Goal: Task Accomplishment & Management: Complete application form

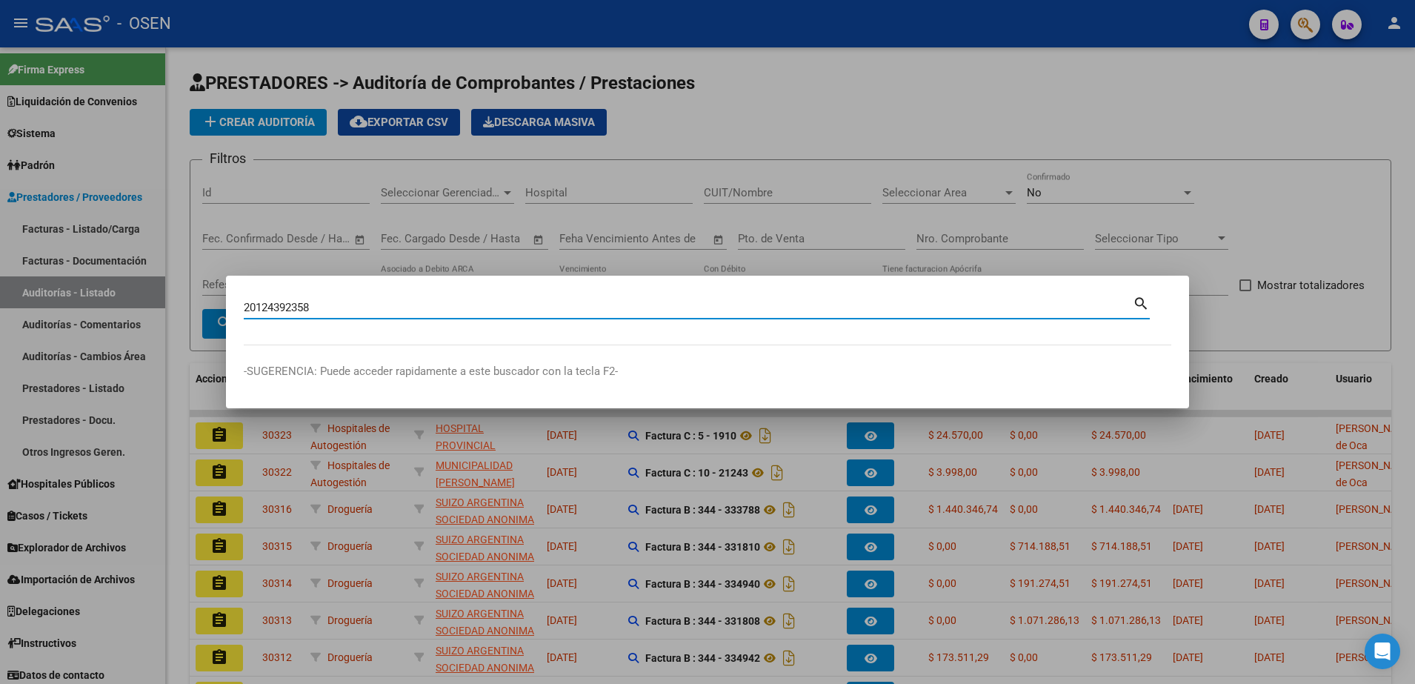
type input "20124392358"
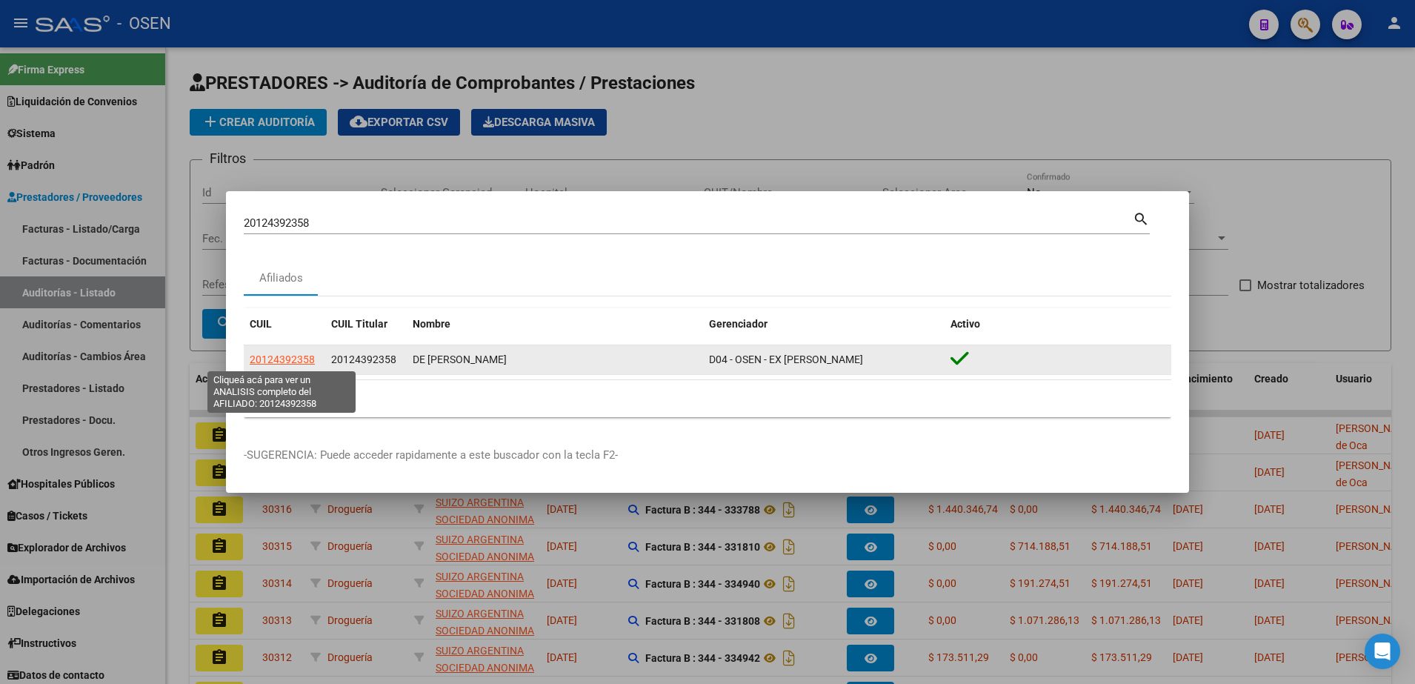
click at [293, 361] on span "20124392358" at bounding box center [282, 359] width 65 height 12
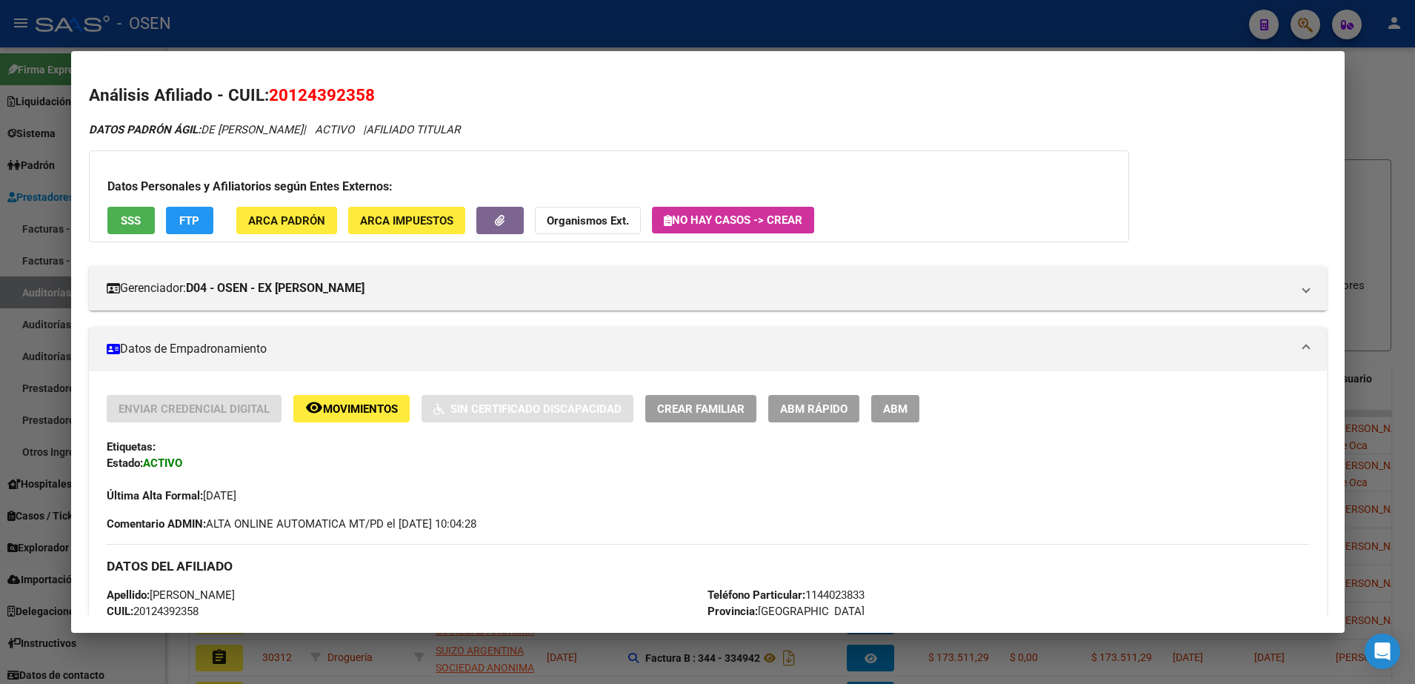
click at [139, 237] on div "Datos Personales y Afiliatorios según Entes Externos: SSS FTP ARCA Padrón ARCA …" at bounding box center [609, 196] width 1040 height 92
click at [140, 224] on span "SSS" at bounding box center [131, 220] width 20 height 13
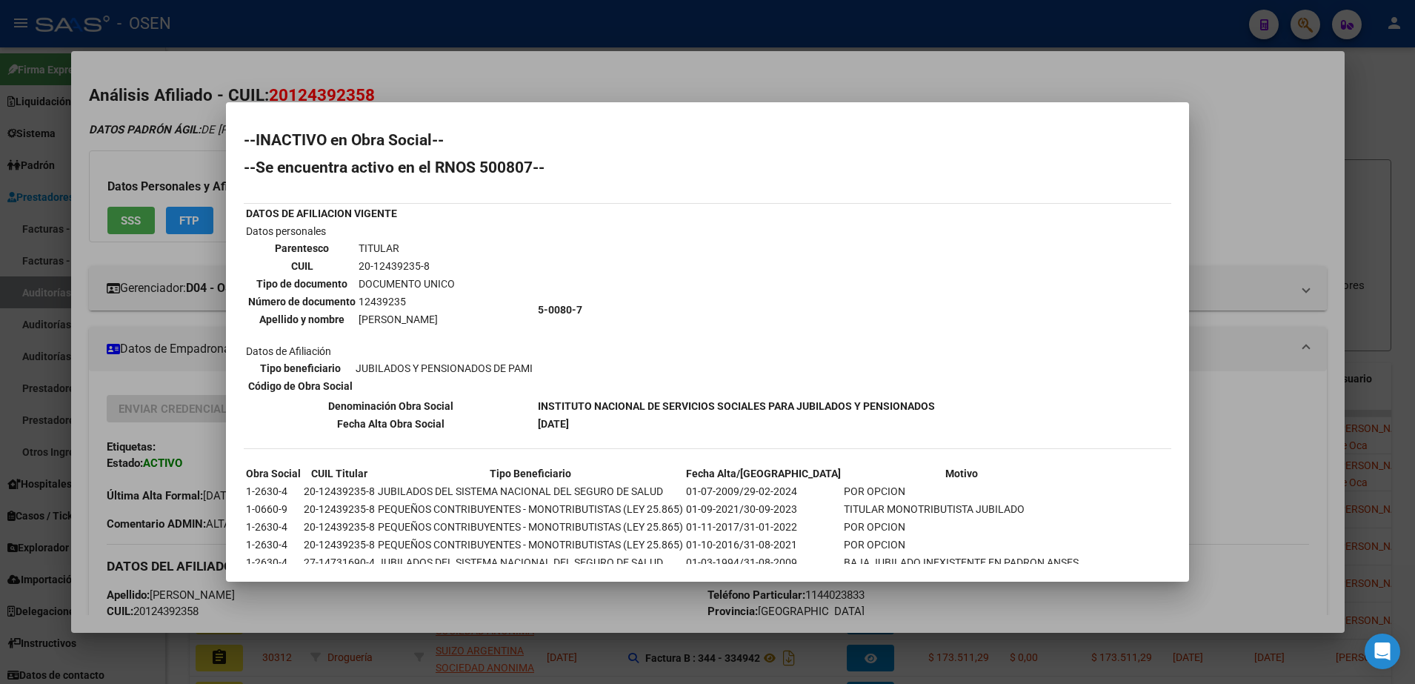
scroll to position [38, 0]
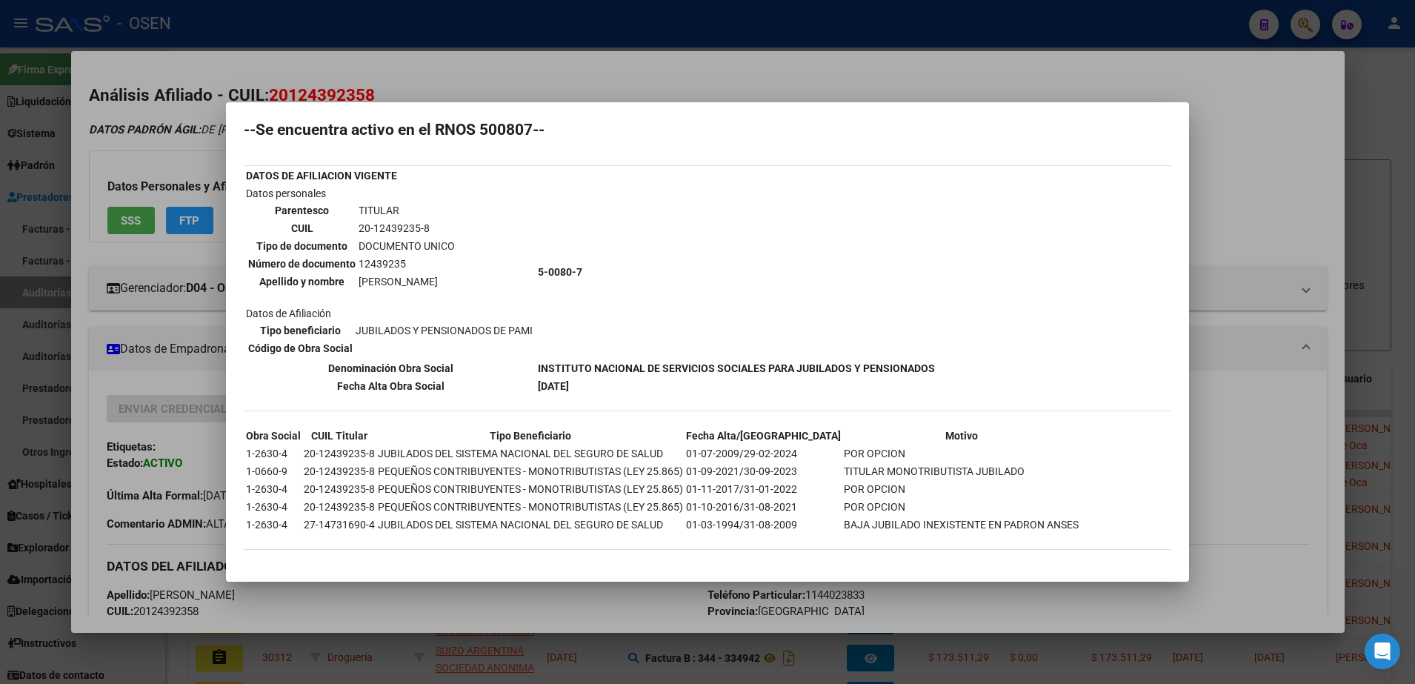
click at [610, 98] on div at bounding box center [707, 342] width 1415 height 684
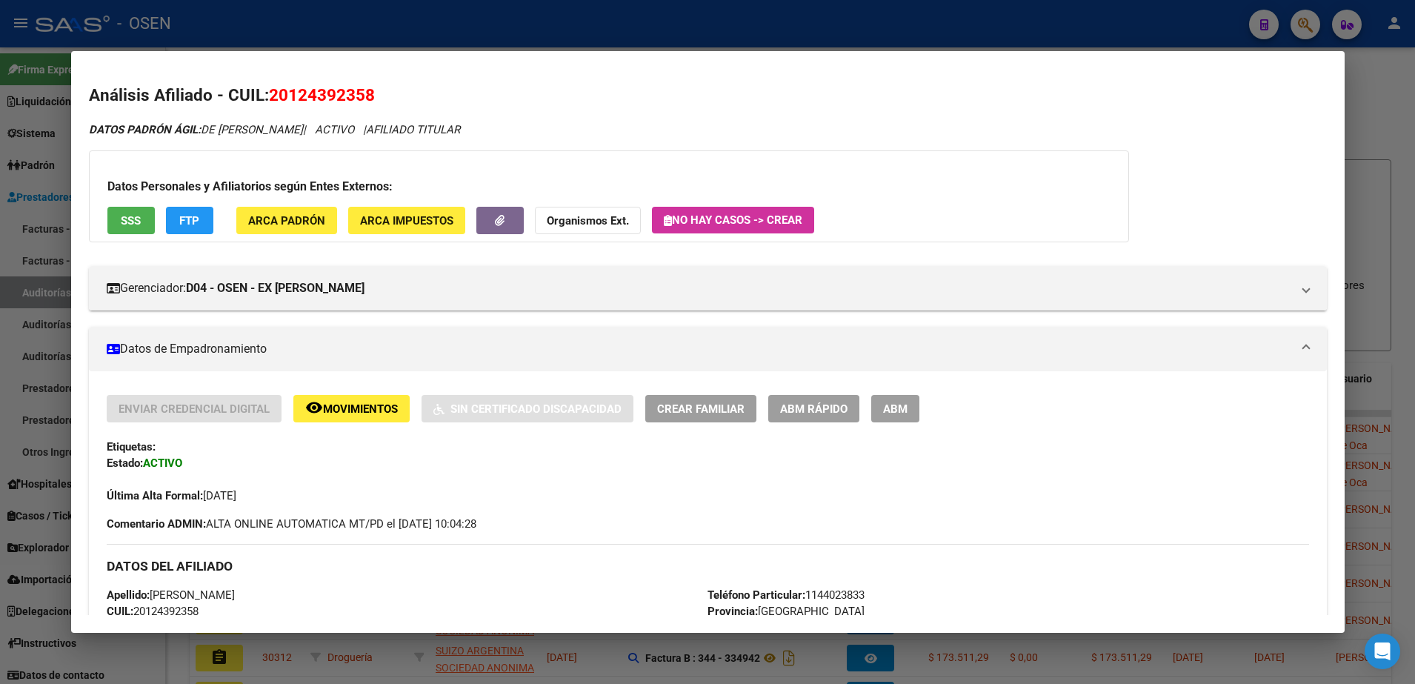
click at [201, 224] on button "FTP" at bounding box center [189, 220] width 47 height 27
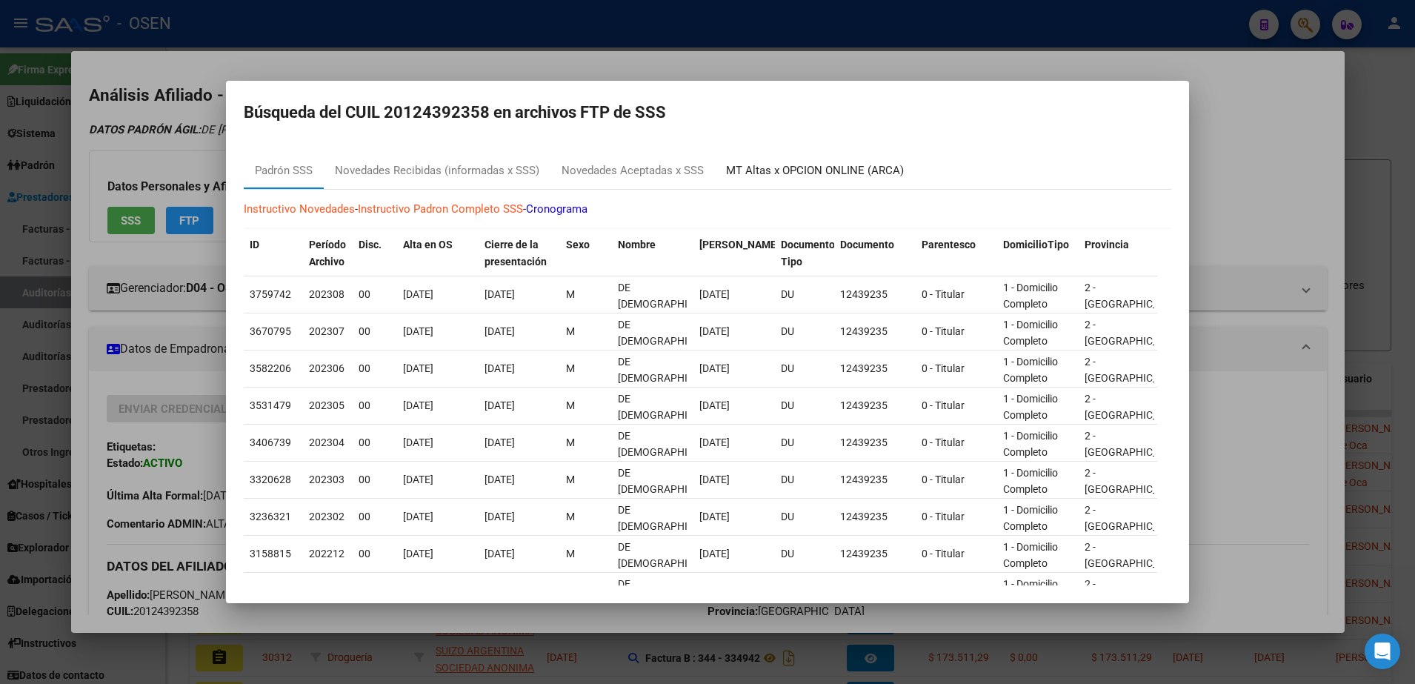
click at [768, 173] on div "MT Altas x OPCION ONLINE (ARCA)" at bounding box center [815, 170] width 178 height 17
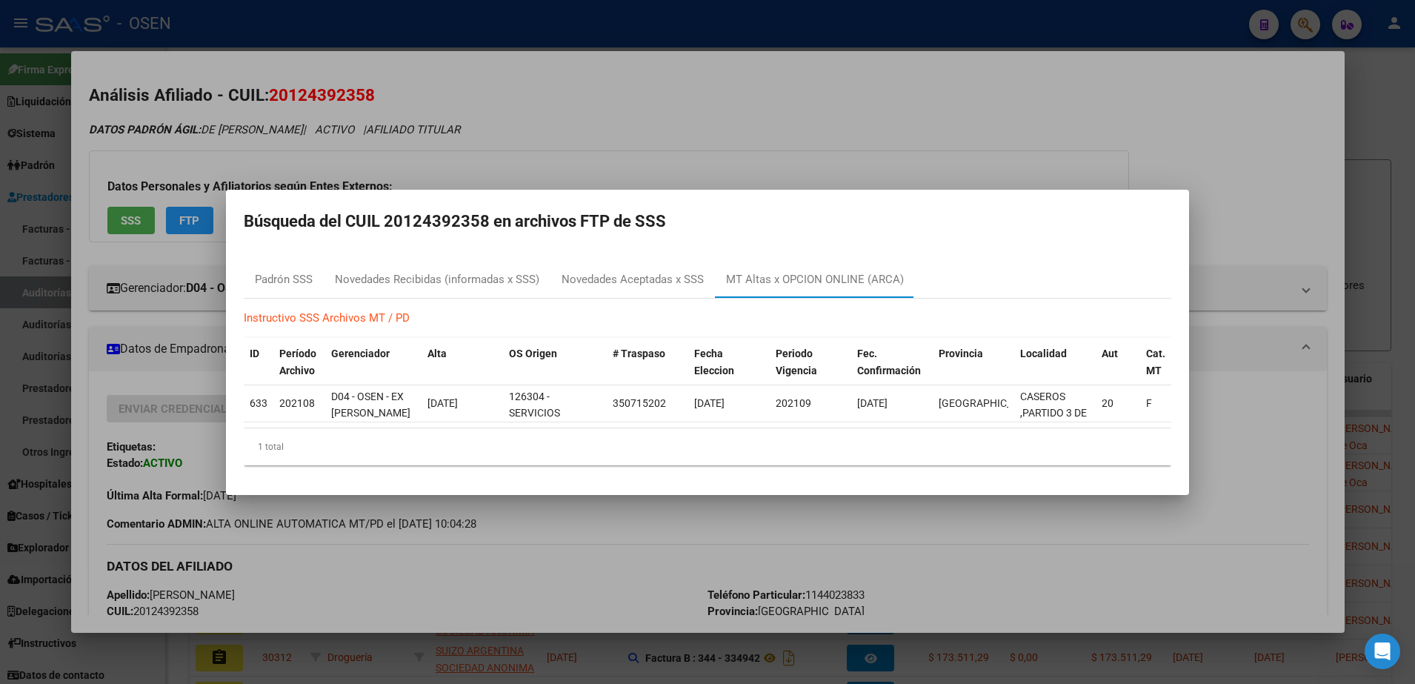
click at [579, 539] on div at bounding box center [707, 342] width 1415 height 684
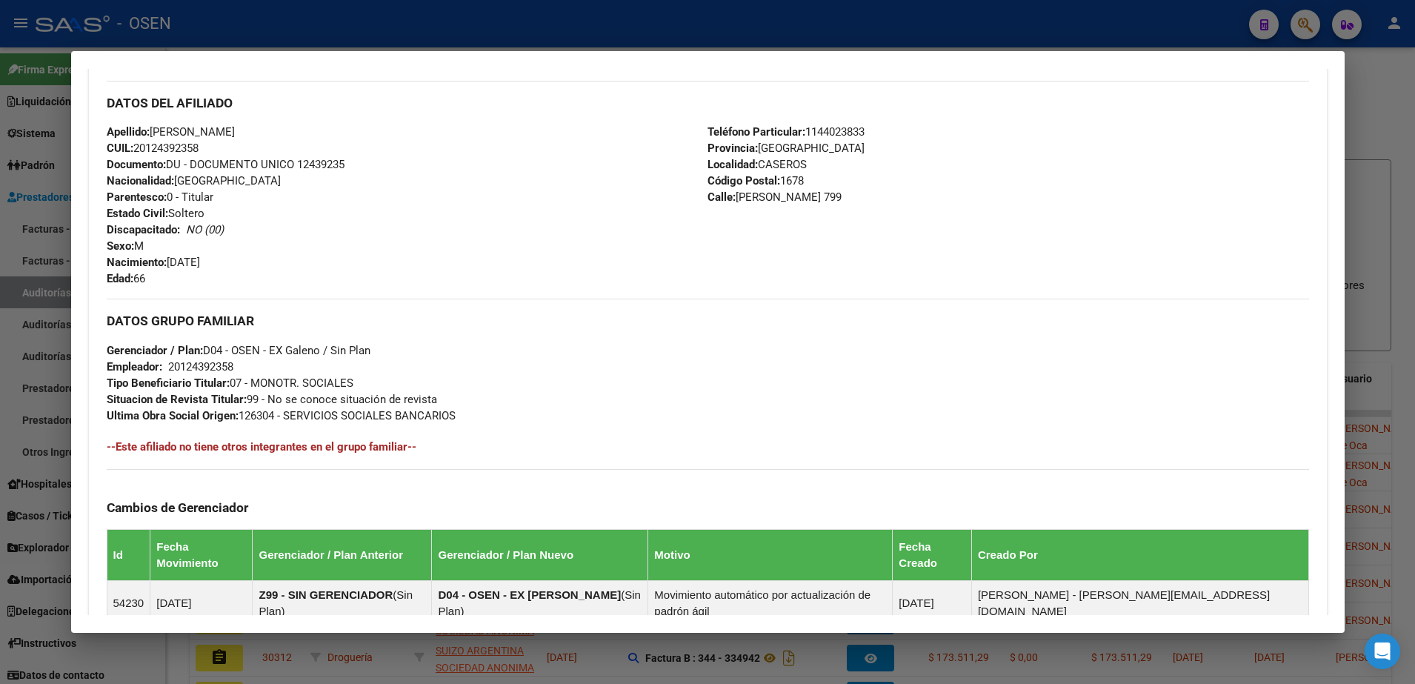
scroll to position [672, 0]
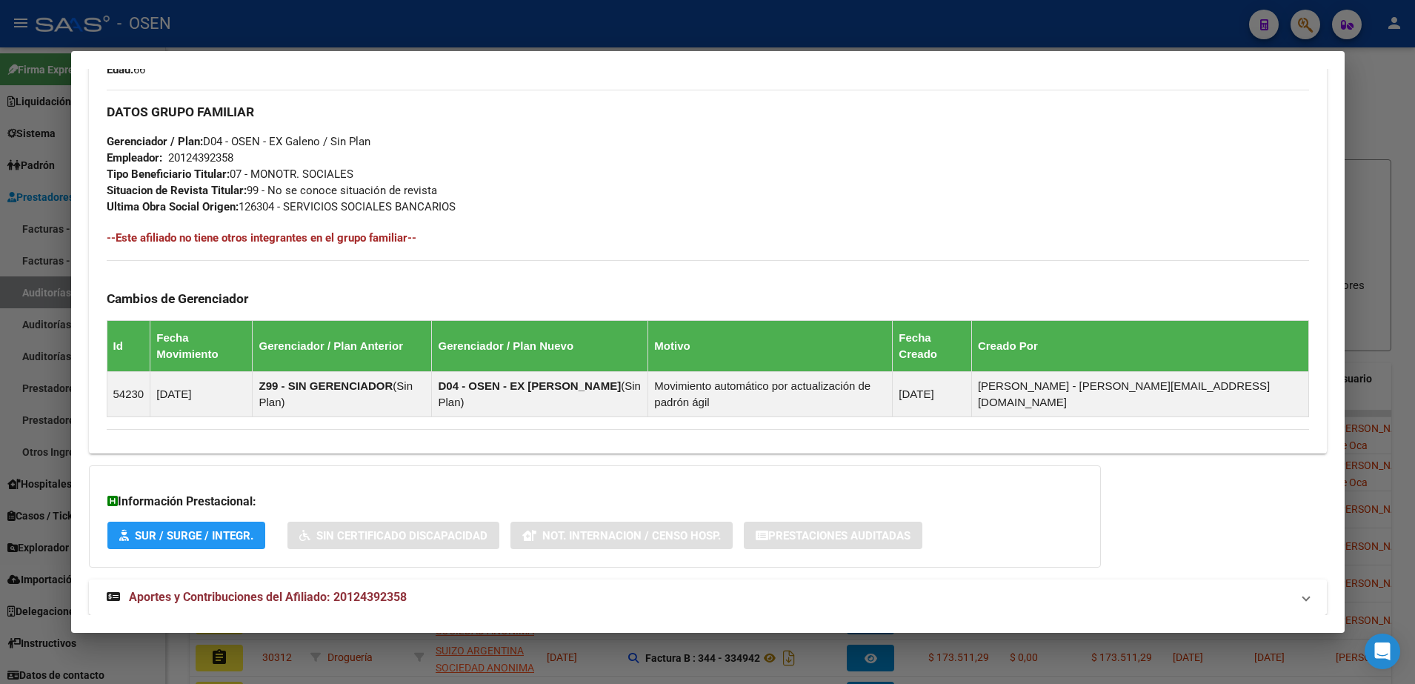
click at [570, 588] on mat-panel-title "Aportes y Contribuciones del Afiliado: 20124392358" at bounding box center [699, 597] width 1184 height 18
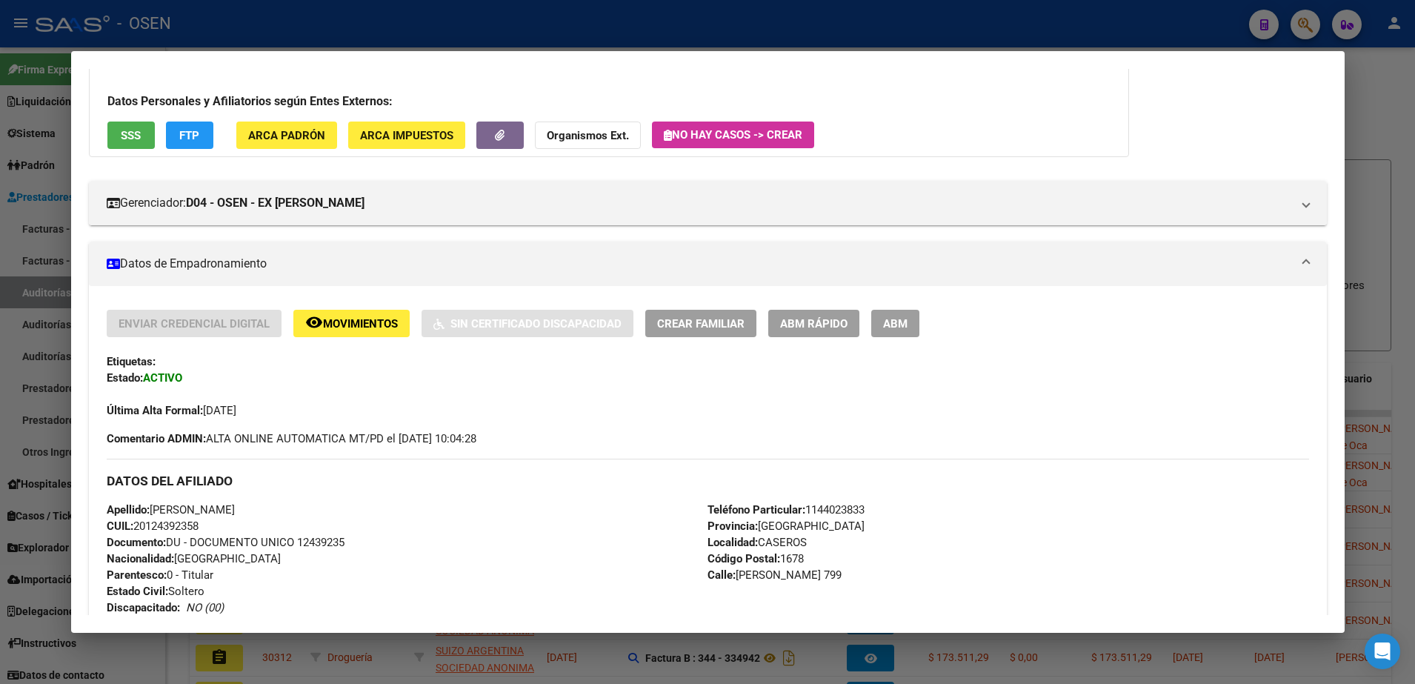
scroll to position [0, 0]
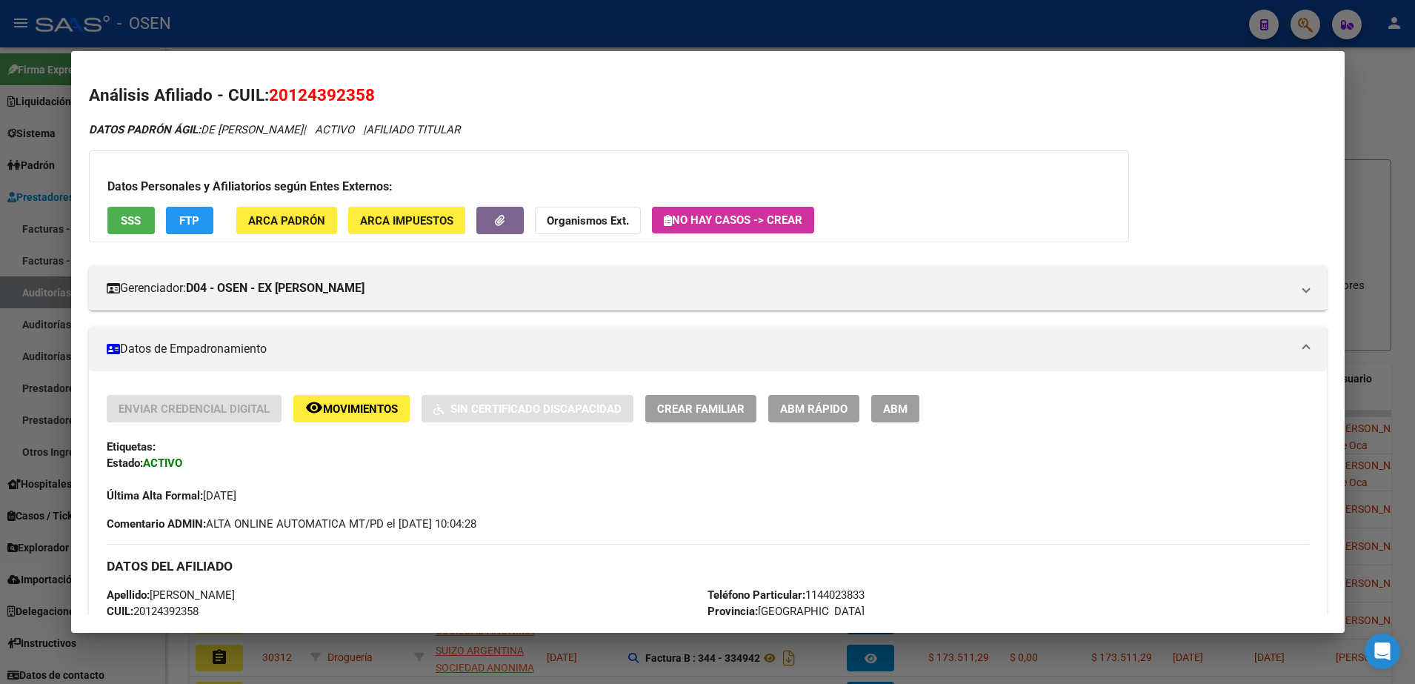
click at [313, 79] on mat-dialog-content "Análisis Afiliado - CUIL: 20124392358 DATOS PADRÓN ÁGIL: DE [PERSON_NAME] | ACT…" at bounding box center [707, 342] width 1273 height 546
click at [319, 91] on span "20124392358" at bounding box center [322, 94] width 106 height 19
copy span "20124392358"
click at [332, 79] on mat-dialog-content "Análisis Afiliado - CUIL: 20124392358 DATOS PADRÓN ÁGIL: DE [PERSON_NAME] | ACT…" at bounding box center [707, 342] width 1273 height 546
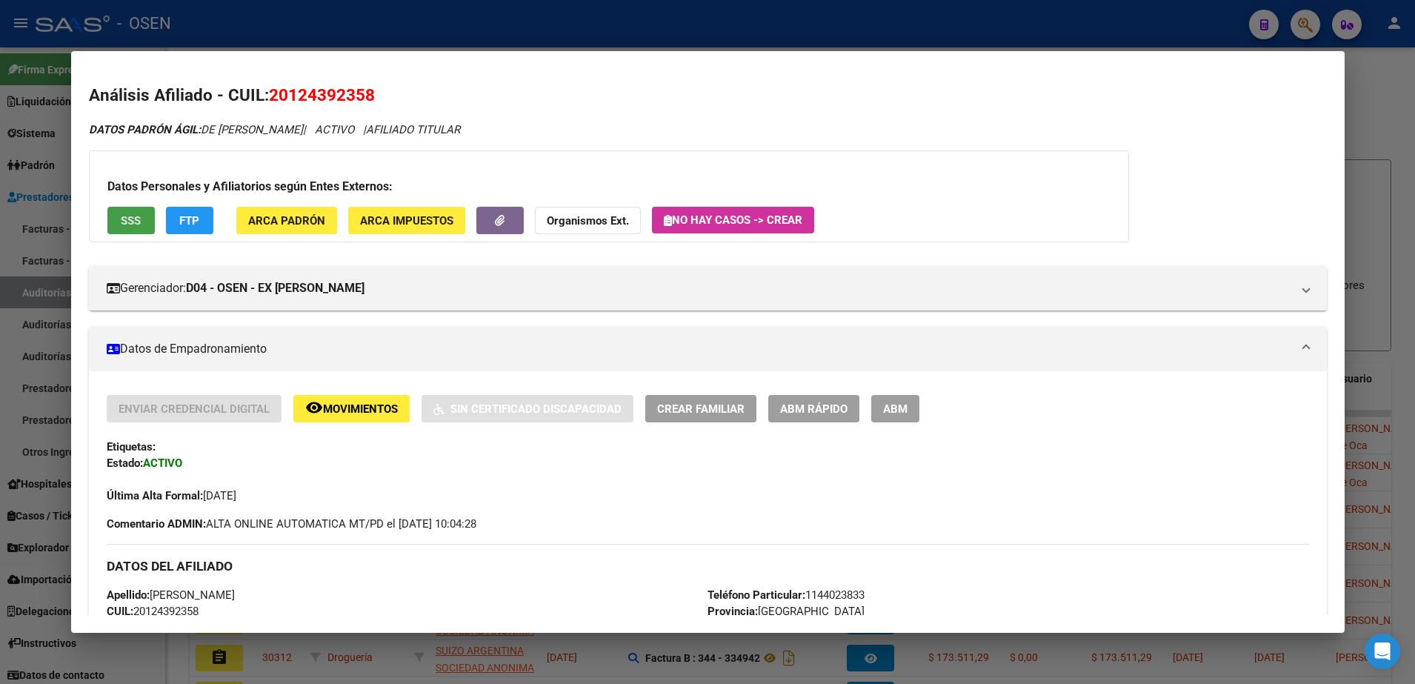
click at [133, 227] on button "SSS" at bounding box center [130, 220] width 47 height 27
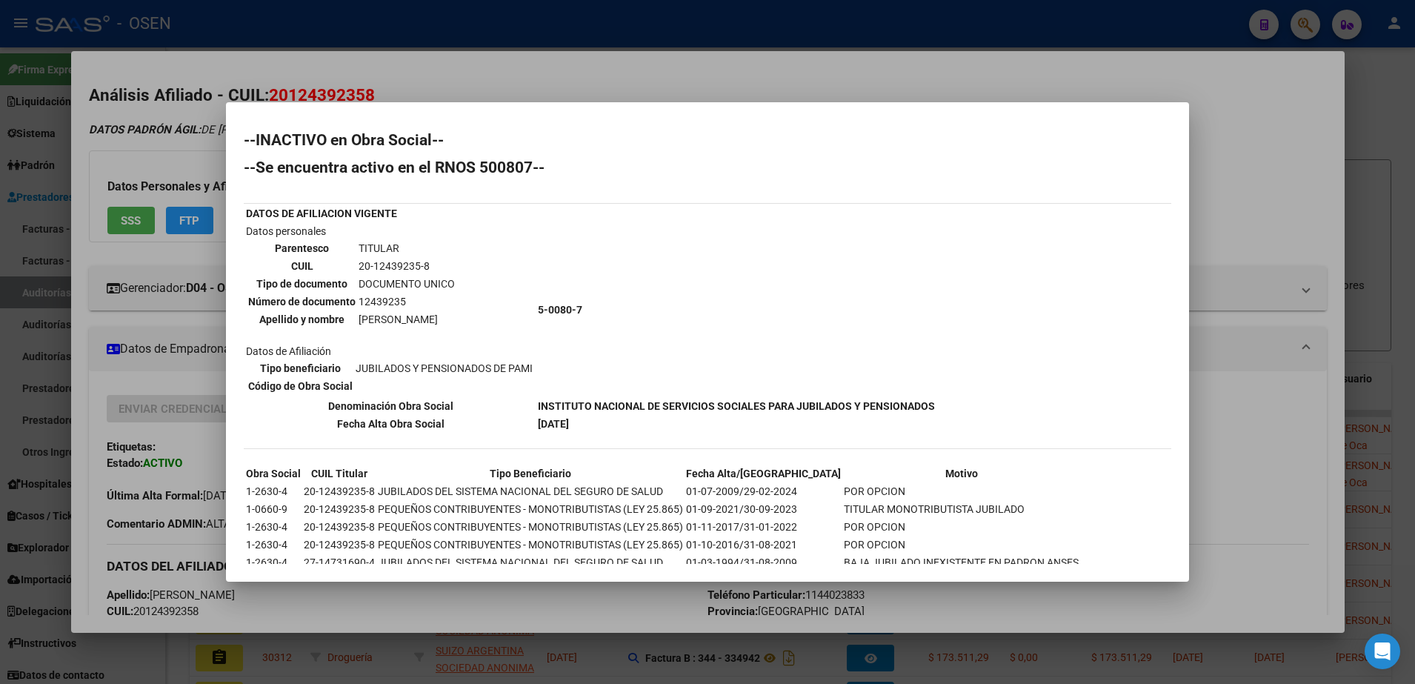
click at [179, 119] on div at bounding box center [707, 342] width 1415 height 684
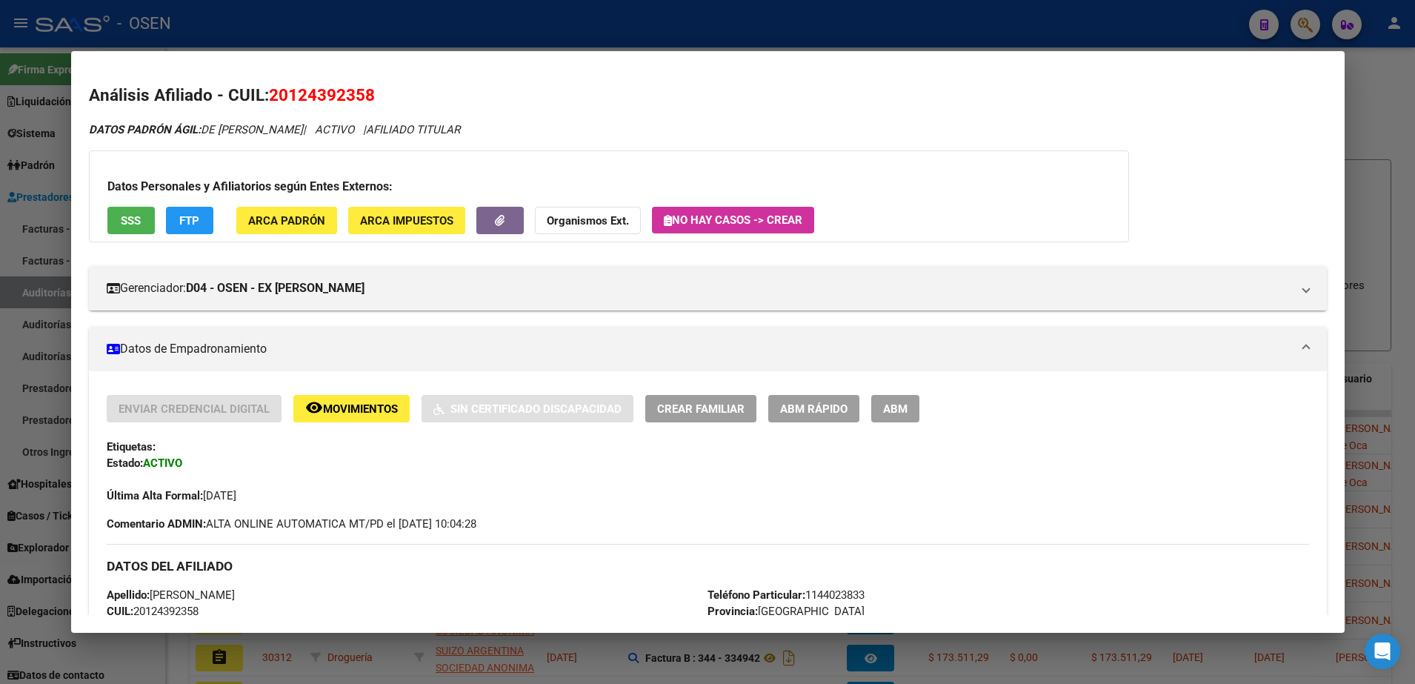
click at [370, 404] on span "Movimientos" at bounding box center [360, 408] width 75 height 13
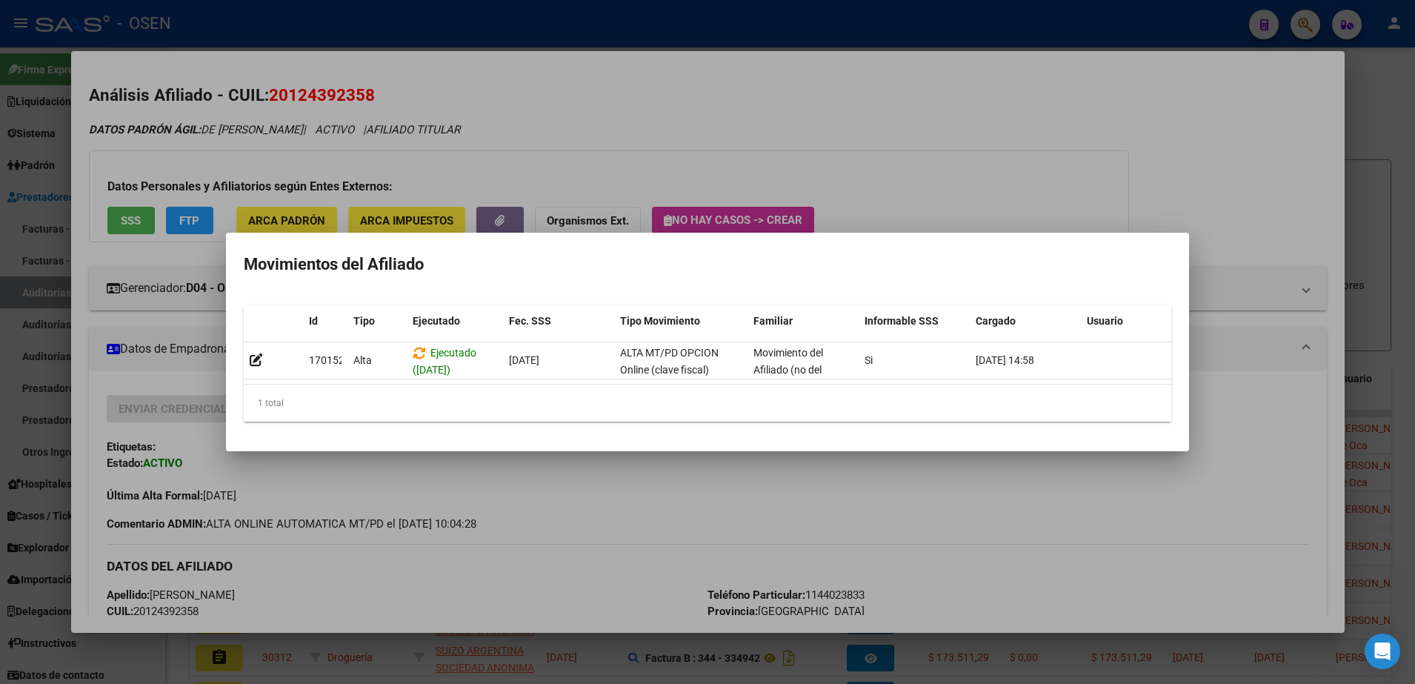
drag, startPoint x: 597, startPoint y: 400, endPoint x: 636, endPoint y: 397, distance: 39.4
click at [635, 403] on div "1 total" at bounding box center [707, 402] width 927 height 37
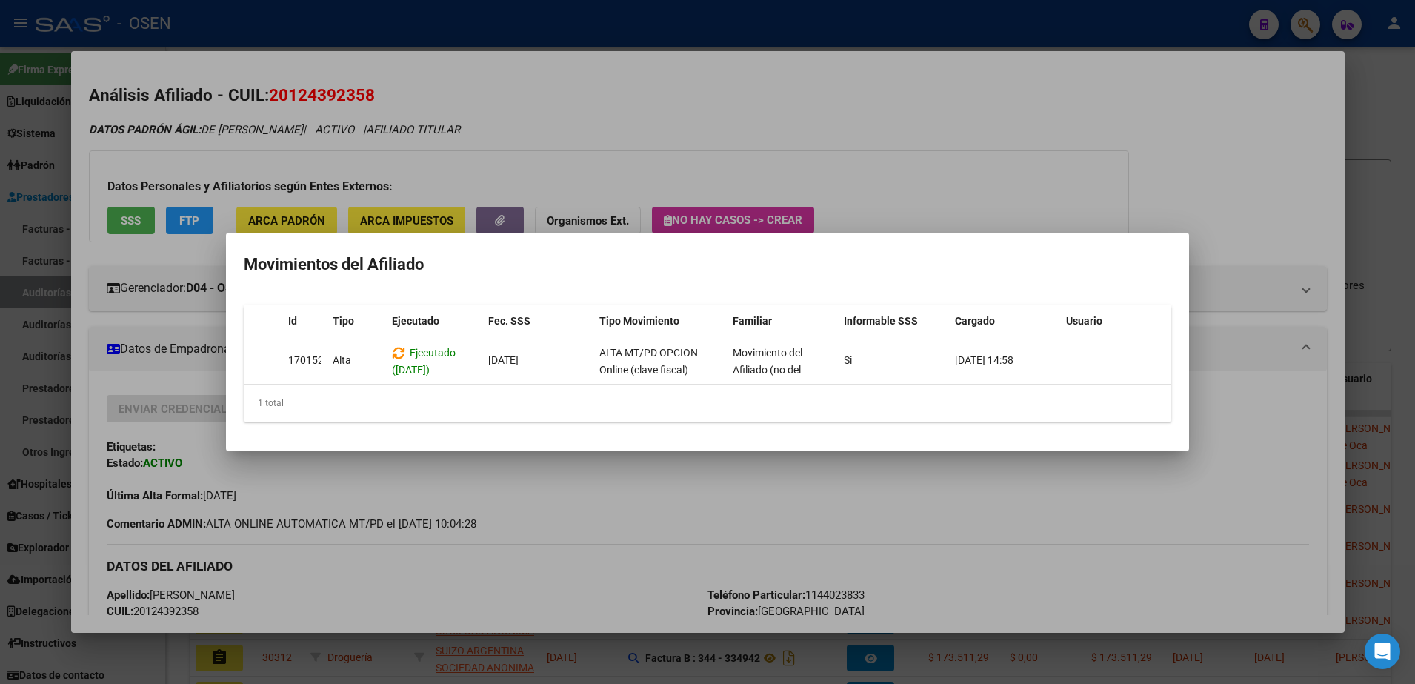
click at [868, 521] on div at bounding box center [707, 342] width 1415 height 684
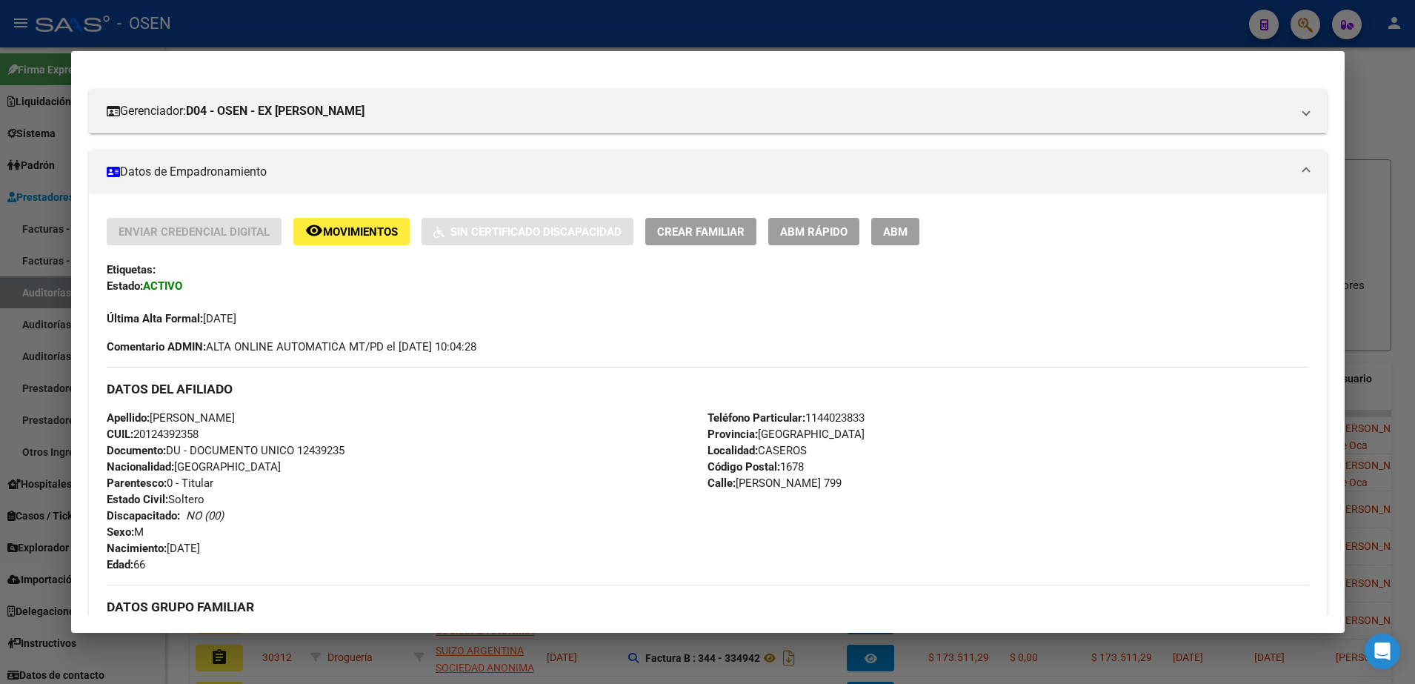
scroll to position [133, 0]
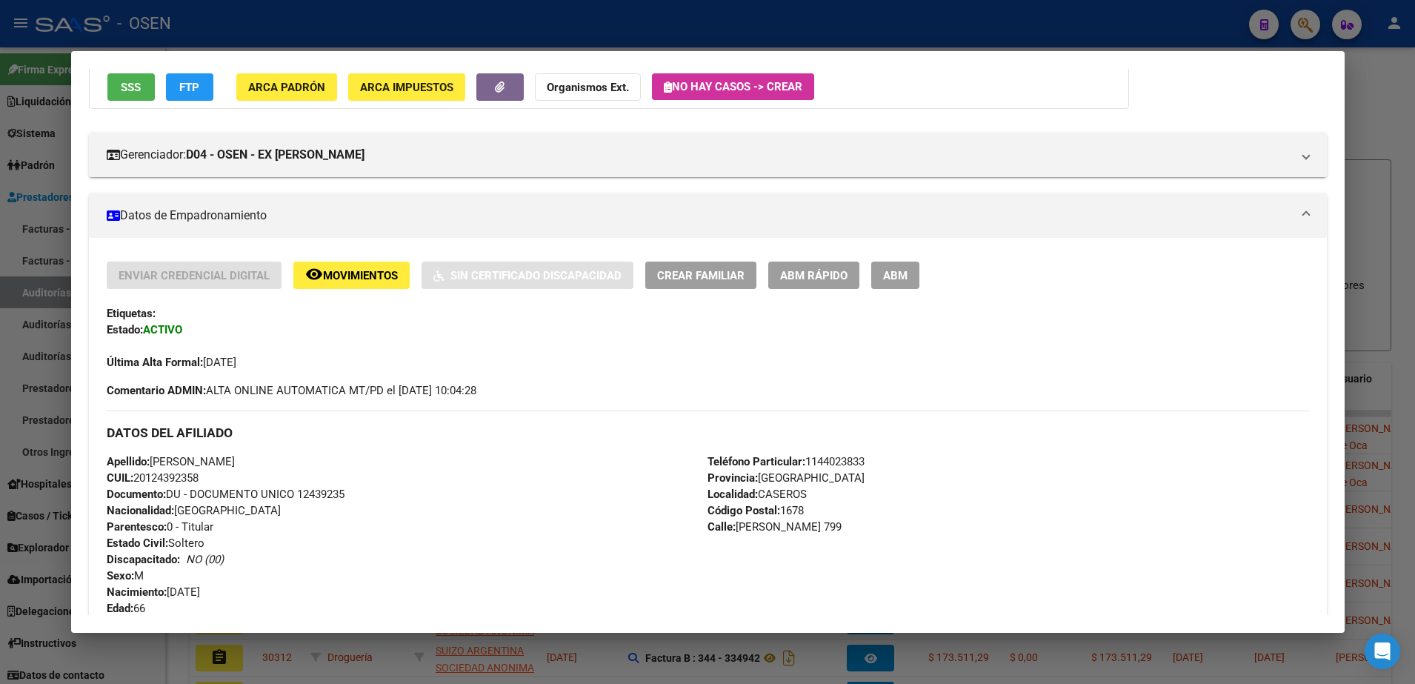
click at [327, 216] on mat-panel-title "Datos de Empadronamiento" at bounding box center [699, 216] width 1184 height 18
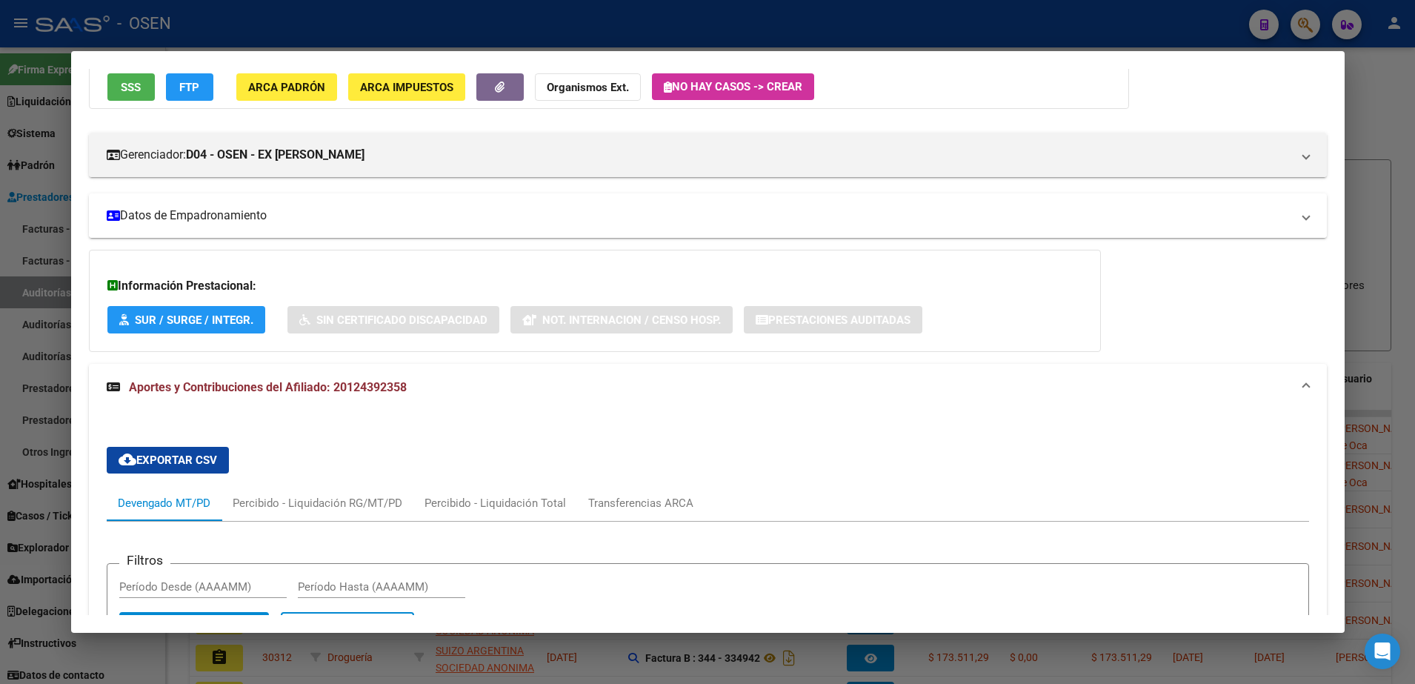
click at [353, 219] on mat-panel-title "Datos de Empadronamiento" at bounding box center [699, 216] width 1184 height 18
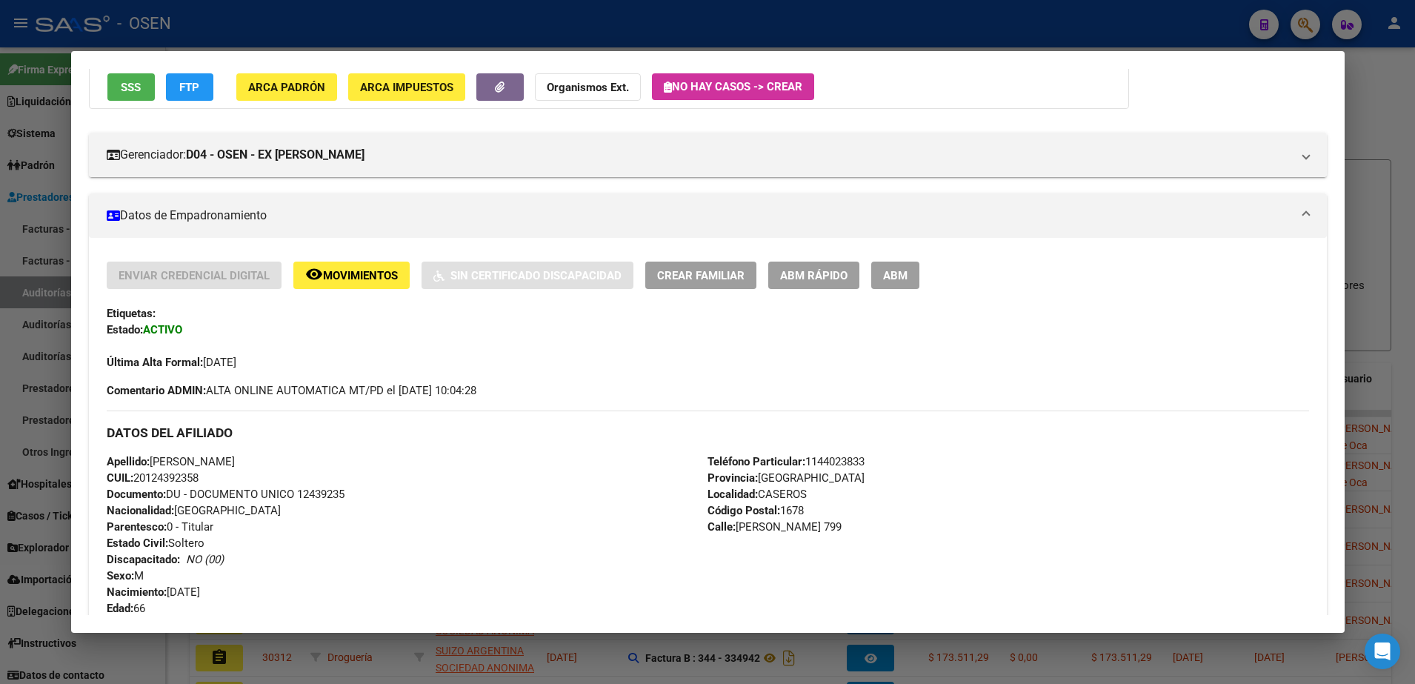
click at [350, 269] on span "Movimientos" at bounding box center [360, 275] width 75 height 13
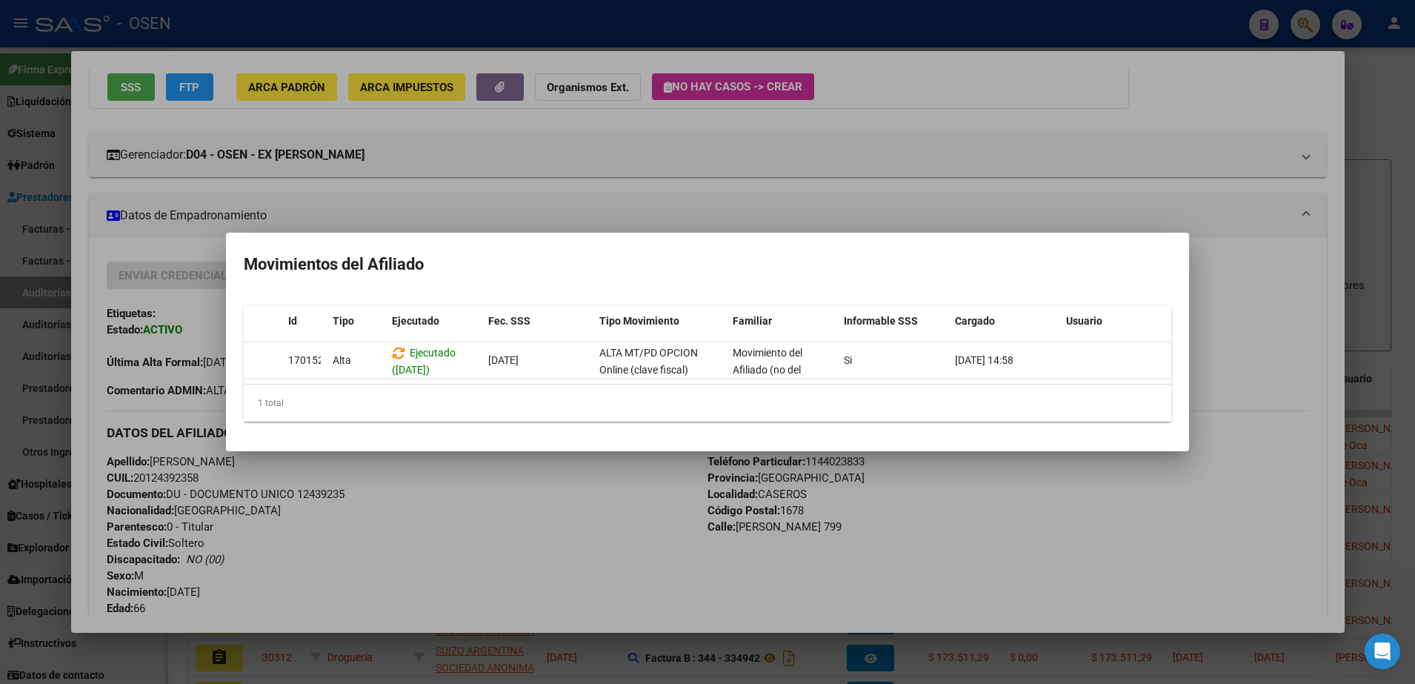
scroll to position [0, 0]
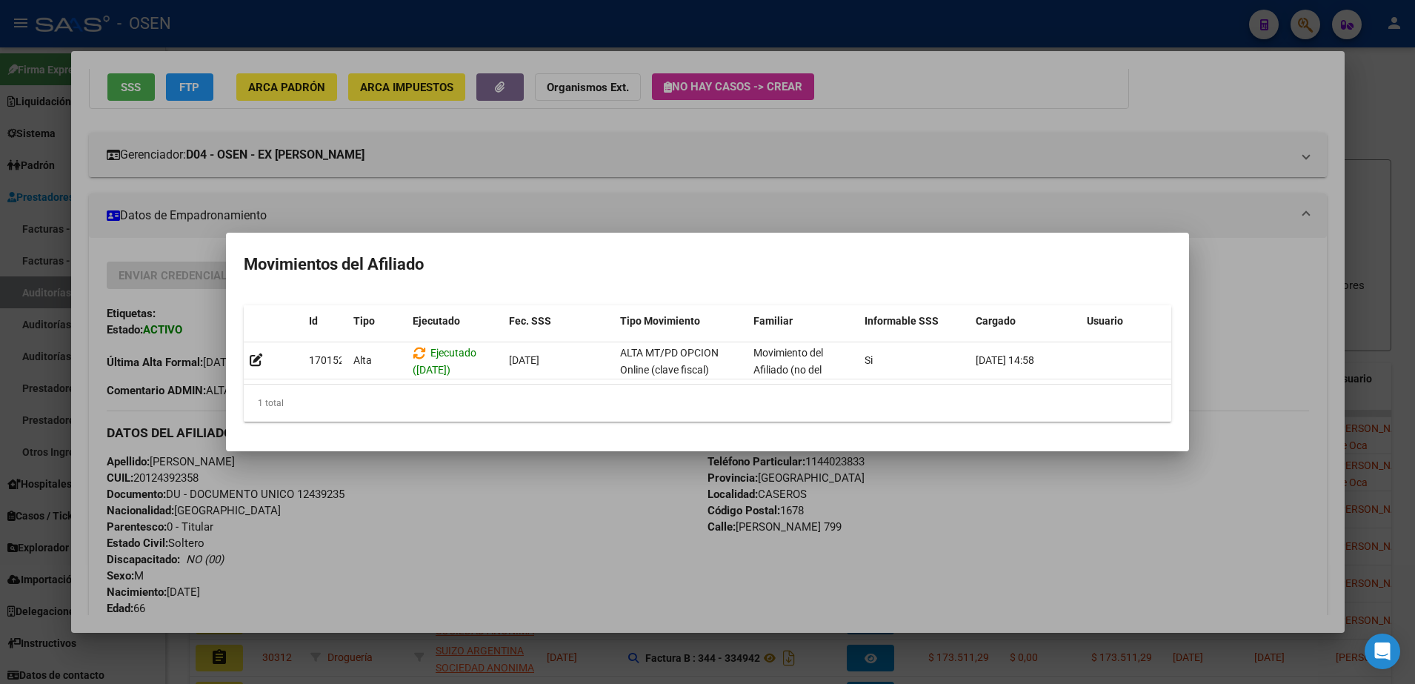
click at [445, 141] on div at bounding box center [707, 342] width 1415 height 684
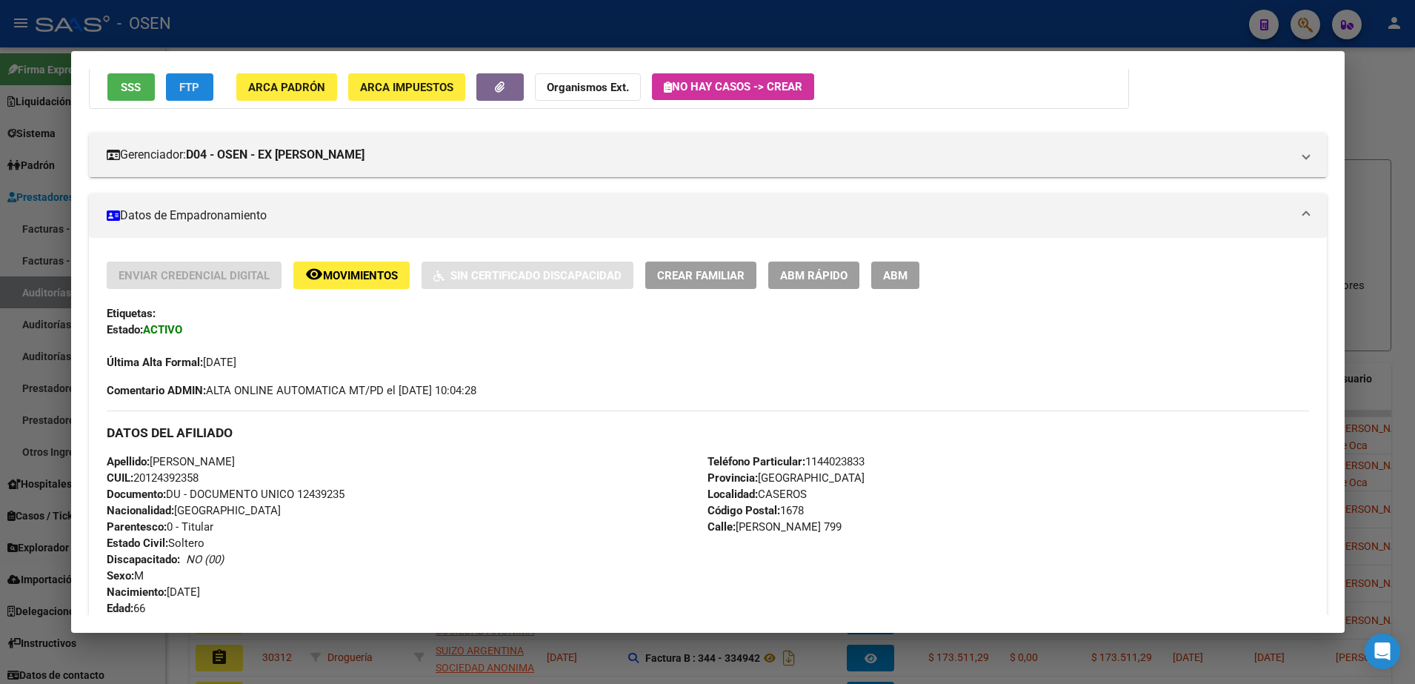
click at [188, 86] on span "FTP" at bounding box center [189, 87] width 20 height 13
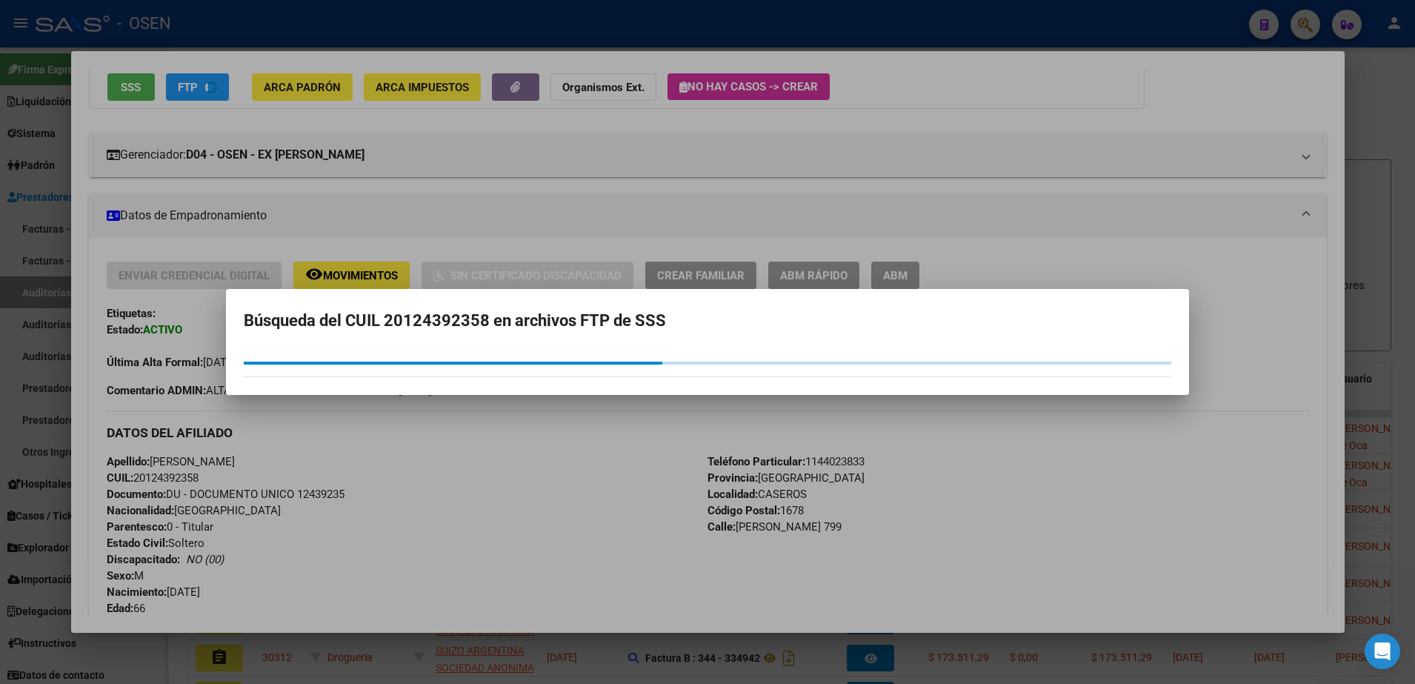
click at [461, 395] on mat-dialog-container "Búsqueda del CUIL 20124392358 en archivos FTP de SSS" at bounding box center [707, 342] width 963 height 106
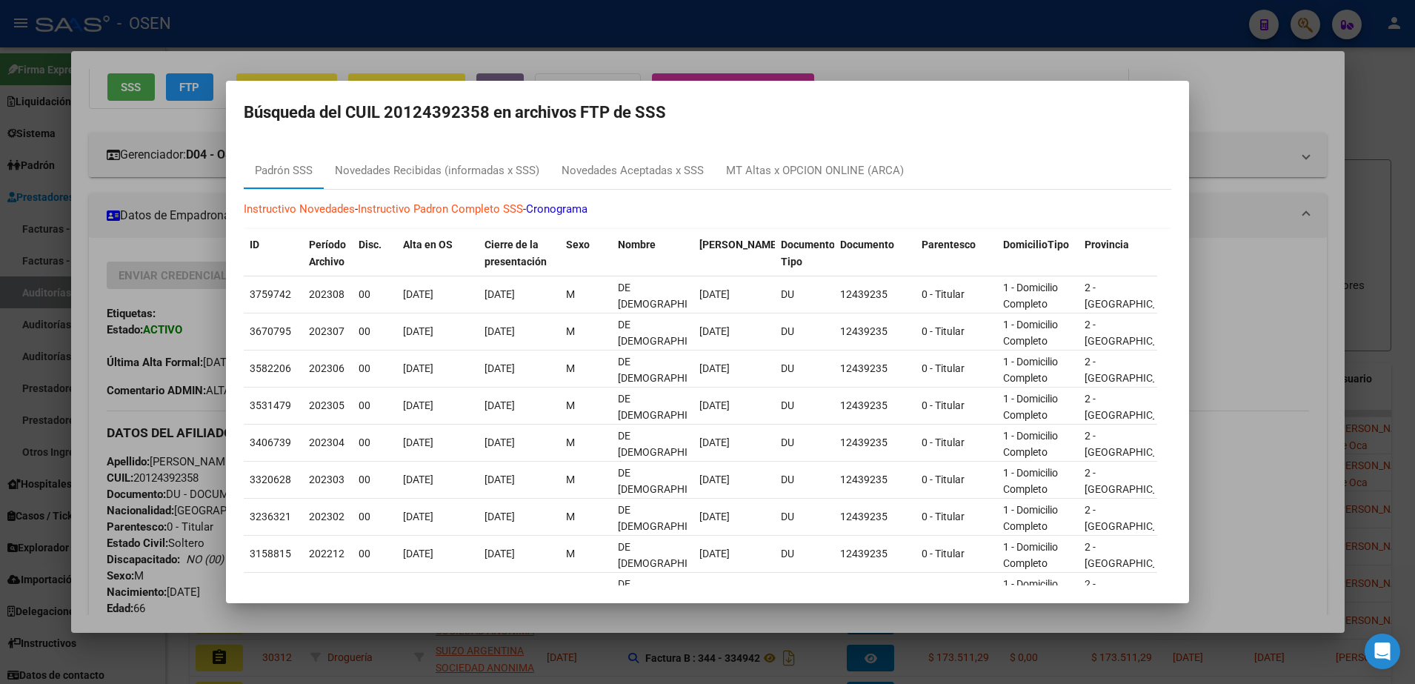
click at [223, 341] on div at bounding box center [707, 342] width 1415 height 684
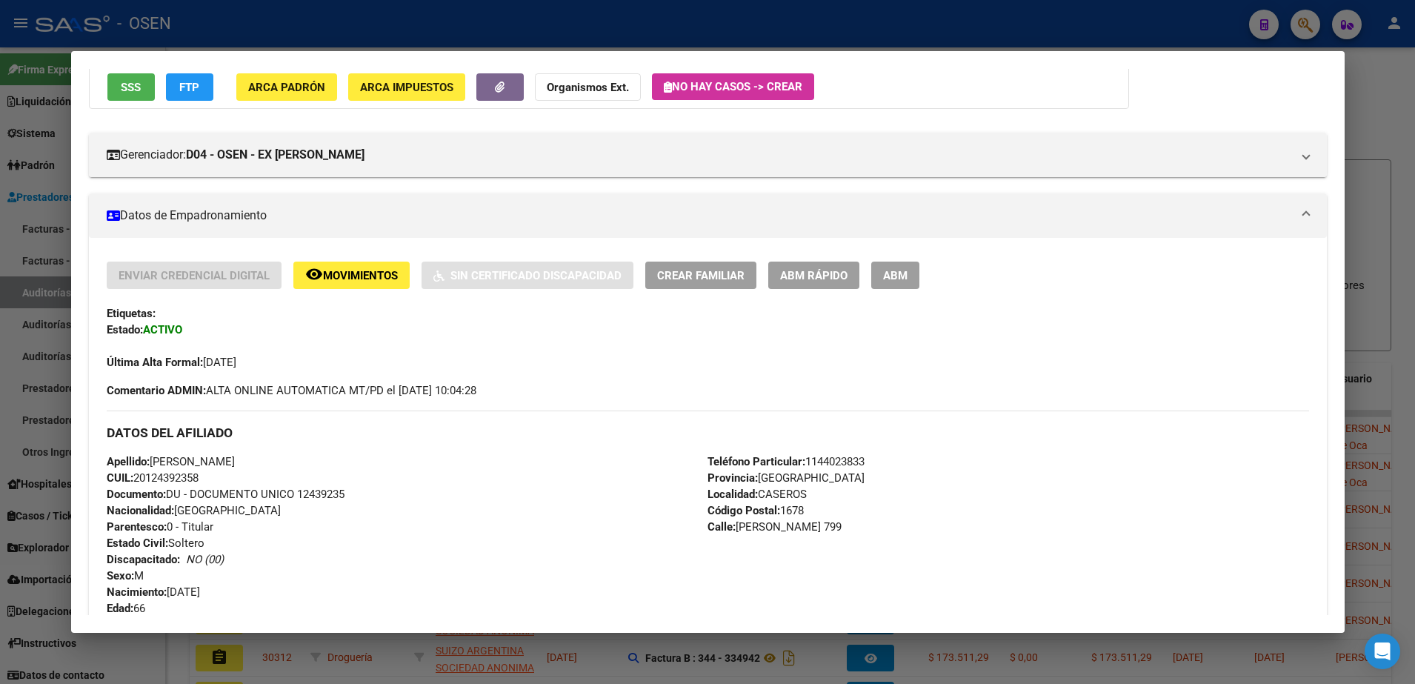
click at [356, 290] on div "Enviar Credencial Digital remove_red_eye Movimientos Sin Certificado Discapacid…" at bounding box center [708, 315] width 1202 height 109
click at [362, 271] on span "Movimientos" at bounding box center [360, 275] width 75 height 13
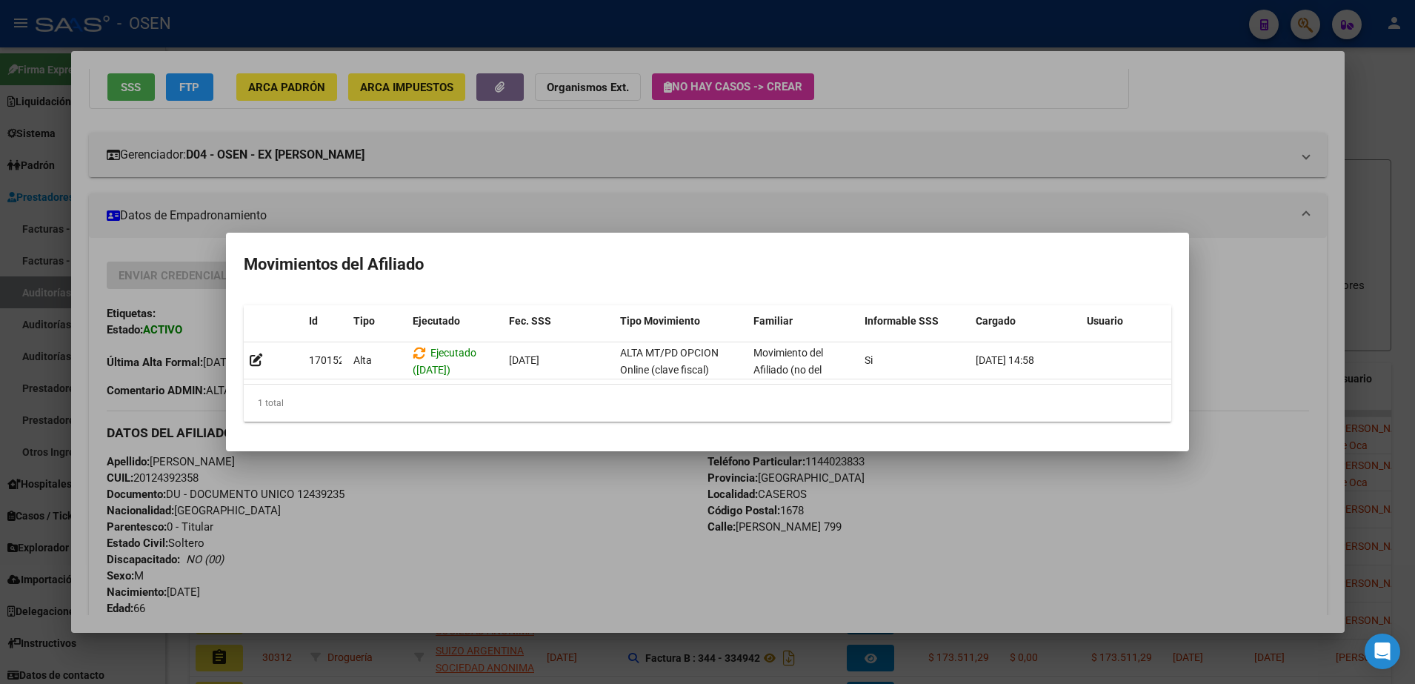
click at [627, 525] on div at bounding box center [707, 342] width 1415 height 684
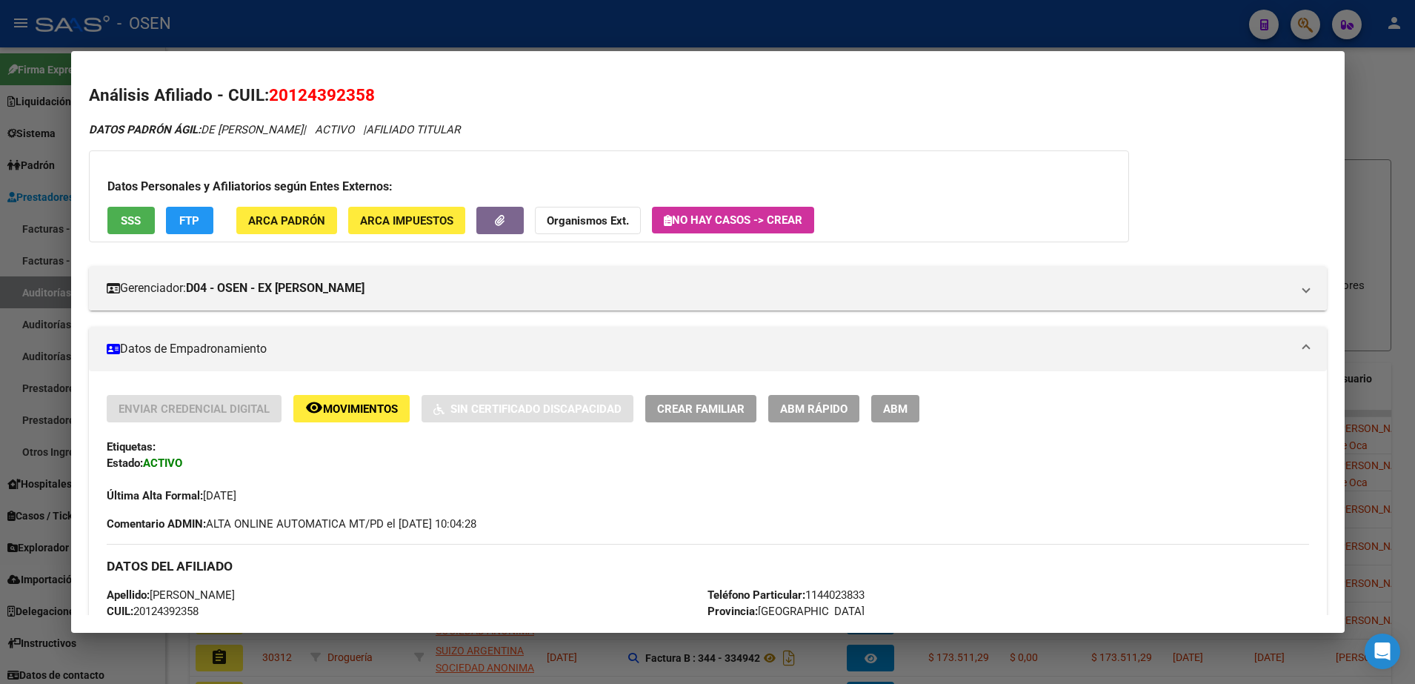
drag, startPoint x: 204, startPoint y: 128, endPoint x: 375, endPoint y: 124, distance: 170.4
click at [375, 124] on icon "DATOS PADRÓN ÁGIL: DE [PERSON_NAME] | ACTIVO | AFILIADO TITULAR" at bounding box center [274, 129] width 371 height 13
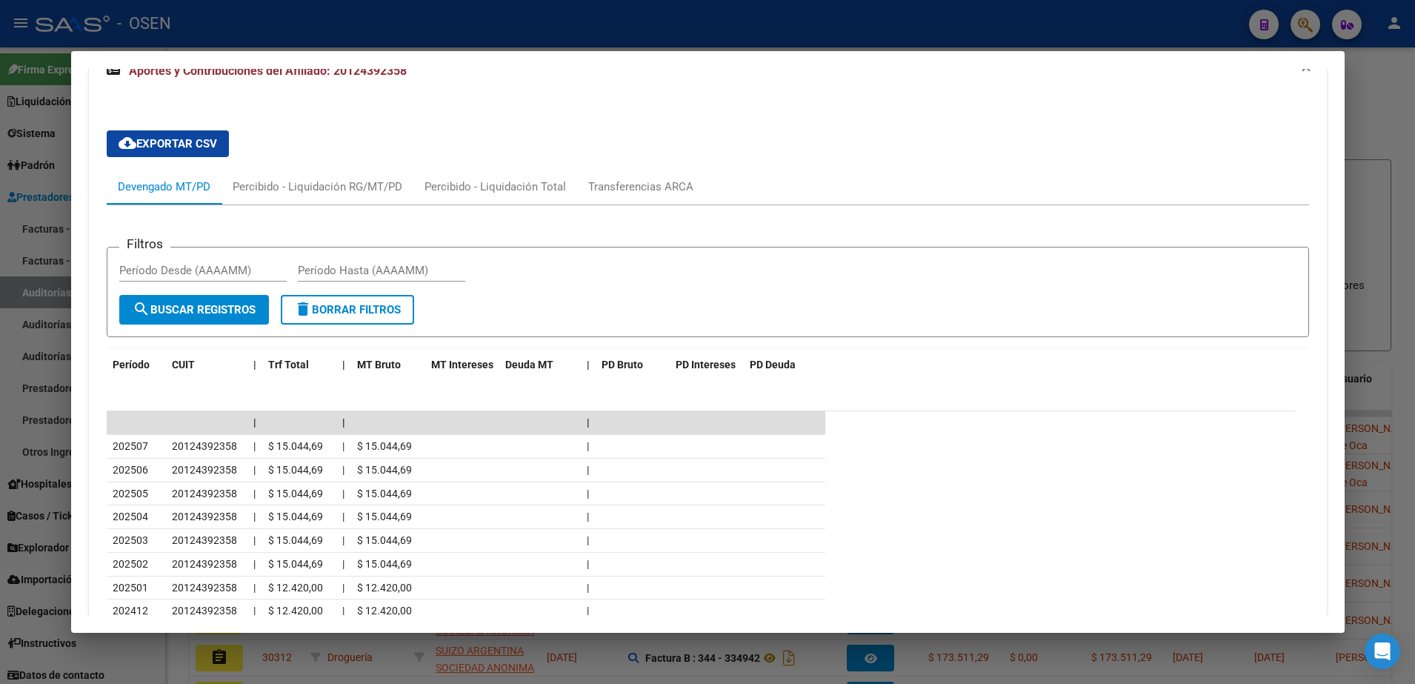
scroll to position [1296, 0]
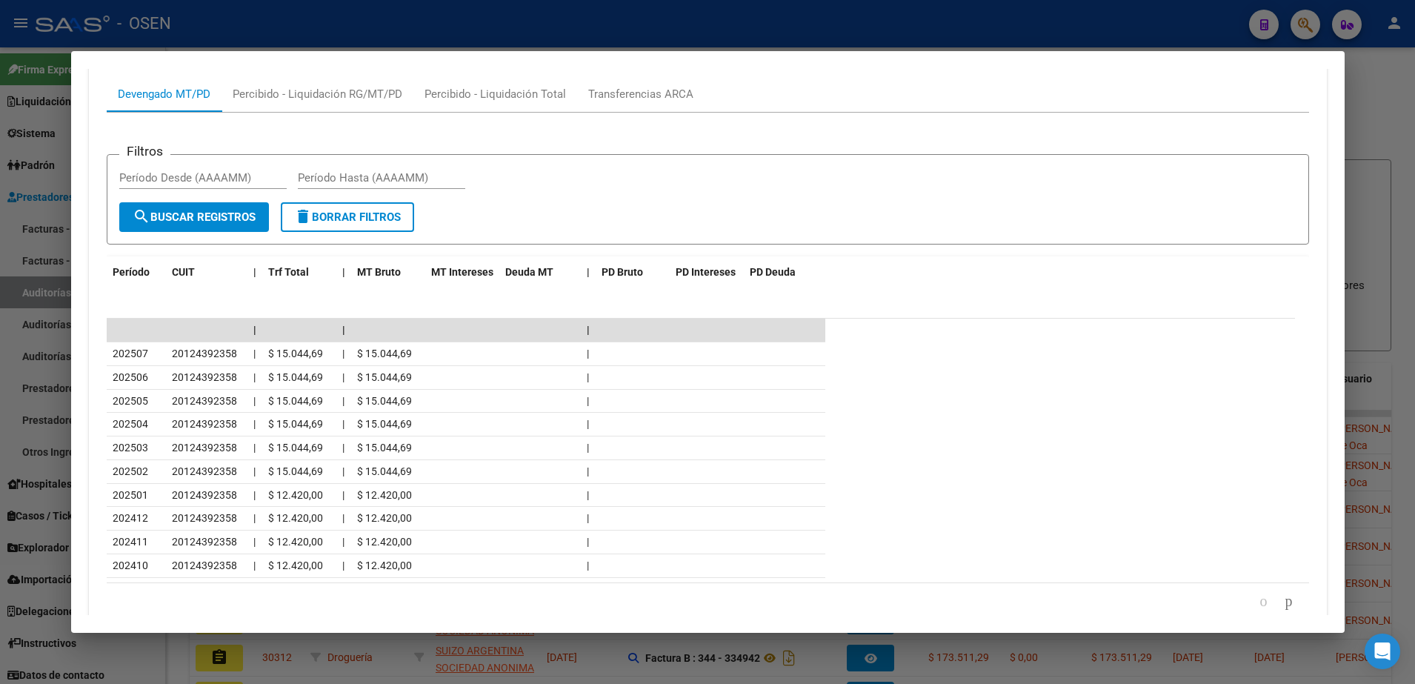
click at [490, 0] on div at bounding box center [707, 342] width 1415 height 684
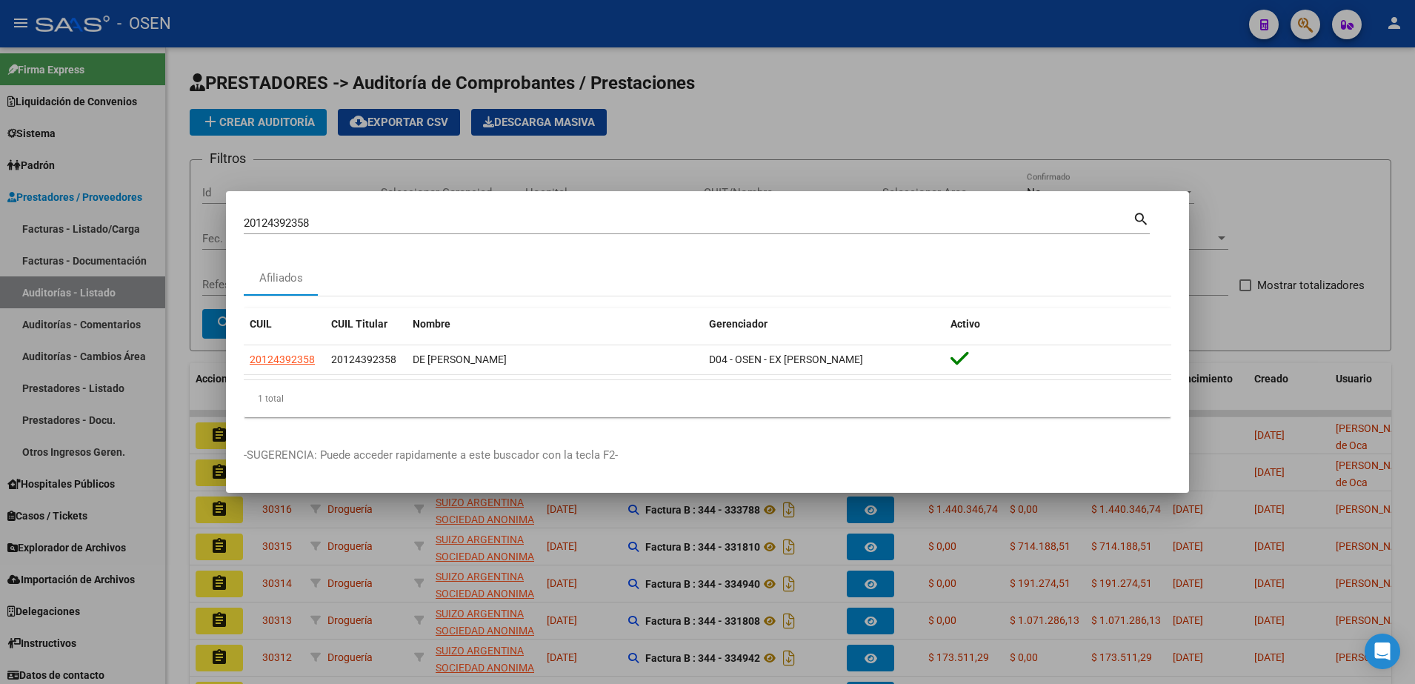
click at [516, 45] on div at bounding box center [707, 342] width 1415 height 684
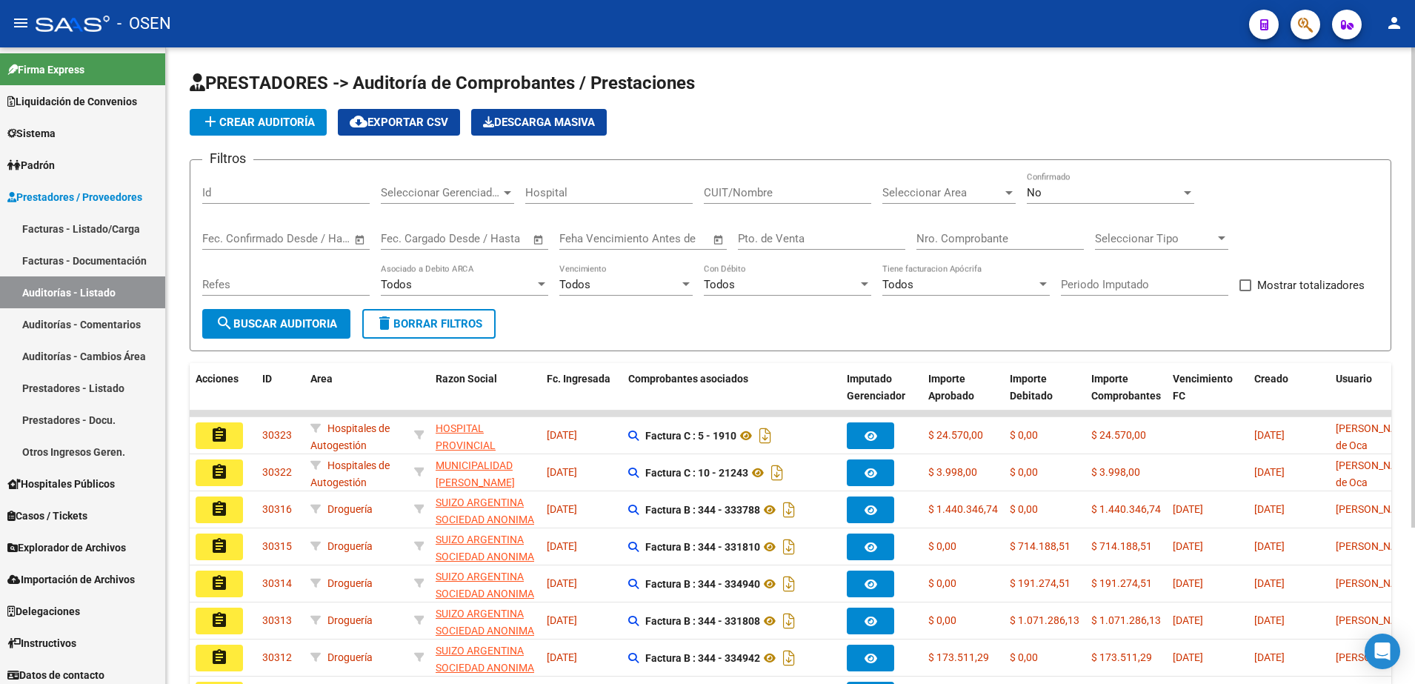
click at [331, 325] on span "search Buscar Auditoria" at bounding box center [276, 323] width 121 height 13
click at [324, 321] on span "search Buscar Auditoria" at bounding box center [276, 323] width 121 height 13
click at [279, 320] on span "search Buscar Auditoria" at bounding box center [276, 323] width 121 height 13
click at [1311, 29] on icon "button" at bounding box center [1305, 24] width 15 height 17
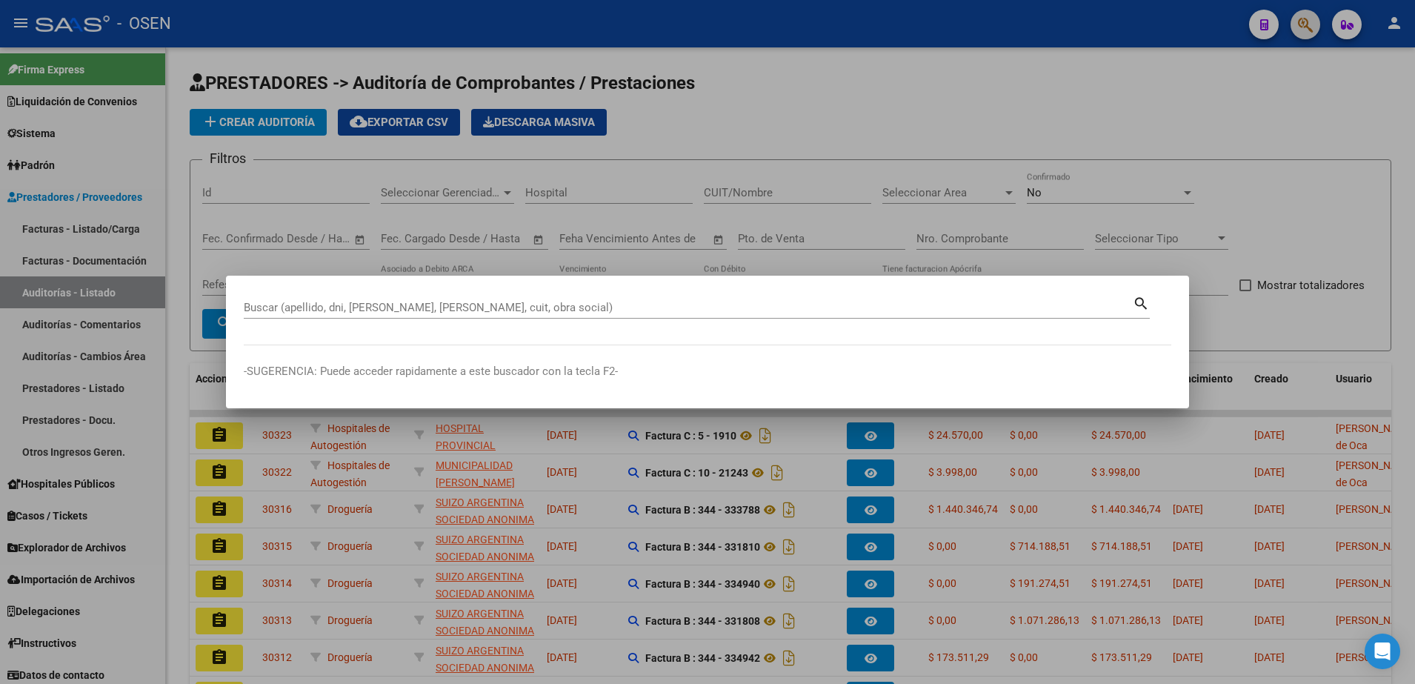
paste input "27069196"
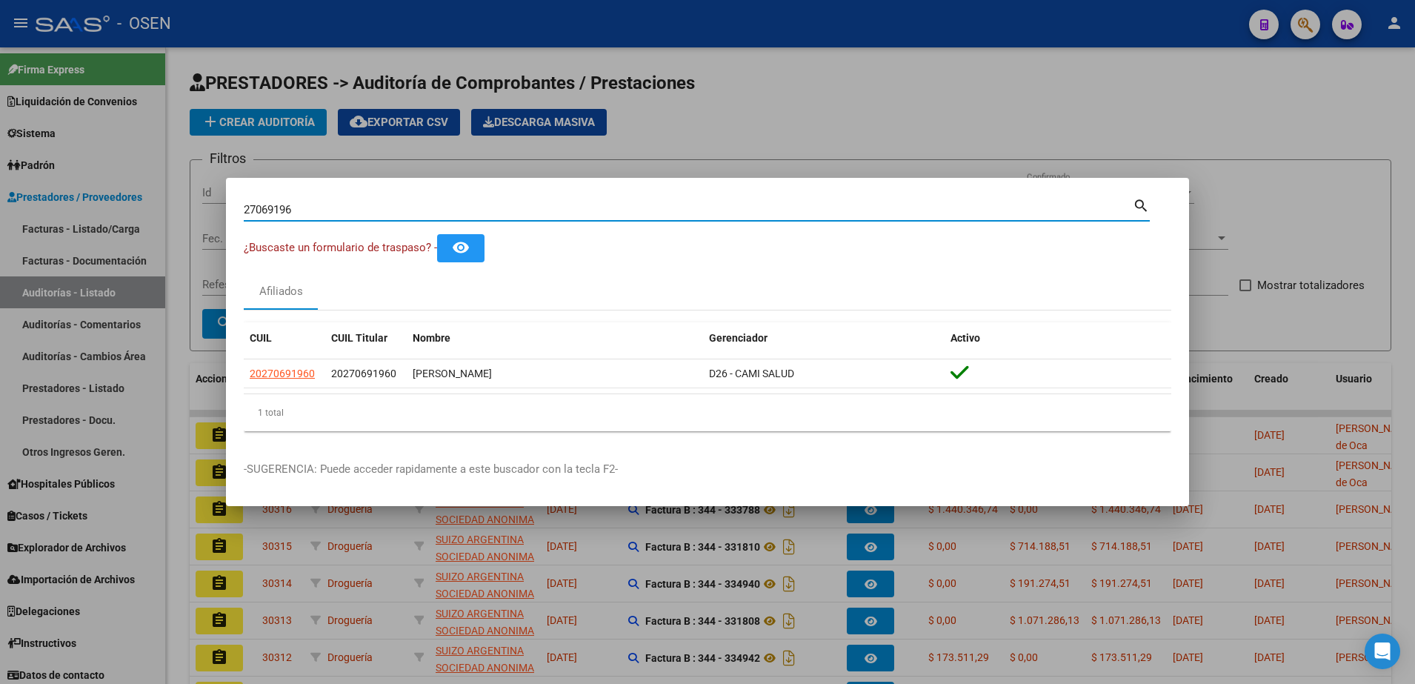
drag, startPoint x: 335, startPoint y: 215, endPoint x: 164, endPoint y: 198, distance: 172.0
click at [164, 198] on div "27069196 Buscar (apellido, dni, cuil, nro traspaso, cuit, obra social) search ¿…" at bounding box center [707, 342] width 1415 height 684
paste input "33432413"
type input "33432413"
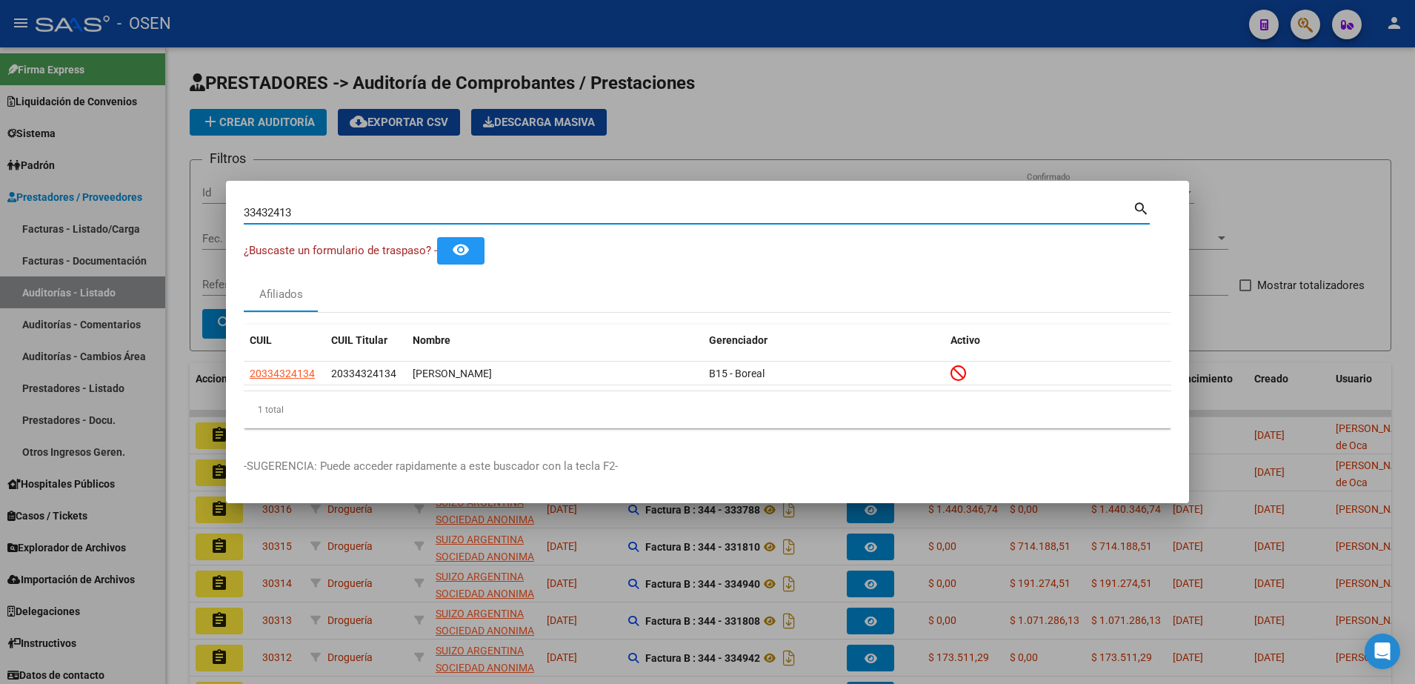
click at [258, 358] on datatable-header "CUIL CUIL Titular Nombre Gerenciador Activo" at bounding box center [707, 342] width 927 height 37
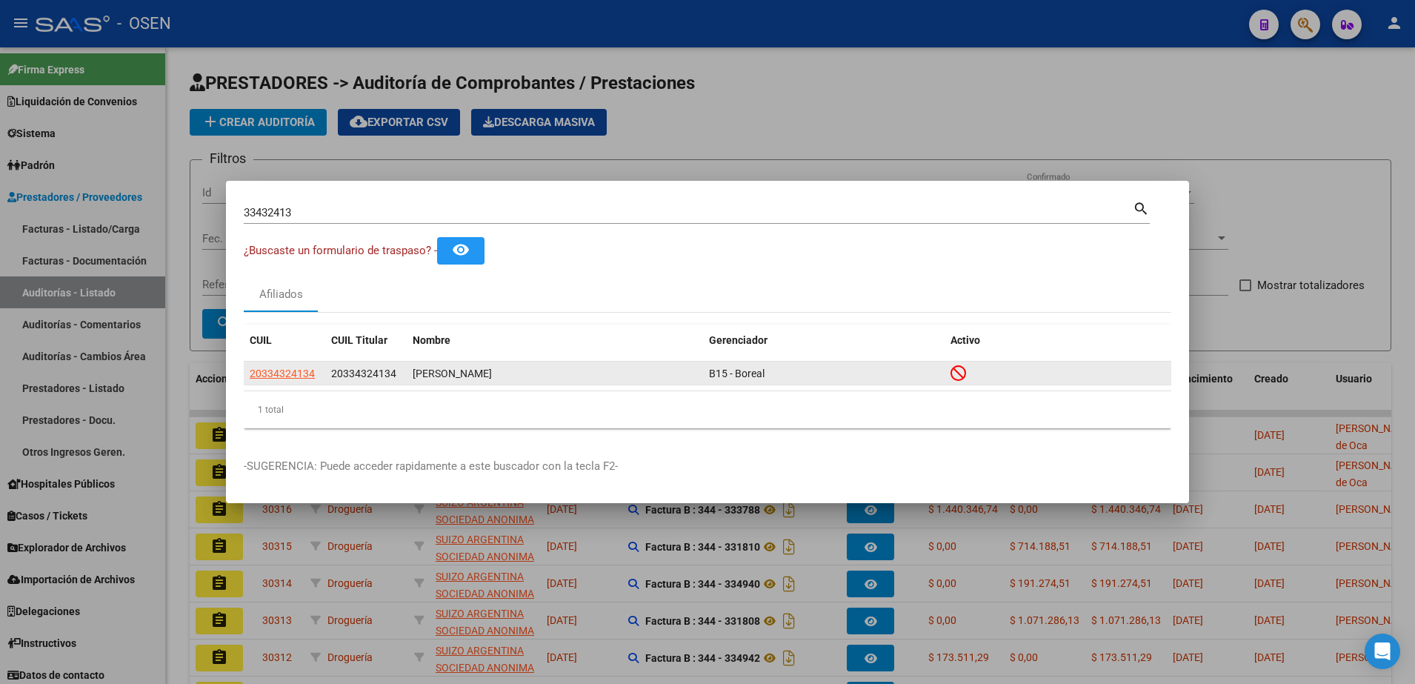
click at [260, 367] on span "20334324134" at bounding box center [282, 373] width 65 height 12
type textarea "20334324134"
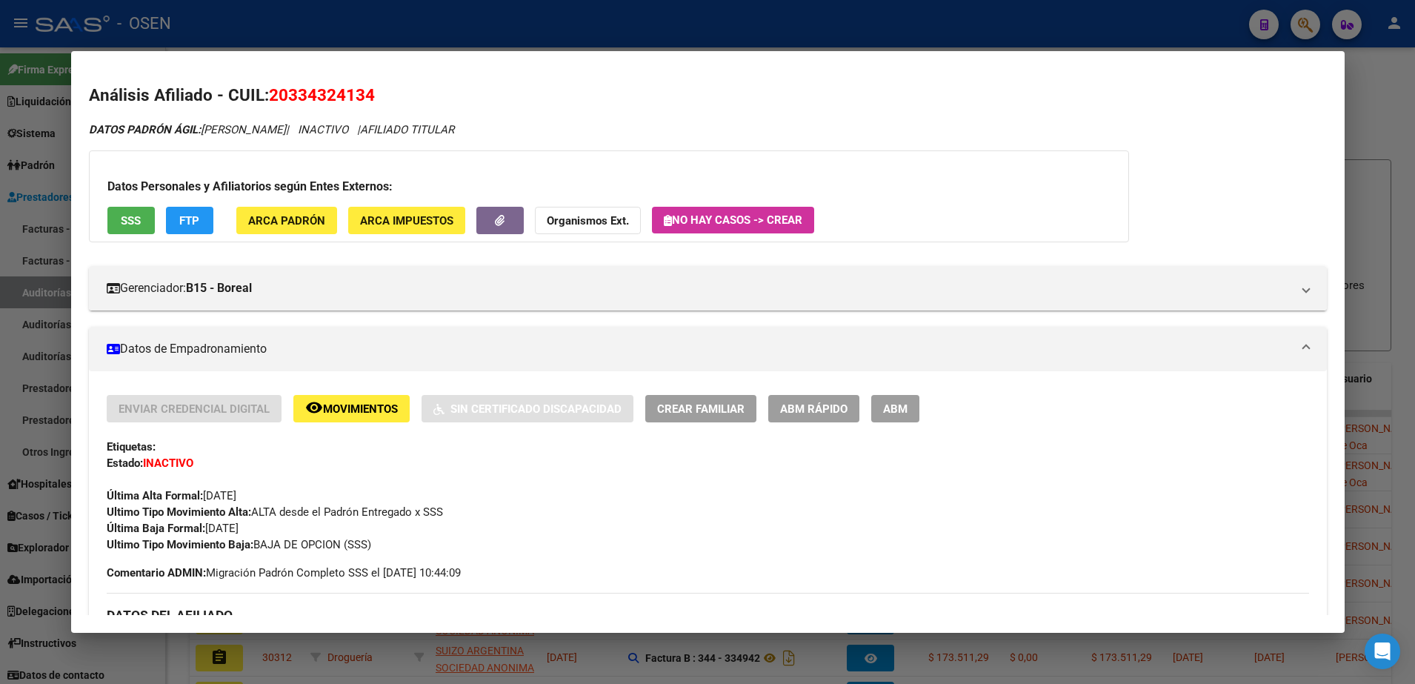
click at [144, 226] on button "SSS" at bounding box center [130, 220] width 47 height 27
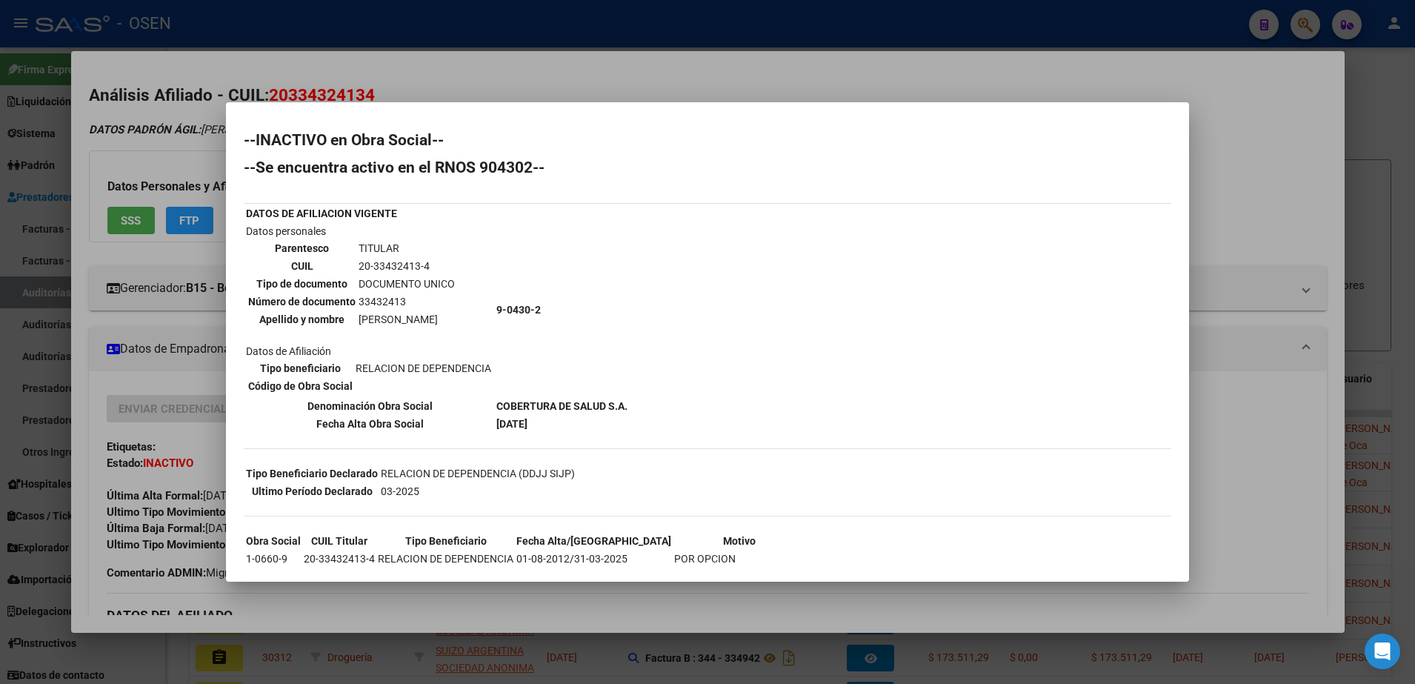
click at [551, 87] on div at bounding box center [707, 342] width 1415 height 684
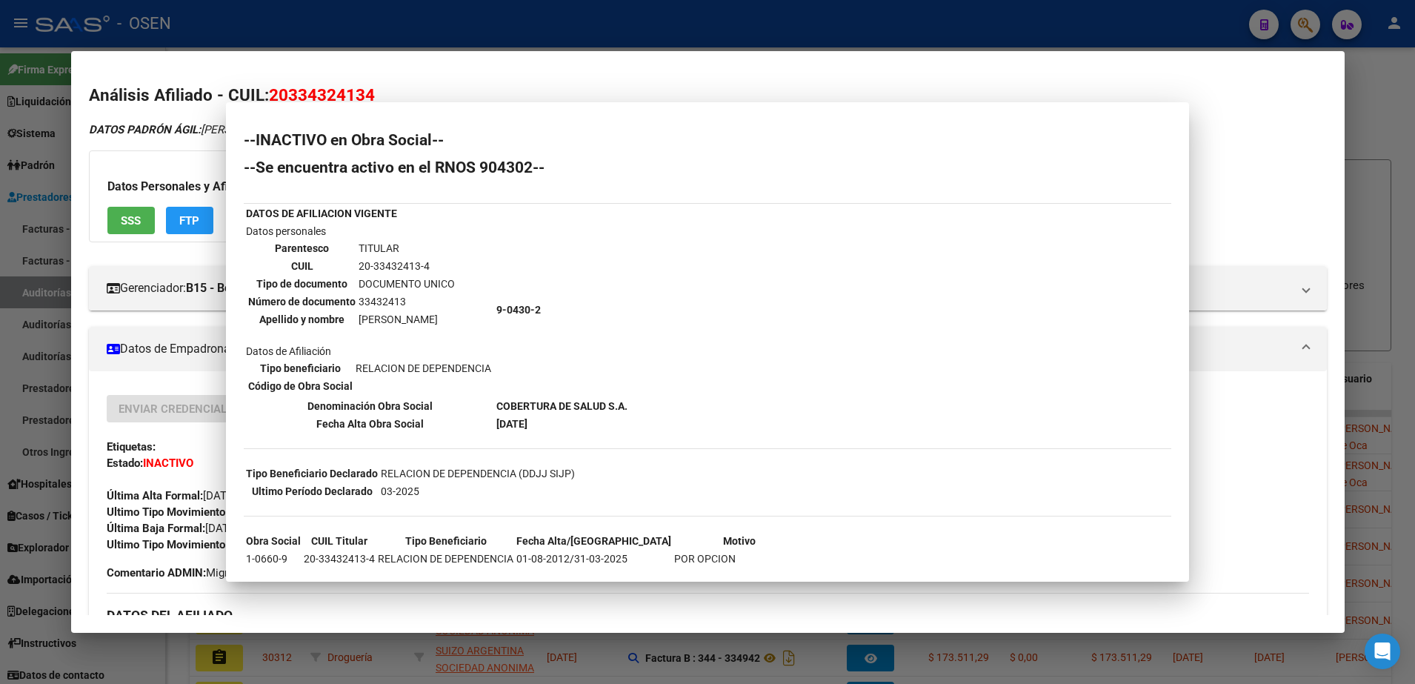
click at [541, 24] on div at bounding box center [707, 342] width 1415 height 684
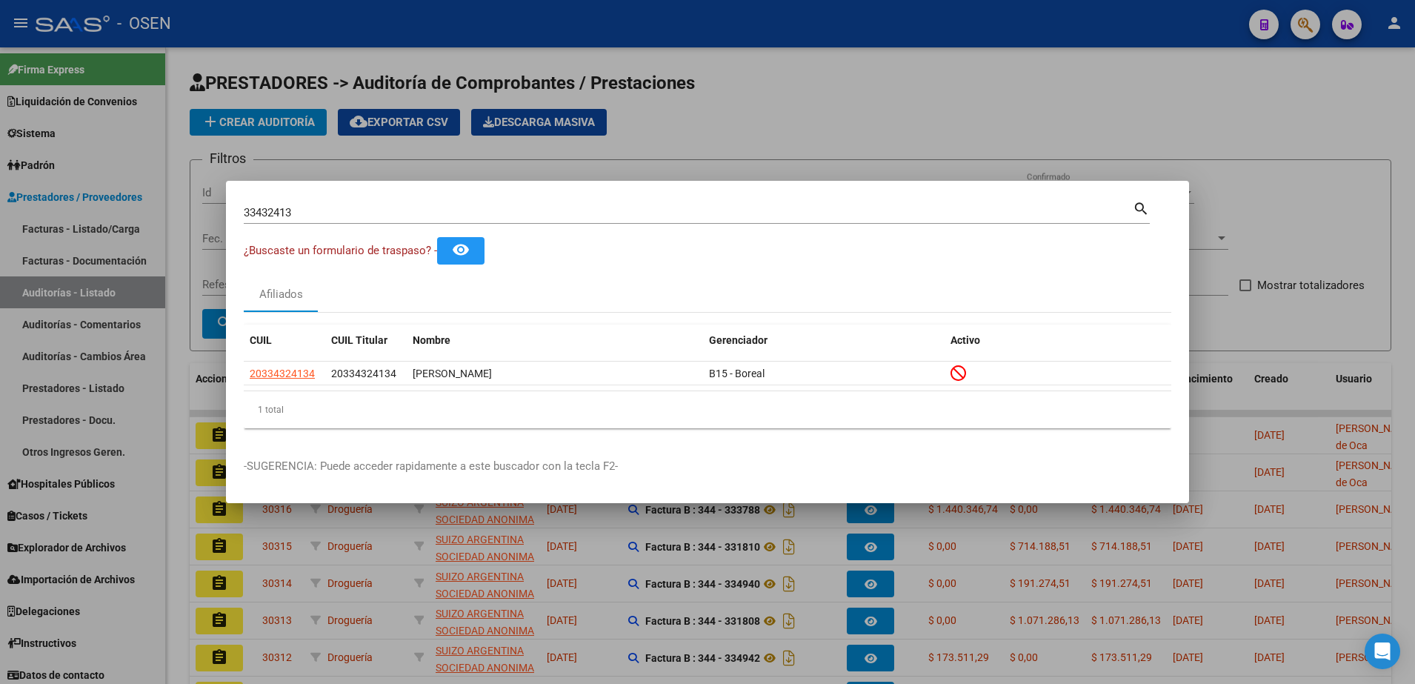
click at [763, 96] on div at bounding box center [707, 342] width 1415 height 684
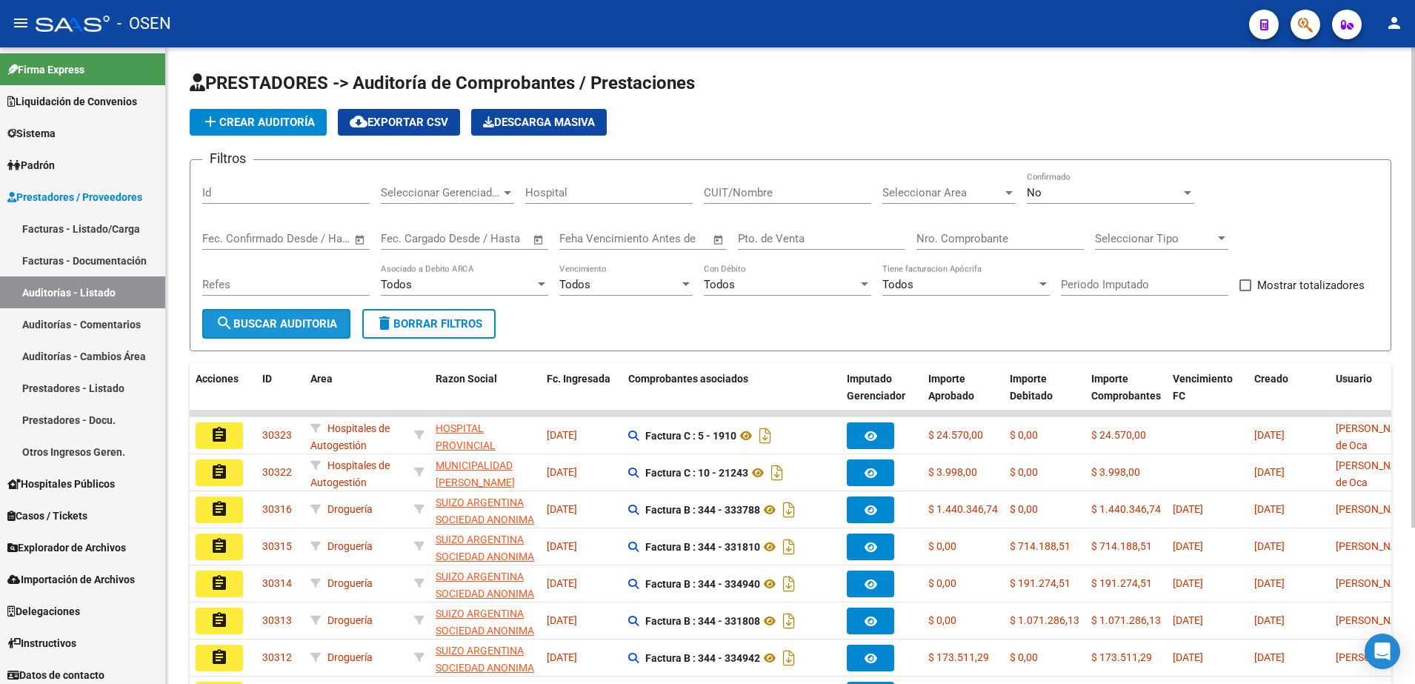
click at [326, 325] on span "search Buscar Auditoria" at bounding box center [276, 323] width 121 height 13
click at [307, 327] on span "search Buscar Auditoria" at bounding box center [276, 323] width 121 height 13
click at [305, 117] on span "add Crear Auditoría" at bounding box center [257, 122] width 113 height 13
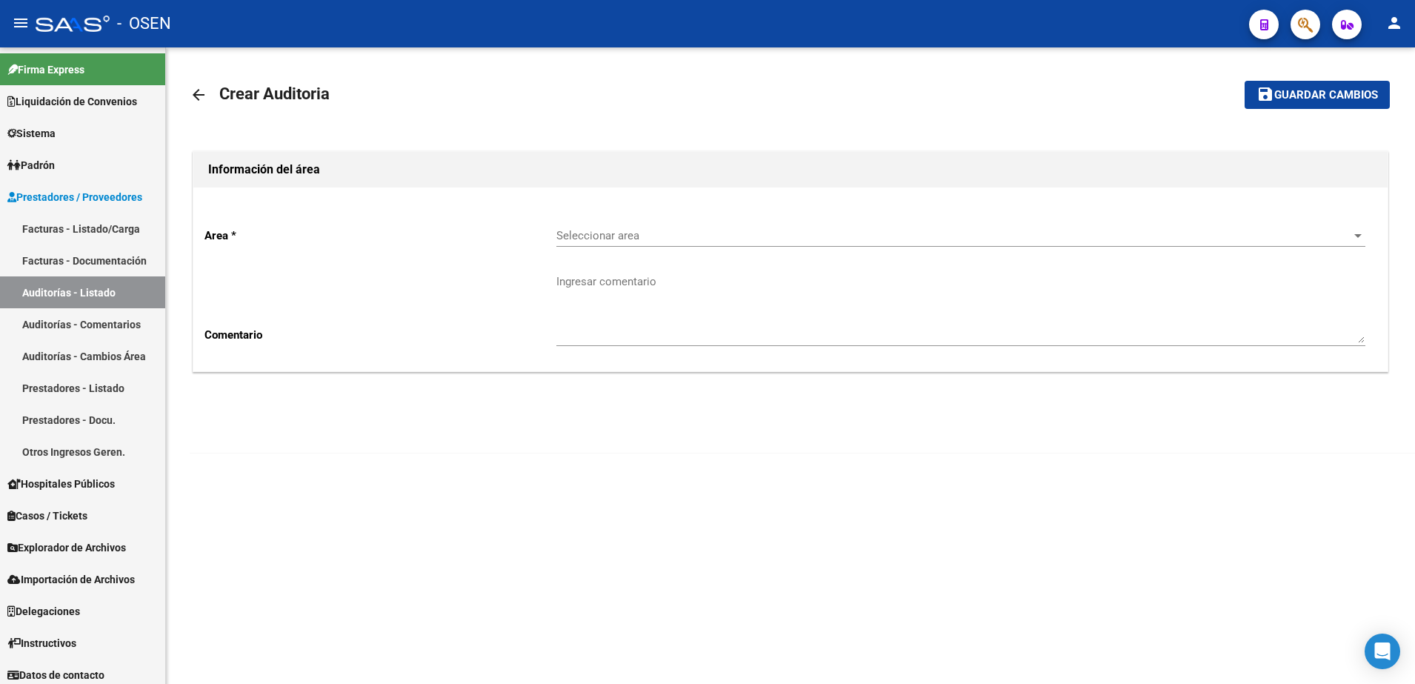
click at [724, 239] on span "Seleccionar area" at bounding box center [954, 235] width 796 height 13
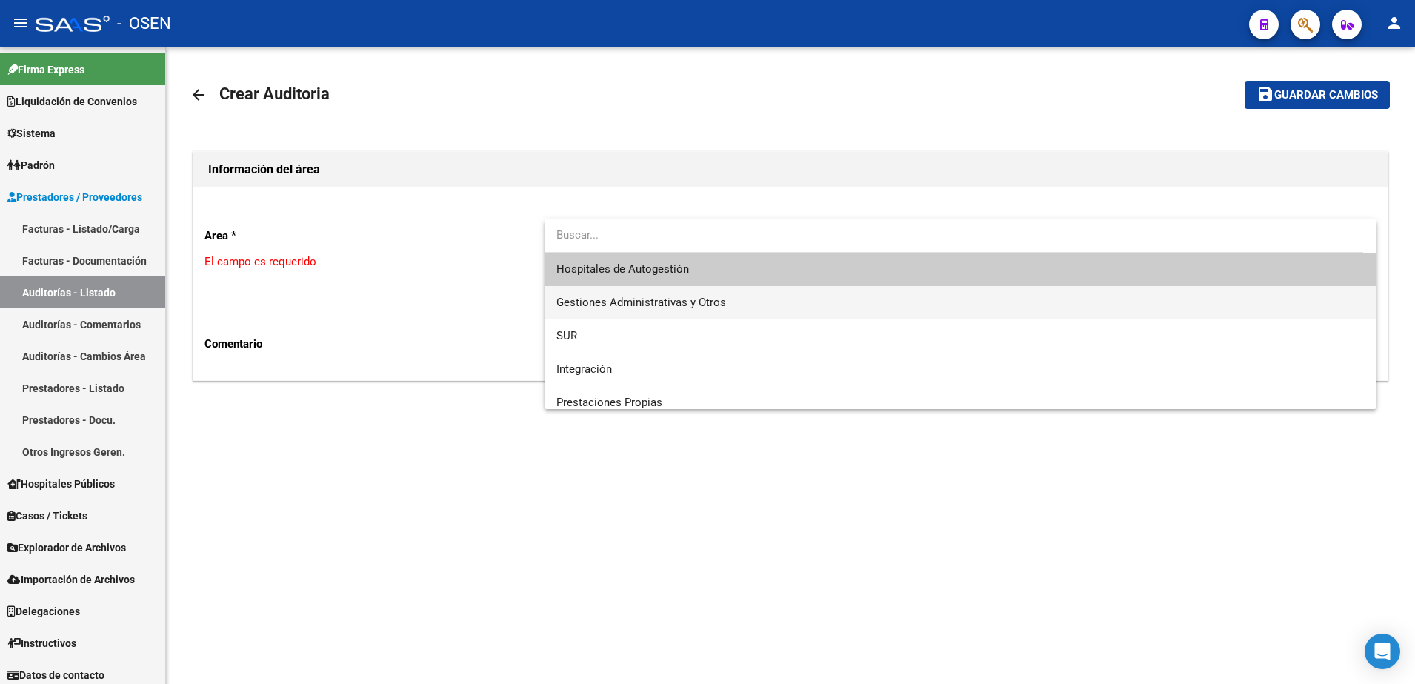
type input "e"
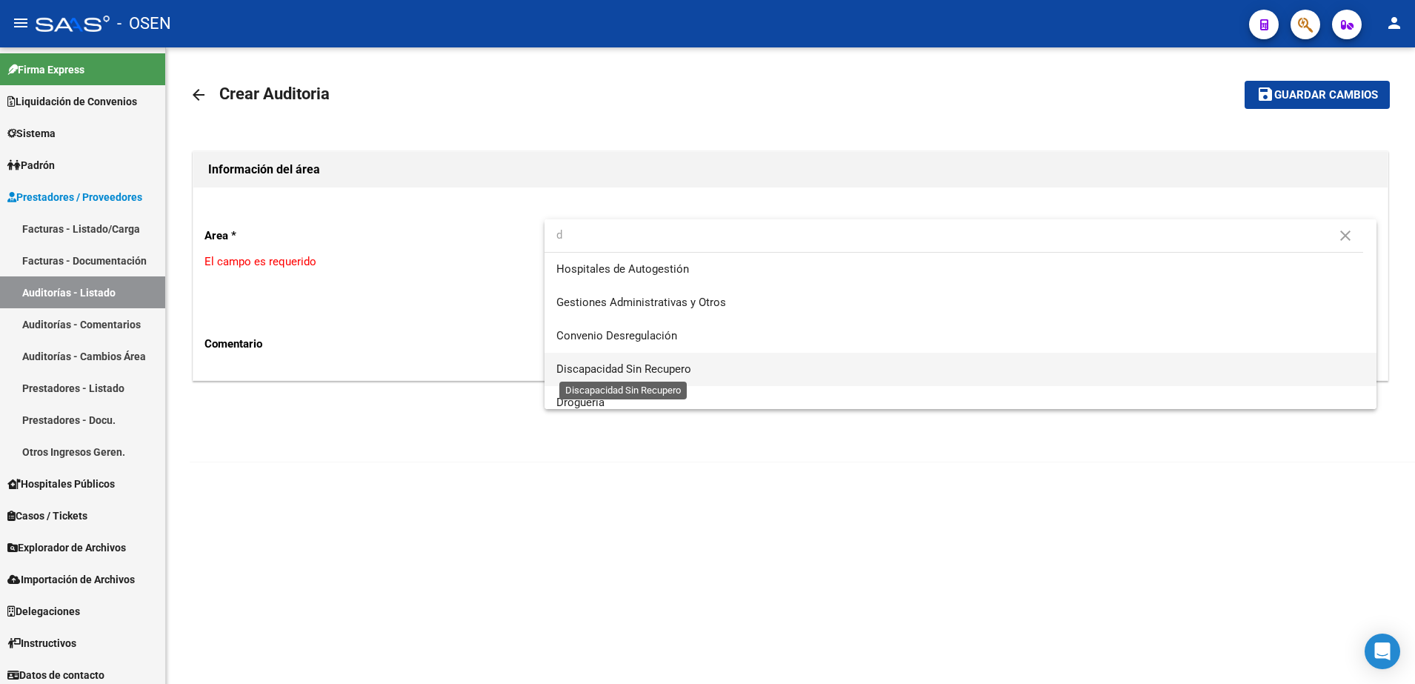
type input "d"
click at [622, 370] on span "Discapacidad Sin Recupero" at bounding box center [623, 368] width 135 height 13
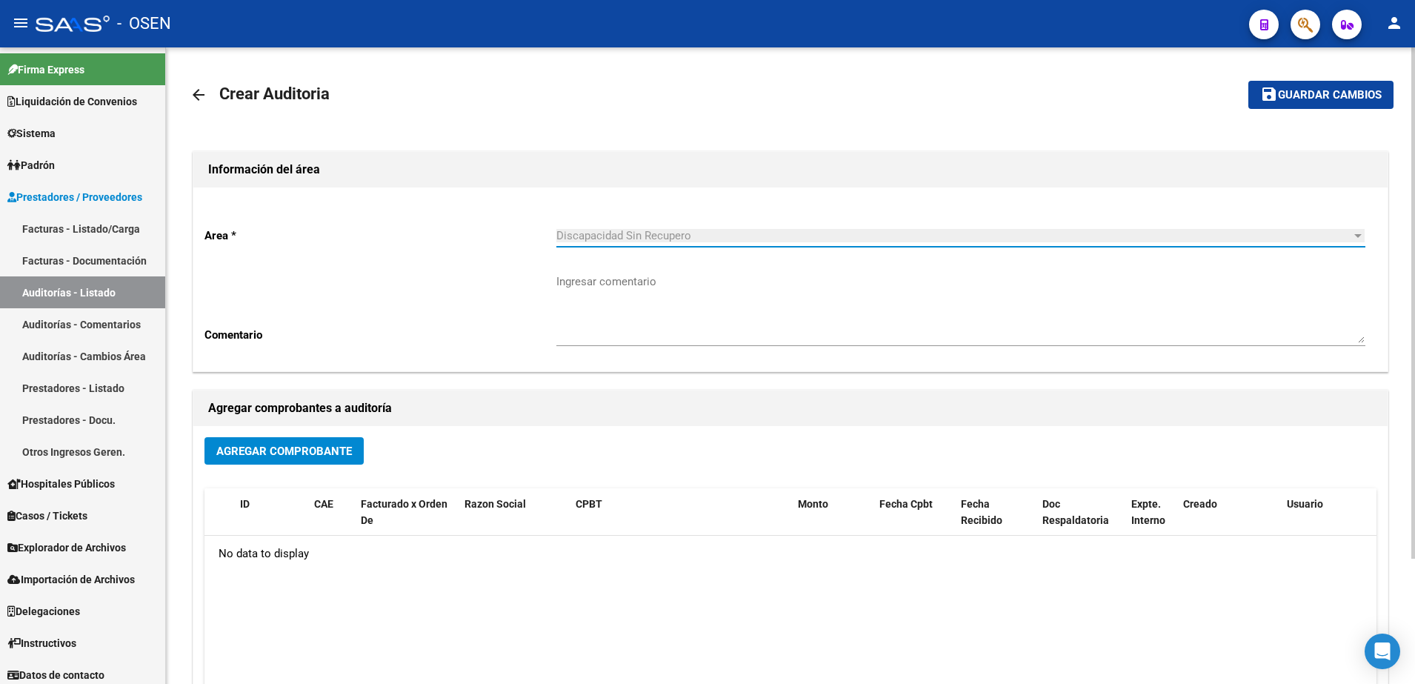
click at [361, 454] on button "Agregar Comprobante" at bounding box center [283, 450] width 159 height 27
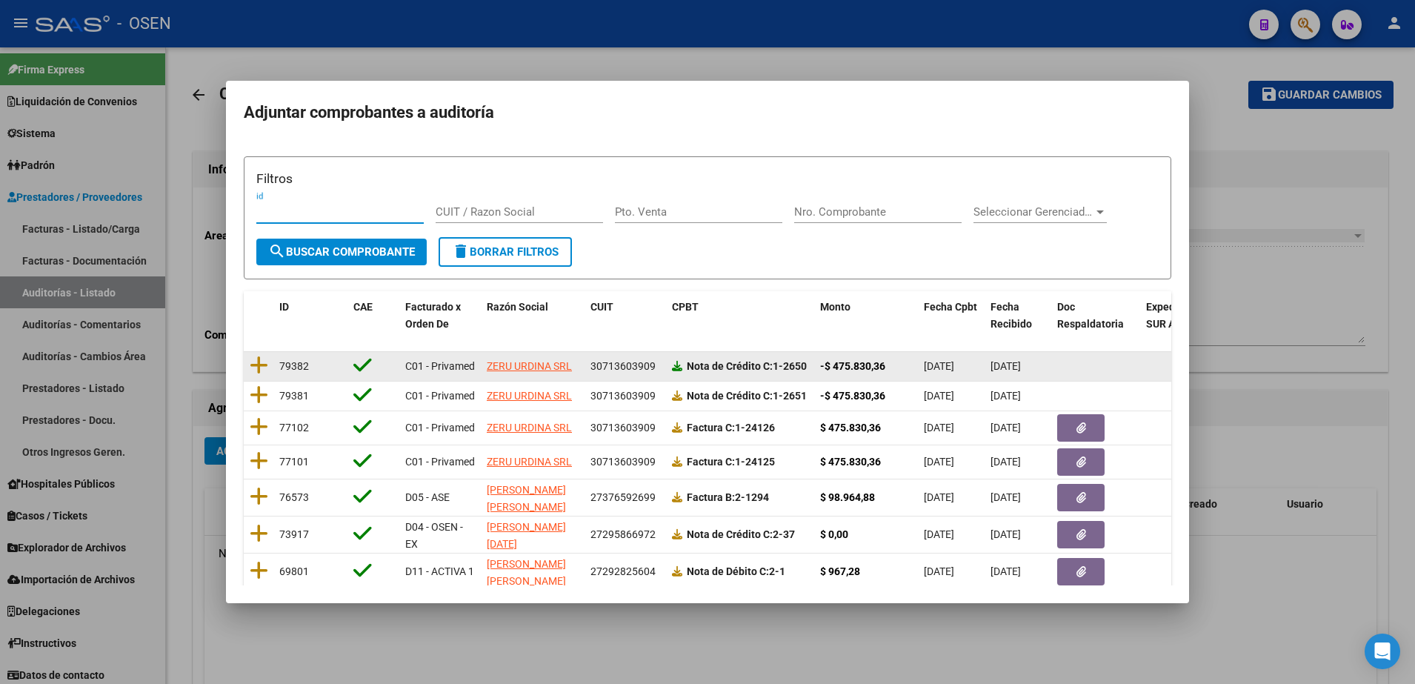
click at [675, 364] on icon at bounding box center [677, 366] width 10 height 10
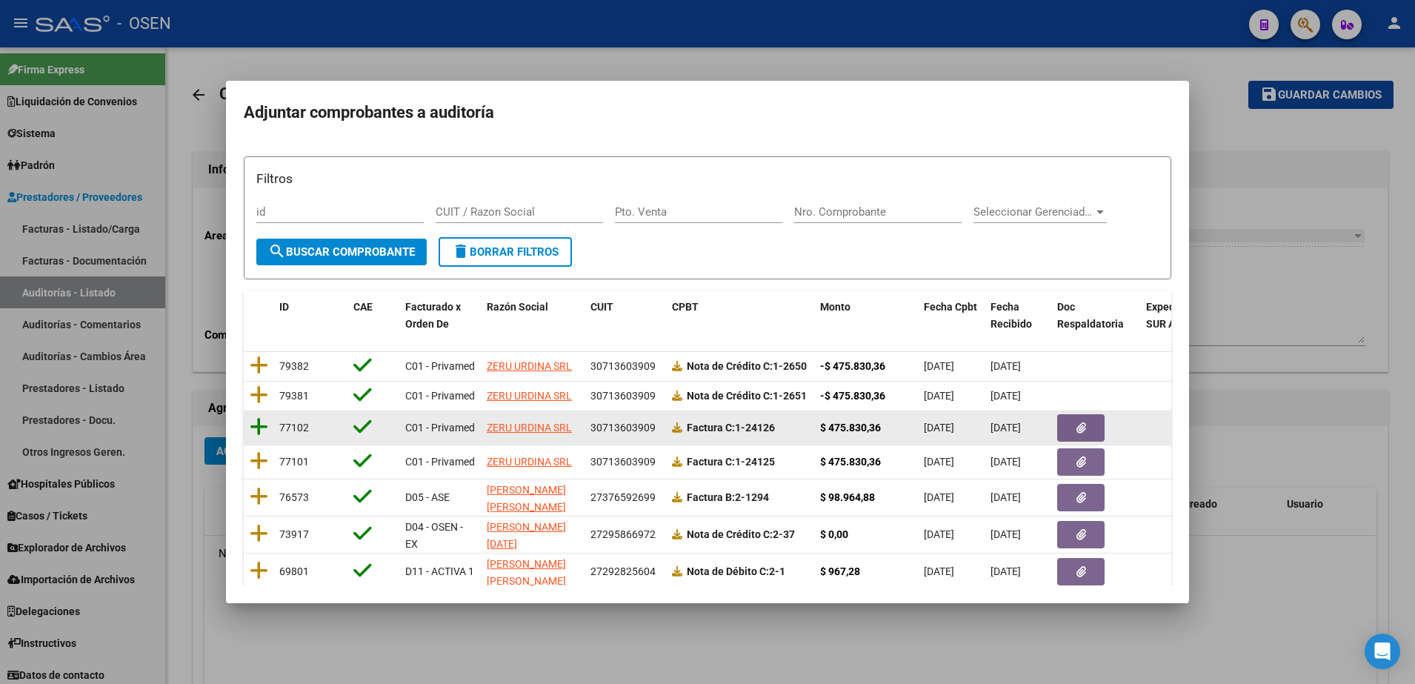
click at [261, 437] on icon at bounding box center [259, 426] width 19 height 21
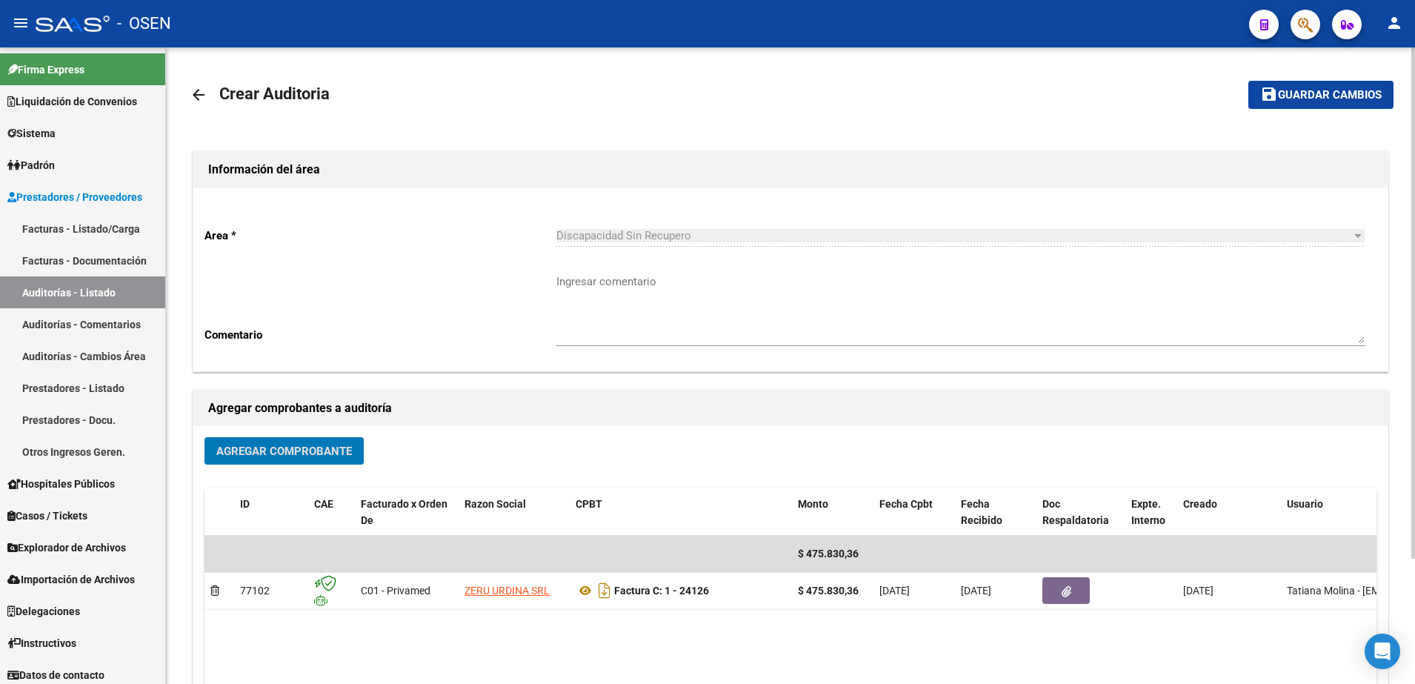
click at [268, 467] on div "Agregar Comprobante" at bounding box center [790, 456] width 1172 height 39
click at [279, 453] on span "Agregar Comprobante" at bounding box center [284, 450] width 136 height 13
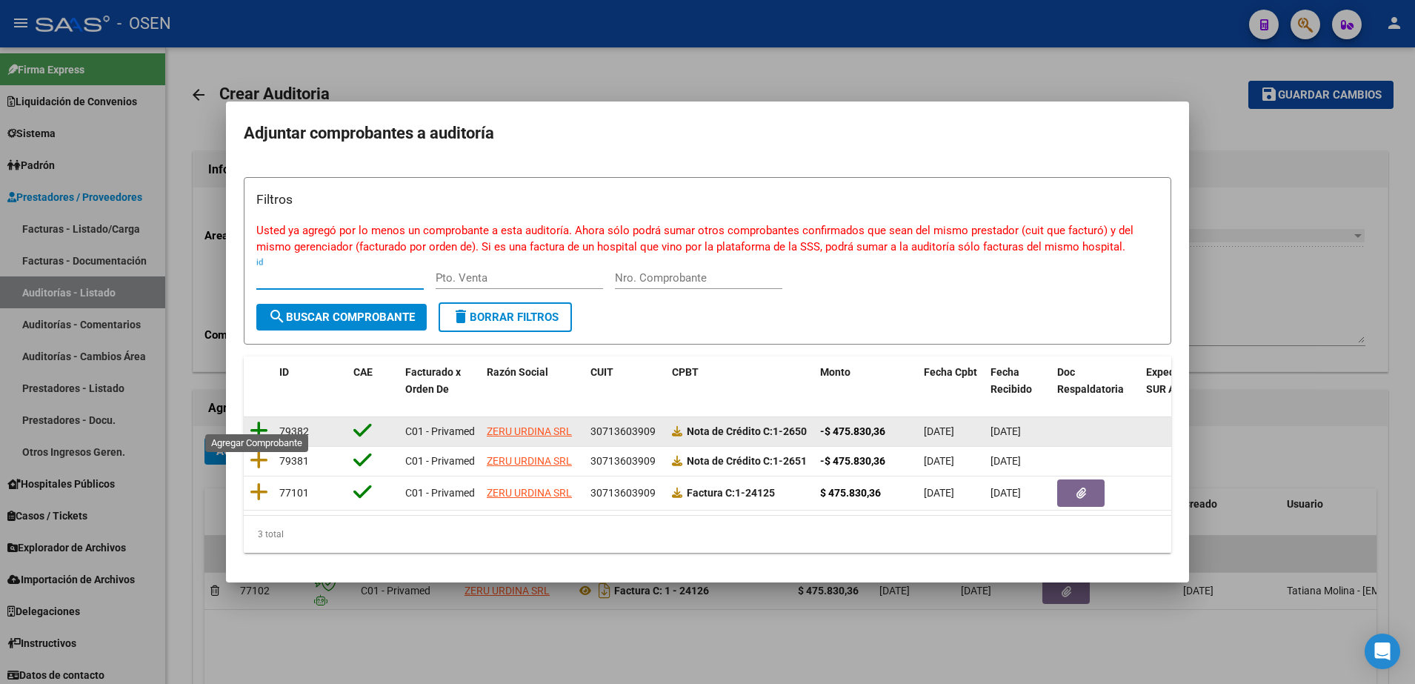
click at [262, 420] on icon at bounding box center [259, 430] width 19 height 21
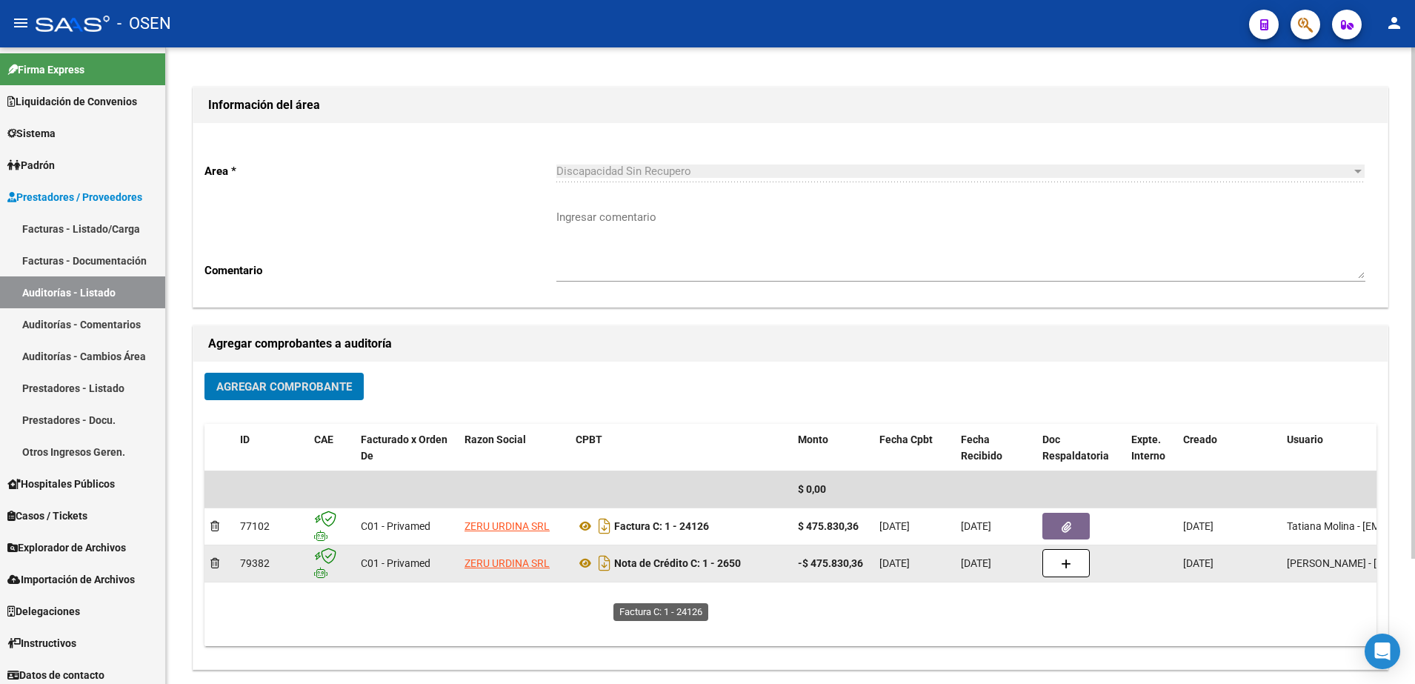
scroll to position [93, 0]
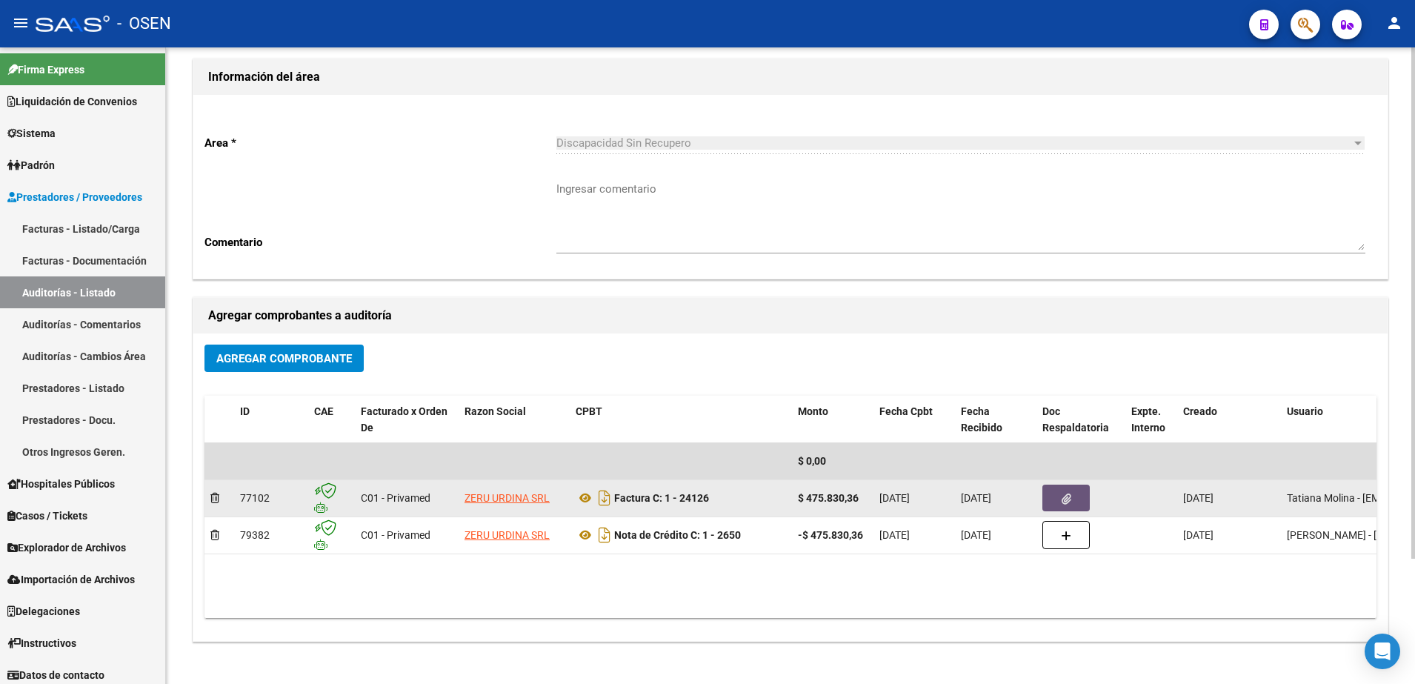
click at [1049, 488] on button "button" at bounding box center [1065, 497] width 47 height 27
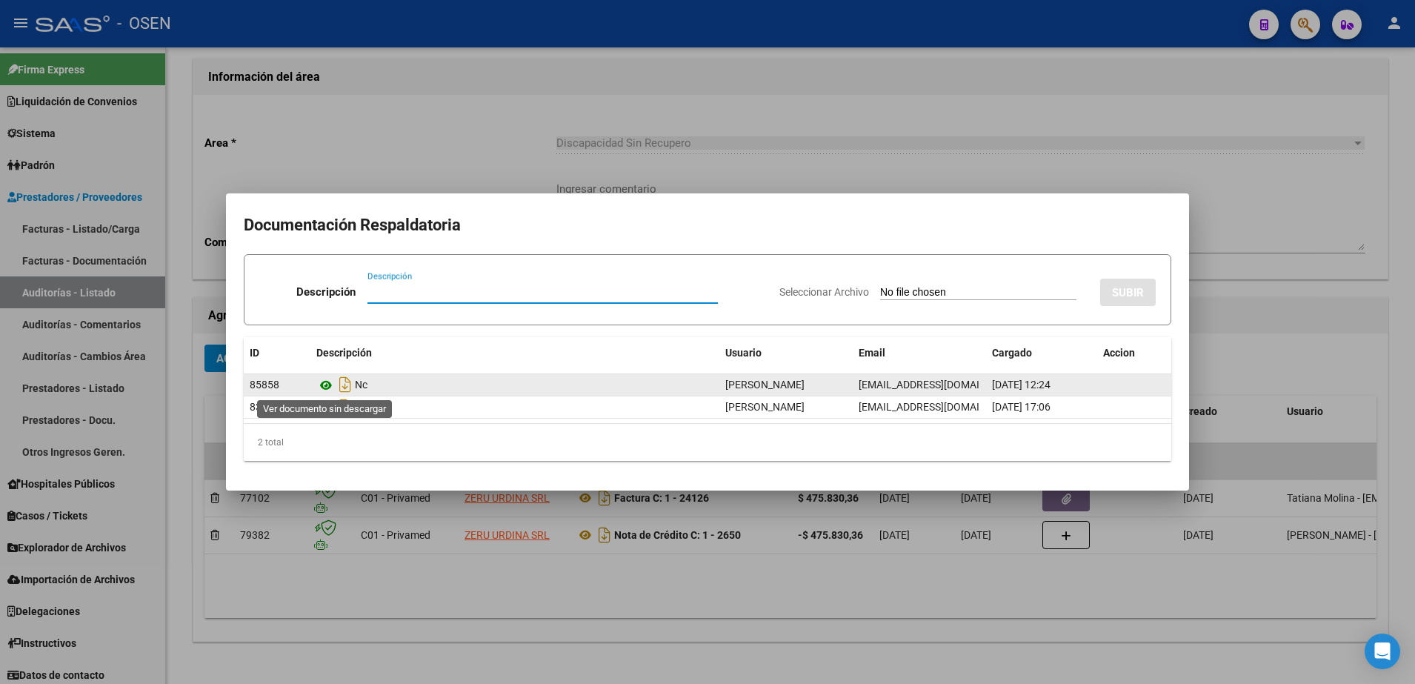
click at [328, 384] on icon at bounding box center [325, 385] width 19 height 18
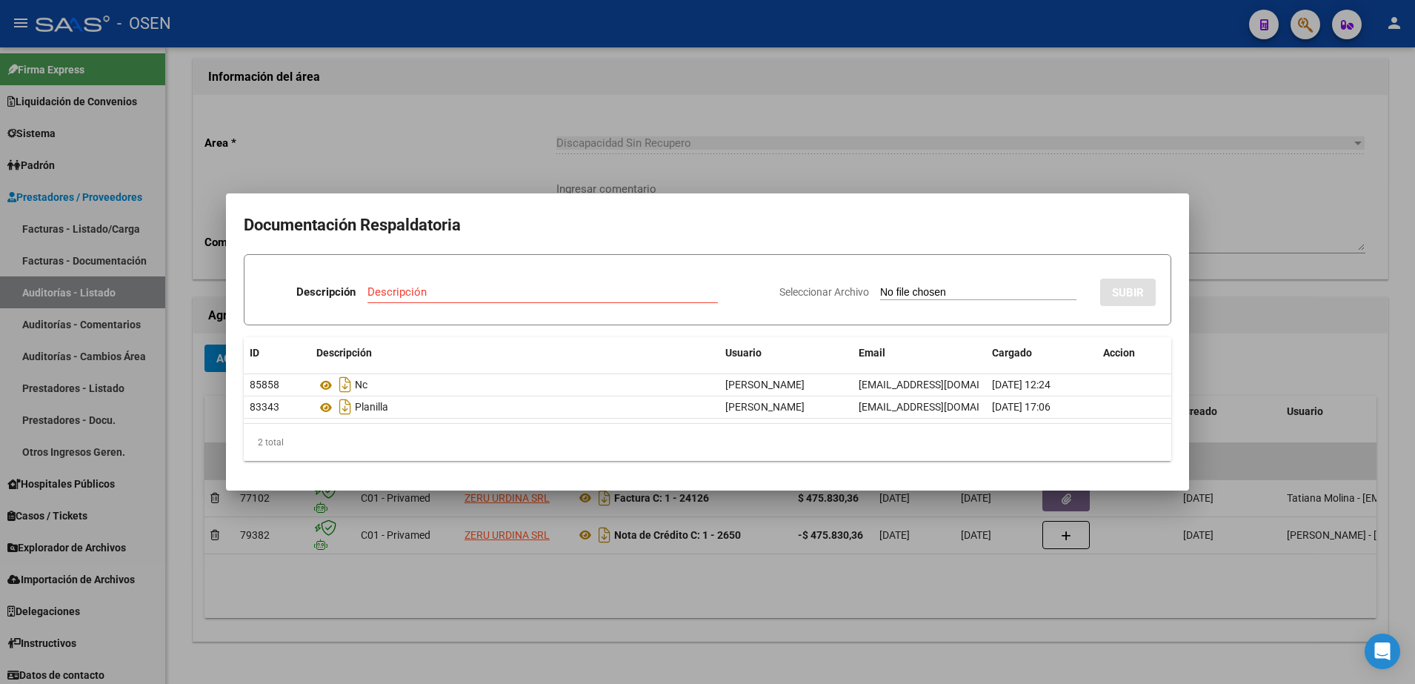
click at [847, 587] on div at bounding box center [707, 342] width 1415 height 684
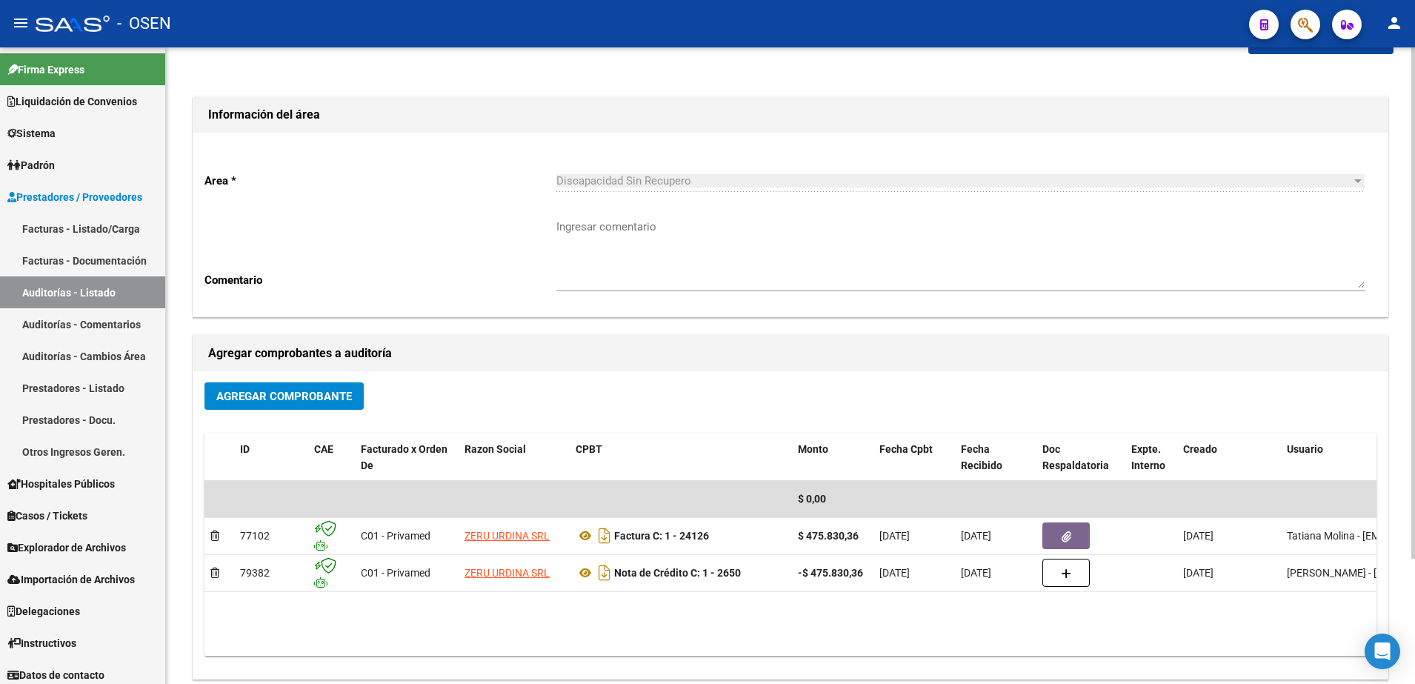
scroll to position [0, 0]
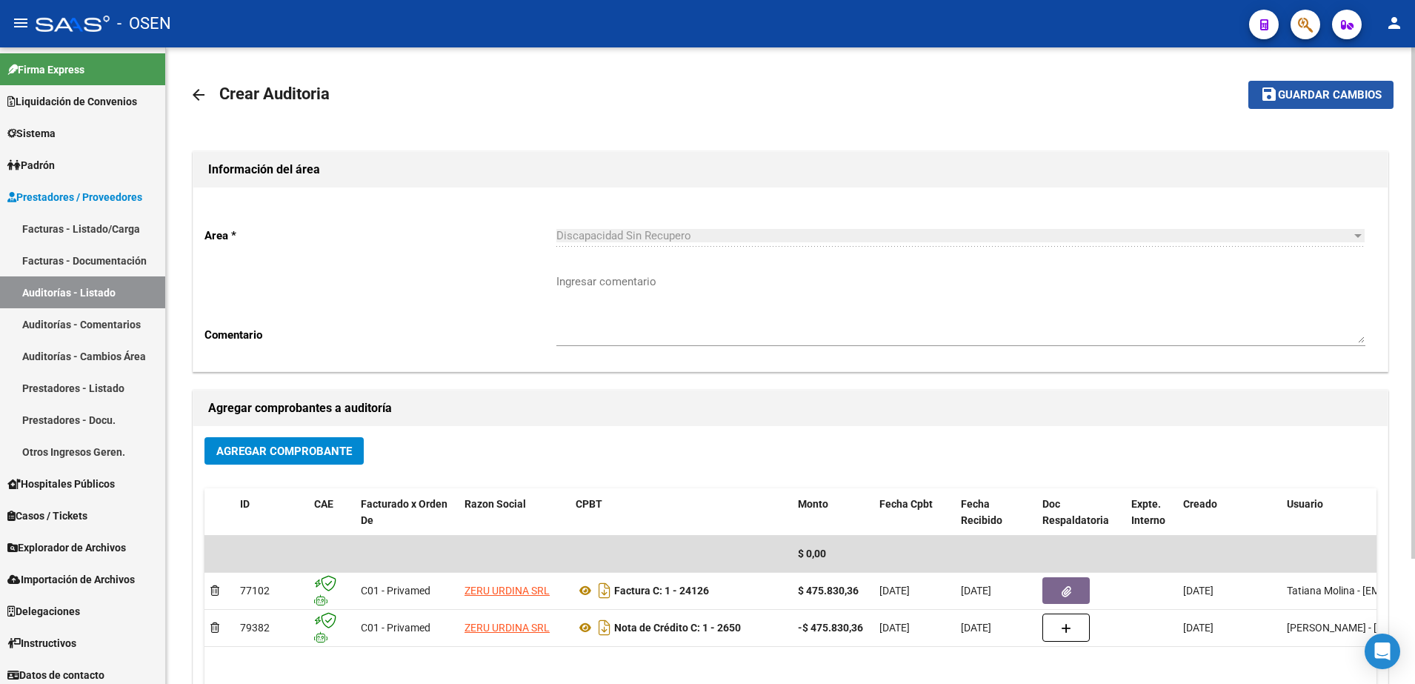
click at [1327, 89] on span "Guardar cambios" at bounding box center [1330, 95] width 104 height 13
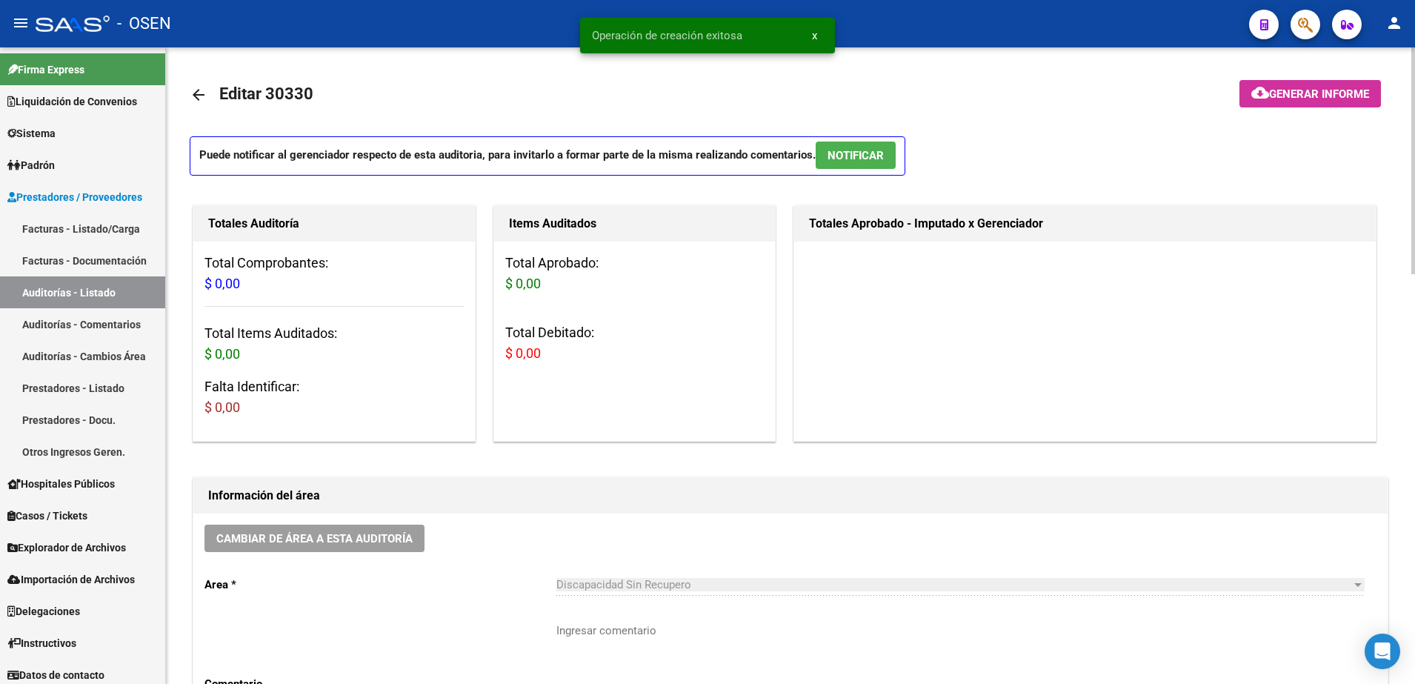
click at [200, 87] on mat-icon "arrow_back" at bounding box center [199, 95] width 18 height 18
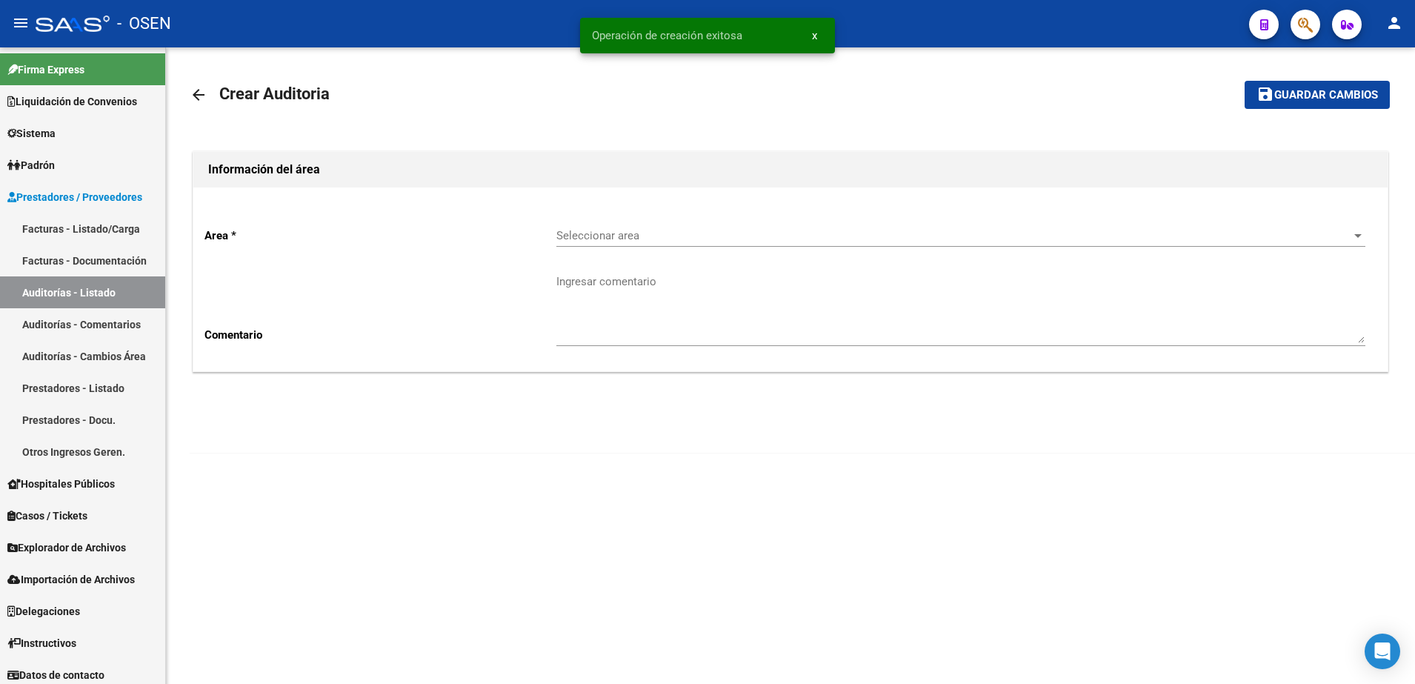
click at [649, 234] on span "Seleccionar area" at bounding box center [954, 235] width 796 height 13
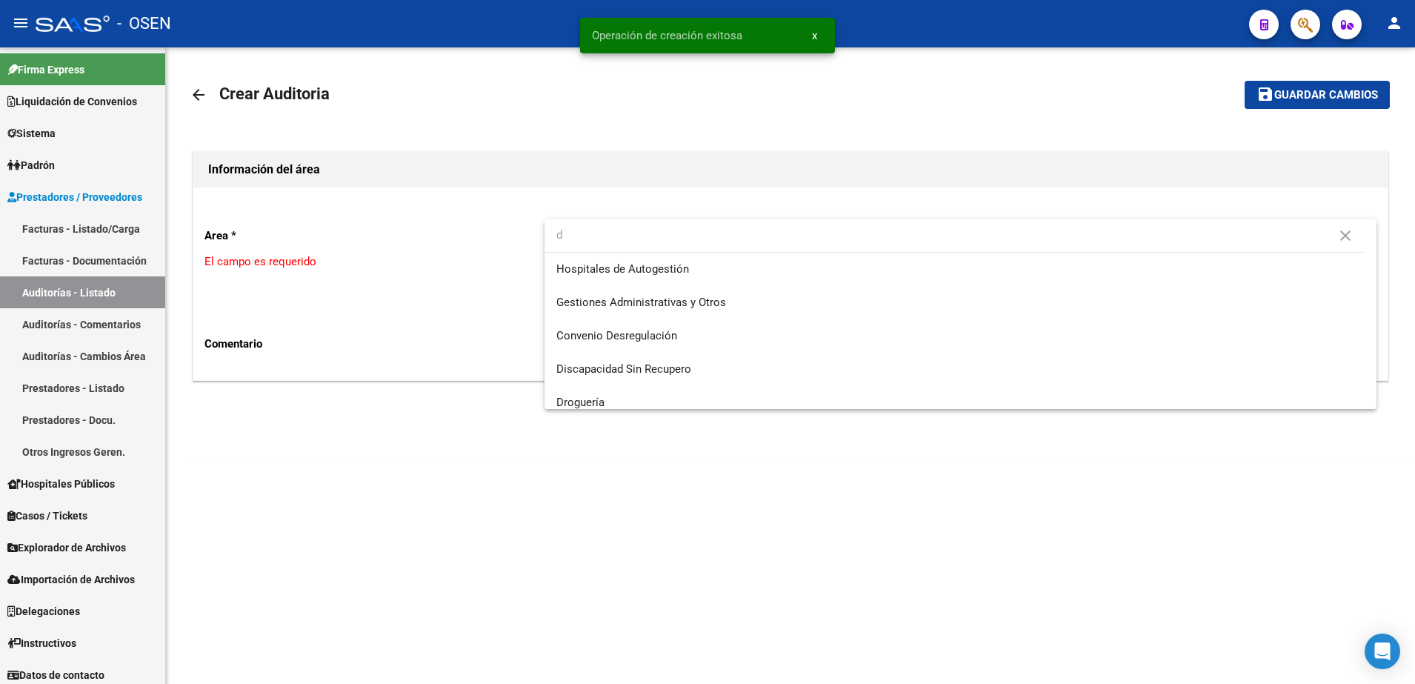
type input "d"
click at [666, 368] on span "Discapacidad Sin Recupero" at bounding box center [623, 368] width 135 height 13
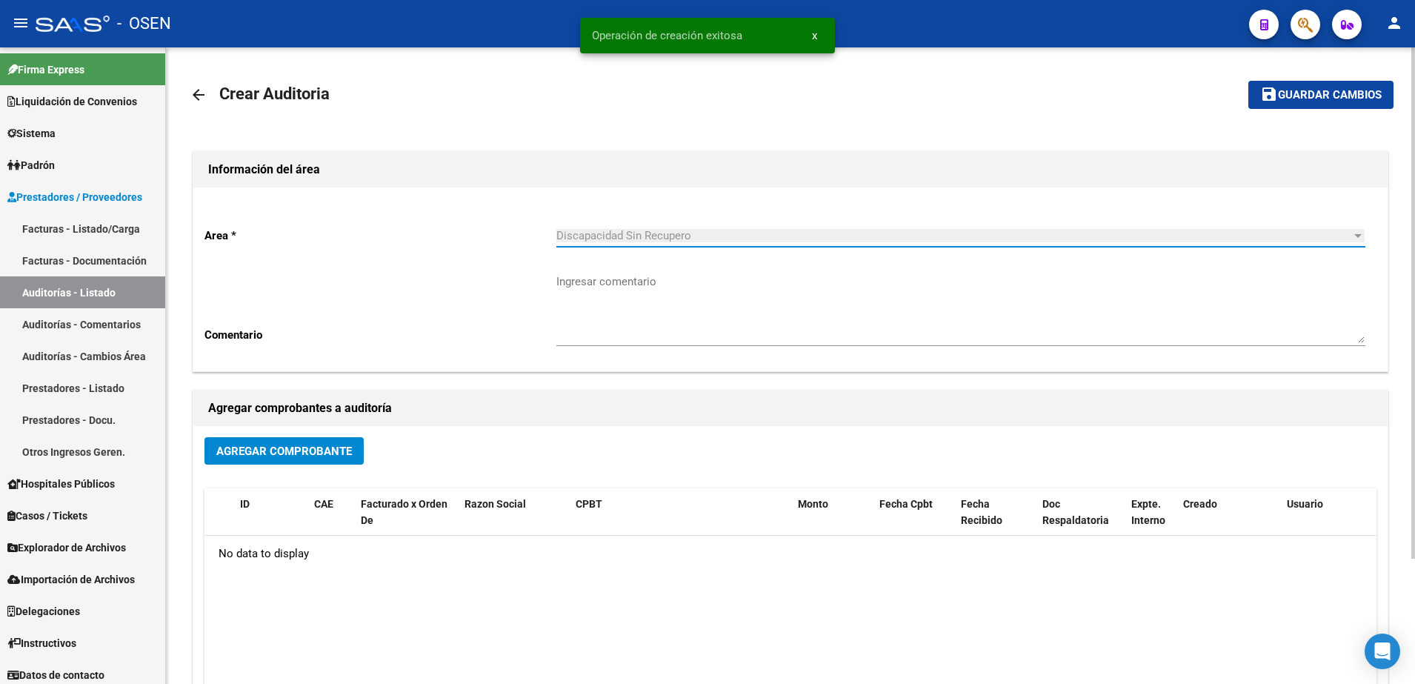
click at [297, 446] on span "Agregar Comprobante" at bounding box center [284, 450] width 136 height 13
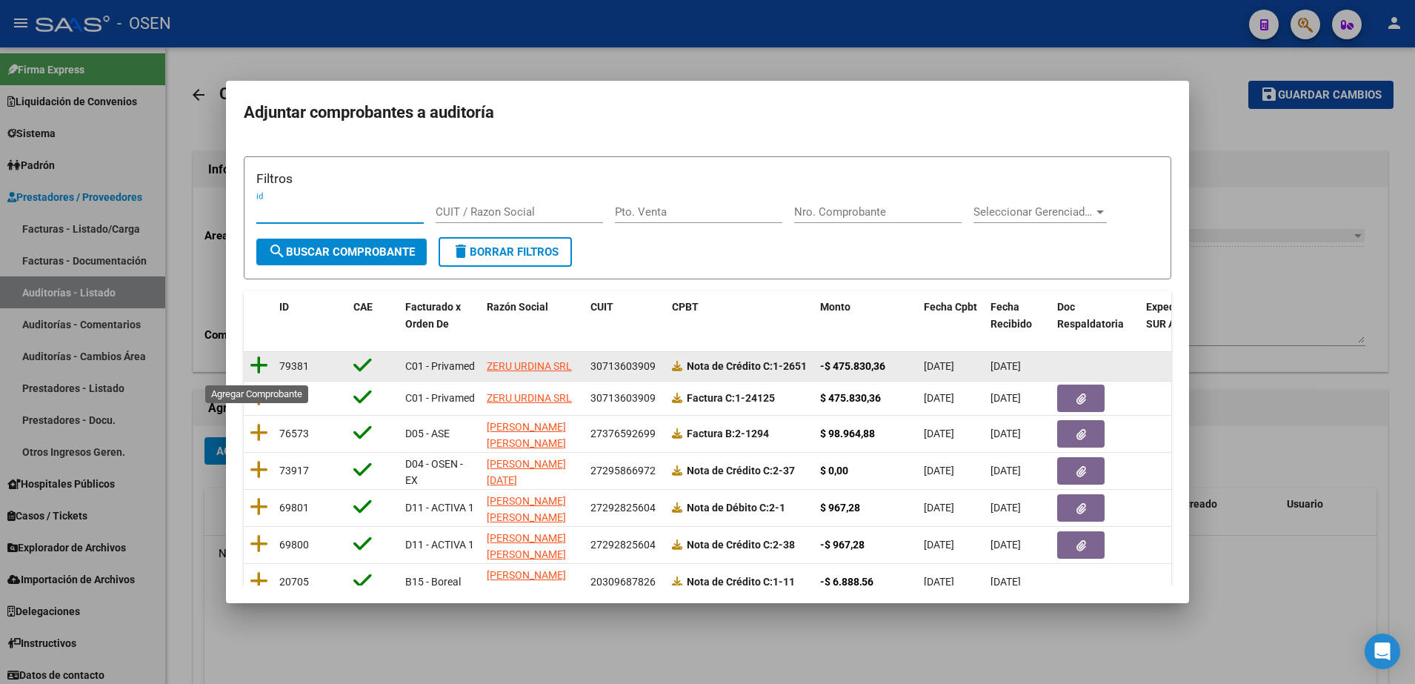
click at [261, 362] on icon at bounding box center [259, 365] width 19 height 21
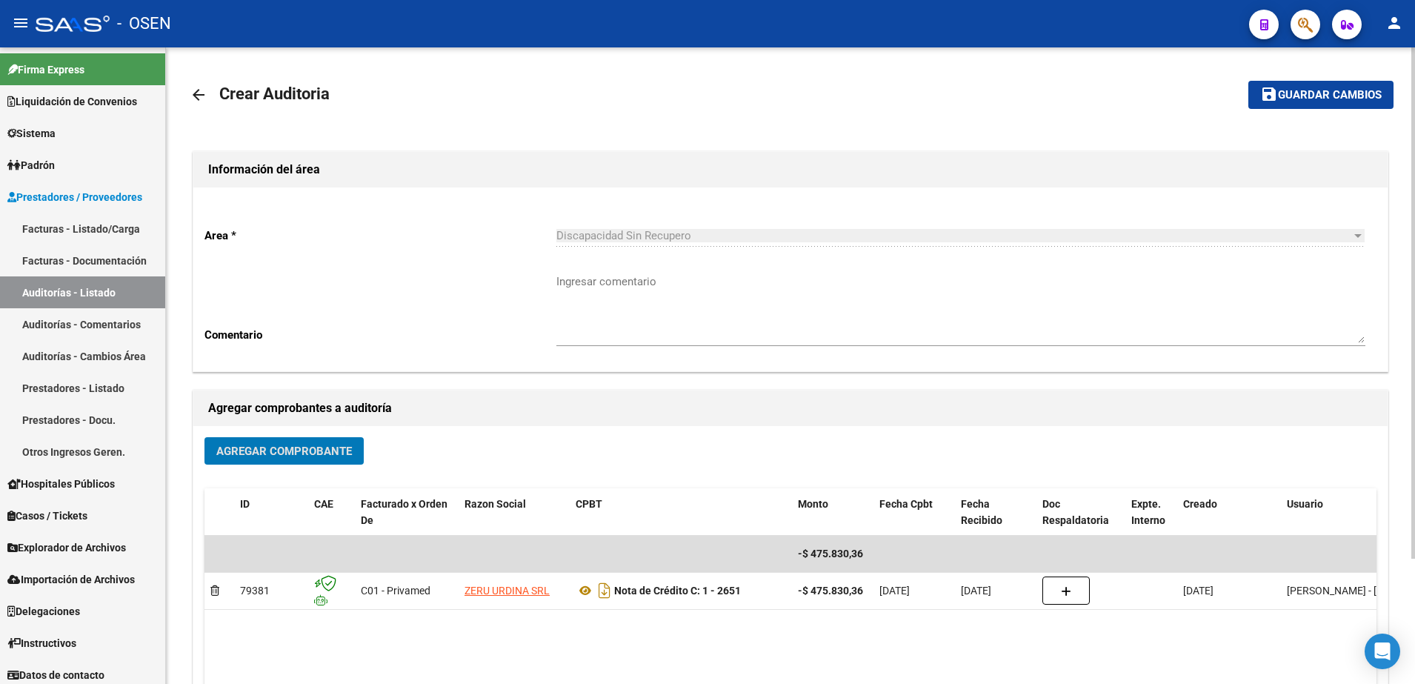
click at [278, 453] on span "Agregar Comprobante" at bounding box center [284, 450] width 136 height 13
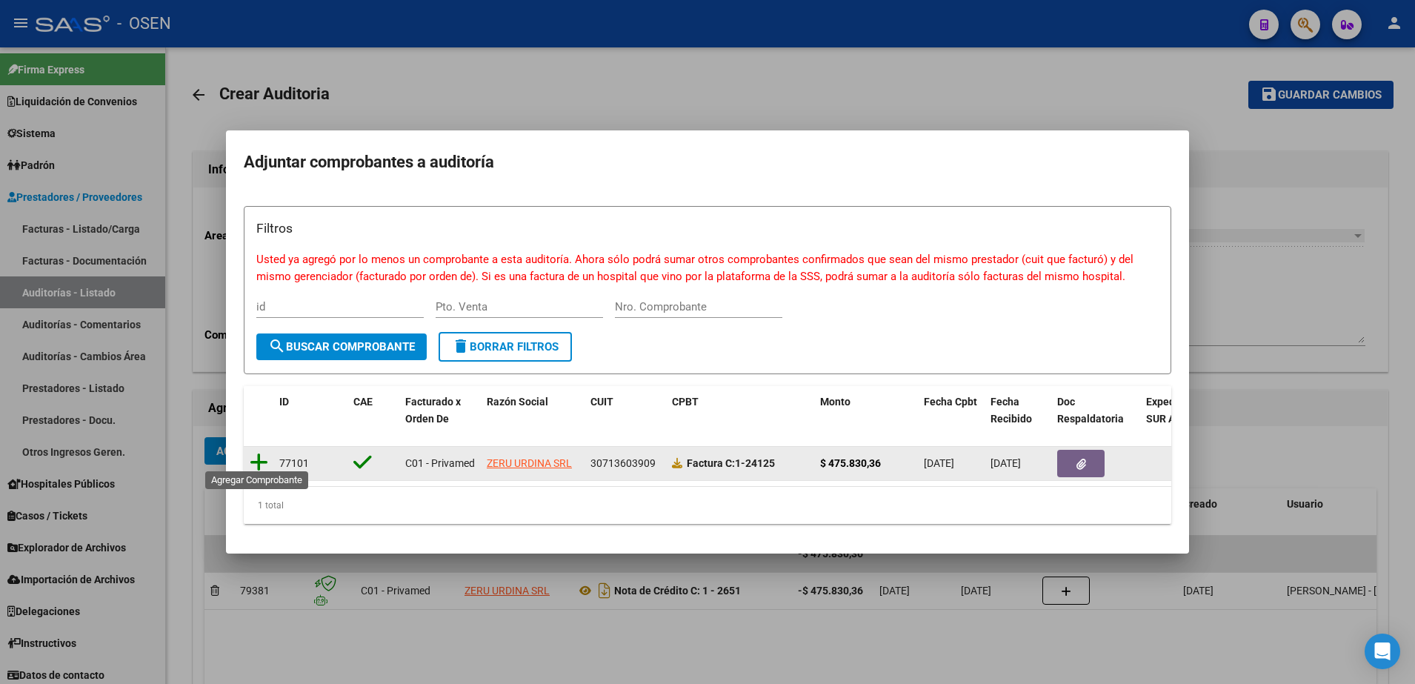
click at [261, 452] on icon at bounding box center [259, 462] width 19 height 21
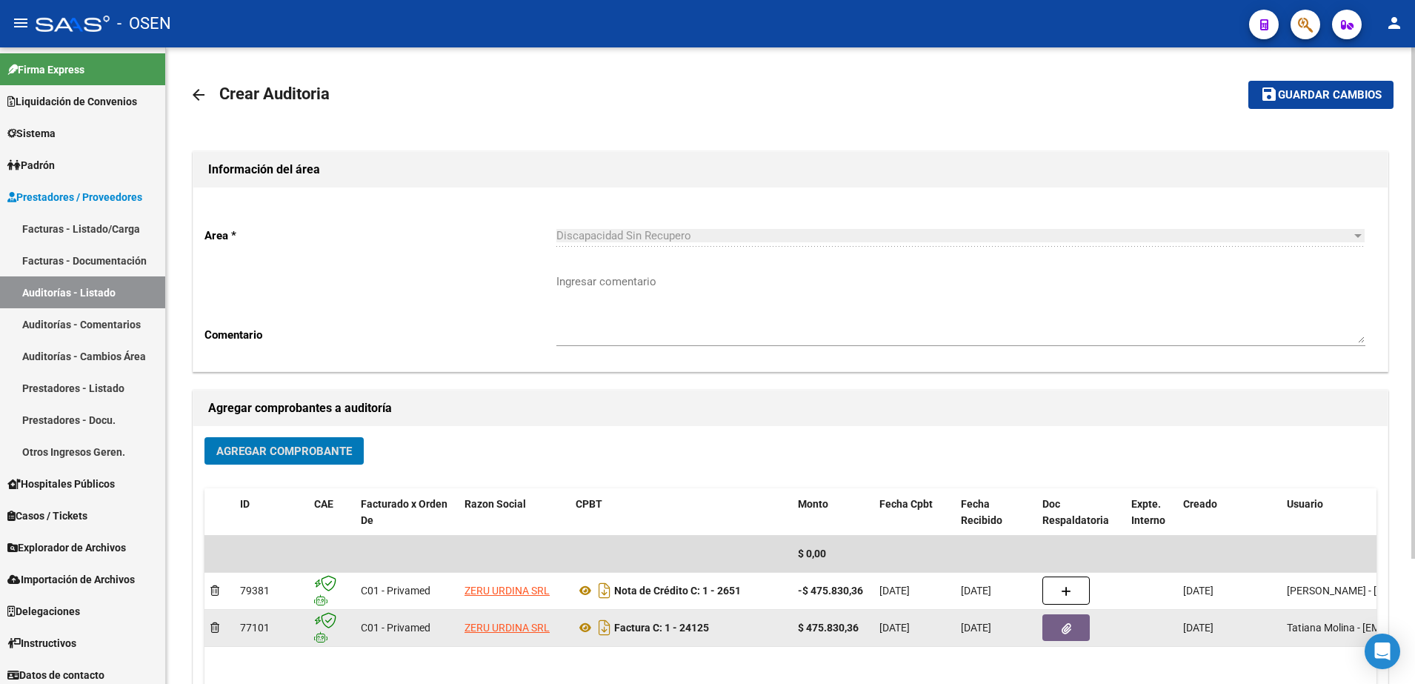
scroll to position [93, 0]
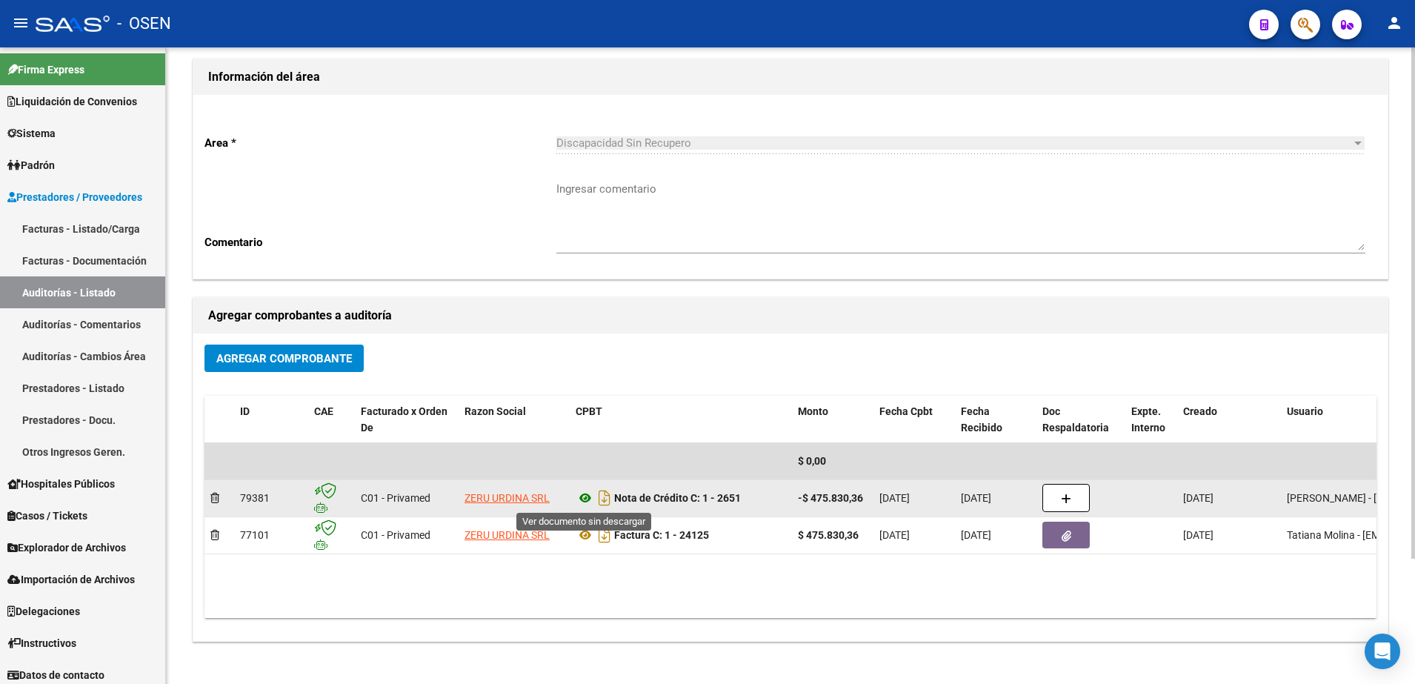
click at [585, 494] on icon at bounding box center [585, 498] width 19 height 18
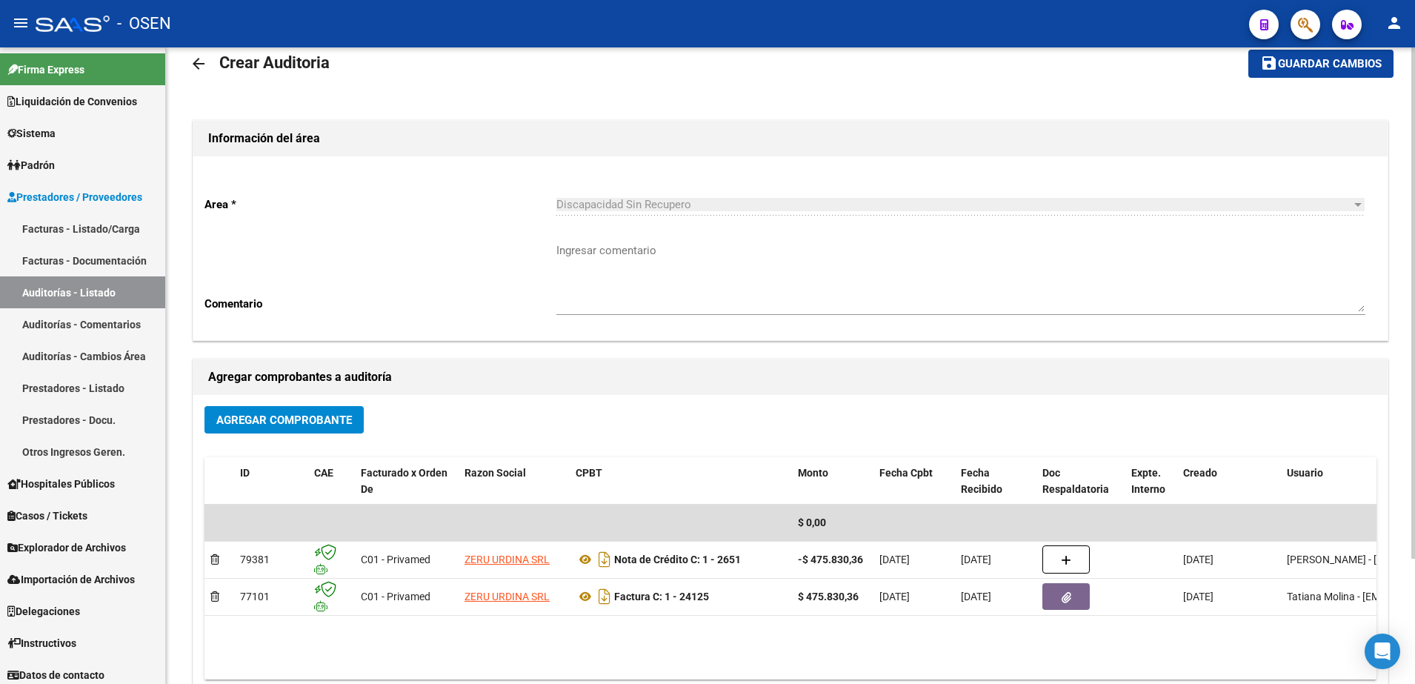
scroll to position [0, 0]
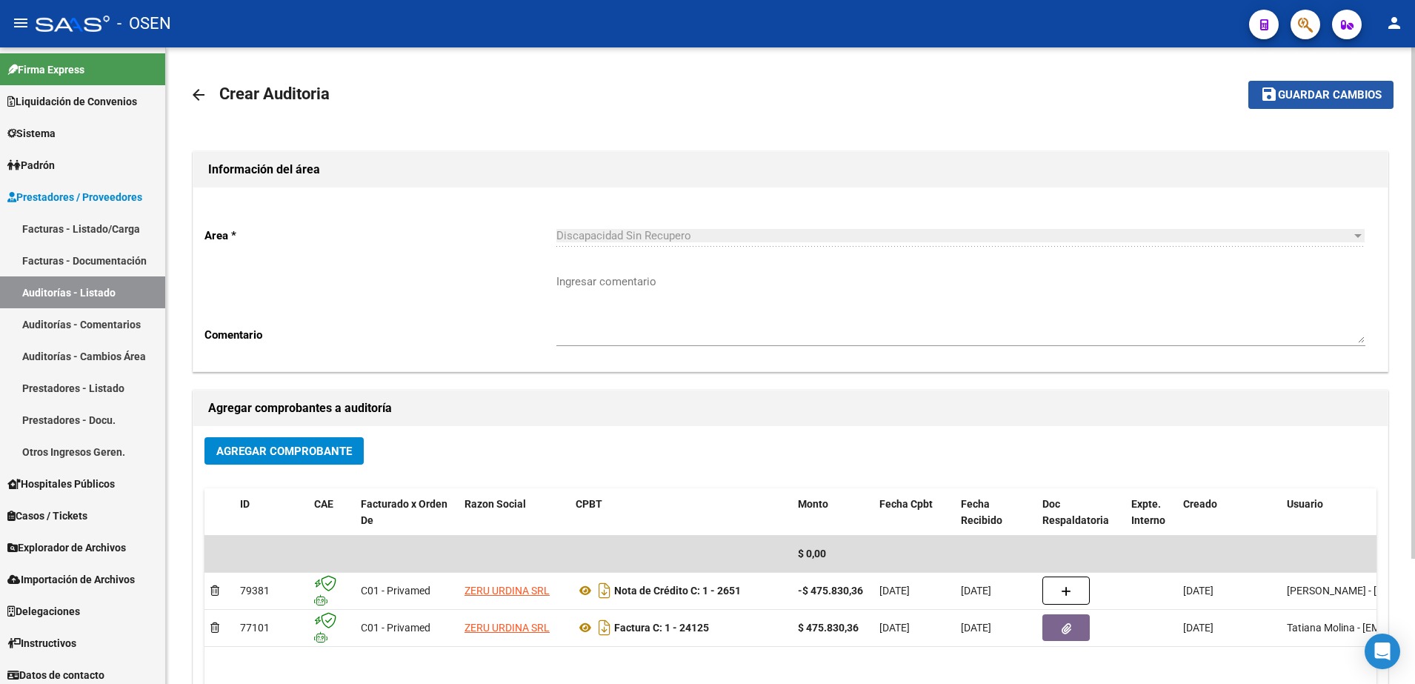
click at [1278, 89] on span "Guardar cambios" at bounding box center [1330, 95] width 104 height 13
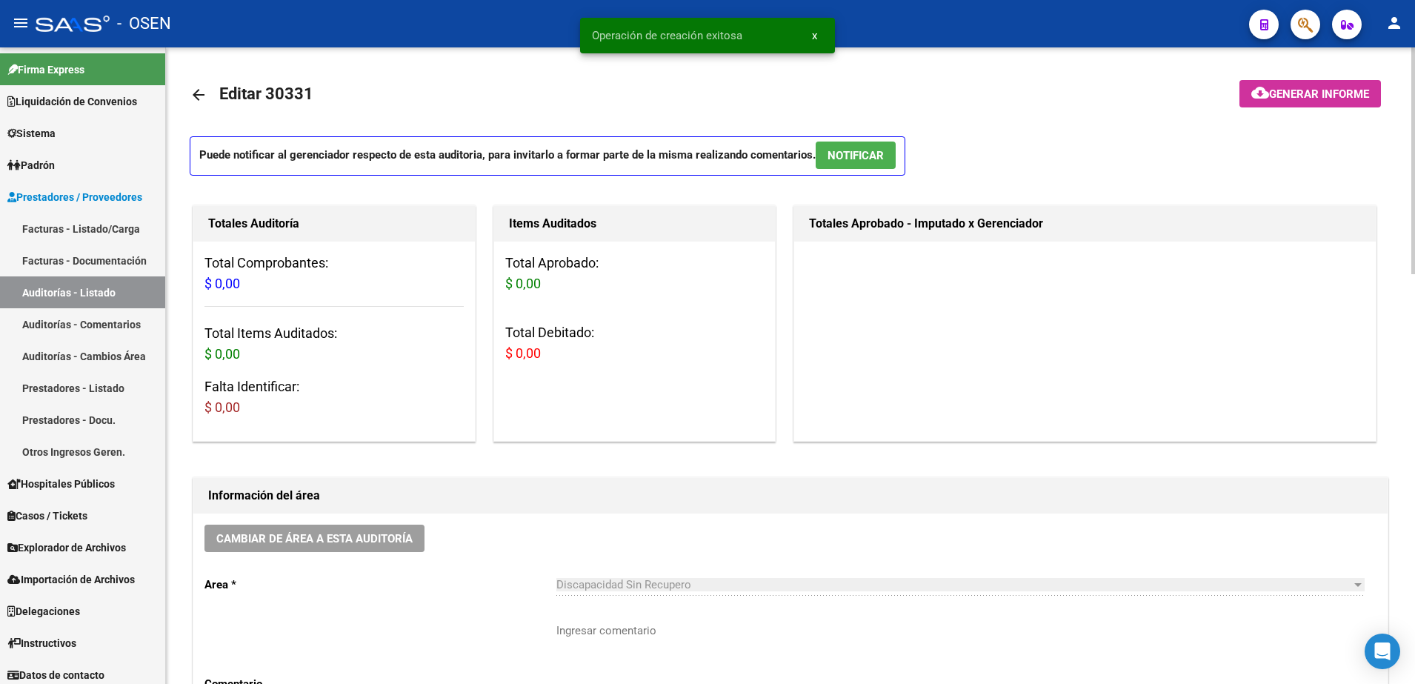
click at [224, 84] on span "Editar 30331" at bounding box center [266, 93] width 94 height 19
click at [202, 87] on mat-icon "arrow_back" at bounding box center [199, 95] width 18 height 18
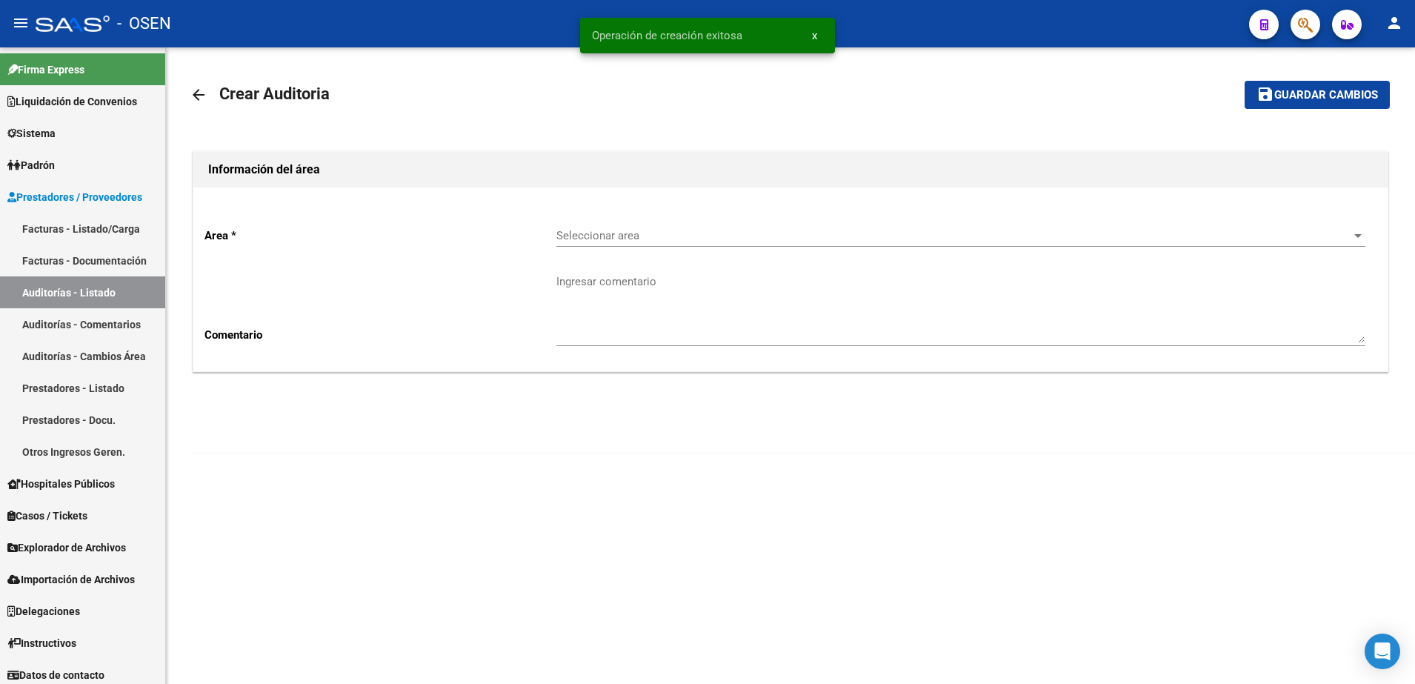
click at [202, 87] on mat-icon "arrow_back" at bounding box center [199, 95] width 18 height 18
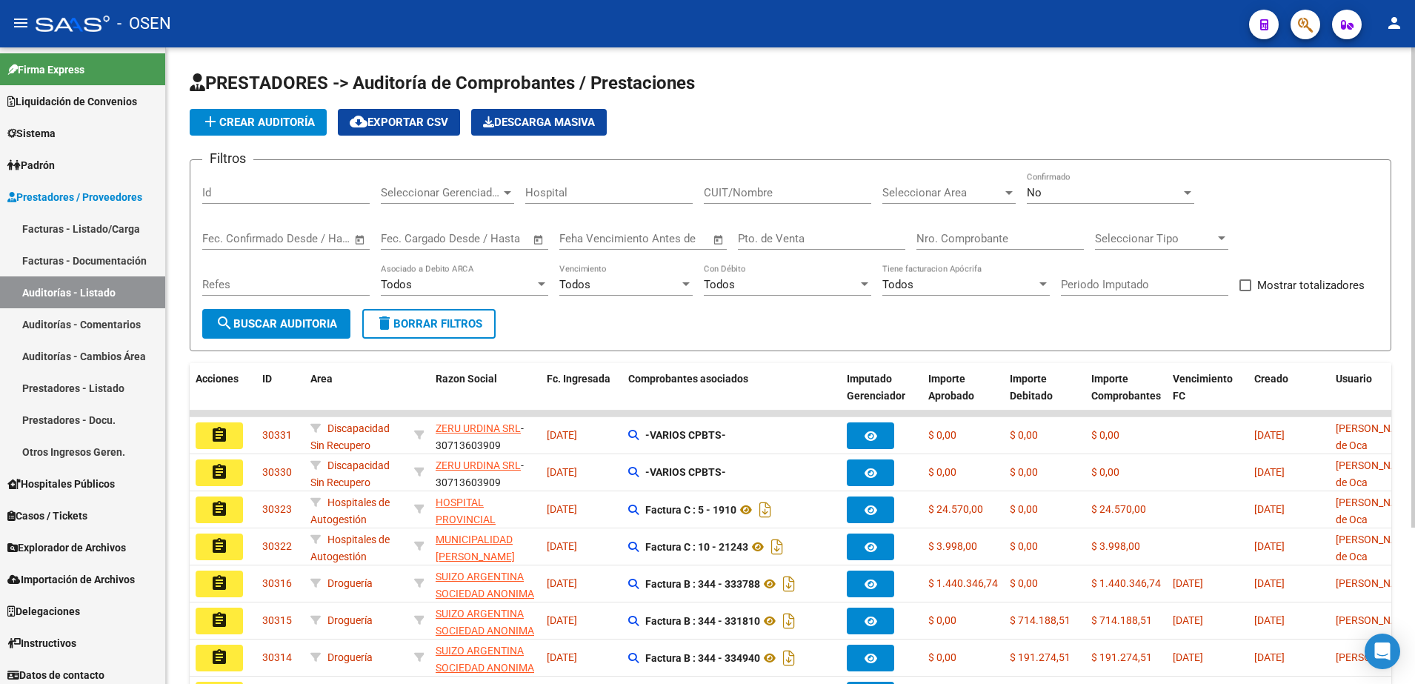
click at [325, 323] on span "search Buscar Auditoria" at bounding box center [276, 323] width 121 height 13
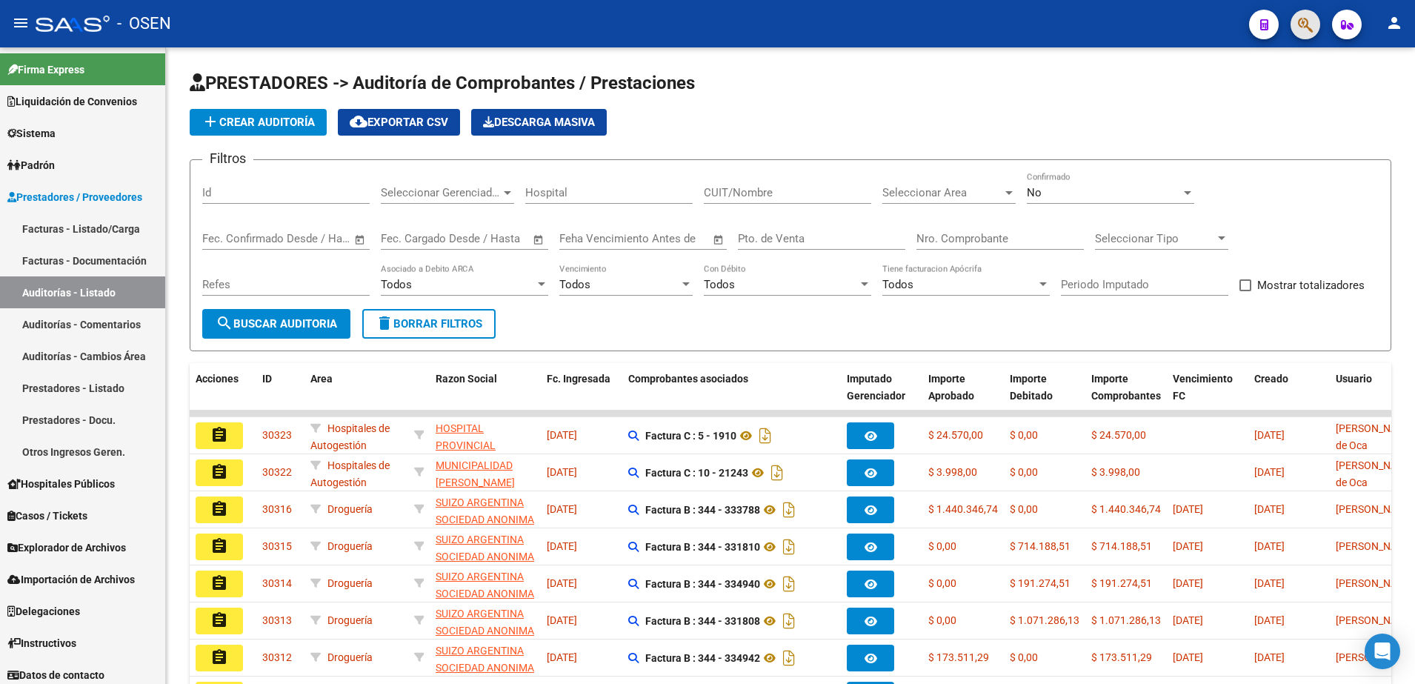
click at [1301, 15] on span "button" at bounding box center [1305, 25] width 15 height 30
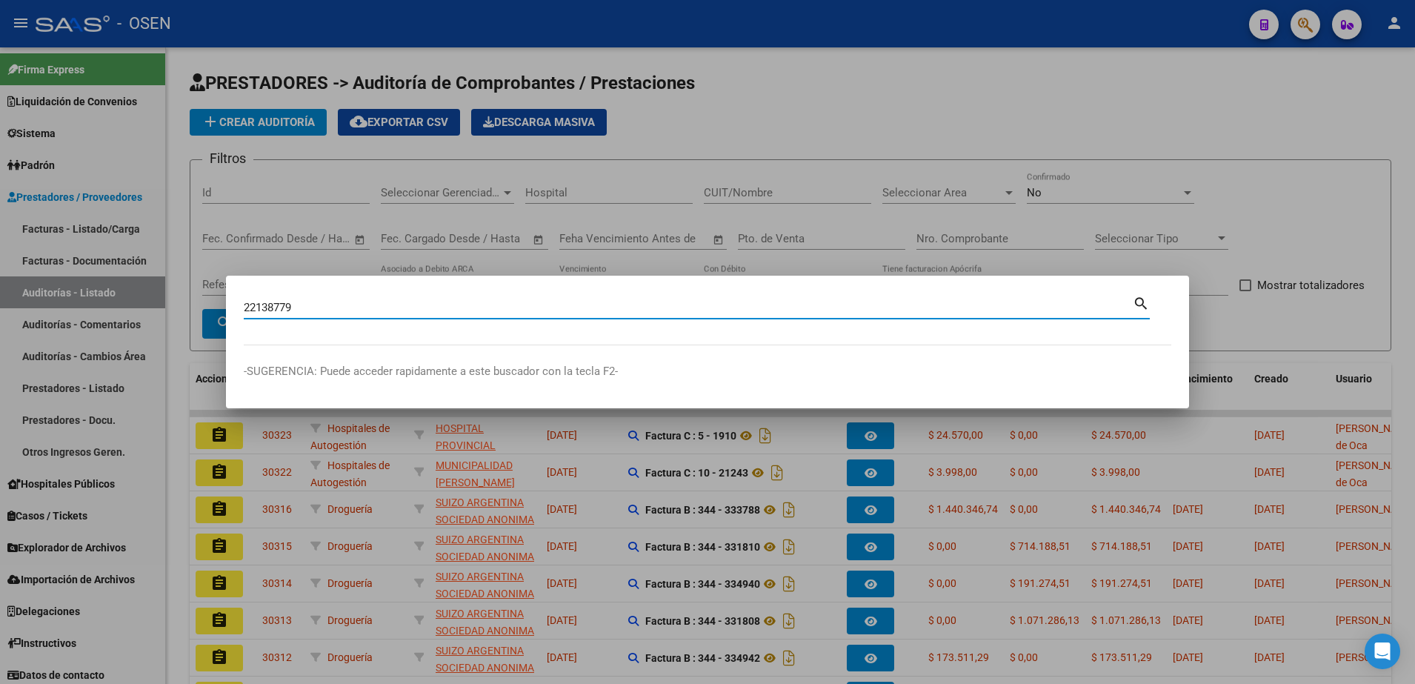
type input "22138779"
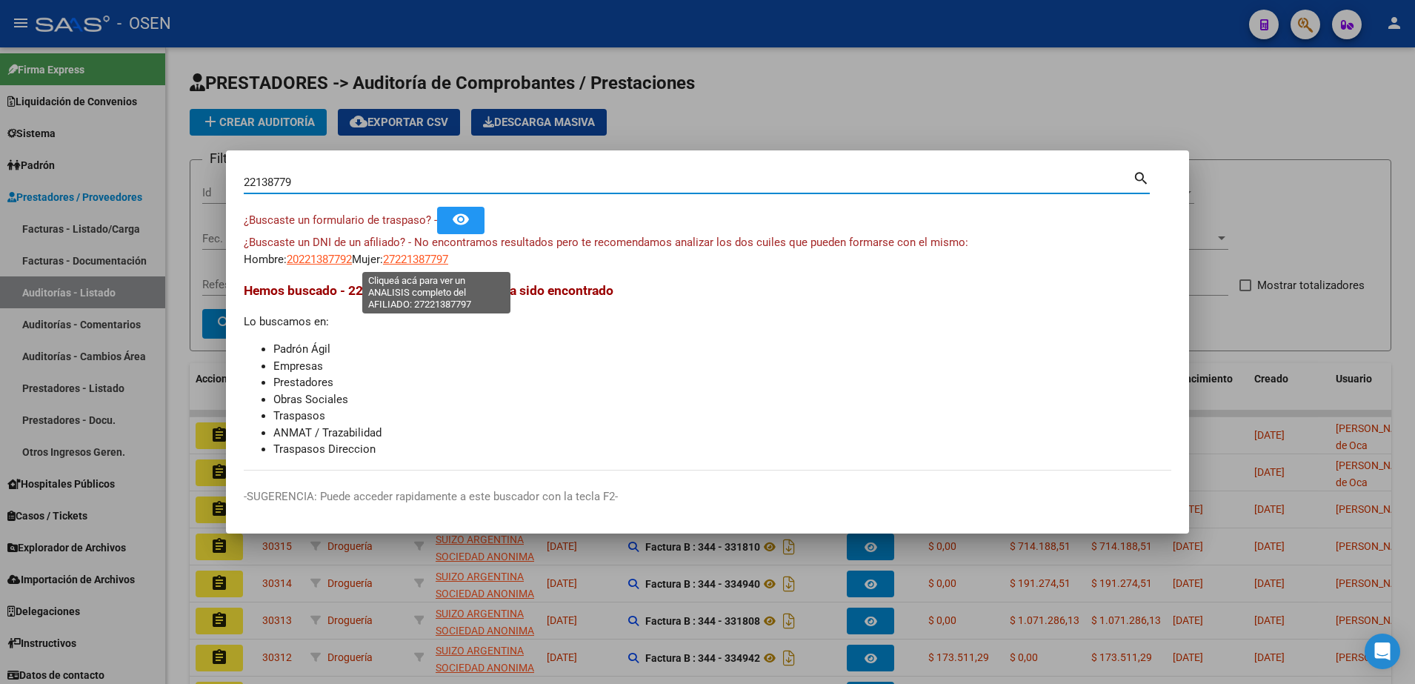
click at [408, 260] on span "27221387797" at bounding box center [415, 259] width 65 height 13
type textarea "27221387797"
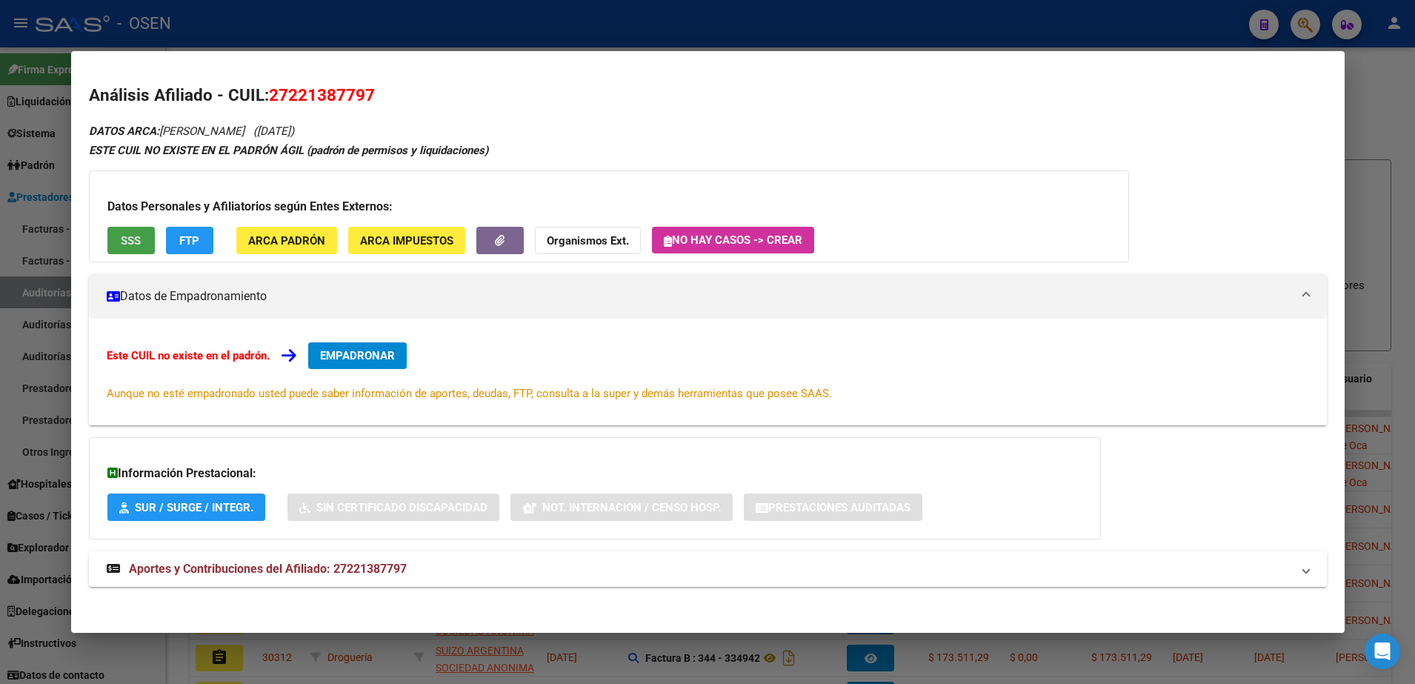
click at [136, 230] on button "SSS" at bounding box center [130, 240] width 47 height 27
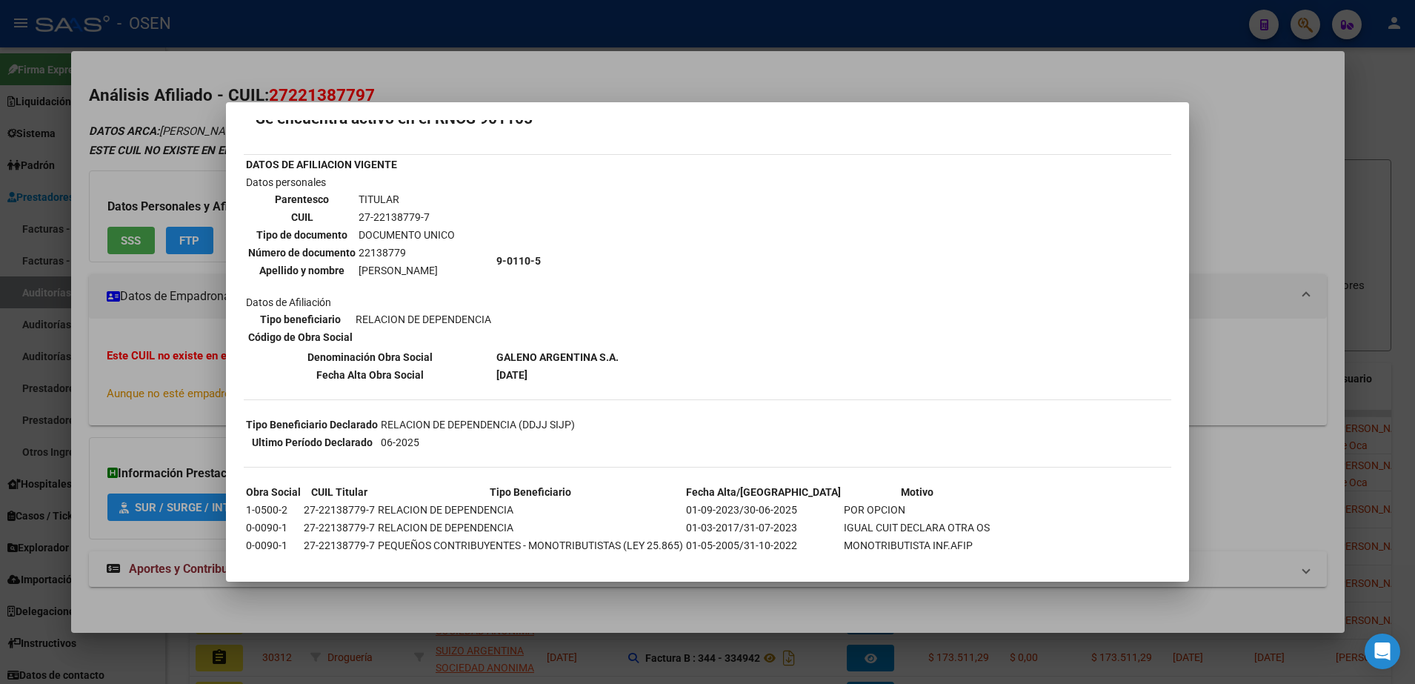
scroll to position [70, 0]
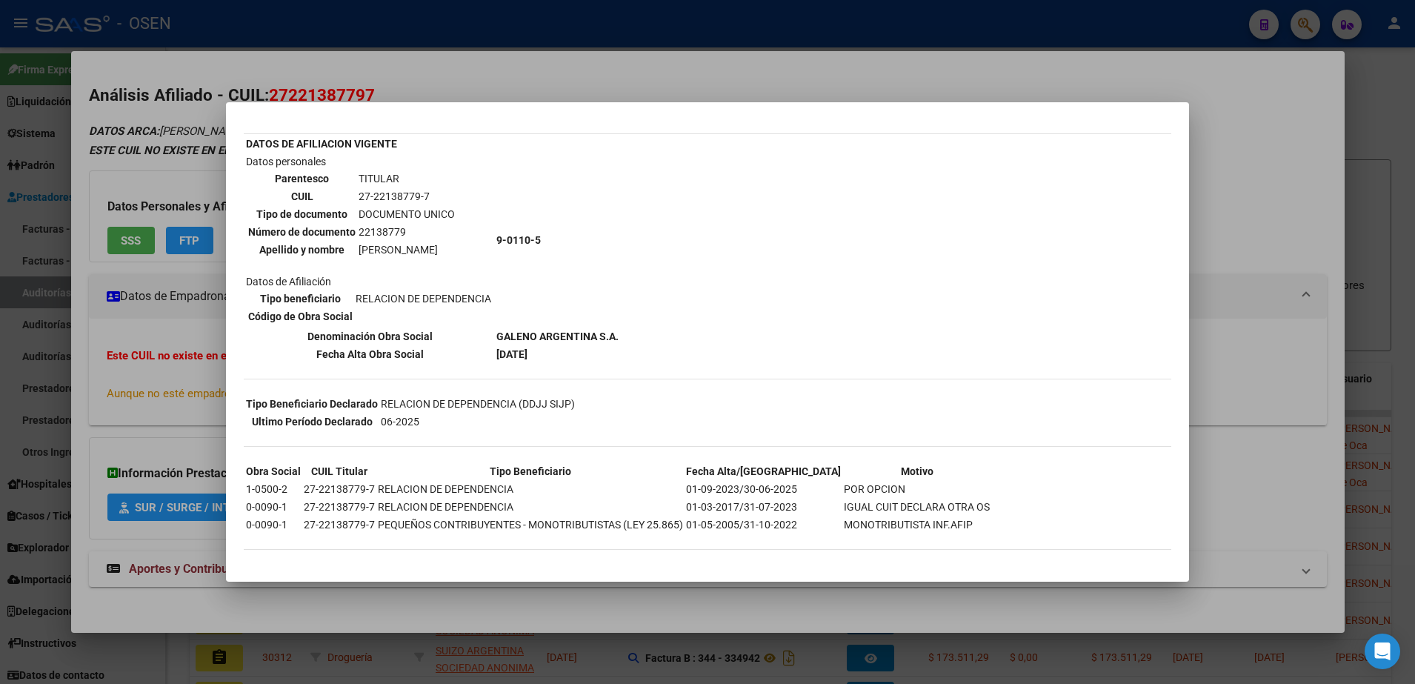
click at [376, 69] on div at bounding box center [707, 342] width 1415 height 684
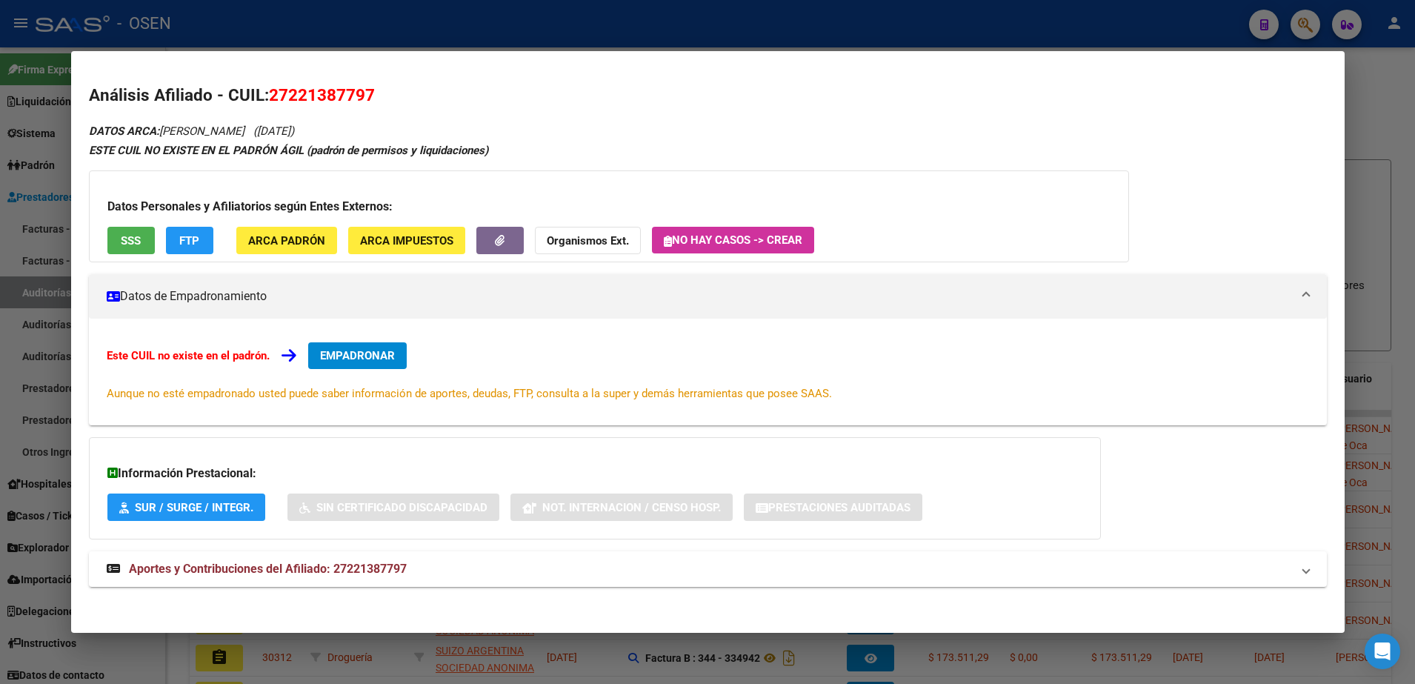
click at [314, 96] on span "27221387797" at bounding box center [322, 94] width 106 height 19
copy span "27221387797"
click at [1167, 36] on div at bounding box center [707, 342] width 1415 height 684
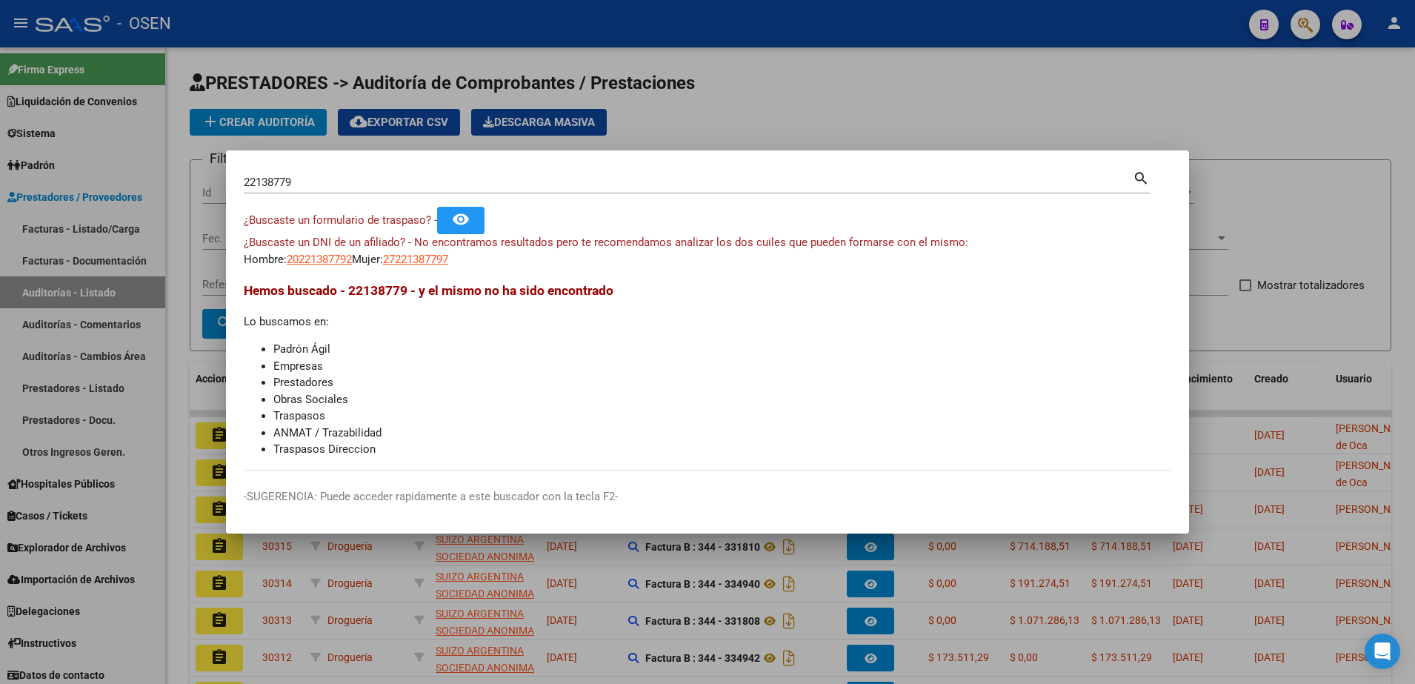
click at [653, 187] on input "22138779" at bounding box center [688, 182] width 889 height 13
paste input "33975863"
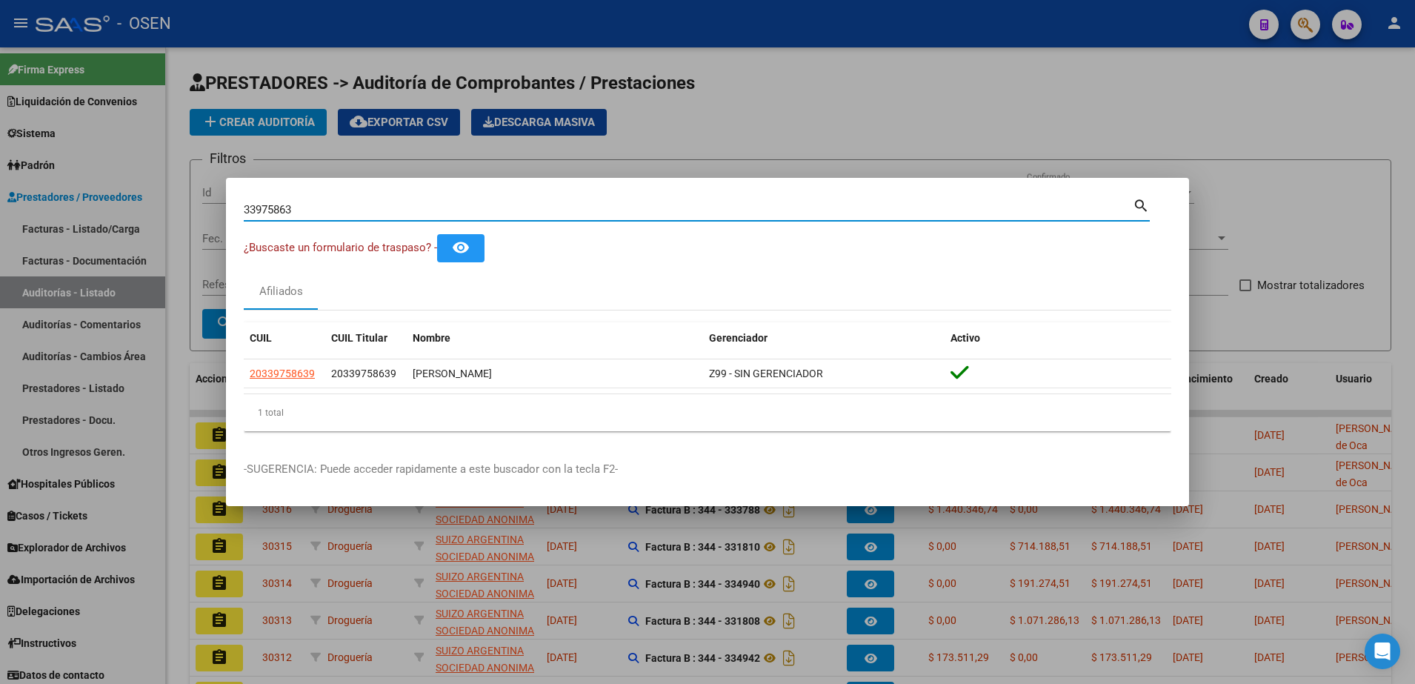
click at [376, 216] on div "33975863 Buscar (apellido, dni, [PERSON_NAME], [PERSON_NAME], cuit, obra social)" at bounding box center [688, 210] width 889 height 22
drag, startPoint x: 346, startPoint y: 210, endPoint x: 152, endPoint y: 212, distance: 194.1
click at [200, 211] on div "33975863 Buscar (apellido, dni, cuil, nro traspaso, cuit, obra social) search ¿…" at bounding box center [707, 342] width 1415 height 684
paste input "49456351"
drag, startPoint x: 416, startPoint y: 214, endPoint x: 162, endPoint y: 230, distance: 254.5
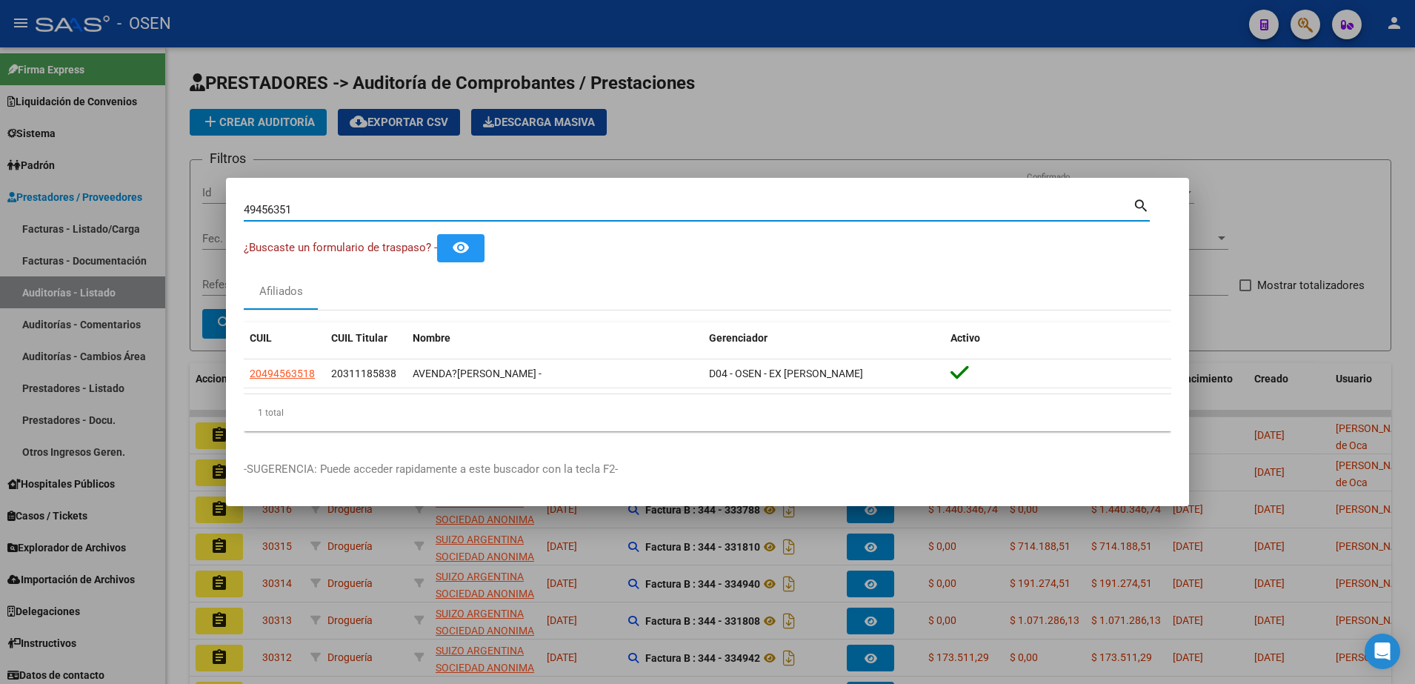
click at [195, 211] on div "49456351 Buscar (apellido, dni, cuil, nro traspaso, cuit, obra social) search ¿…" at bounding box center [707, 342] width 1415 height 684
paste input "23458136"
type input "23458136"
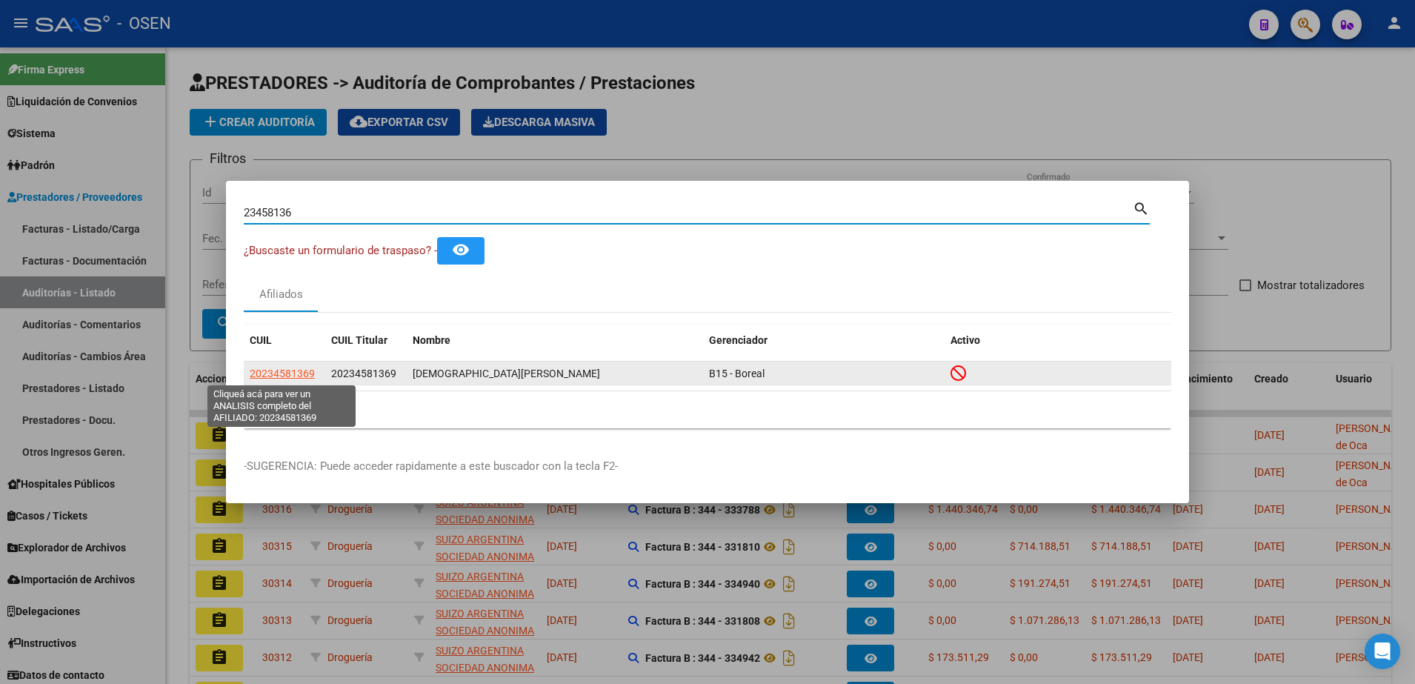
click at [259, 373] on span "20234581369" at bounding box center [282, 373] width 65 height 12
type textarea "20234581369"
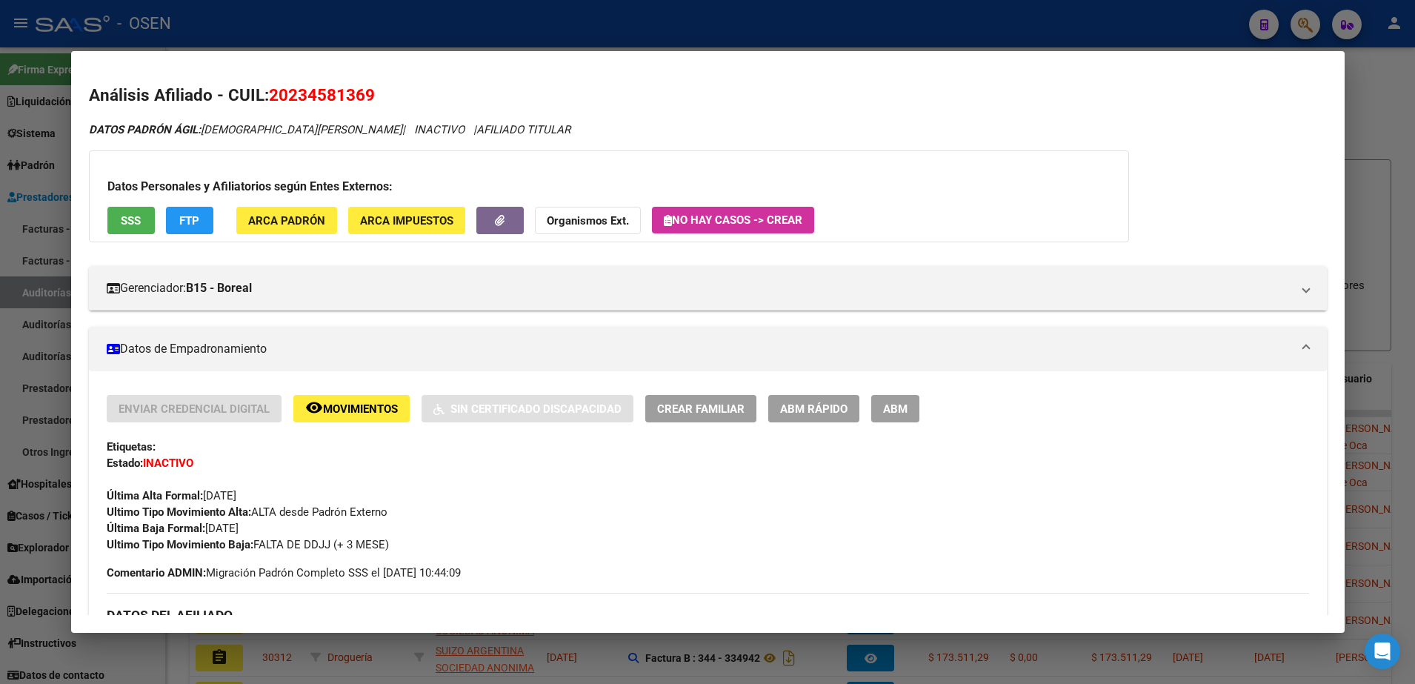
click at [134, 231] on button "SSS" at bounding box center [130, 220] width 47 height 27
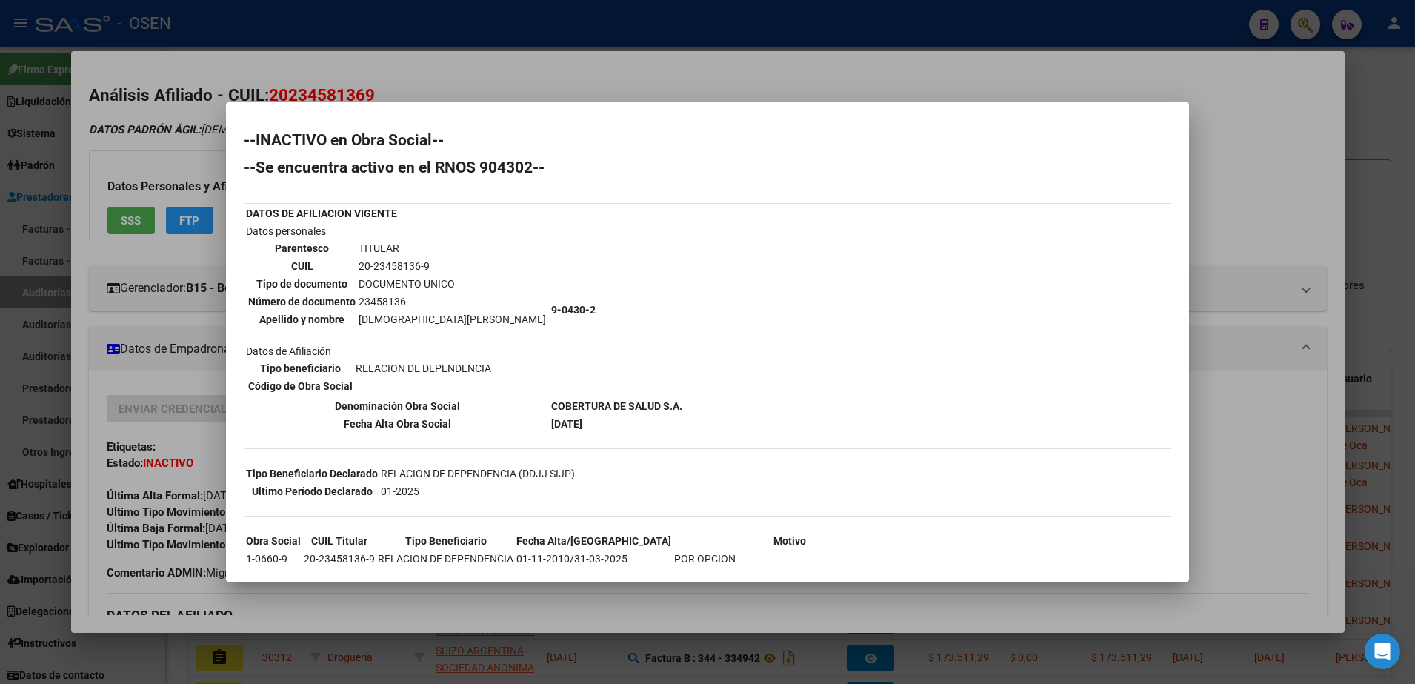
click at [1280, 363] on div at bounding box center [707, 342] width 1415 height 684
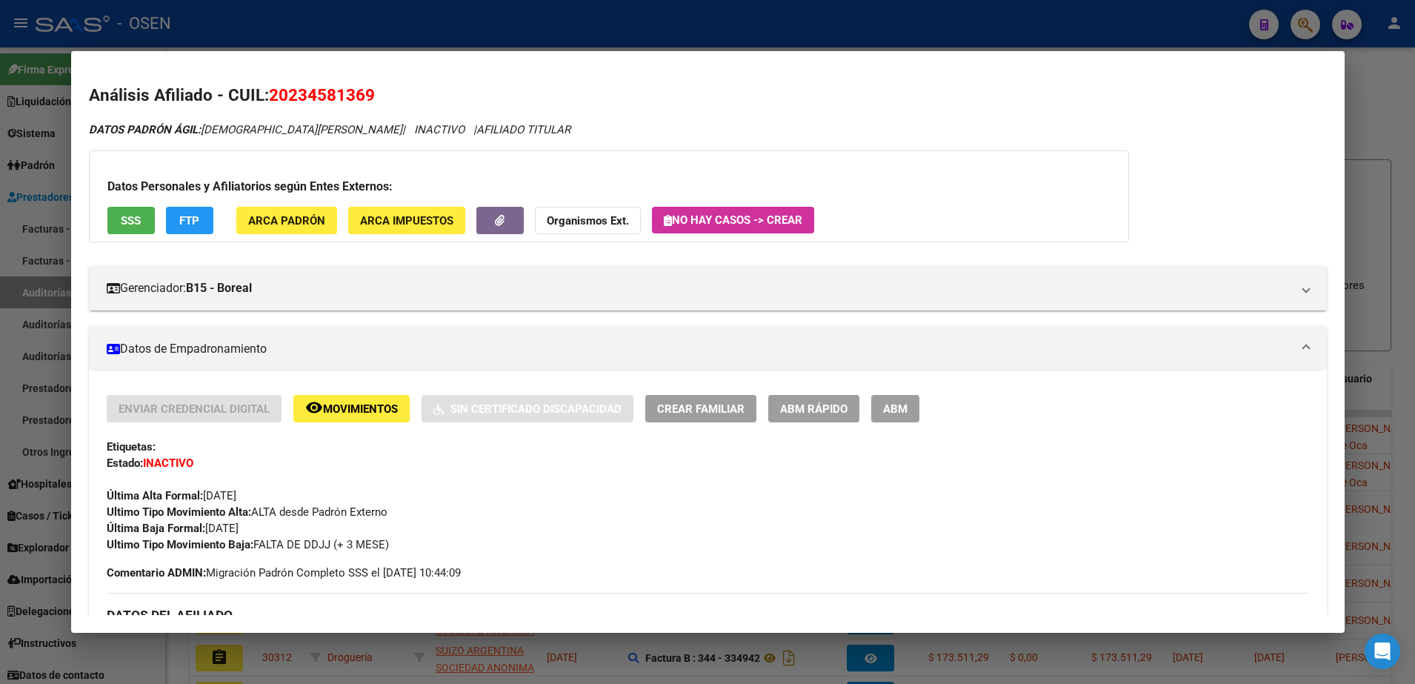
click at [1367, 353] on div at bounding box center [707, 342] width 1415 height 684
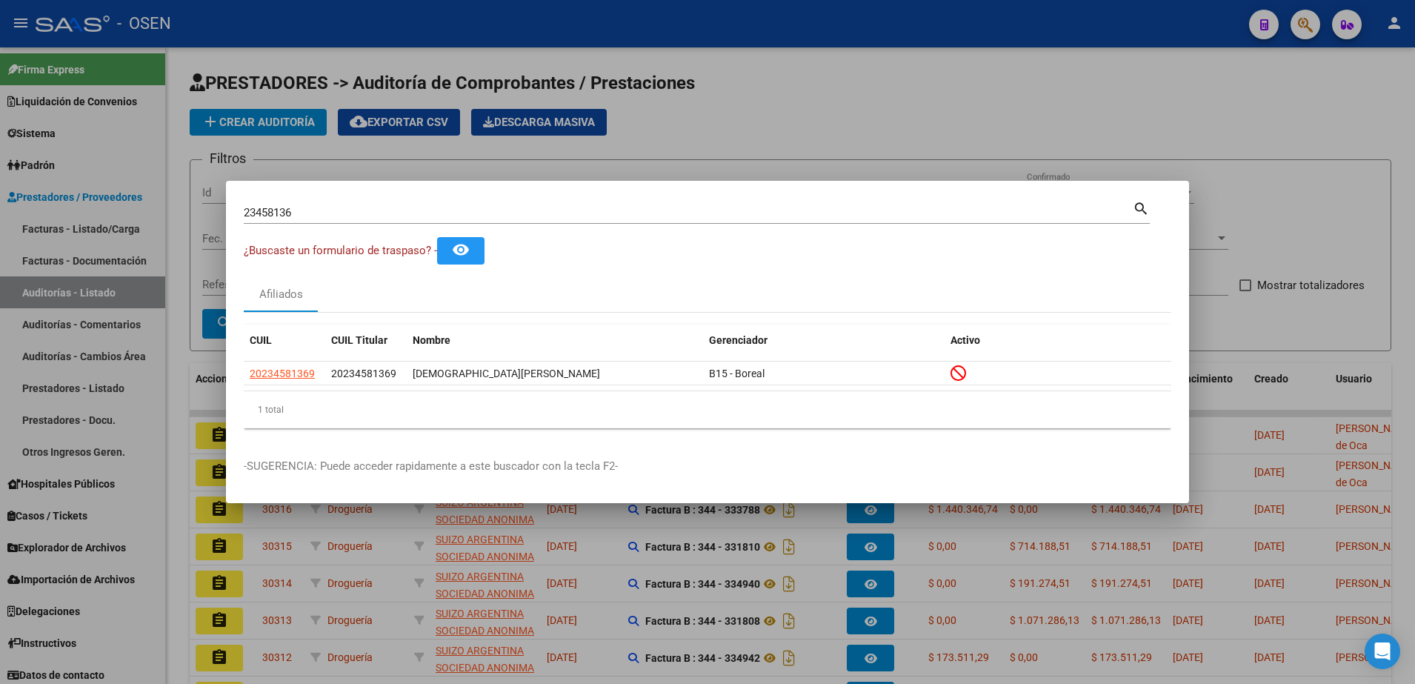
click at [824, 155] on div at bounding box center [707, 342] width 1415 height 684
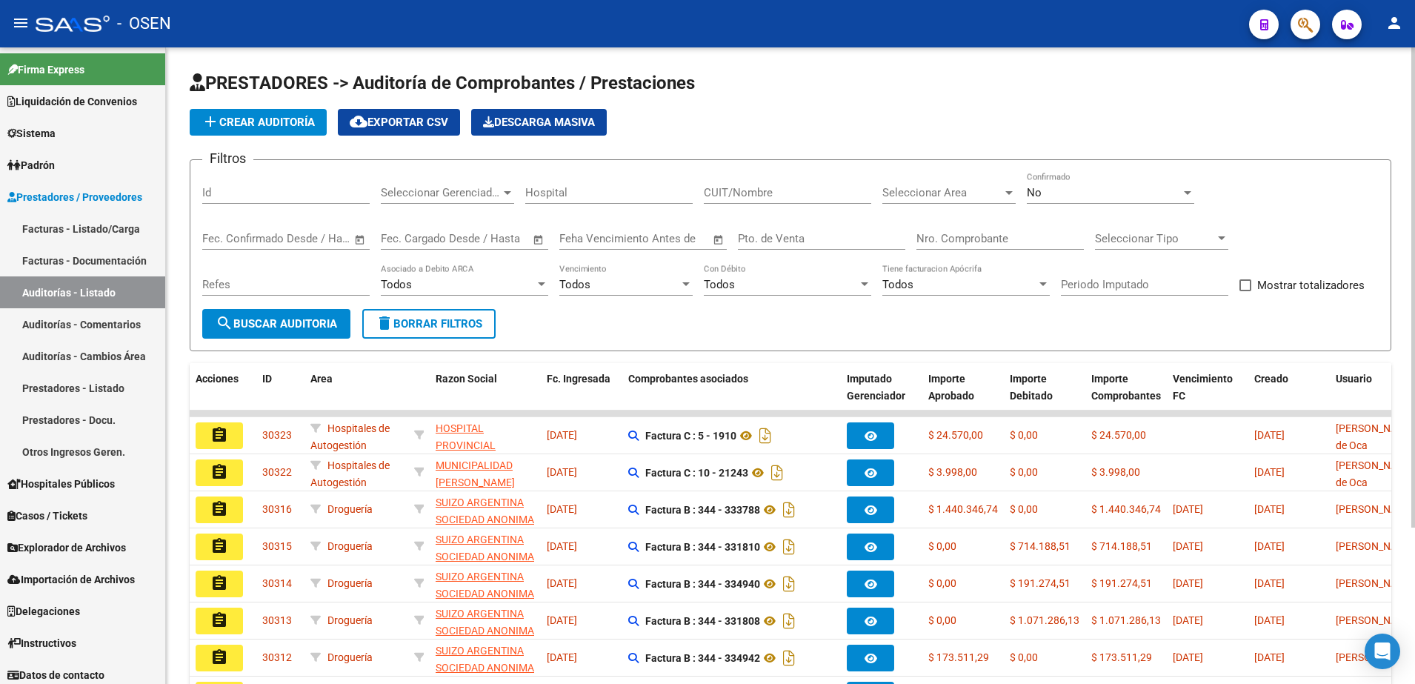
click at [293, 121] on span "add Crear Auditoría" at bounding box center [257, 122] width 113 height 13
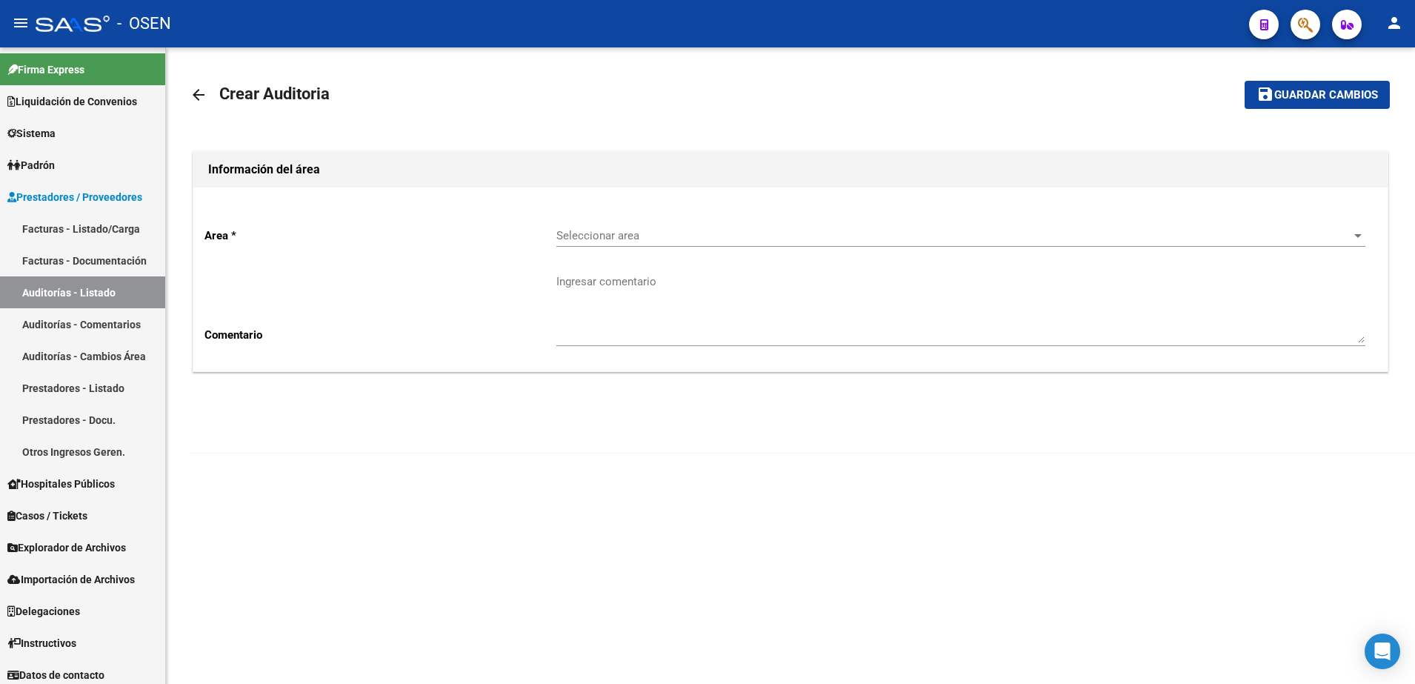
click at [546, 227] on p "Area *" at bounding box center [380, 235] width 352 height 16
click at [575, 234] on span "Seleccionar area" at bounding box center [954, 235] width 796 height 13
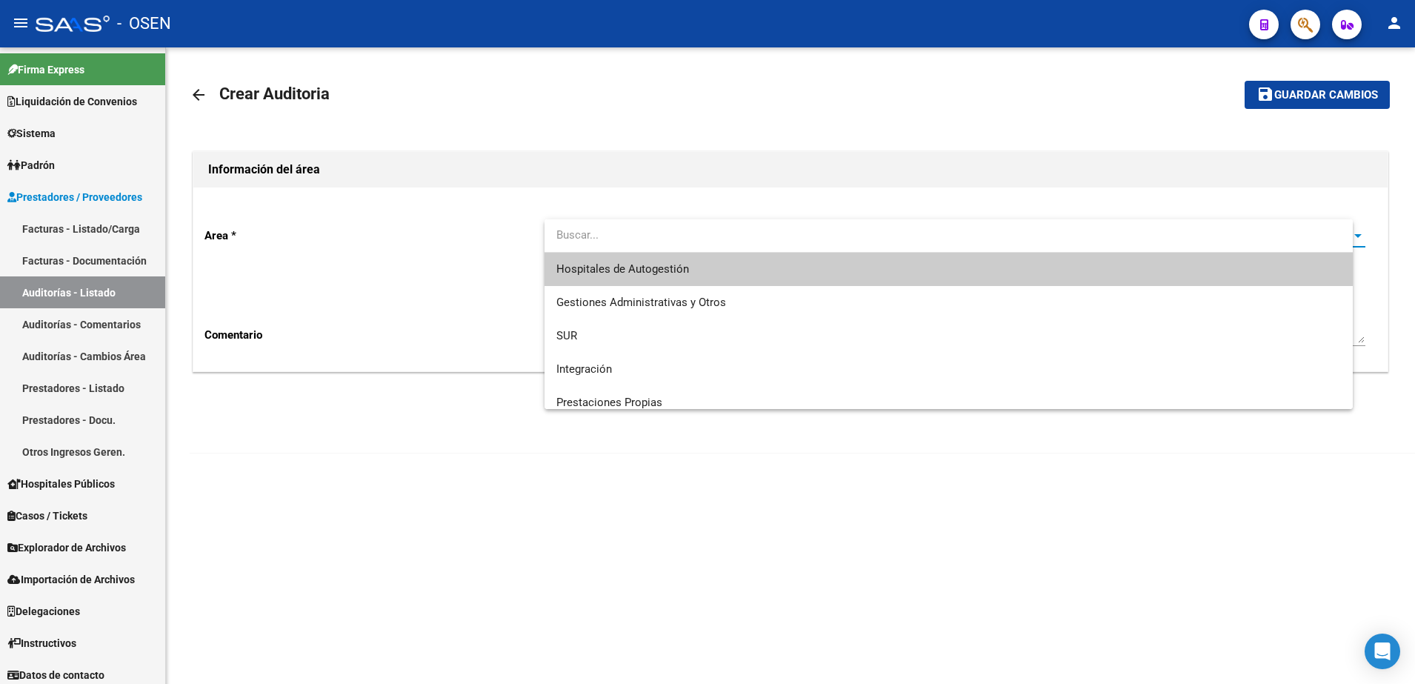
click at [589, 256] on span "Hospitales de Autogestión" at bounding box center [948, 269] width 785 height 33
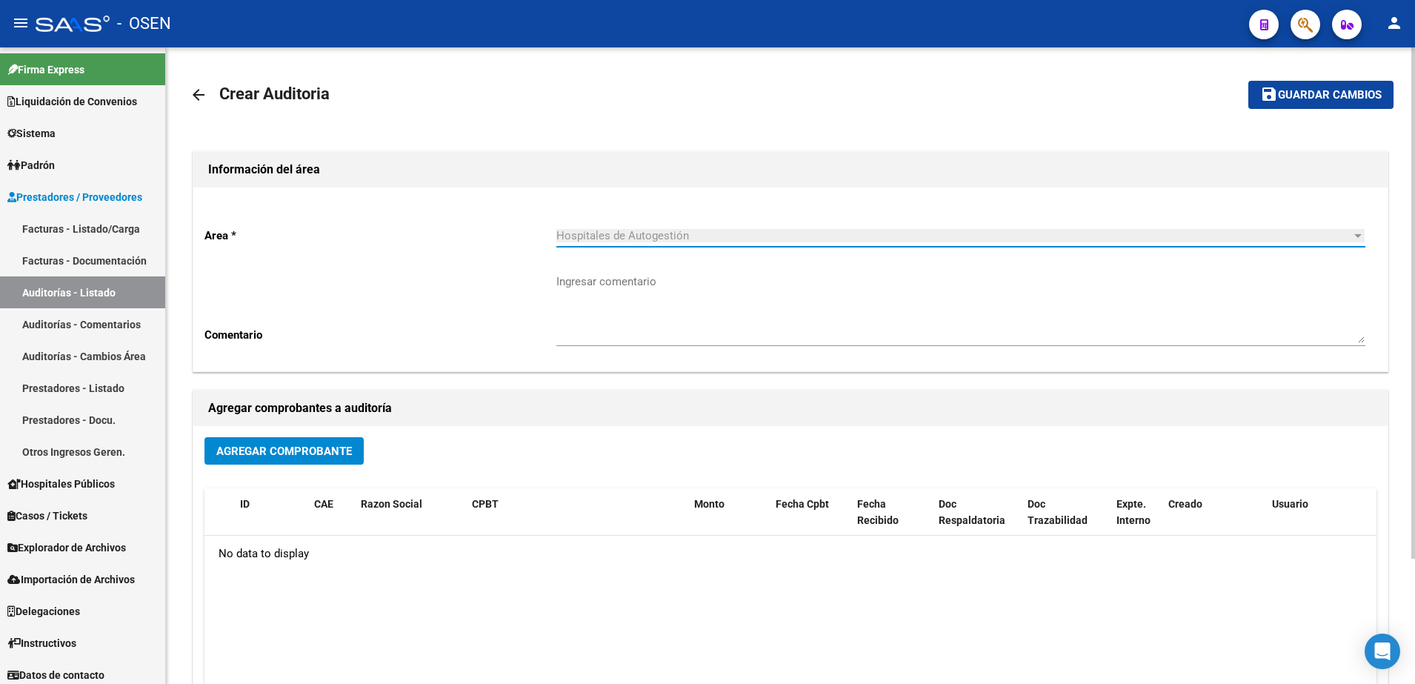
click at [306, 483] on div "Agregar Comprobante ID CAE Razon Social CPBT Monto Fecha Cpbt Fecha Recibido Do…" at bounding box center [790, 579] width 1194 height 307
click at [307, 448] on span "Agregar Comprobante" at bounding box center [284, 450] width 136 height 13
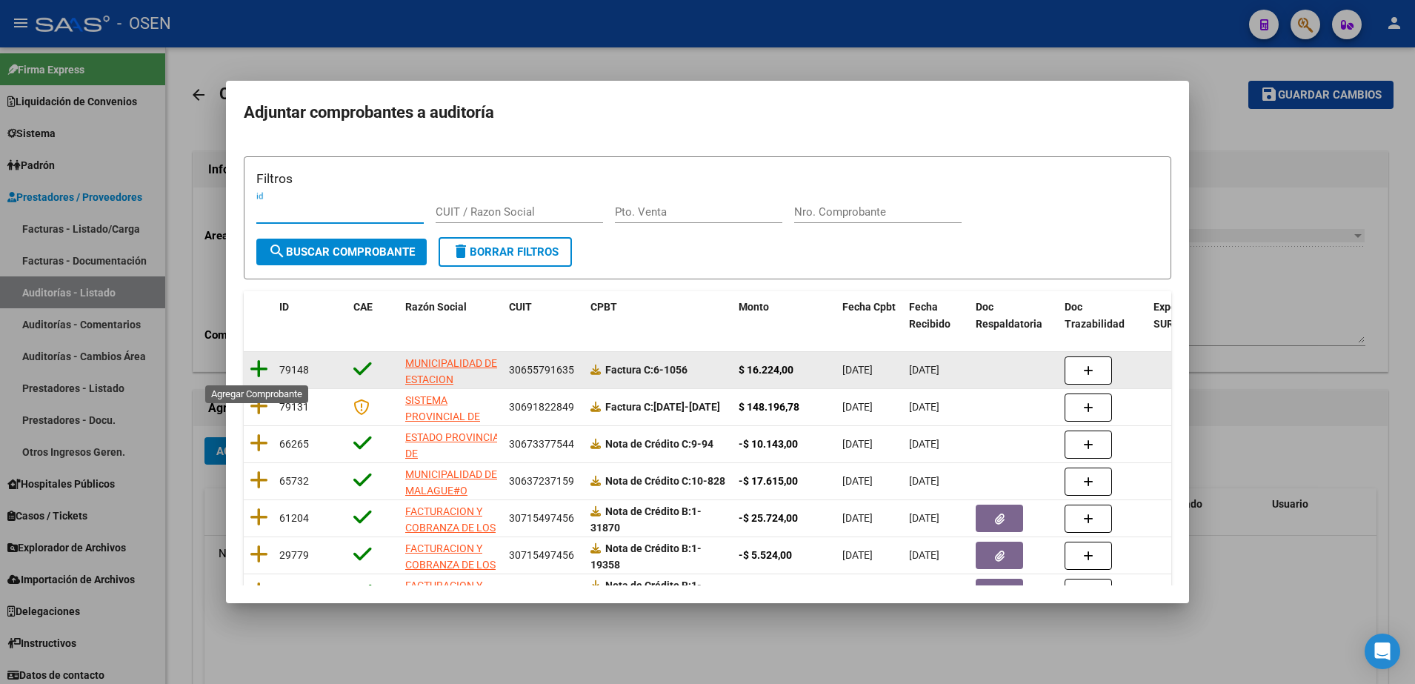
click at [257, 376] on icon at bounding box center [259, 369] width 19 height 21
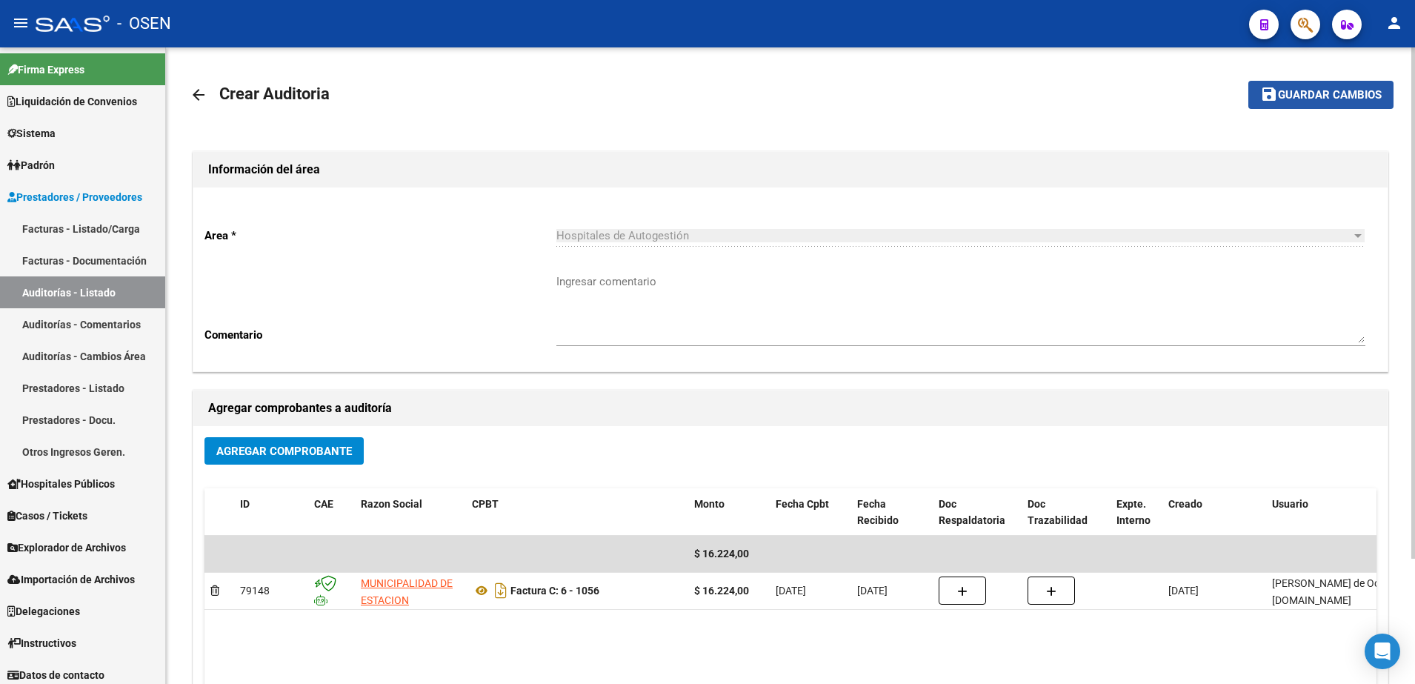
click at [1286, 85] on button "save Guardar cambios" at bounding box center [1320, 94] width 145 height 27
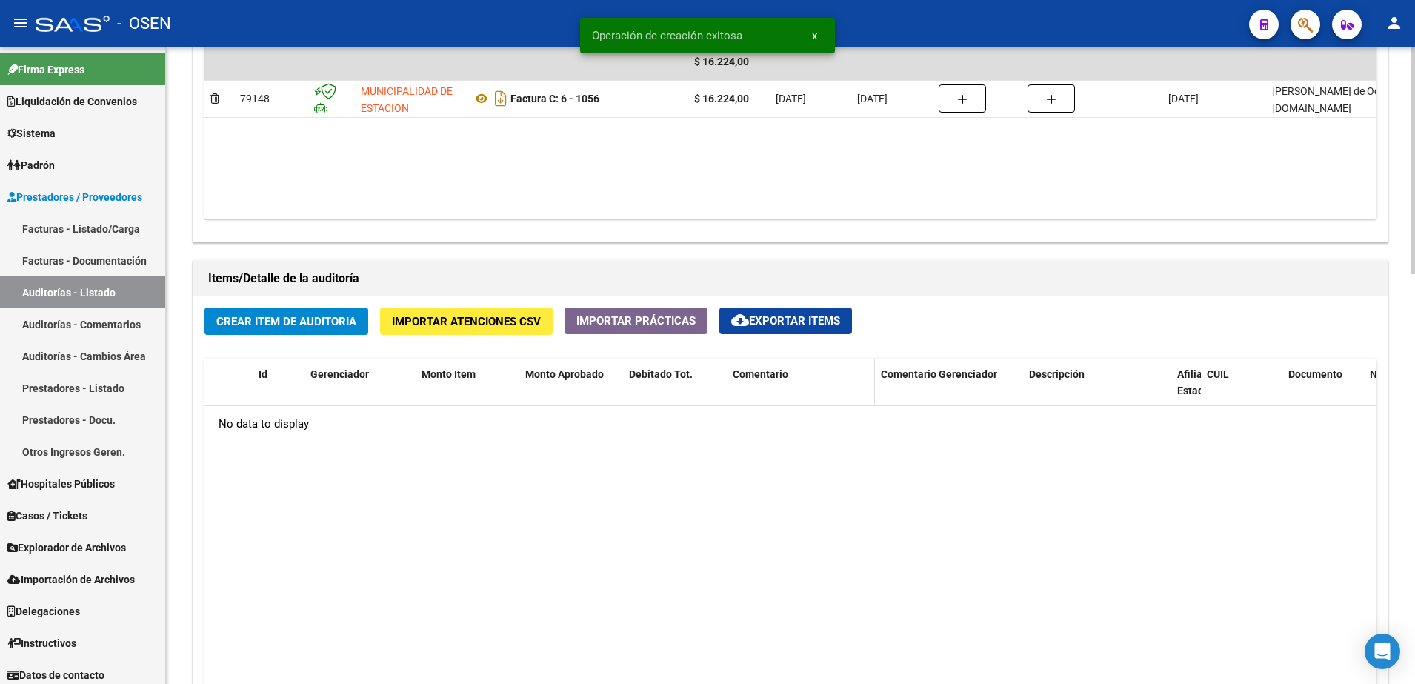
scroll to position [926, 0]
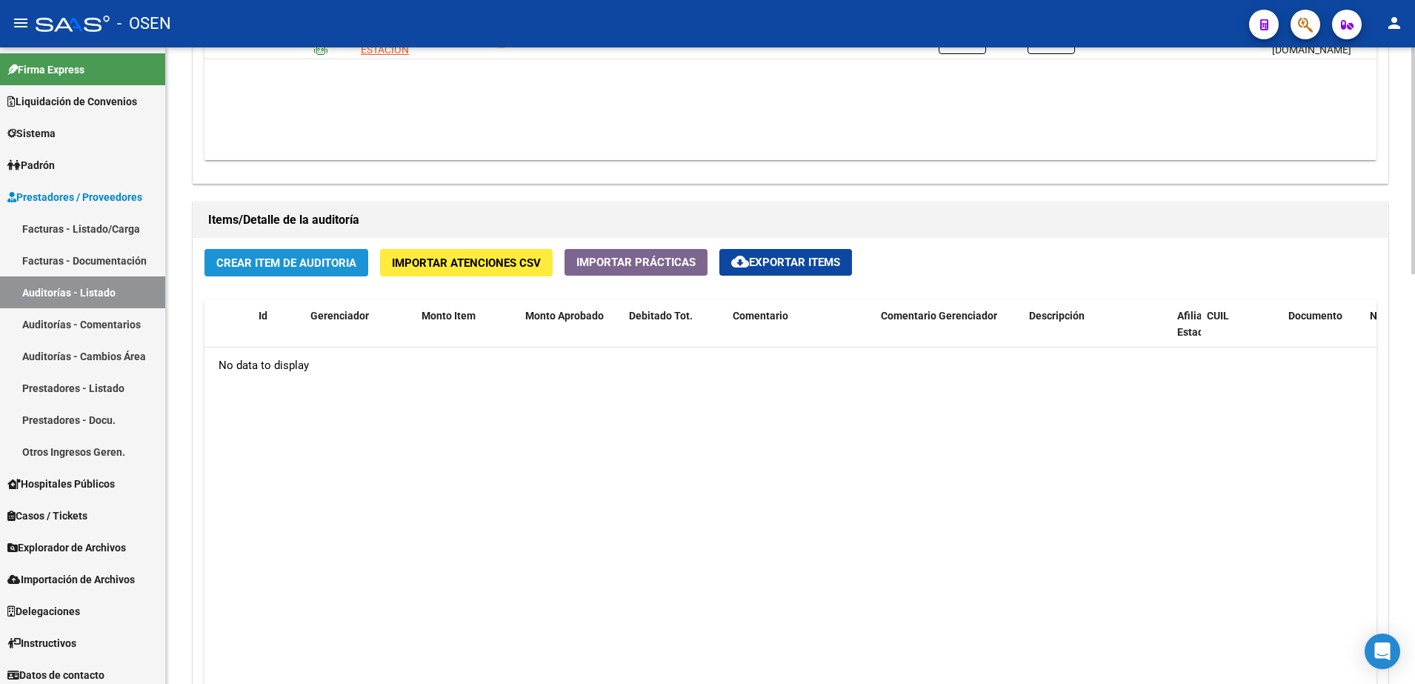
click at [281, 261] on span "Crear Item de Auditoria" at bounding box center [286, 262] width 140 height 13
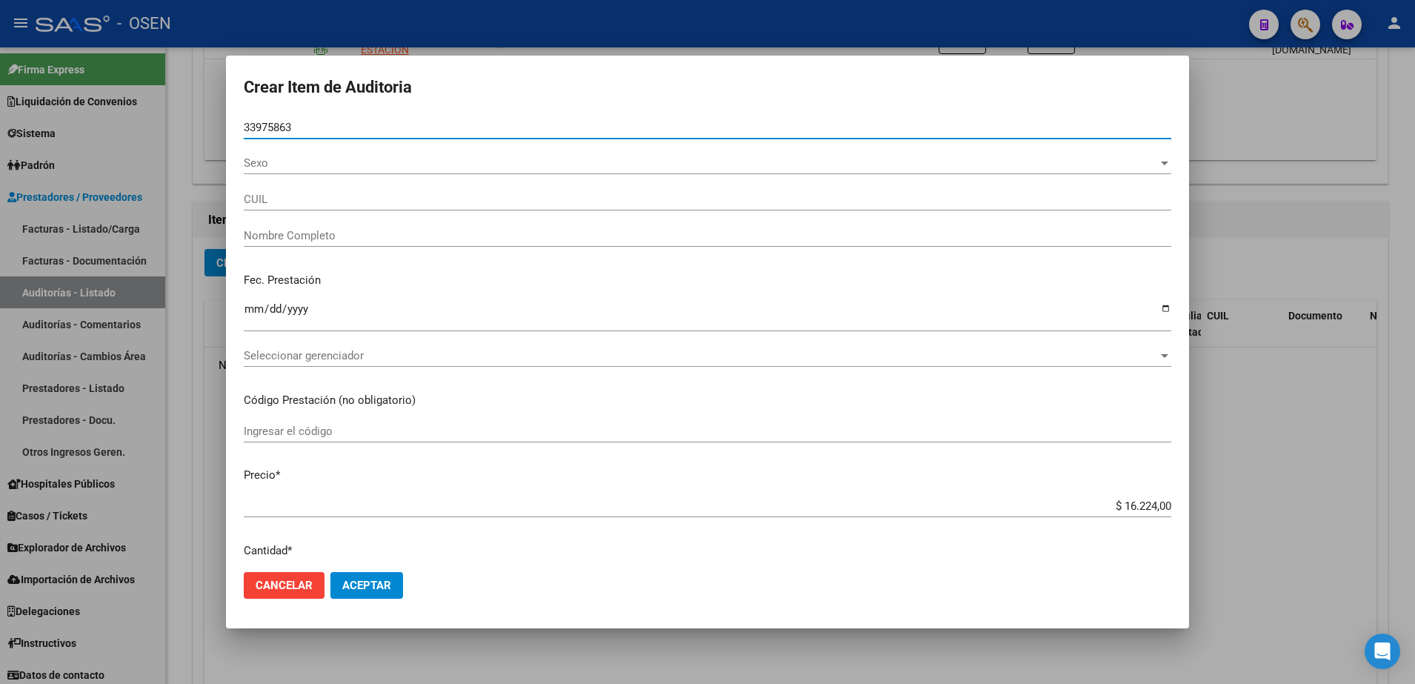
type input "33975863"
type input "20339758639"
type input "[PERSON_NAME]"
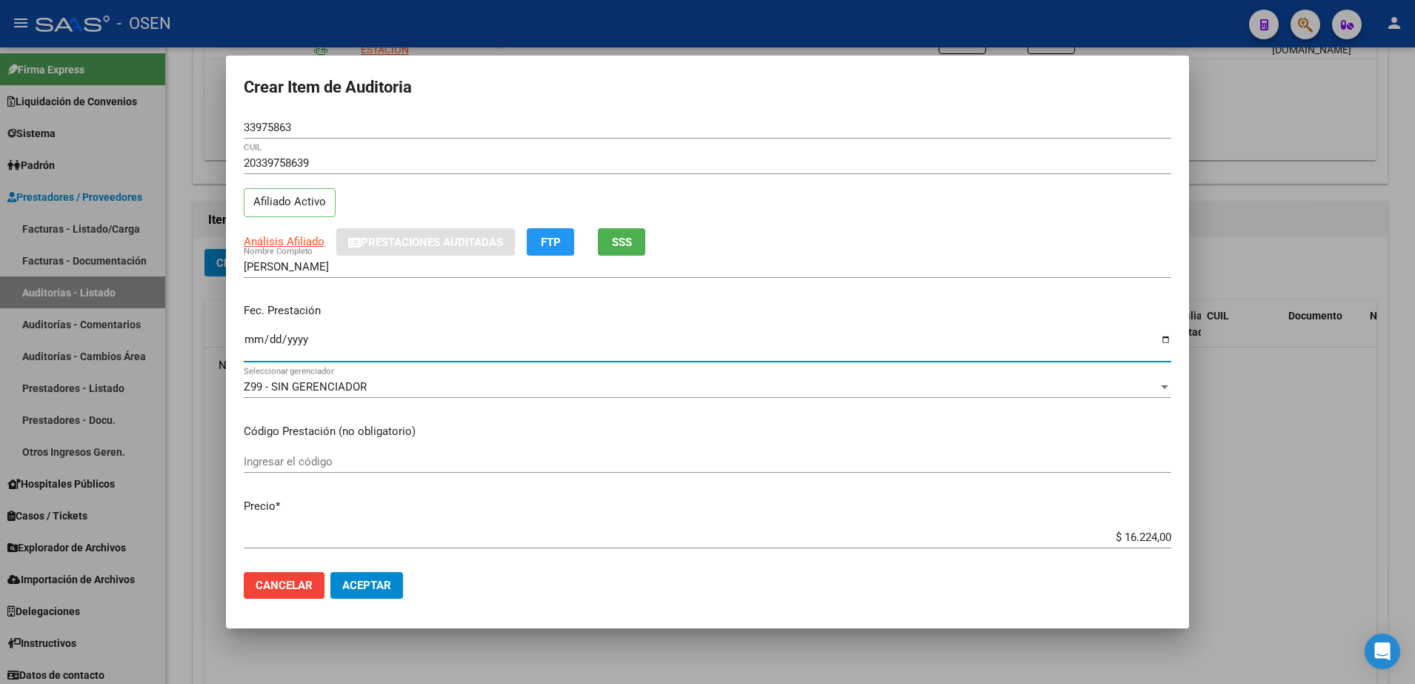
click at [253, 347] on input "Ingresar la fecha" at bounding box center [707, 345] width 927 height 24
type input "[DATE]"
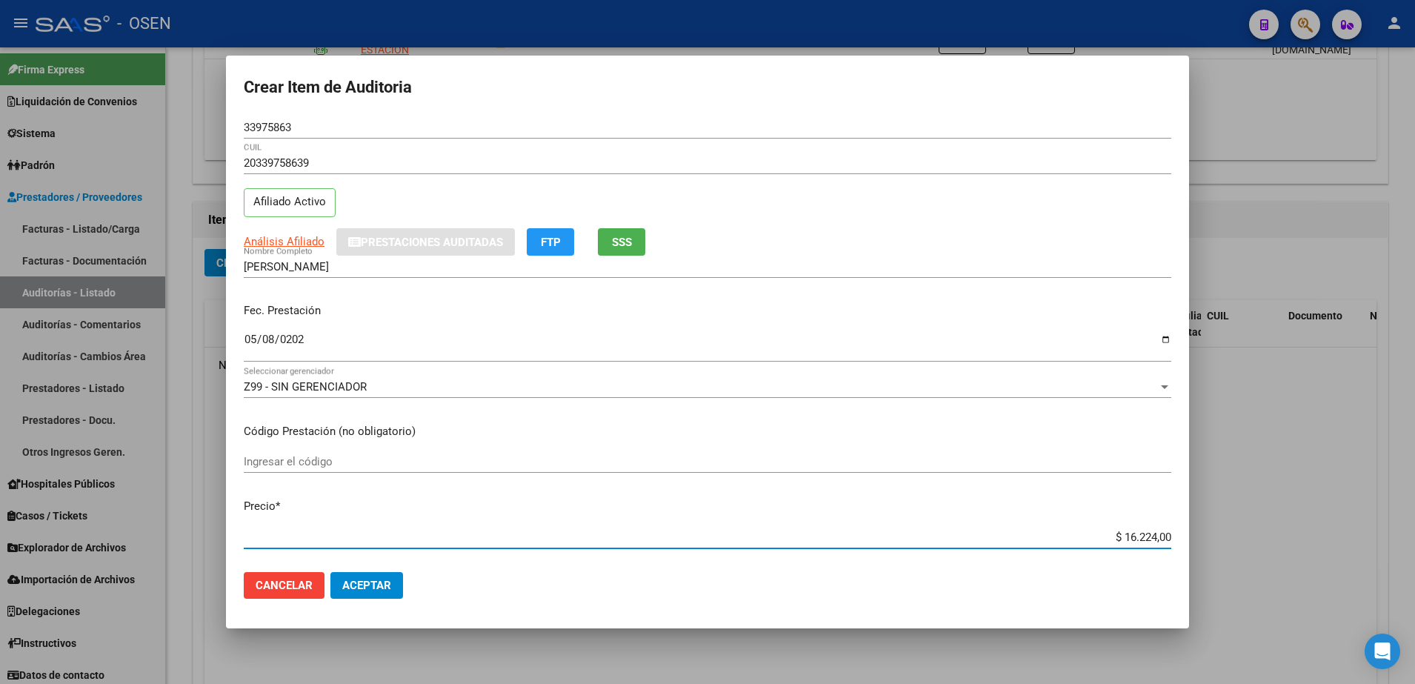
click at [1126, 534] on input "$ 16.224,00" at bounding box center [707, 536] width 927 height 13
type input "$ 0,01"
type input "$ 0,15"
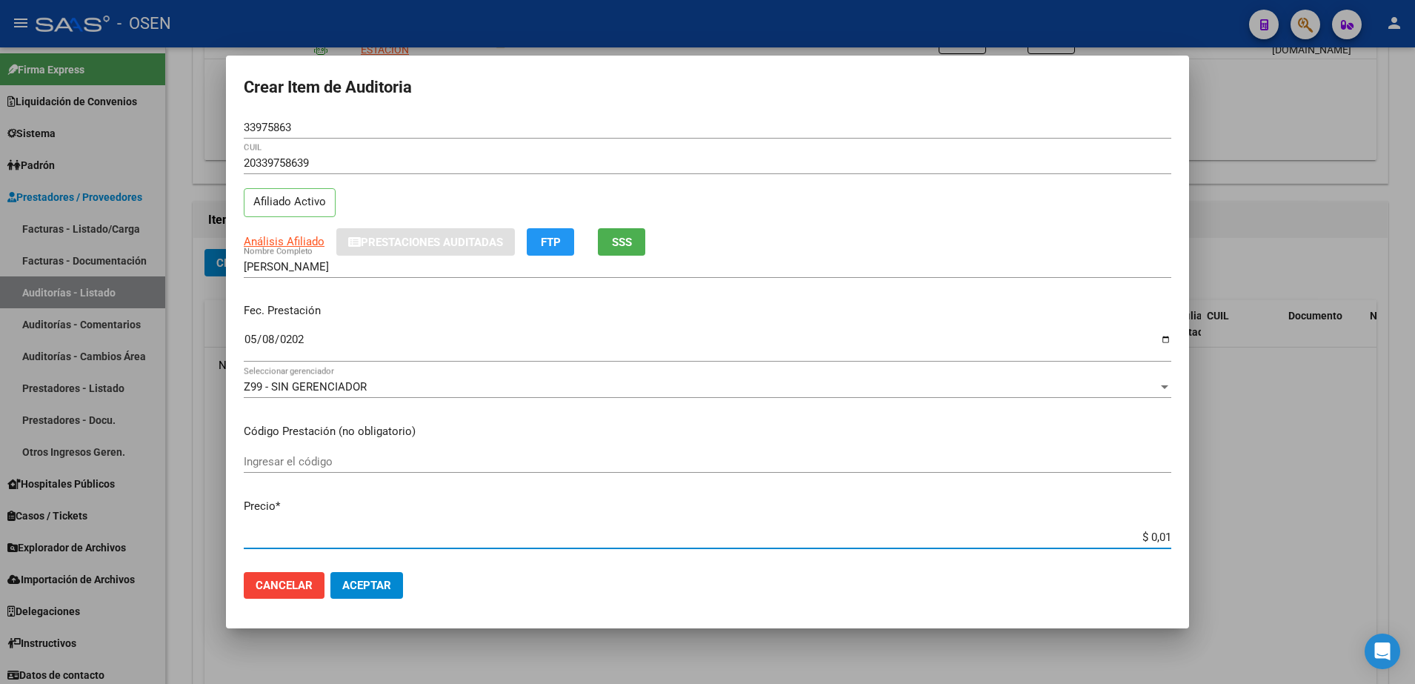
type input "$ 0,15"
type input "$ 1,52"
type input "$ 15,20"
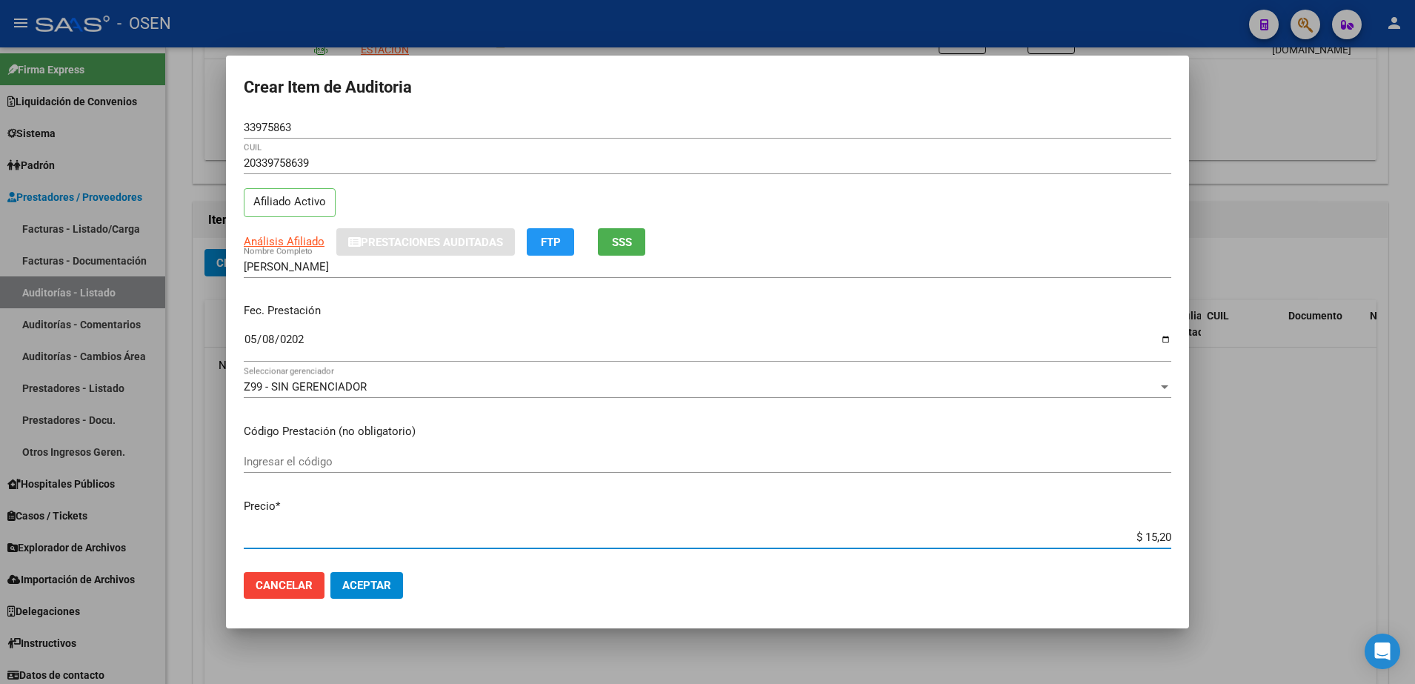
type input "$ 152,00"
type input "$ 1.520,00"
click at [313, 239] on span "Análisis Afiliado" at bounding box center [284, 241] width 81 height 13
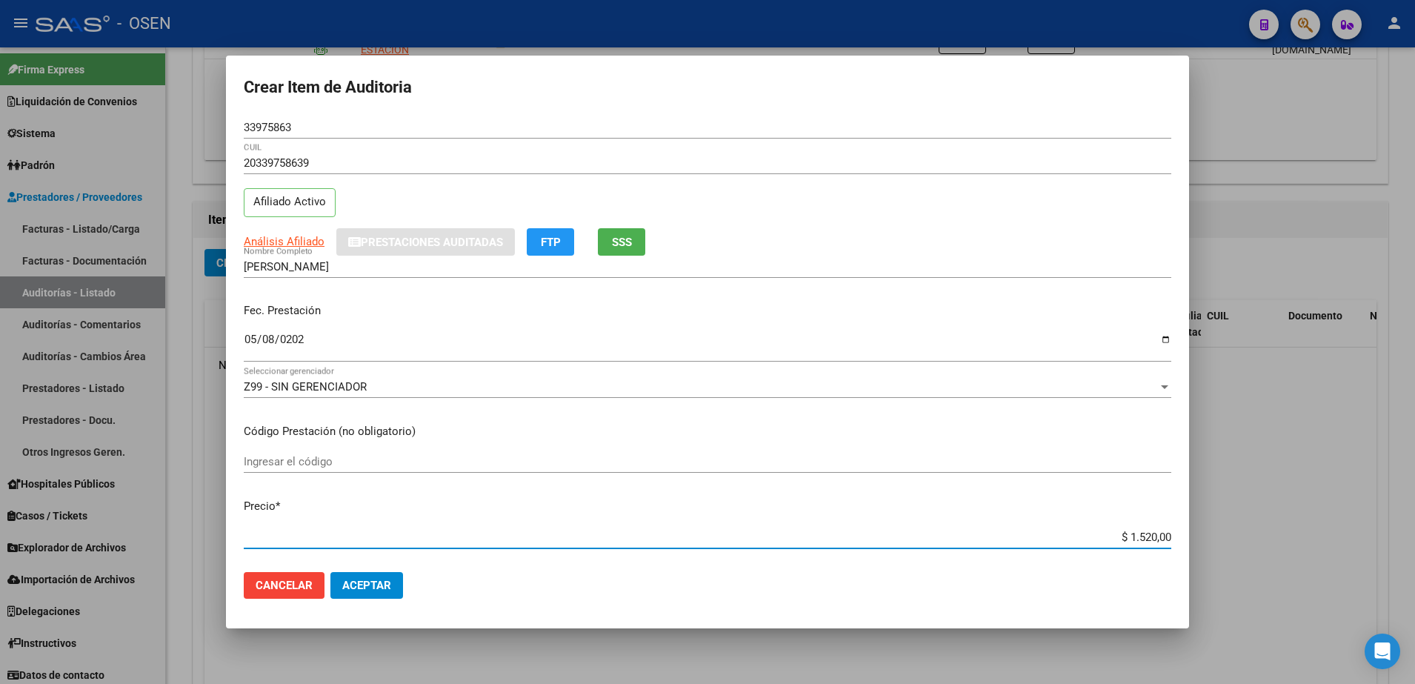
type textarea "20339758639"
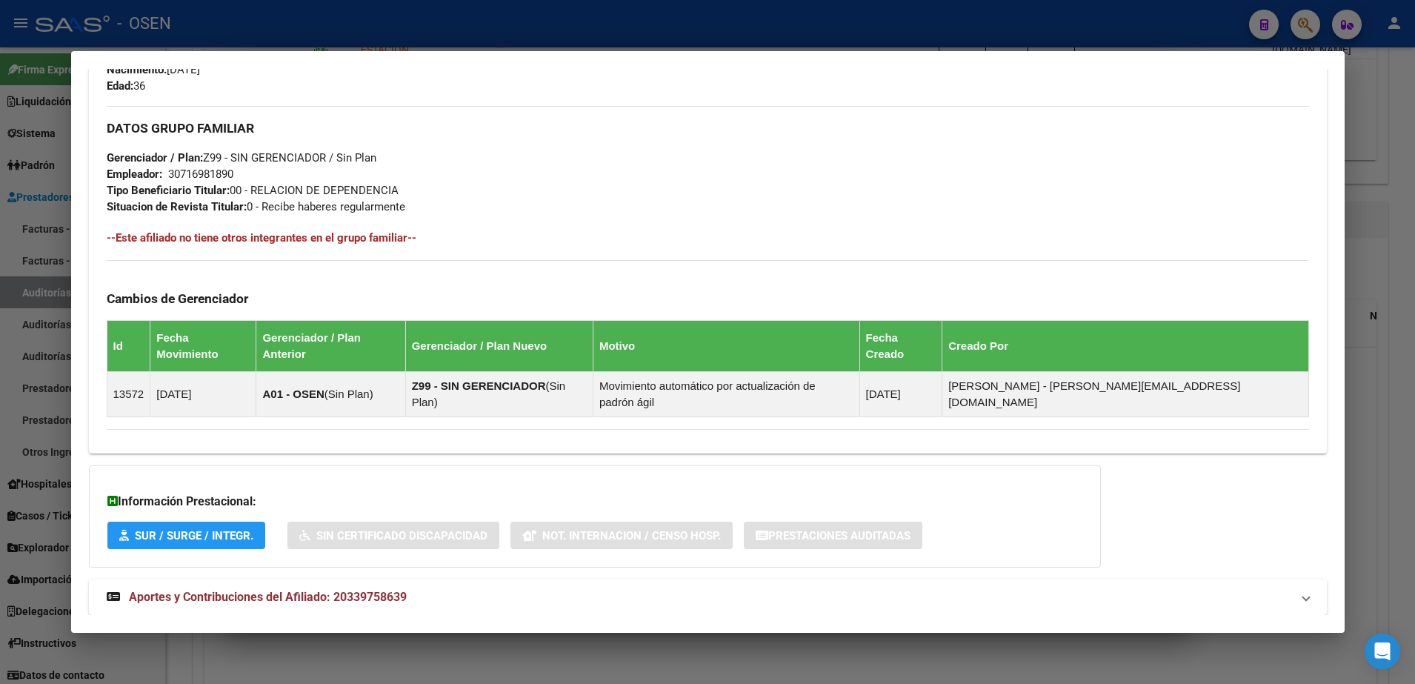
click at [666, 579] on mat-expansion-panel-header "Aportes y Contribuciones del Afiliado: 20339758639" at bounding box center [708, 597] width 1238 height 36
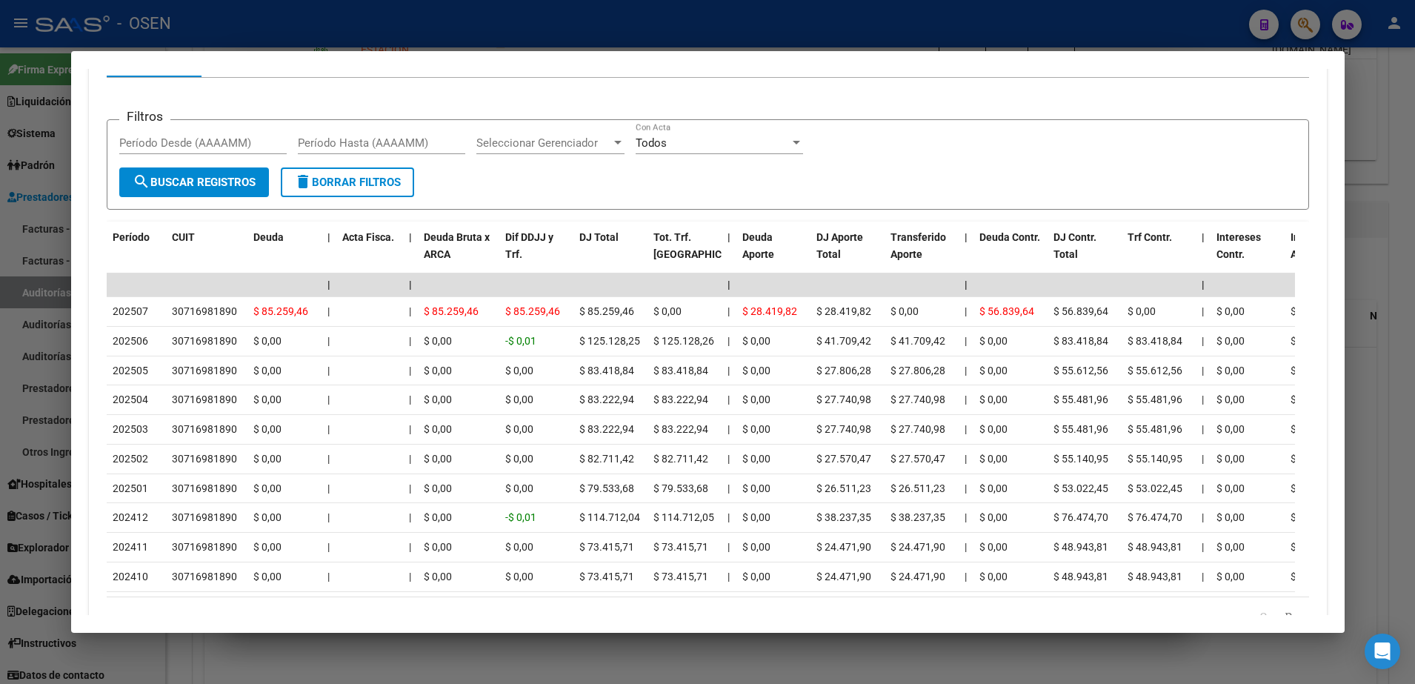
scroll to position [1407, 0]
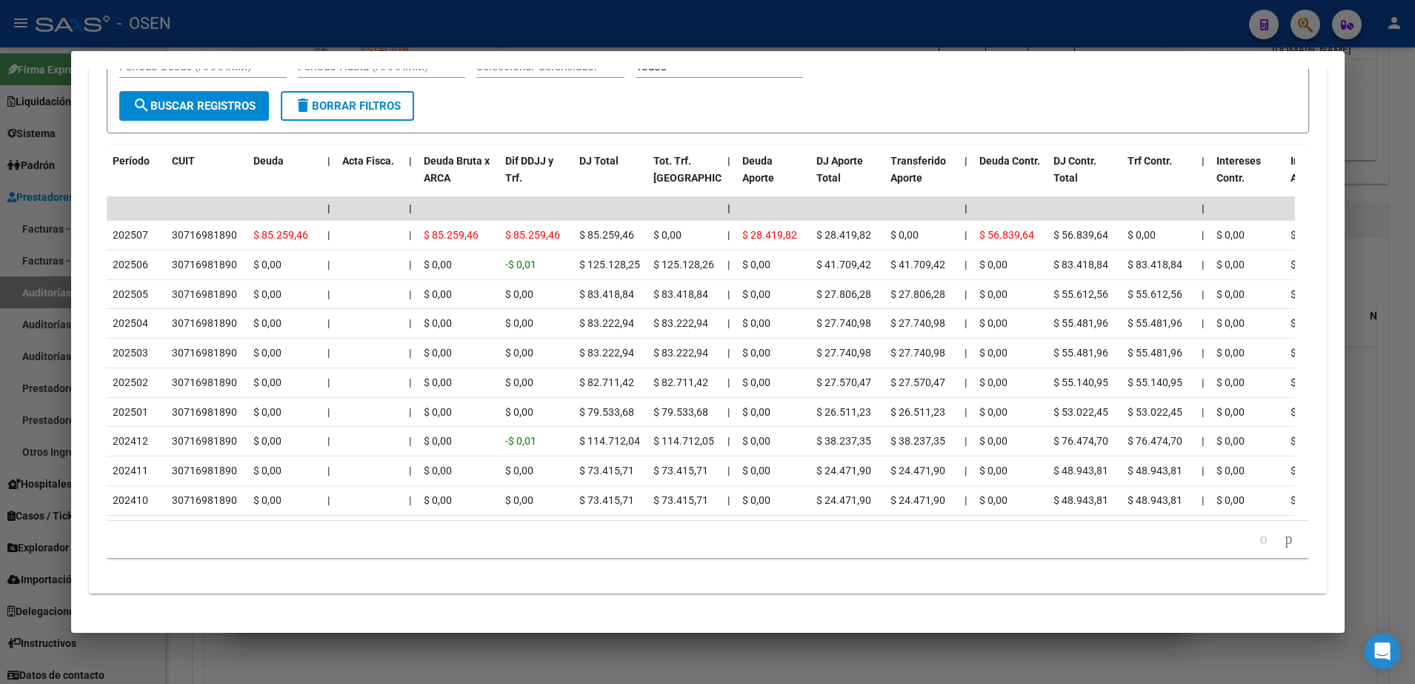
click at [522, 665] on div at bounding box center [707, 342] width 1415 height 684
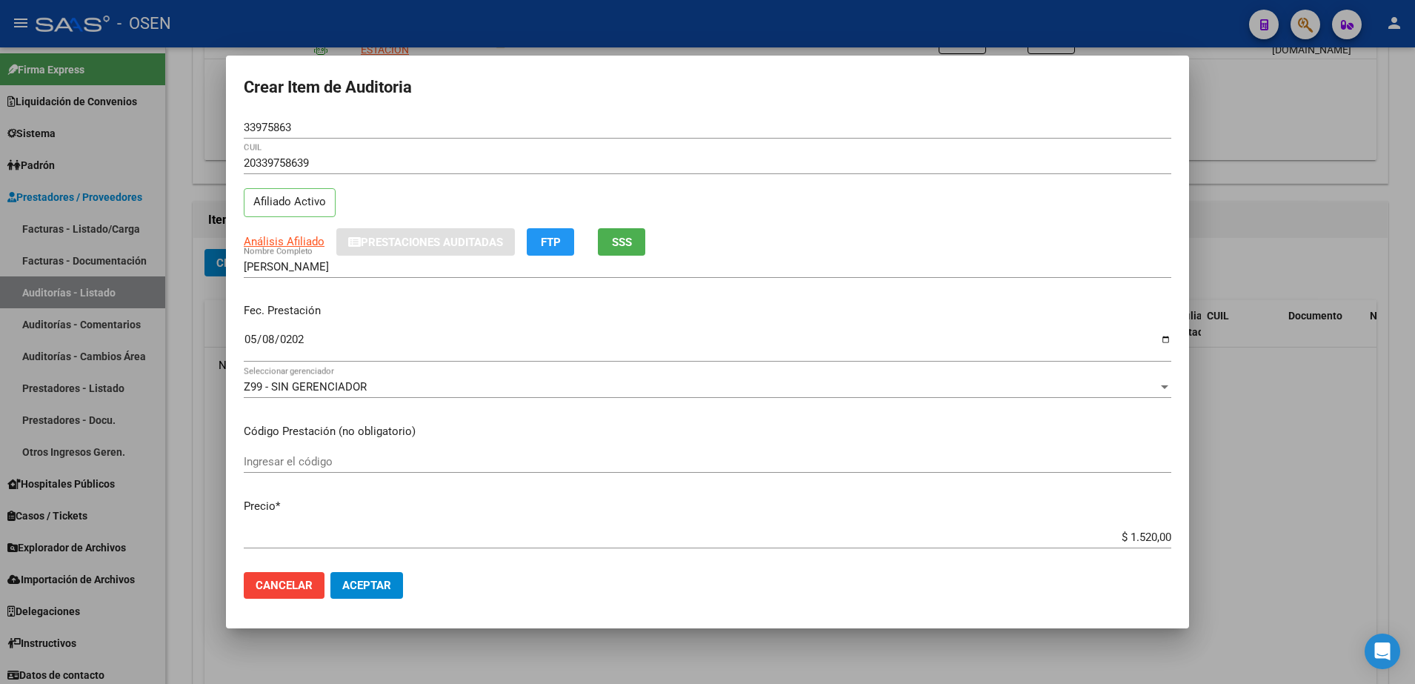
click at [379, 577] on button "Aceptar" at bounding box center [366, 585] width 73 height 27
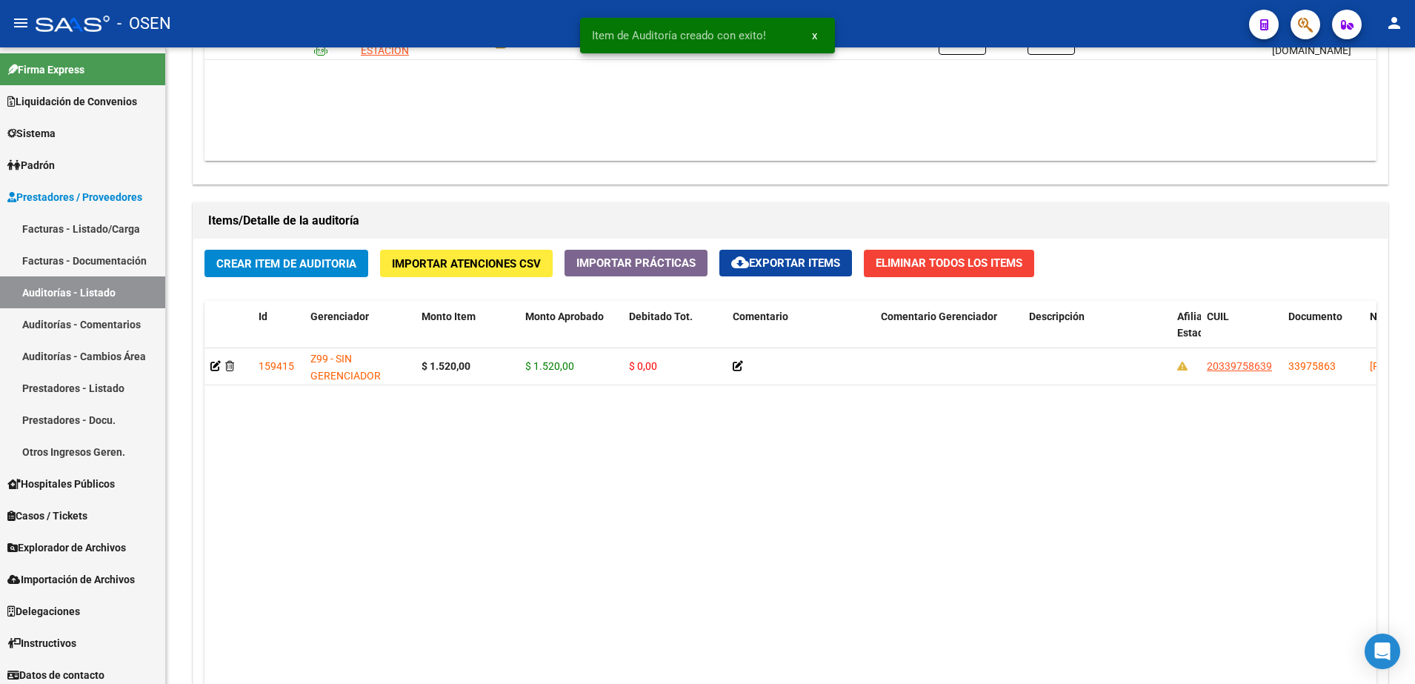
scroll to position [927, 0]
click at [316, 281] on div "Crear Item de Auditoria Importar Atenciones CSV Importar Prácticas cloud_downlo…" at bounding box center [790, 520] width 1194 height 564
click at [319, 259] on span "Crear Item de Auditoria" at bounding box center [286, 262] width 140 height 13
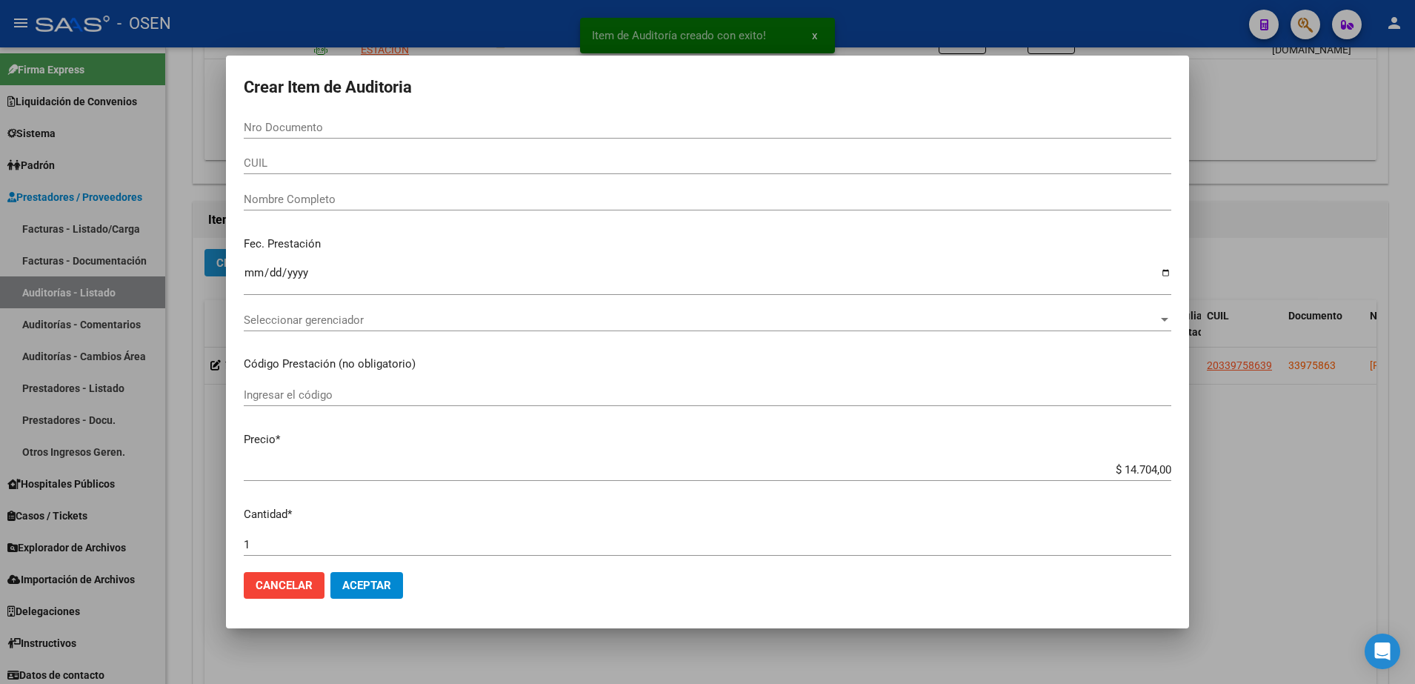
paste input "20339758639"
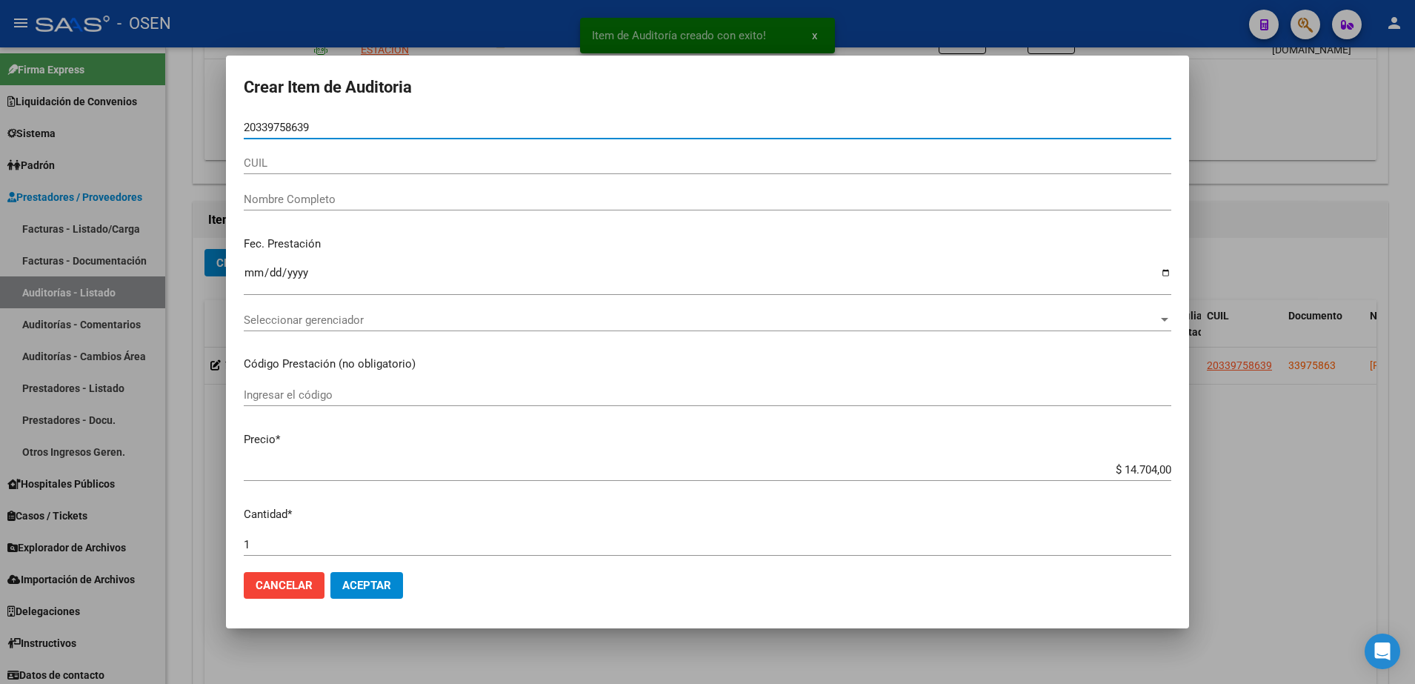
type input "20339758639"
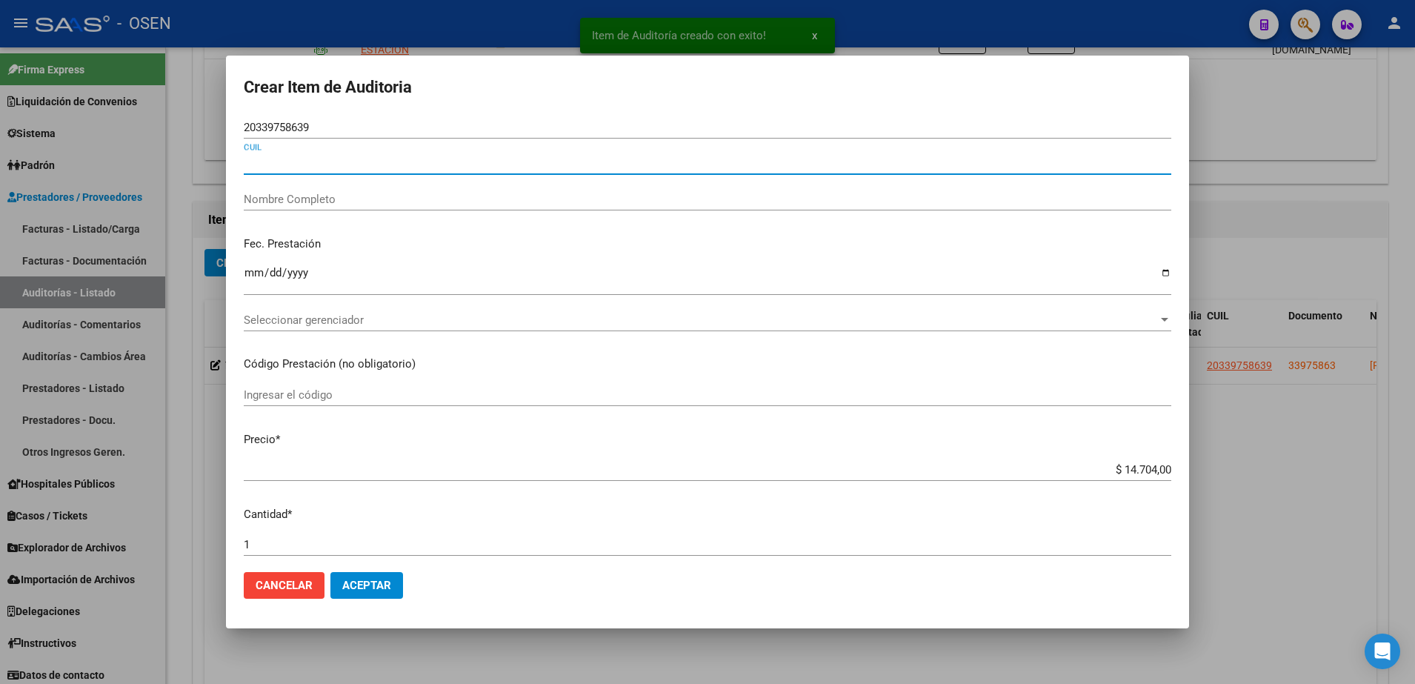
paste input "20339758639"
type input "20339758639"
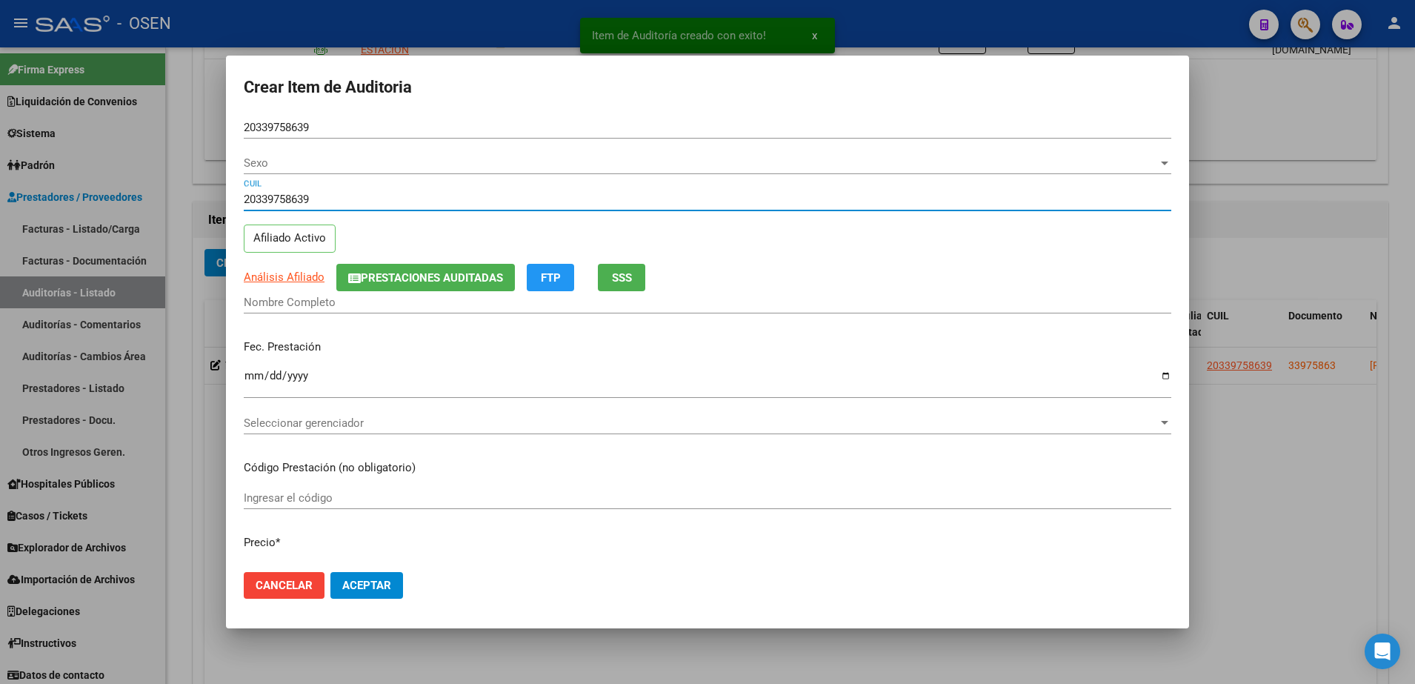
type input "33975863"
type input "[PERSON_NAME]"
type input "20339758639"
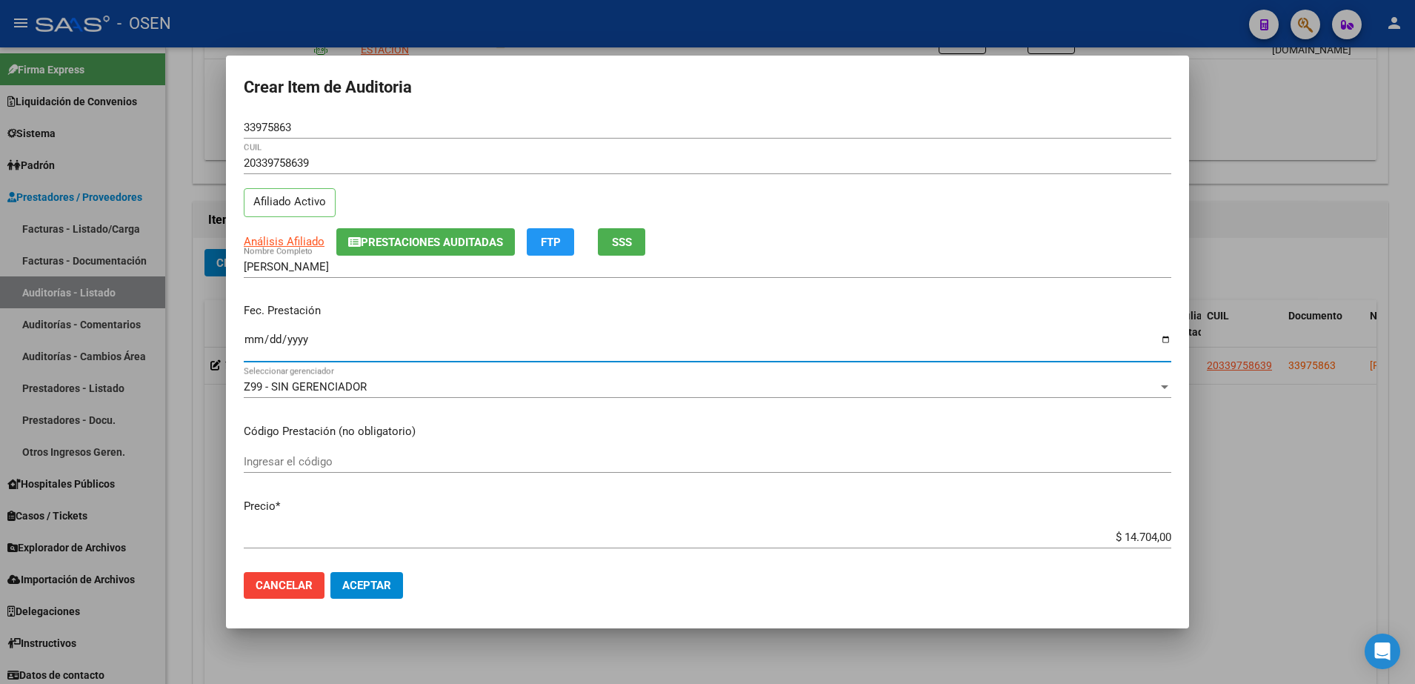
click at [250, 341] on input "Ingresar la fecha" at bounding box center [707, 345] width 927 height 24
type input "[DATE]"
click at [1124, 547] on div "$ 14.704,00 Ingresar el precio" at bounding box center [707, 537] width 927 height 22
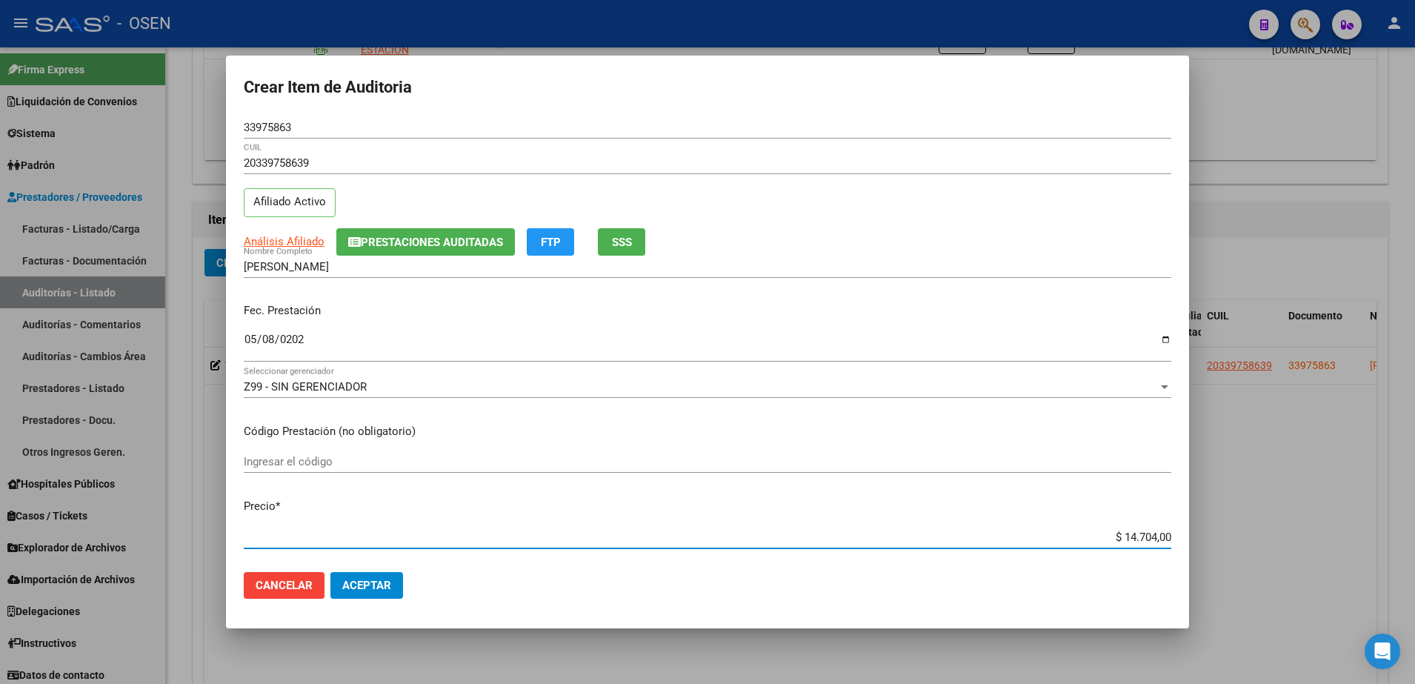
click at [1124, 534] on input "$ 14.704,00" at bounding box center [707, 536] width 927 height 13
type input "$ 0,06"
type input "$ 0,67"
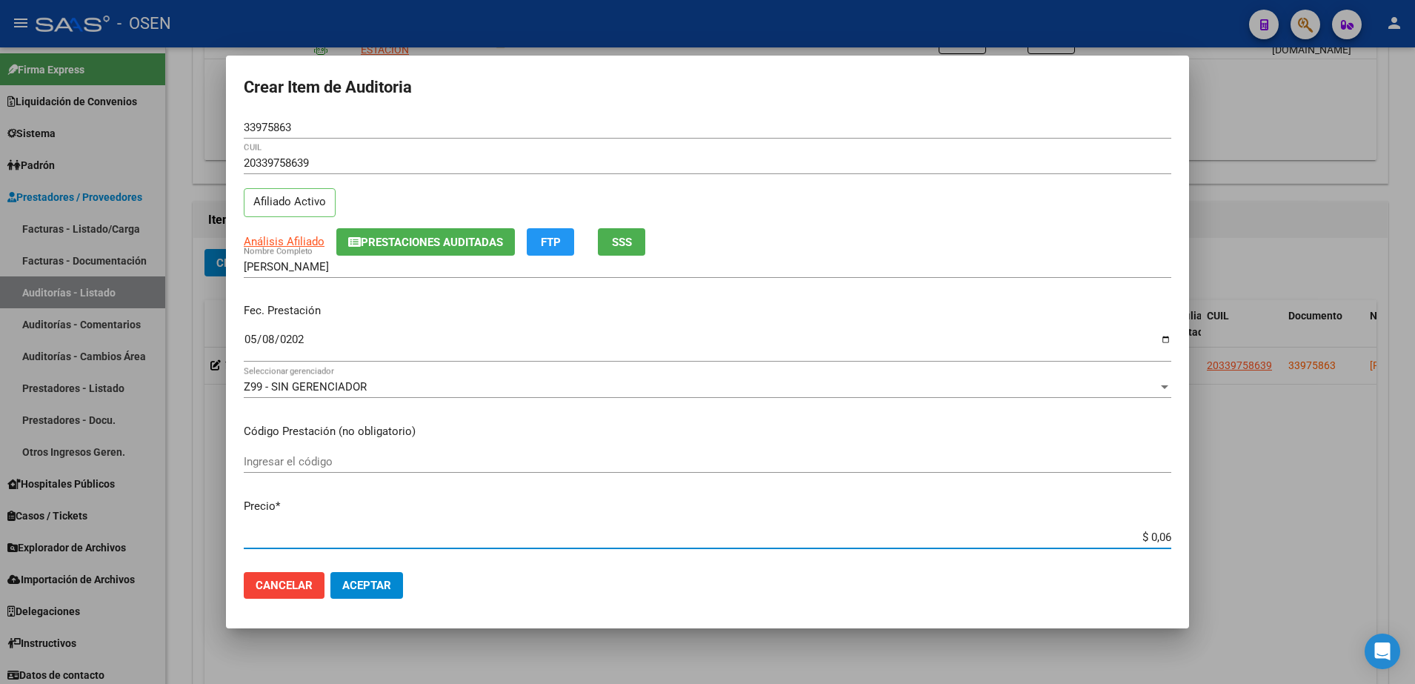
type input "$ 0,67"
type input "$ 6,70"
type input "$ 67,08"
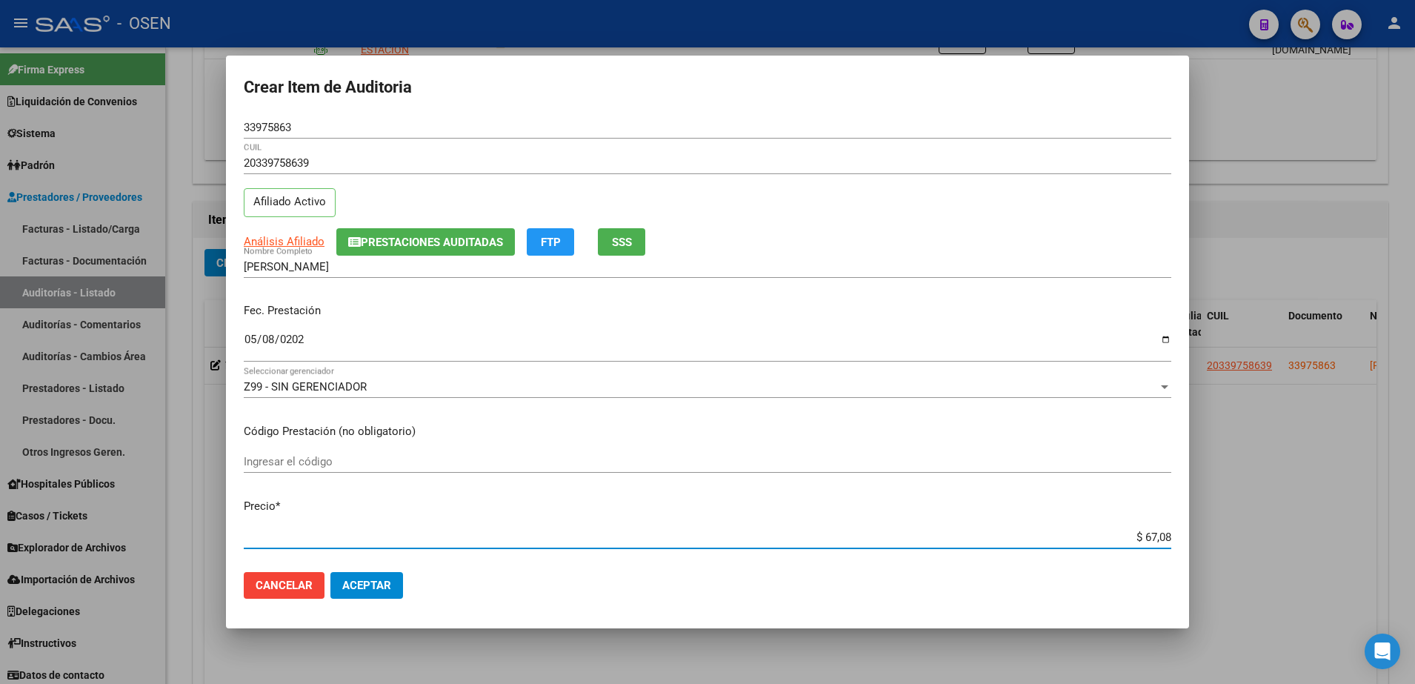
type input "$ 670,80"
type input "$ 6.708,00"
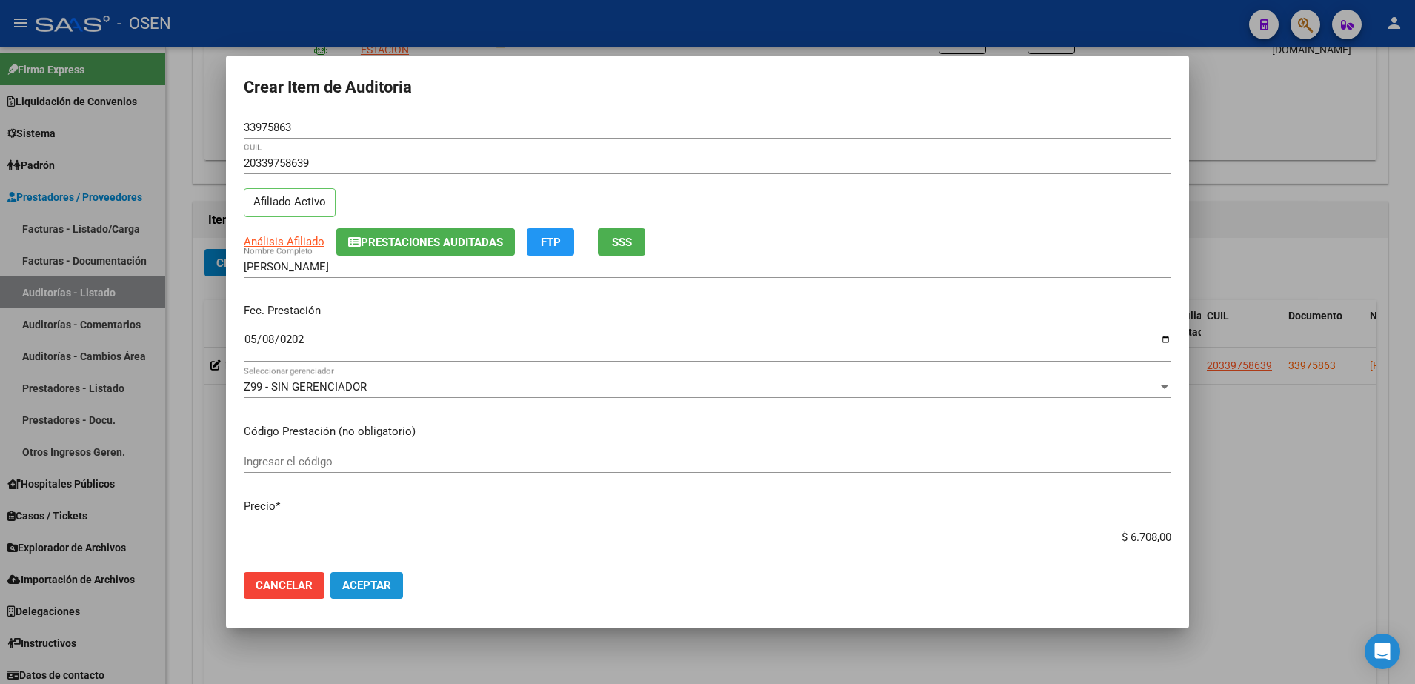
click at [380, 597] on button "Aceptar" at bounding box center [366, 585] width 73 height 27
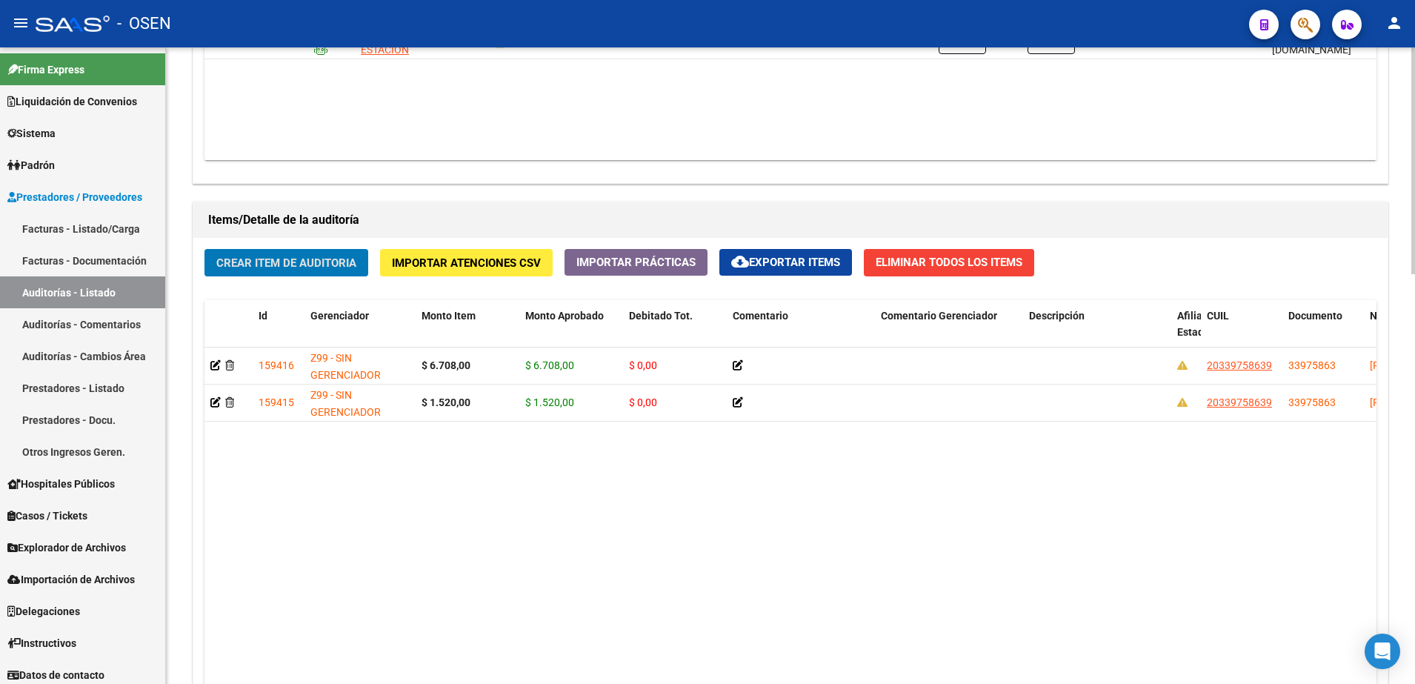
click at [338, 259] on span "Crear Item de Auditoria" at bounding box center [286, 262] width 140 height 13
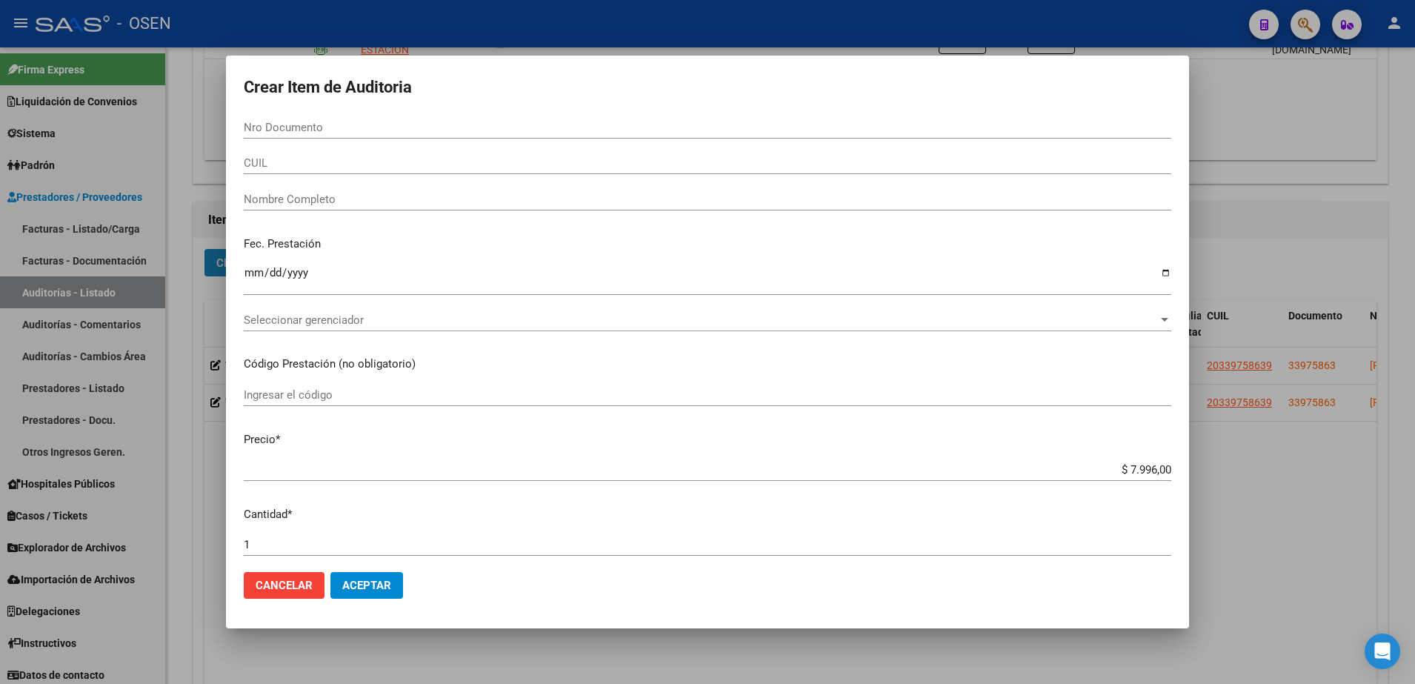
paste input "23458136"
type input "23458136"
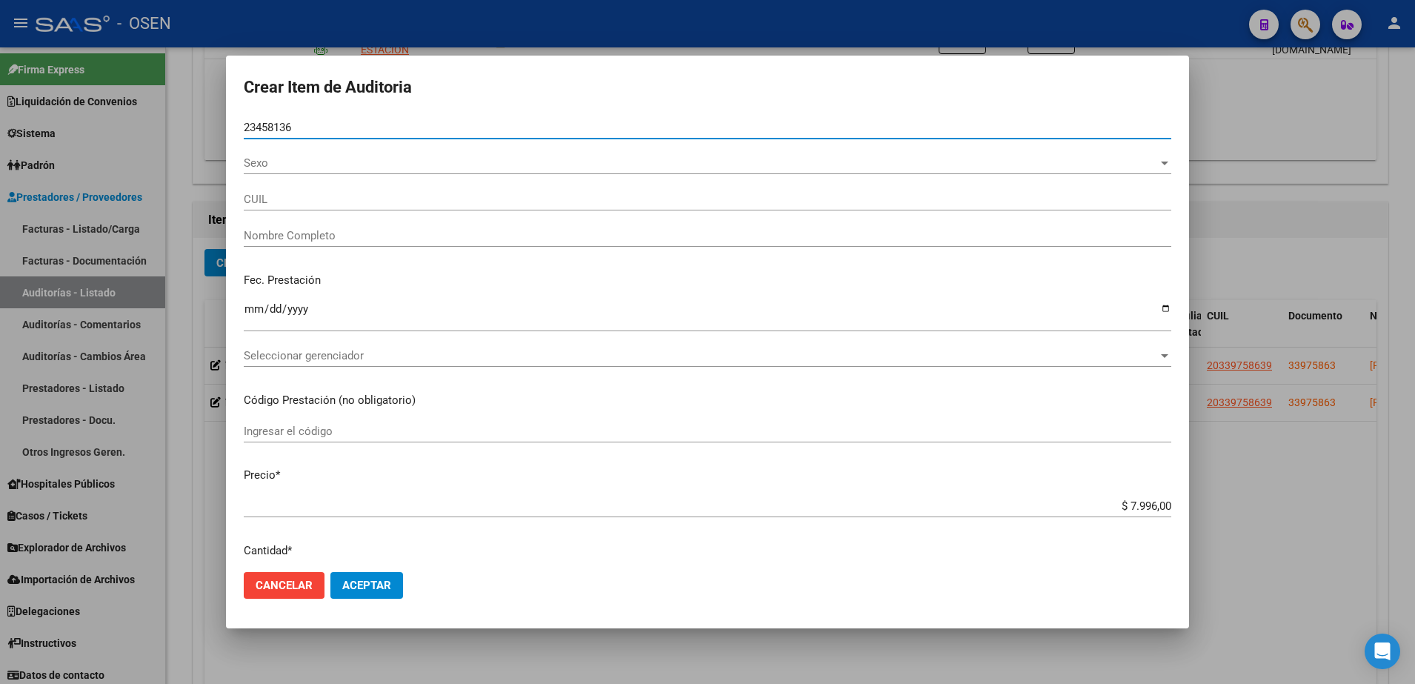
type input "20234581369"
type input "[DEMOGRAPHIC_DATA][PERSON_NAME]"
type input "23458136"
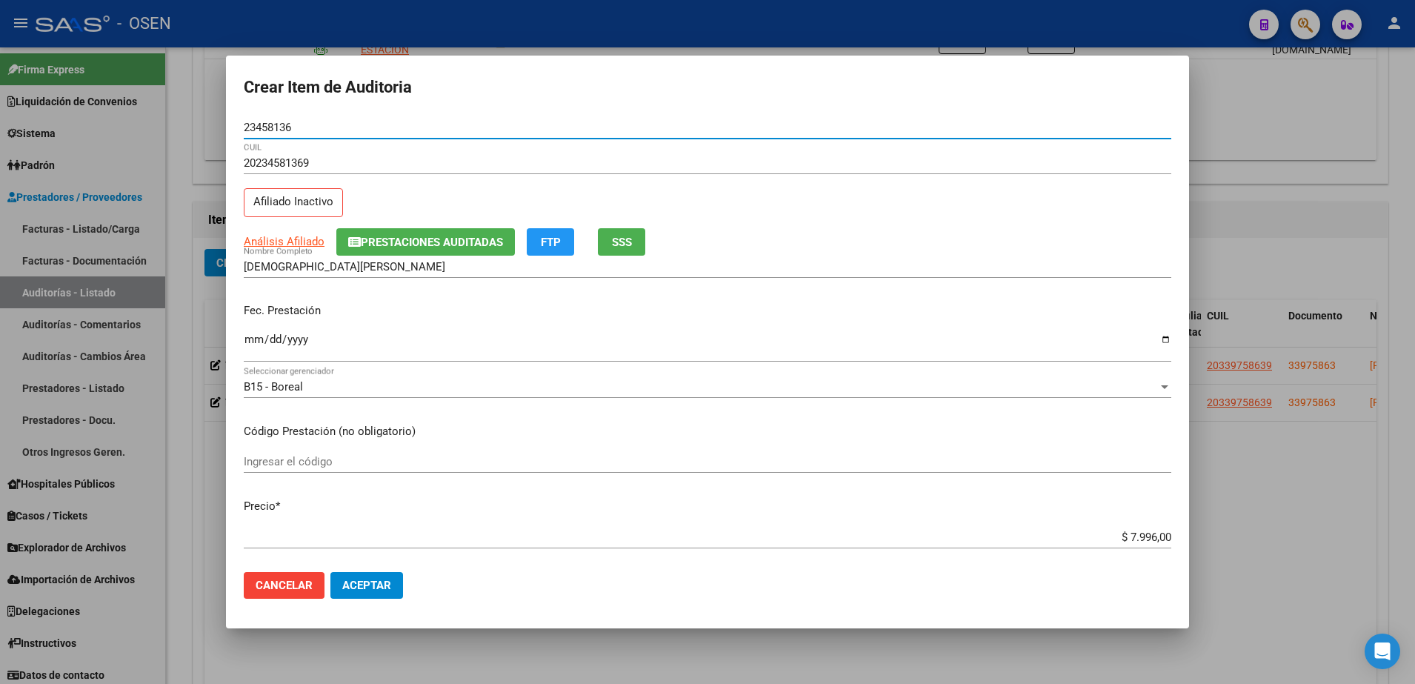
click at [253, 321] on div "Fec. Prestación Ingresar la fecha" at bounding box center [707, 333] width 927 height 84
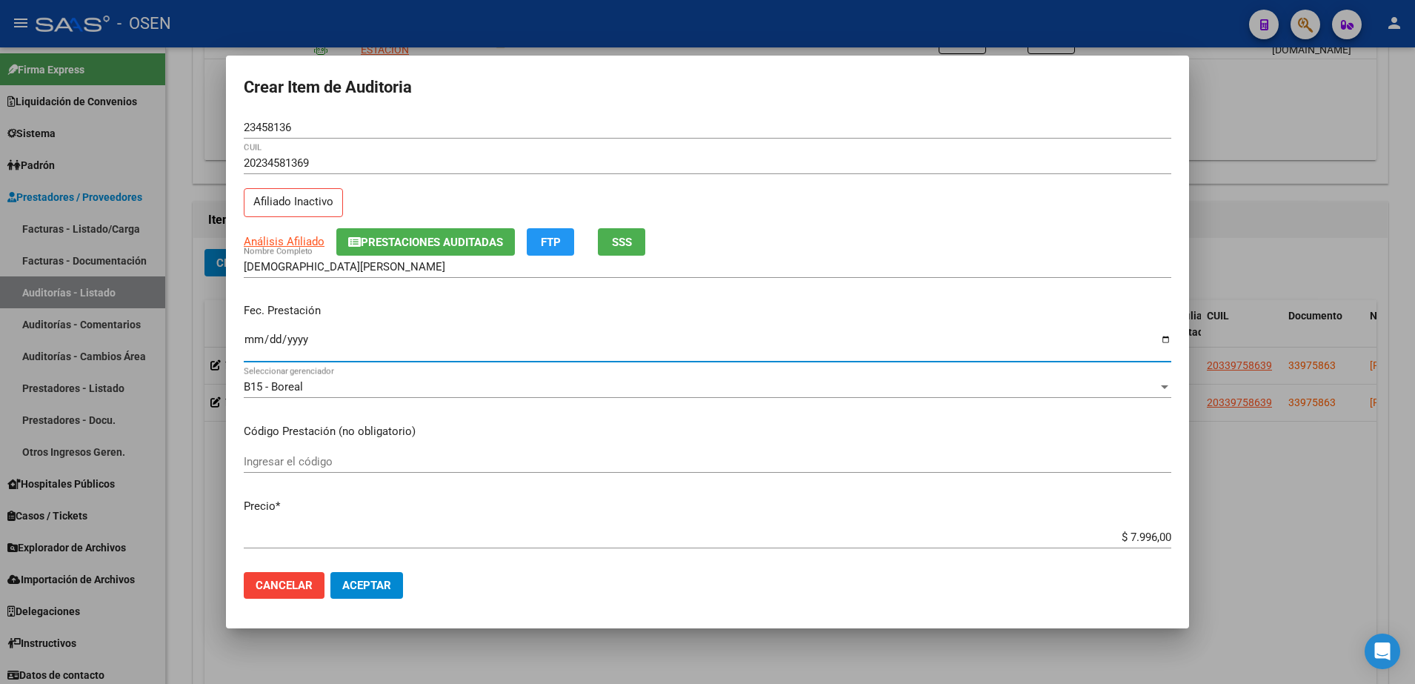
click at [253, 333] on input "Ingresar la fecha" at bounding box center [707, 345] width 927 height 24
type input "[DATE]"
click at [1130, 529] on div "$ 7.996,00 Ingresar el precio" at bounding box center [707, 537] width 927 height 22
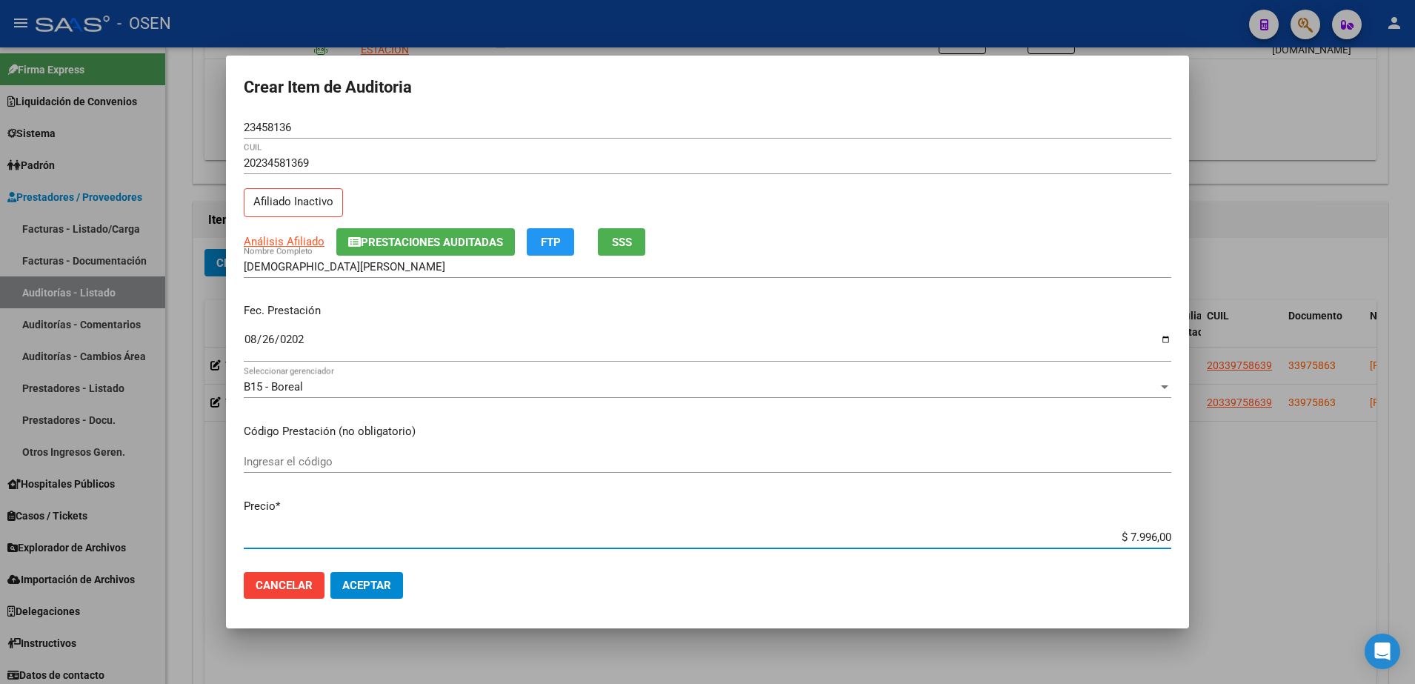
click at [1130, 529] on div "$ 7.996,00 Ingresar el precio" at bounding box center [707, 537] width 927 height 22
click at [1131, 535] on input "$ 7.996,00" at bounding box center [707, 536] width 927 height 13
type input "$ 0,03"
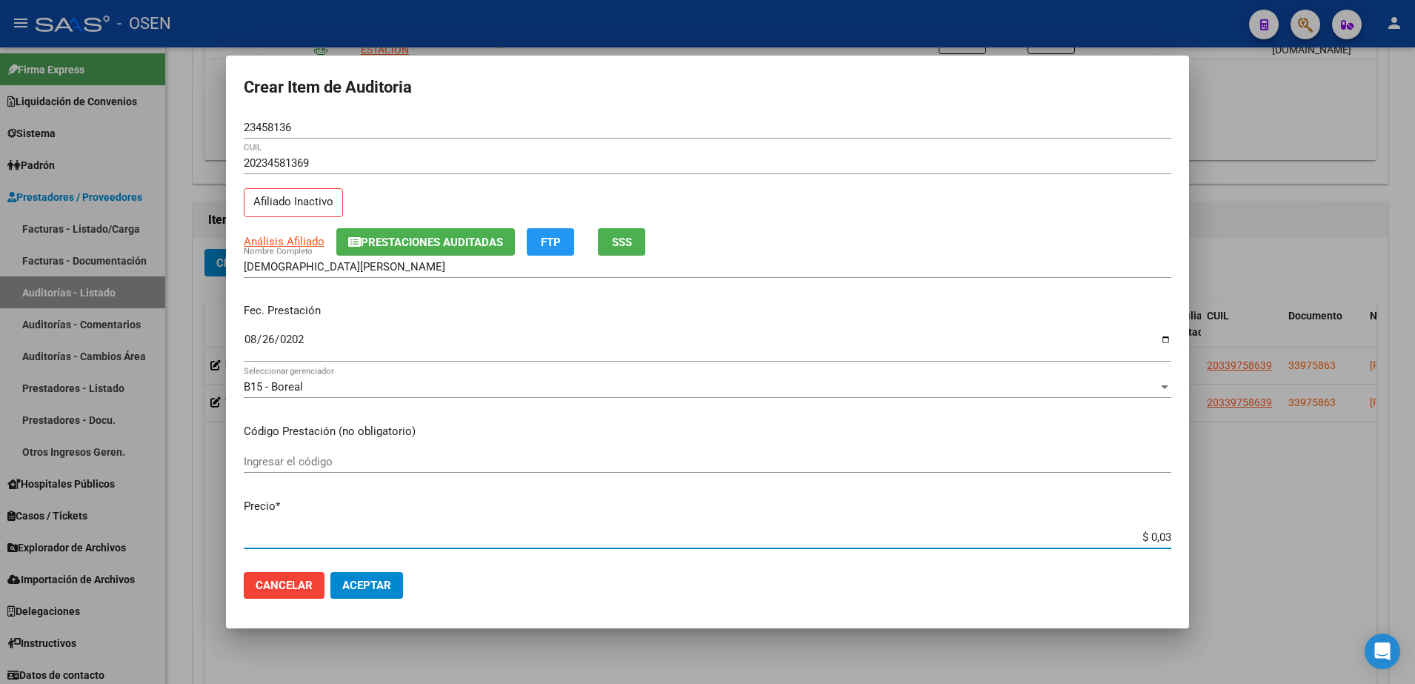
type input "$ 0,39"
type input "$ 3,99"
type input "$ 39,98"
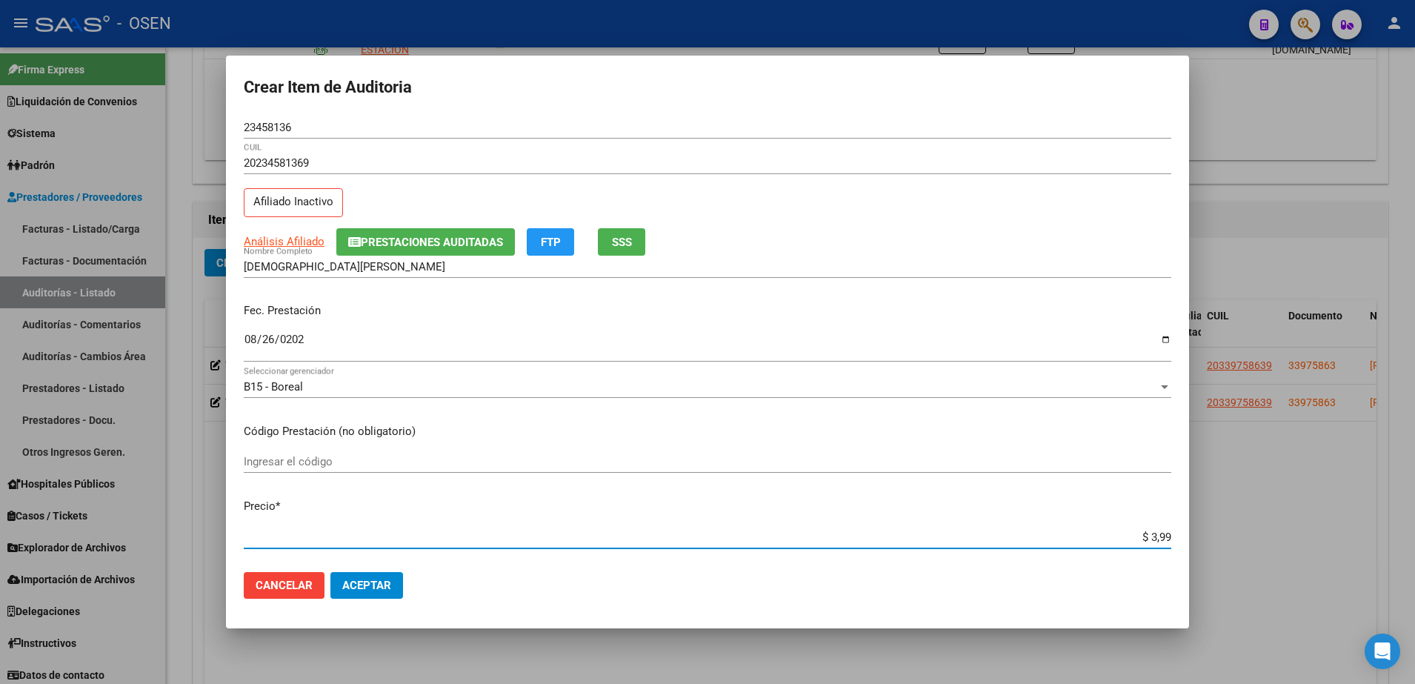
type input "$ 39,98"
type input "$ 399,80"
type input "$ 3.998,00"
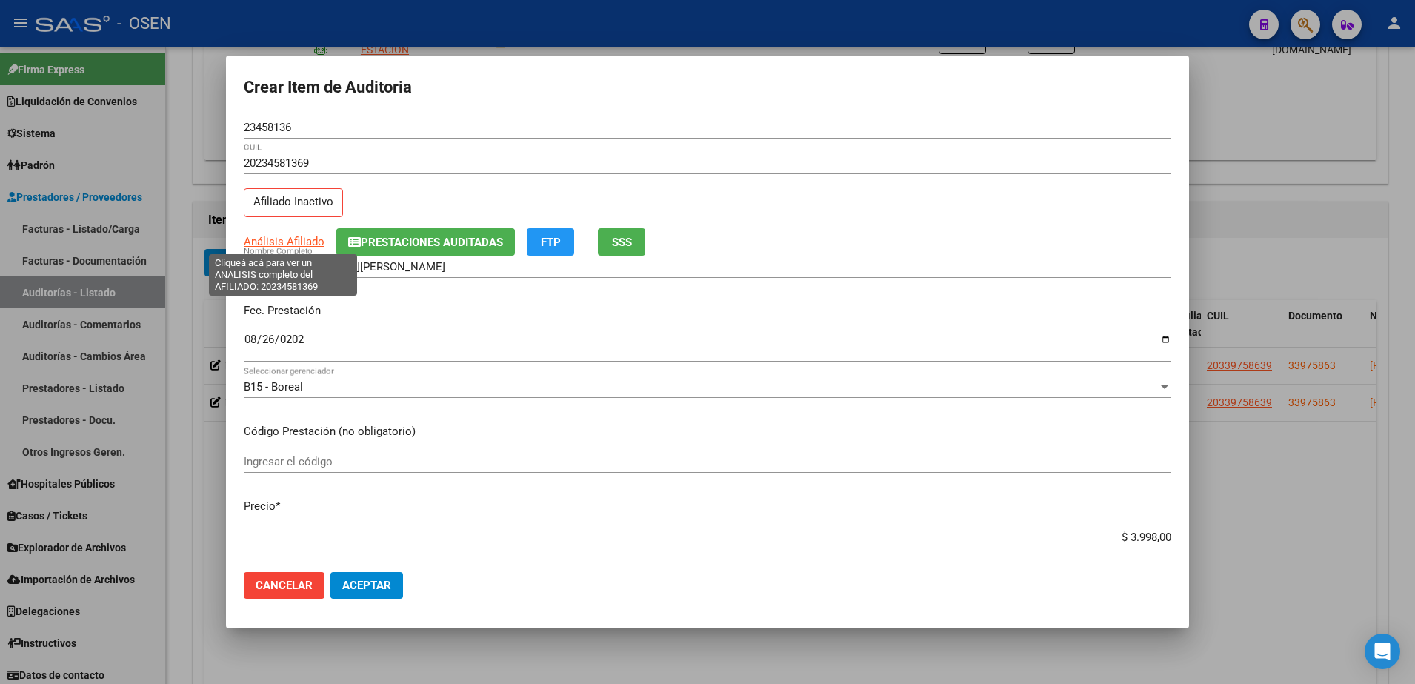
click at [313, 241] on span "Análisis Afiliado" at bounding box center [284, 241] width 81 height 13
type textarea "20234581369"
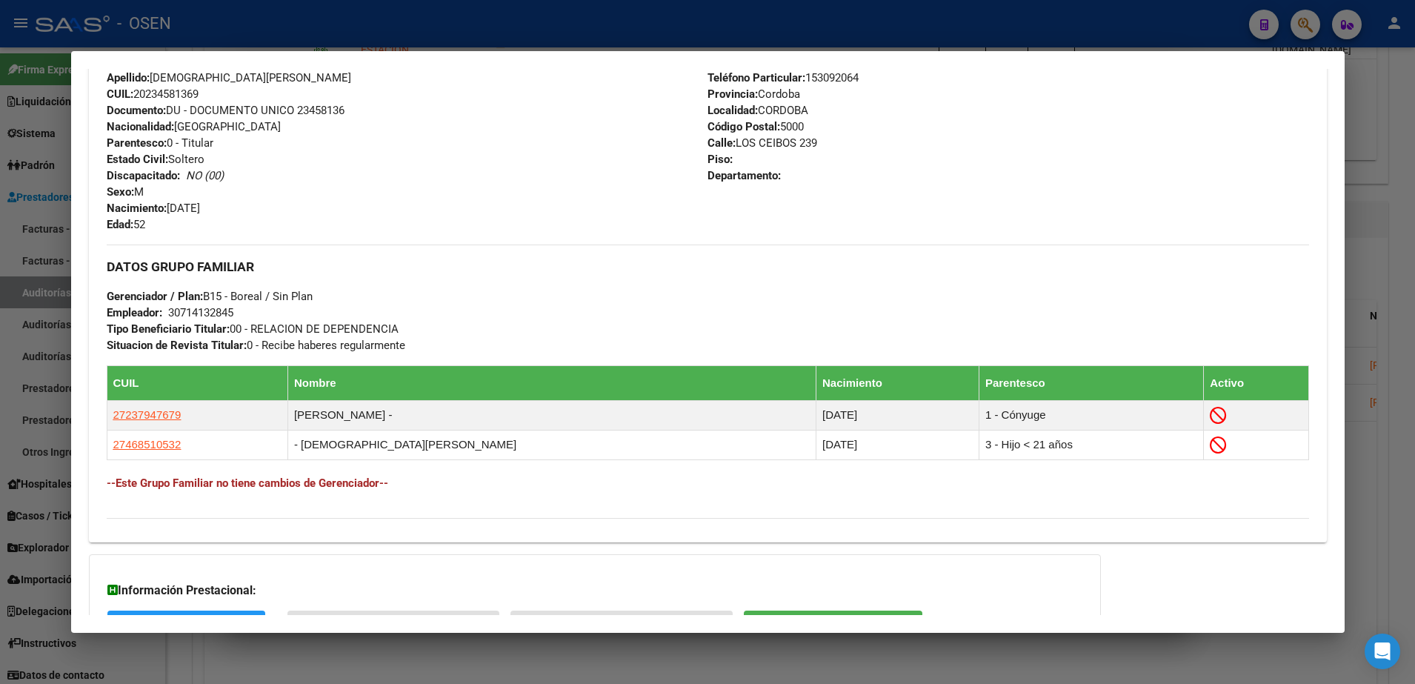
scroll to position [688, 0]
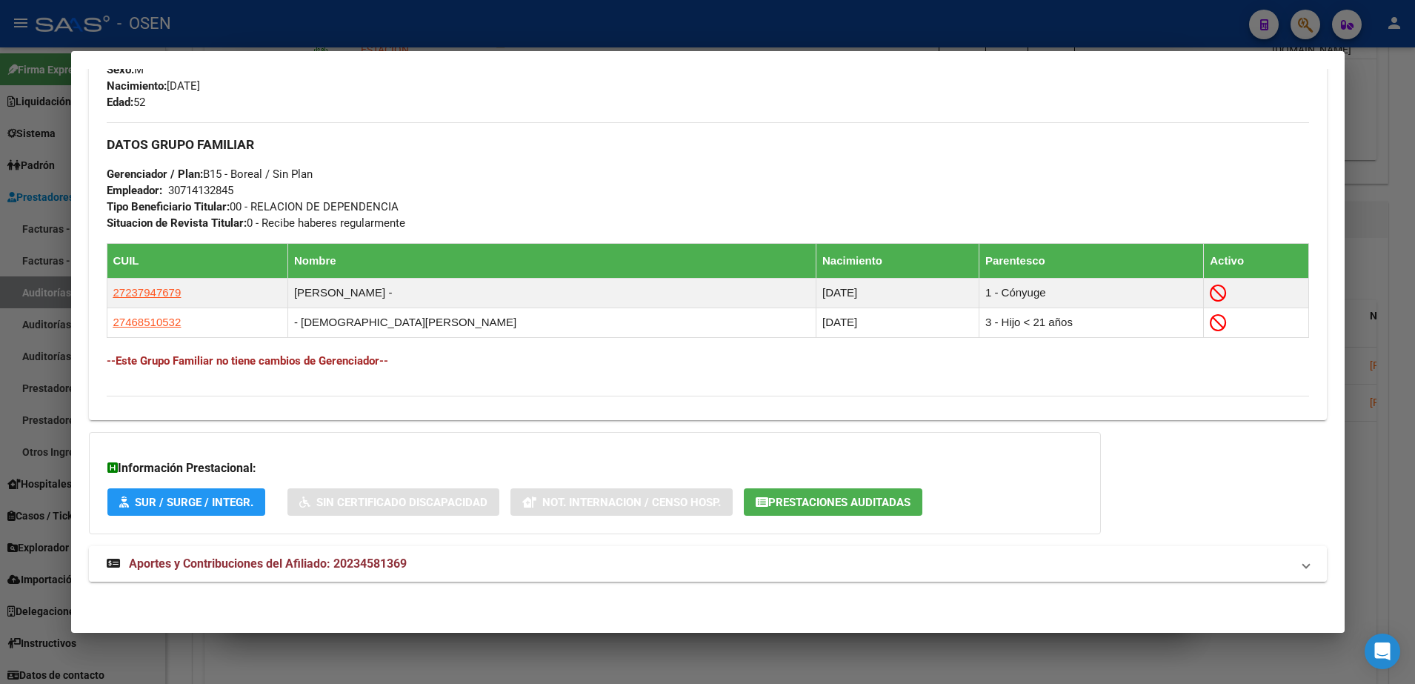
click at [610, 566] on mat-panel-title "Aportes y Contribuciones del Afiliado: 20234581369" at bounding box center [699, 564] width 1184 height 18
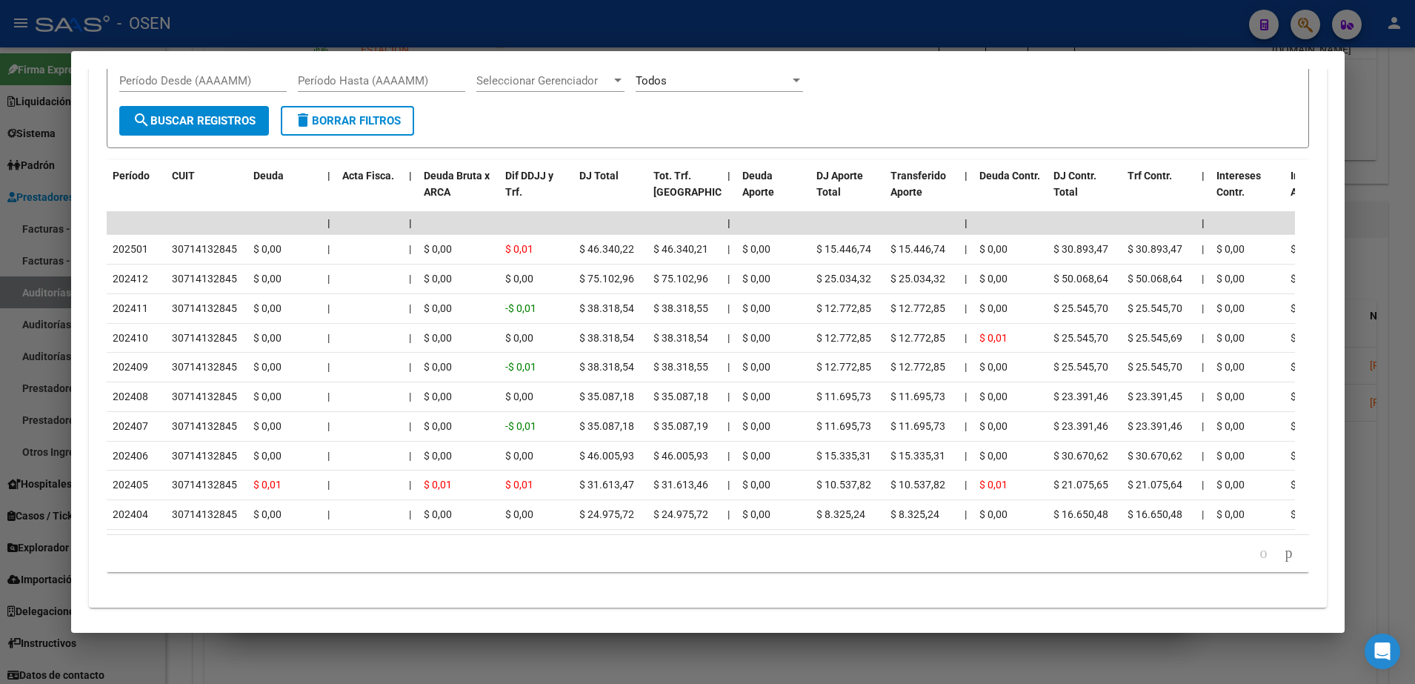
scroll to position [1424, 0]
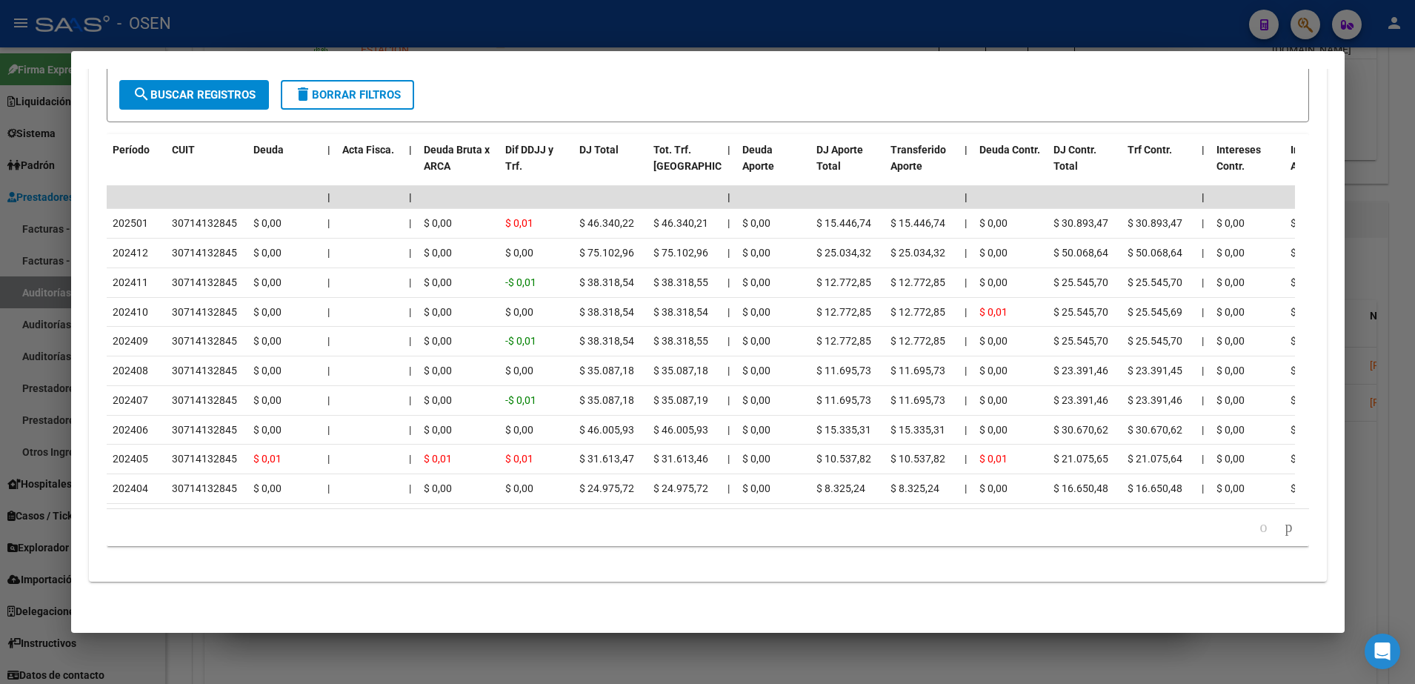
click at [667, 671] on div at bounding box center [707, 342] width 1415 height 684
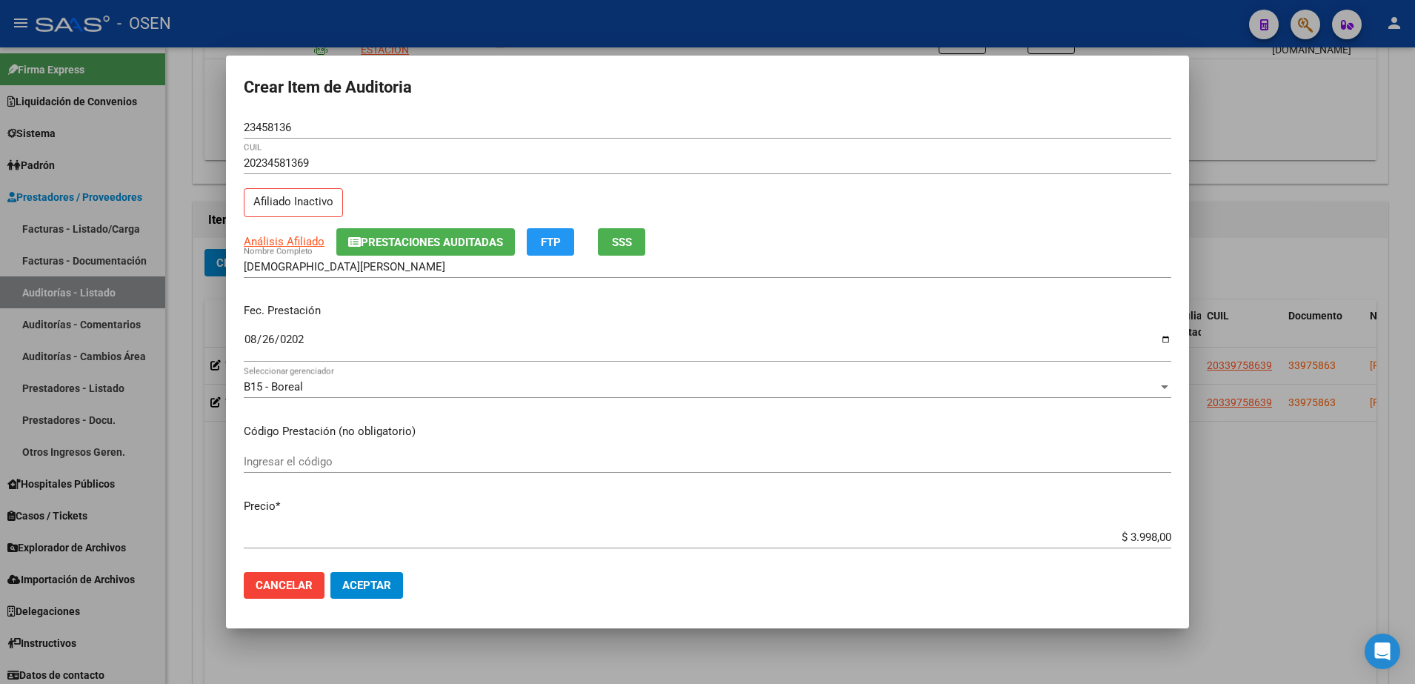
click at [384, 596] on button "Aceptar" at bounding box center [366, 585] width 73 height 27
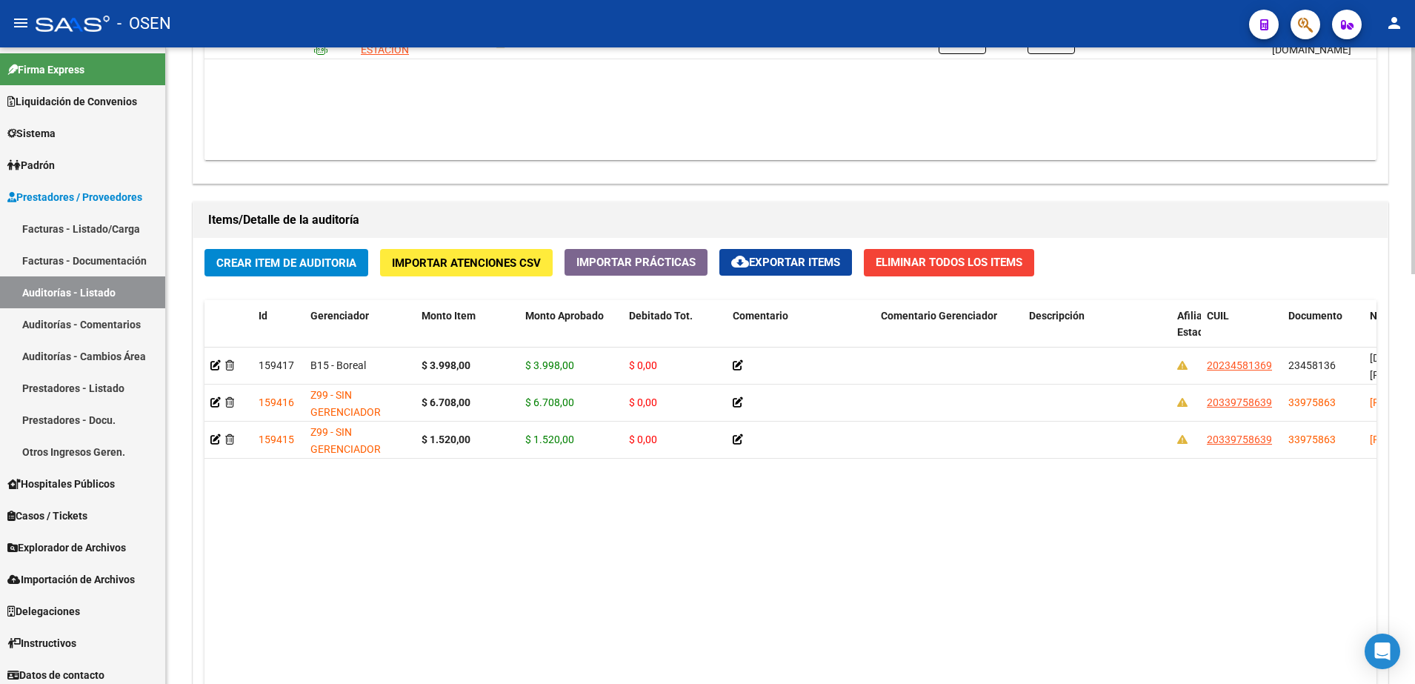
click at [310, 267] on span "Crear Item de Auditoria" at bounding box center [286, 262] width 140 height 13
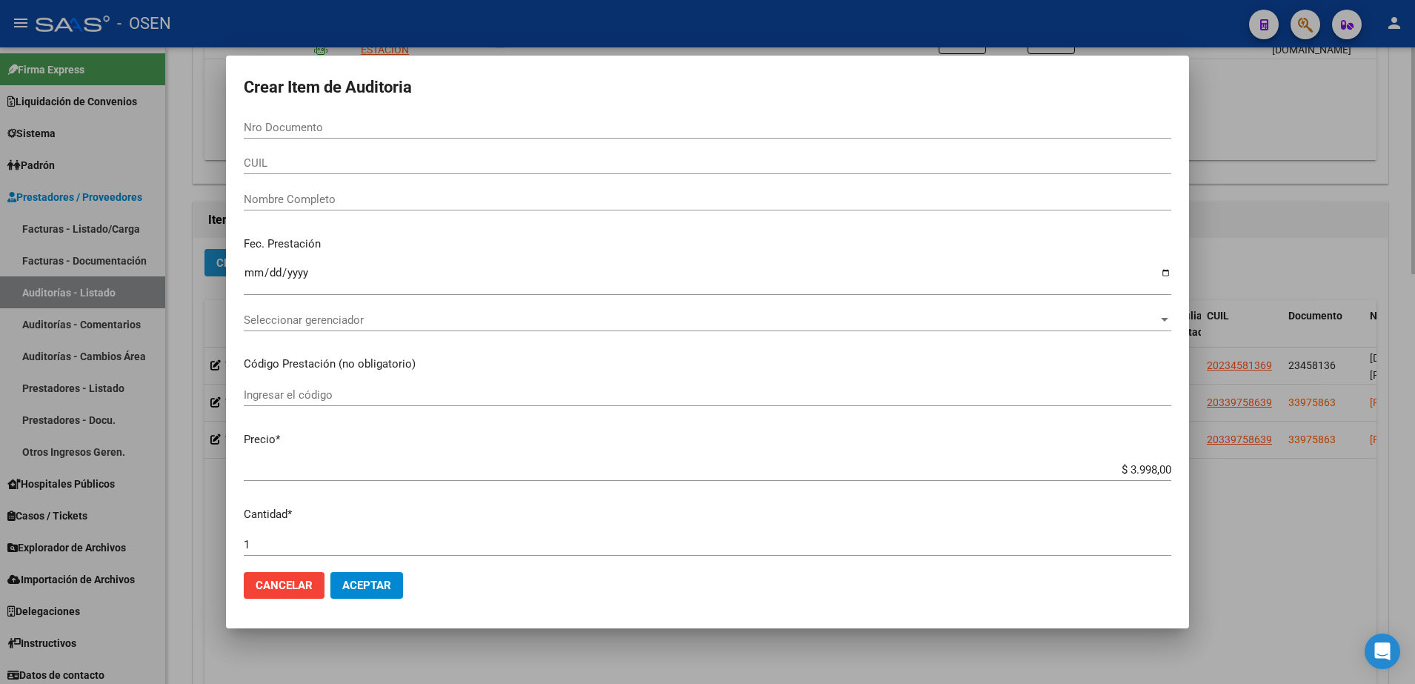
paste input "49456351"
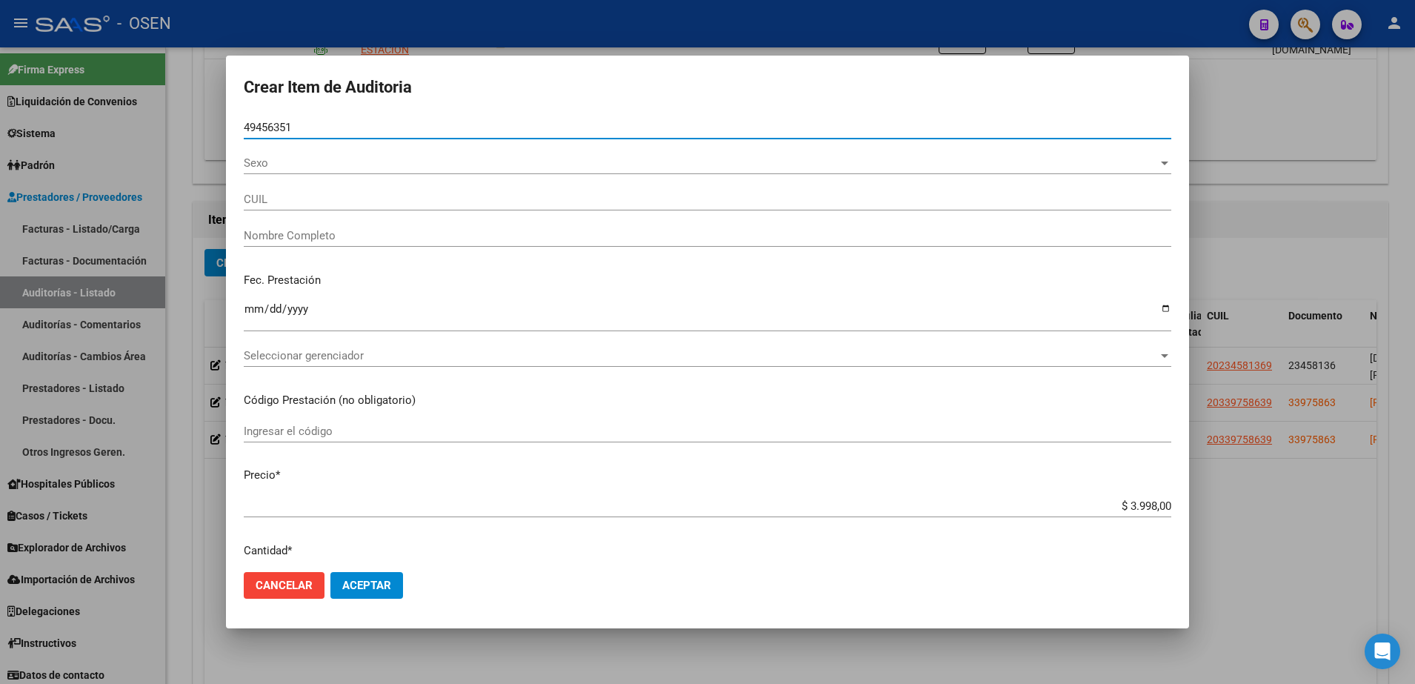
type input "49456351"
type input "20494563518"
type input "AVENDA?[PERSON_NAME] -"
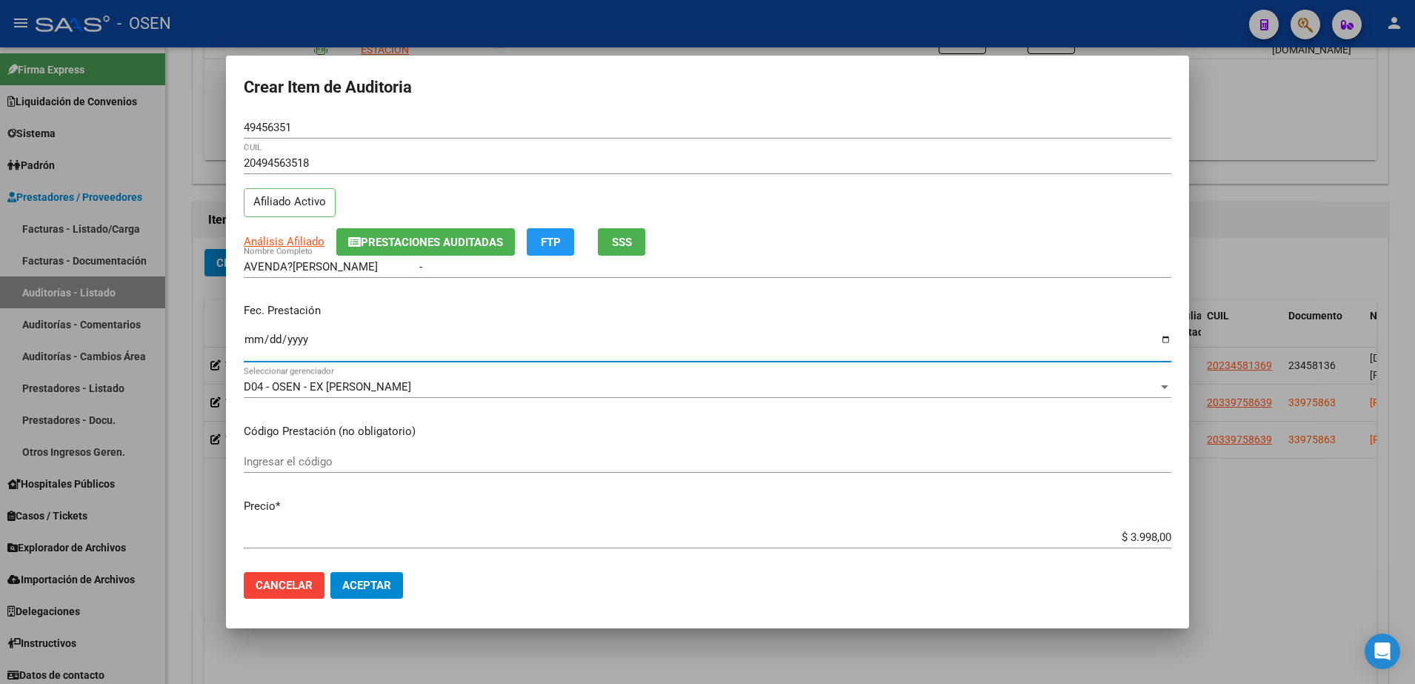
click at [253, 350] on input "Ingresar la fecha" at bounding box center [707, 345] width 927 height 24
type input "[DATE]"
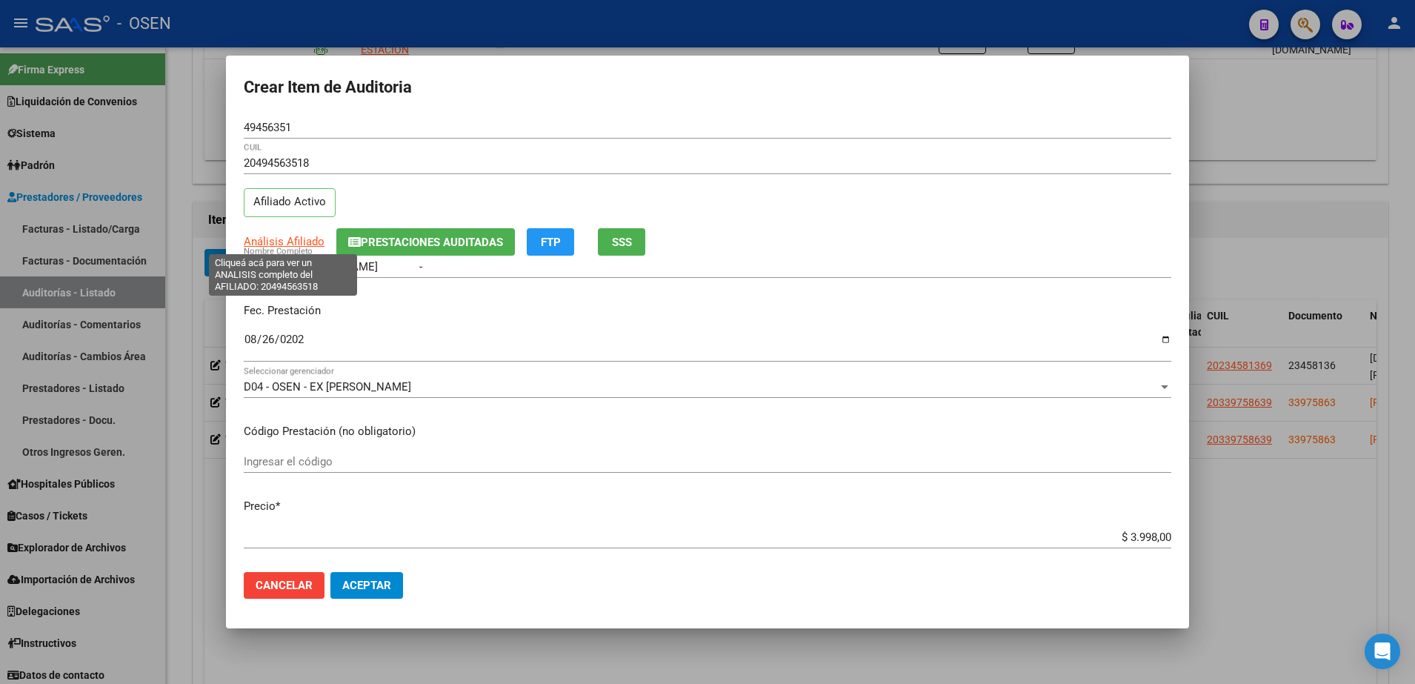
click at [300, 244] on span "Análisis Afiliado" at bounding box center [284, 241] width 81 height 13
type textarea "20494563518"
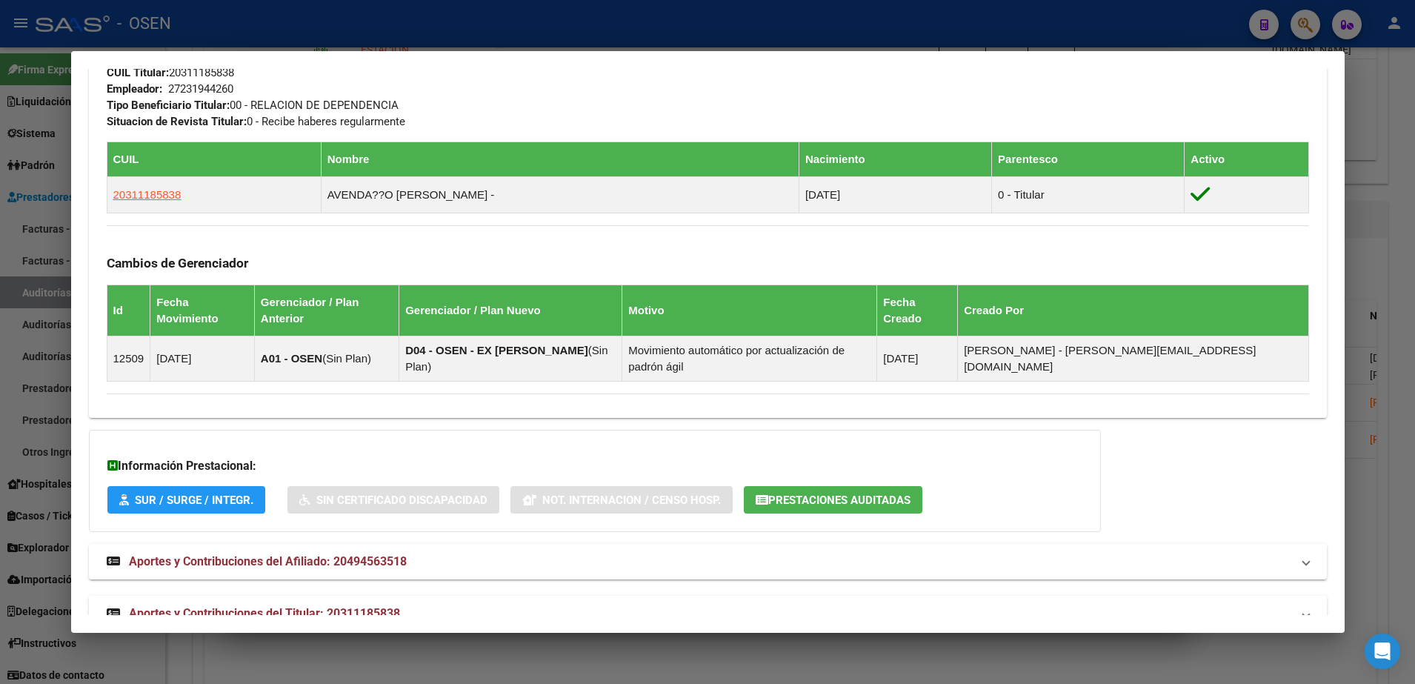
click at [784, 596] on mat-expansion-panel-header "Aportes y Contribuciones del Titular: 20311185838" at bounding box center [708, 614] width 1238 height 36
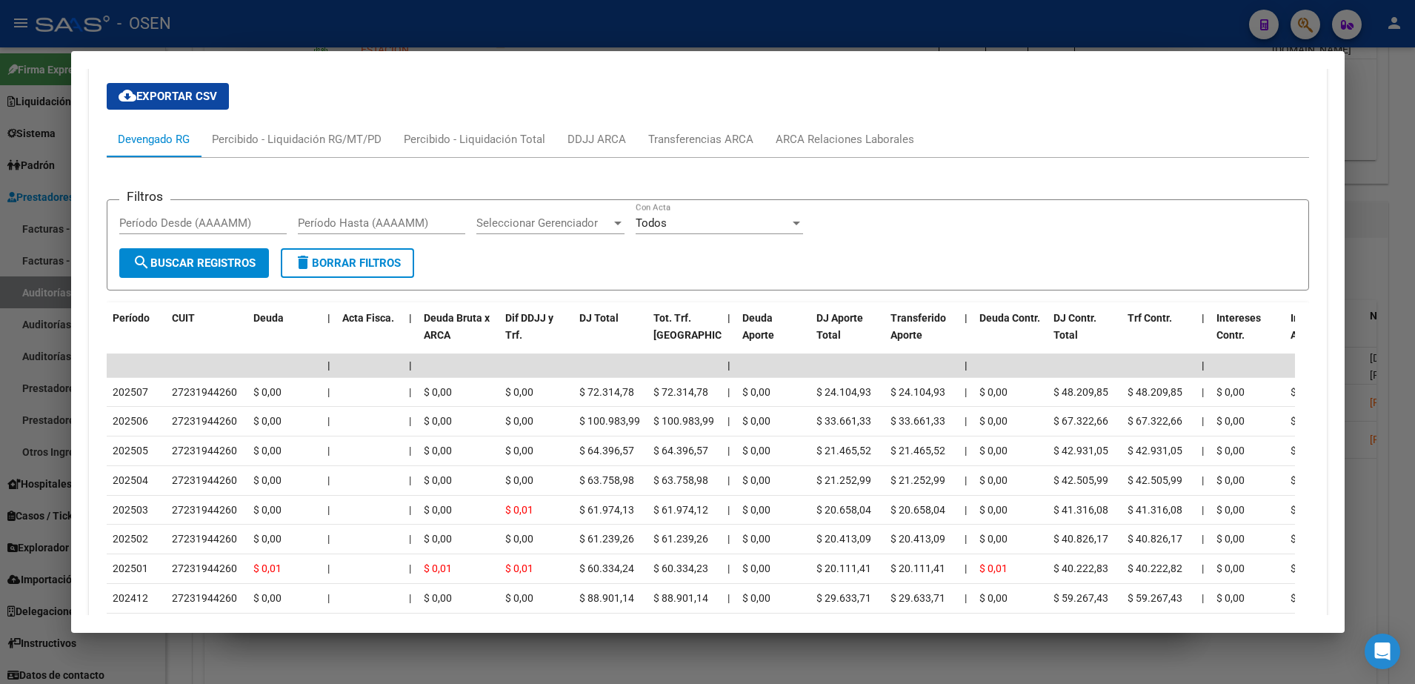
scroll to position [1399, 0]
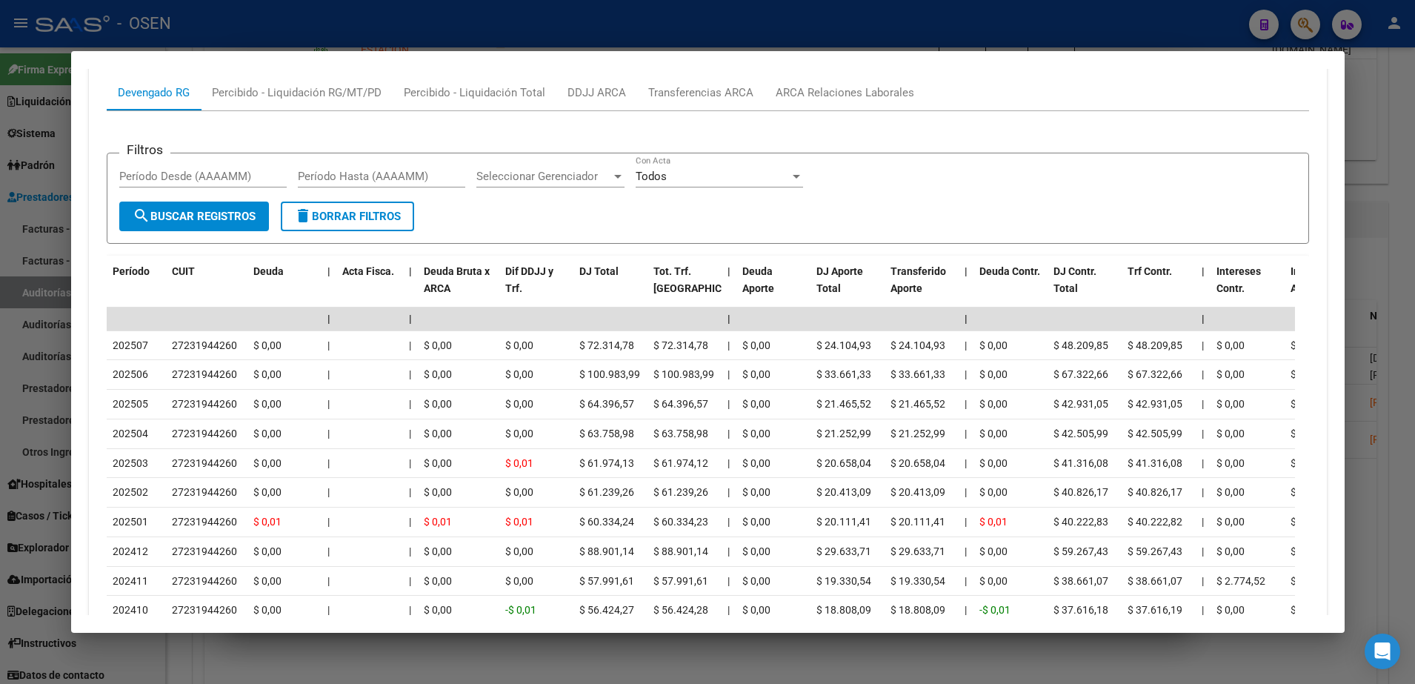
click at [46, 326] on div at bounding box center [707, 342] width 1415 height 684
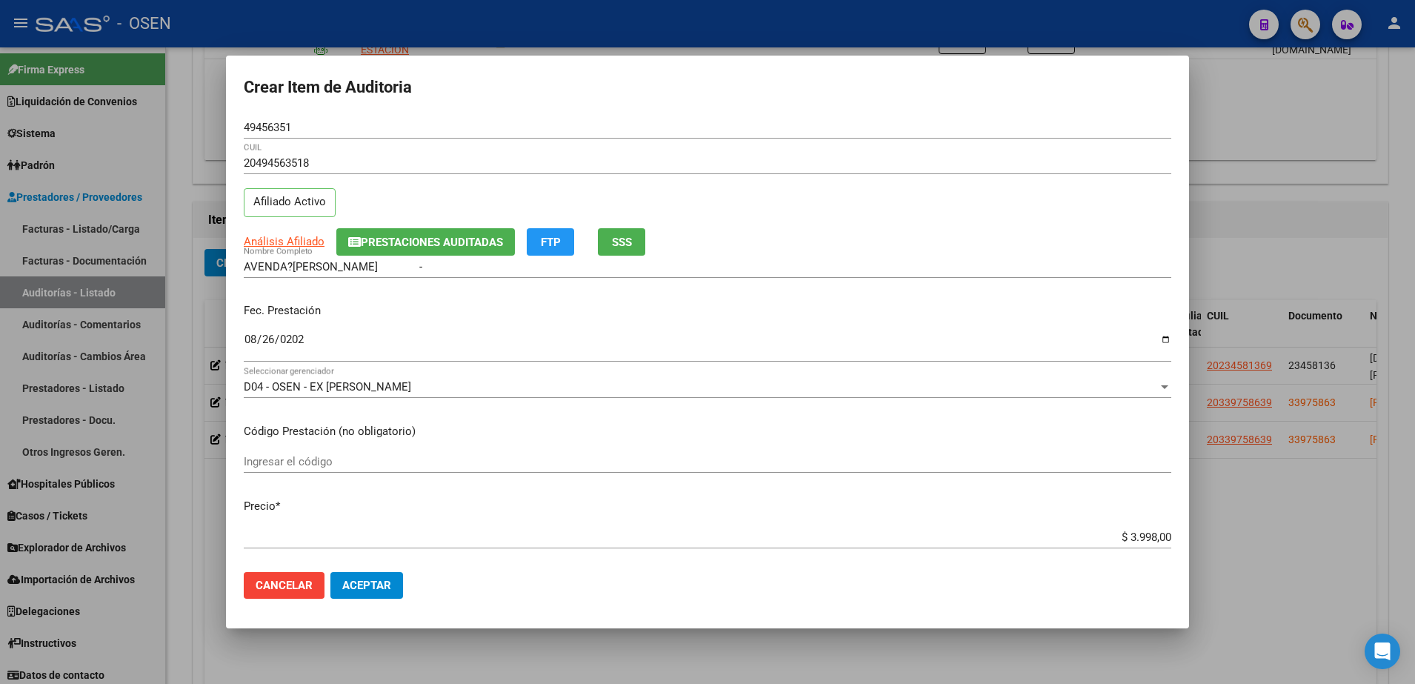
click at [364, 576] on button "Aceptar" at bounding box center [366, 585] width 73 height 27
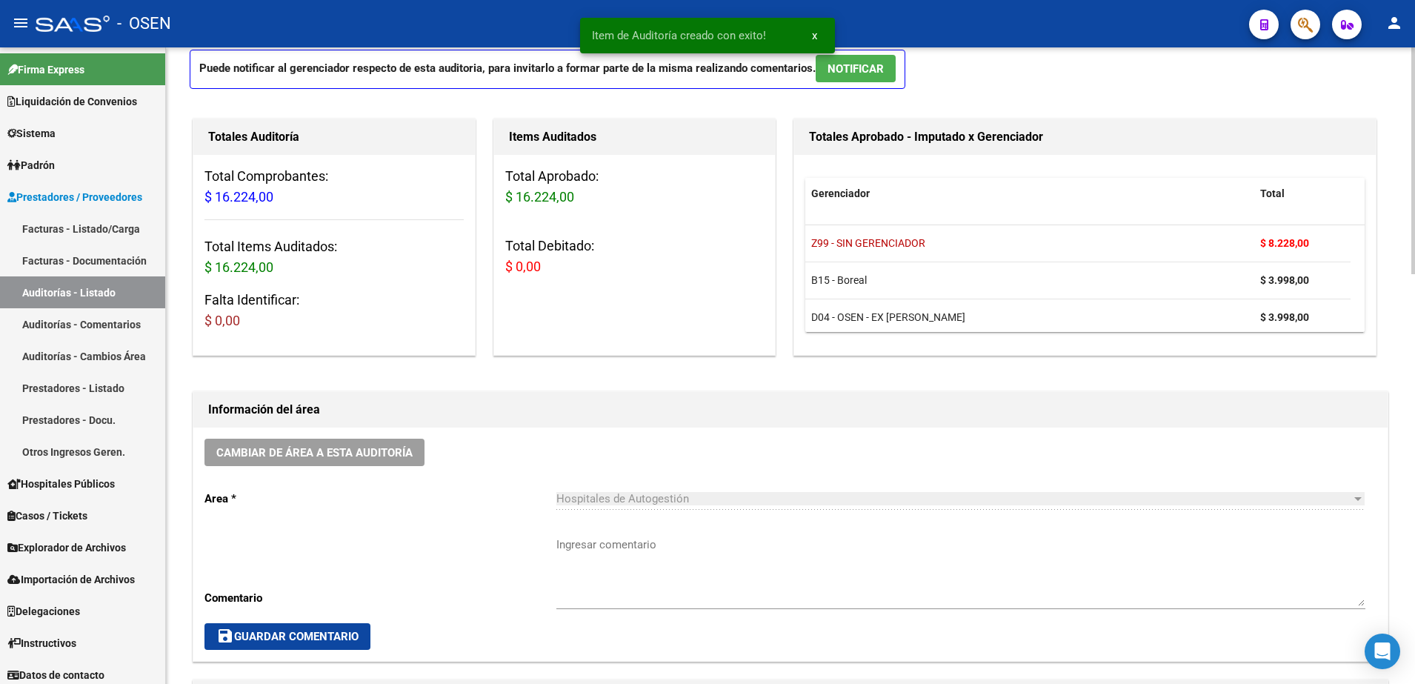
scroll to position [1, 0]
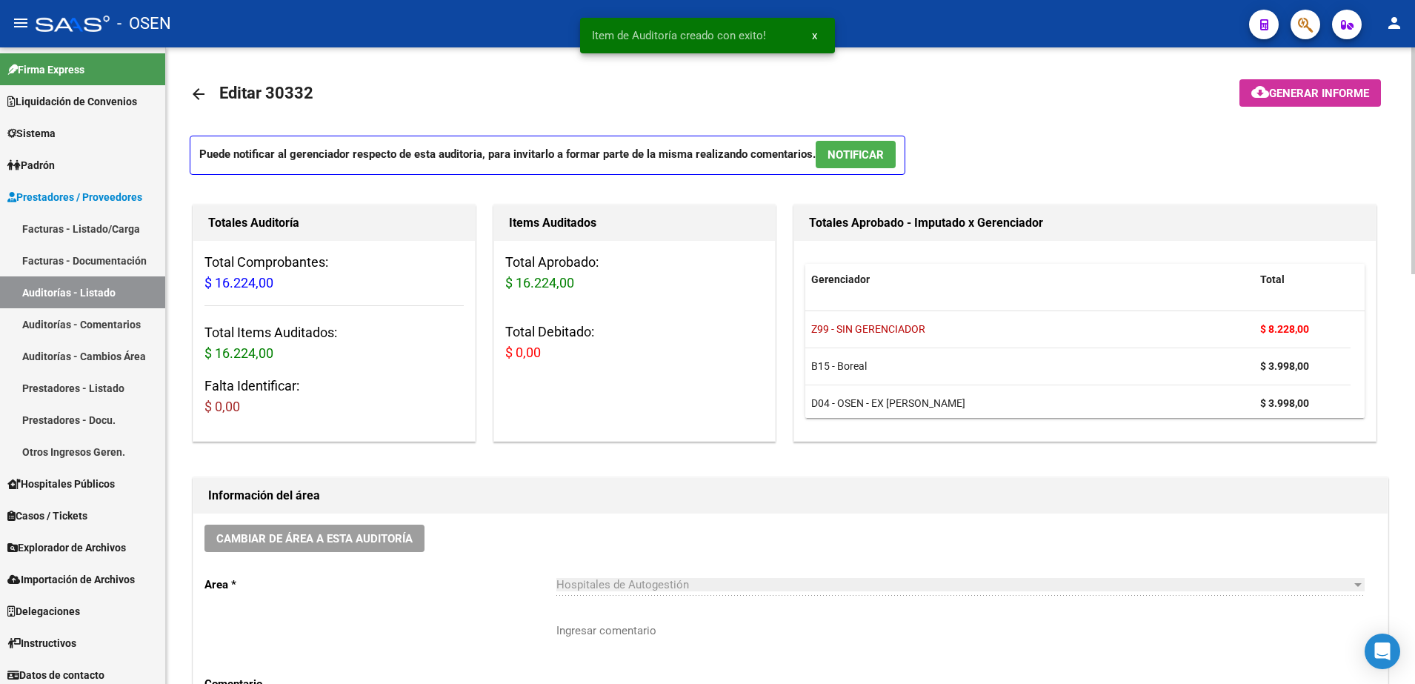
click at [193, 85] on mat-icon "arrow_back" at bounding box center [199, 94] width 18 height 18
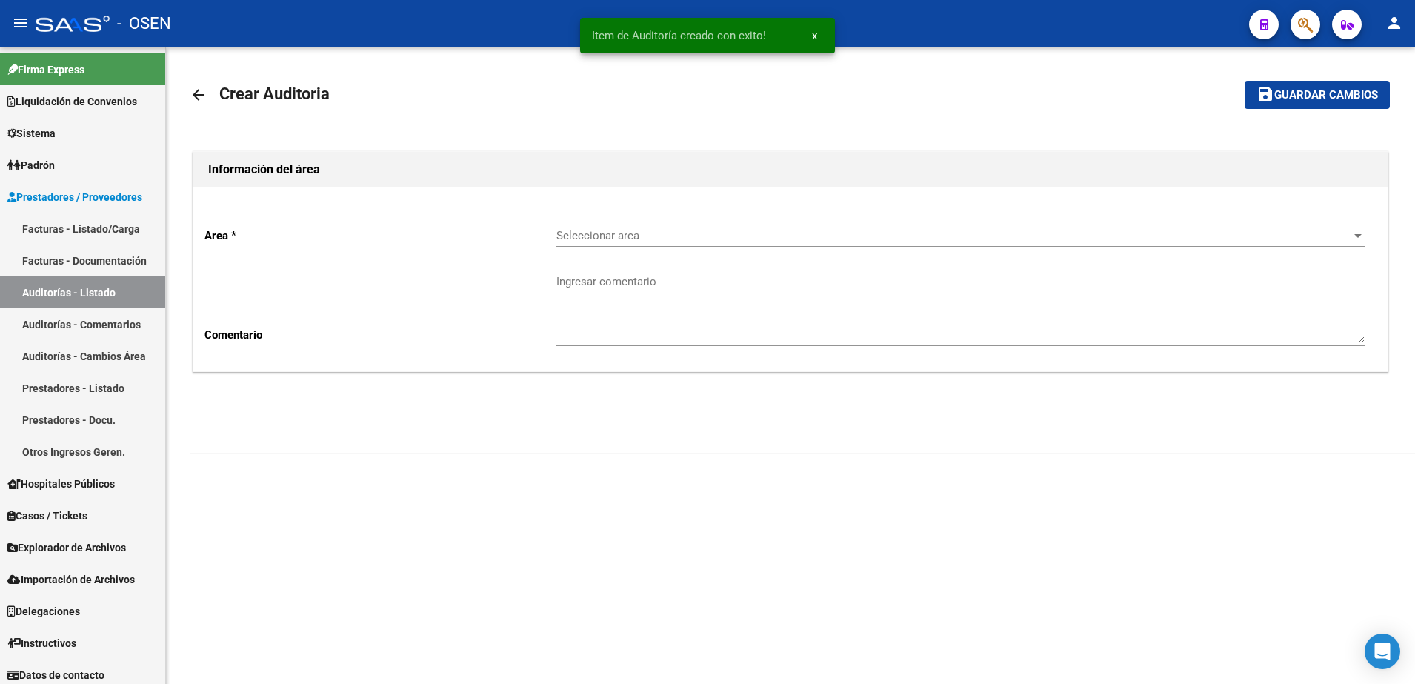
click at [193, 84] on link "arrow_back" at bounding box center [205, 94] width 30 height 35
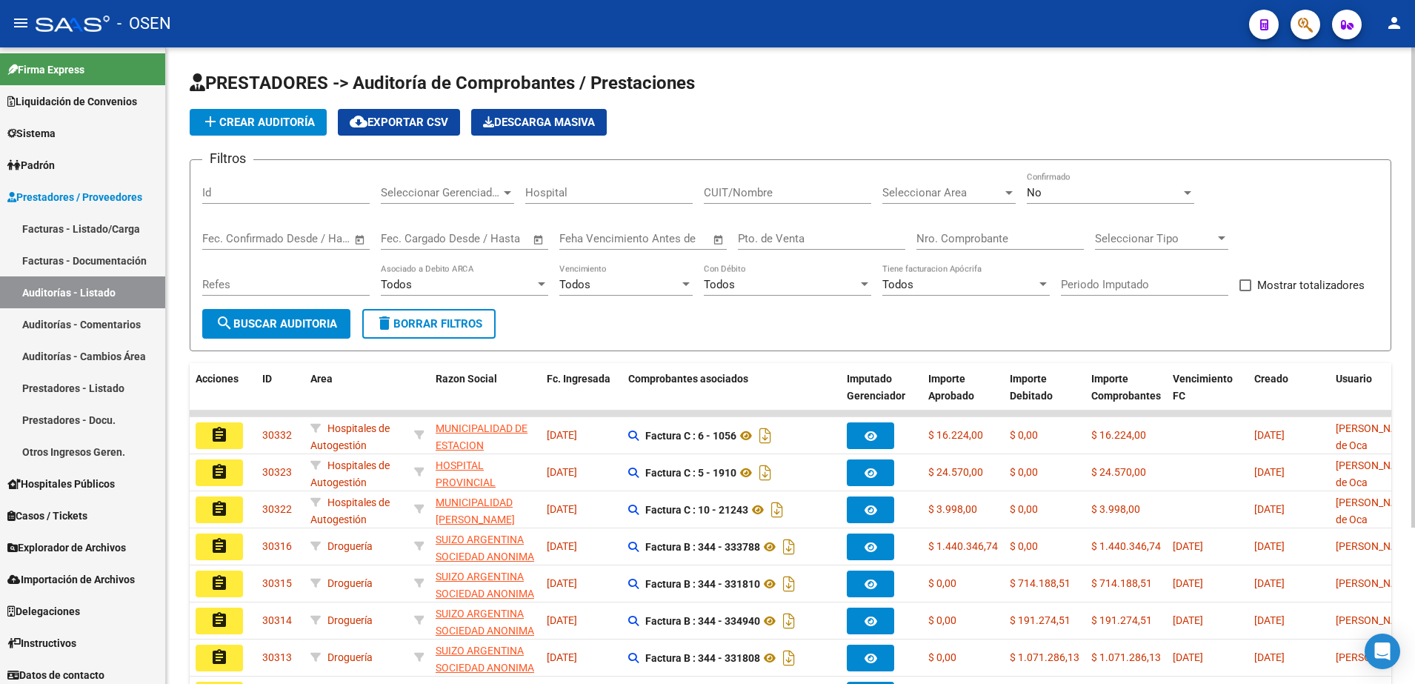
click at [1293, 18] on button "button" at bounding box center [1305, 25] width 30 height 30
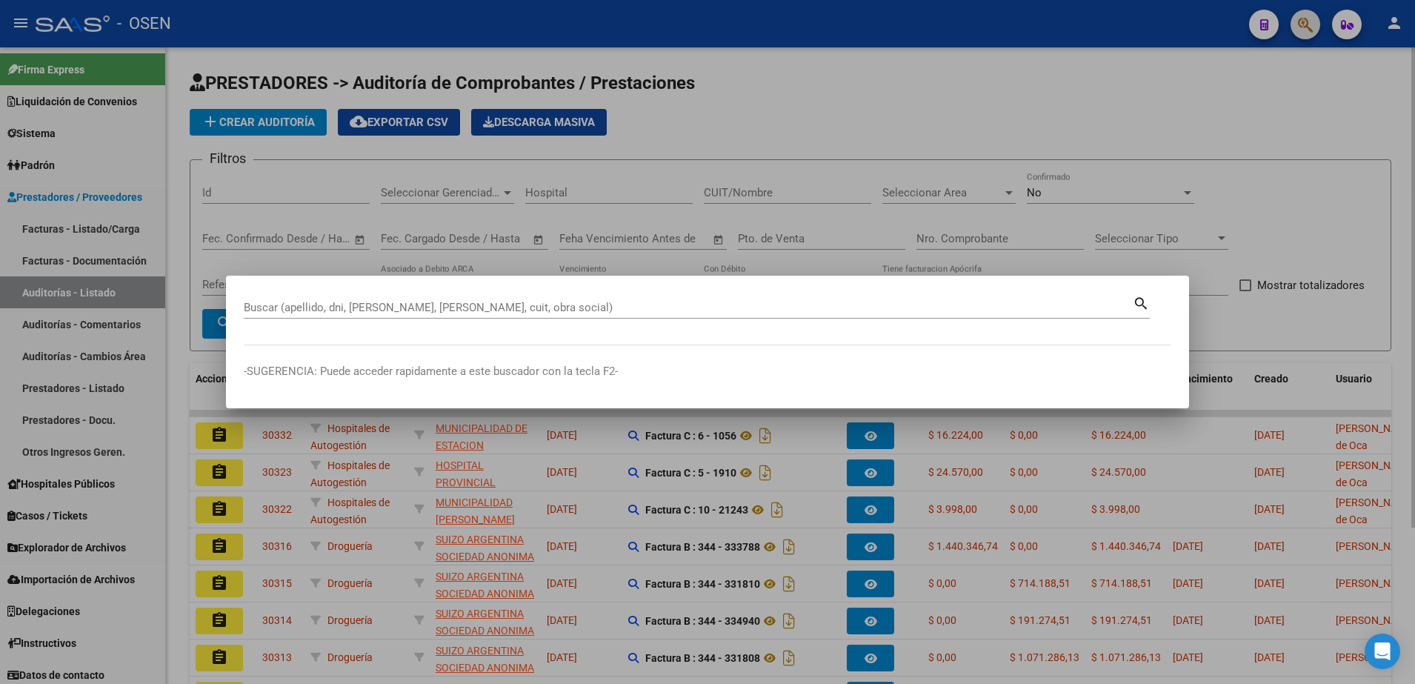
paste input "92.734.085"
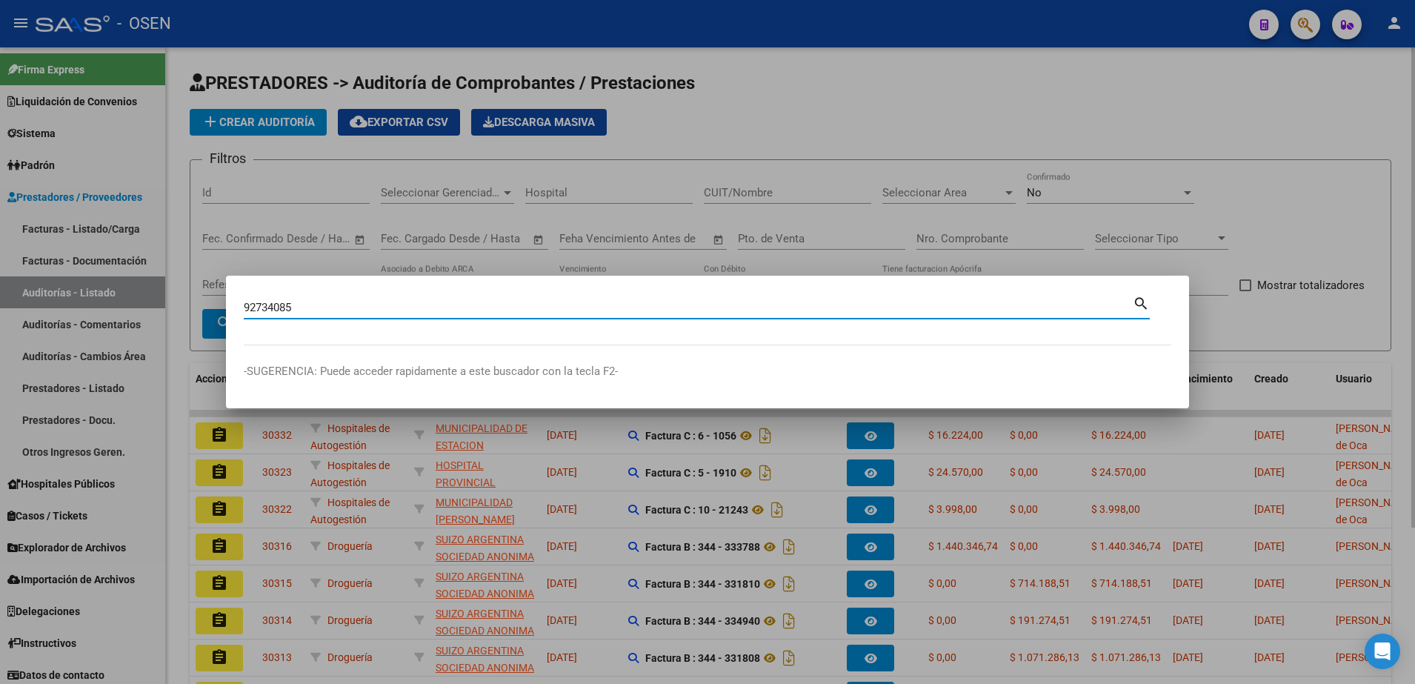
type input "92734085"
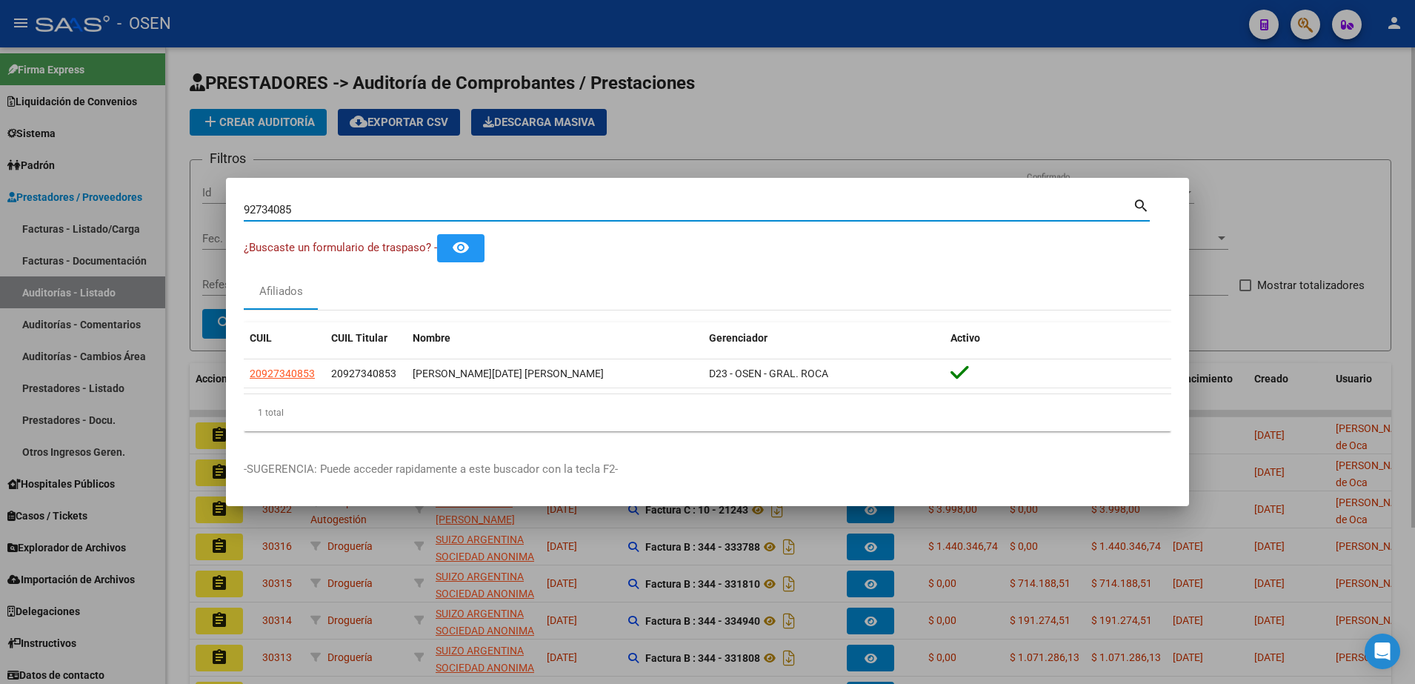
drag, startPoint x: 376, startPoint y: 213, endPoint x: 187, endPoint y: 202, distance: 189.2
click at [187, 202] on div "92734085 Buscar (apellido, dni, cuil, nro traspaso, cuit, obra social) search ¿…" at bounding box center [707, 342] width 1415 height 684
drag, startPoint x: 715, startPoint y: 62, endPoint x: 724, endPoint y: 51, distance: 14.7
click at [715, 61] on div at bounding box center [707, 342] width 1415 height 684
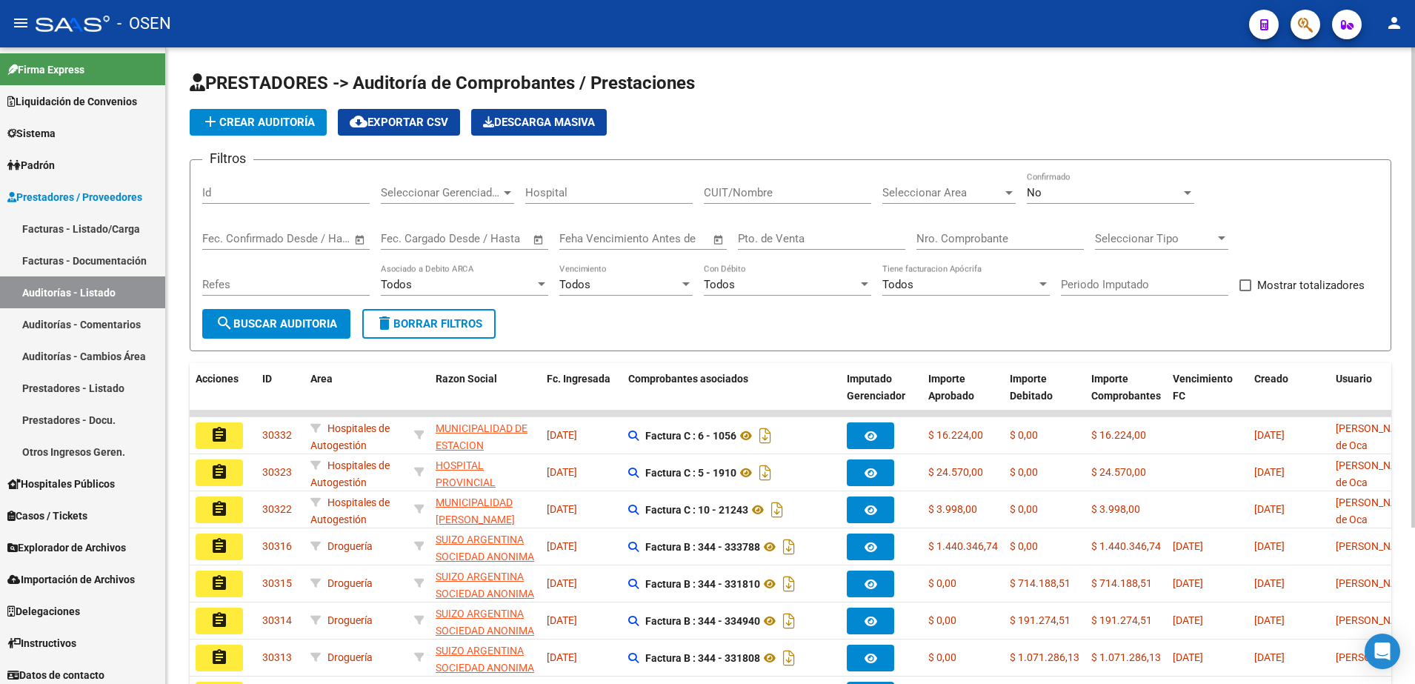
click at [285, 128] on button "add Crear Auditoría" at bounding box center [258, 122] width 137 height 27
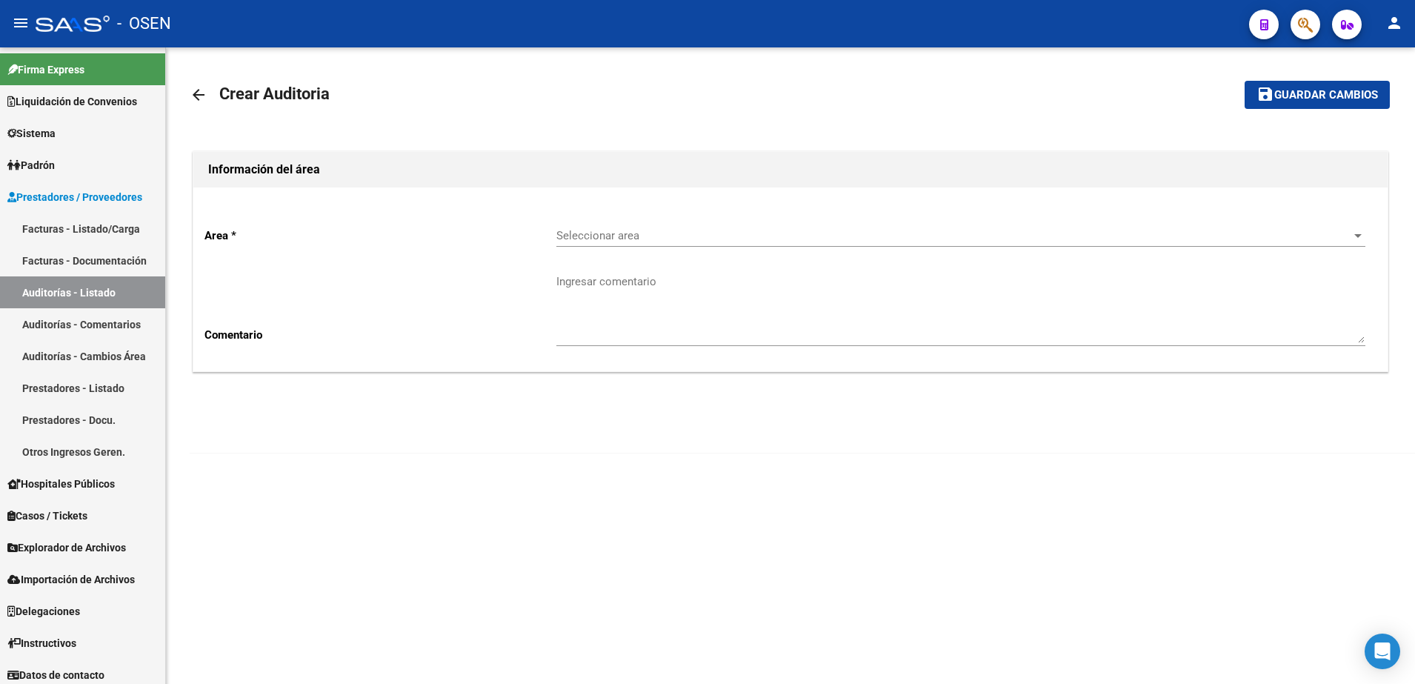
click at [599, 215] on div "Seleccionar area Seleccionar area" at bounding box center [960, 231] width 809 height 32
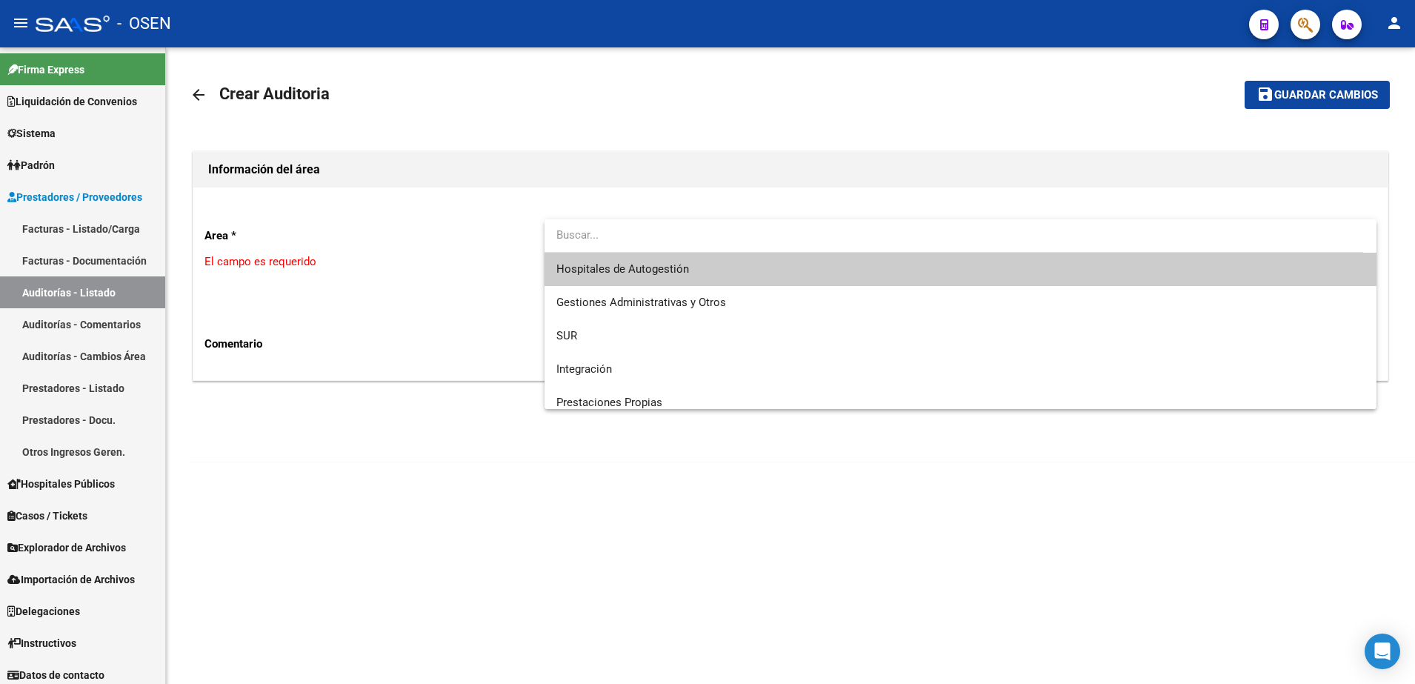
click at [622, 259] on span "Hospitales de Autogestión" at bounding box center [960, 269] width 809 height 33
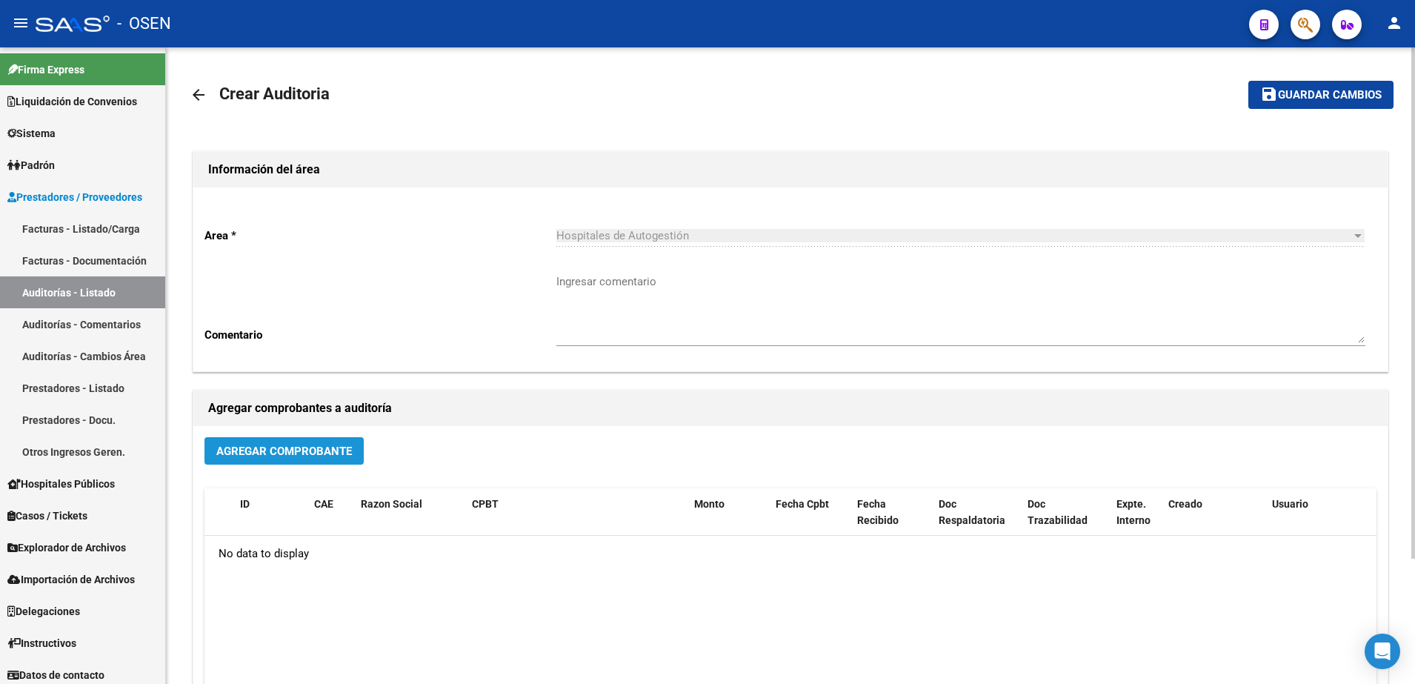
click at [295, 461] on button "Agregar Comprobante" at bounding box center [283, 450] width 159 height 27
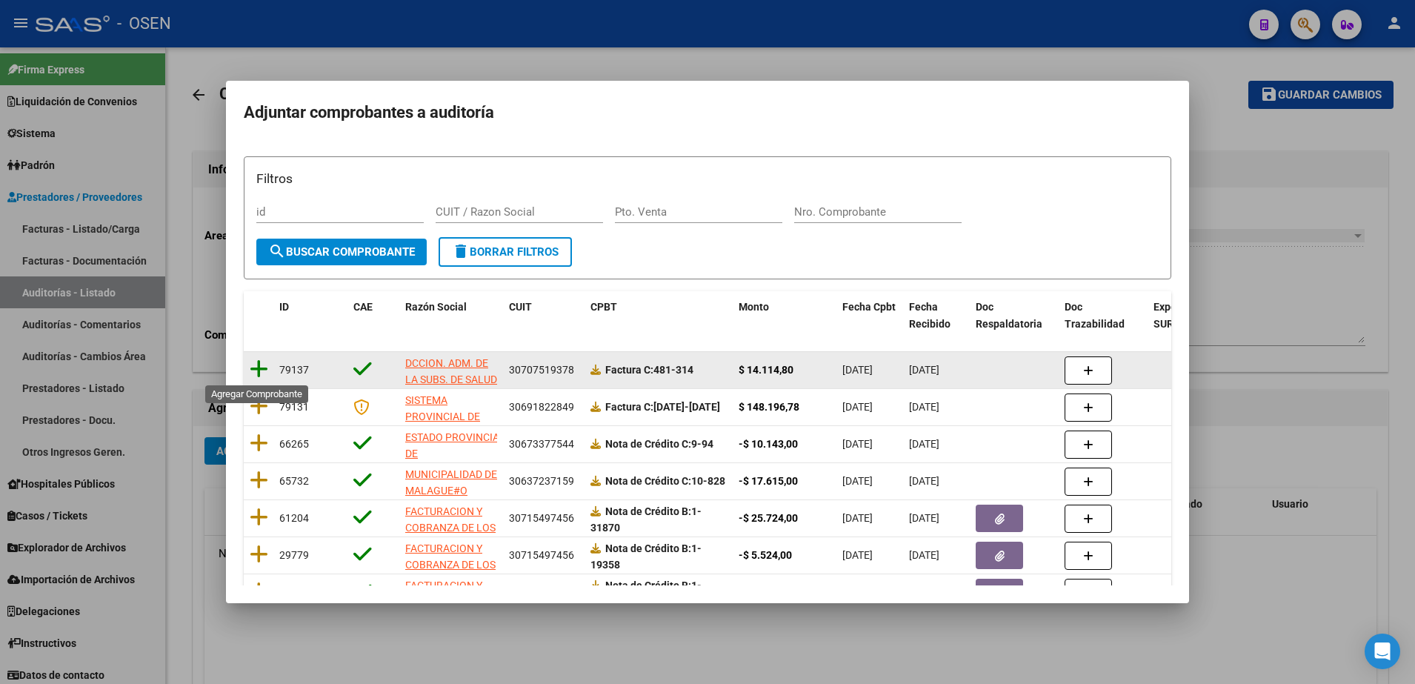
click at [260, 367] on icon at bounding box center [259, 369] width 19 height 21
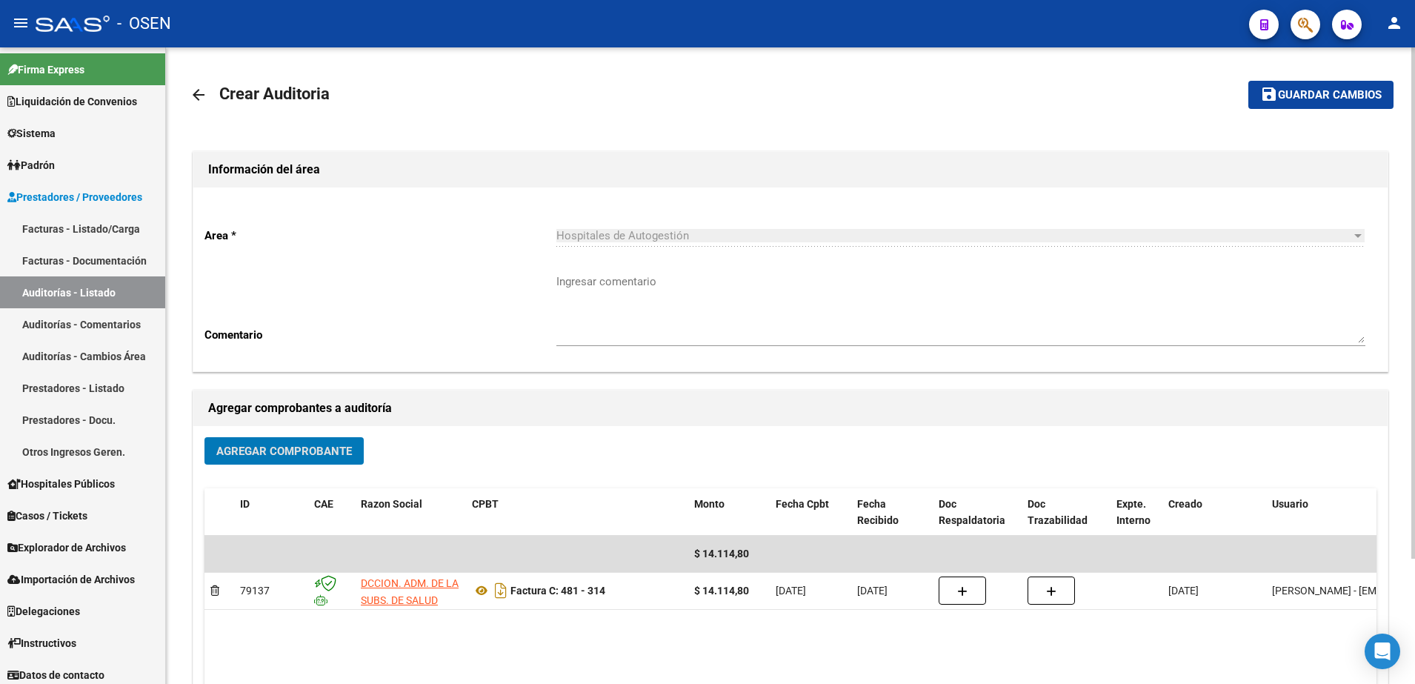
click at [1290, 102] on button "save Guardar cambios" at bounding box center [1320, 94] width 145 height 27
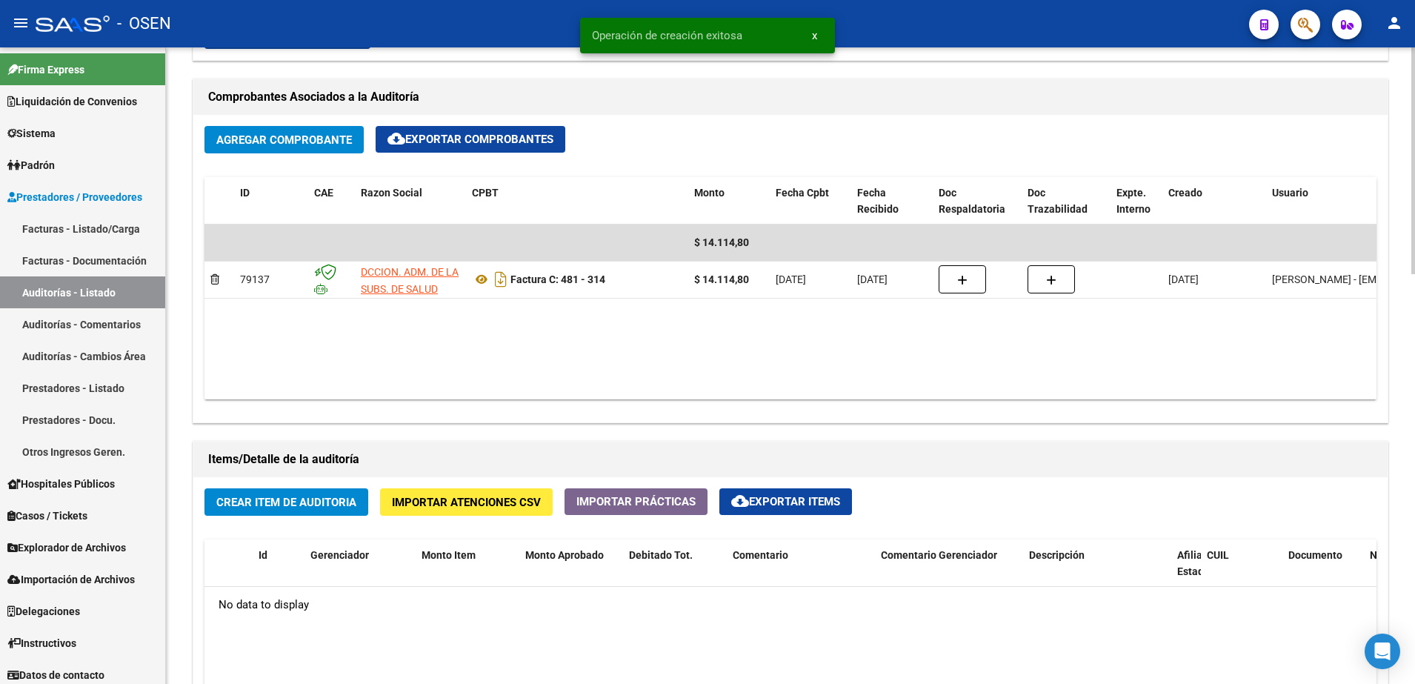
scroll to position [833, 0]
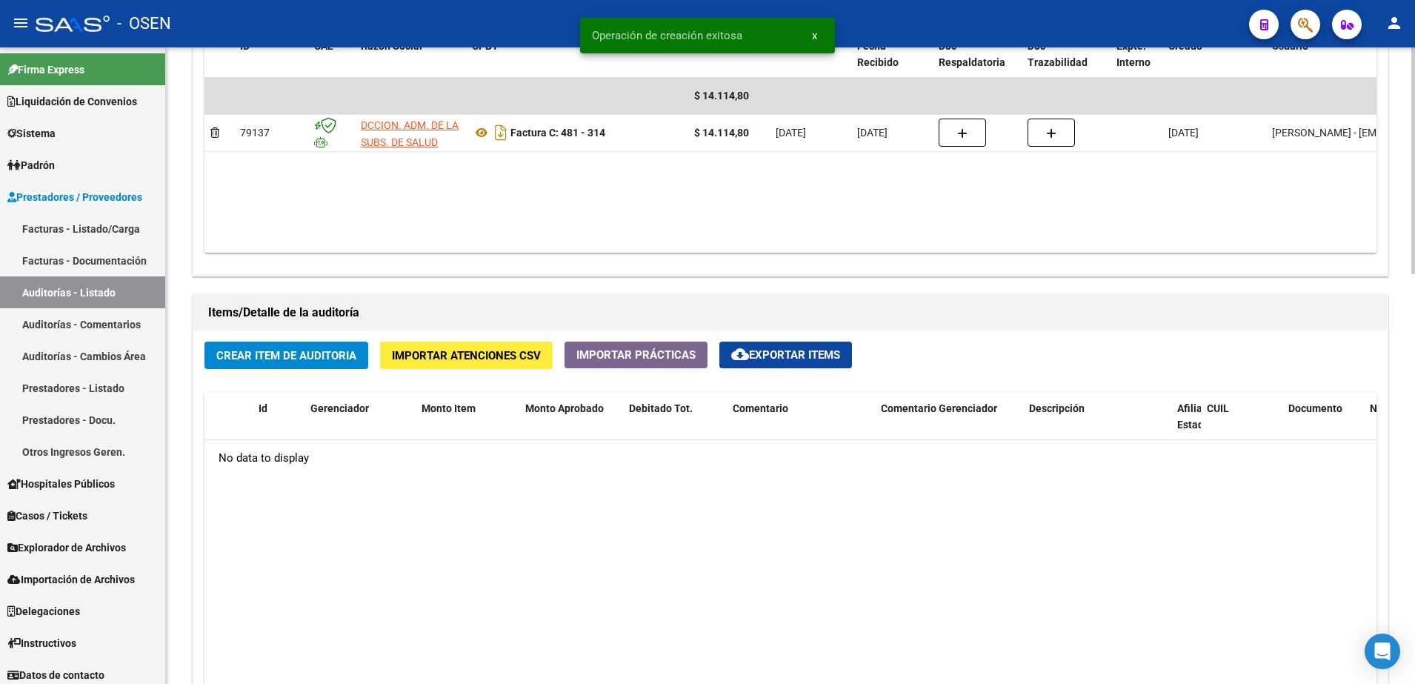
click at [324, 367] on button "Crear Item de Auditoria" at bounding box center [286, 354] width 164 height 27
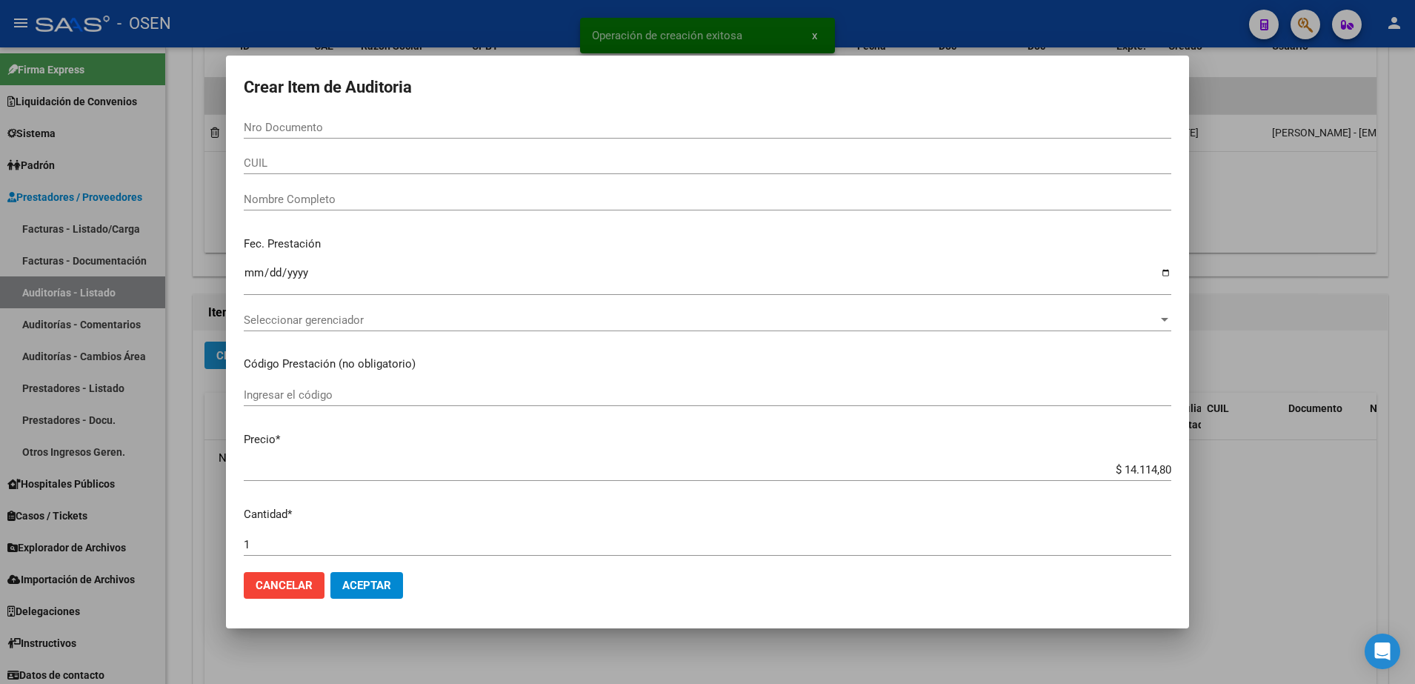
paste input "92734085"
type input "92734085"
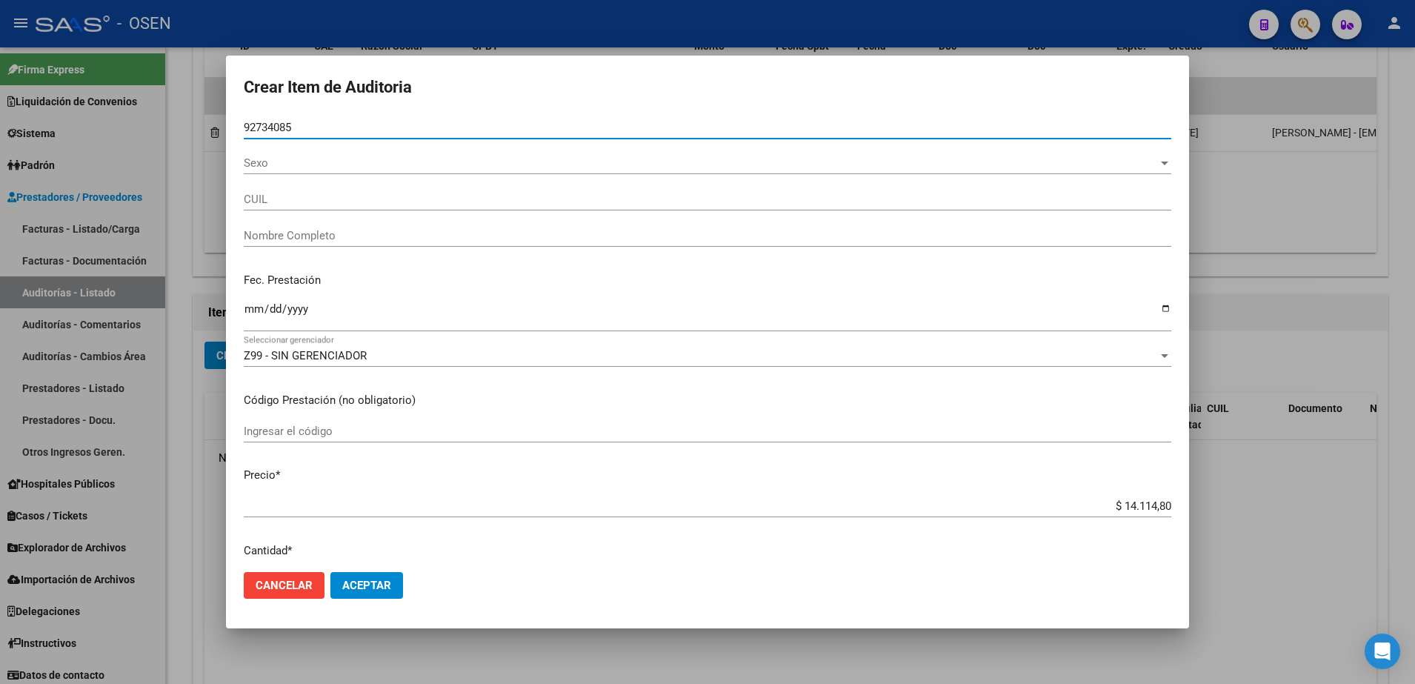
type input "20927340853"
type input "[PERSON_NAME][DATE] [PERSON_NAME]"
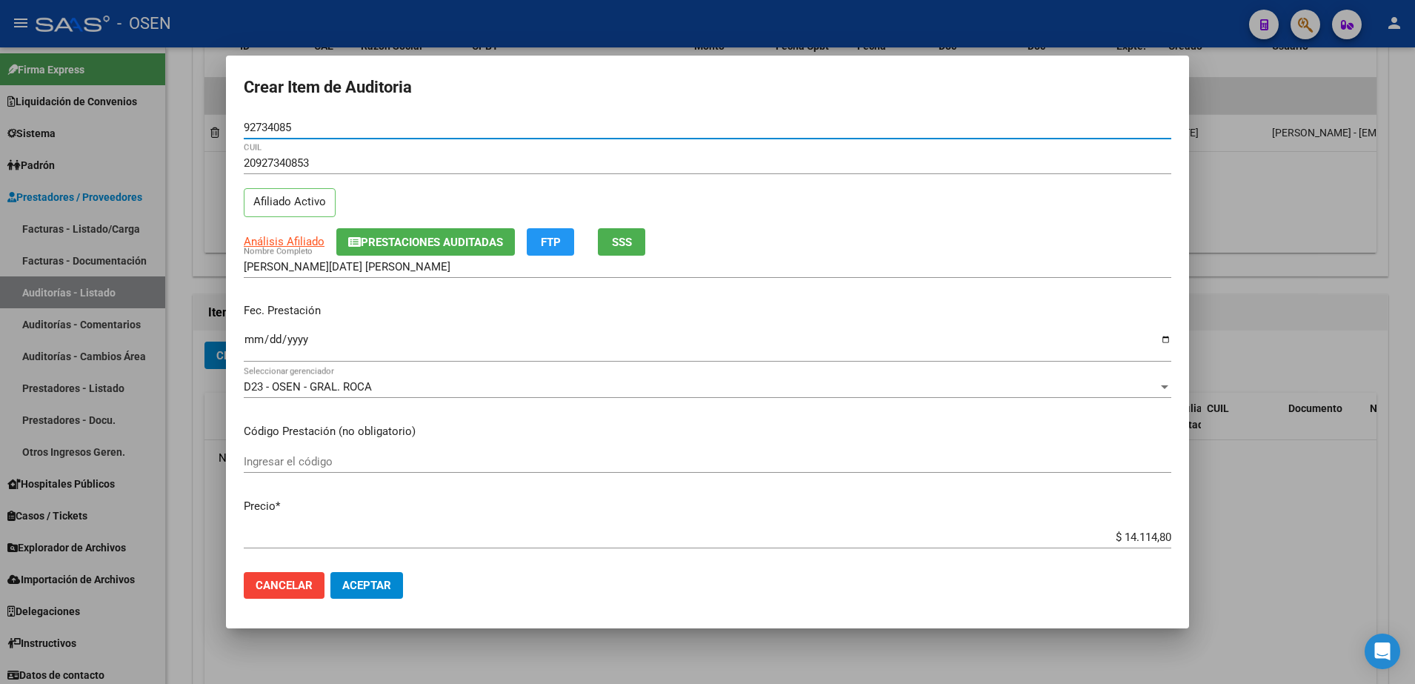
type input "92734085"
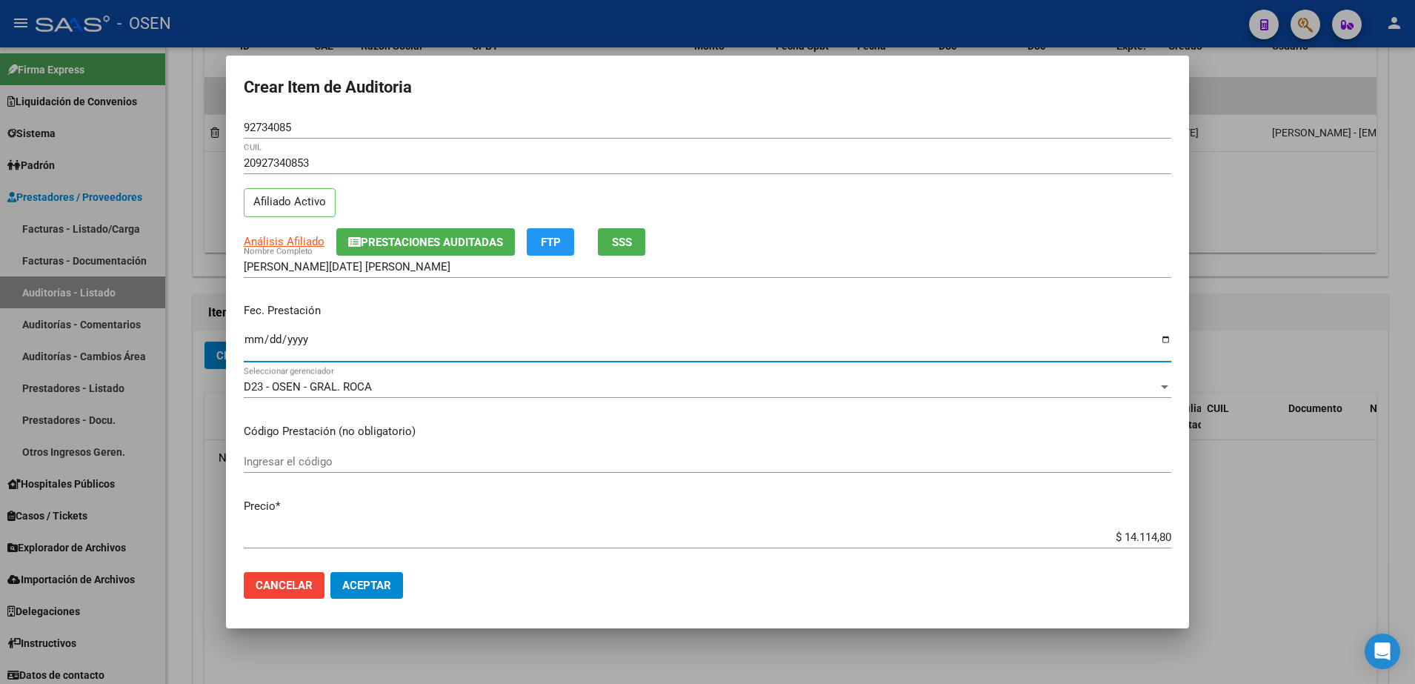
click at [256, 341] on input "Ingresar la fecha" at bounding box center [707, 345] width 927 height 24
type input "[DATE]"
click at [426, 576] on mat-dialog-actions "Cancelar Aceptar" at bounding box center [707, 585] width 927 height 50
click at [333, 584] on button "Aceptar" at bounding box center [366, 585] width 73 height 27
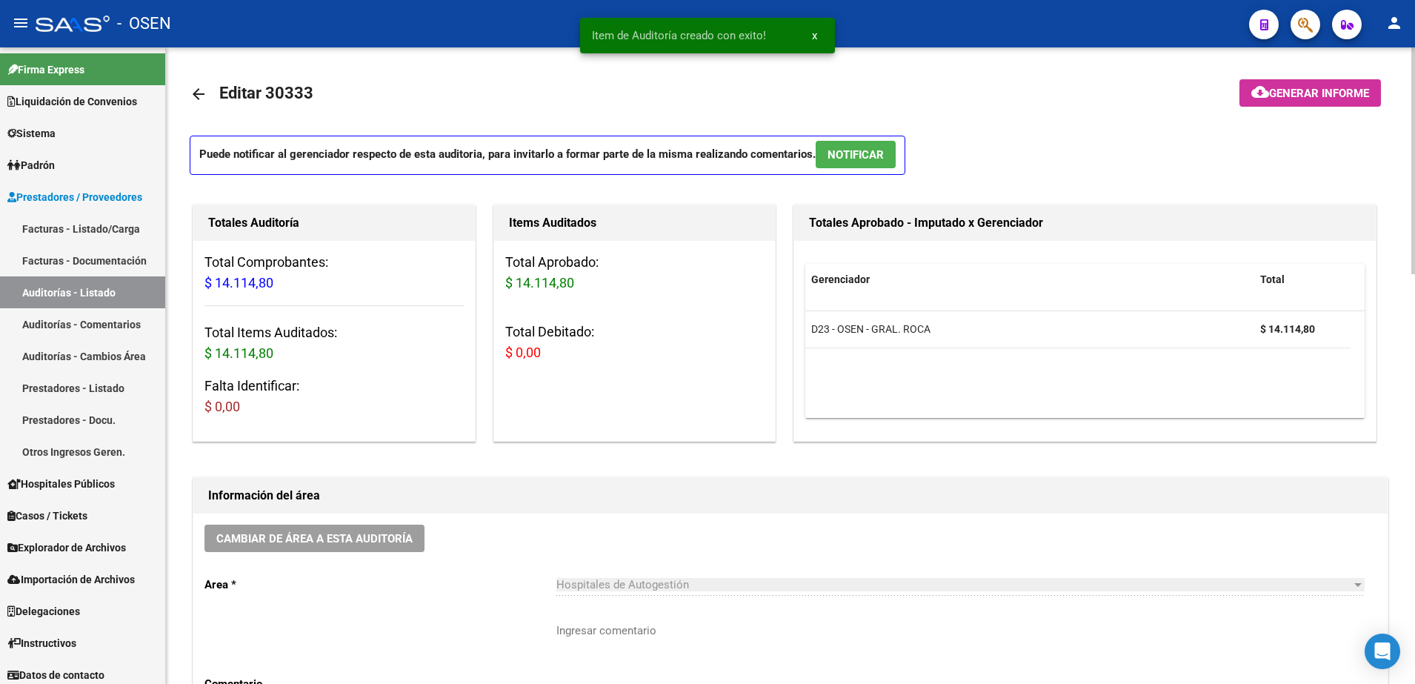
scroll to position [0, 0]
drag, startPoint x: 223, startPoint y: 94, endPoint x: 344, endPoint y: 98, distance: 121.5
click at [344, 98] on mat-toolbar-row "arrow_back Editar 30333" at bounding box center [658, 94] width 937 height 47
drag, startPoint x: 344, startPoint y: 98, endPoint x: 256, endPoint y: 119, distance: 91.4
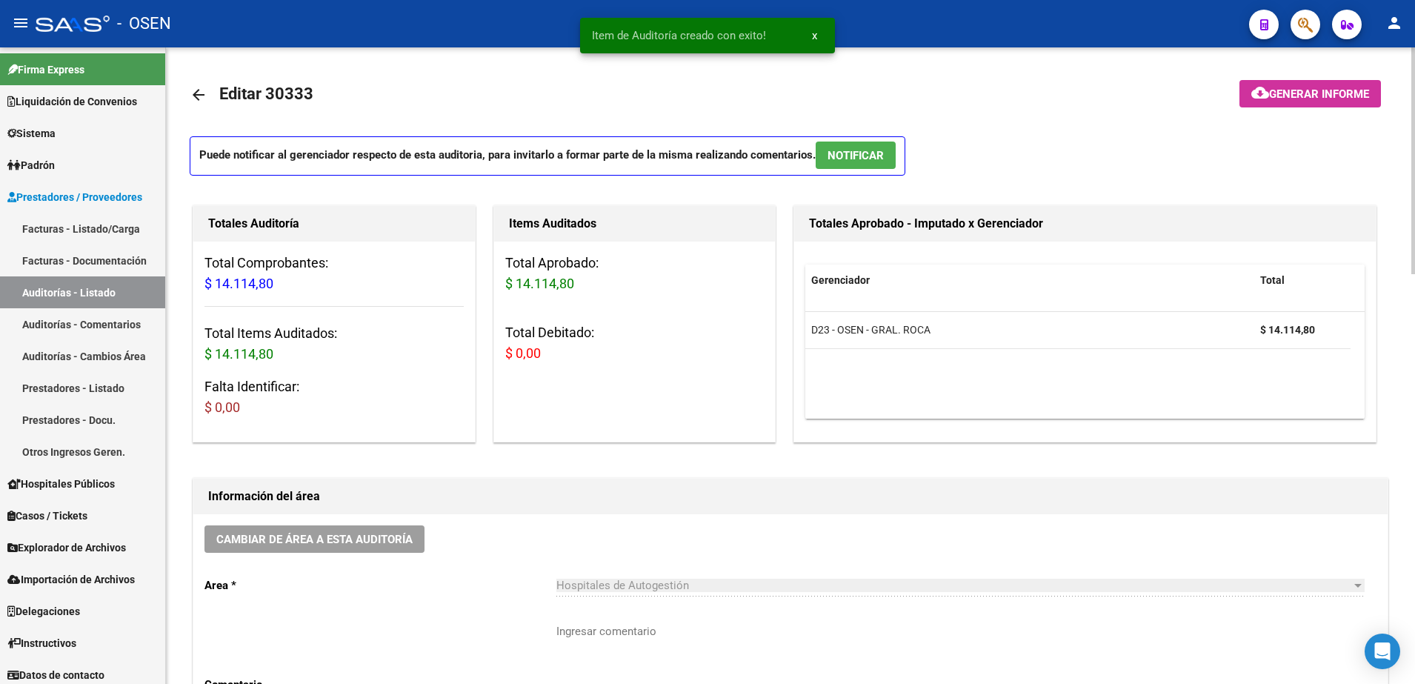
click at [283, 87] on span "Editar 30333" at bounding box center [266, 93] width 94 height 19
drag, startPoint x: 283, startPoint y: 87, endPoint x: 686, endPoint y: 110, distance: 403.6
click at [686, 110] on mat-toolbar-row "arrow_back Editar 30333" at bounding box center [658, 94] width 937 height 47
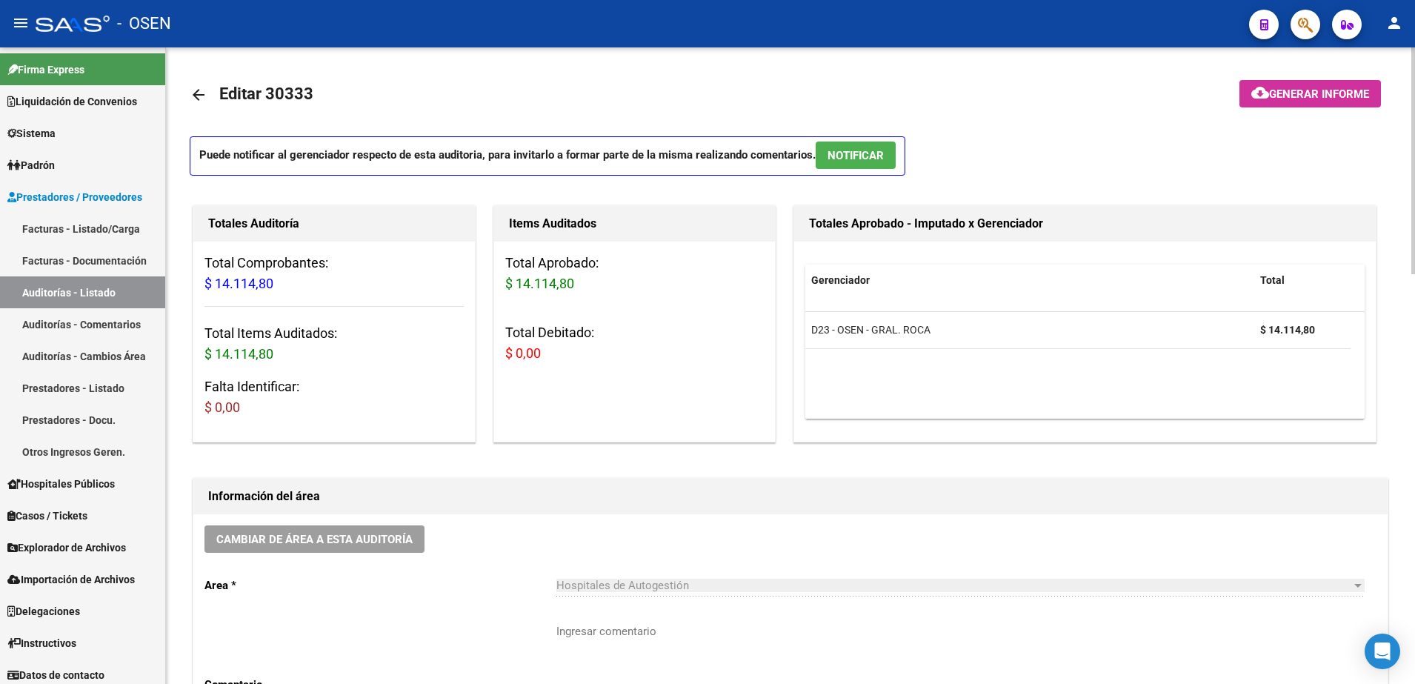
click at [529, 324] on h3 "Total Debitado: $ 0,00" at bounding box center [634, 342] width 259 height 41
click at [207, 93] on link "arrow_back" at bounding box center [205, 94] width 30 height 35
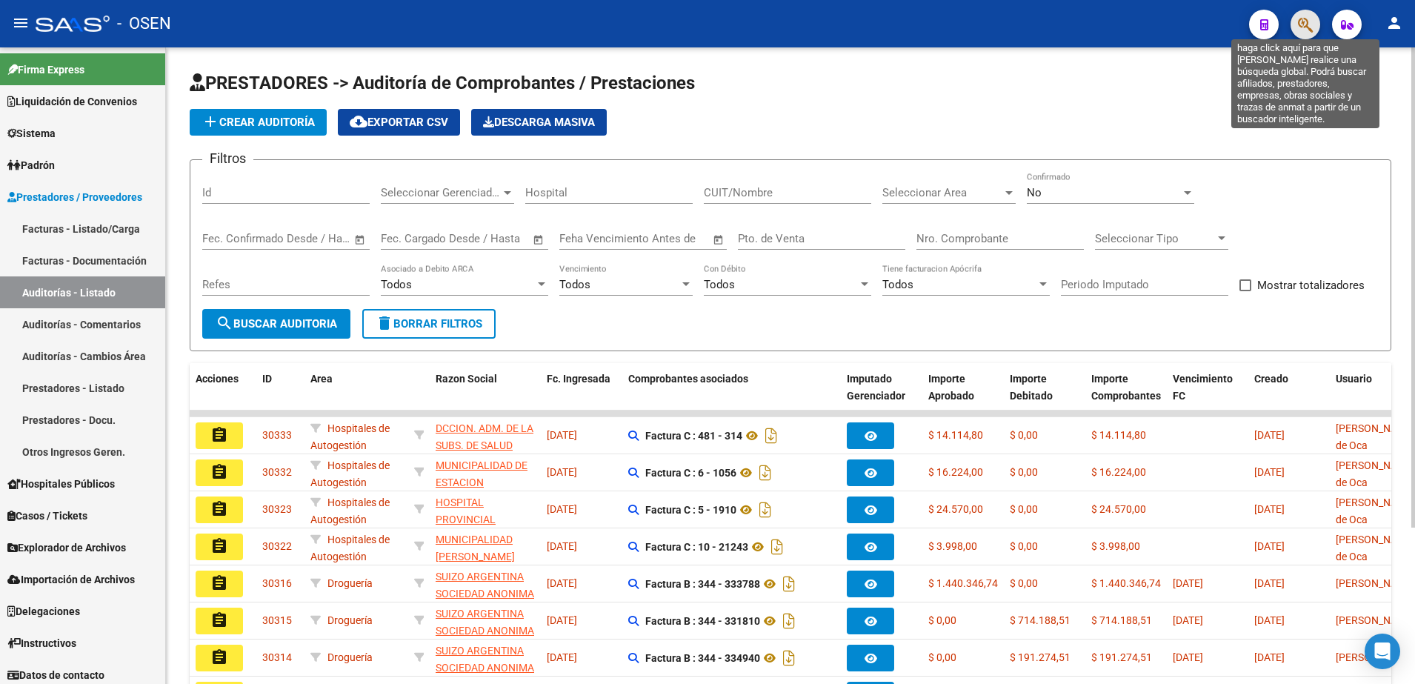
click at [1304, 29] on icon "button" at bounding box center [1305, 24] width 15 height 17
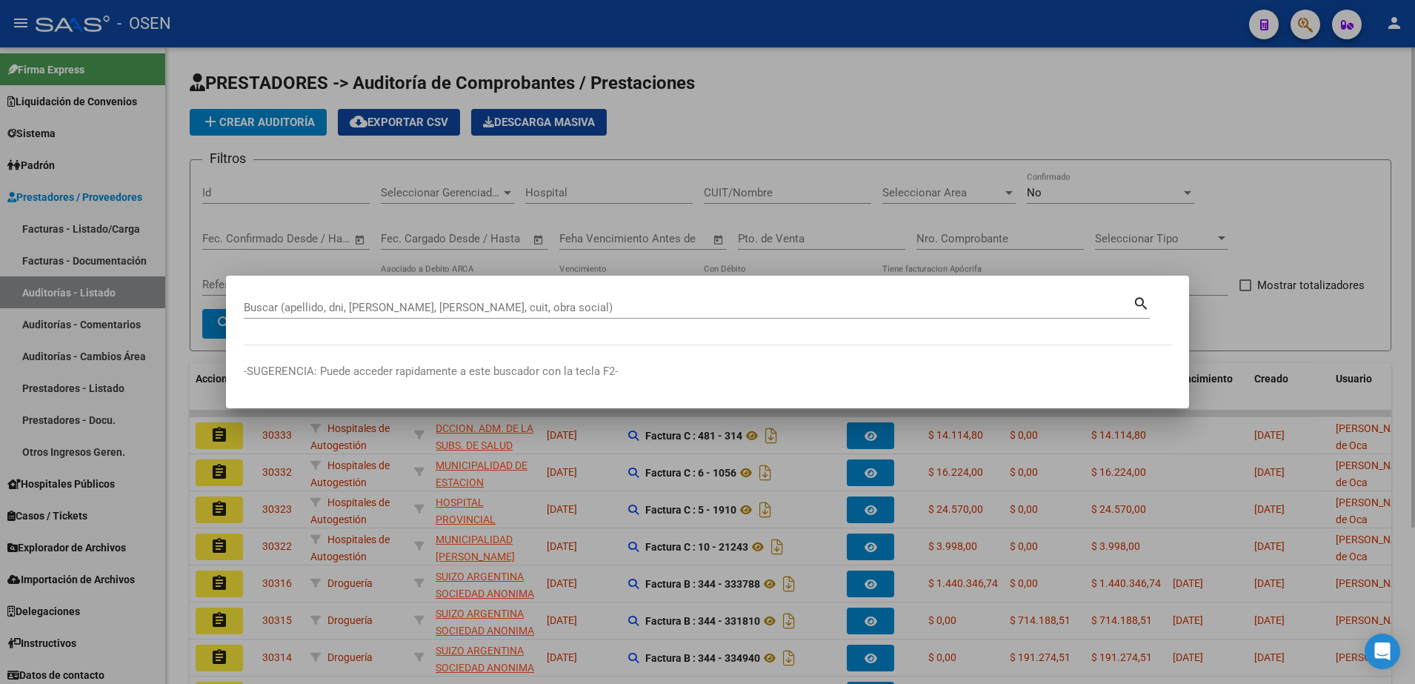
paste input "39.745.980"
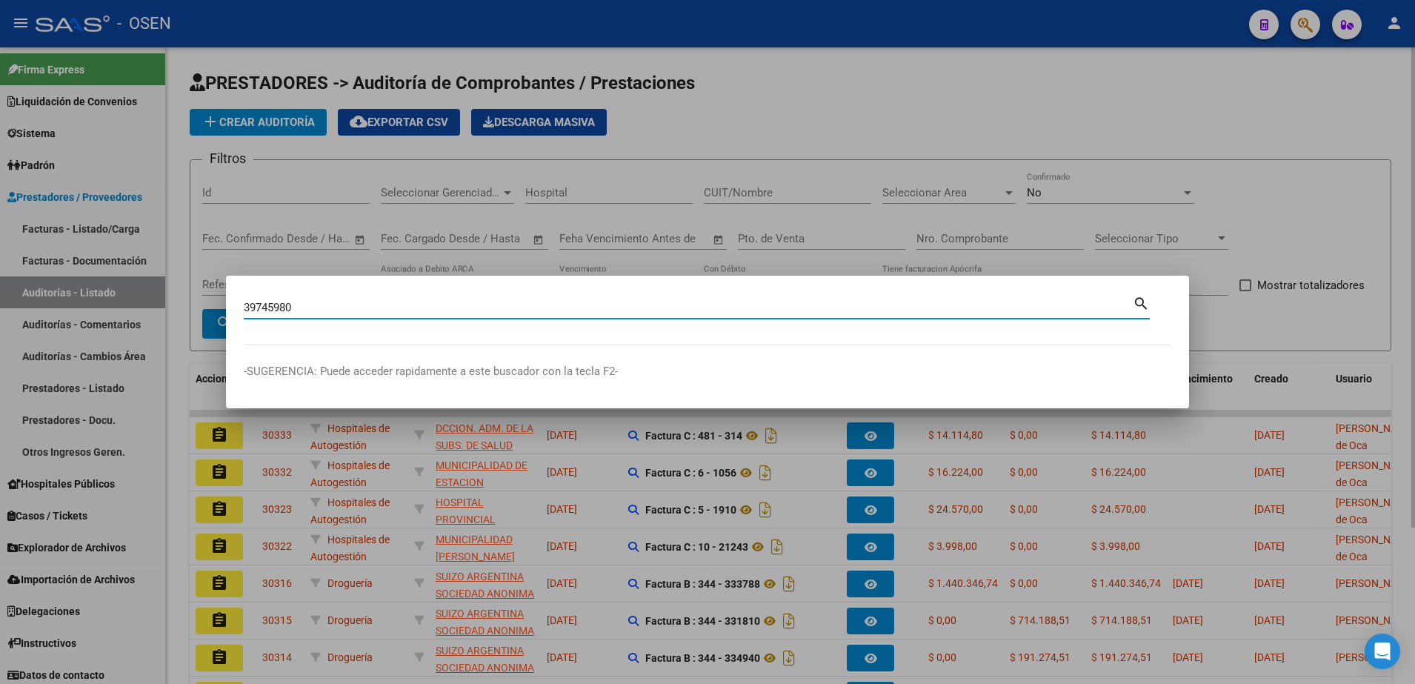
type input "39745980"
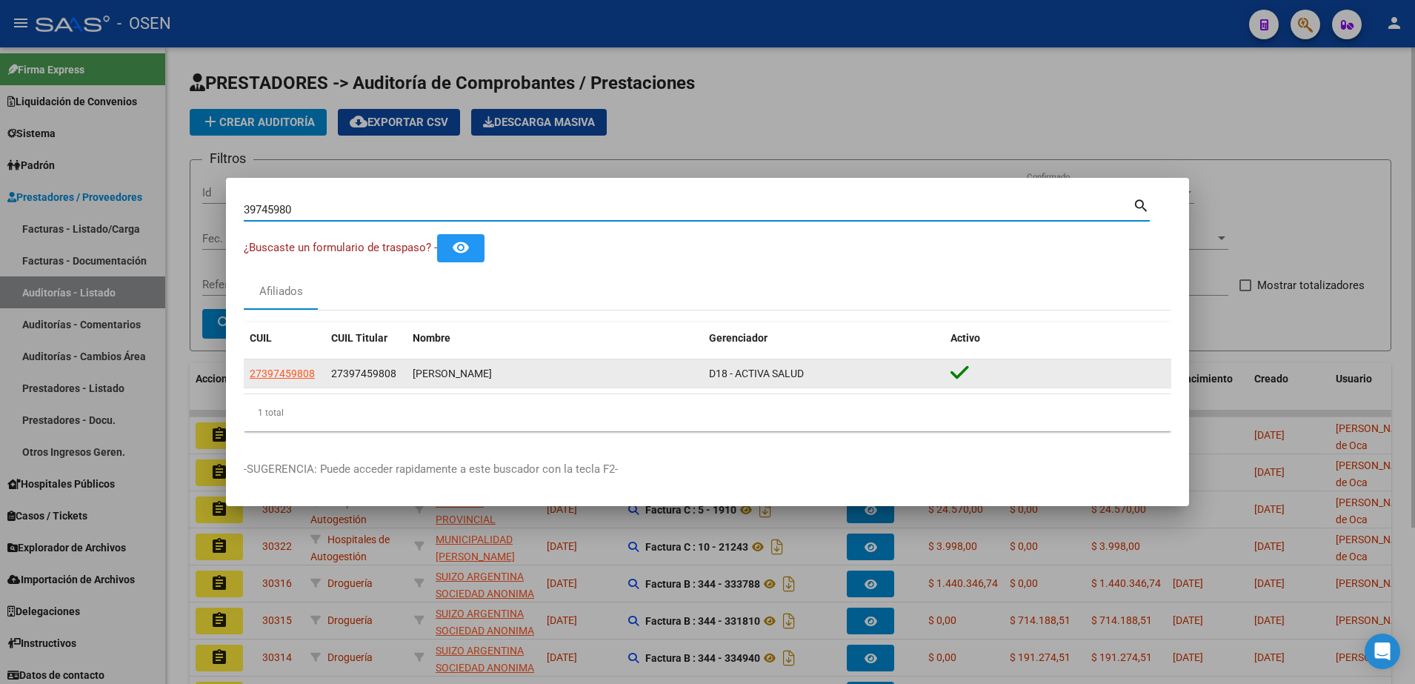
click at [276, 363] on datatable-body-cell "27397459808" at bounding box center [284, 373] width 81 height 29
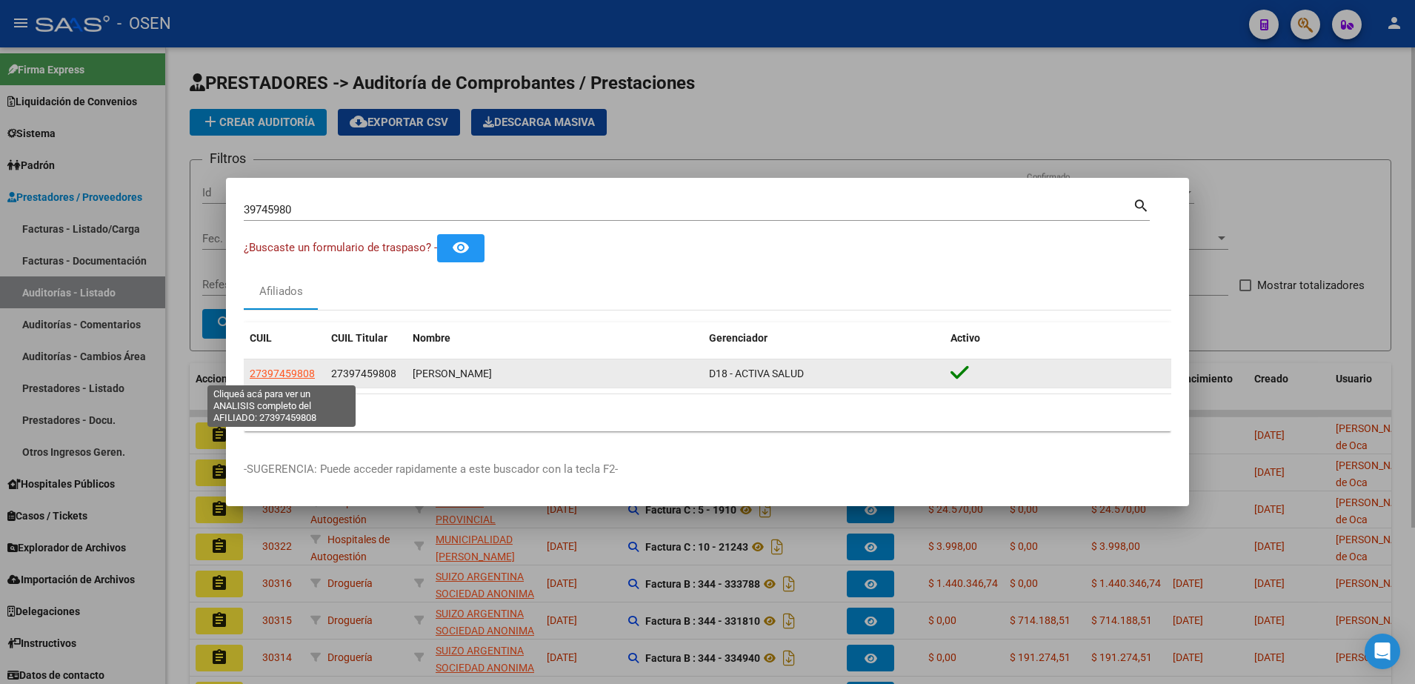
click at [275, 369] on span "27397459808" at bounding box center [282, 373] width 65 height 12
type textarea "27397459808"
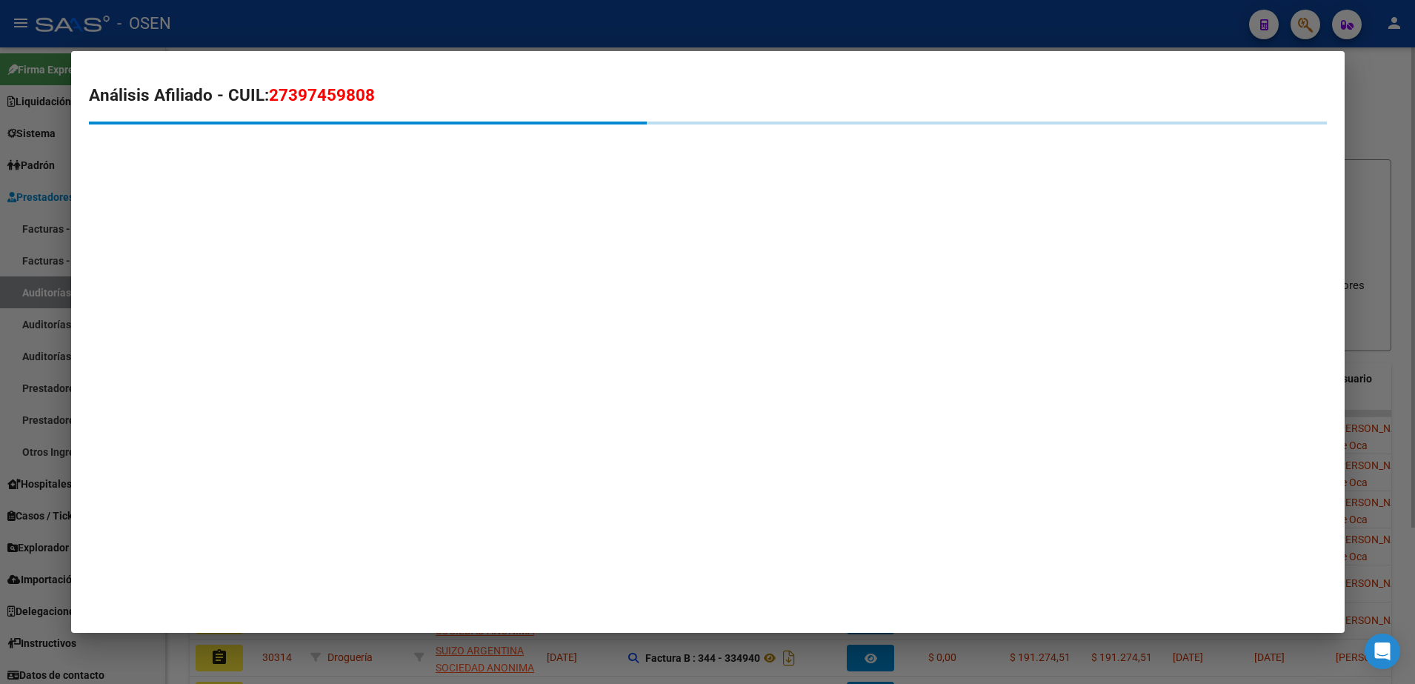
click at [290, 110] on div "Análisis Afiliado - CUIL: 27397459808" at bounding box center [708, 135] width 1238 height 104
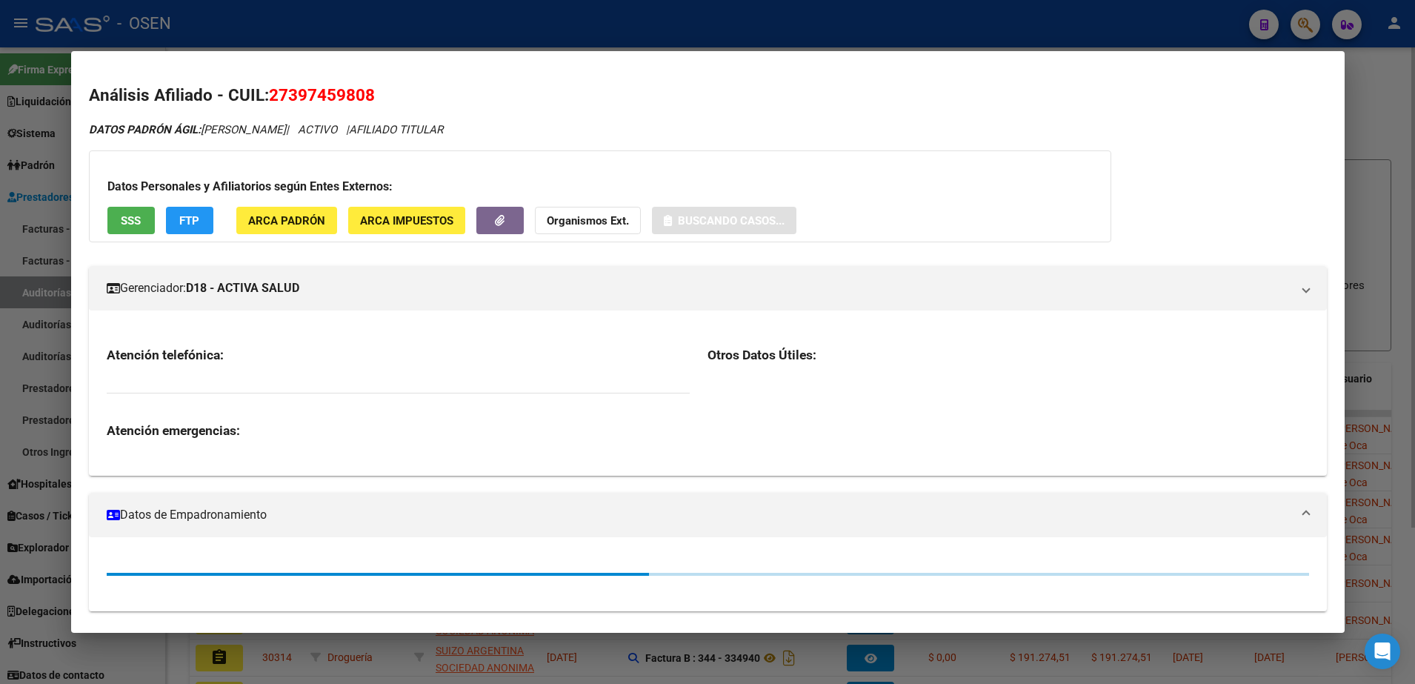
click at [294, 96] on span "27397459808" at bounding box center [322, 94] width 106 height 19
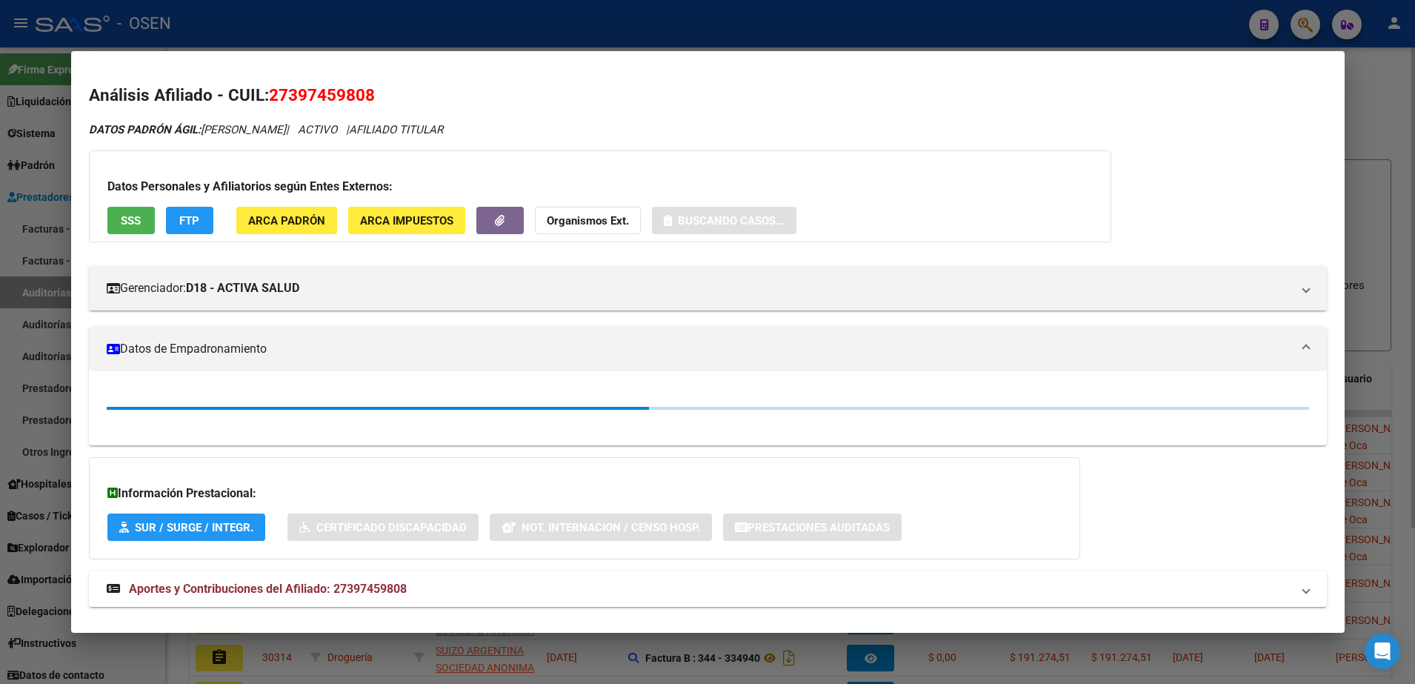
copy span "27397459808"
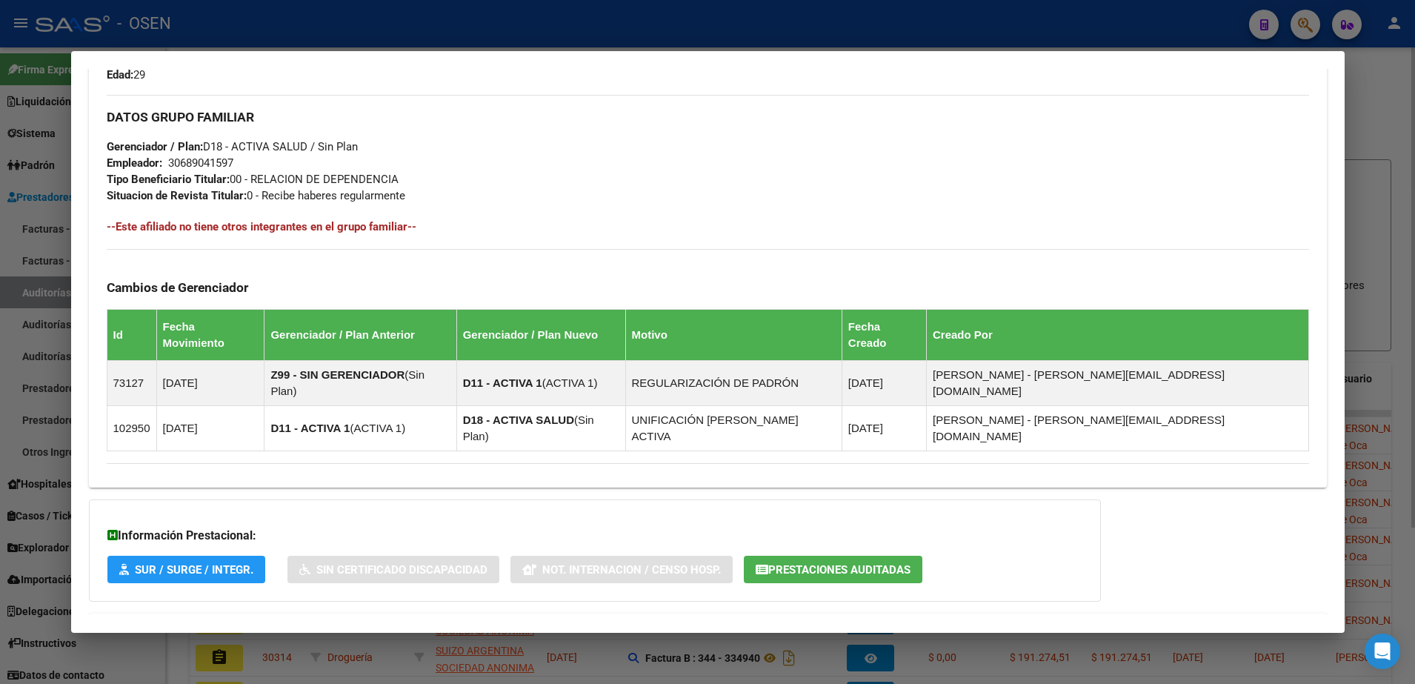
scroll to position [701, 0]
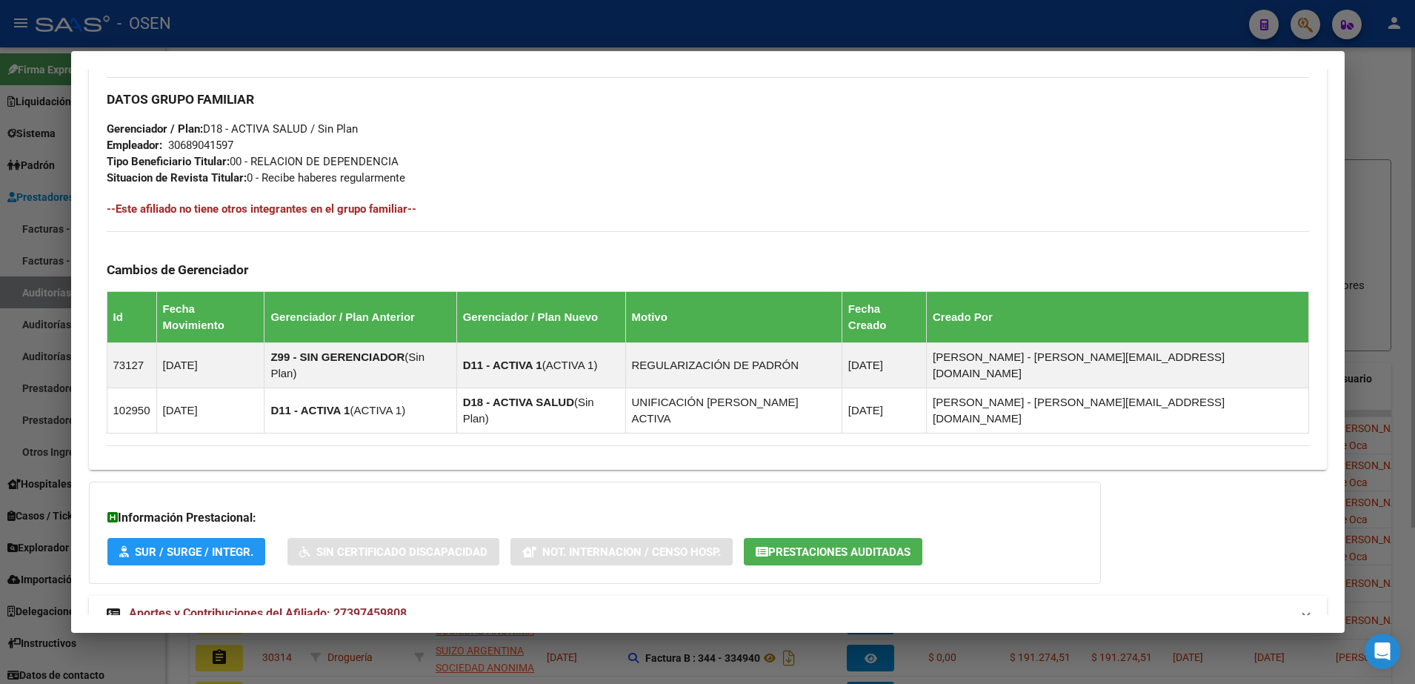
click at [748, 596] on mat-expansion-panel-header "Aportes y Contribuciones del Afiliado: 27397459808" at bounding box center [708, 614] width 1238 height 36
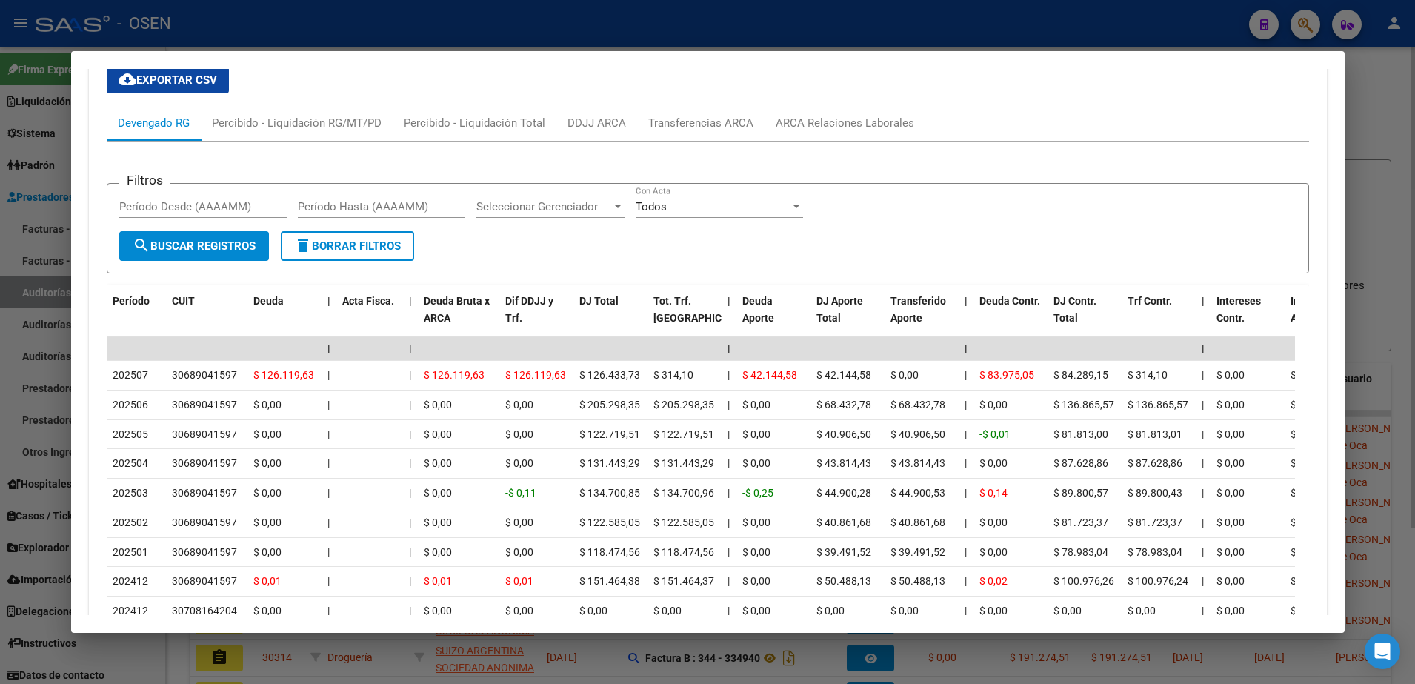
scroll to position [1436, 0]
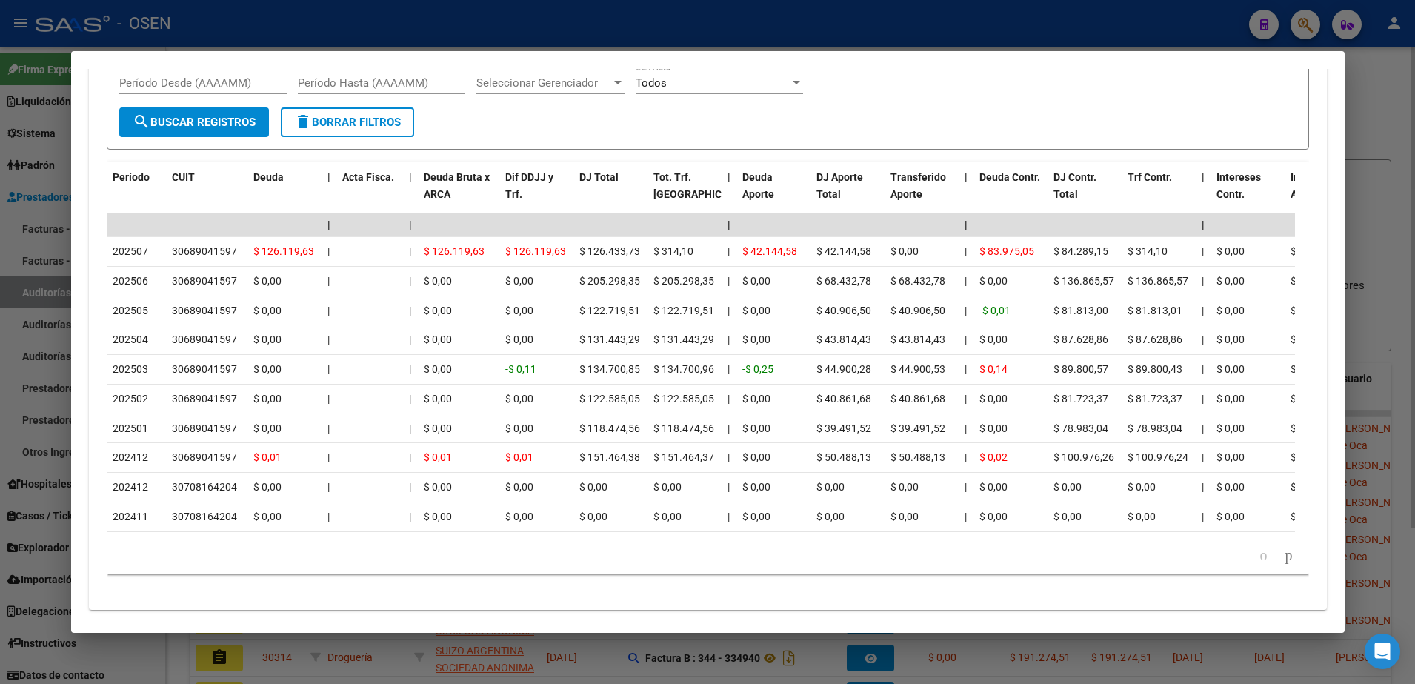
click at [719, 44] on div at bounding box center [707, 342] width 1415 height 684
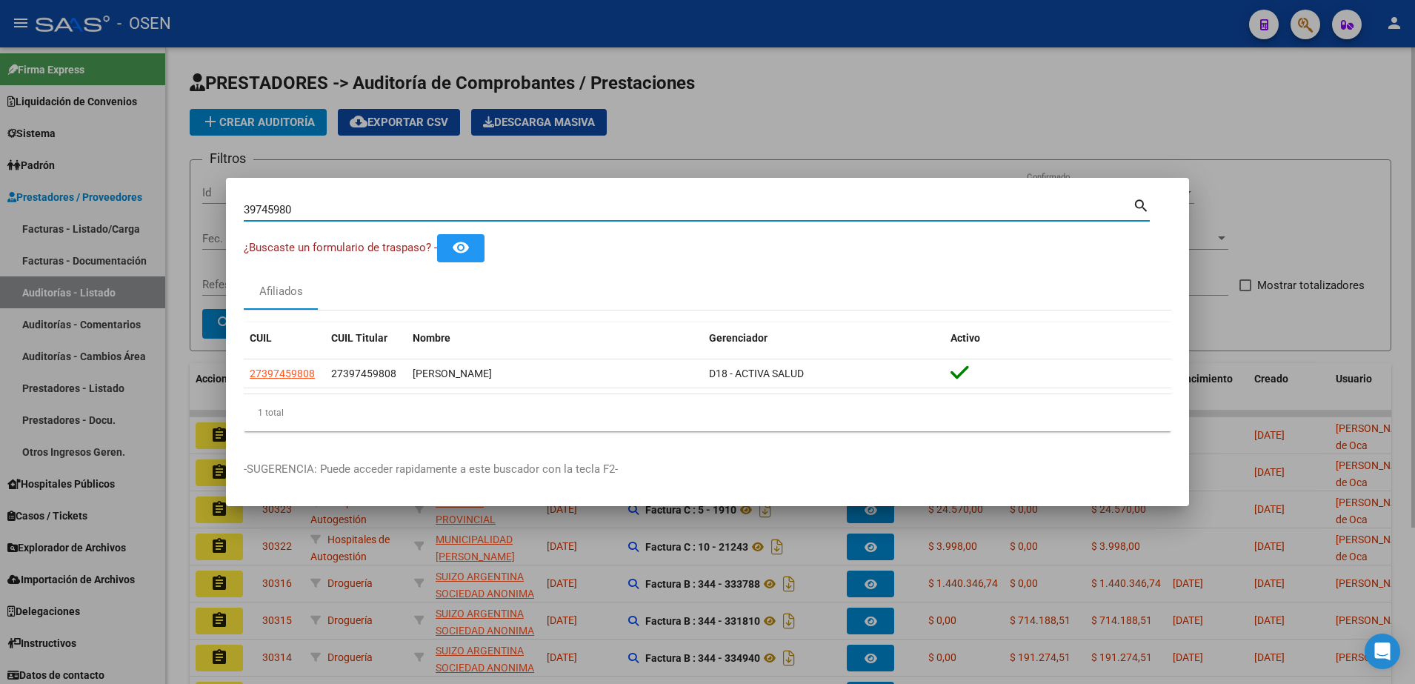
drag, startPoint x: 364, startPoint y: 201, endPoint x: 193, endPoint y: 209, distance: 170.5
click at [193, 209] on div "39745980 Buscar (apellido, dni, cuil, nro traspaso, cuit, obra social) search ¿…" at bounding box center [707, 342] width 1415 height 684
click at [868, 57] on div at bounding box center [707, 342] width 1415 height 684
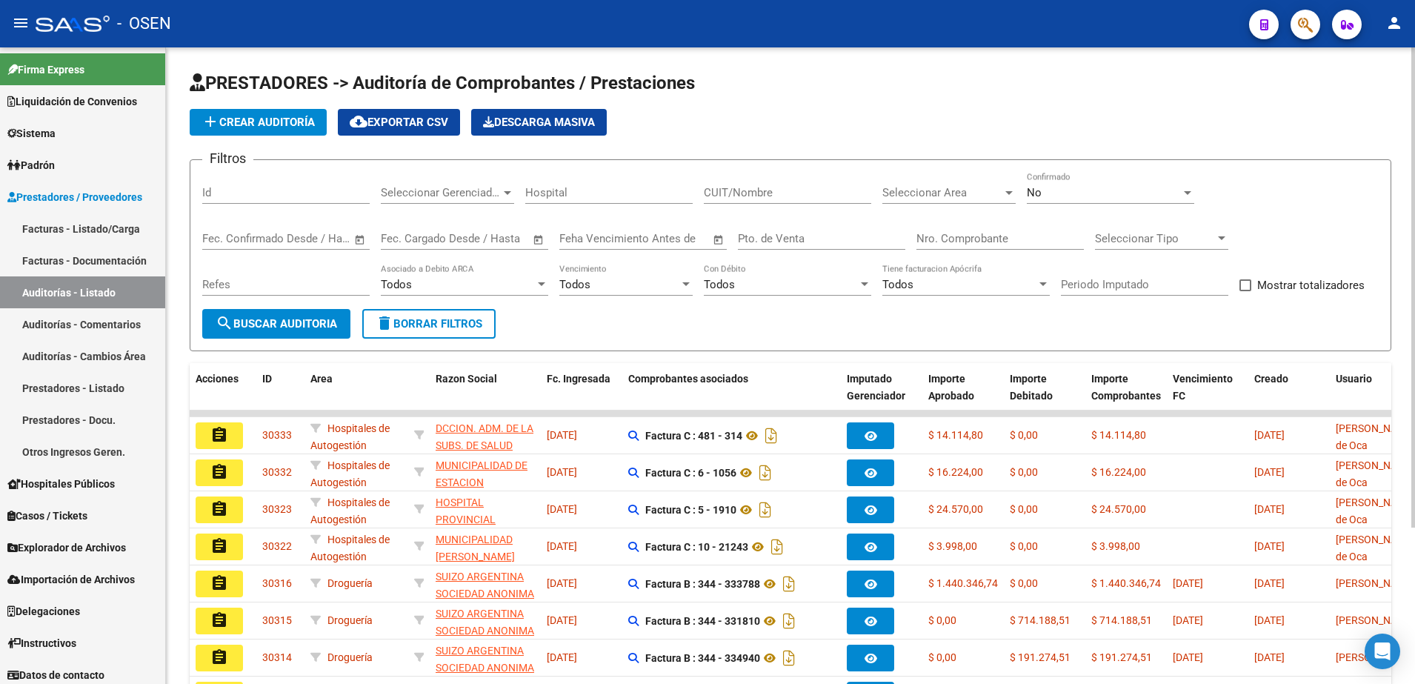
click at [288, 114] on button "add Crear Auditoría" at bounding box center [258, 122] width 137 height 27
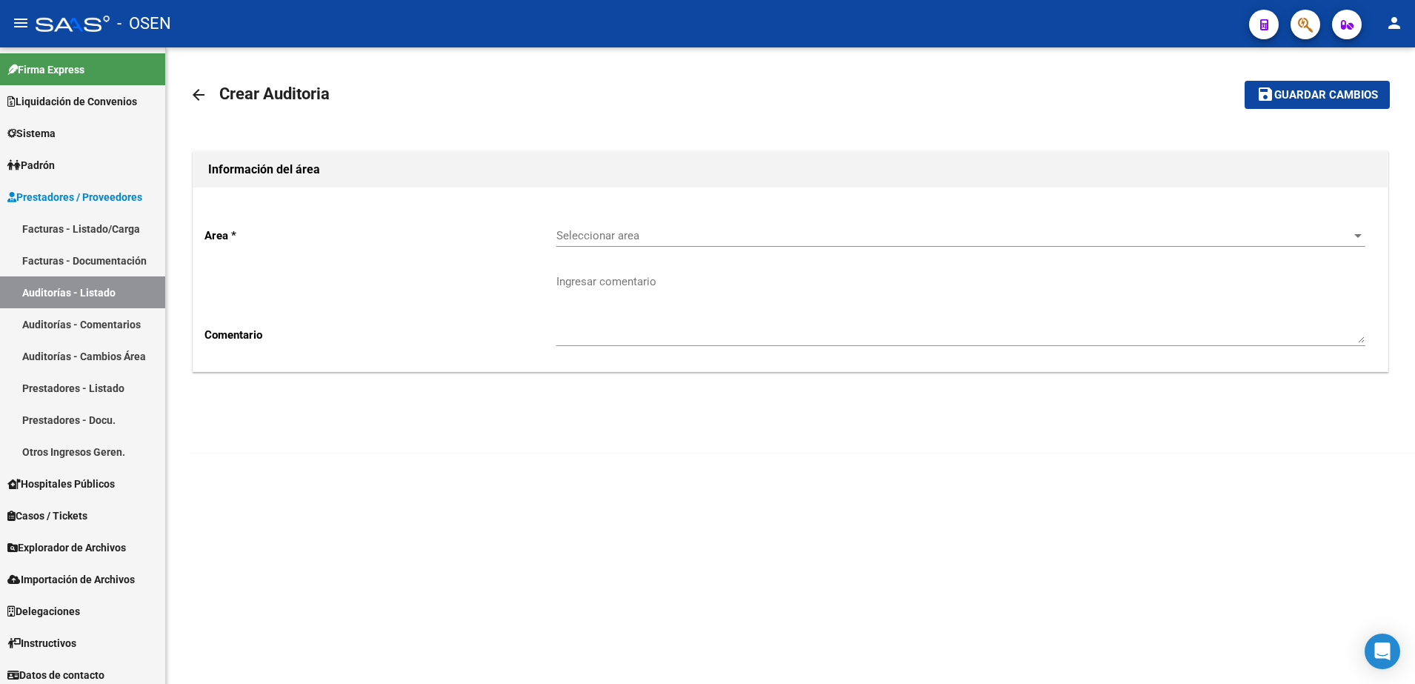
click at [661, 212] on div "Area * Seleccionar area Seleccionar area Comentario Ingresar comentario" at bounding box center [790, 279] width 1194 height 184
click at [661, 223] on div "Seleccionar area Seleccionar area" at bounding box center [960, 231] width 809 height 32
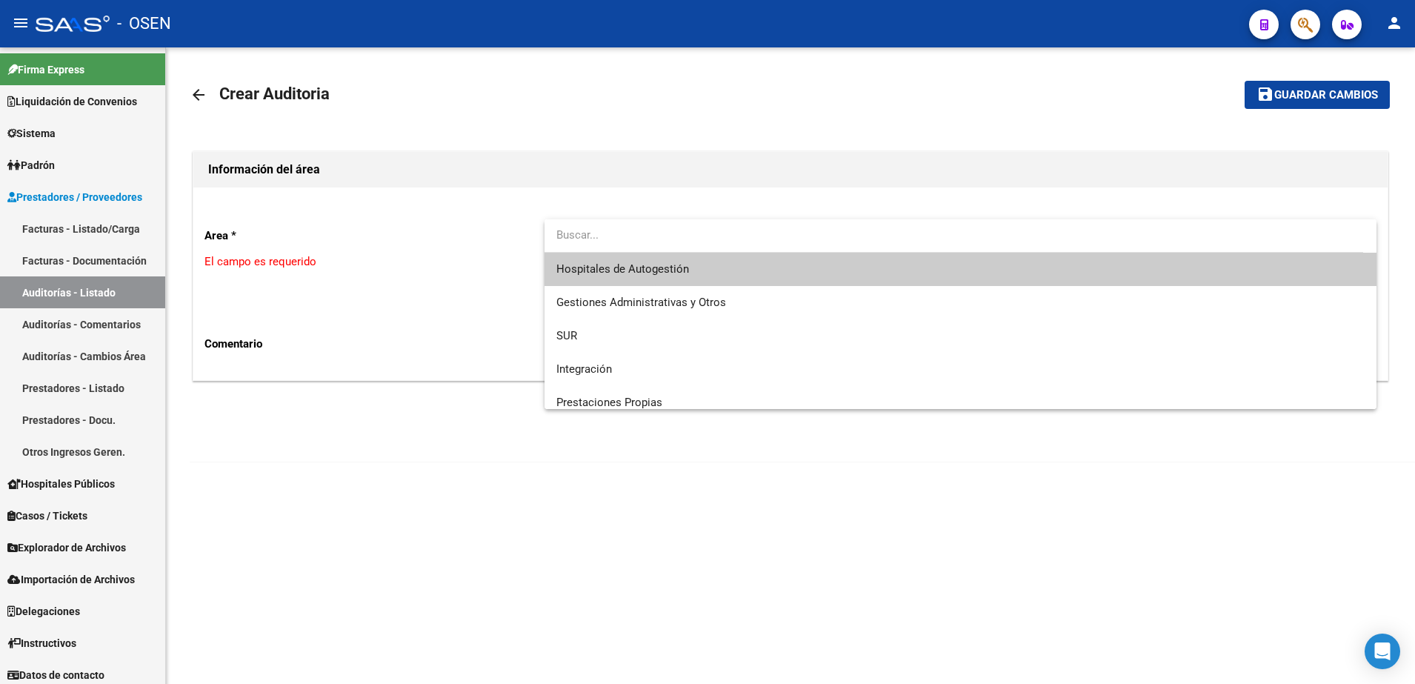
click at [673, 262] on span "Hospitales de Autogestión" at bounding box center [622, 268] width 133 height 13
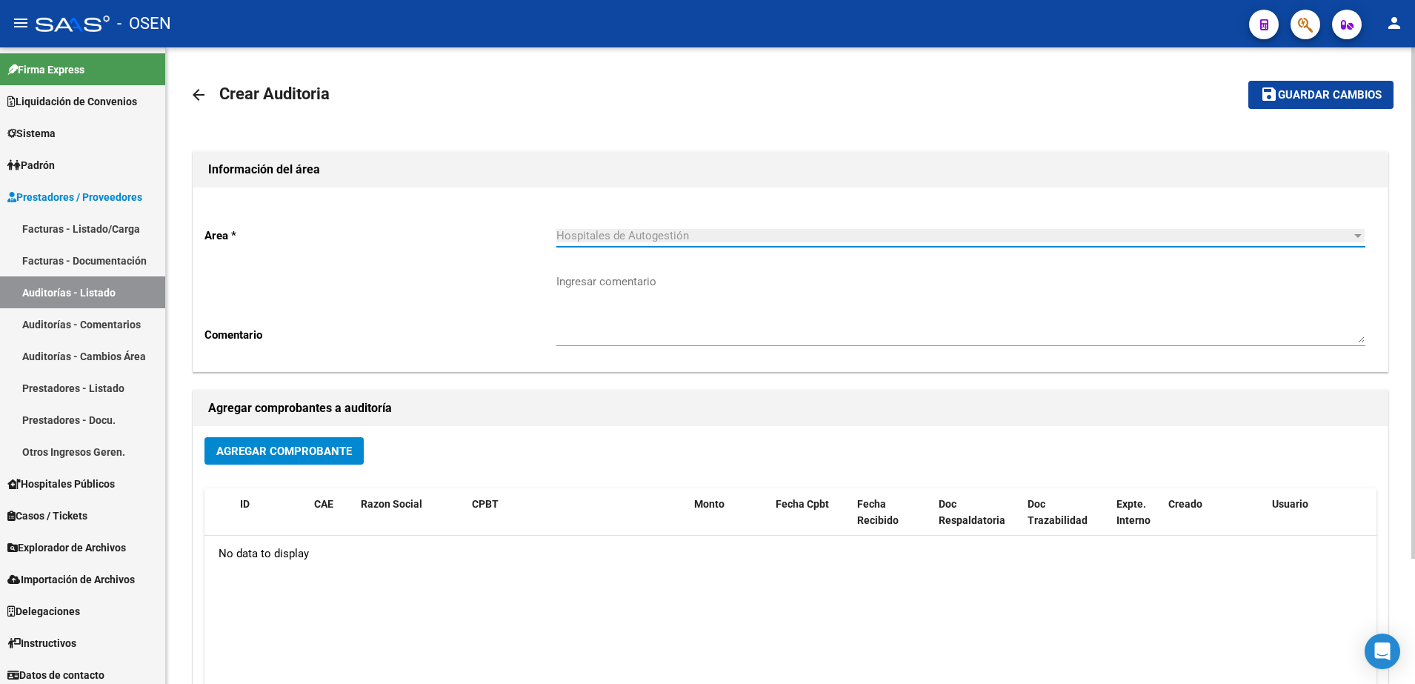
click at [330, 455] on span "Agregar Comprobante" at bounding box center [284, 450] width 136 height 13
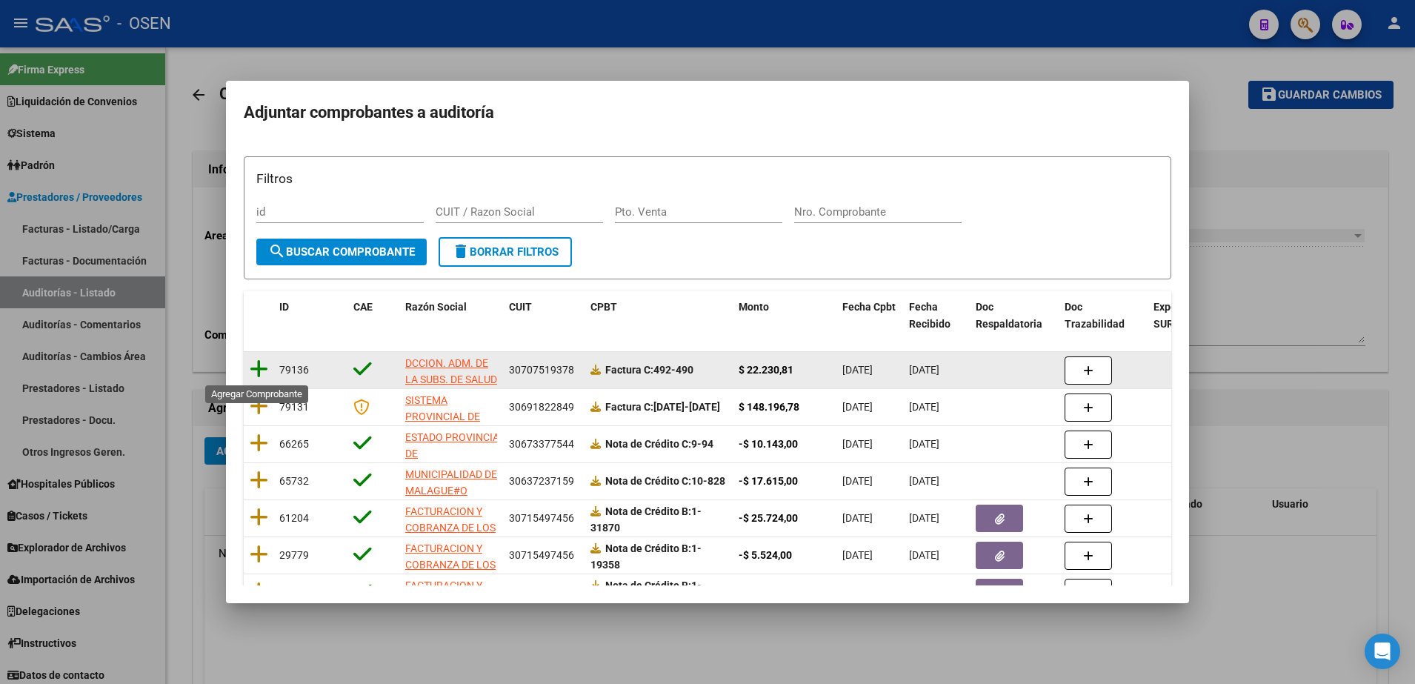
click at [265, 372] on icon at bounding box center [259, 369] width 19 height 21
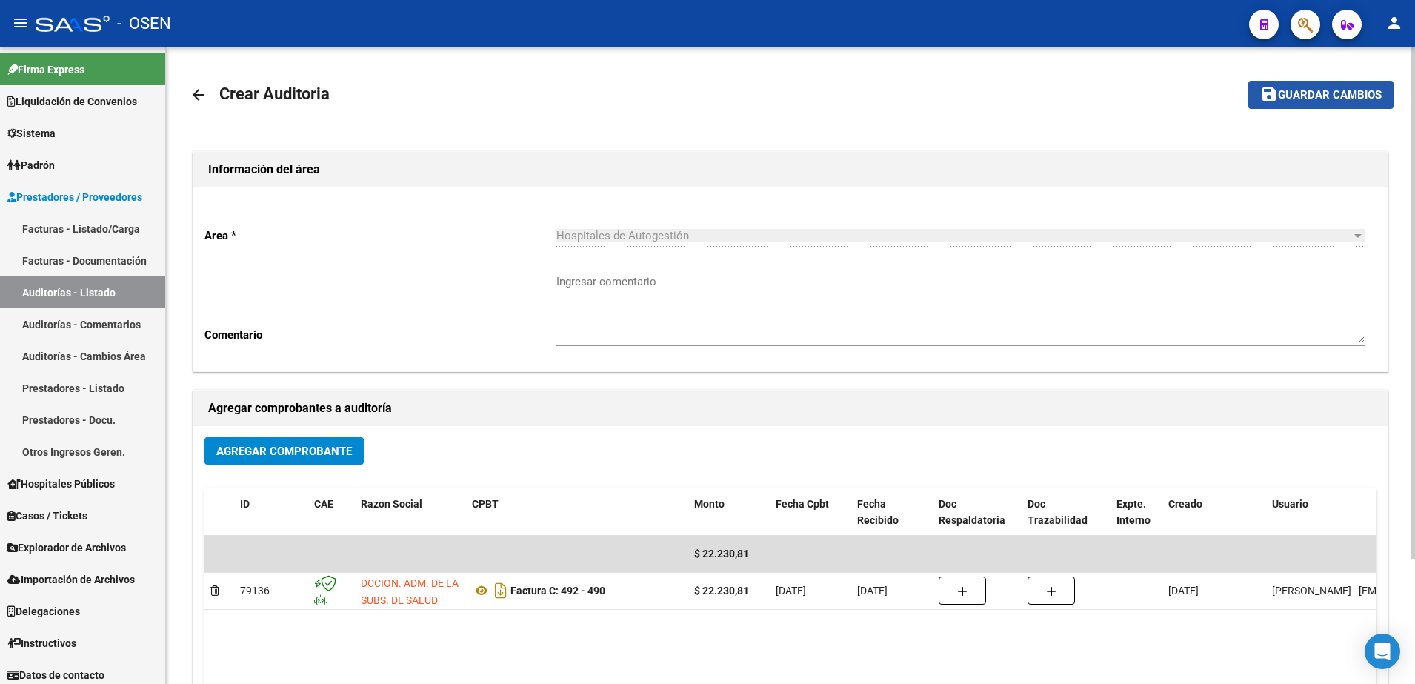
click at [1290, 87] on span "save Guardar cambios" at bounding box center [1320, 93] width 121 height 13
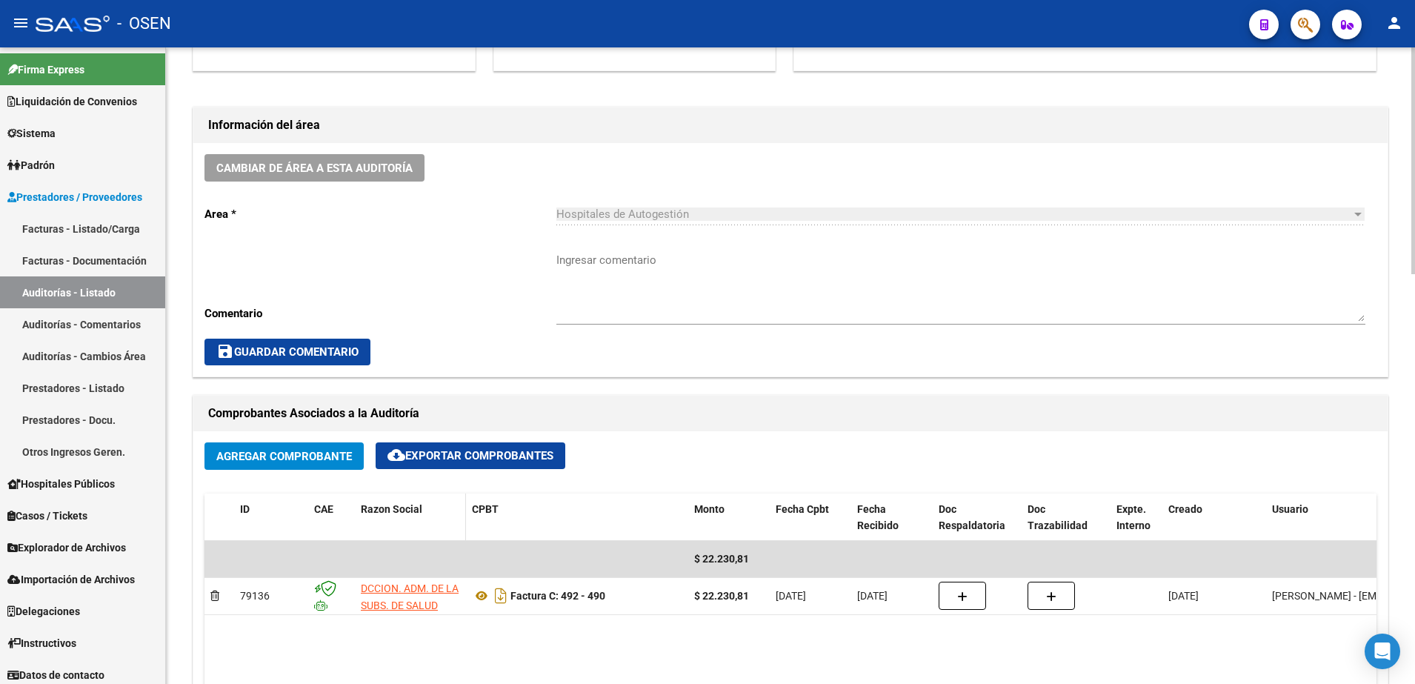
scroll to position [648, 0]
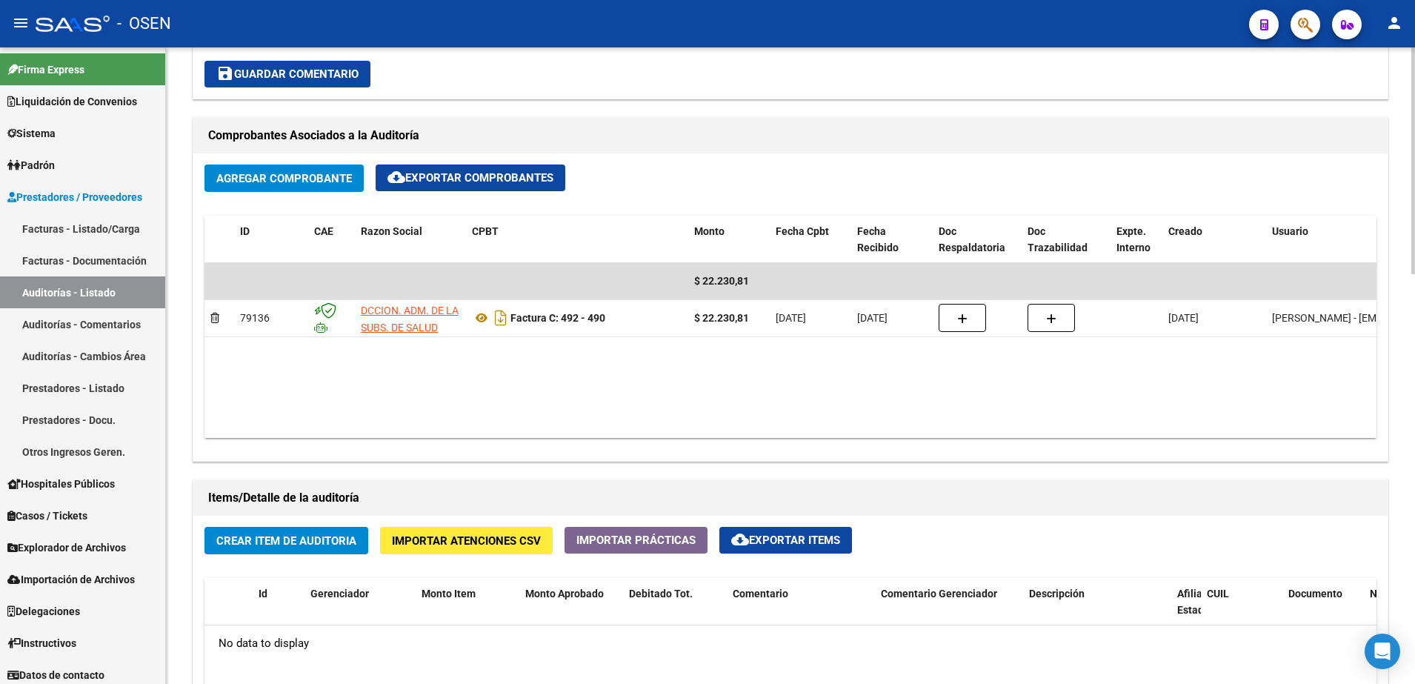
click at [331, 544] on span "Crear Item de Auditoria" at bounding box center [286, 540] width 140 height 13
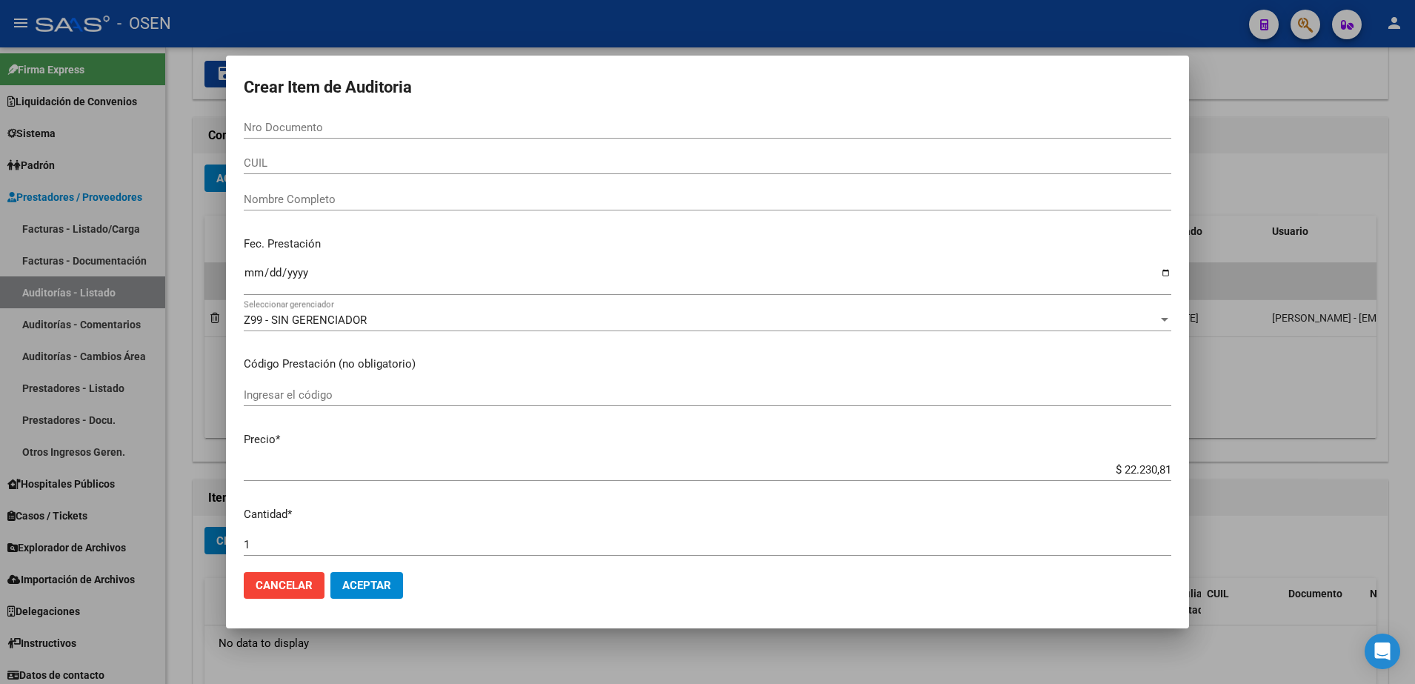
click at [291, 142] on div "Nro Documento" at bounding box center [707, 134] width 927 height 36
click at [303, 156] on input "CUIL" at bounding box center [707, 162] width 927 height 13
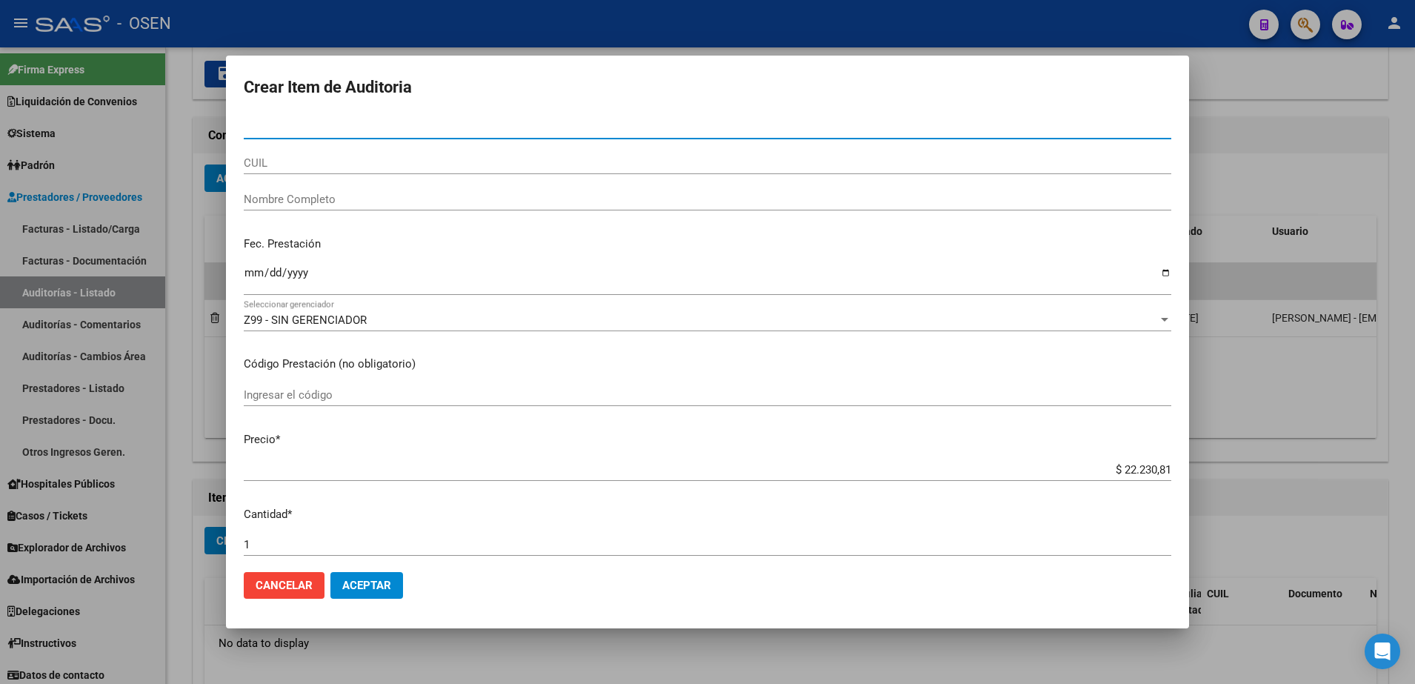
click at [298, 127] on input "Nro Documento" at bounding box center [707, 127] width 927 height 13
paste input "39.745980"
click at [265, 127] on input "39.745980" at bounding box center [707, 127] width 927 height 13
type input "39745980"
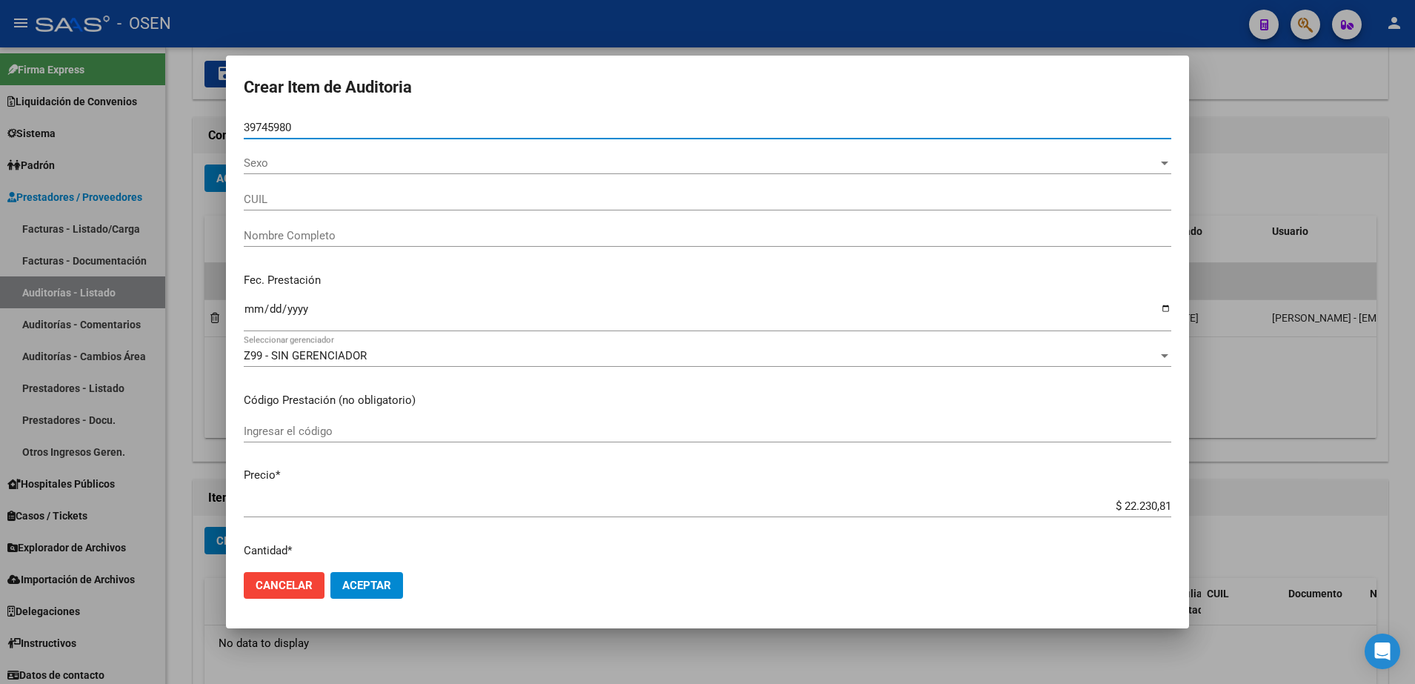
type input "27397459808"
type input "[PERSON_NAME]"
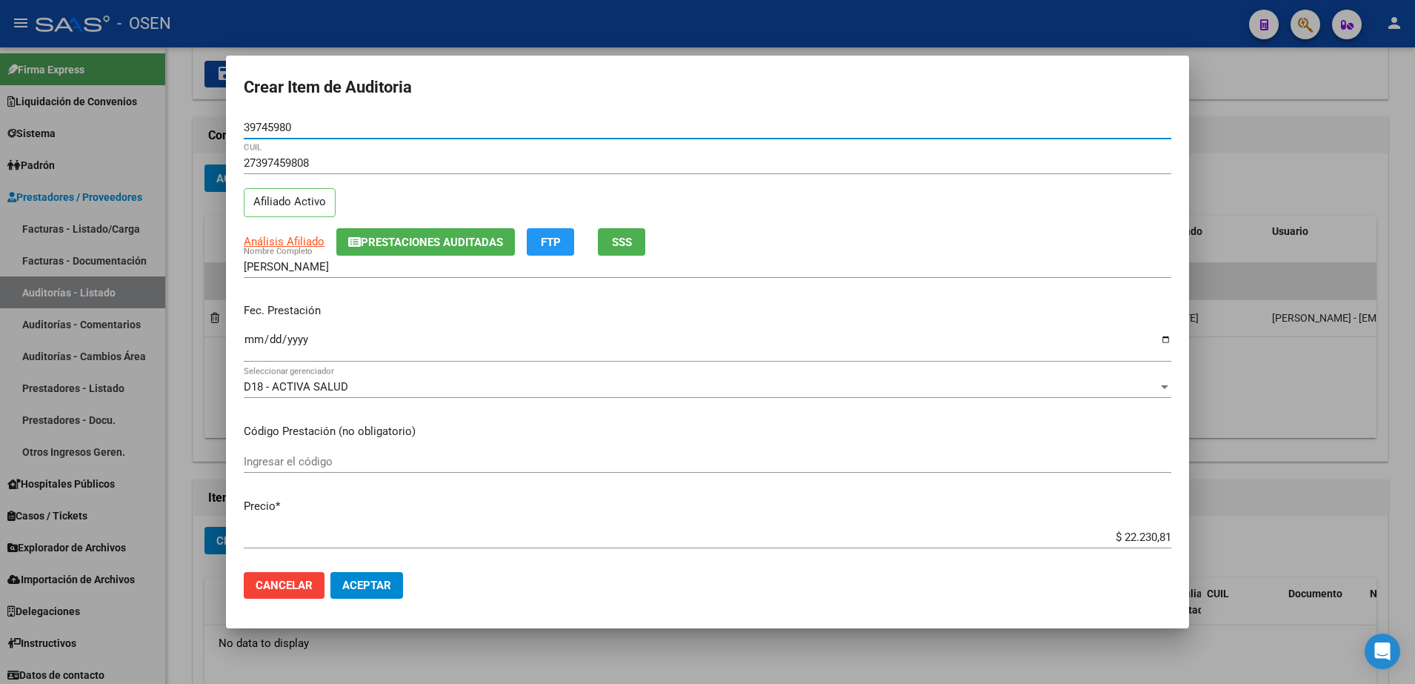
type input "39745980"
click at [256, 343] on input "Ingresar la fecha" at bounding box center [707, 345] width 927 height 24
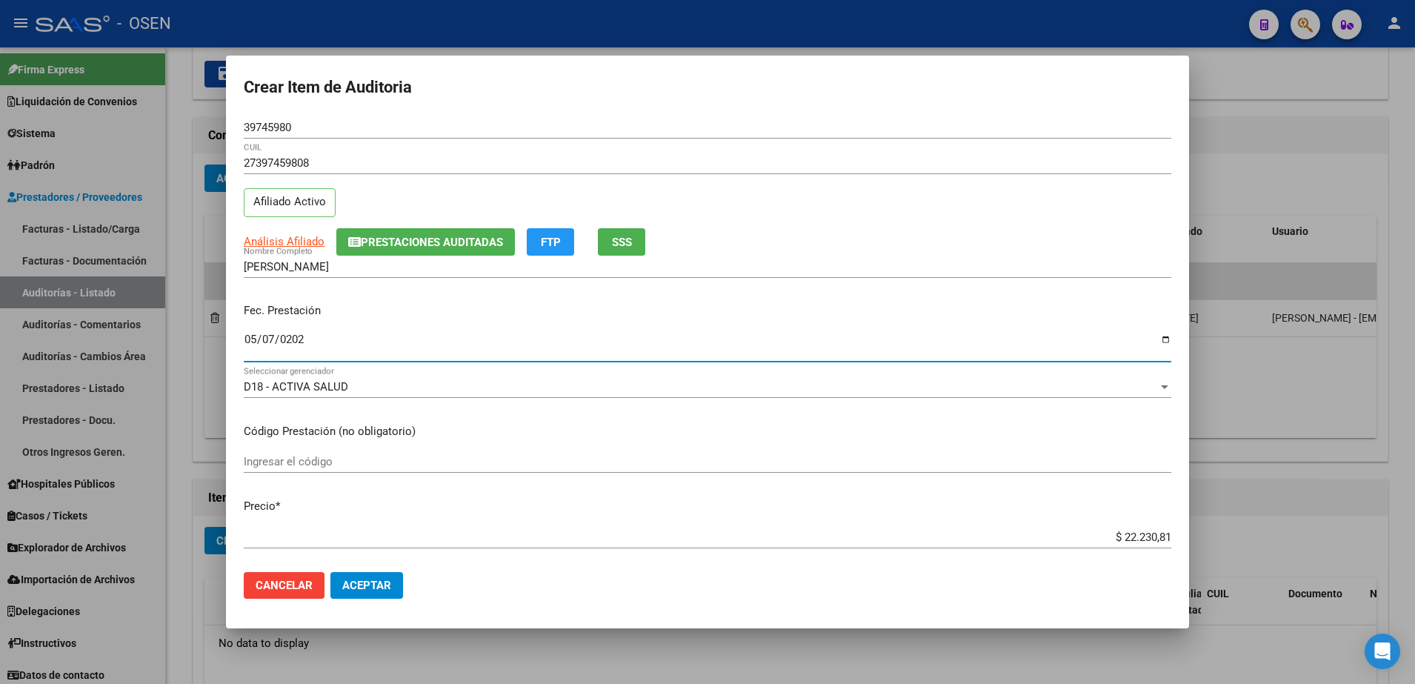
type input "[DATE]"
click at [530, 579] on mat-dialog-actions "Cancelar Aceptar" at bounding box center [707, 585] width 927 height 50
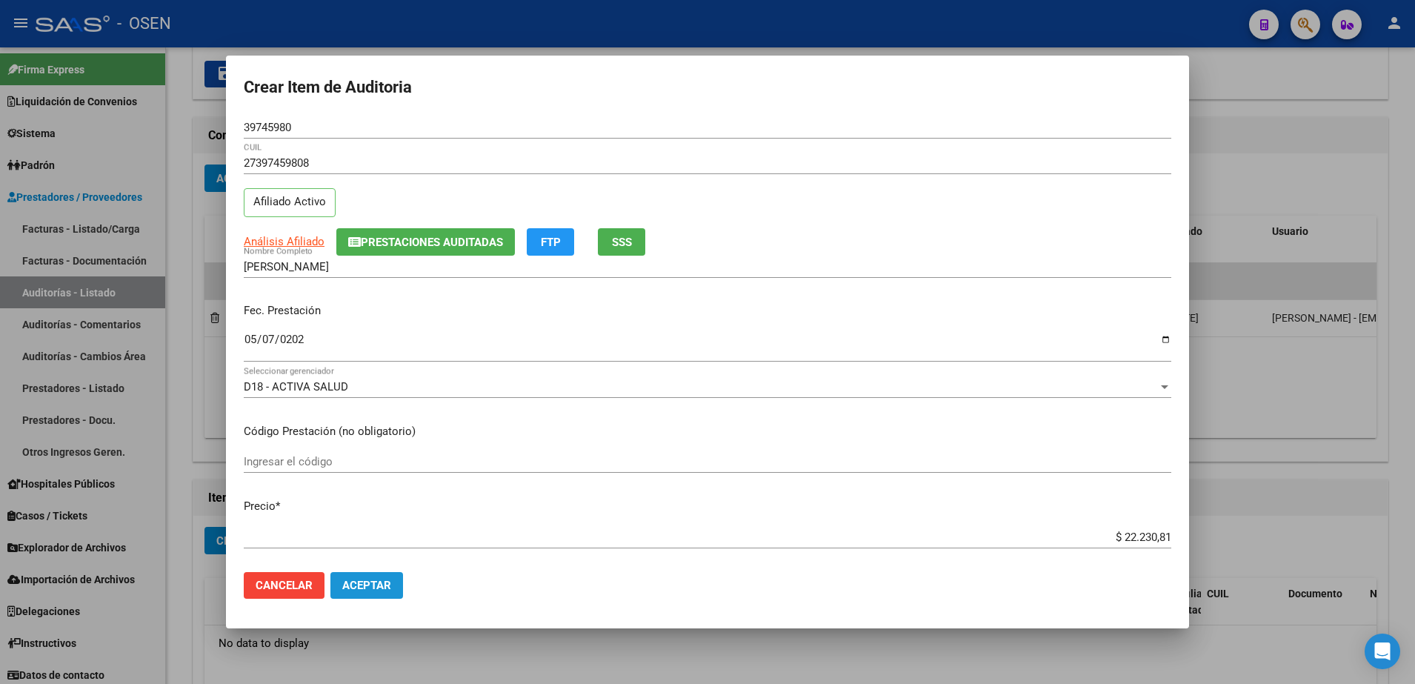
click at [356, 584] on span "Aceptar" at bounding box center [366, 585] width 49 height 13
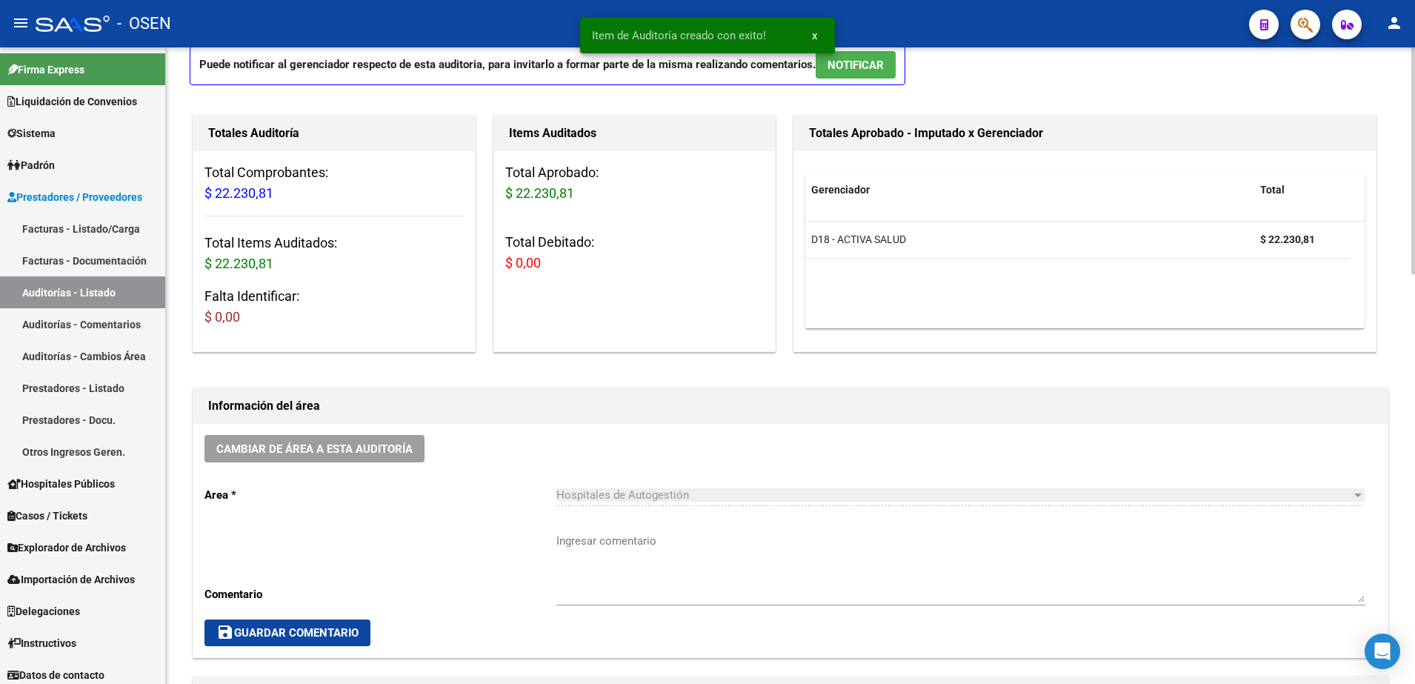
scroll to position [0, 0]
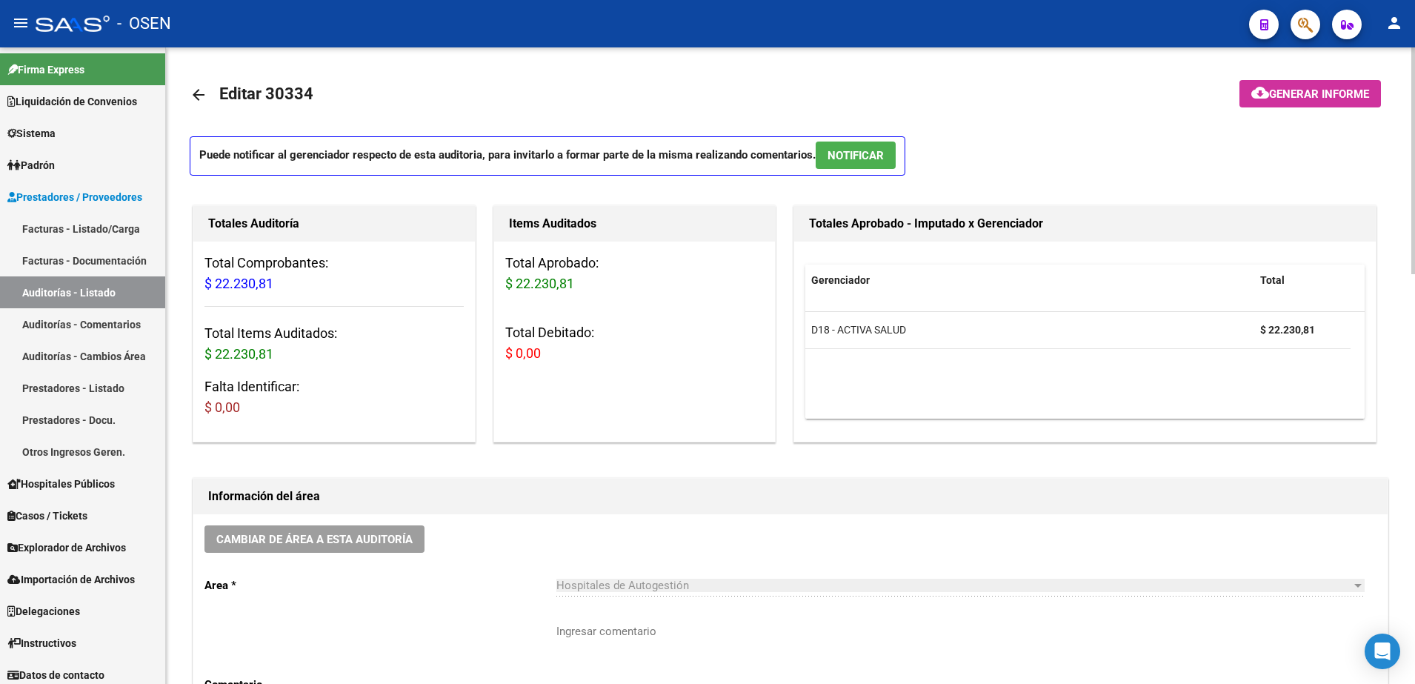
click at [210, 83] on link "arrow_back" at bounding box center [205, 94] width 30 height 35
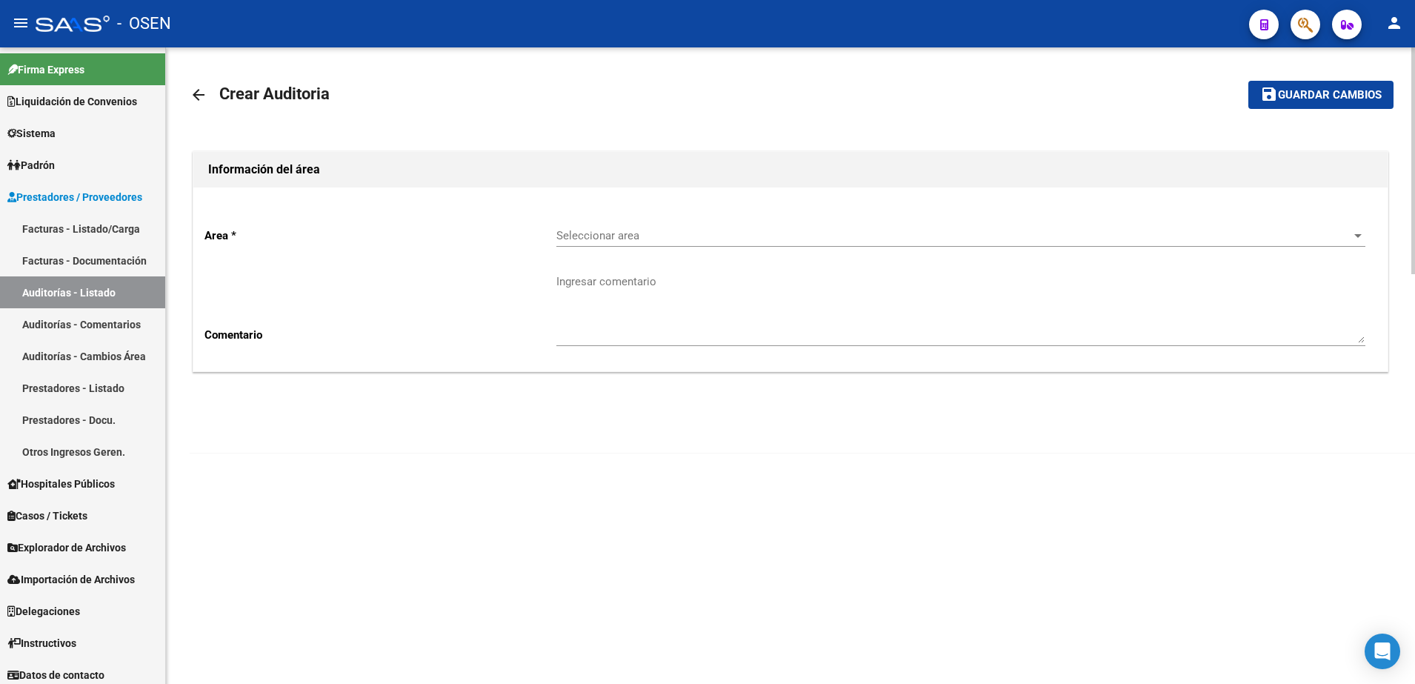
click at [210, 83] on link "arrow_back" at bounding box center [205, 94] width 30 height 35
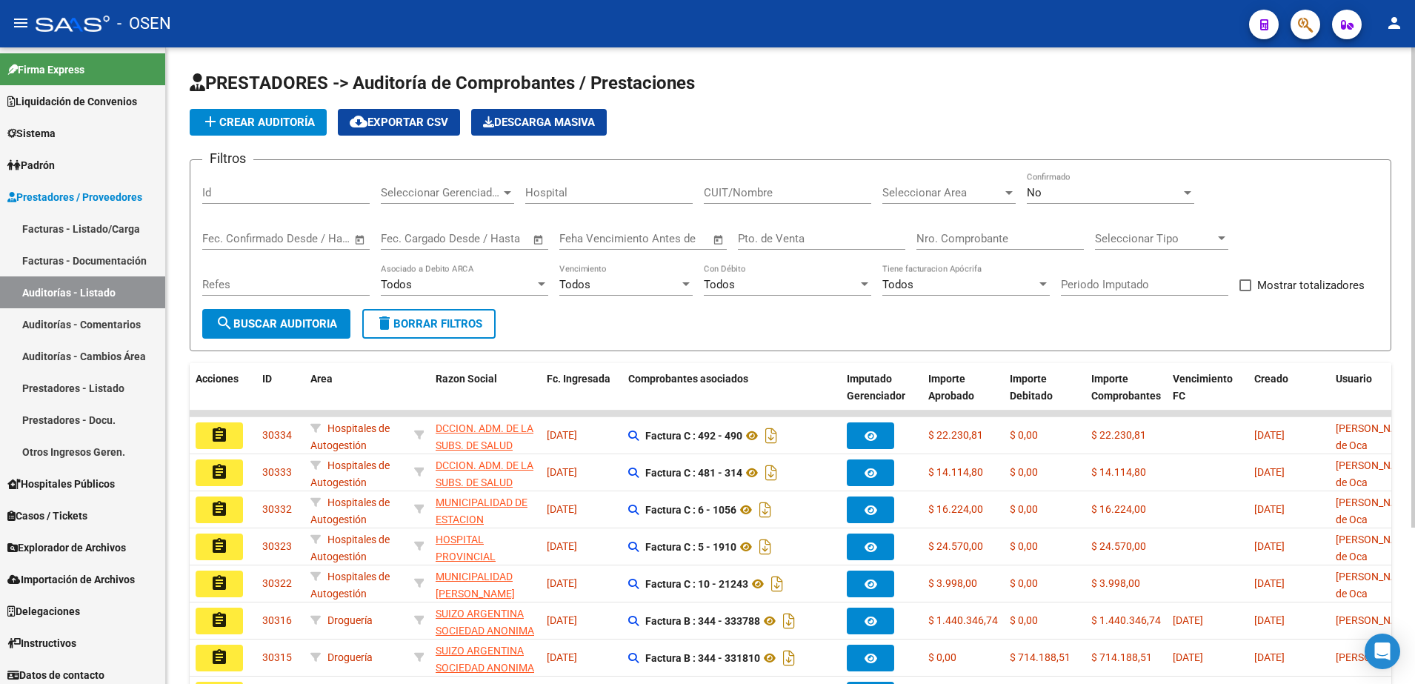
drag, startPoint x: 210, startPoint y: 84, endPoint x: 507, endPoint y: 7, distance: 306.1
click at [507, 7] on mat-toolbar "menu - OSEN person" at bounding box center [707, 23] width 1415 height 47
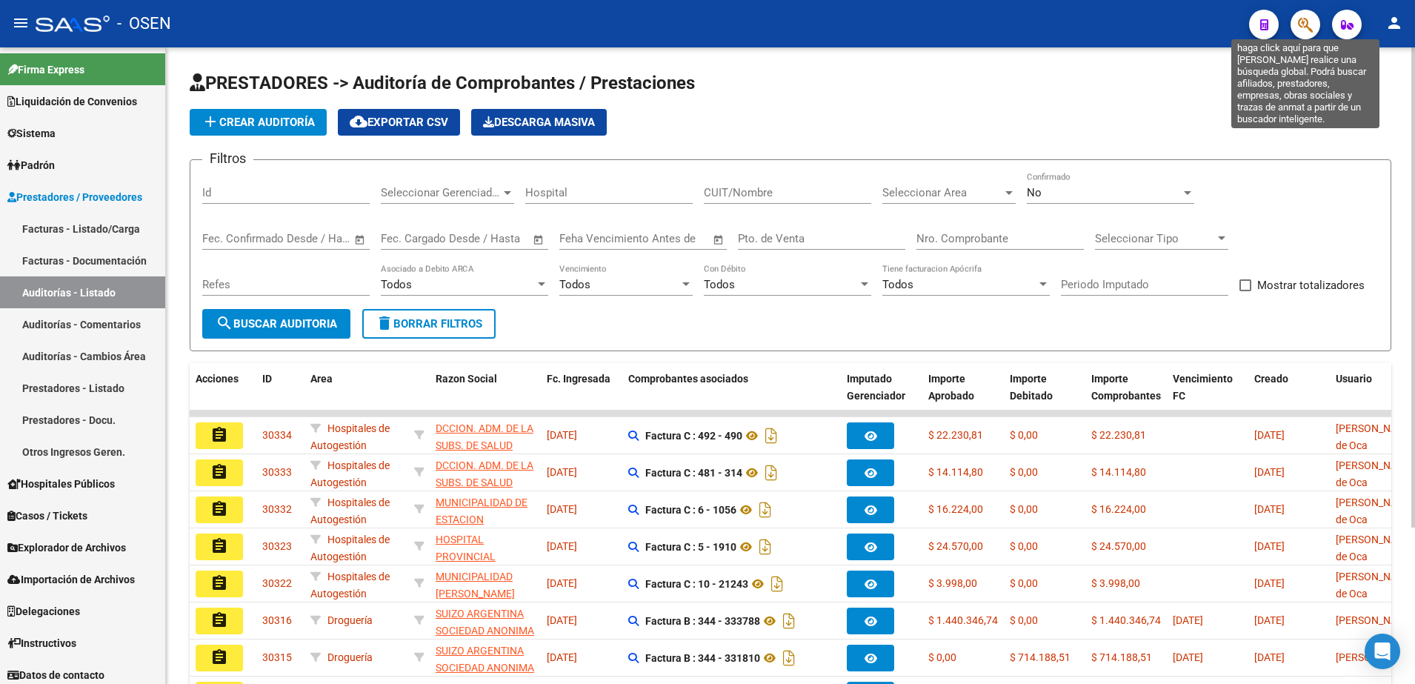
click at [1301, 24] on icon "button" at bounding box center [1305, 24] width 15 height 17
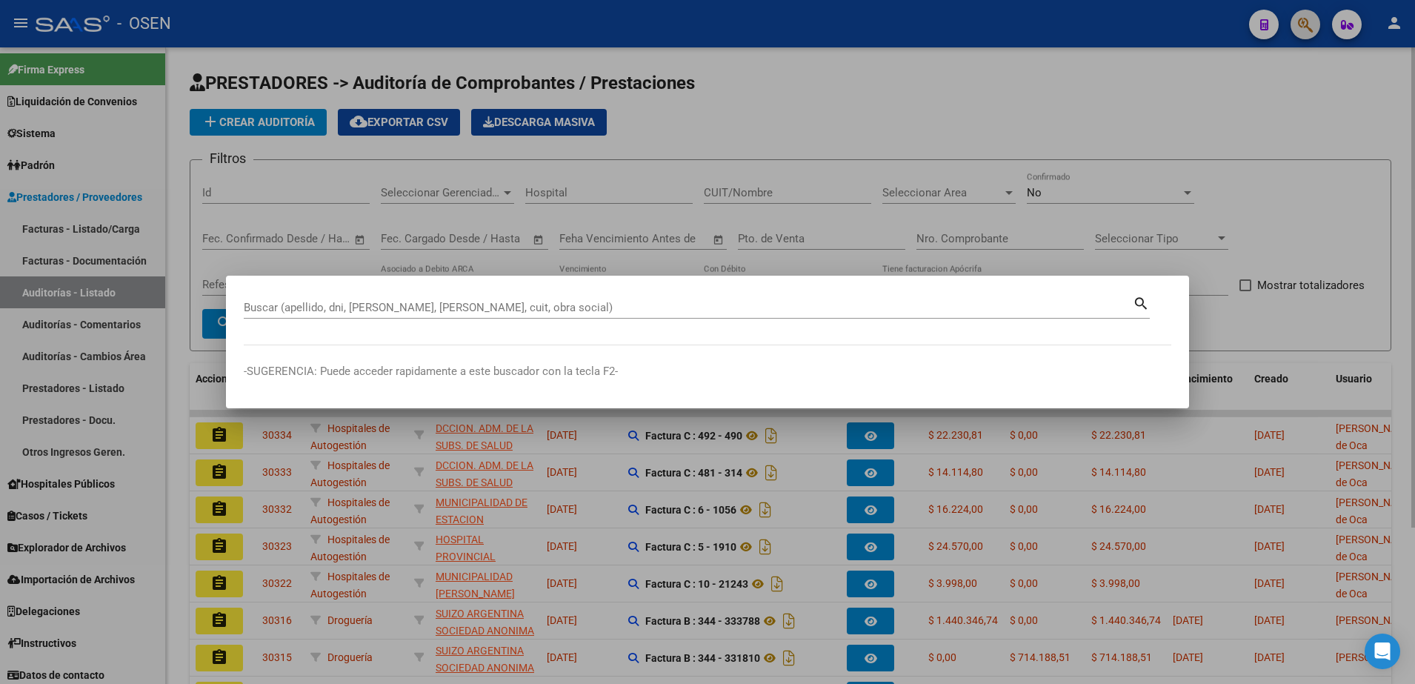
paste input "32.293.198"
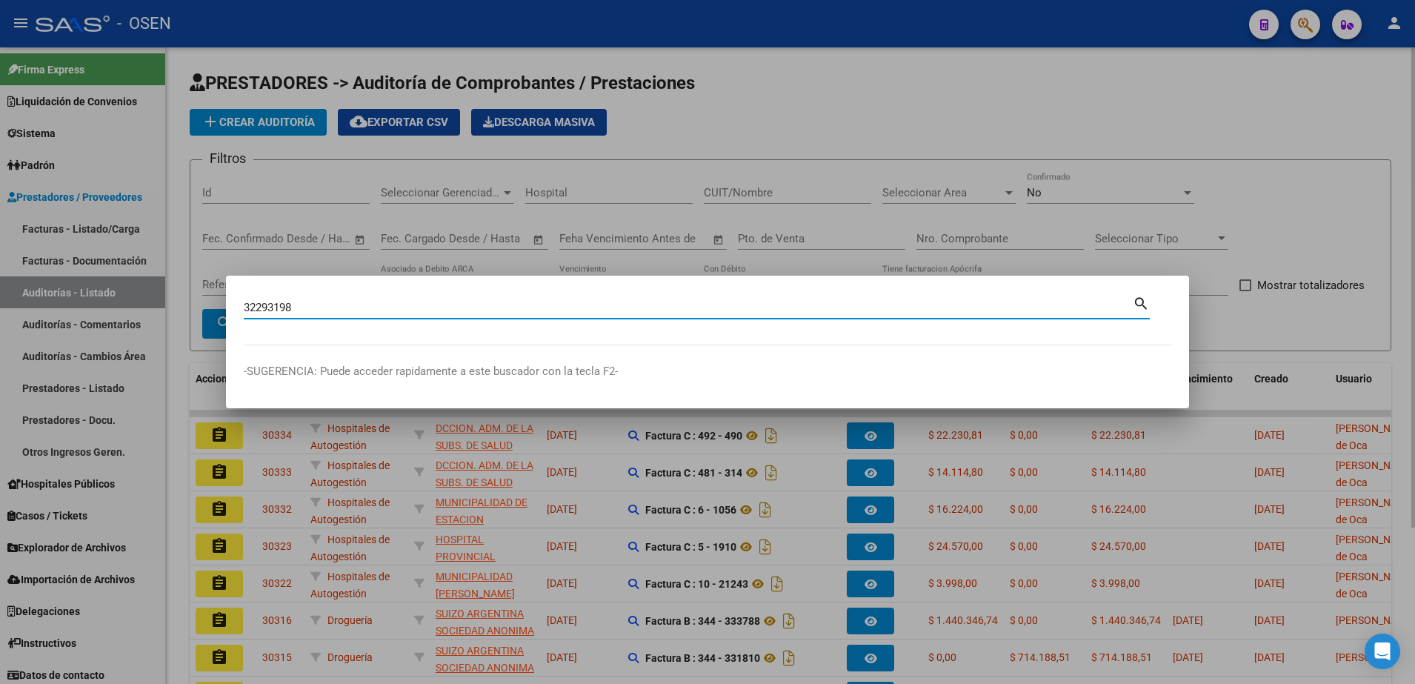
type input "32293198"
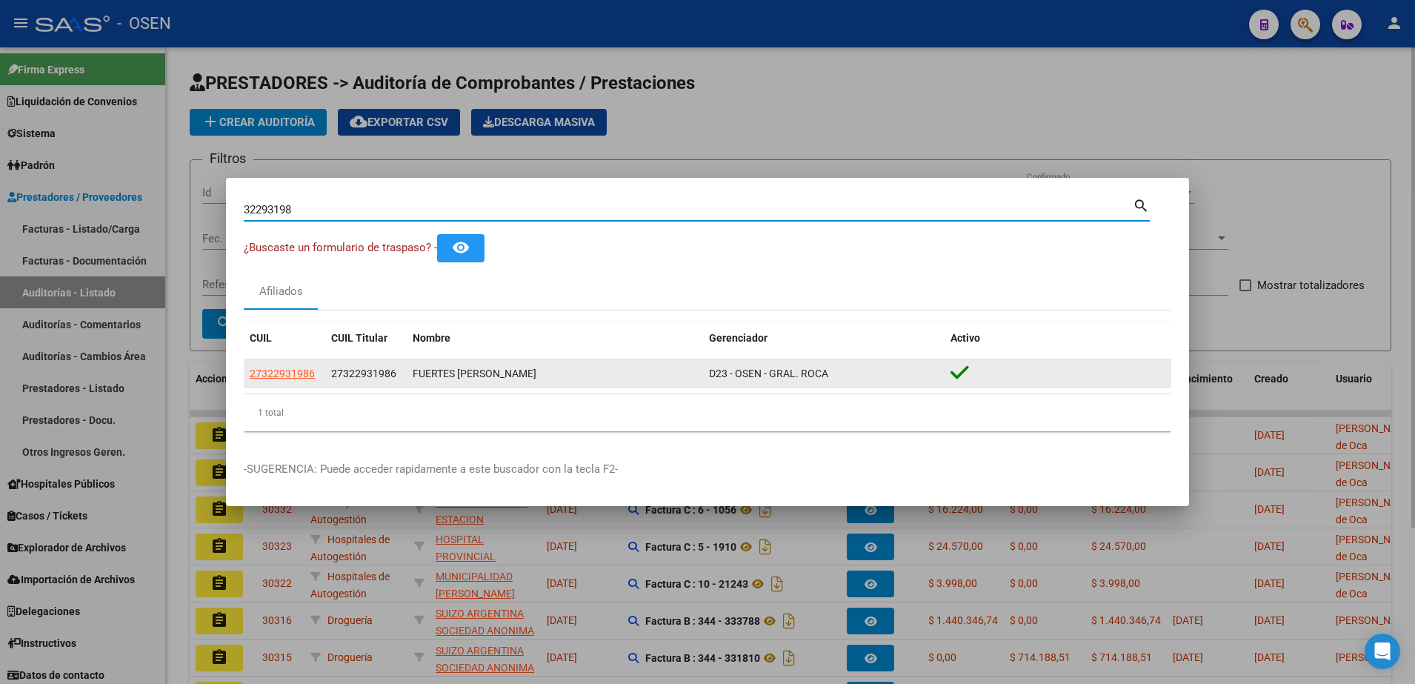
click at [295, 365] on app-link-go-to "27322931986" at bounding box center [282, 373] width 65 height 17
drag, startPoint x: 295, startPoint y: 365, endPoint x: 298, endPoint y: 373, distance: 8.7
click at [298, 373] on span "27322931986" at bounding box center [282, 373] width 65 height 12
copy span "27322931"
type textarea "27322931986"
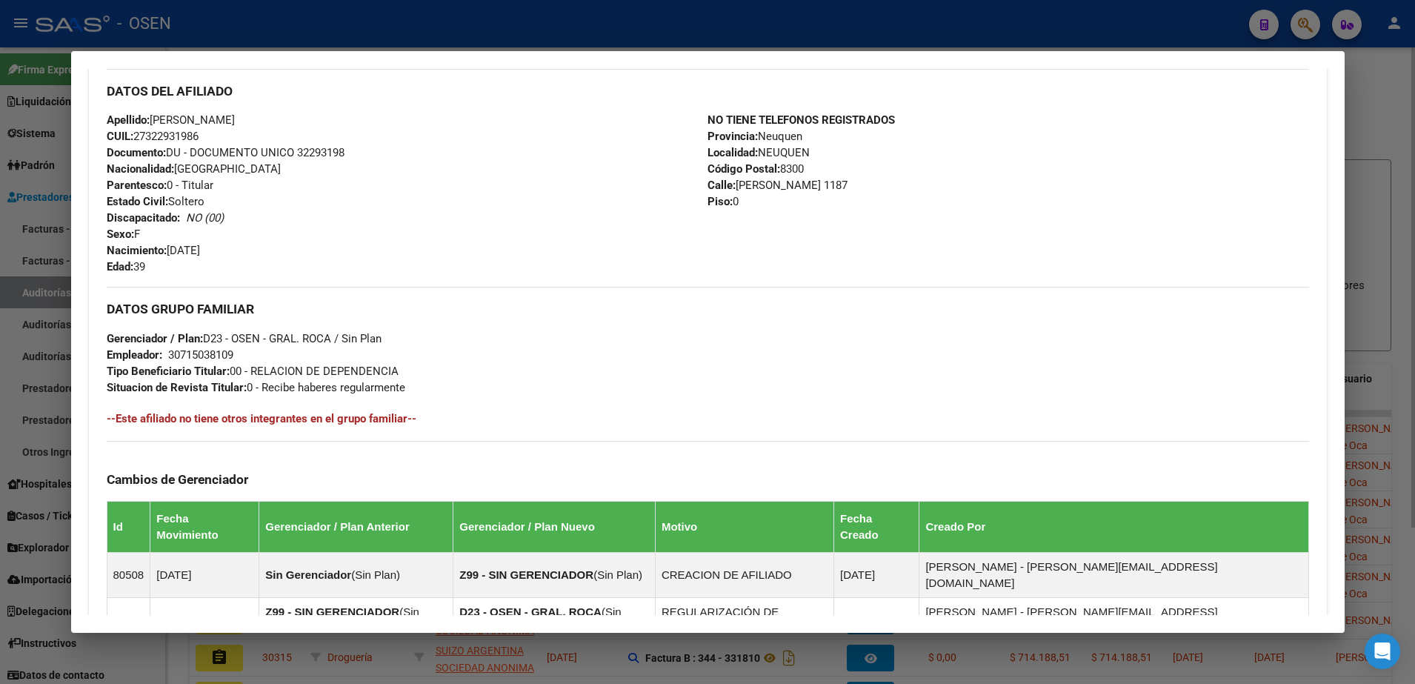
scroll to position [673, 0]
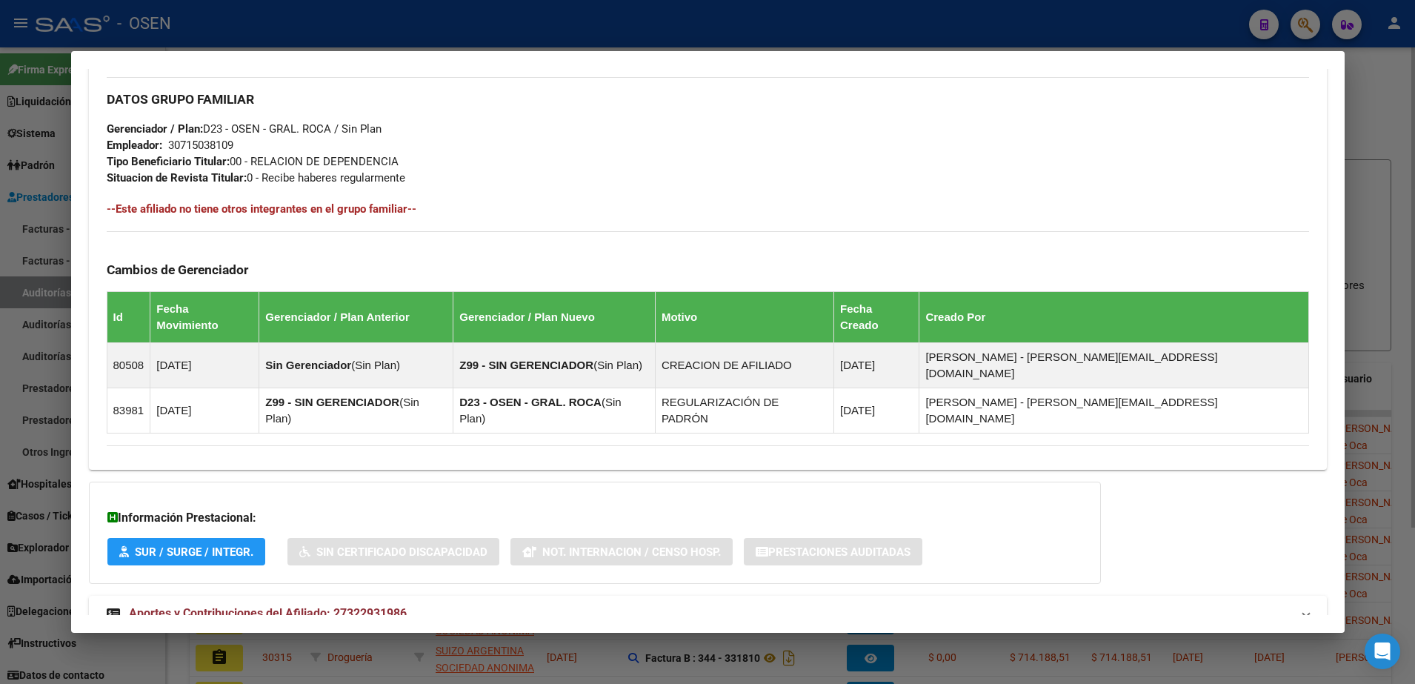
click at [902, 644] on div at bounding box center [707, 342] width 1415 height 684
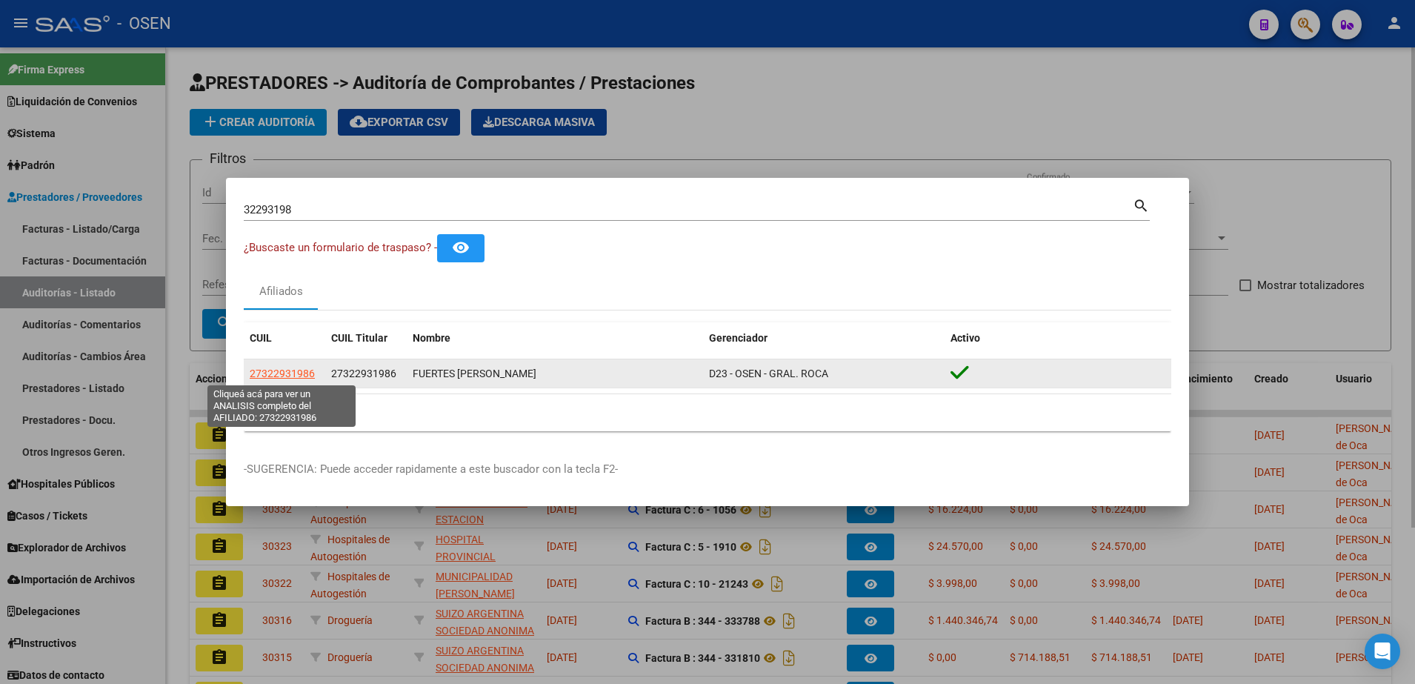
click at [298, 367] on span "27322931986" at bounding box center [282, 373] width 65 height 12
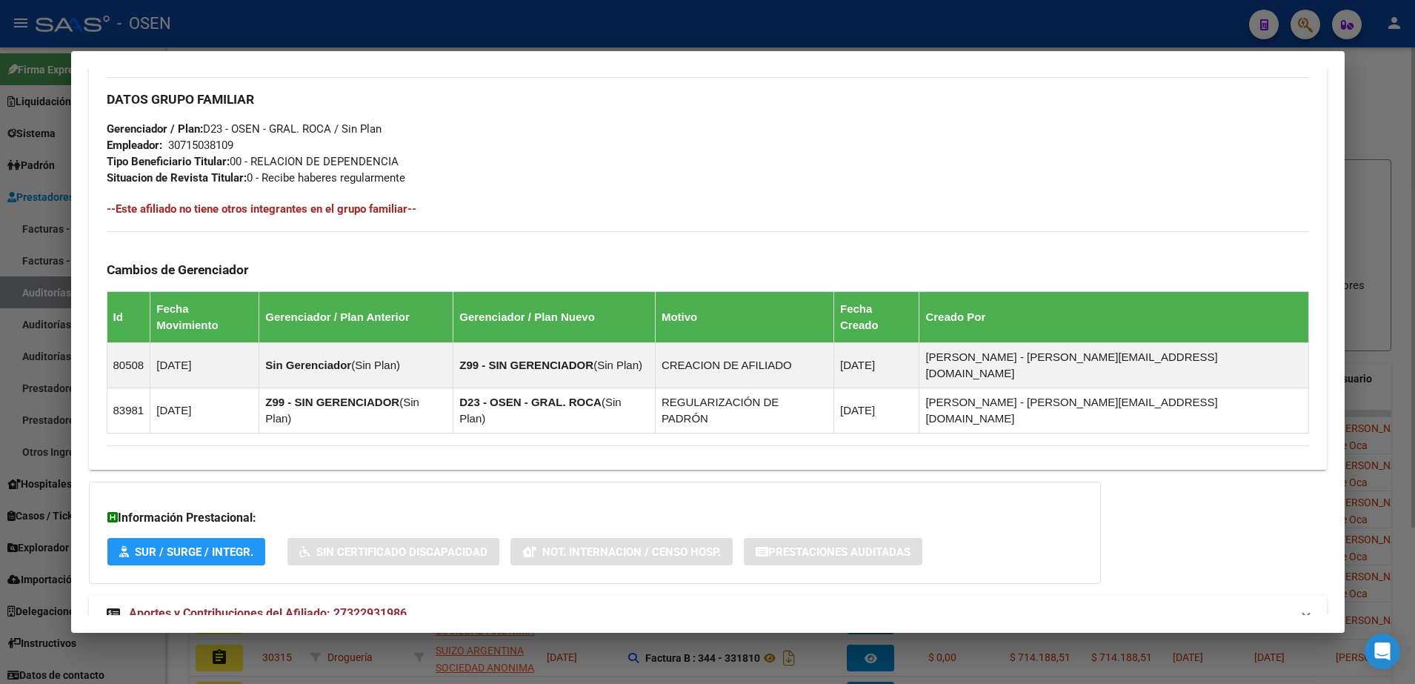
click at [712, 604] on mat-panel-title "Aportes y Contribuciones del Afiliado: 27322931986" at bounding box center [699, 613] width 1184 height 18
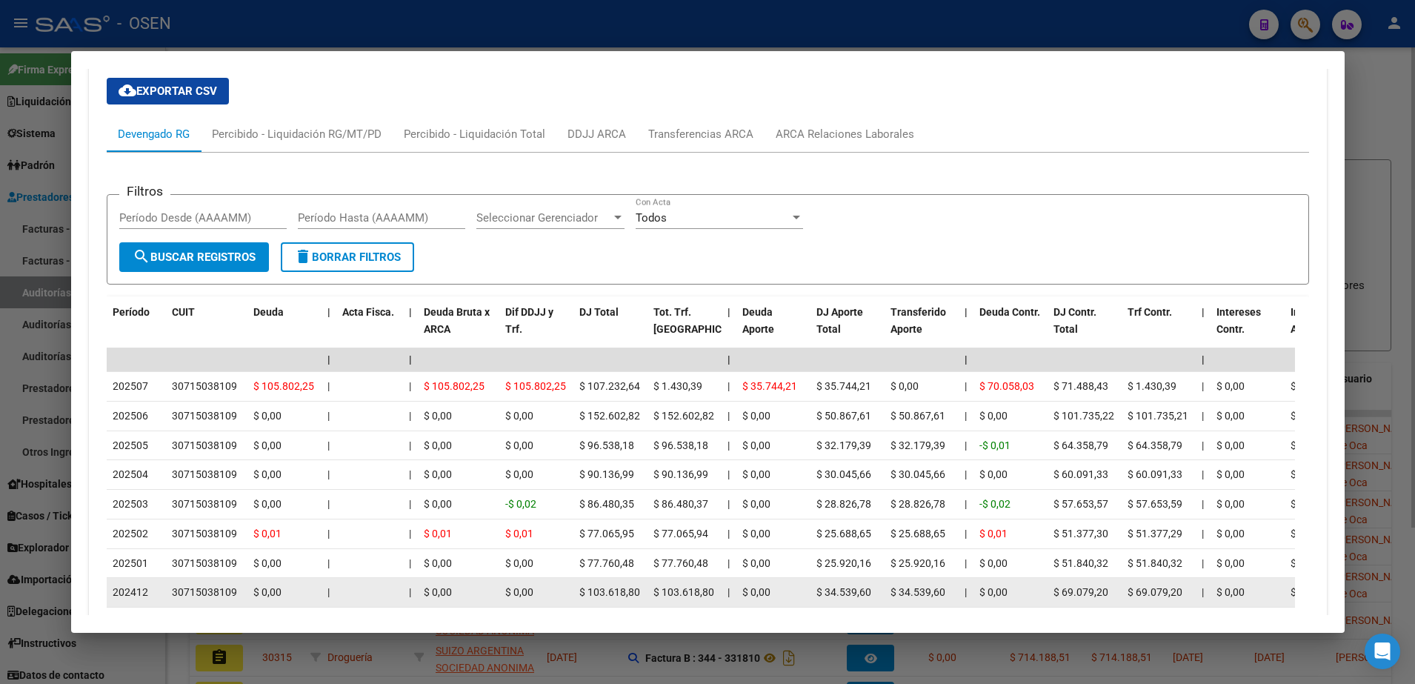
scroll to position [1407, 0]
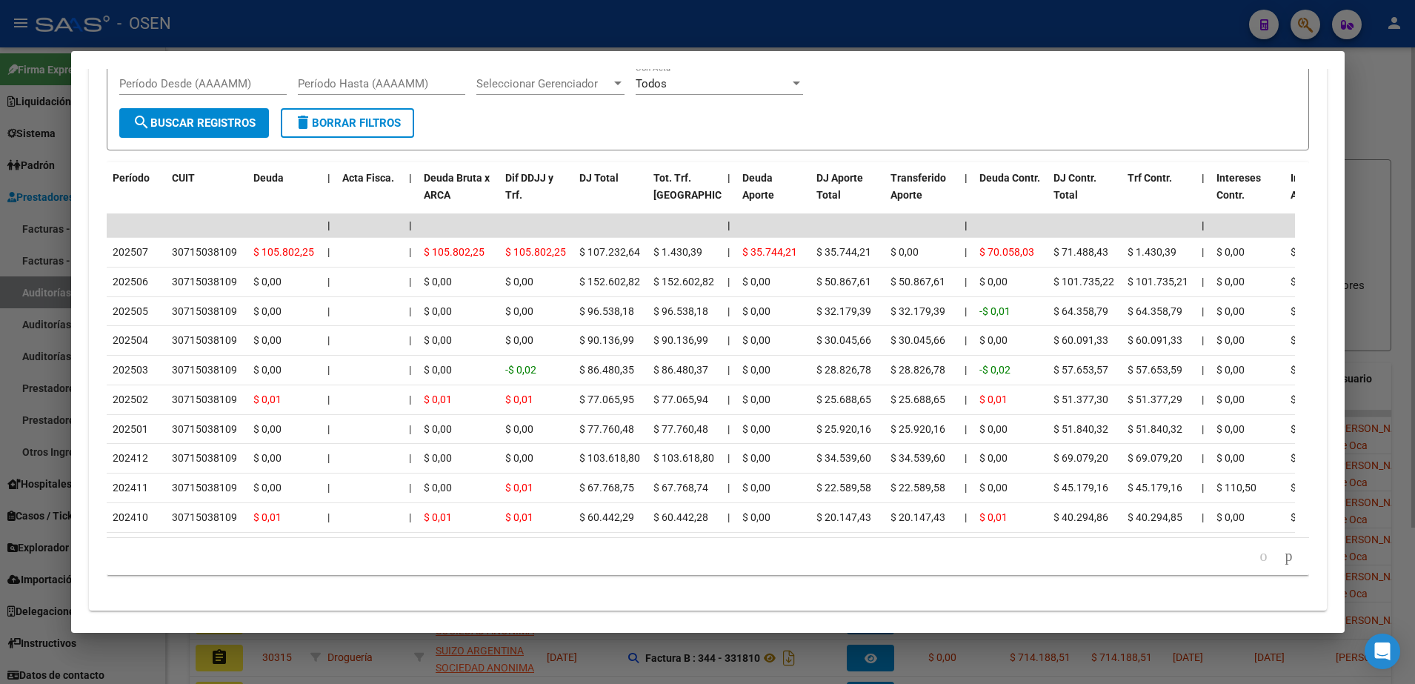
click at [336, 661] on div at bounding box center [707, 342] width 1415 height 684
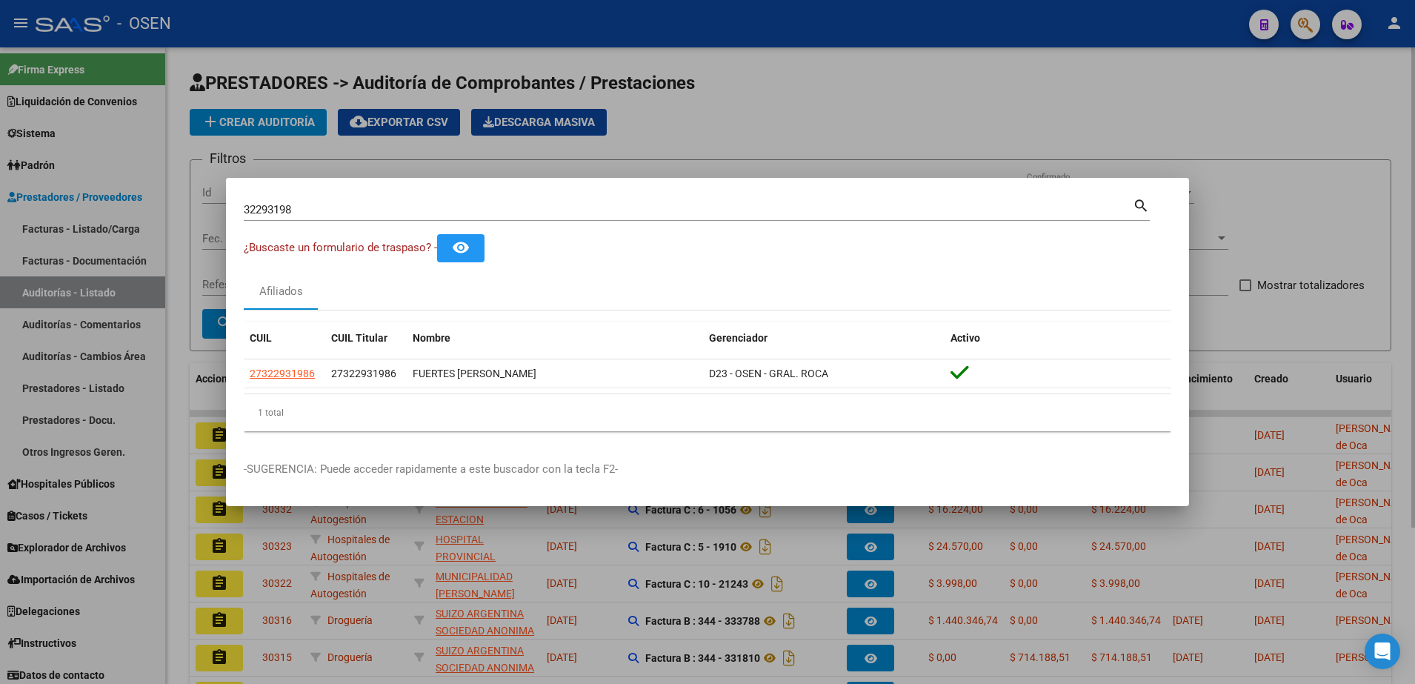
click at [673, 102] on div at bounding box center [707, 342] width 1415 height 684
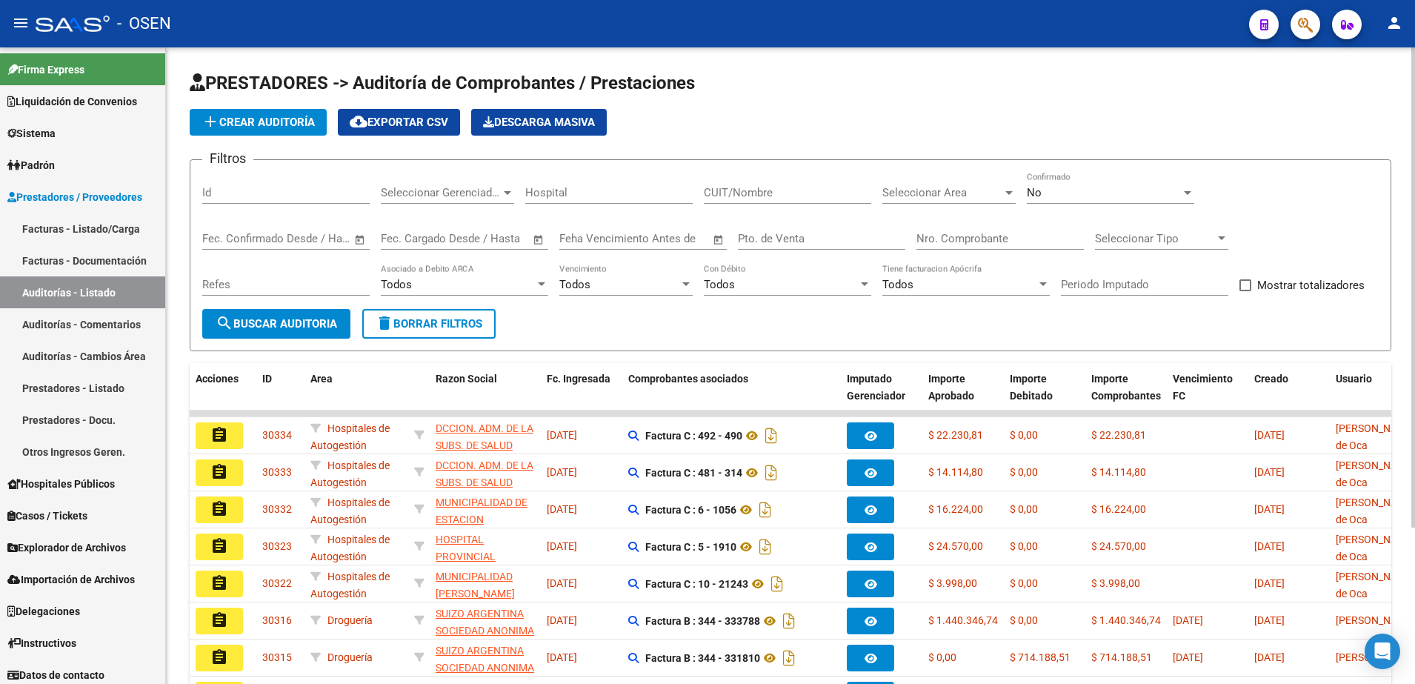
click at [295, 105] on app-list-header "PRESTADORES -> Auditoría de Comprobantes / Prestaciones add Crear Auditoría clo…" at bounding box center [790, 211] width 1201 height 280
click at [307, 119] on span "add Crear Auditoría" at bounding box center [257, 122] width 113 height 13
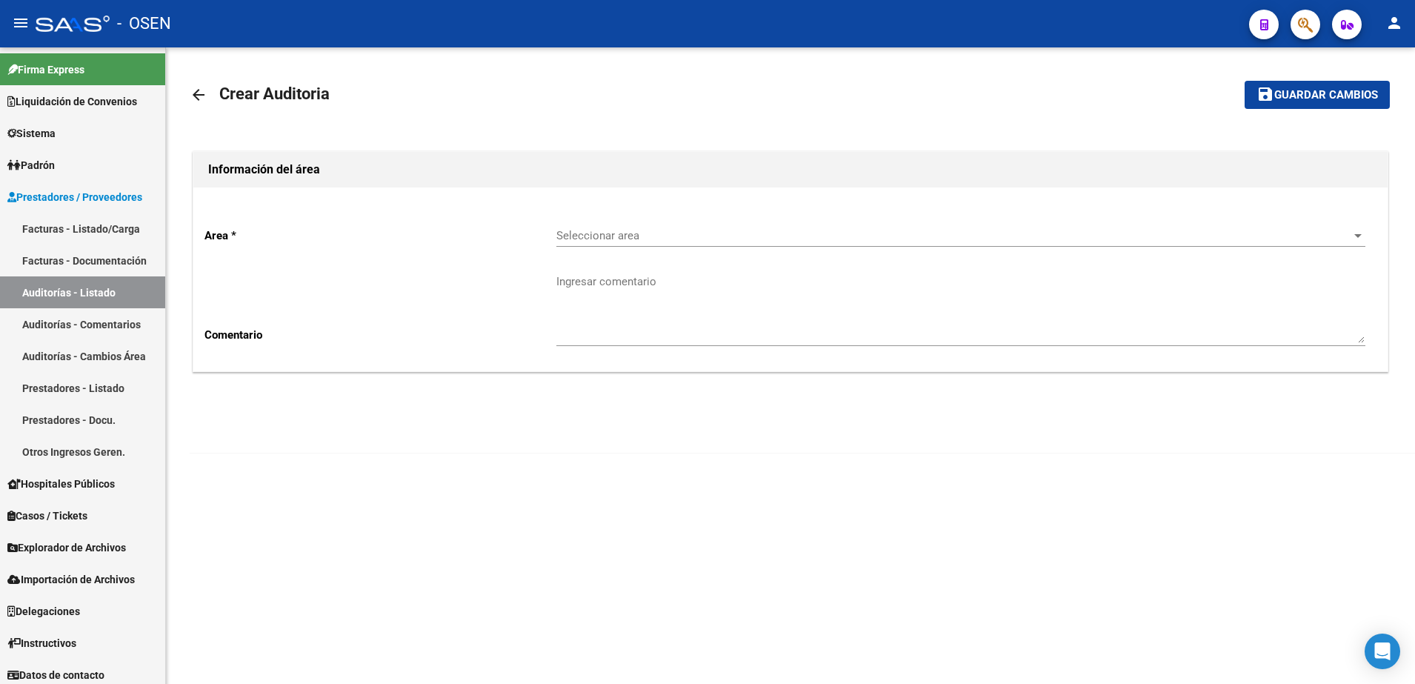
click at [619, 225] on div "Seleccionar area Seleccionar area" at bounding box center [960, 231] width 809 height 32
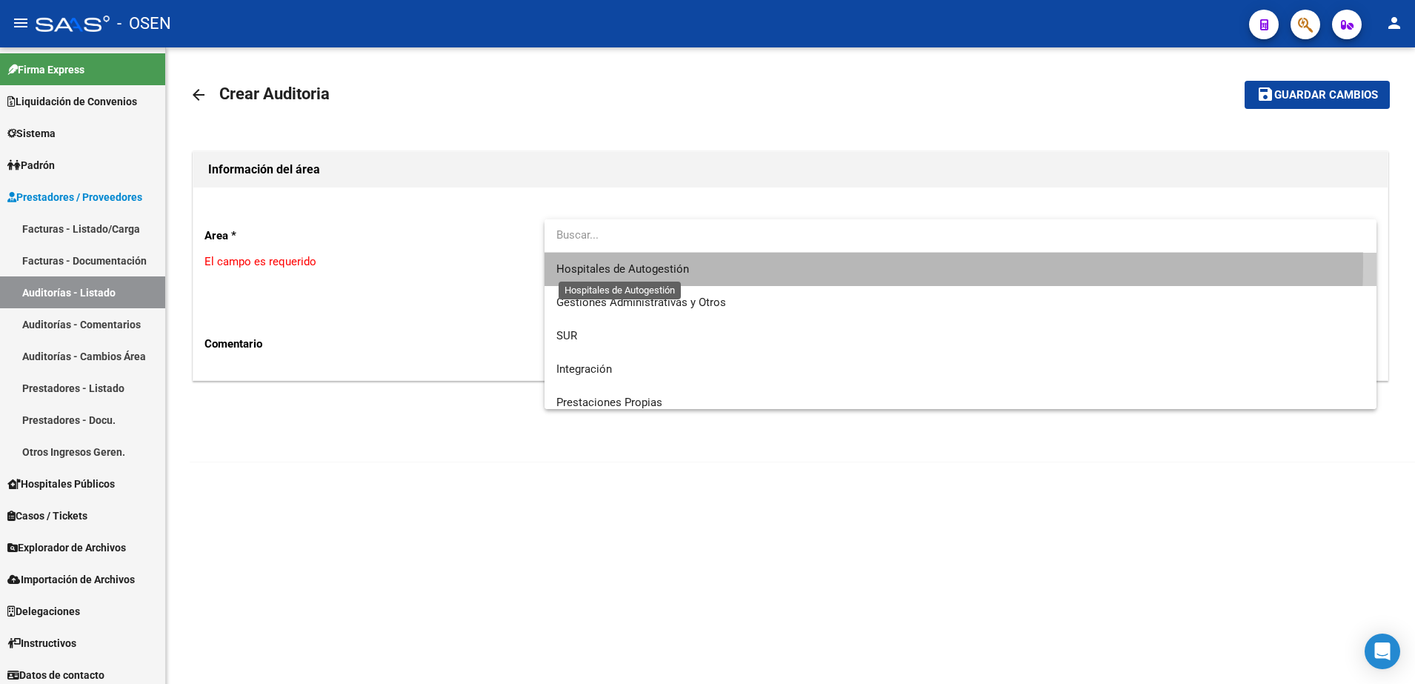
click at [612, 262] on span "Hospitales de Autogestión" at bounding box center [622, 268] width 133 height 13
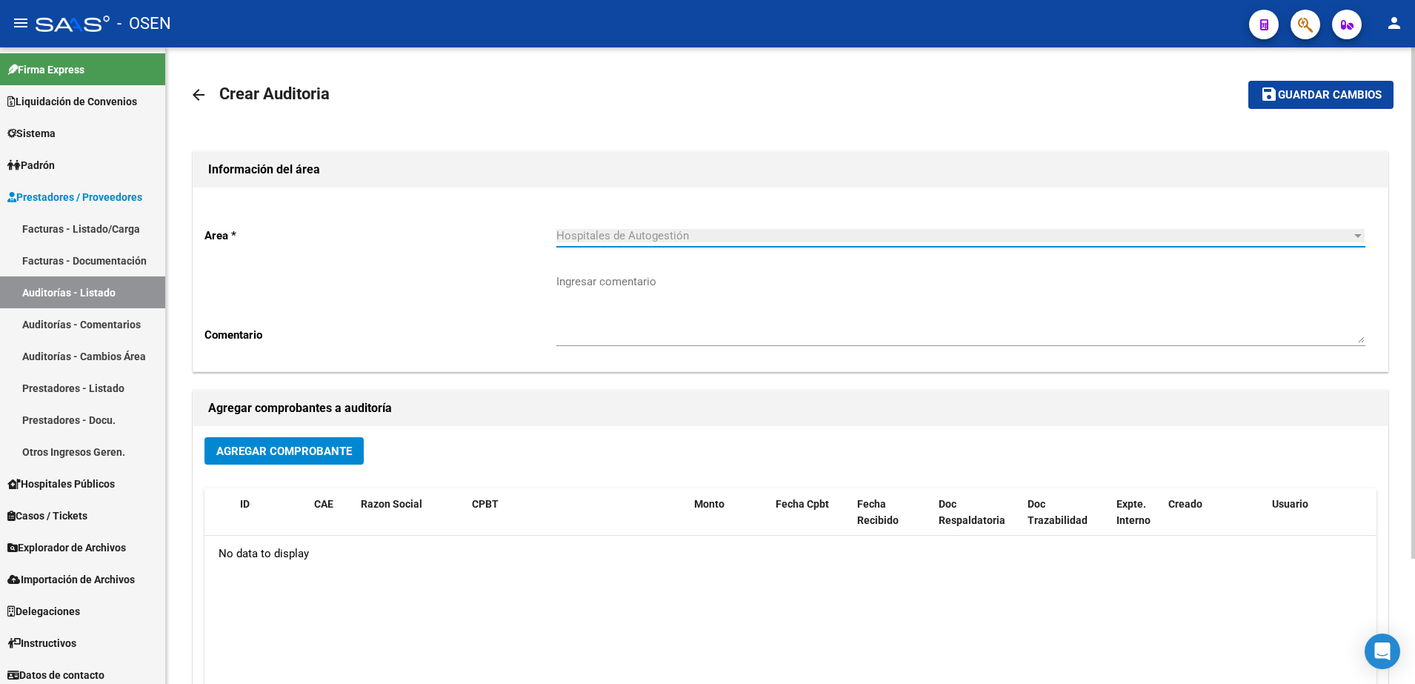
click at [339, 442] on button "Agregar Comprobante" at bounding box center [283, 450] width 159 height 27
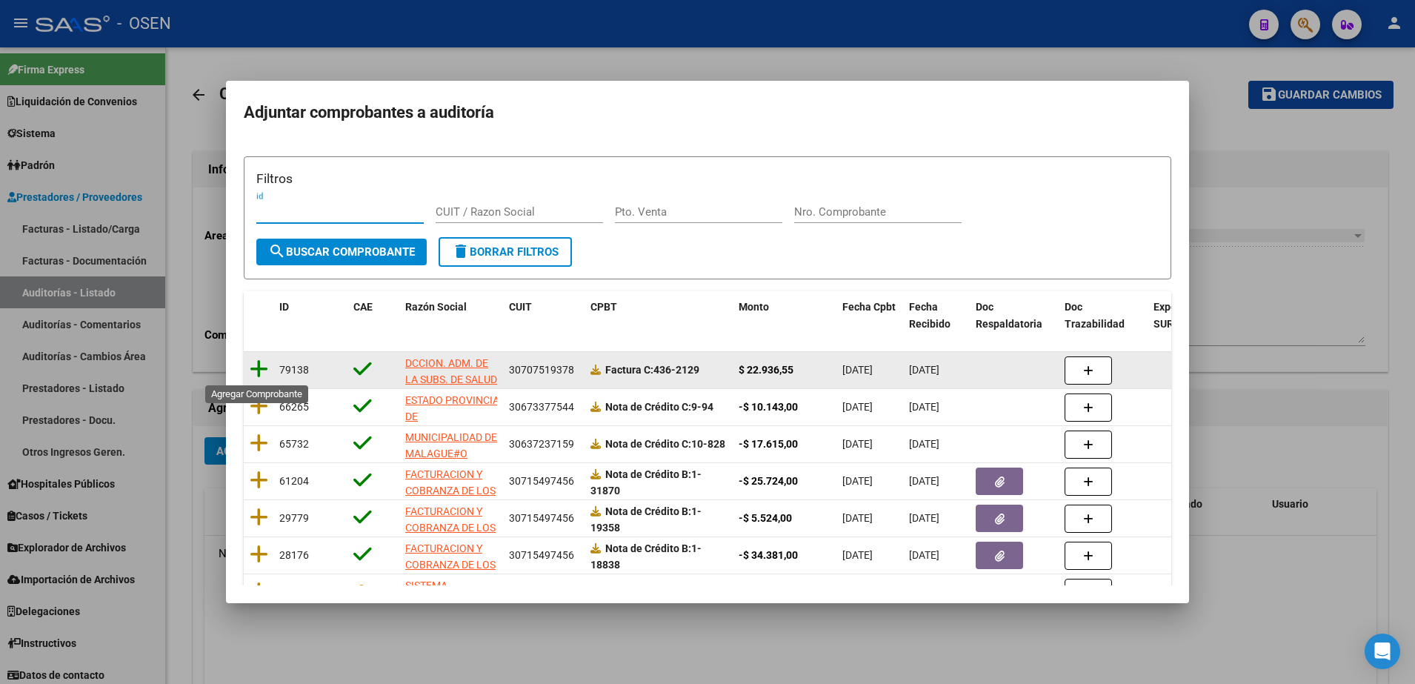
click at [262, 369] on icon at bounding box center [259, 369] width 19 height 21
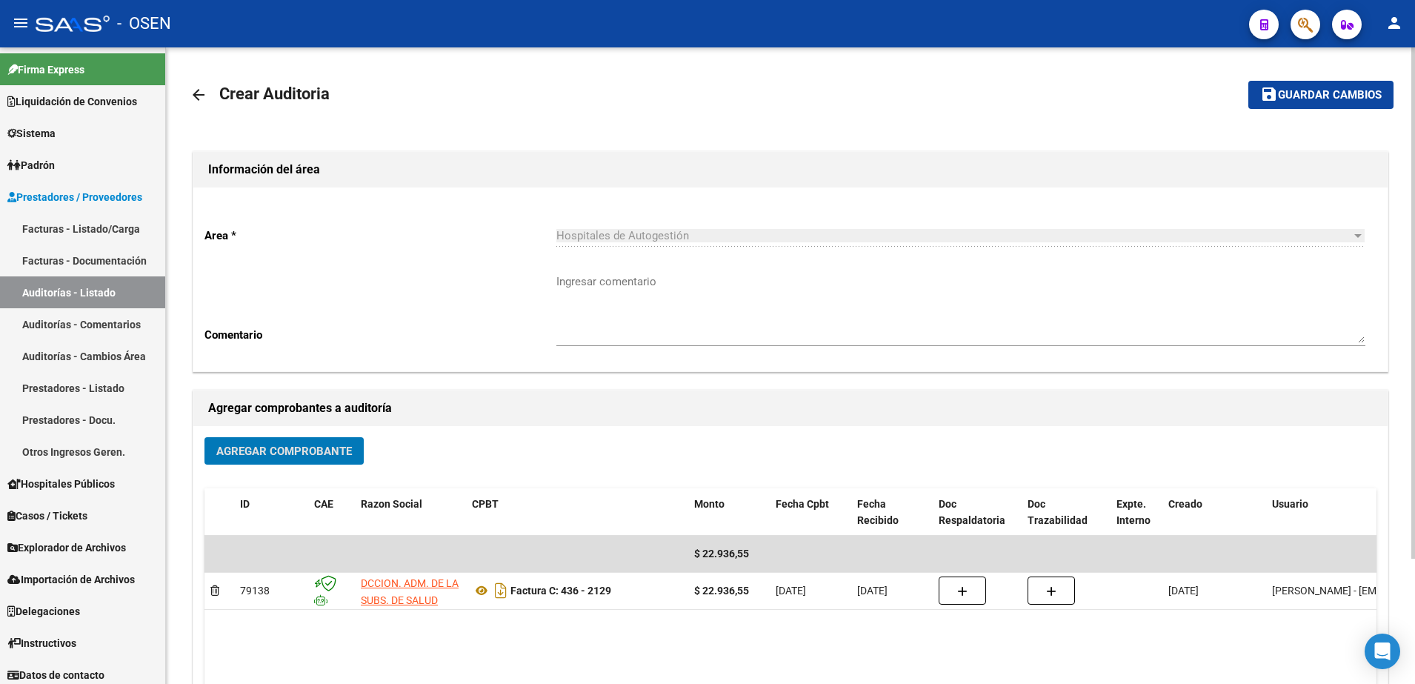
click at [1364, 96] on span "Guardar cambios" at bounding box center [1330, 95] width 104 height 13
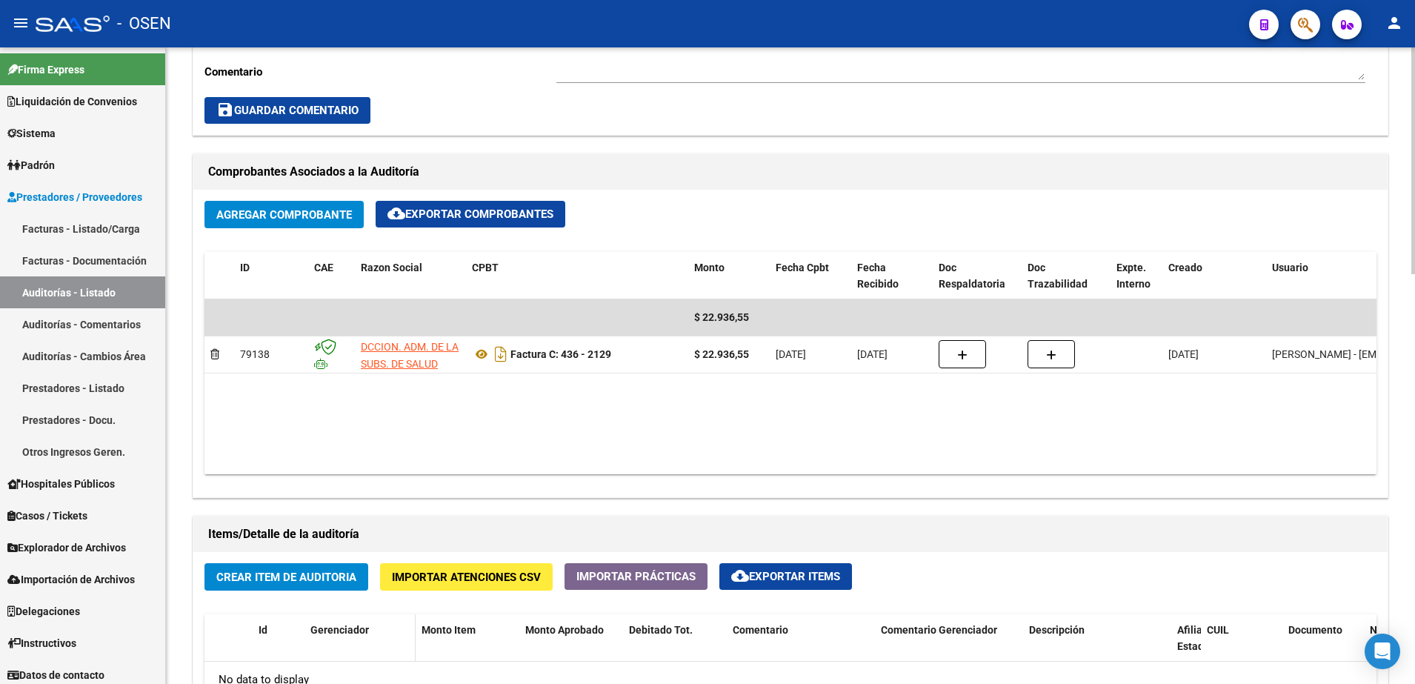
scroll to position [741, 0]
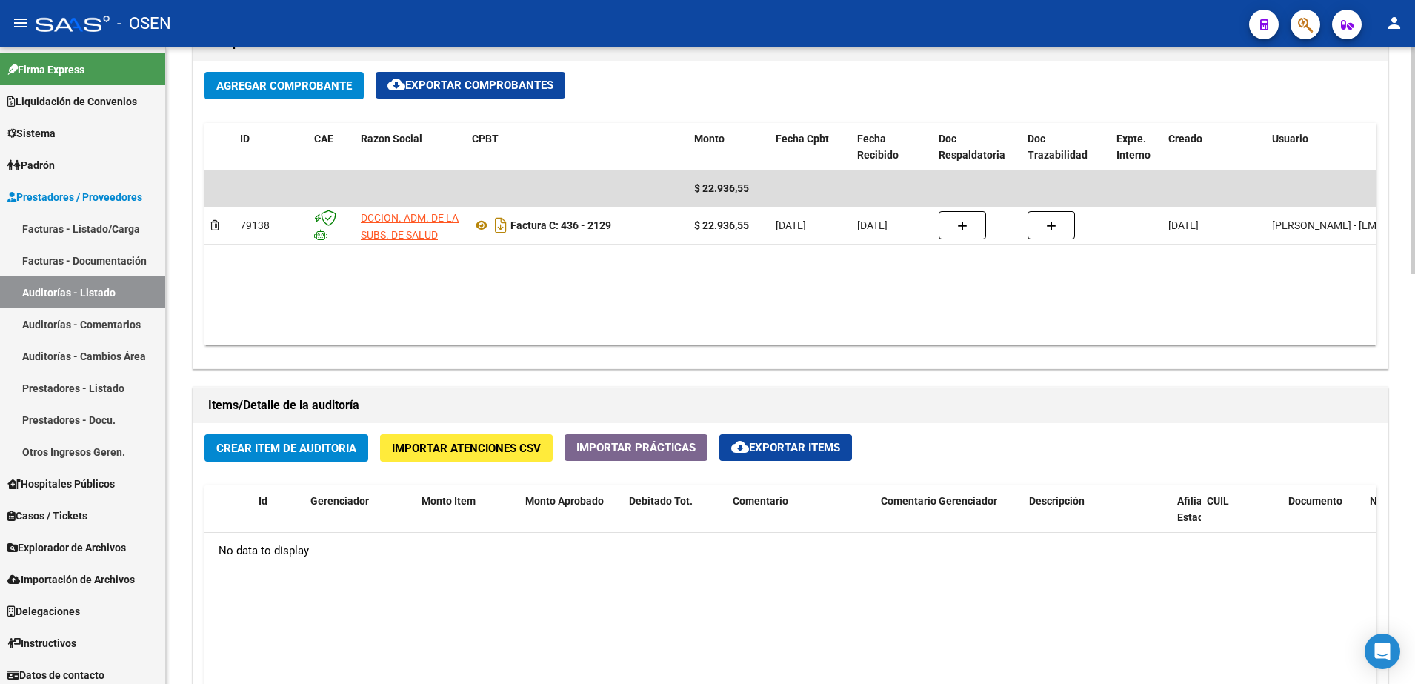
click at [301, 419] on div "Items/Detalle de la auditoría" at bounding box center [790, 405] width 1194 height 36
click at [304, 438] on button "Crear Item de Auditoria" at bounding box center [286, 447] width 164 height 27
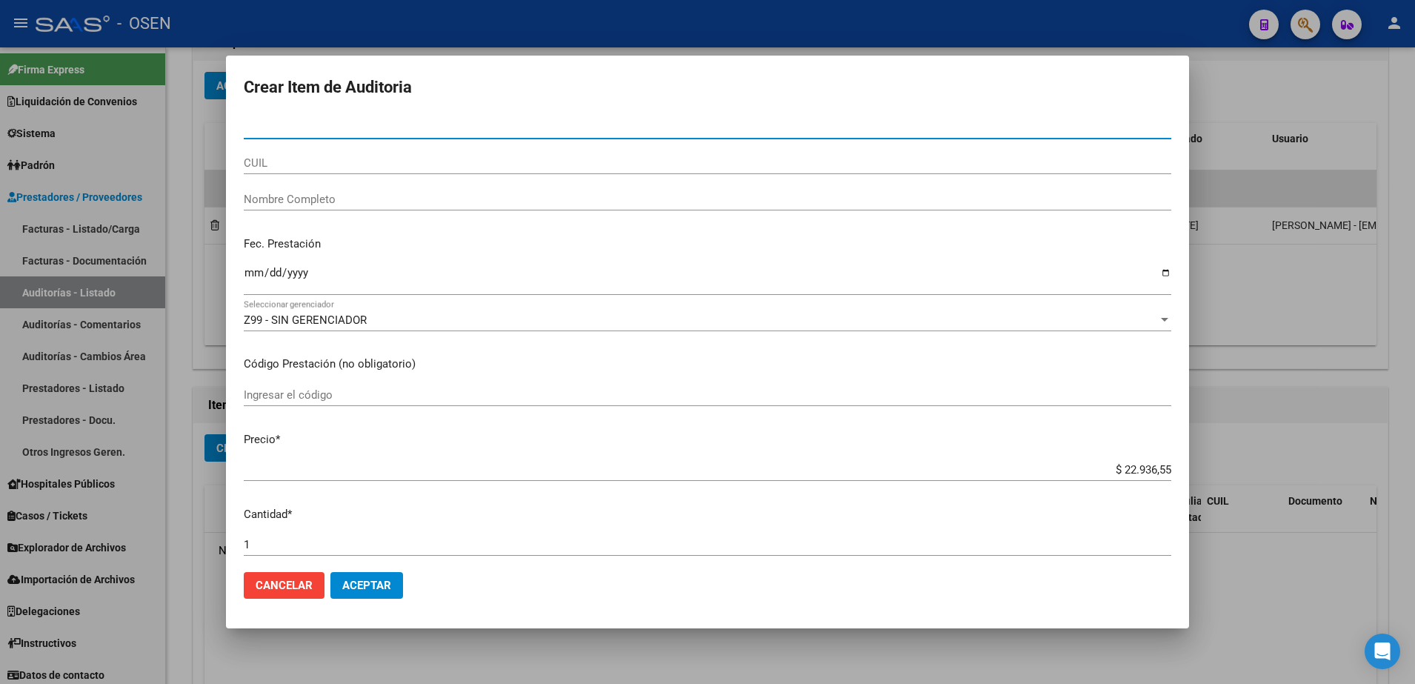
paste input "32.293198"
click at [261, 130] on input "32.293198" at bounding box center [707, 127] width 927 height 13
type input "32293198"
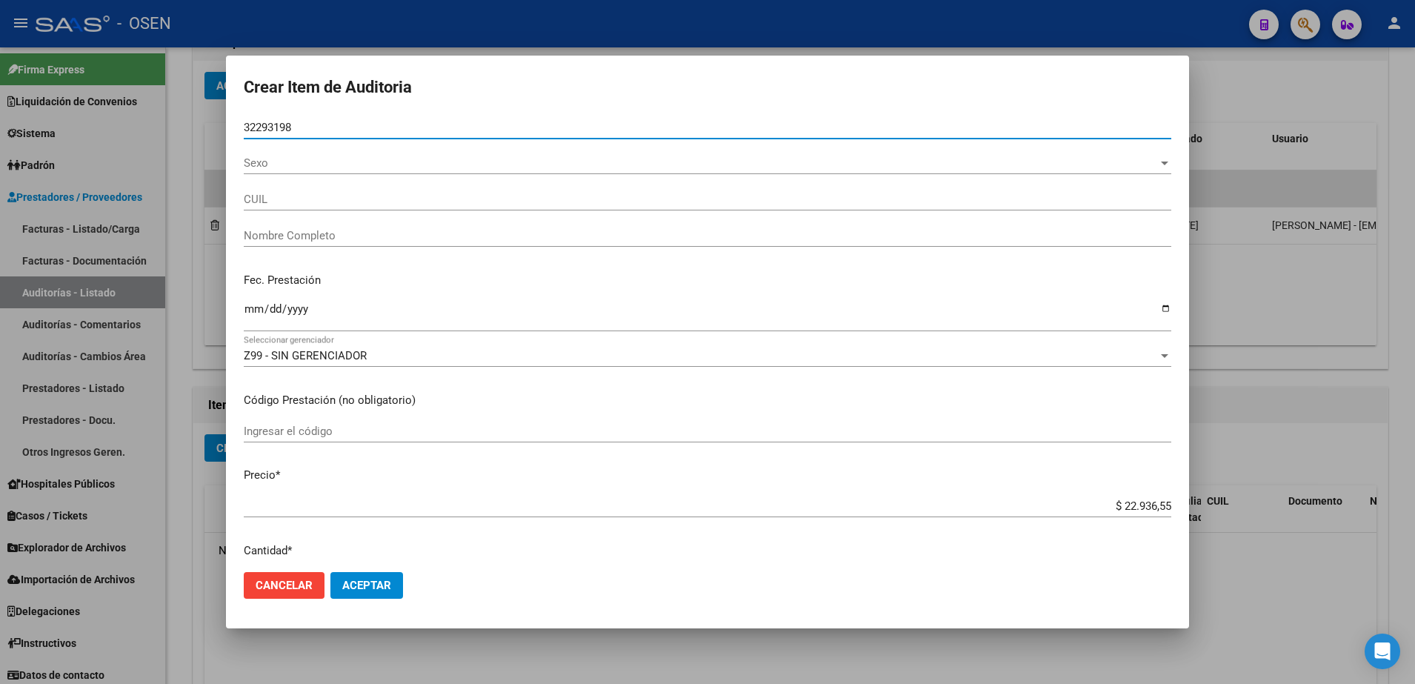
type input "27322931986"
type input "FUERTES [PERSON_NAME]"
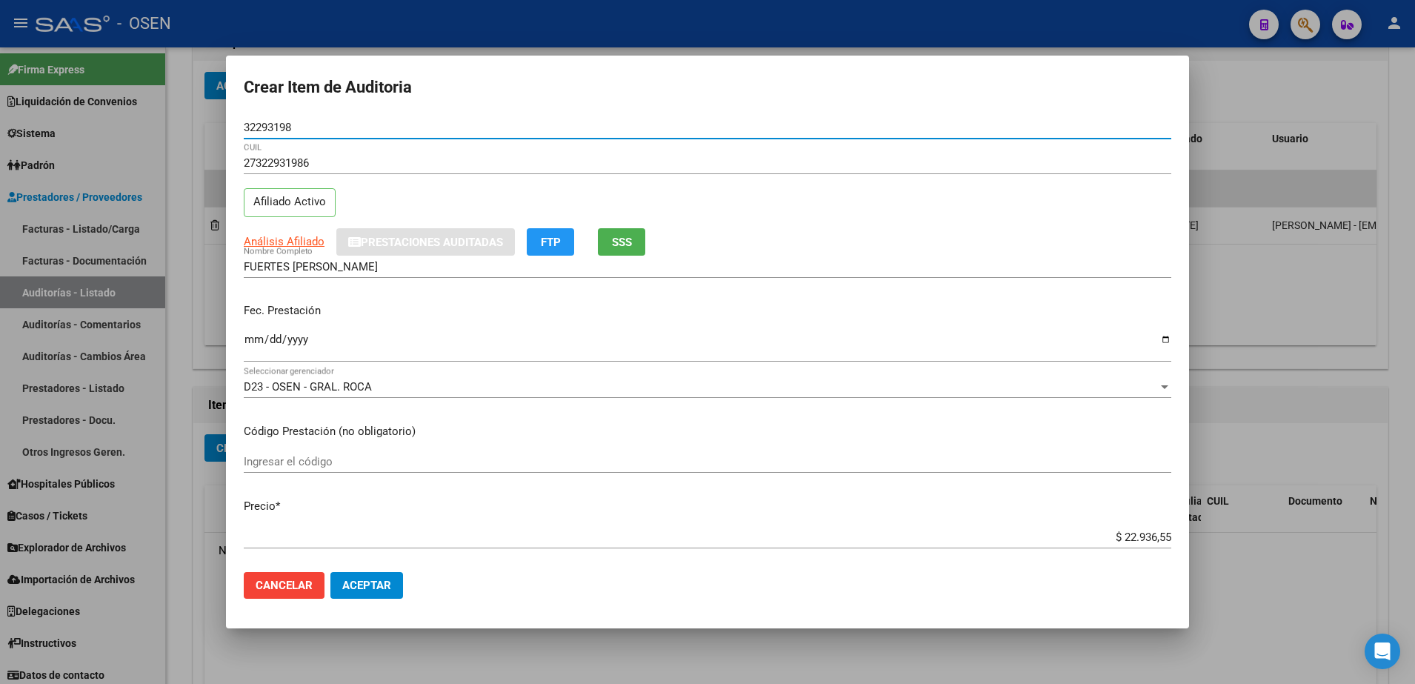
type input "32293198"
click at [253, 334] on input "Ingresar la fecha" at bounding box center [707, 345] width 927 height 24
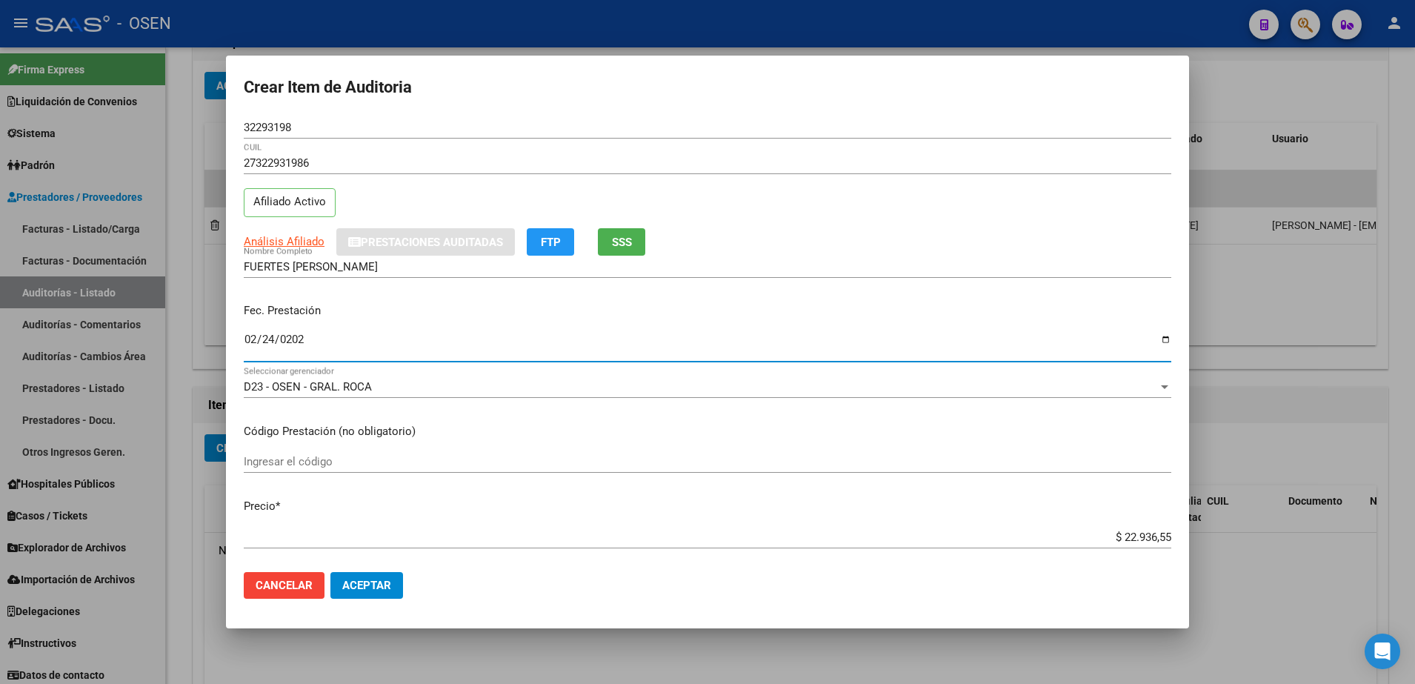
type input "[DATE]"
click at [304, 236] on span "Análisis Afiliado" at bounding box center [284, 241] width 81 height 13
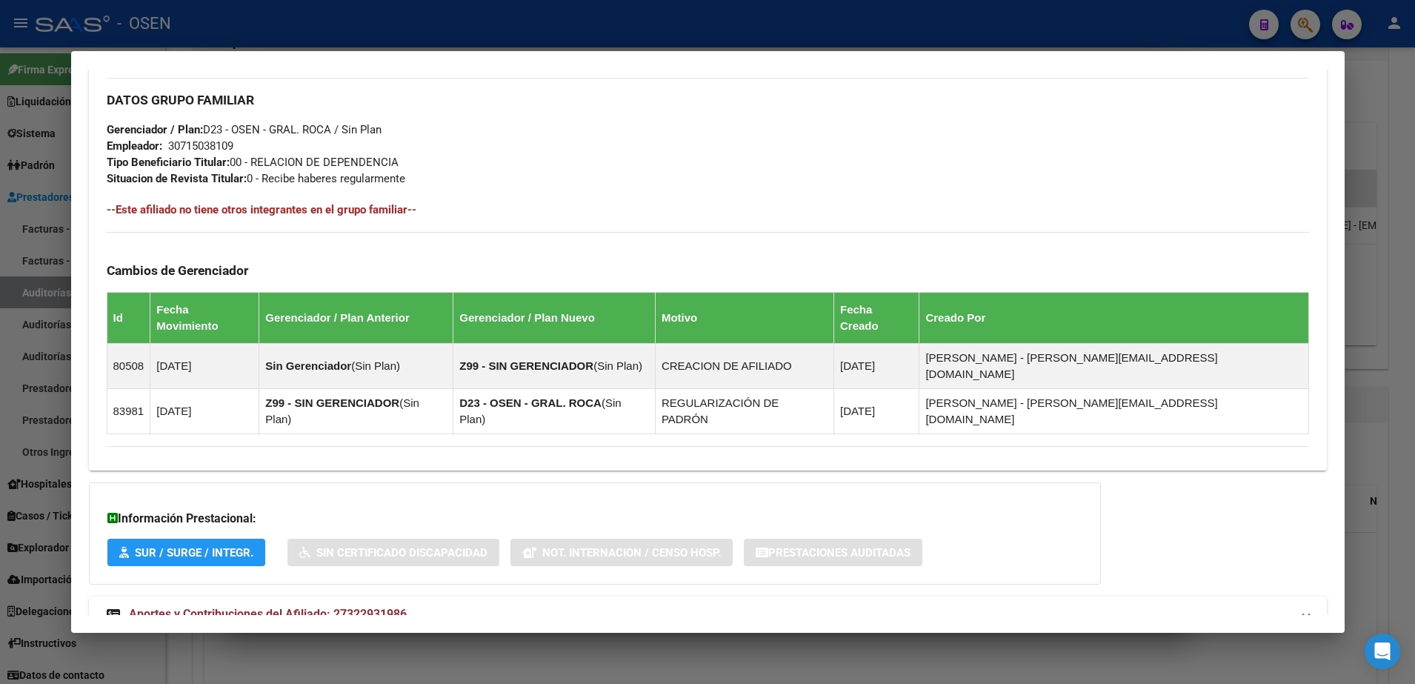
scroll to position [673, 0]
click at [710, 604] on mat-panel-title "Aportes y Contribuciones del Afiliado: 27322931986" at bounding box center [699, 613] width 1184 height 18
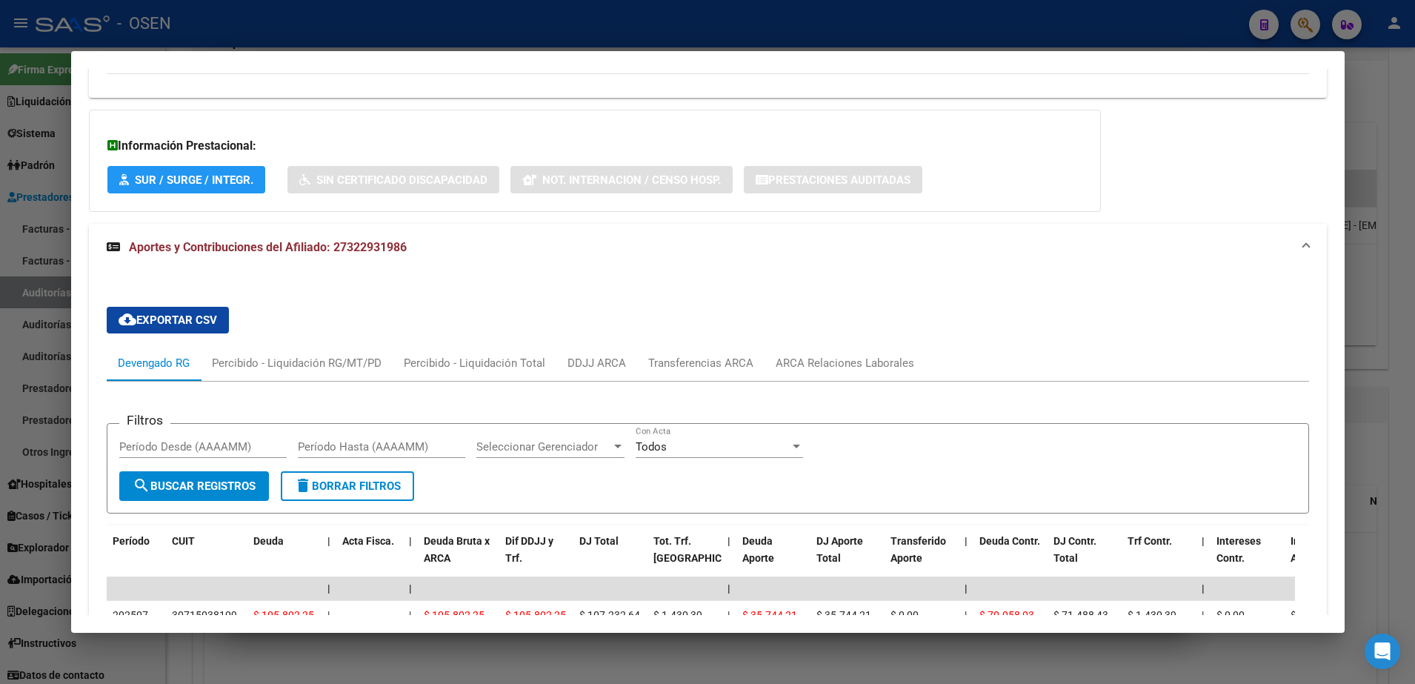
scroll to position [1408, 0]
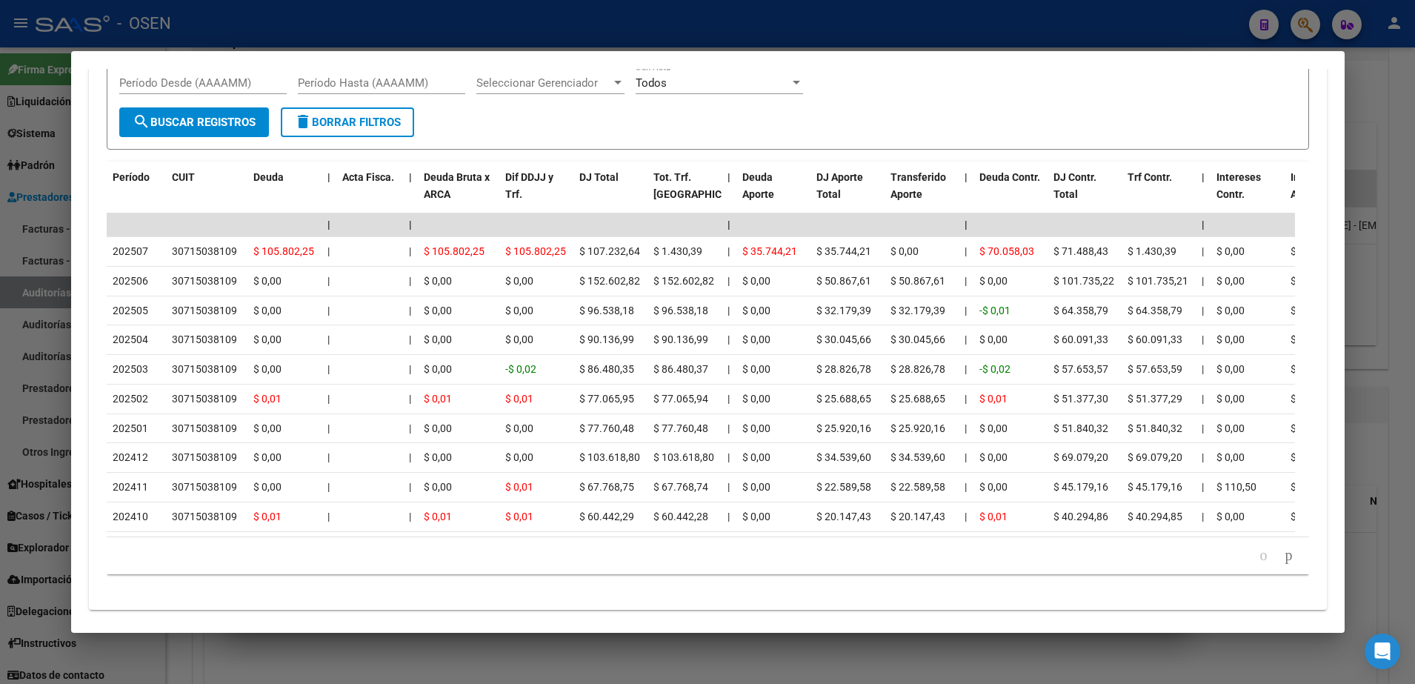
click at [621, 39] on div at bounding box center [707, 342] width 1415 height 684
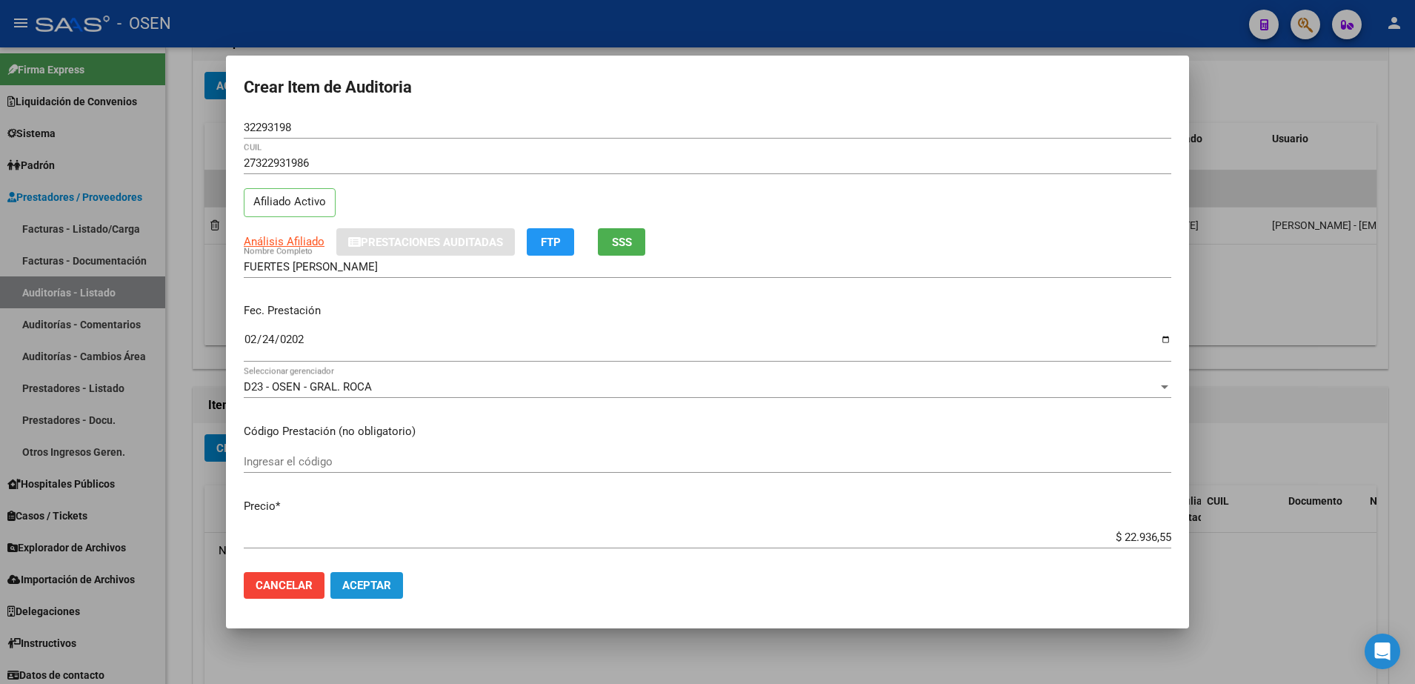
click at [384, 589] on span "Aceptar" at bounding box center [366, 585] width 49 height 13
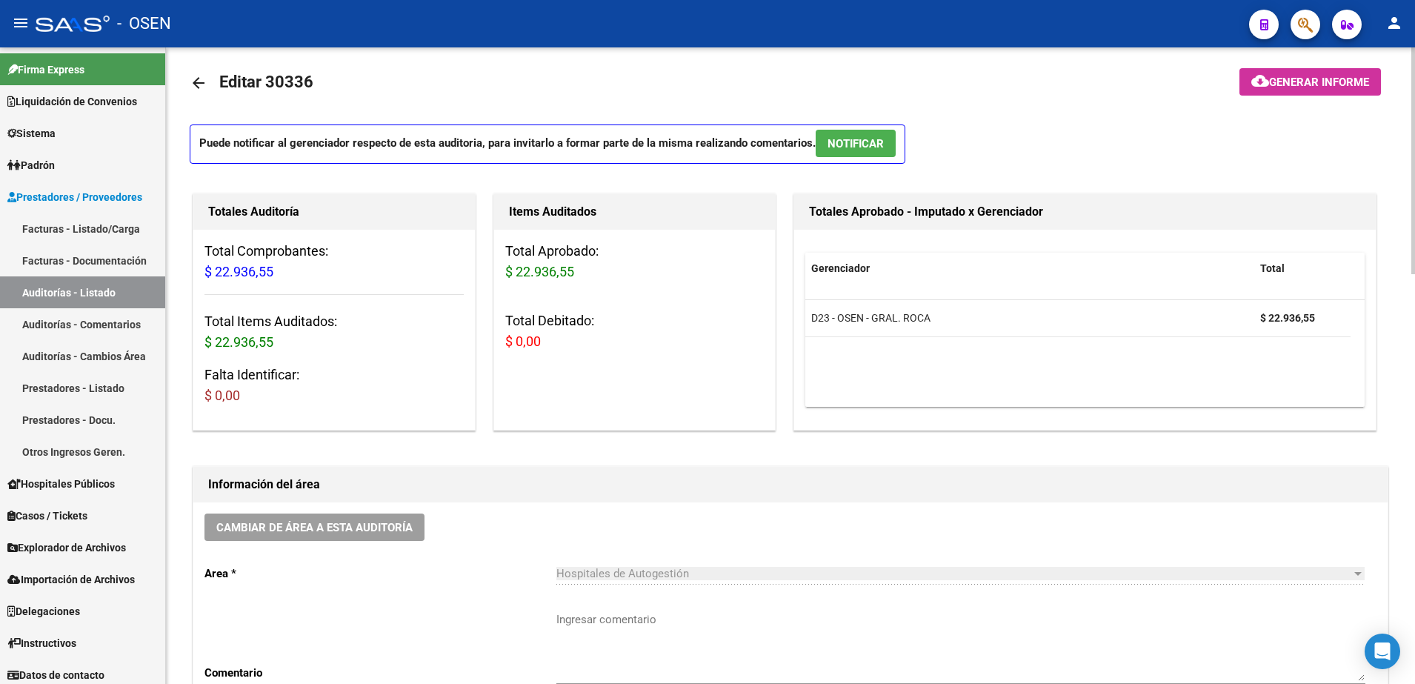
scroll to position [0, 0]
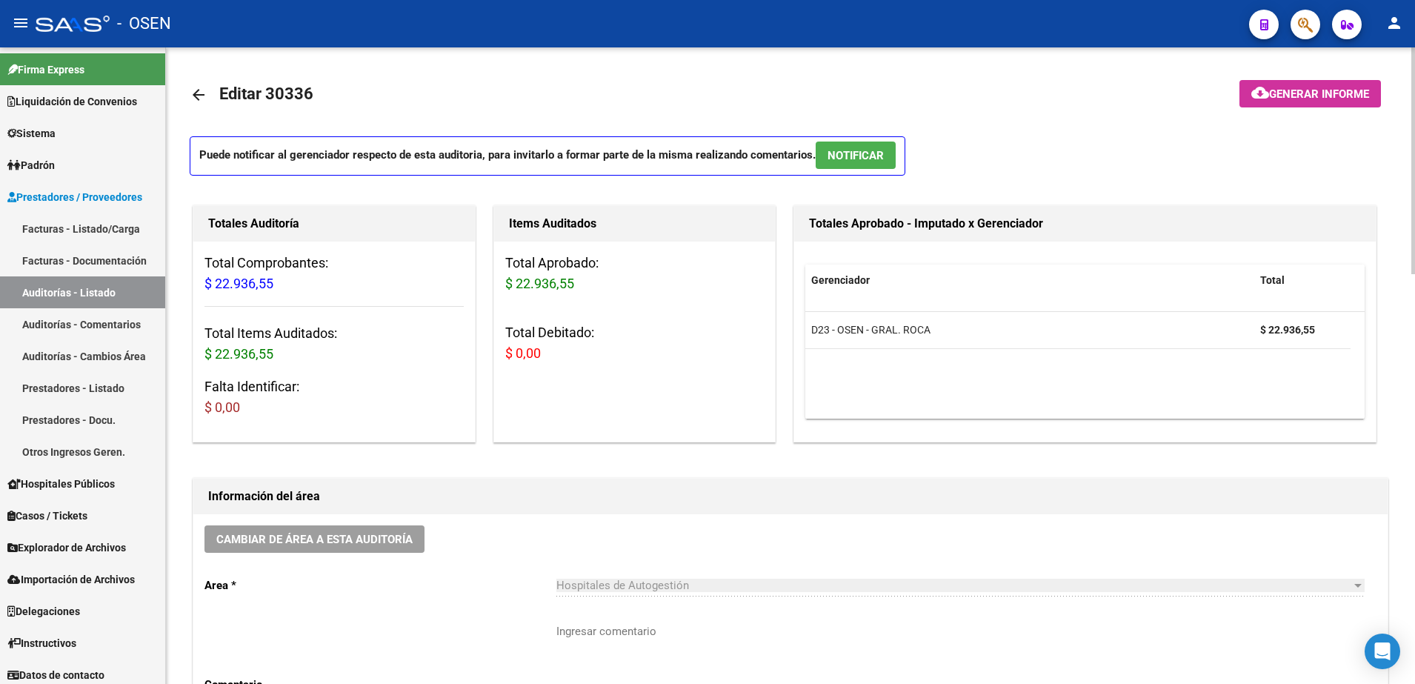
click at [202, 95] on mat-icon "arrow_back" at bounding box center [199, 95] width 18 height 18
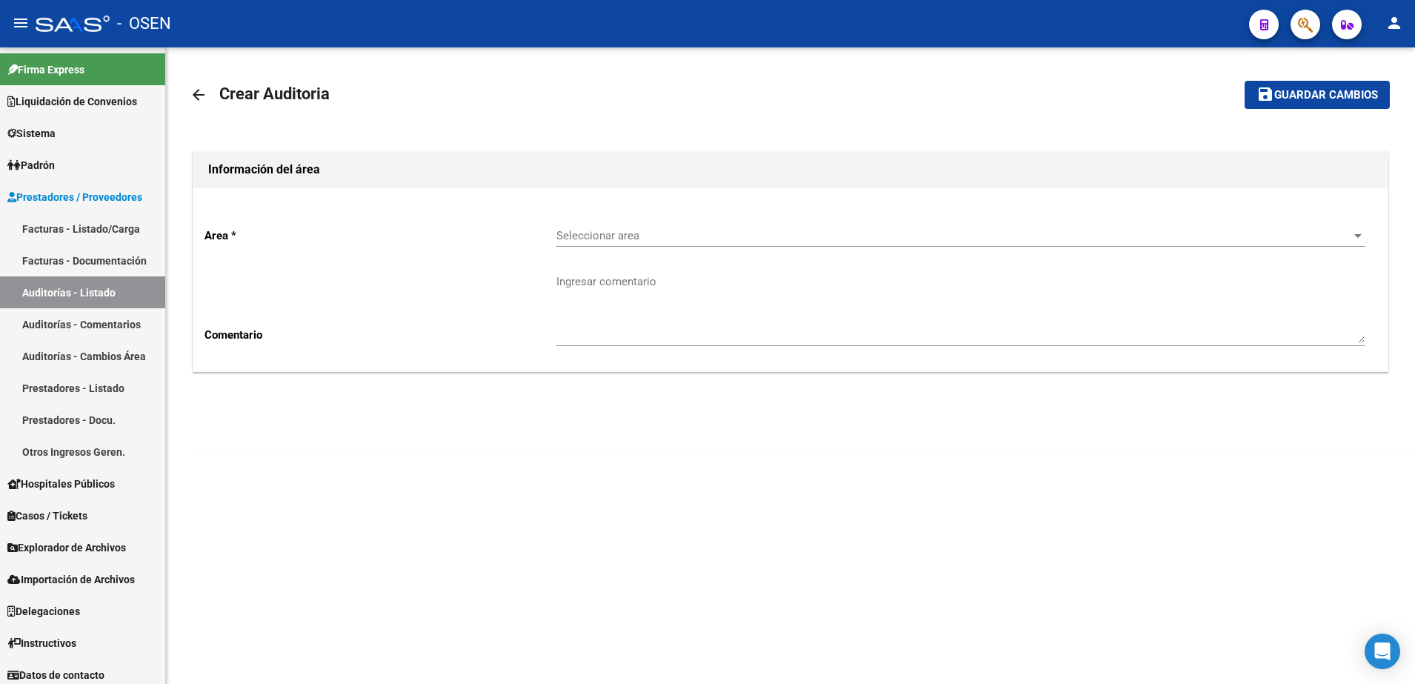
click at [202, 95] on mat-icon "arrow_back" at bounding box center [199, 95] width 18 height 18
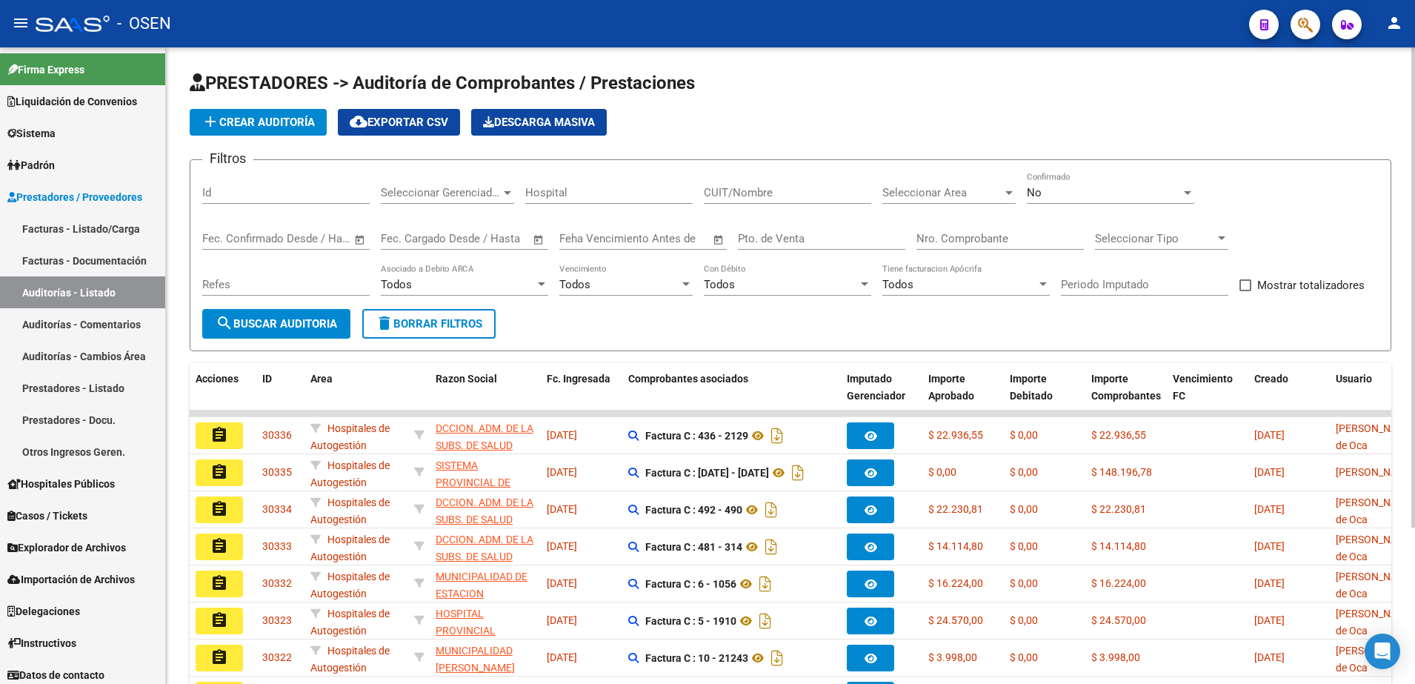
click at [310, 313] on button "search Buscar Auditoria" at bounding box center [276, 324] width 148 height 30
click at [626, 77] on span "PRESTADORES -> Auditoría de Comprobantes / Prestaciones" at bounding box center [442, 83] width 505 height 21
drag, startPoint x: 626, startPoint y: 77, endPoint x: 491, endPoint y: 73, distance: 134.9
click at [491, 73] on span "PRESTADORES -> Auditoría de Comprobantes / Prestaciones" at bounding box center [442, 83] width 505 height 21
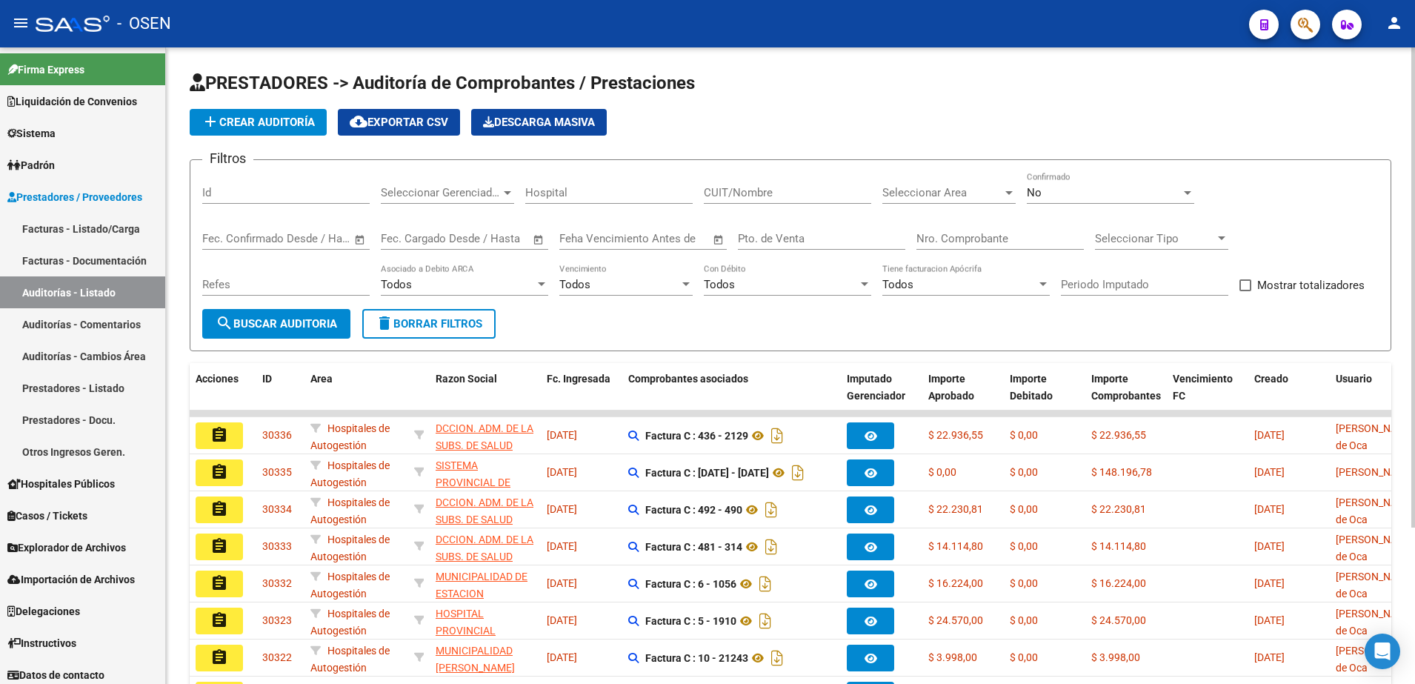
click at [496, 82] on span "PRESTADORES -> Auditoría de Comprobantes / Prestaciones" at bounding box center [442, 83] width 505 height 21
drag, startPoint x: 496, startPoint y: 82, endPoint x: 399, endPoint y: 82, distance: 97.8
click at [399, 82] on span "PRESTADORES -> Auditoría de Comprobantes / Prestaciones" at bounding box center [442, 83] width 505 height 21
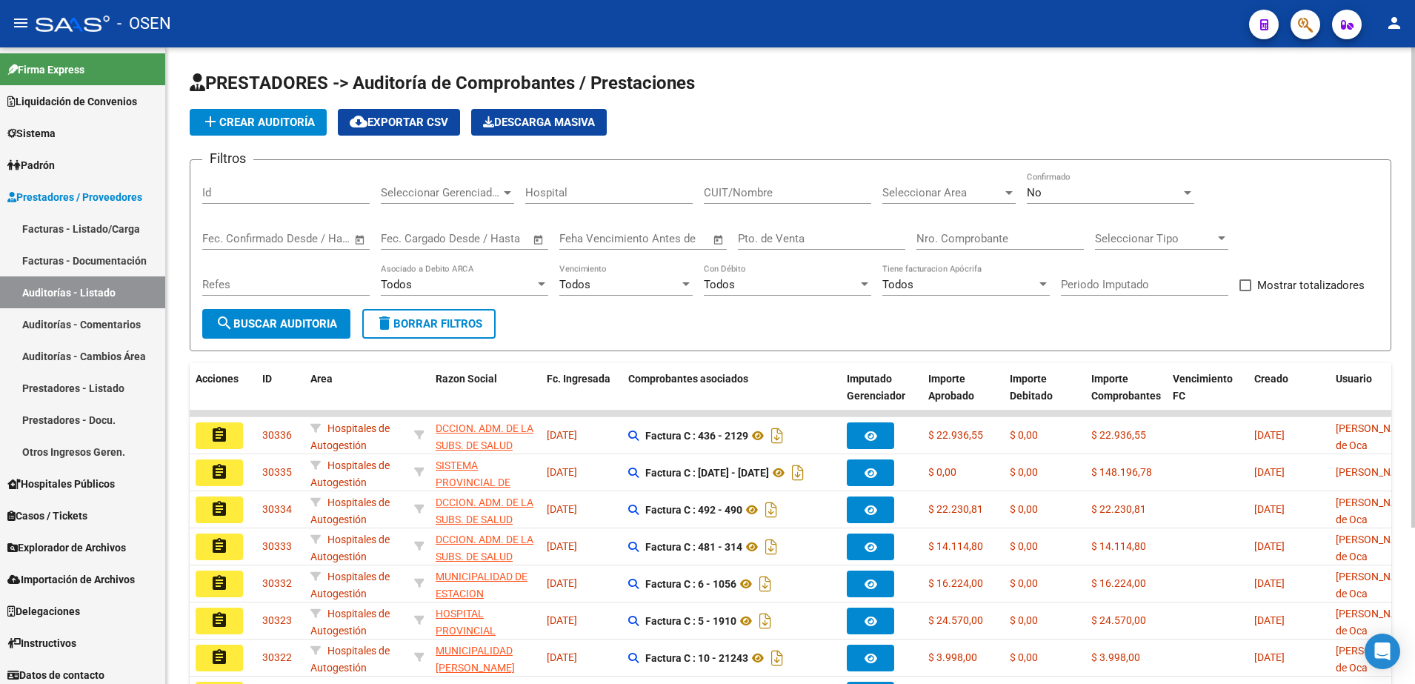
drag, startPoint x: 399, startPoint y: 82, endPoint x: 319, endPoint y: 71, distance: 80.8
click at [319, 71] on div "PRESTADORES -> Auditoría de Comprobantes / Prestaciones add Crear Auditoría clo…" at bounding box center [790, 462] width 1249 height 830
click at [219, 310] on button "search Buscar Auditoria" at bounding box center [276, 324] width 148 height 30
click at [341, 316] on button "search Buscar Auditoria" at bounding box center [276, 324] width 148 height 30
click at [321, 317] on span "search Buscar Auditoria" at bounding box center [276, 323] width 121 height 13
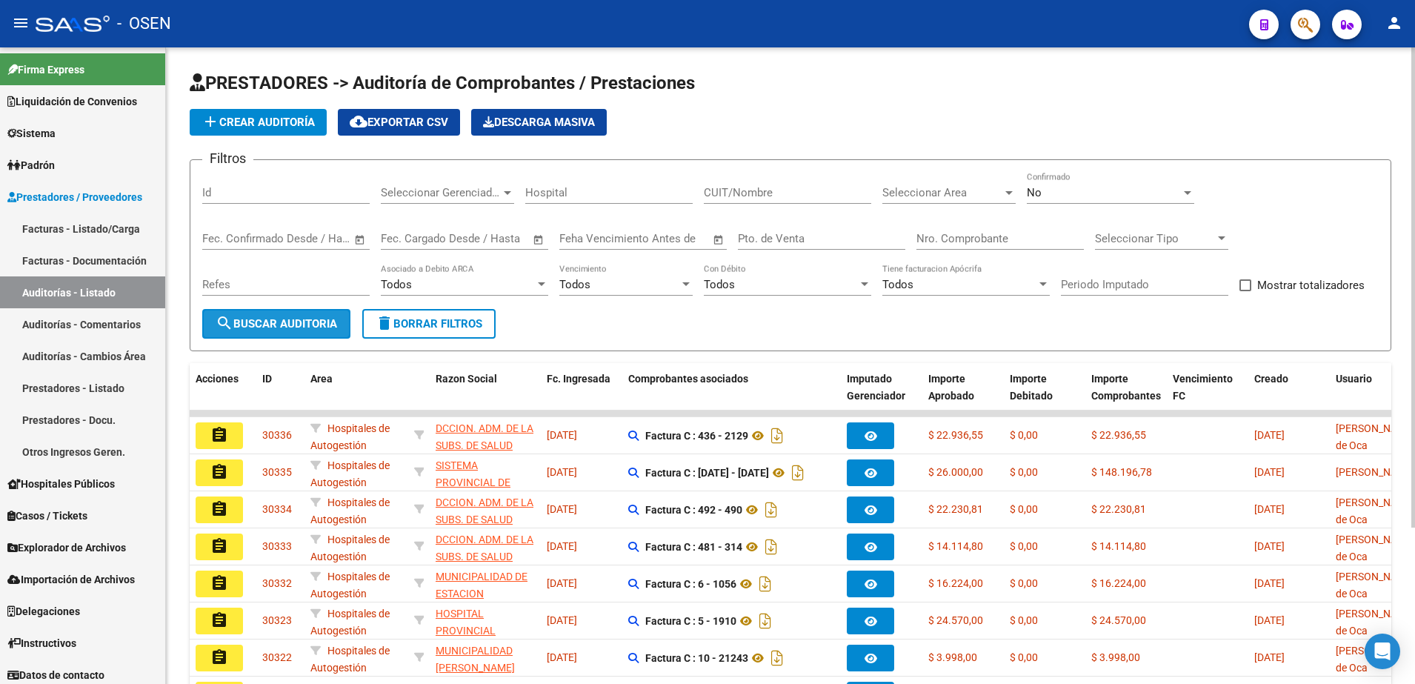
click at [315, 325] on span "search Buscar Auditoria" at bounding box center [276, 323] width 121 height 13
click at [324, 319] on span "search Buscar Auditoria" at bounding box center [276, 323] width 121 height 13
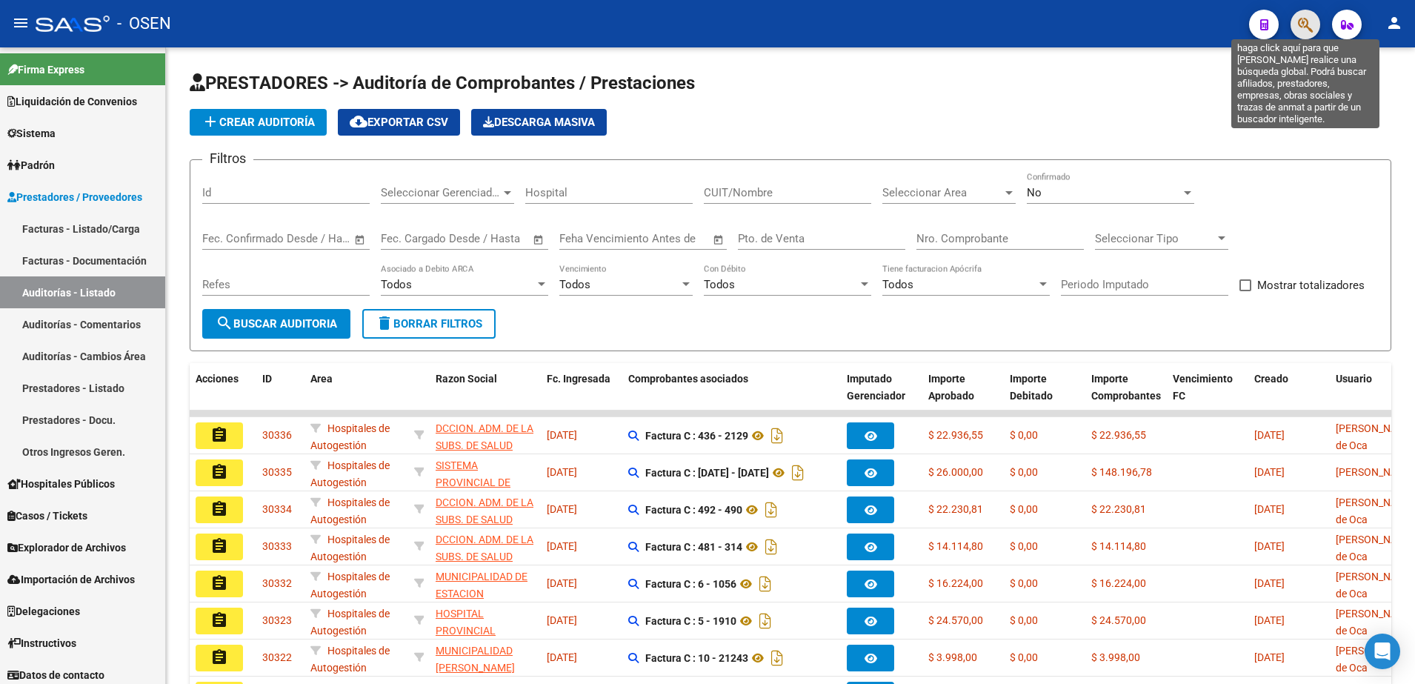
click at [1299, 28] on icon "button" at bounding box center [1305, 24] width 15 height 17
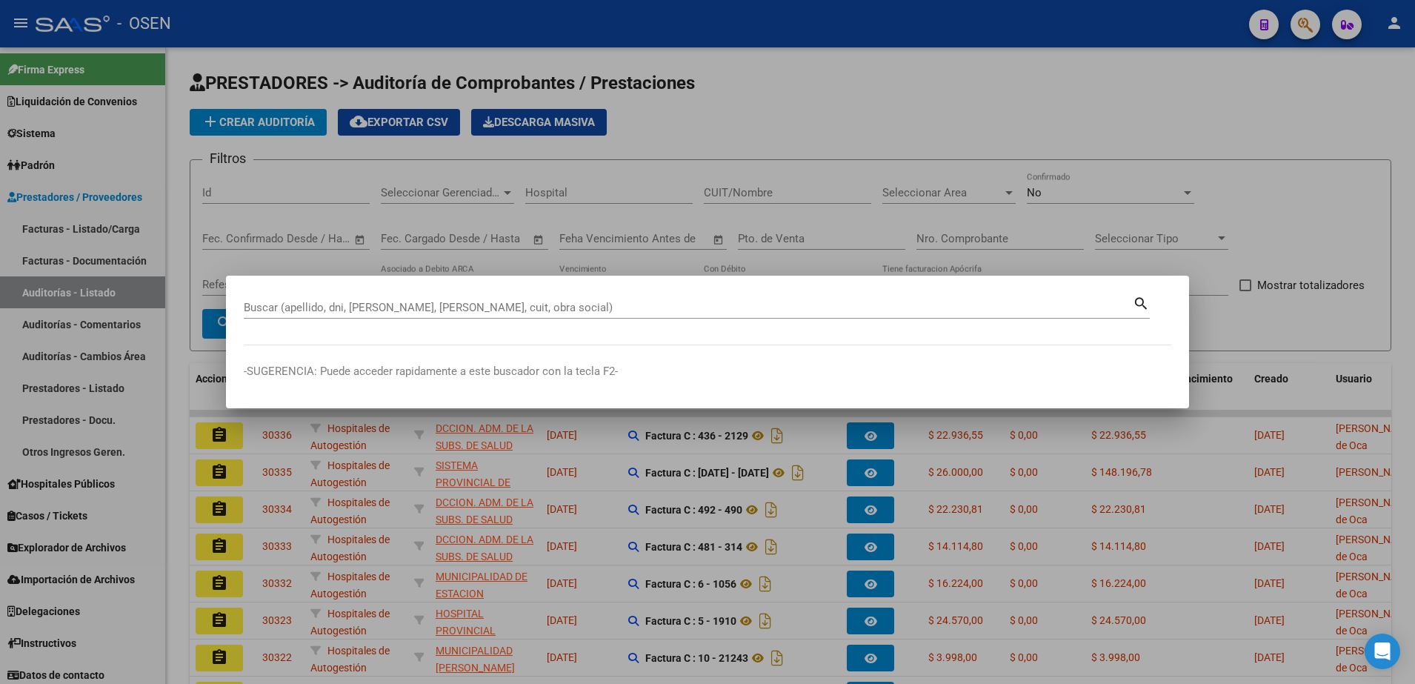
paste input "24682970"
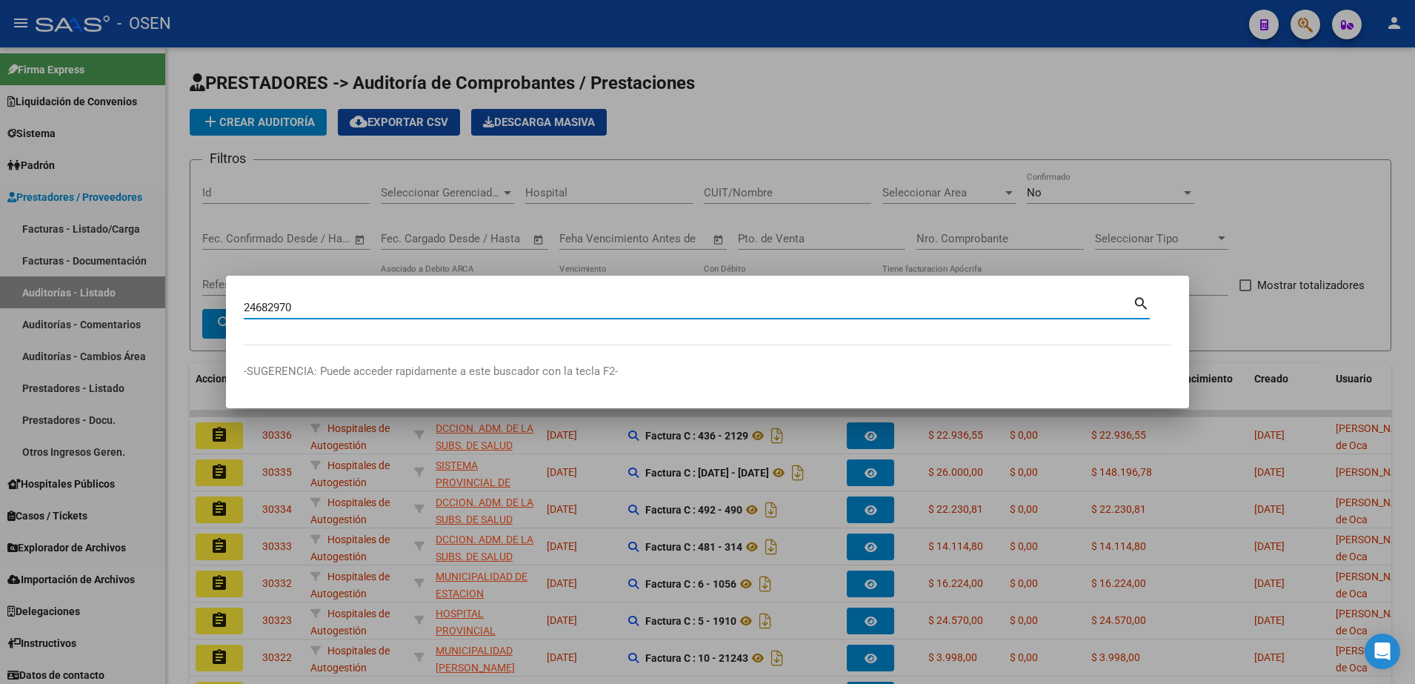
type input "24682970"
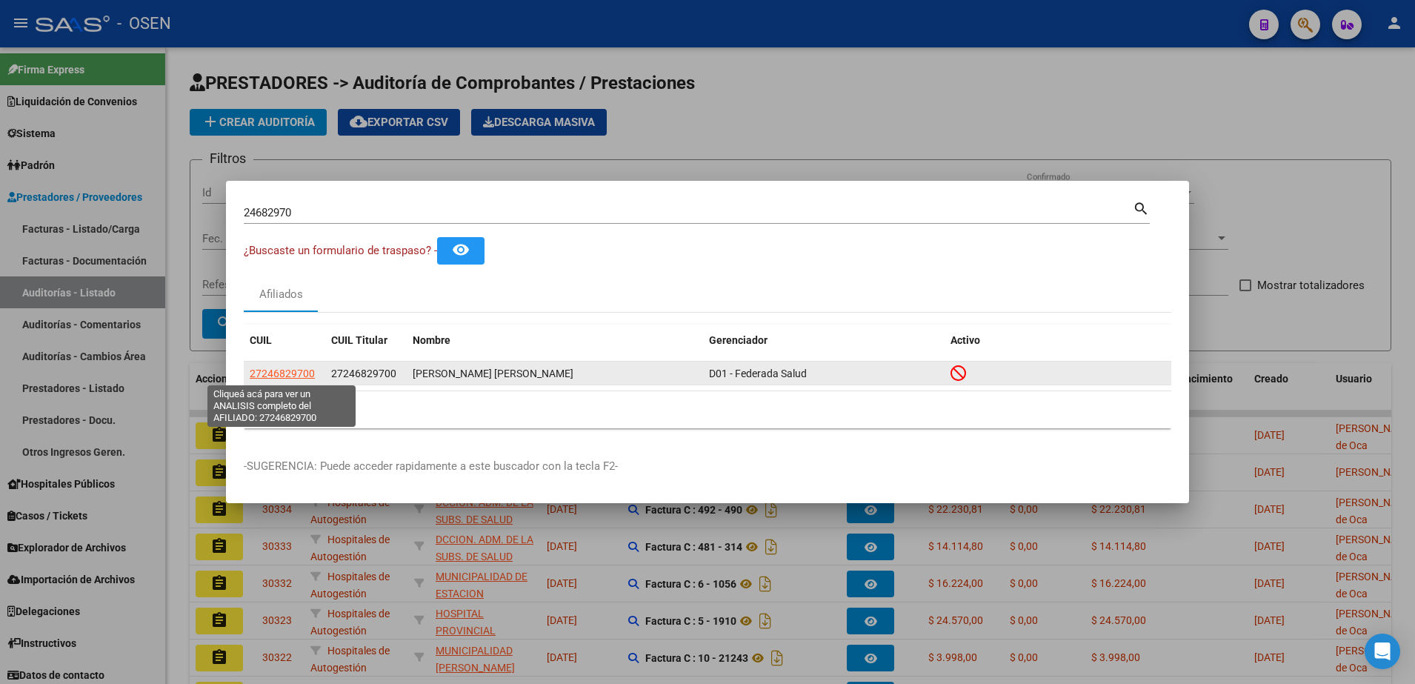
click at [268, 375] on span "27246829700" at bounding box center [282, 373] width 65 height 12
type textarea "27246829700"
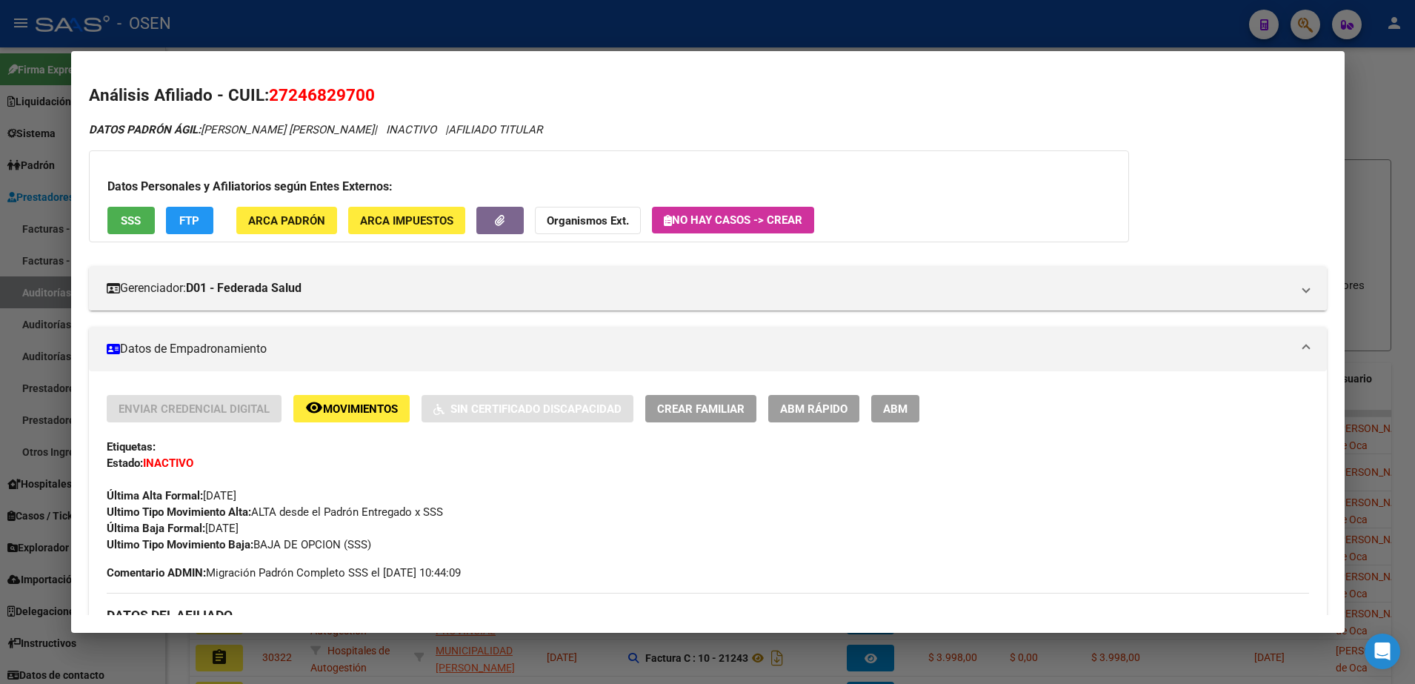
click at [476, 21] on div at bounding box center [707, 342] width 1415 height 684
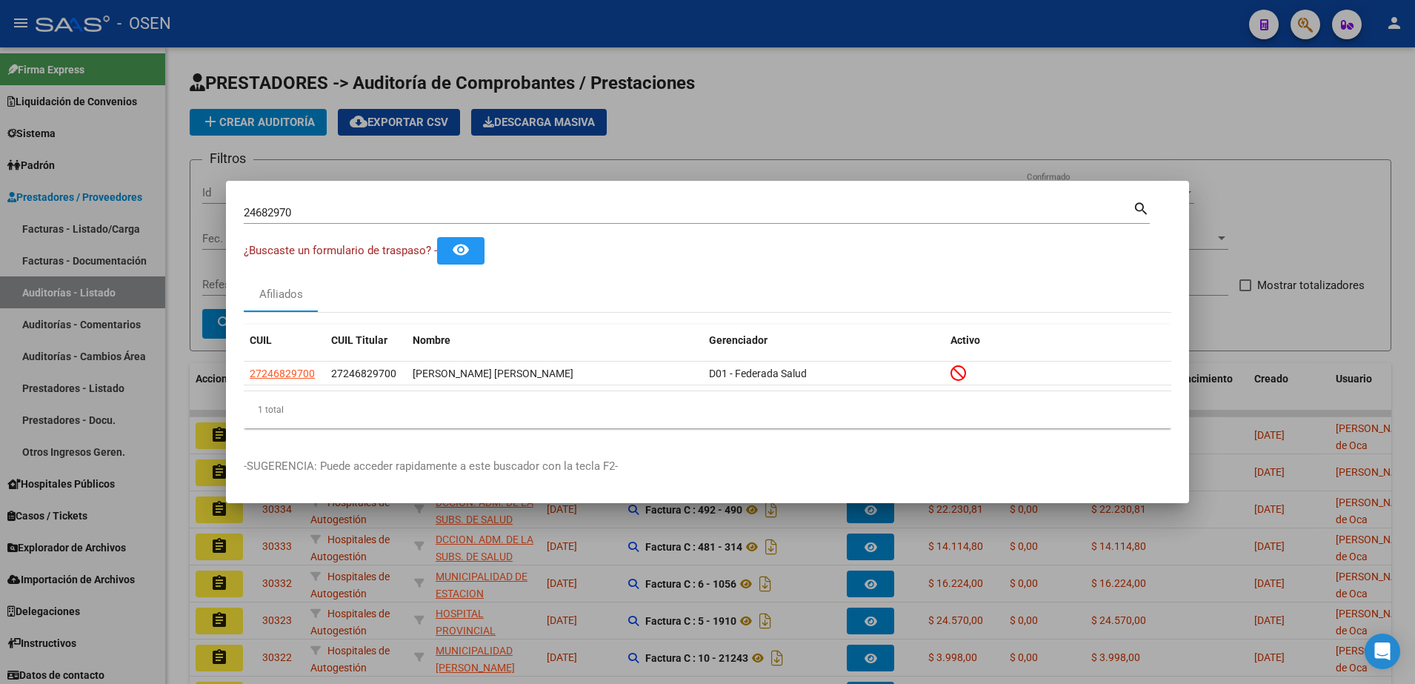
drag, startPoint x: 394, startPoint y: 219, endPoint x: 280, endPoint y: 220, distance: 114.1
click at [280, 220] on div "24682970 Buscar (apellido, dni, [PERSON_NAME], nro traspaso, cuit, obra social)" at bounding box center [688, 212] width 889 height 22
click at [281, 206] on input "24682970" at bounding box center [688, 212] width 889 height 13
paste input "3705979"
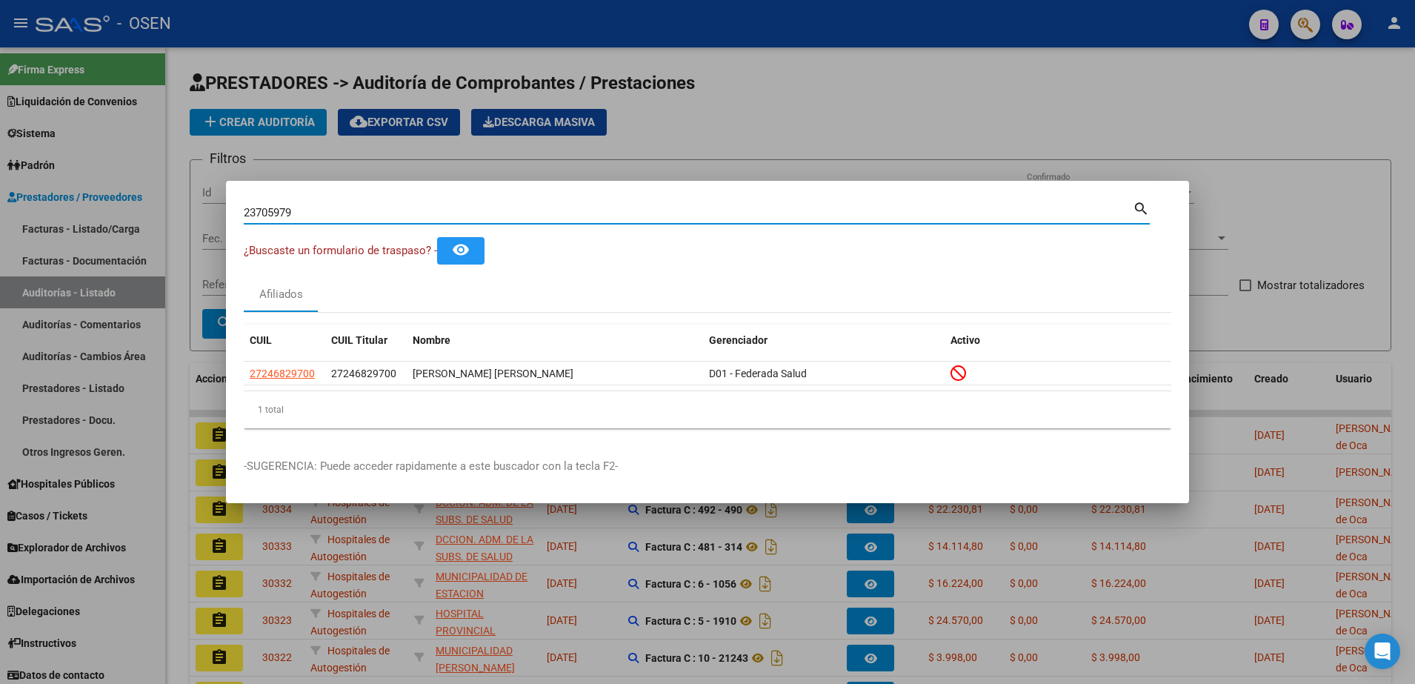
type input "23705979"
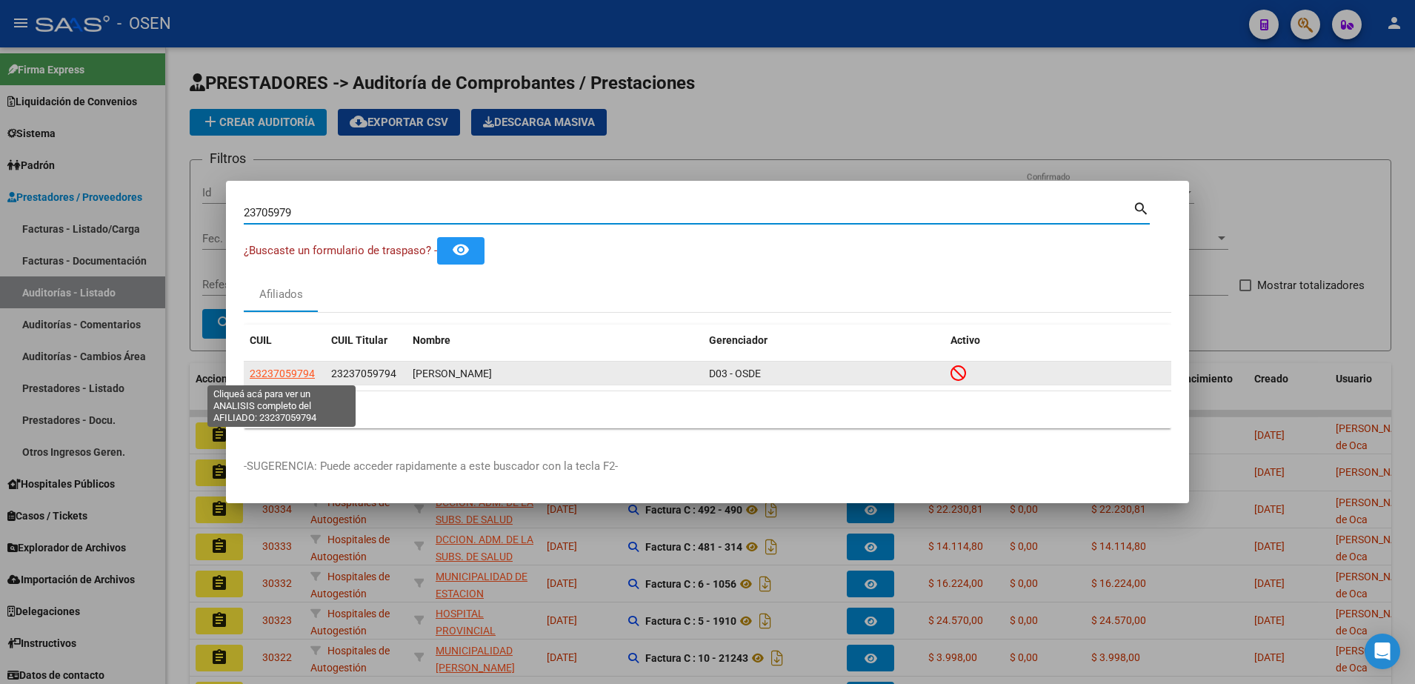
click at [284, 377] on span "23237059794" at bounding box center [282, 373] width 65 height 12
type textarea "23237059794"
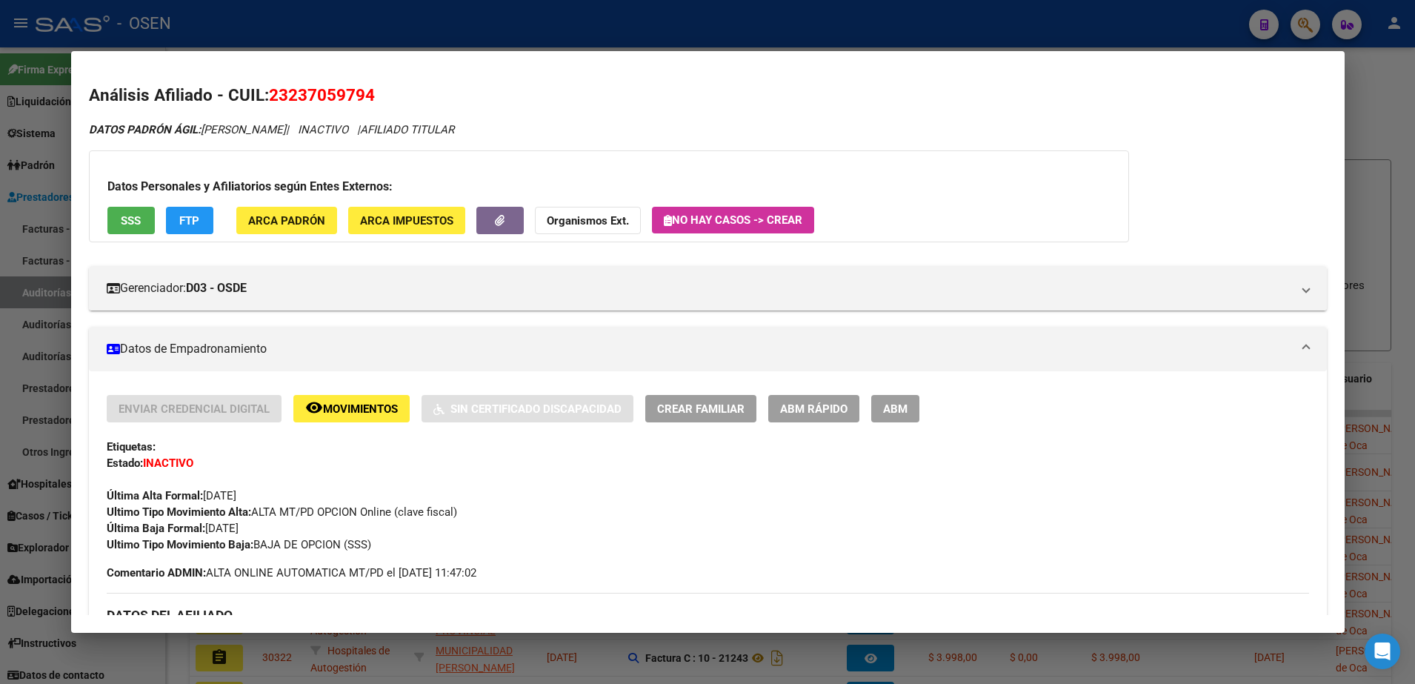
click at [1414, 208] on html "menu - OSEN person Firma Express Liquidación de Convenios ARCA - Aportes RG / M…" at bounding box center [707, 342] width 1415 height 684
click at [1390, 208] on div at bounding box center [707, 342] width 1415 height 684
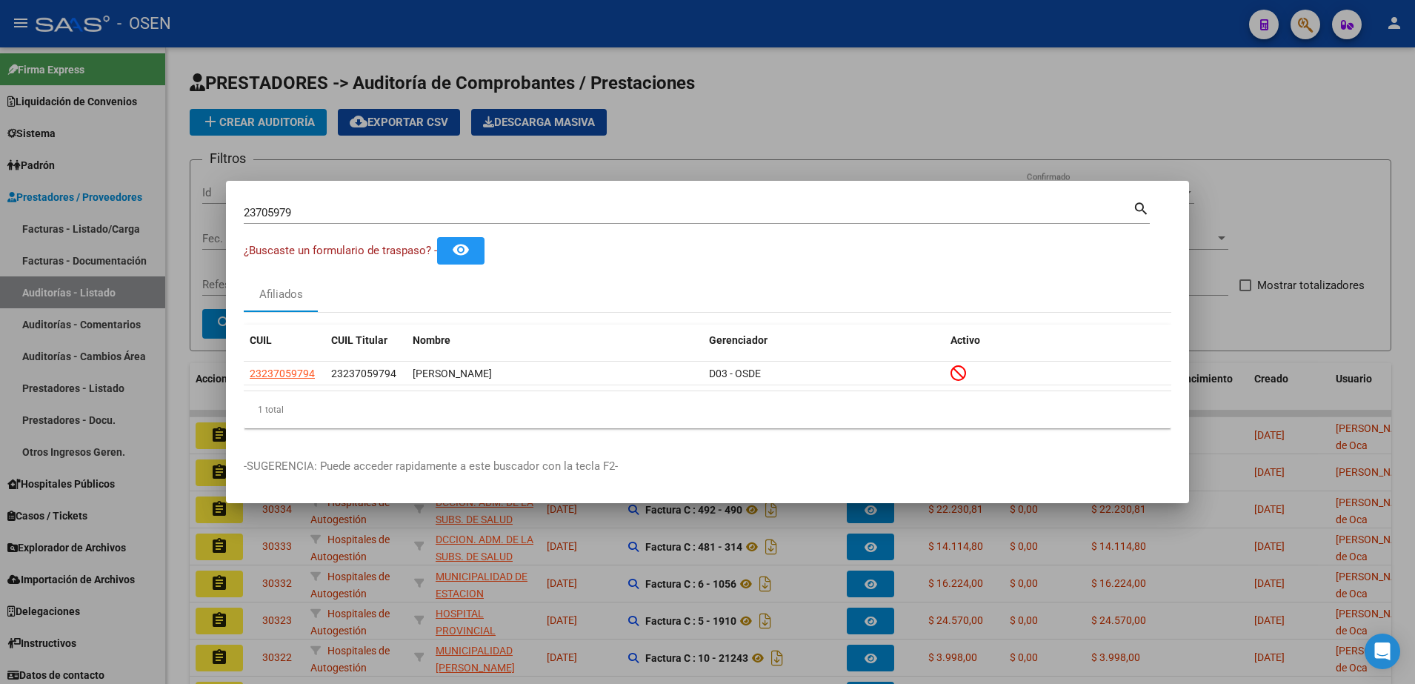
click at [1377, 245] on div at bounding box center [707, 342] width 1415 height 684
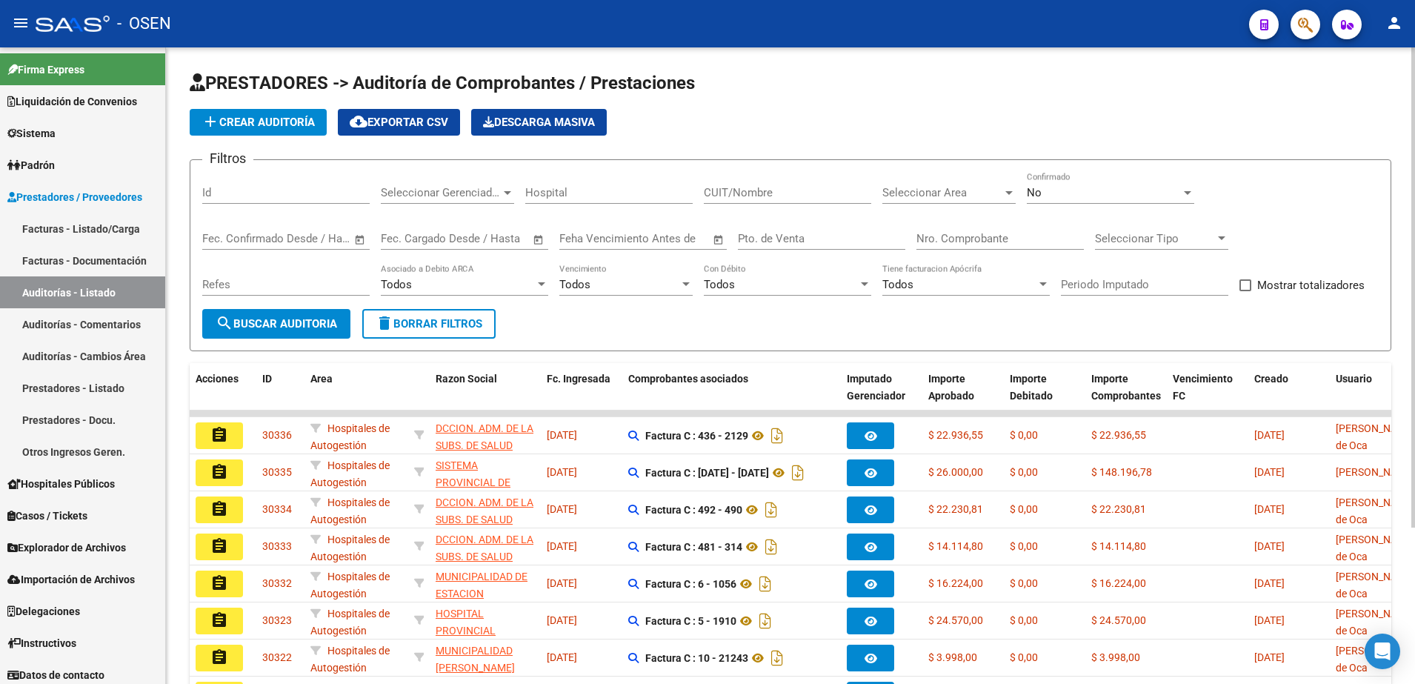
click at [333, 312] on button "search Buscar Auditoria" at bounding box center [276, 324] width 148 height 30
click at [344, 318] on button "search Buscar Auditoria" at bounding box center [276, 324] width 148 height 30
click at [304, 338] on button "search Buscar Auditoria" at bounding box center [276, 324] width 148 height 30
click at [340, 334] on button "search Buscar Auditoria" at bounding box center [276, 324] width 148 height 30
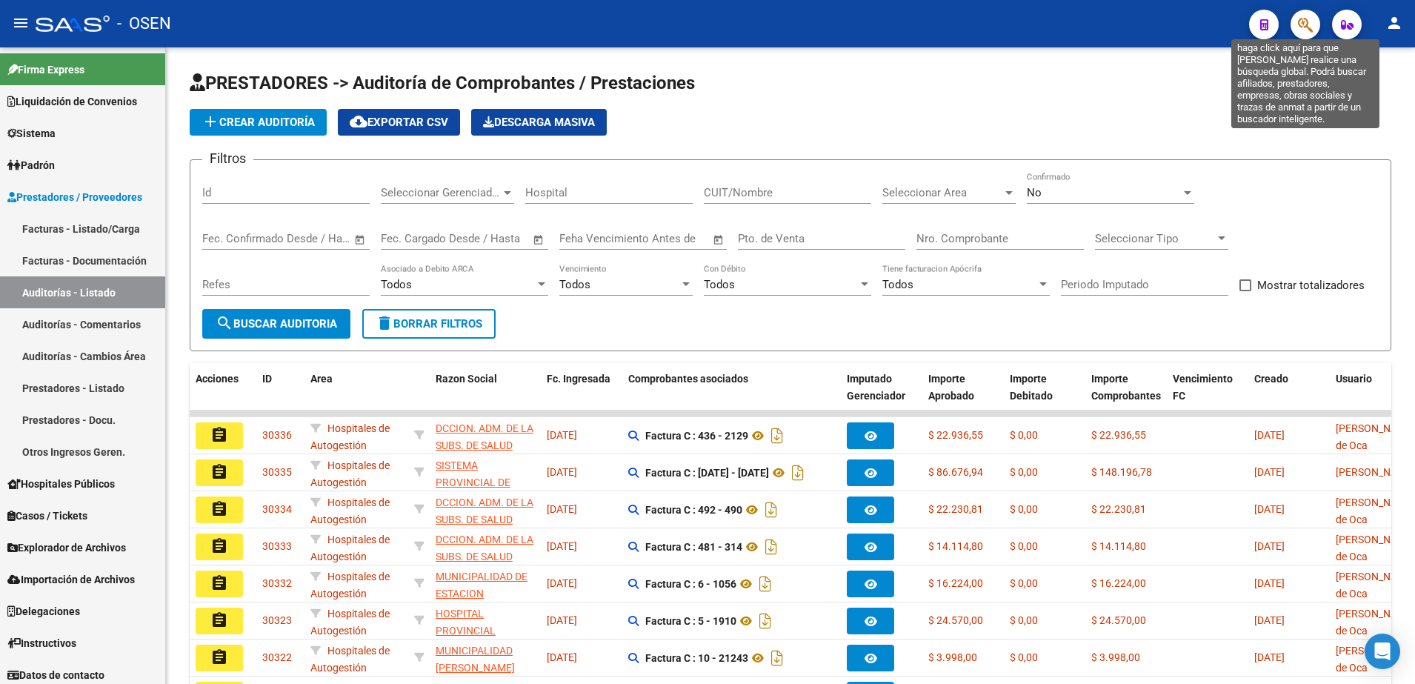
click at [1316, 30] on button "button" at bounding box center [1305, 25] width 30 height 30
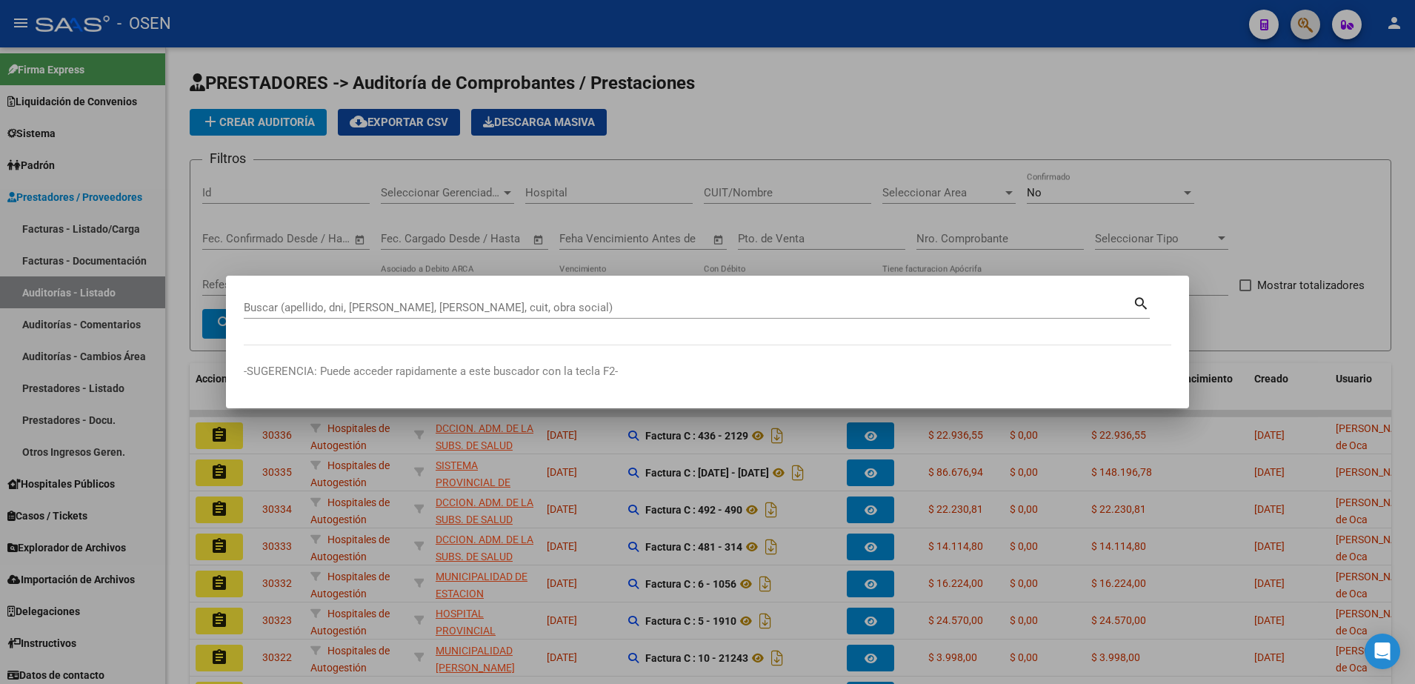
paste input "33.860.803"
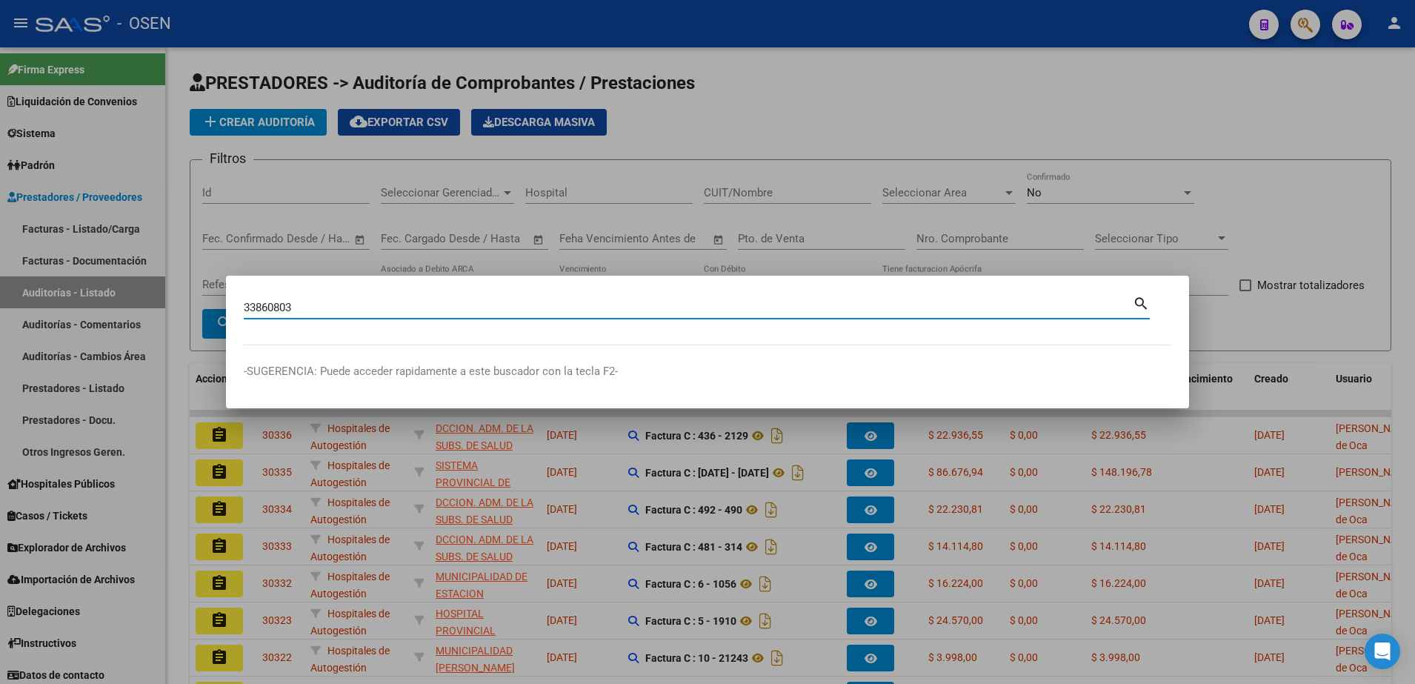
type input "33860803"
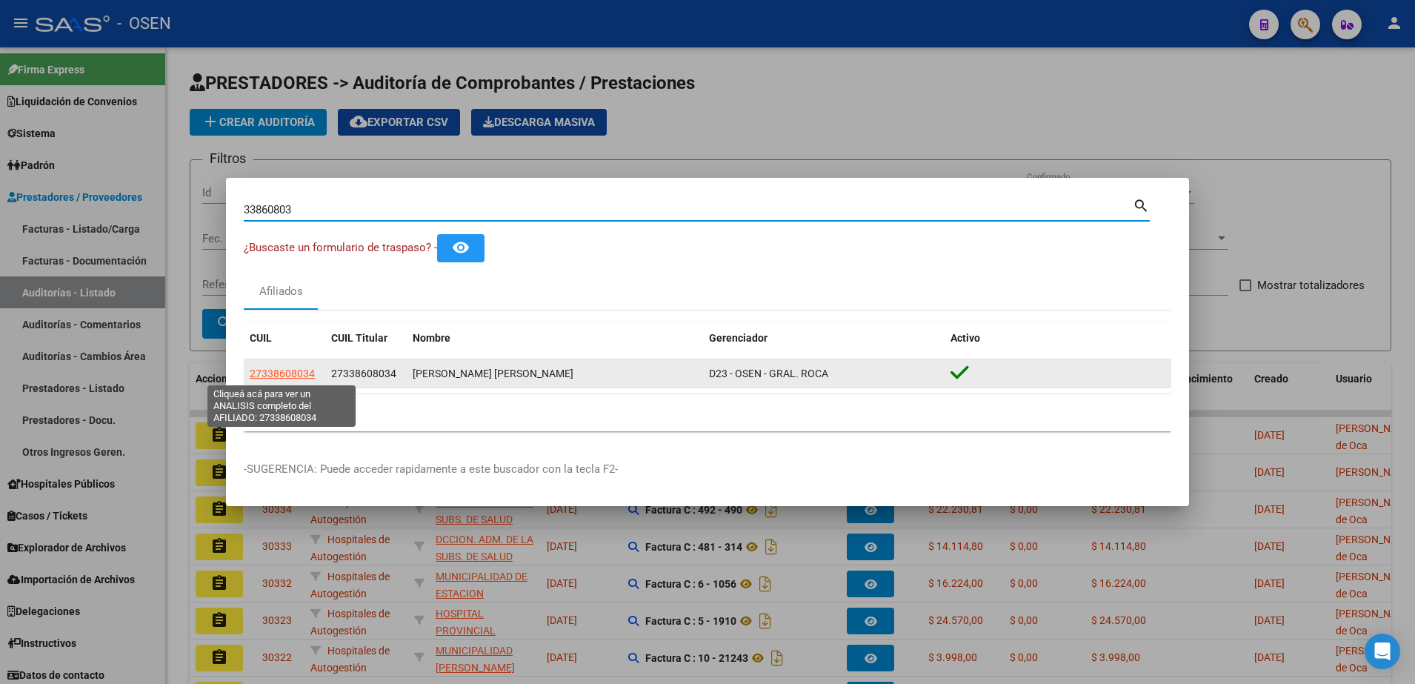
click at [289, 375] on span "27338608034" at bounding box center [282, 373] width 65 height 12
type textarea "27338608034"
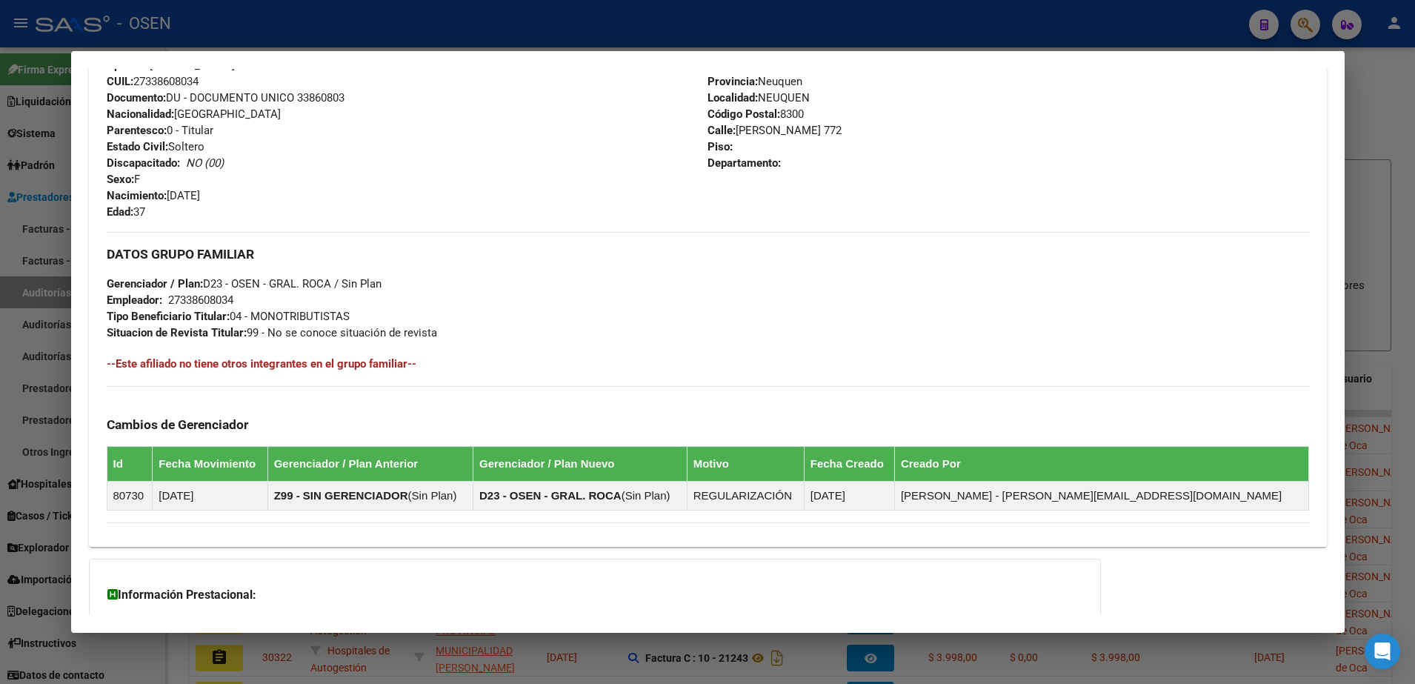
scroll to position [672, 0]
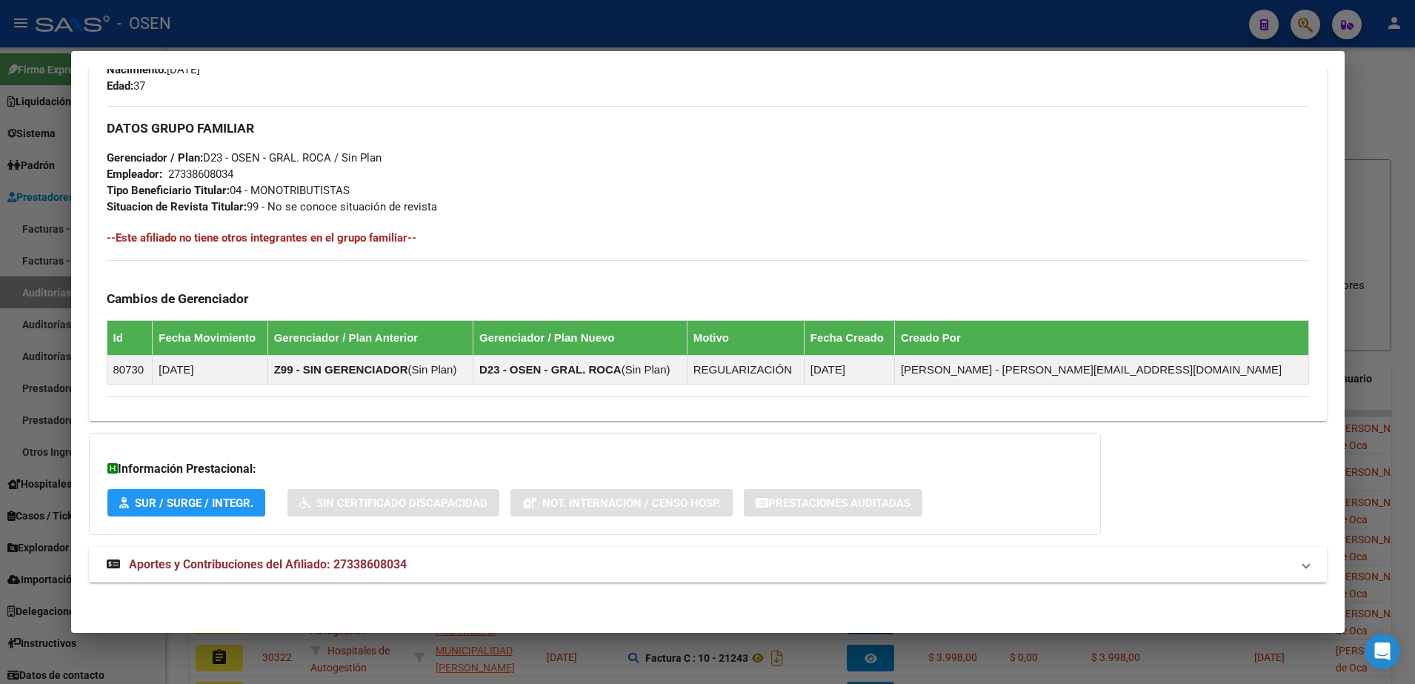
click at [639, 567] on mat-panel-title "Aportes y Contribuciones del Afiliado: 27338608034" at bounding box center [699, 565] width 1184 height 18
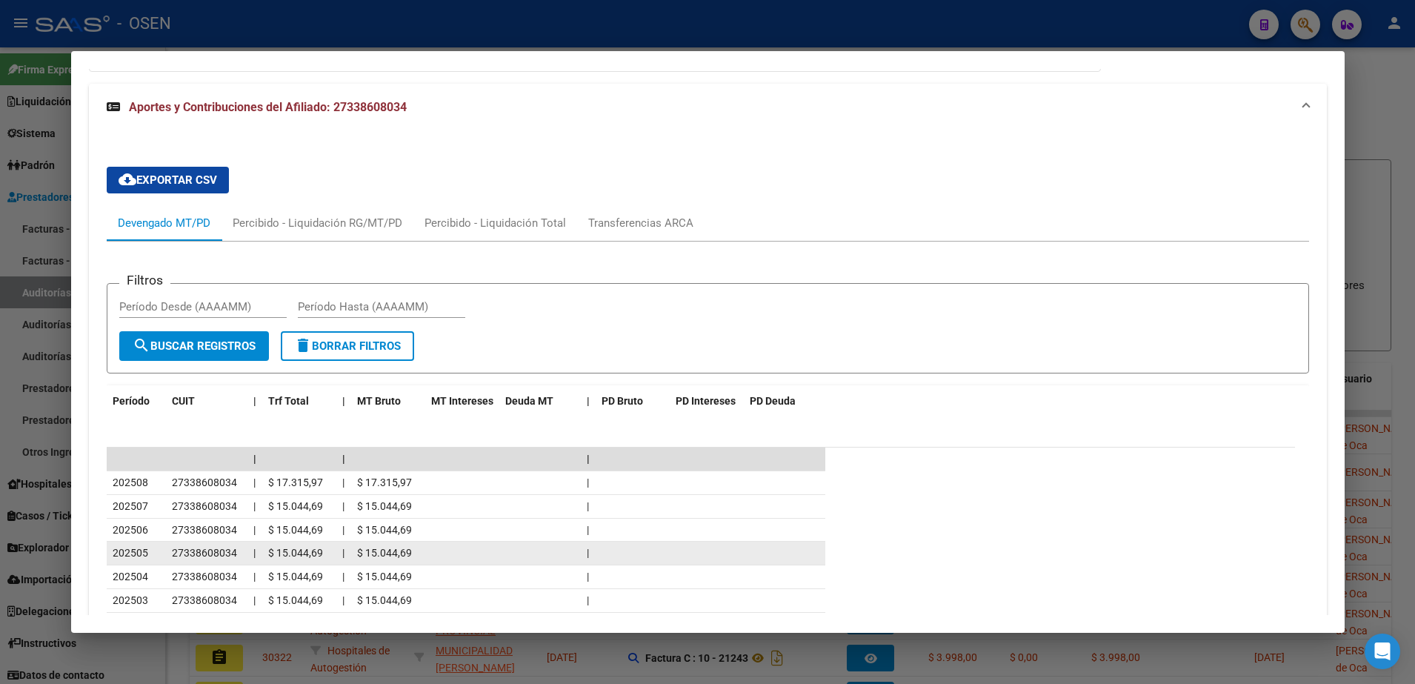
scroll to position [1337, 0]
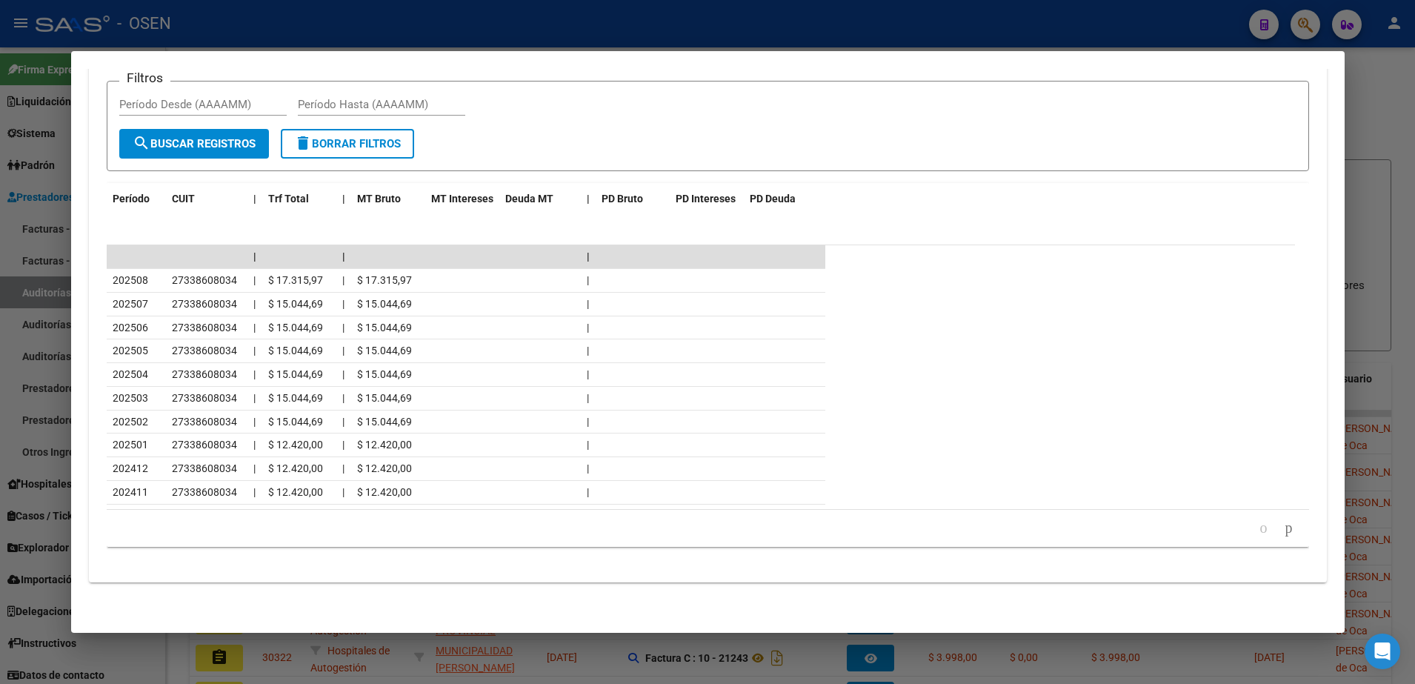
click at [404, 661] on div at bounding box center [707, 342] width 1415 height 684
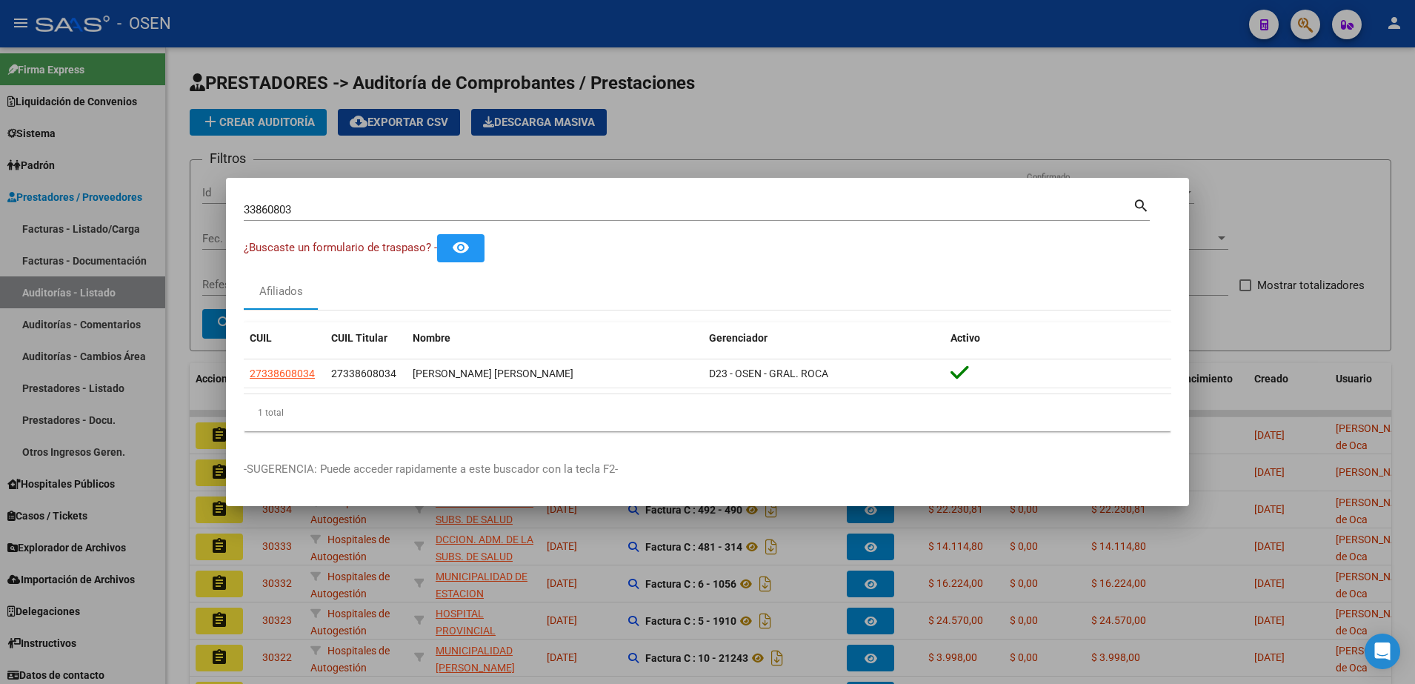
click at [602, 90] on div at bounding box center [707, 342] width 1415 height 684
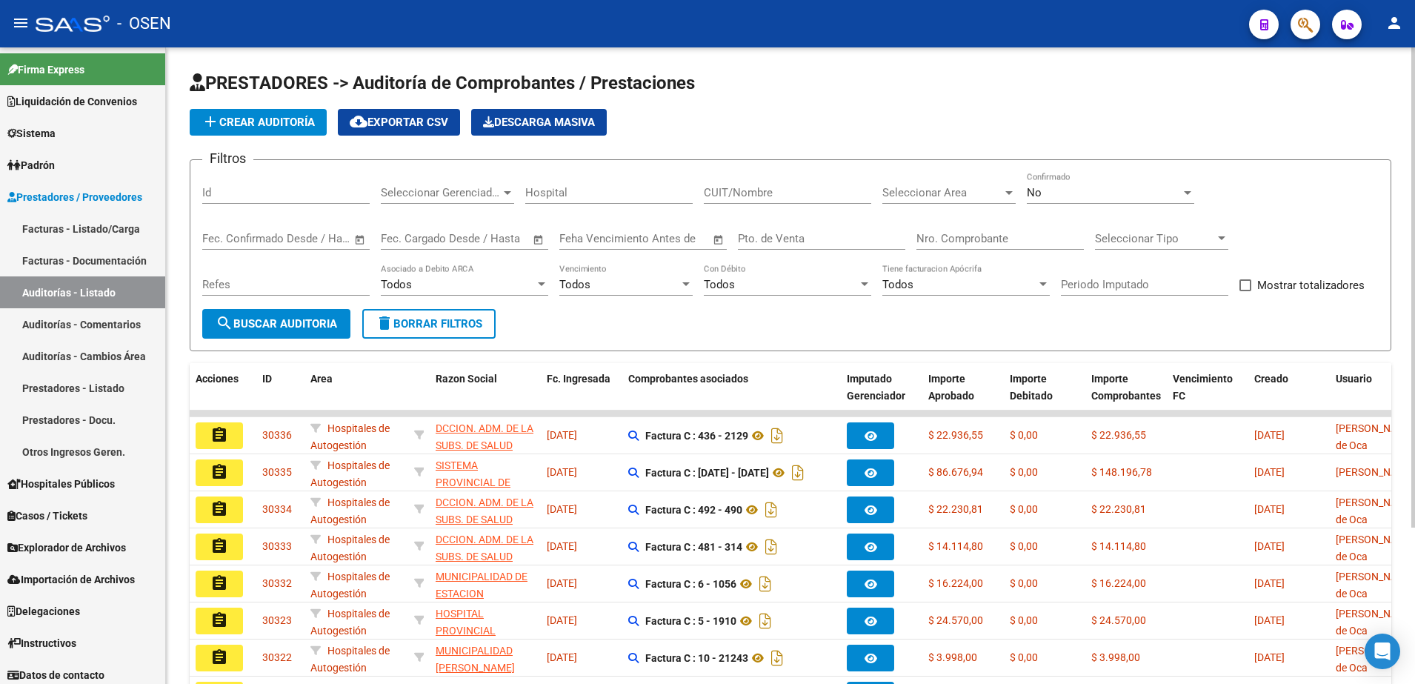
click at [247, 121] on span "add Crear Auditoría" at bounding box center [257, 122] width 113 height 13
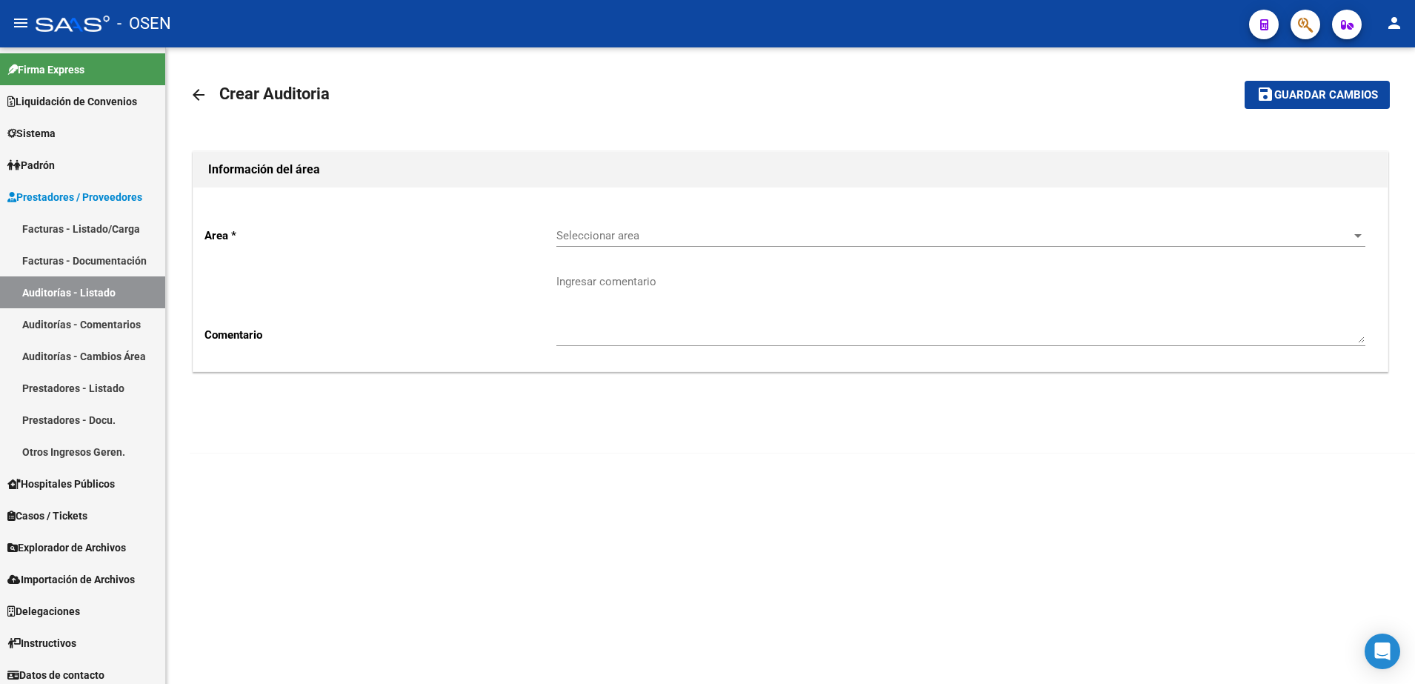
click at [596, 233] on span "Seleccionar area" at bounding box center [954, 235] width 796 height 13
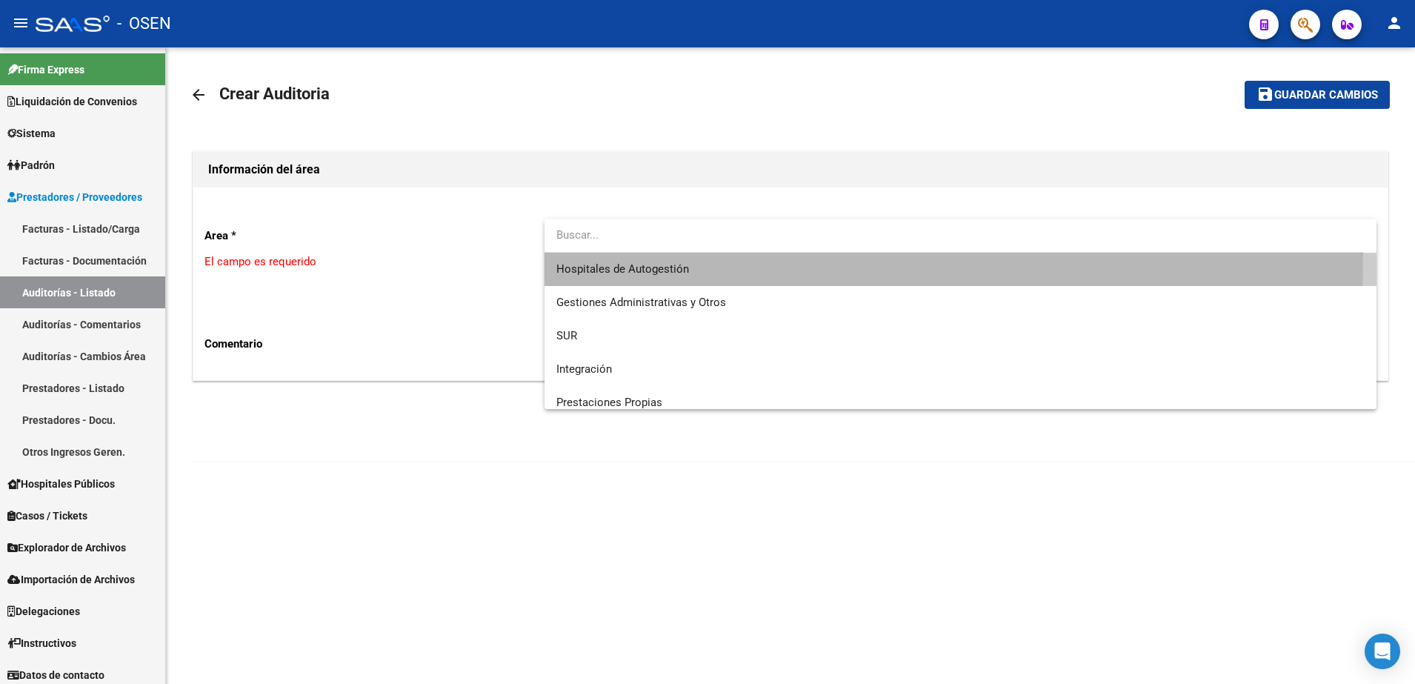
click at [608, 256] on span "Hospitales de Autogestión" at bounding box center [960, 269] width 809 height 33
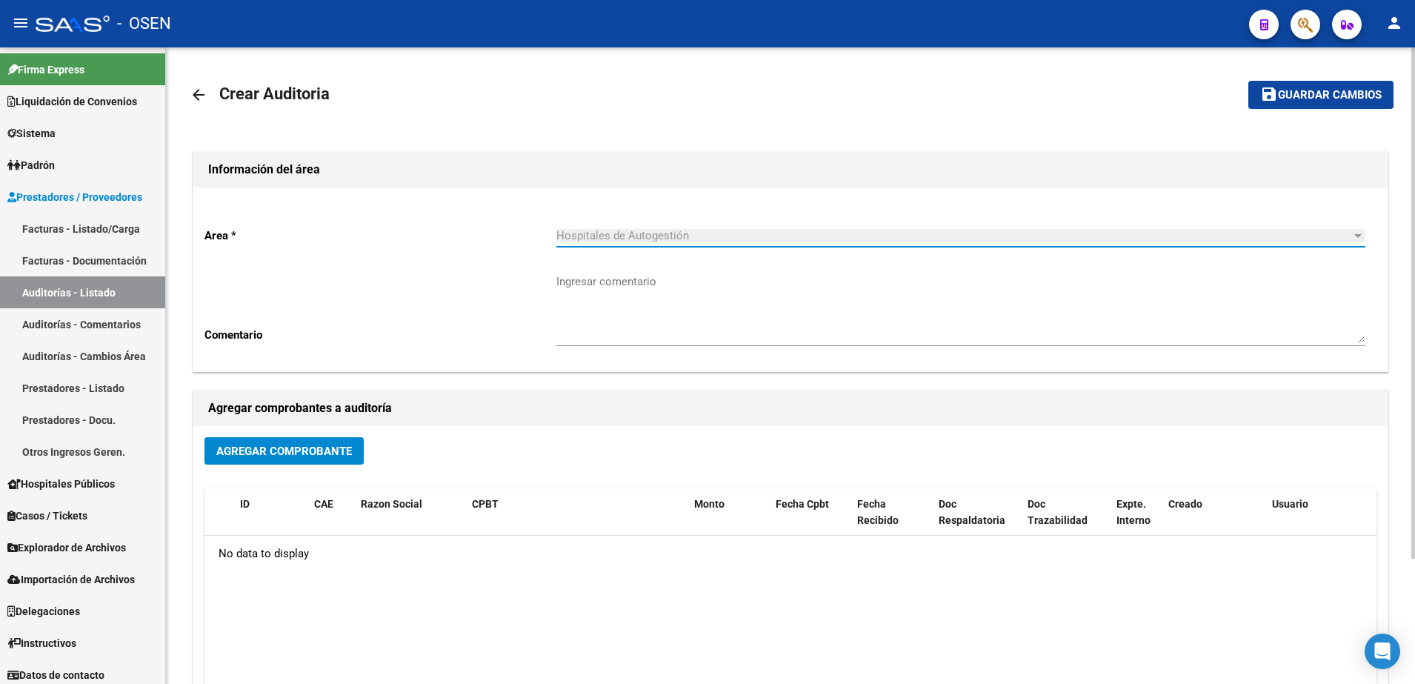
click at [322, 420] on div "Agregar comprobantes a auditoría" at bounding box center [790, 408] width 1194 height 36
click at [327, 435] on div "Agregar Comprobante ID CAE Razon Social CPBT Monto Fecha Cpbt Fecha Recibido Do…" at bounding box center [790, 579] width 1194 height 307
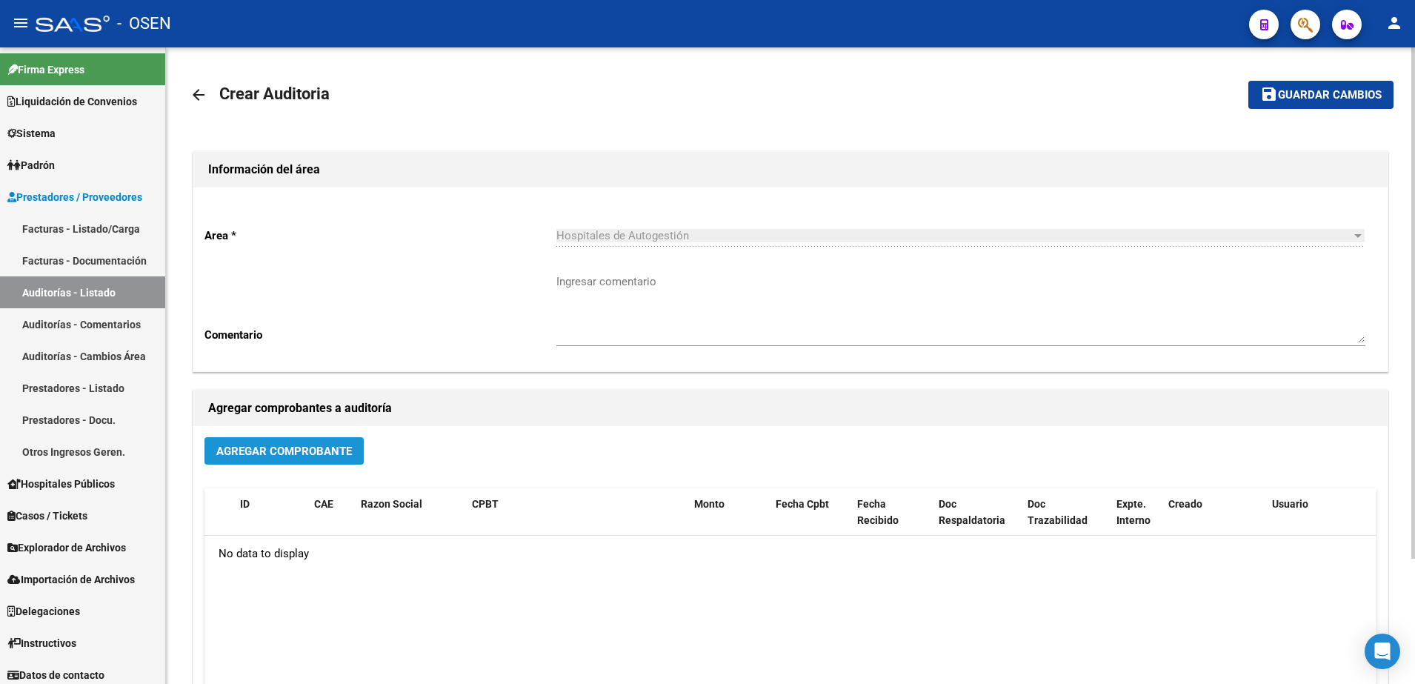
click at [328, 450] on span "Agregar Comprobante" at bounding box center [284, 450] width 136 height 13
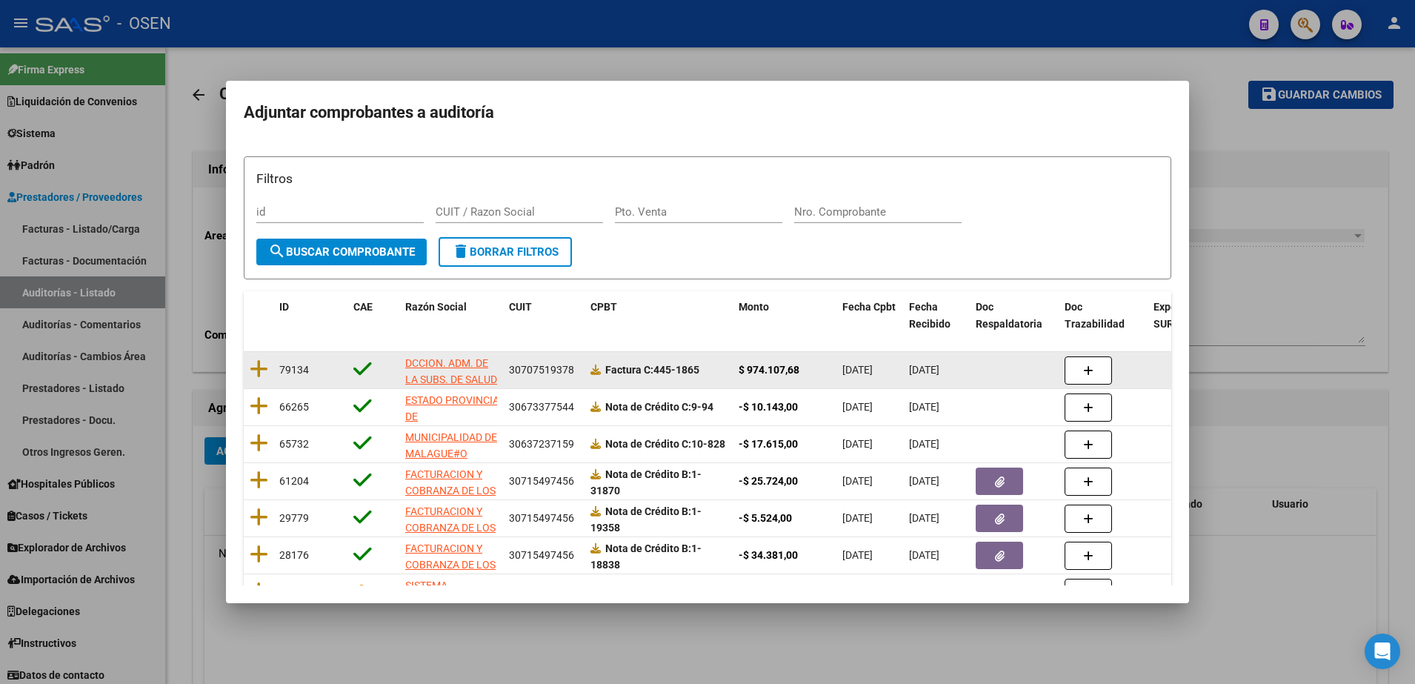
click at [276, 374] on datatable-body-cell "79134" at bounding box center [310, 370] width 74 height 36
click at [263, 367] on icon at bounding box center [259, 369] width 19 height 21
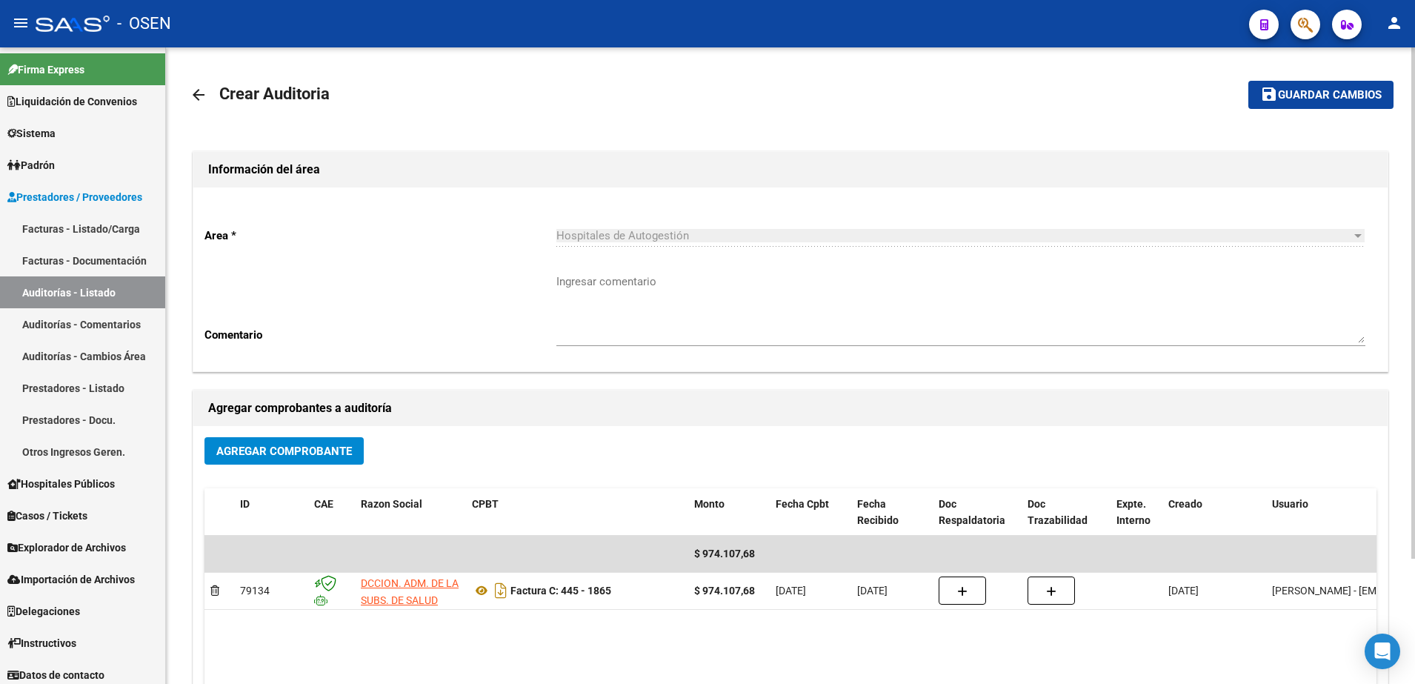
click at [1316, 110] on mat-toolbar-row "save Guardar cambios" at bounding box center [1268, 94] width 250 height 47
click at [1281, 91] on span "Guardar cambios" at bounding box center [1330, 95] width 104 height 13
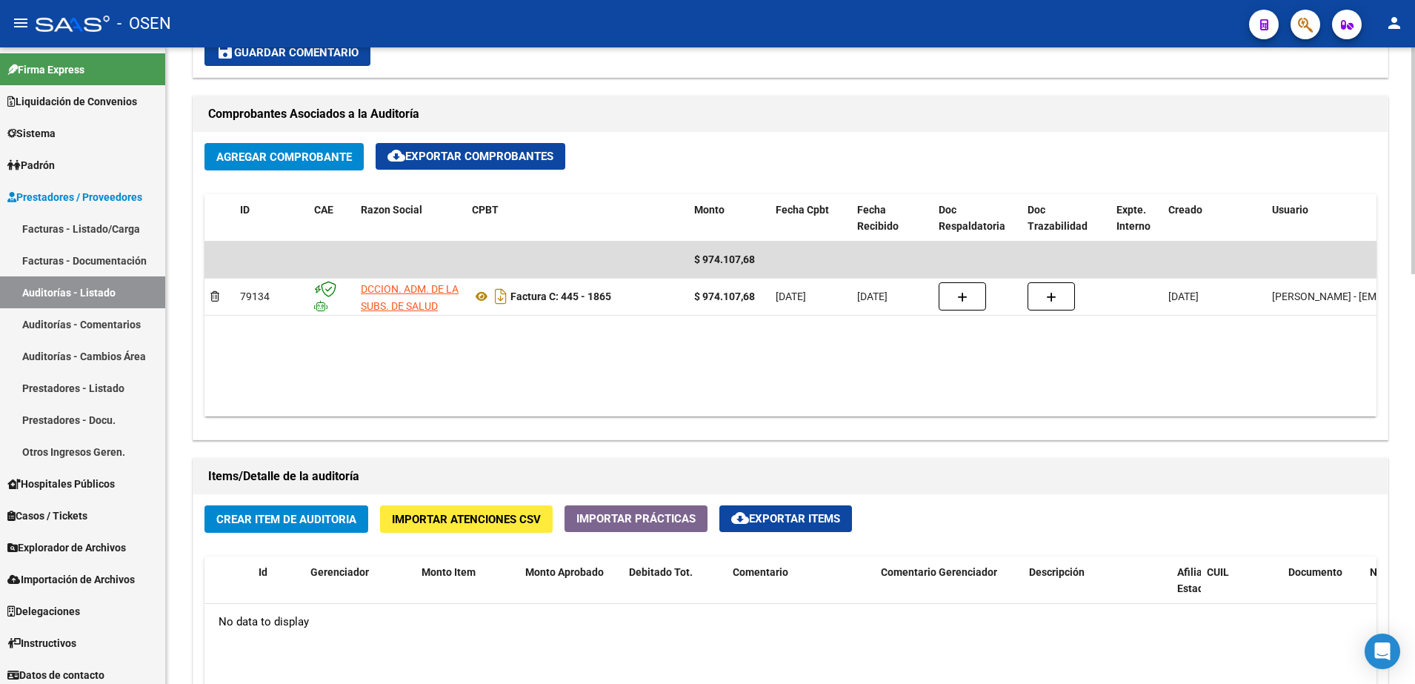
scroll to position [926, 0]
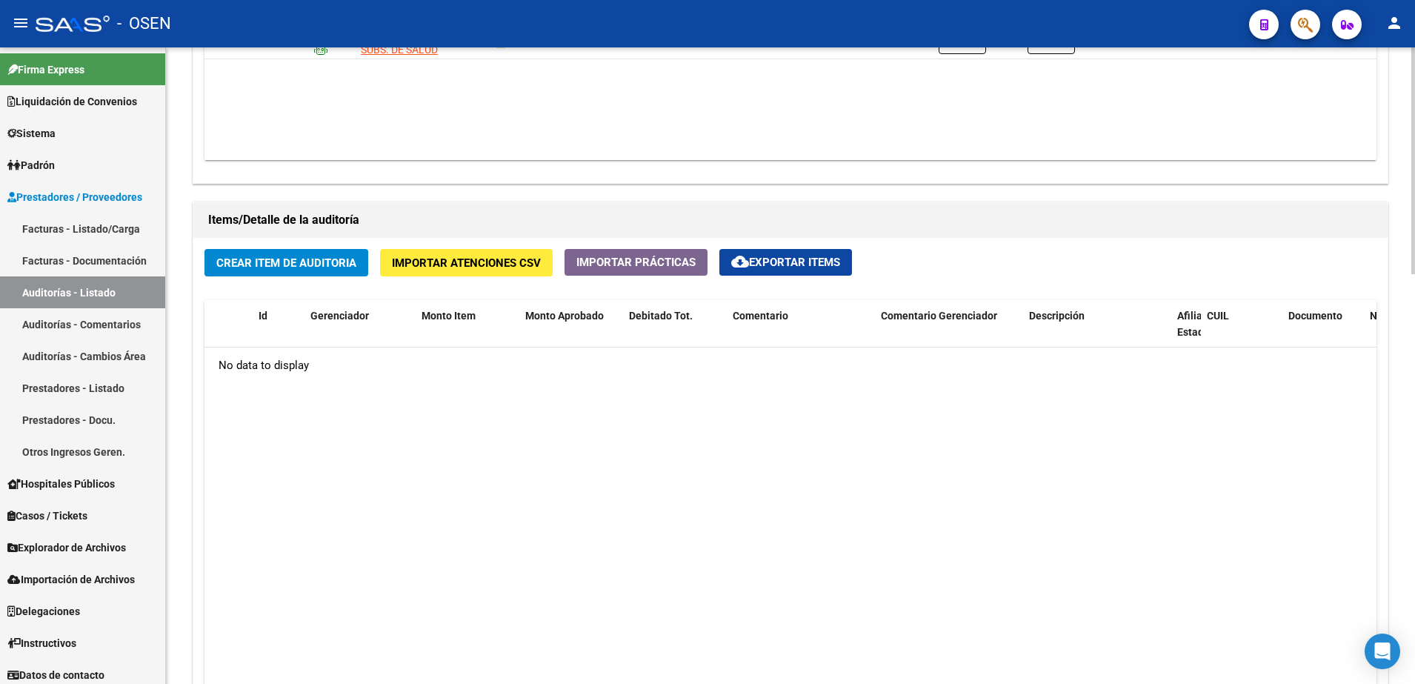
click at [348, 265] on span "Crear Item de Auditoria" at bounding box center [286, 262] width 140 height 13
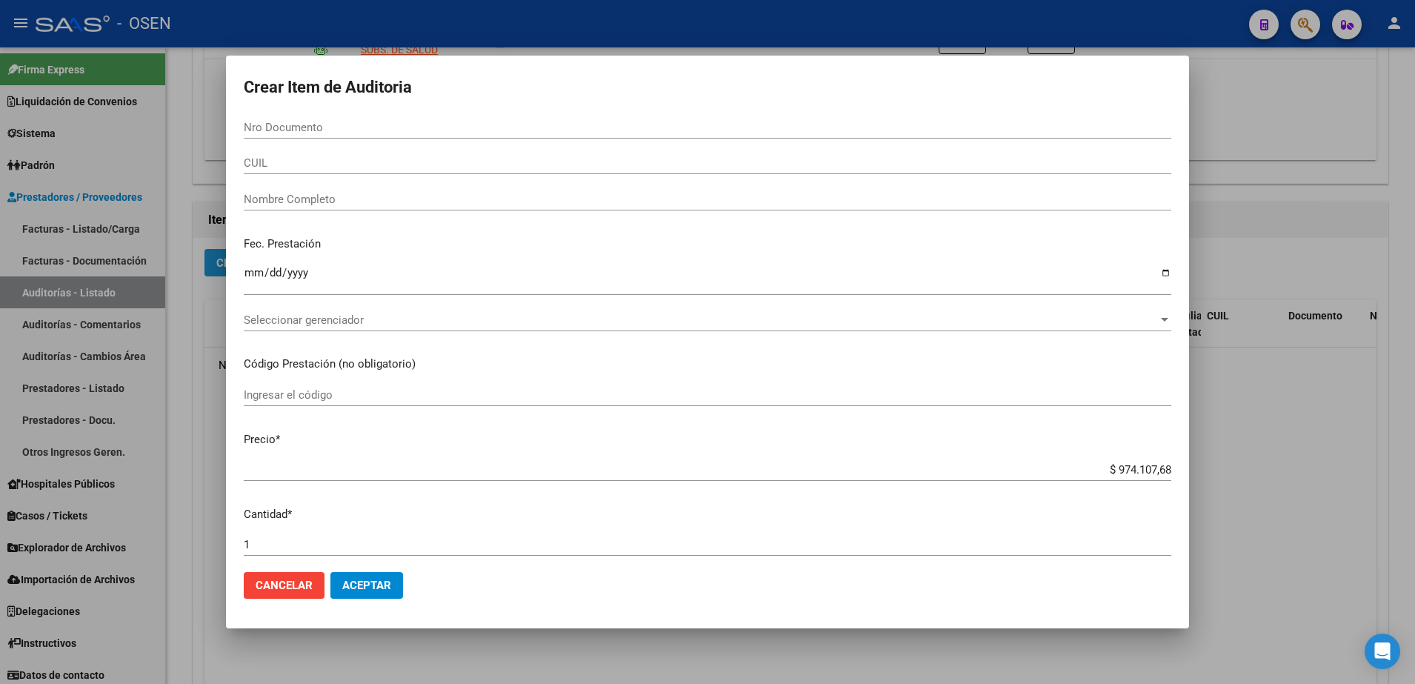
paste input "33.860803"
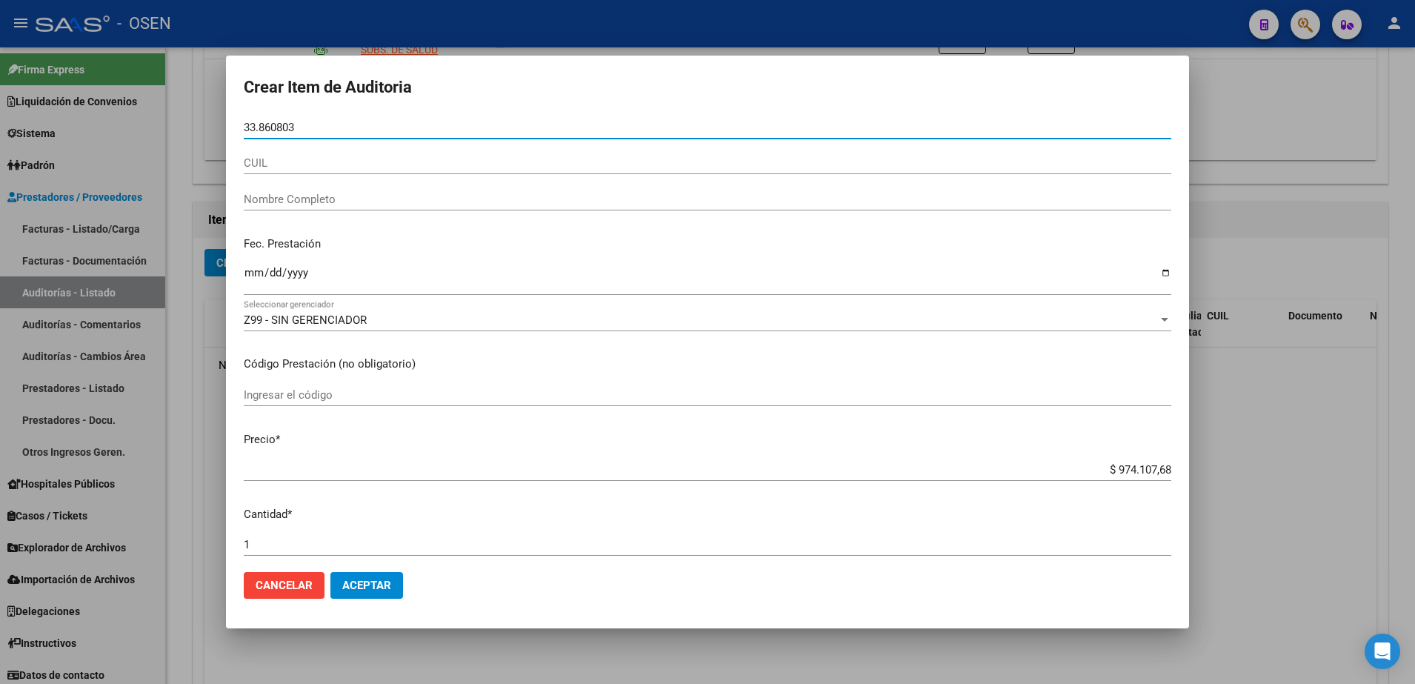
click at [262, 125] on input "33.860803" at bounding box center [707, 127] width 927 height 13
type input "33860803"
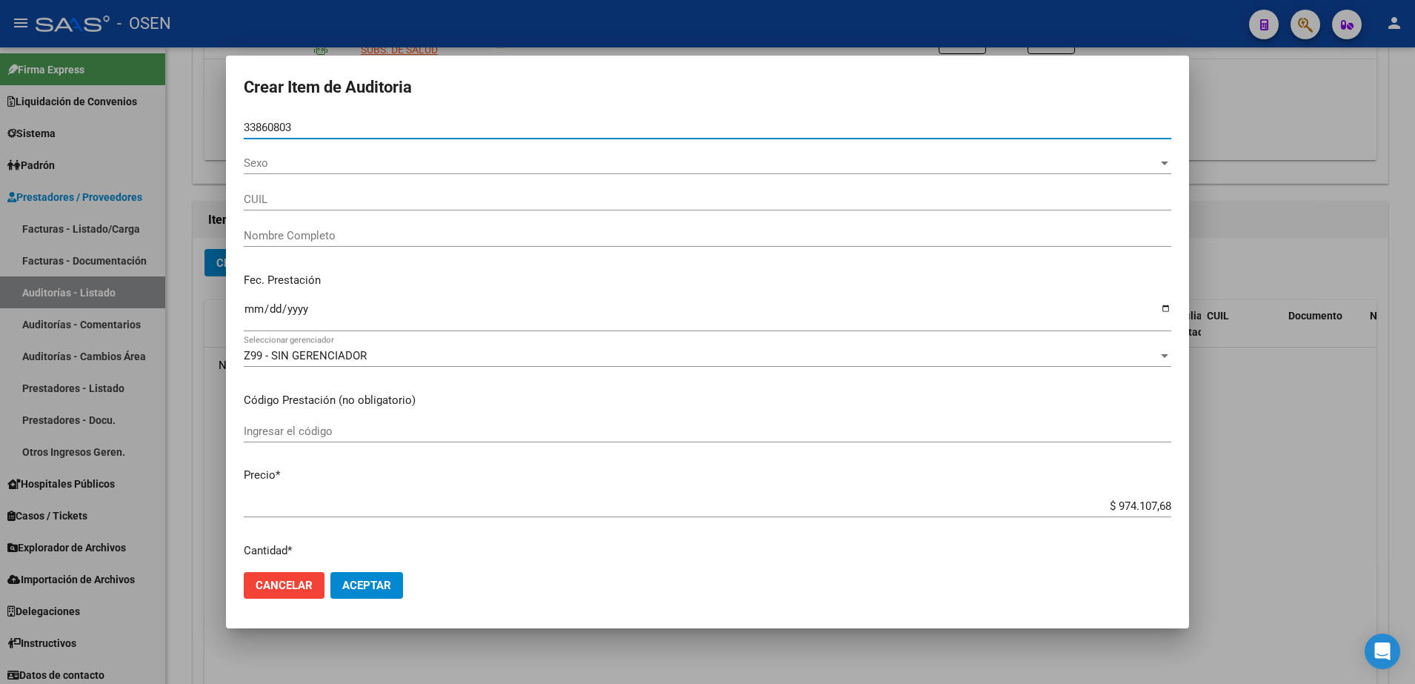
type input "27338608034"
type input "[PERSON_NAME] [PERSON_NAME]"
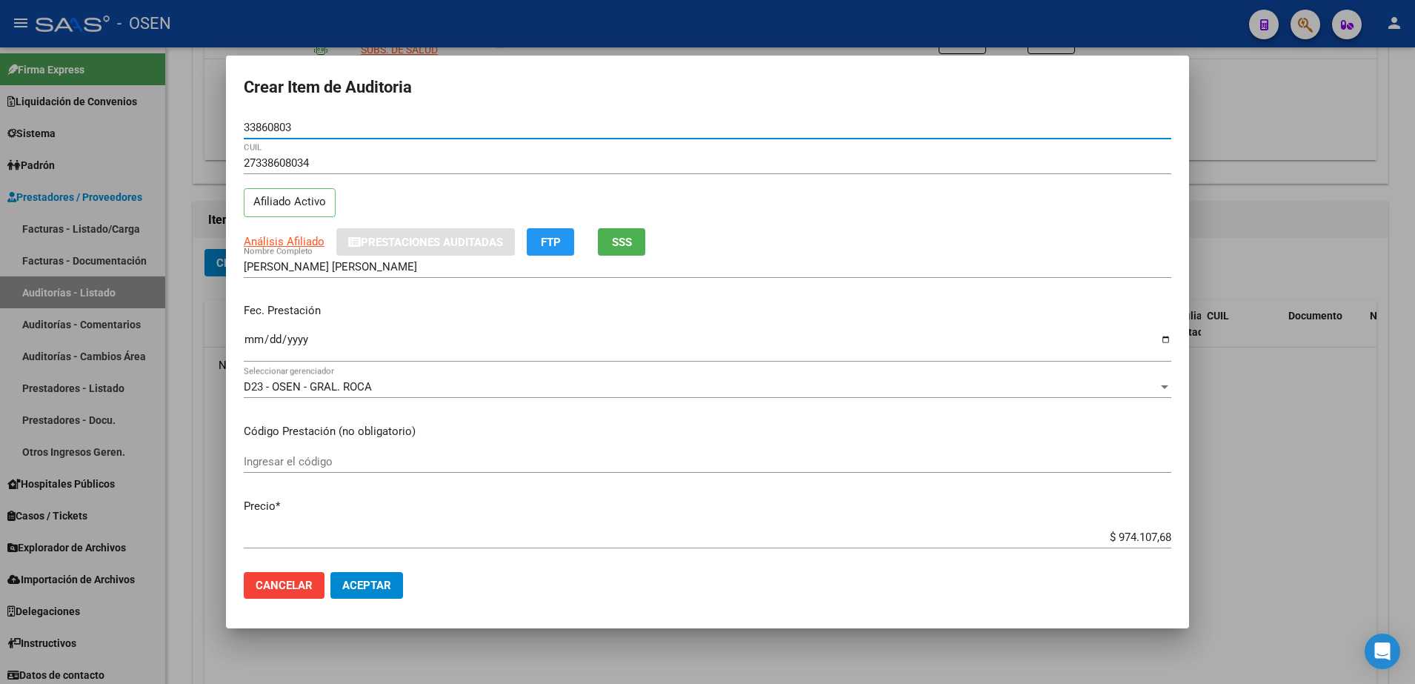
type input "33860803"
click at [246, 348] on input "Ingresar la fecha" at bounding box center [707, 345] width 927 height 24
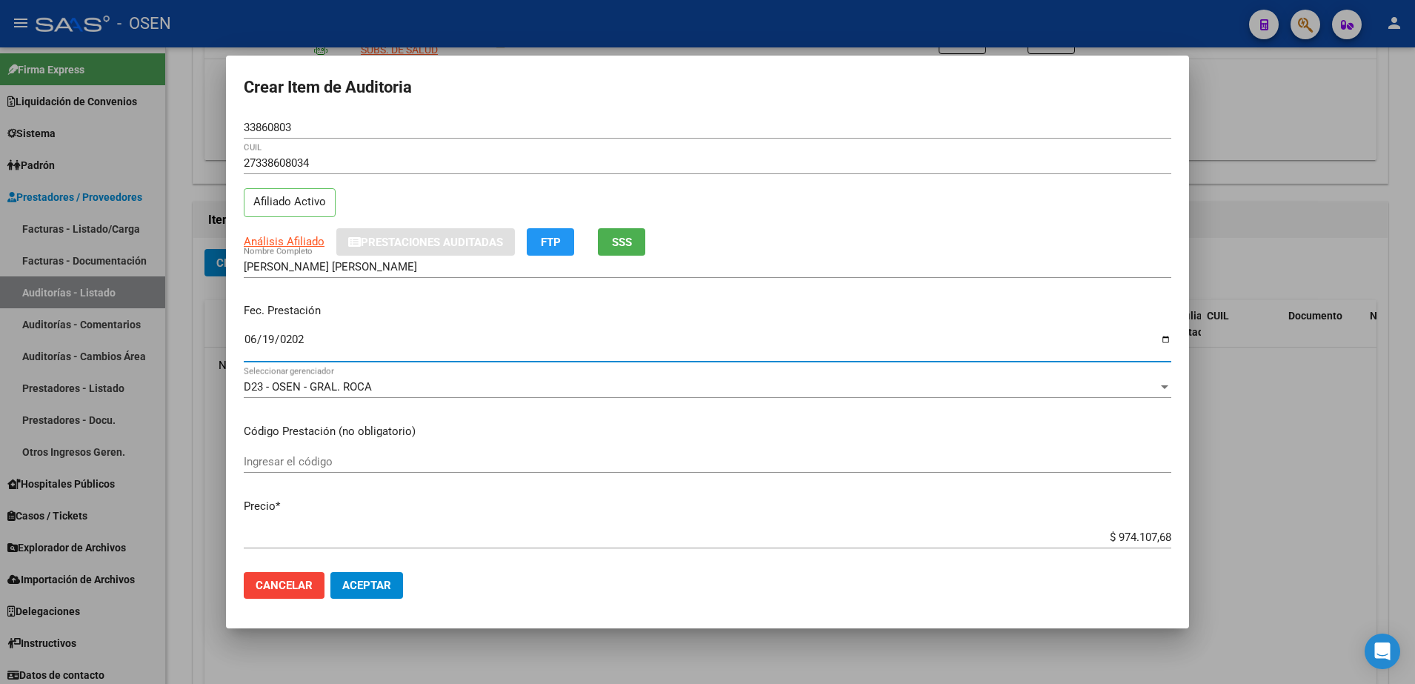
type input "[DATE]"
click at [316, 247] on span "Análisis Afiliado" at bounding box center [284, 241] width 81 height 13
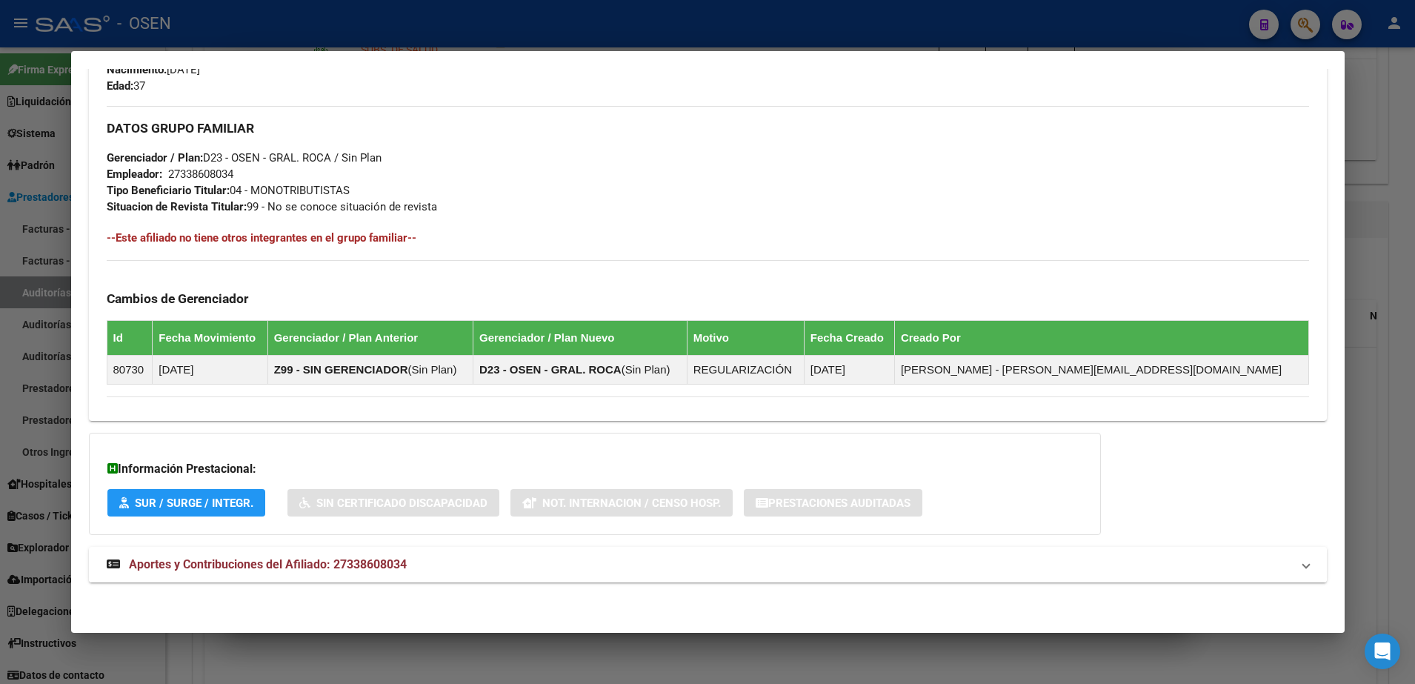
click at [844, 573] on mat-expansion-panel-header "Aportes y Contribuciones del Afiliado: 27338608034" at bounding box center [708, 565] width 1238 height 36
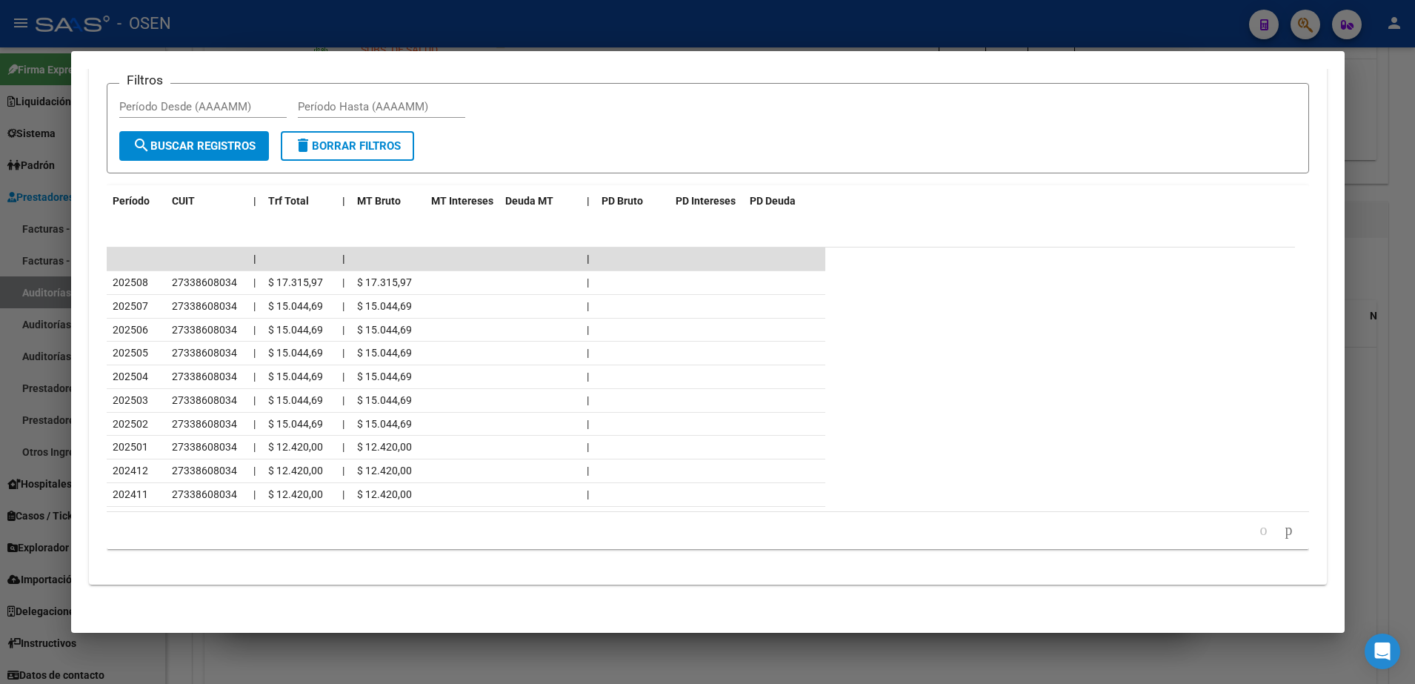
scroll to position [1337, 0]
click at [296, 665] on div at bounding box center [707, 342] width 1415 height 684
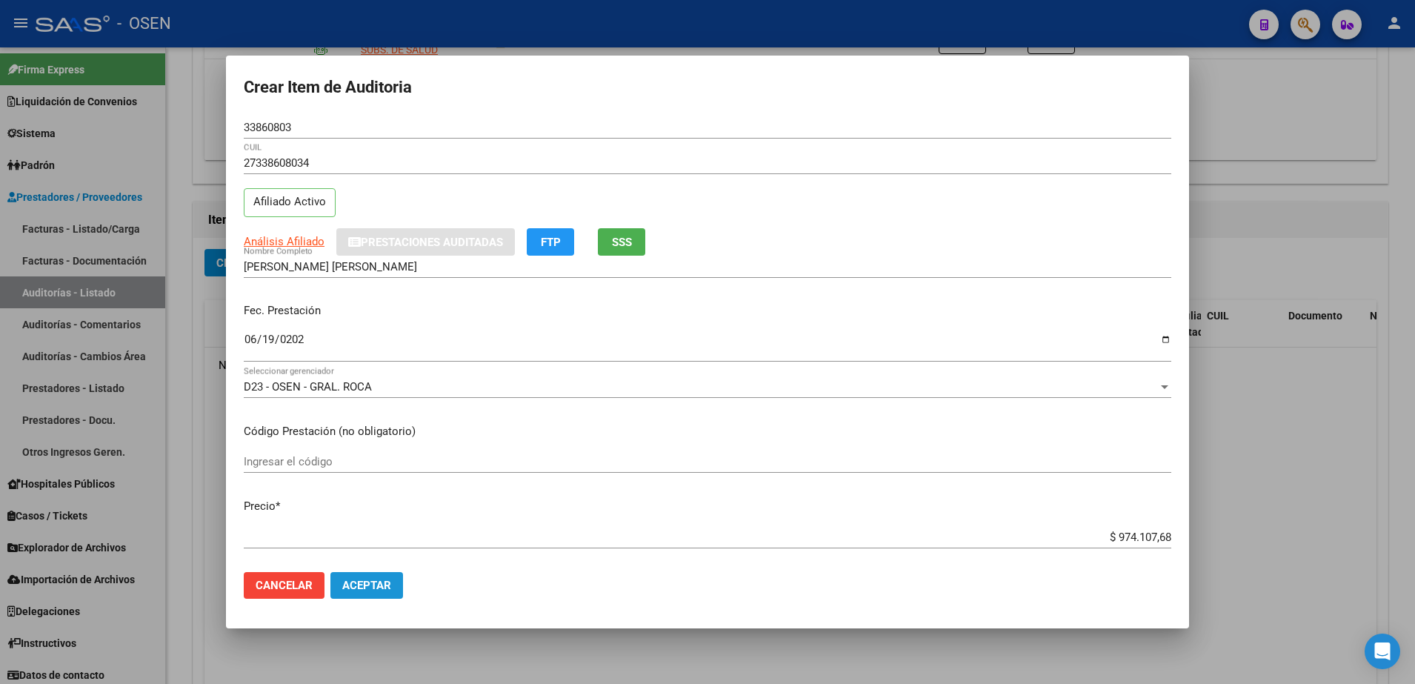
click at [376, 586] on span "Aceptar" at bounding box center [366, 585] width 49 height 13
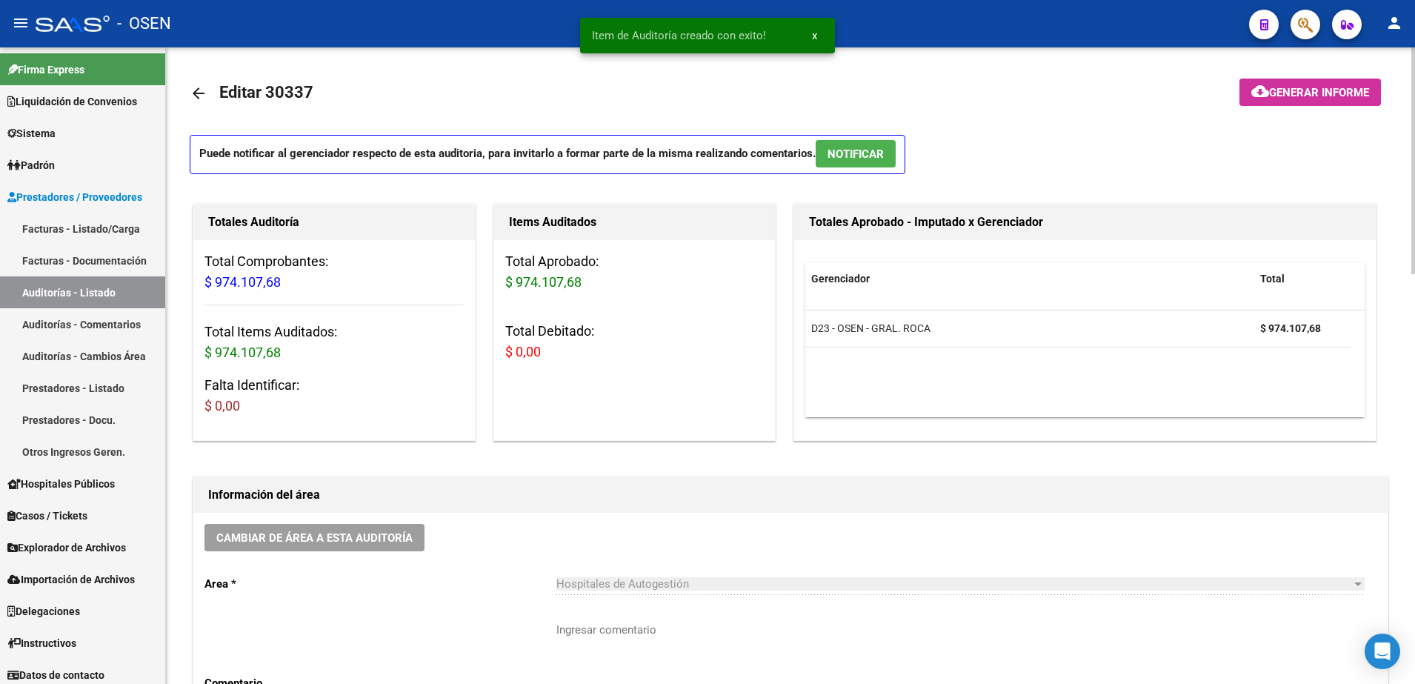
scroll to position [0, 0]
click at [201, 81] on link "arrow_back" at bounding box center [205, 94] width 30 height 35
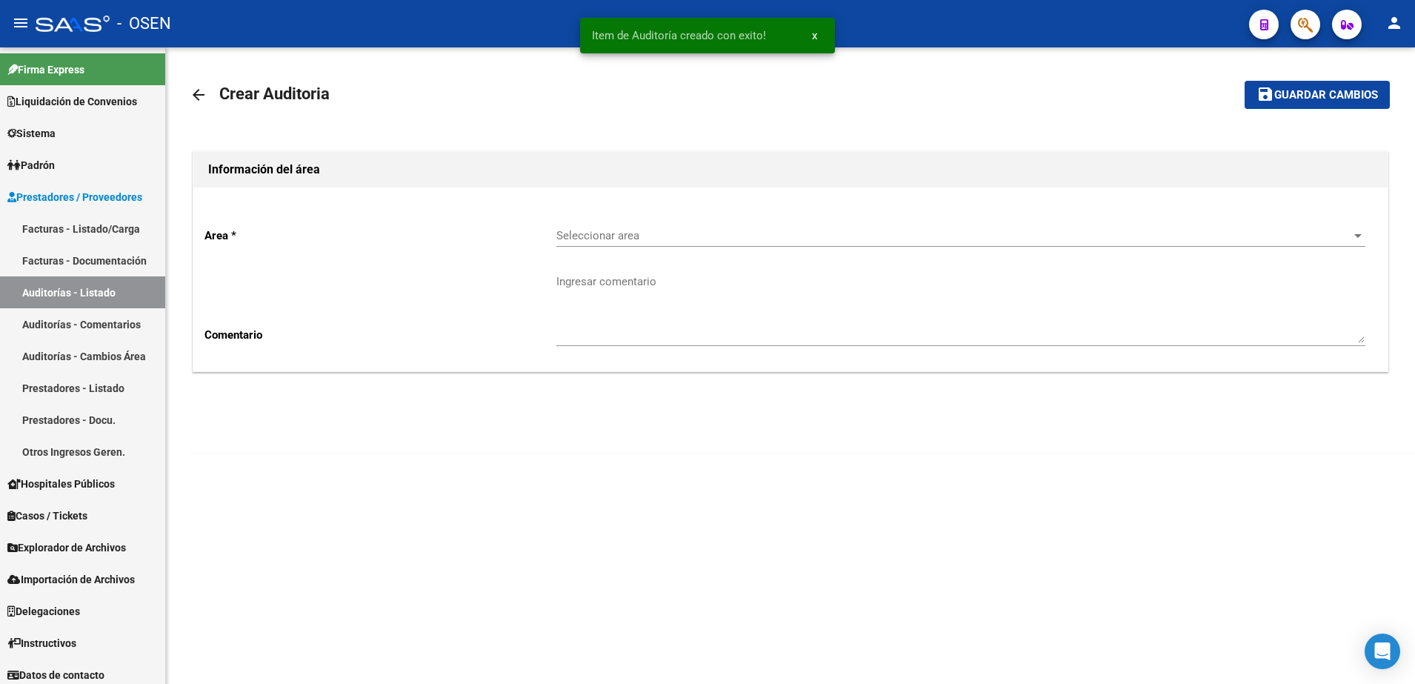
click at [201, 81] on link "arrow_back" at bounding box center [205, 94] width 30 height 35
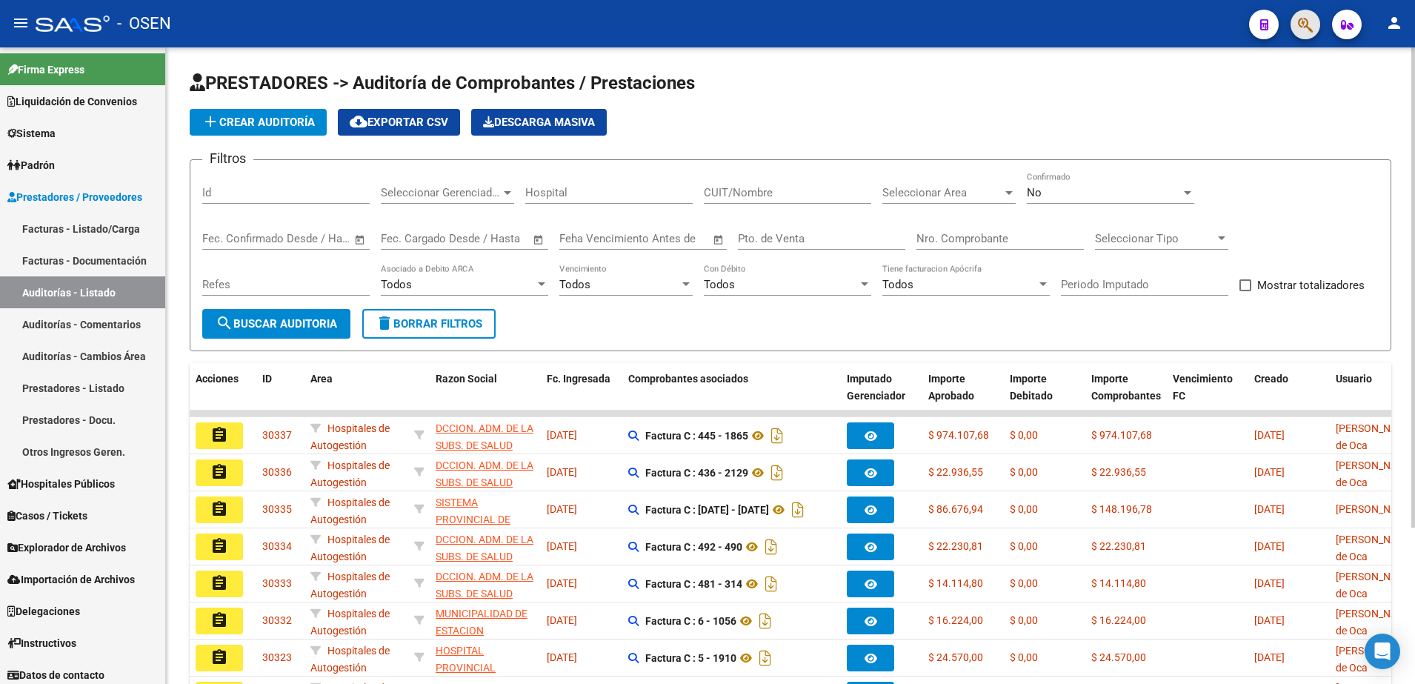
click at [1296, 25] on button "button" at bounding box center [1305, 25] width 30 height 30
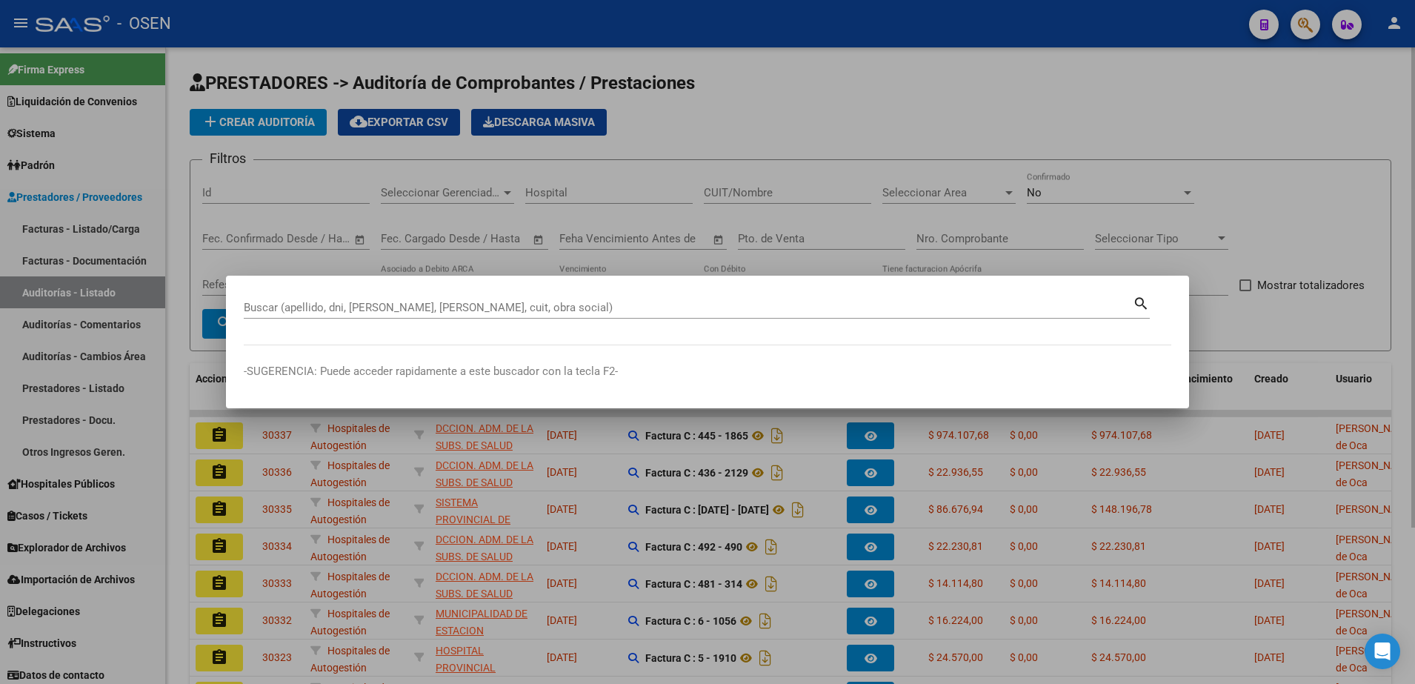
paste input "92.987.883"
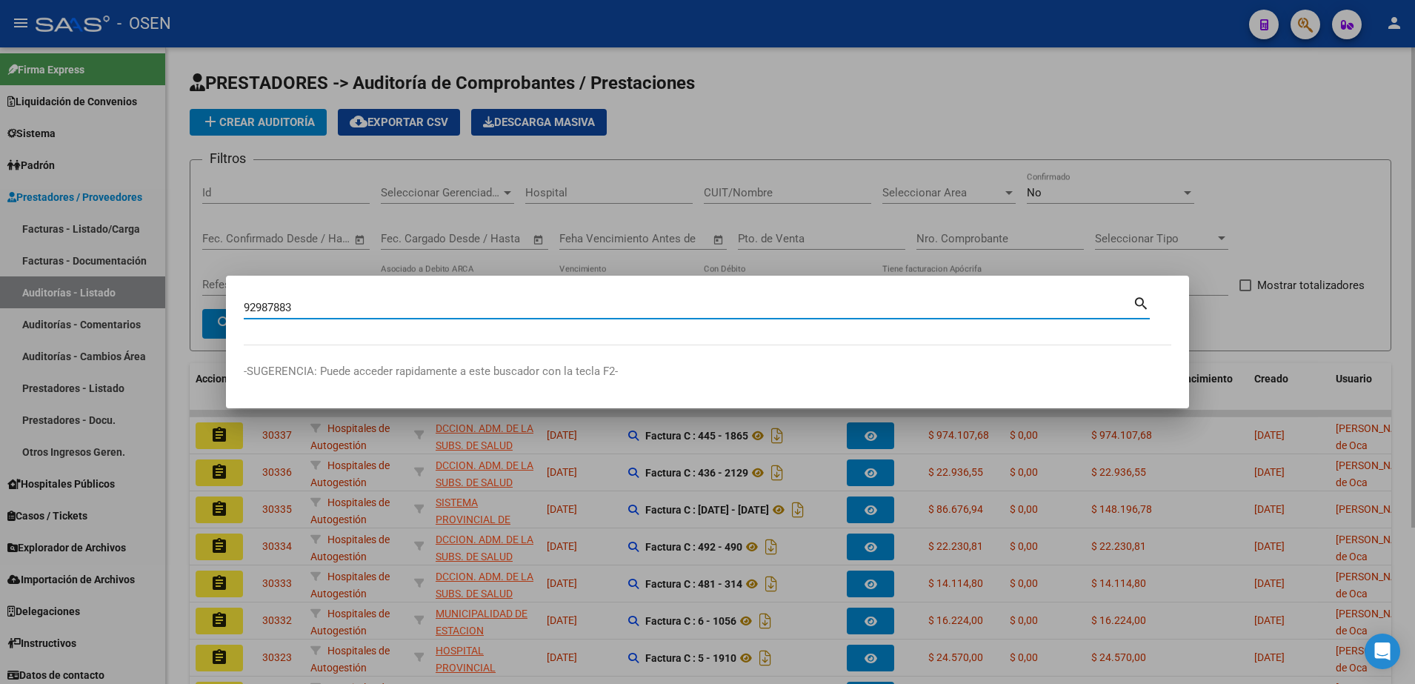
type input "92987883"
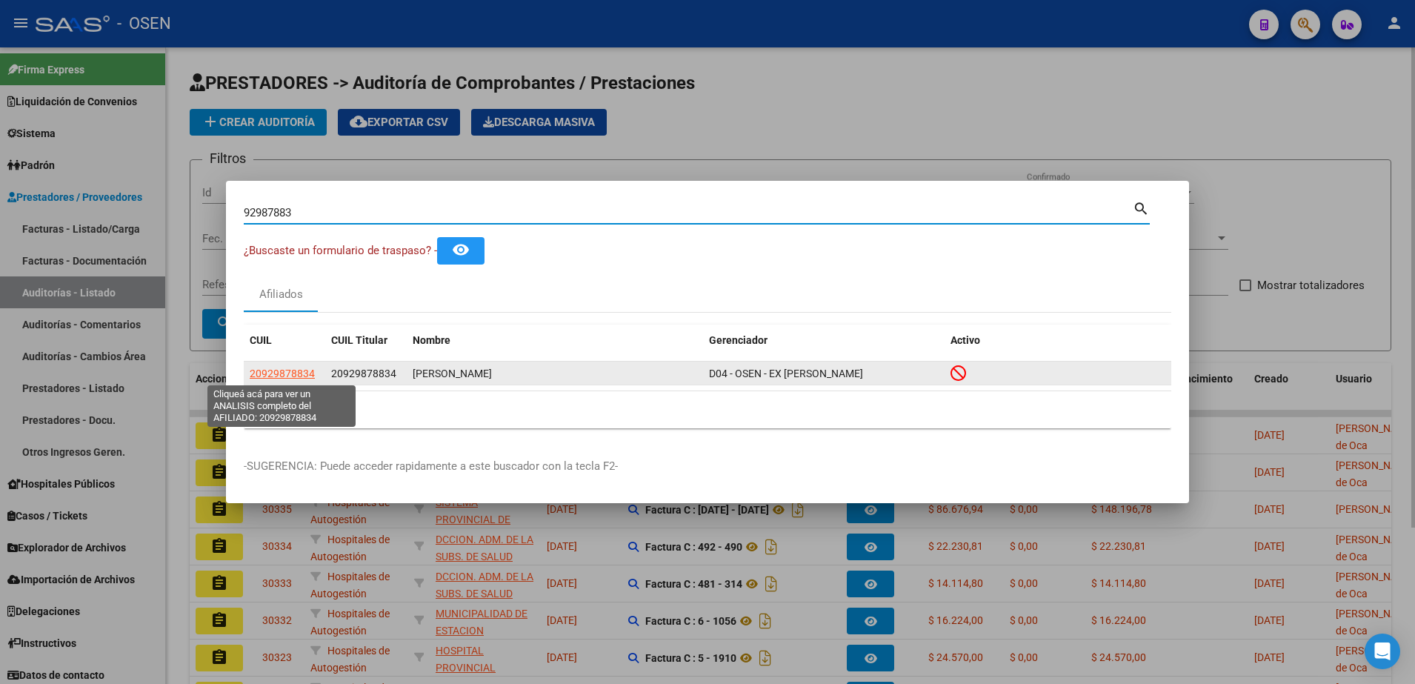
click at [287, 377] on span "20929878834" at bounding box center [282, 373] width 65 height 12
type textarea "20929878834"
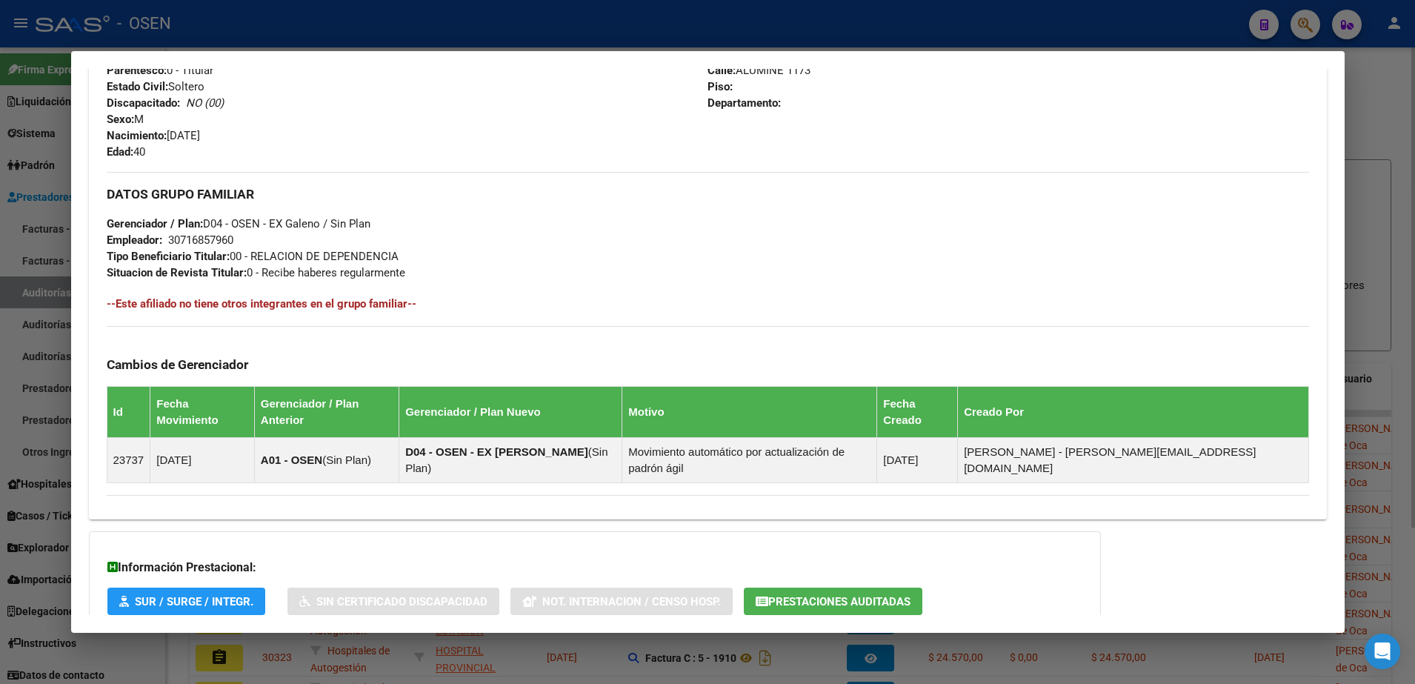
scroll to position [704, 0]
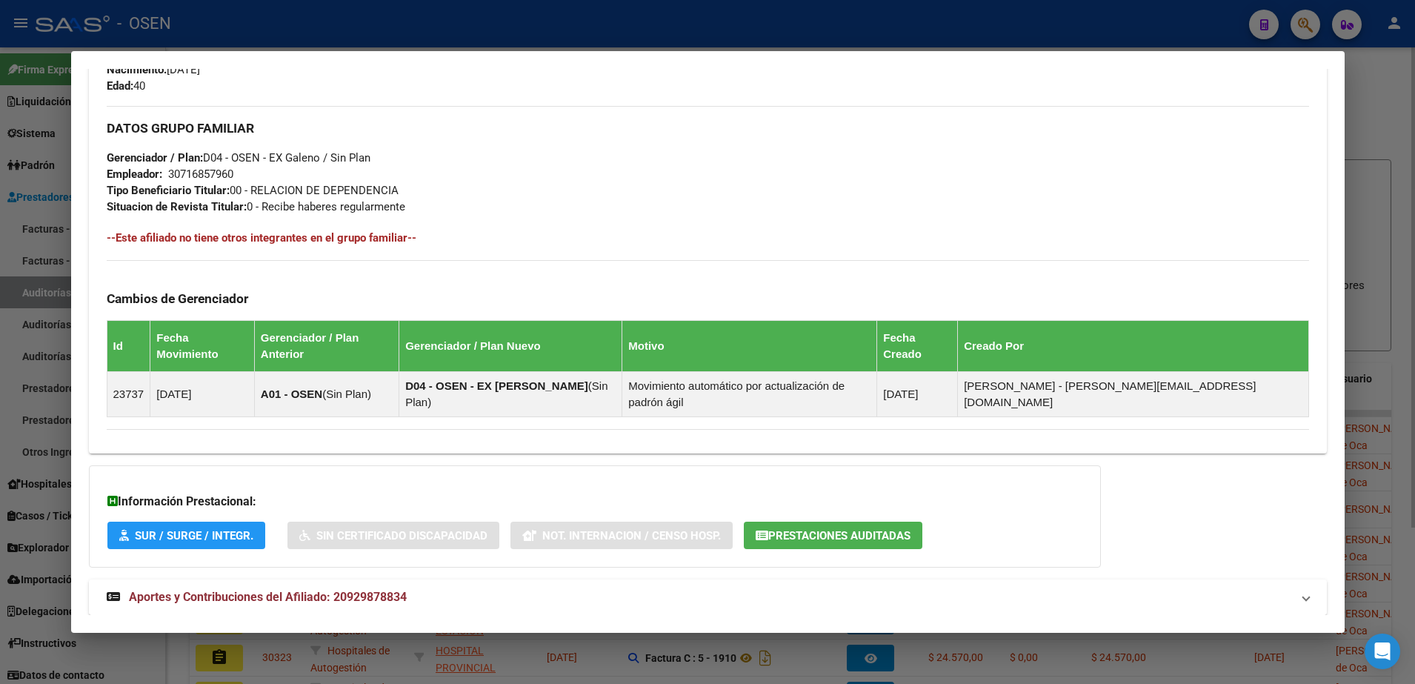
click at [661, 579] on mat-expansion-panel-header "Aportes y Contribuciones del Afiliado: 20929878834" at bounding box center [708, 597] width 1238 height 36
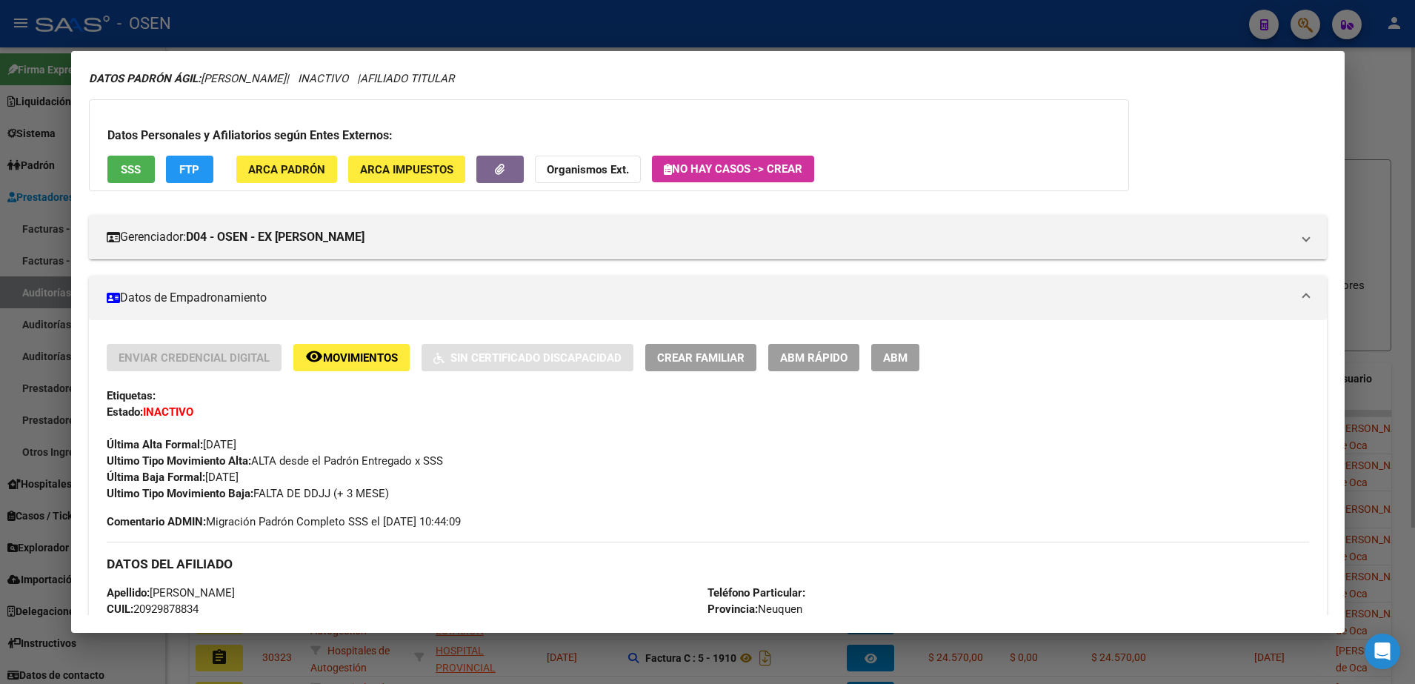
scroll to position [0, 0]
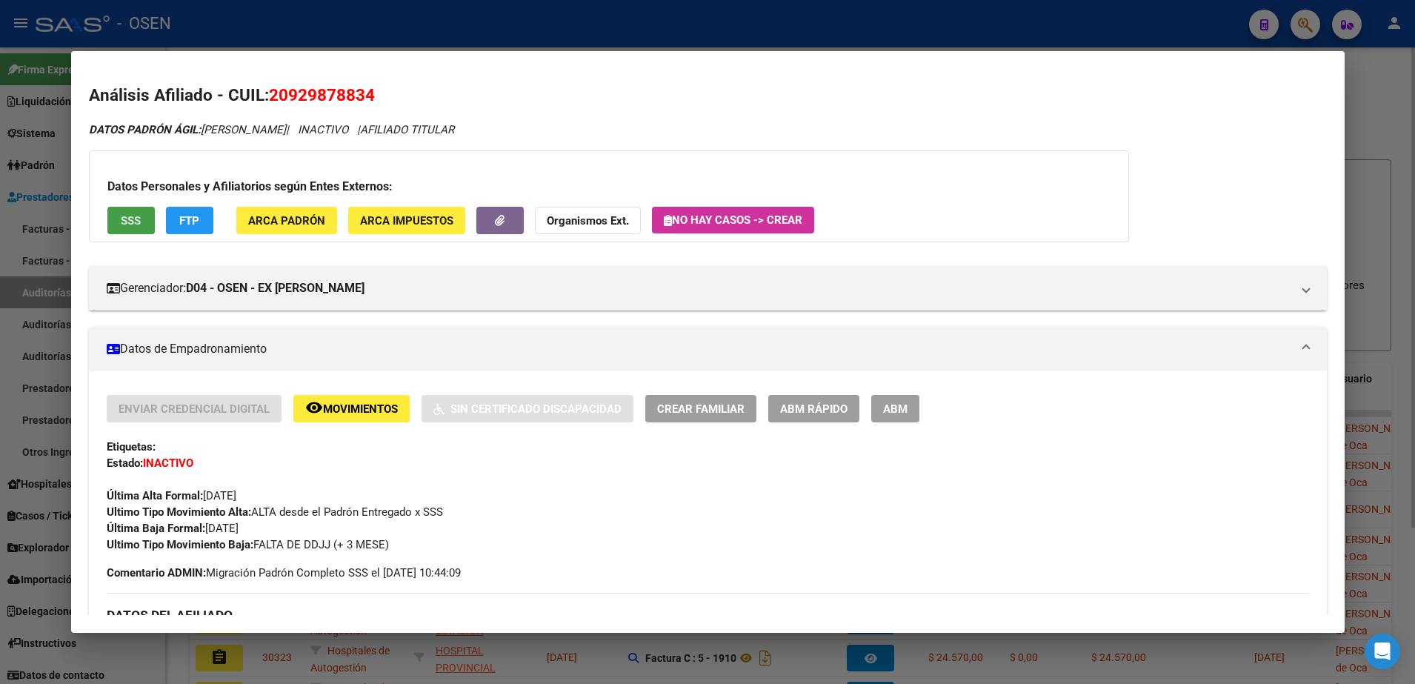
click at [123, 221] on span "SSS" at bounding box center [131, 220] width 20 height 13
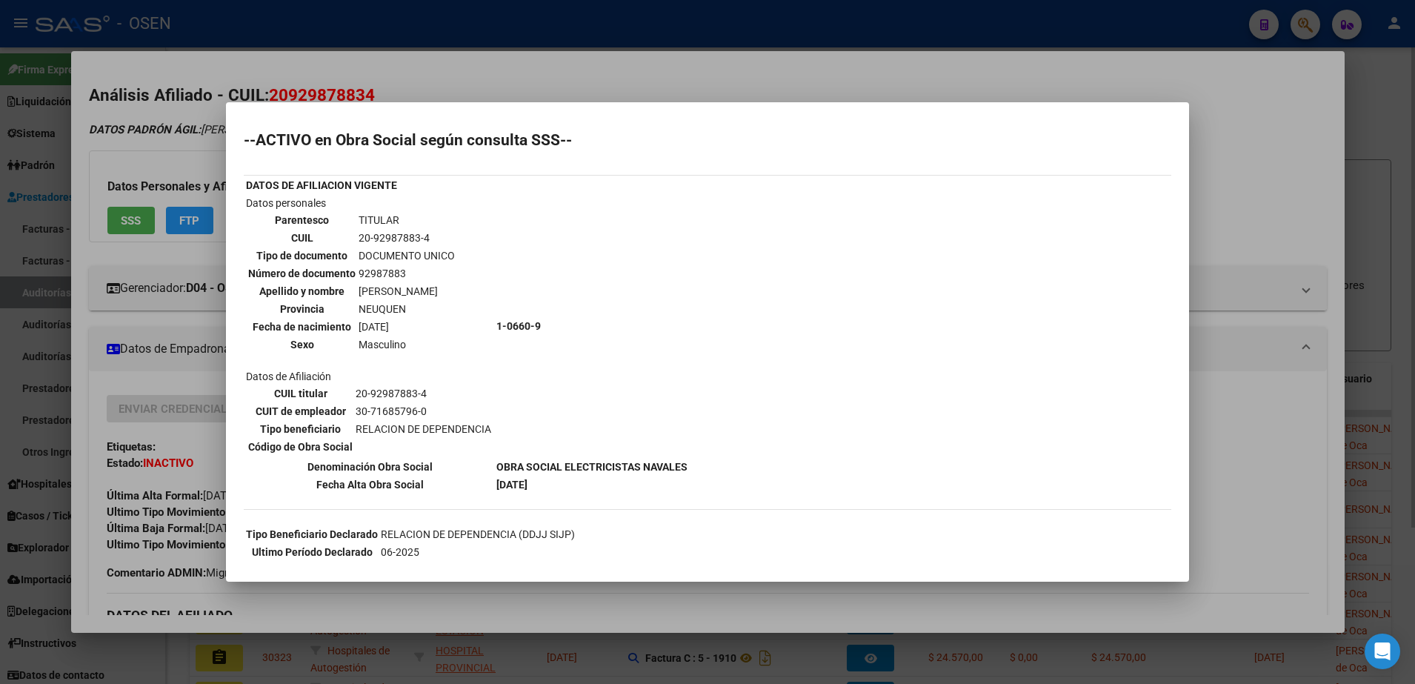
click at [487, 10] on div at bounding box center [707, 342] width 1415 height 684
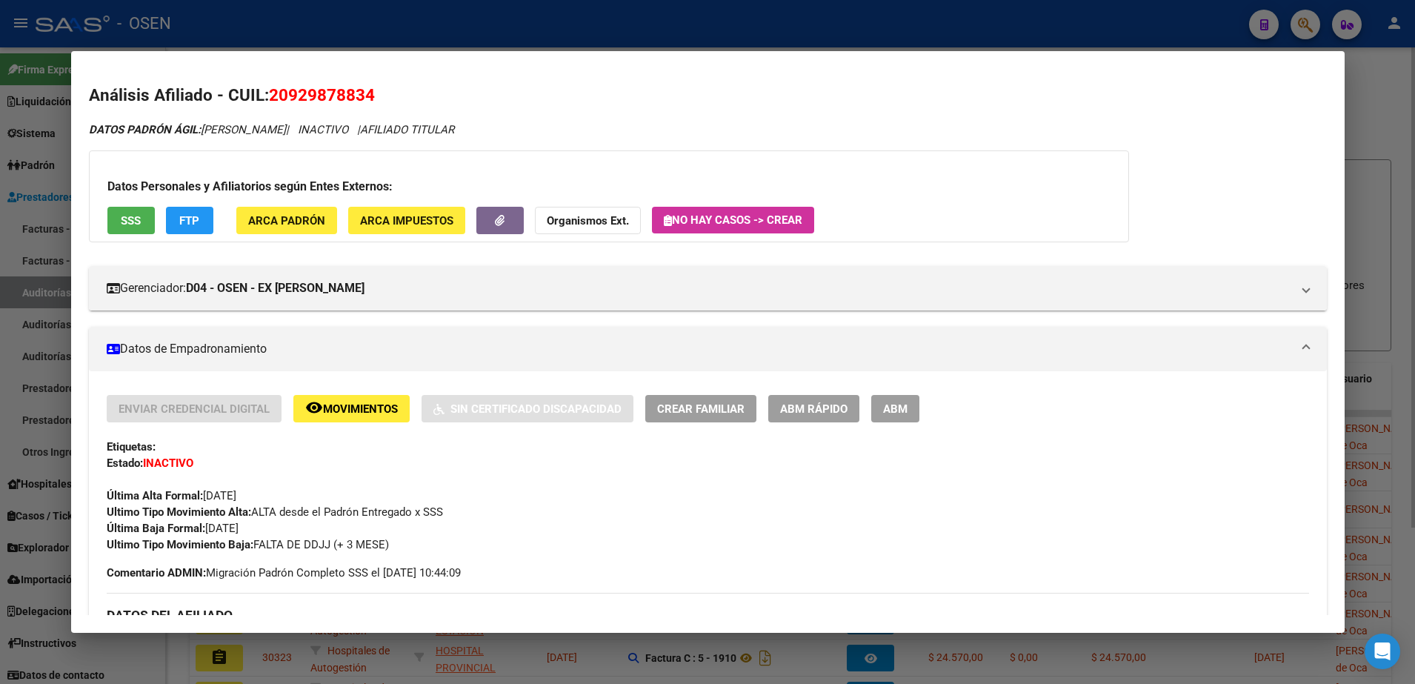
click at [339, 104] on span "20929878834" at bounding box center [322, 94] width 106 height 19
click at [402, 30] on div at bounding box center [707, 342] width 1415 height 684
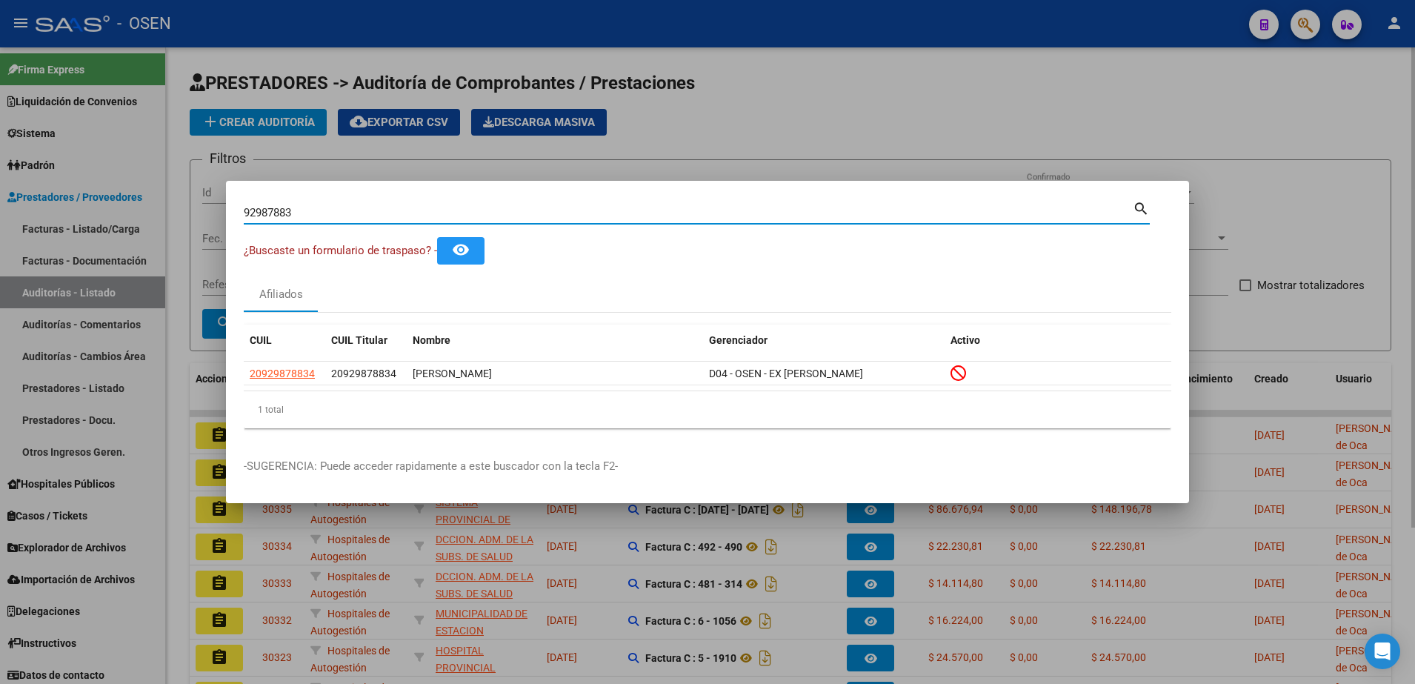
drag, startPoint x: 324, startPoint y: 213, endPoint x: 177, endPoint y: 174, distance: 151.6
click at [147, 206] on div "92987883 Buscar (apellido, dni, cuil, nro traspaso, cuit, obra social) search ¿…" at bounding box center [707, 342] width 1415 height 684
click at [632, 212] on input "92987883" at bounding box center [688, 212] width 889 height 13
paste input "22.440.794"
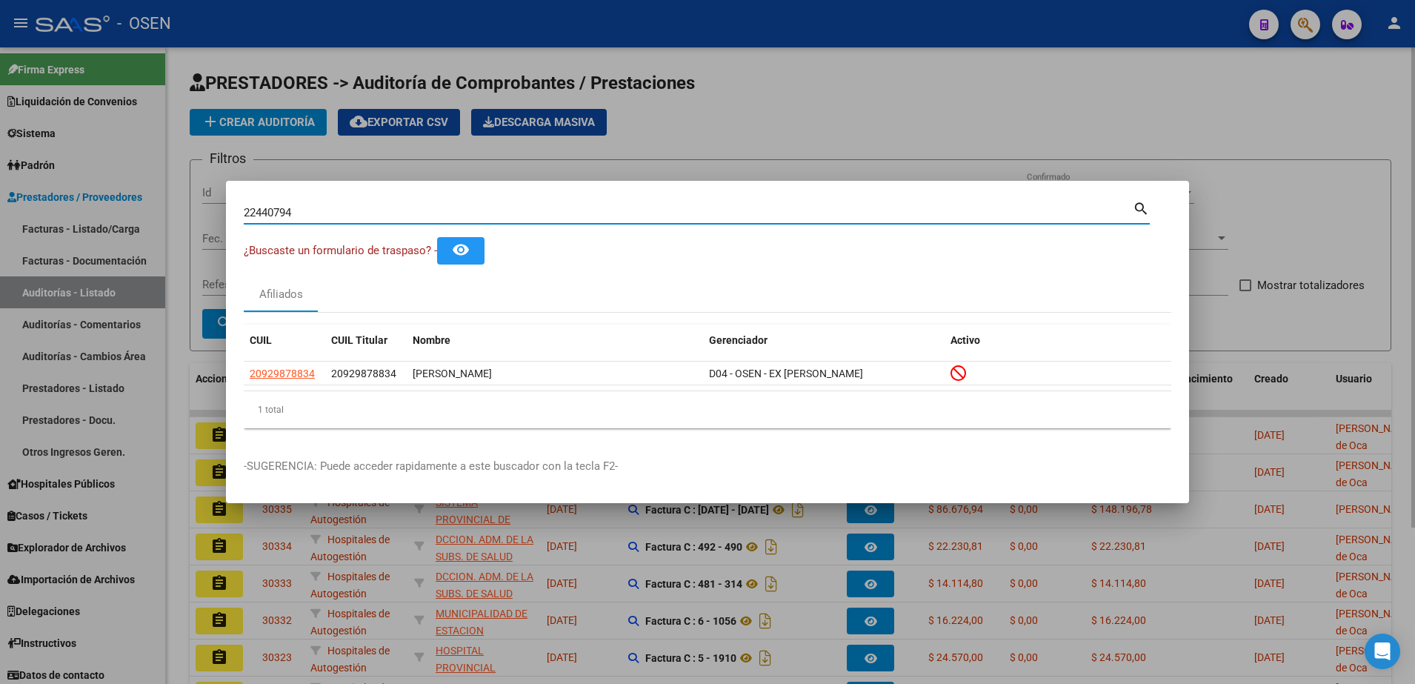
type input "22440794"
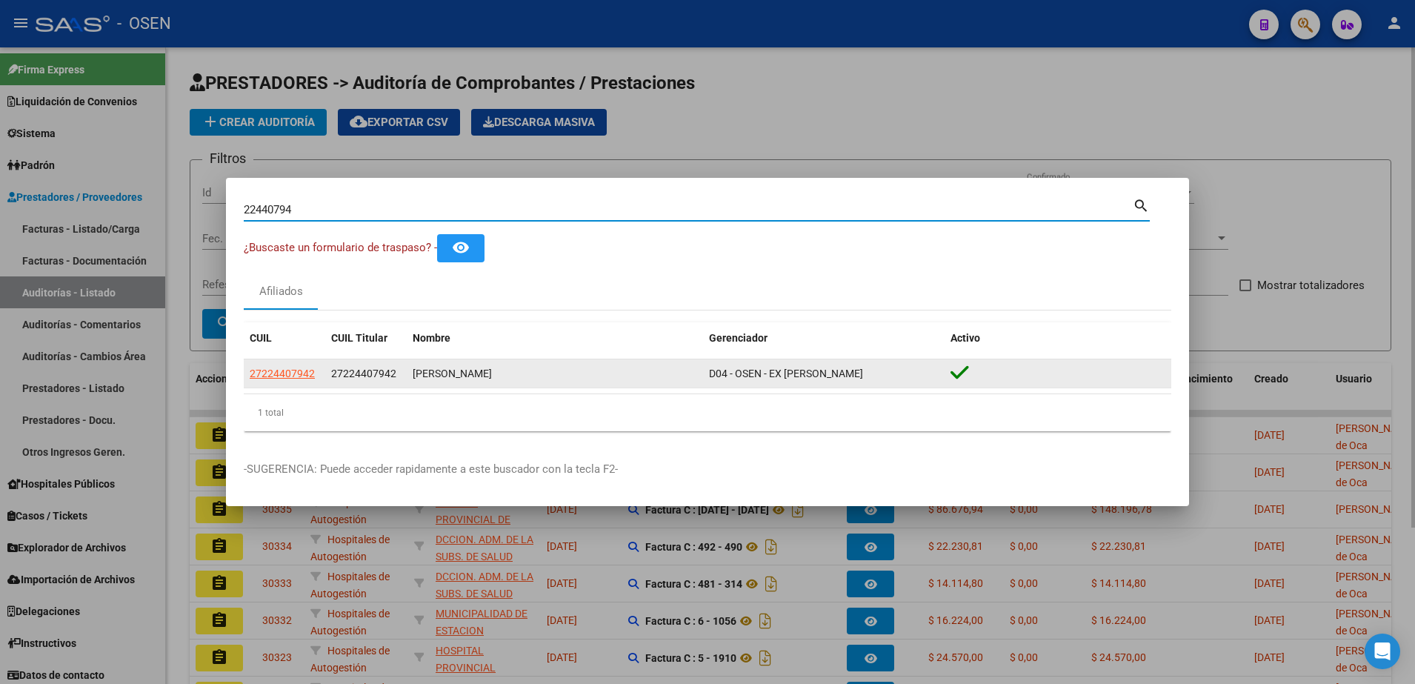
click at [270, 378] on span "27224407942" at bounding box center [282, 373] width 65 height 12
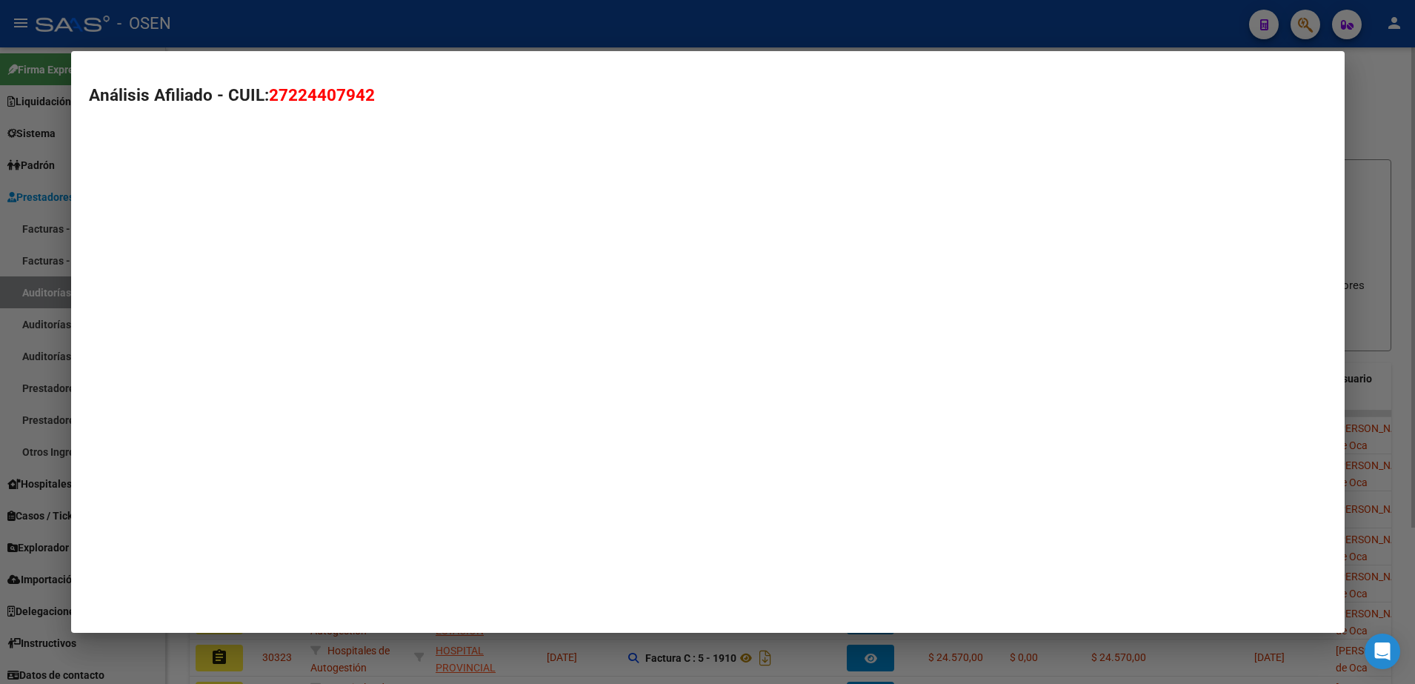
type textarea "27224407942"
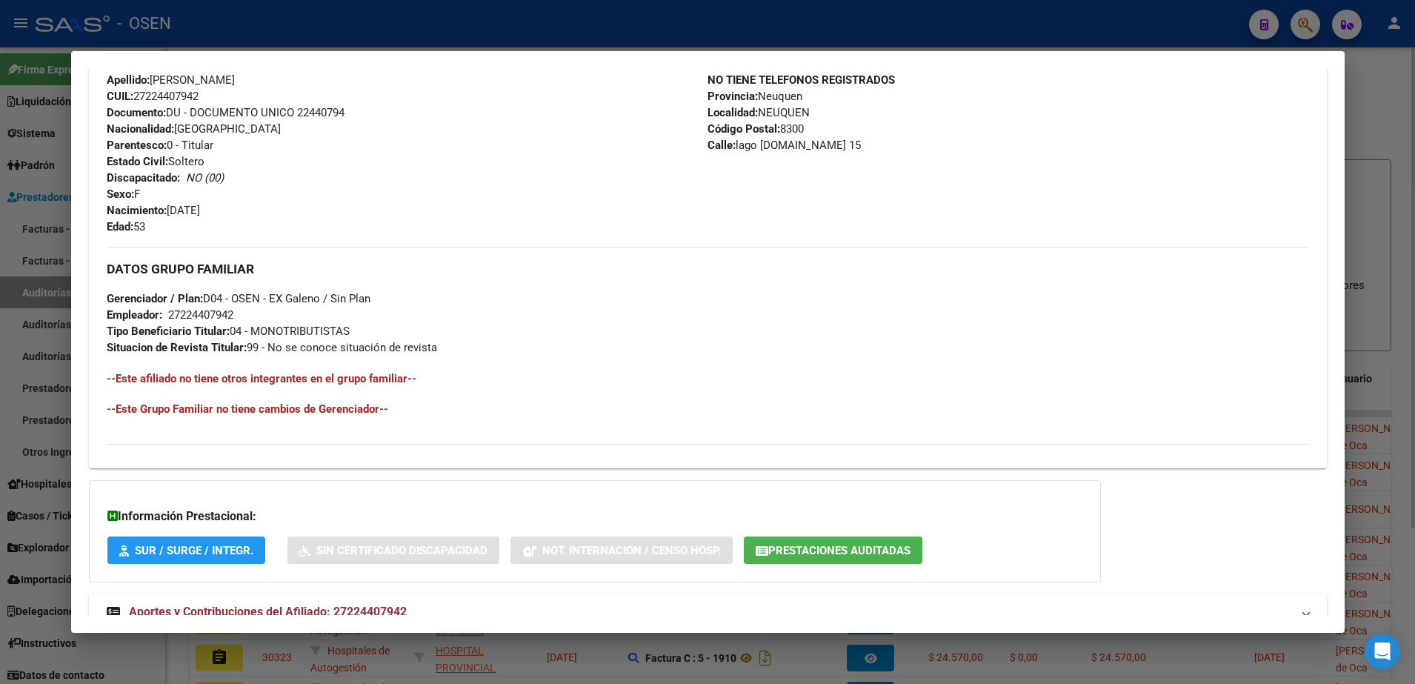
scroll to position [563, 0]
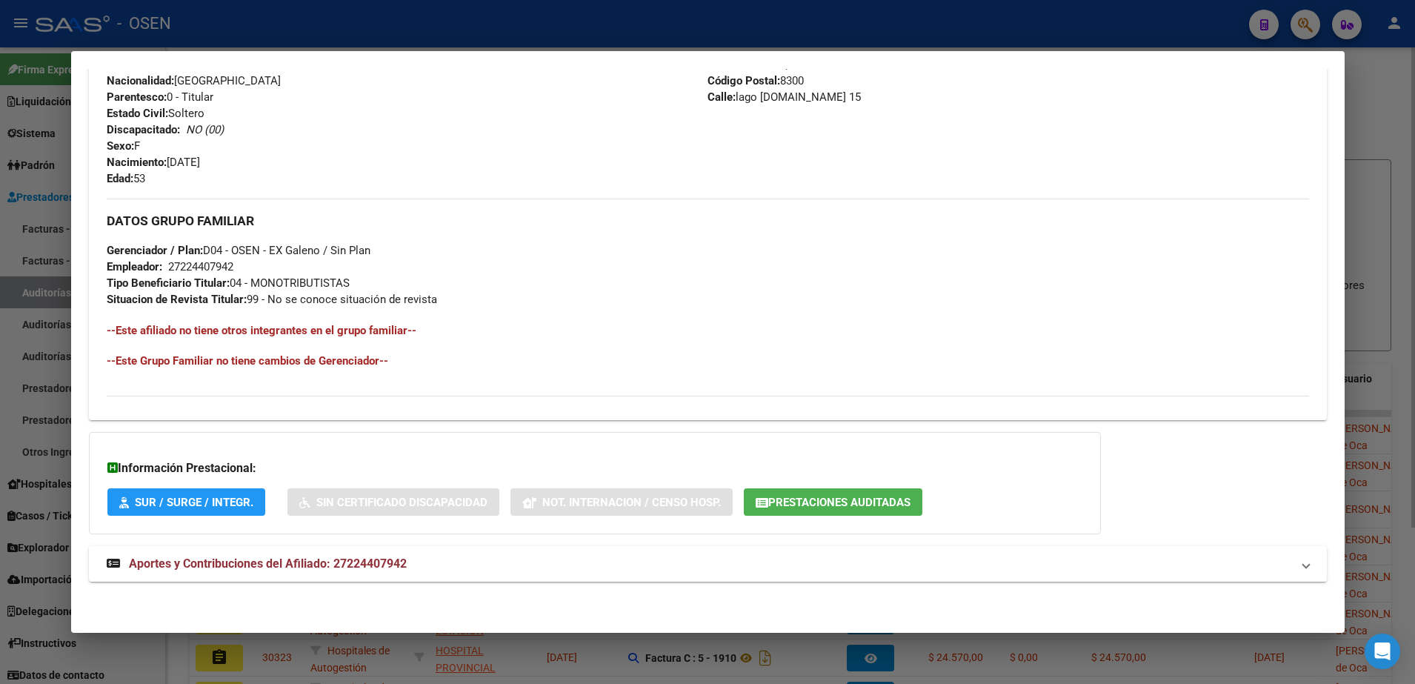
click at [681, 560] on mat-panel-title "Aportes y Contribuciones del Afiliado: 27224407942" at bounding box center [699, 564] width 1184 height 18
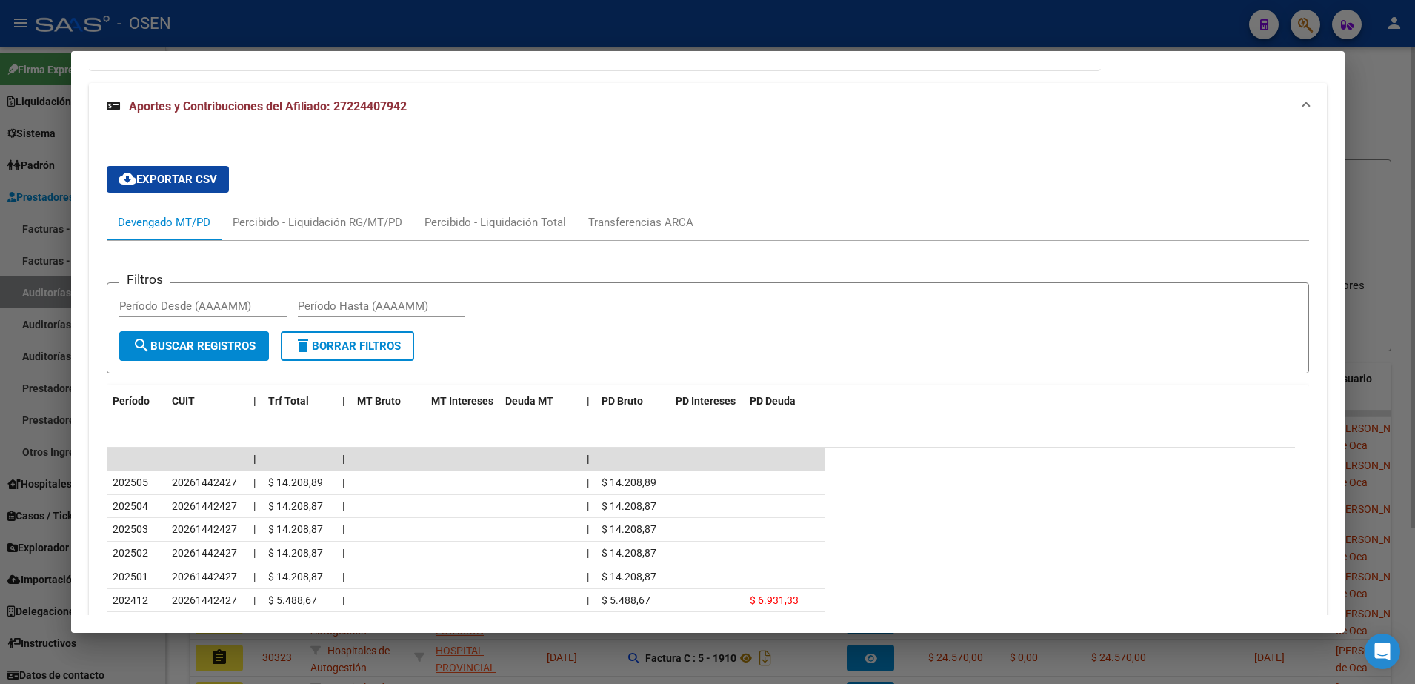
scroll to position [1228, 0]
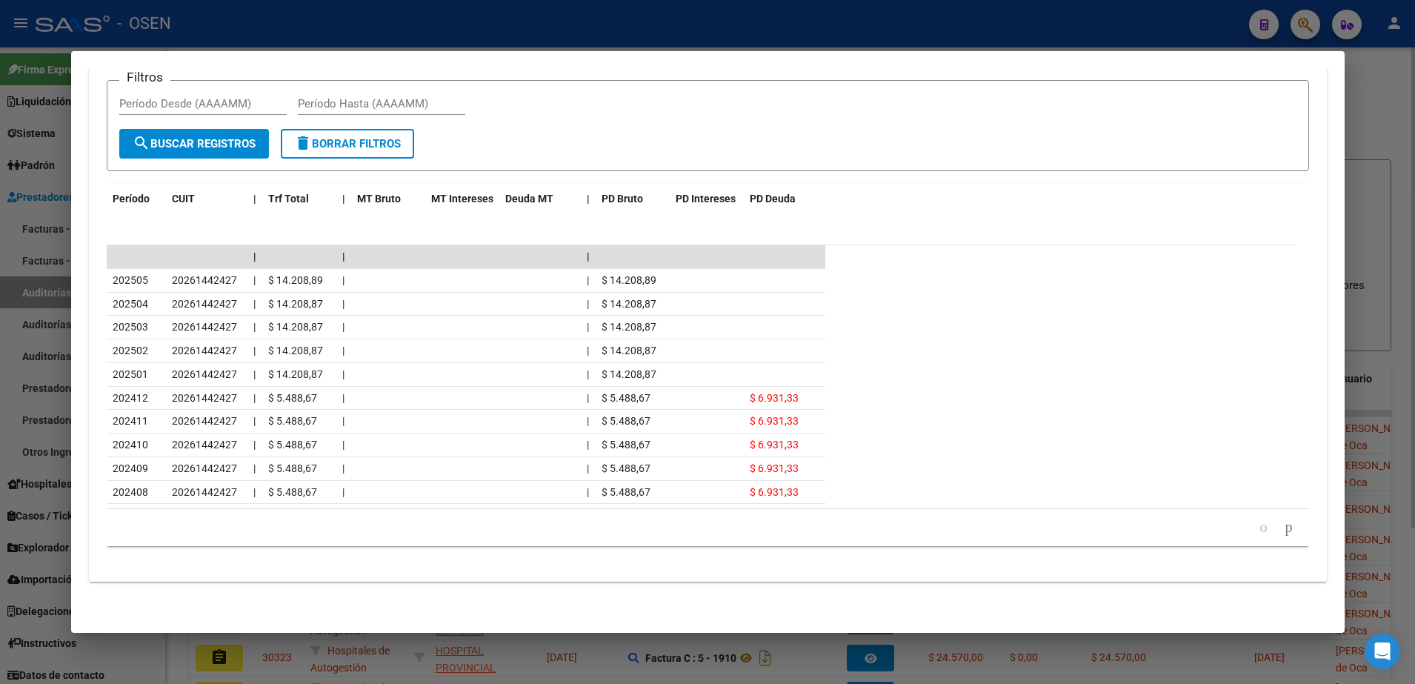
click at [540, 24] on div at bounding box center [707, 342] width 1415 height 684
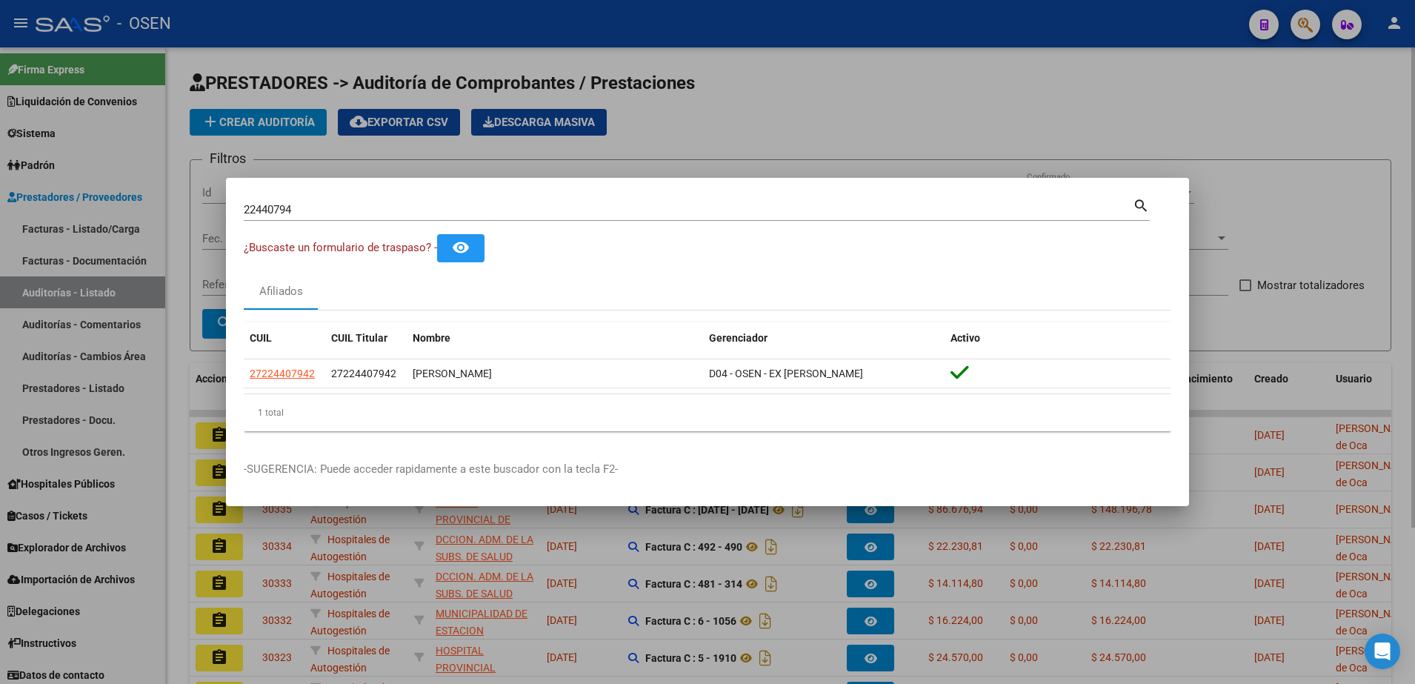
drag, startPoint x: 738, startPoint y: 121, endPoint x: 676, endPoint y: 19, distance: 119.3
click at [739, 121] on div at bounding box center [707, 342] width 1415 height 684
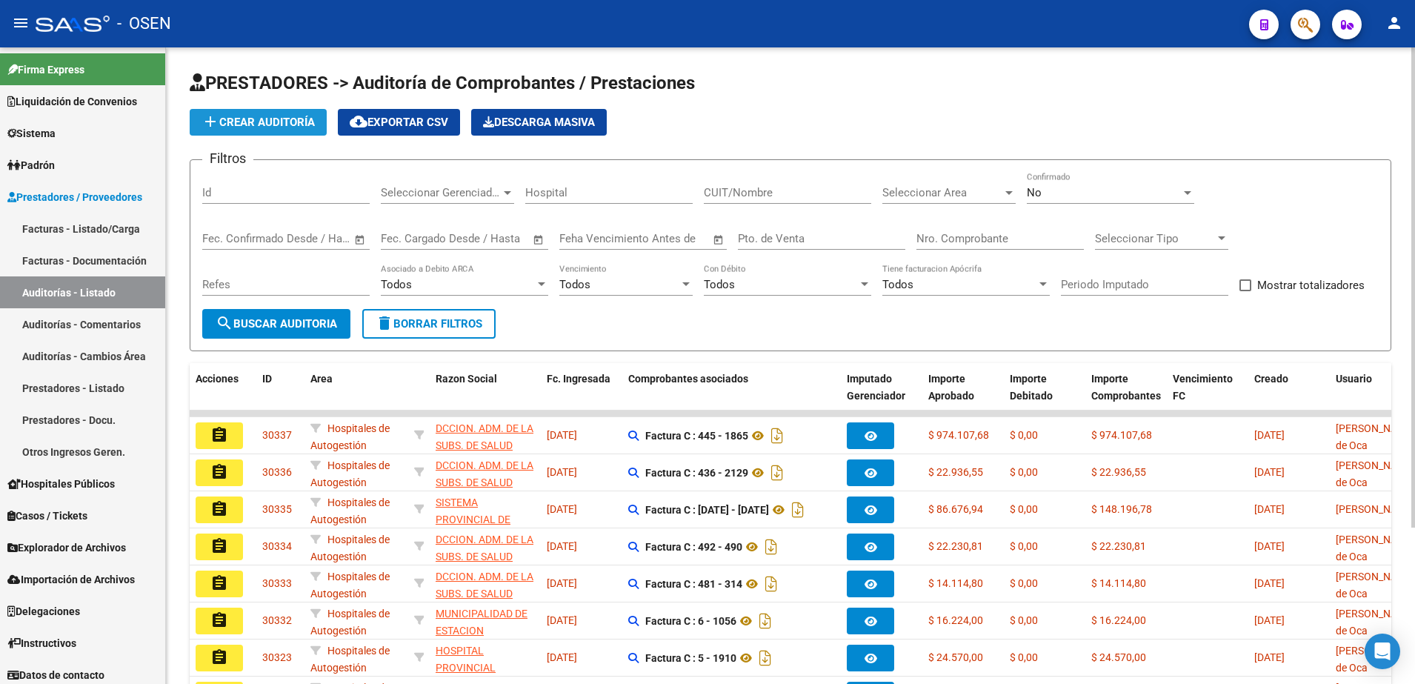
click at [313, 121] on span "add Crear Auditoría" at bounding box center [257, 122] width 113 height 13
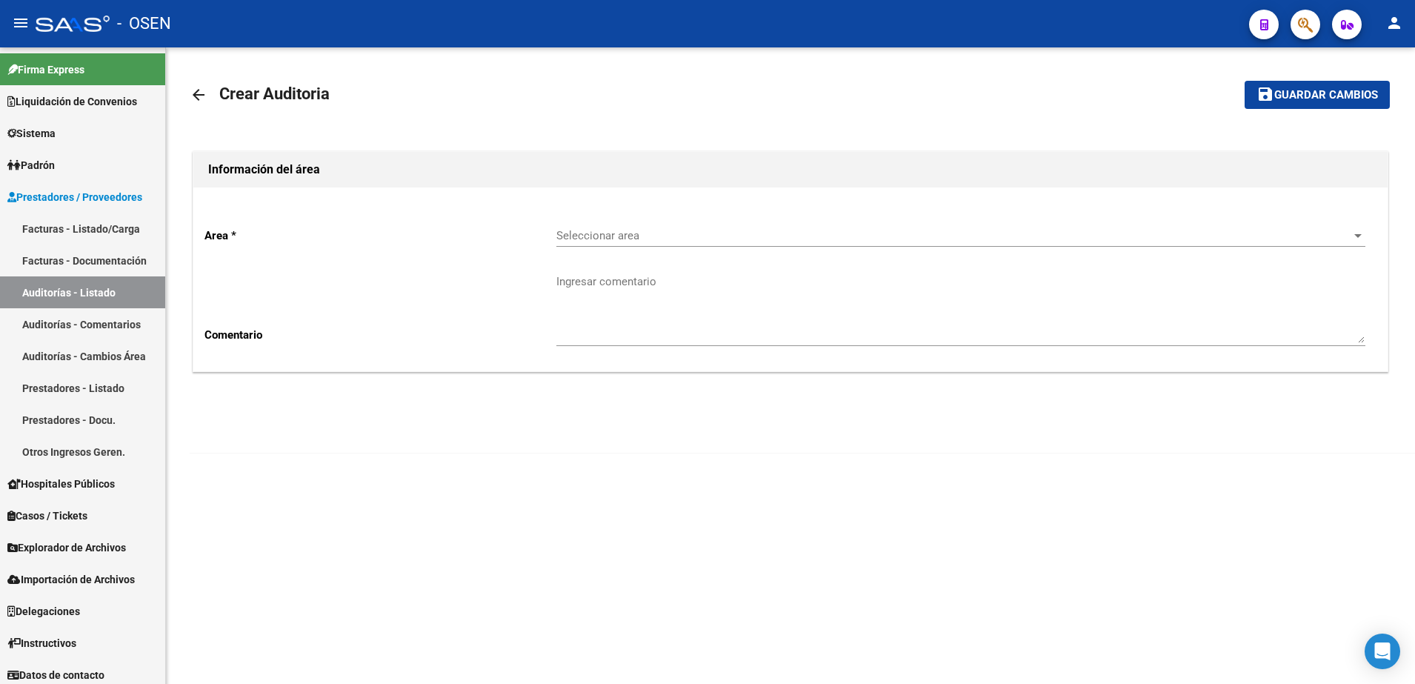
click at [625, 273] on textarea "Ingresar comentario" at bounding box center [960, 308] width 809 height 70
click at [625, 240] on span "Seleccionar area" at bounding box center [954, 235] width 796 height 13
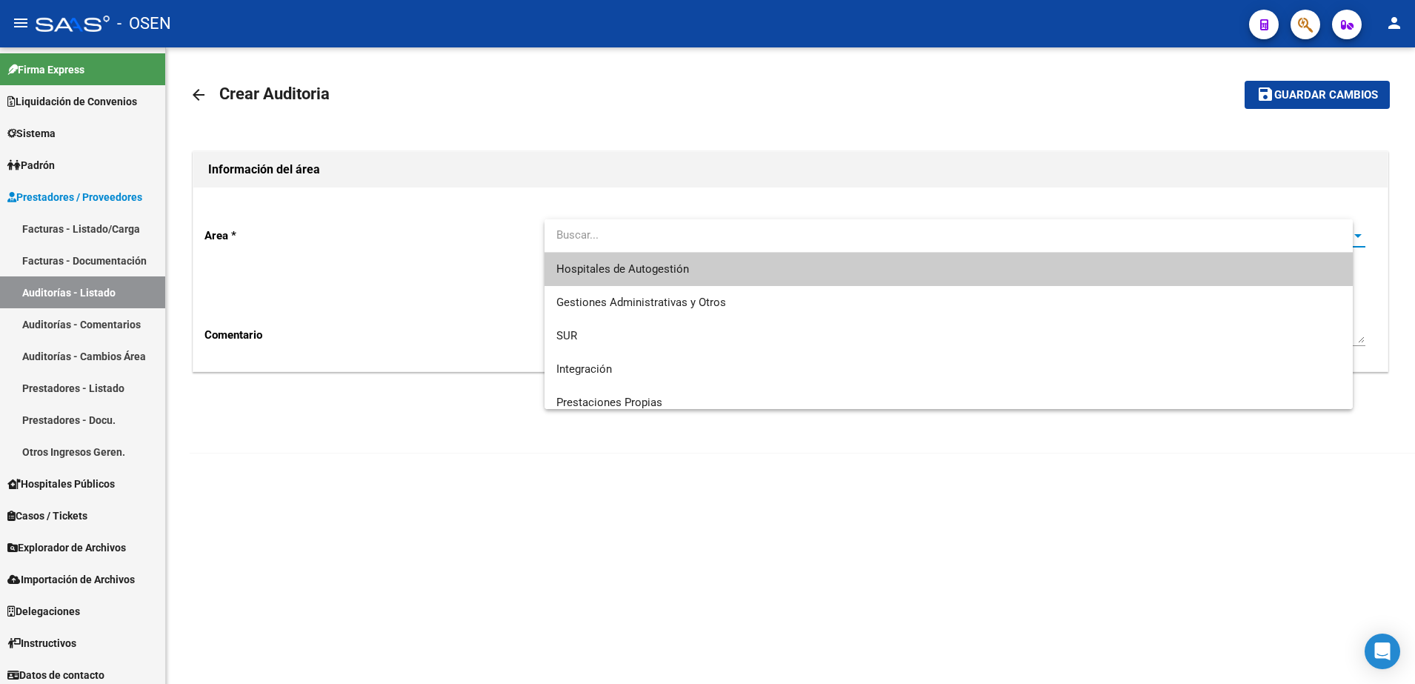
click at [625, 282] on span "Hospitales de Autogestión" at bounding box center [948, 269] width 785 height 33
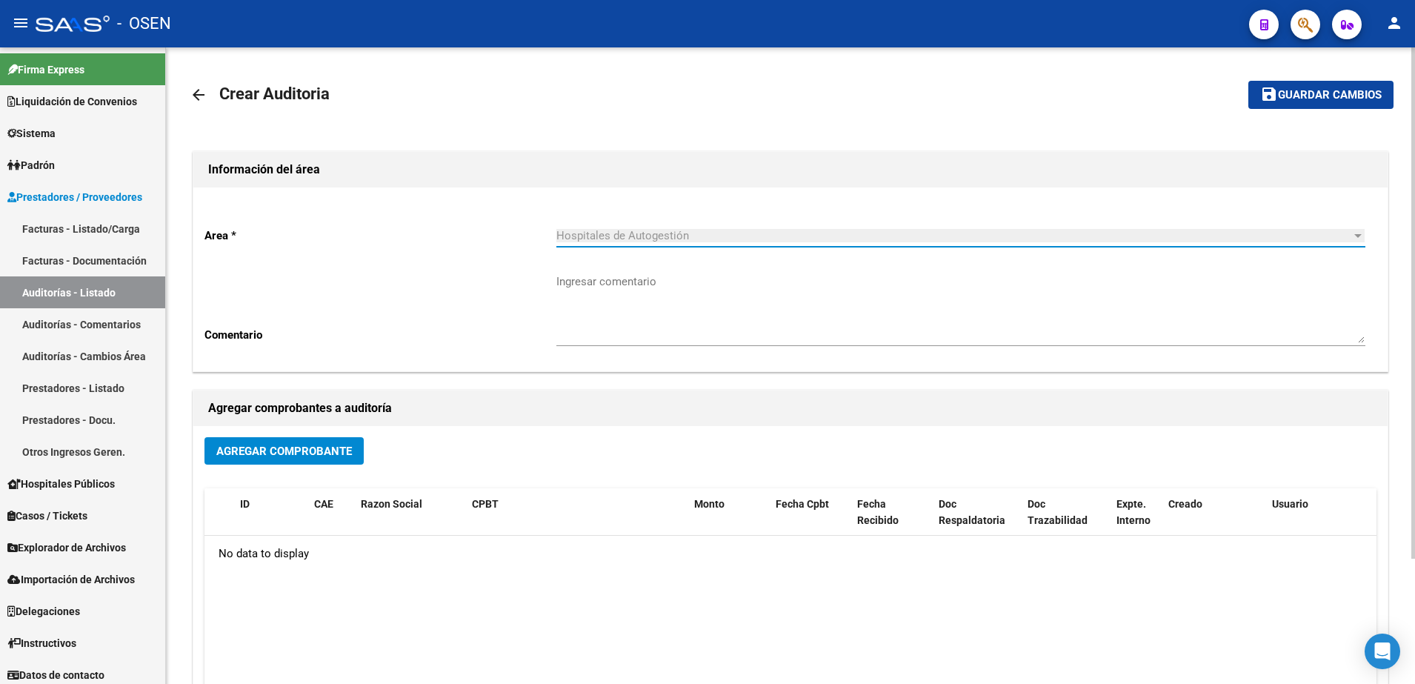
click at [340, 453] on span "Agregar Comprobante" at bounding box center [284, 450] width 136 height 13
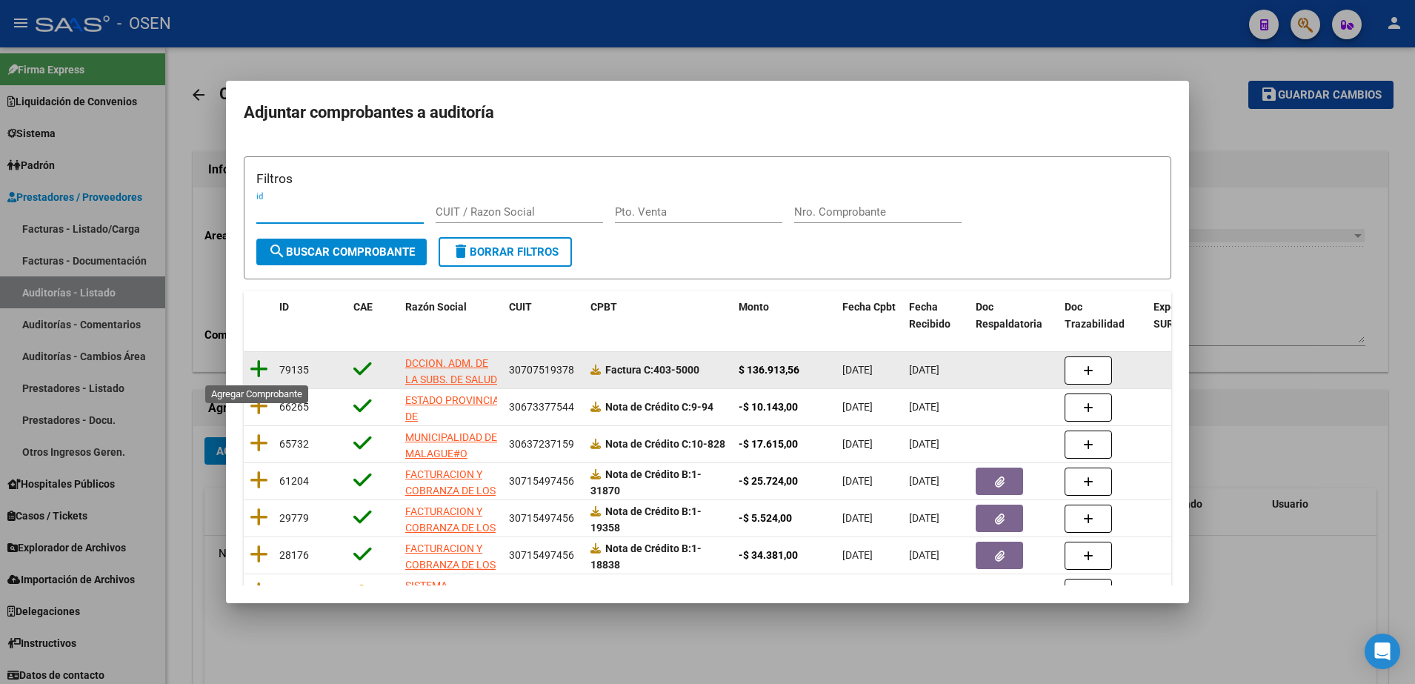
click at [262, 370] on icon at bounding box center [259, 369] width 19 height 21
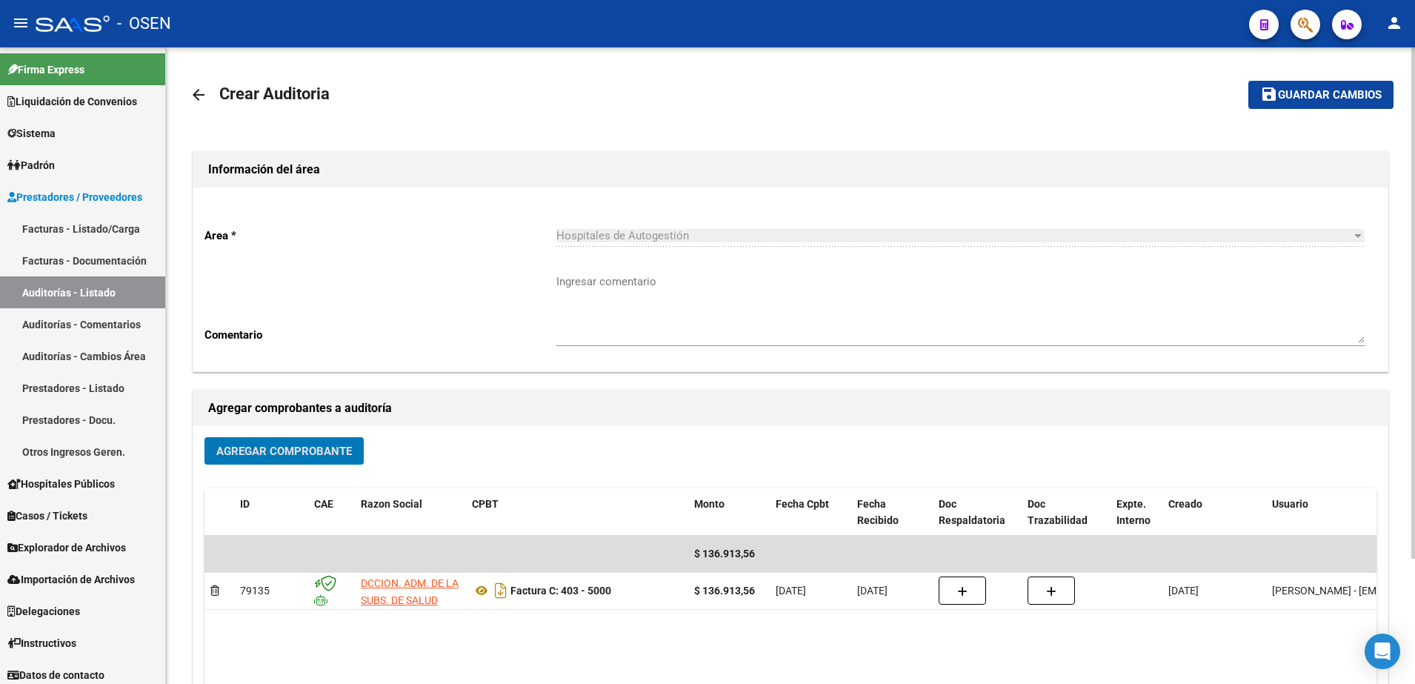
click at [1321, 93] on span "Guardar cambios" at bounding box center [1330, 95] width 104 height 13
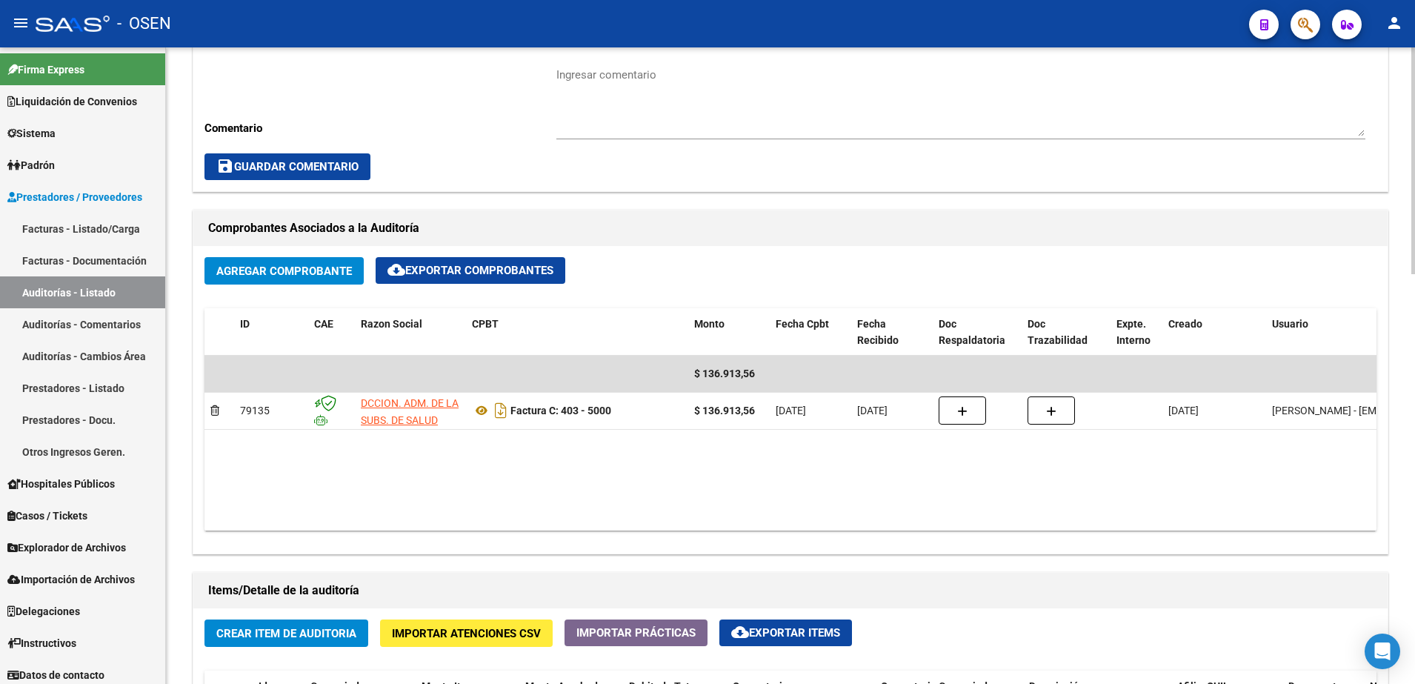
scroll to position [741, 0]
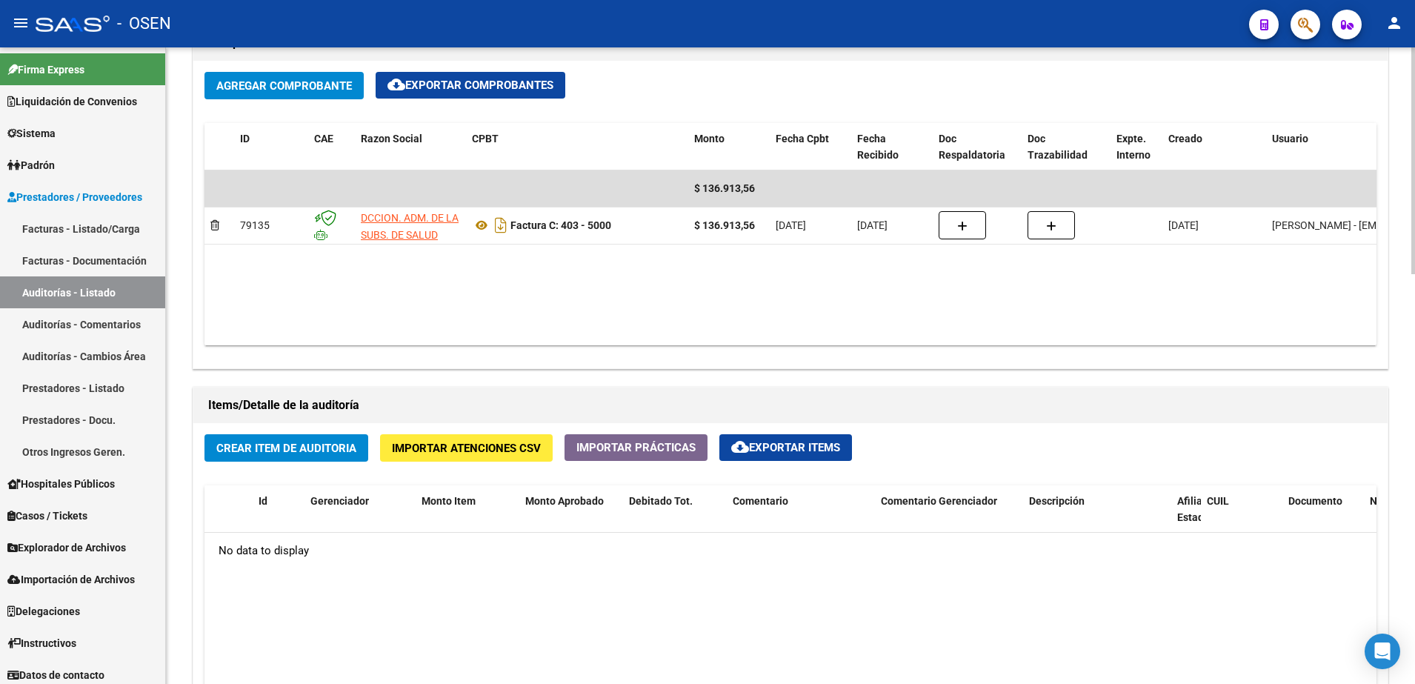
click at [332, 461] on button "Crear Item de Auditoria" at bounding box center [286, 447] width 164 height 27
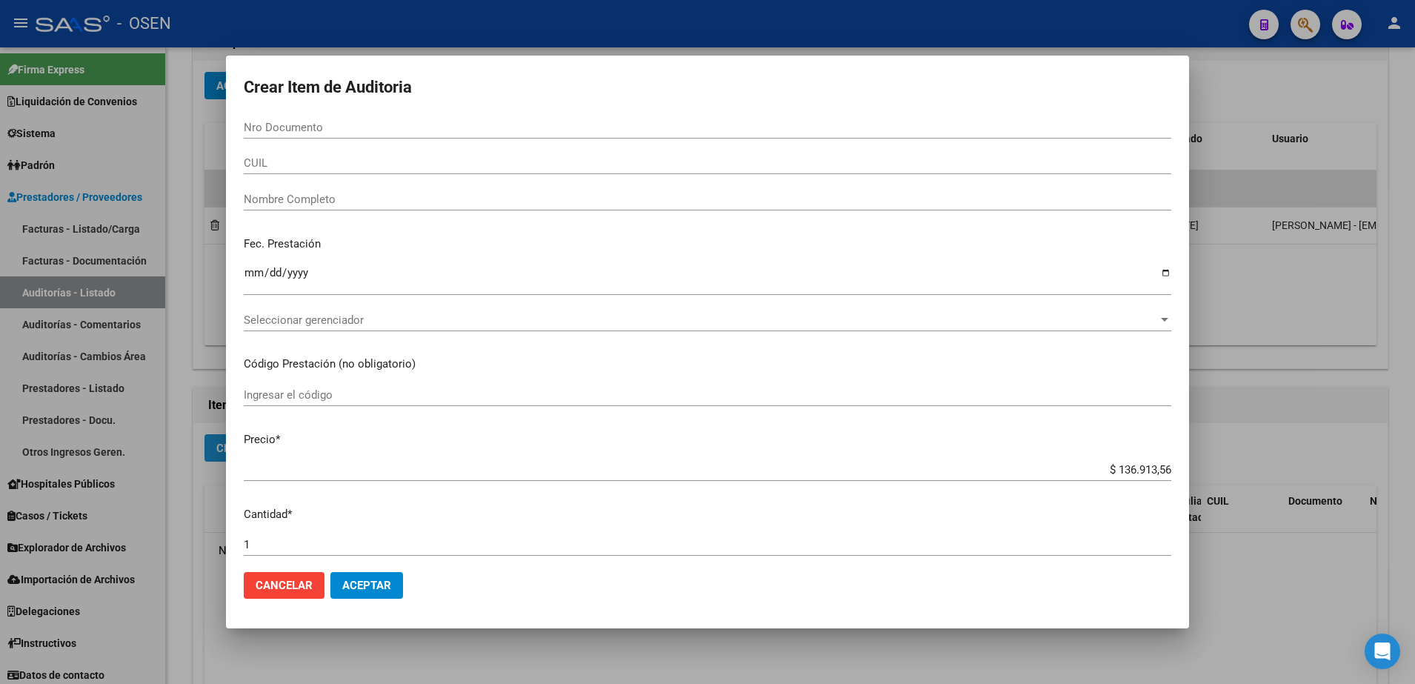
click at [332, 447] on mat-dialog-content "Nro Documento CUIL Nombre Completo Fec. Prestación Ingresar la fecha Selecciona…" at bounding box center [707, 338] width 963 height 444
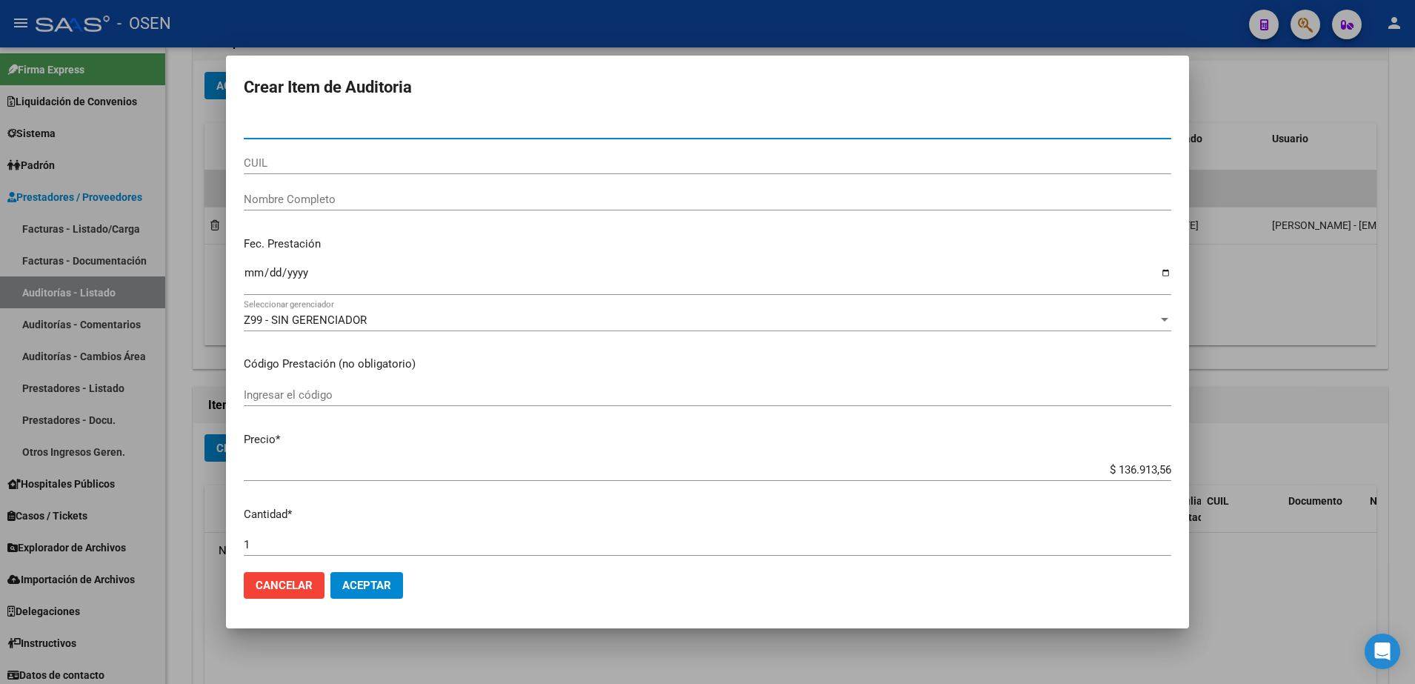
click at [321, 127] on input "Nro Documento" at bounding box center [707, 127] width 927 height 13
paste input "22.440794"
click at [264, 127] on input "22.440794" at bounding box center [707, 127] width 927 height 13
type input "22440794"
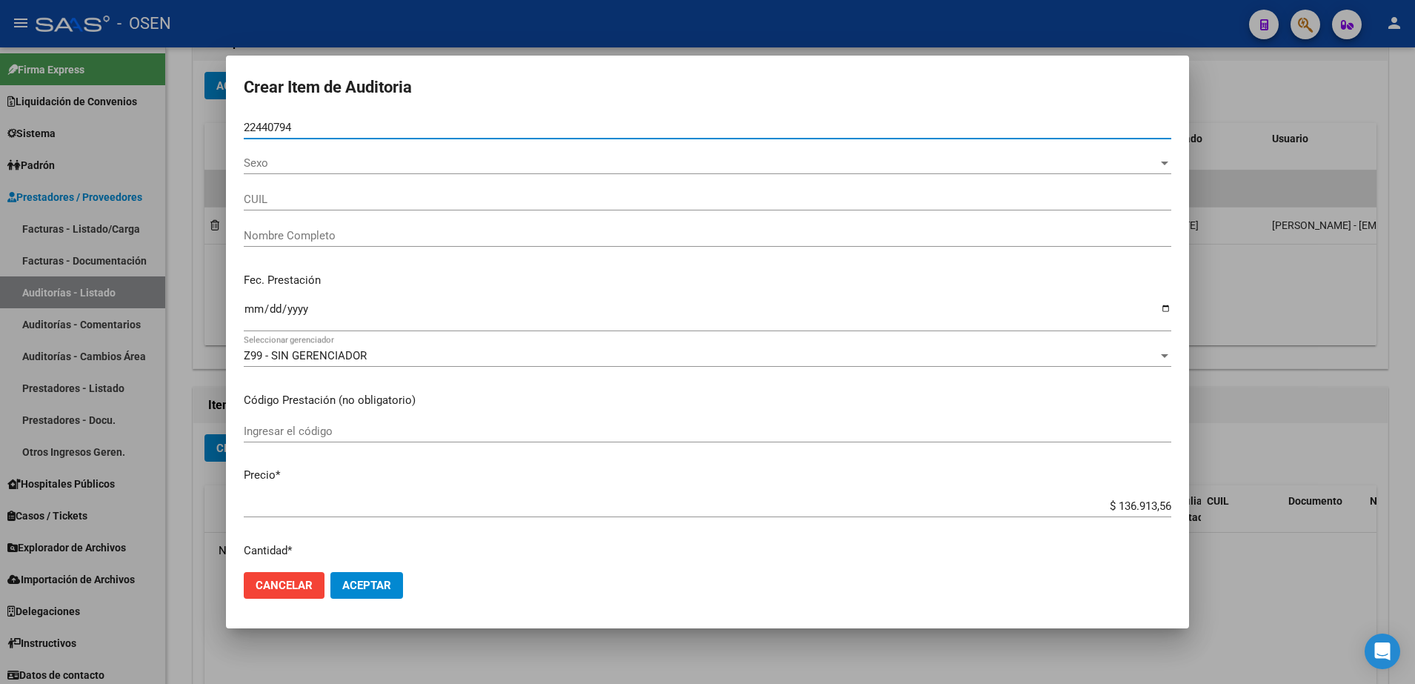
type input "27224407942"
type input "[PERSON_NAME]"
type input "22440794"
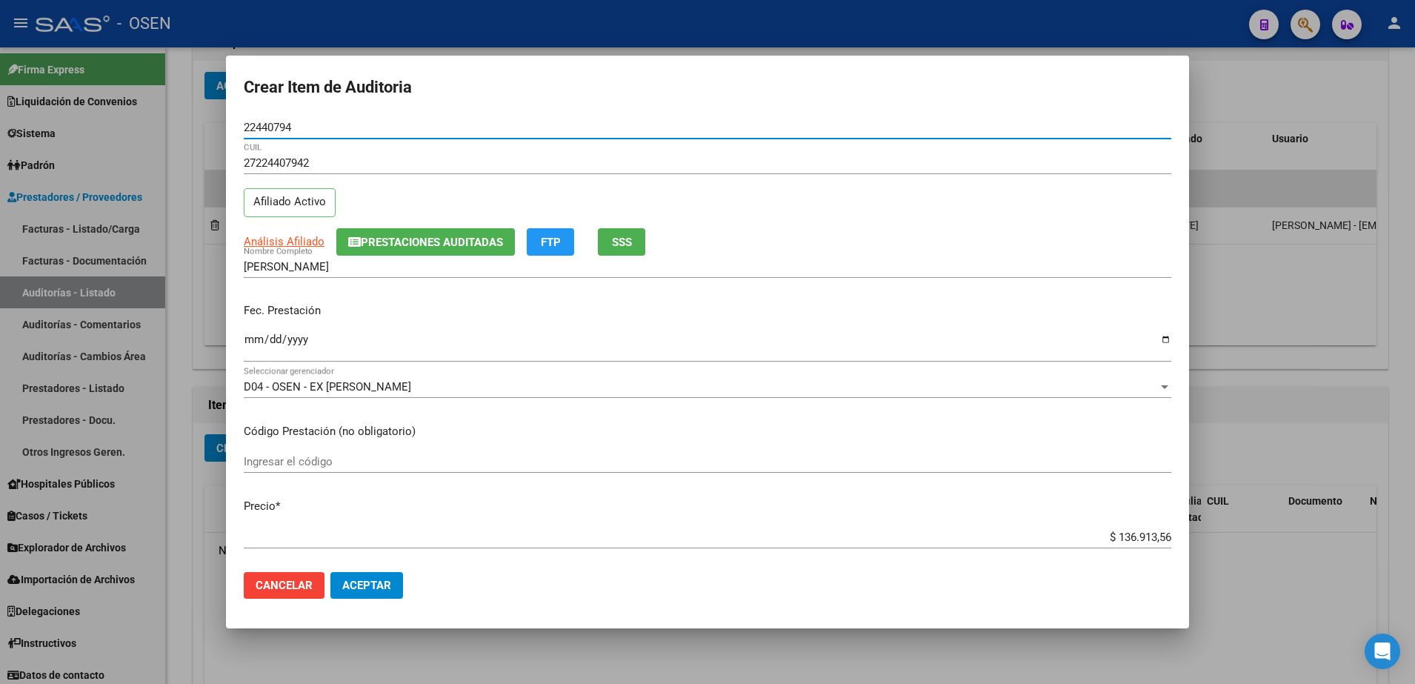
click at [265, 333] on input "Ingresar la fecha" at bounding box center [707, 345] width 927 height 24
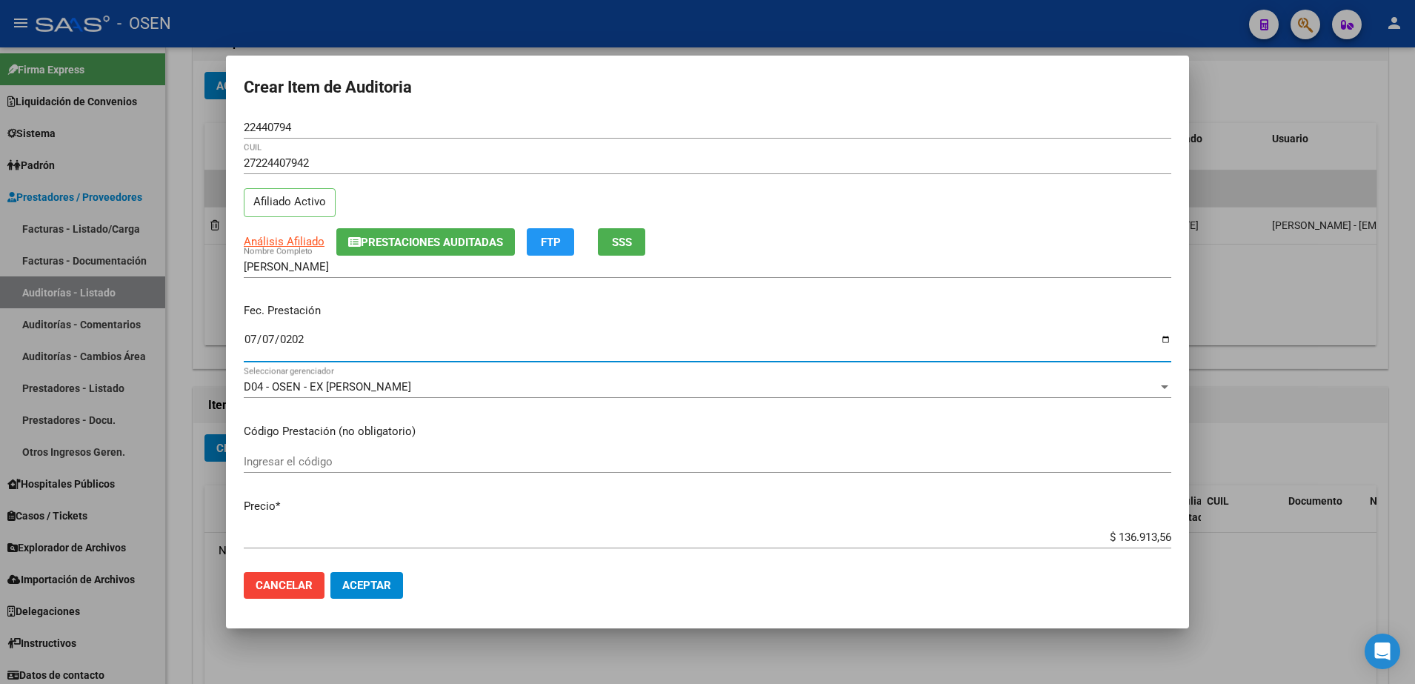
type input "[DATE]"
click at [1139, 534] on input "$ 136.913,56" at bounding box center [707, 536] width 927 height 13
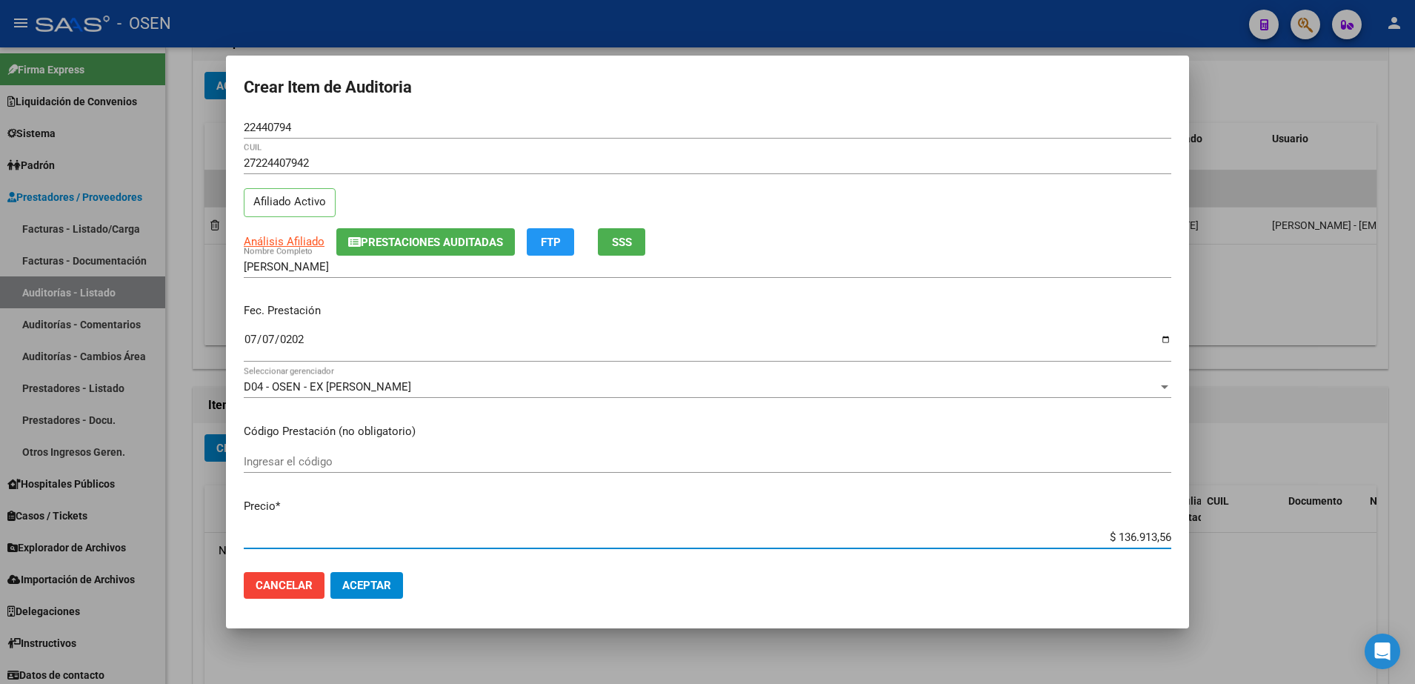
click at [1139, 534] on input "$ 136.913,56" at bounding box center [707, 536] width 927 height 13
paste input "29.288,21"
type input "$ 29.288,21"
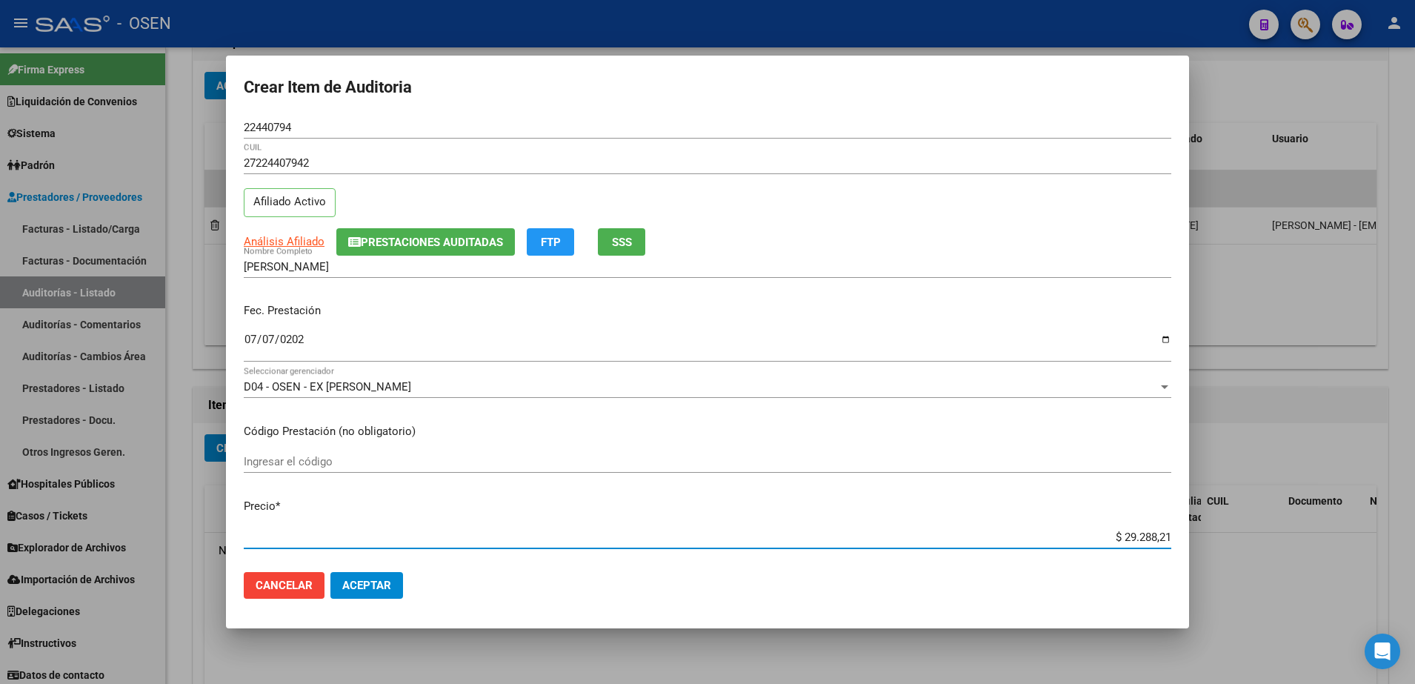
click at [365, 584] on span "Aceptar" at bounding box center [366, 585] width 49 height 13
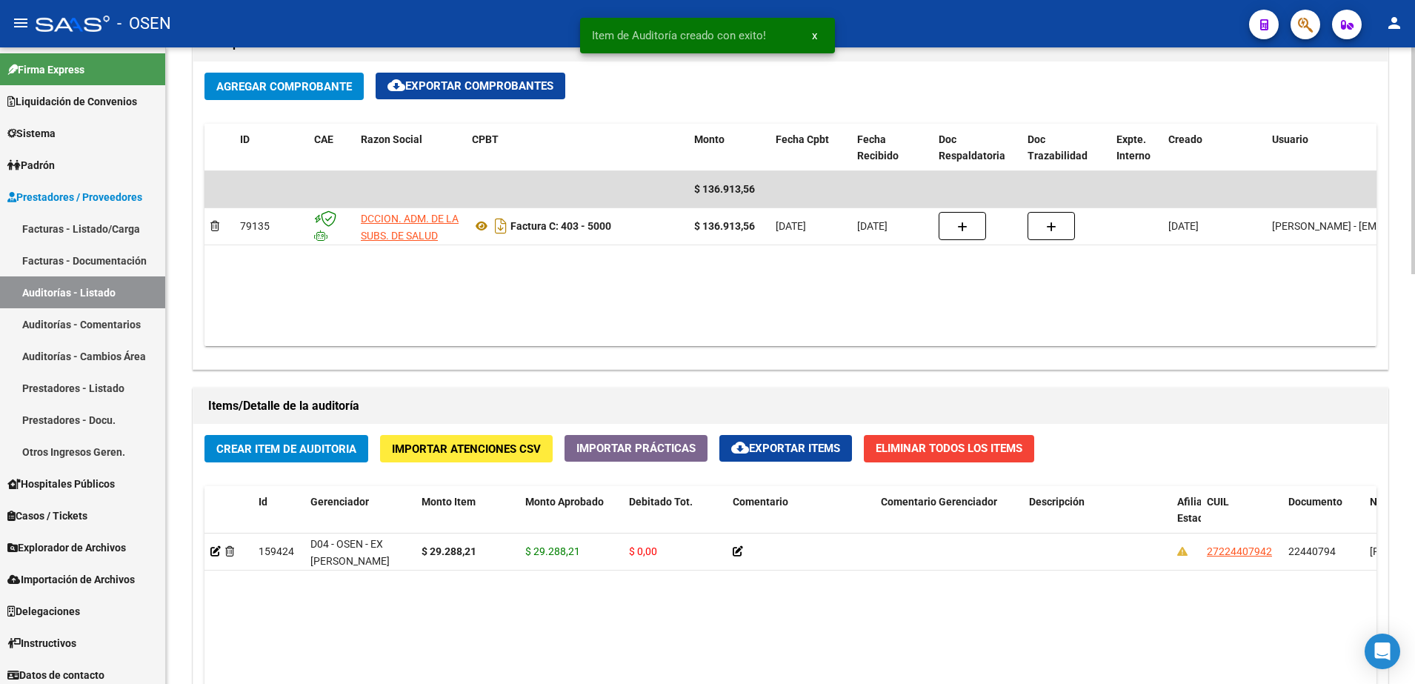
scroll to position [741, 0]
click at [316, 457] on button "Crear Item de Auditoria" at bounding box center [286, 447] width 164 height 27
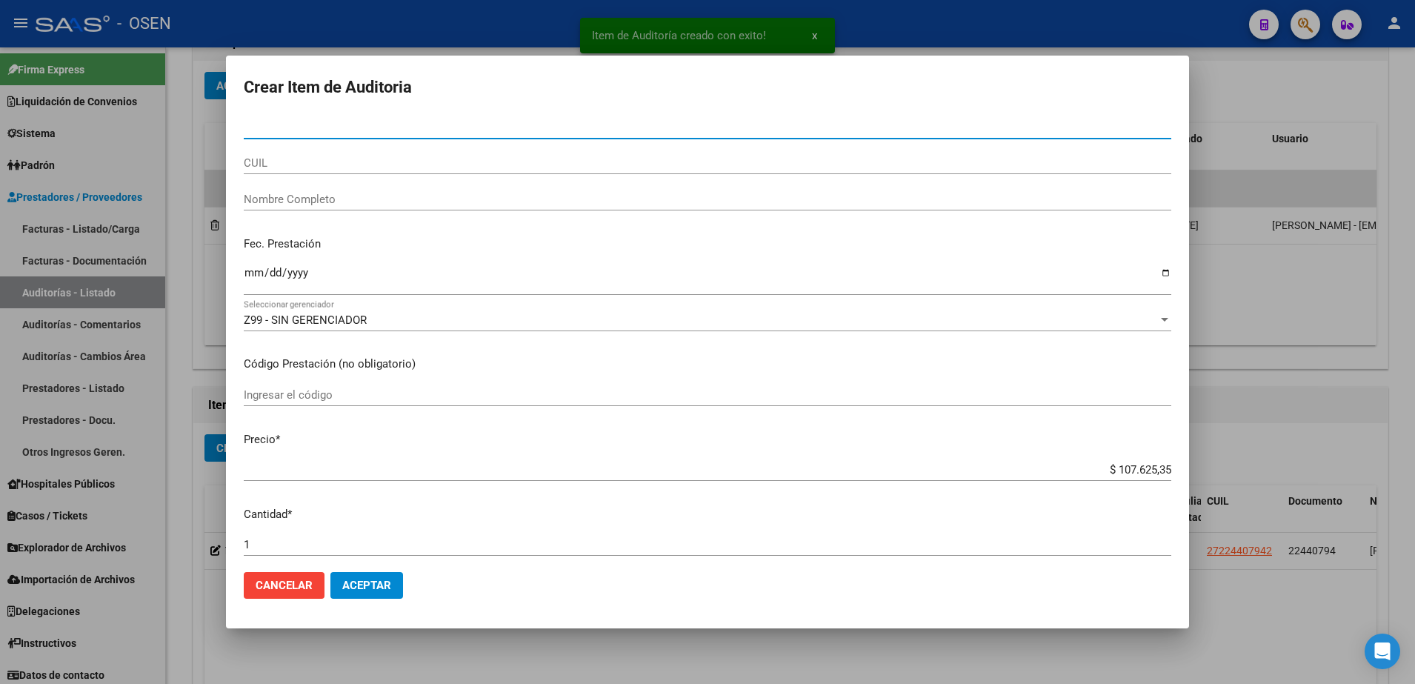
paste input "92.987883"
click at [265, 129] on input "92.987883" at bounding box center [707, 127] width 927 height 13
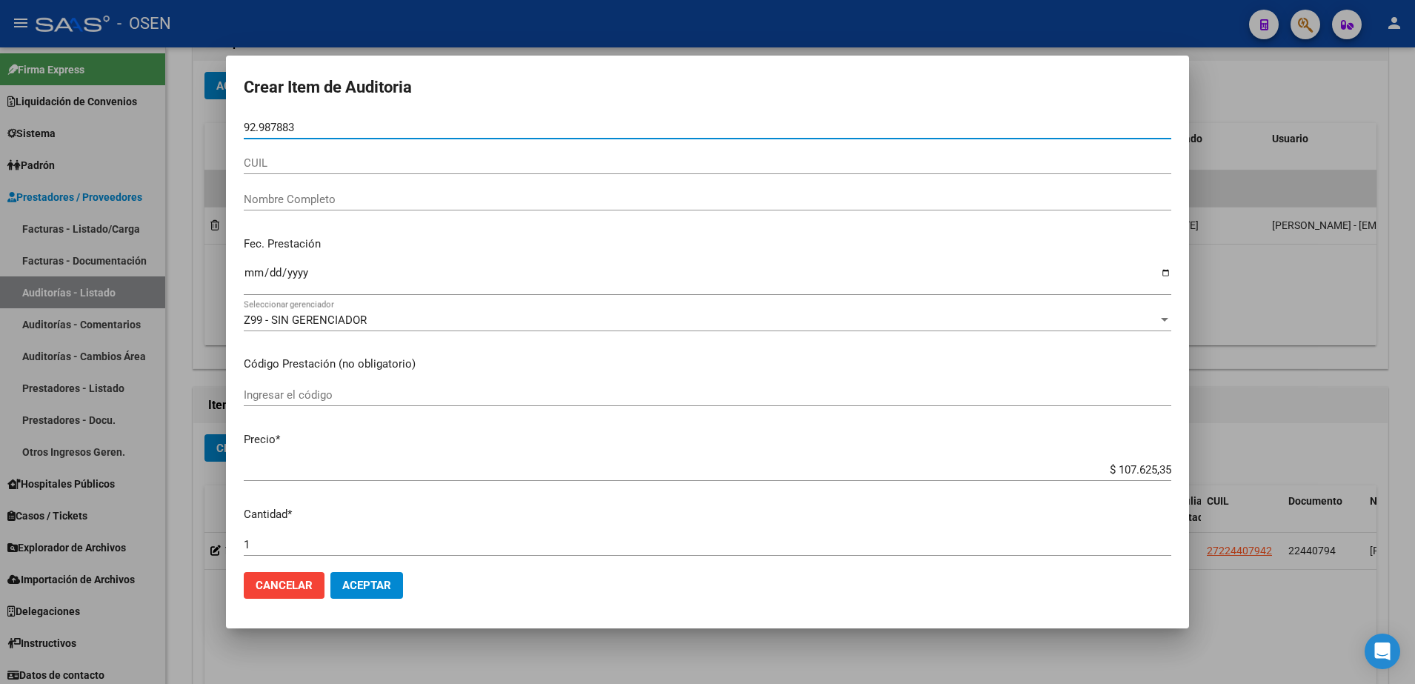
type input "92987883"
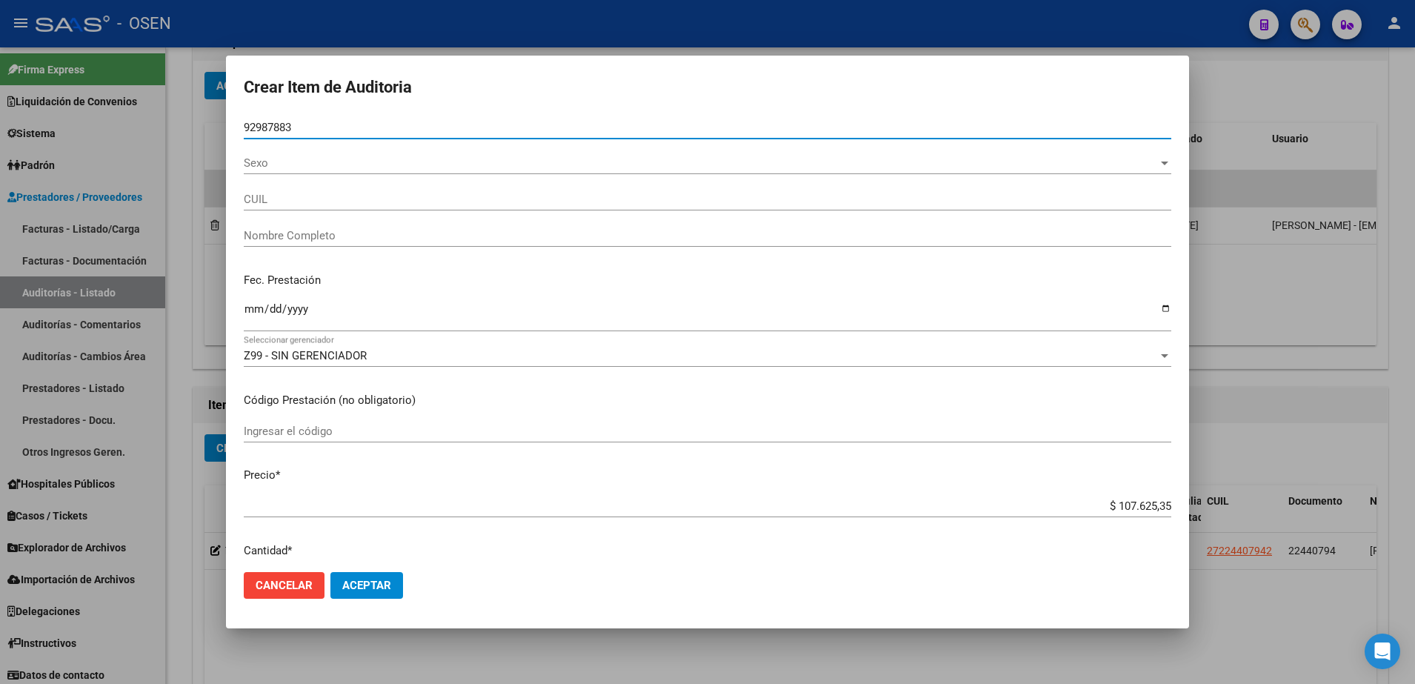
type input "20929878834"
type input "[PERSON_NAME]"
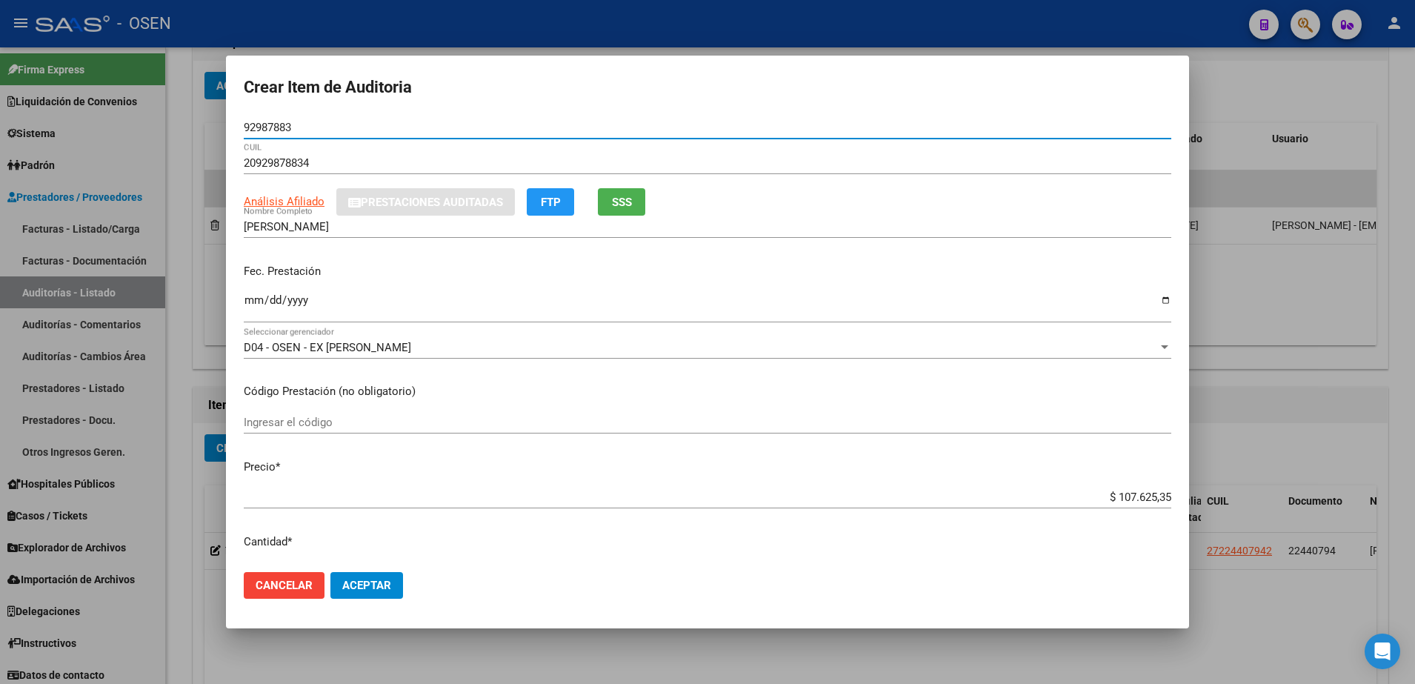
type input "92987883"
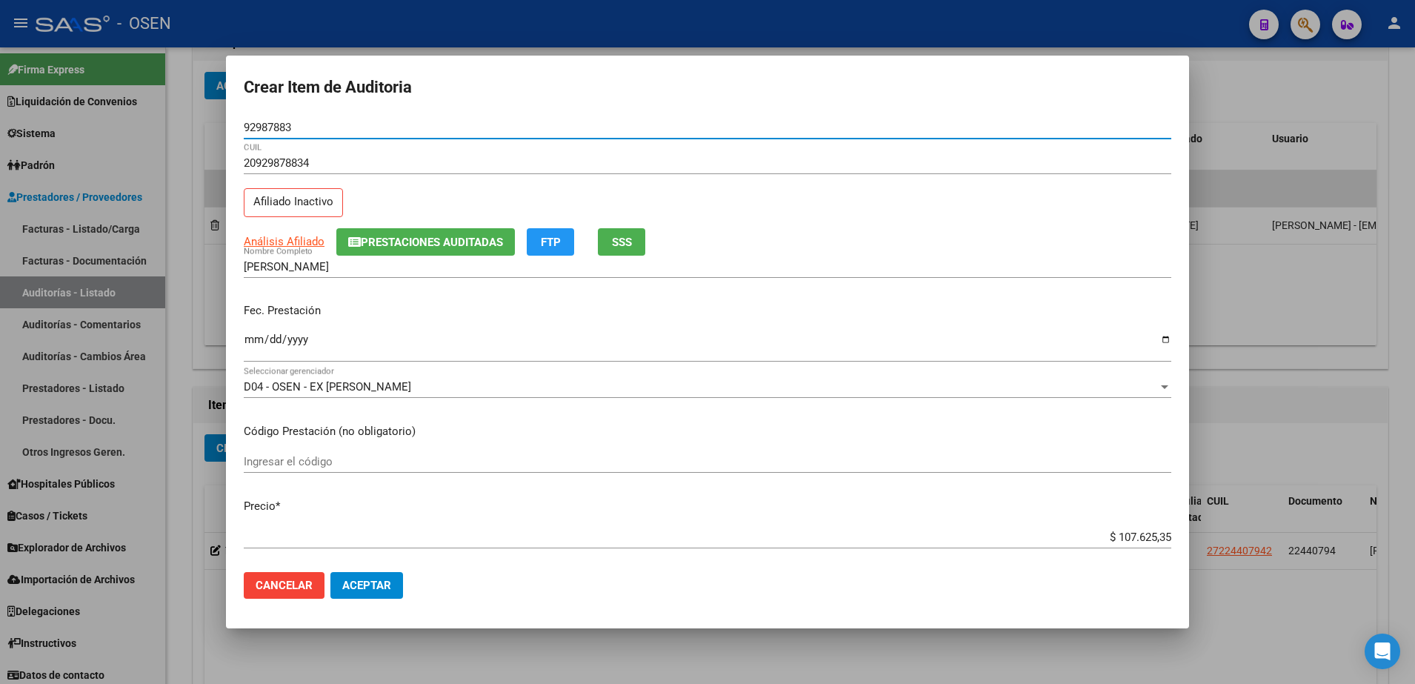
click at [229, 341] on mat-dialog-content "92987883 Nro Documento 20929878834 CUIL Afiliado Inactivo Análisis Afiliado Pre…" at bounding box center [707, 338] width 963 height 444
click at [259, 344] on input "Ingresar la fecha" at bounding box center [707, 345] width 927 height 24
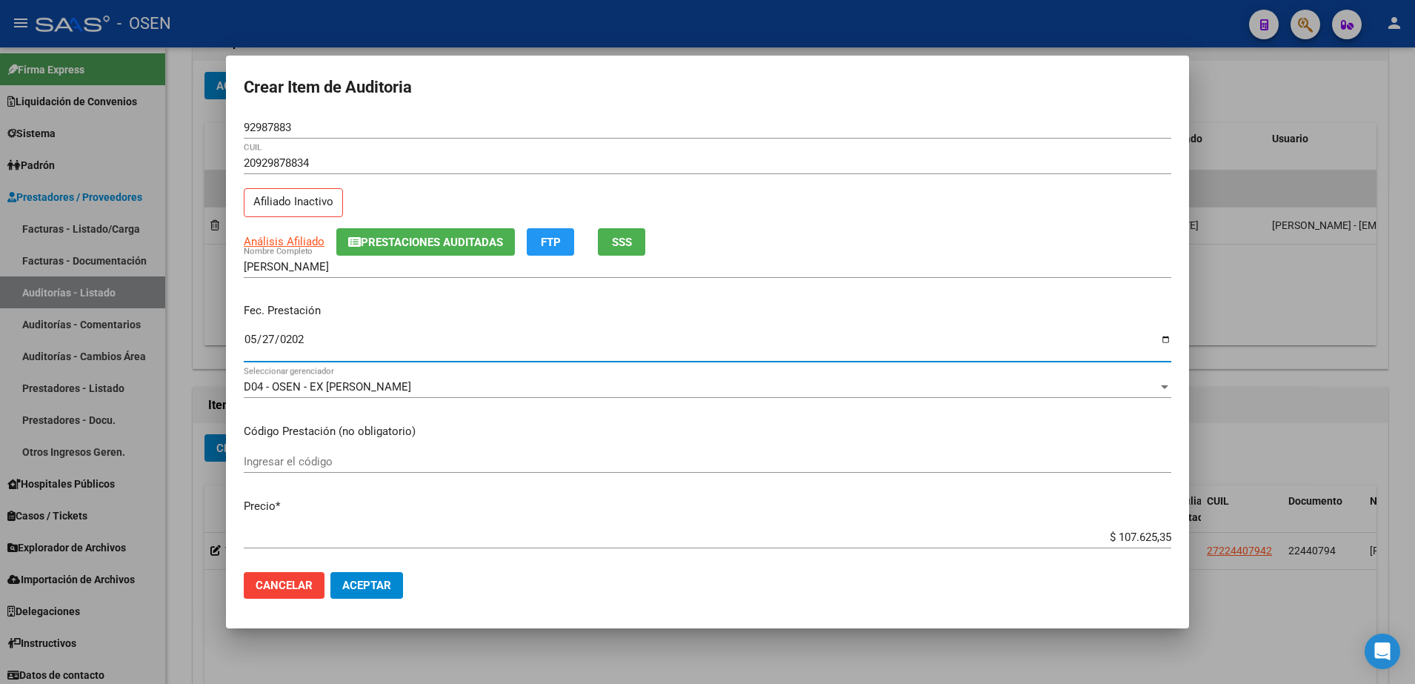
type input "[DATE]"
click at [433, 577] on mat-dialog-actions "Cancelar Aceptar" at bounding box center [707, 585] width 927 height 50
click at [386, 583] on span "Aceptar" at bounding box center [366, 585] width 49 height 13
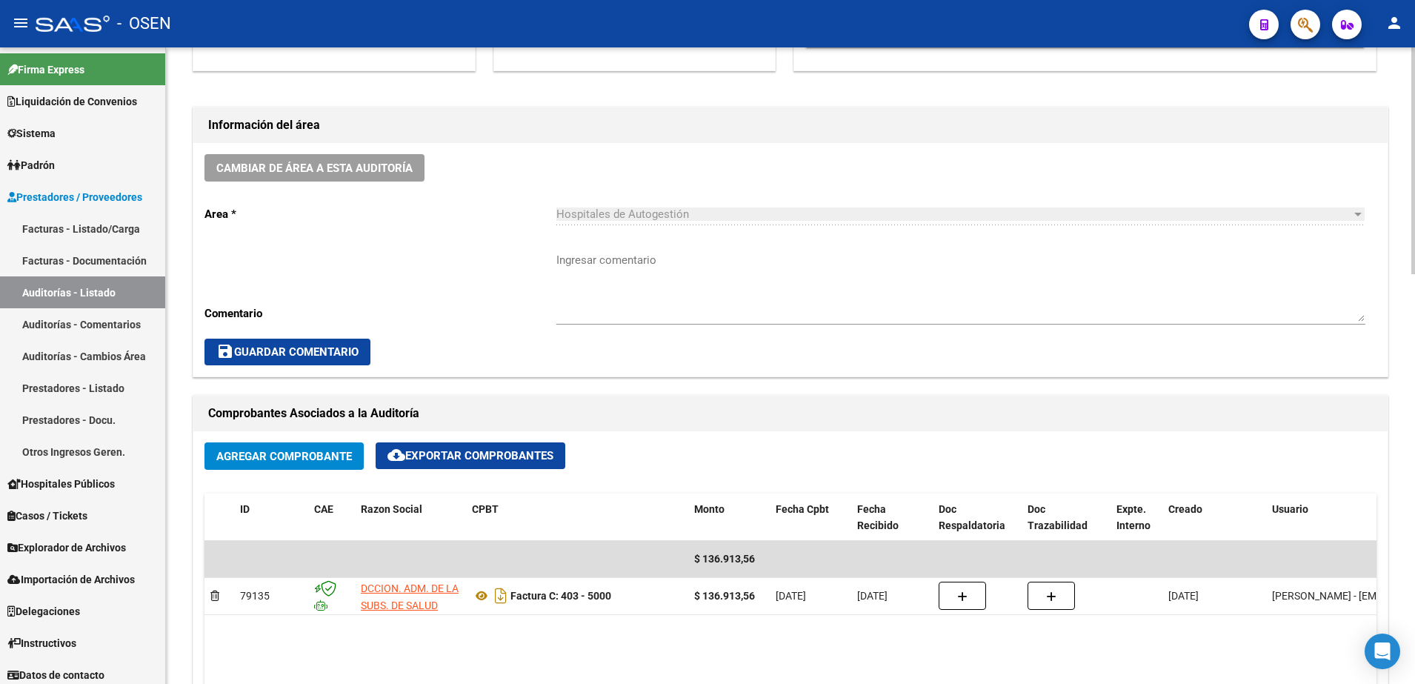
scroll to position [1, 0]
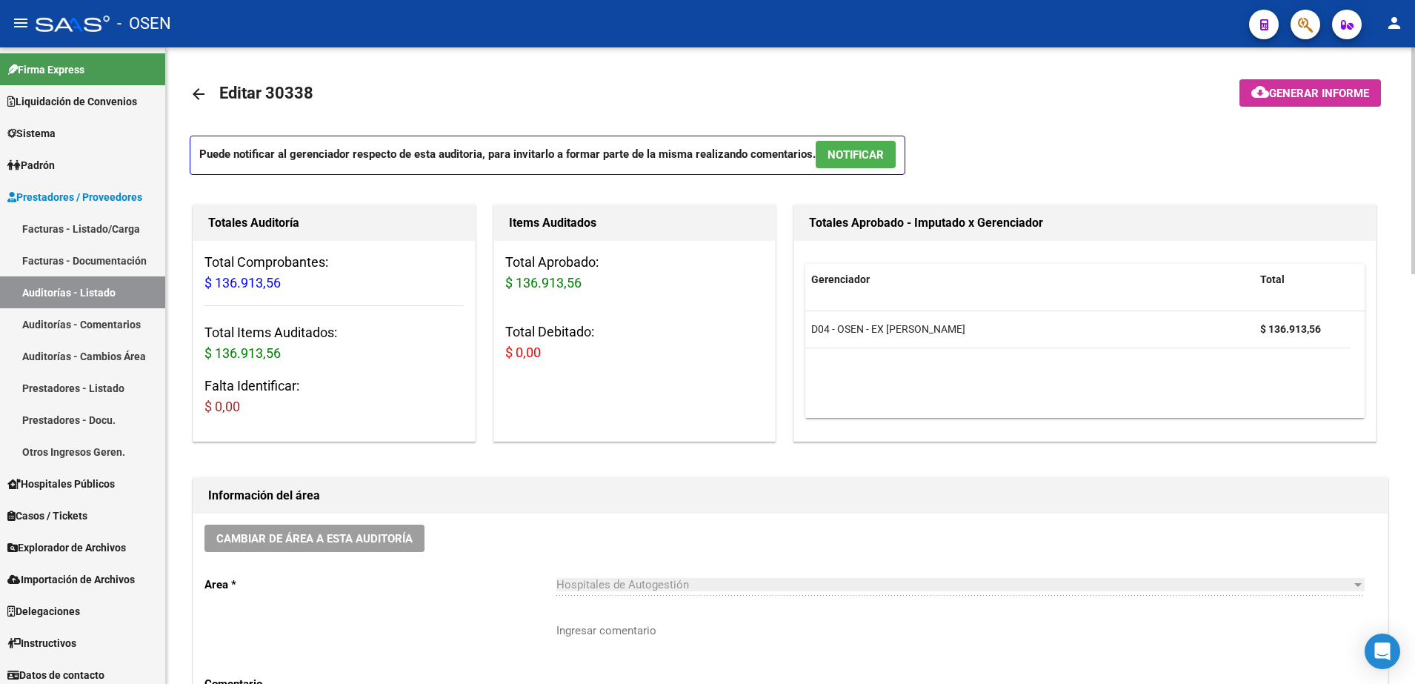
click at [198, 94] on mat-icon "arrow_back" at bounding box center [199, 94] width 18 height 18
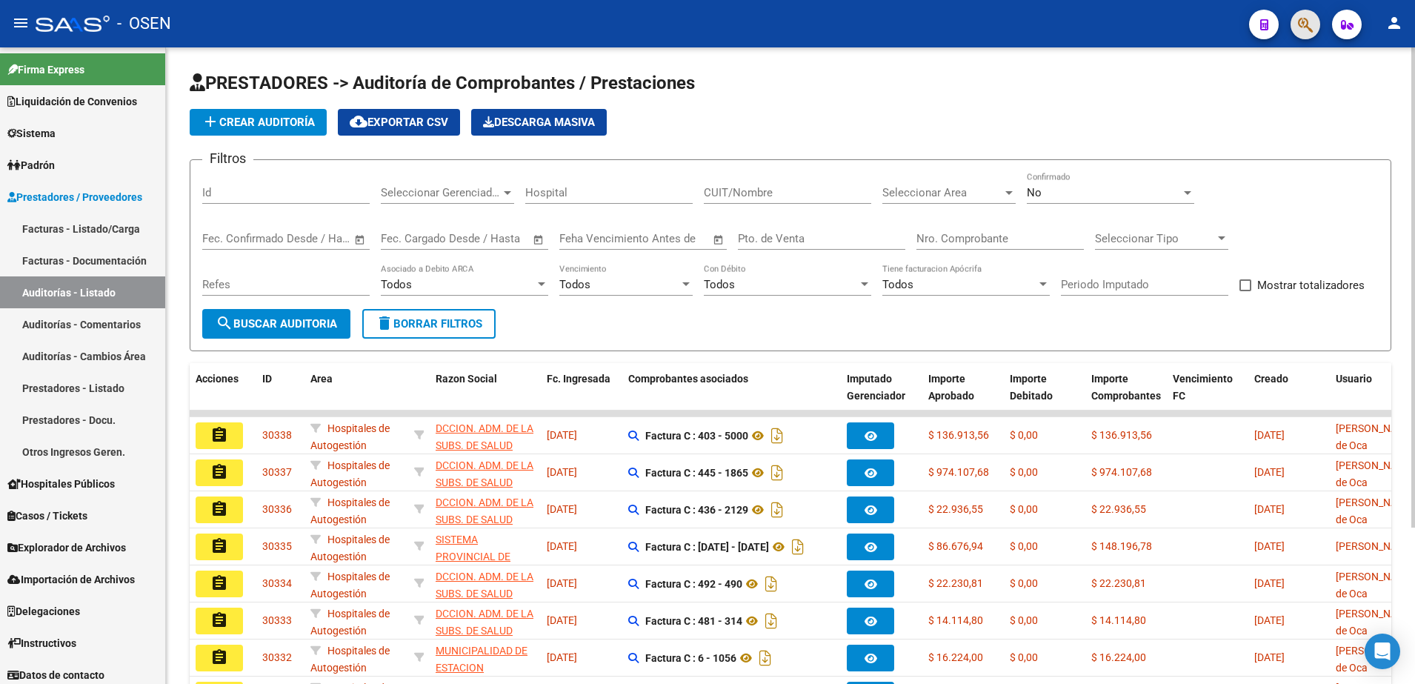
click at [1314, 22] on button "button" at bounding box center [1305, 25] width 30 height 30
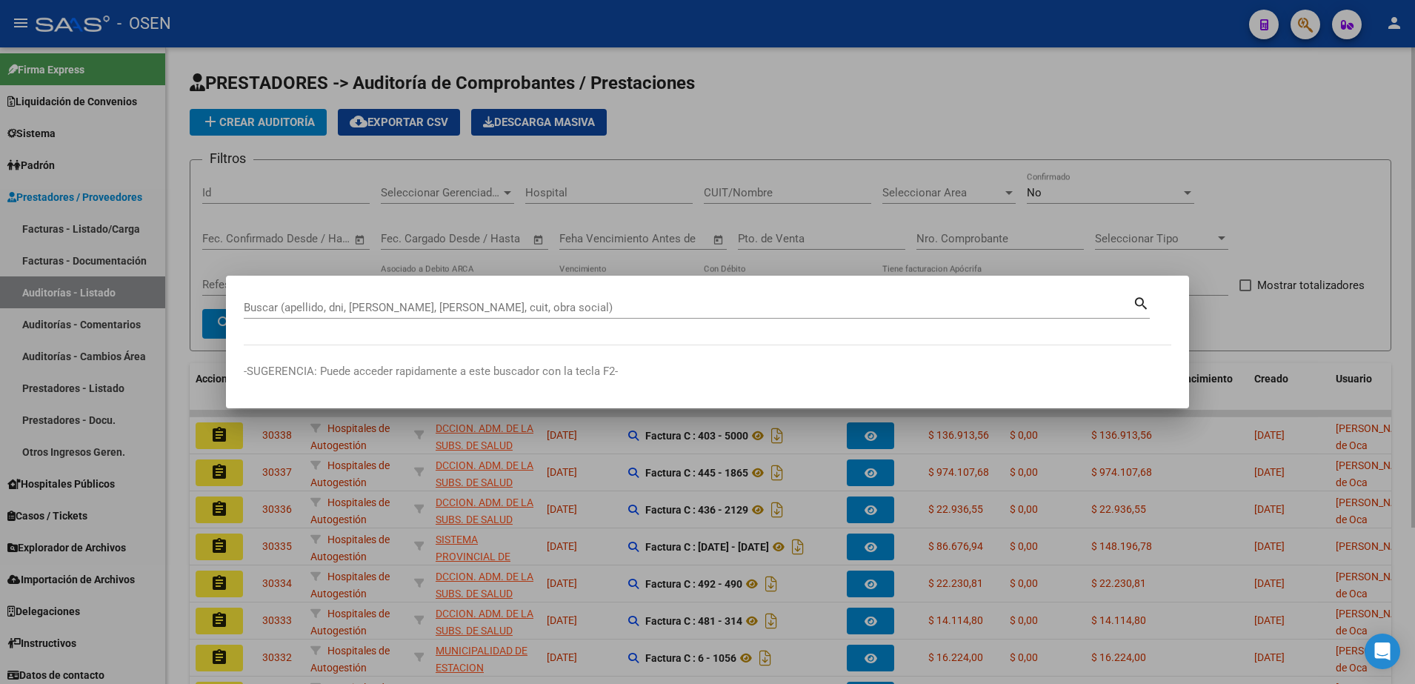
paste input "27069196"
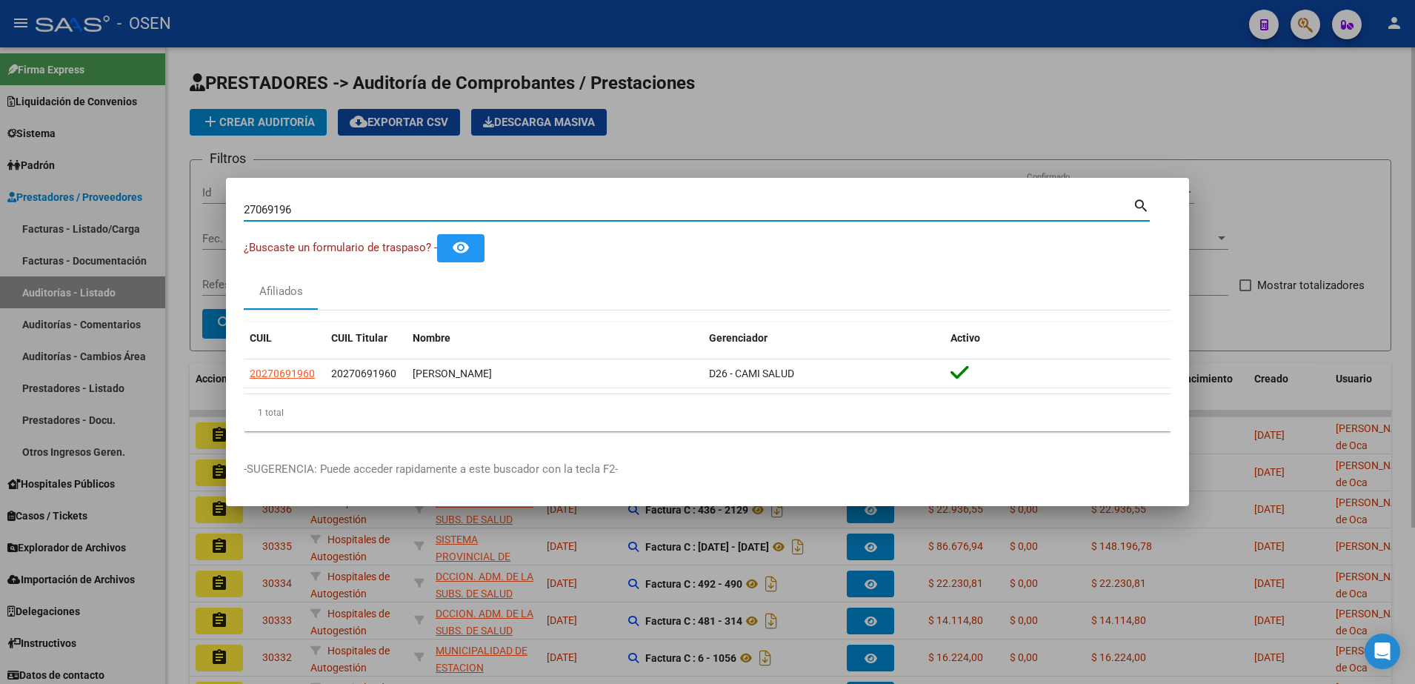
drag, startPoint x: 350, startPoint y: 213, endPoint x: 183, endPoint y: 214, distance: 167.4
click at [183, 214] on div "27069196 Buscar (apellido, dni, cuil, nro traspaso, cuit, obra social) search ¿…" at bounding box center [707, 342] width 1415 height 684
paste input "33432413"
type input "33432413"
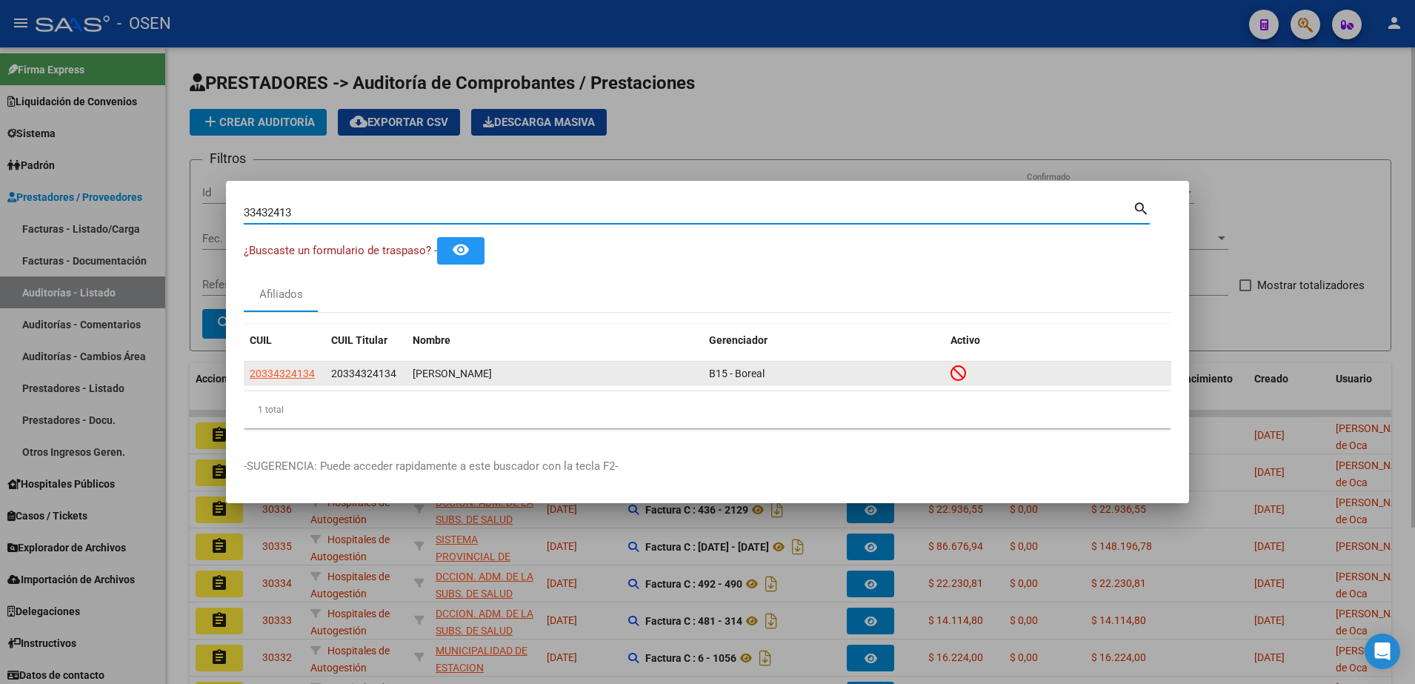
click at [256, 380] on app-link-go-to "20334324134" at bounding box center [282, 373] width 65 height 17
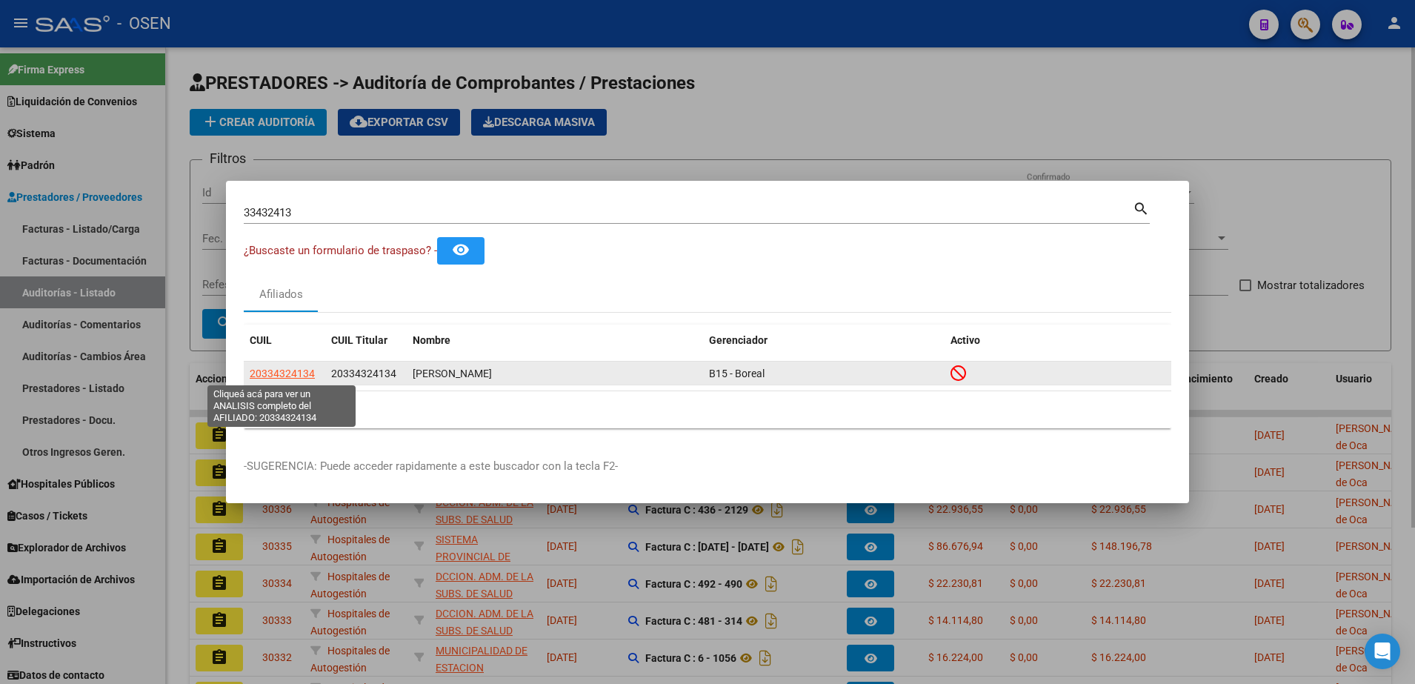
click at [267, 378] on span "20334324134" at bounding box center [282, 373] width 65 height 12
type textarea "20334324134"
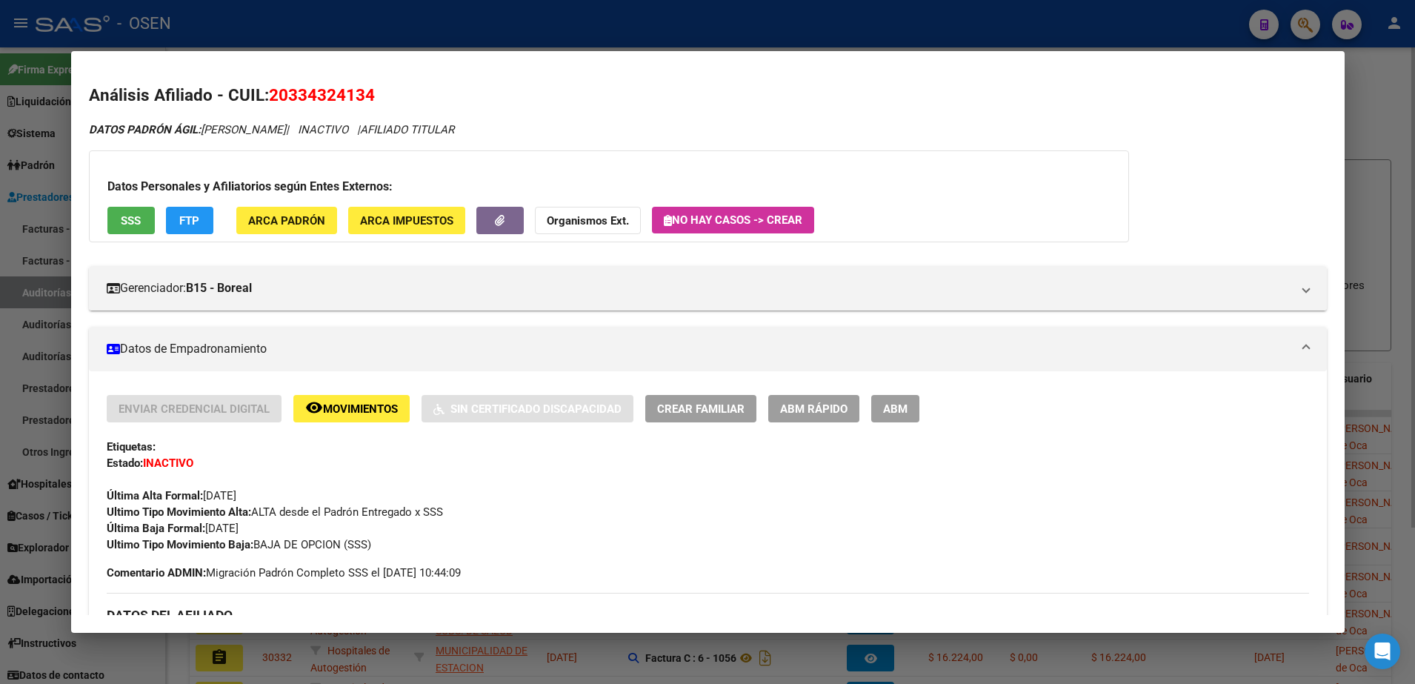
click at [128, 209] on button "SSS" at bounding box center [130, 220] width 47 height 27
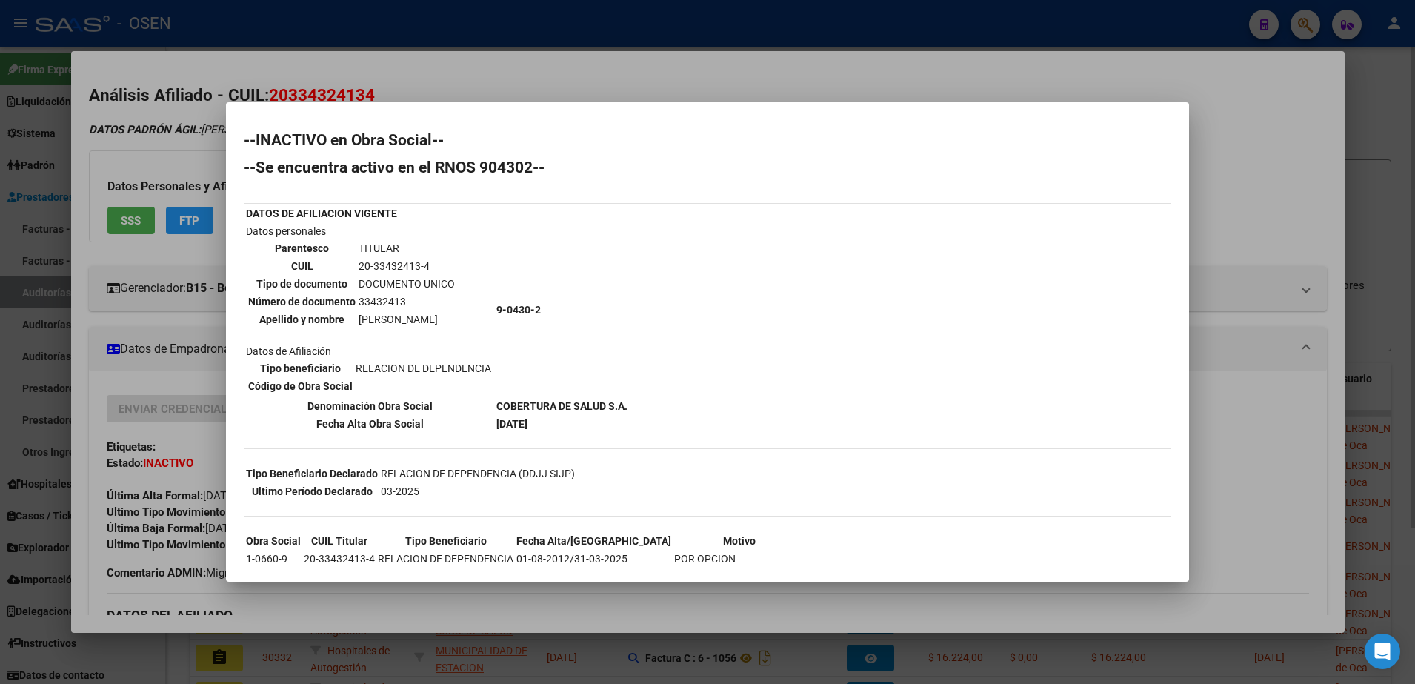
click at [715, 89] on div at bounding box center [707, 342] width 1415 height 684
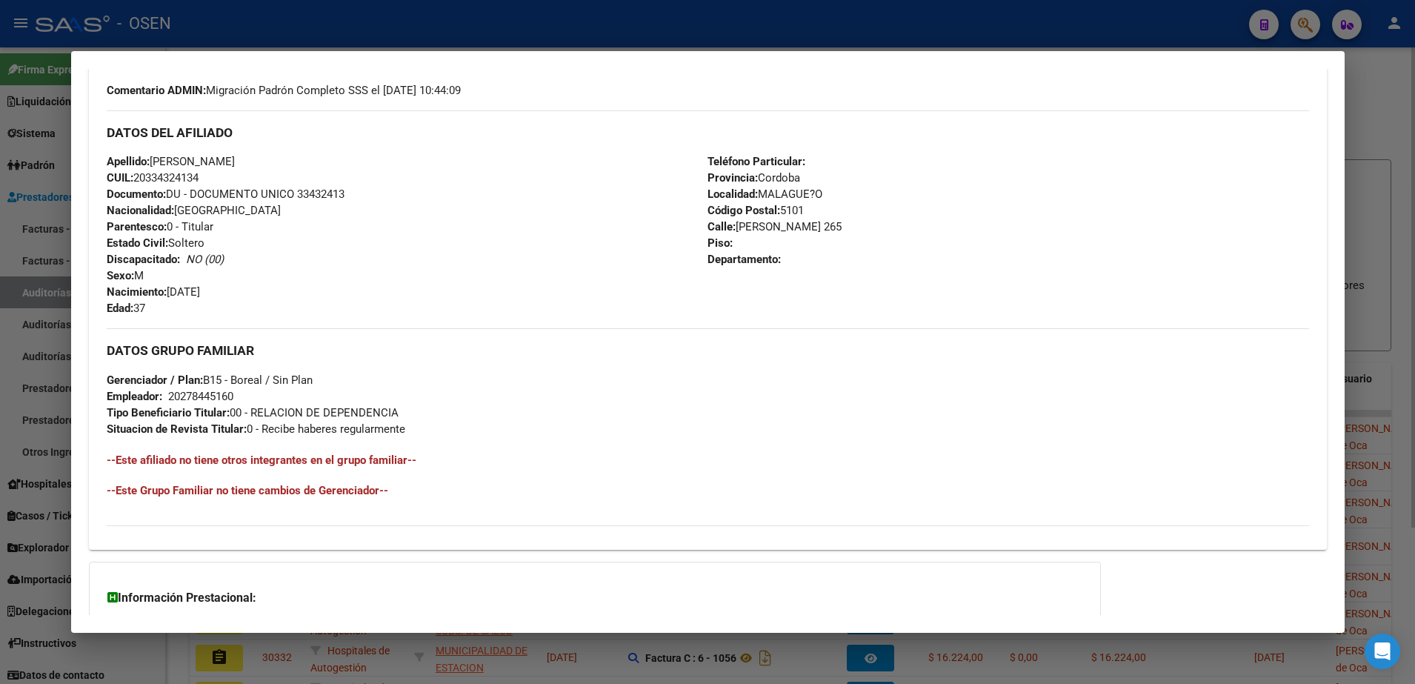
scroll to position [612, 0]
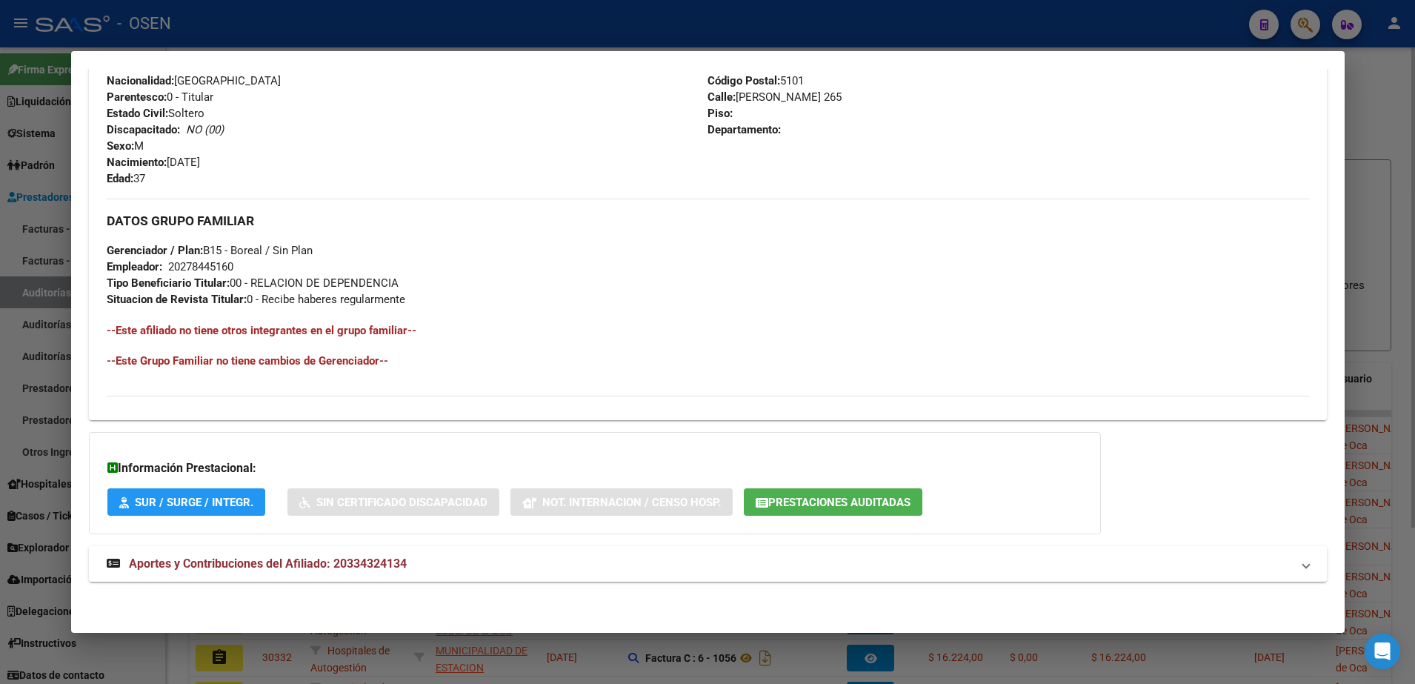
click at [705, 570] on mat-panel-title "Aportes y Contribuciones del Afiliado: 20334324134" at bounding box center [699, 564] width 1184 height 18
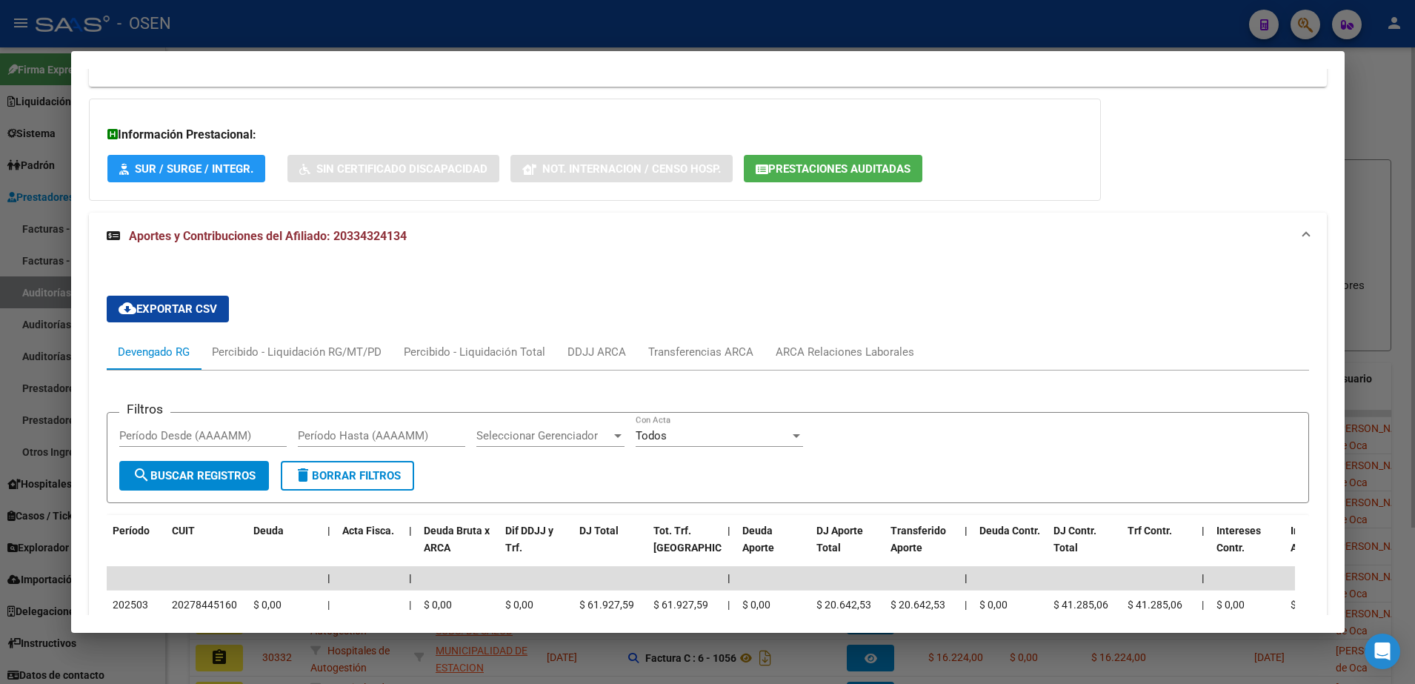
scroll to position [890, 0]
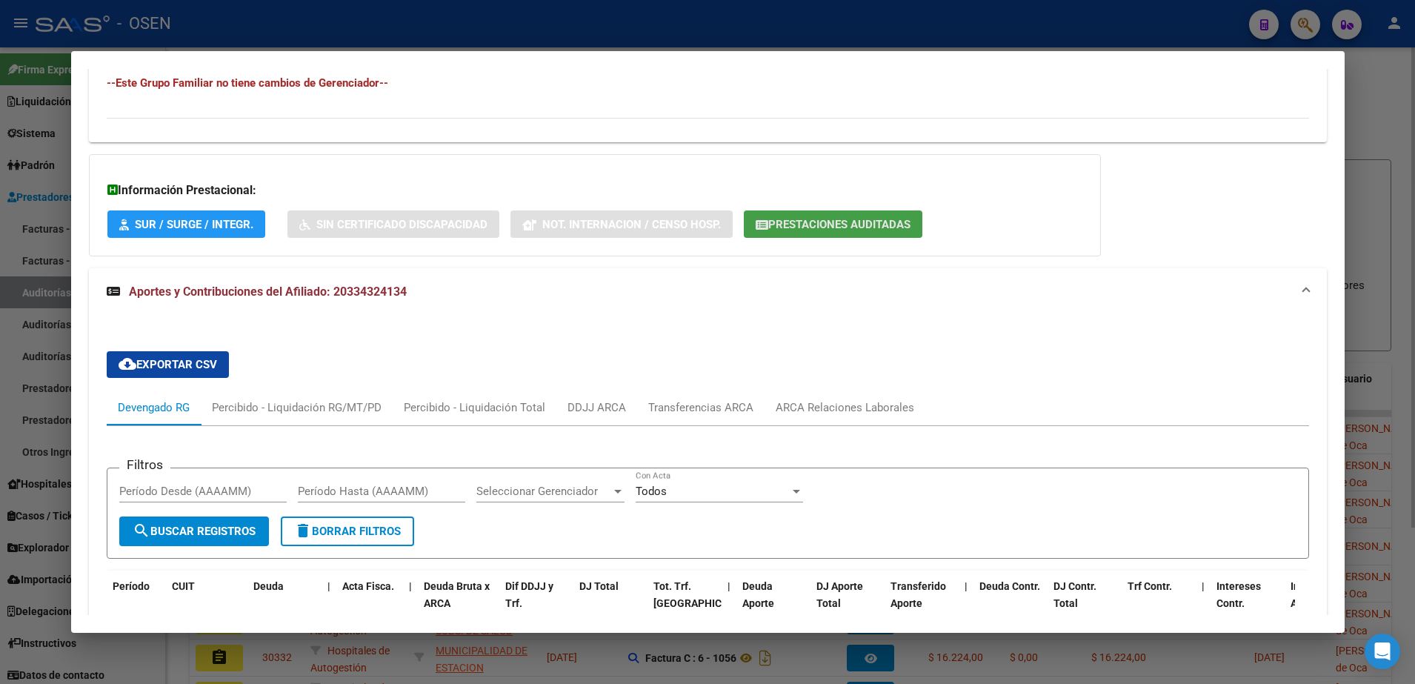
click at [827, 211] on button "Prestaciones Auditadas" at bounding box center [833, 223] width 179 height 27
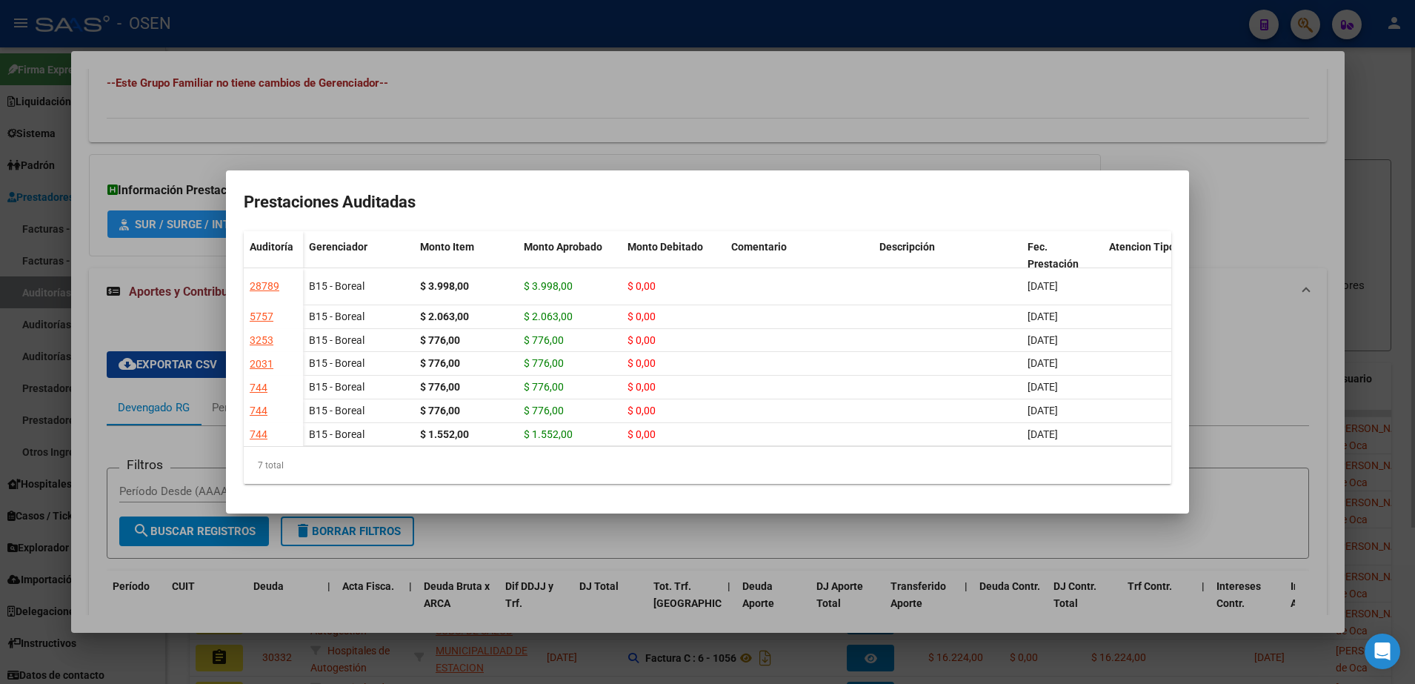
click at [1261, 282] on div at bounding box center [707, 342] width 1415 height 684
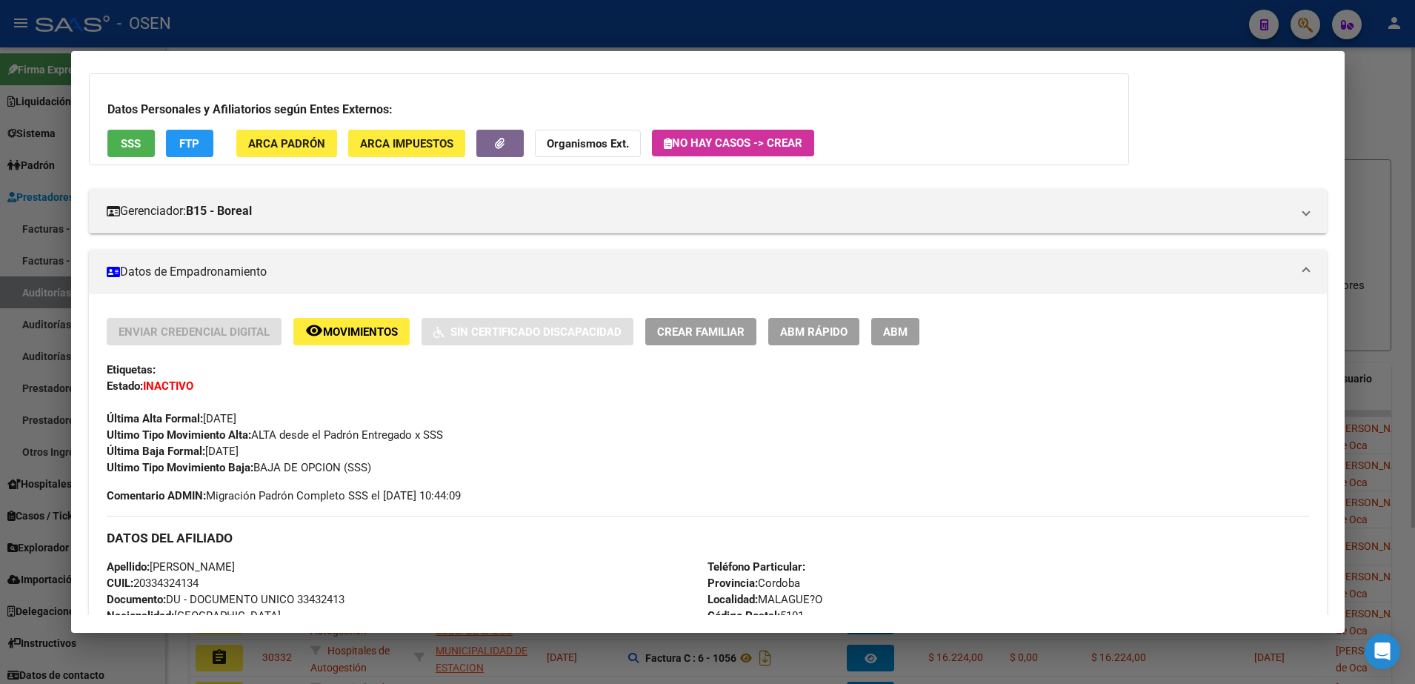
scroll to position [0, 0]
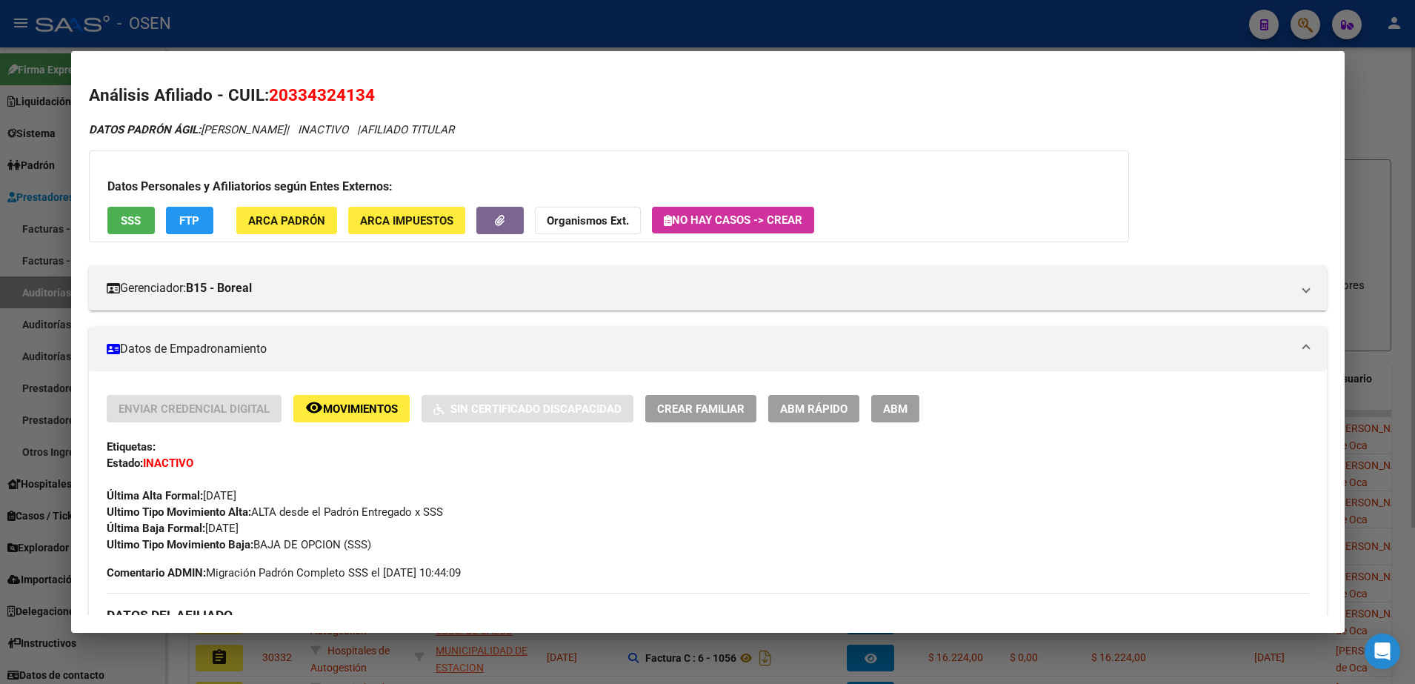
click at [139, 234] on div "Datos Personales y Afiliatorios según Entes Externos: SSS FTP ARCA Padrón ARCA …" at bounding box center [609, 196] width 1040 height 92
click at [139, 232] on button "SSS" at bounding box center [130, 220] width 47 height 27
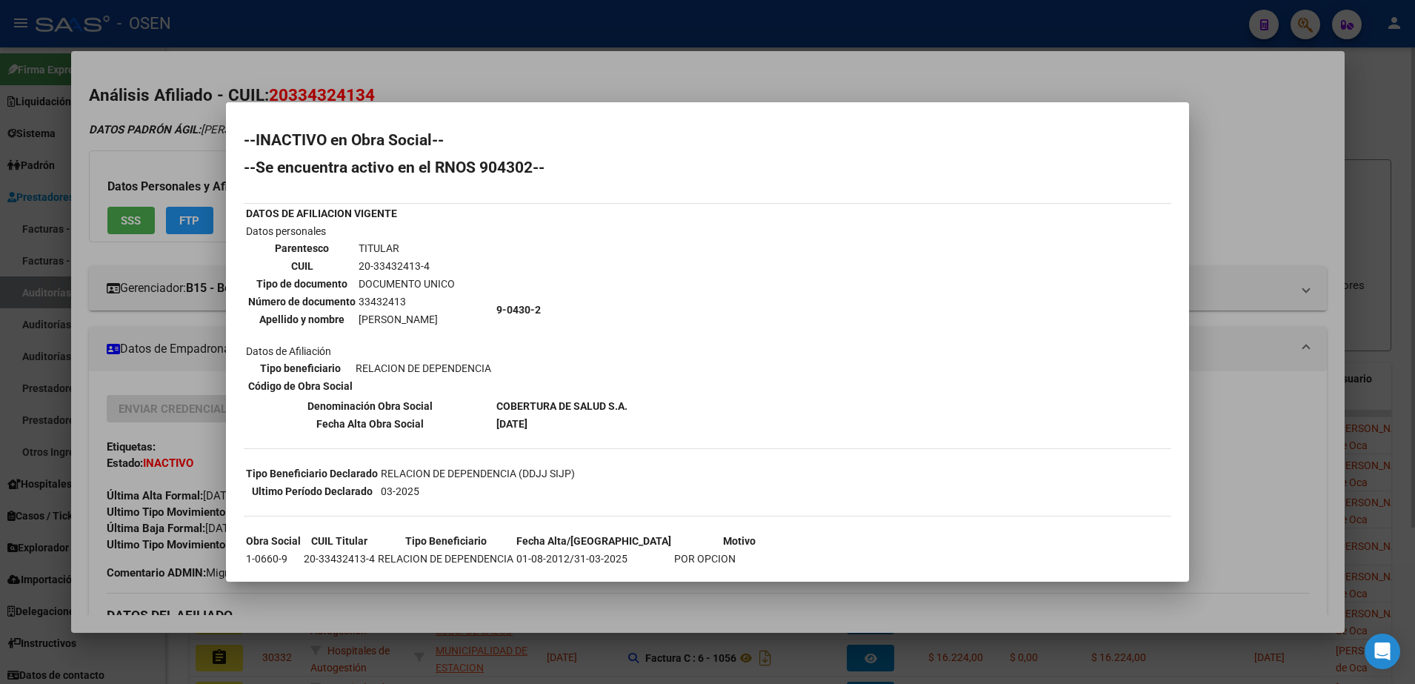
click at [658, 85] on div at bounding box center [707, 342] width 1415 height 684
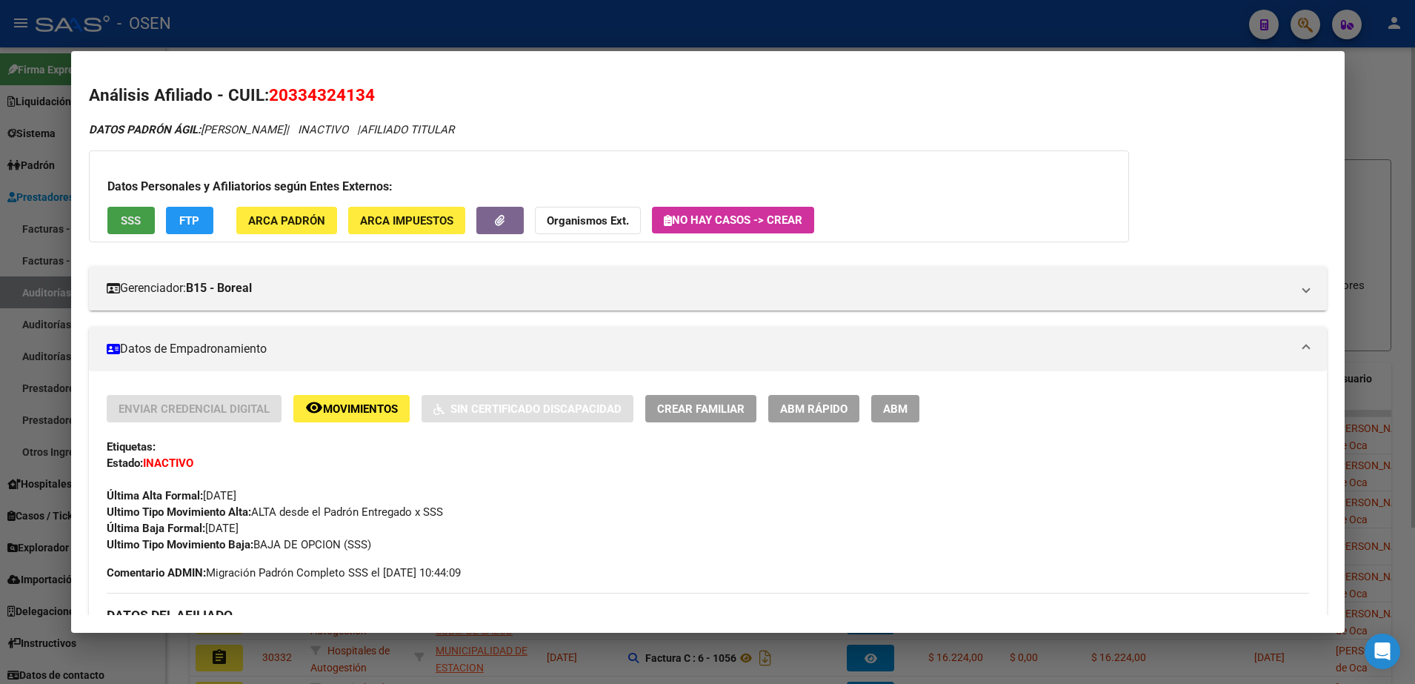
click at [136, 219] on span "SSS" at bounding box center [131, 220] width 20 height 13
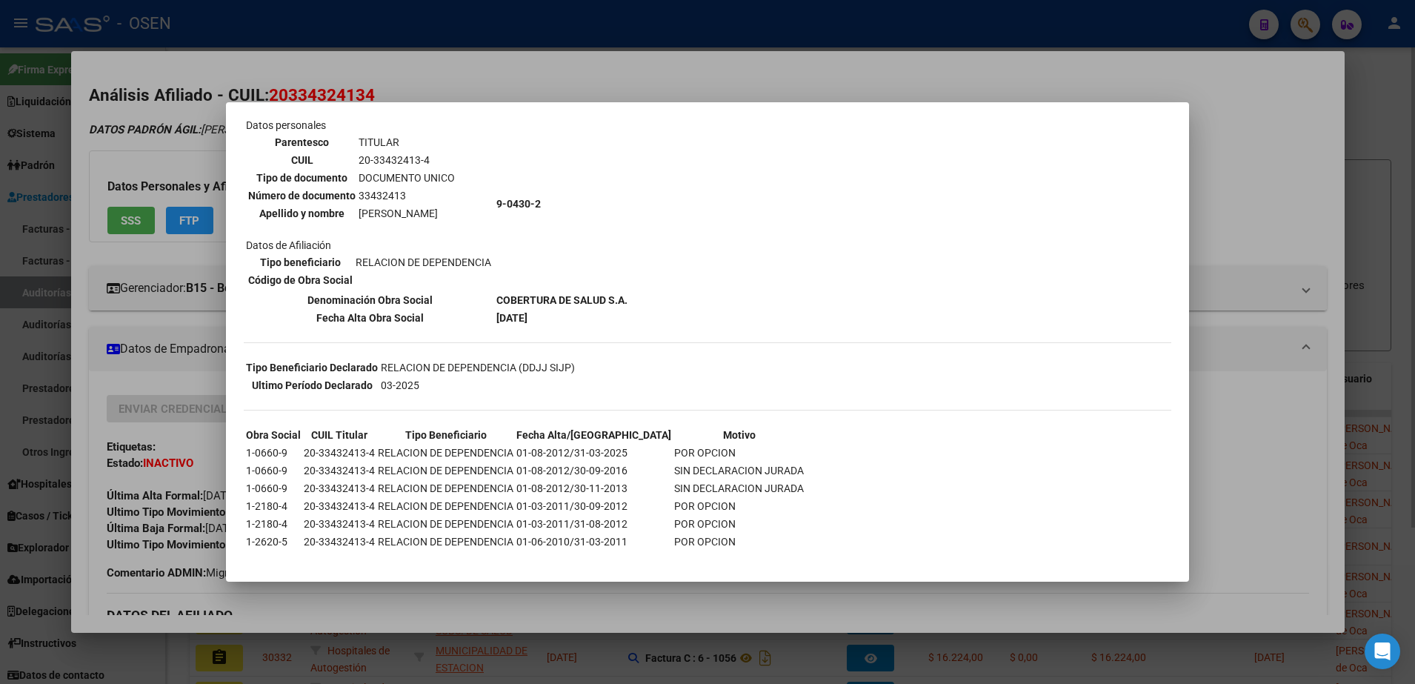
scroll to position [101, 0]
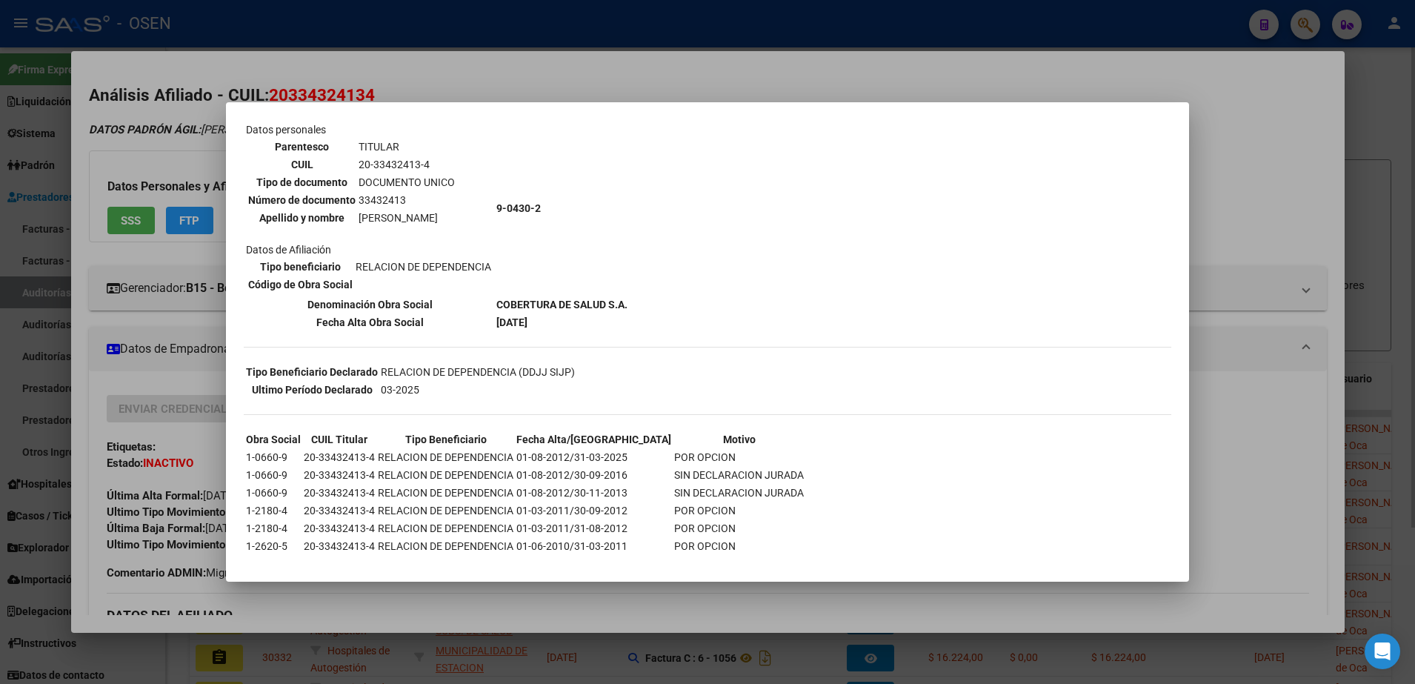
click at [409, 24] on div at bounding box center [707, 342] width 1415 height 684
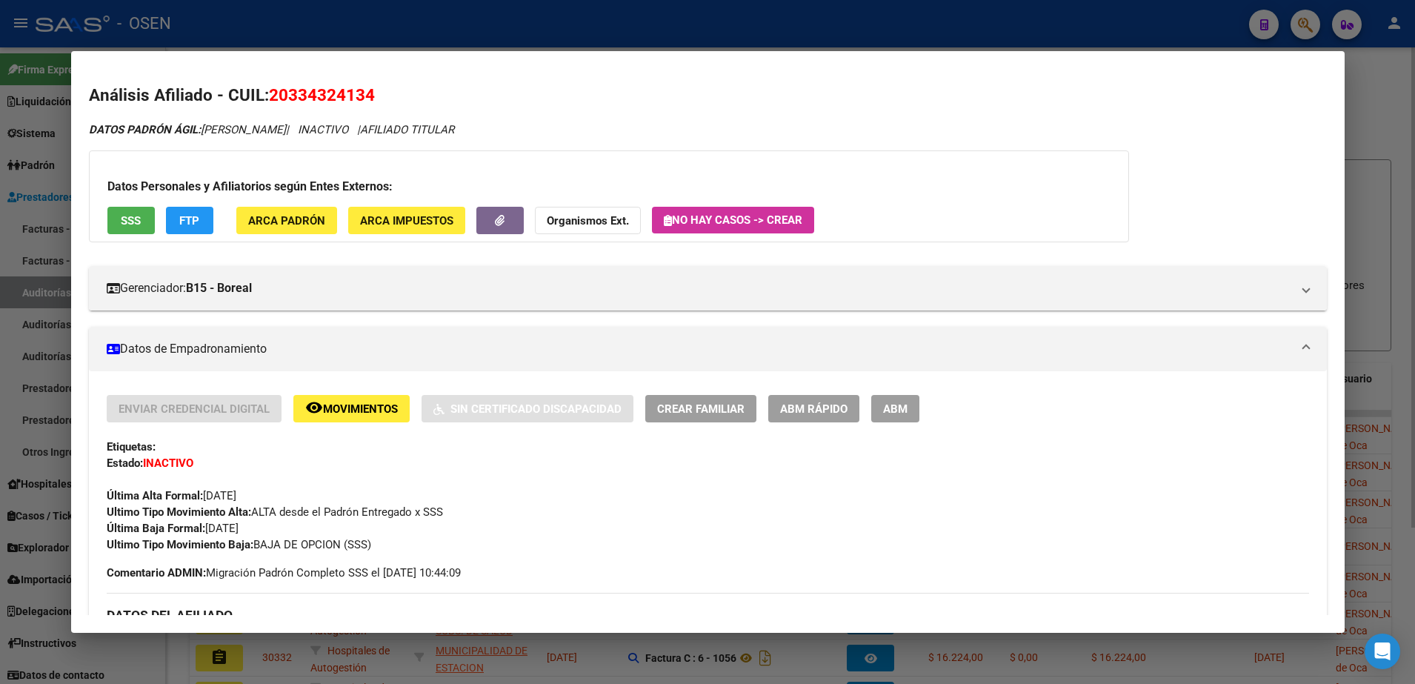
click at [444, 8] on div at bounding box center [707, 342] width 1415 height 684
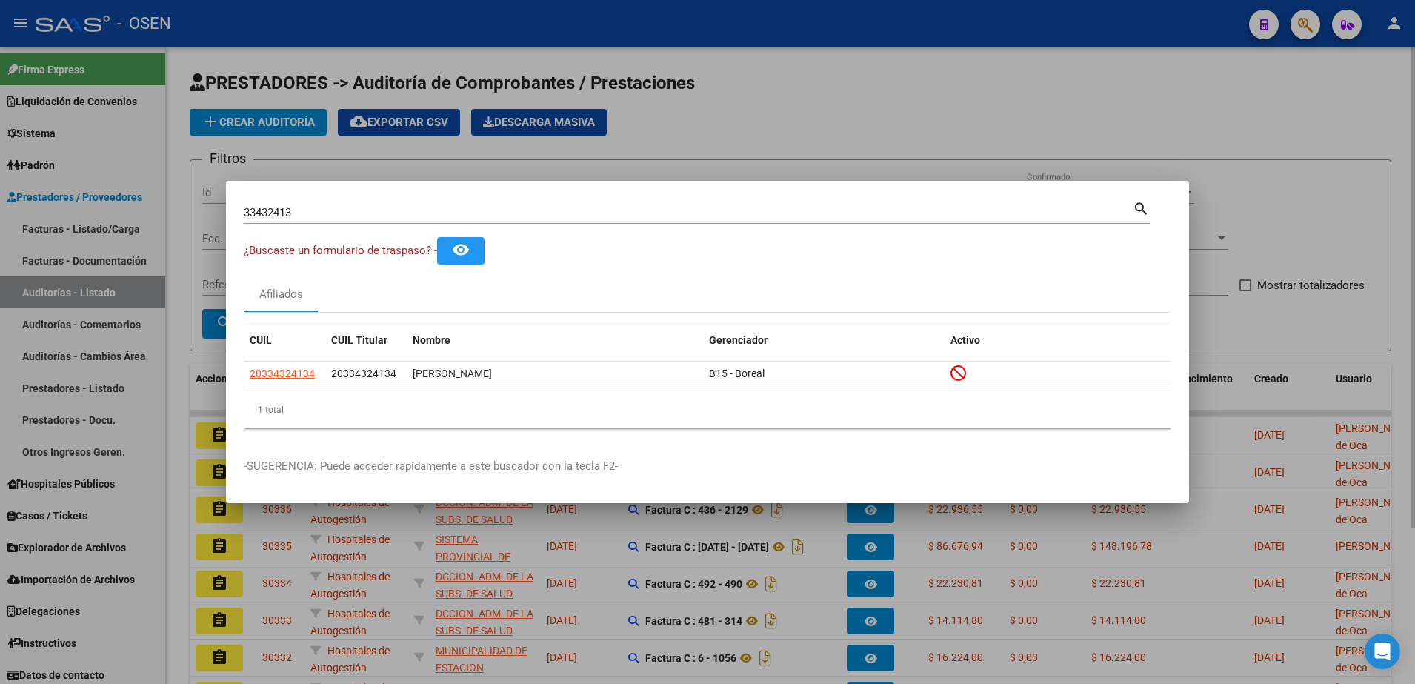
click at [827, 562] on div at bounding box center [707, 342] width 1415 height 684
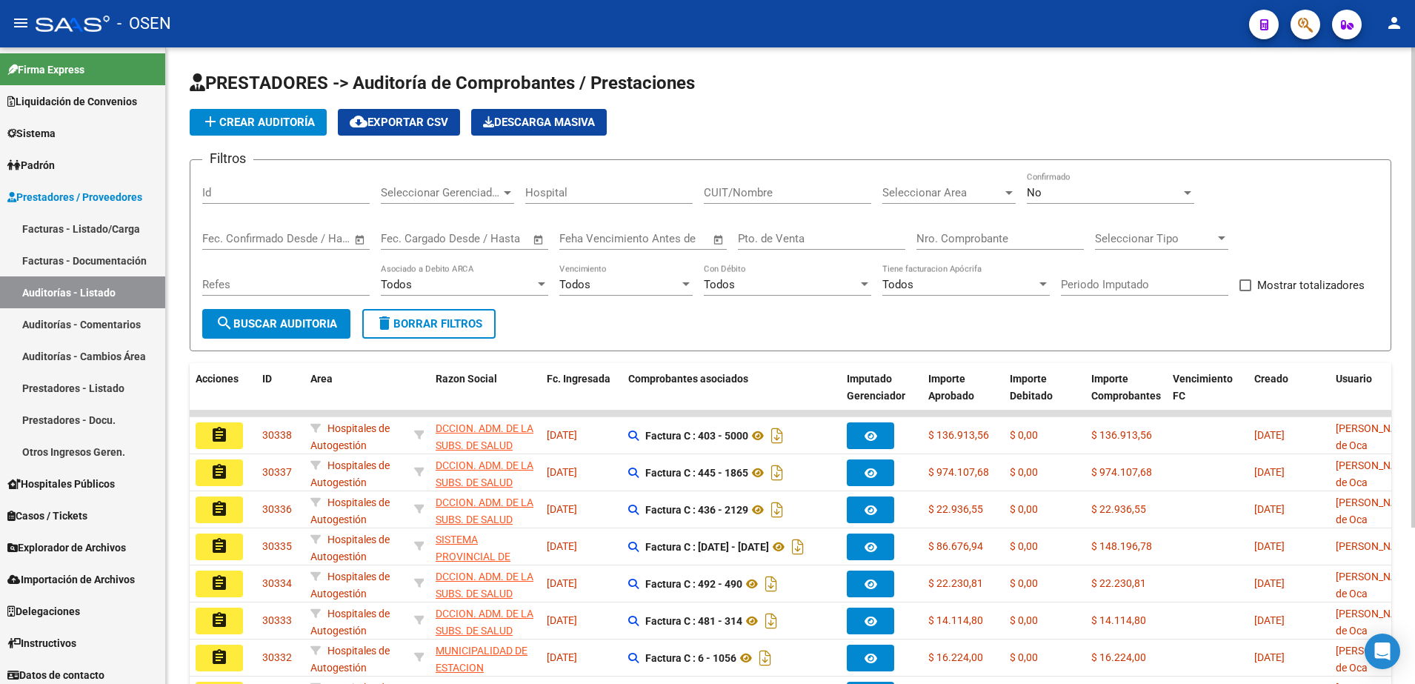
click at [339, 343] on form "Filtros Id Seleccionar Gerenciador Seleccionar Gerenciador Hospital CUIT/Nombre…" at bounding box center [790, 255] width 1201 height 192
click at [339, 332] on button "search Buscar Auditoria" at bounding box center [276, 324] width 148 height 30
click at [327, 119] on button "add Crear Auditoría" at bounding box center [258, 122] width 137 height 27
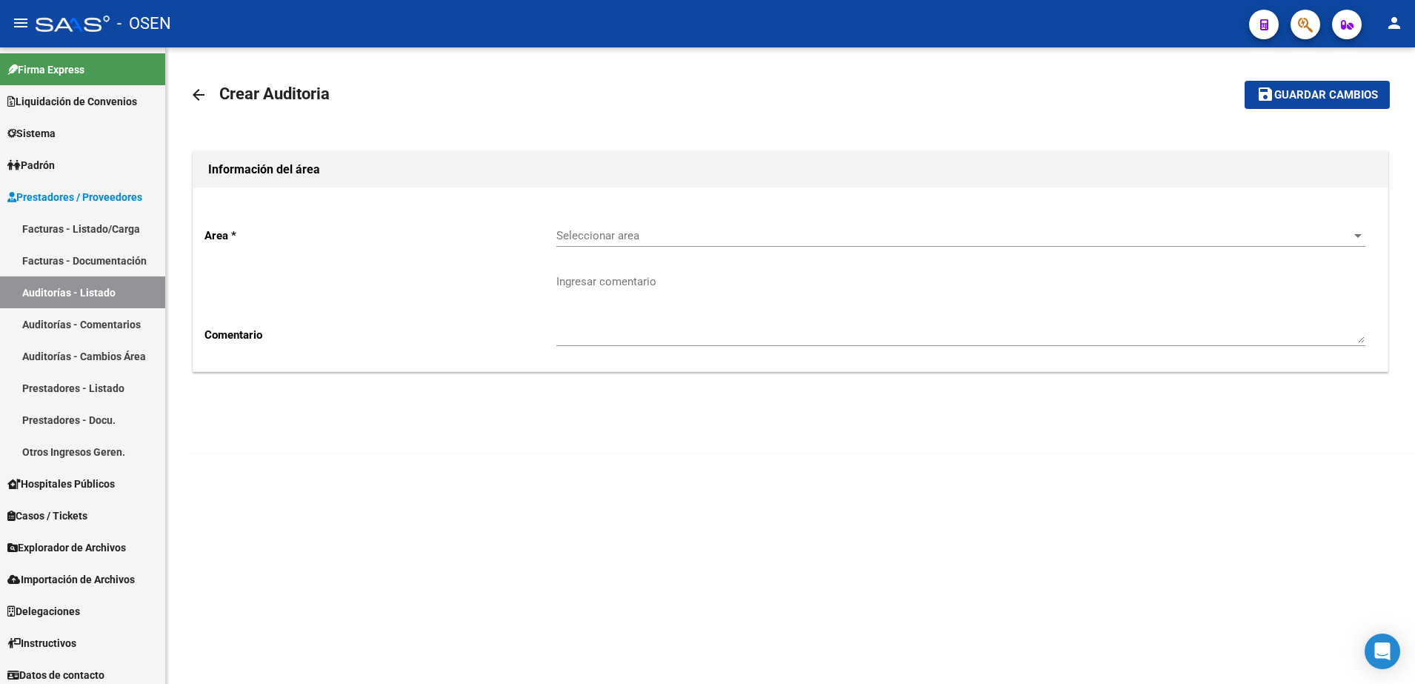
click at [600, 246] on div "Seleccionar area Seleccionar area" at bounding box center [960, 231] width 809 height 32
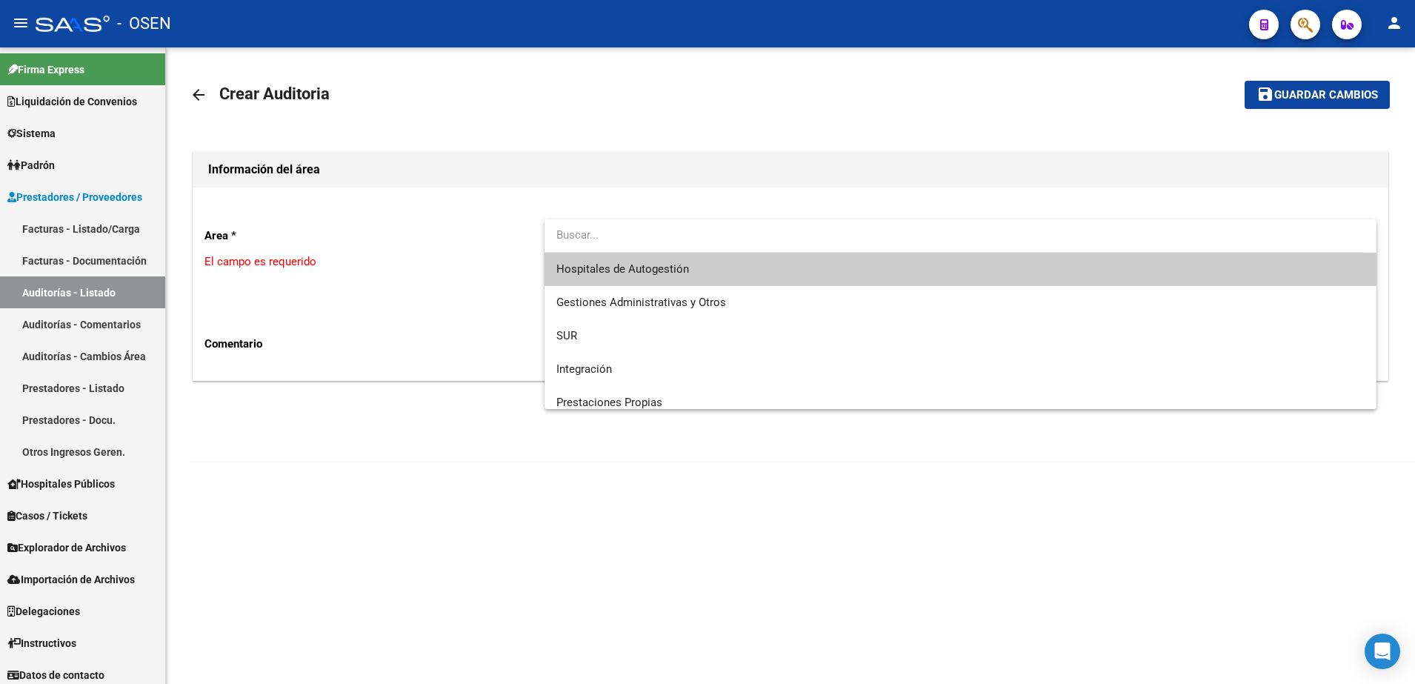
click at [615, 256] on span "Hospitales de Autogestión" at bounding box center [960, 269] width 809 height 33
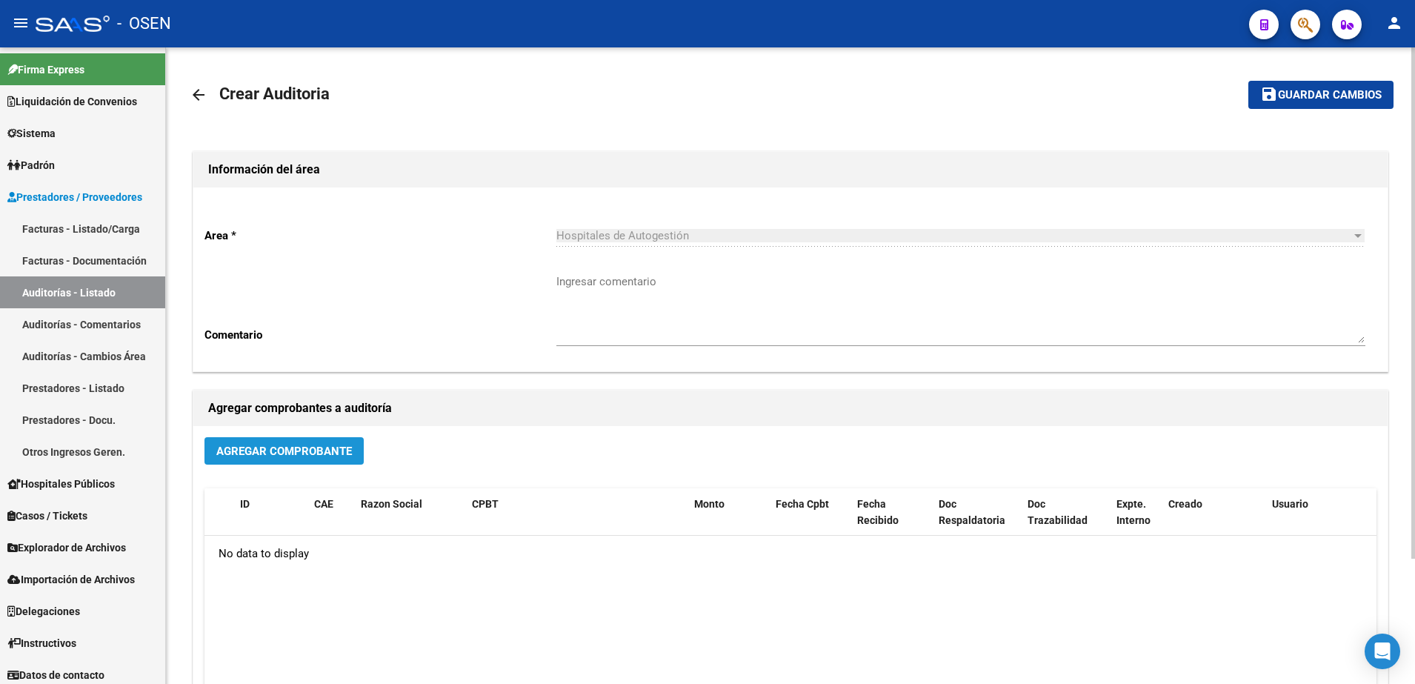
click at [299, 459] on button "Agregar Comprobante" at bounding box center [283, 450] width 159 height 27
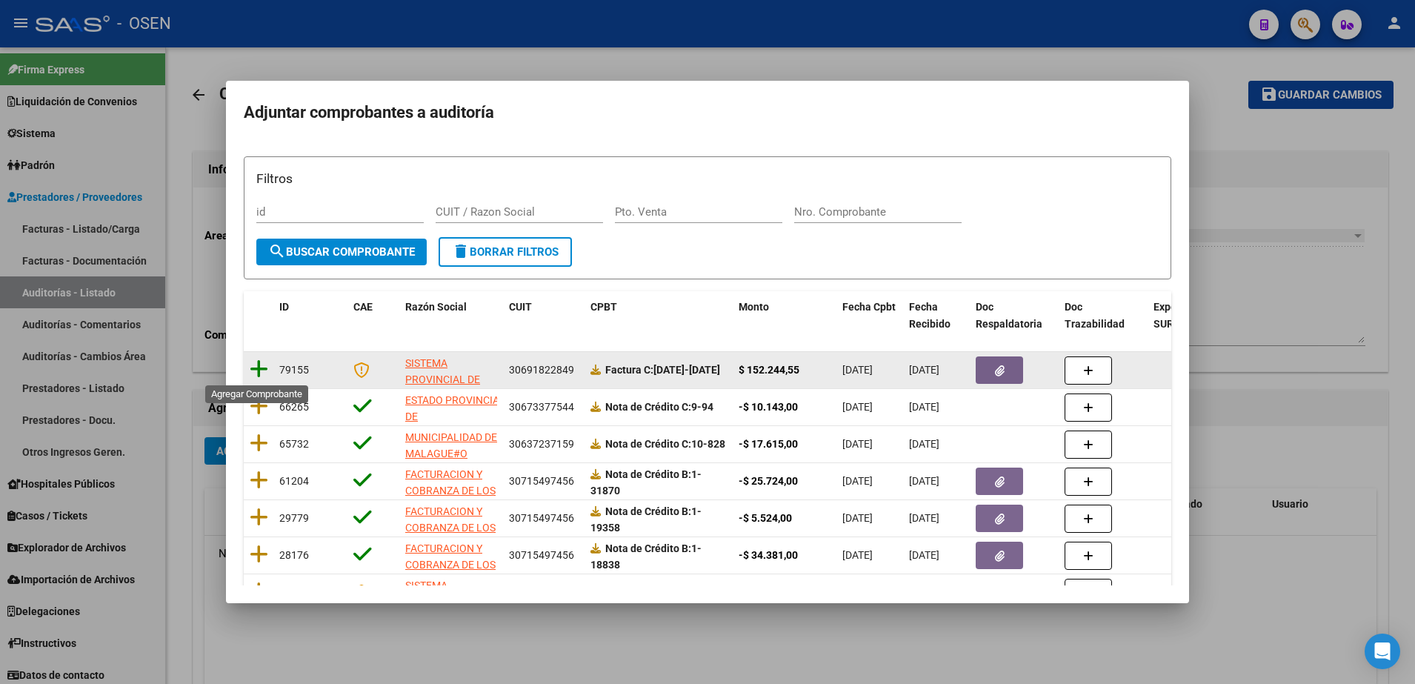
click at [258, 363] on icon at bounding box center [259, 369] width 19 height 21
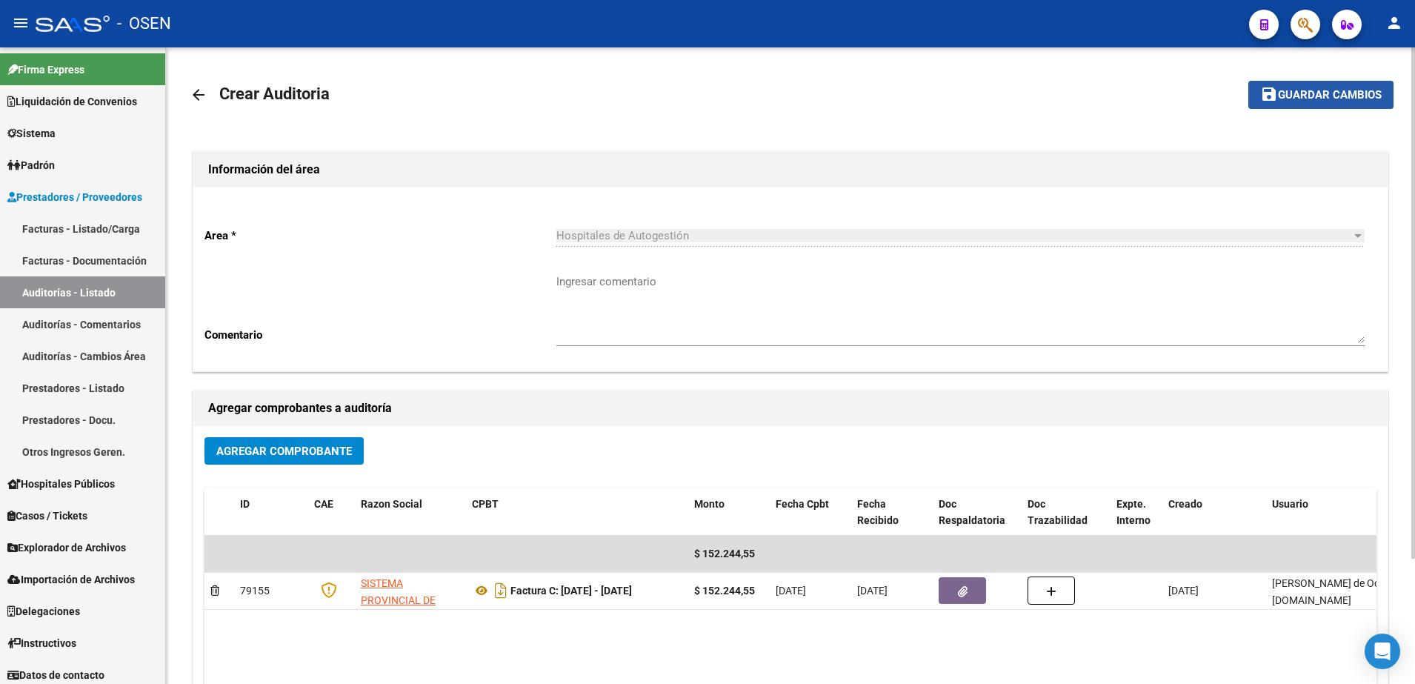
click at [1316, 99] on span "Guardar cambios" at bounding box center [1330, 95] width 104 height 13
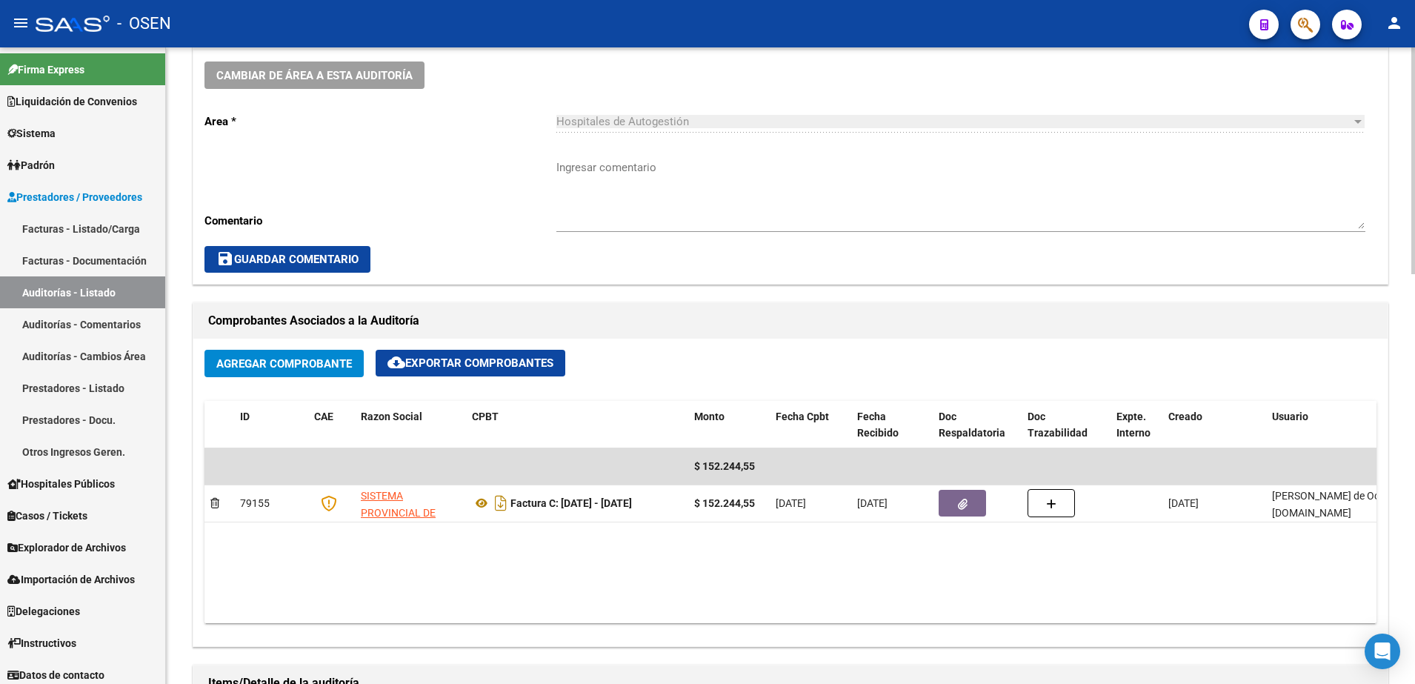
scroll to position [833, 0]
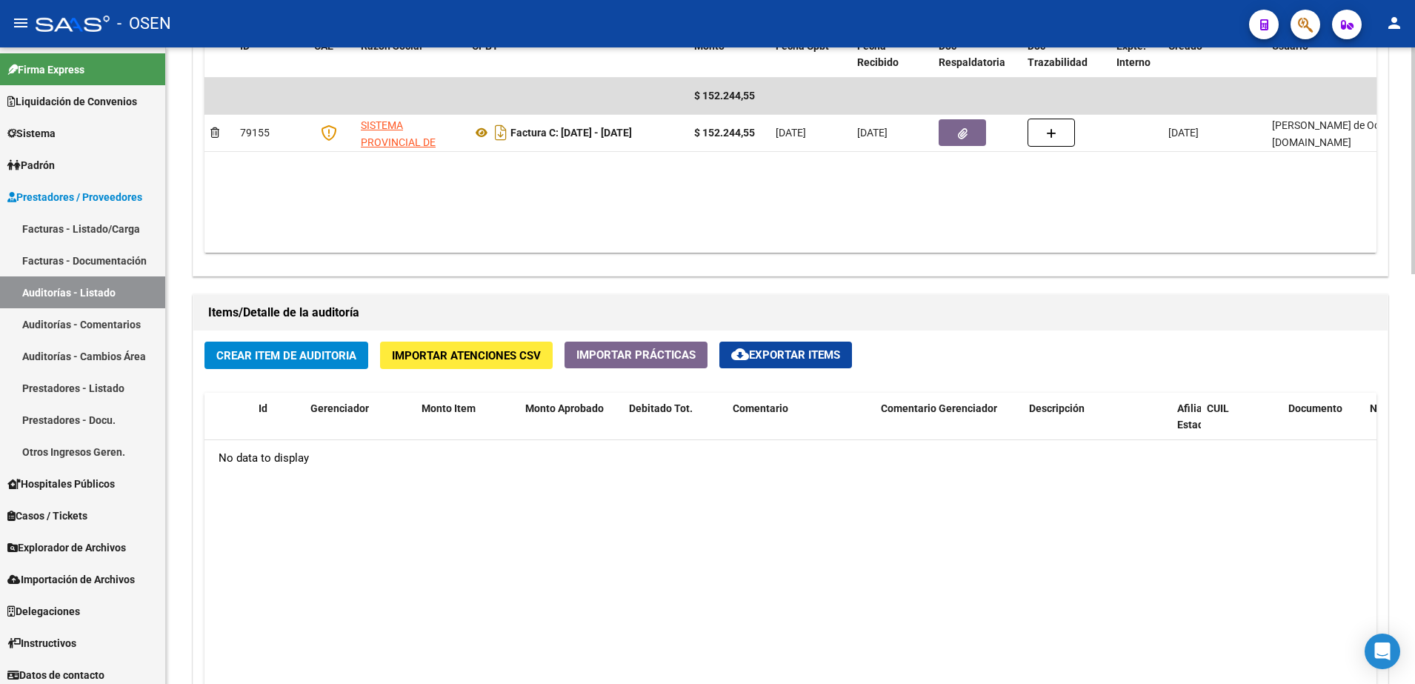
click at [306, 369] on div "Crear Item de Auditoria Importar Atenciones CSV Importar Prácticas cloud_downlo…" at bounding box center [790, 612] width 1194 height 564
click at [306, 364] on button "Crear Item de Auditoria" at bounding box center [286, 354] width 164 height 27
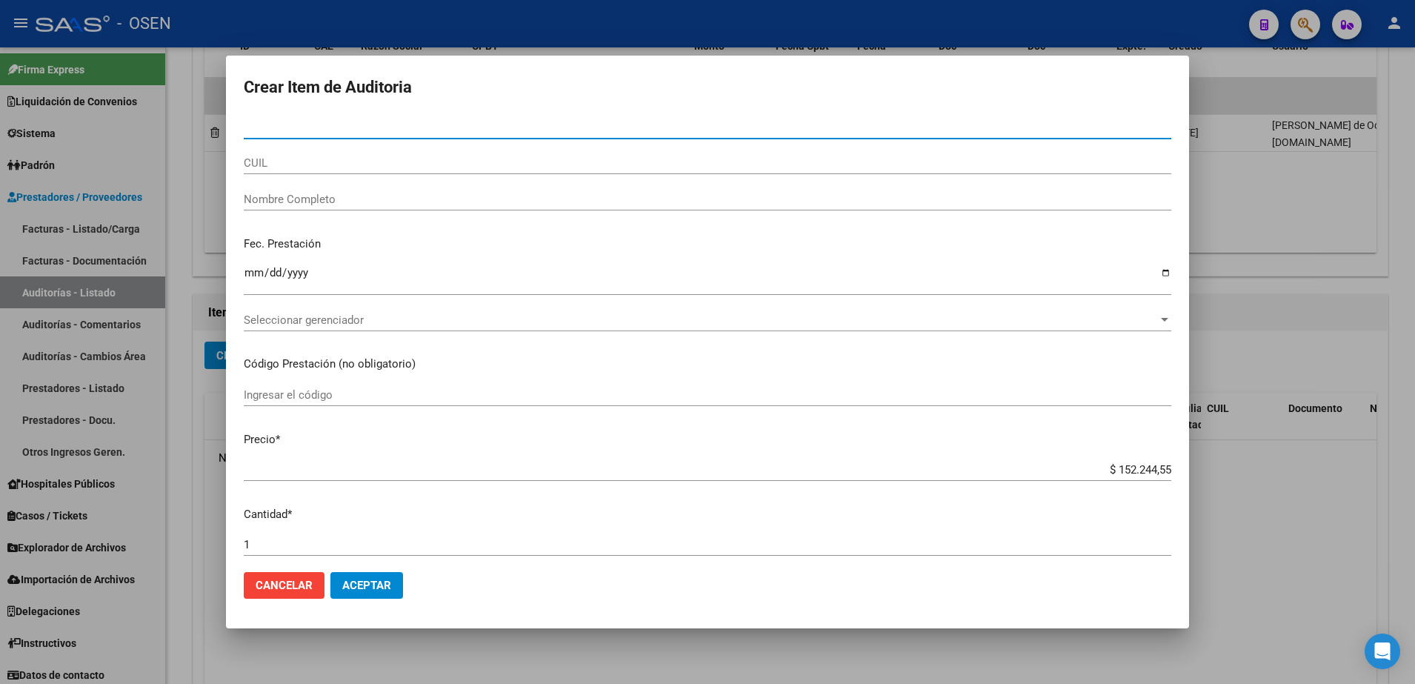
click at [357, 167] on input "CUIL" at bounding box center [707, 162] width 927 height 13
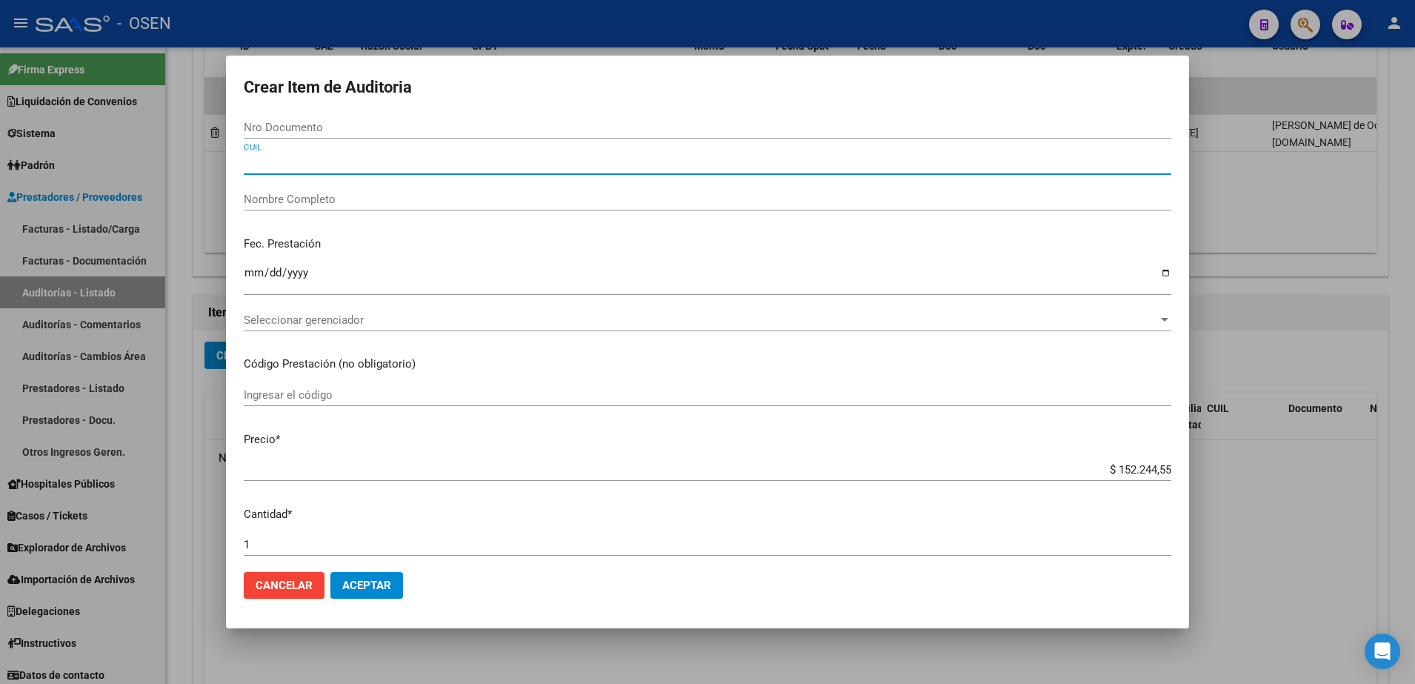
paste input "27557243068"
type input "27557243068"
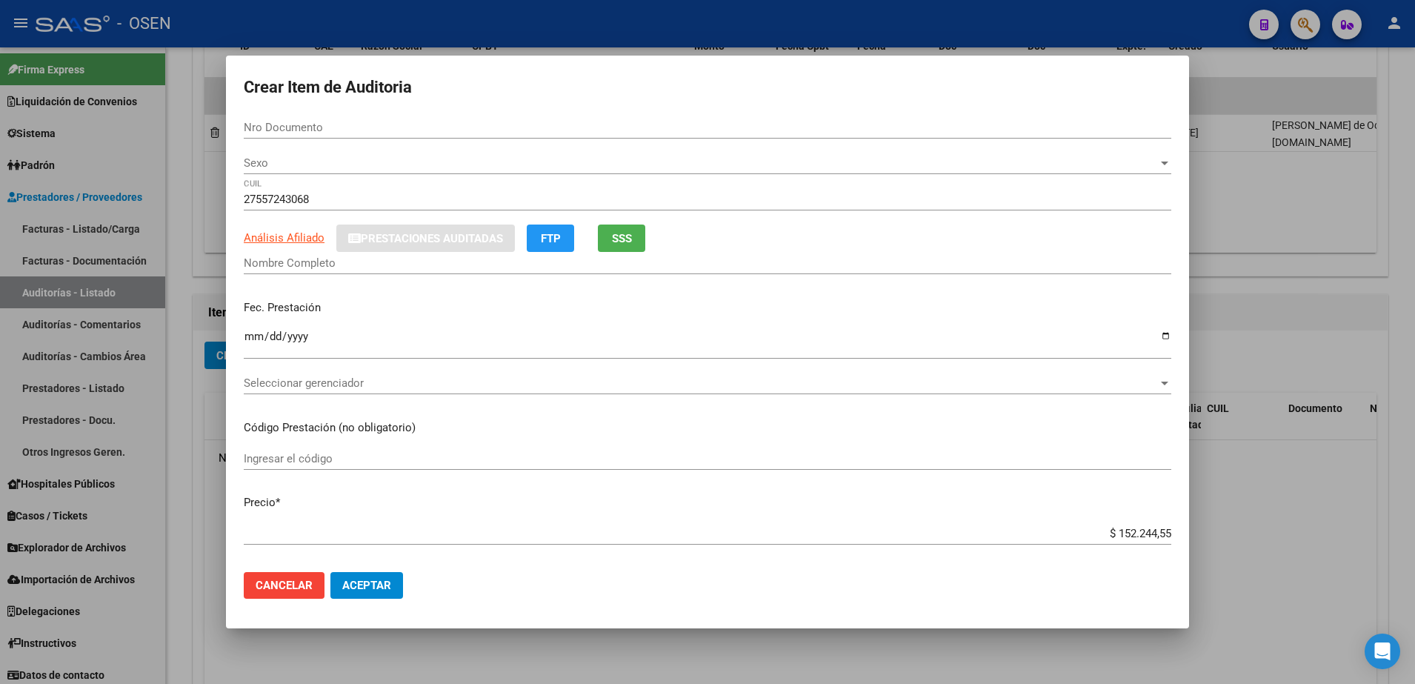
type input "55724306"
type input "[PERSON_NAME]"
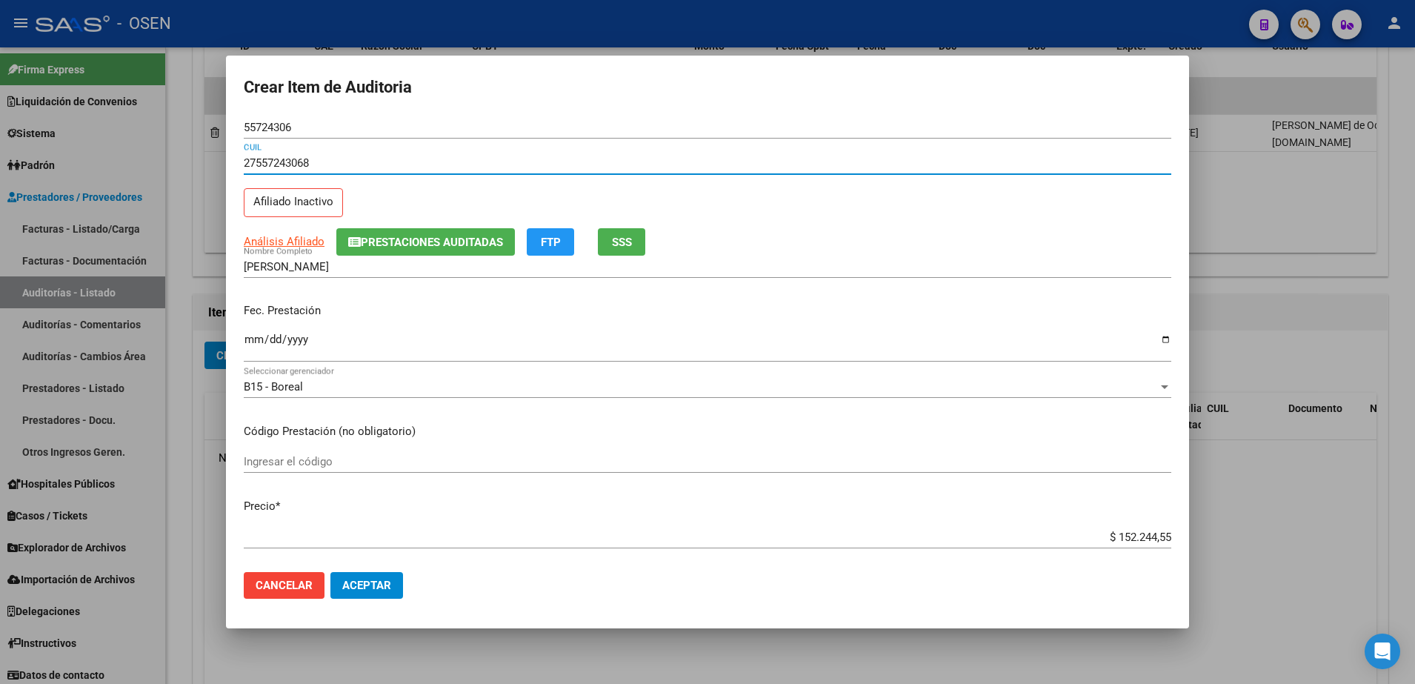
click at [251, 339] on input "Ingresar la fecha" at bounding box center [707, 345] width 927 height 24
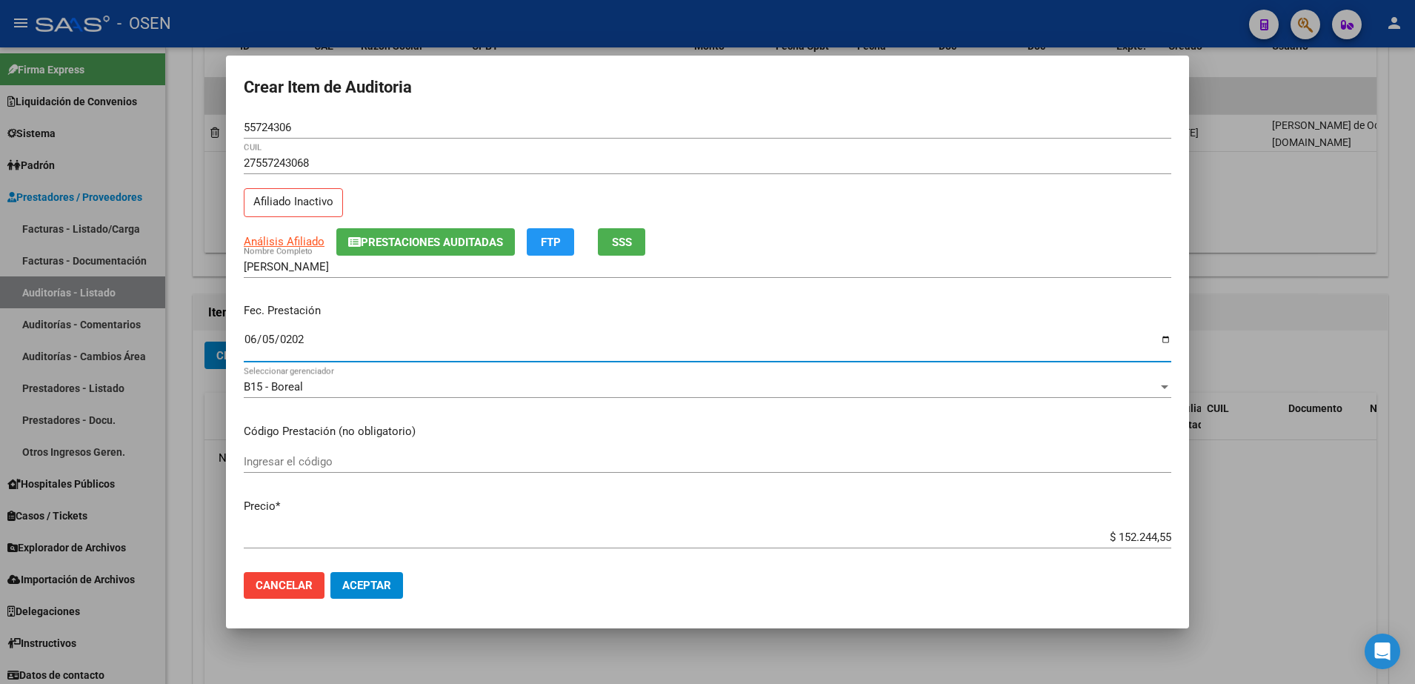
type input "[DATE]"
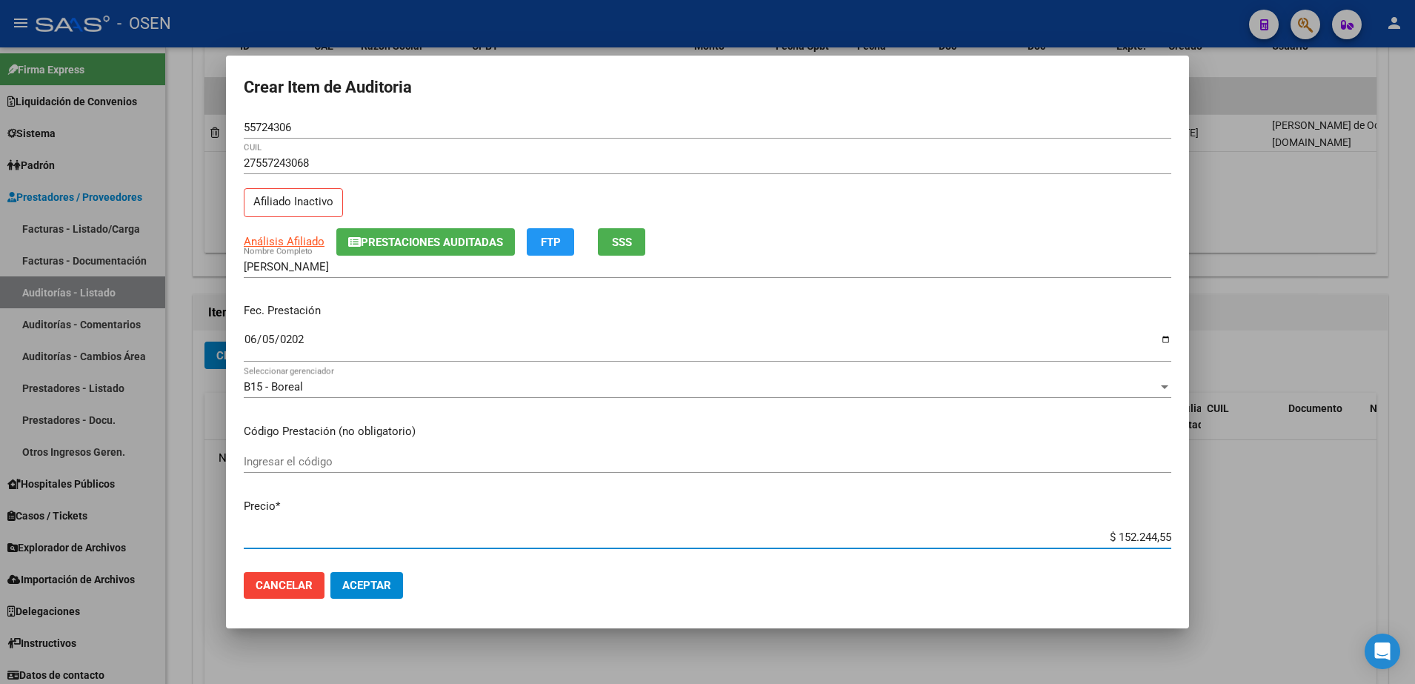
paste input "21.068,0"
type input "$ 21.068,05"
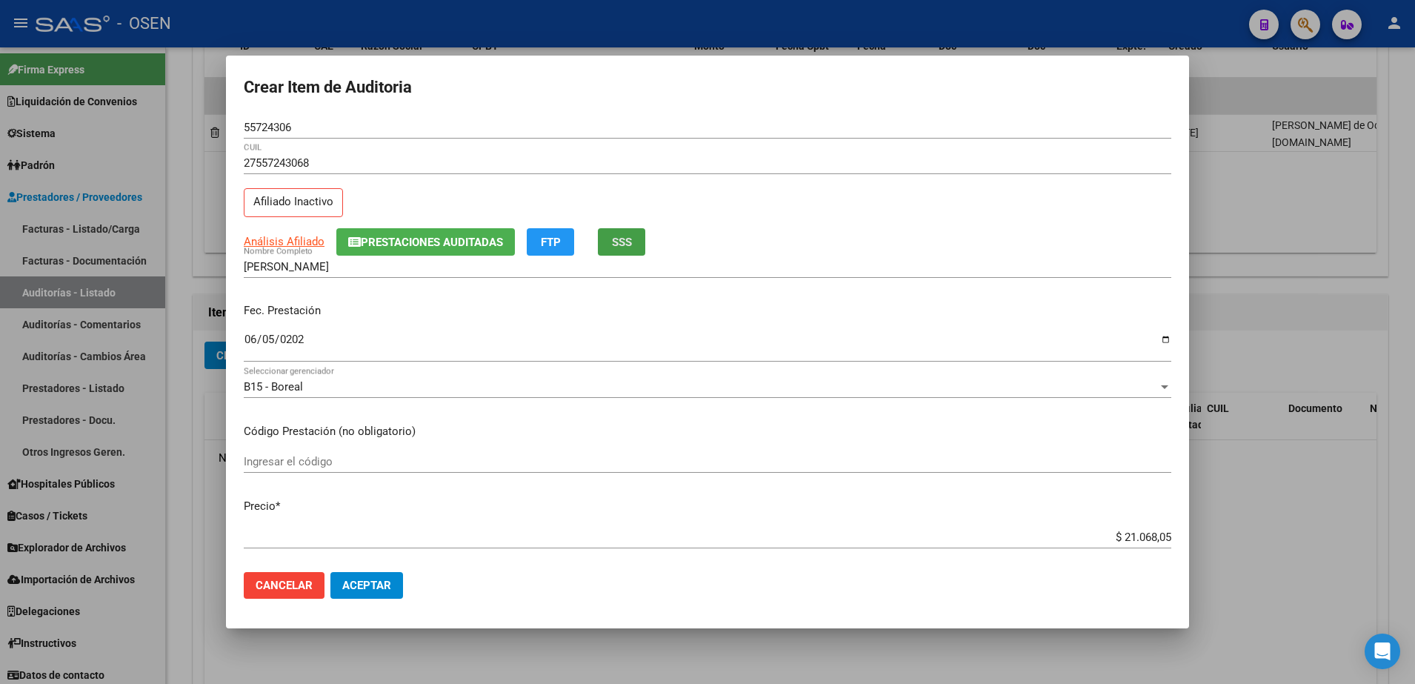
click at [627, 244] on span "SSS" at bounding box center [622, 242] width 20 height 13
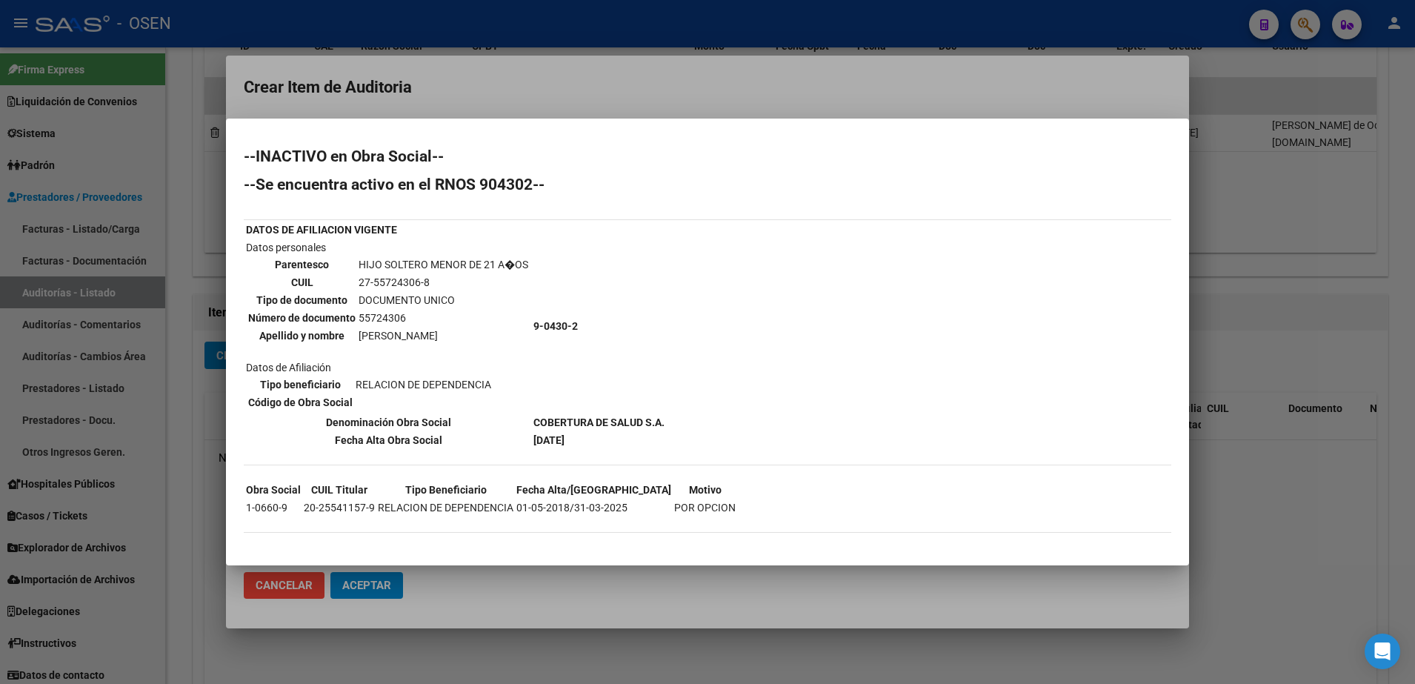
click at [1048, 362] on div "--INACTIVO en Obra Social-- --Se encuentra activo en el RNOS 904302-- DATOS DE …" at bounding box center [707, 348] width 927 height 399
drag, startPoint x: 361, startPoint y: 336, endPoint x: 479, endPoint y: 341, distance: 117.9
click at [479, 341] on td "[PERSON_NAME]" at bounding box center [443, 335] width 171 height 16
copy td "[PERSON_NAME] JAZM"
drag, startPoint x: 479, startPoint y: 341, endPoint x: 496, endPoint y: 335, distance: 18.0
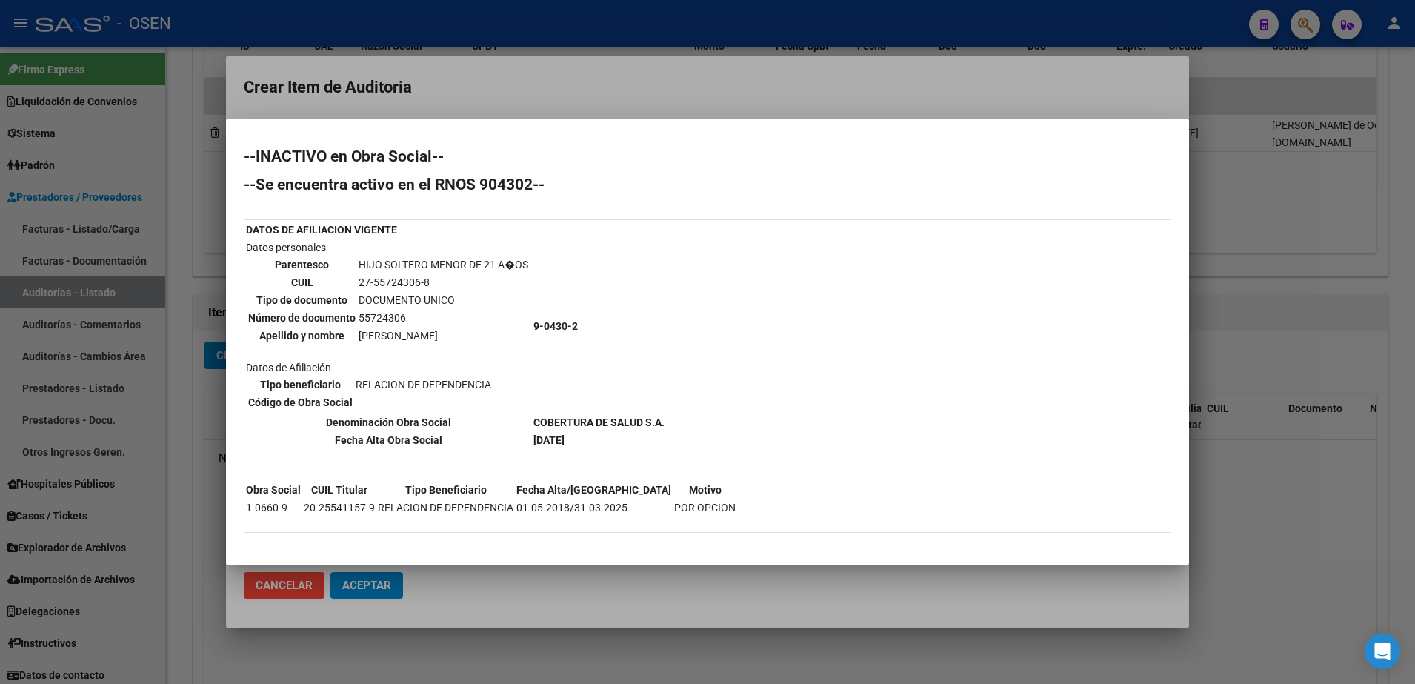
click at [499, 335] on td "[PERSON_NAME]" at bounding box center [443, 335] width 171 height 16
drag, startPoint x: 490, startPoint y: 335, endPoint x: 353, endPoint y: 339, distance: 137.8
click at [353, 339] on tr "Apellido y nombre [PERSON_NAME]" at bounding box center [387, 335] width 281 height 16
copy tr "[PERSON_NAME]"
drag, startPoint x: 1167, startPoint y: 280, endPoint x: 1103, endPoint y: 154, distance: 141.1
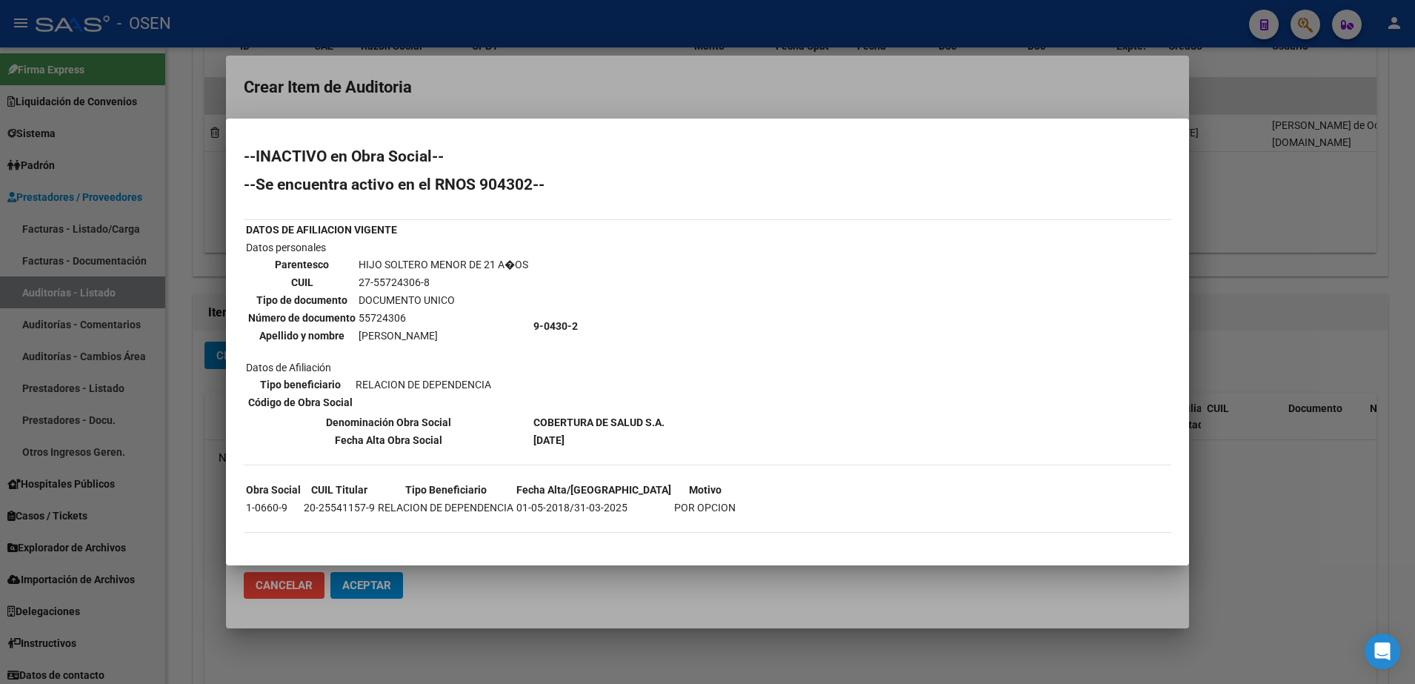
click at [1167, 280] on div "--INACTIVO en Obra Social-- --Se encuentra activo en el RNOS 904302-- DATOS DE …" at bounding box center [707, 348] width 927 height 399
click at [1076, 98] on div at bounding box center [707, 342] width 1415 height 684
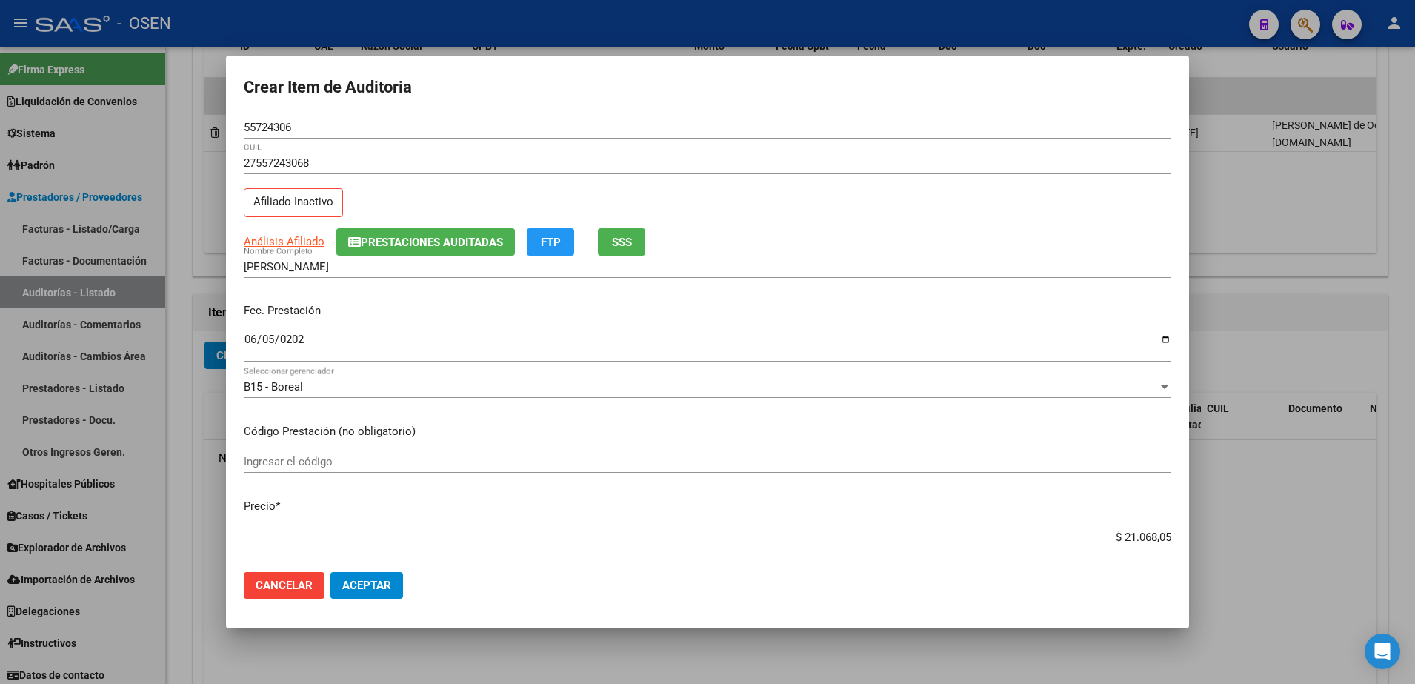
click at [272, 138] on div "55724306 Nro Documento" at bounding box center [707, 127] width 927 height 22
click at [272, 129] on input "55724306" at bounding box center [707, 127] width 927 height 13
click at [383, 267] on input "[PERSON_NAME]" at bounding box center [707, 266] width 927 height 13
paste input "55724306"
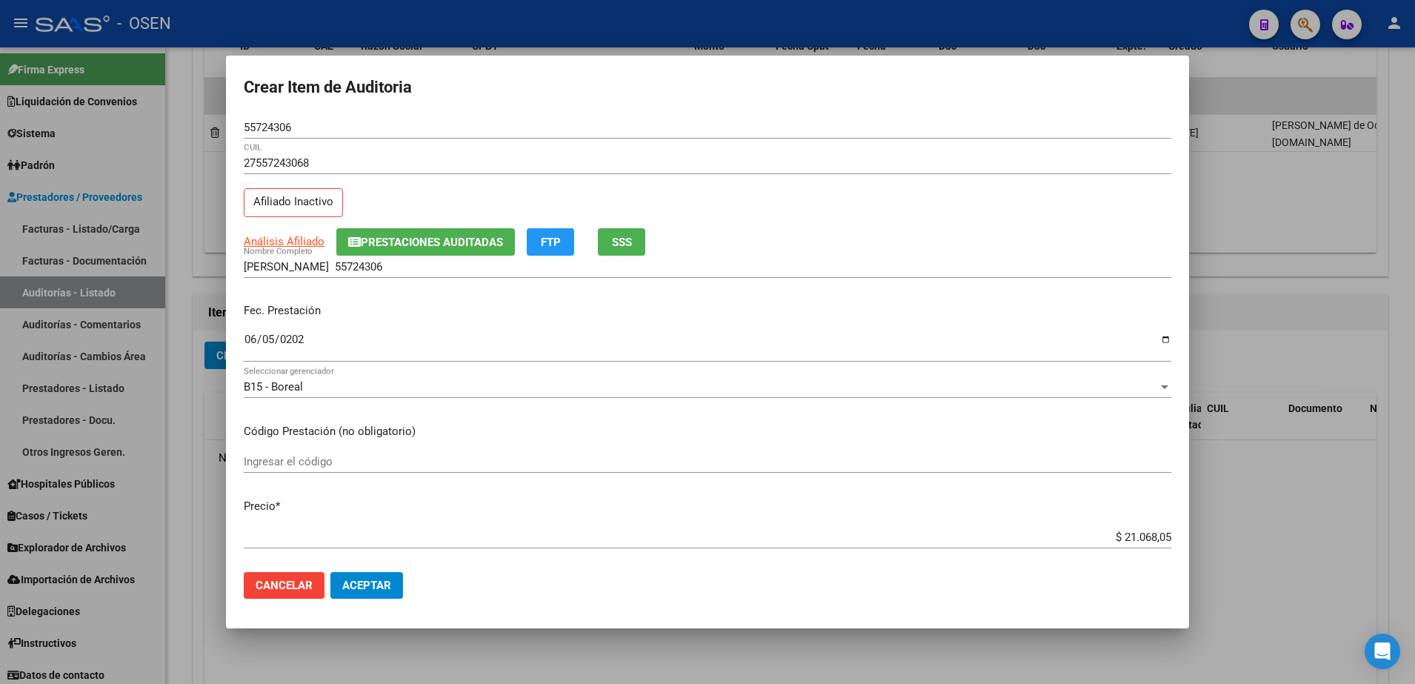
drag, startPoint x: 1087, startPoint y: 544, endPoint x: 1189, endPoint y: 539, distance: 102.3
click at [1189, 539] on div "Crear Item de Auditoria 55724306 Nro Documento 27557243068 CUIL Afiliado Inacti…" at bounding box center [707, 342] width 1415 height 684
copy div "Crear Item de Auditoria Nro Documento CUIL Afiliado Inactivo Análisis Afiliado …"
drag, startPoint x: 1189, startPoint y: 539, endPoint x: 1104, endPoint y: 539, distance: 85.2
click at [1104, 539] on input "$ 21.068,05" at bounding box center [707, 536] width 927 height 13
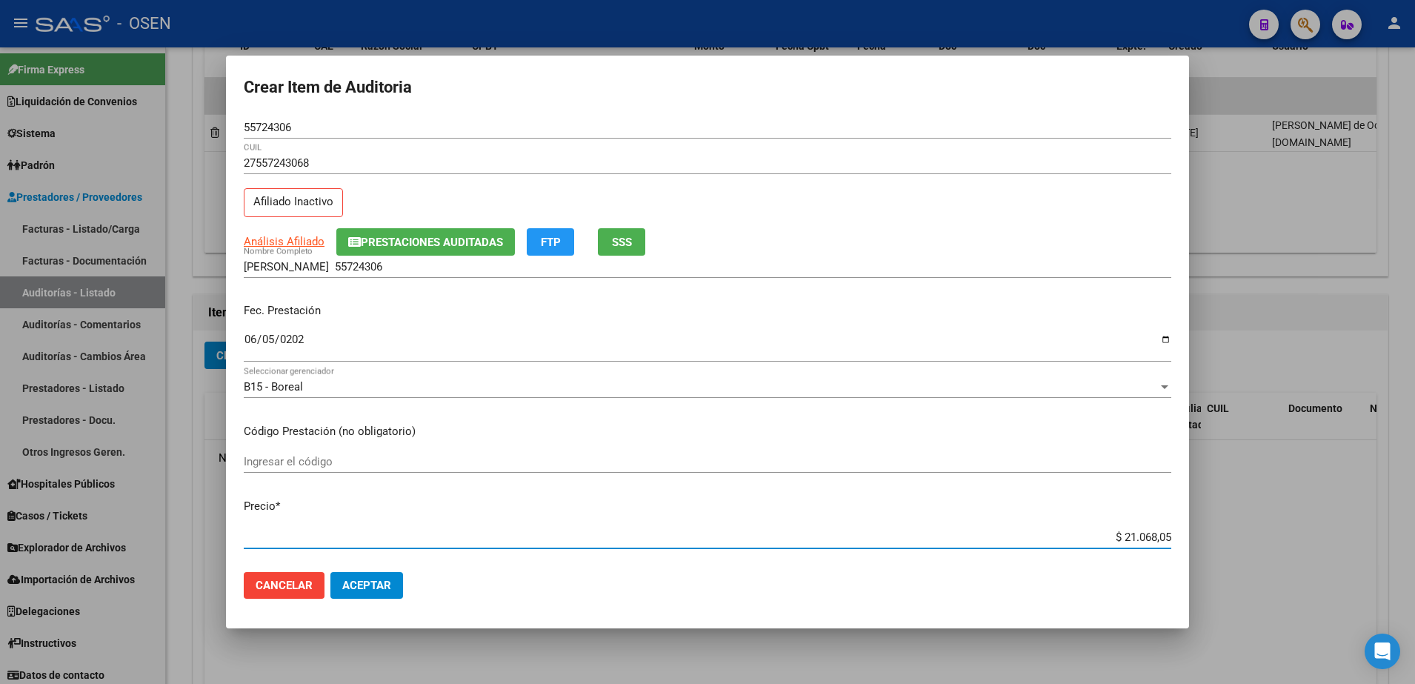
drag, startPoint x: 1099, startPoint y: 539, endPoint x: 1161, endPoint y: 528, distance: 62.5
click at [1187, 536] on mat-dialog-content "55724306 Nro Documento 27557243068 CUIL Afiliado Inactivo Análisis Afiliado Pre…" at bounding box center [707, 338] width 963 height 444
click at [464, 276] on div "[PERSON_NAME] 55724306 Nombre Completo" at bounding box center [707, 267] width 927 height 22
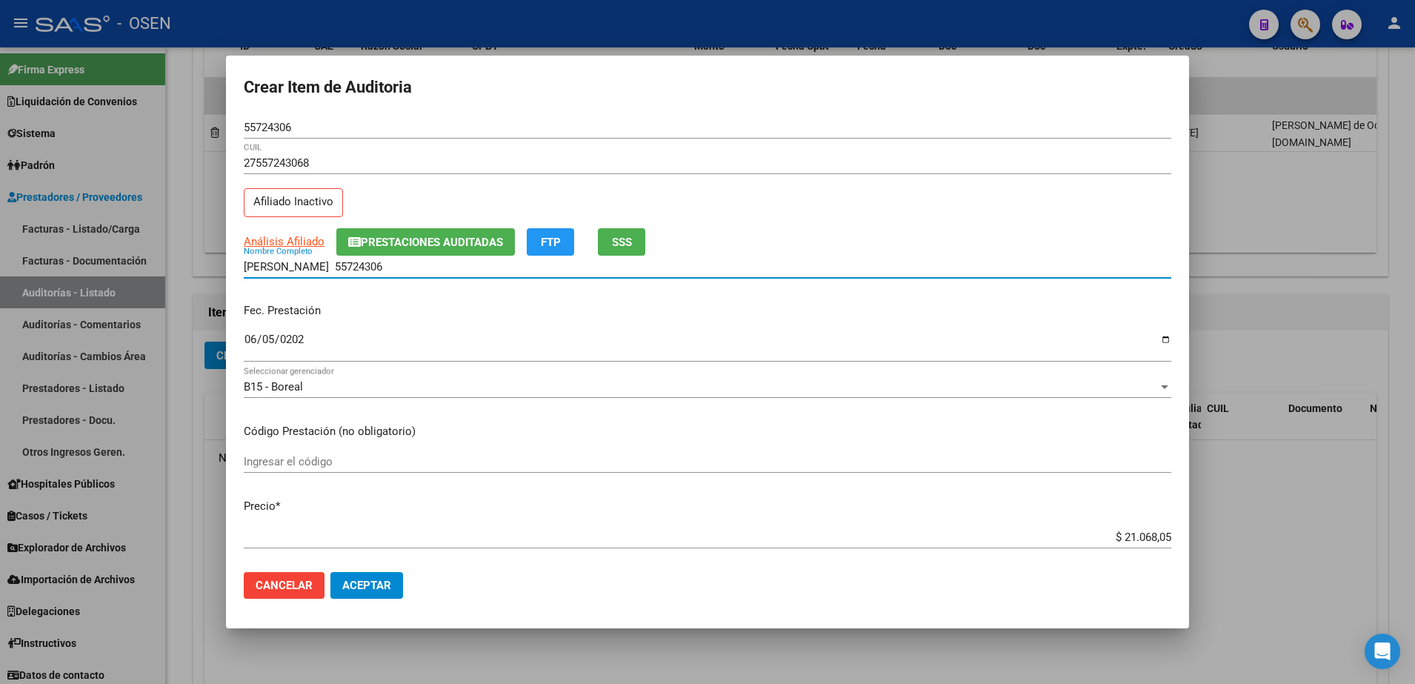
click at [459, 267] on input "[PERSON_NAME] 55724306" at bounding box center [707, 266] width 927 height 13
click at [433, 268] on input "[PERSON_NAME] 55724306" at bounding box center [707, 266] width 927 height 13
click at [453, 266] on input "[PERSON_NAME] 55724306" at bounding box center [707, 266] width 927 height 13
paste input "$ 21.068,05"
drag, startPoint x: 522, startPoint y: 267, endPoint x: 153, endPoint y: 266, distance: 368.9
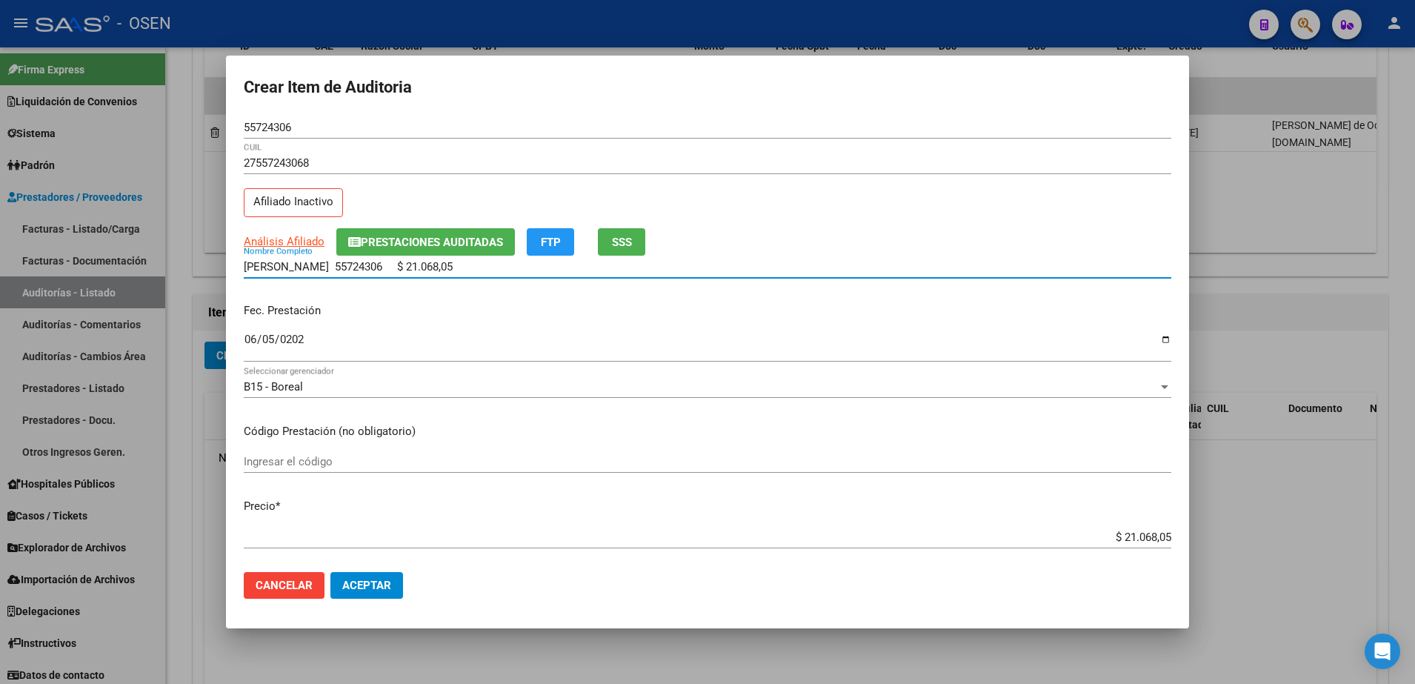
click at [153, 266] on div "Crear Item de Auditoria 55724306 Nro Documento 27557243068 CUIL Afiliado Inacti…" at bounding box center [707, 342] width 1415 height 684
click at [526, 273] on input "[PERSON_NAME] 55724306 $ 21.068,05" at bounding box center [707, 266] width 927 height 13
drag, startPoint x: 516, startPoint y: 271, endPoint x: 391, endPoint y: 276, distance: 124.6
click at [391, 276] on div "[PERSON_NAME] 55724306 $ 21.068,05 Nombre Completo" at bounding box center [707, 267] width 927 height 22
type input "[PERSON_NAME]"
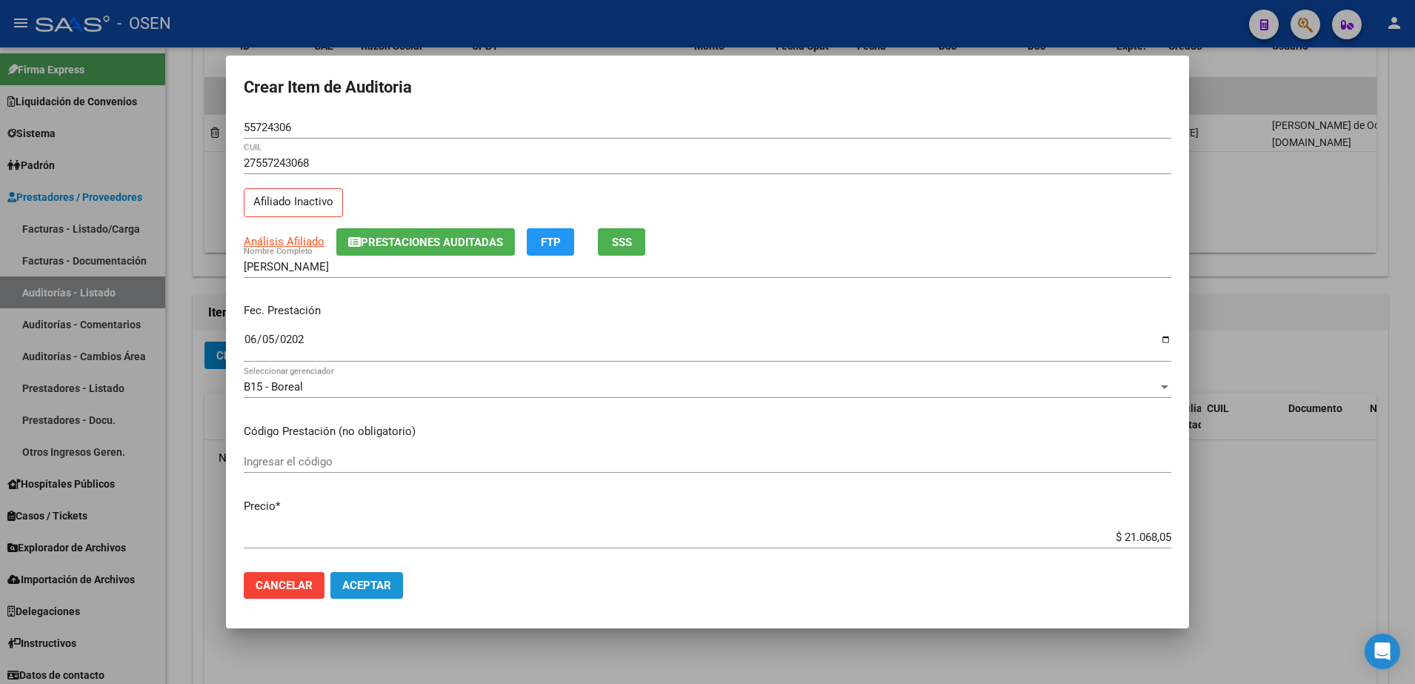
click at [386, 573] on button "Aceptar" at bounding box center [366, 585] width 73 height 27
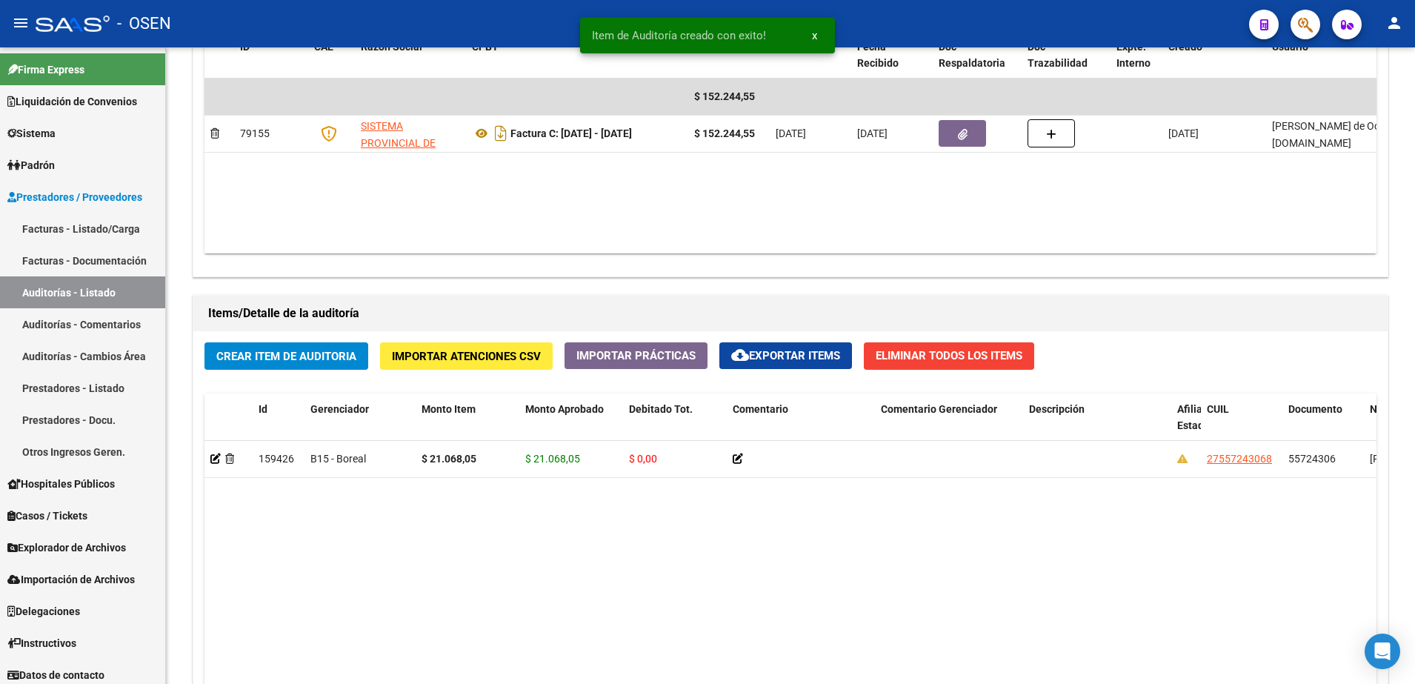
scroll to position [834, 0]
click at [353, 354] on span "Crear Item de Auditoria" at bounding box center [286, 355] width 140 height 13
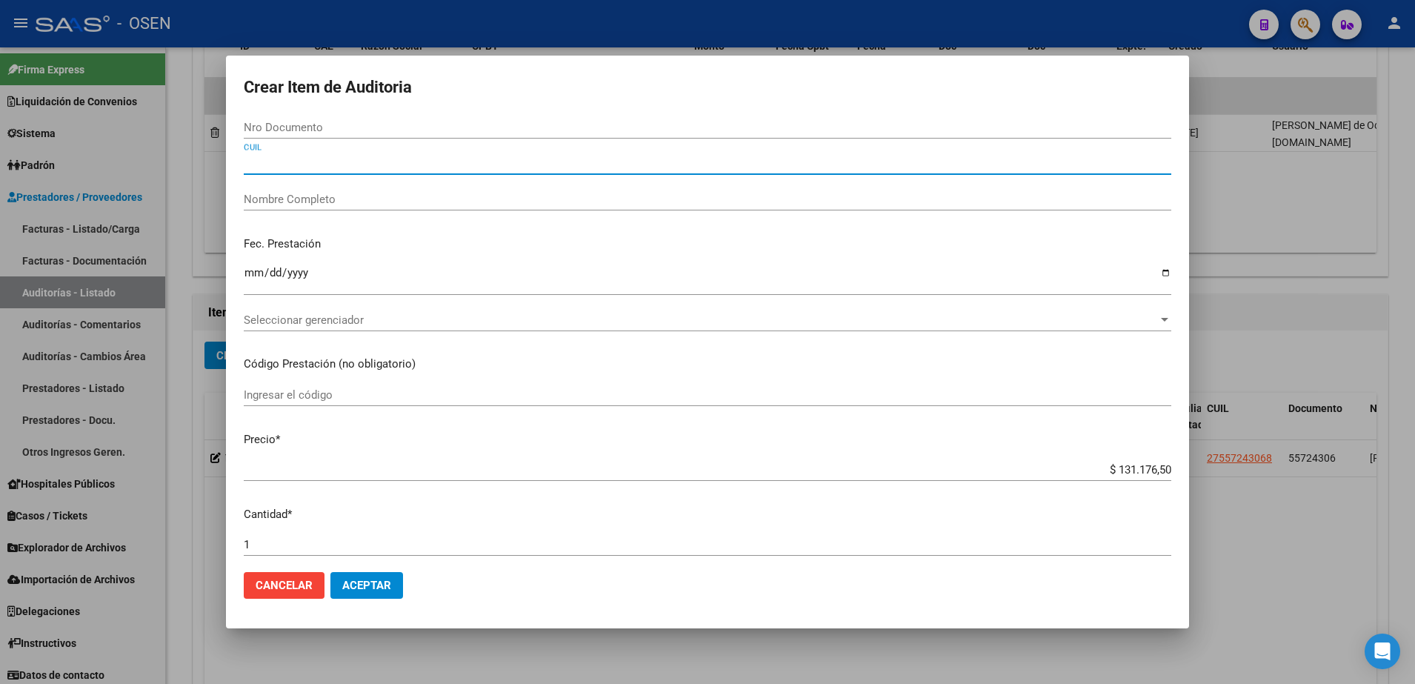
click at [370, 166] on input "CUIL" at bounding box center [707, 162] width 927 height 13
paste input "27492084625"
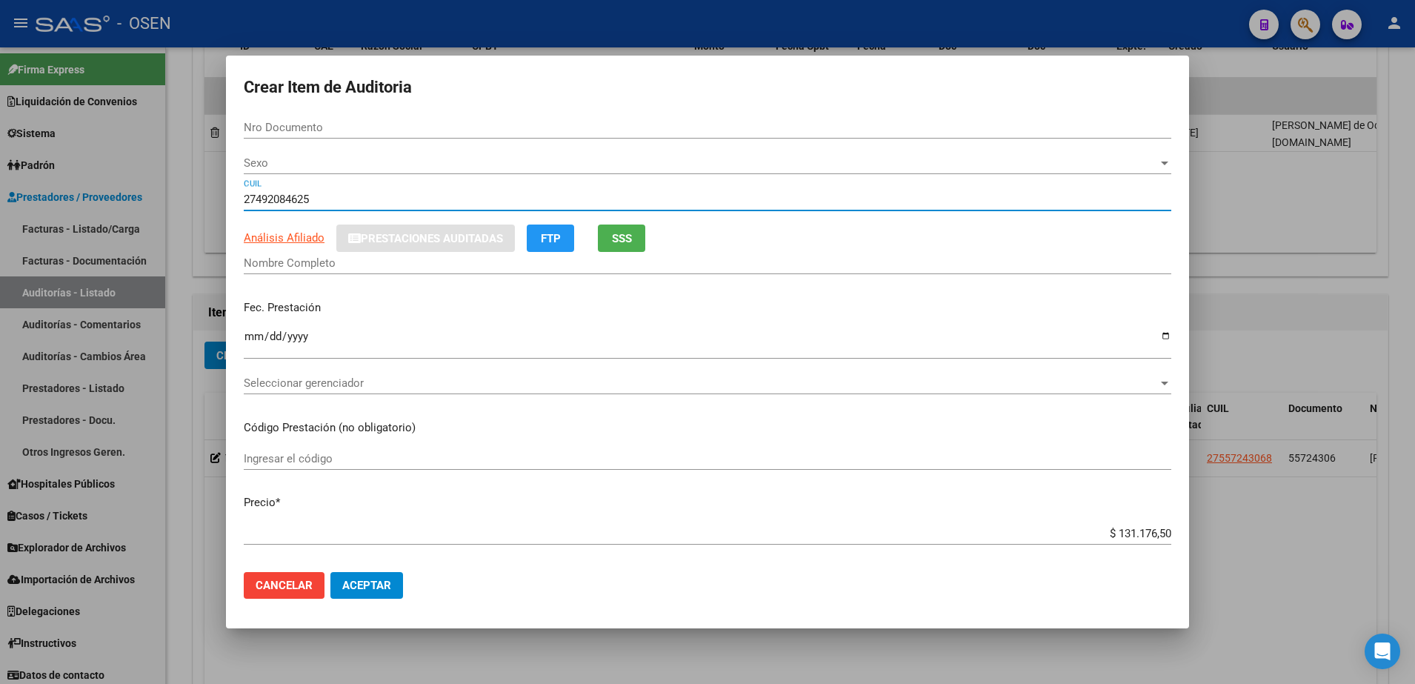
type input "27492084625"
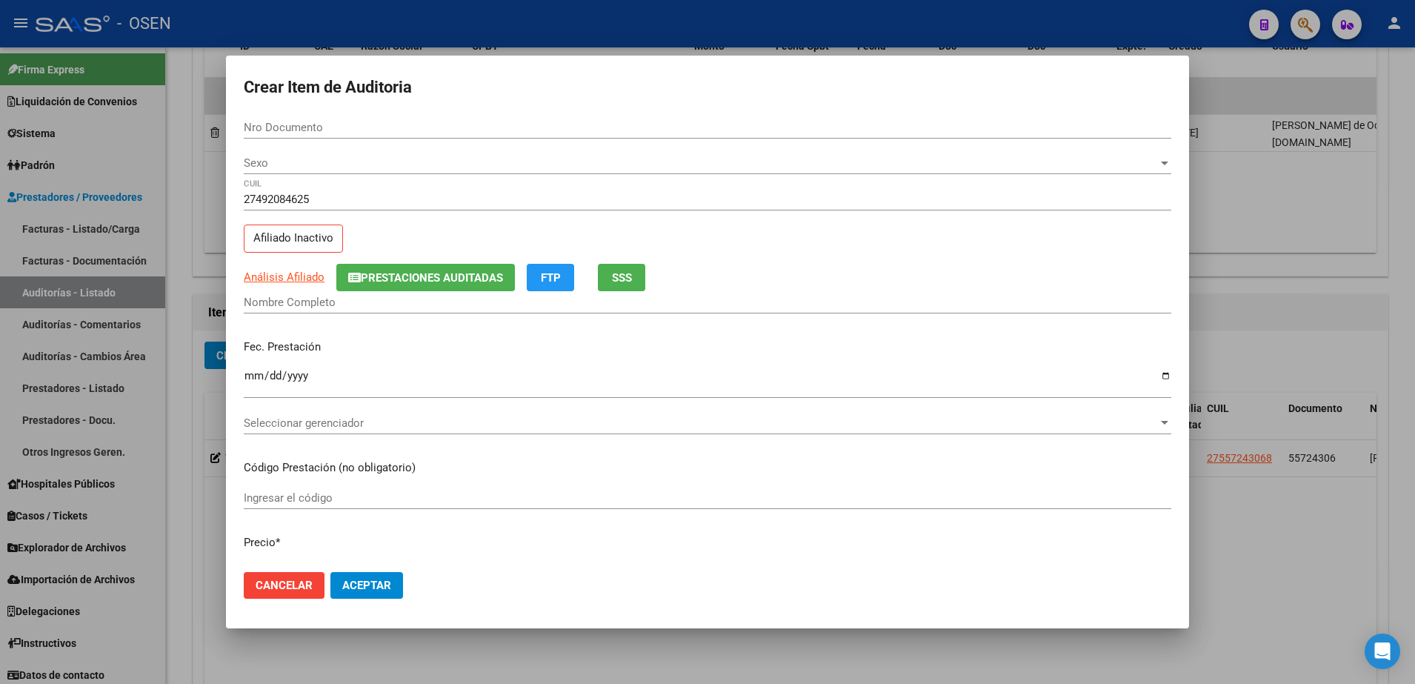
type input "49208462"
type input "[PERSON_NAME] [PERSON_NAME]"
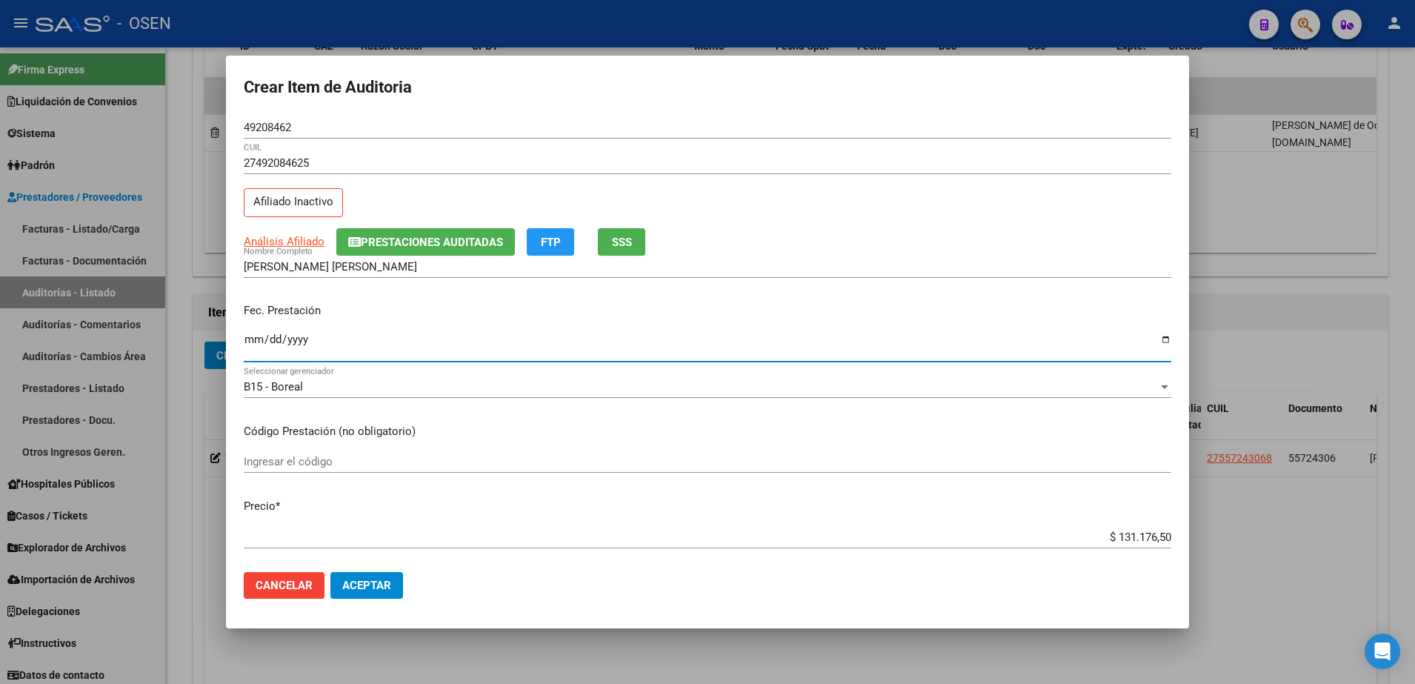
click at [264, 344] on input "Ingresar la fecha" at bounding box center [707, 345] width 927 height 24
type input "[DATE]"
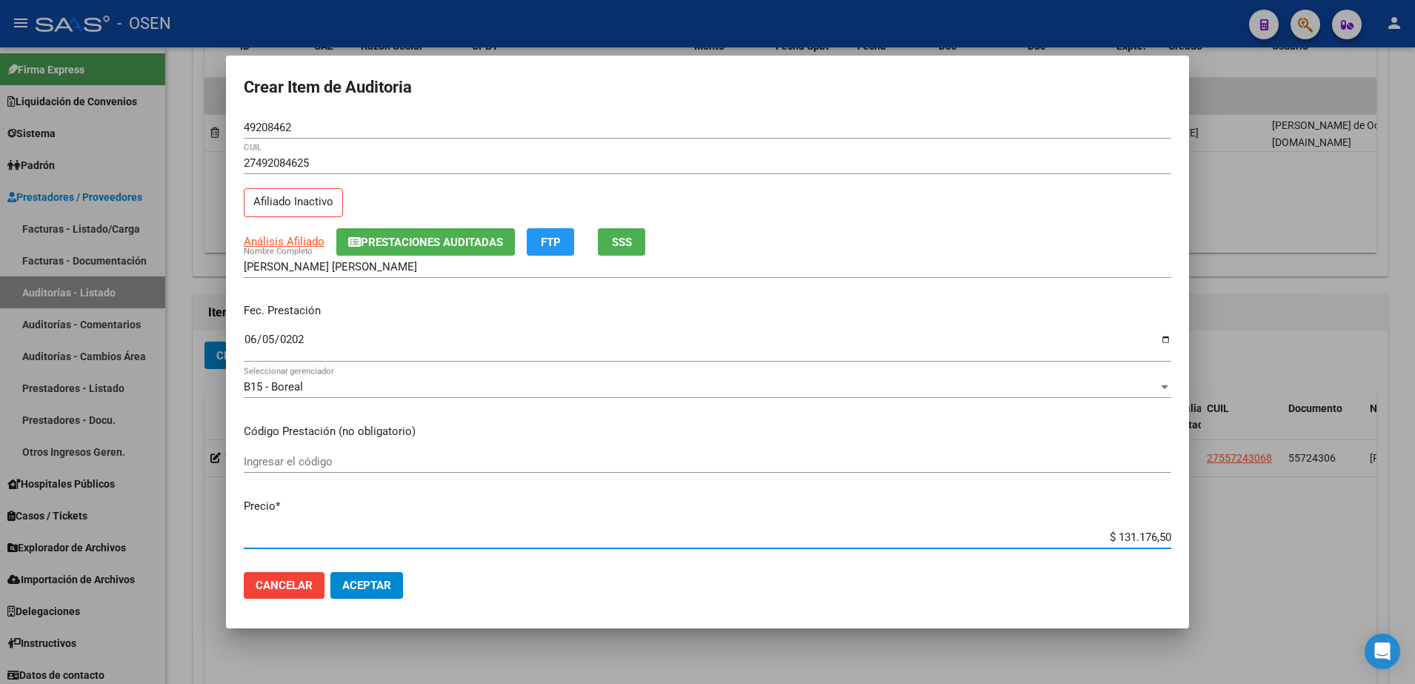
paste input "21.068,05"
type input "$ 21.068,05"
click at [264, 135] on div "49208462 Nro Documento" at bounding box center [707, 127] width 927 height 22
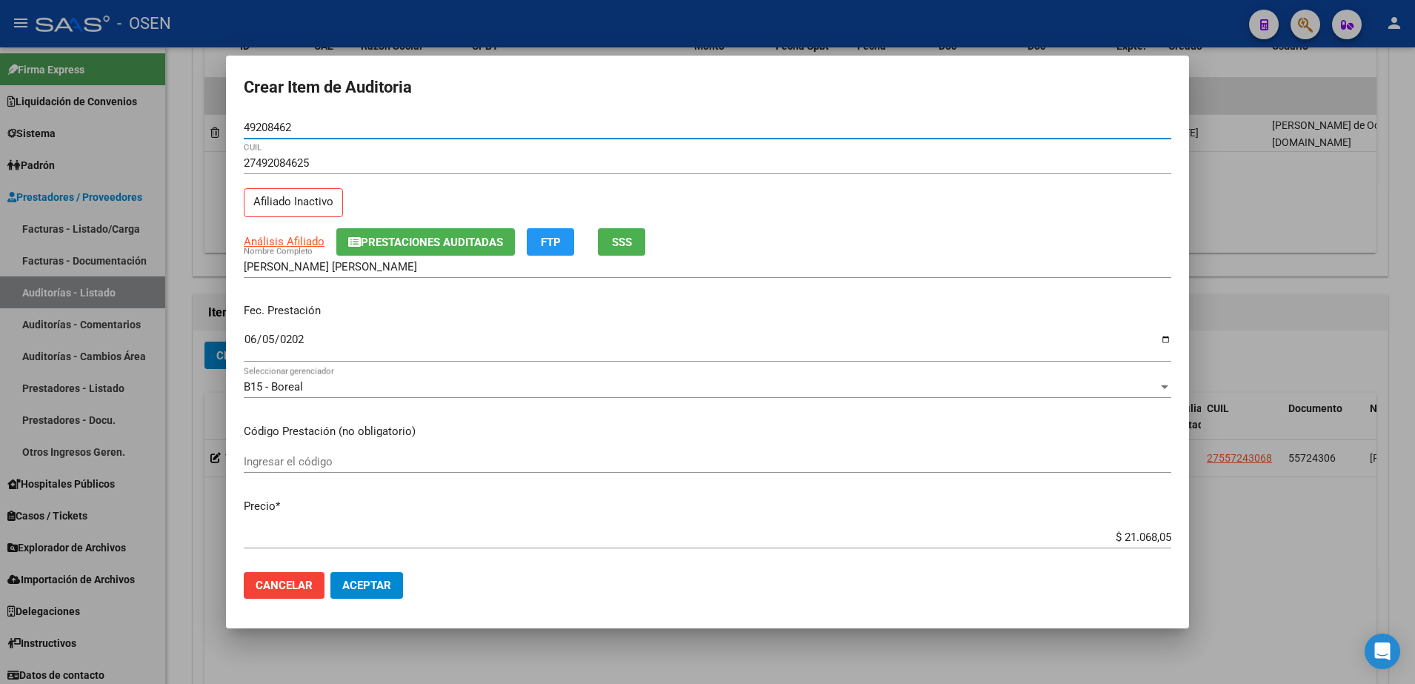
click at [261, 123] on input "49208462" at bounding box center [707, 127] width 927 height 13
click at [421, 276] on div "[PERSON_NAME] [PERSON_NAME] Nombre Completo" at bounding box center [707, 267] width 927 height 22
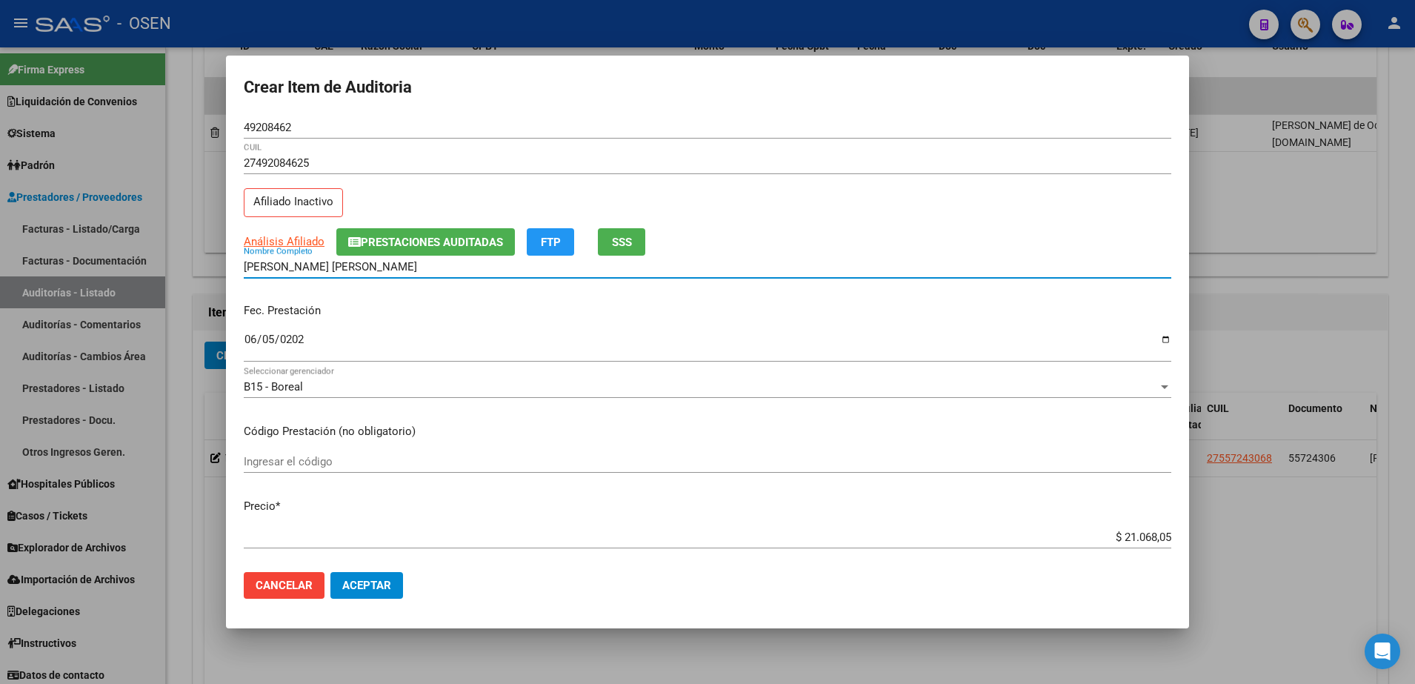
click at [423, 268] on input "[PERSON_NAME] [PERSON_NAME]" at bounding box center [707, 266] width 927 height 13
paste input "49208462"
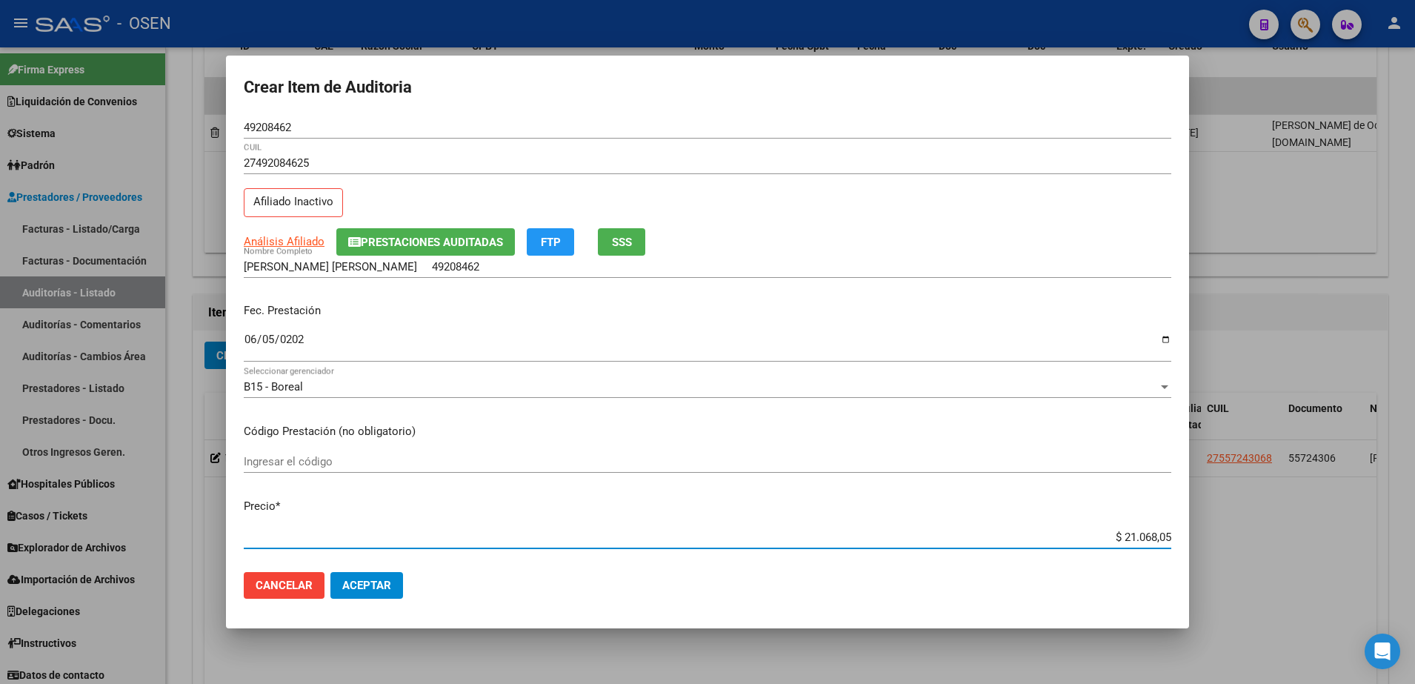
drag, startPoint x: 1079, startPoint y: 533, endPoint x: 1159, endPoint y: 536, distance: 80.8
click at [1159, 536] on app-form-text-field "Precio * $ 21.068,05 Ingresar el precio" at bounding box center [713, 521] width 939 height 46
click at [499, 273] on div "[PERSON_NAME] [PERSON_NAME] 49208462 Nombre Completo" at bounding box center [707, 267] width 927 height 22
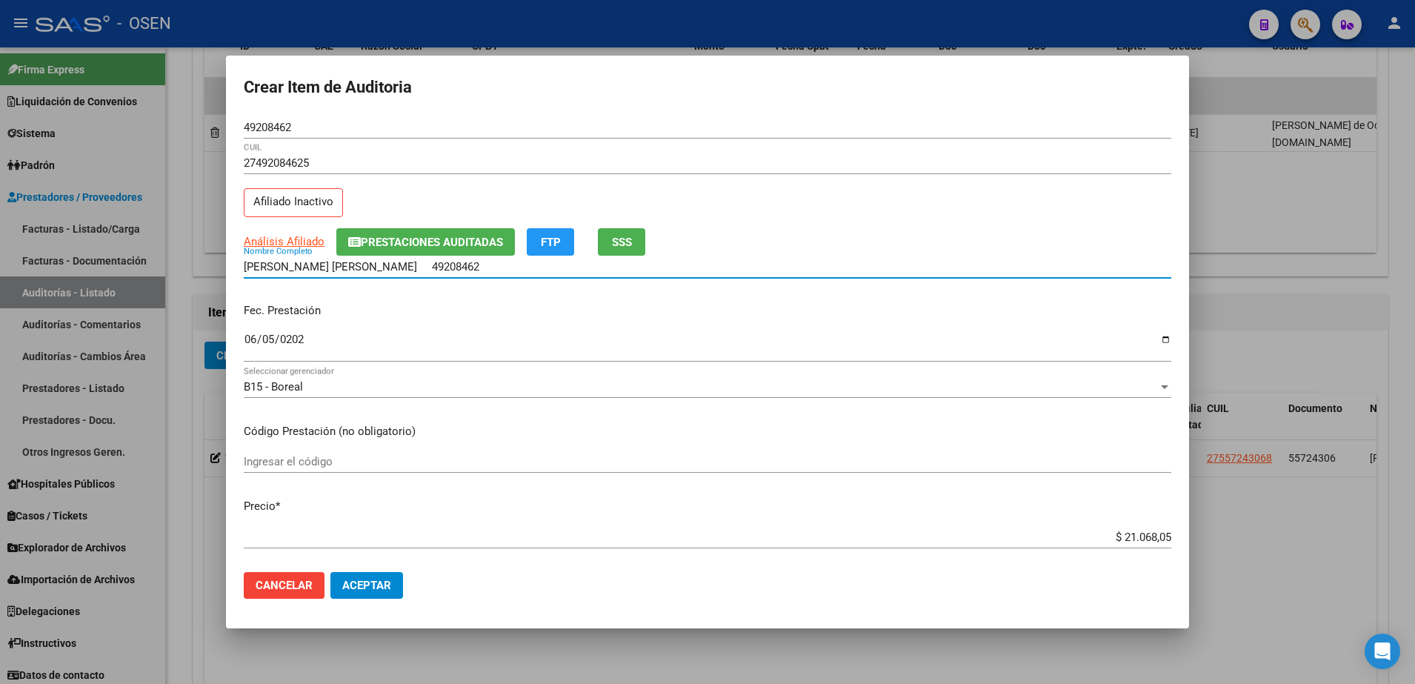
paste input "$ 21.068,05"
drag, startPoint x: 559, startPoint y: 264, endPoint x: 231, endPoint y: 265, distance: 328.2
click at [231, 265] on mat-dialog-content "49208462 Nro Documento 27492084625 CUIL Afiliado Inactivo Análisis Afiliado Pre…" at bounding box center [707, 338] width 963 height 444
click at [513, 267] on input "[PERSON_NAME] [PERSON_NAME] 49208462 $ 21.068,05" at bounding box center [707, 266] width 927 height 13
drag, startPoint x: 573, startPoint y: 263, endPoint x: 413, endPoint y: 264, distance: 160.0
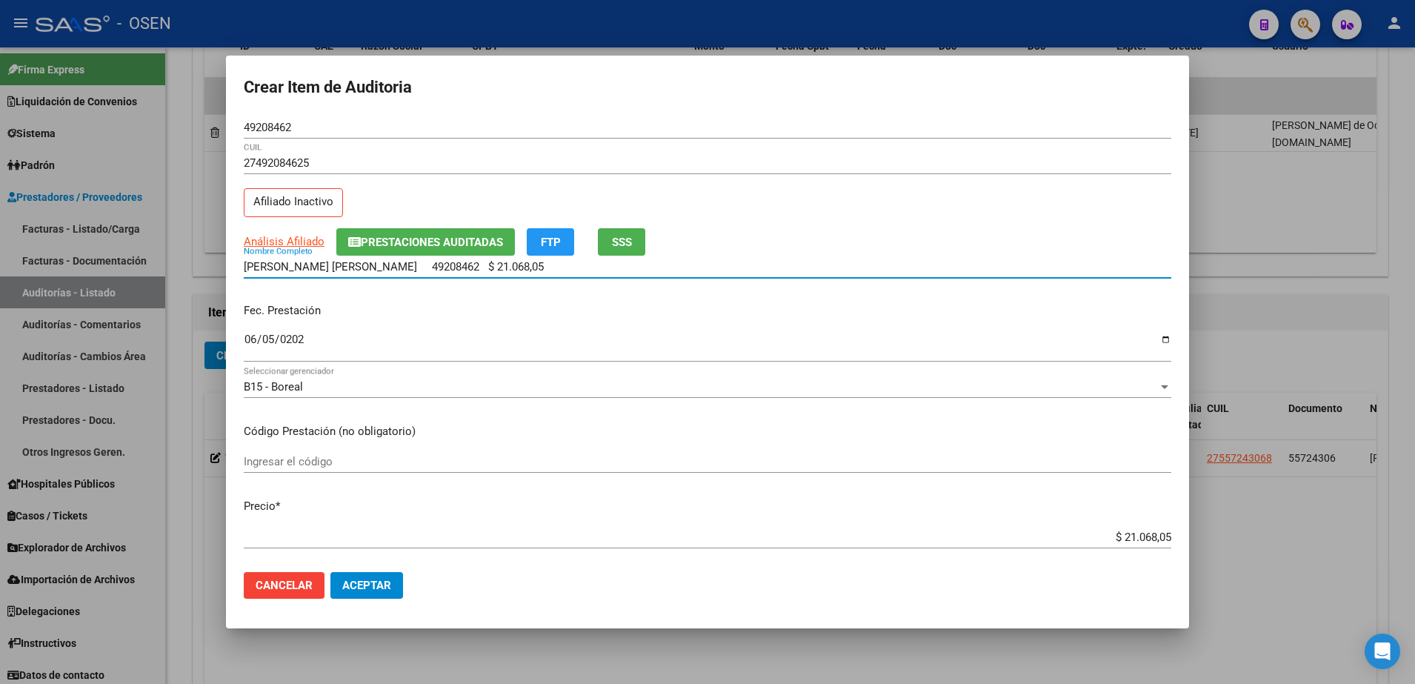
click at [413, 264] on input "[PERSON_NAME] [PERSON_NAME] 49208462 $ 21.068,05" at bounding box center [707, 266] width 927 height 13
type input "[PERSON_NAME] [PERSON_NAME]"
click at [399, 572] on button "Aceptar" at bounding box center [366, 585] width 73 height 27
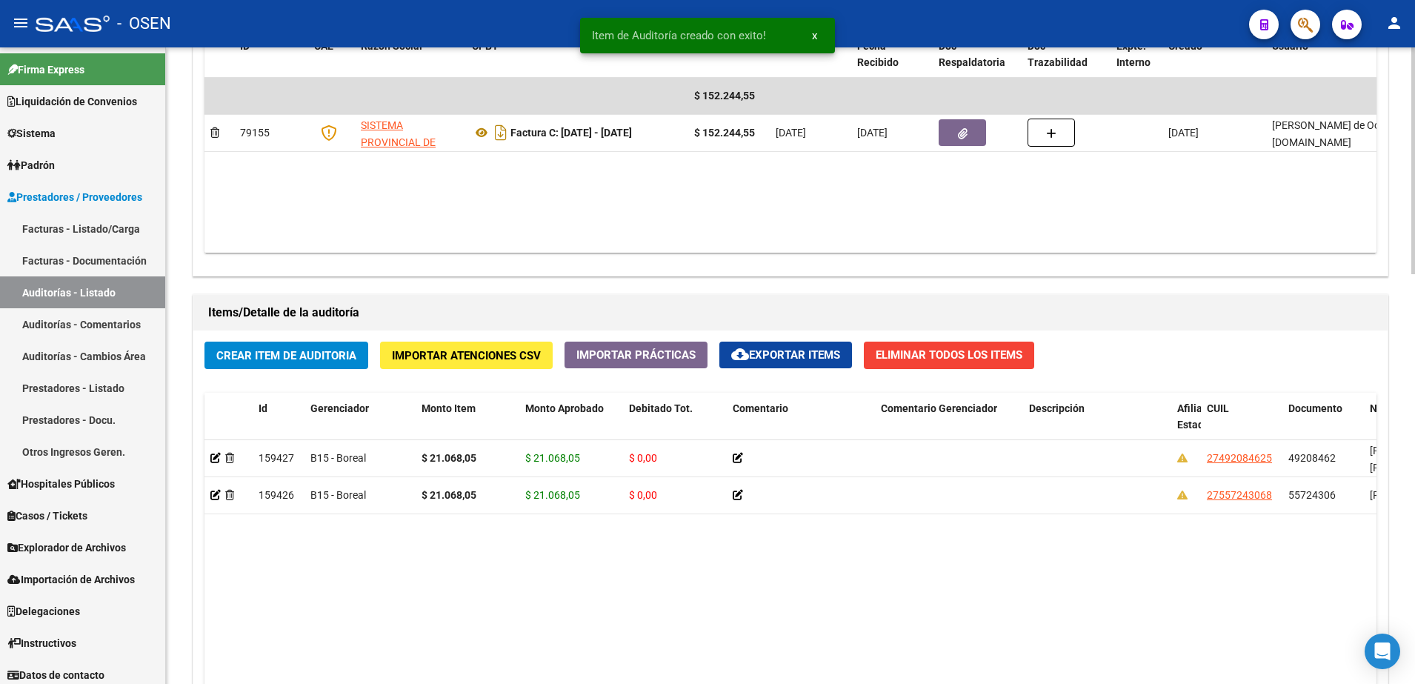
click at [350, 348] on span "Crear Item de Auditoria" at bounding box center [286, 354] width 140 height 13
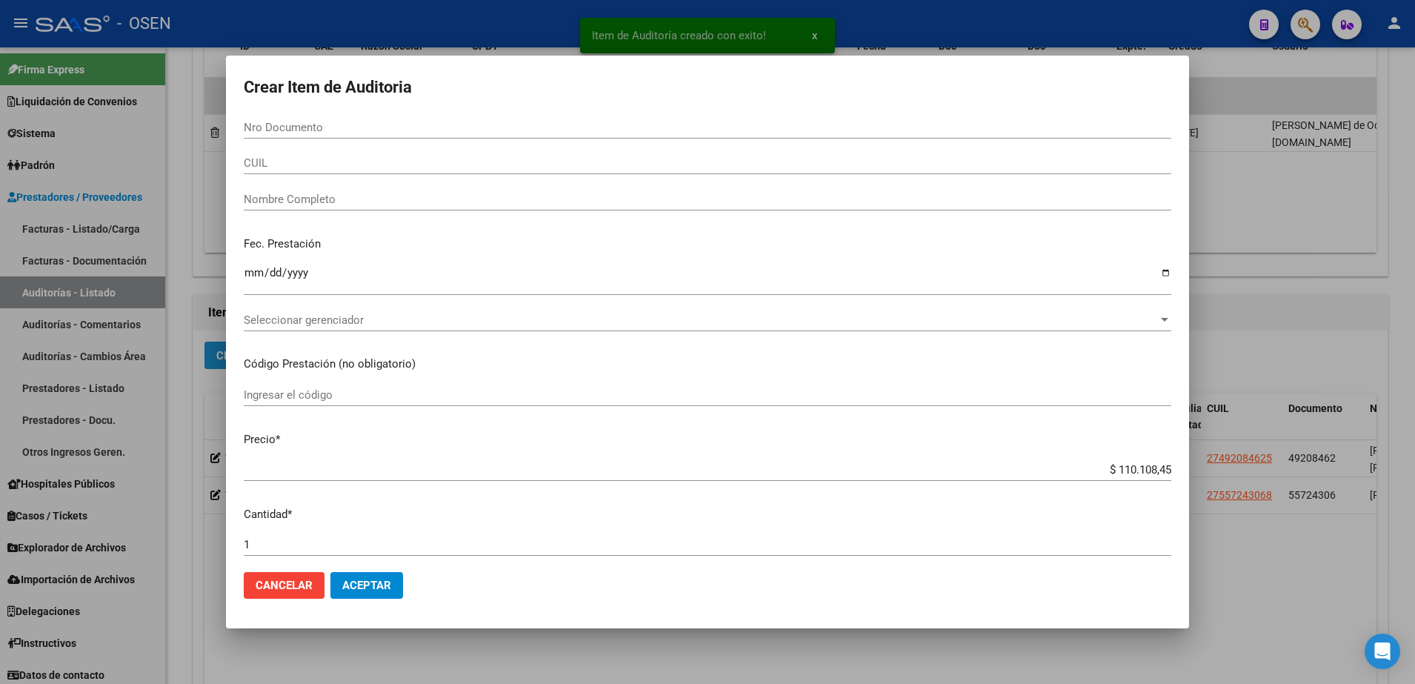
paste input "27799955"
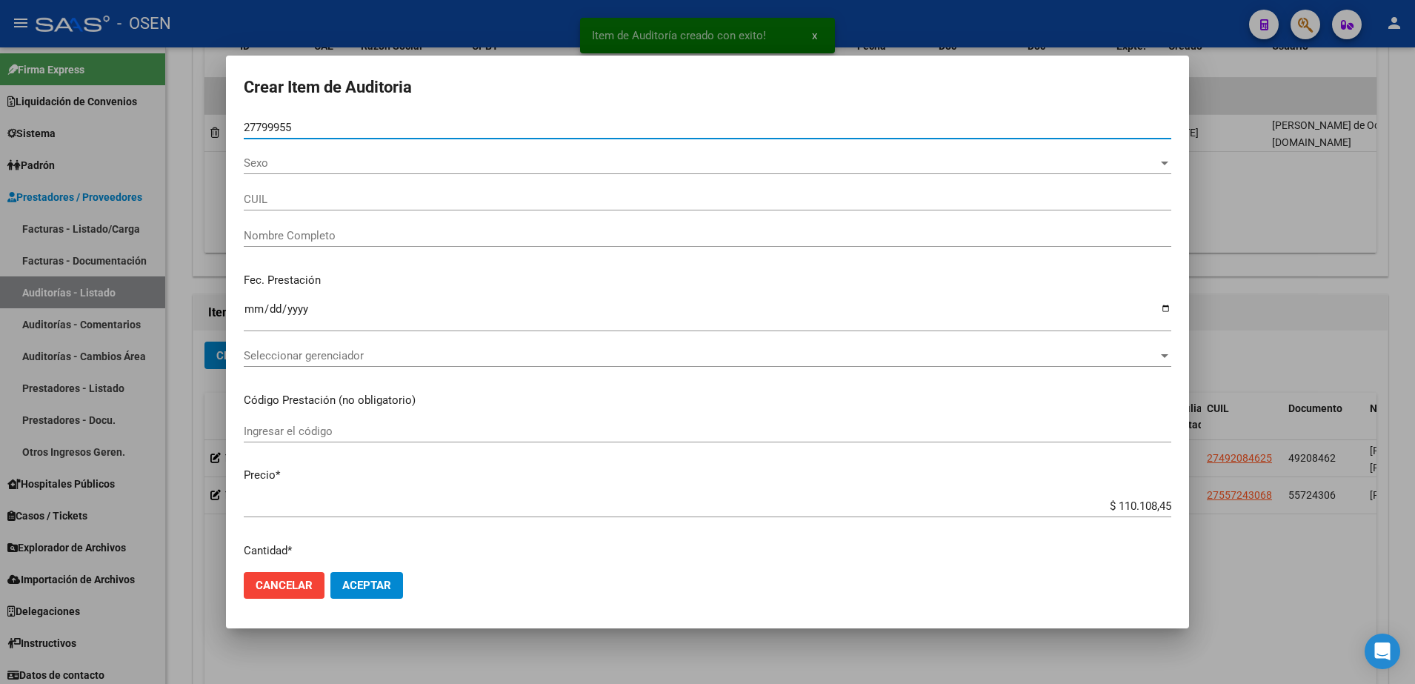
type input "27799955"
type input "27277999558"
type input "[PERSON_NAME] [PERSON_NAME]"
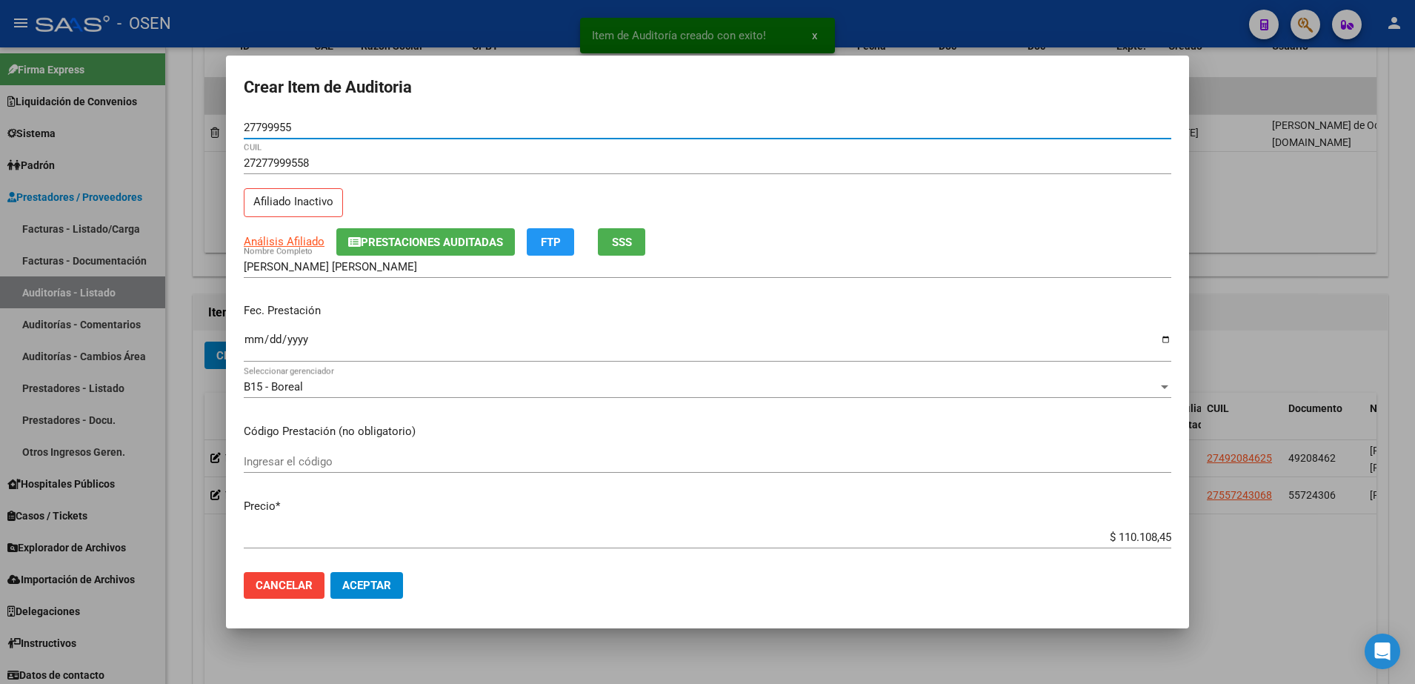
click at [249, 345] on input "Ingresar la fecha" at bounding box center [707, 345] width 927 height 24
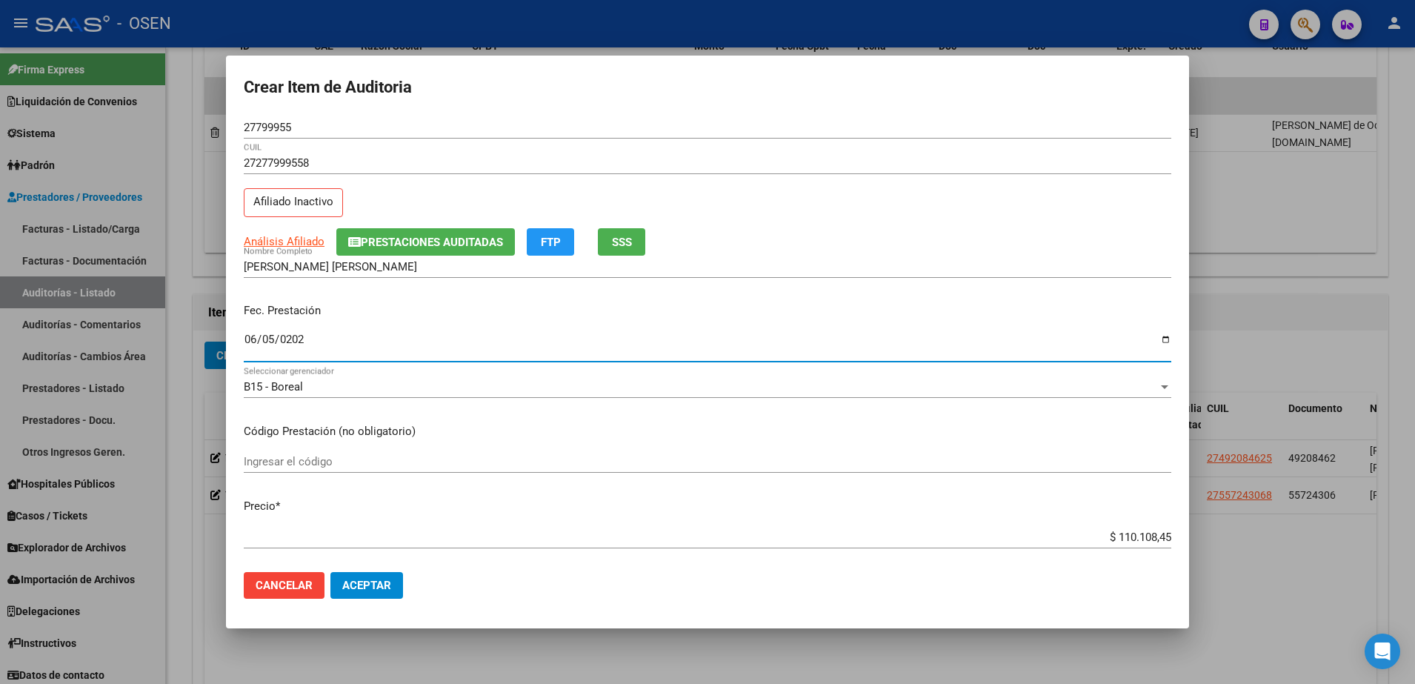
type input "[DATE]"
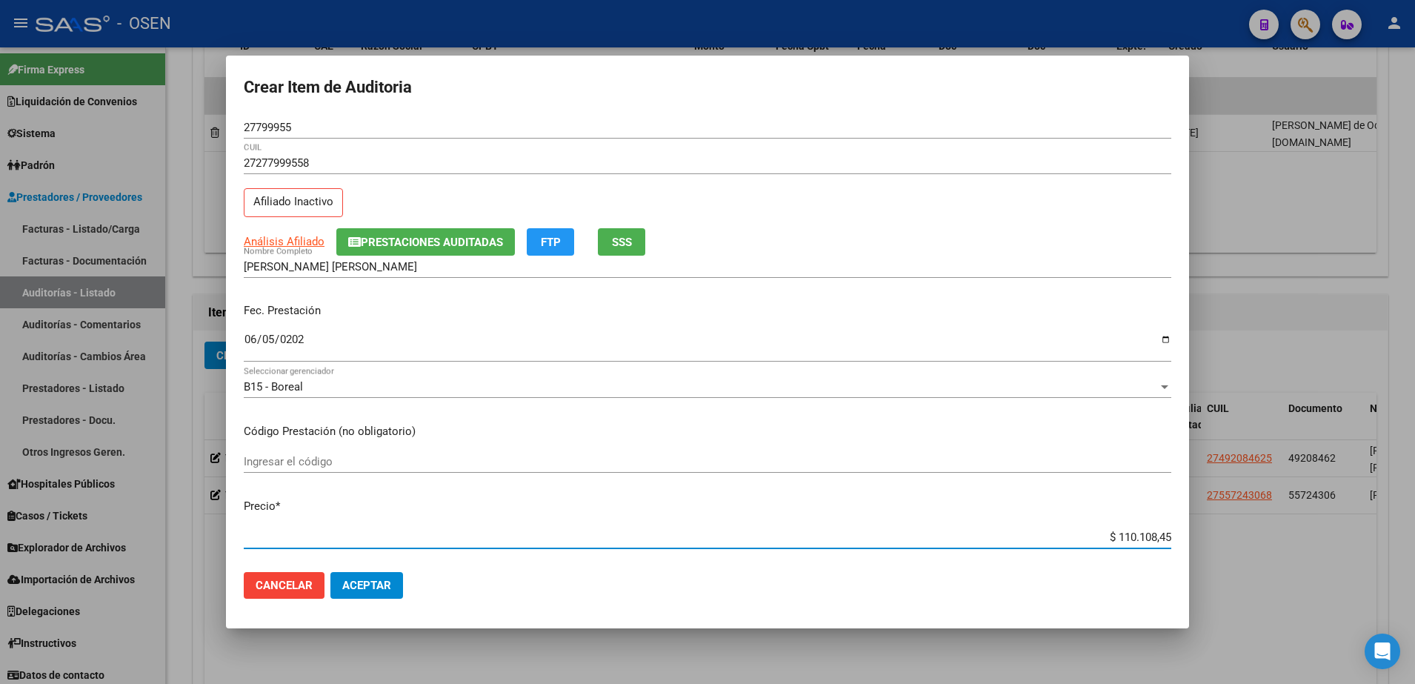
paste input "21.068,0"
type input "$ 21.068,05"
click at [618, 232] on button "SSS" at bounding box center [621, 241] width 47 height 27
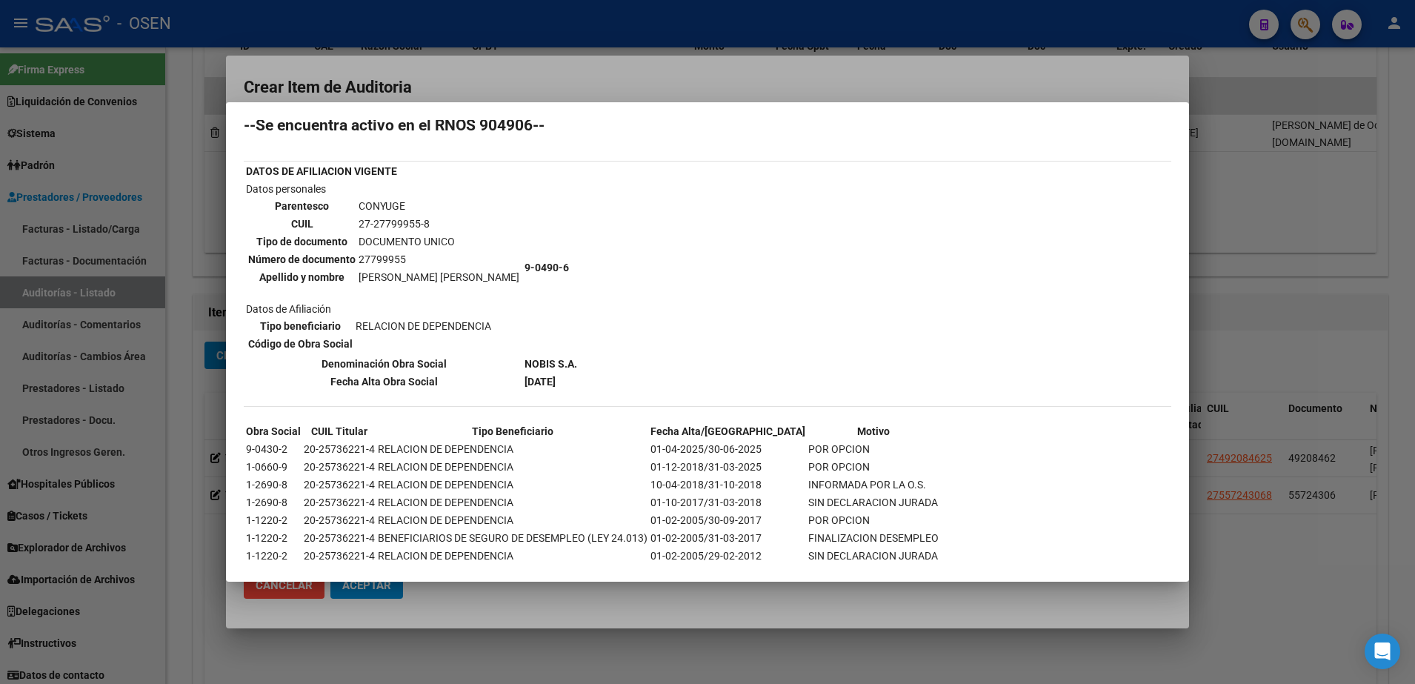
scroll to position [0, 0]
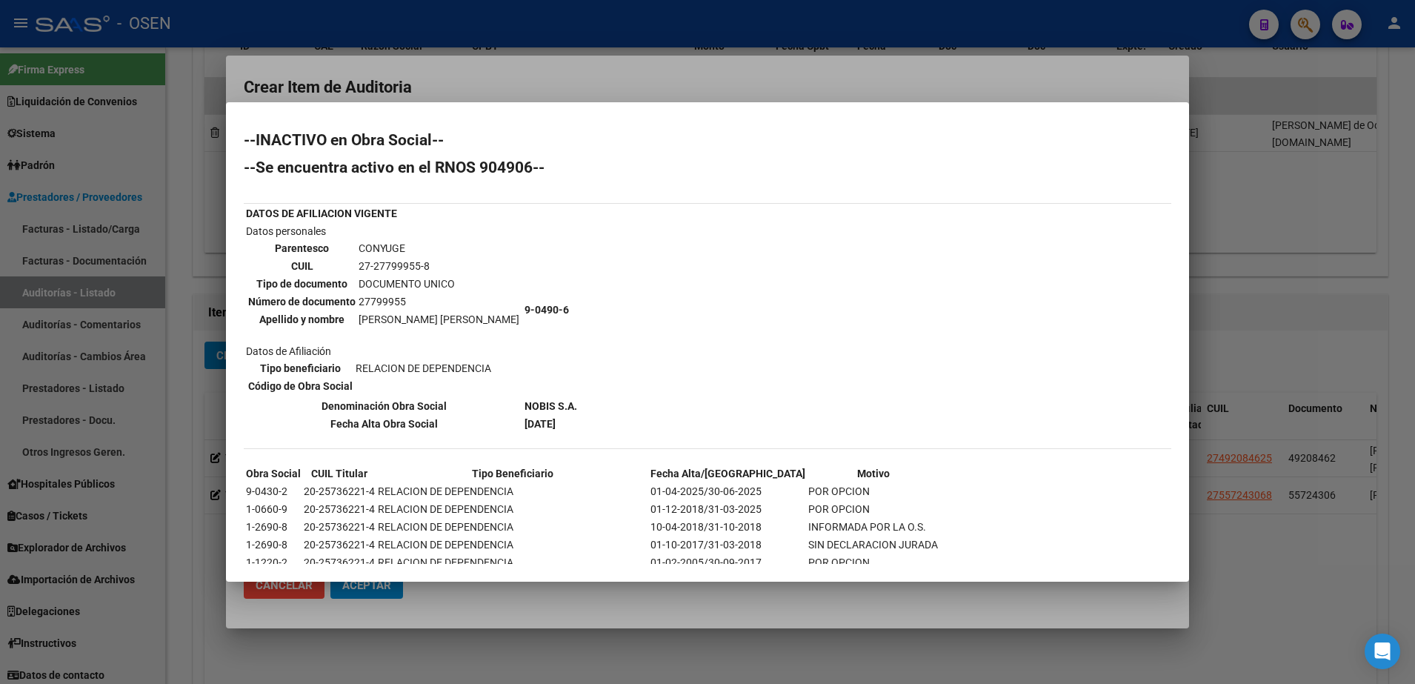
click at [507, 100] on div at bounding box center [707, 342] width 1415 height 684
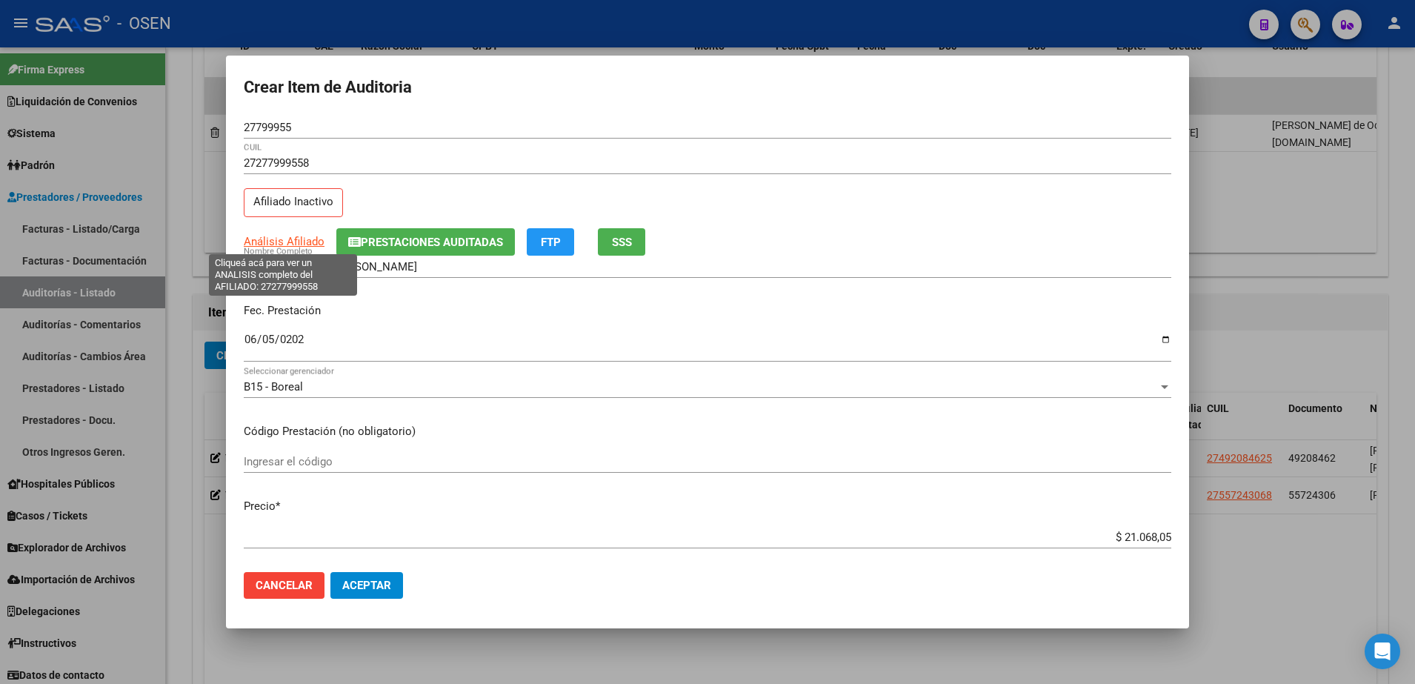
click at [292, 247] on span "Análisis Afiliado" at bounding box center [284, 241] width 81 height 13
type textarea "27277999558"
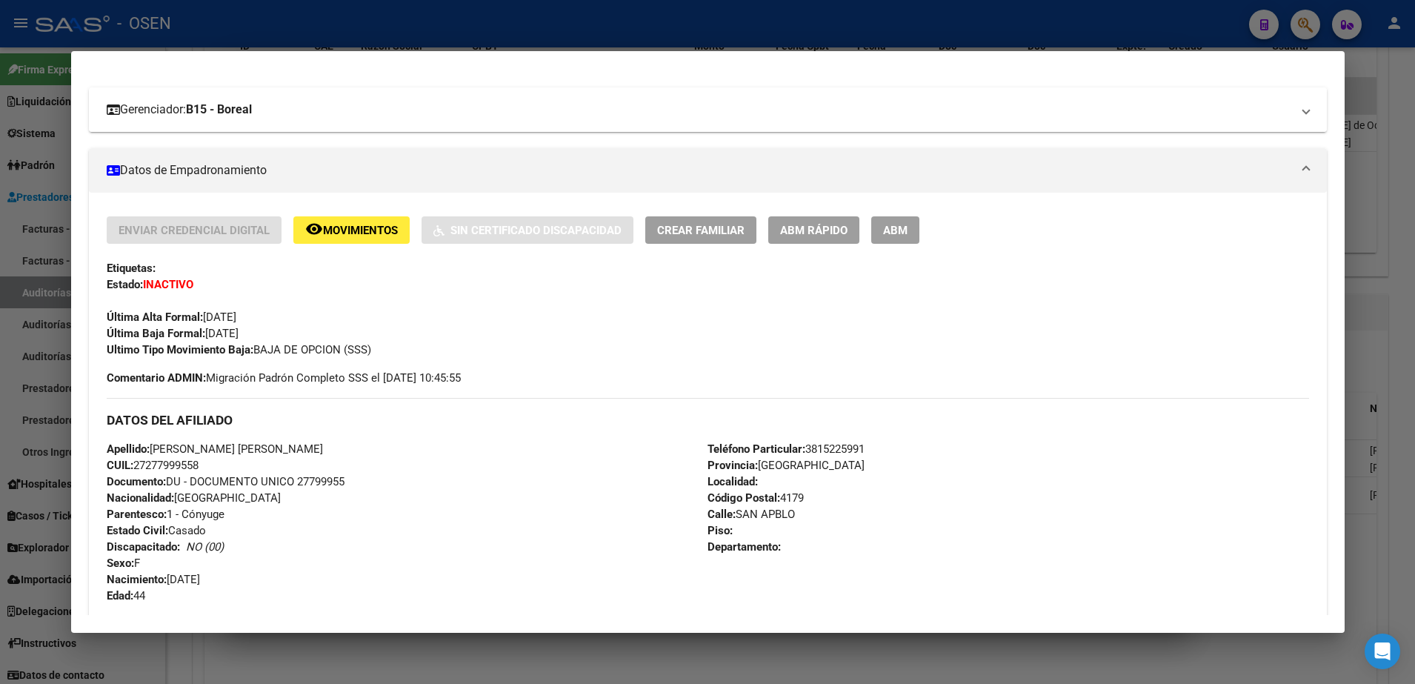
scroll to position [105, 0]
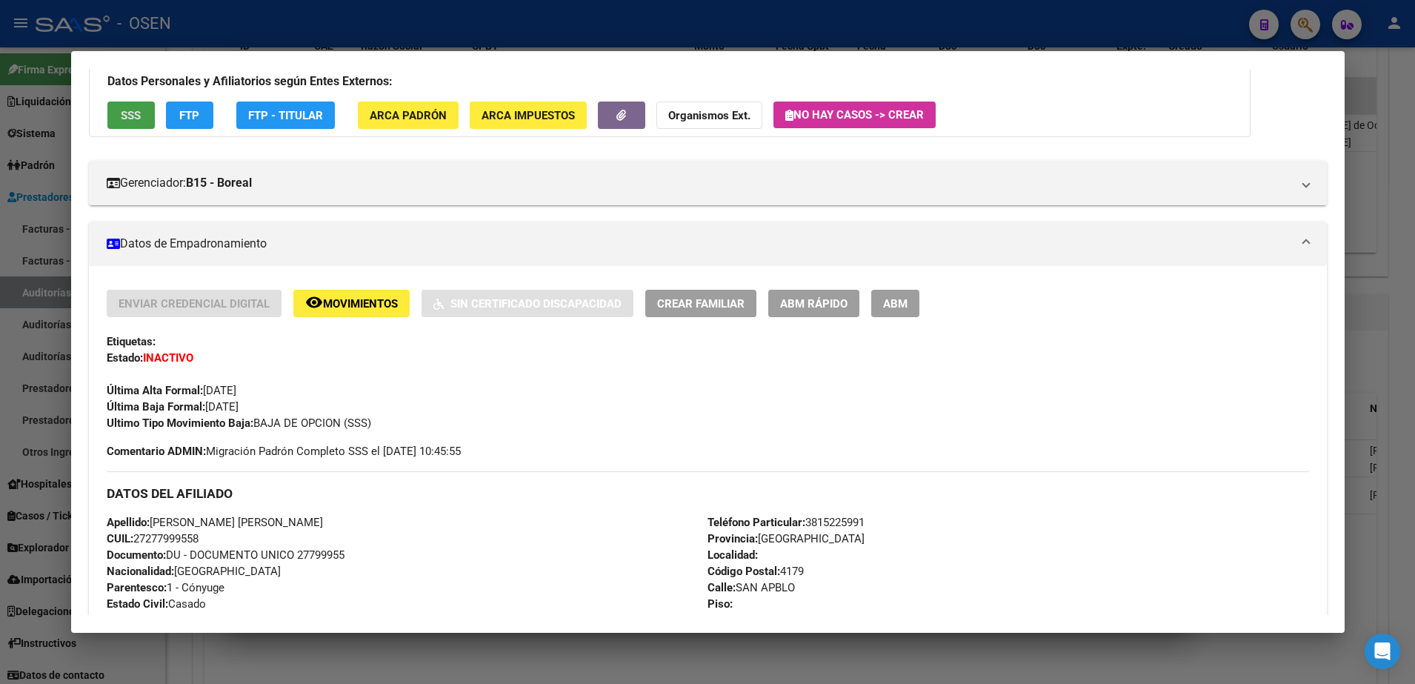
click at [127, 113] on span "SSS" at bounding box center [131, 115] width 20 height 13
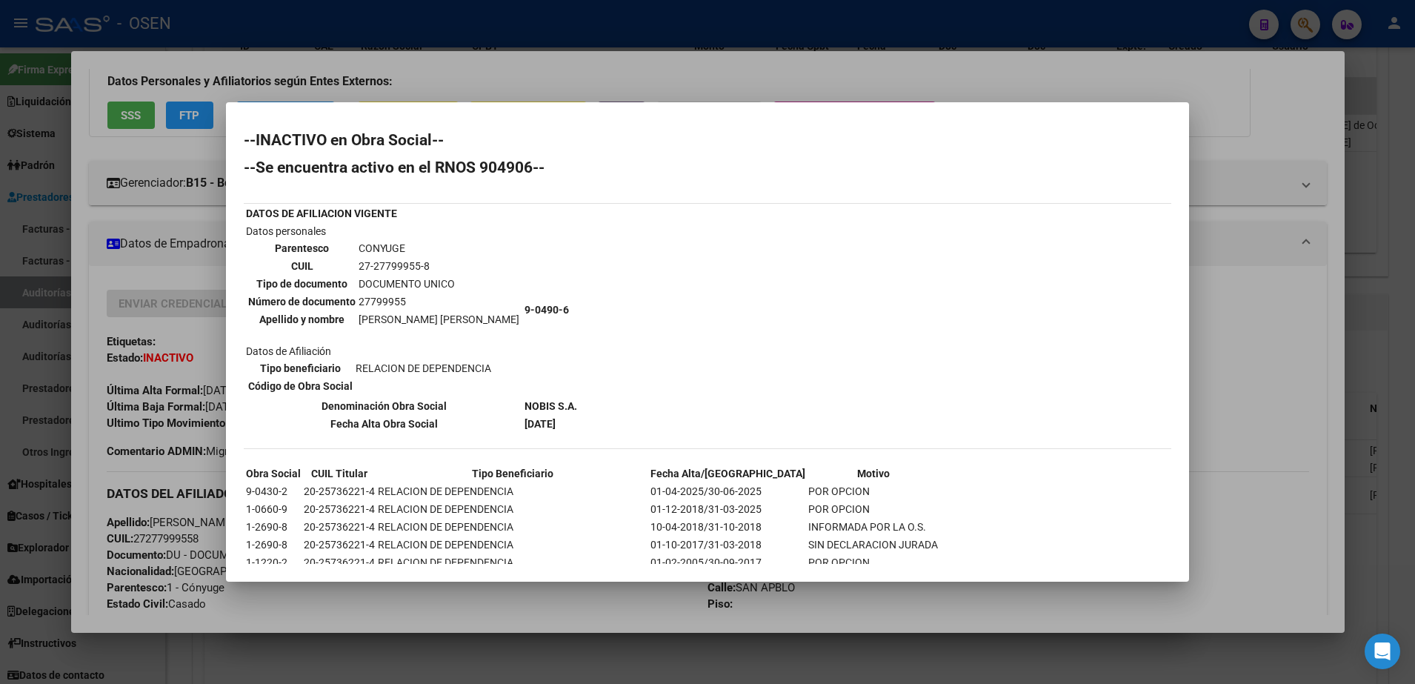
scroll to position [91, 0]
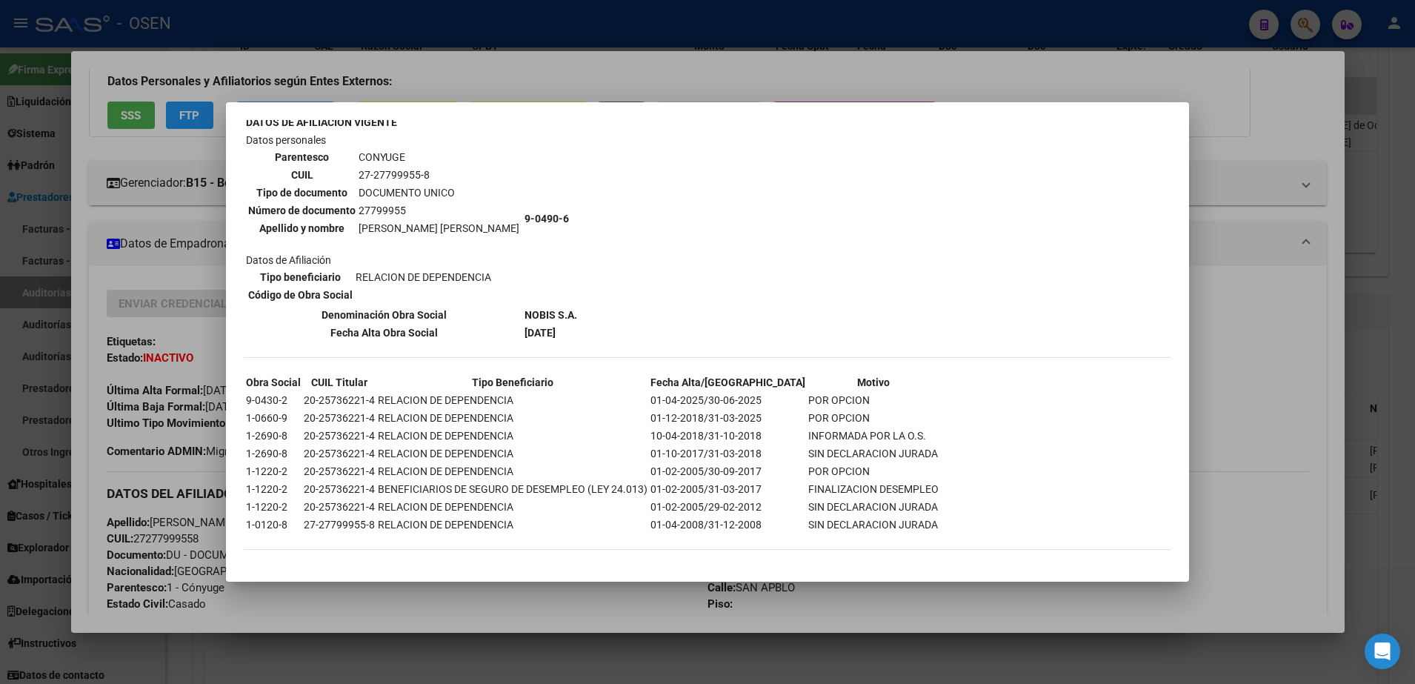
click at [1076, 290] on div "--INACTIVO en Obra Social-- --Se encuentra activo en el RNOS 904906-- DATOS DE …" at bounding box center [707, 302] width 927 height 523
drag, startPoint x: 362, startPoint y: 229, endPoint x: 419, endPoint y: 227, distance: 56.3
click at [419, 227] on td "[PERSON_NAME] [PERSON_NAME]" at bounding box center [439, 228] width 162 height 16
drag, startPoint x: 419, startPoint y: 227, endPoint x: 347, endPoint y: 219, distance: 71.6
click at [347, 219] on tbody "Parentesco CONYUGE CUIL 27-27799955-8 Tipo de documento DOCUMENTO UNICO Número …" at bounding box center [383, 192] width 273 height 87
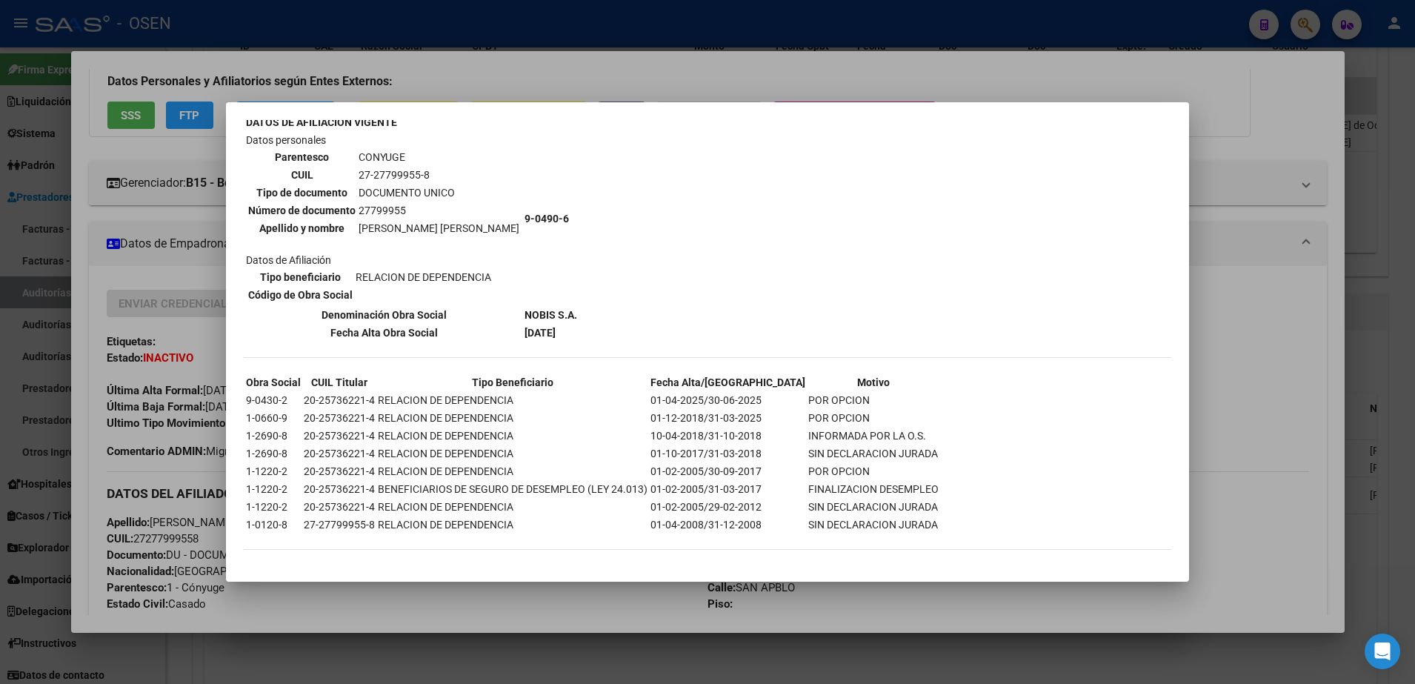
click at [431, 225] on td "[PERSON_NAME] [PERSON_NAME]" at bounding box center [439, 228] width 162 height 16
drag, startPoint x: 353, startPoint y: 228, endPoint x: 466, endPoint y: 227, distance: 113.3
click at [466, 227] on table "Parentesco CONYUGE CUIL 27-27799955-8 Tipo de documento DOCUMENTO UNICO Número …" at bounding box center [384, 192] width 276 height 90
copy tr "[PERSON_NAME] [PERSON_NAME]"
click at [1116, 170] on div "--INACTIVO en Obra Social-- --Se encuentra activo en el RNOS 904906-- DATOS DE …" at bounding box center [707, 302] width 927 height 523
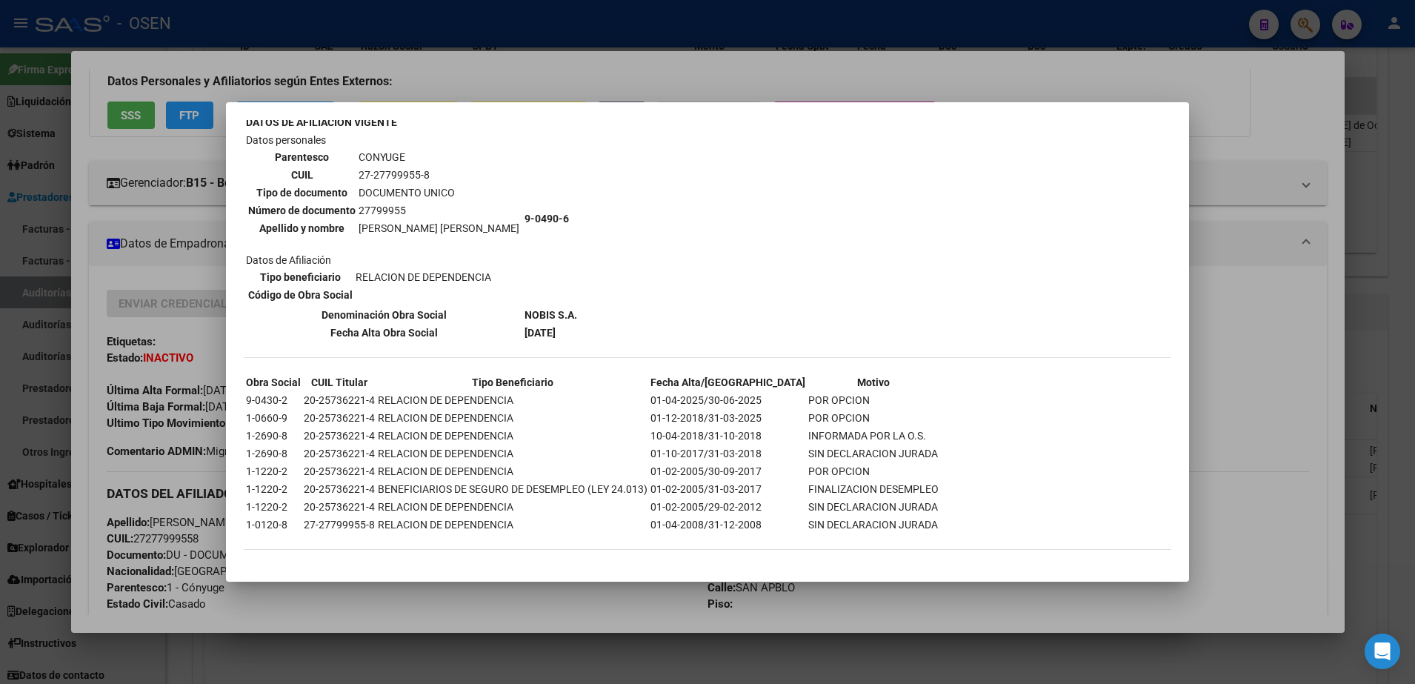
click at [1104, 80] on div at bounding box center [707, 342] width 1415 height 684
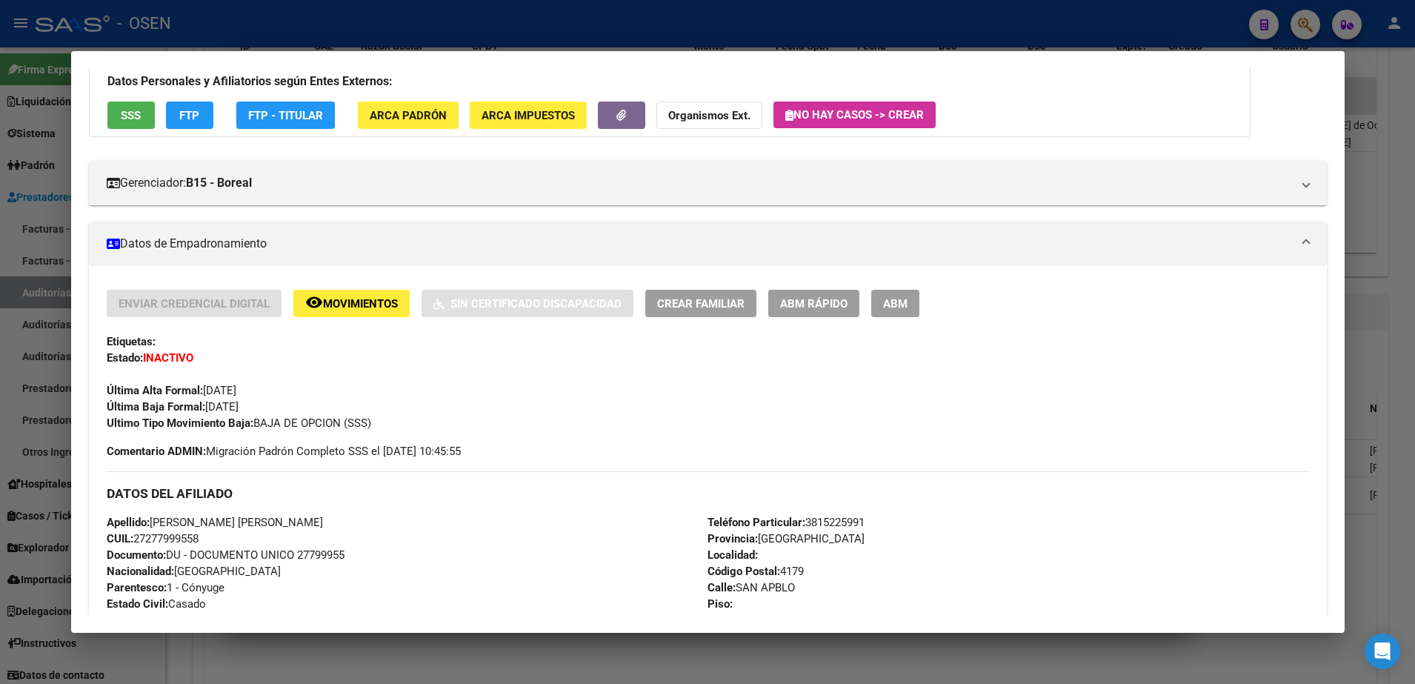
click at [978, 44] on div at bounding box center [707, 342] width 1415 height 684
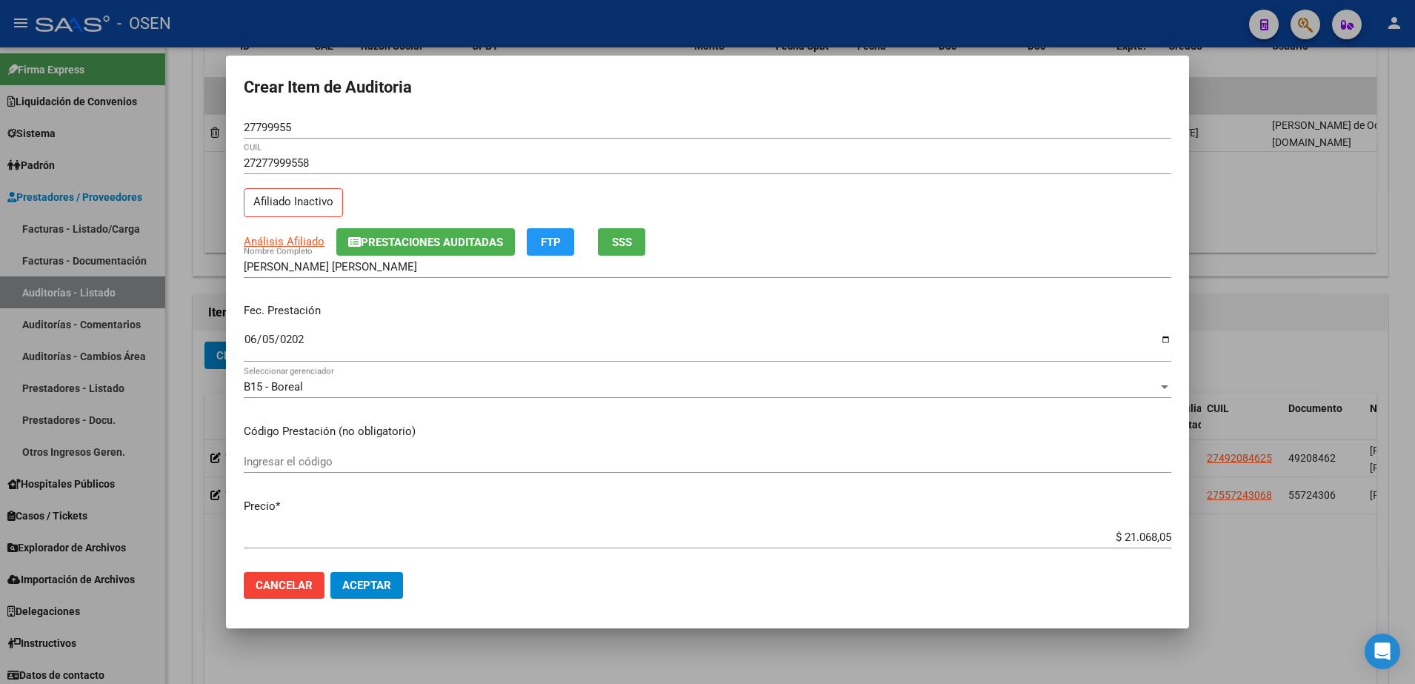
click at [277, 124] on input "27799955" at bounding box center [707, 127] width 927 height 13
click at [365, 269] on input "[PERSON_NAME] [PERSON_NAME]" at bounding box center [707, 266] width 927 height 13
paste input "27799955"
click at [1082, 527] on div "$ 21.068,05 Ingresar el precio" at bounding box center [707, 537] width 927 height 22
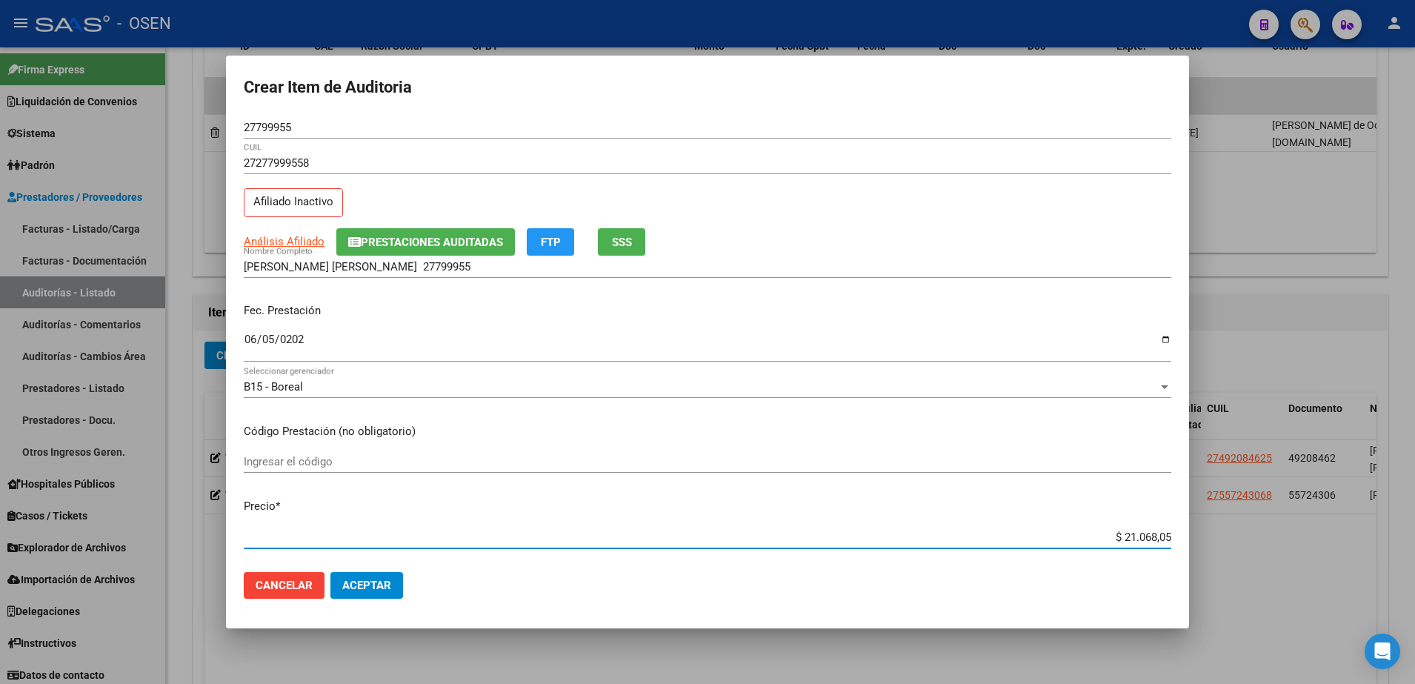
drag, startPoint x: 1095, startPoint y: 535, endPoint x: 1183, endPoint y: 536, distance: 88.2
click at [1183, 536] on mat-dialog-content "27799955 Nro Documento 27277999558 CUIL Afiliado Inactivo Análisis Afiliado Pre…" at bounding box center [707, 338] width 963 height 444
click at [427, 266] on input "[PERSON_NAME] [PERSON_NAME] 27799955" at bounding box center [707, 266] width 927 height 13
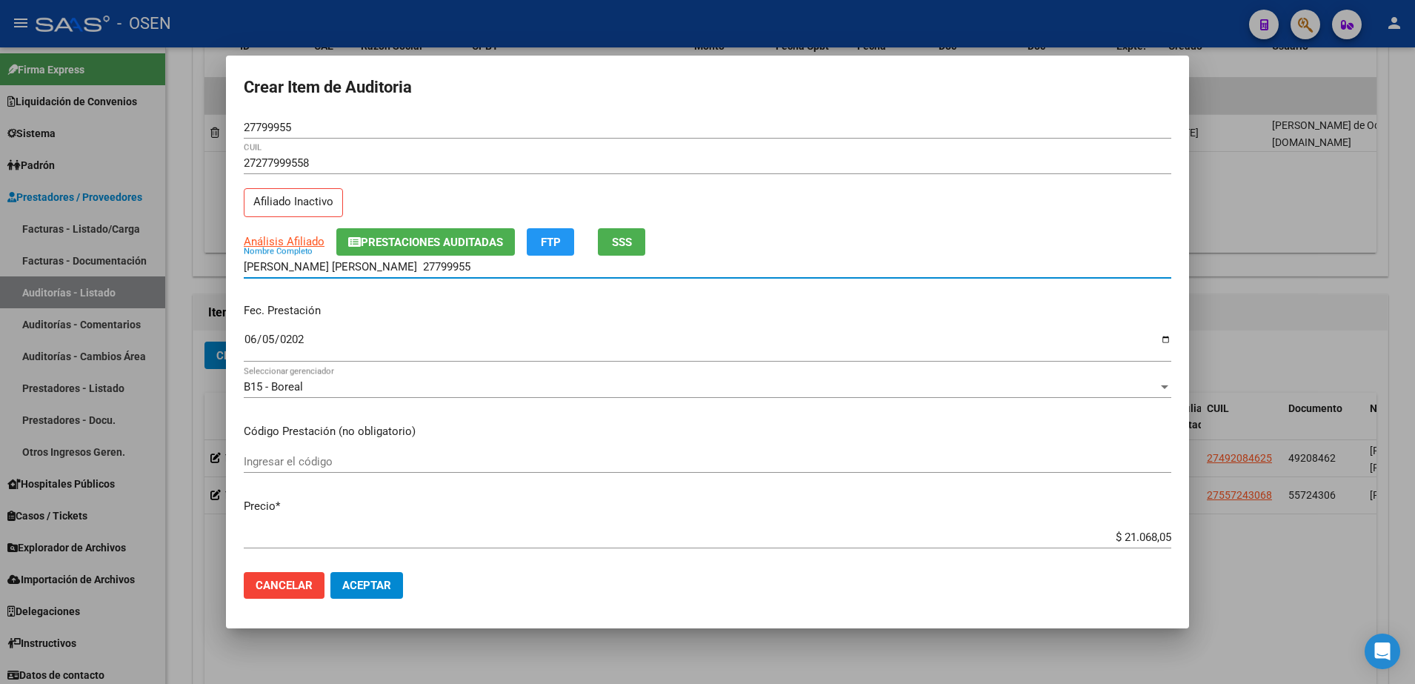
paste input "$ 21.068,05"
drag, startPoint x: 434, startPoint y: 268, endPoint x: 193, endPoint y: 267, distance: 240.7
click at [193, 267] on div "Crear Item de Auditoria 27799955 Nro Documento 27277999558 CUIL Afiliado Inacti…" at bounding box center [707, 342] width 1415 height 684
click at [464, 266] on input "[PERSON_NAME] [PERSON_NAME] 27799955 $ 21.068,05" at bounding box center [707, 266] width 927 height 13
drag, startPoint x: 492, startPoint y: 266, endPoint x: 363, endPoint y: 264, distance: 128.9
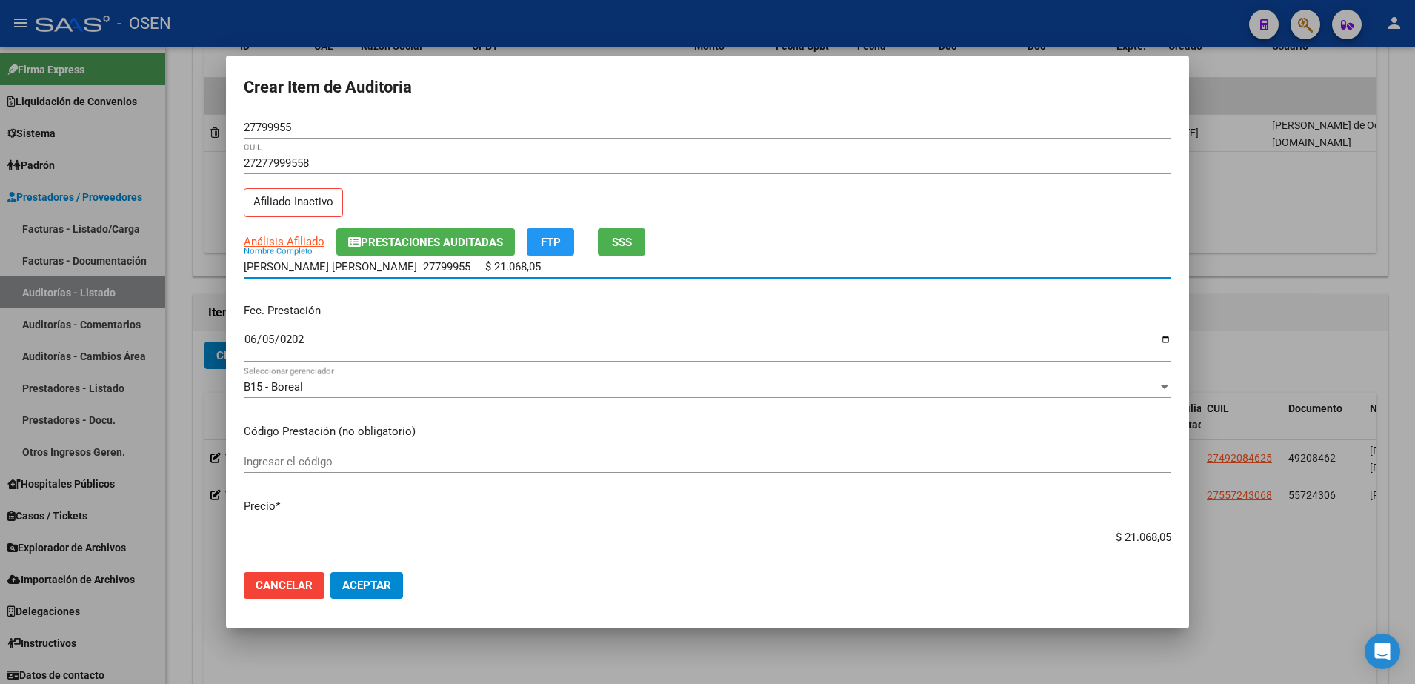
click at [363, 264] on input "[PERSON_NAME] [PERSON_NAME] 27799955 $ 21.068,05" at bounding box center [707, 266] width 927 height 13
type input "[PERSON_NAME] [PERSON_NAME]"
click at [368, 579] on span "Aceptar" at bounding box center [366, 585] width 49 height 13
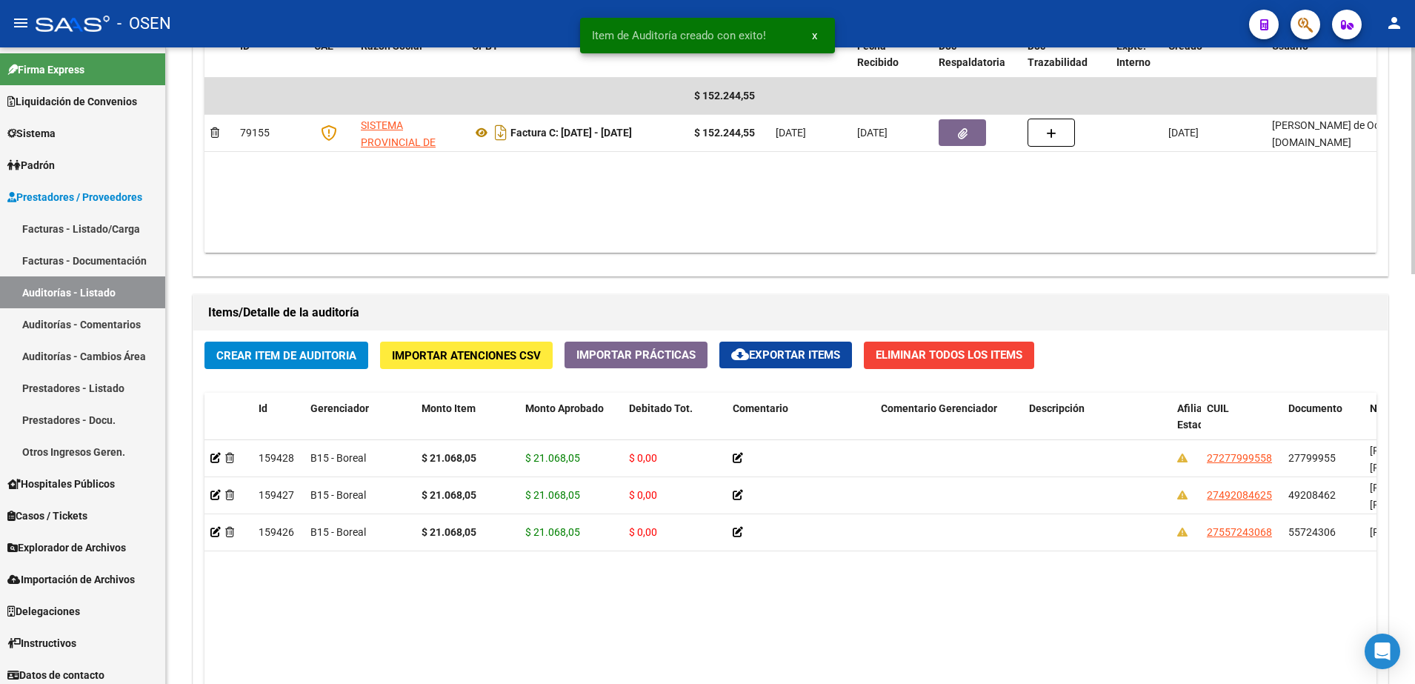
click at [371, 356] on div "Crear Item de Auditoria Importar Atenciones CSV Importar Prácticas cloud_downlo…" at bounding box center [790, 612] width 1194 height 564
click at [367, 356] on button "Crear Item de Auditoria" at bounding box center [286, 354] width 164 height 27
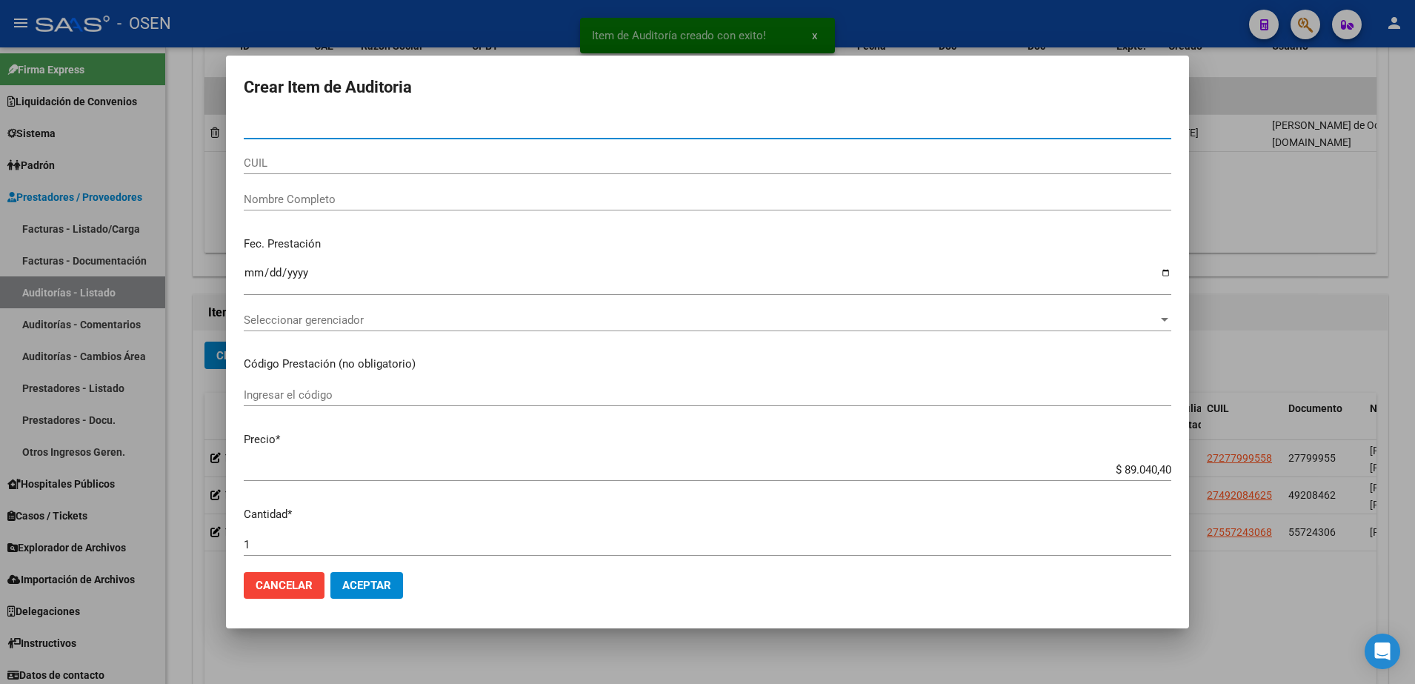
click at [374, 159] on input "CUIL" at bounding box center [707, 162] width 927 height 13
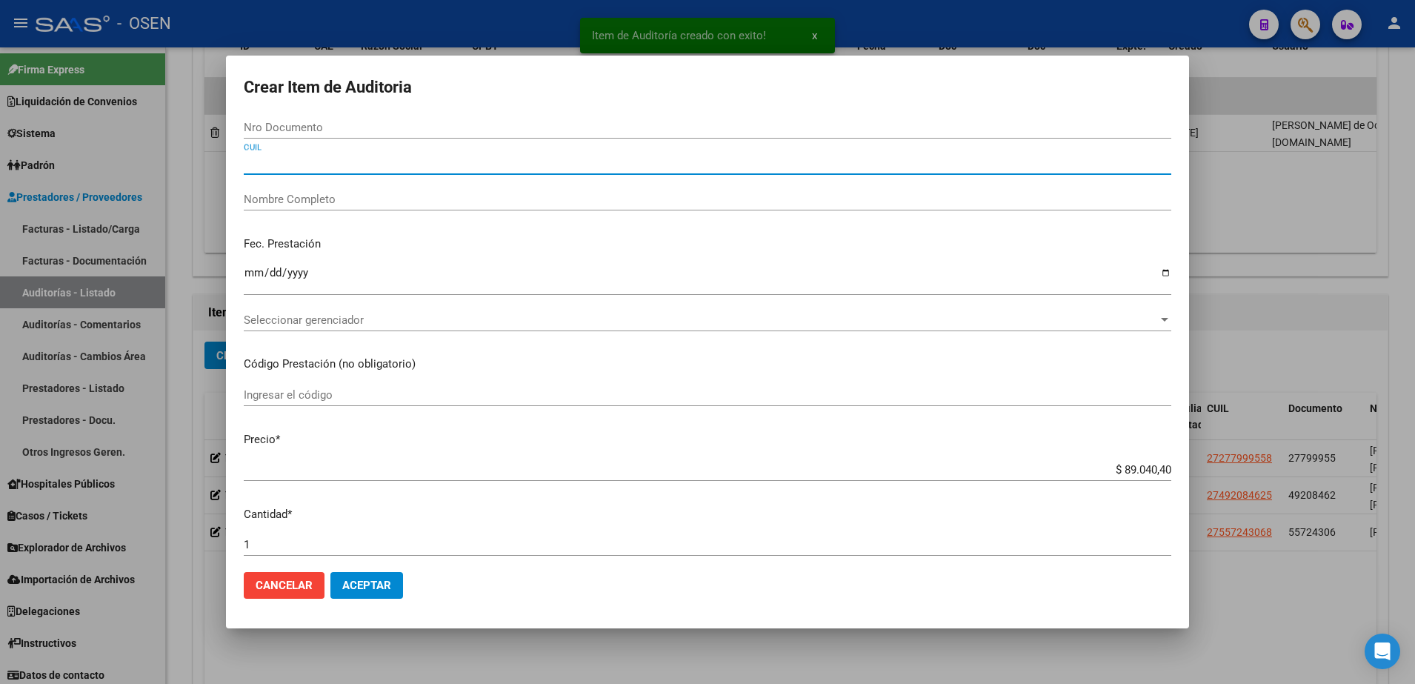
paste input "27492084625"
type input "27492084625"
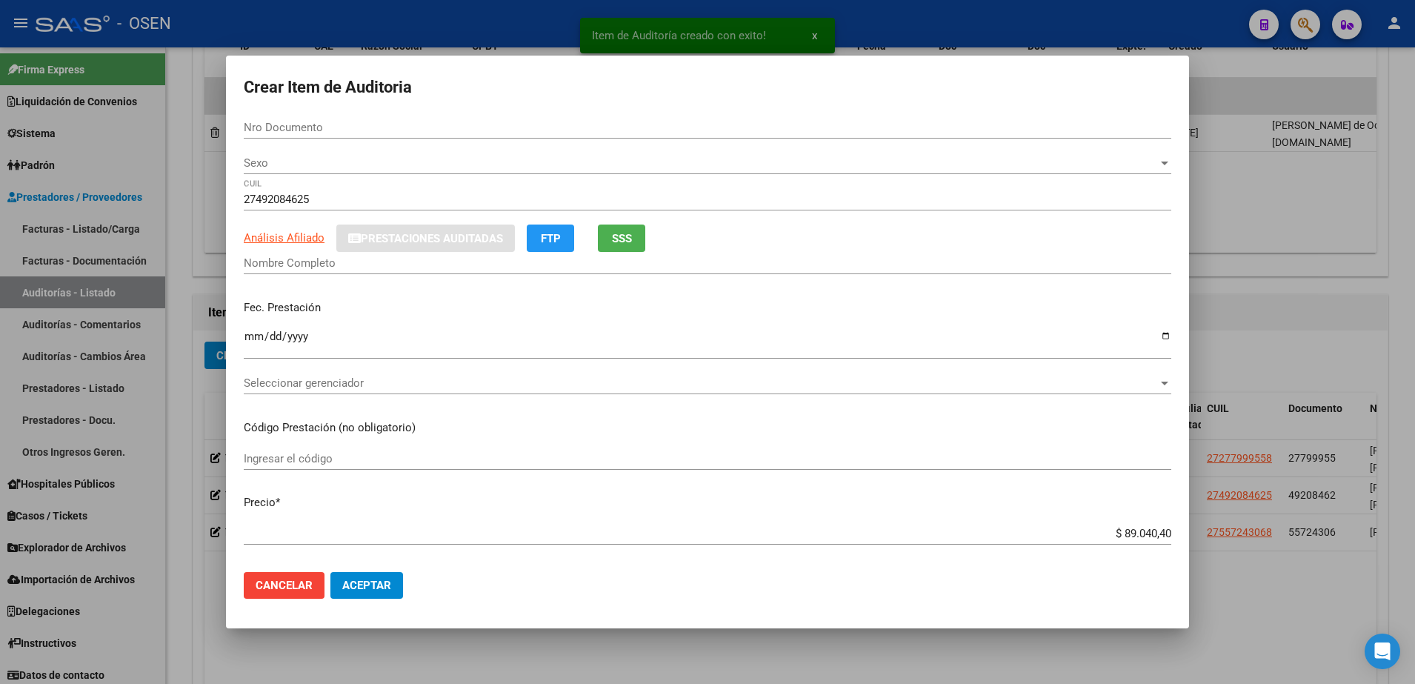
type input "49208462"
type input "[PERSON_NAME] [PERSON_NAME]"
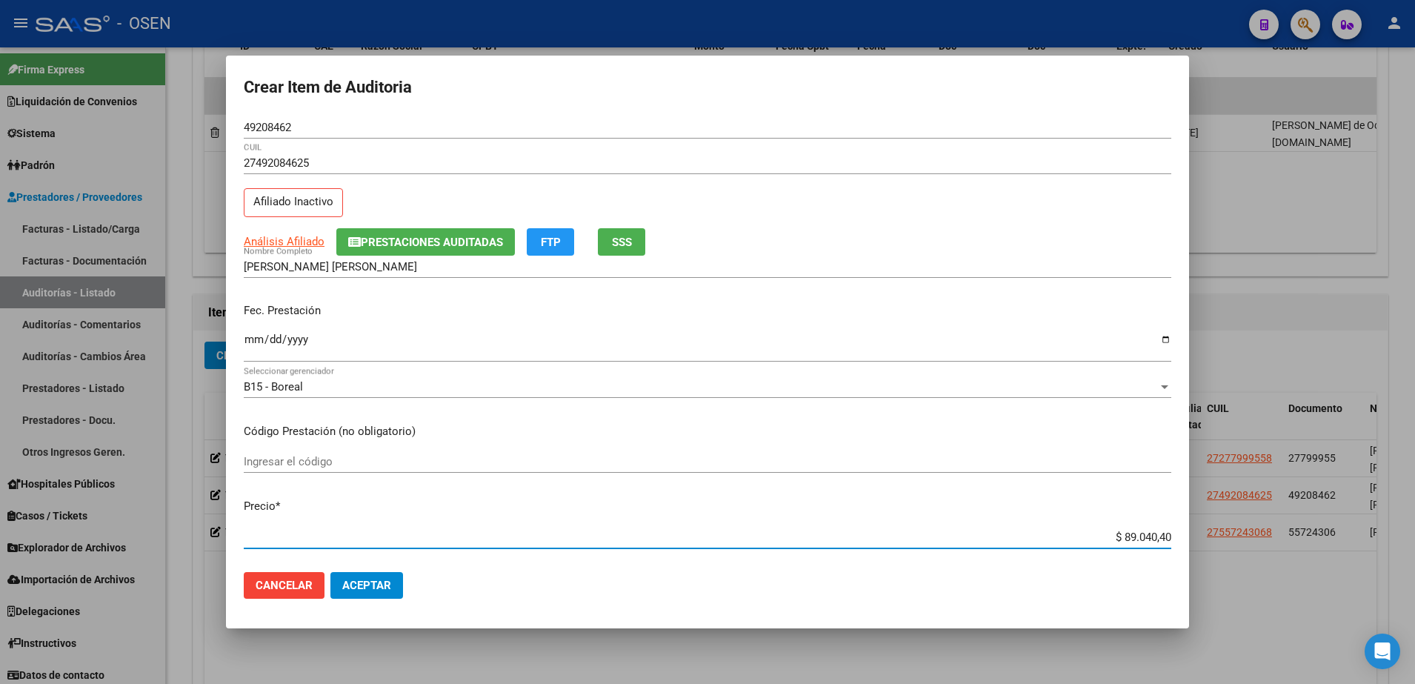
click at [1140, 539] on input "$ 89.040,40" at bounding box center [707, 536] width 927 height 13
paste input "10.000,0"
type input "$ 10.000,00"
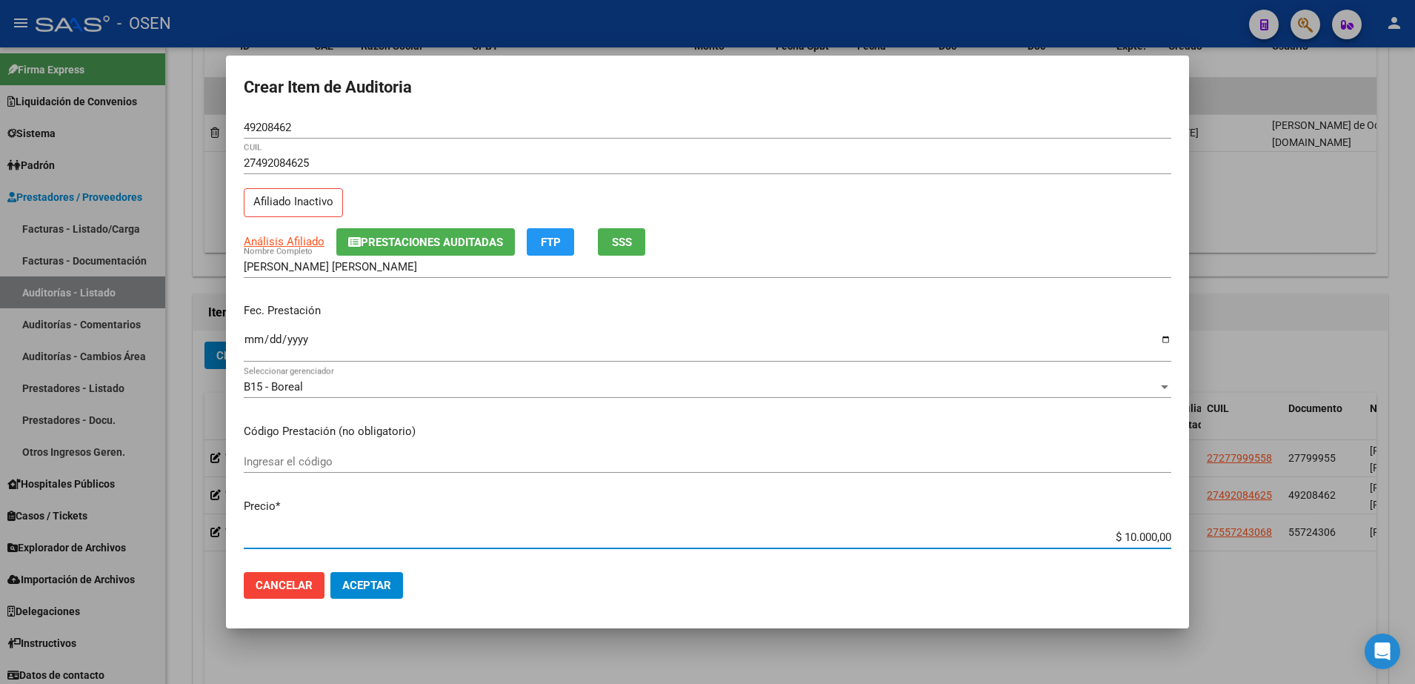
type input "$ 10.000,00"
click at [254, 335] on input "Ingresar la fecha" at bounding box center [707, 345] width 927 height 24
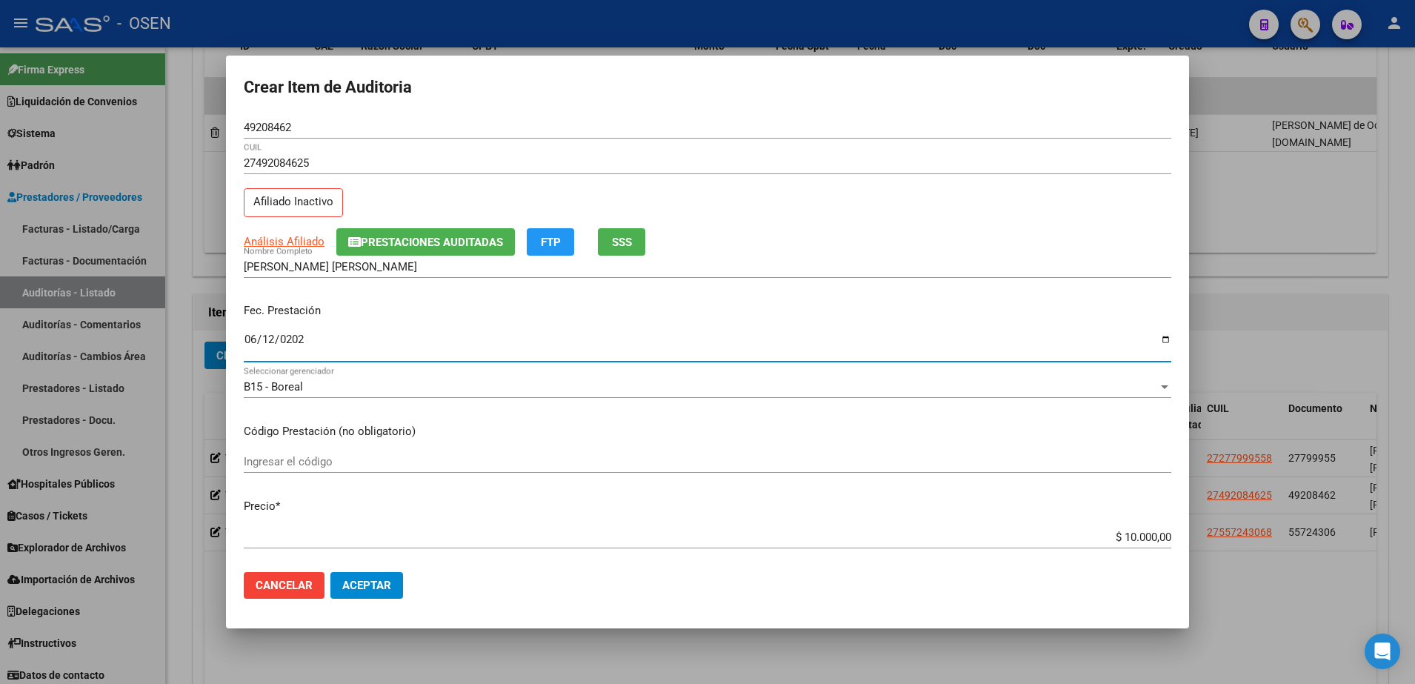
type input "[DATE]"
click at [384, 564] on mat-dialog-actions "Cancelar Aceptar" at bounding box center [707, 585] width 927 height 50
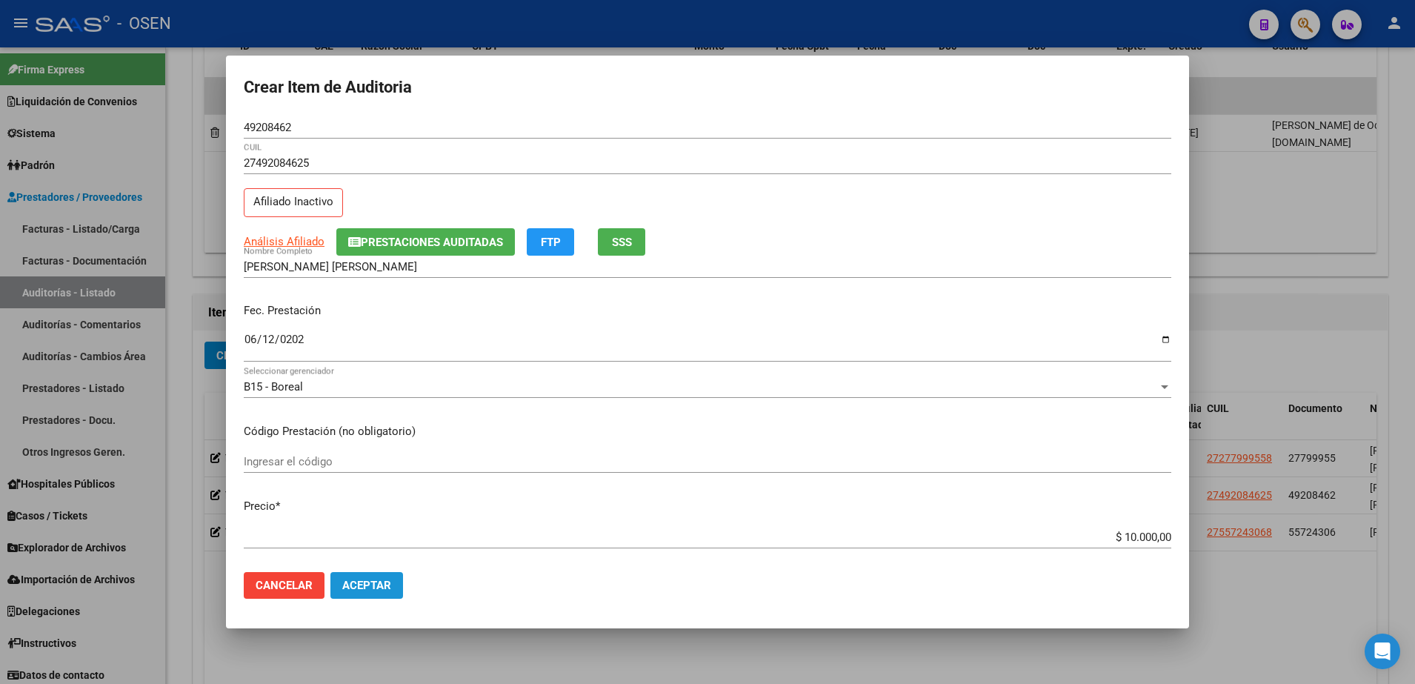
click at [387, 584] on span "Aceptar" at bounding box center [366, 585] width 49 height 13
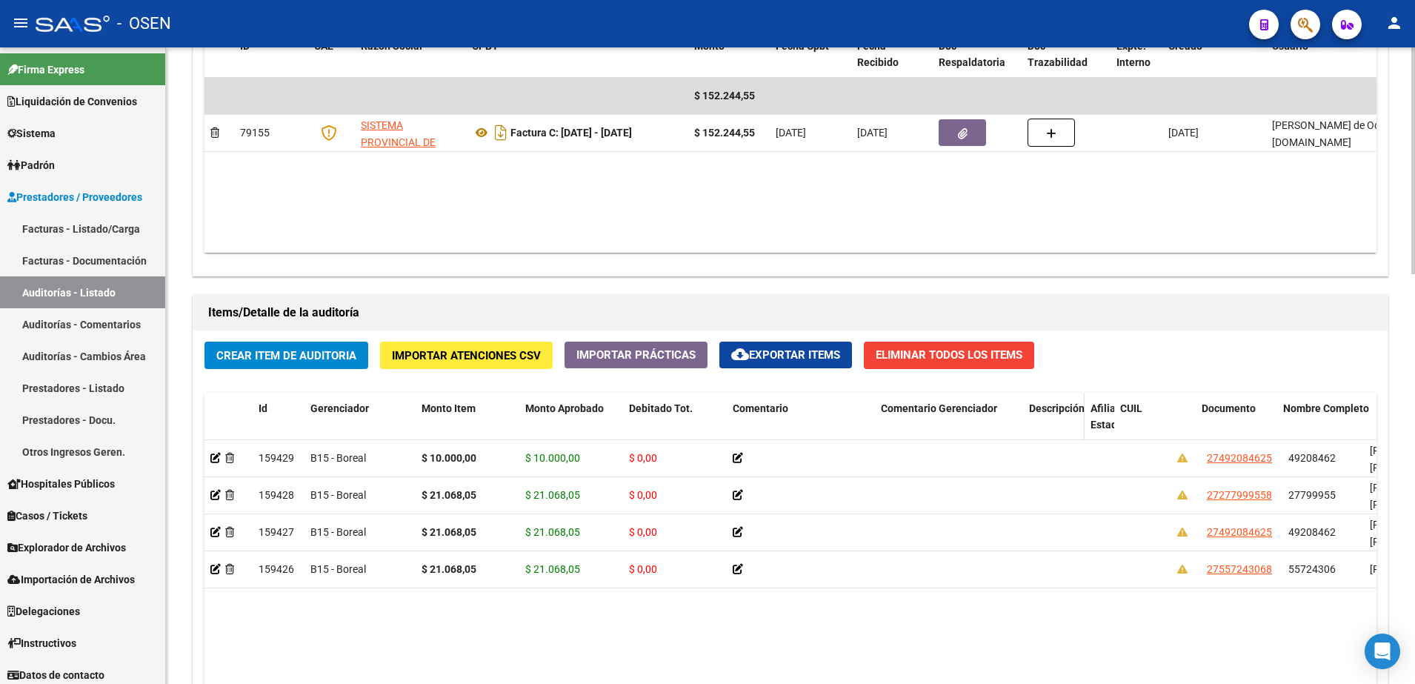
drag, startPoint x: 1167, startPoint y: 407, endPoint x: 1040, endPoint y: 410, distance: 127.5
click at [1040, 410] on datatable-header-cell "Descripción" at bounding box center [1053, 425] width 61 height 65
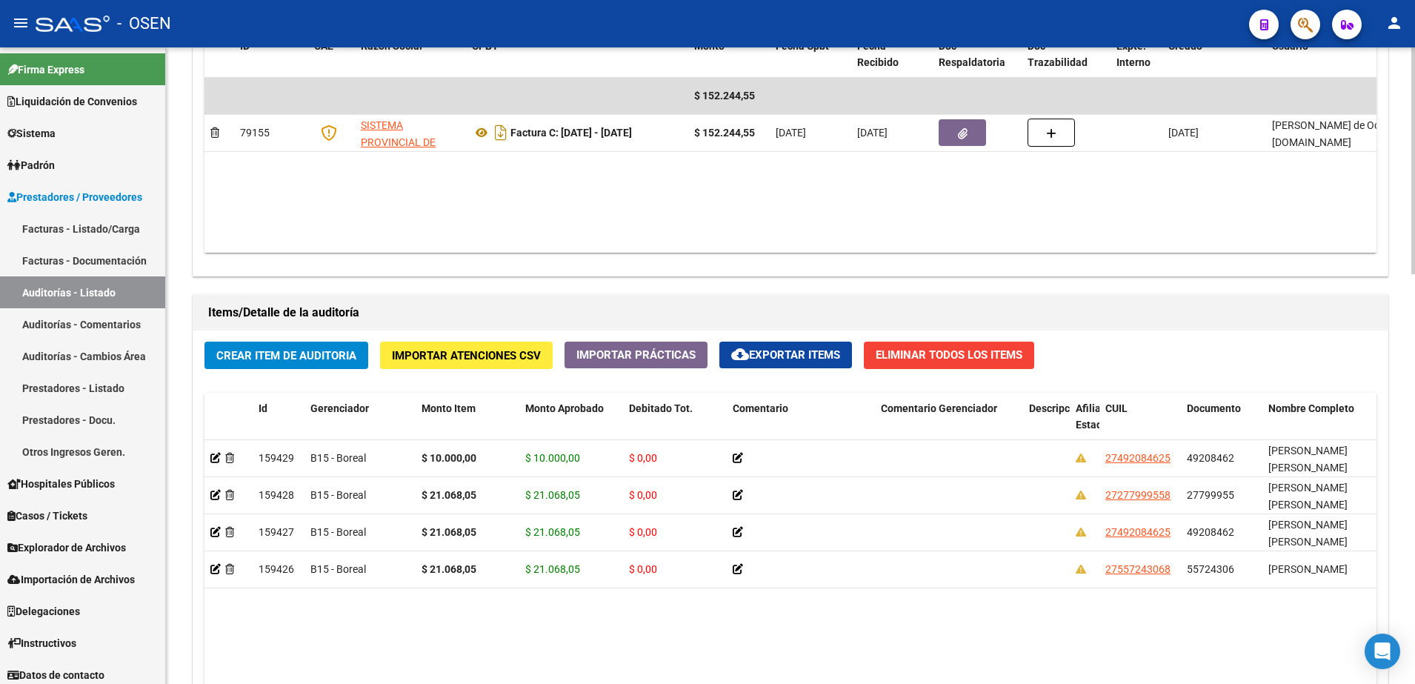
drag, startPoint x: 1040, startPoint y: 410, endPoint x: 932, endPoint y: 627, distance: 241.8
click at [932, 627] on datatable-body "159429 B15 - Boreal $ 10.000,00 $ 10.000,00 $ 0,00 27492084625 49208462 [PERSON…" at bounding box center [790, 637] width 1172 height 394
click at [330, 363] on button "Crear Item de Auditoria" at bounding box center [286, 354] width 164 height 27
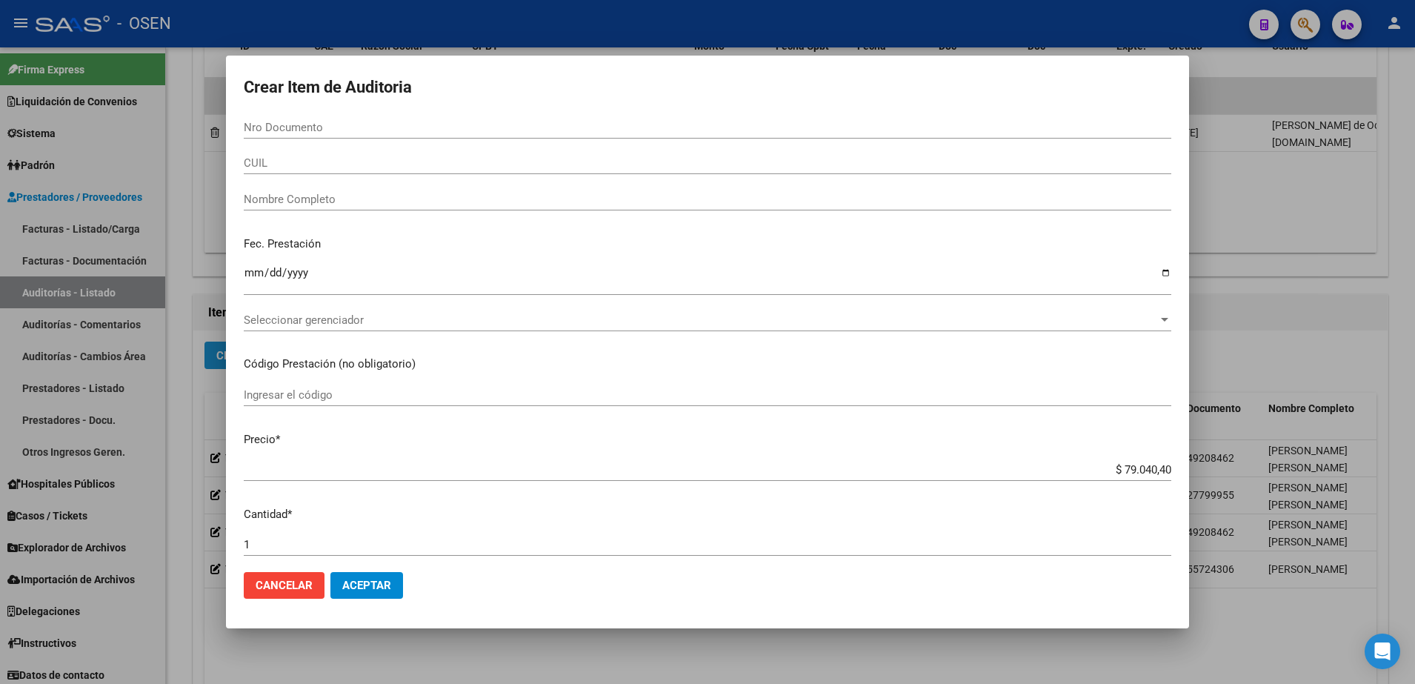
paste input "27799955"
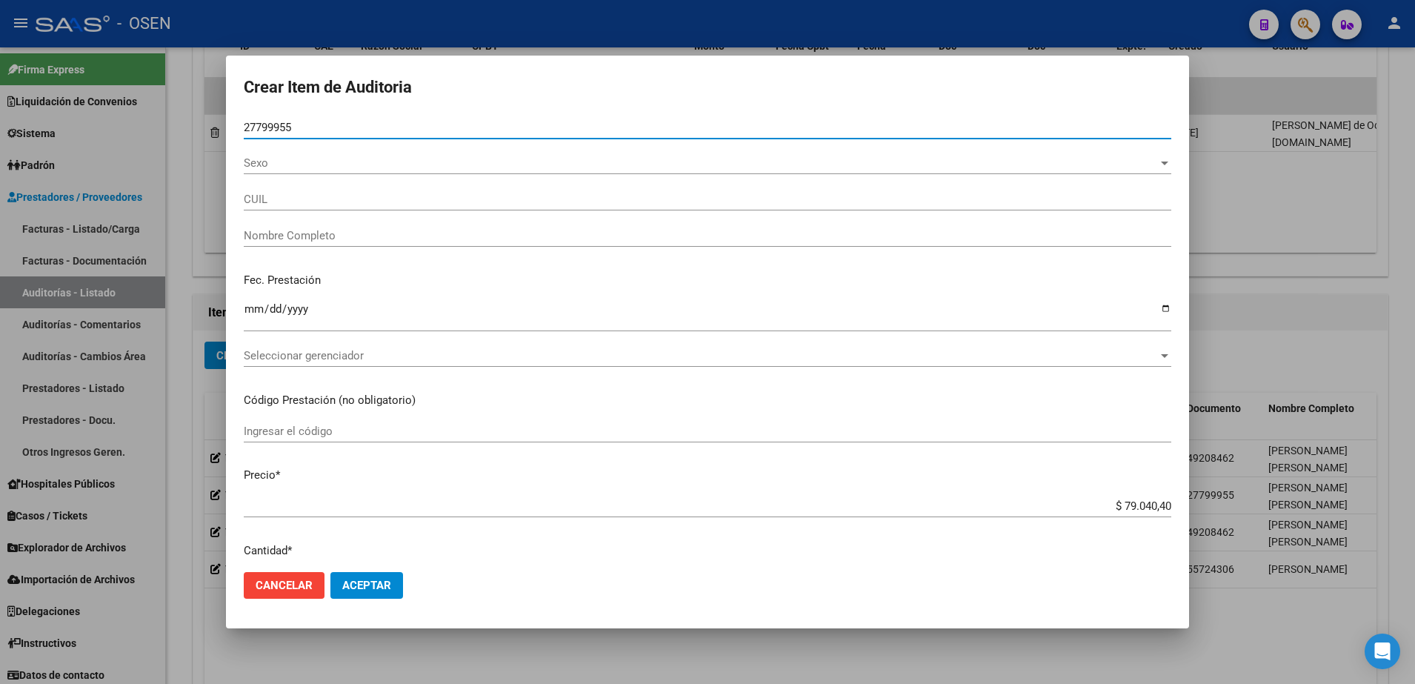
type input "27799955"
type input "27277999558"
type input "[PERSON_NAME] [PERSON_NAME]"
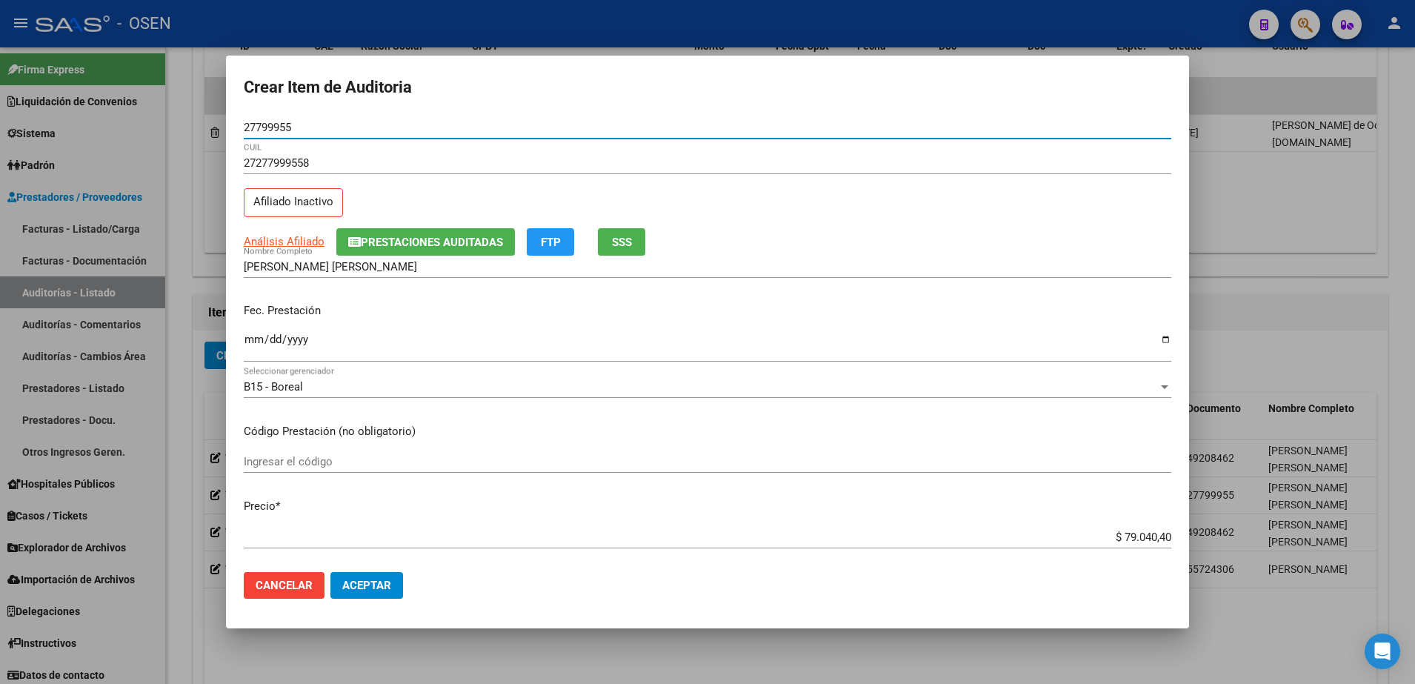
click at [236, 350] on mat-dialog-content "27799955 Nro Documento 27277999558 CUIL Afiliado Inactivo Análisis Afiliado Pre…" at bounding box center [707, 338] width 963 height 444
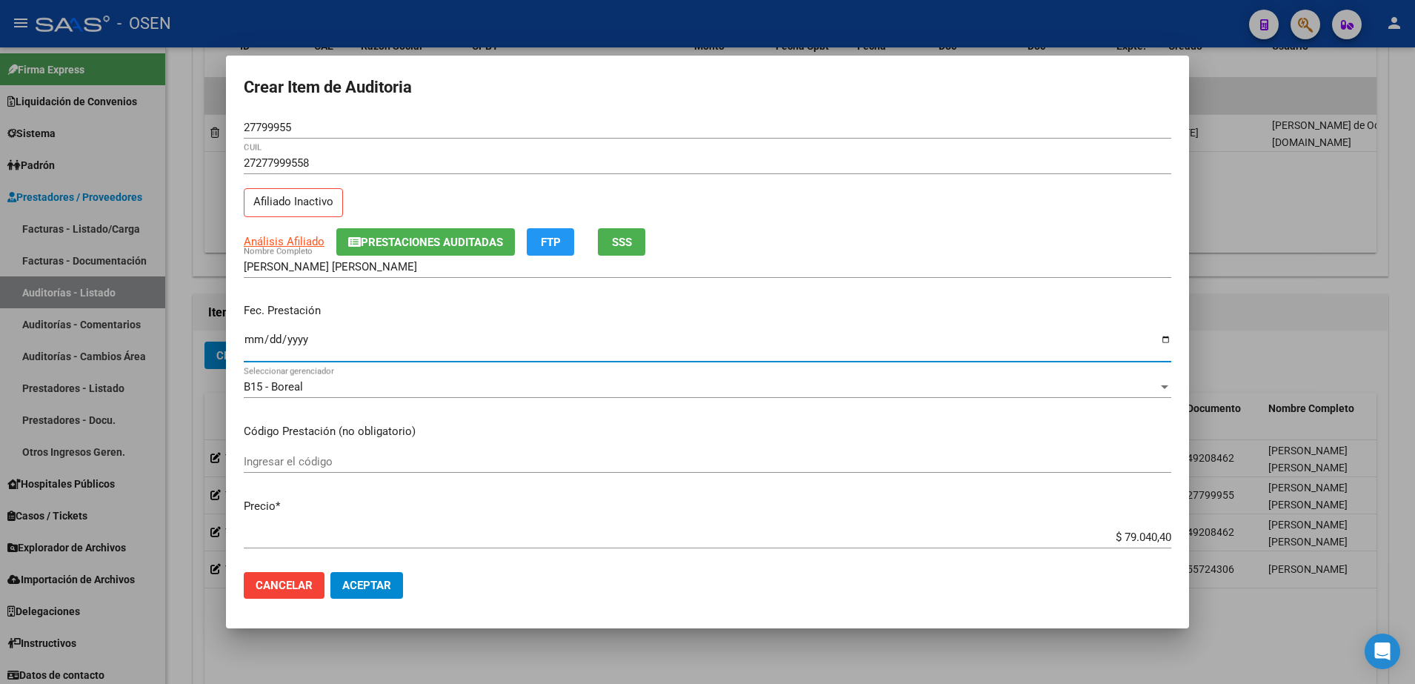
click at [250, 349] on input "Ingresar la fecha" at bounding box center [707, 345] width 927 height 24
type input "[DATE]"
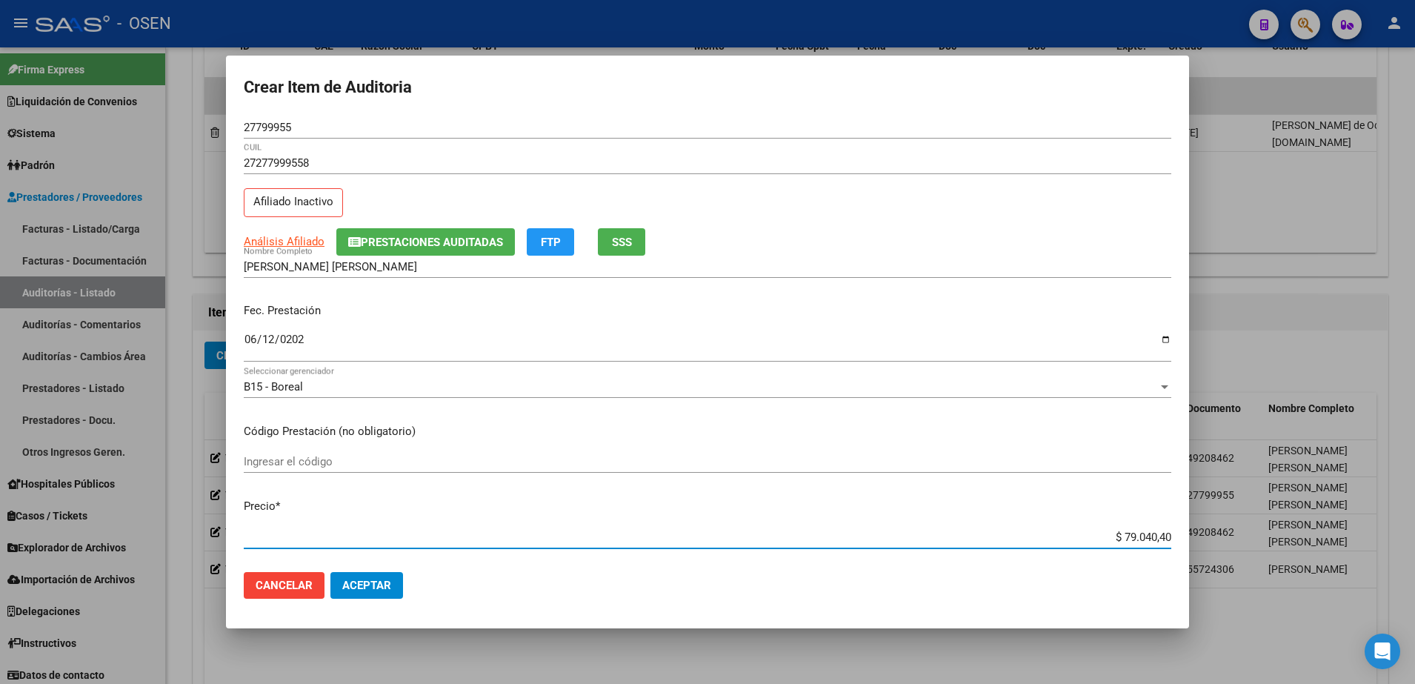
paste input "10.000,0"
type input "$ 10.000,00"
click at [345, 572] on button "Aceptar" at bounding box center [366, 585] width 73 height 27
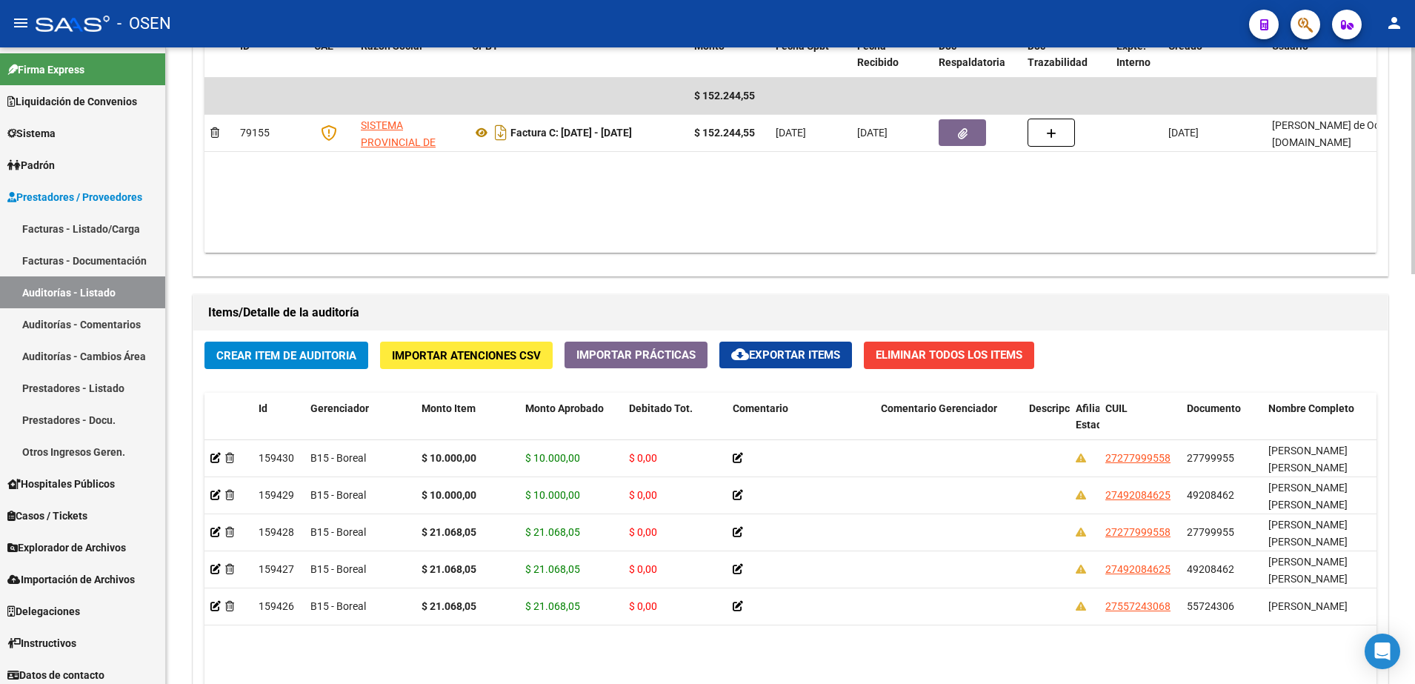
click at [332, 332] on div "Crear Item de Auditoria Importar Atenciones CSV Importar Prácticas cloud_downlo…" at bounding box center [790, 612] width 1194 height 564
click at [337, 344] on button "Crear Item de Auditoria" at bounding box center [286, 354] width 164 height 27
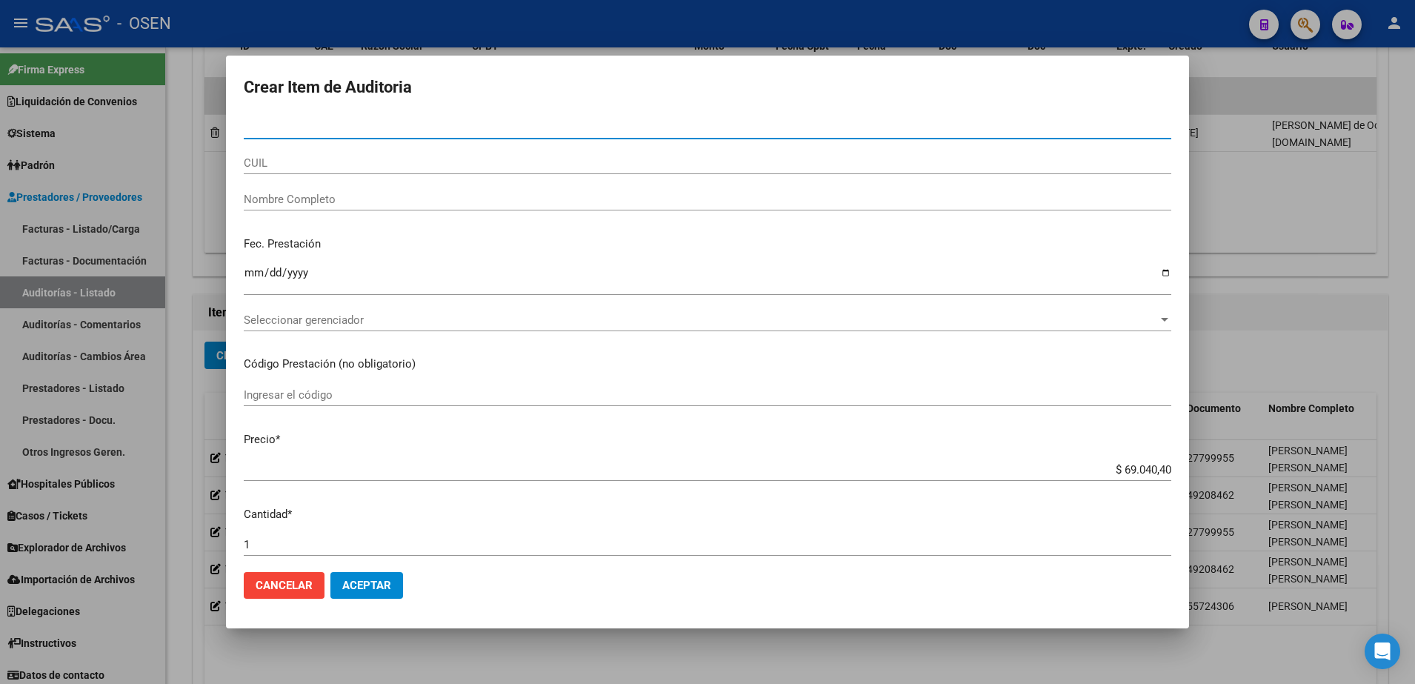
paste input "53934055"
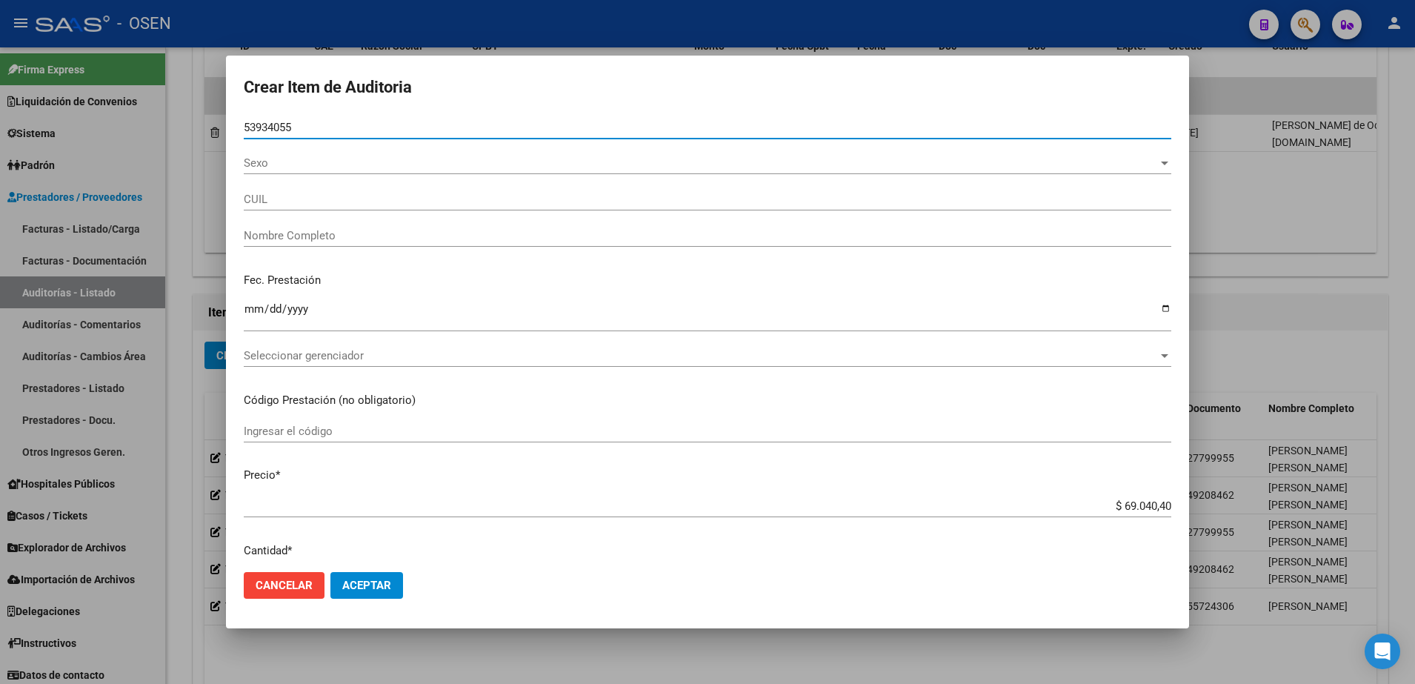
type input "53934055"
type input "20539340558"
type input "[PERSON_NAME] GAIN"
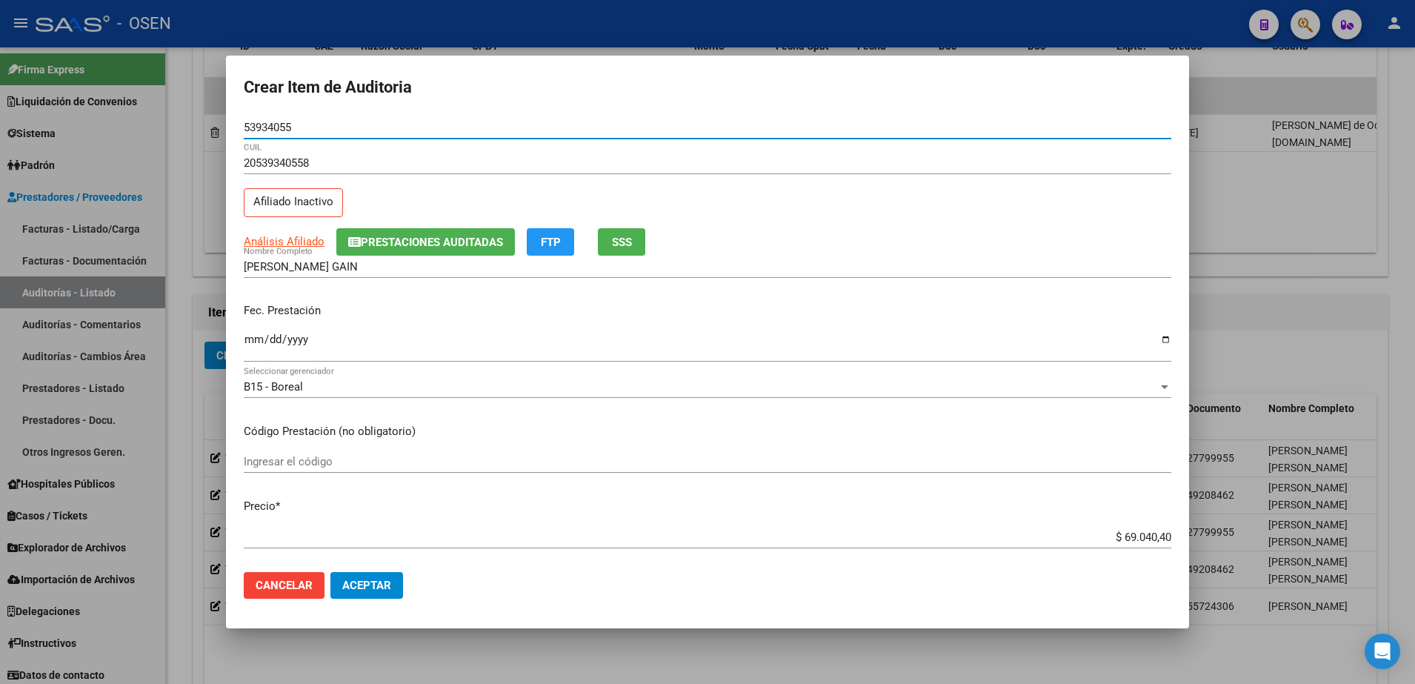
click at [1136, 531] on input "$ 69.040,40" at bounding box center [707, 536] width 927 height 13
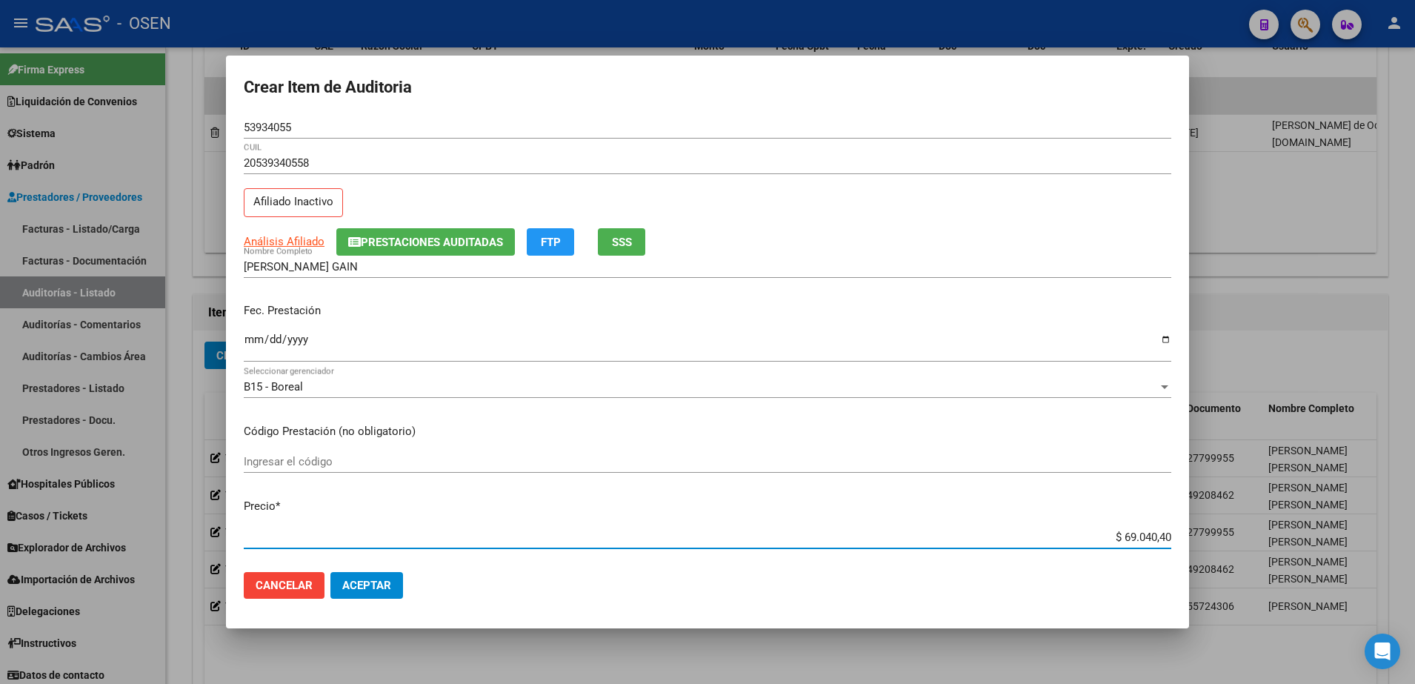
click at [1136, 531] on input "$ 69.040,40" at bounding box center [707, 536] width 927 height 13
paste input "53934055"
type input "$ 539.340,55"
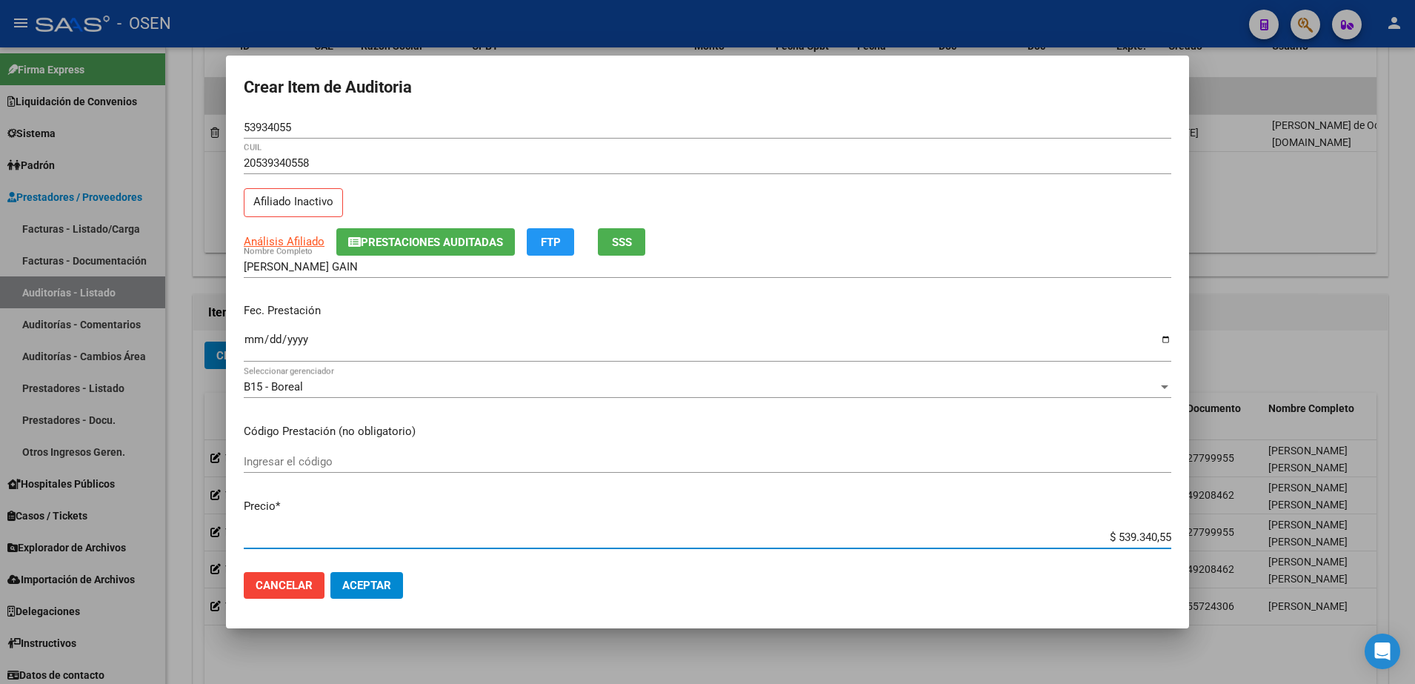
click at [300, 576] on button "Cancelar" at bounding box center [284, 585] width 81 height 27
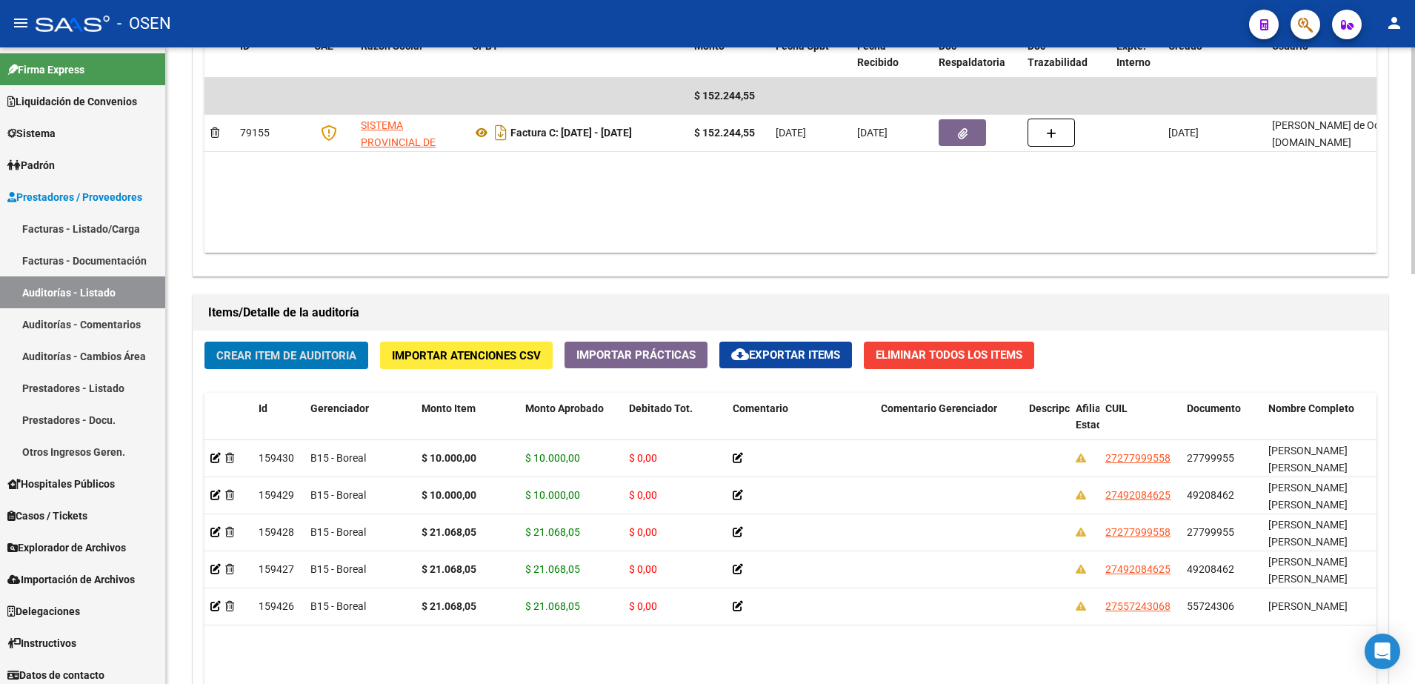
click at [306, 355] on span "Crear Item de Auditoria" at bounding box center [286, 355] width 140 height 13
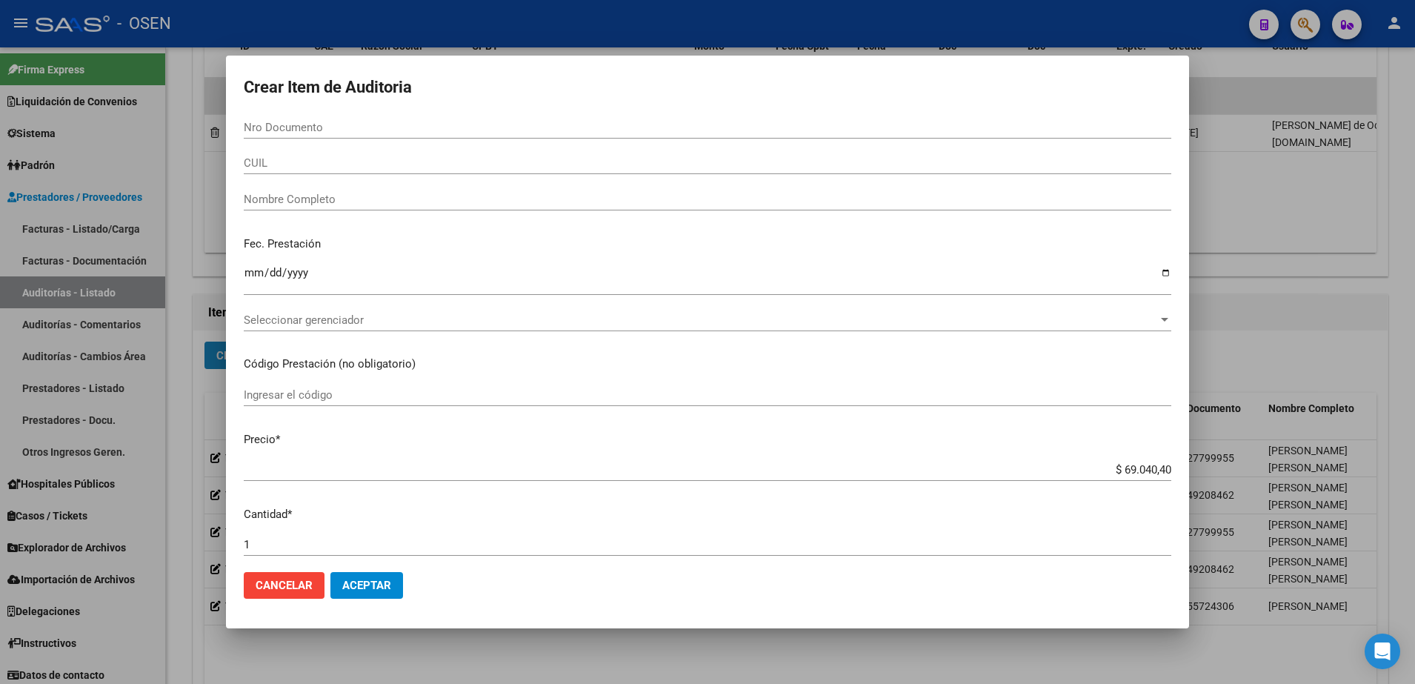
paste input "53934055"
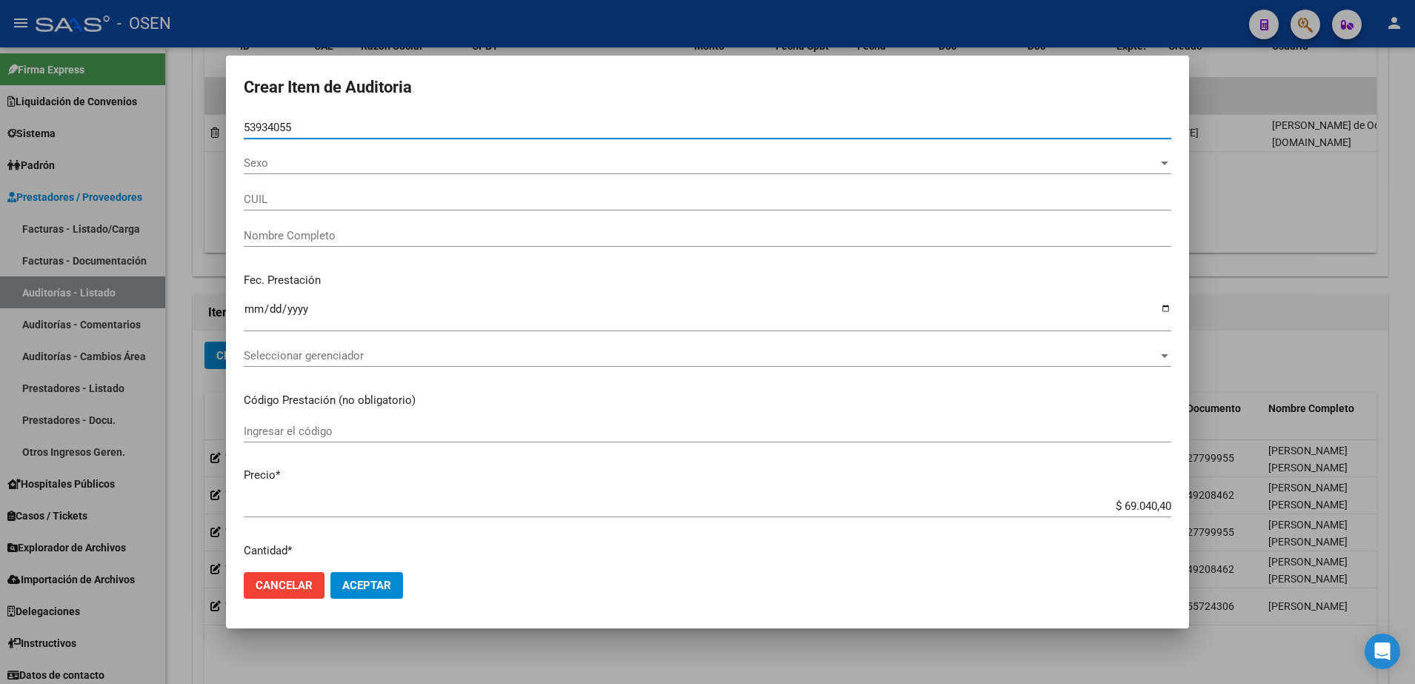
type input "53934055"
type input "20539340558"
type input "[PERSON_NAME] GAIN"
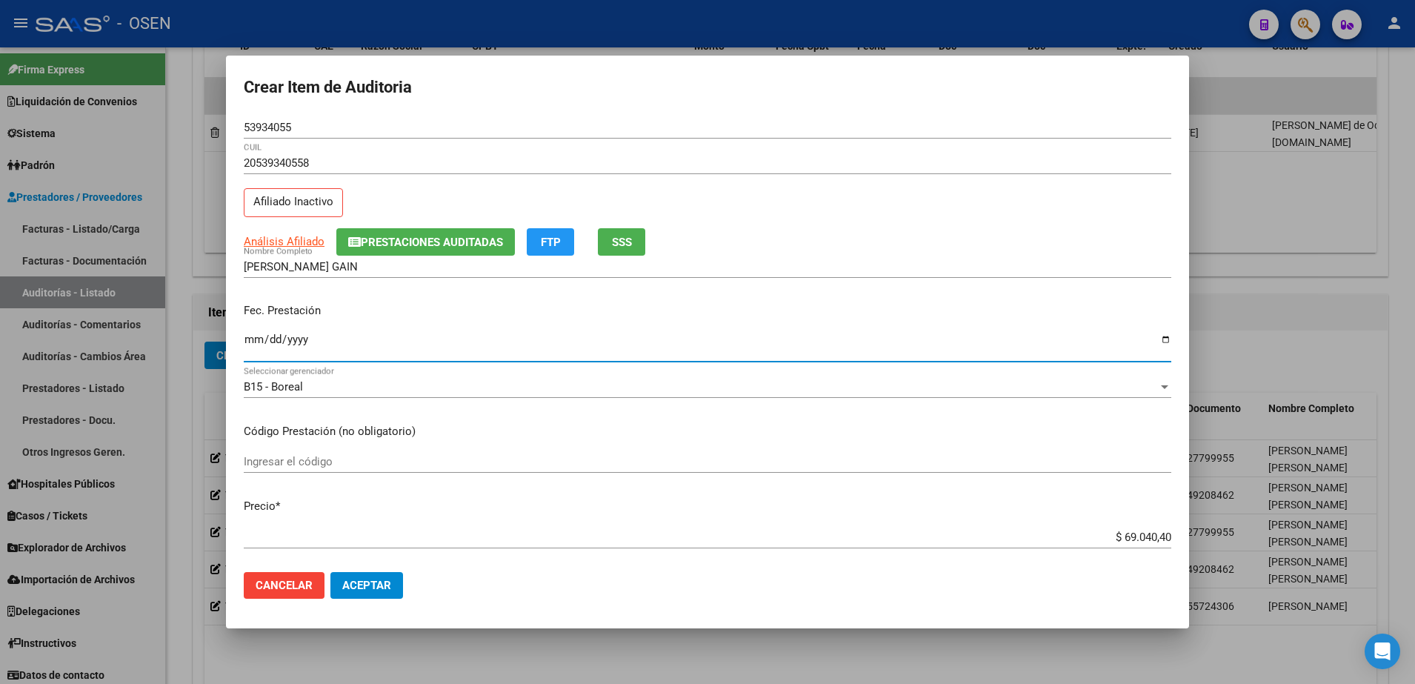
click at [247, 340] on input "Ingresar la fecha" at bounding box center [707, 345] width 927 height 24
type input "[DATE]"
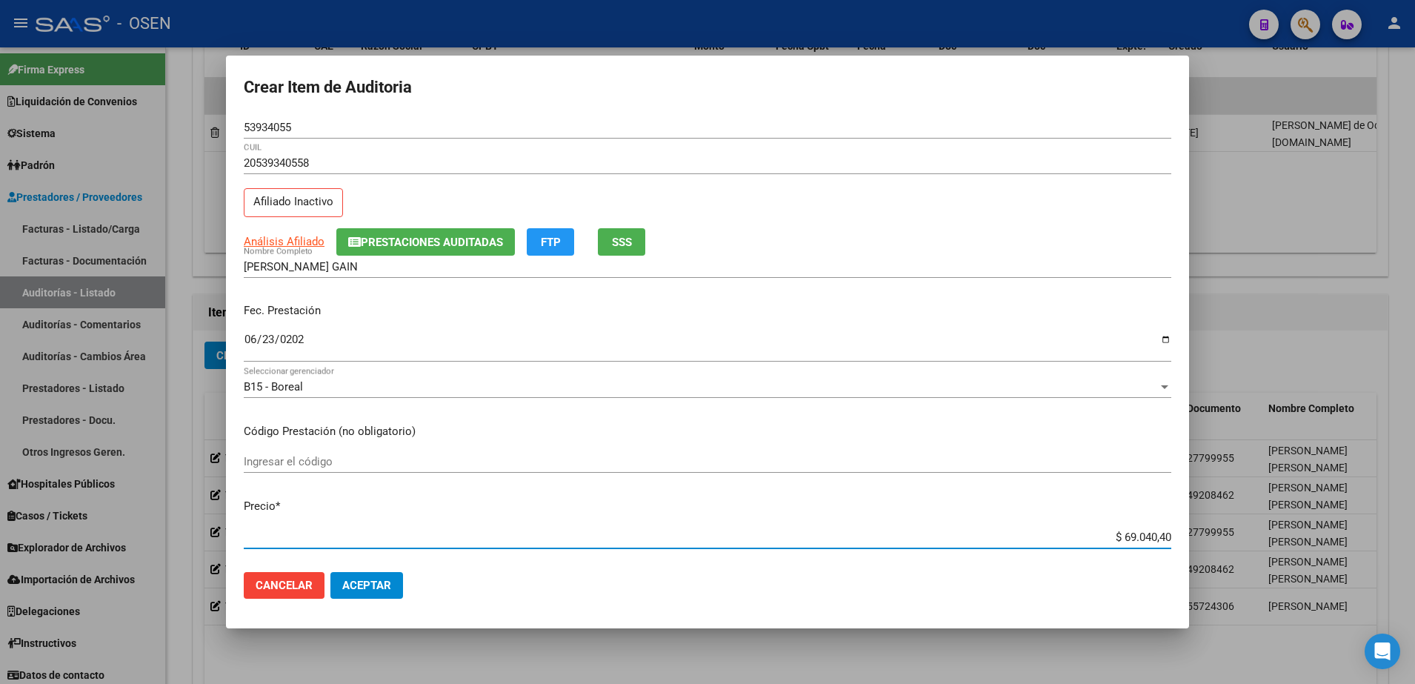
paste input "21.068,05"
type input "$ 21.068,05"
drag, startPoint x: 598, startPoint y: 230, endPoint x: 606, endPoint y: 233, distance: 8.7
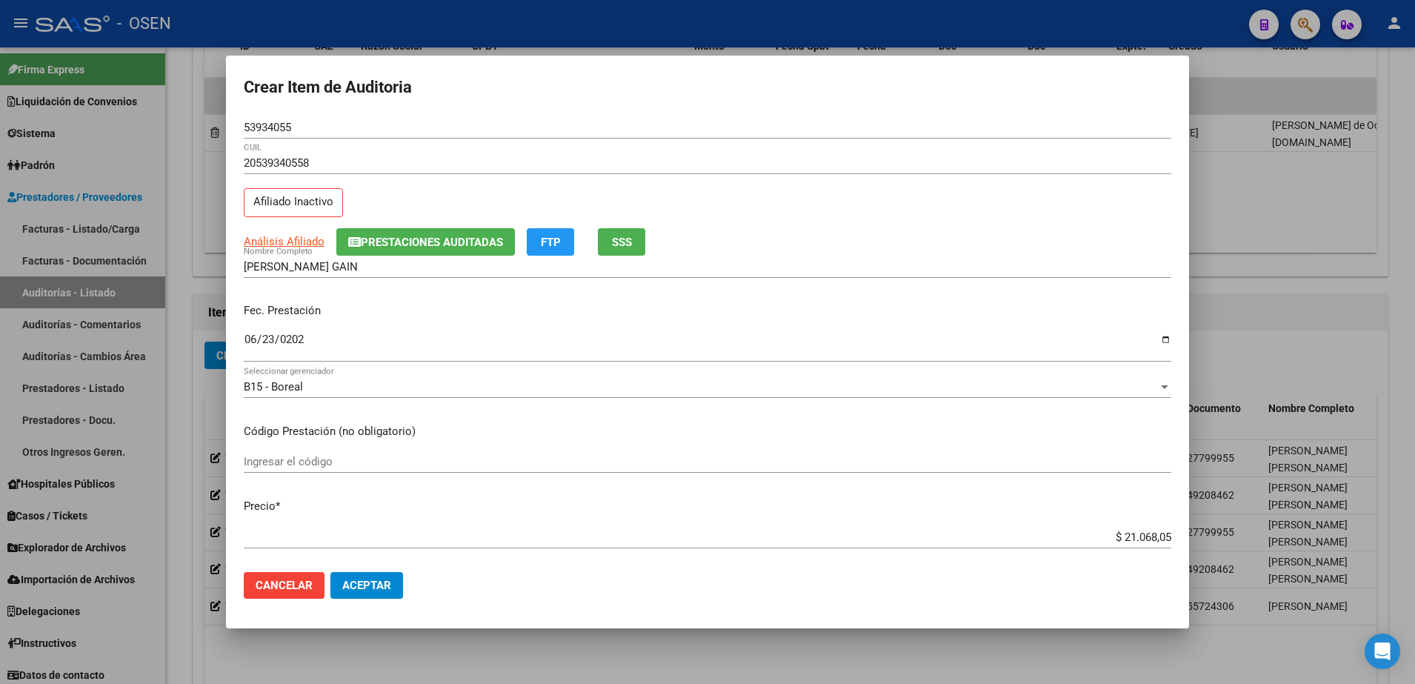
click at [598, 229] on div "Análisis Afiliado Prestaciones Auditadas FTP SSS" at bounding box center [707, 241] width 927 height 27
click at [607, 233] on button "SSS" at bounding box center [621, 241] width 47 height 27
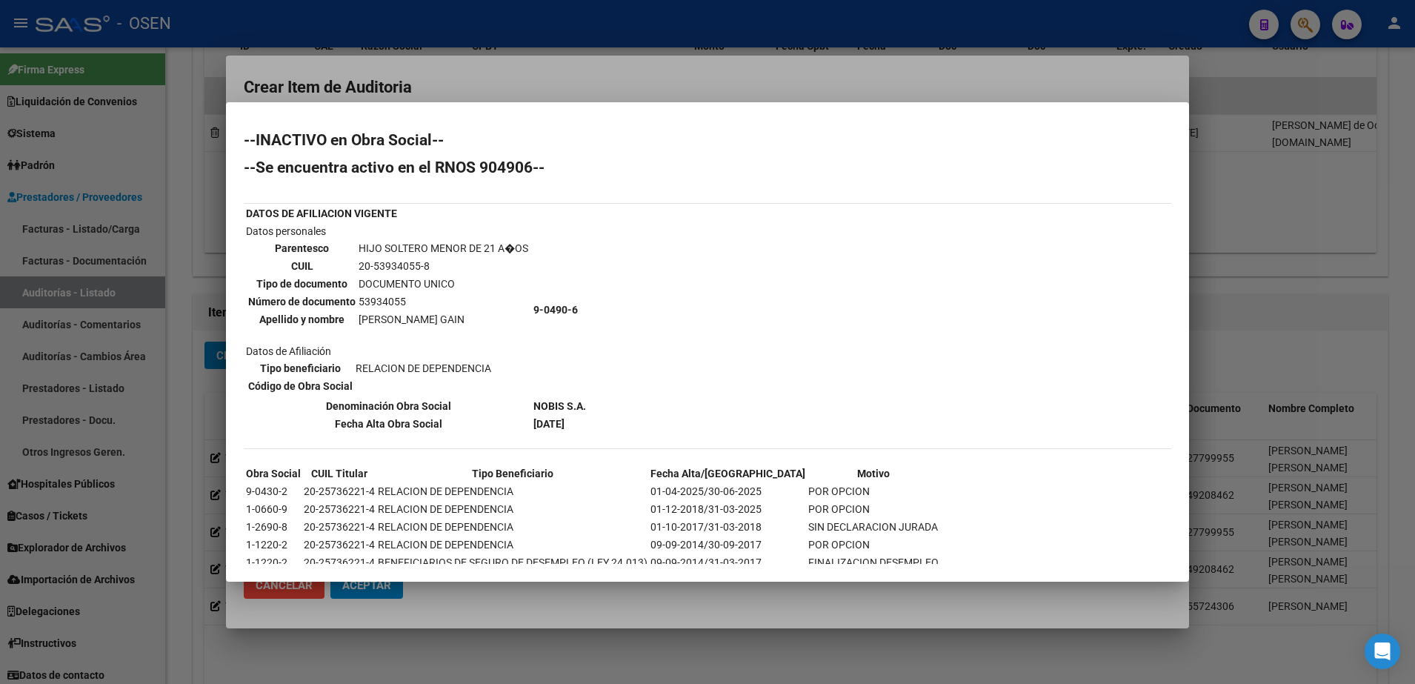
scroll to position [38, 0]
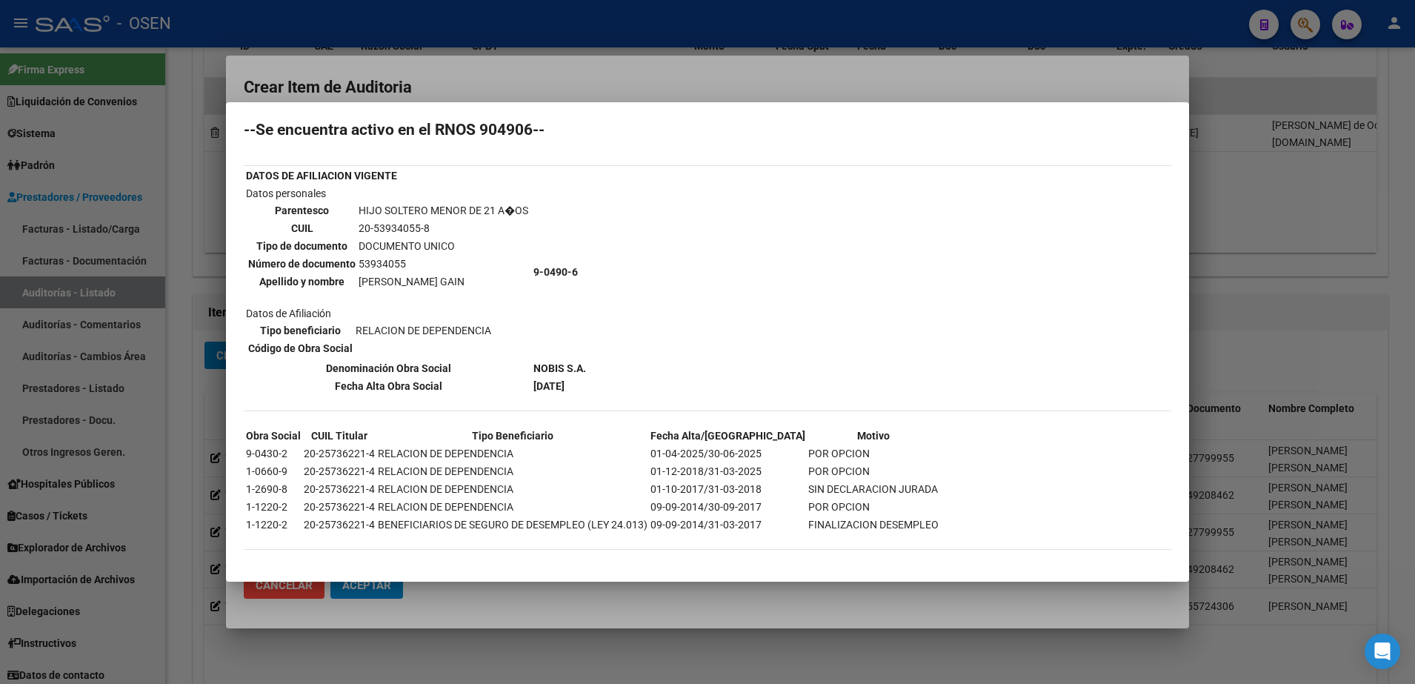
drag, startPoint x: 1134, startPoint y: 352, endPoint x: 862, endPoint y: 341, distance: 272.0
click at [1134, 352] on div "--INACTIVO en Obra Social-- --Se encuentra activo en el RNOS 904906-- DATOS DE …" at bounding box center [707, 330] width 927 height 470
drag, startPoint x: 353, startPoint y: 278, endPoint x: 501, endPoint y: 276, distance: 148.2
click at [501, 276] on tr "Apellido y nombre [PERSON_NAME] GAIN" at bounding box center [387, 281] width 281 height 16
copy tr "[PERSON_NAME] GAIN"
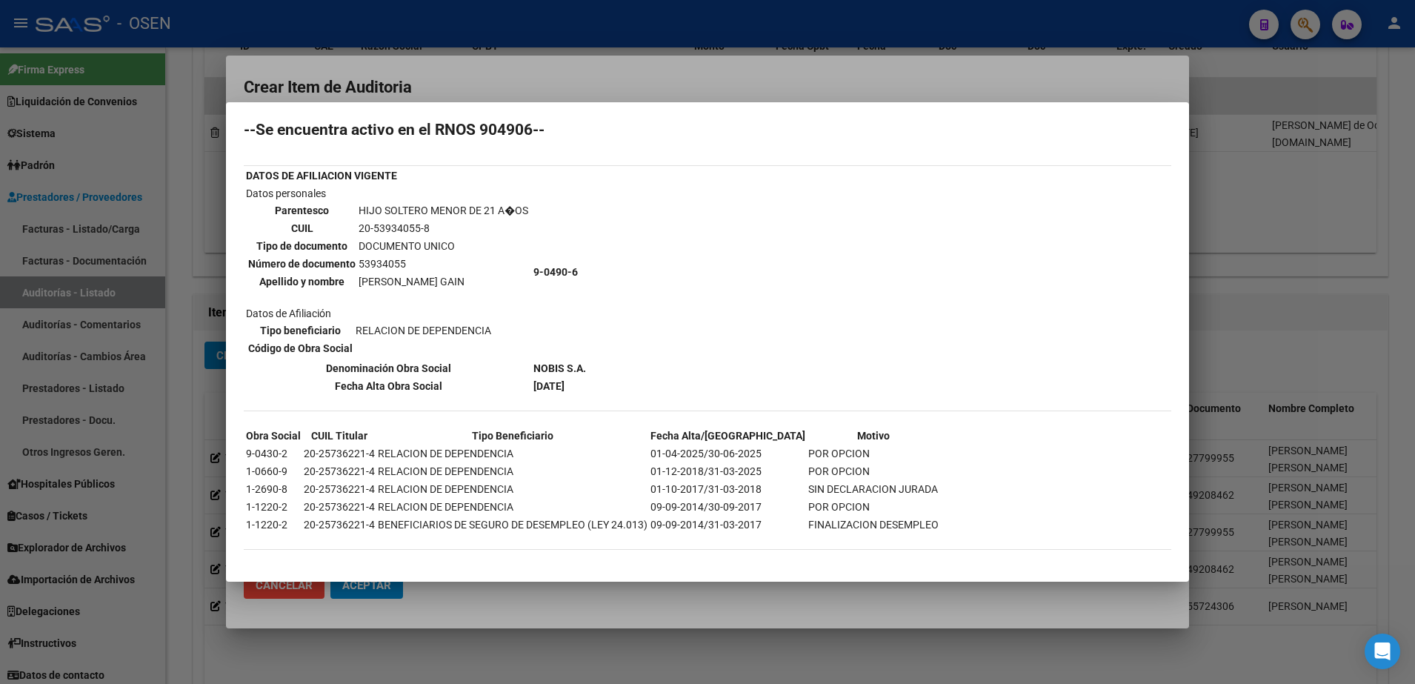
click at [1126, 173] on div "--INACTIVO en Obra Social-- --Se encuentra activo en el RNOS 904906-- DATOS DE …" at bounding box center [707, 330] width 927 height 470
drag, startPoint x: 1064, startPoint y: 59, endPoint x: 1055, endPoint y: 61, distance: 9.7
click at [1064, 59] on div at bounding box center [707, 342] width 1415 height 684
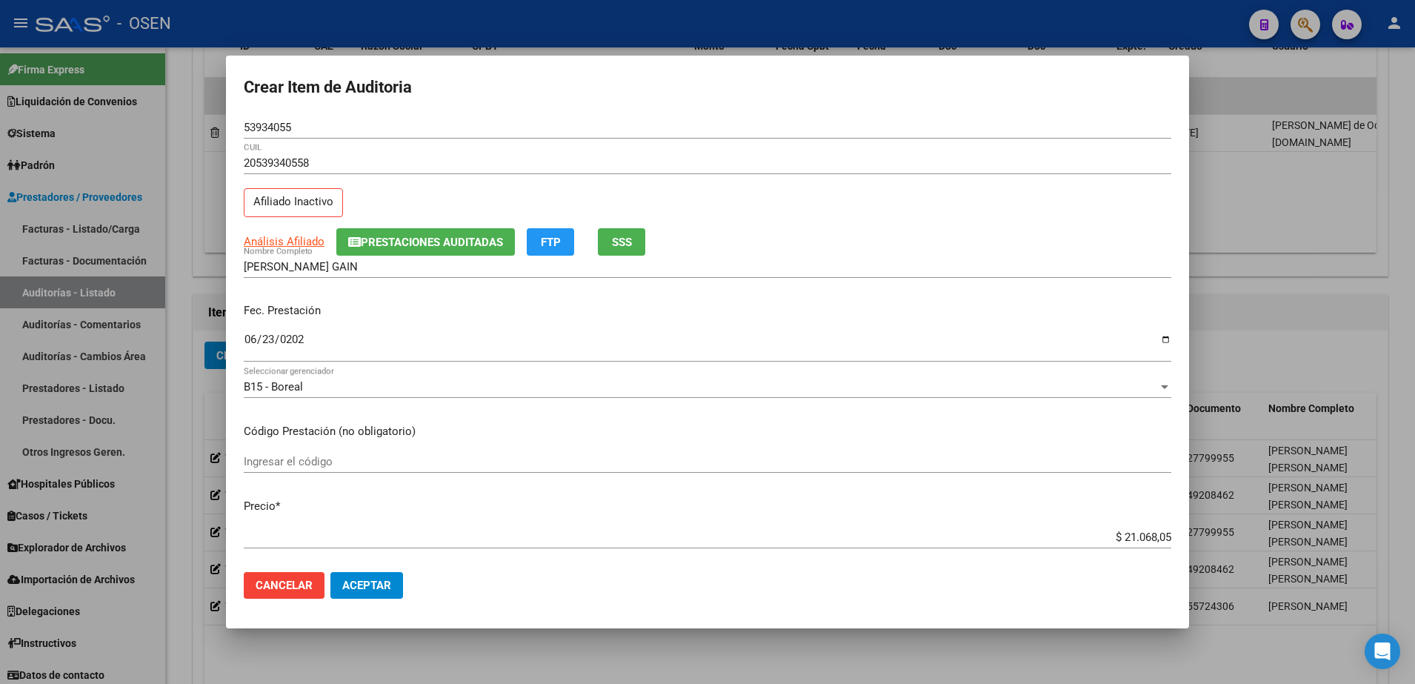
click at [275, 127] on input "53934055" at bounding box center [707, 127] width 927 height 13
click at [410, 266] on input "[PERSON_NAME] GAIN" at bounding box center [707, 266] width 927 height 13
paste input "53934055"
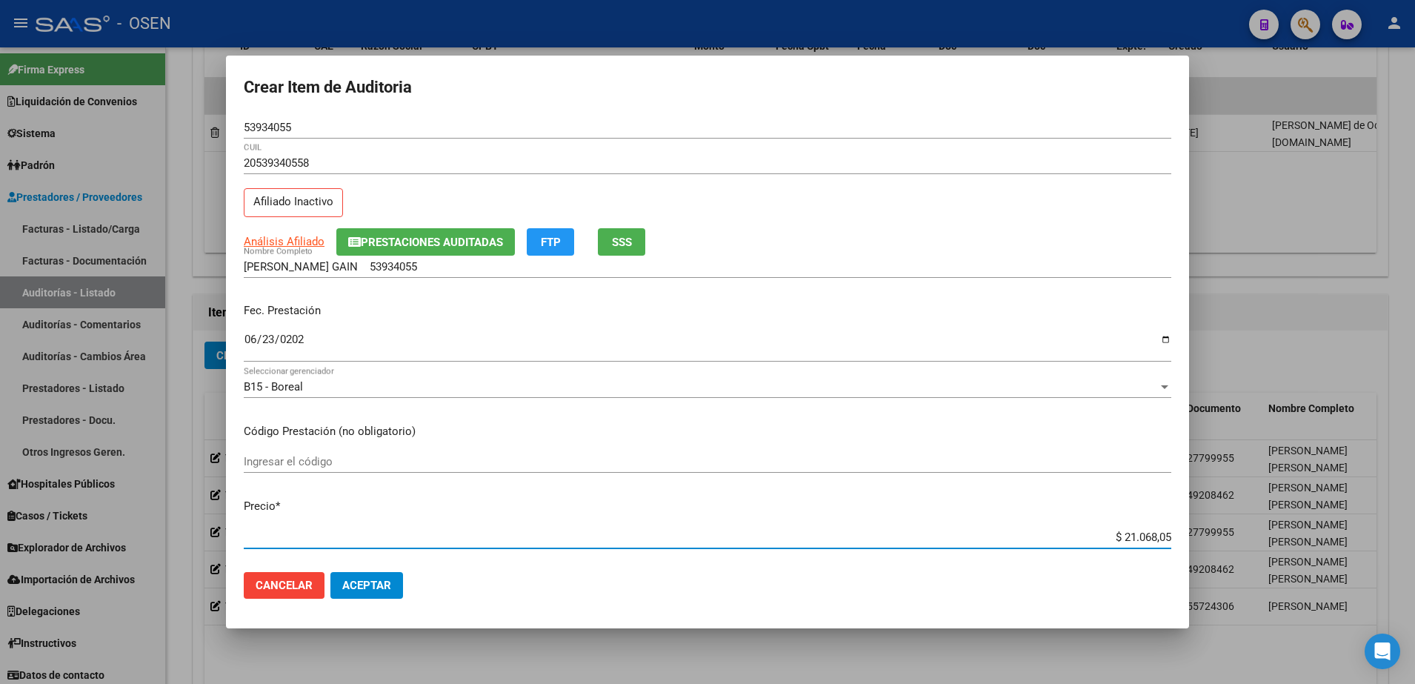
drag, startPoint x: 1092, startPoint y: 530, endPoint x: 1190, endPoint y: 533, distance: 97.8
click at [1190, 533] on div "Crear Item de Auditoria 53934055 Nro Documento 20539340558 CUIL Afiliado Inacti…" at bounding box center [707, 342] width 1415 height 684
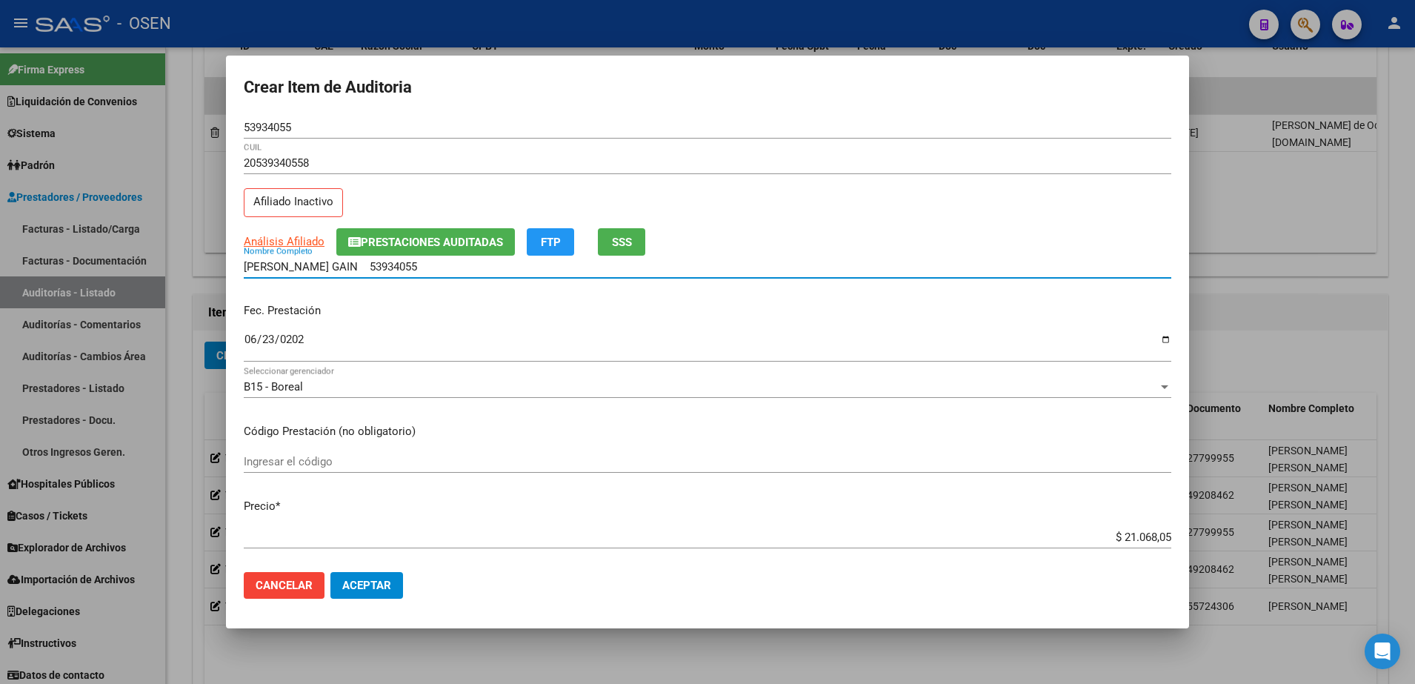
click at [497, 263] on input "[PERSON_NAME] GAIN 53934055" at bounding box center [707, 266] width 927 height 13
paste input "$ 21.068,05"
drag, startPoint x: 550, startPoint y: 264, endPoint x: 186, endPoint y: 264, distance: 363.7
click at [186, 264] on div "Crear Item de Auditoria 53934055 Nro Documento 20539340558 CUIL Afiliado Inacti…" at bounding box center [707, 342] width 1415 height 684
click at [519, 268] on input "[PERSON_NAME] GAIN 53934055 $ 21.068,05" at bounding box center [707, 266] width 927 height 13
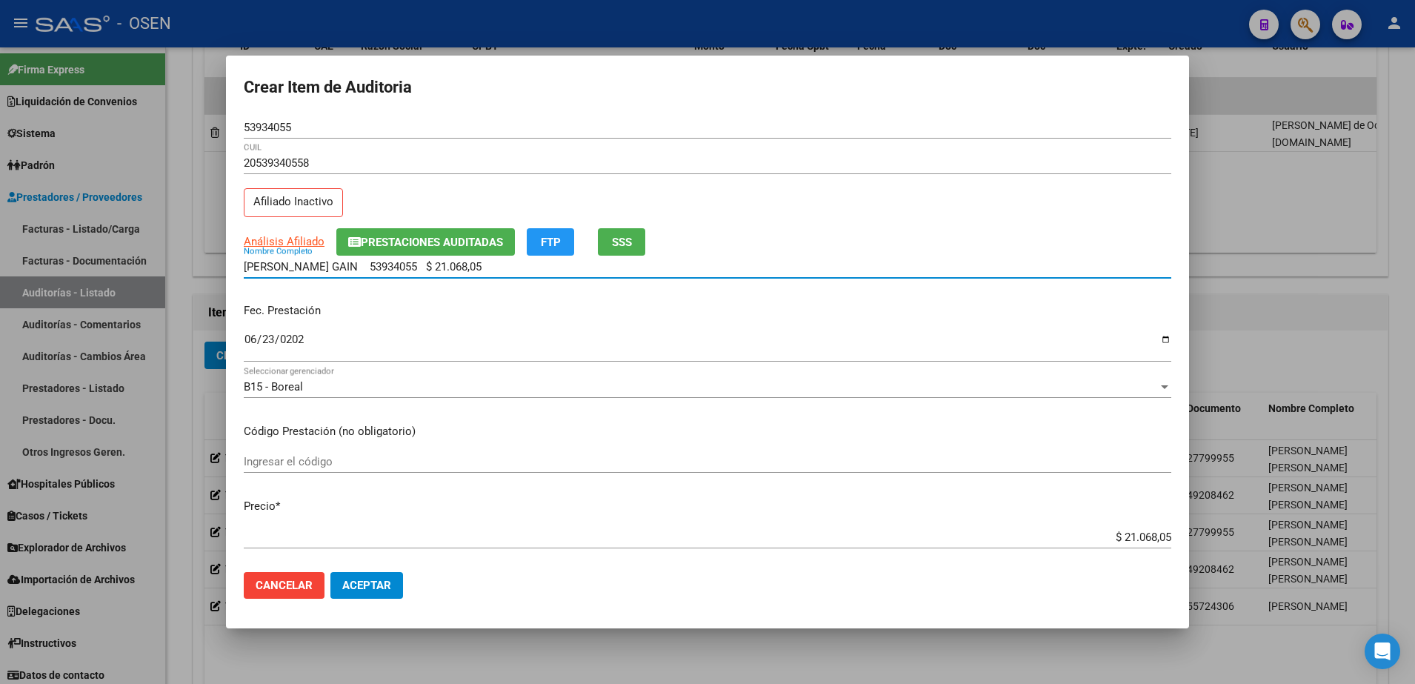
drag, startPoint x: 557, startPoint y: 269, endPoint x: 520, endPoint y: 199, distance: 78.9
click at [401, 270] on input "[PERSON_NAME] GAIN 53934055 $ 21.068,05" at bounding box center [707, 266] width 927 height 13
type input "[PERSON_NAME] GAIN"
click at [387, 587] on span "Aceptar" at bounding box center [366, 585] width 49 height 13
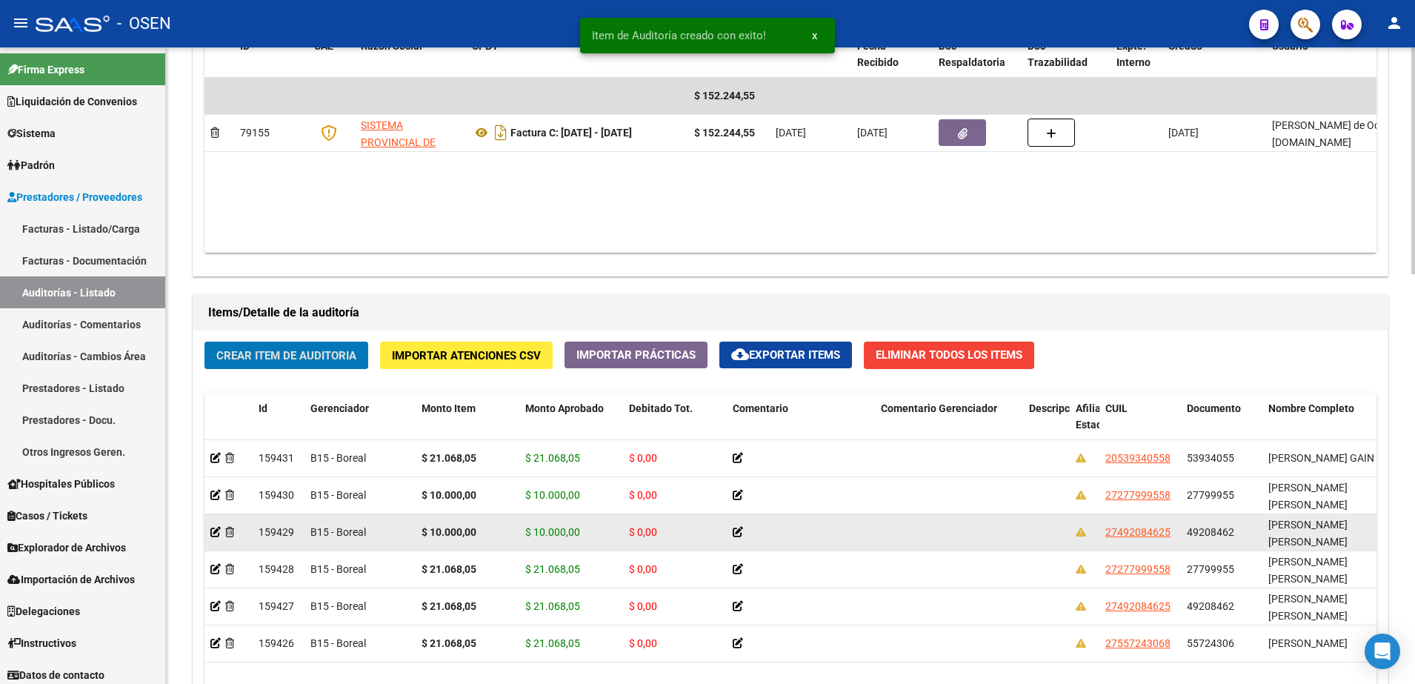
click at [1137, 521] on datatable-body-cell "27492084625" at bounding box center [1139, 532] width 81 height 36
click at [1143, 529] on span "27492084625" at bounding box center [1137, 532] width 65 height 12
type textarea "27492084625"
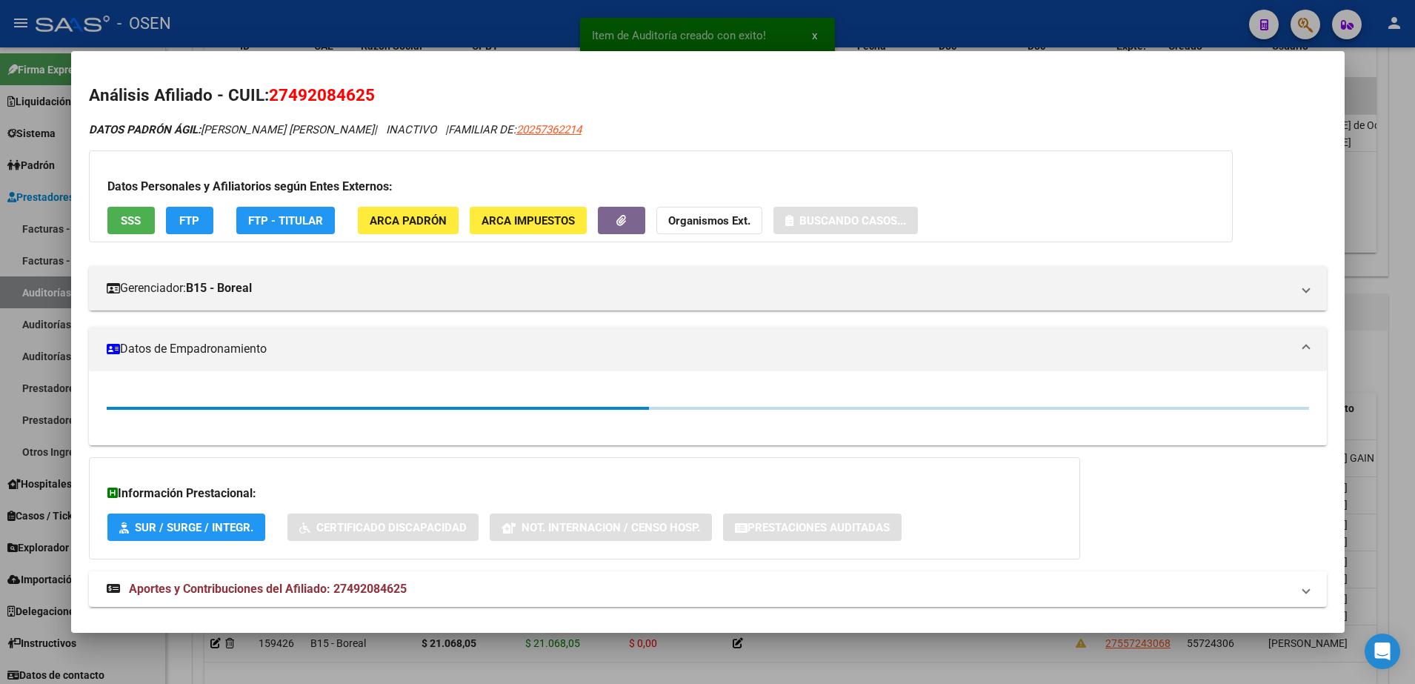
click at [138, 218] on span "SSS" at bounding box center [131, 220] width 20 height 13
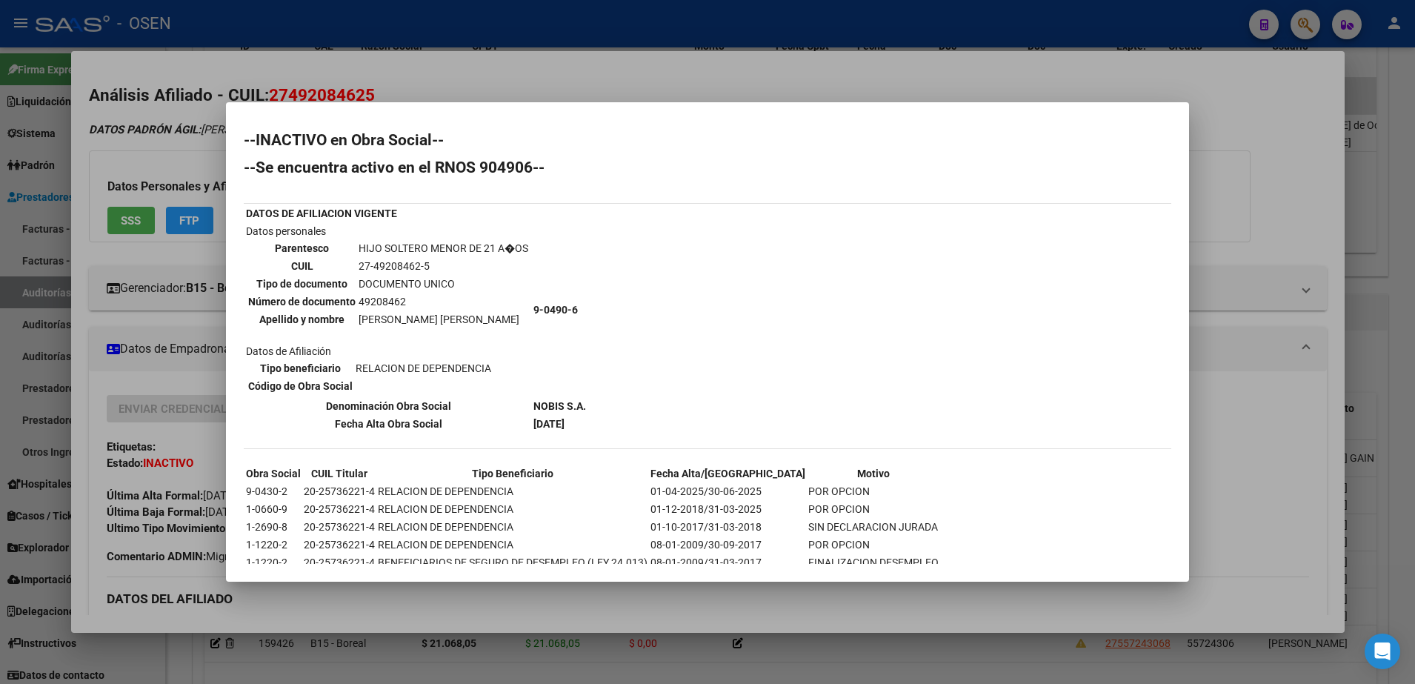
scroll to position [56, 0]
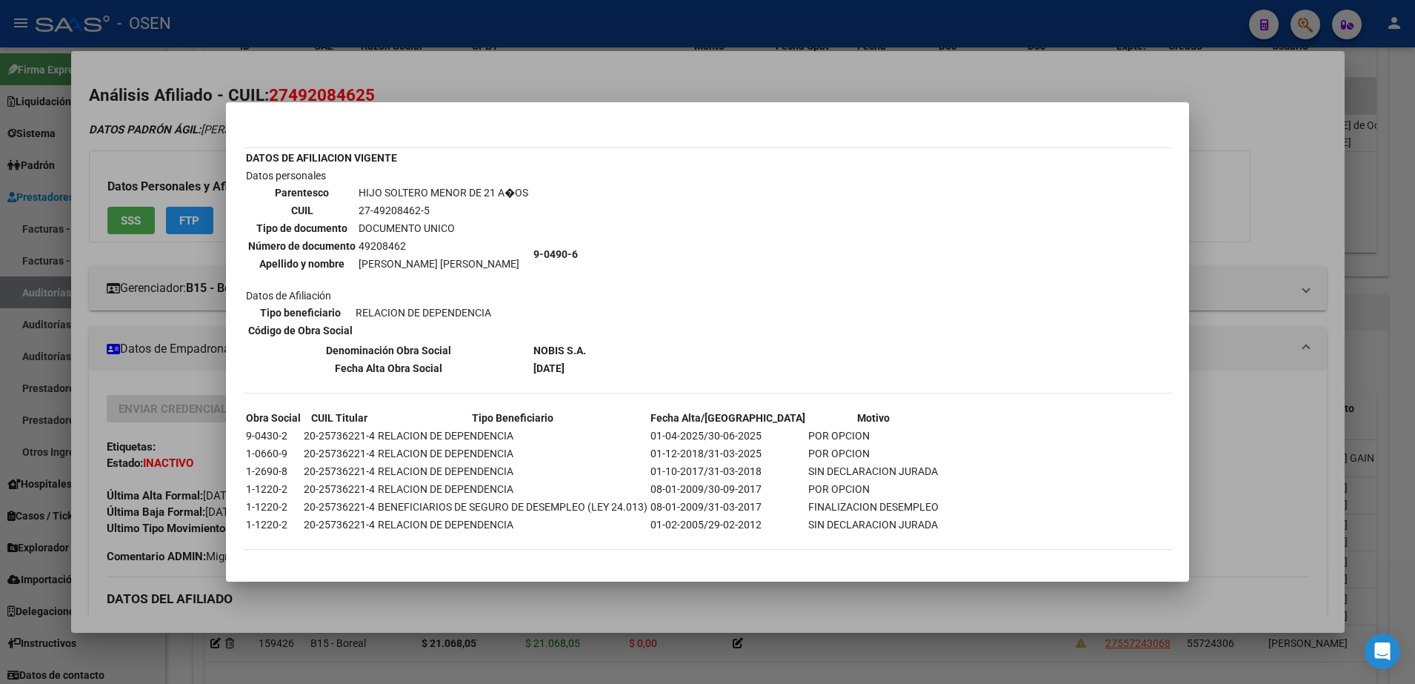
click at [1065, 323] on div "--INACTIVO en Obra Social-- --Se encuentra activo en el RNOS 904906-- DATOS DE …" at bounding box center [707, 320] width 927 height 487
drag, startPoint x: 387, startPoint y: 262, endPoint x: 513, endPoint y: 259, distance: 126.0
click at [513, 259] on tr "Apellido y nombre [PERSON_NAME] [PERSON_NAME]" at bounding box center [387, 264] width 281 height 16
copy tr "[PERSON_NAME] [PERSON_NAME]"
click at [1143, 206] on div "--INACTIVO en Obra Social-- --Se encuentra activo en el RNOS 904906-- DATOS DE …" at bounding box center [707, 320] width 927 height 487
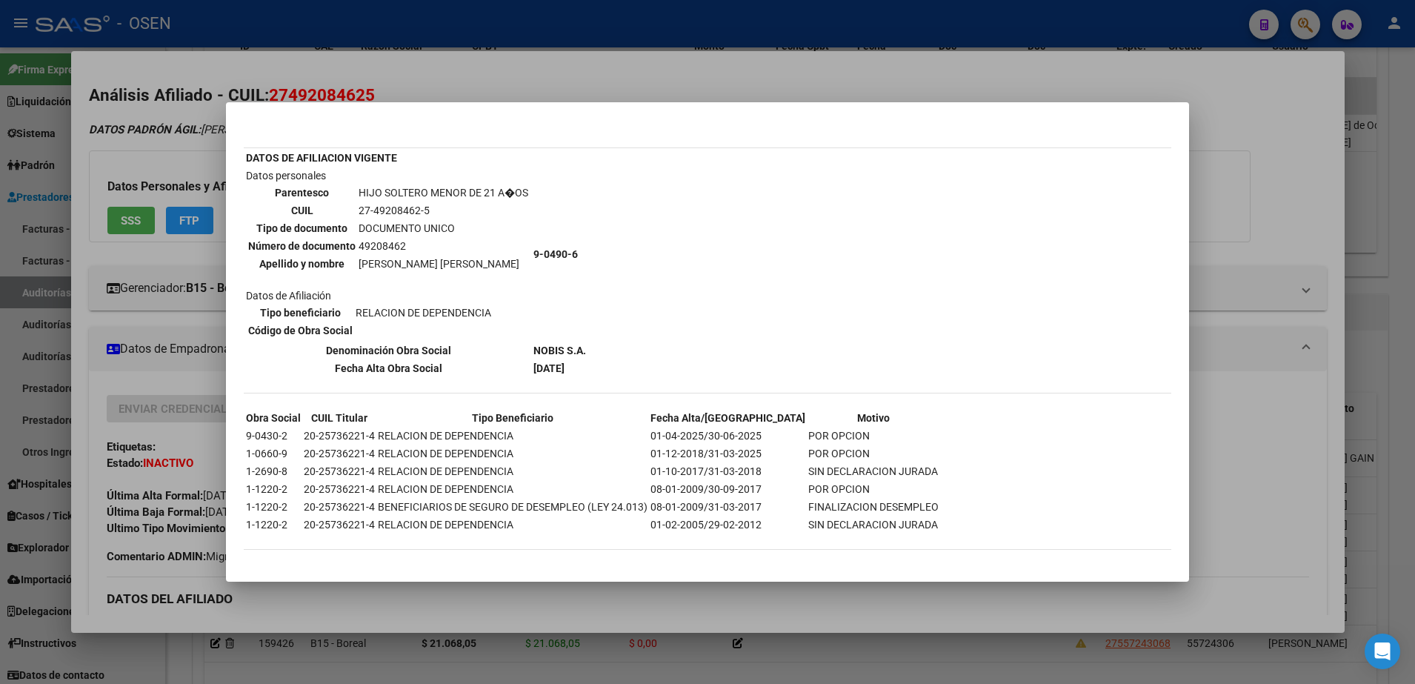
click at [1096, 110] on mat-dialog-container "--INACTIVO en Obra Social-- --Se encuentra activo en el RNOS 904906-- DATOS DE …" at bounding box center [707, 342] width 963 height 480
click at [1000, 64] on div at bounding box center [707, 342] width 1415 height 684
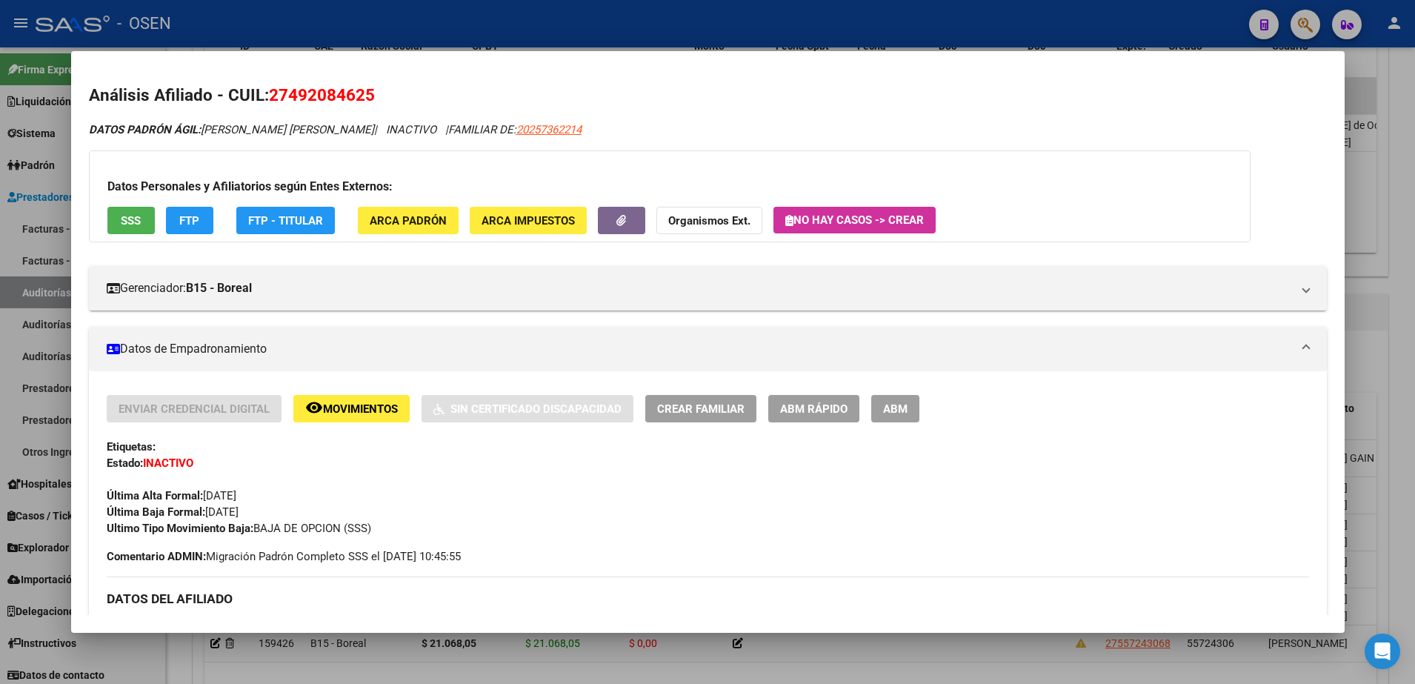
click at [836, 13] on div at bounding box center [707, 342] width 1415 height 684
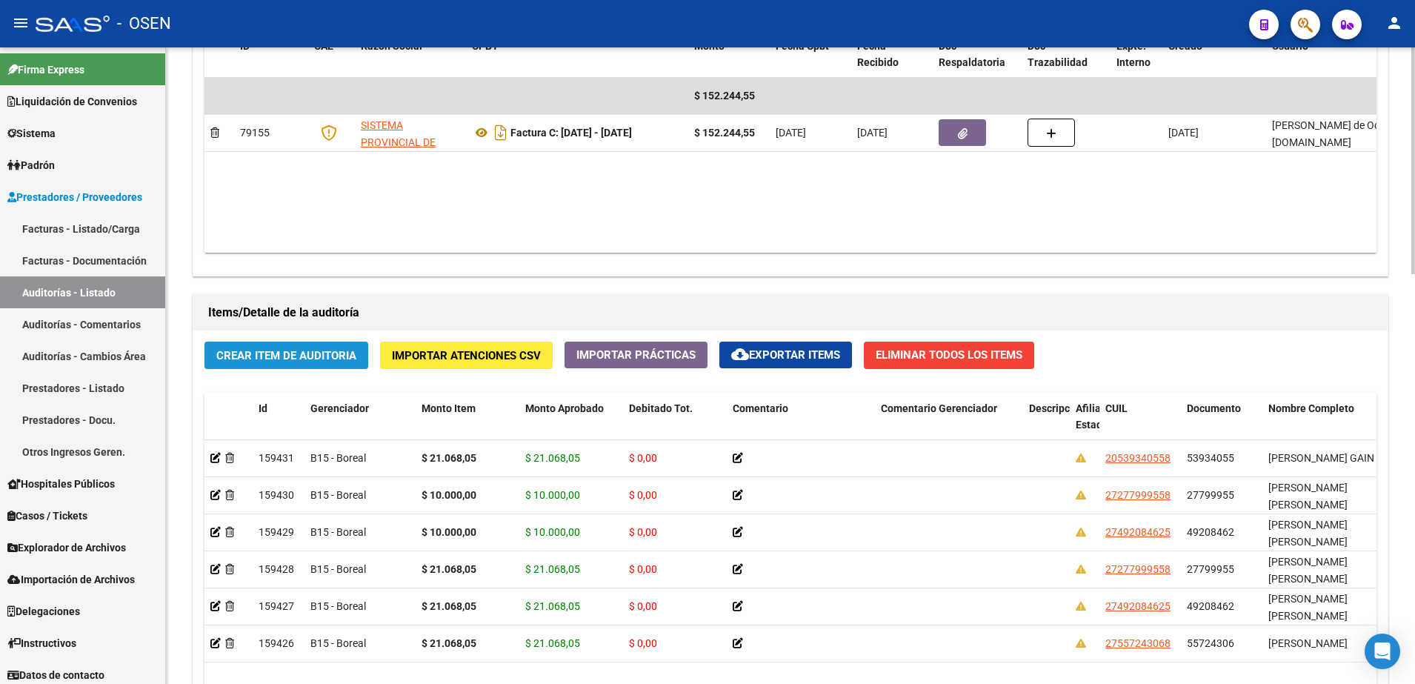
click at [336, 362] on button "Crear Item de Auditoria" at bounding box center [286, 354] width 164 height 27
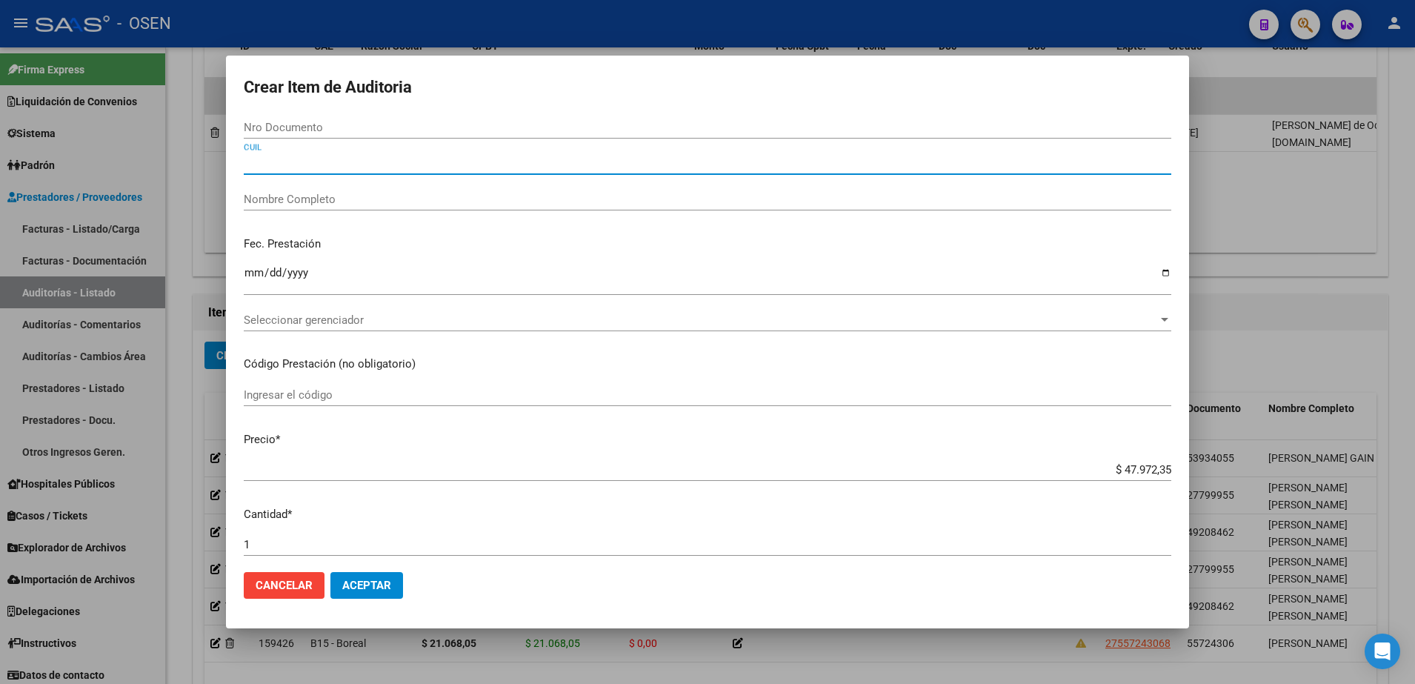
click at [372, 164] on input "CUIL" at bounding box center [707, 162] width 927 height 13
paste input "20331476103"
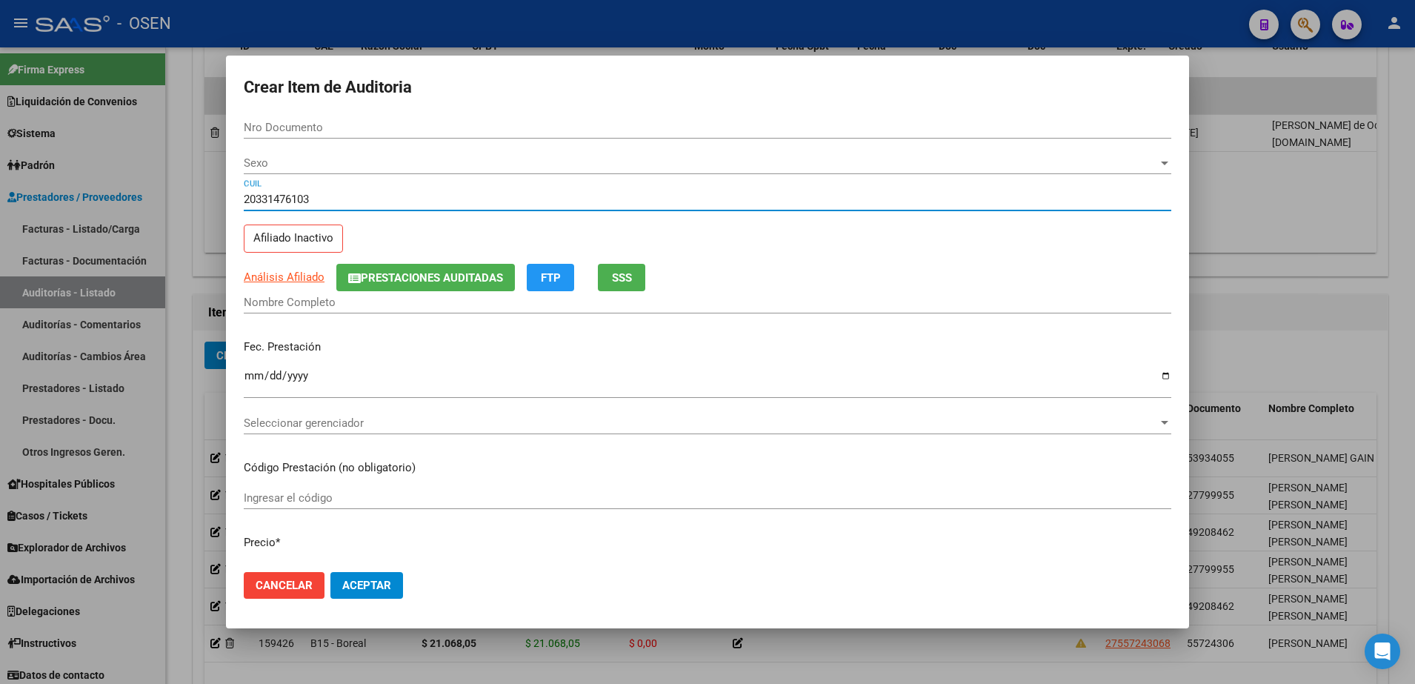
type input "20331476103"
type input "33147610"
type input "[PERSON_NAME] [PERSON_NAME]"
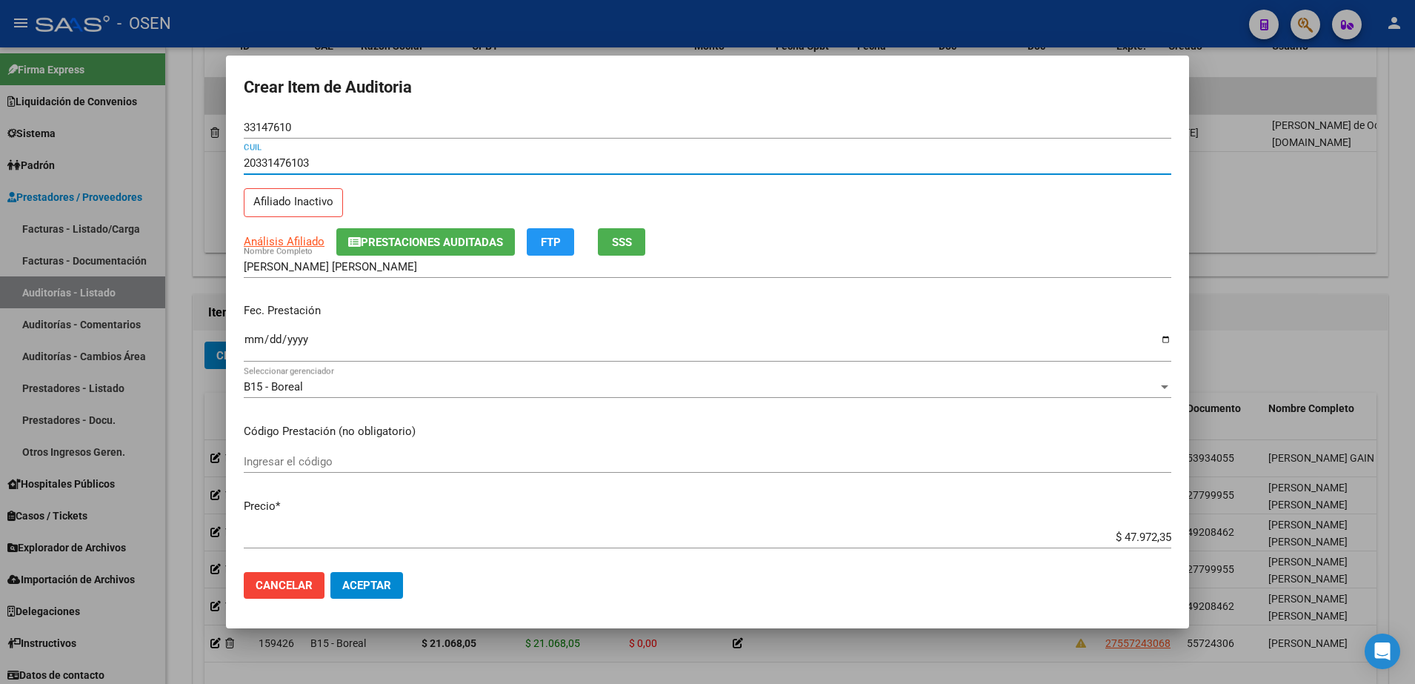
click at [259, 341] on input "Ingresar la fecha" at bounding box center [707, 345] width 927 height 24
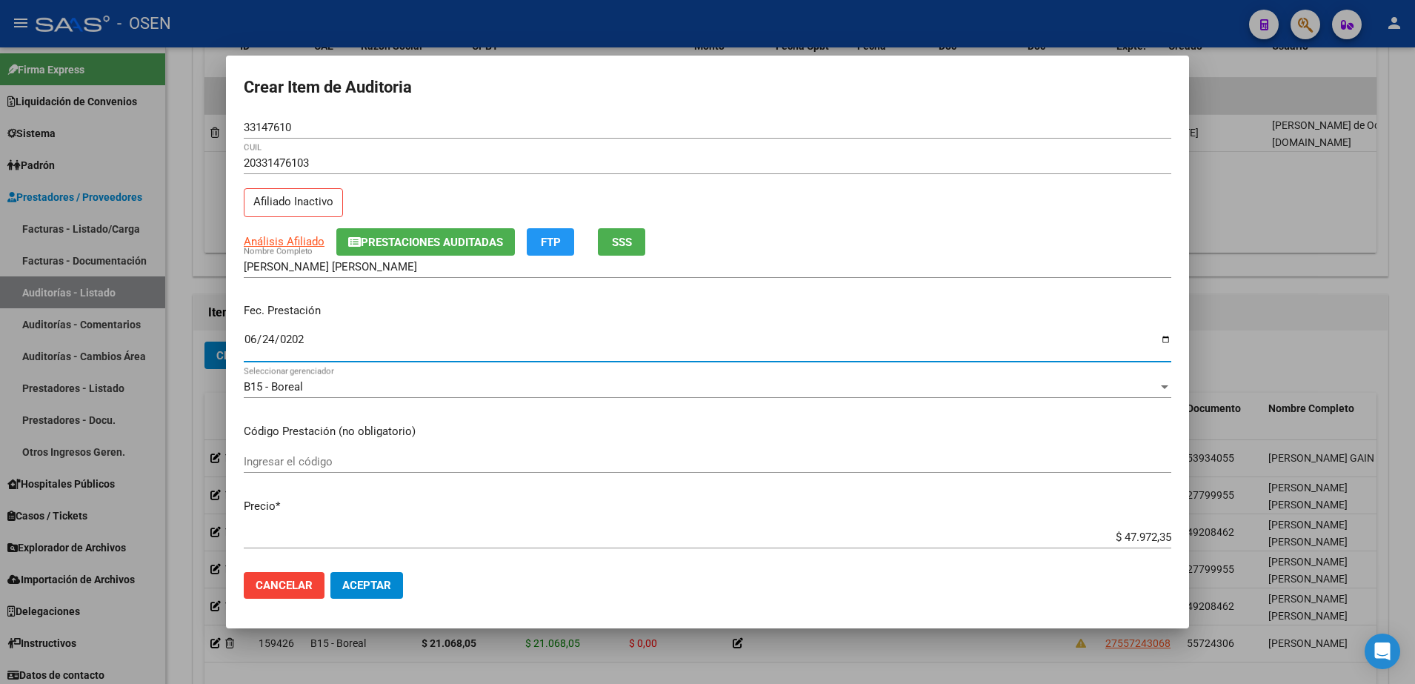
type input "[DATE]"
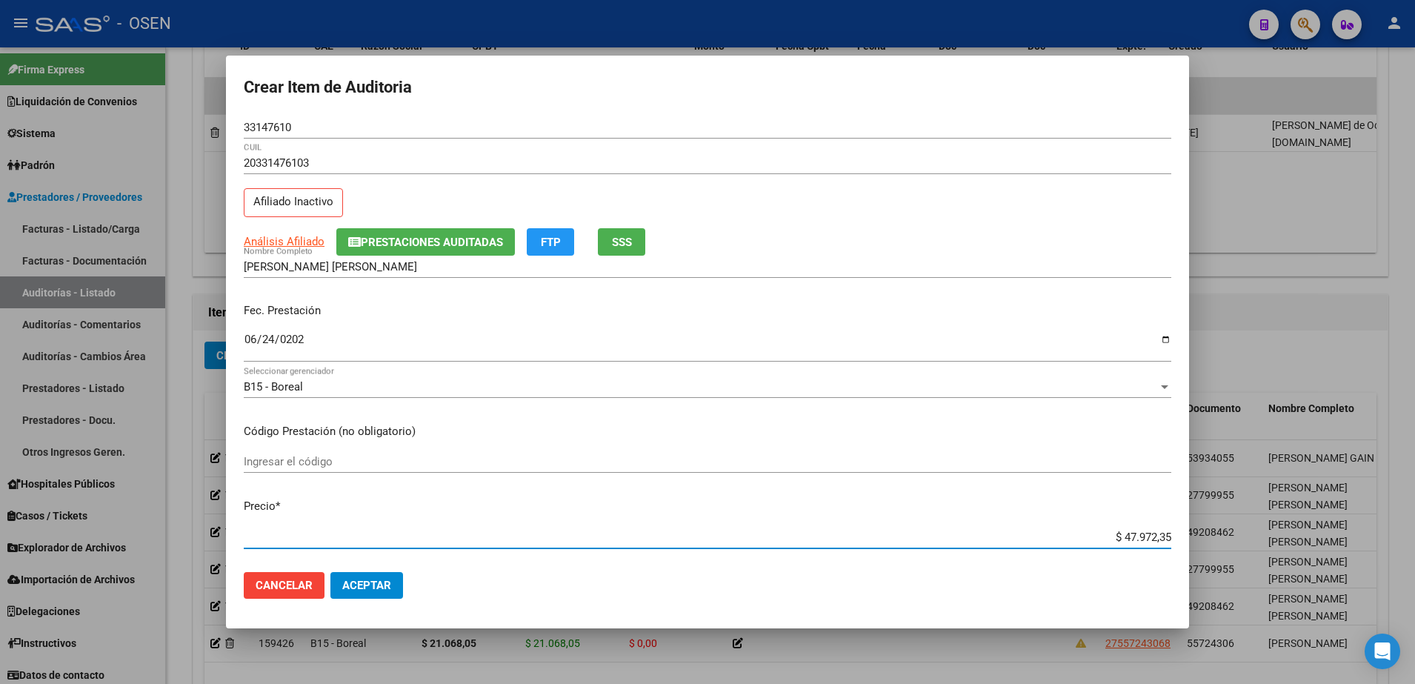
paste input "23.077,58"
type input "$ 23.077,58"
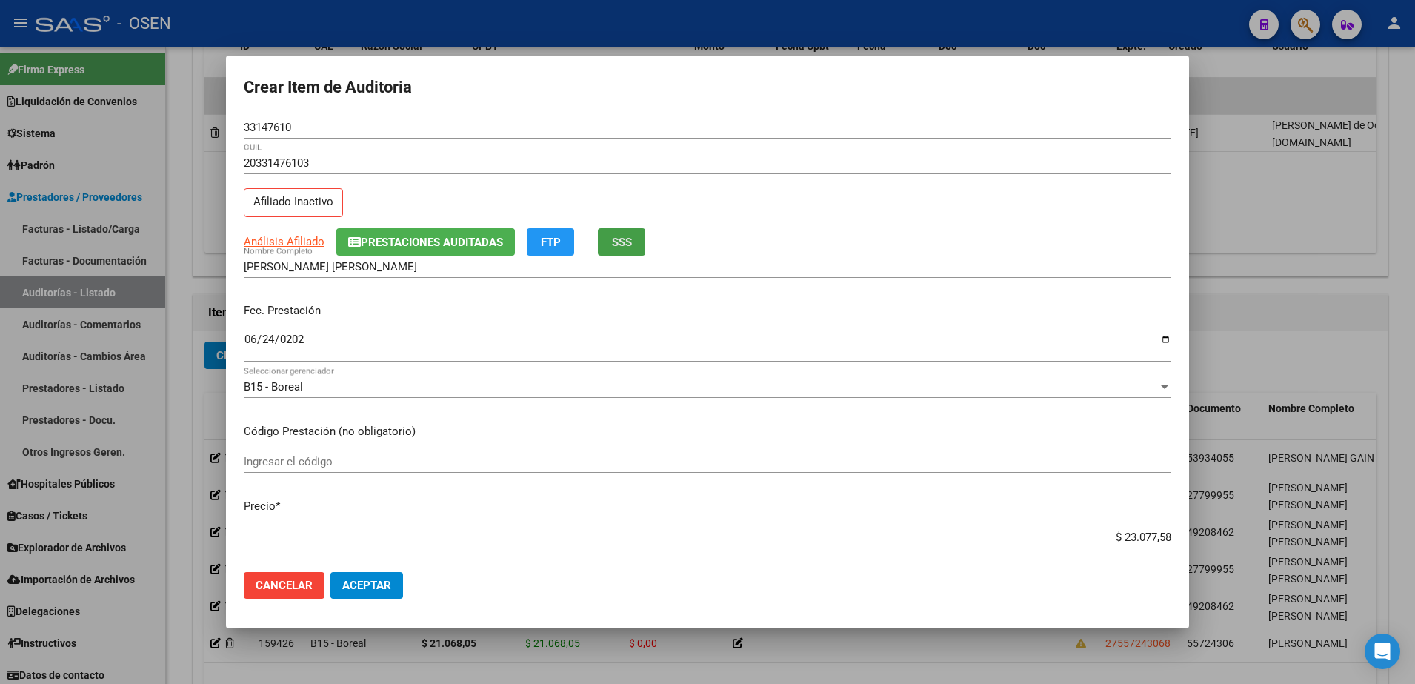
click at [644, 237] on button "SSS" at bounding box center [621, 241] width 47 height 27
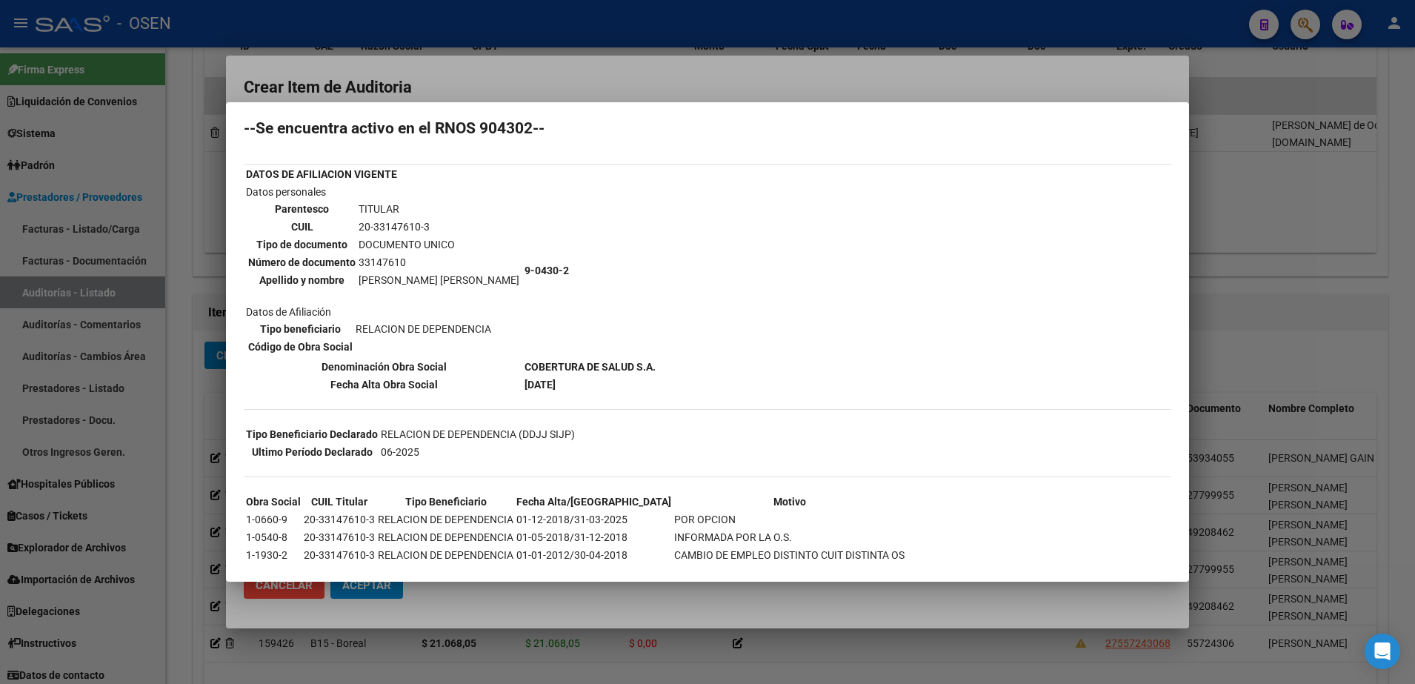
scroll to position [70, 0]
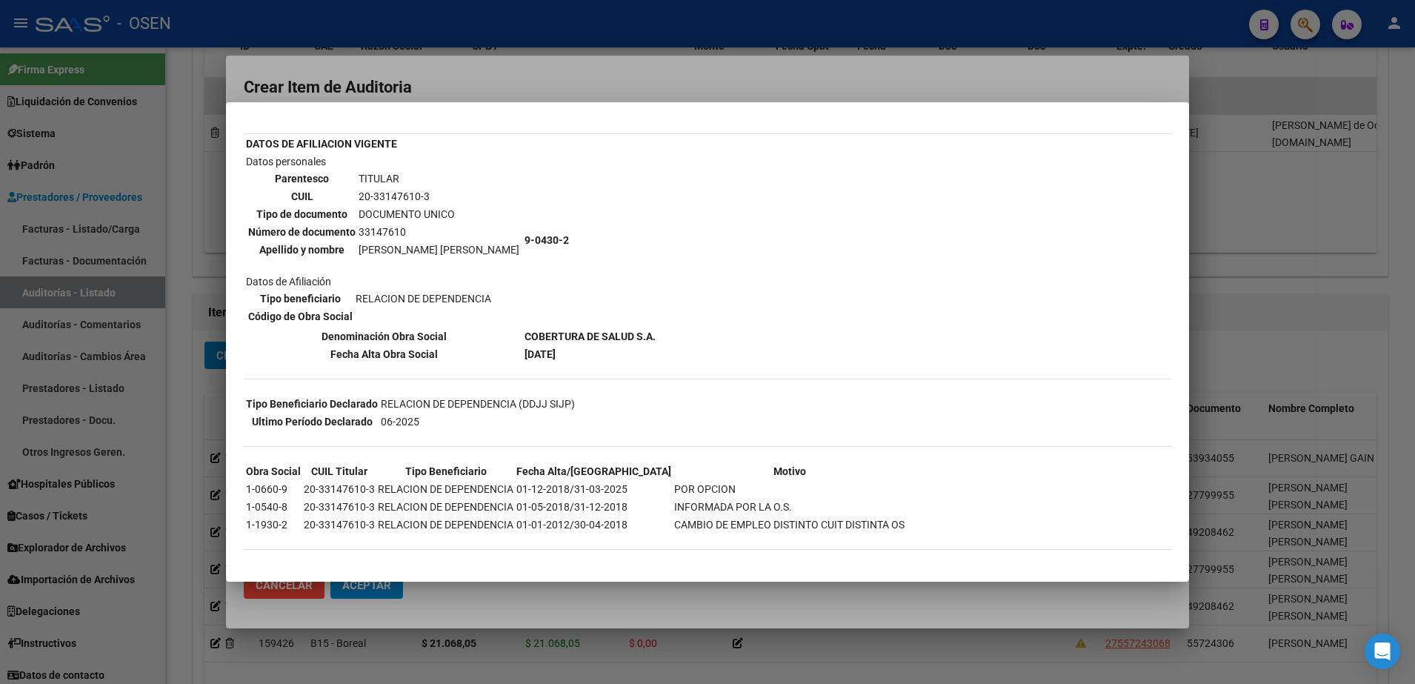
click at [1062, 332] on div "--INACTIVO en Obra Social-- --Se encuentra activo en el RNOS 904302-- DATOS DE …" at bounding box center [707, 313] width 927 height 501
click at [359, 250] on td "[PERSON_NAME] [PERSON_NAME]" at bounding box center [439, 249] width 162 height 16
click at [1057, 307] on div "--INACTIVO en Obra Social-- --Se encuentra activo en el RNOS 904302-- DATOS DE …" at bounding box center [707, 313] width 927 height 501
drag, startPoint x: 358, startPoint y: 250, endPoint x: 493, endPoint y: 253, distance: 135.6
click at [493, 253] on td "[PERSON_NAME] [PERSON_NAME]" at bounding box center [439, 249] width 162 height 16
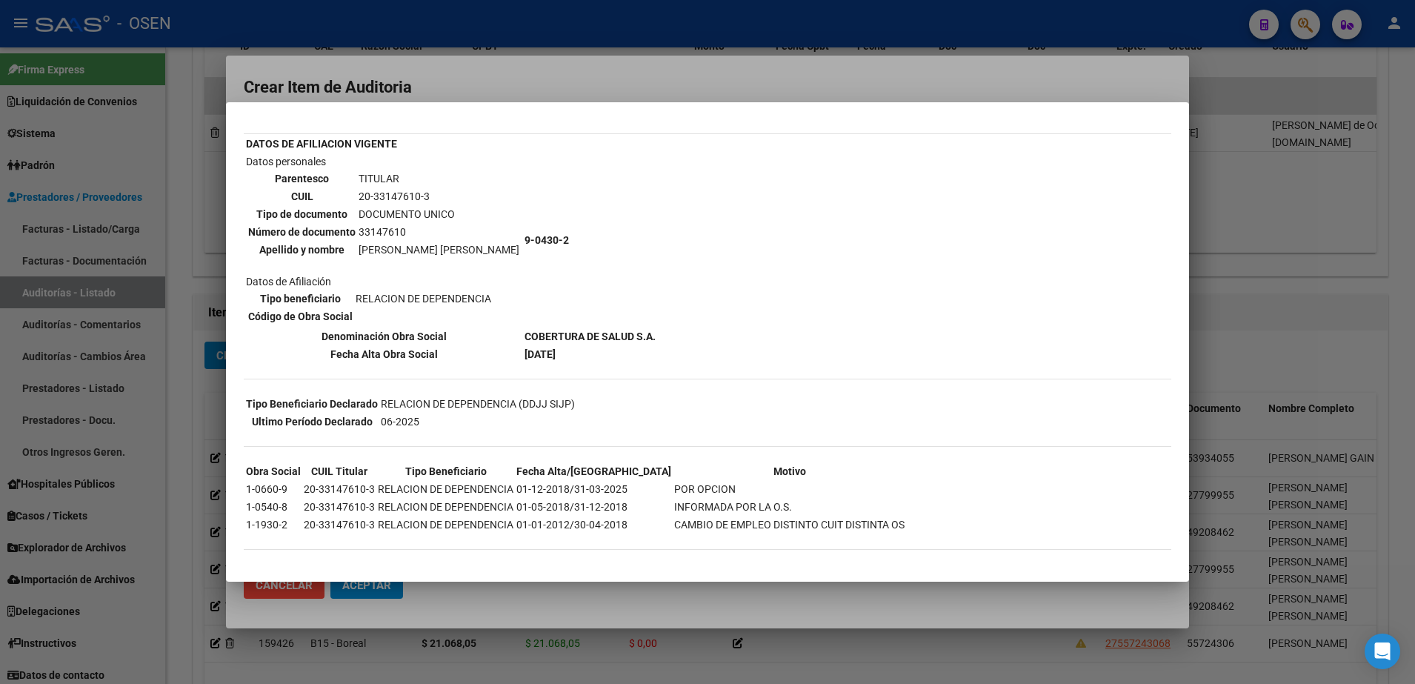
drag, startPoint x: 1101, startPoint y: 96, endPoint x: 1087, endPoint y: 91, distance: 15.5
click at [1101, 96] on div at bounding box center [707, 342] width 1415 height 684
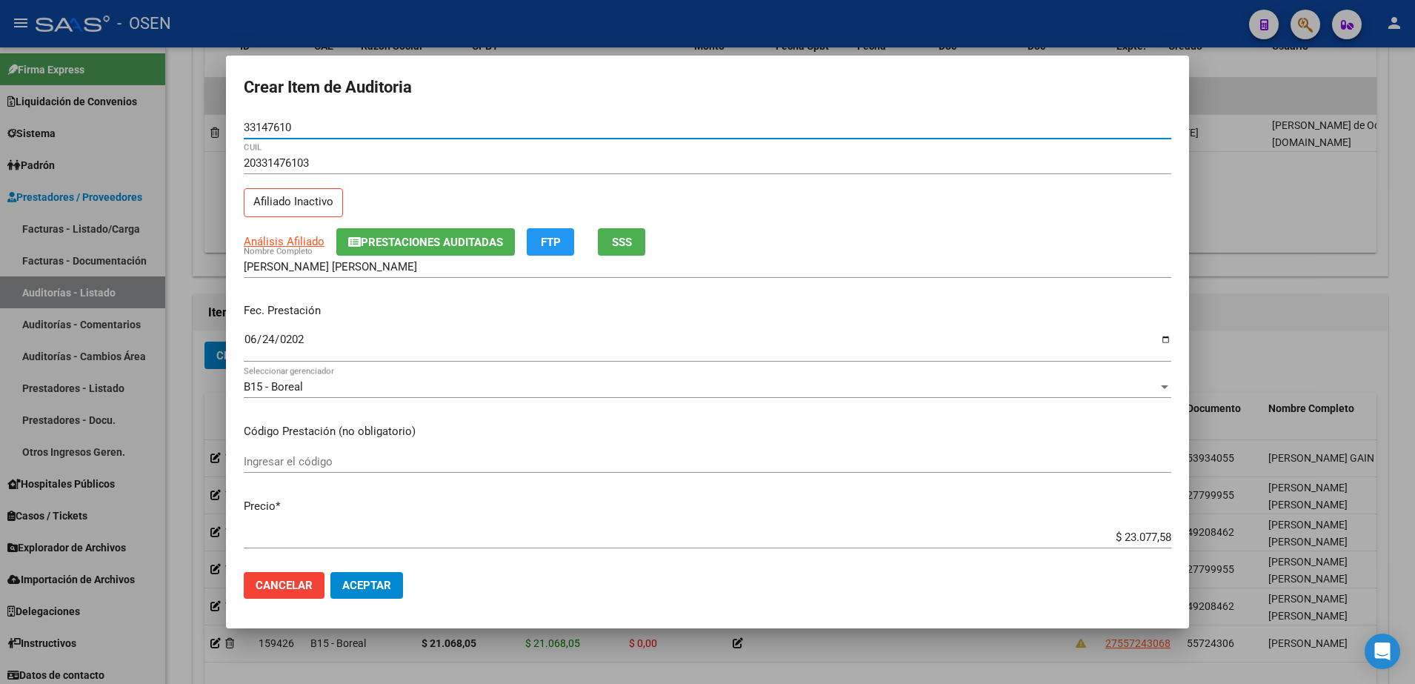
click at [260, 130] on input "33147610" at bounding box center [707, 127] width 927 height 13
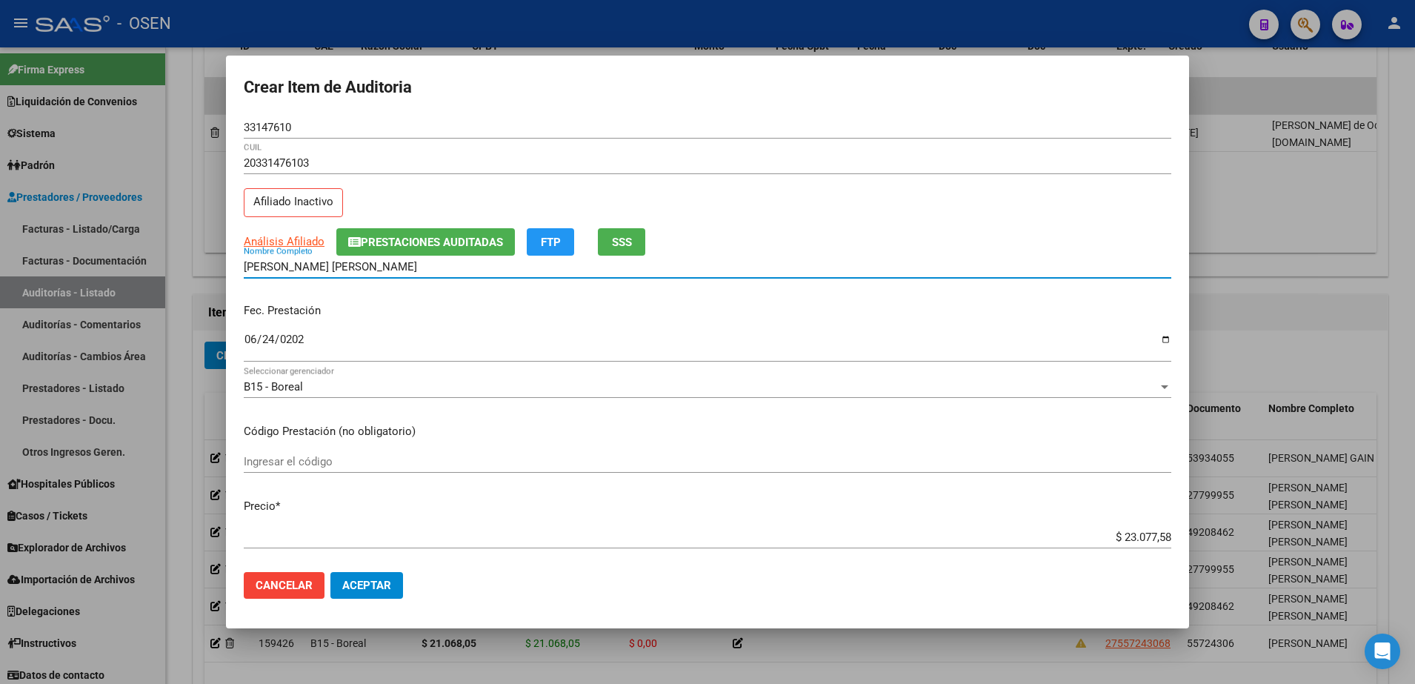
click at [404, 263] on input "[PERSON_NAME] [PERSON_NAME]" at bounding box center [707, 266] width 927 height 13
paste input "33147610"
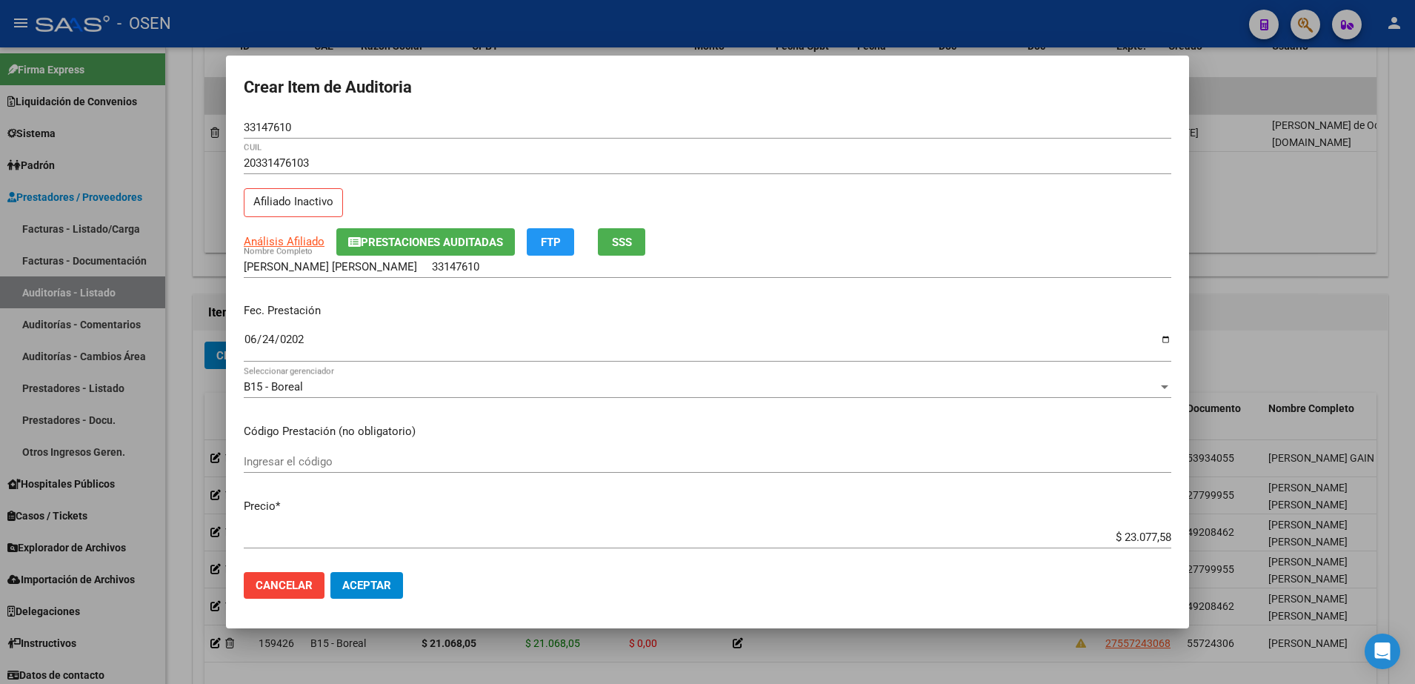
drag, startPoint x: 1099, startPoint y: 544, endPoint x: 1153, endPoint y: 544, distance: 54.1
click at [1153, 544] on div "$ 23.077,58 Ingresar el precio" at bounding box center [707, 537] width 927 height 22
drag, startPoint x: 1099, startPoint y: 535, endPoint x: 1166, endPoint y: 532, distance: 66.7
click at [1166, 532] on app-form-text-field "Precio * $ 23.077,58 Ingresar el precio" at bounding box center [713, 521] width 939 height 46
click at [471, 266] on input "[PERSON_NAME] [PERSON_NAME] 33147610" at bounding box center [707, 266] width 927 height 13
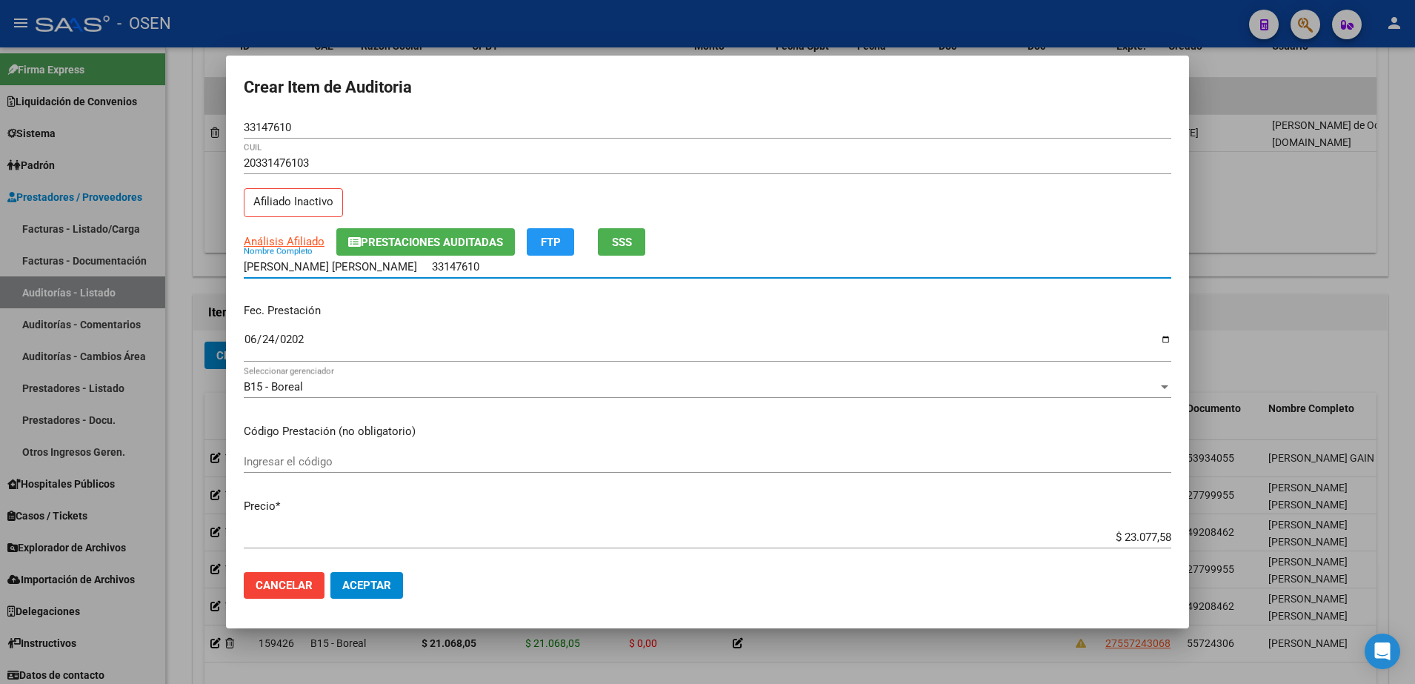
paste input "$ 23.077,58"
drag, startPoint x: 549, startPoint y: 267, endPoint x: 180, endPoint y: 262, distance: 368.9
click at [180, 262] on div "Crear Item de Auditoria 33147610 Nro Documento 20331476103 CUIL Afiliado Inacti…" at bounding box center [707, 342] width 1415 height 684
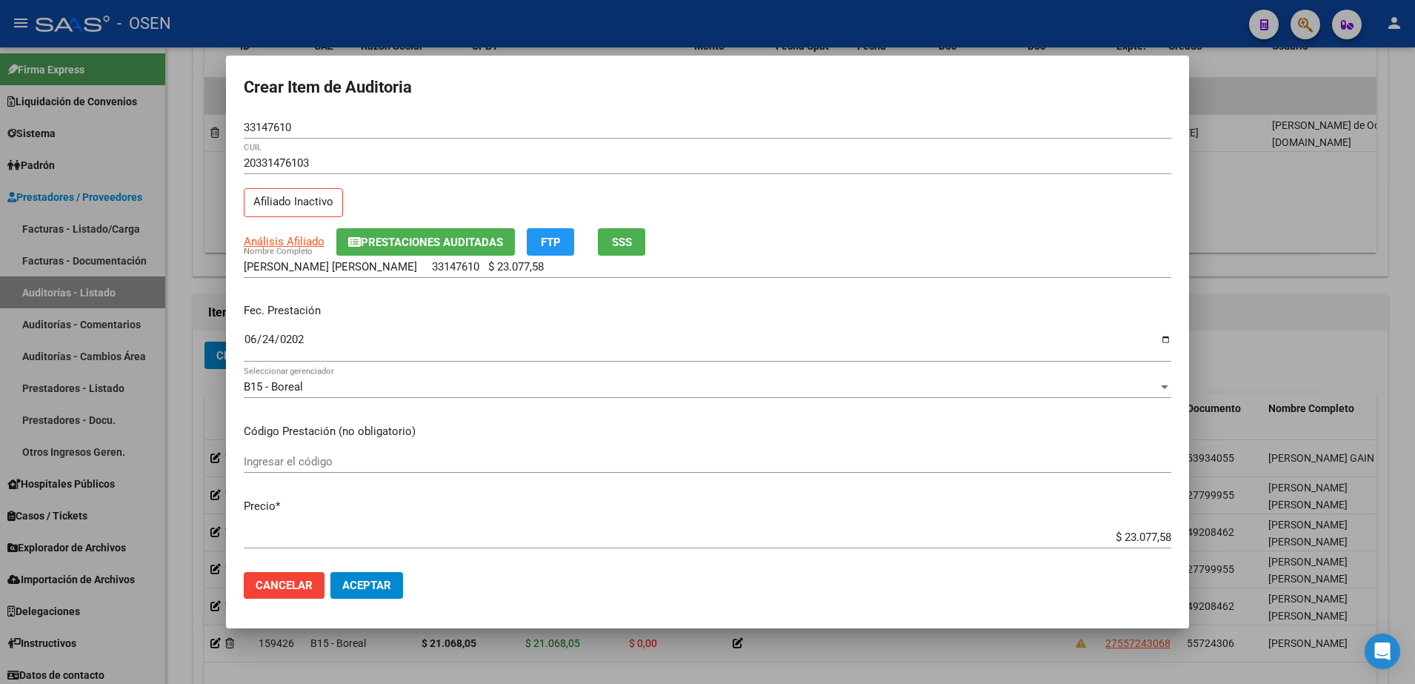
click at [538, 291] on div "Fec. Prestación [DATE] Ingresar la fecha" at bounding box center [707, 333] width 927 height 84
click at [535, 264] on input "[PERSON_NAME] [PERSON_NAME] 33147610 $ 23.077,58" at bounding box center [707, 266] width 927 height 13
click at [516, 275] on div "[PERSON_NAME] [PERSON_NAME] 33147610 $ 23.077,58 Nombre Completo" at bounding box center [707, 267] width 927 height 22
drag, startPoint x: 524, startPoint y: 267, endPoint x: 397, endPoint y: 264, distance: 126.7
click at [397, 264] on input "[PERSON_NAME] [PERSON_NAME] 33147610 $ 23.077,58" at bounding box center [707, 266] width 927 height 13
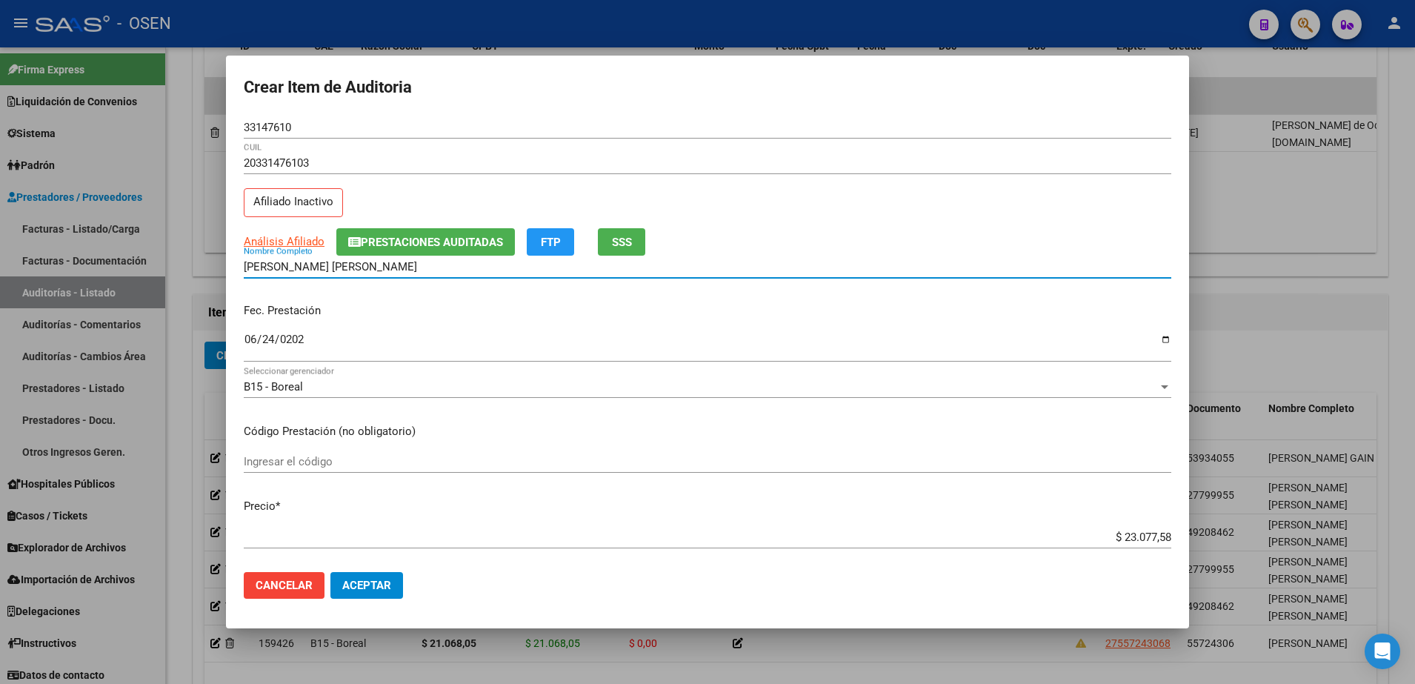
type input "[PERSON_NAME] [PERSON_NAME]"
click at [374, 602] on mat-dialog-actions "Cancelar Aceptar" at bounding box center [707, 585] width 927 height 50
click at [379, 581] on span "Aceptar" at bounding box center [366, 585] width 49 height 13
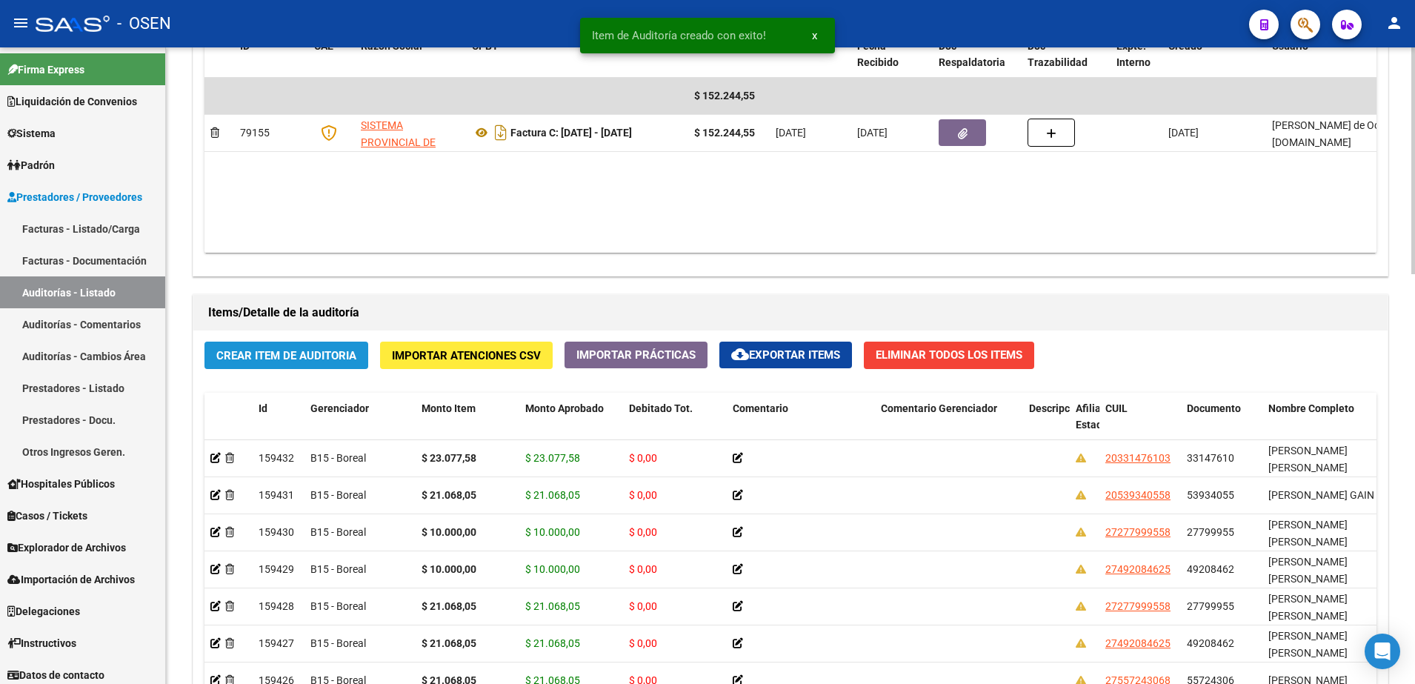
click at [319, 345] on button "Crear Item de Auditoria" at bounding box center [286, 354] width 164 height 27
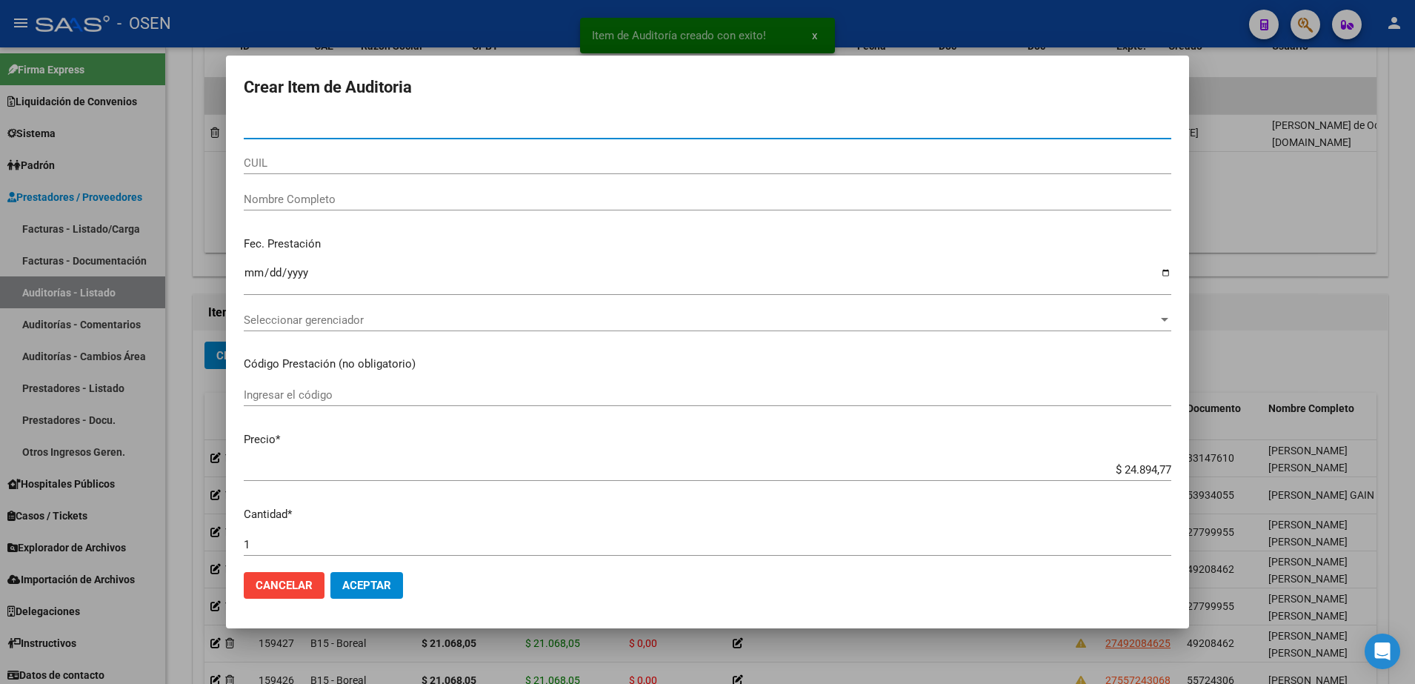
click at [328, 167] on input "CUIL" at bounding box center [707, 162] width 927 height 13
paste input "20331476103"
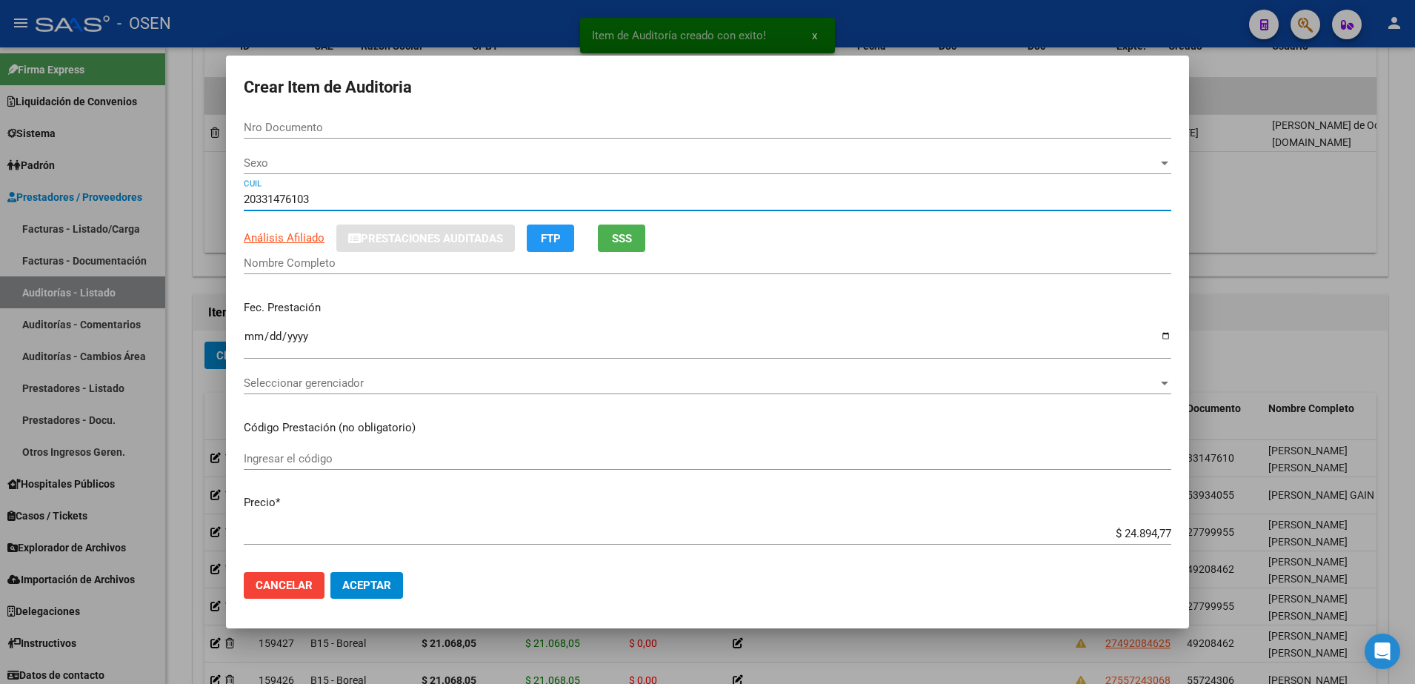
type input "20331476103"
type input "33147610"
type input "[PERSON_NAME] [PERSON_NAME]"
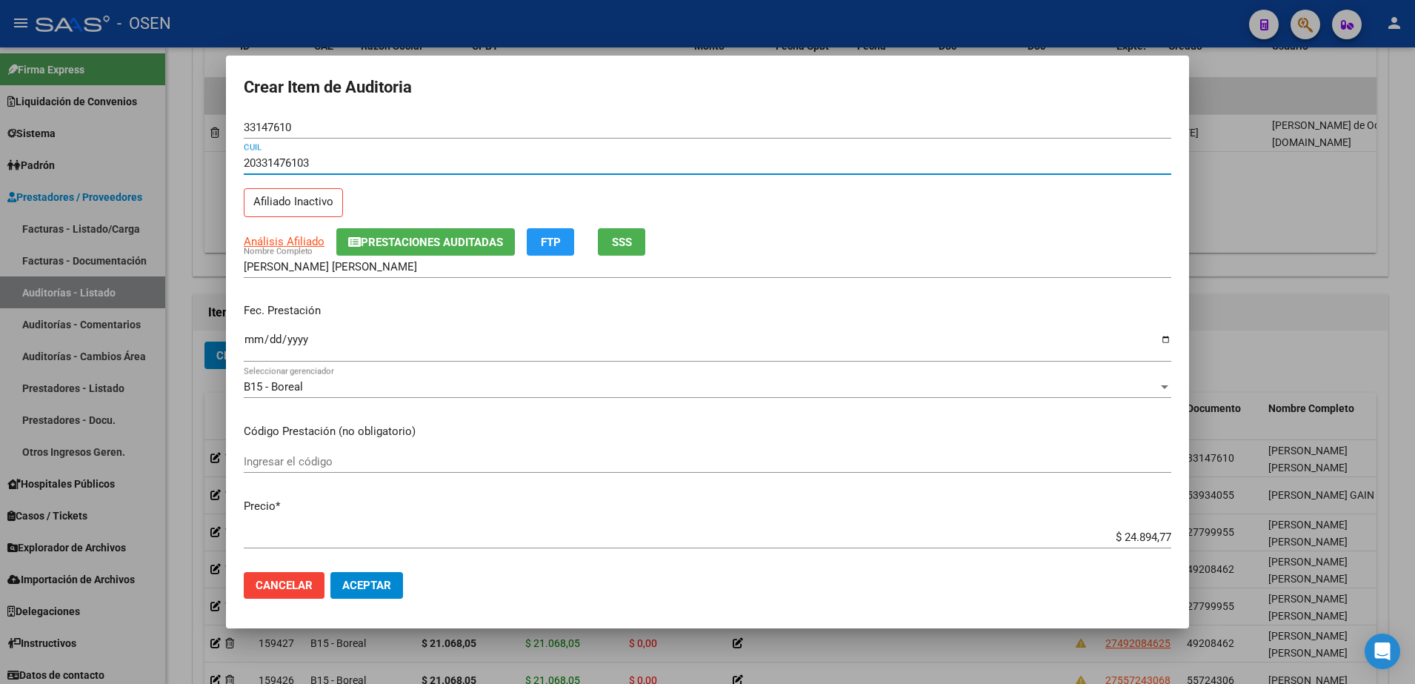
click at [263, 336] on input "Ingresar la fecha" at bounding box center [707, 345] width 927 height 24
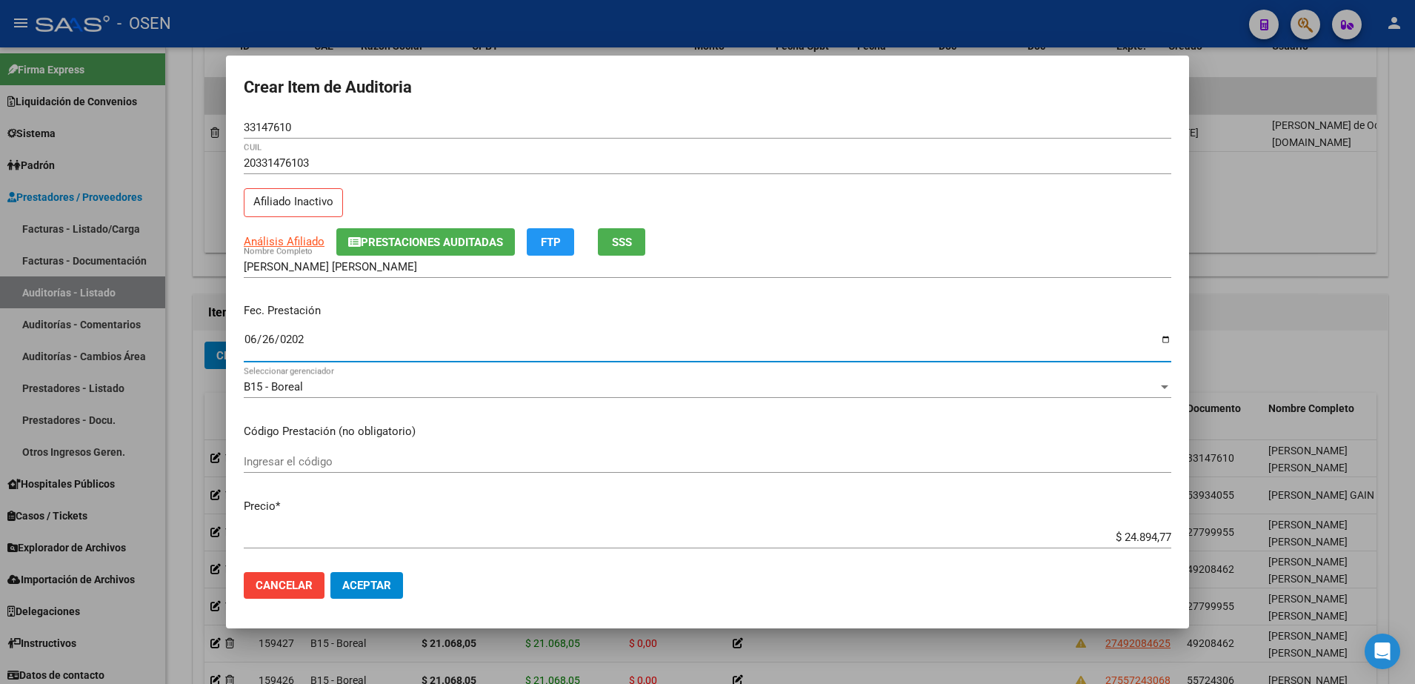
type input "[DATE]"
click at [342, 589] on span "Aceptar" at bounding box center [366, 585] width 49 height 13
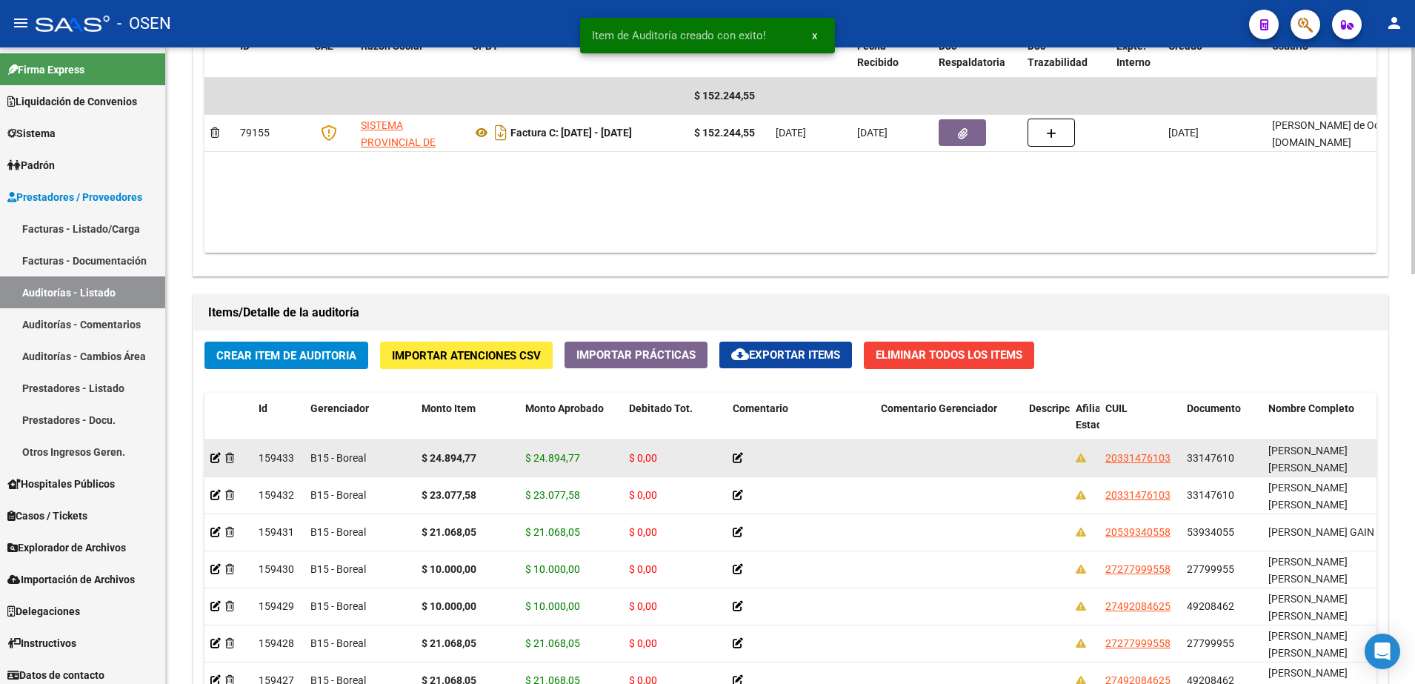
click at [559, 470] on datatable-body-cell "$ 24.894,77" at bounding box center [571, 458] width 104 height 36
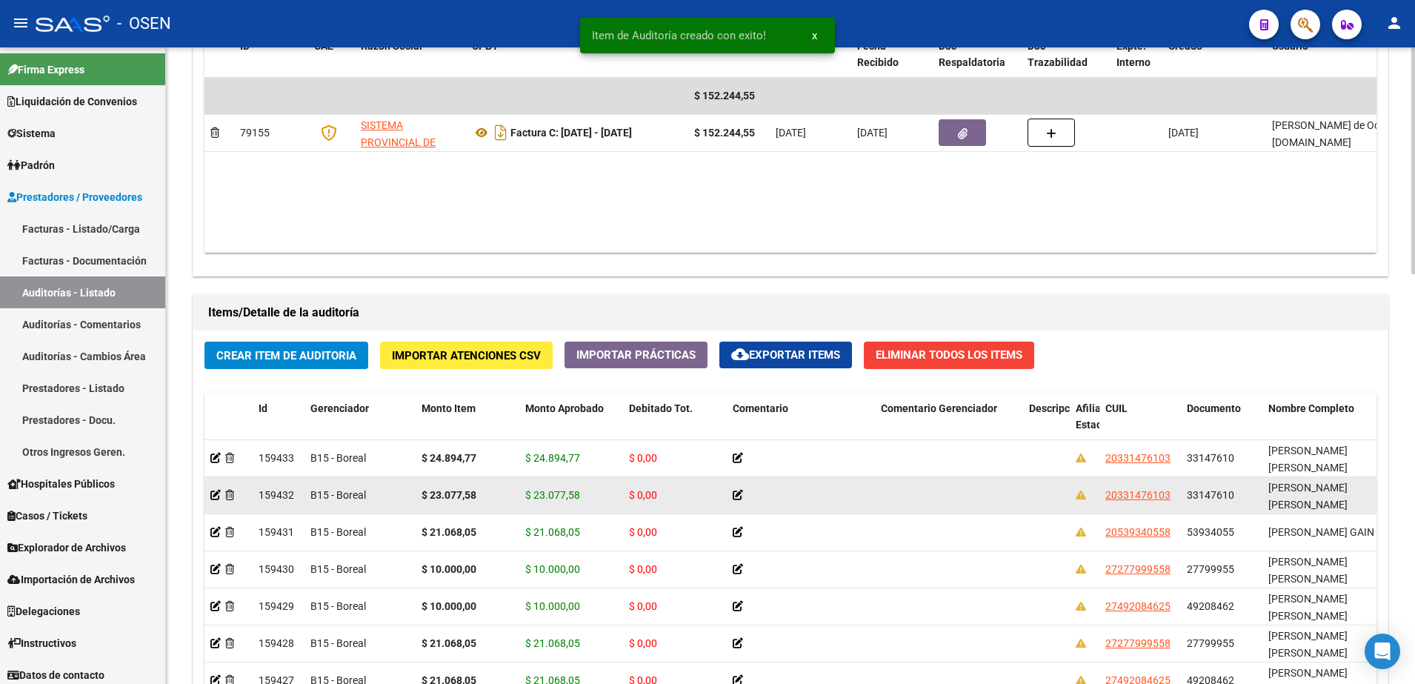
click at [564, 498] on span "$ 23.077,58" at bounding box center [552, 495] width 55 height 12
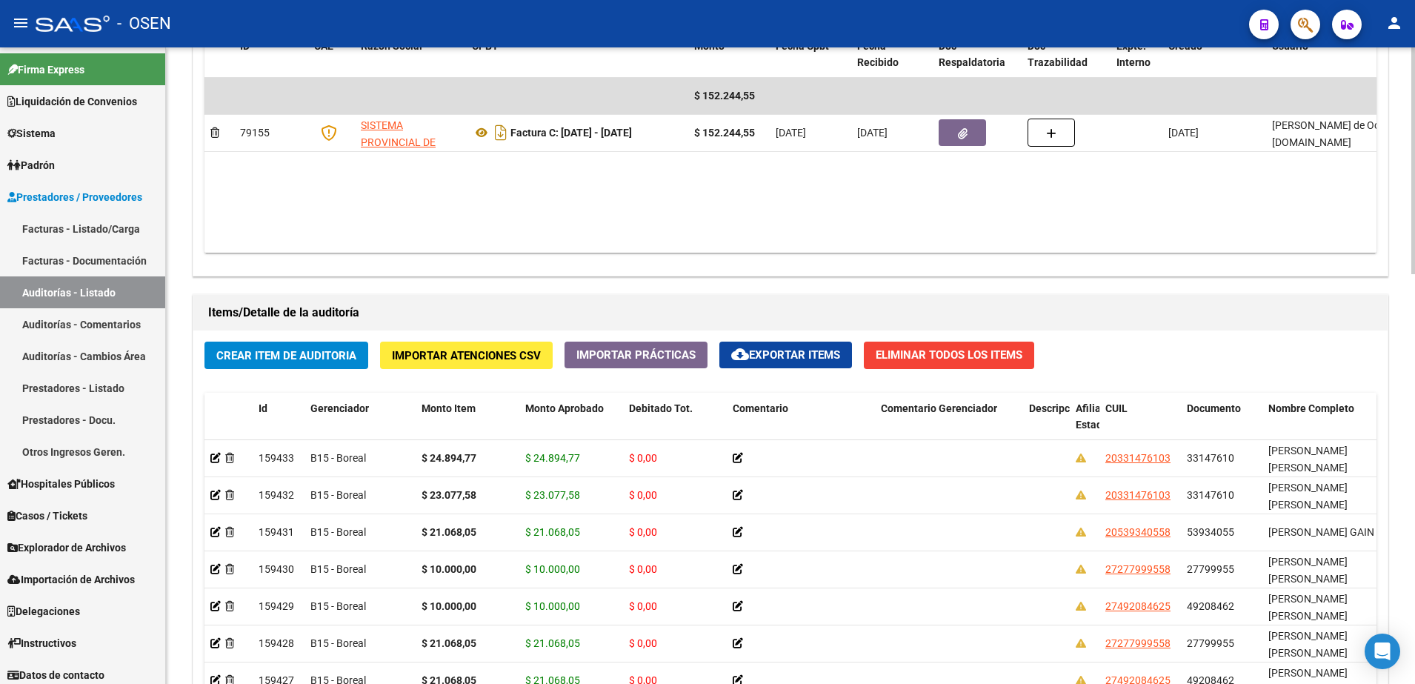
drag, startPoint x: 1142, startPoint y: 327, endPoint x: 1132, endPoint y: 347, distance: 21.9
click at [1142, 327] on div "Items/Detalle de la auditoría" at bounding box center [790, 313] width 1194 height 36
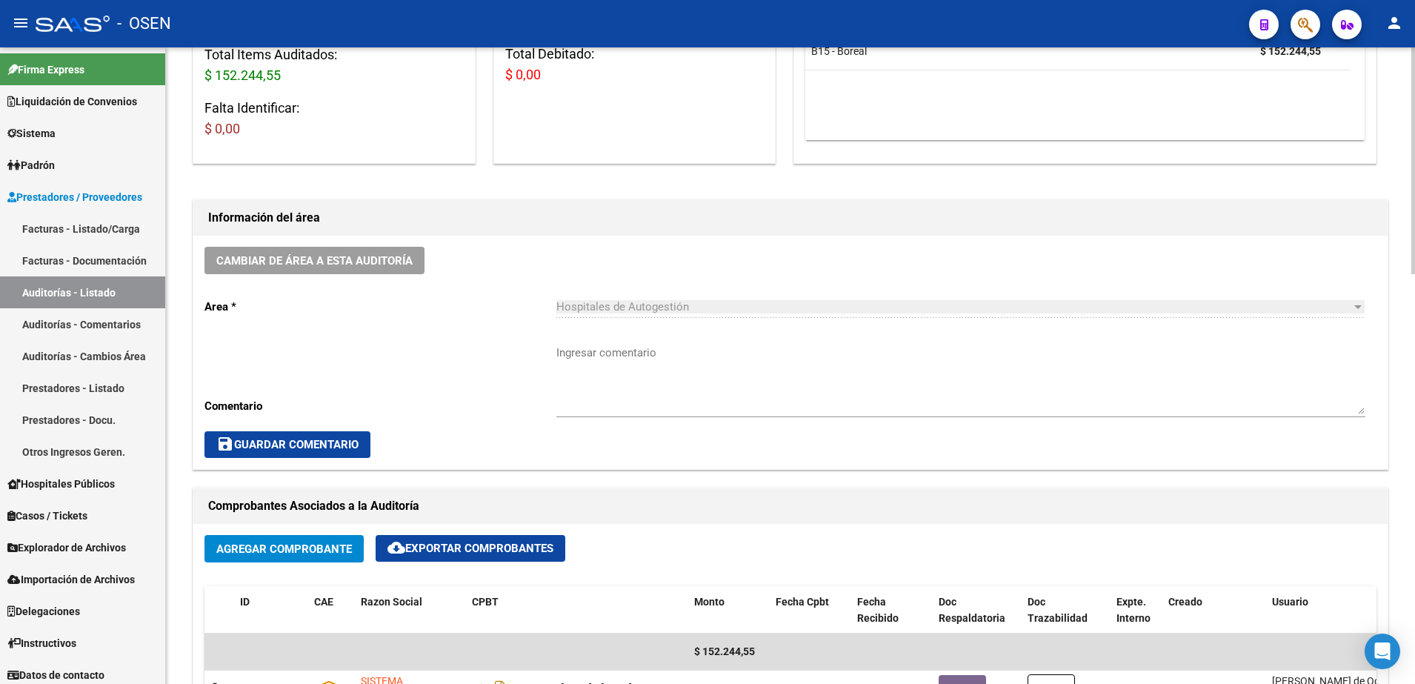
scroll to position [1, 0]
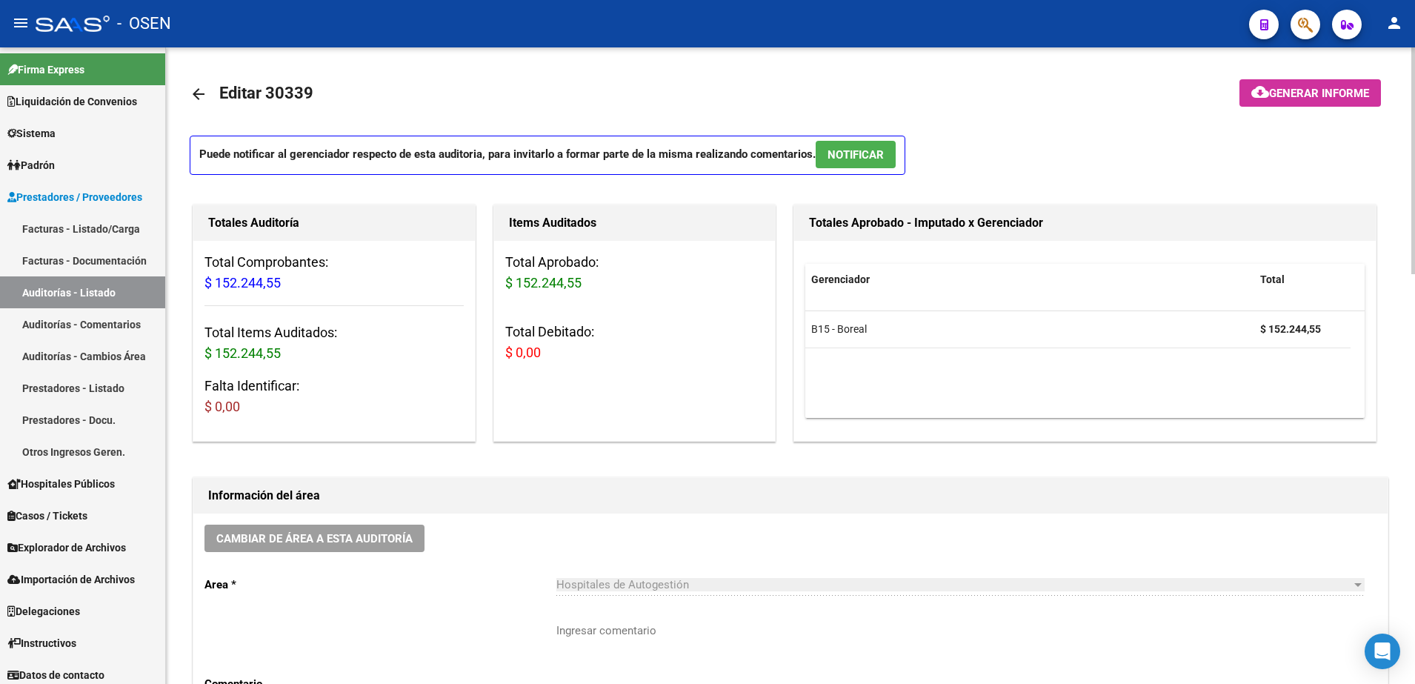
click at [203, 88] on mat-icon "arrow_back" at bounding box center [199, 94] width 18 height 18
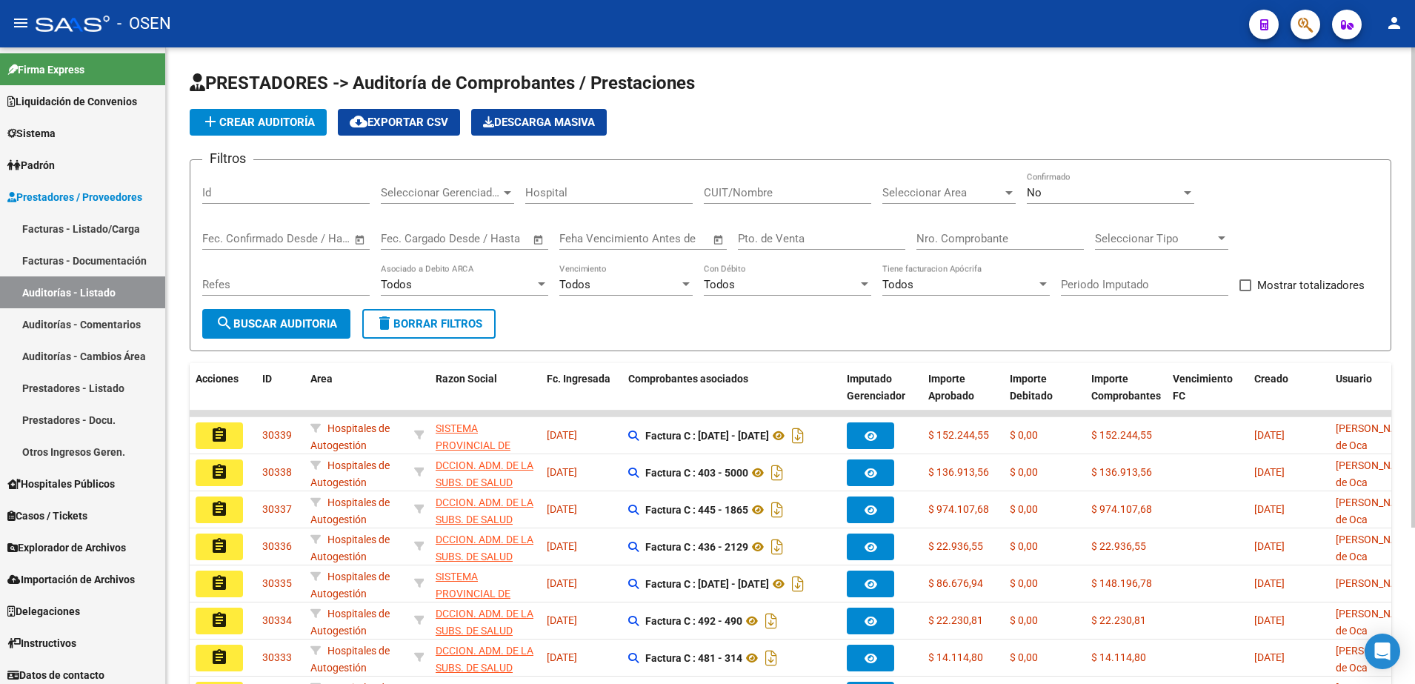
click at [1310, 13] on span "button" at bounding box center [1305, 25] width 15 height 30
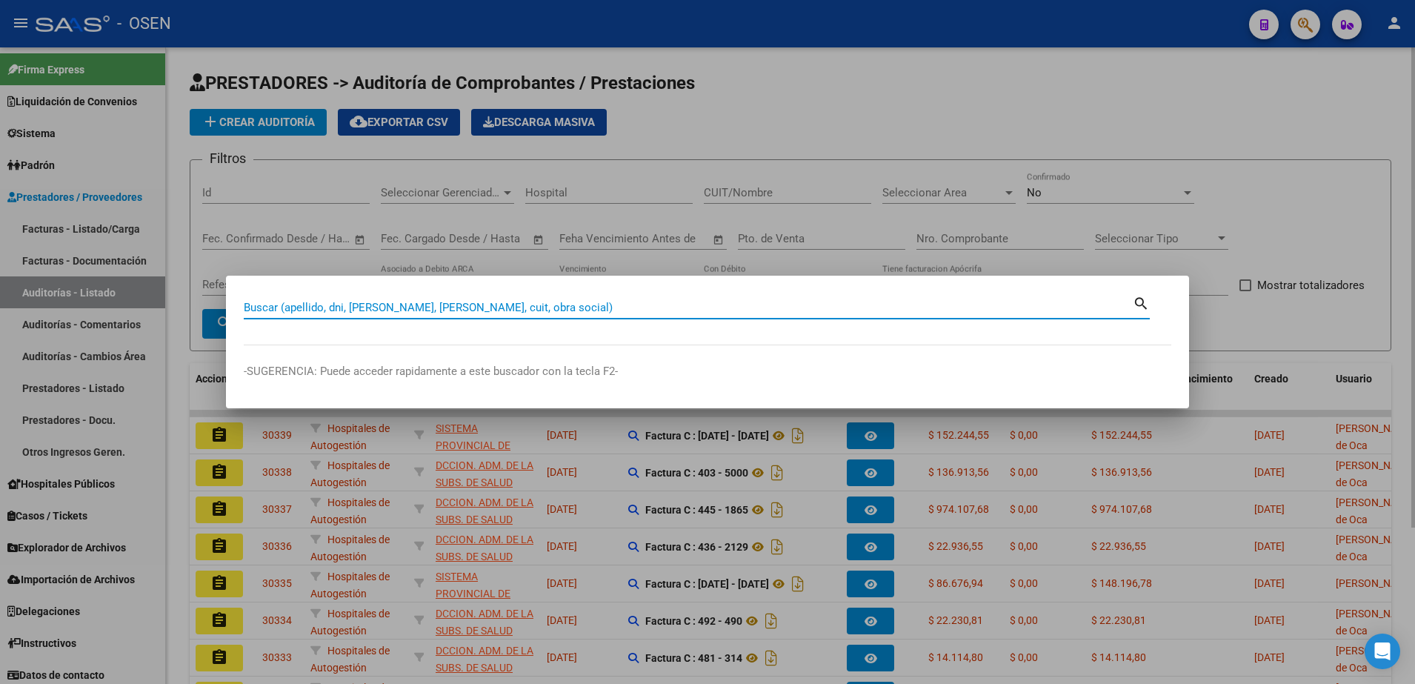
paste input "23784402"
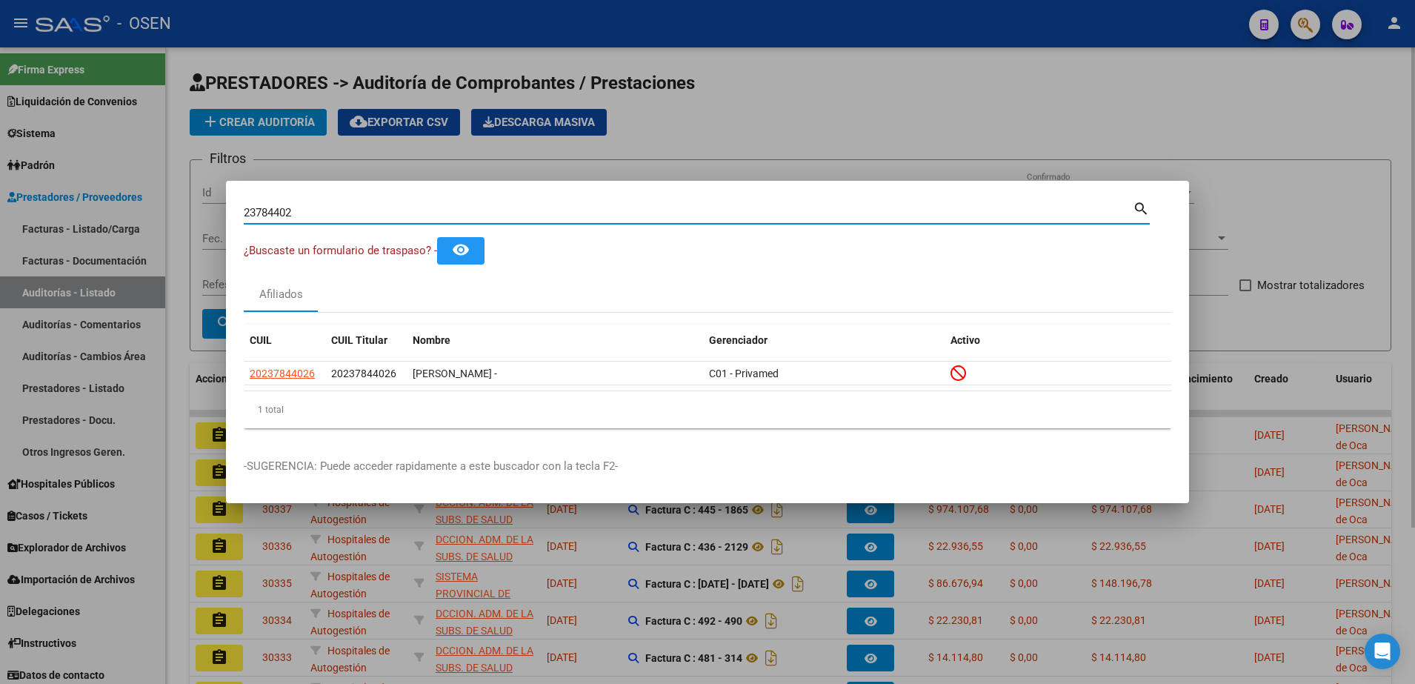
click at [981, 218] on input "23784402" at bounding box center [688, 212] width 889 height 13
paste input "7315754351"
type input "27315754351"
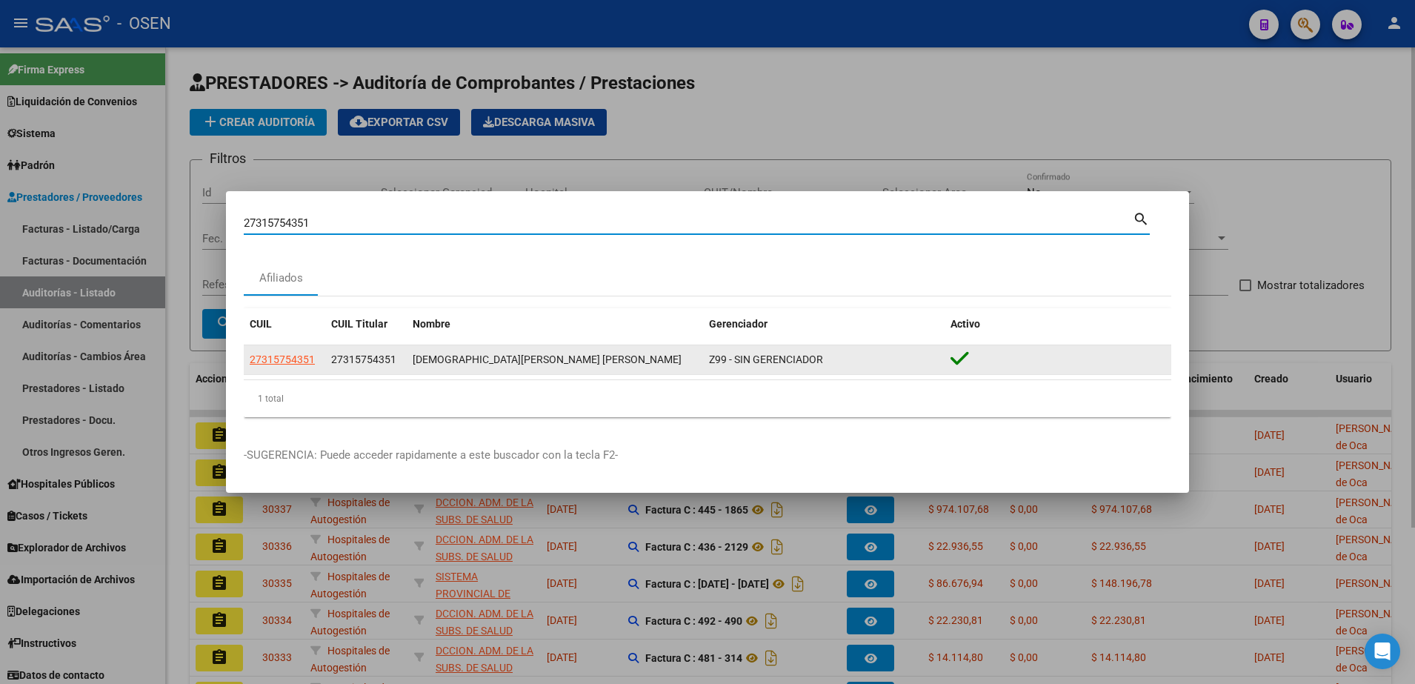
click at [293, 350] on datatable-body-cell "27315754351" at bounding box center [284, 359] width 81 height 29
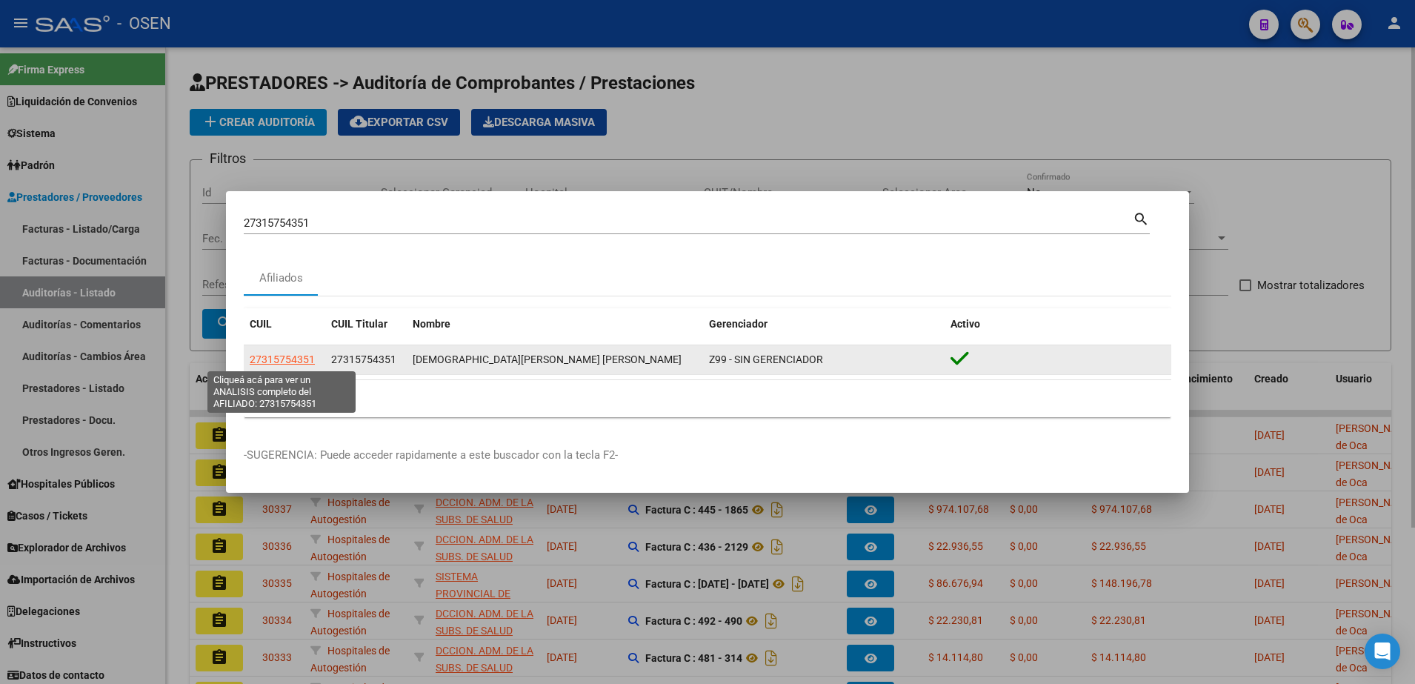
click at [286, 361] on span "27315754351" at bounding box center [282, 359] width 65 height 12
type textarea "27315754351"
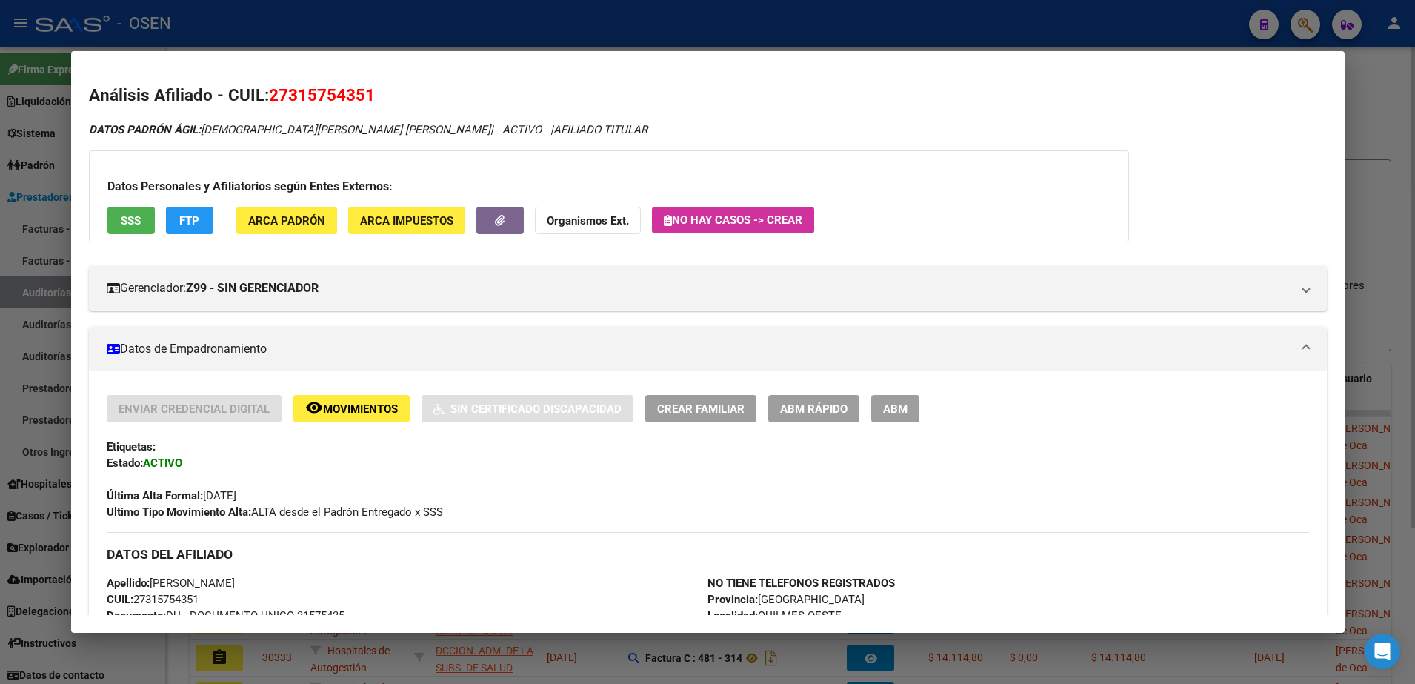
click at [123, 193] on h3 "Datos Personales y Afiliatorios según Entes Externos:" at bounding box center [608, 187] width 1003 height 18
click at [136, 226] on span "SSS" at bounding box center [131, 220] width 20 height 13
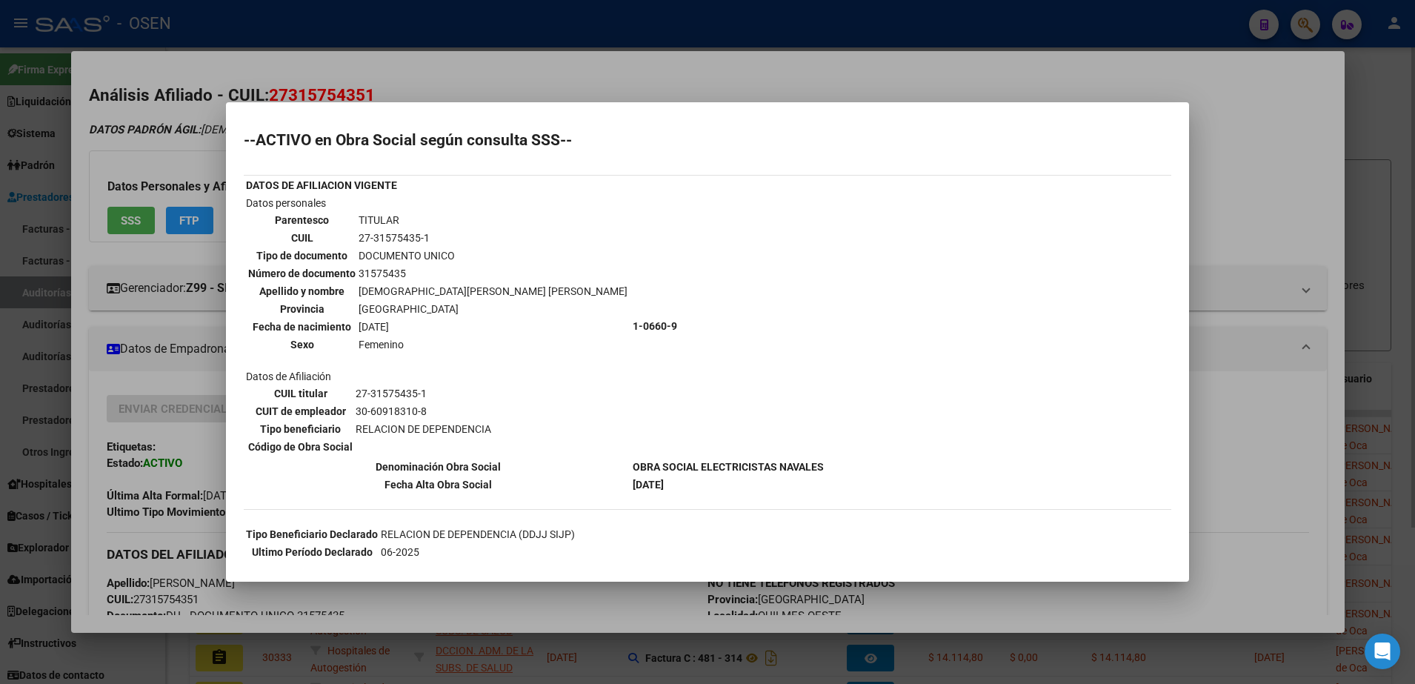
click at [1261, 449] on div at bounding box center [707, 342] width 1415 height 684
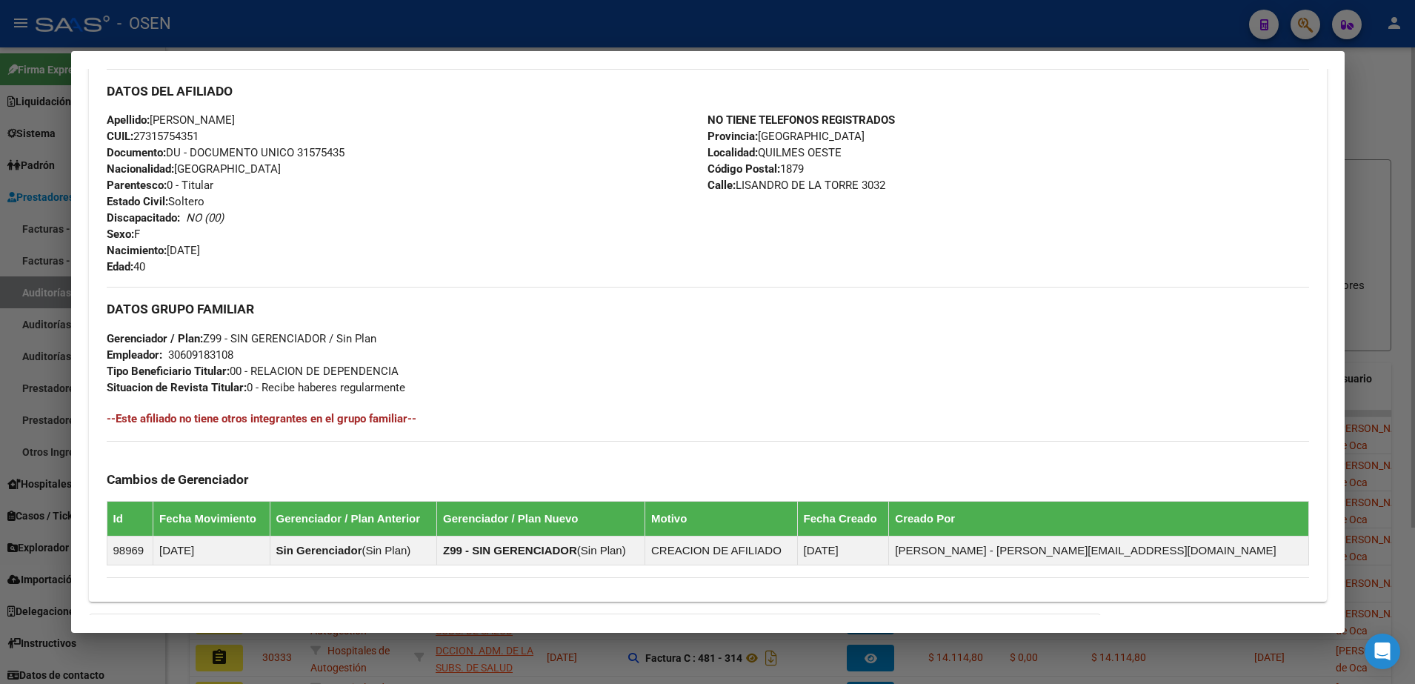
scroll to position [644, 0]
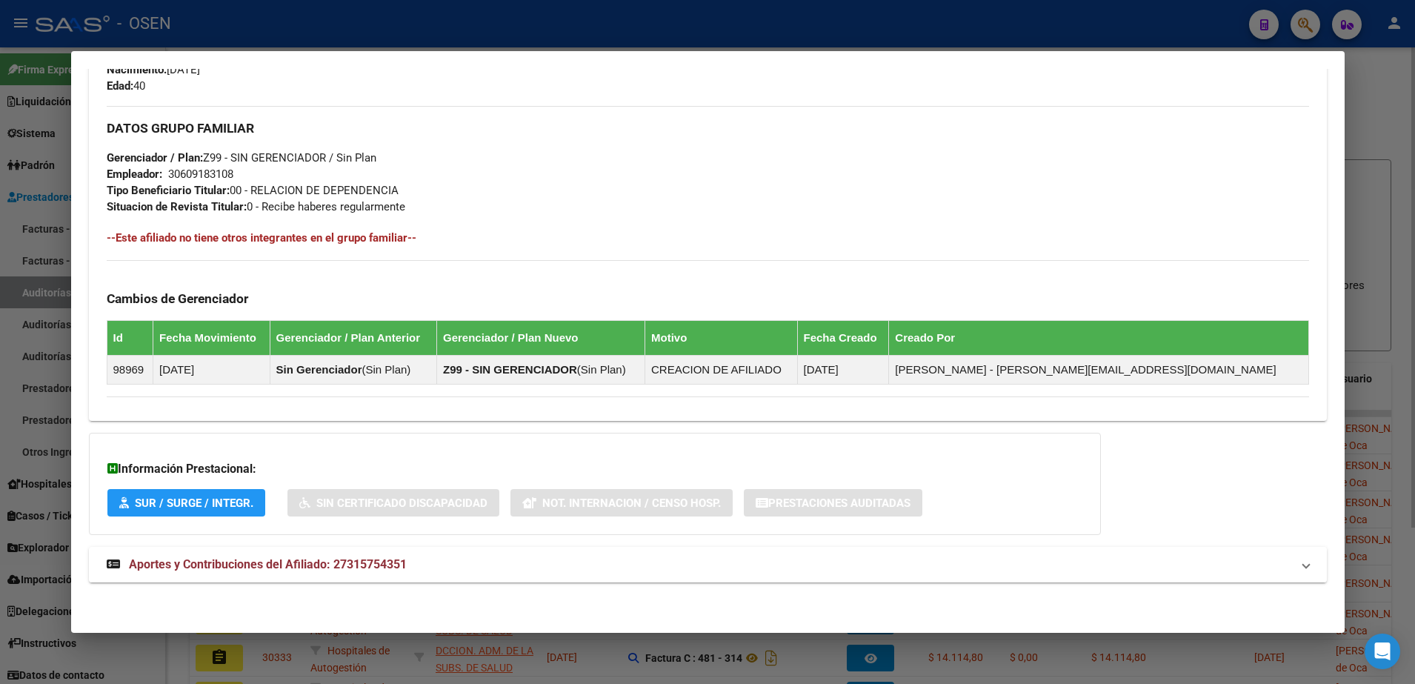
click at [662, 553] on mat-expansion-panel-header "Aportes y Contribuciones del Afiliado: 27315754351" at bounding box center [708, 565] width 1238 height 36
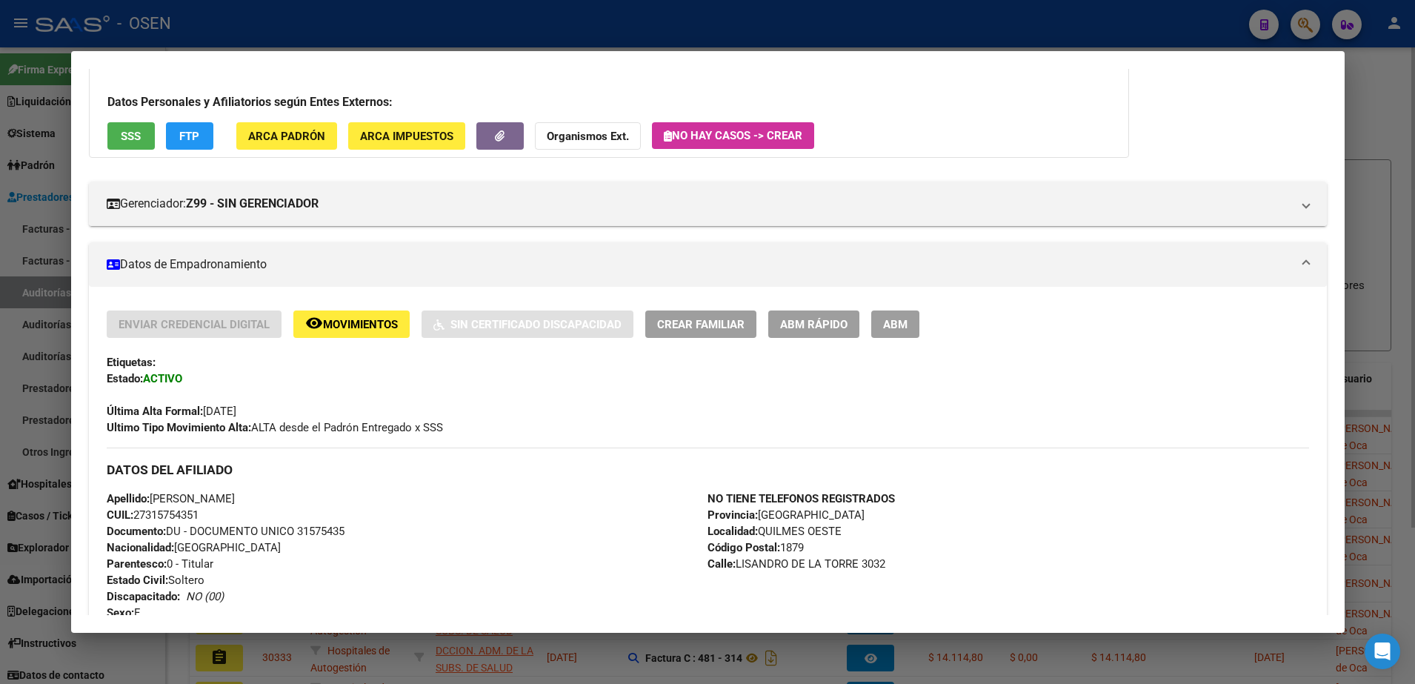
scroll to position [0, 0]
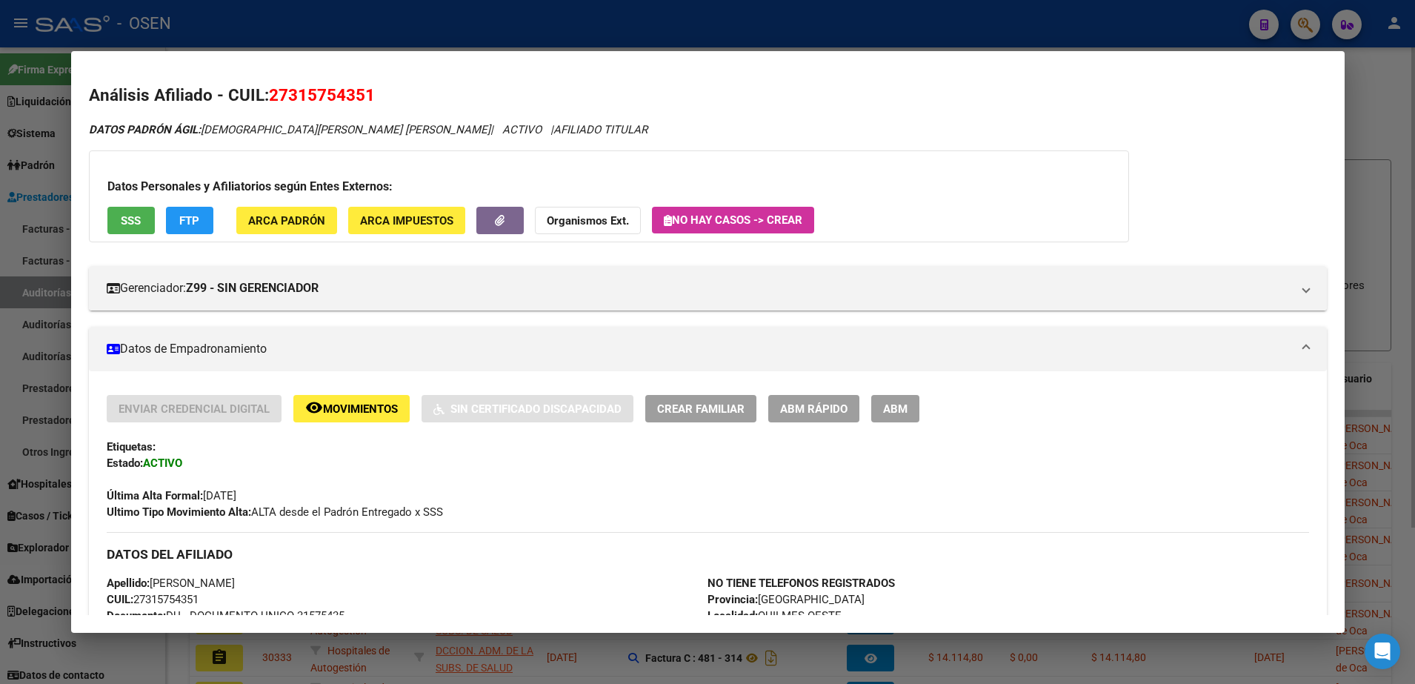
click at [530, 47] on div at bounding box center [707, 342] width 1415 height 684
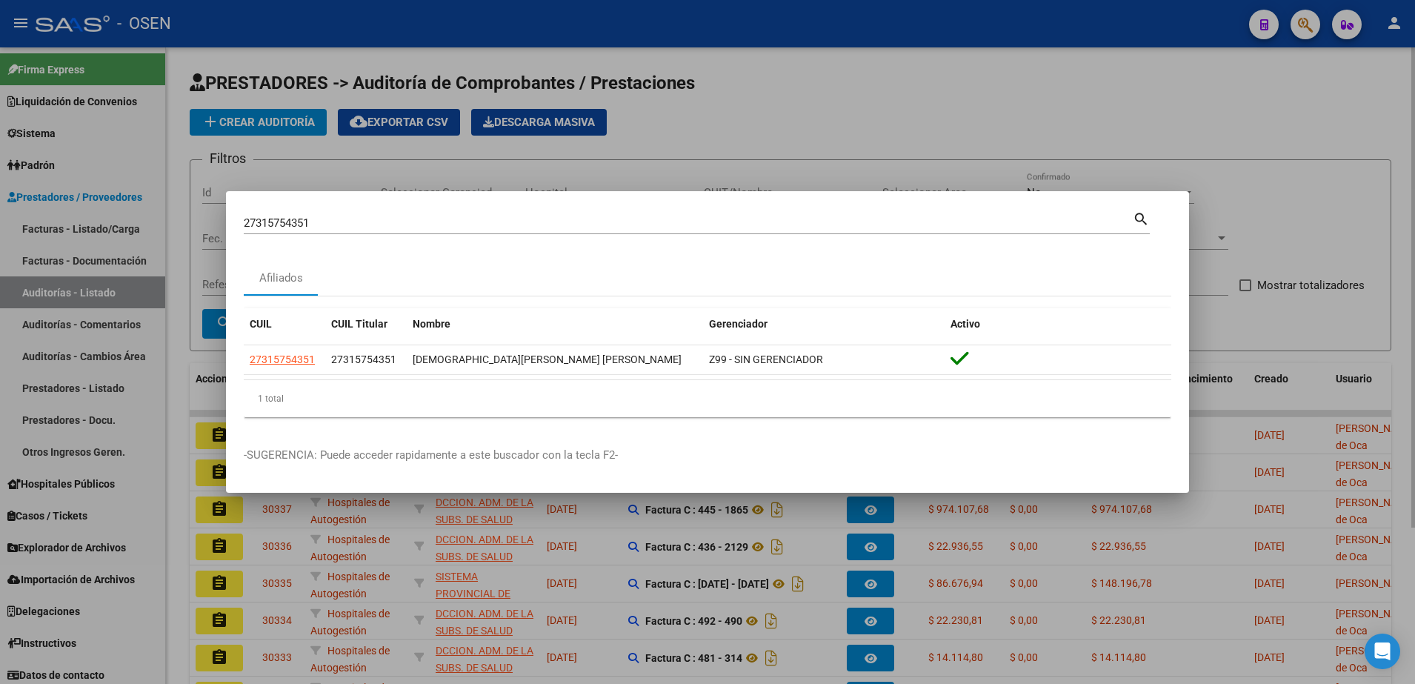
click at [683, 70] on div at bounding box center [707, 342] width 1415 height 684
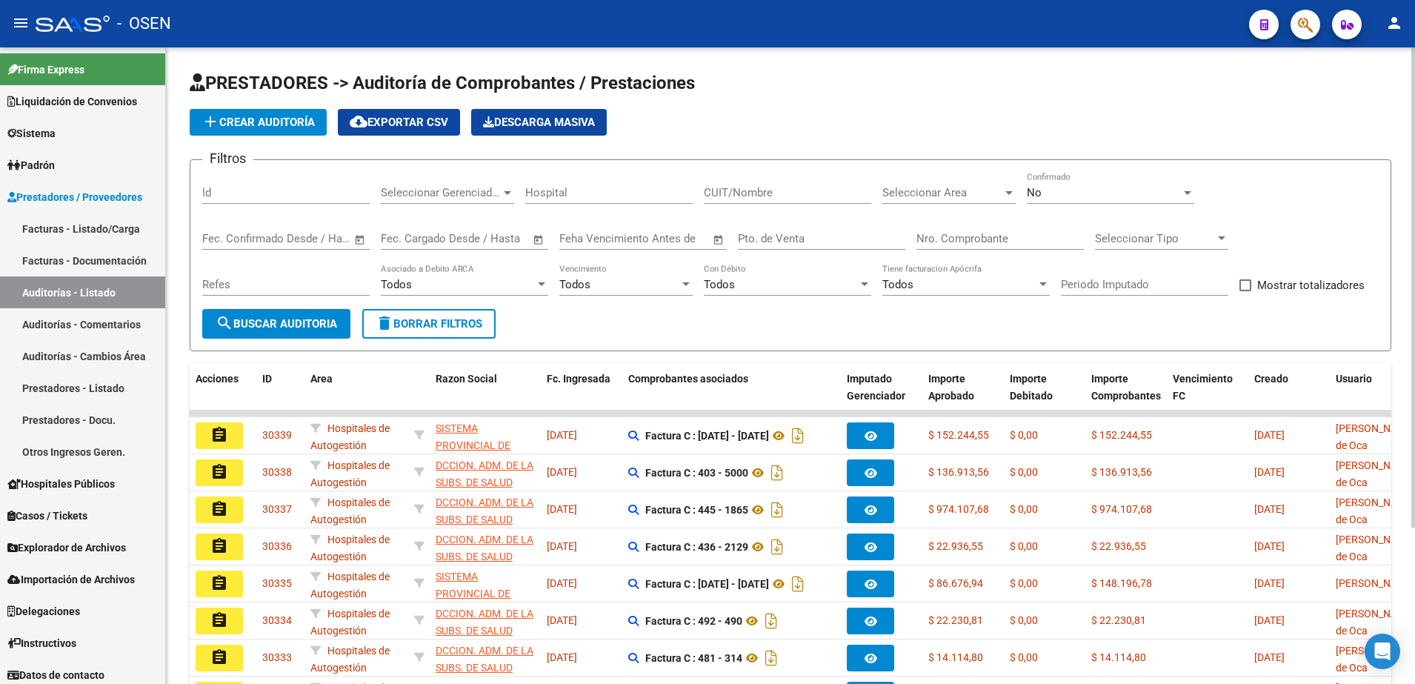
click at [278, 338] on button "search Buscar Auditoria" at bounding box center [276, 324] width 148 height 30
click at [301, 327] on span "search Buscar Auditoria" at bounding box center [276, 323] width 121 height 13
click at [330, 337] on button "search Buscar Auditoria" at bounding box center [276, 324] width 148 height 30
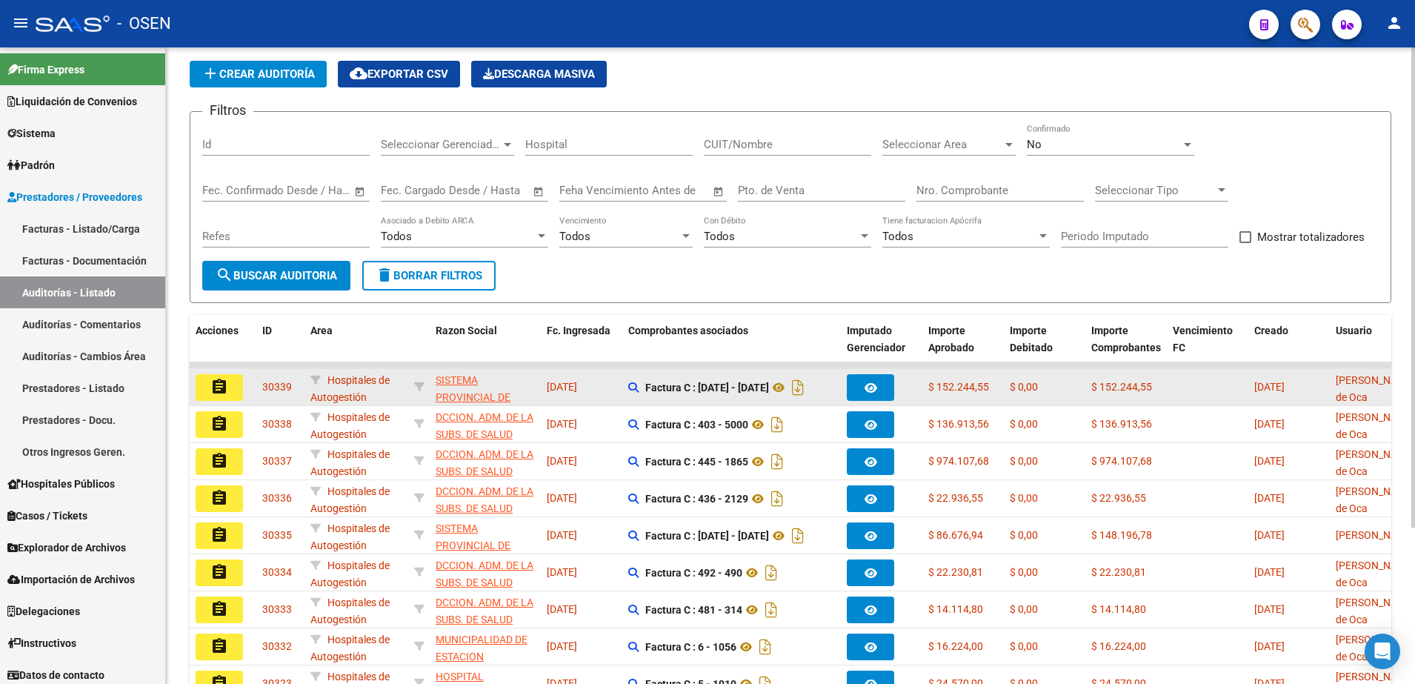
scroll to position [93, 0]
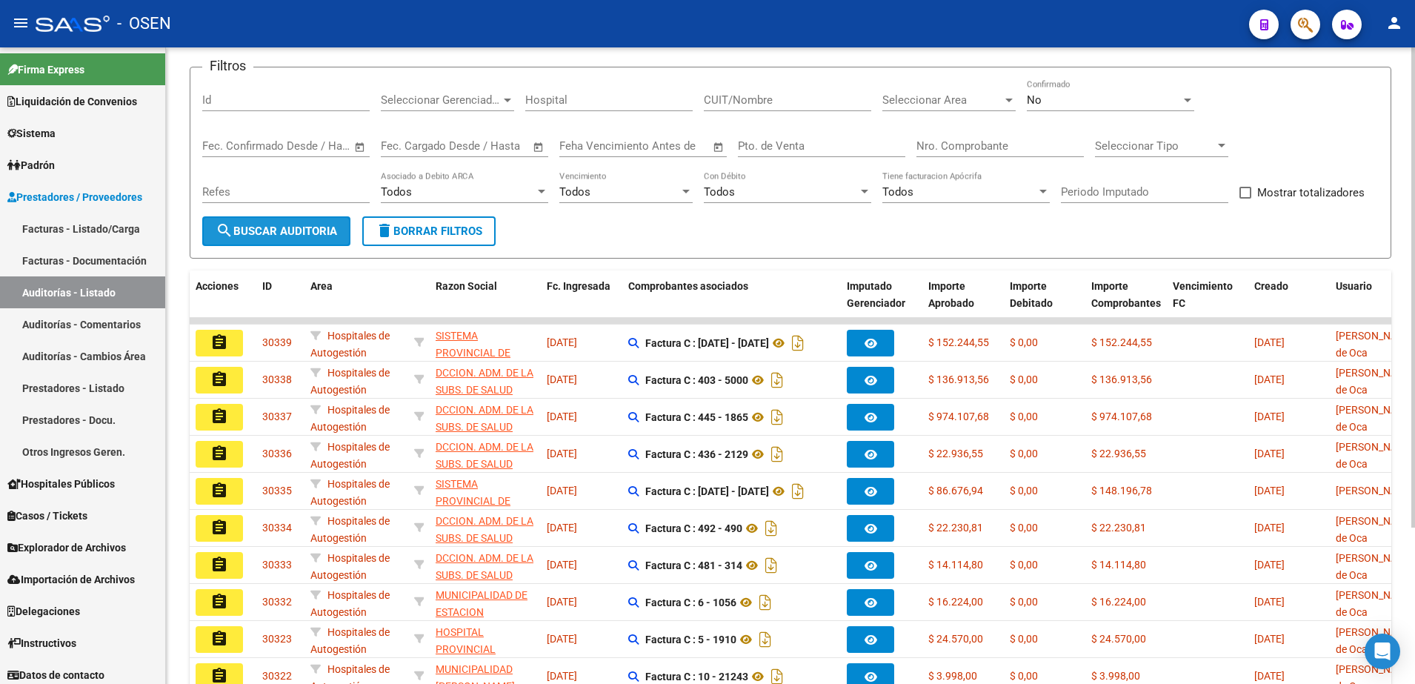
click at [324, 238] on button "search Buscar Auditoria" at bounding box center [276, 231] width 148 height 30
click at [1333, 9] on app-anmat-searcher at bounding box center [1347, 24] width 30 height 30
click at [1316, 13] on app-search-popup at bounding box center [1305, 22] width 30 height 19
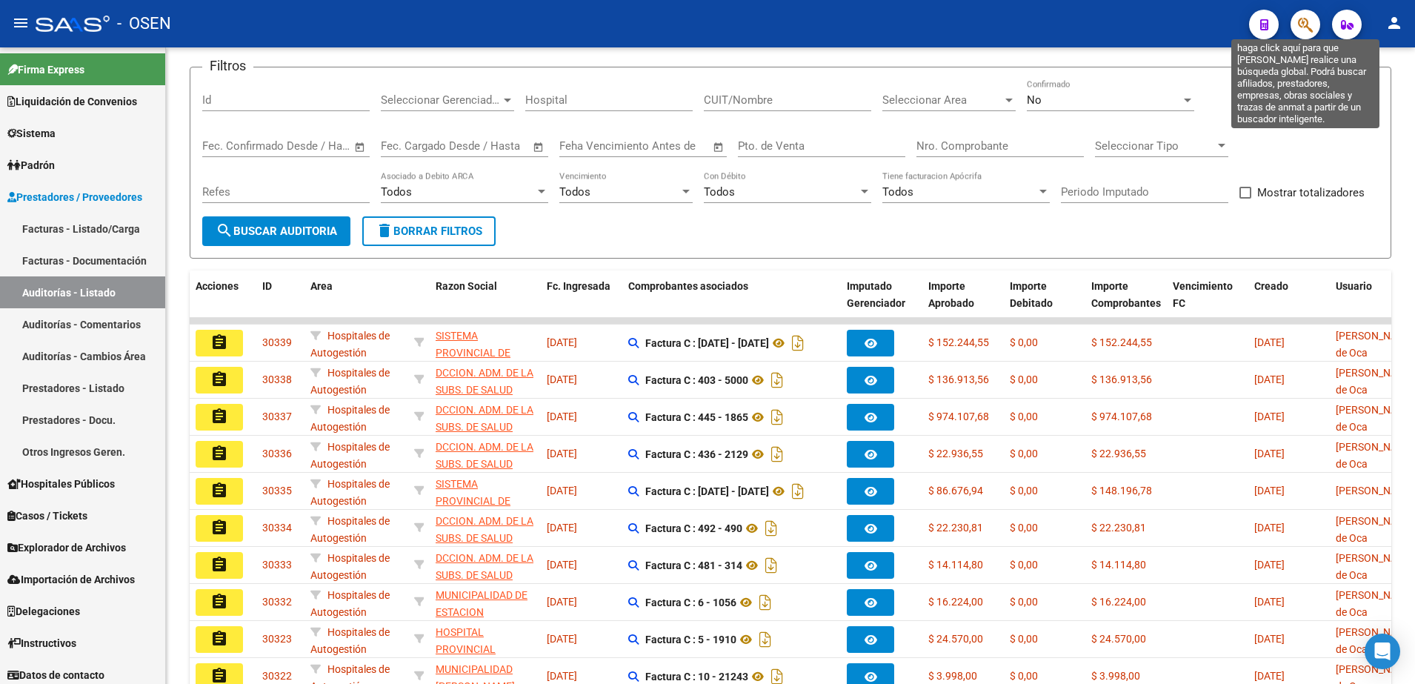
click at [1307, 16] on icon "button" at bounding box center [1305, 24] width 15 height 17
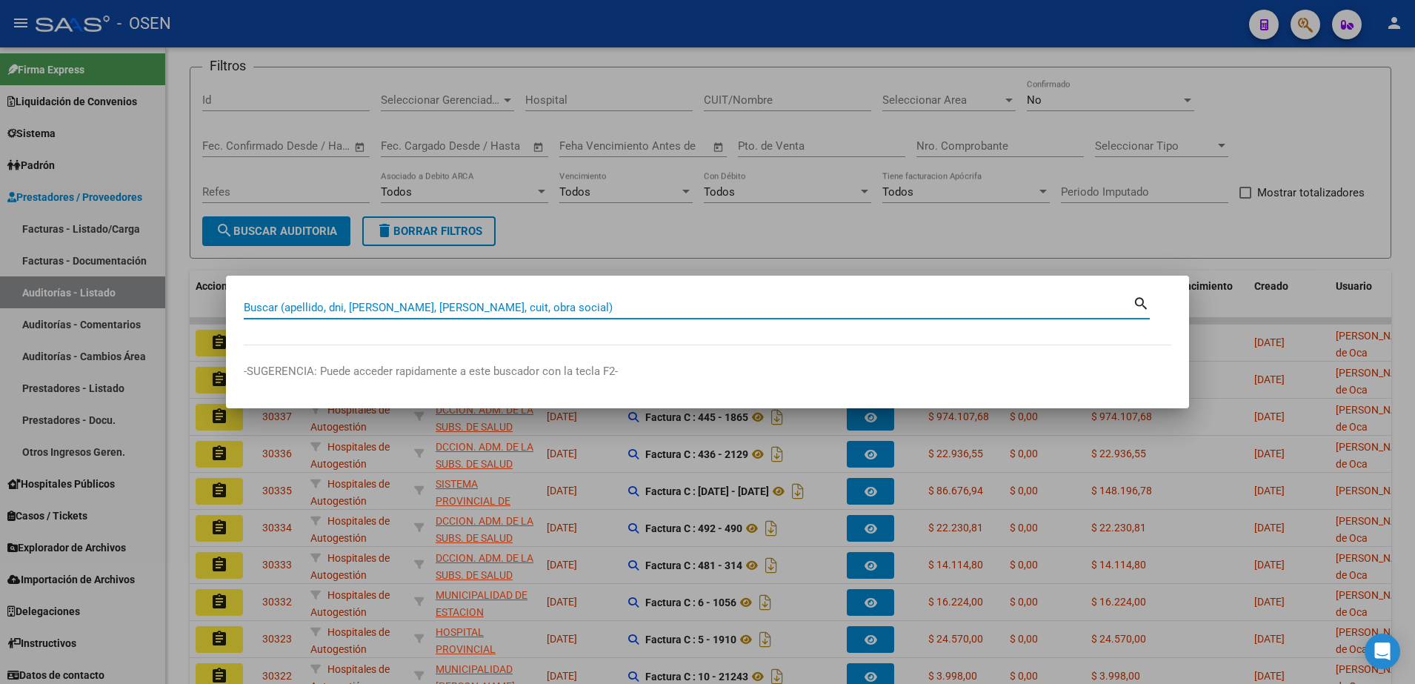
paste input "24682970"
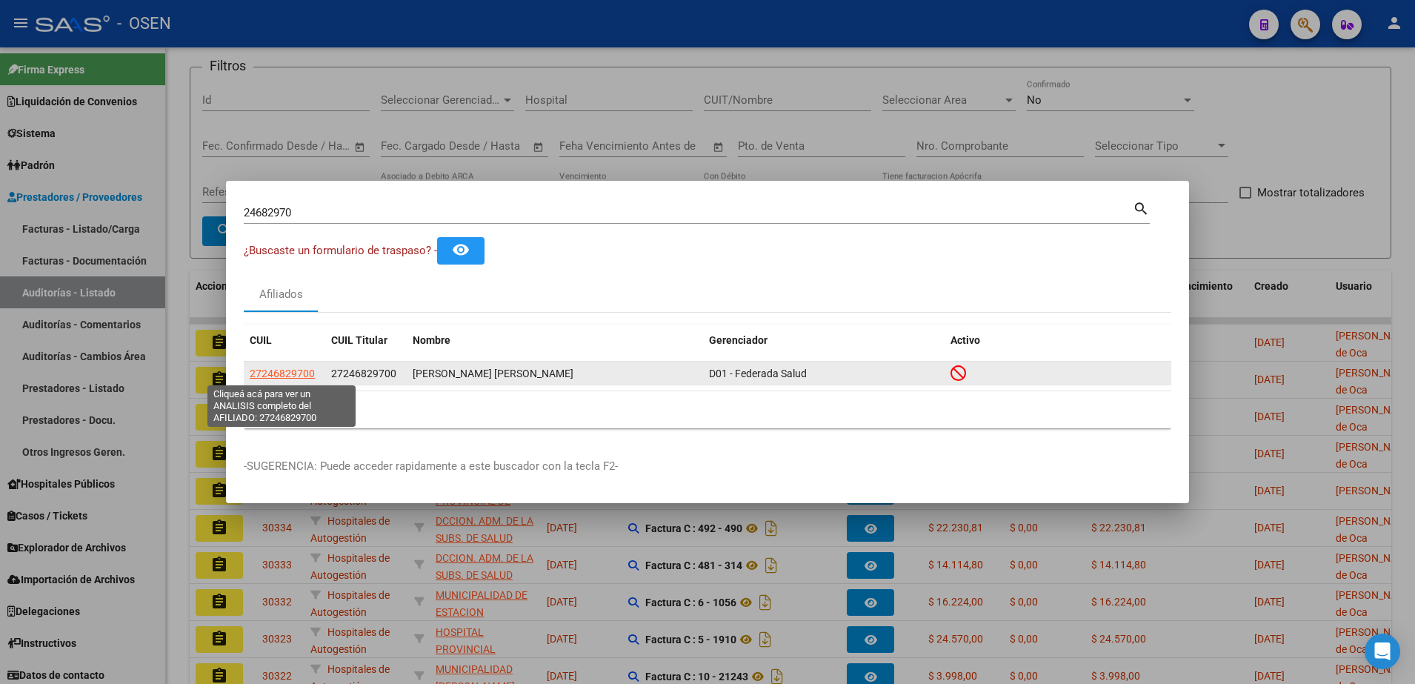
click at [264, 372] on span "27246829700" at bounding box center [282, 373] width 65 height 12
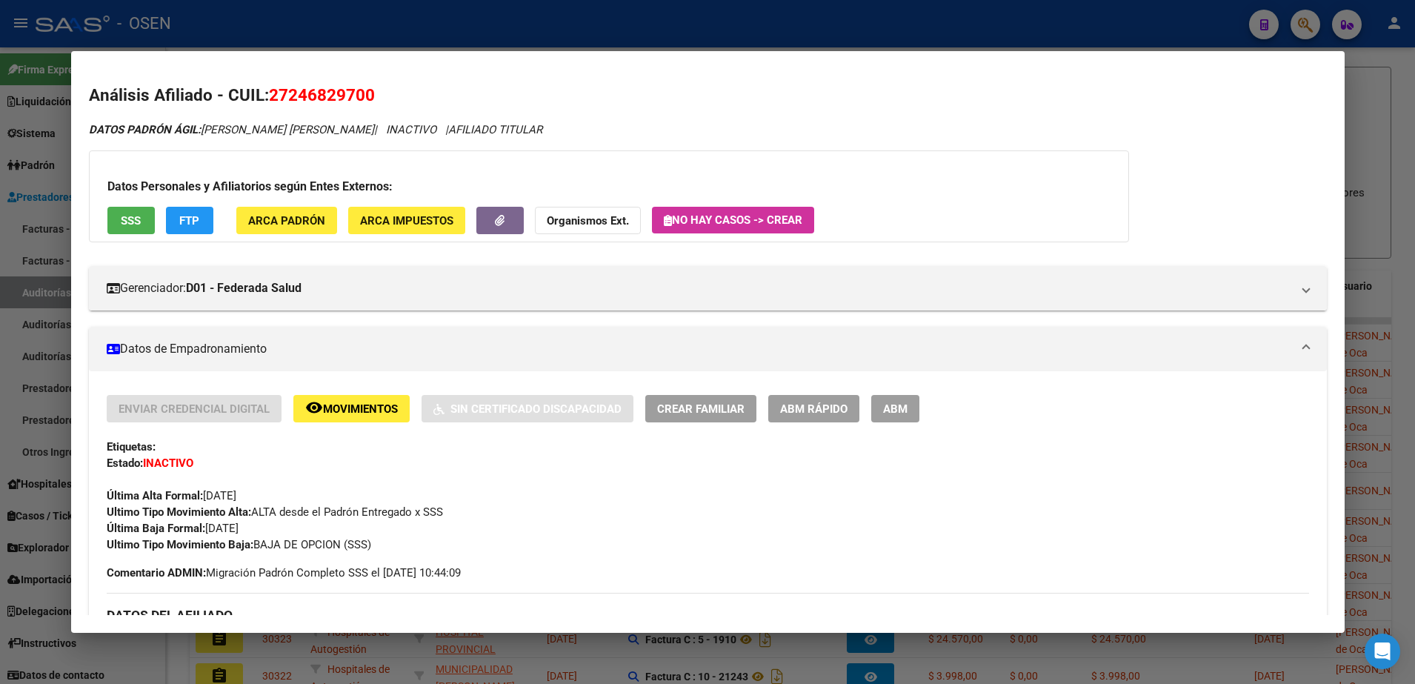
click at [266, 13] on div at bounding box center [707, 342] width 1415 height 684
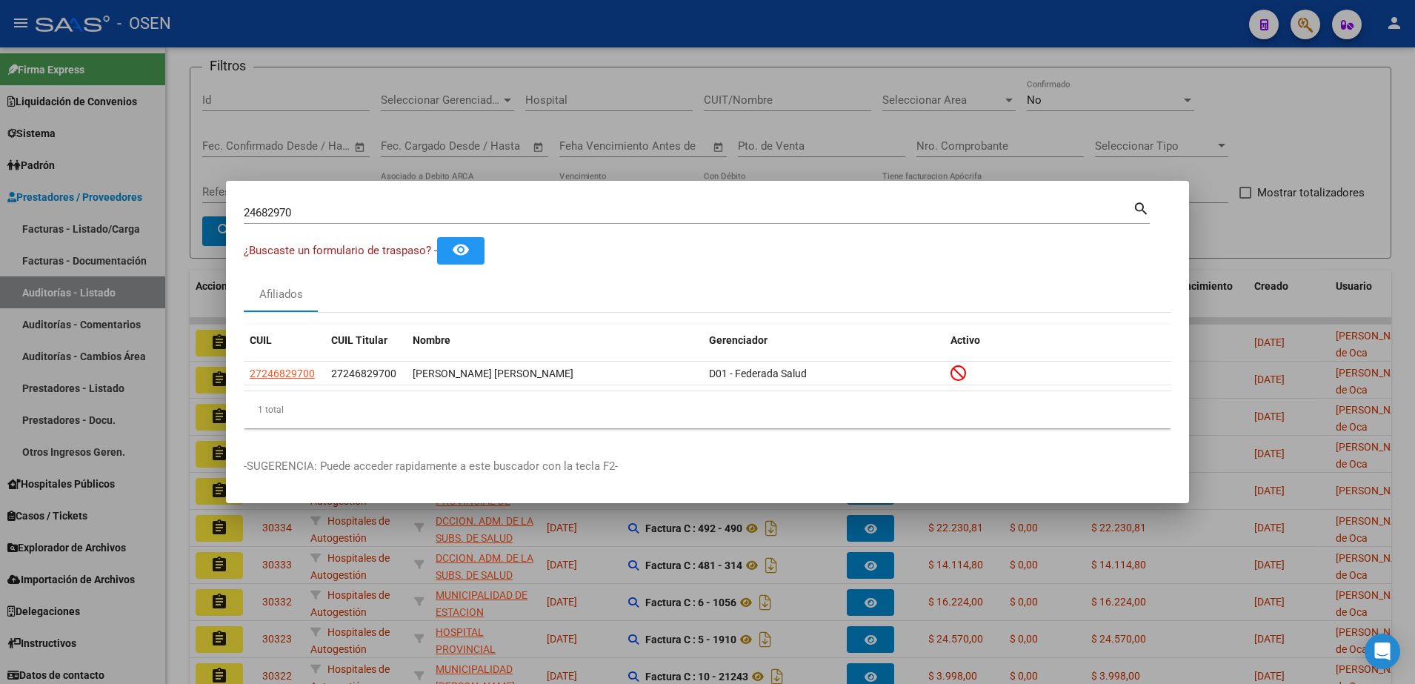
click at [307, 221] on div "24682970 Buscar (apellido, dni, [PERSON_NAME], nro traspaso, cuit, obra social)" at bounding box center [688, 212] width 889 height 22
paste input "3705979"
drag, startPoint x: 303, startPoint y: 213, endPoint x: 176, endPoint y: 211, distance: 126.7
click at [176, 211] on div "24682970 Buscar (apellido, dni, cuil, nro traspaso, cuit, obra social) search ¿…" at bounding box center [707, 342] width 1415 height 684
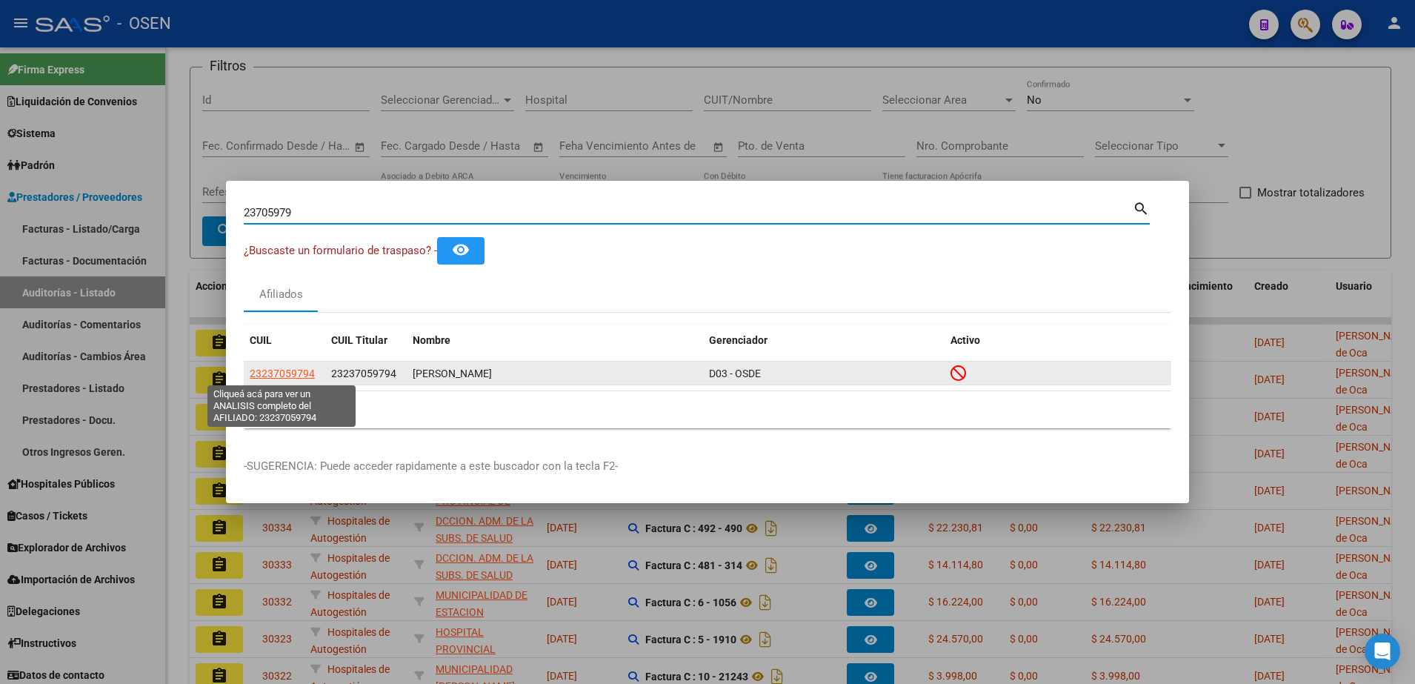
click at [276, 375] on span "23237059794" at bounding box center [282, 373] width 65 height 12
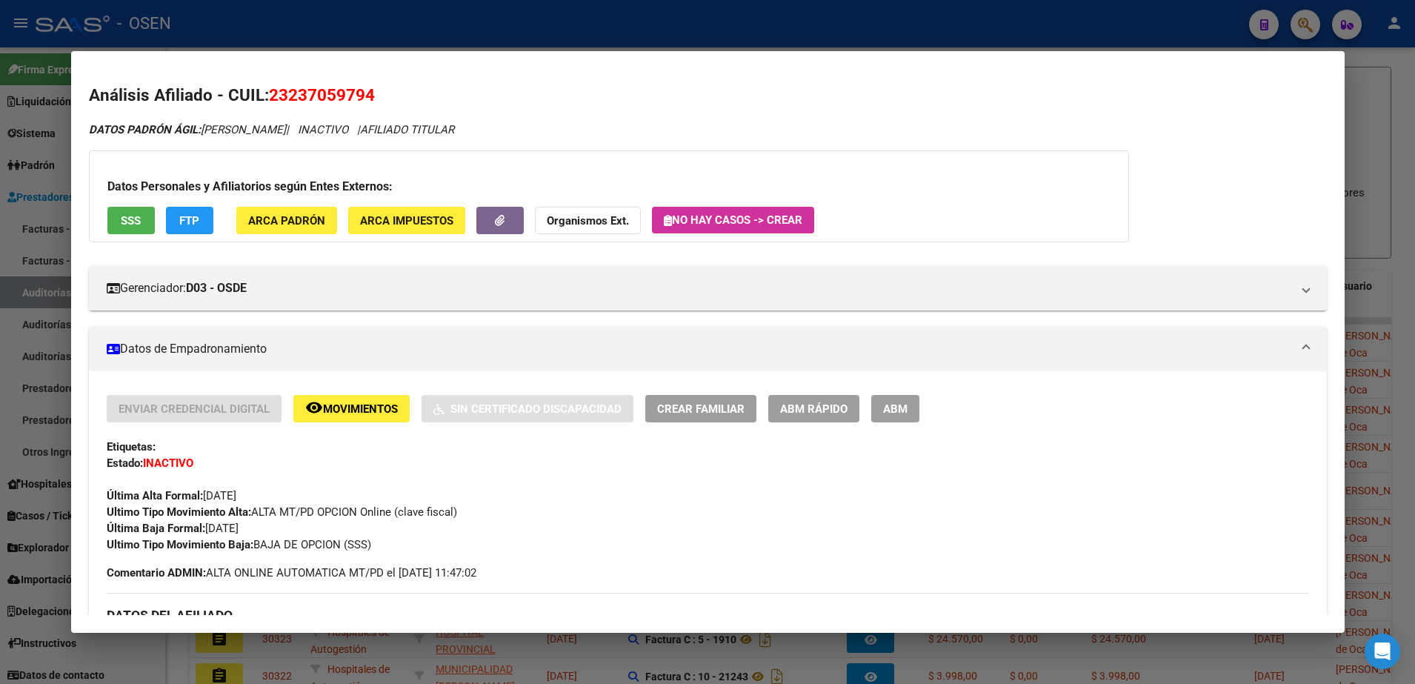
click at [396, 28] on div at bounding box center [707, 342] width 1415 height 684
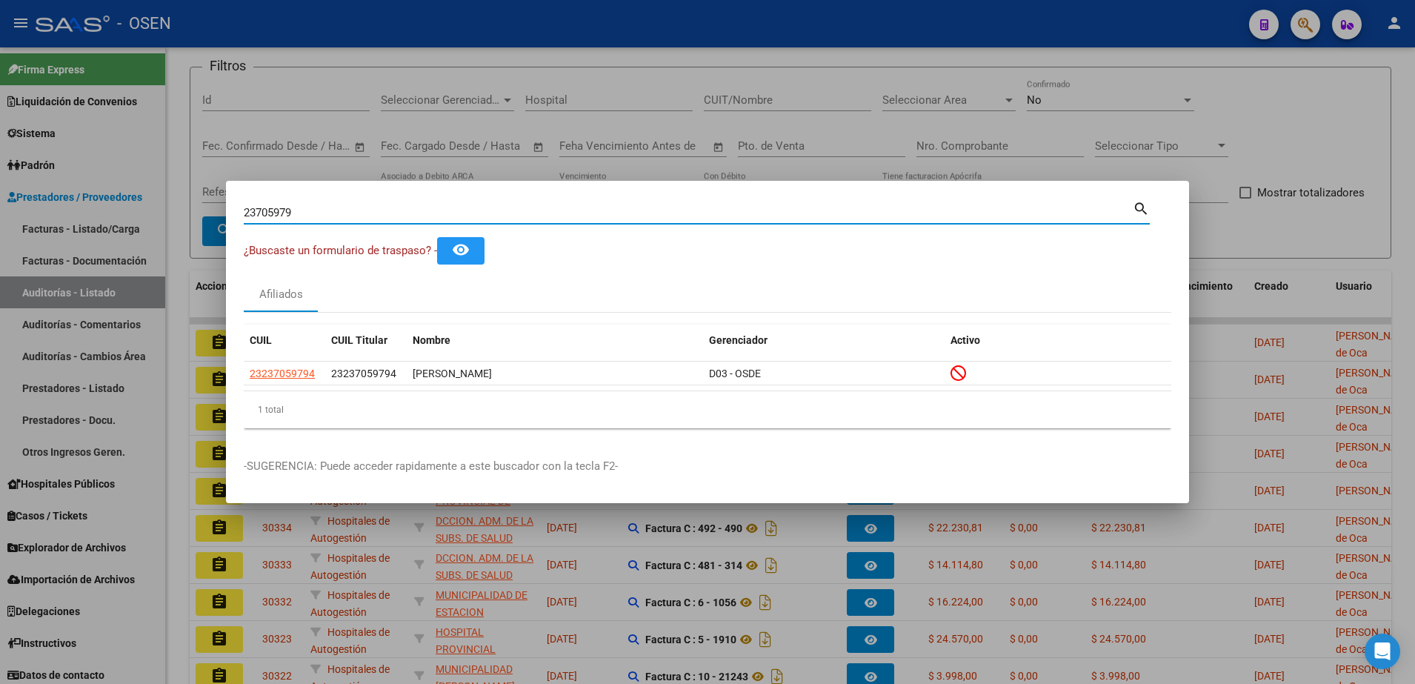
drag, startPoint x: 350, startPoint y: 210, endPoint x: 219, endPoint y: 205, distance: 131.2
click at [219, 205] on div "23705979 Buscar (apellido, dni, cuil, nro traspaso, cuit, obra social) search ¿…" at bounding box center [707, 342] width 1415 height 684
paste input "18850754"
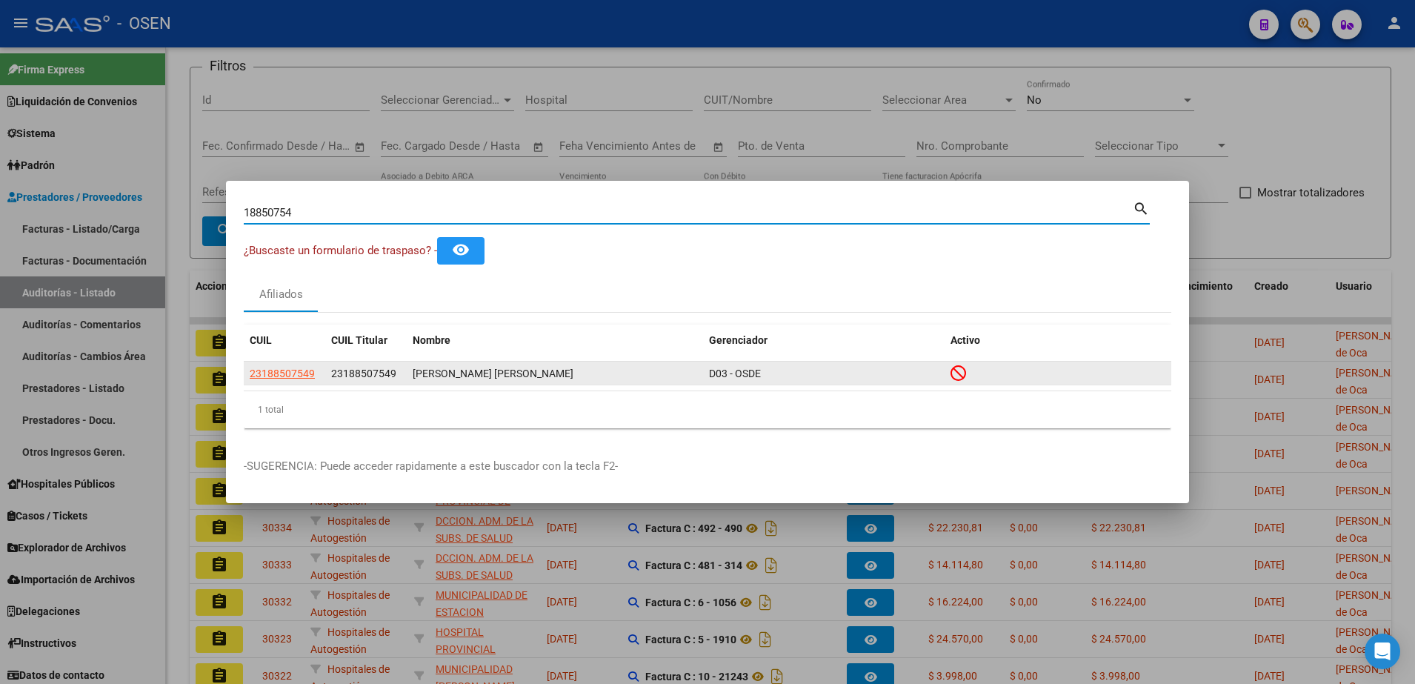
click at [291, 365] on app-link-go-to "23188507549" at bounding box center [282, 373] width 65 height 17
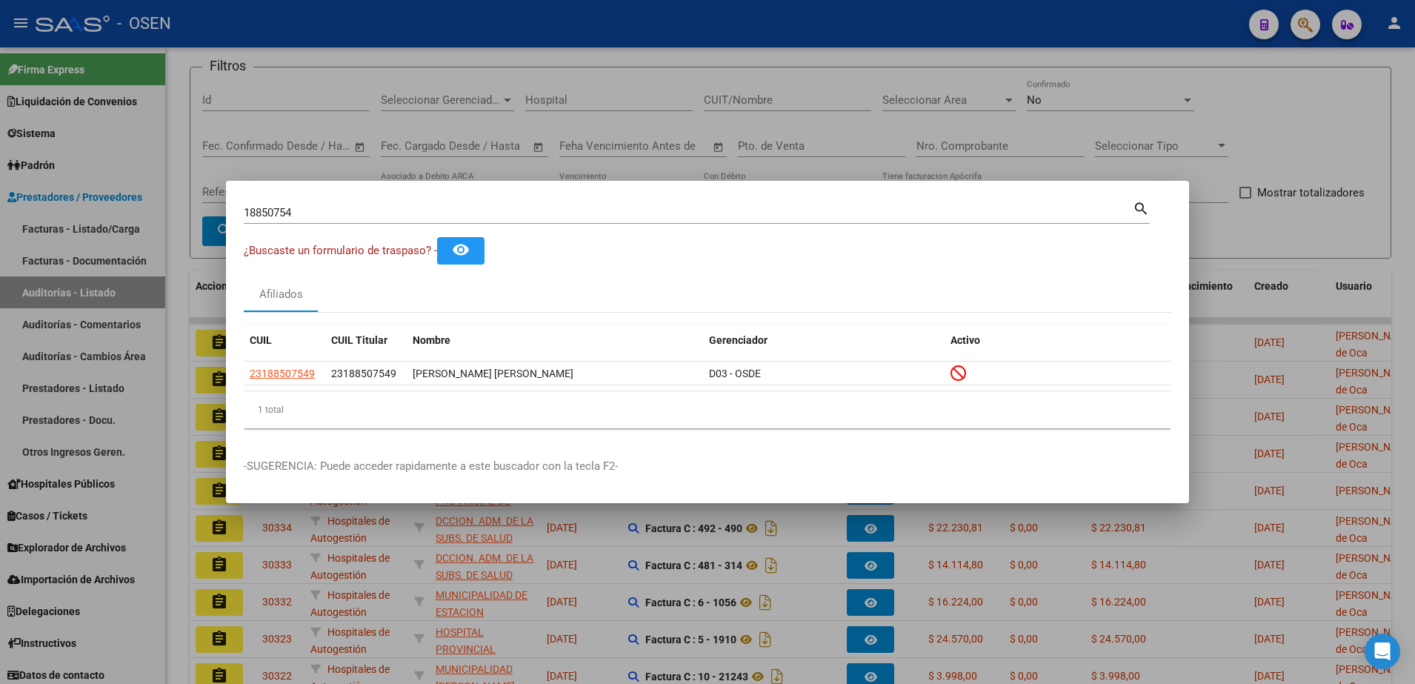
click at [416, 196] on mat-dialog-container "18850754 Buscar (apellido, dni, cuil, nro traspaso, cuit, obra social) search ¿…" at bounding box center [707, 342] width 963 height 323
drag, startPoint x: 415, startPoint y: 214, endPoint x: 161, endPoint y: 210, distance: 253.4
click at [161, 210] on div "18850754 Buscar (apellido, dni, cuil, nro traspaso, cuit, obra social) search ¿…" at bounding box center [707, 342] width 1415 height 684
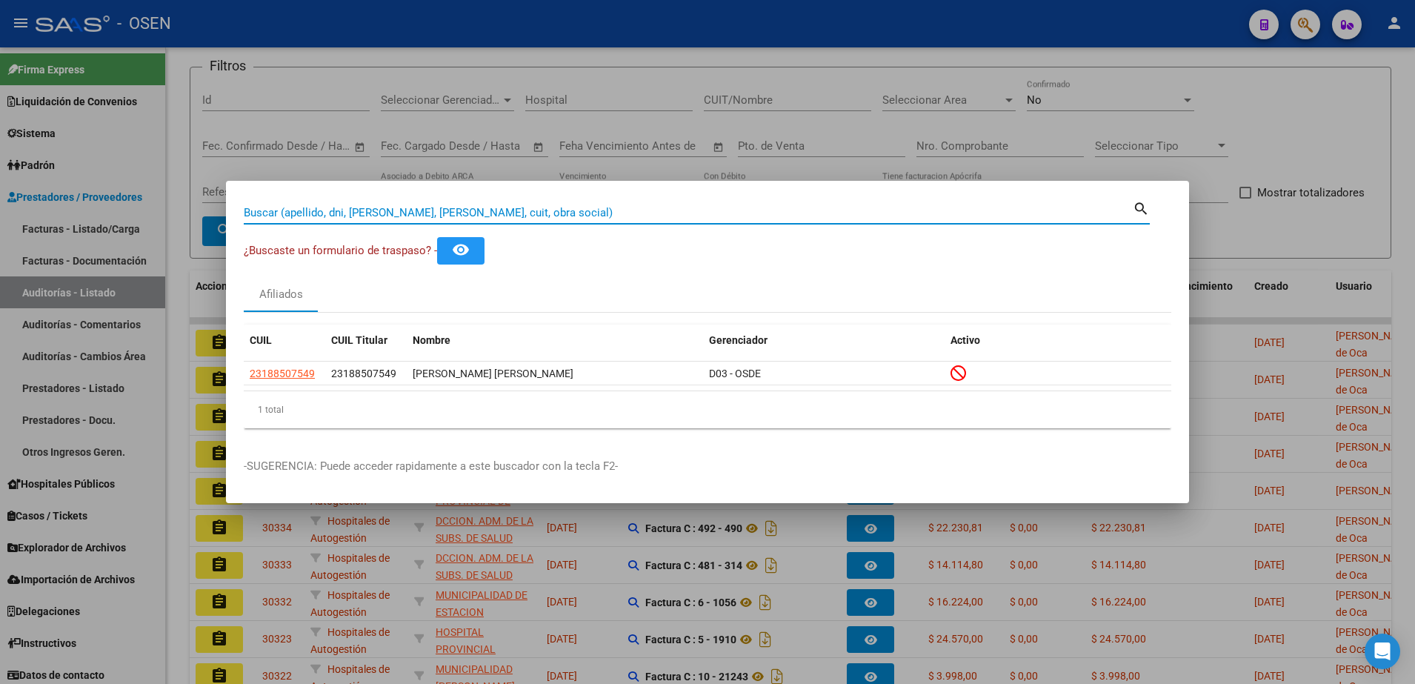
paste input "20063306"
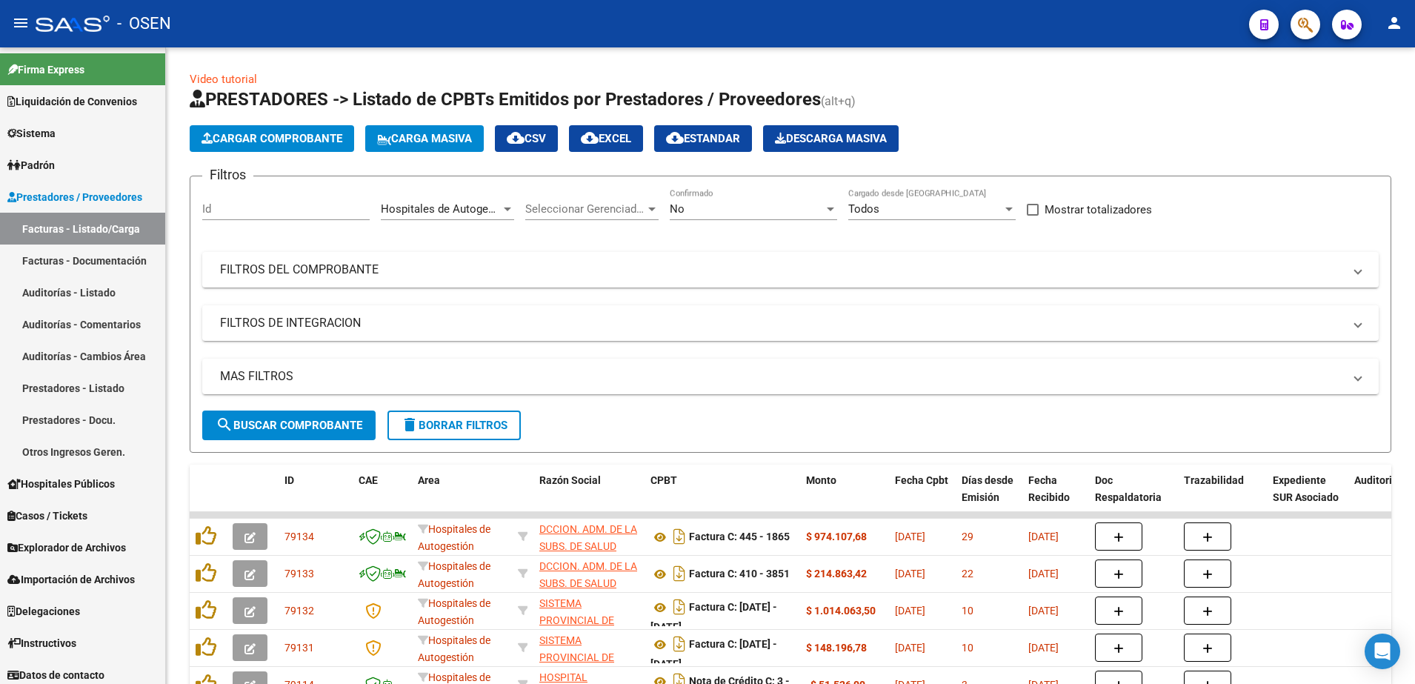
click at [1309, 27] on icon "button" at bounding box center [1305, 24] width 15 height 17
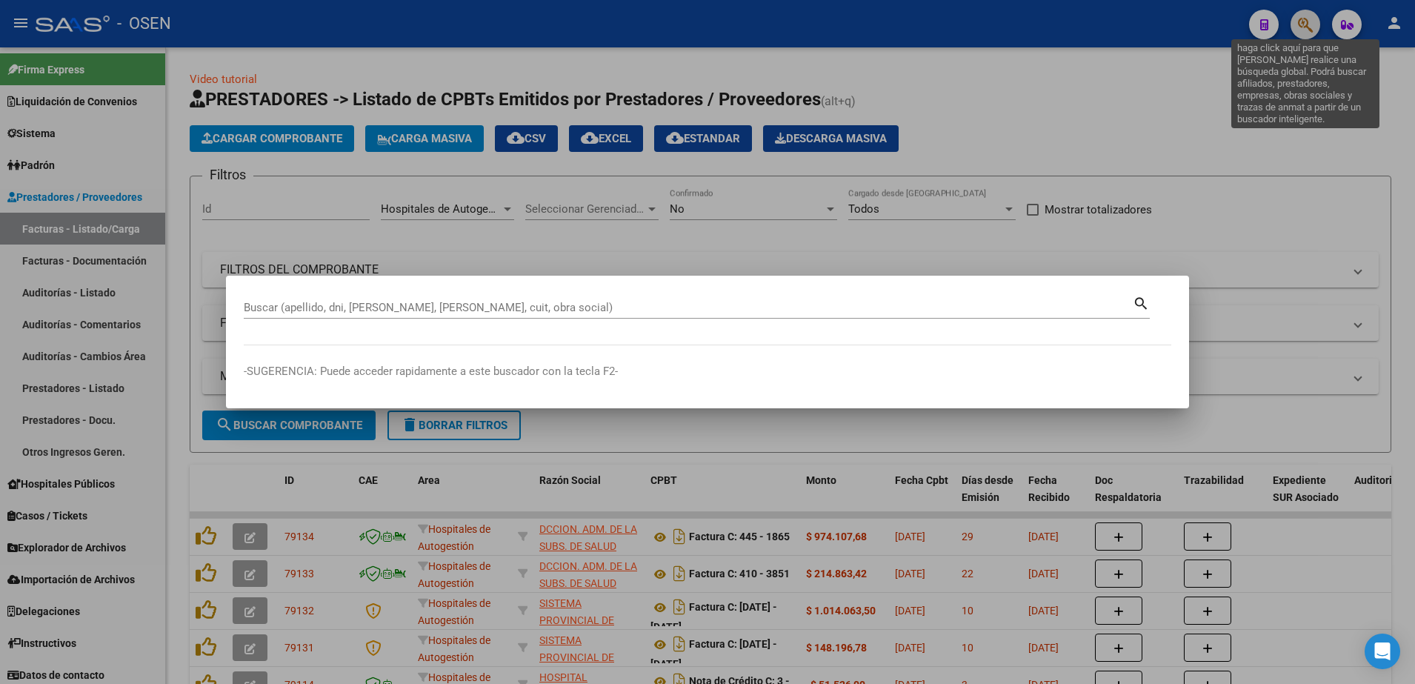
scroll to position [309, 0]
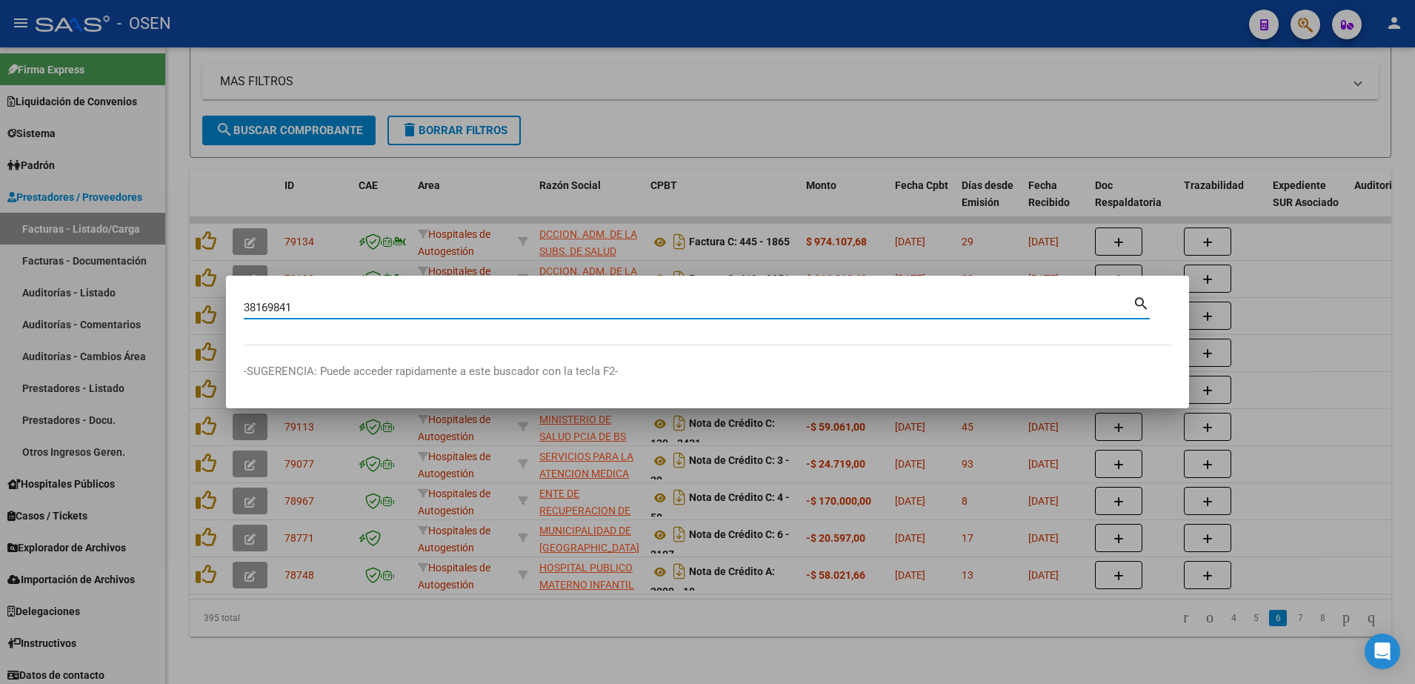
type input "38169841"
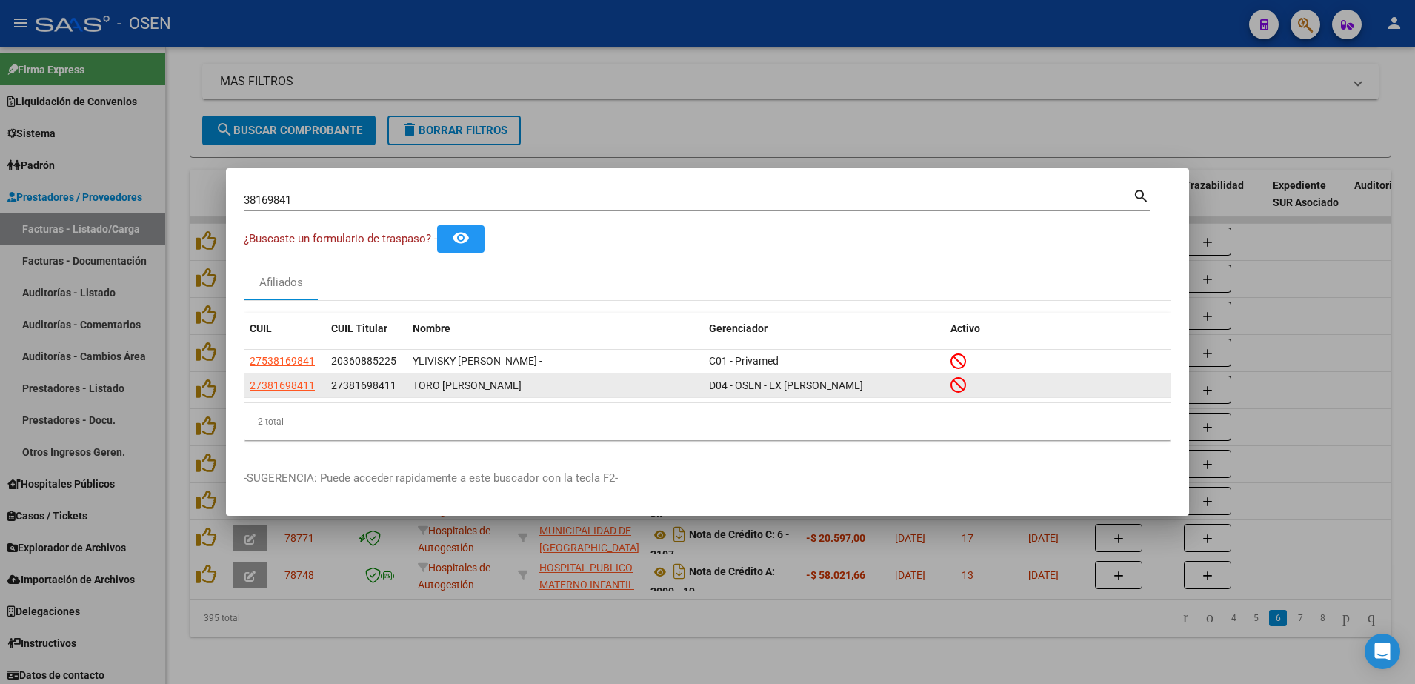
click at [284, 377] on app-link-go-to "27381698411" at bounding box center [282, 385] width 65 height 17
click at [284, 384] on span "27381698411" at bounding box center [282, 385] width 65 height 12
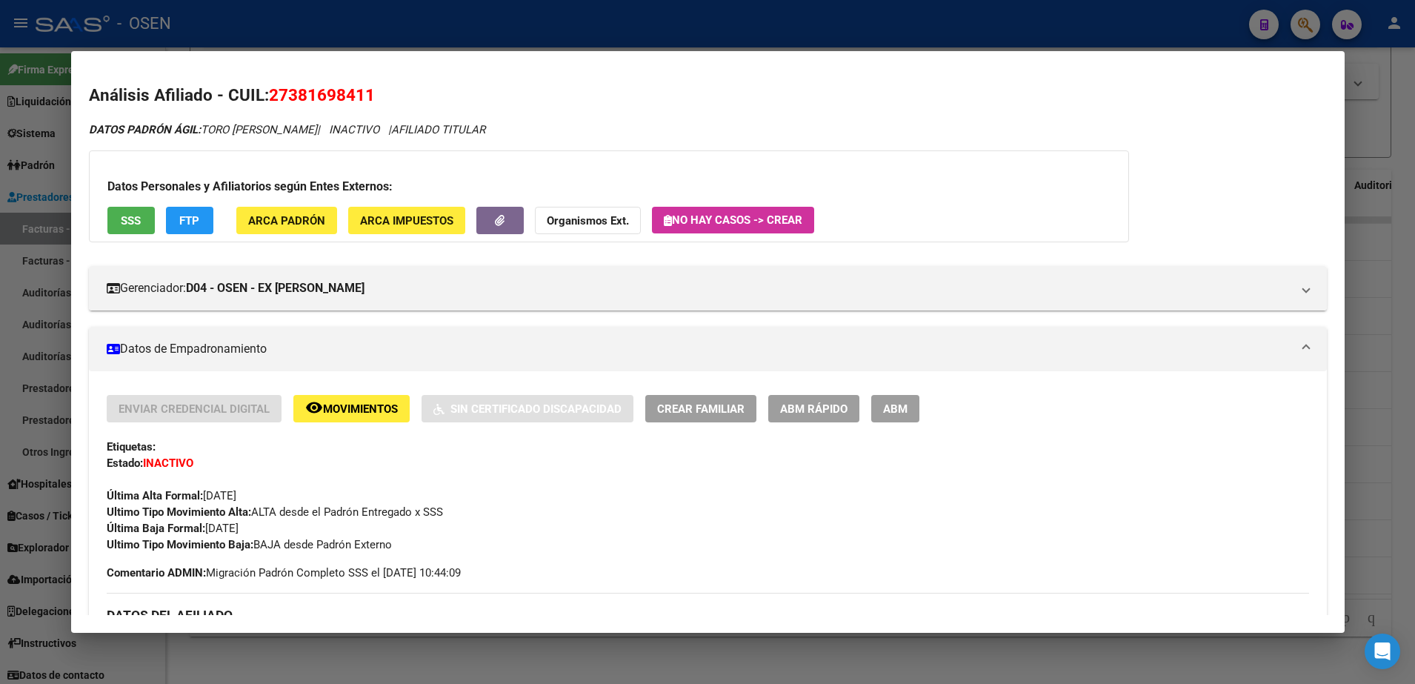
click at [139, 228] on button "SSS" at bounding box center [130, 220] width 47 height 27
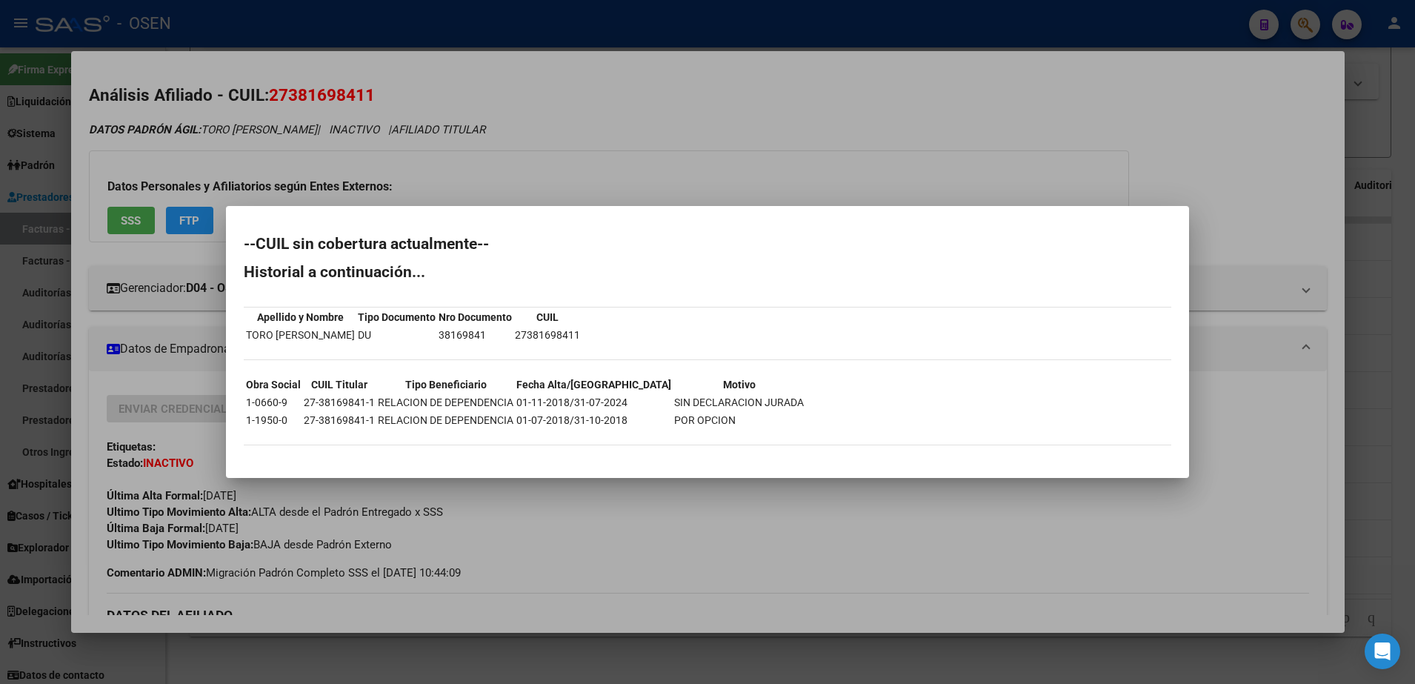
click at [517, 126] on div at bounding box center [707, 342] width 1415 height 684
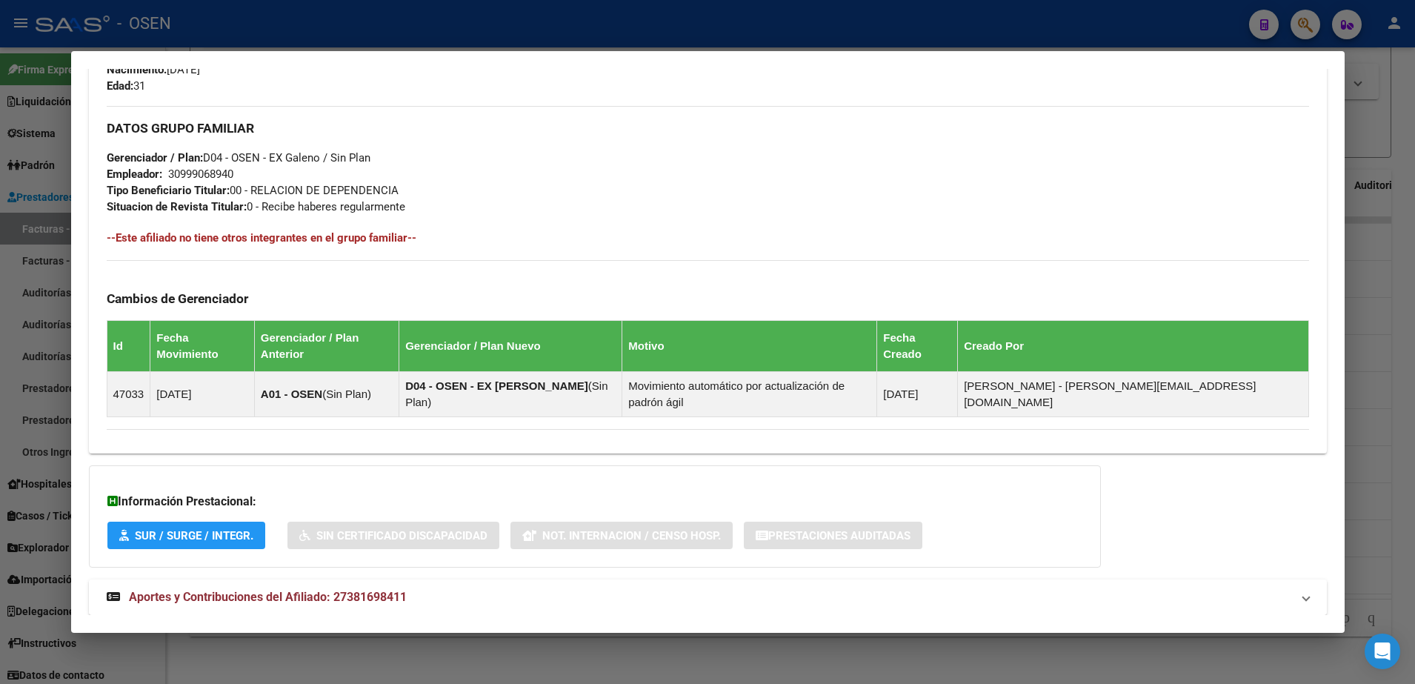
click at [617, 579] on mat-expansion-panel-header "Aportes y Contribuciones del Afiliado: 27381698411" at bounding box center [708, 597] width 1238 height 36
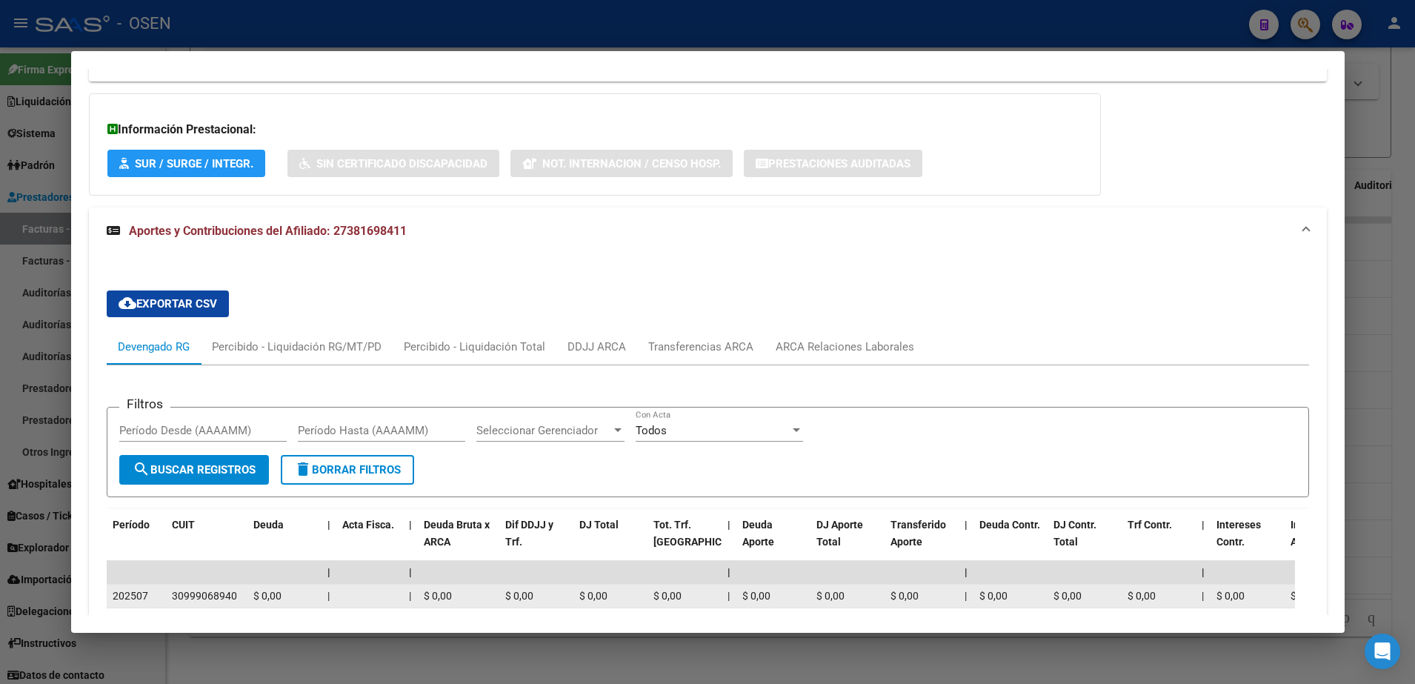
scroll to position [1261, 0]
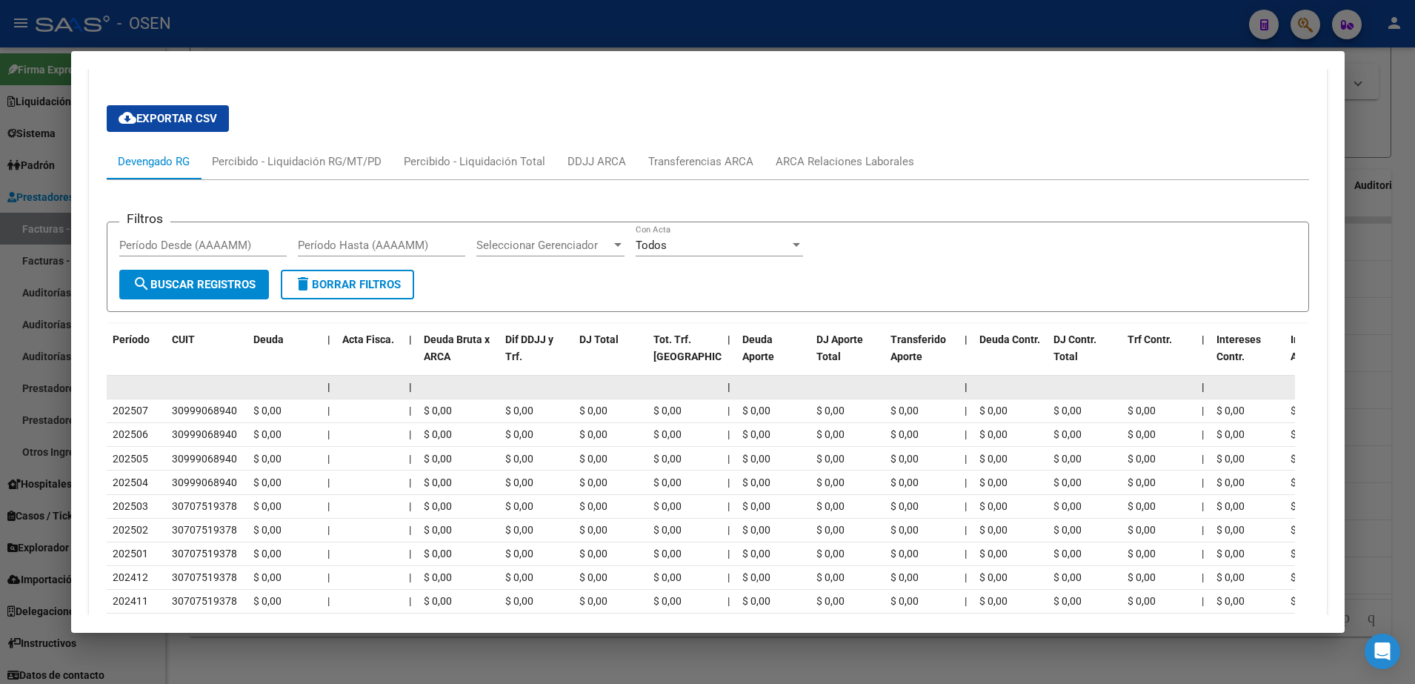
click at [208, 376] on datatable-body-cell at bounding box center [206, 387] width 81 height 23
click at [210, 376] on datatable-body-cell at bounding box center [206, 387] width 81 height 23
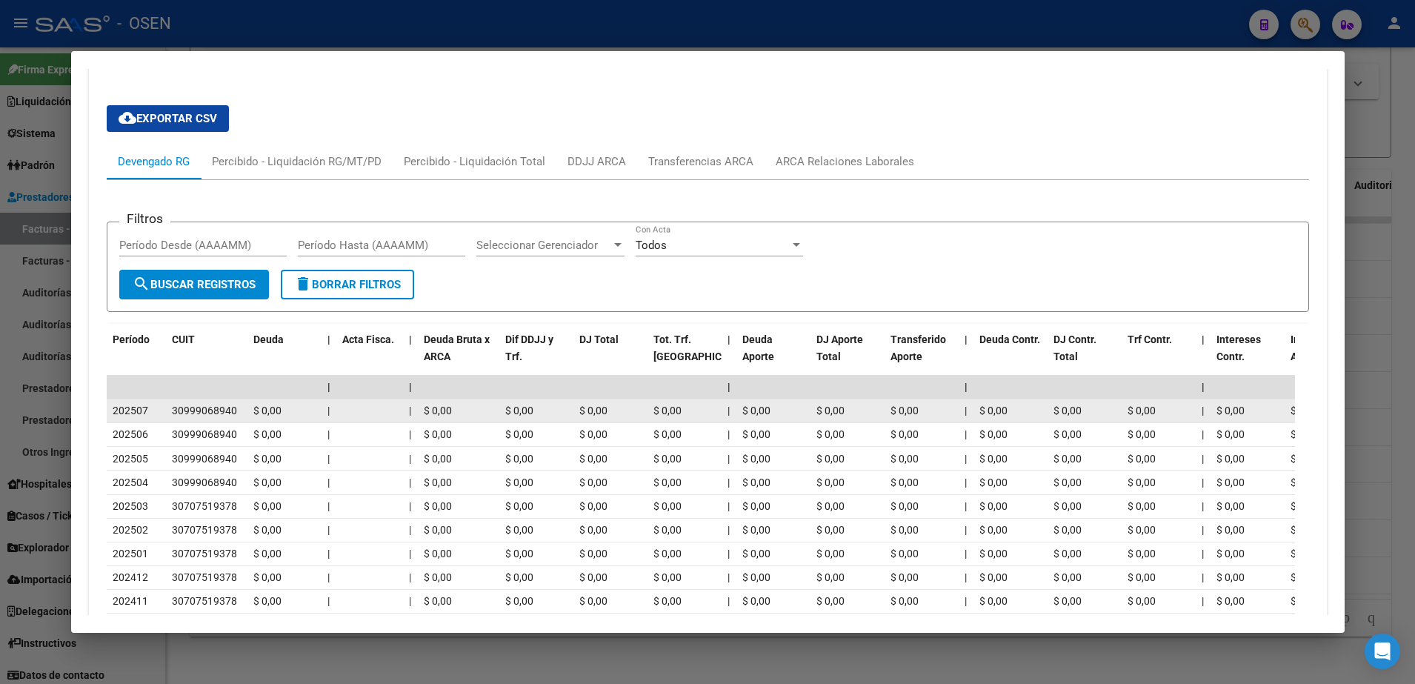
click at [216, 402] on div "30999068940" at bounding box center [204, 410] width 65 height 17
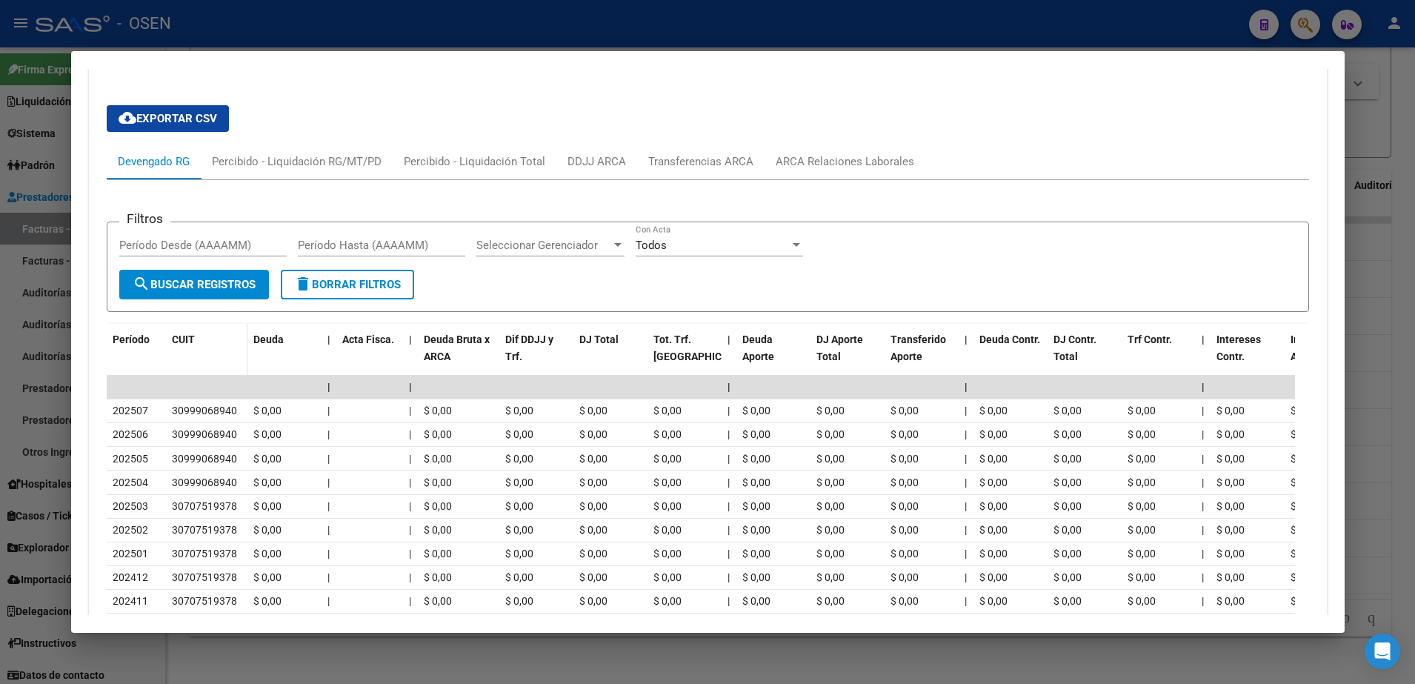
copy div "30999068940"
click at [466, 27] on div at bounding box center [707, 342] width 1415 height 684
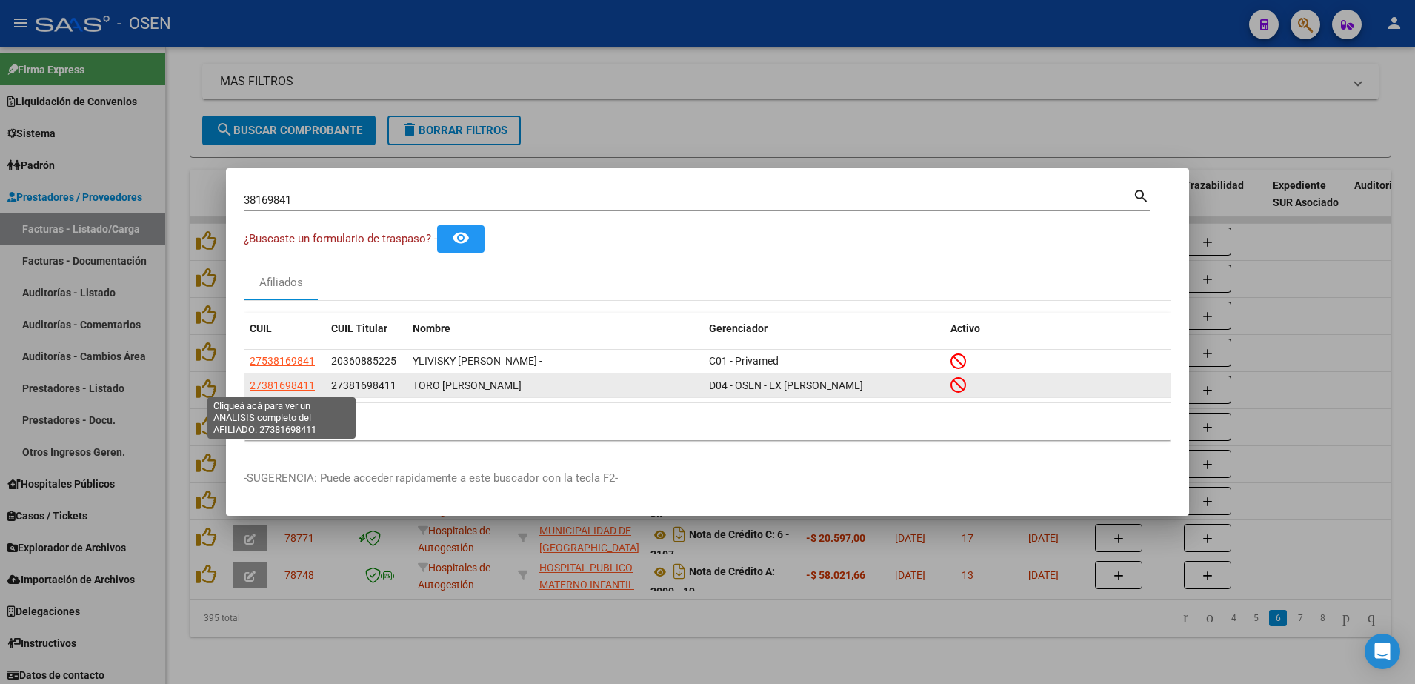
click at [289, 382] on span "27381698411" at bounding box center [282, 385] width 65 height 12
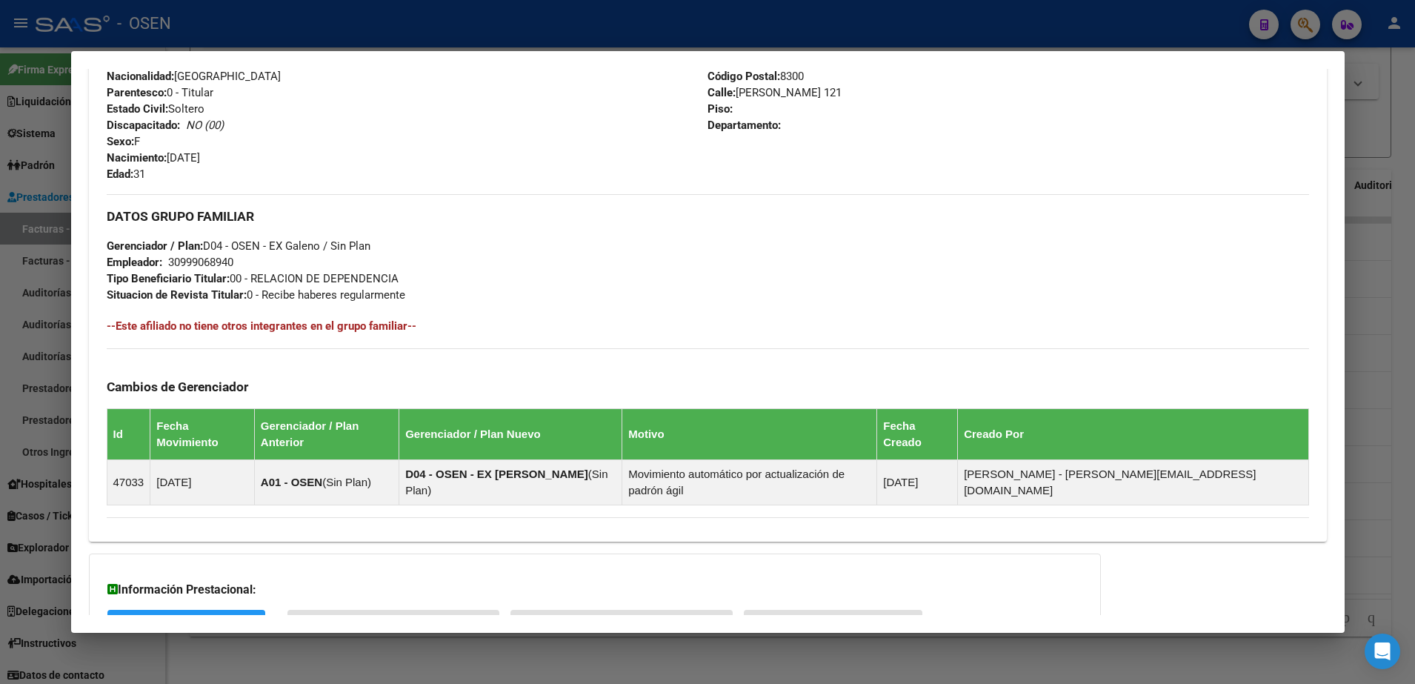
scroll to position [704, 0]
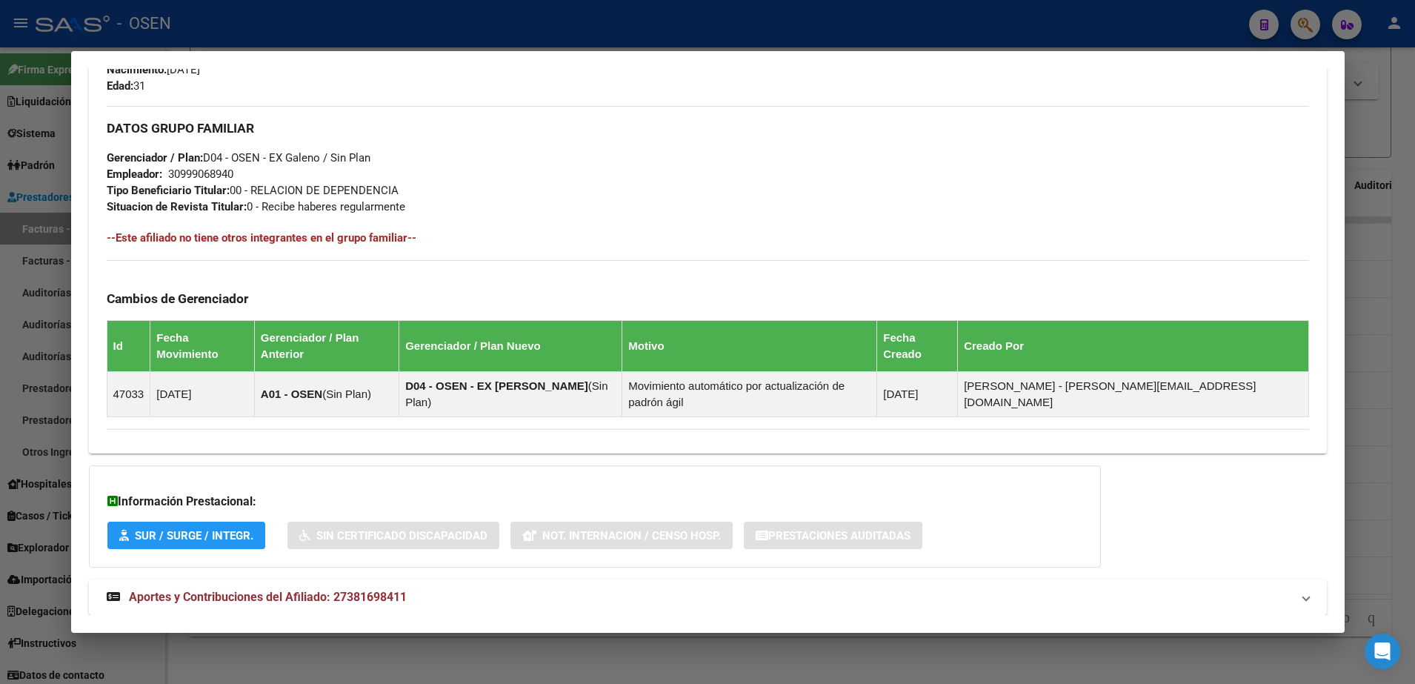
click at [779, 588] on mat-panel-title "Aportes y Contribuciones del Afiliado: 27381698411" at bounding box center [699, 597] width 1184 height 18
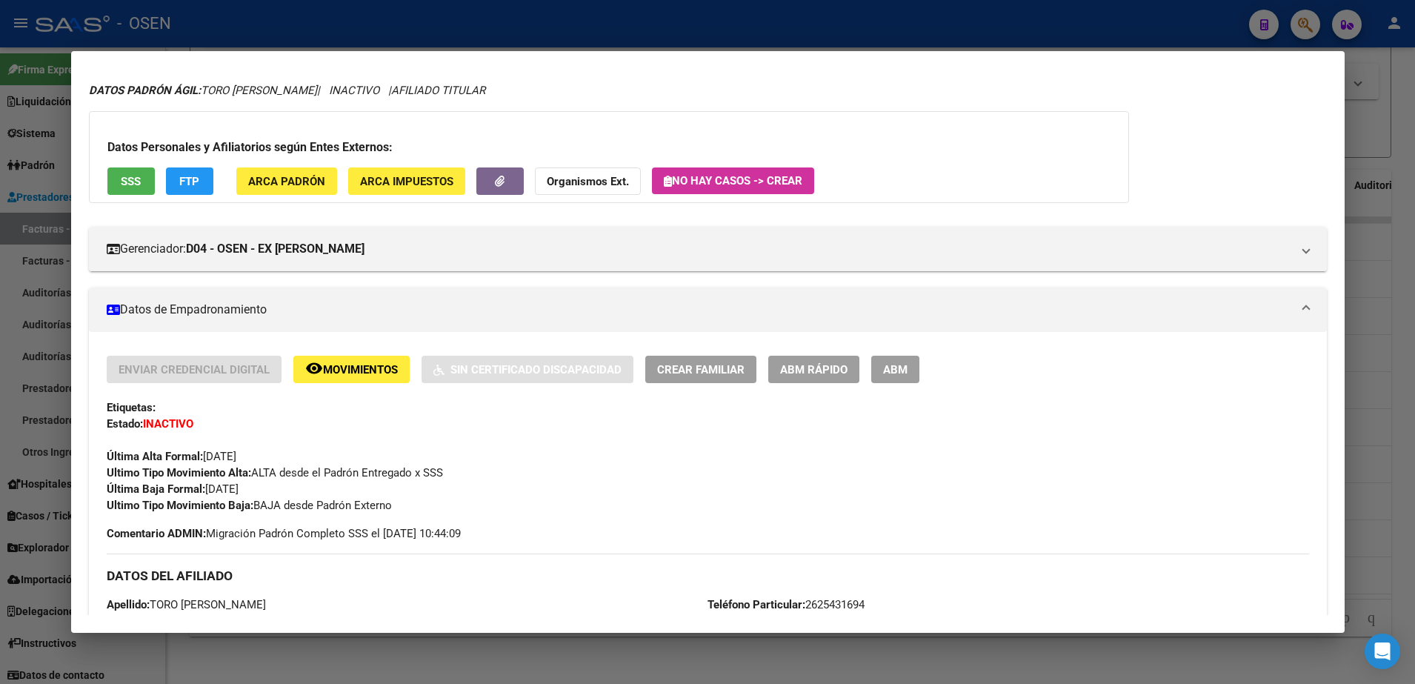
scroll to position [0, 0]
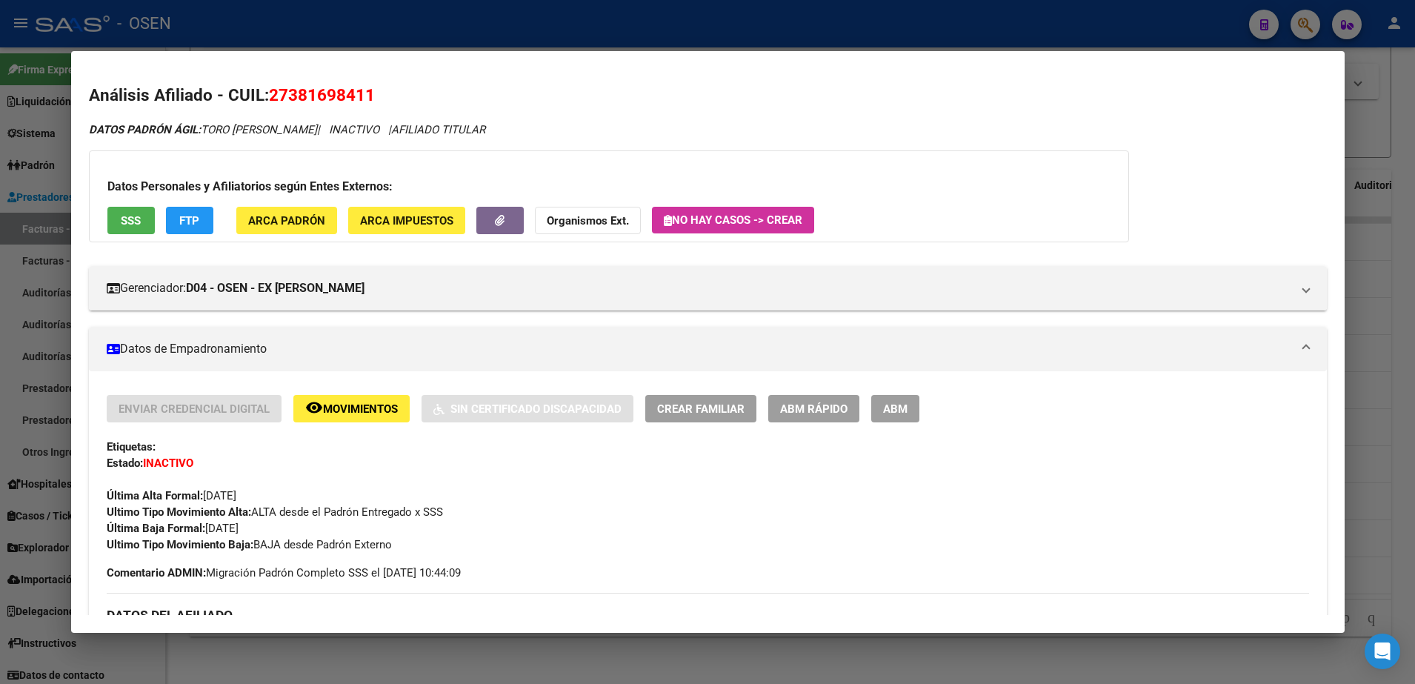
drag, startPoint x: 91, startPoint y: 93, endPoint x: 490, endPoint y: 123, distance: 399.6
drag, startPoint x: 490, startPoint y: 123, endPoint x: 676, endPoint y: 127, distance: 186.0
click at [676, 127] on div "DATOS PADRÓN ÁGIL: TORO ANA BELEN | INACTIVO | AFILIADO TITULAR" at bounding box center [708, 129] width 1238 height 17
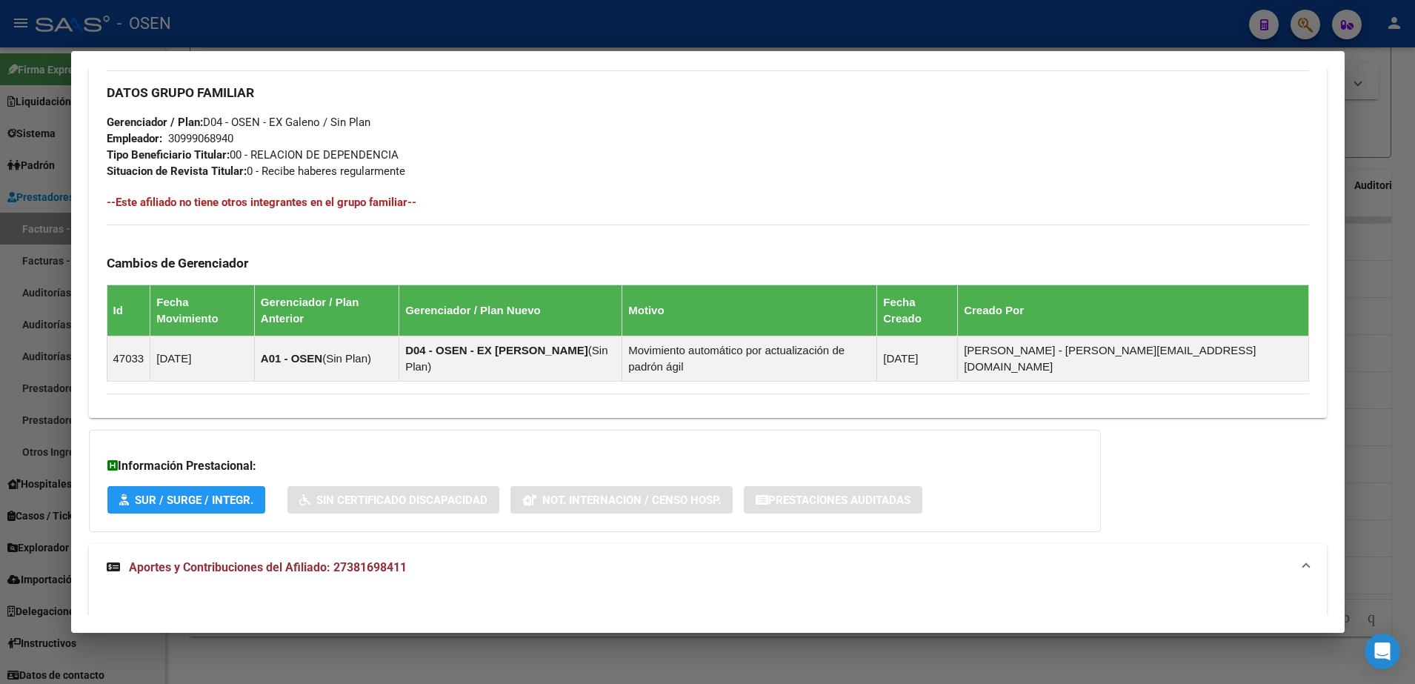
scroll to position [741, 0]
click at [936, 386] on div "DATOS PADRÓN ÁGIL: TORO ANA BELEN | INACTIVO | AFILIADO TITULAR Datos Personale…" at bounding box center [708, 317] width 1238 height 1872
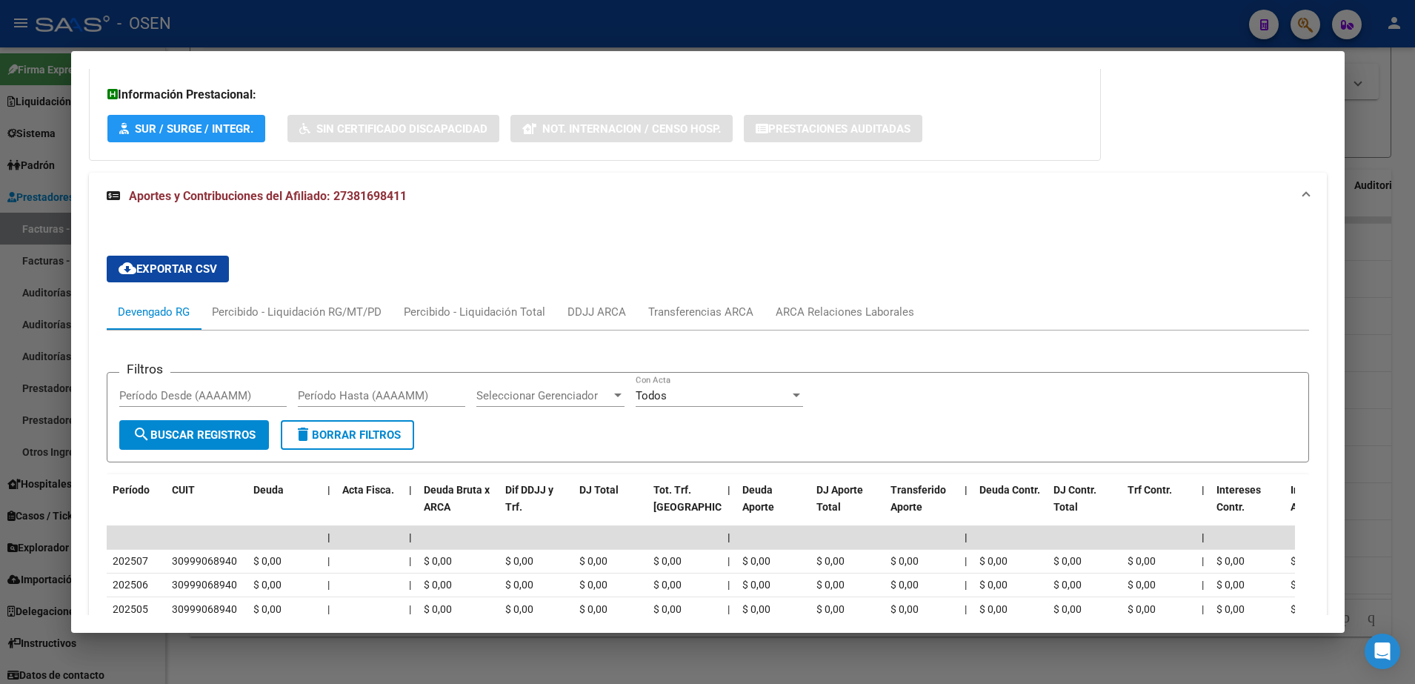
scroll to position [1384, 0]
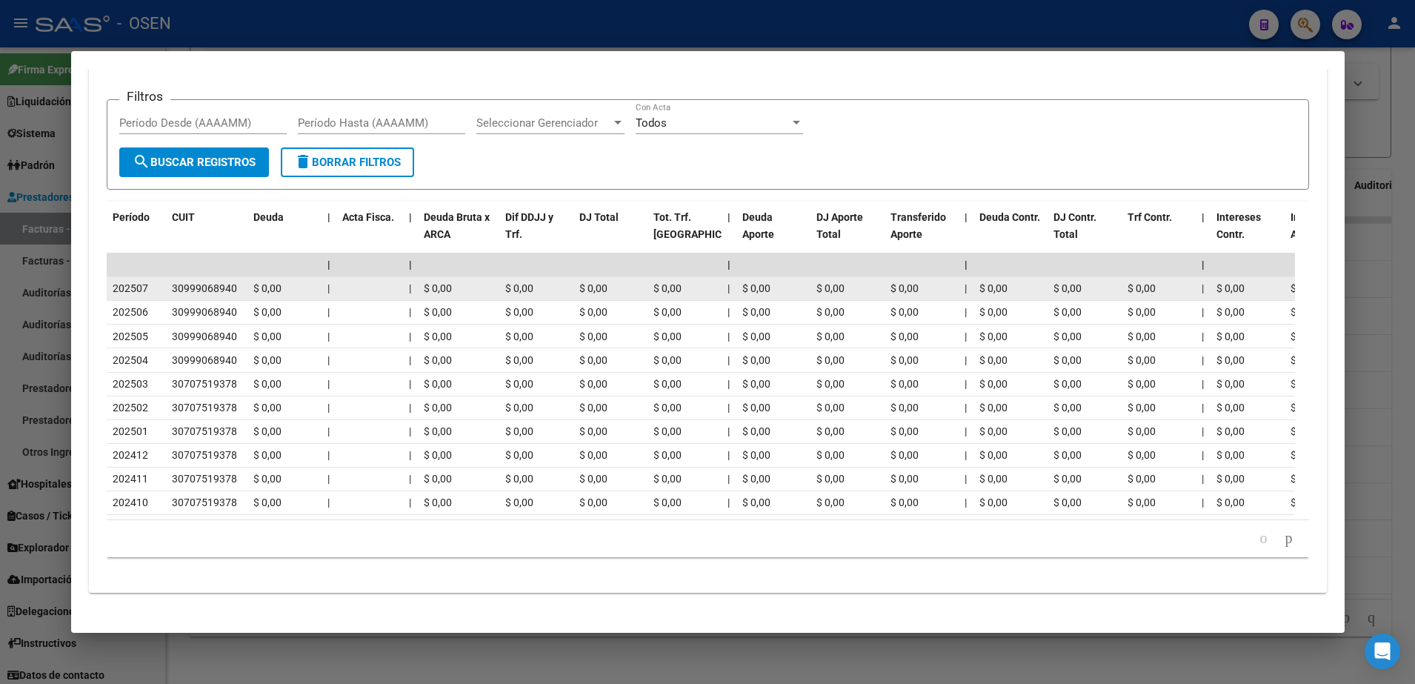
click at [204, 280] on div "30999068940" at bounding box center [204, 288] width 65 height 17
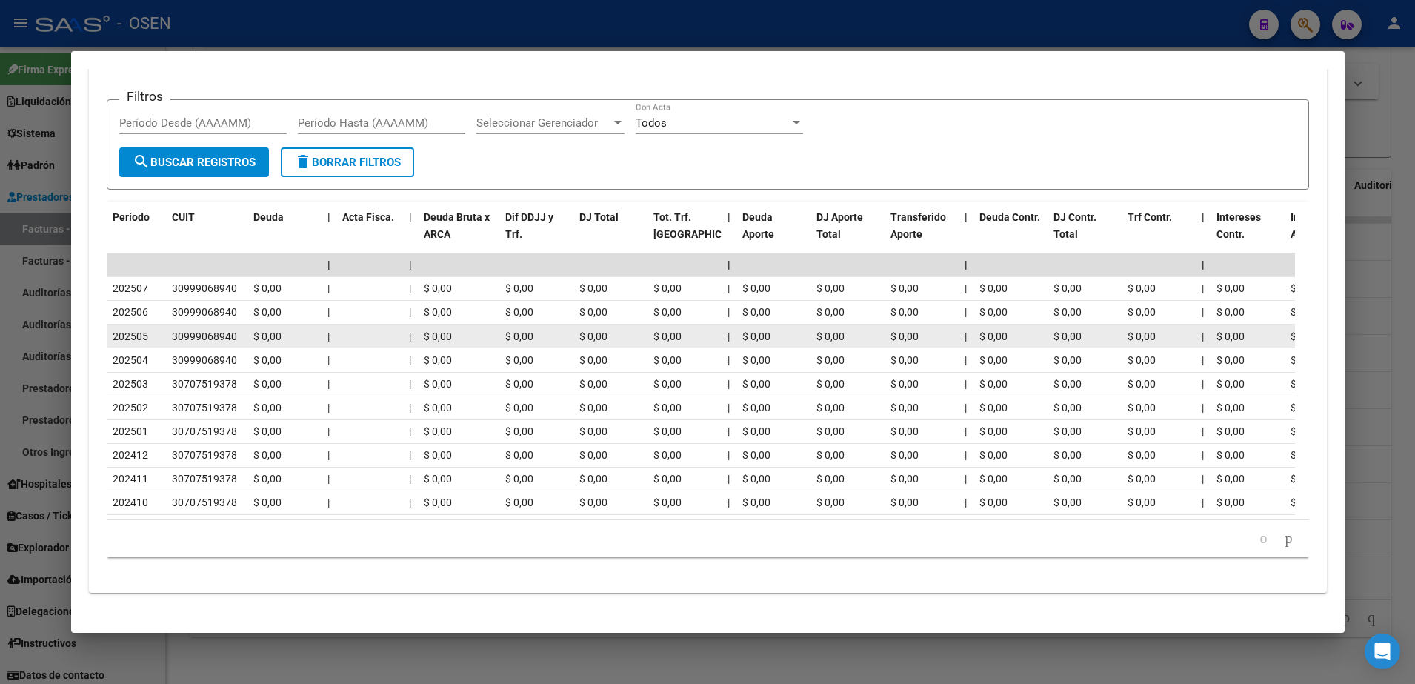
drag, startPoint x: 204, startPoint y: 256, endPoint x: 206, endPoint y: 301, distance: 44.5
click at [206, 328] on div "30999068940" at bounding box center [204, 336] width 65 height 17
click at [205, 328] on div "30999068940" at bounding box center [204, 336] width 65 height 17
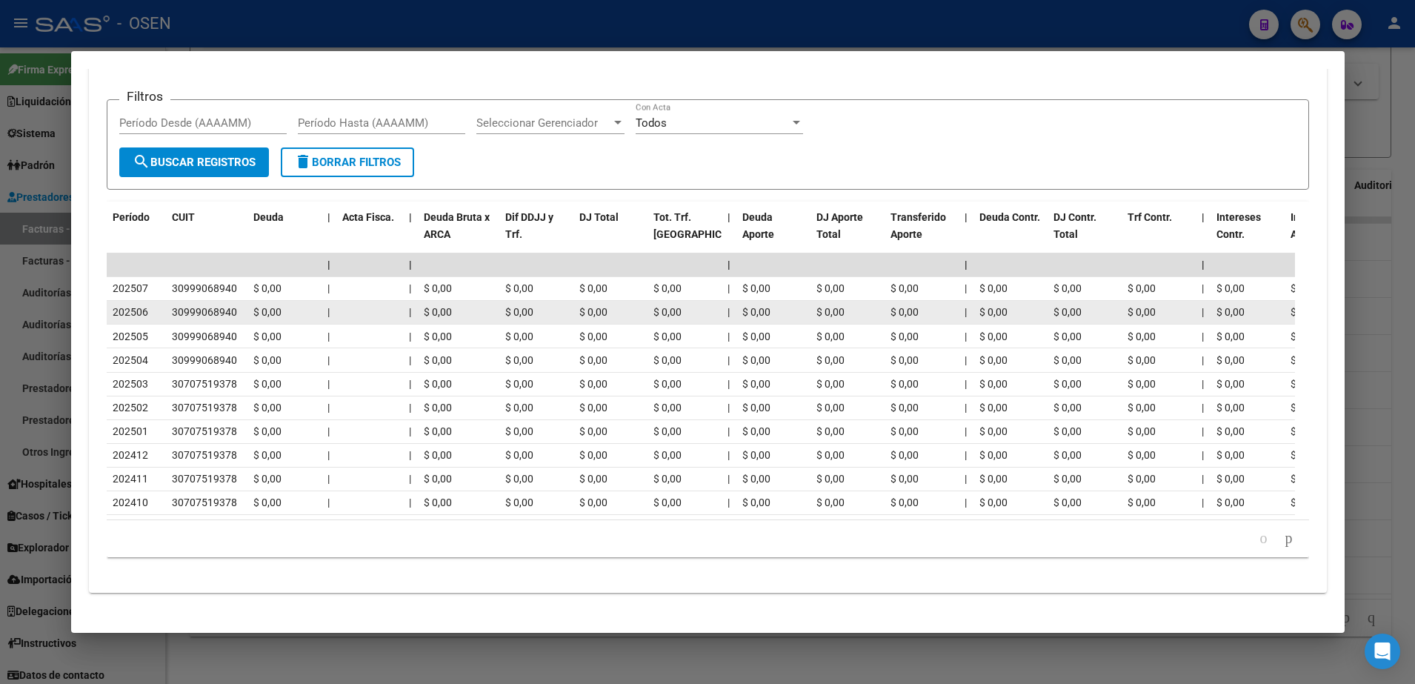
drag, startPoint x: 205, startPoint y: 297, endPoint x: 204, endPoint y: 287, distance: 10.5
click at [204, 304] on div "30999068940" at bounding box center [204, 312] width 65 height 17
drag, startPoint x: 204, startPoint y: 287, endPoint x: 189, endPoint y: 276, distance: 18.1
click at [189, 304] on div "30999068940" at bounding box center [204, 312] width 65 height 17
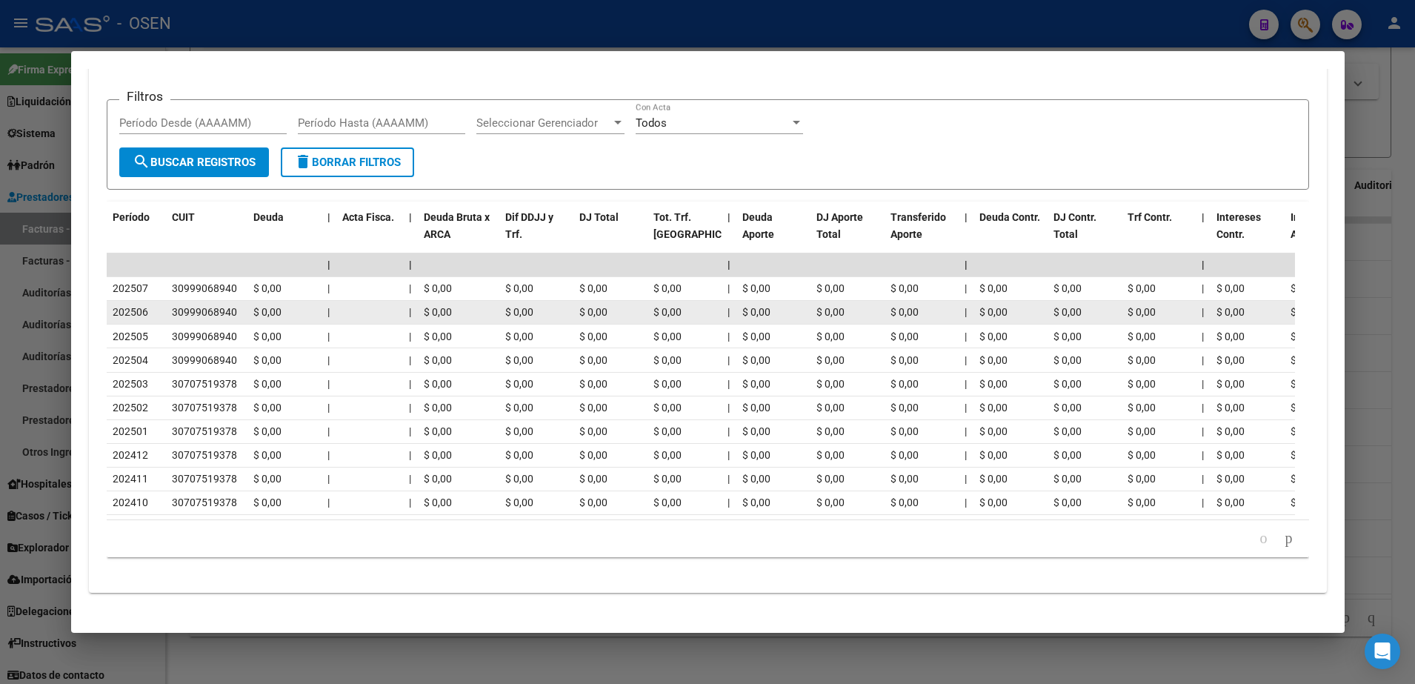
click at [184, 304] on div "30999068940" at bounding box center [204, 312] width 65 height 17
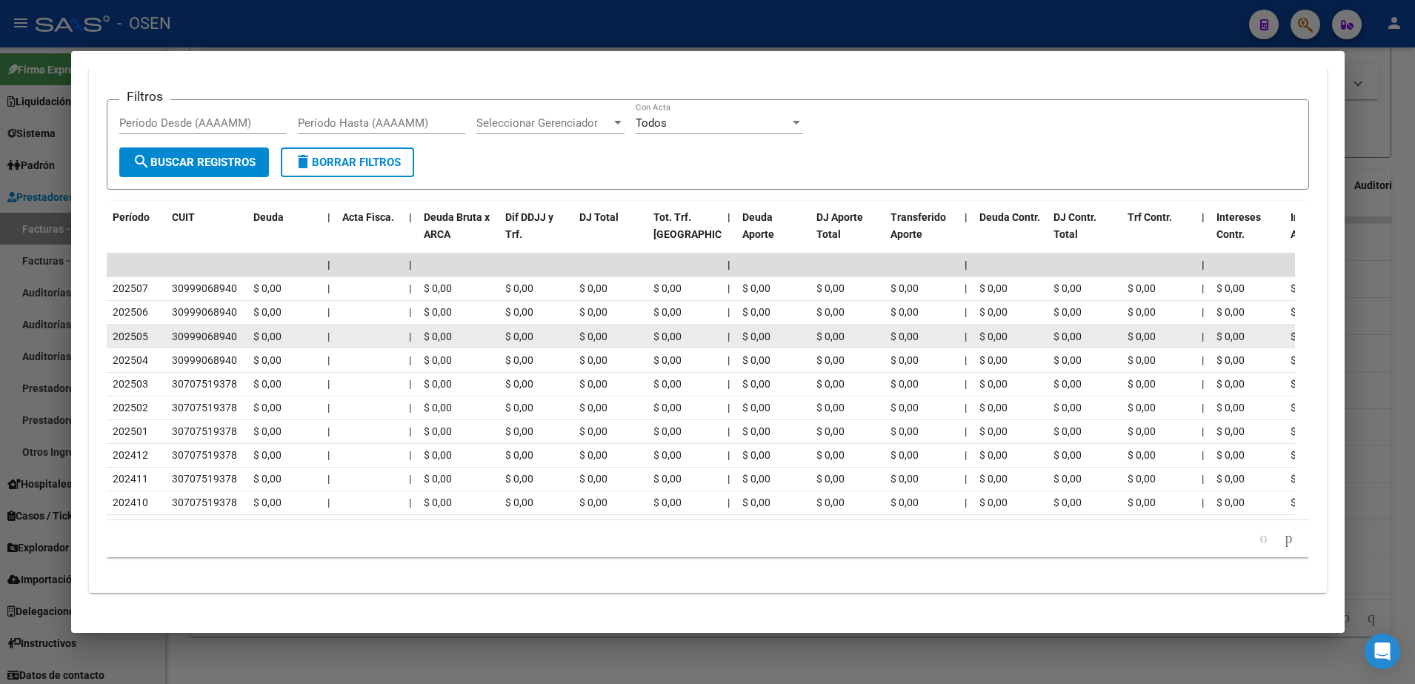
click at [229, 328] on div "30999068940" at bounding box center [204, 336] width 65 height 17
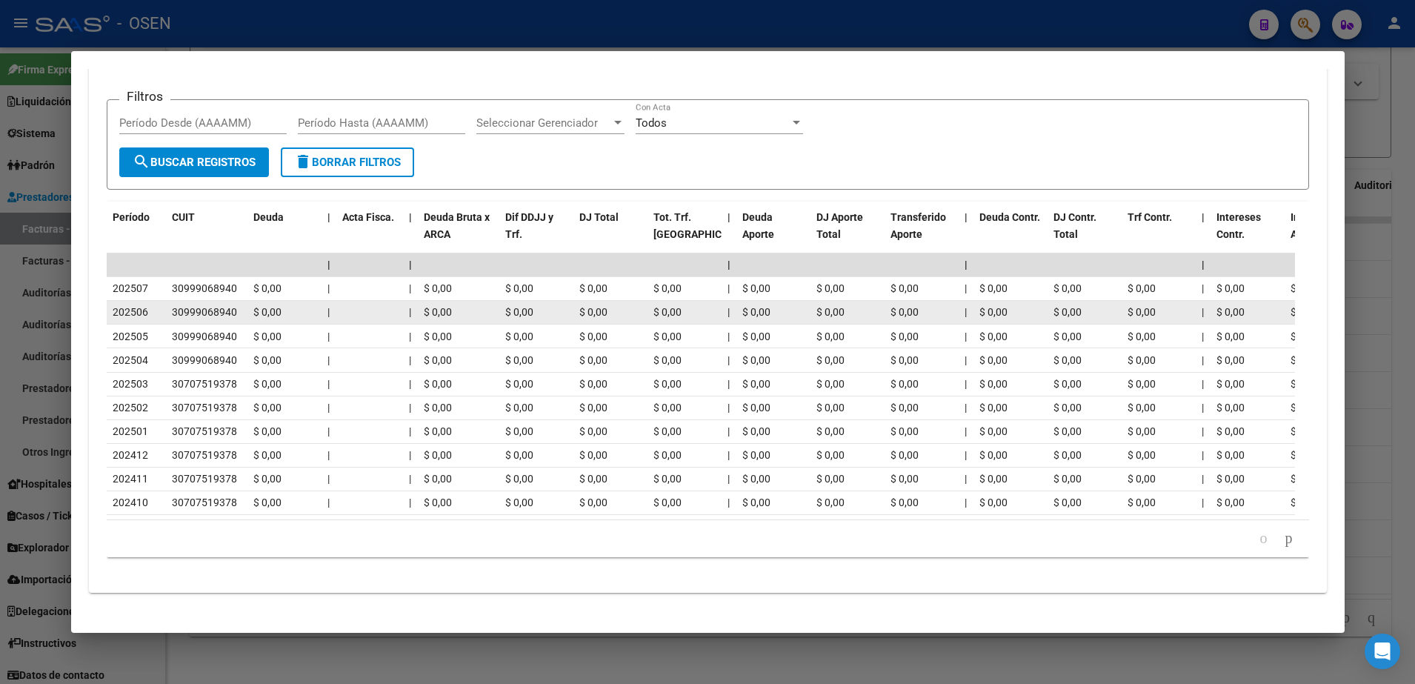
click at [223, 304] on div "30999068940" at bounding box center [204, 312] width 65 height 17
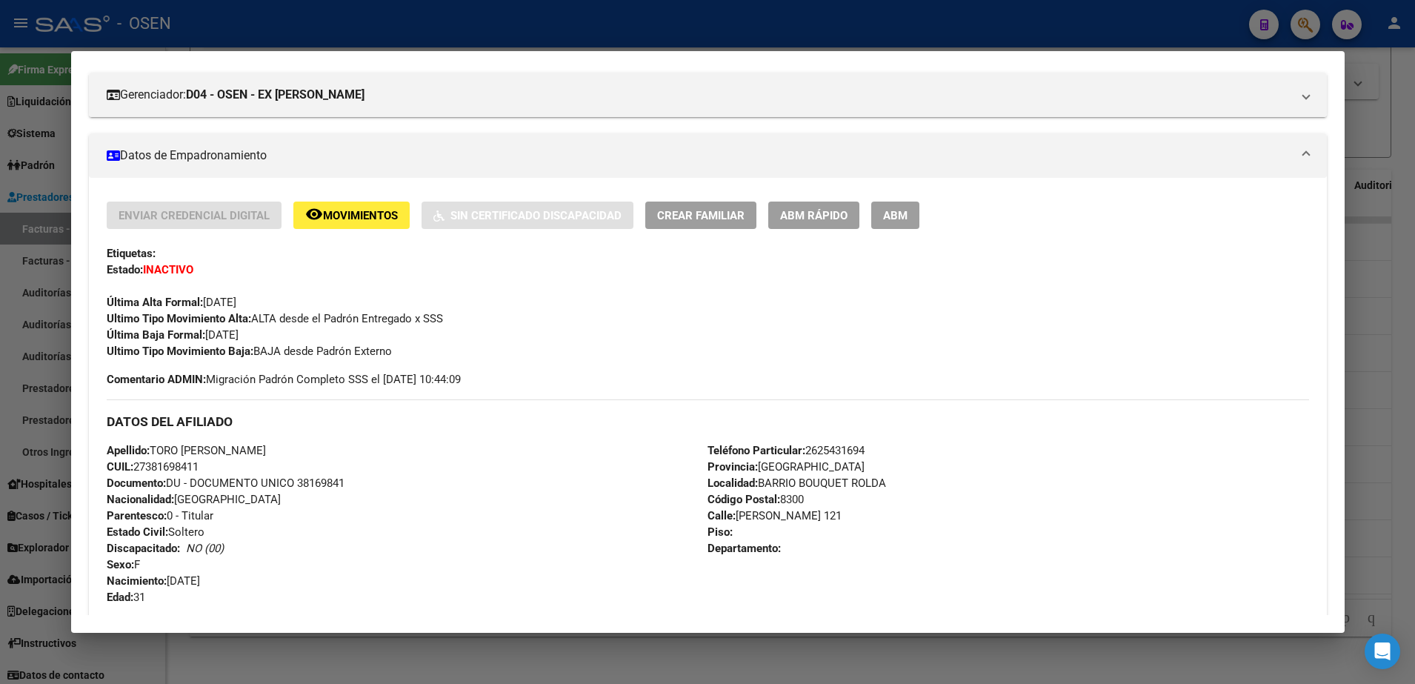
scroll to position [0, 0]
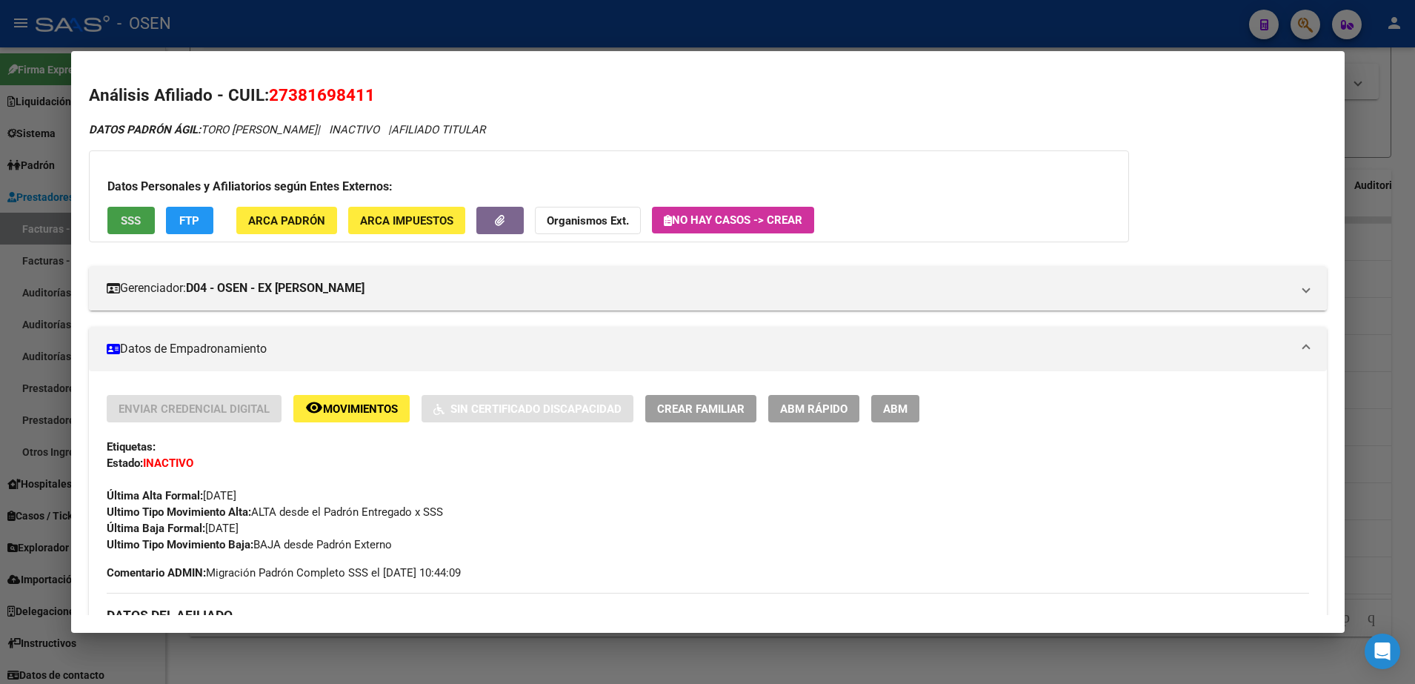
click at [133, 224] on span "SSS" at bounding box center [131, 220] width 20 height 13
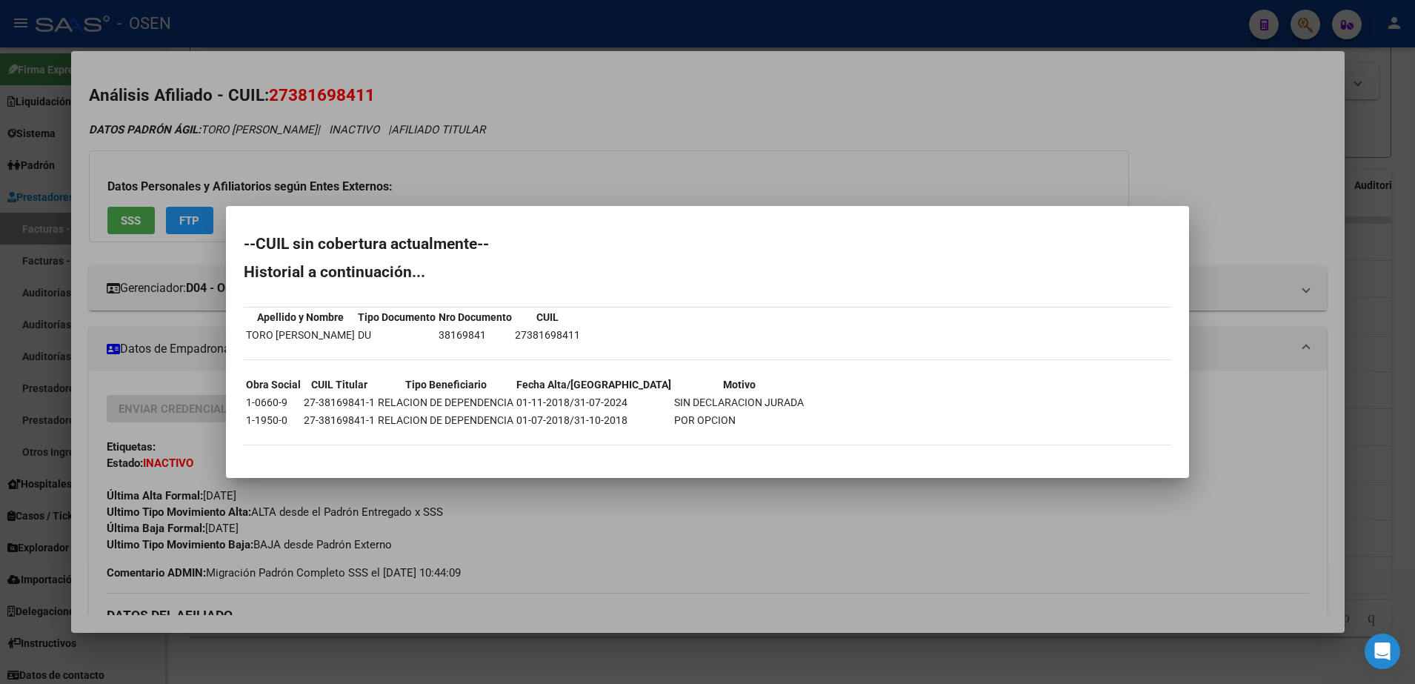
click at [730, 136] on div at bounding box center [707, 342] width 1415 height 684
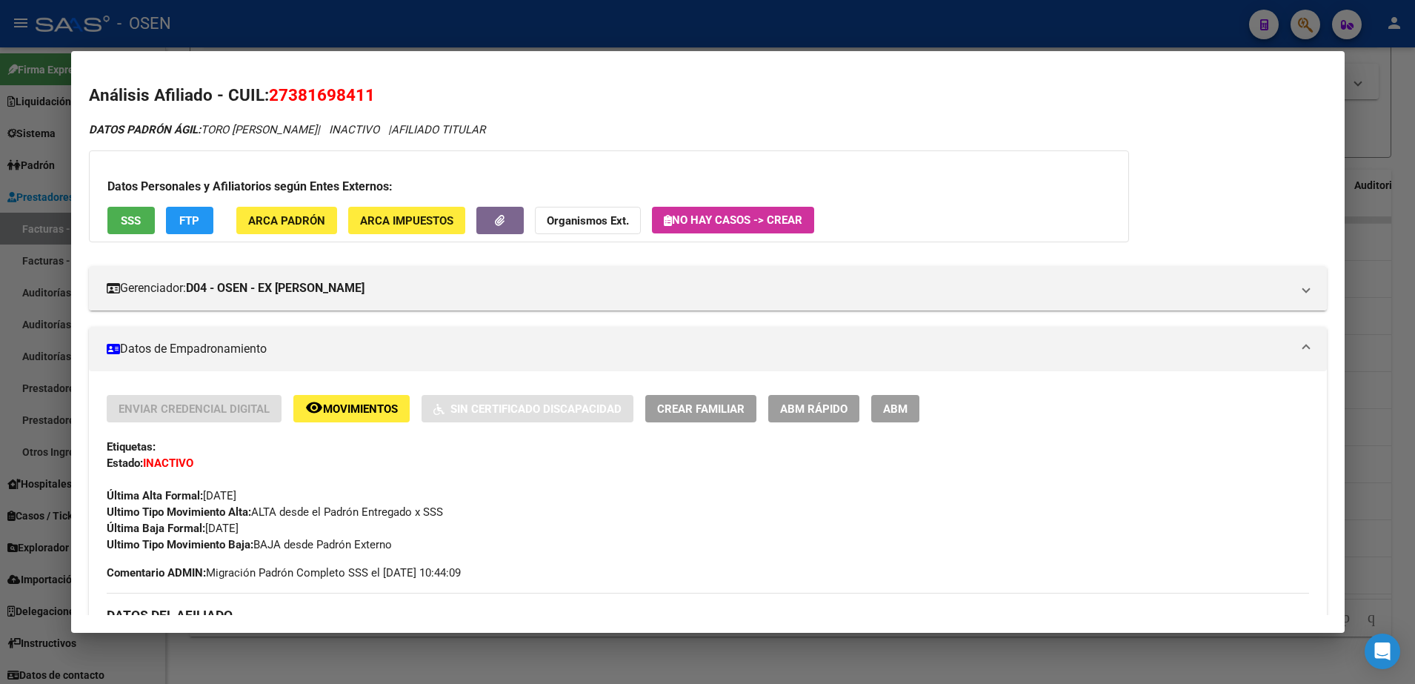
click at [442, 21] on div at bounding box center [707, 342] width 1415 height 684
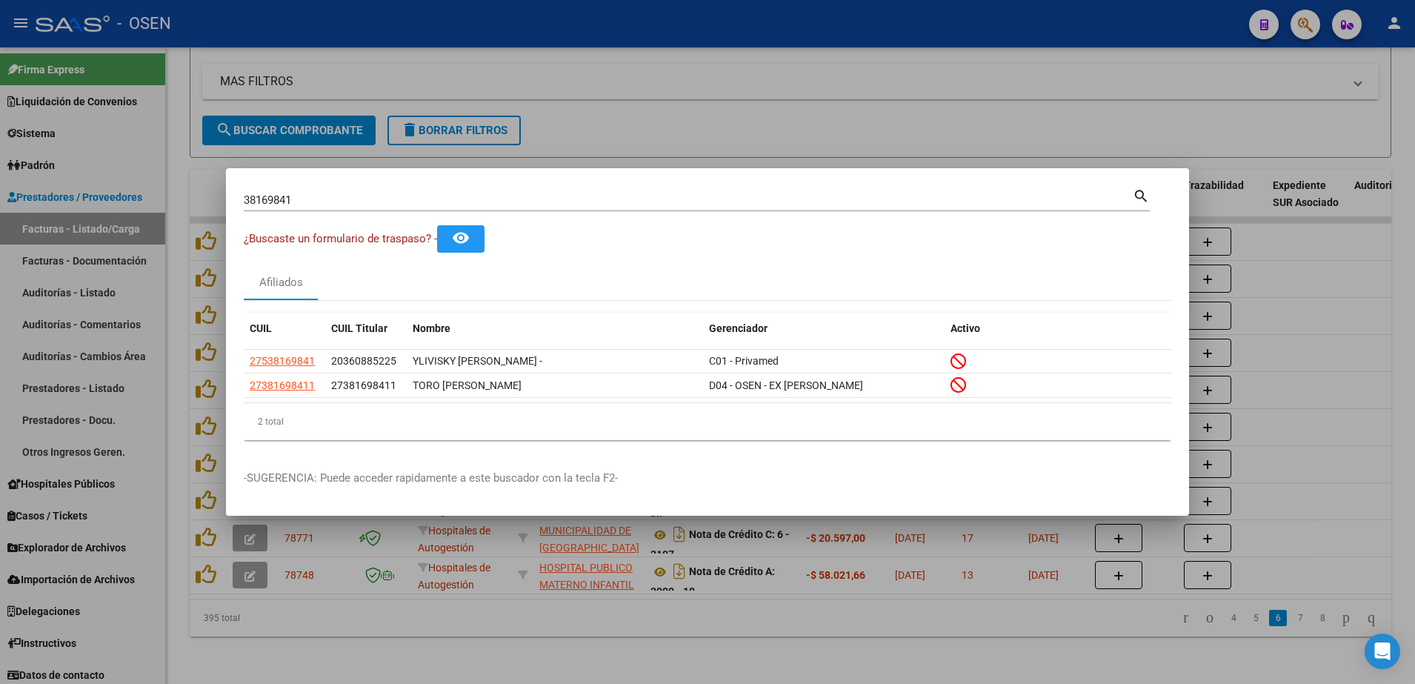
click at [621, 129] on div at bounding box center [707, 342] width 1415 height 684
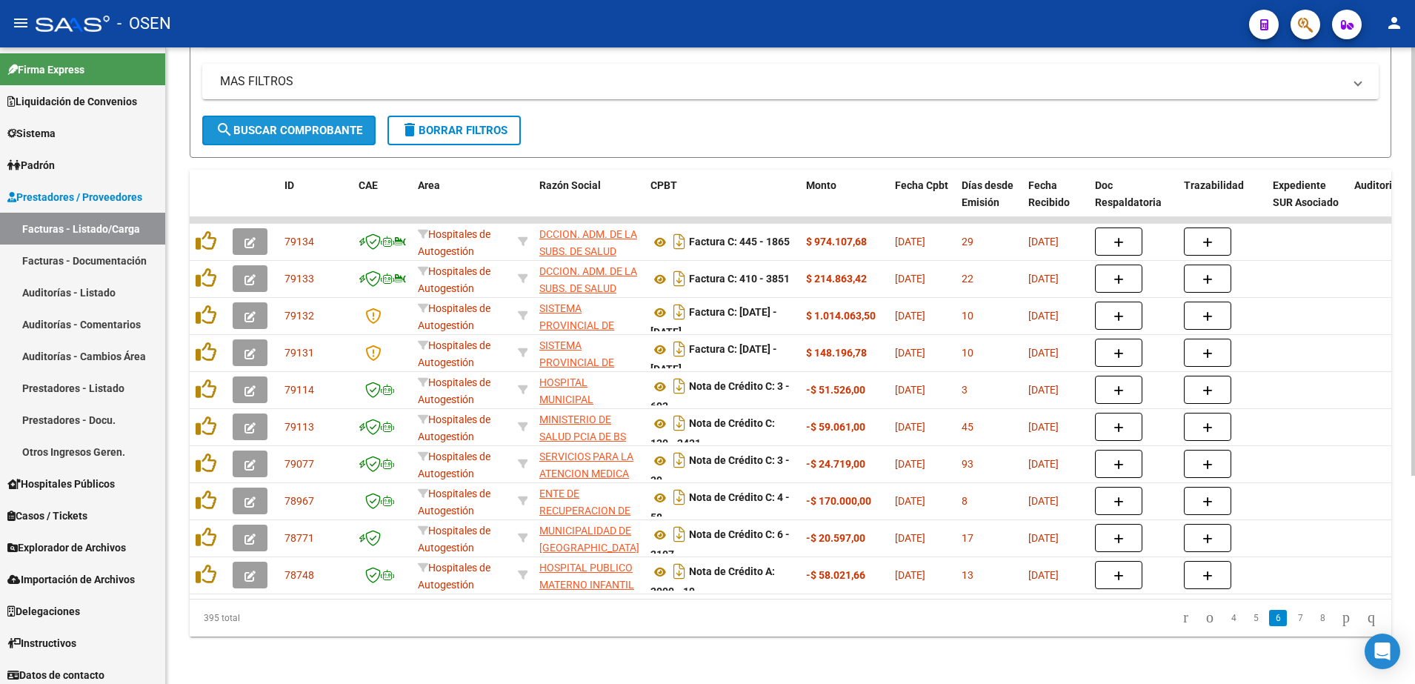
click at [339, 124] on span "search Buscar Comprobante" at bounding box center [289, 130] width 147 height 13
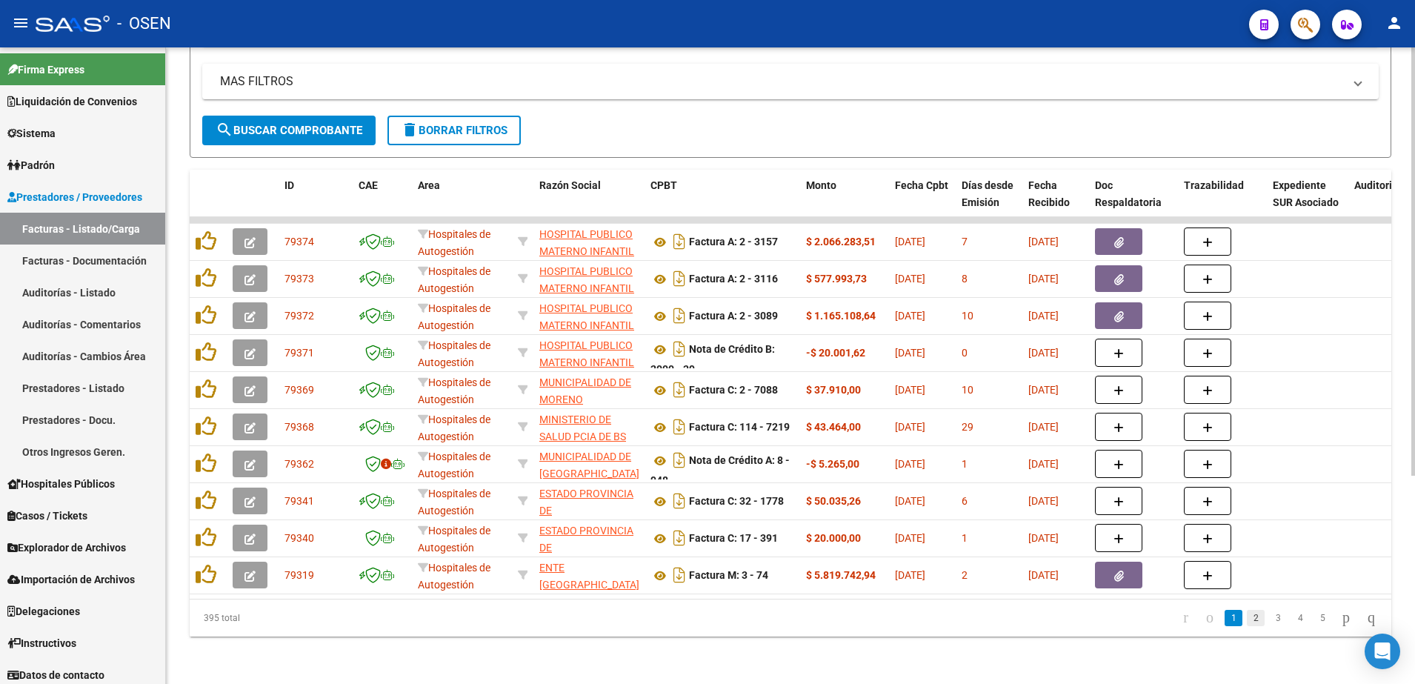
click at [1247, 622] on link "2" at bounding box center [1256, 618] width 18 height 16
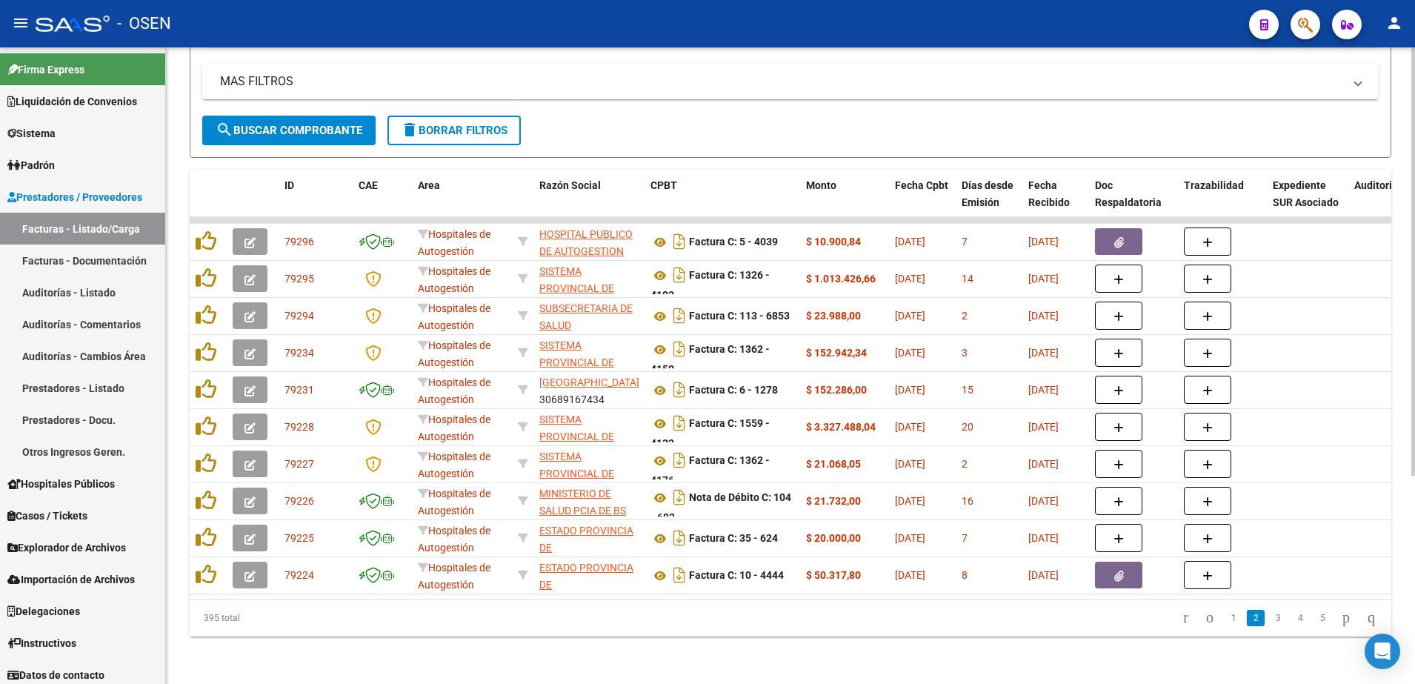
click at [1269, 622] on link "3" at bounding box center [1278, 618] width 18 height 16
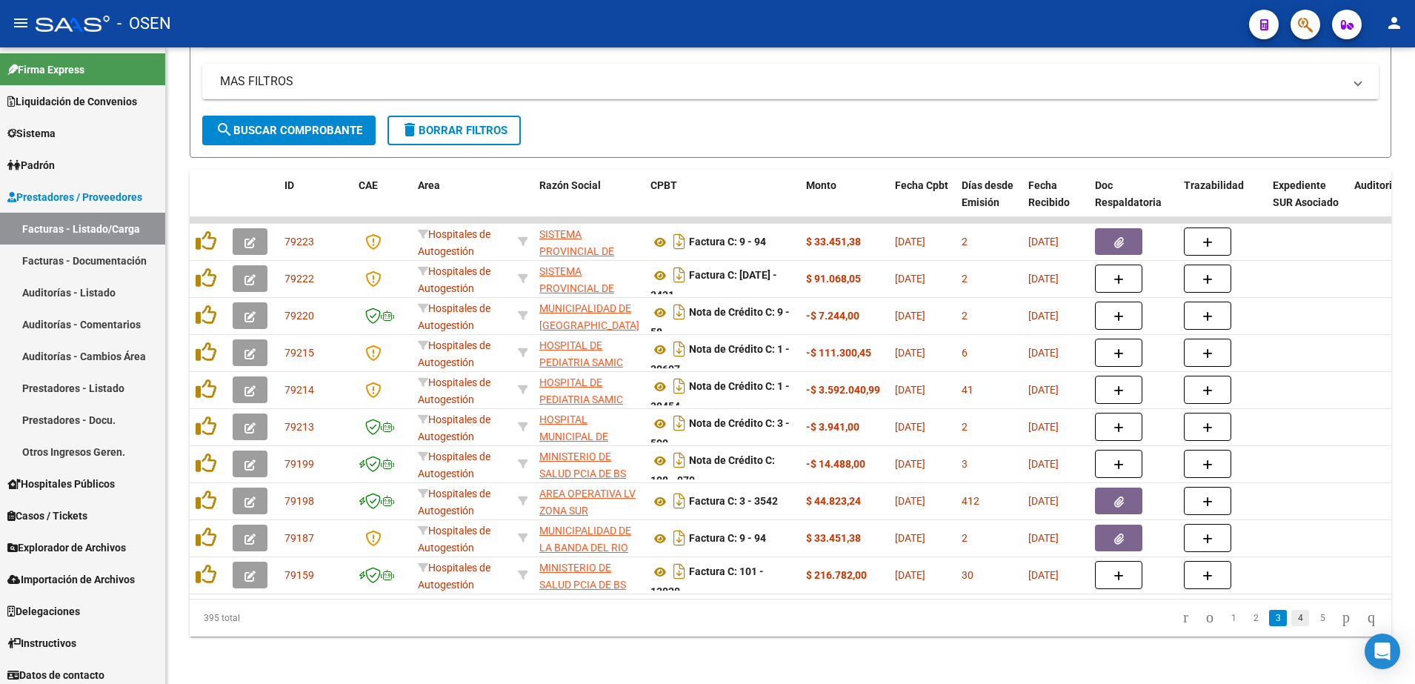
click at [1291, 620] on link "4" at bounding box center [1300, 618] width 18 height 16
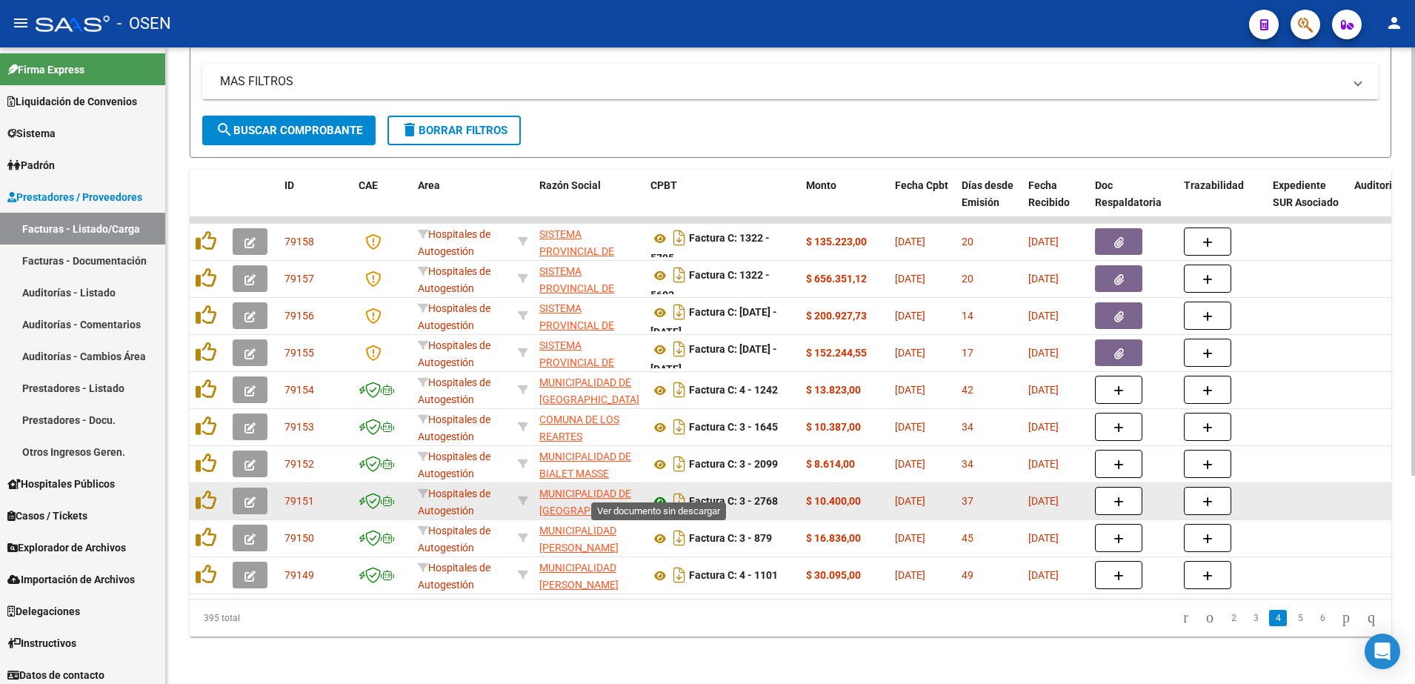
click at [659, 493] on icon at bounding box center [659, 502] width 19 height 18
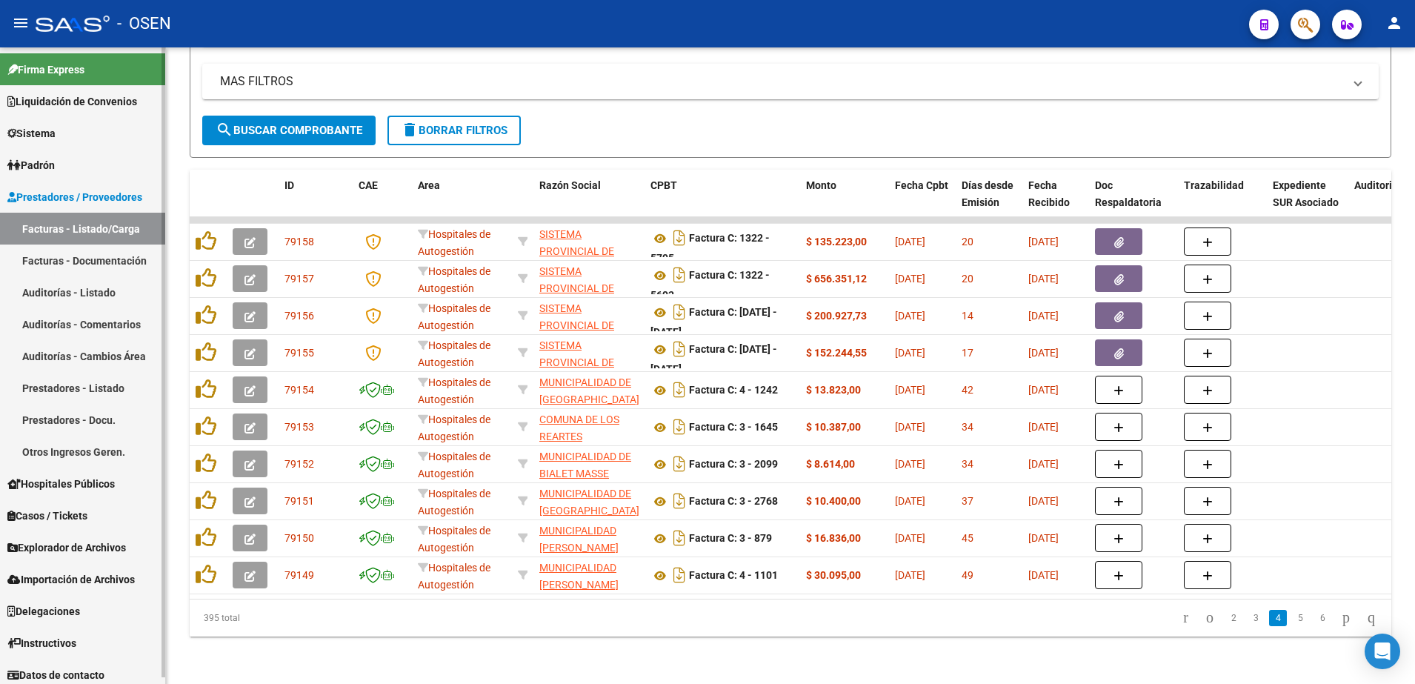
click at [136, 259] on link "Facturas - Documentación" at bounding box center [82, 260] width 165 height 32
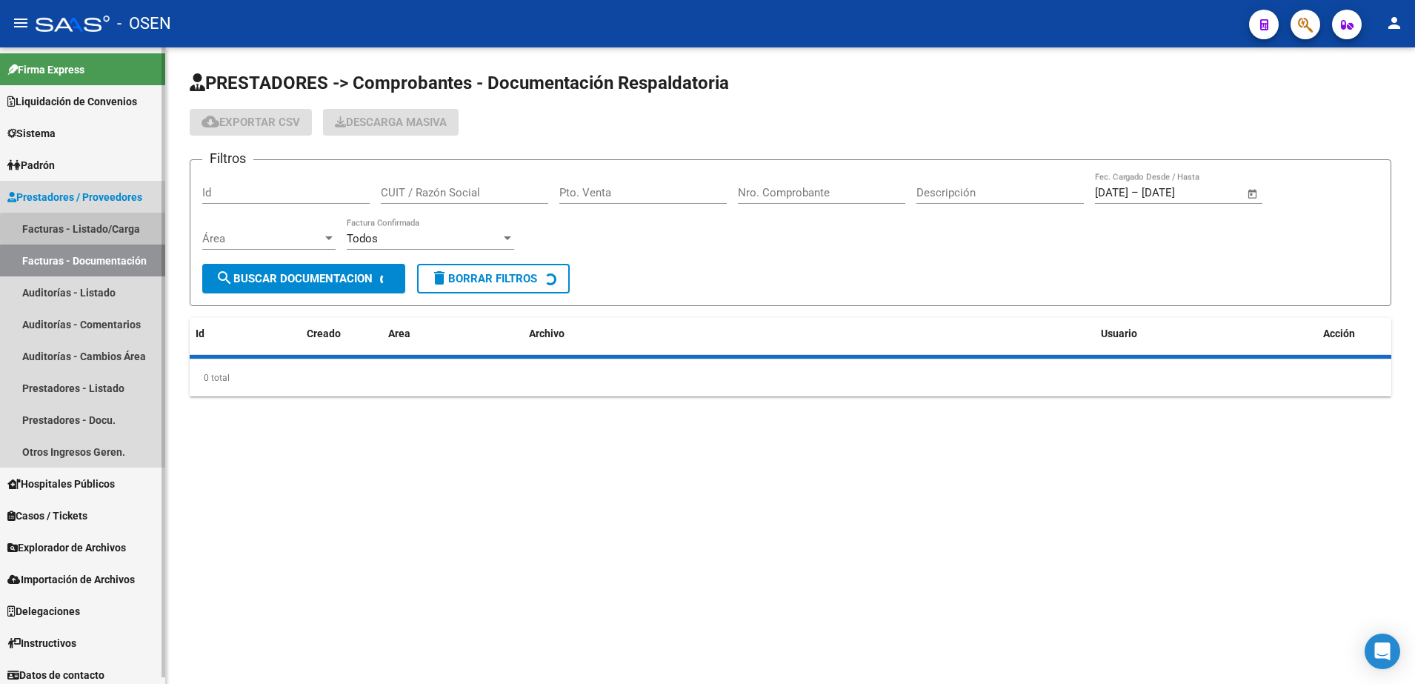
click at [121, 229] on link "Facturas - Listado/Carga" at bounding box center [82, 229] width 165 height 32
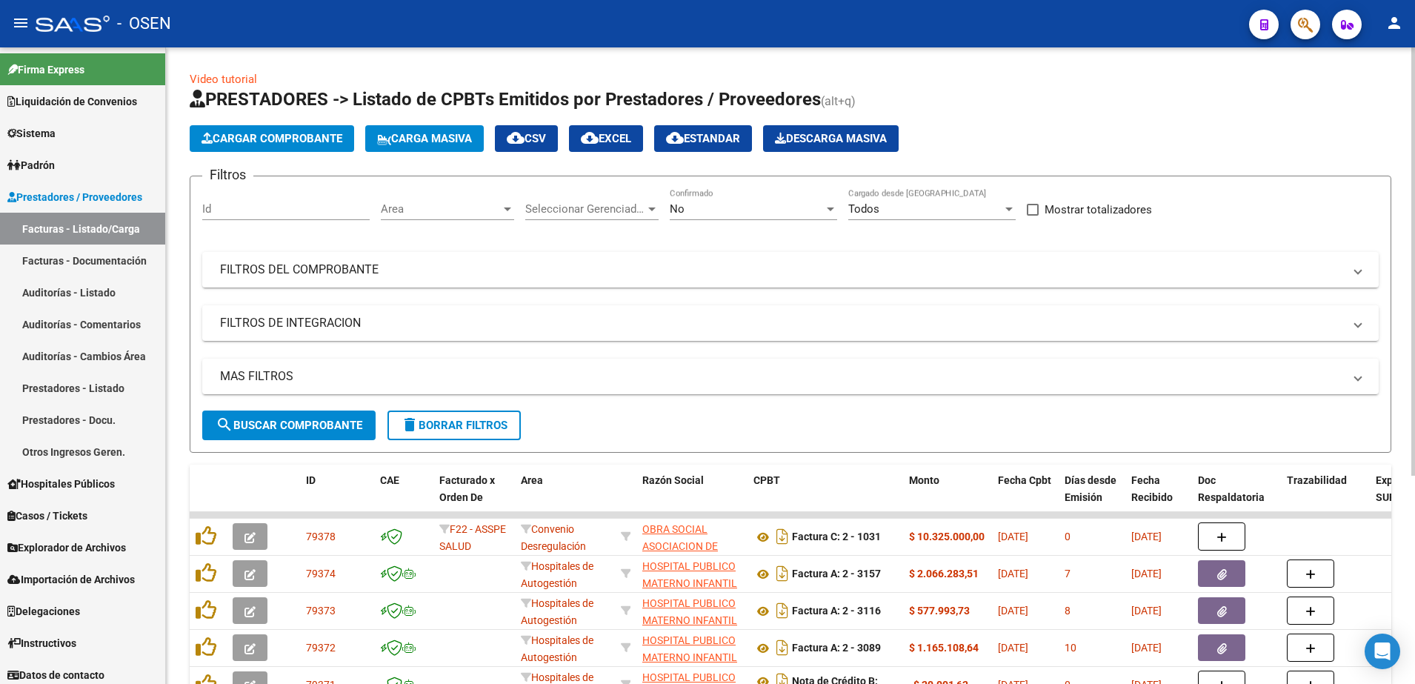
click at [490, 201] on div "Area Area" at bounding box center [447, 204] width 133 height 32
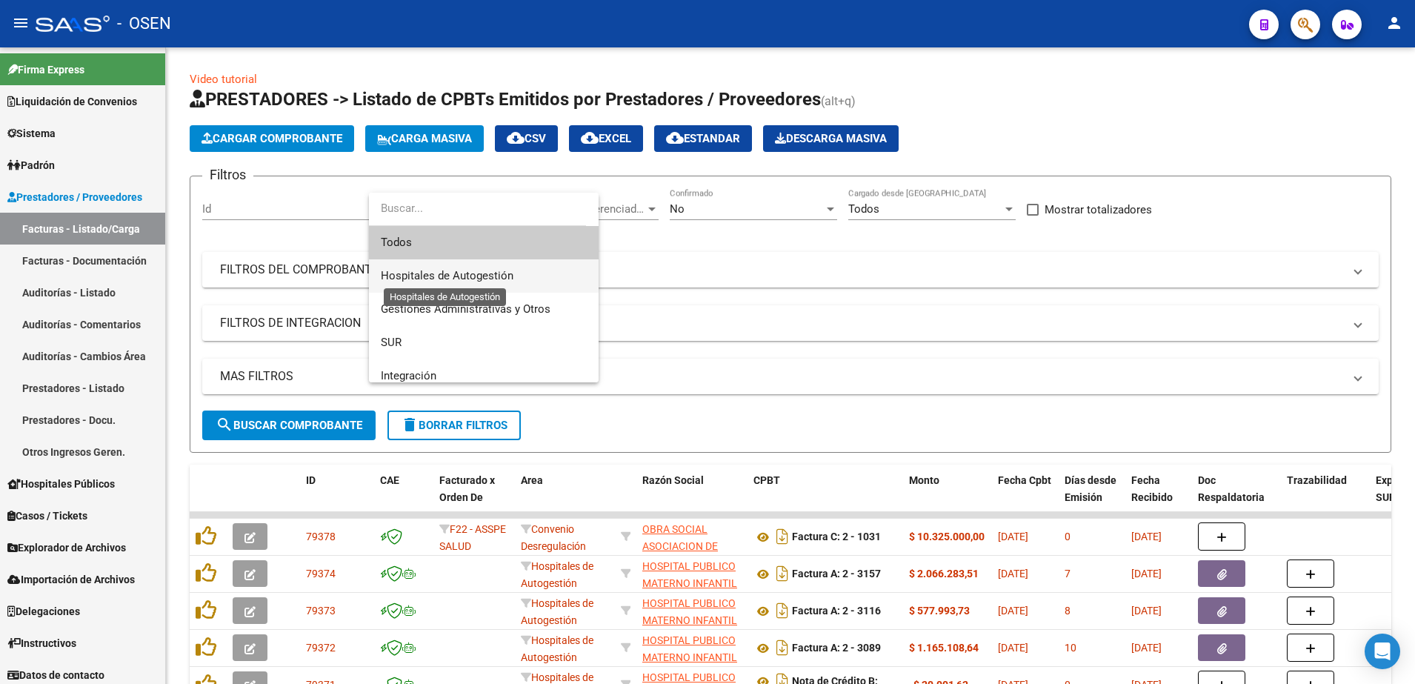
click at [494, 273] on span "Hospitales de Autogestión" at bounding box center [447, 275] width 133 height 13
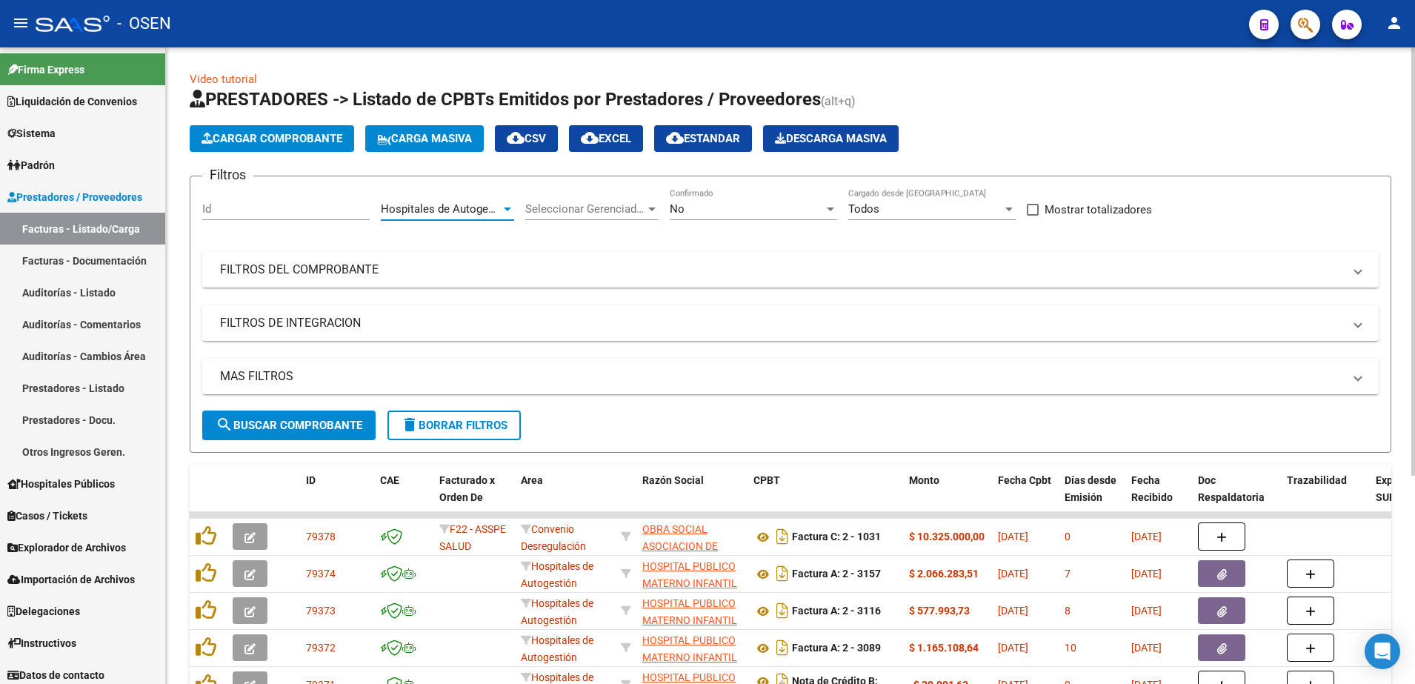
click at [341, 430] on span "search Buscar Comprobante" at bounding box center [289, 425] width 147 height 13
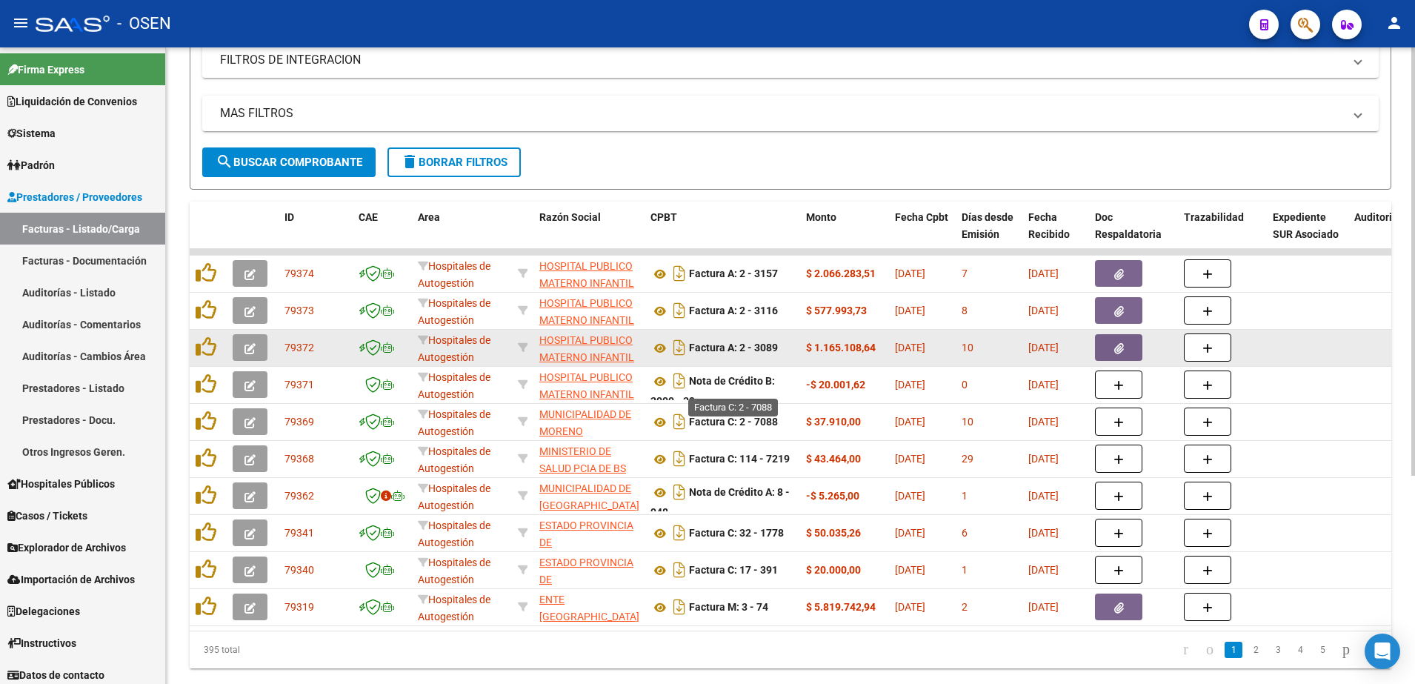
scroll to position [309, 0]
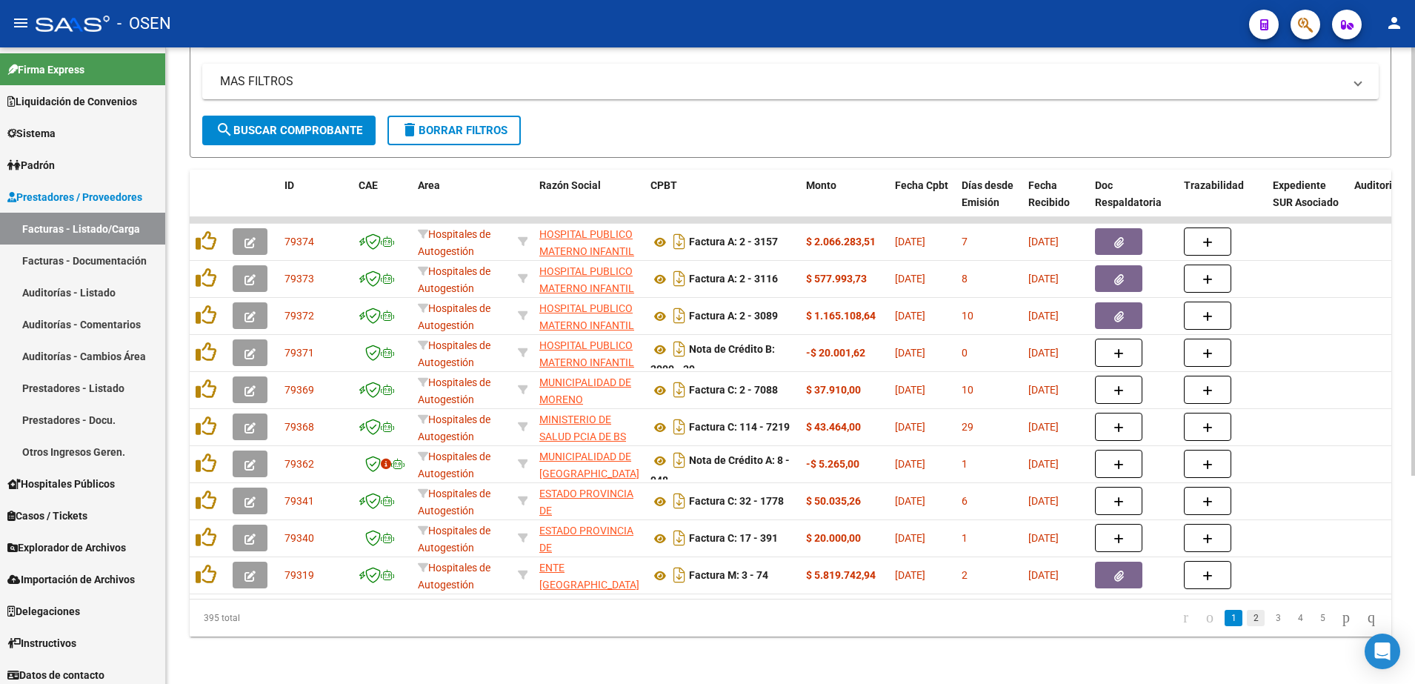
click at [1247, 619] on link "2" at bounding box center [1256, 618] width 18 height 16
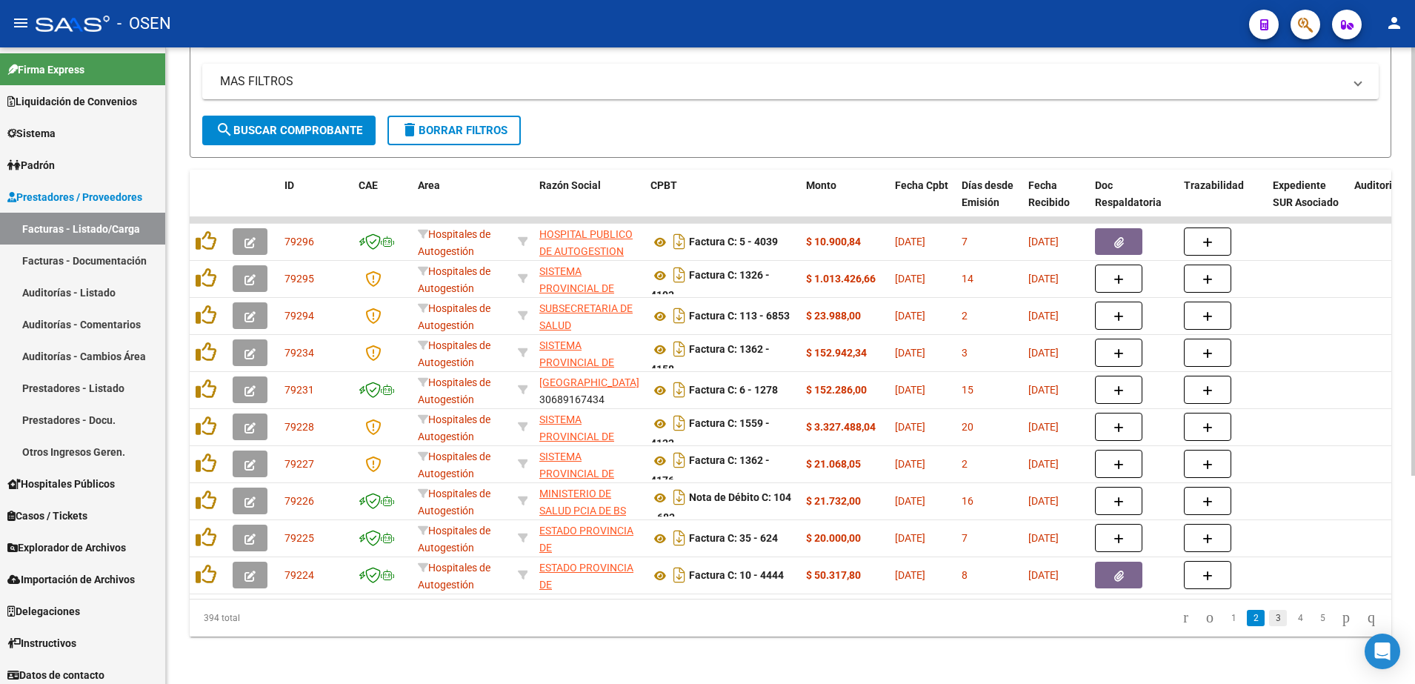
click at [1269, 616] on link "3" at bounding box center [1278, 618] width 18 height 16
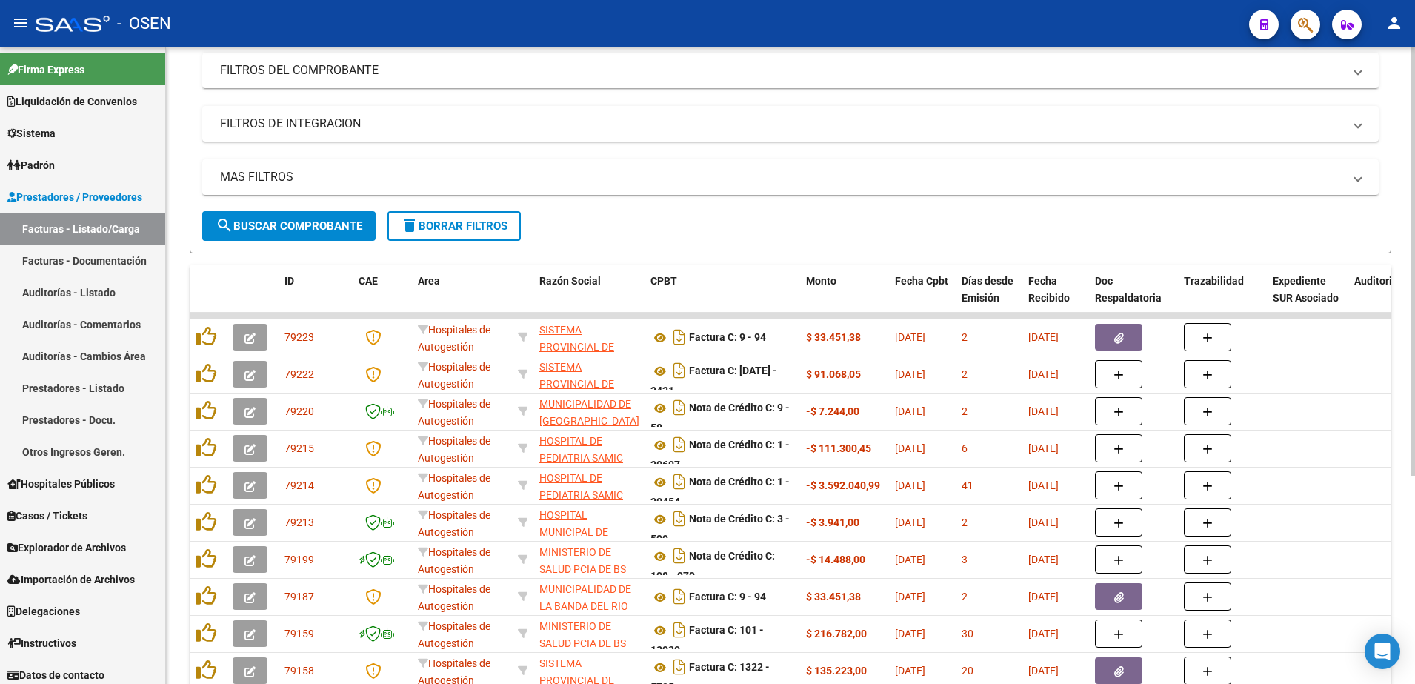
scroll to position [31, 0]
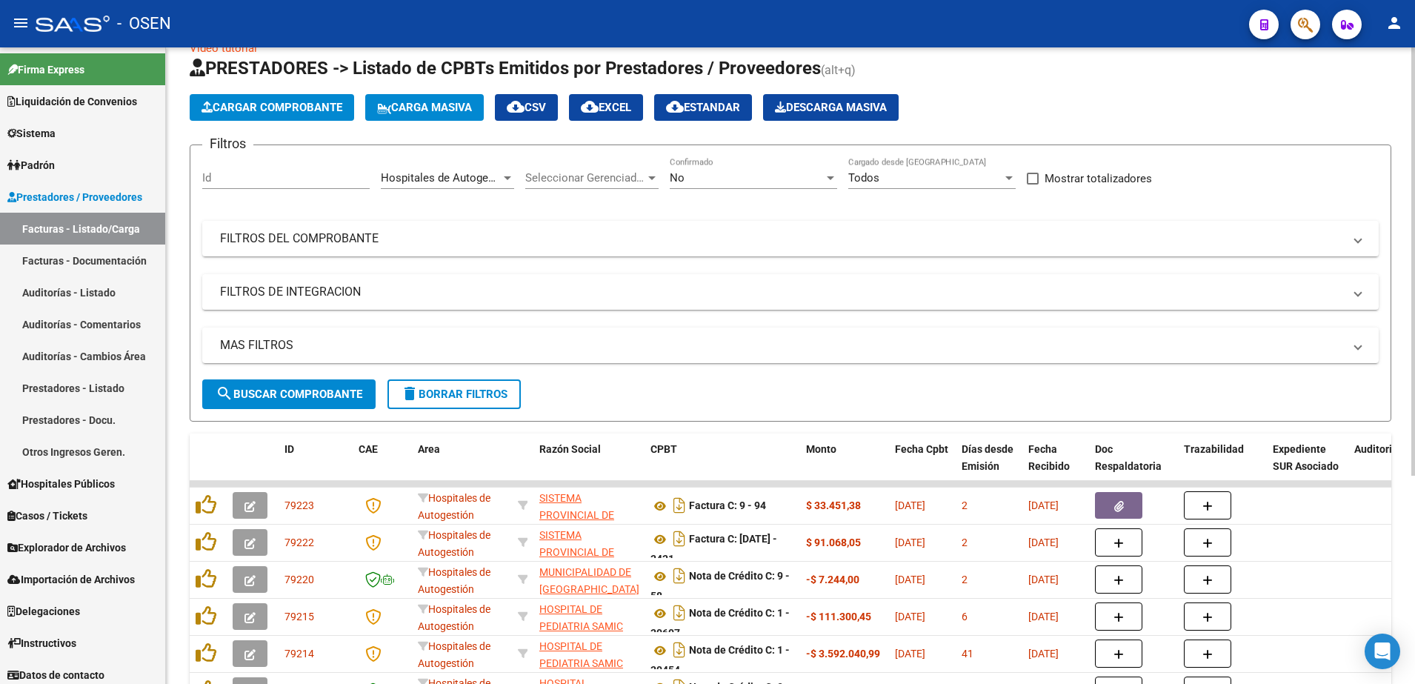
click at [442, 173] on span "Hospitales de Autogestión" at bounding box center [447, 177] width 133 height 13
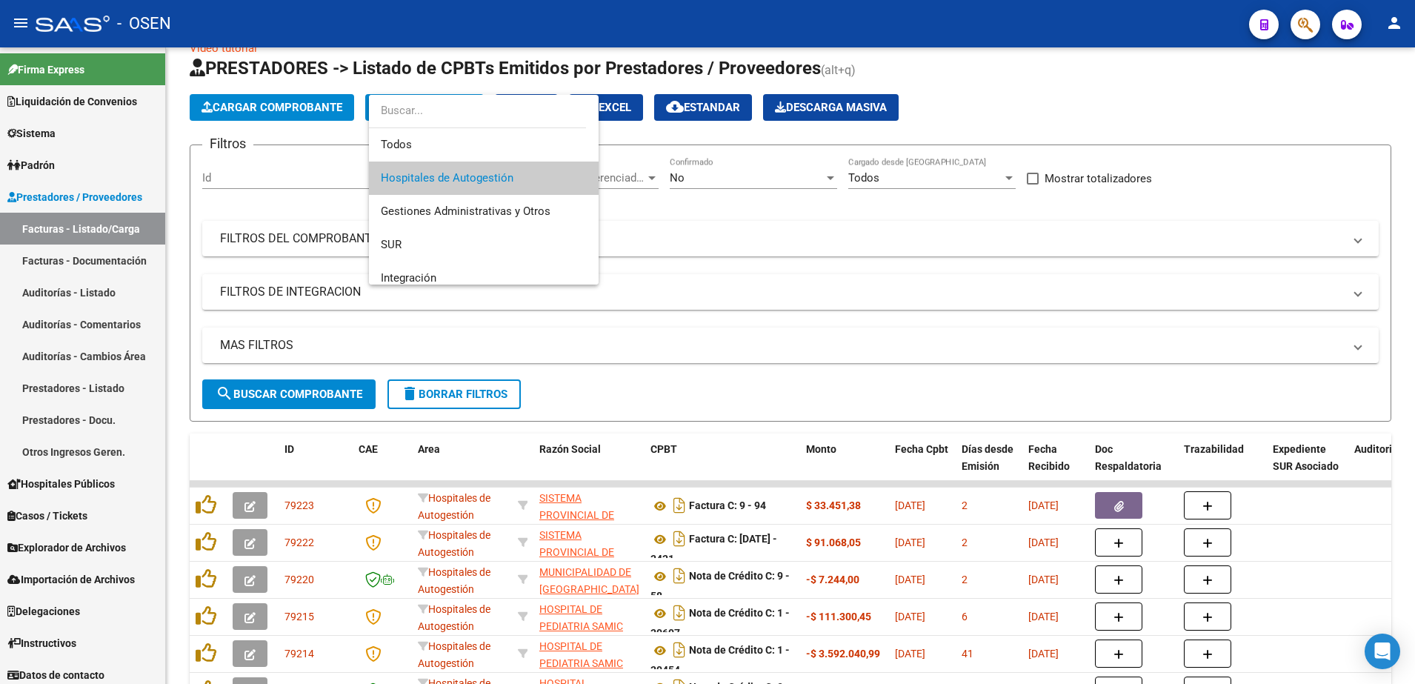
click at [1222, 67] on div at bounding box center [707, 342] width 1415 height 684
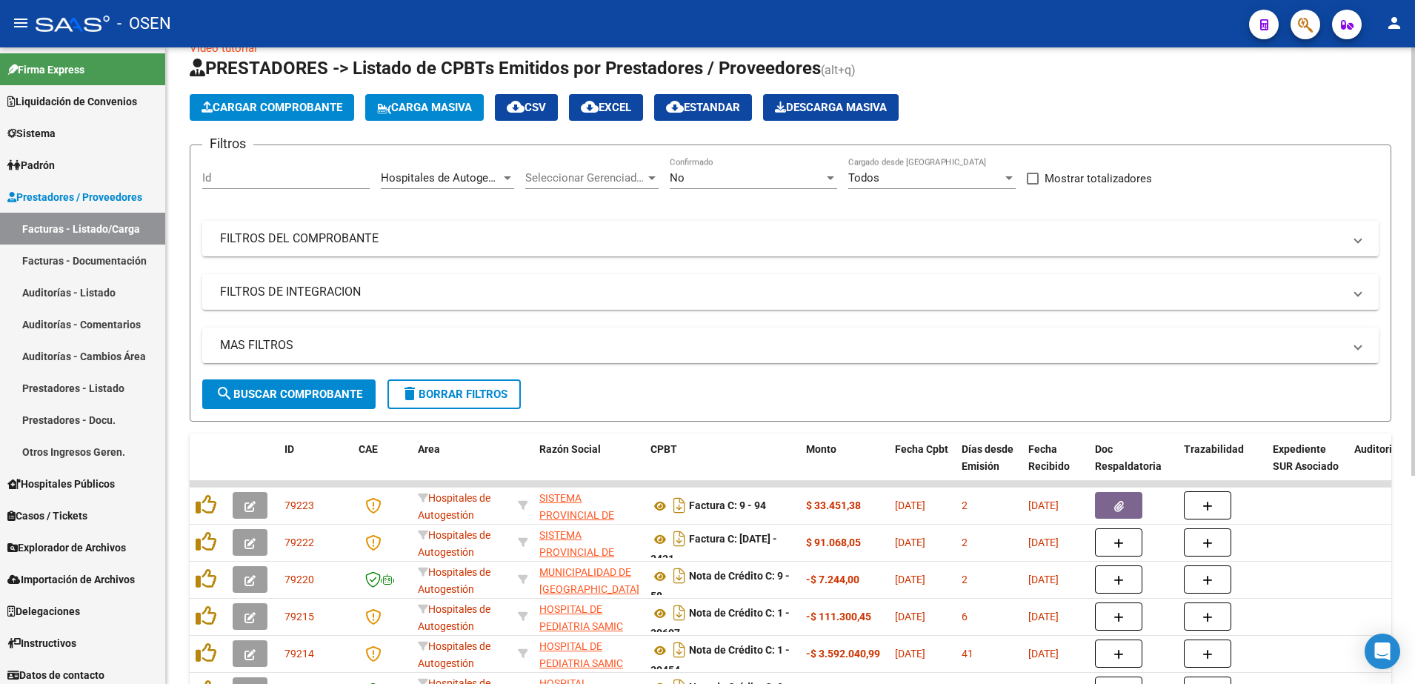
click at [296, 402] on button "search Buscar Comprobante" at bounding box center [288, 394] width 173 height 30
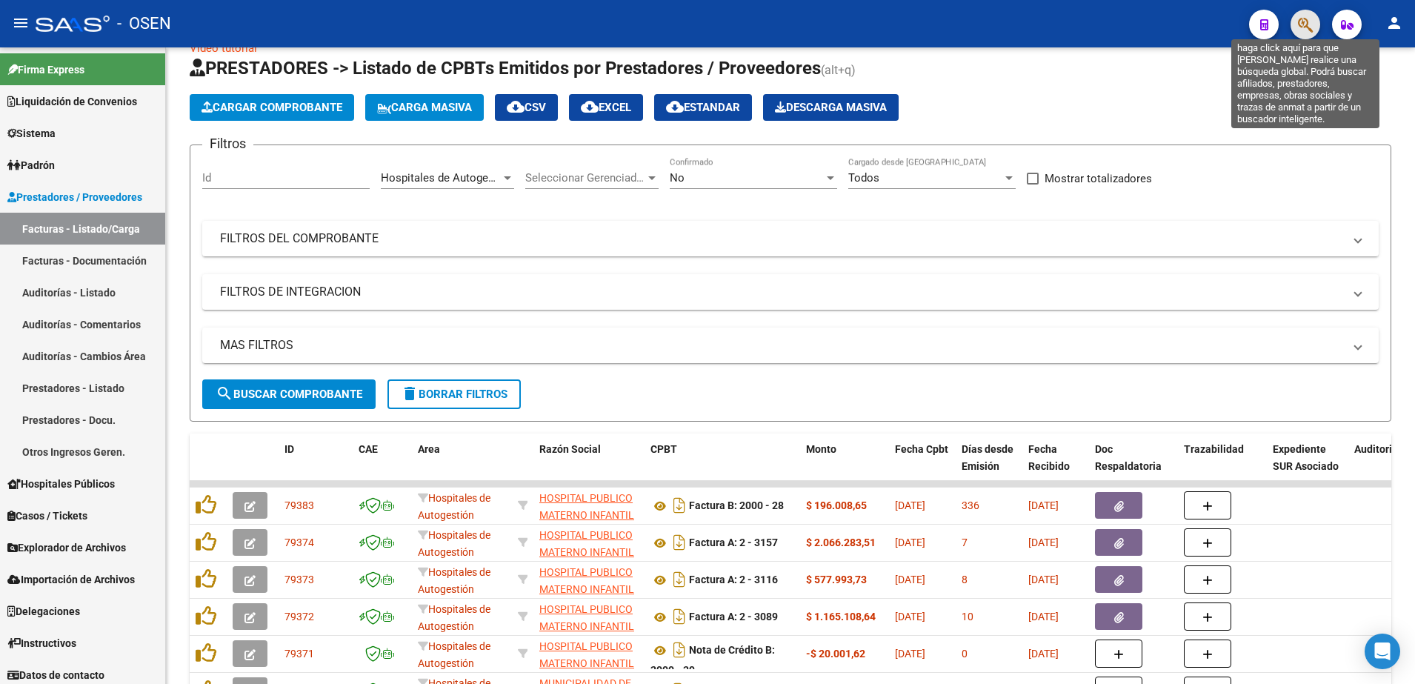
click at [1301, 20] on icon "button" at bounding box center [1305, 24] width 15 height 17
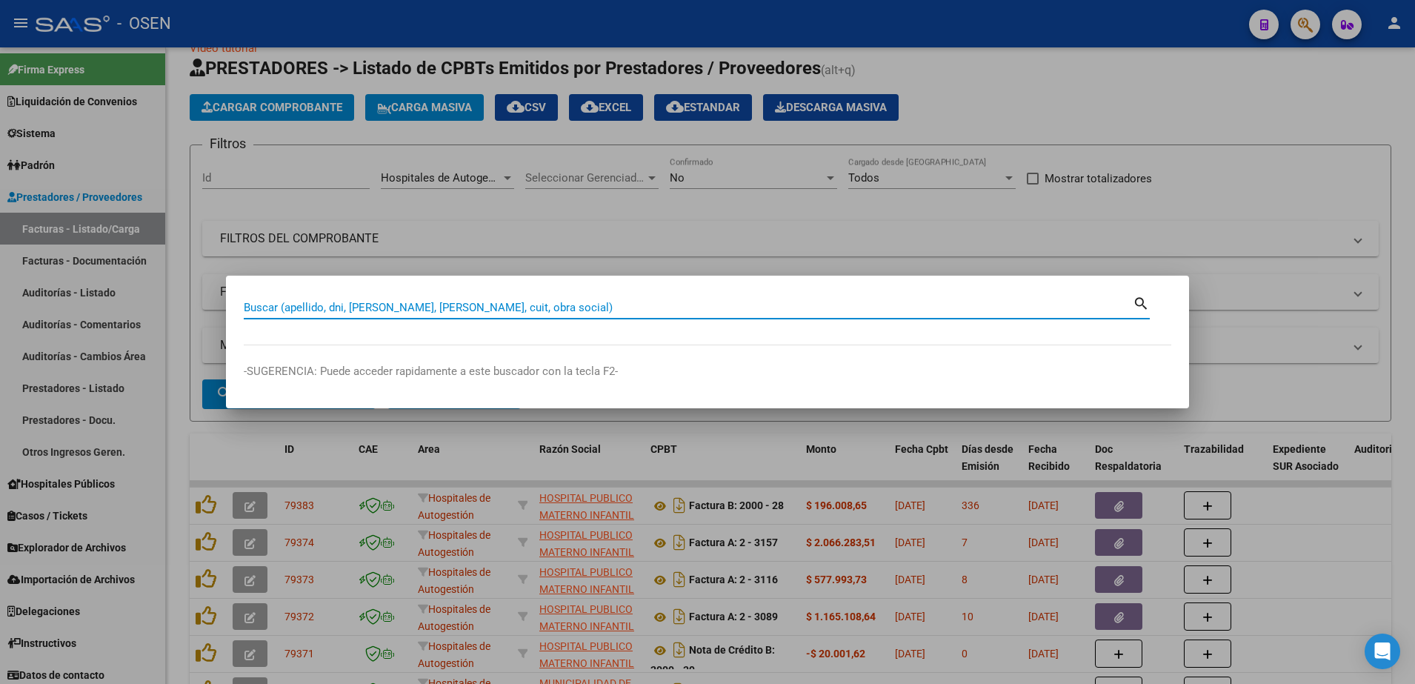
click at [1261, 144] on div at bounding box center [707, 342] width 1415 height 684
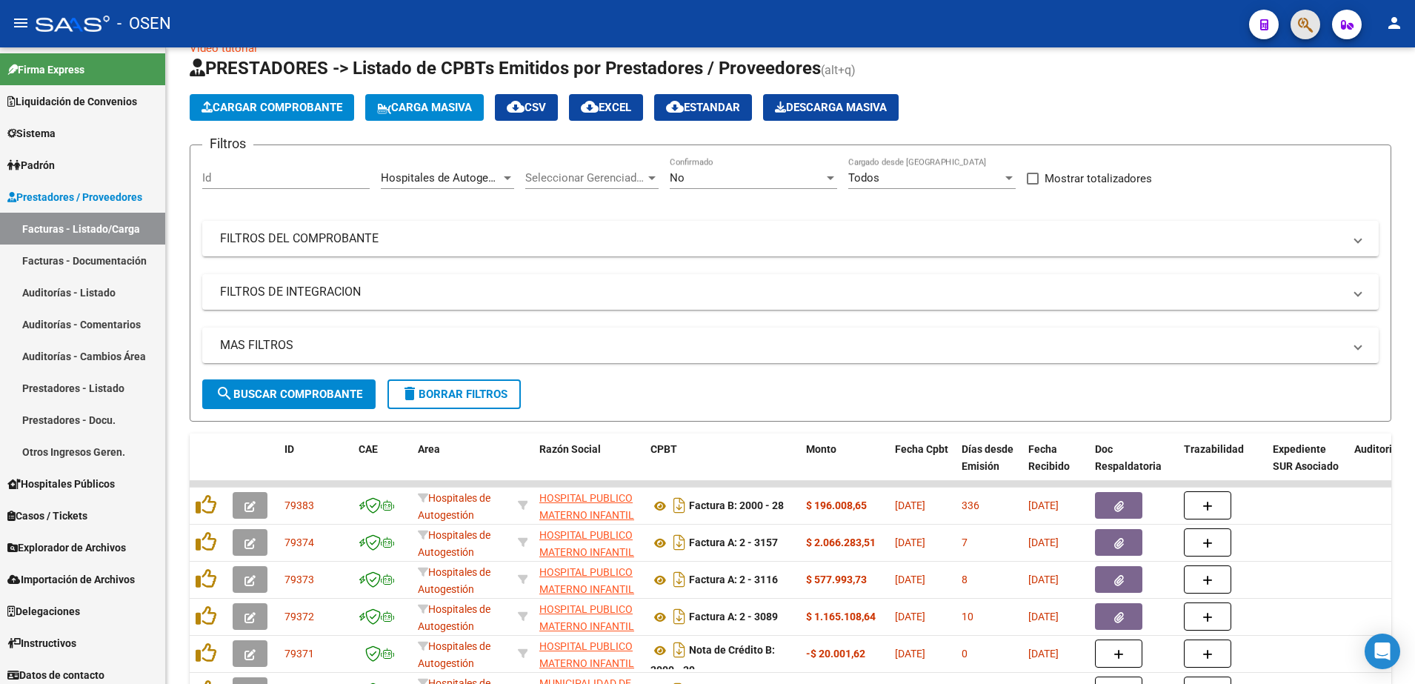
click at [1307, 13] on span "button" at bounding box center [1305, 25] width 15 height 30
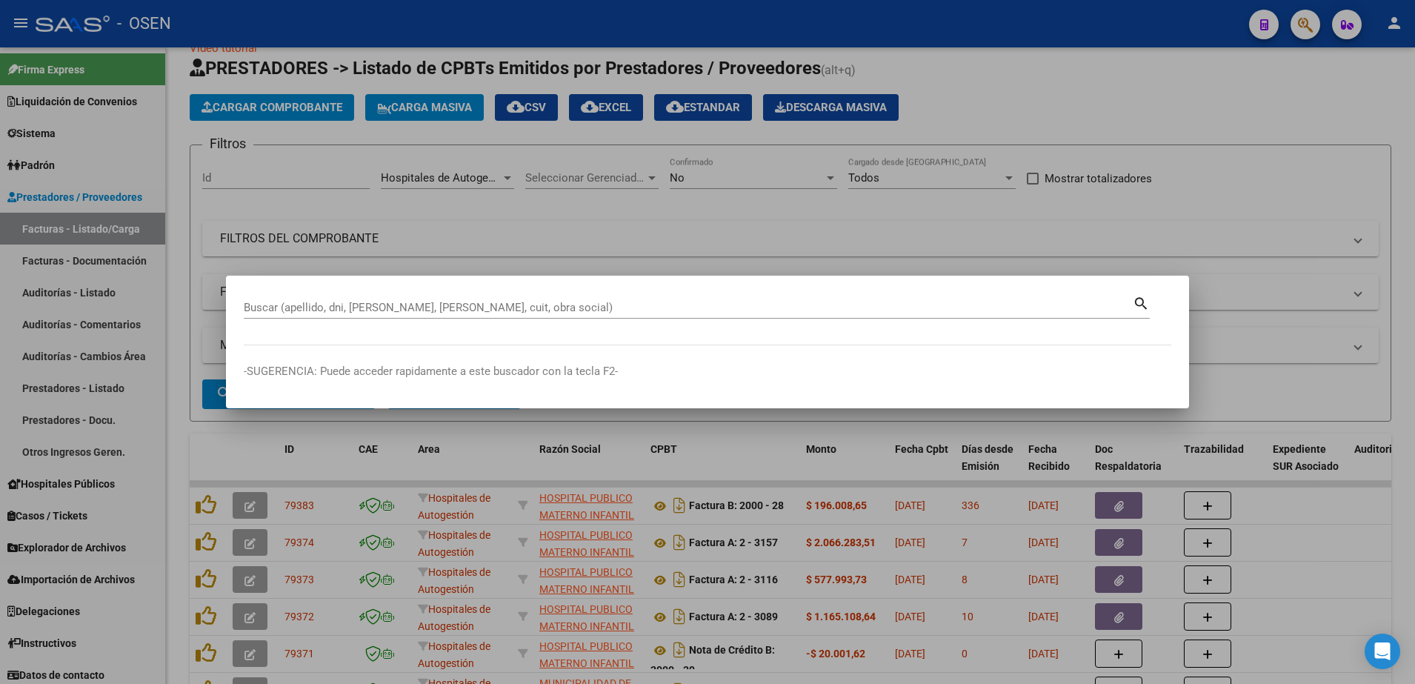
click at [1256, 119] on div at bounding box center [707, 342] width 1415 height 684
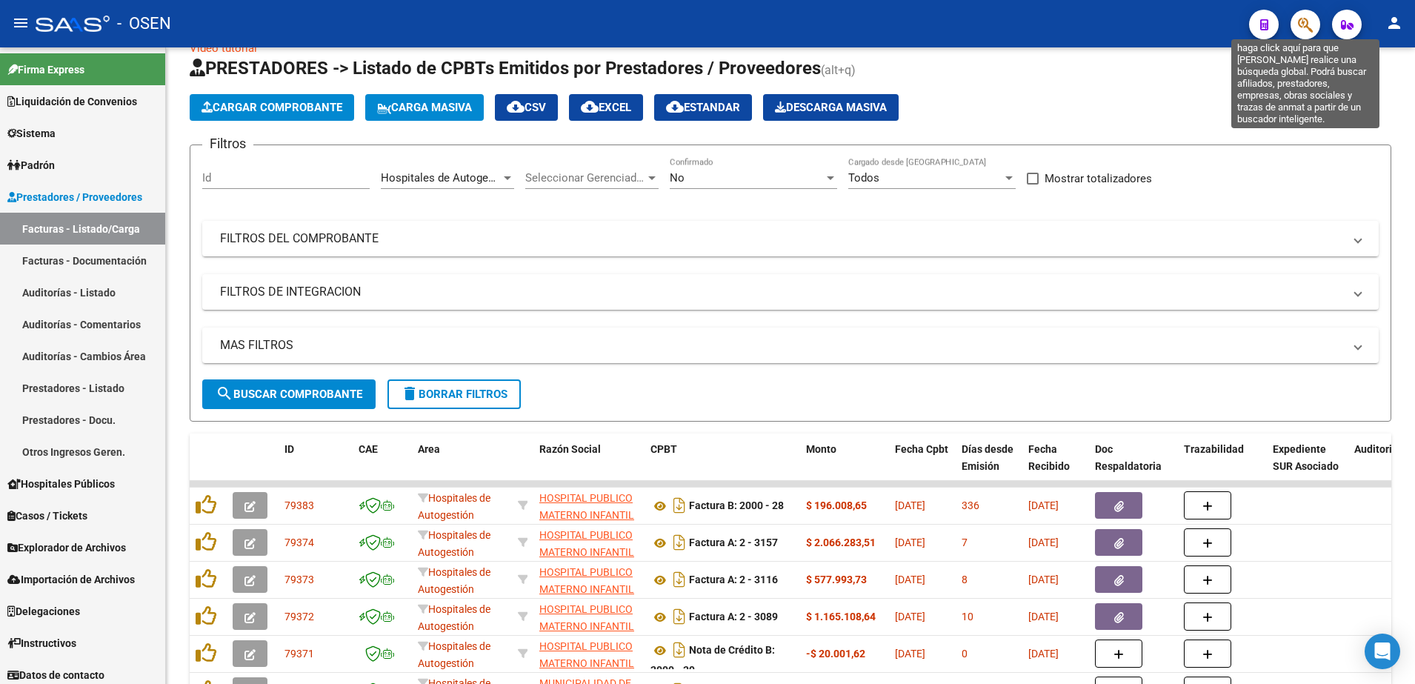
click at [1307, 21] on icon "button" at bounding box center [1305, 24] width 15 height 17
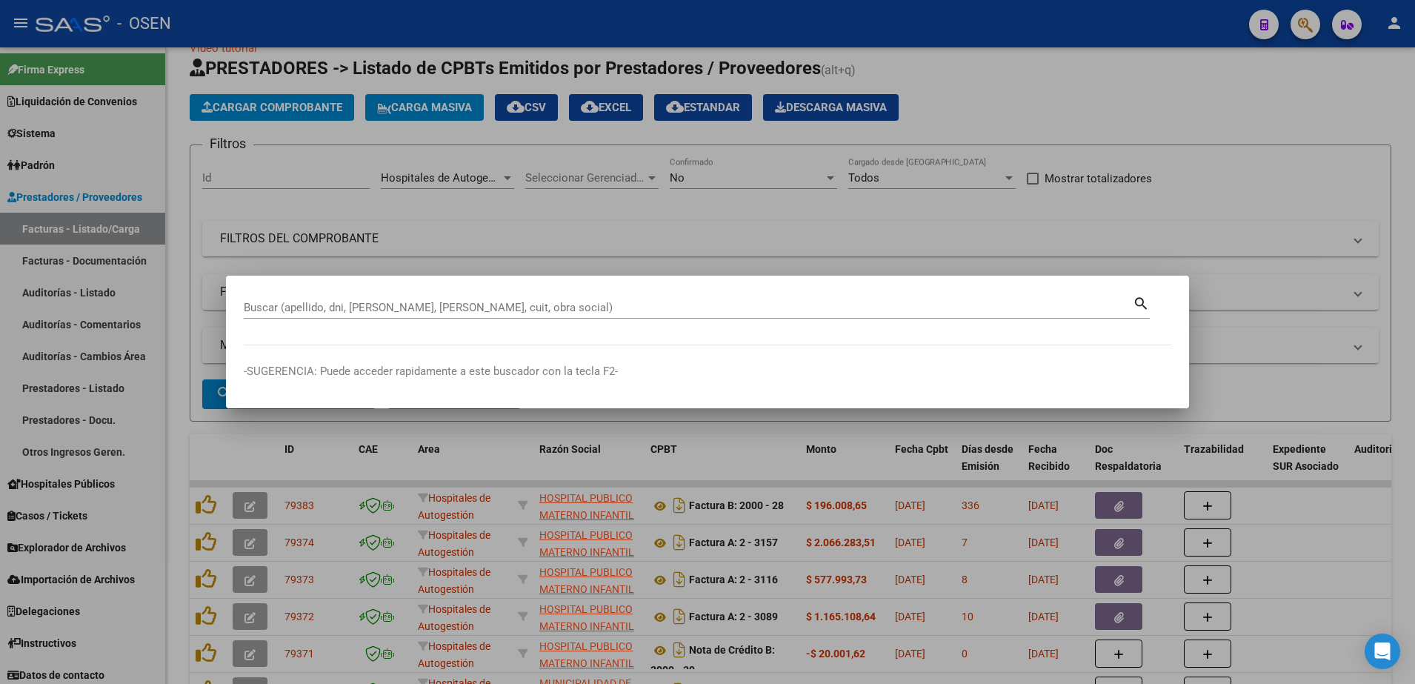
click at [1276, 90] on div at bounding box center [707, 342] width 1415 height 684
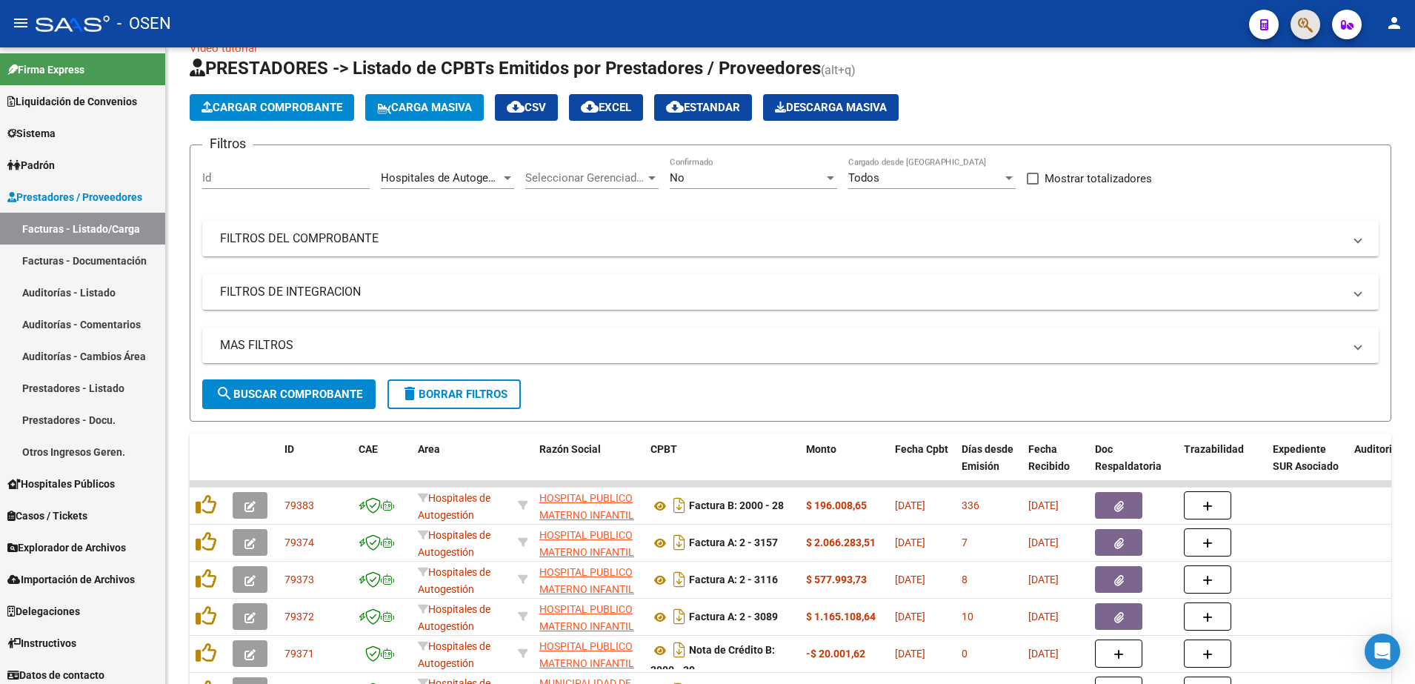
click at [1304, 15] on span "button" at bounding box center [1305, 25] width 15 height 30
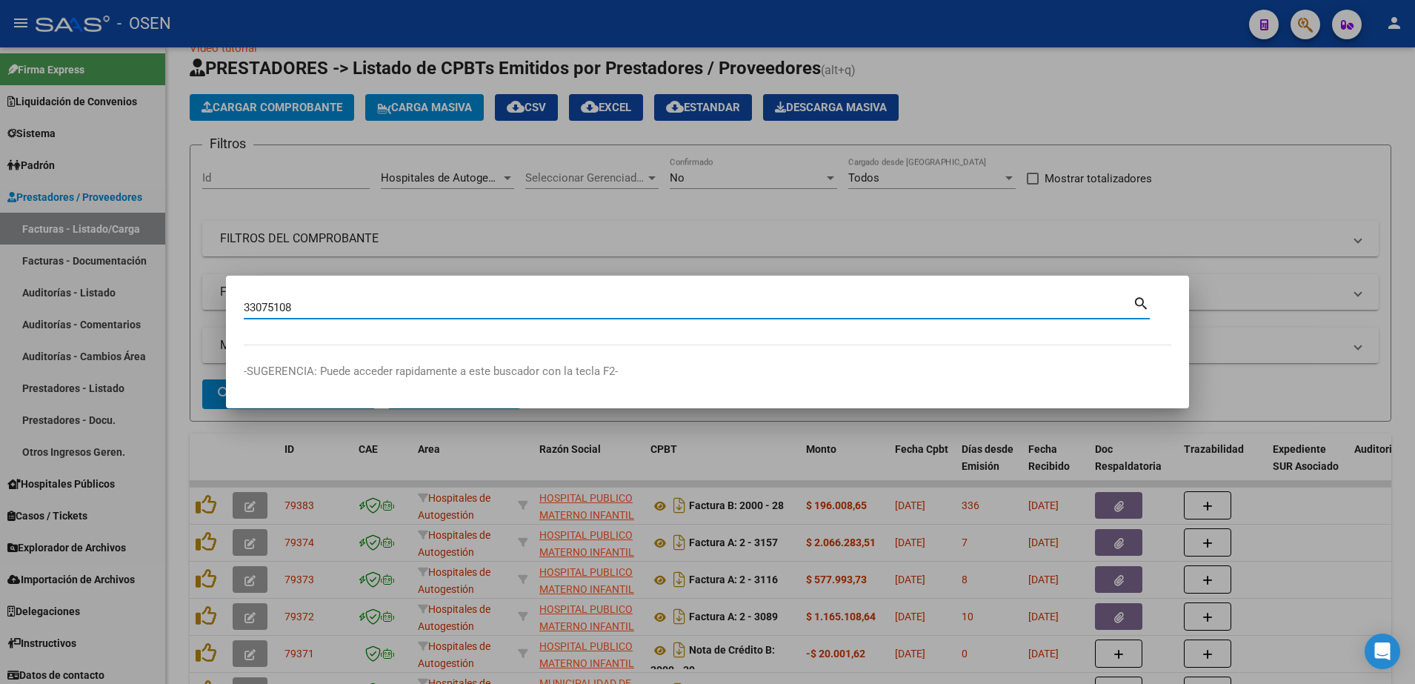
type input "33075108"
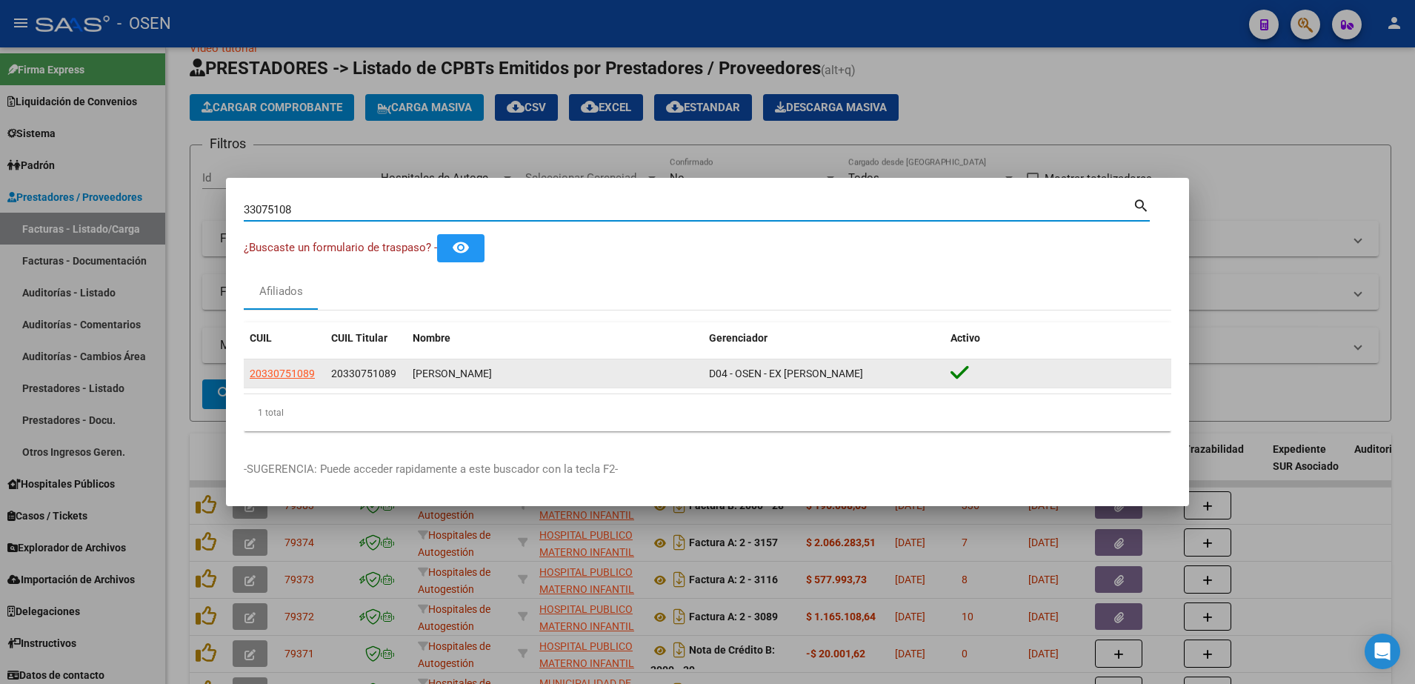
click at [282, 363] on datatable-body-cell "20330751089" at bounding box center [284, 373] width 81 height 29
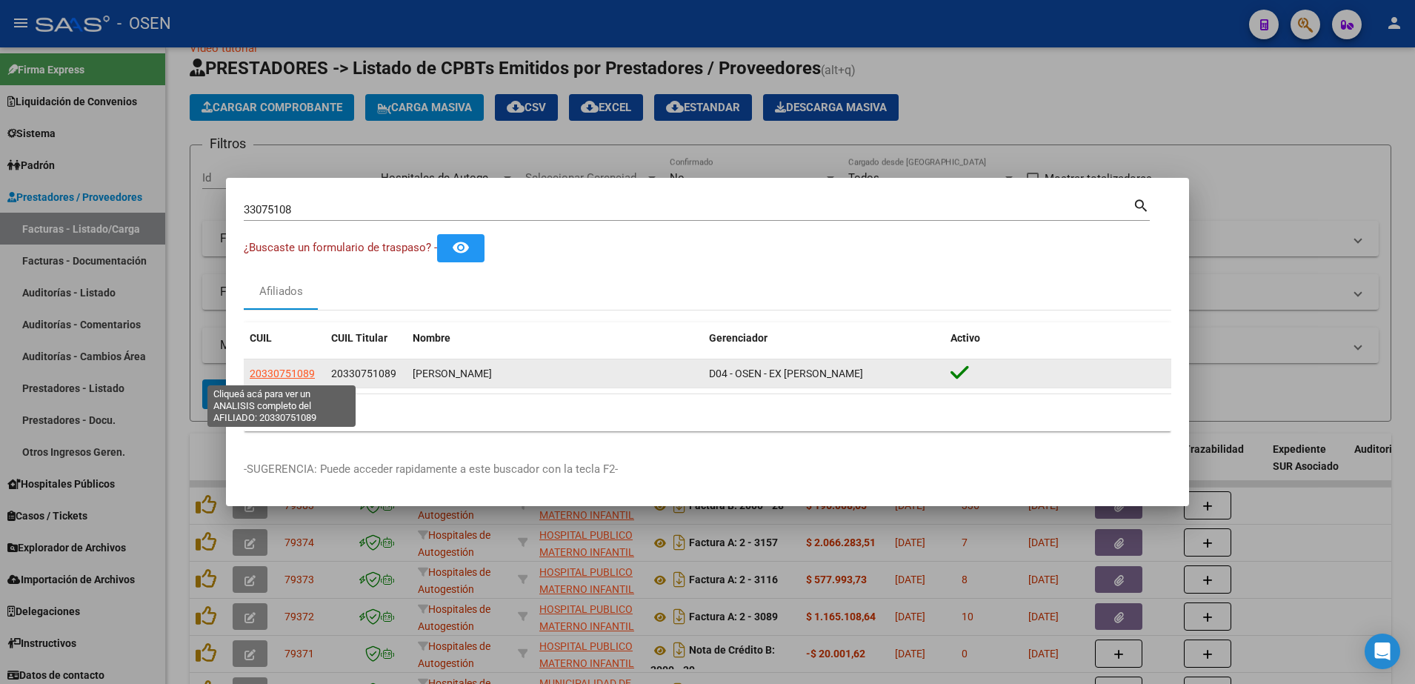
click at [279, 373] on span "20330751089" at bounding box center [282, 373] width 65 height 12
type textarea "20330751089"
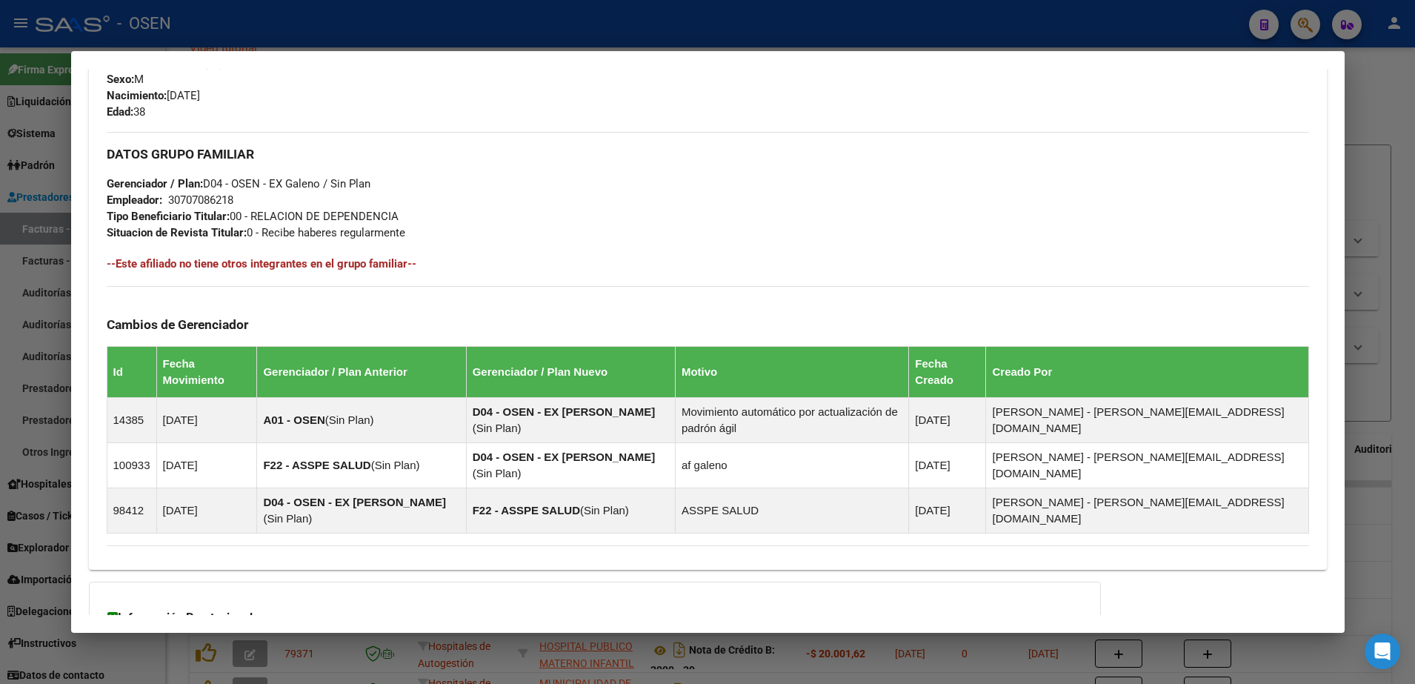
scroll to position [730, 0]
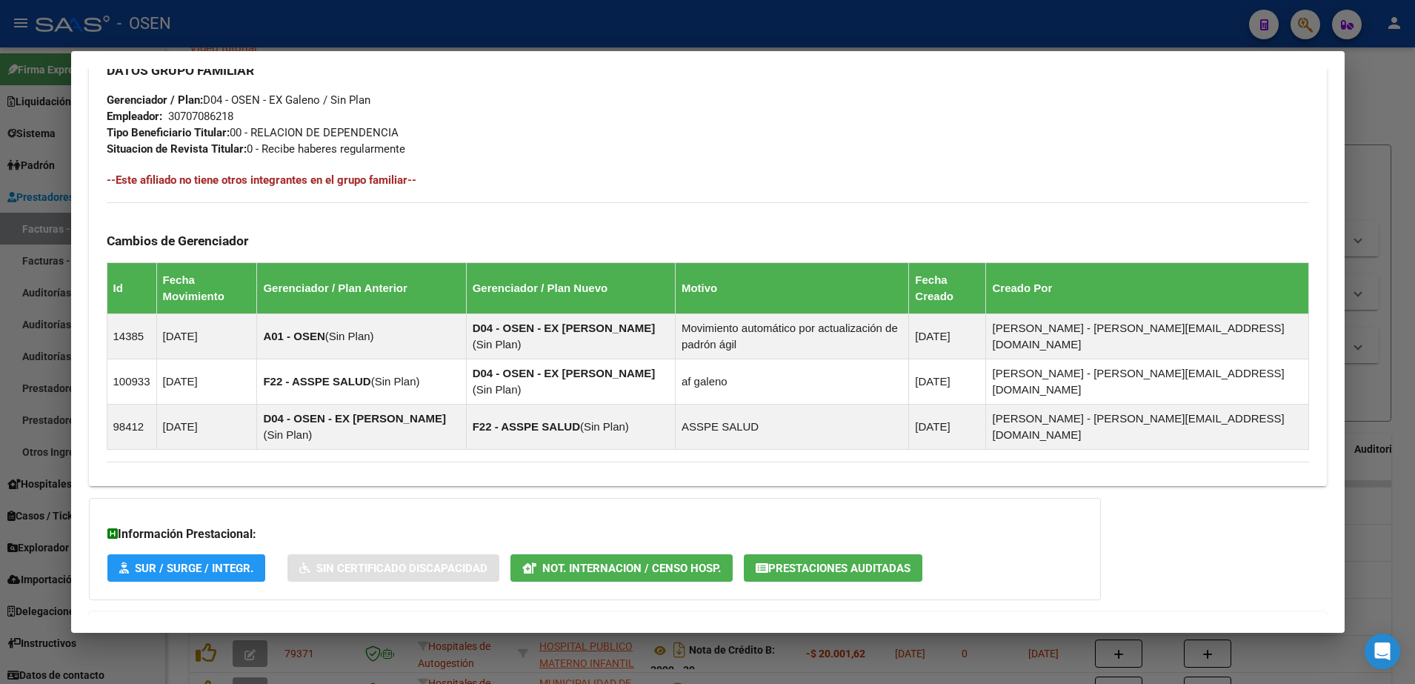
click at [879, 498] on div "Información Prestacional: SUR / SURGE / INTEGR. Sin Certificado Discapacidad No…" at bounding box center [595, 549] width 1012 height 102
click at [880, 554] on button "Prestaciones Auditadas" at bounding box center [833, 567] width 179 height 27
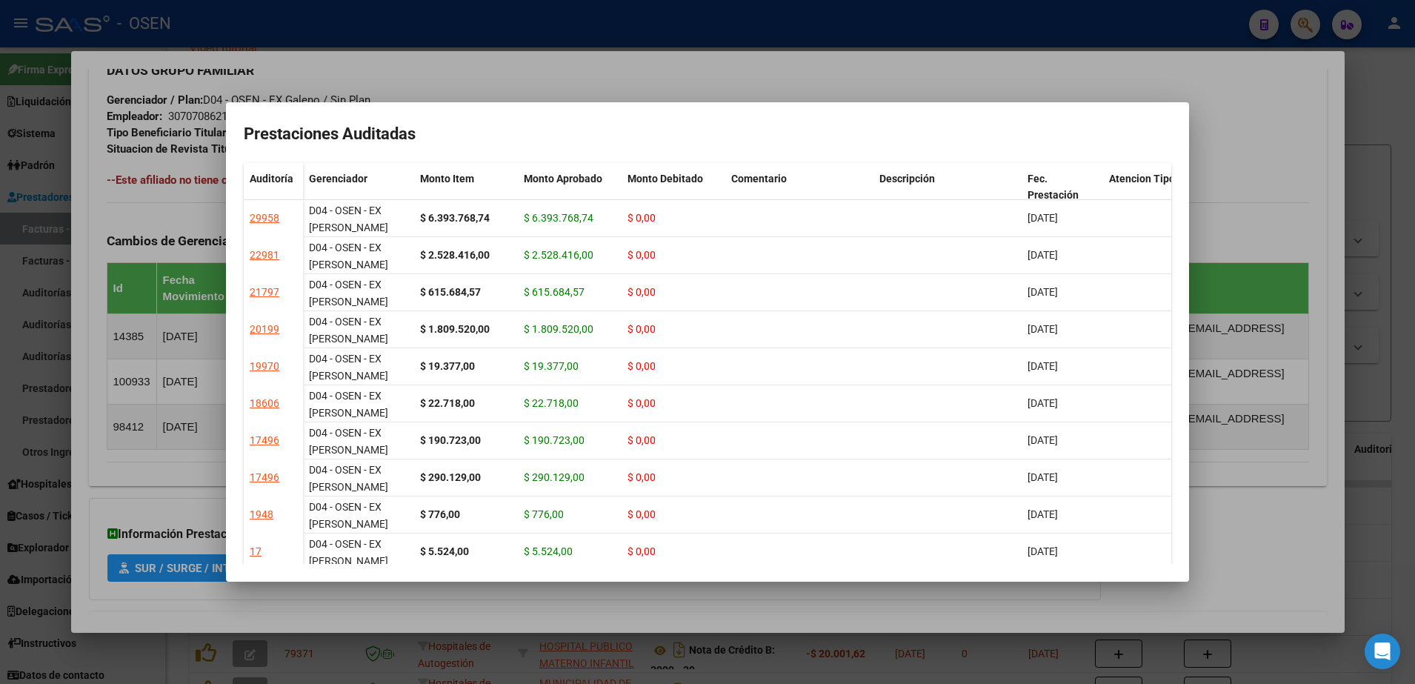
click at [666, 119] on mat-dialog-container "Prestaciones Auditadas Auditoría Gerenciador Monto Item Monto Aprobado Monto De…" at bounding box center [707, 342] width 963 height 480
click at [690, 119] on mat-dialog-container "Prestaciones Auditadas Auditoría Gerenciador Monto Item Monto Aprobado Monto De…" at bounding box center [707, 342] width 963 height 480
click at [676, 72] on div at bounding box center [707, 342] width 1415 height 684
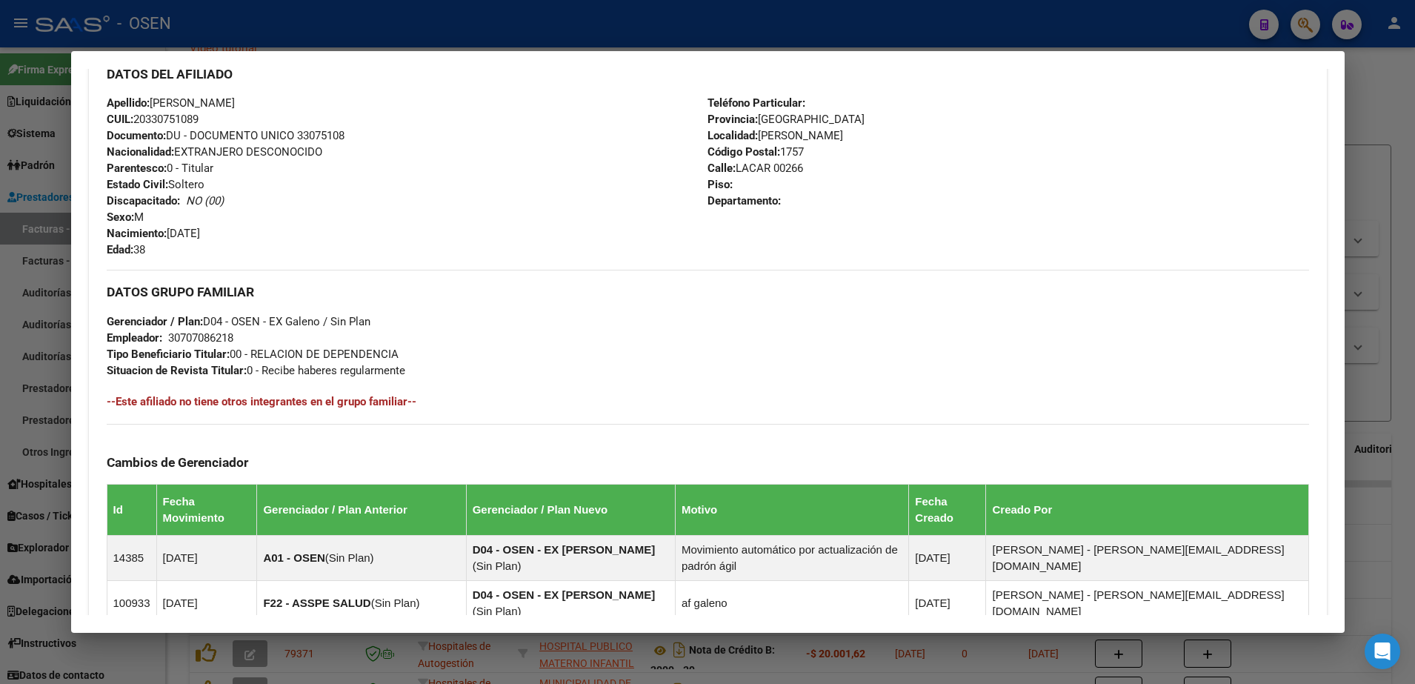
scroll to position [267, 0]
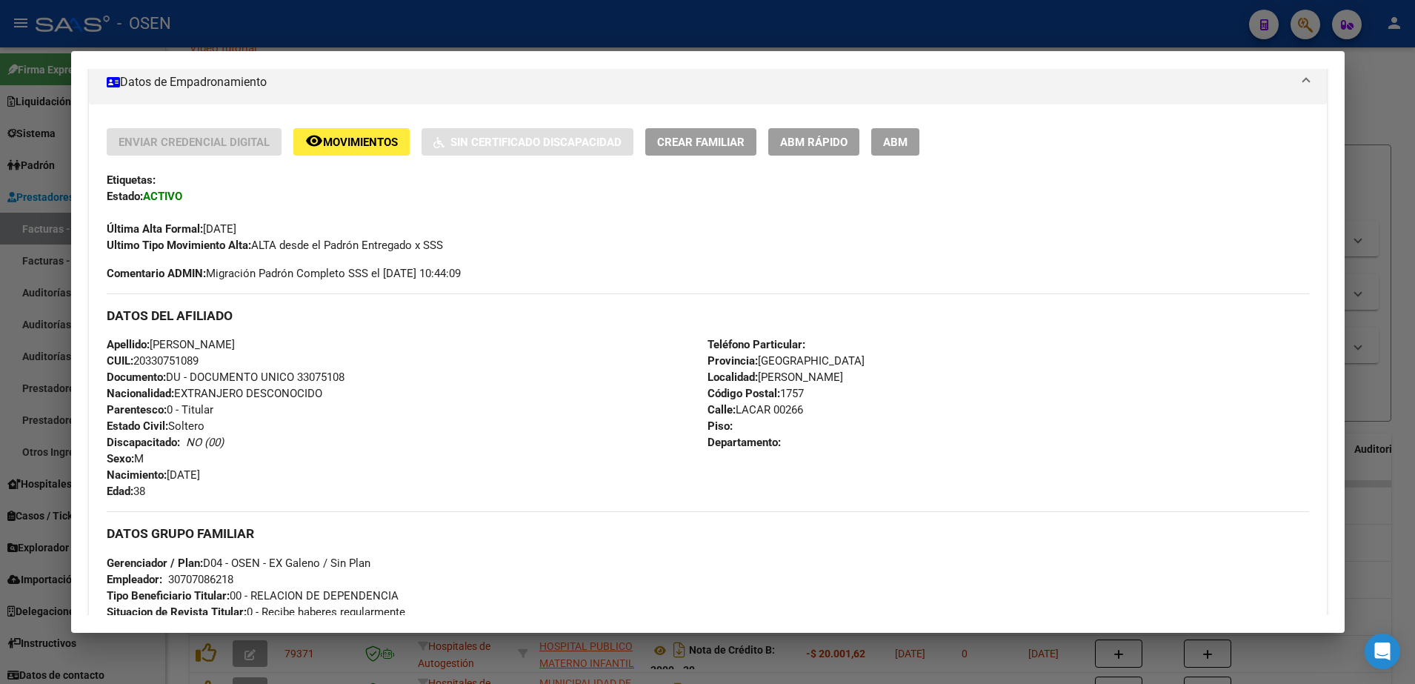
click at [441, 314] on h3 "DATOS DEL AFILIADO" at bounding box center [708, 315] width 1202 height 16
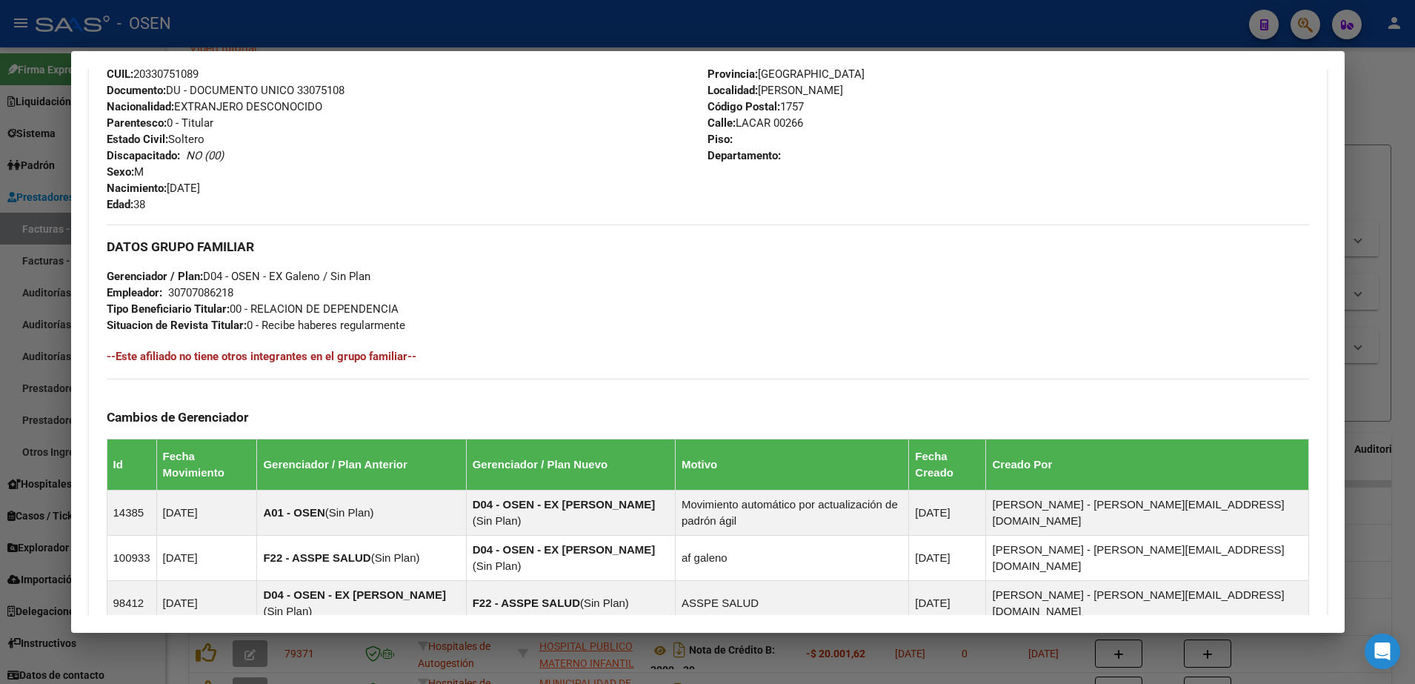
scroll to position [730, 0]
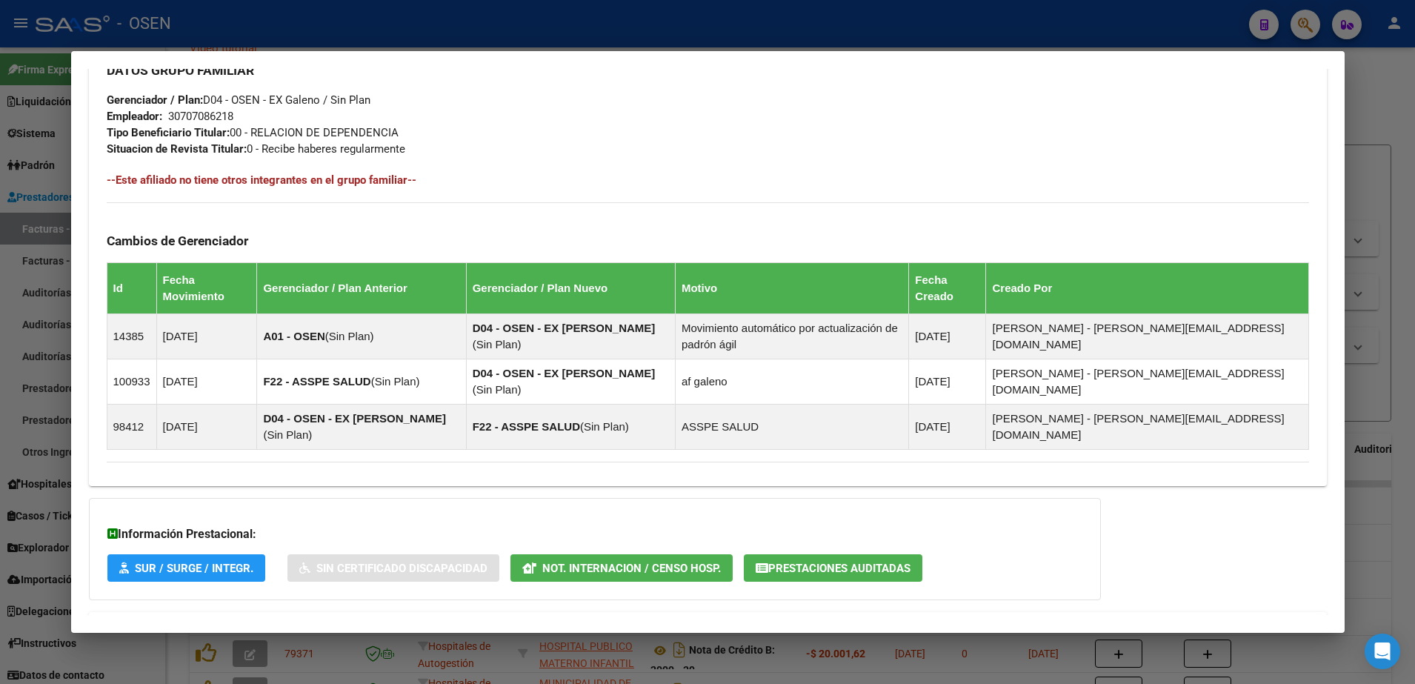
click at [831, 554] on button "Prestaciones Auditadas" at bounding box center [833, 567] width 179 height 27
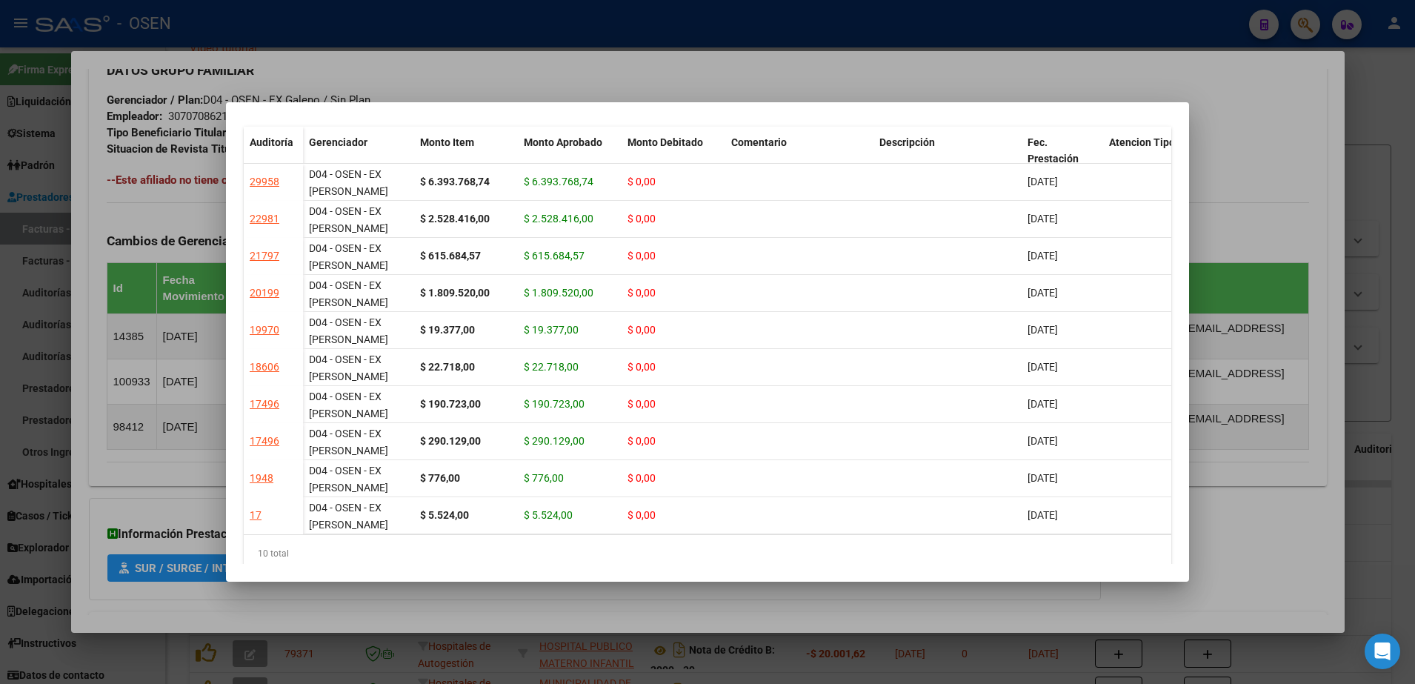
scroll to position [70, 0]
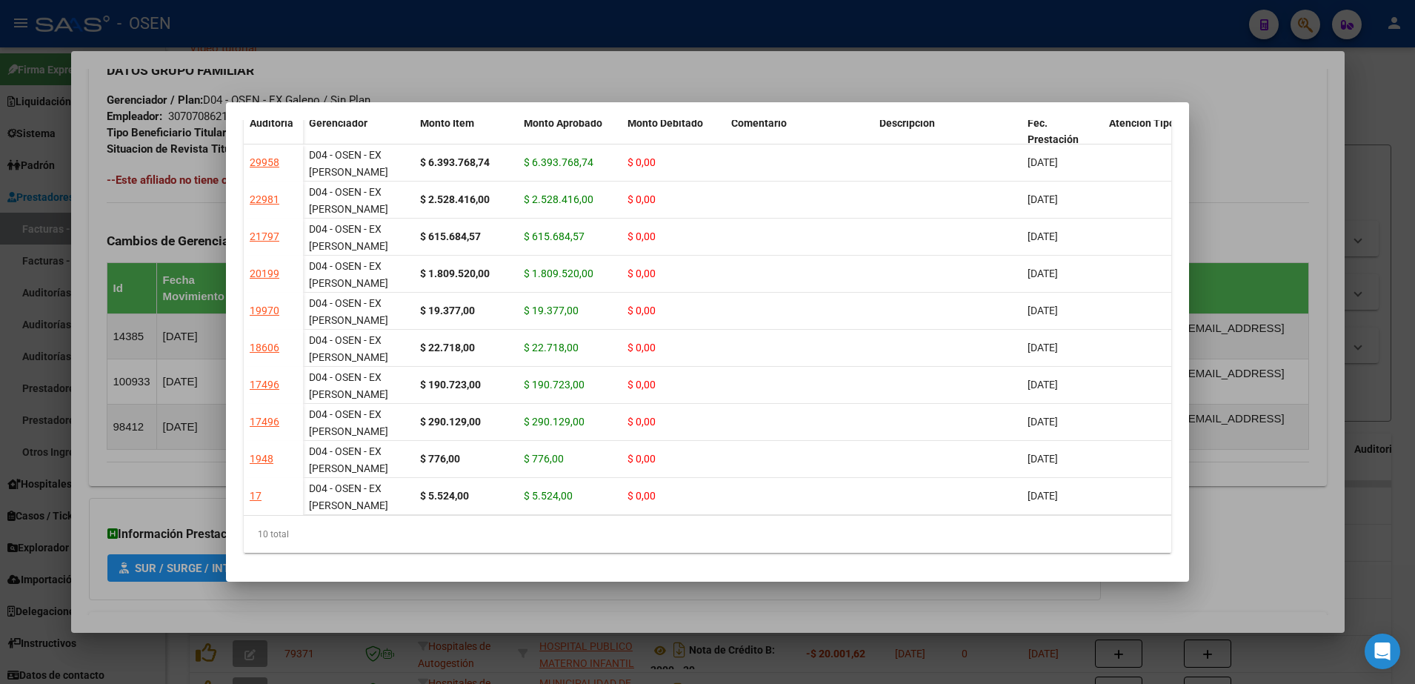
click at [1233, 494] on div at bounding box center [707, 342] width 1415 height 684
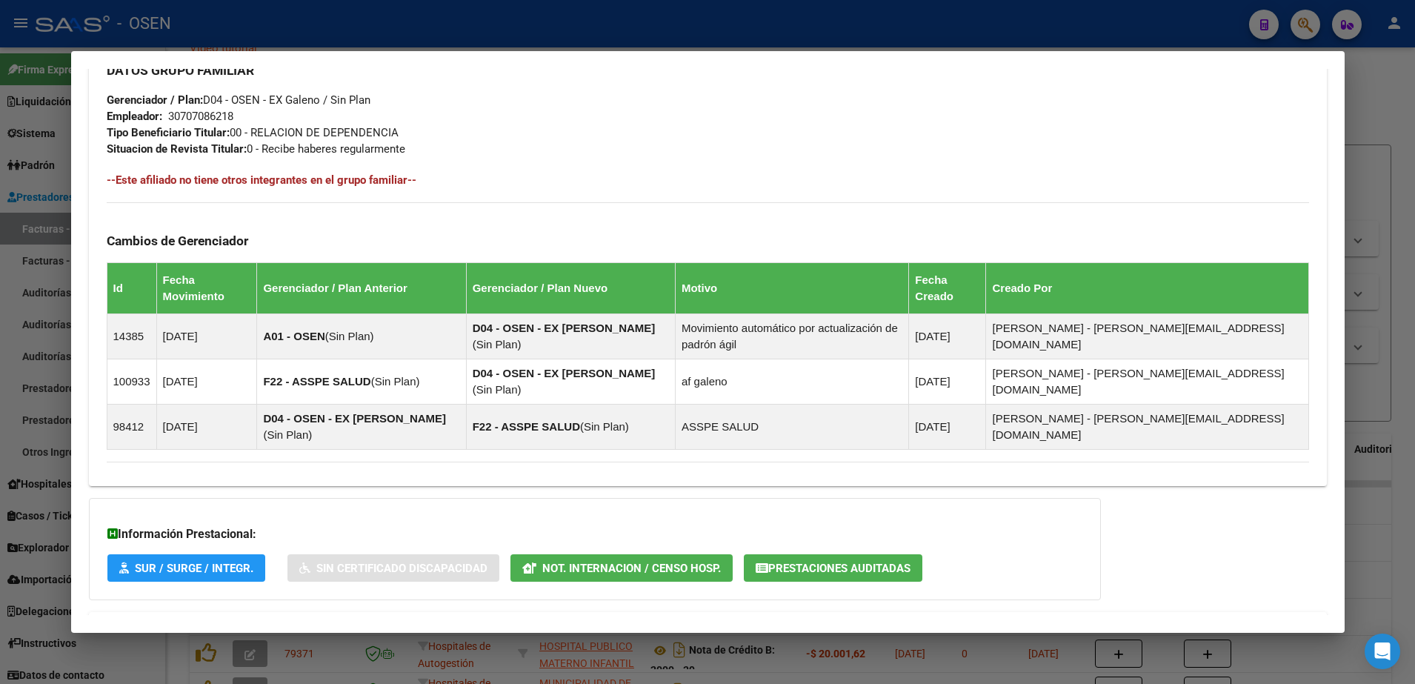
click at [1288, 612] on mat-expansion-panel-header "Aportes y Contribuciones del Afiliado: 20330751089" at bounding box center [708, 630] width 1238 height 36
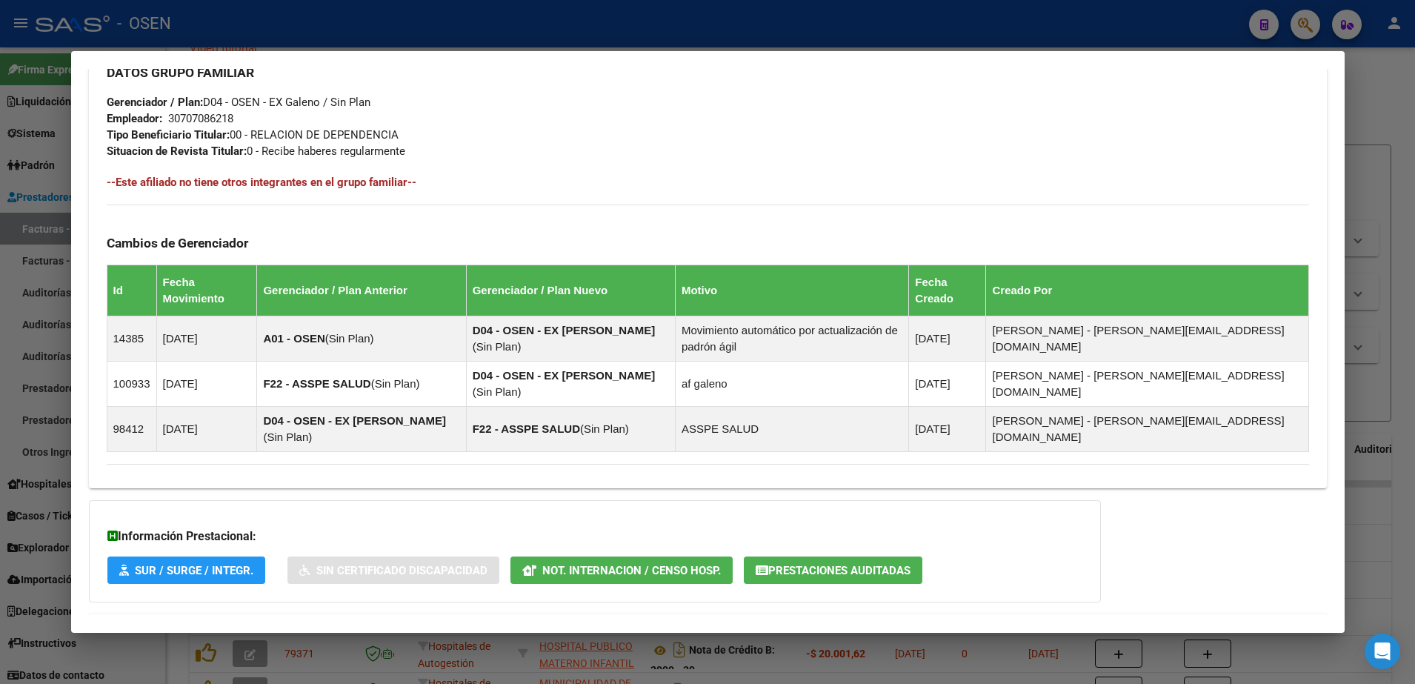
scroll to position [716, 0]
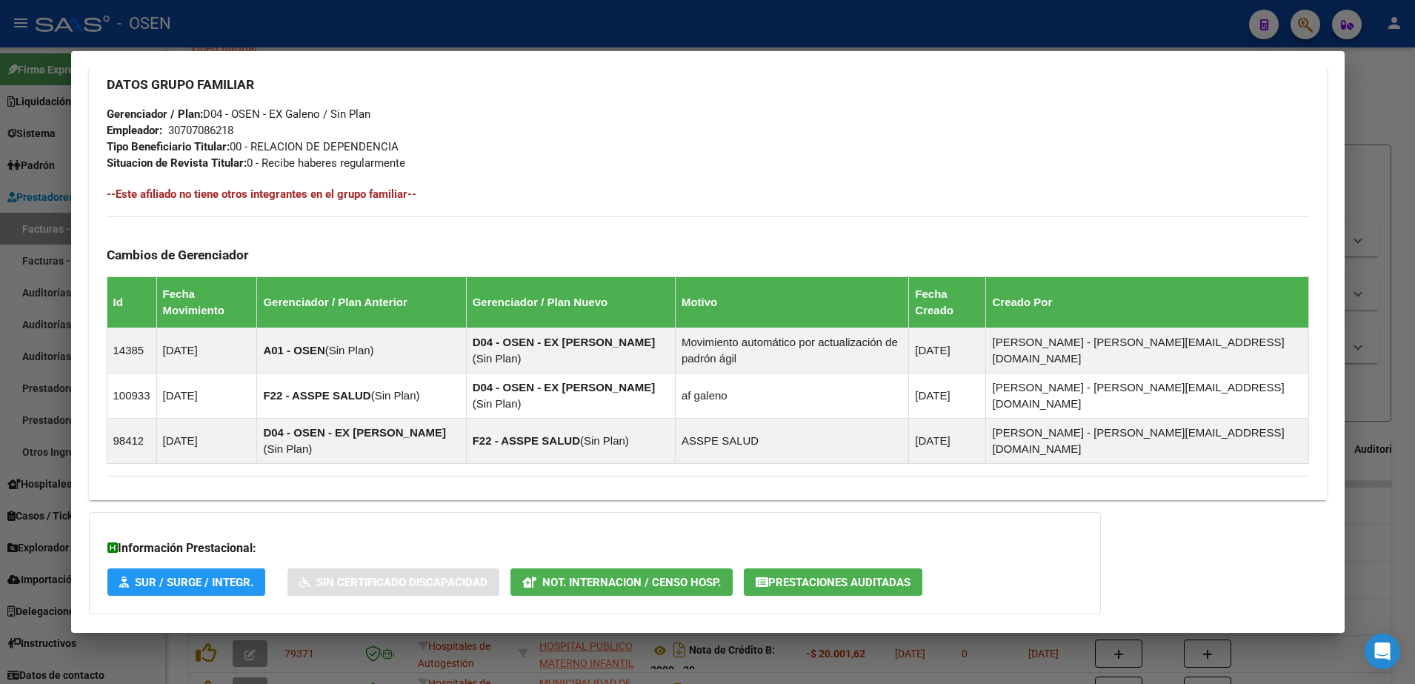
click at [1328, 456] on mat-dialog-content "Análisis Afiliado - CUIL: 20330751089 DATOS PADRÓN ÁGIL: ALBARRACIN MARTIN ROBE…" at bounding box center [707, 342] width 1273 height 546
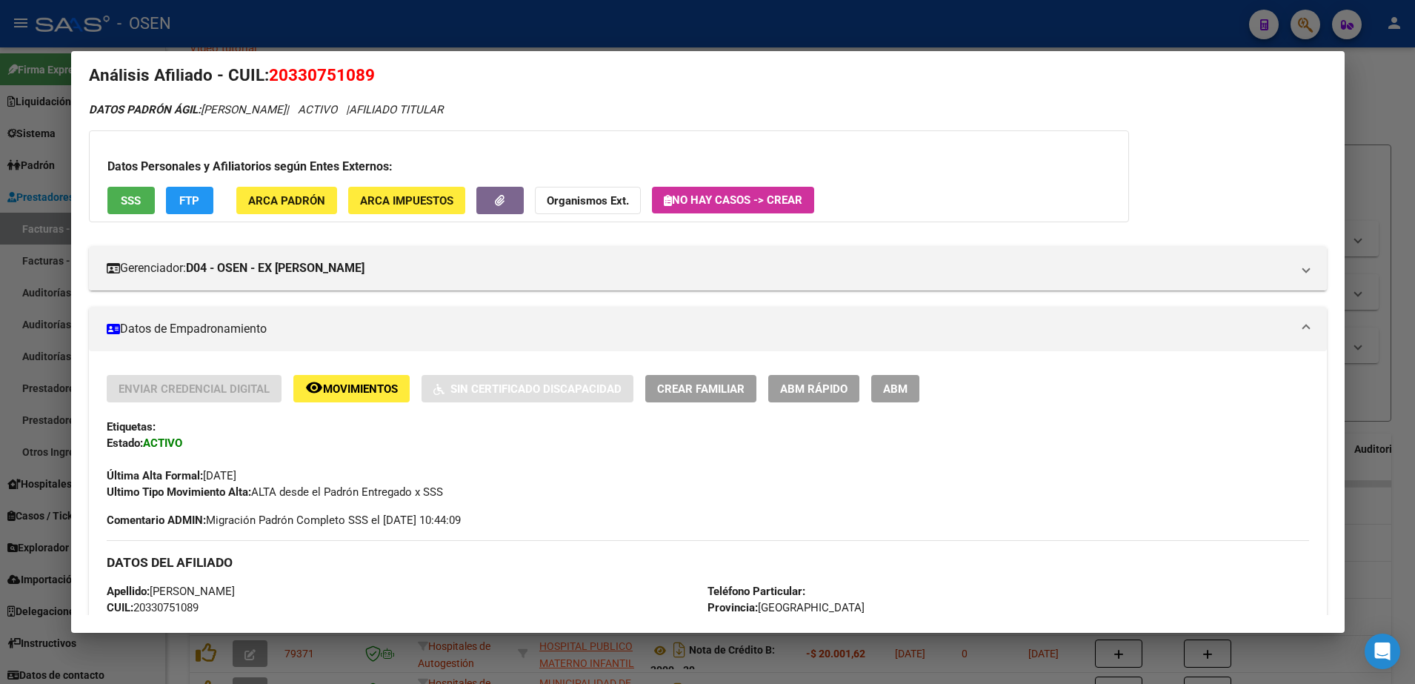
scroll to position [8, 0]
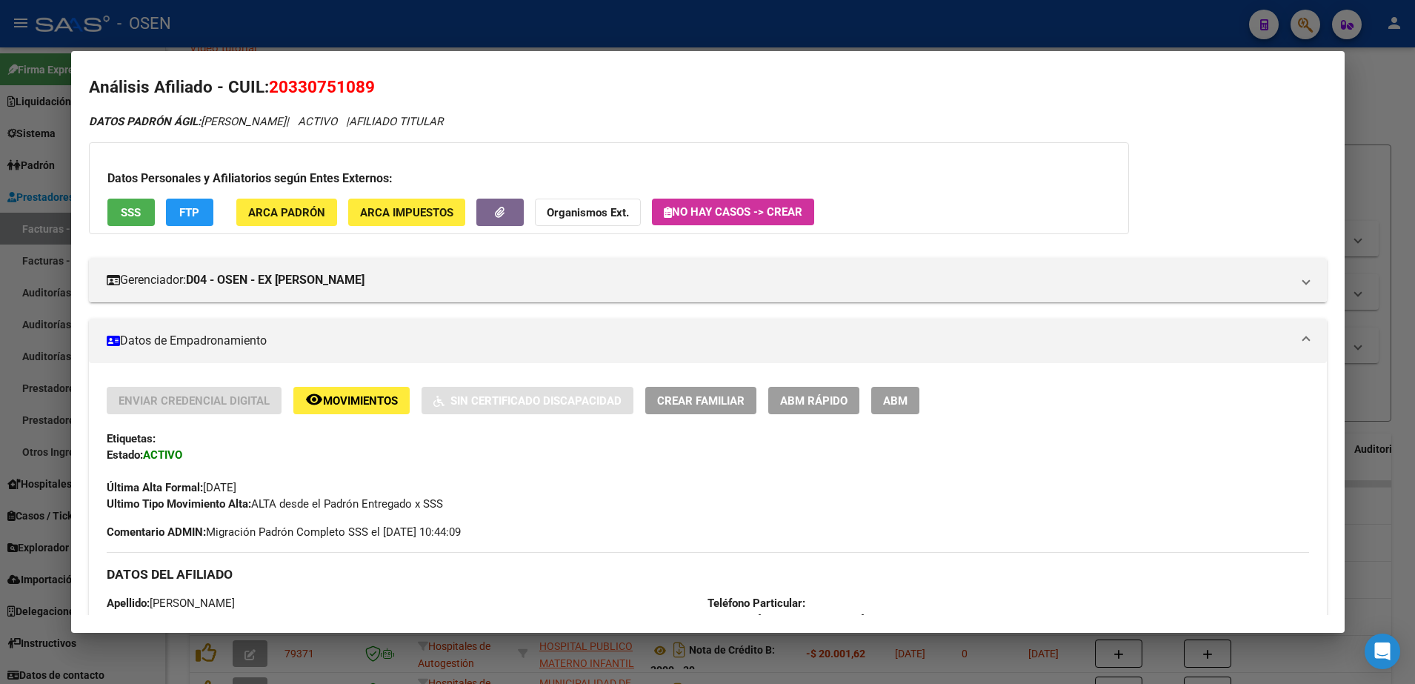
click at [298, 87] on span "20330751089" at bounding box center [322, 86] width 106 height 19
click at [407, 38] on div at bounding box center [707, 342] width 1415 height 684
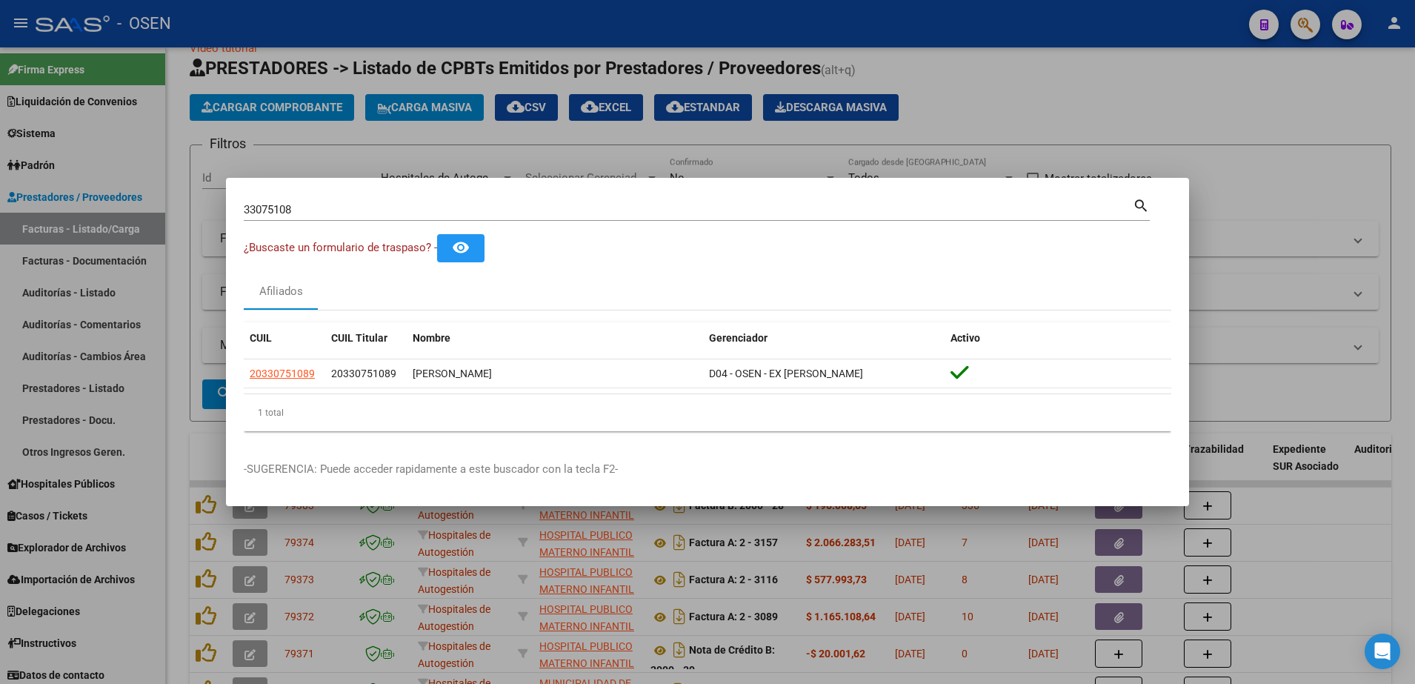
click at [973, 80] on div at bounding box center [707, 342] width 1415 height 684
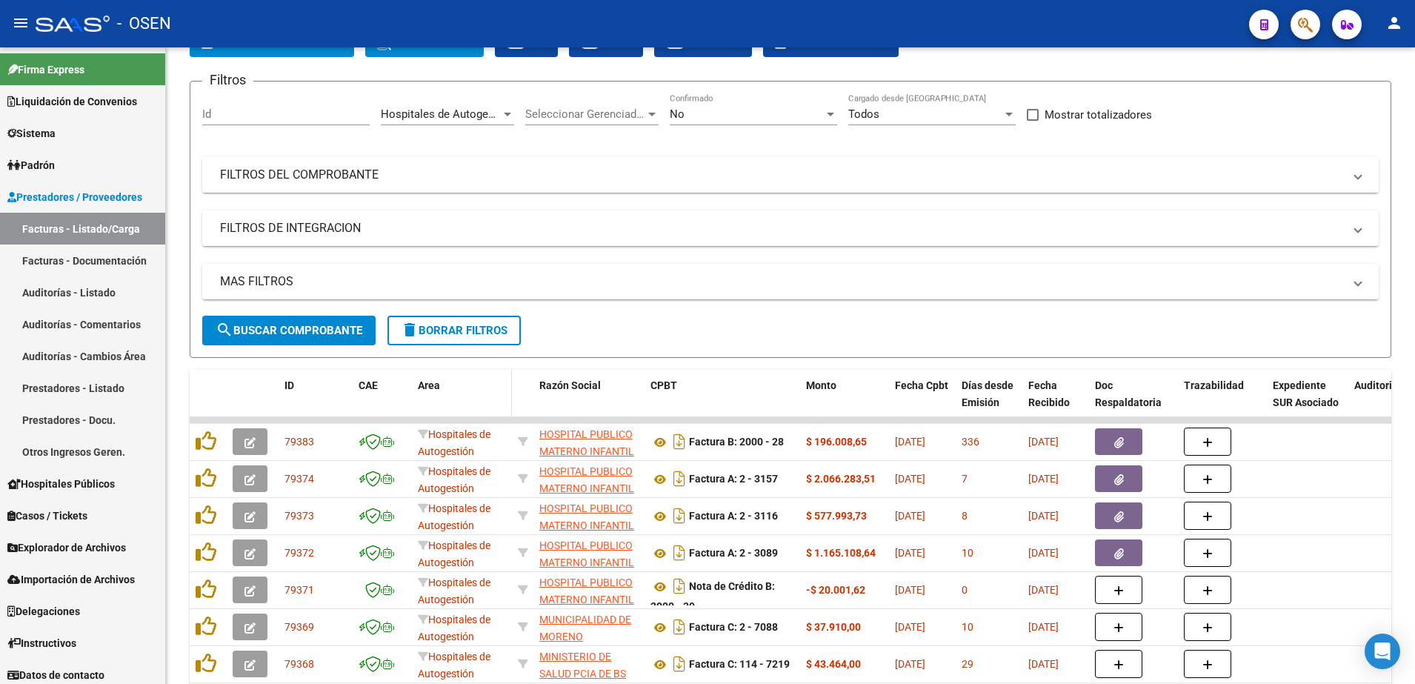
scroll to position [216, 0]
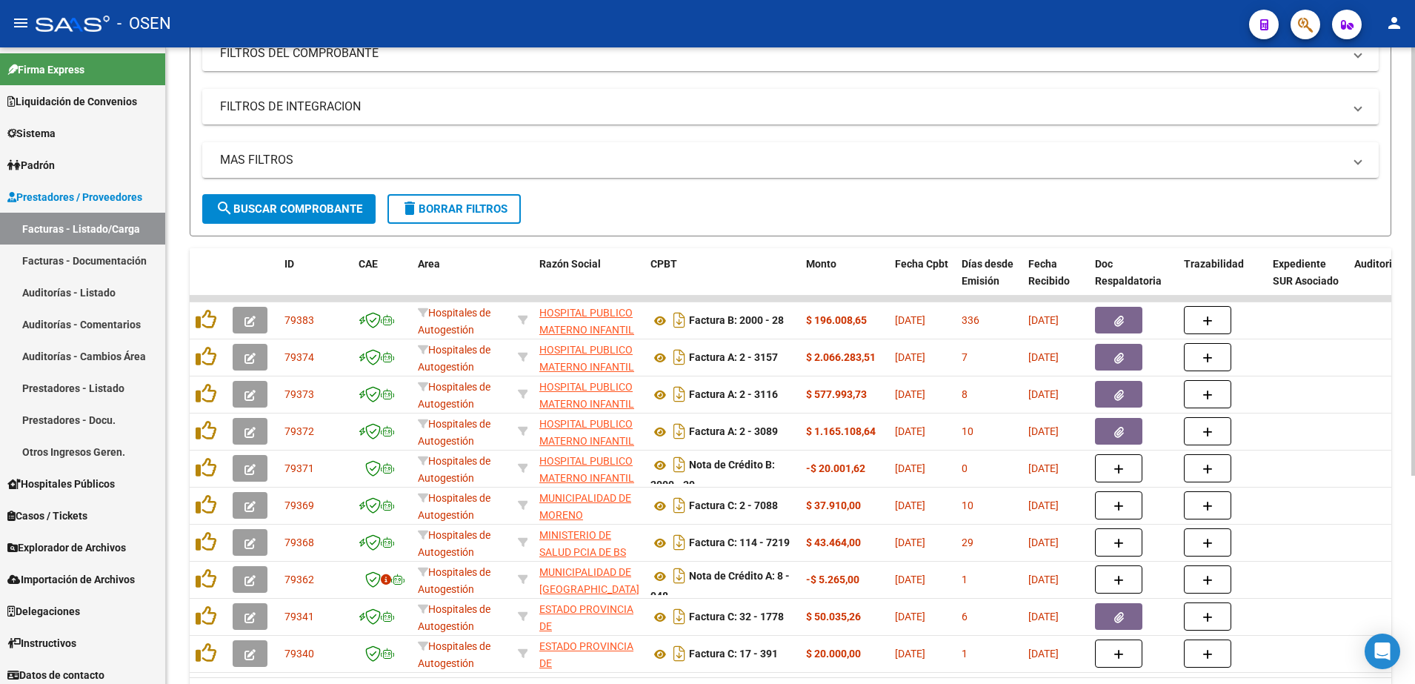
click at [327, 216] on button "search Buscar Comprobante" at bounding box center [288, 209] width 173 height 30
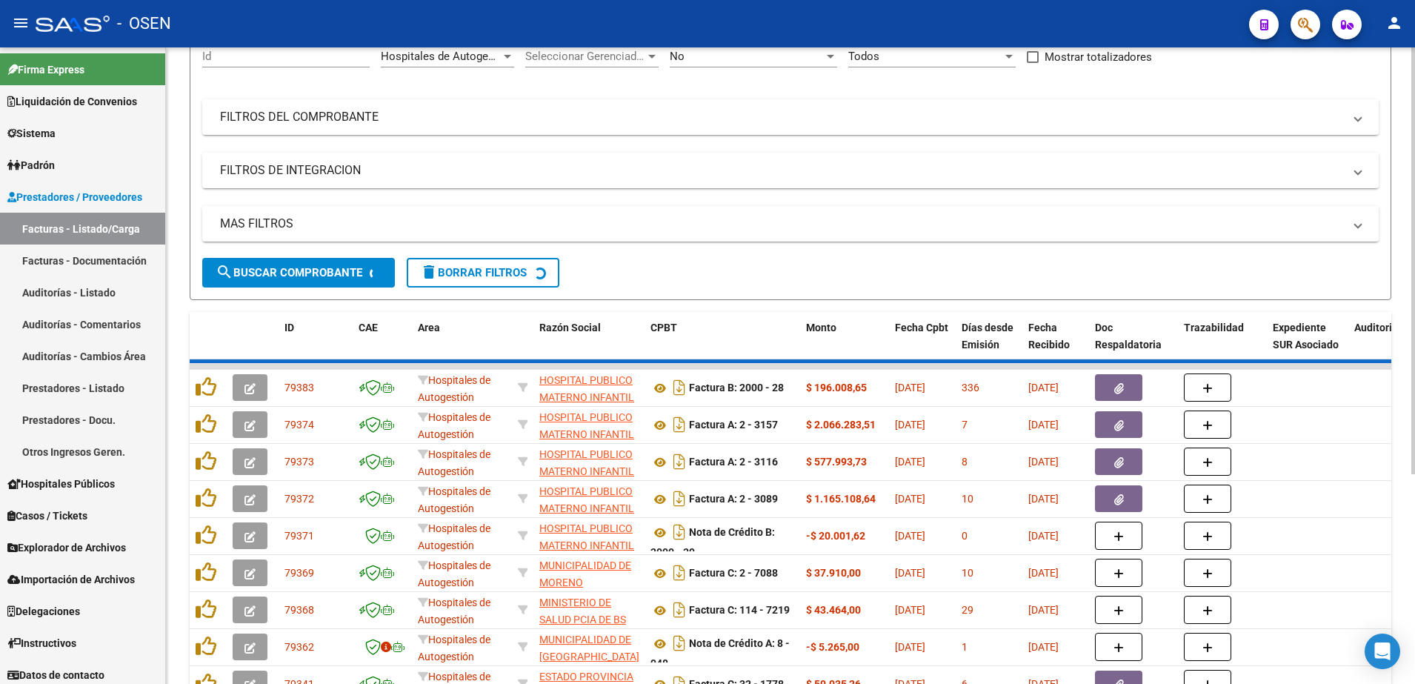
scroll to position [31, 0]
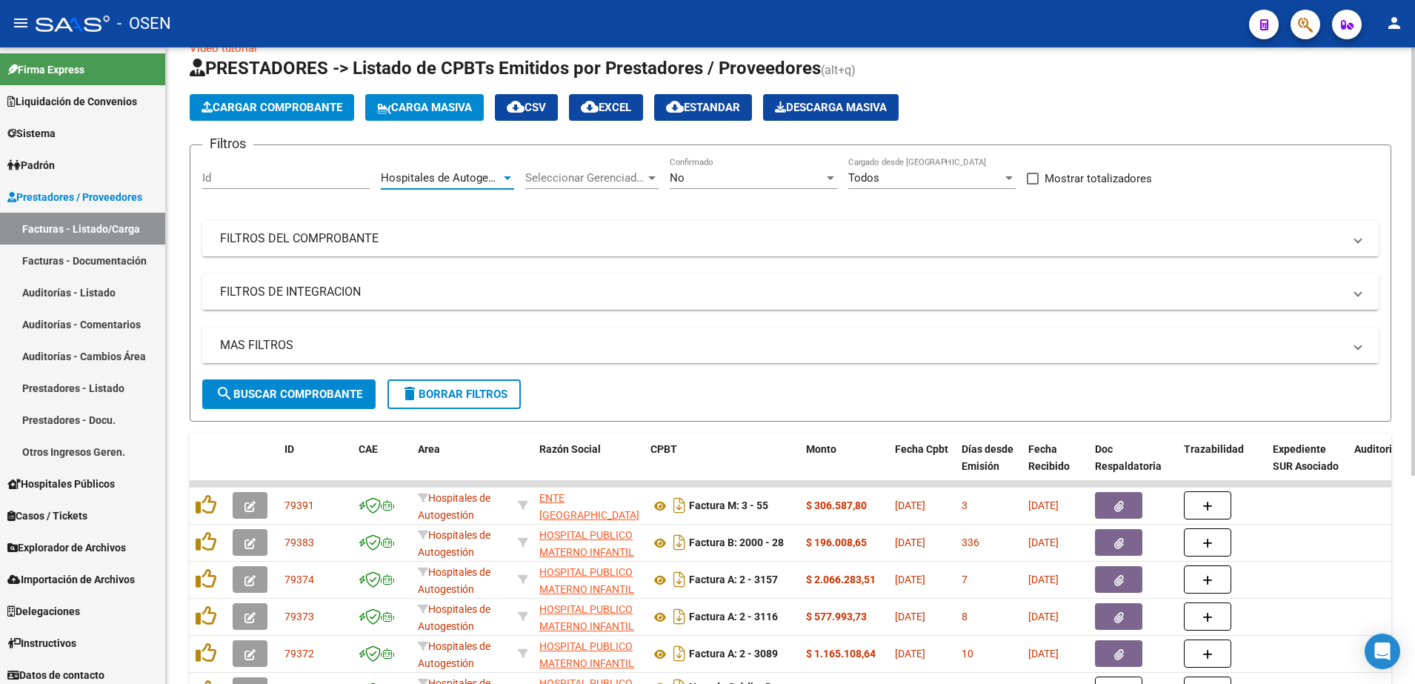
click at [498, 179] on span "Hospitales de Autogestión" at bounding box center [447, 177] width 133 height 13
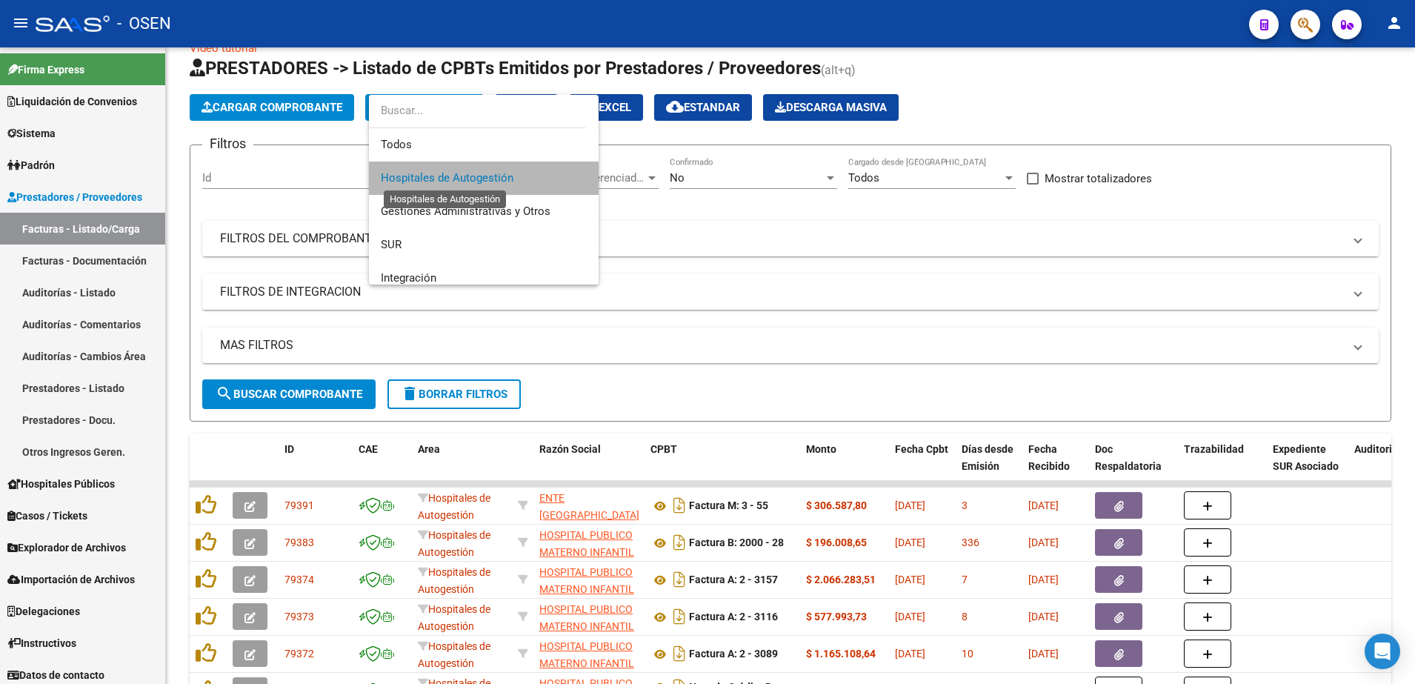
click at [493, 177] on span "Hospitales de Autogestión" at bounding box center [447, 177] width 133 height 13
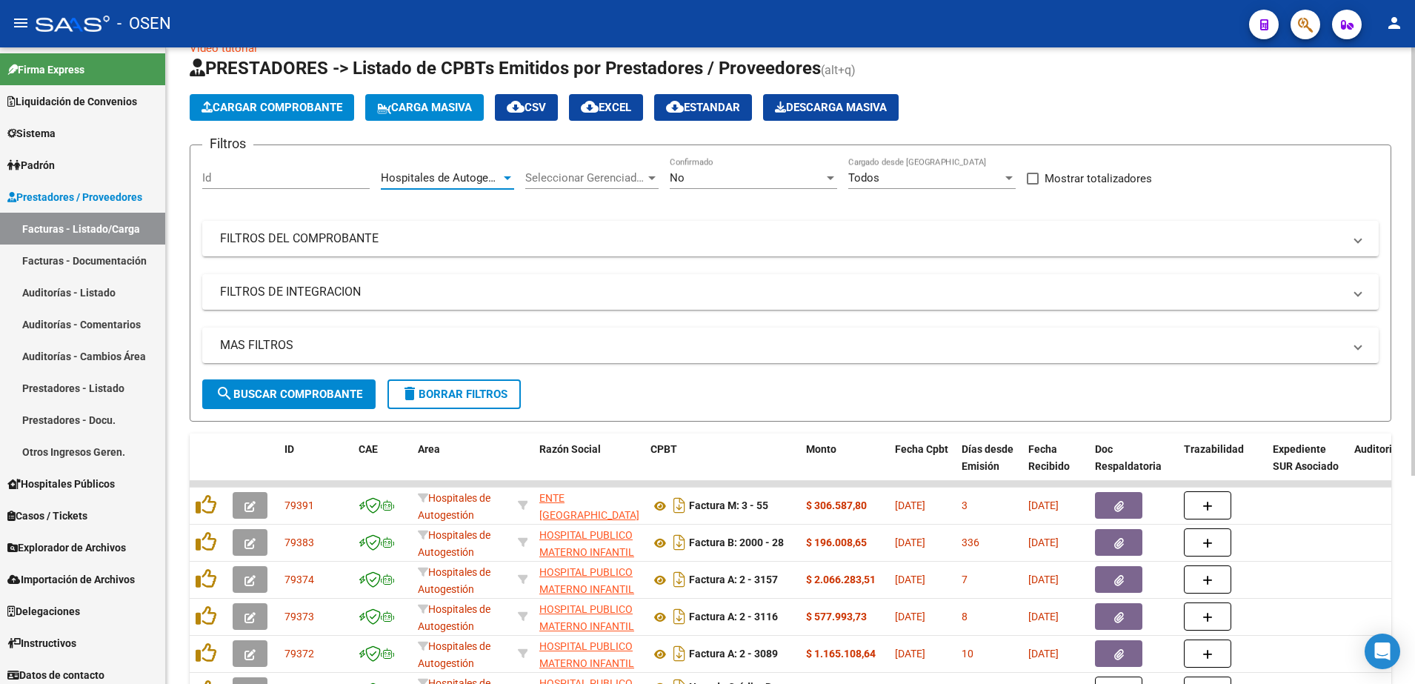
click at [365, 384] on button "search Buscar Comprobante" at bounding box center [288, 394] width 173 height 30
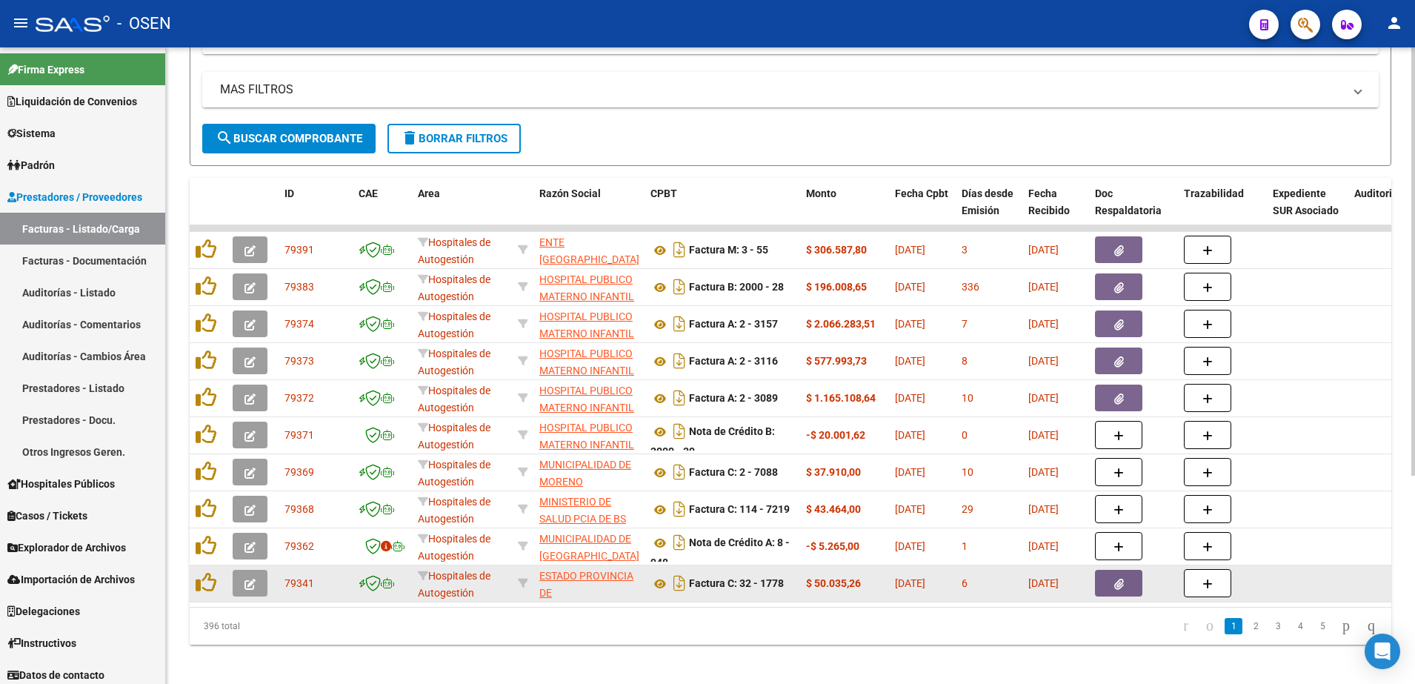
scroll to position [309, 0]
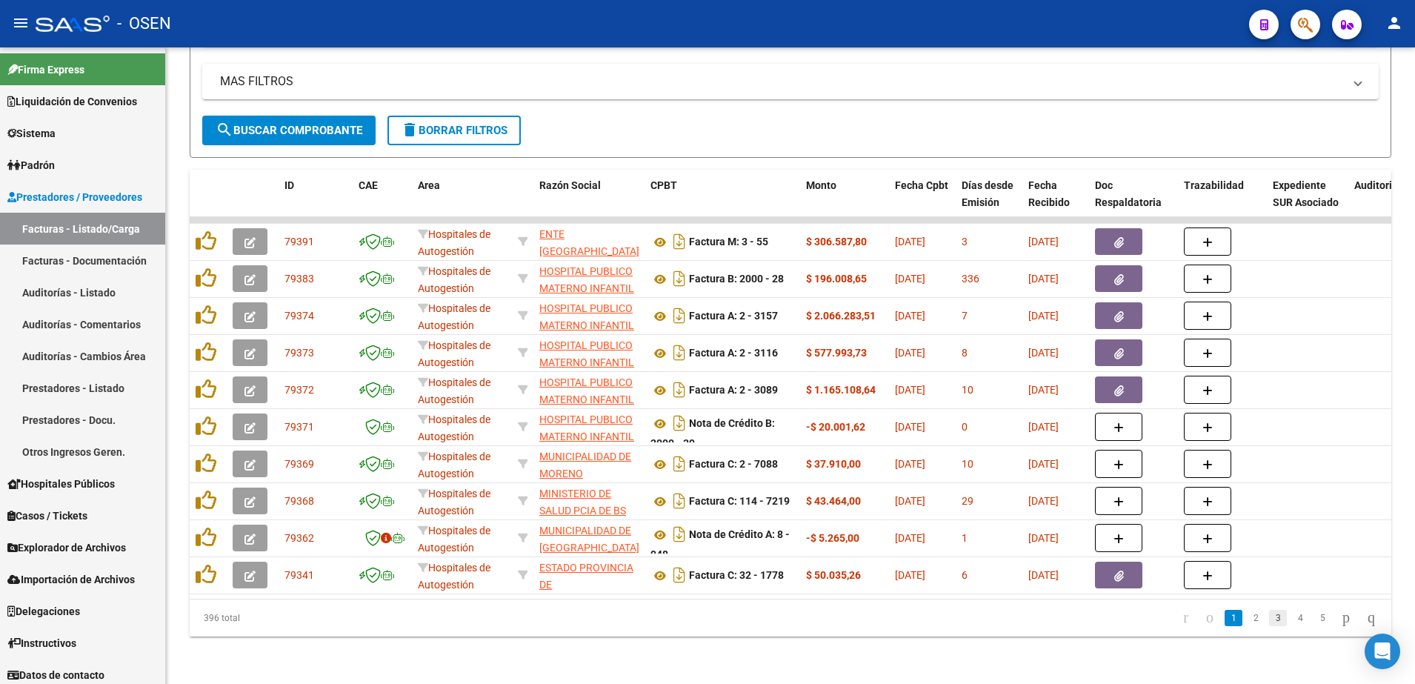
click at [1269, 617] on link "3" at bounding box center [1278, 618] width 18 height 16
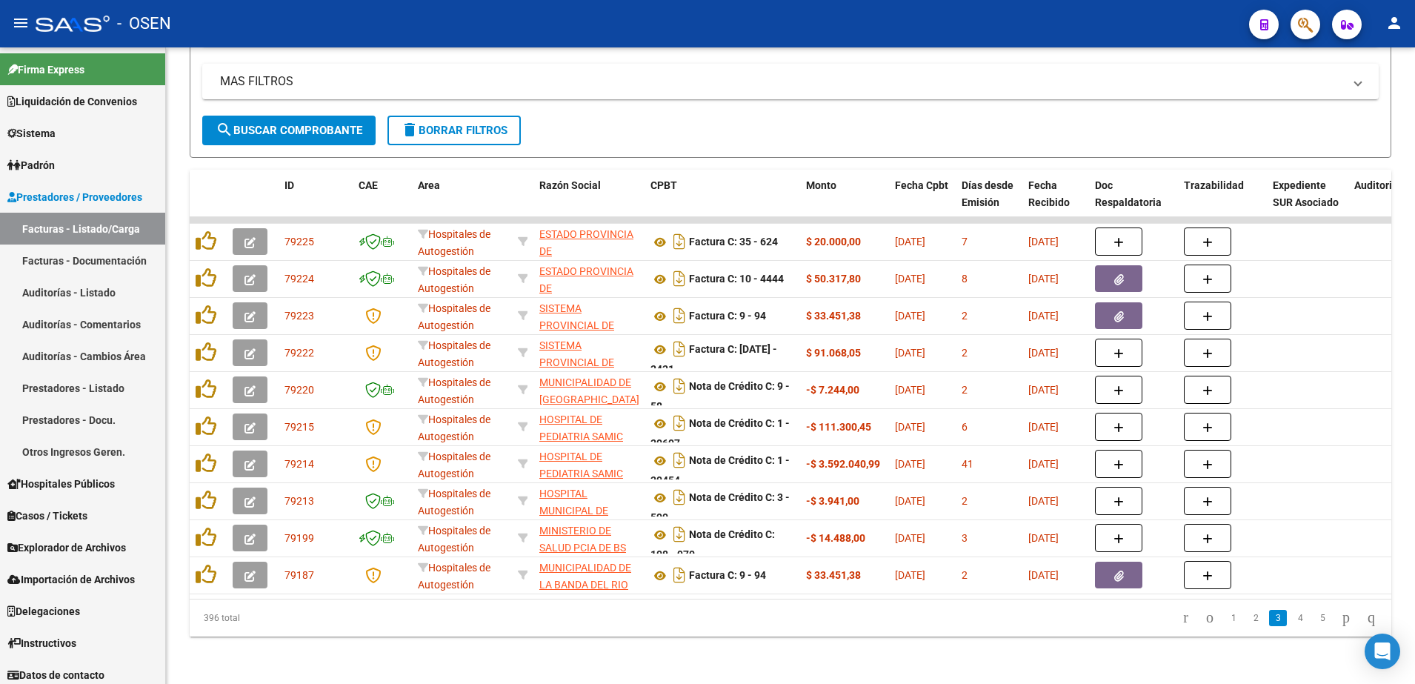
click at [1270, 620] on link "3" at bounding box center [1278, 618] width 18 height 16
click at [1313, 618] on link "5" at bounding box center [1322, 618] width 18 height 16
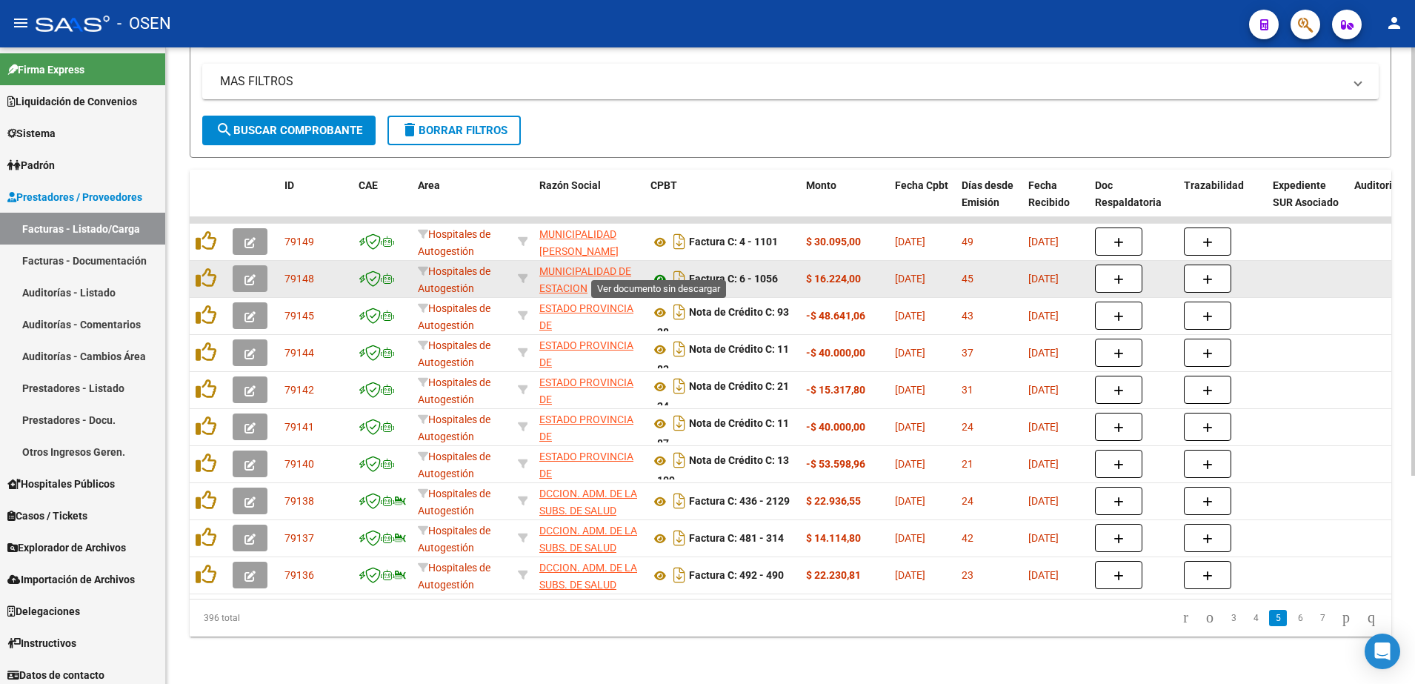
click at [658, 270] on icon at bounding box center [659, 279] width 19 height 18
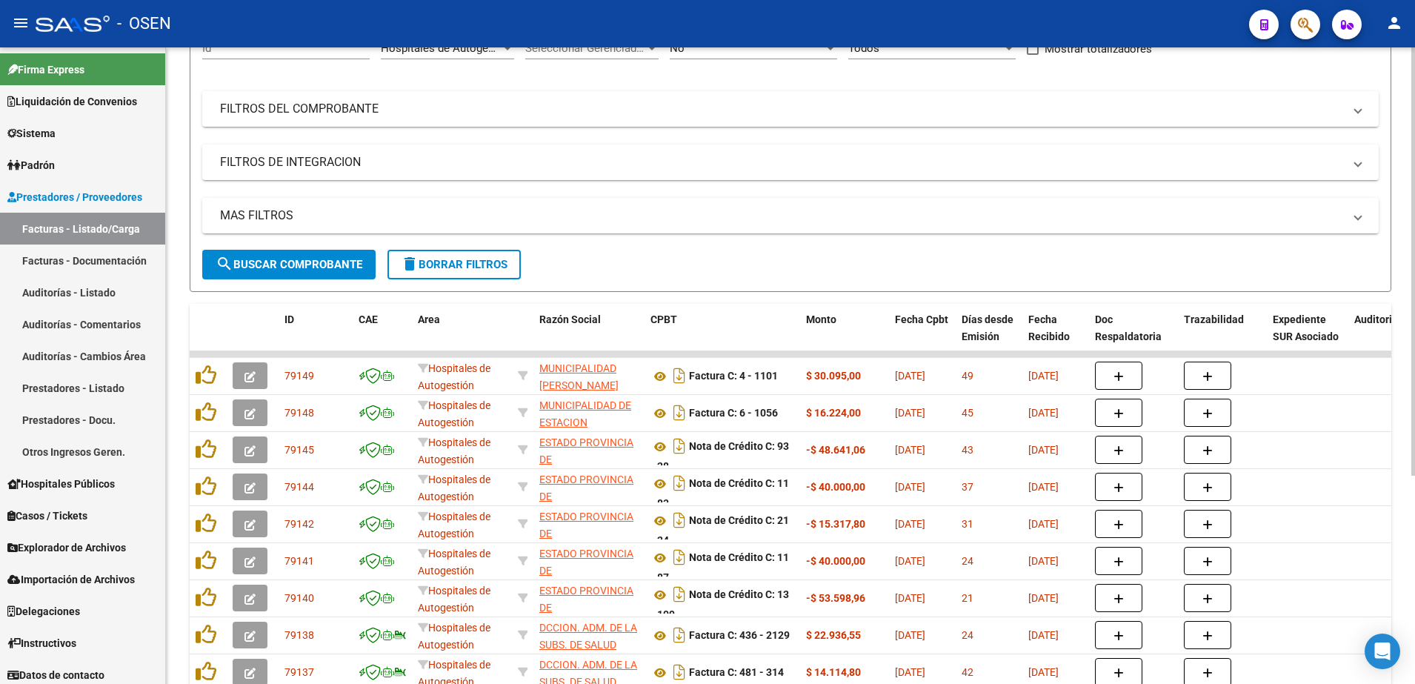
scroll to position [31, 0]
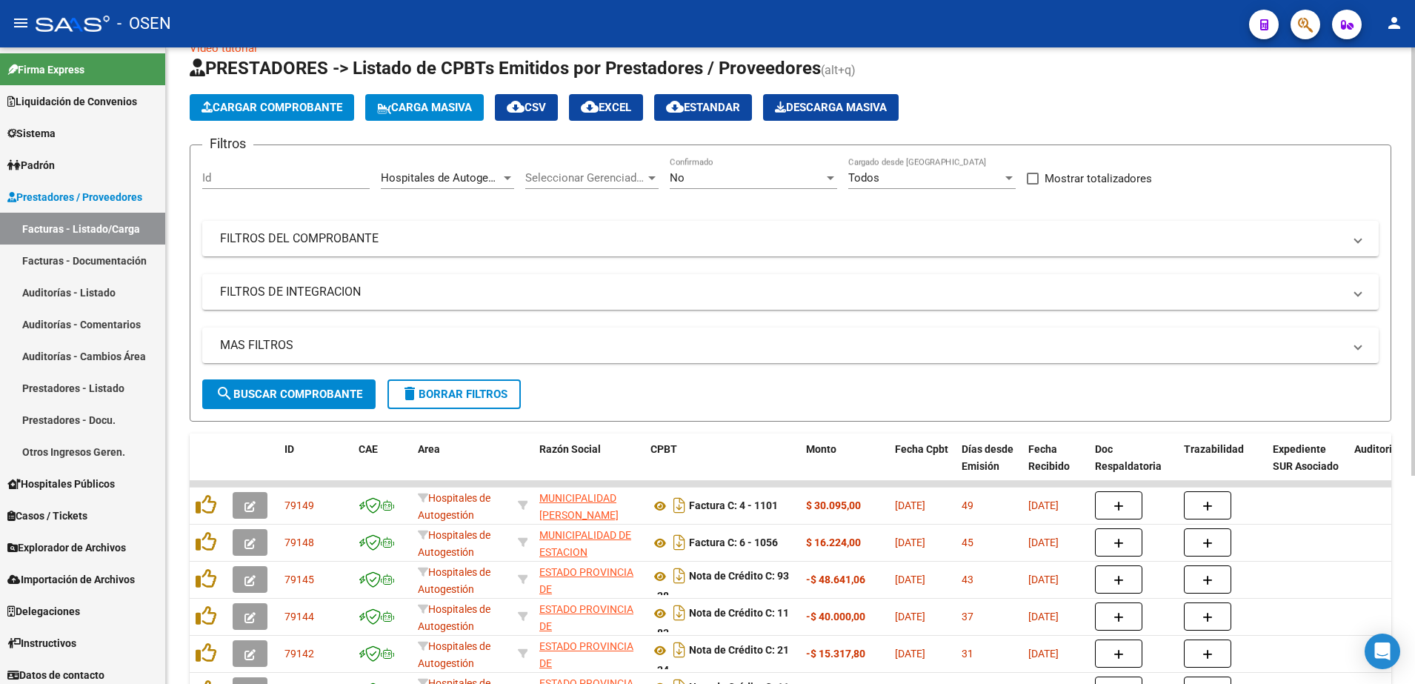
click at [412, 172] on span "Hospitales de Autogestión" at bounding box center [447, 177] width 133 height 13
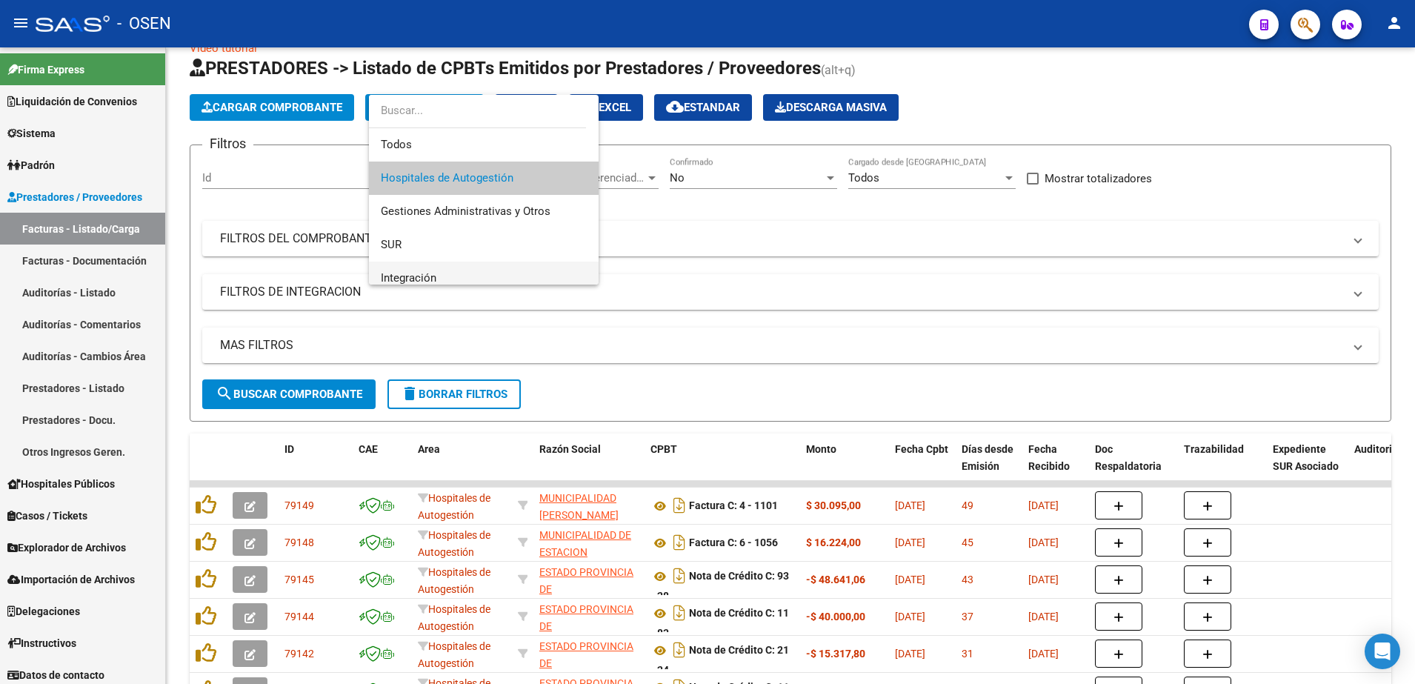
drag, startPoint x: 451, startPoint y: 279, endPoint x: 434, endPoint y: 296, distance: 24.1
click at [450, 279] on span "Integración" at bounding box center [484, 277] width 206 height 33
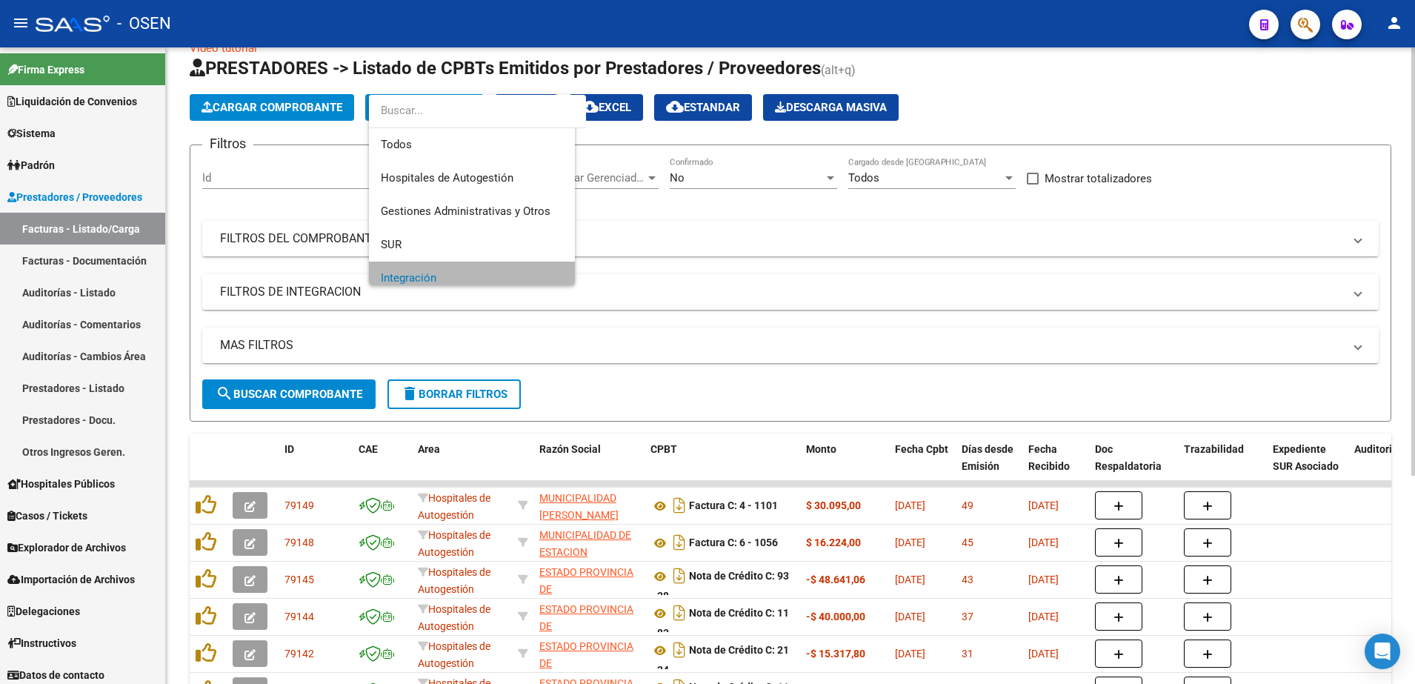
scroll to position [10, 0]
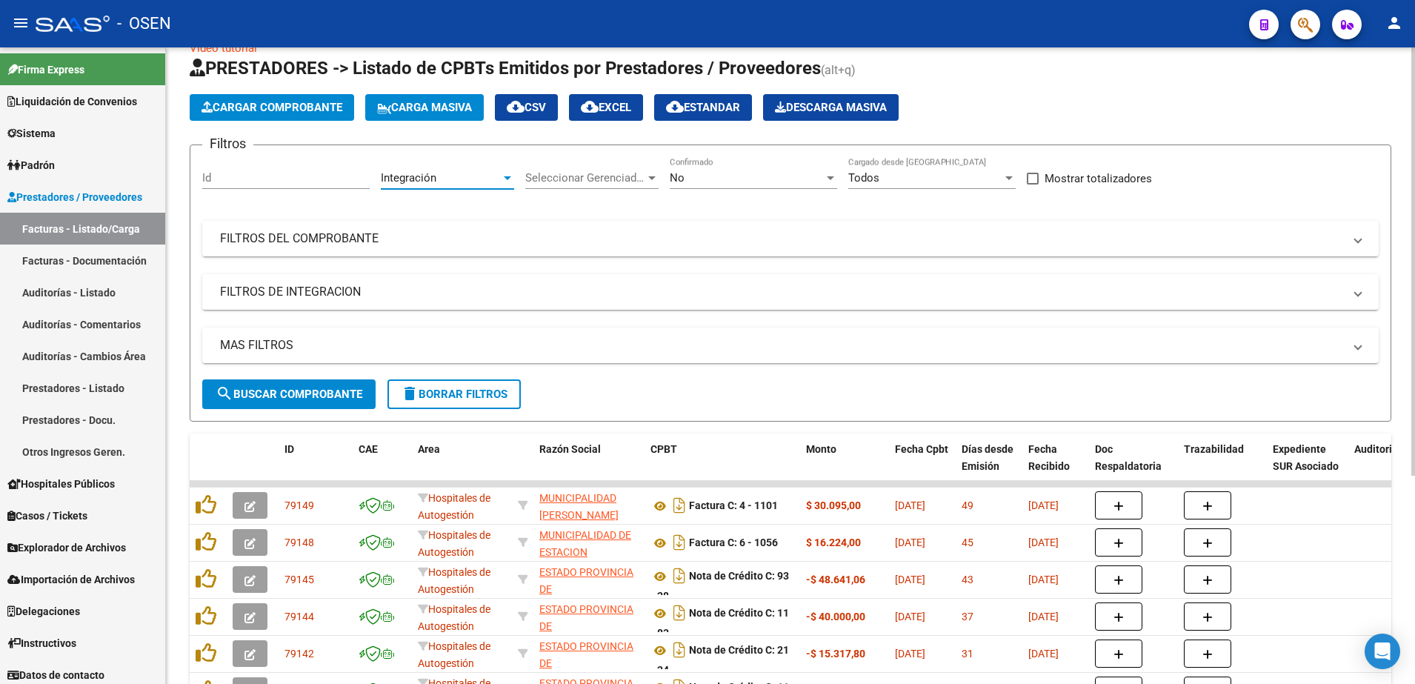
click at [323, 410] on form "Filtros Id Integración Area Seleccionar Gerenciador Seleccionar Gerenciador No …" at bounding box center [790, 282] width 1201 height 277
click at [321, 396] on span "search Buscar Comprobante" at bounding box center [289, 393] width 147 height 13
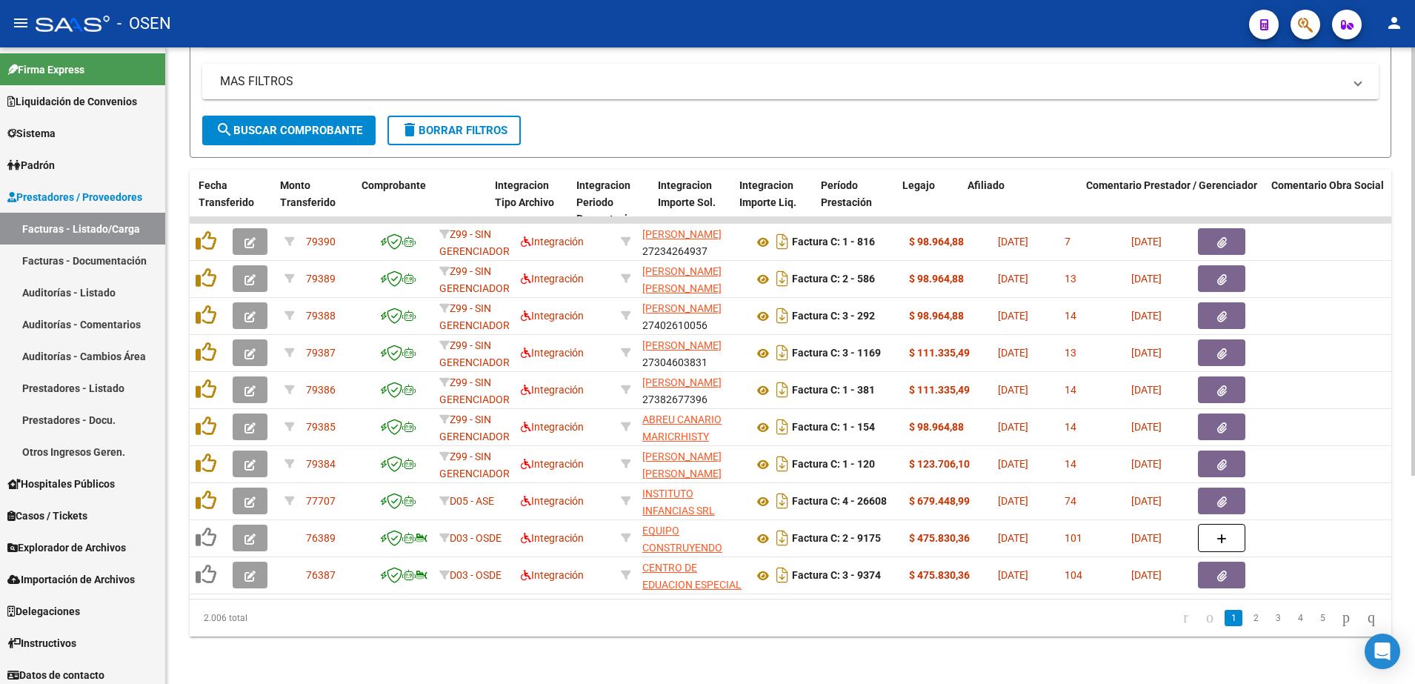
scroll to position [0, 1418]
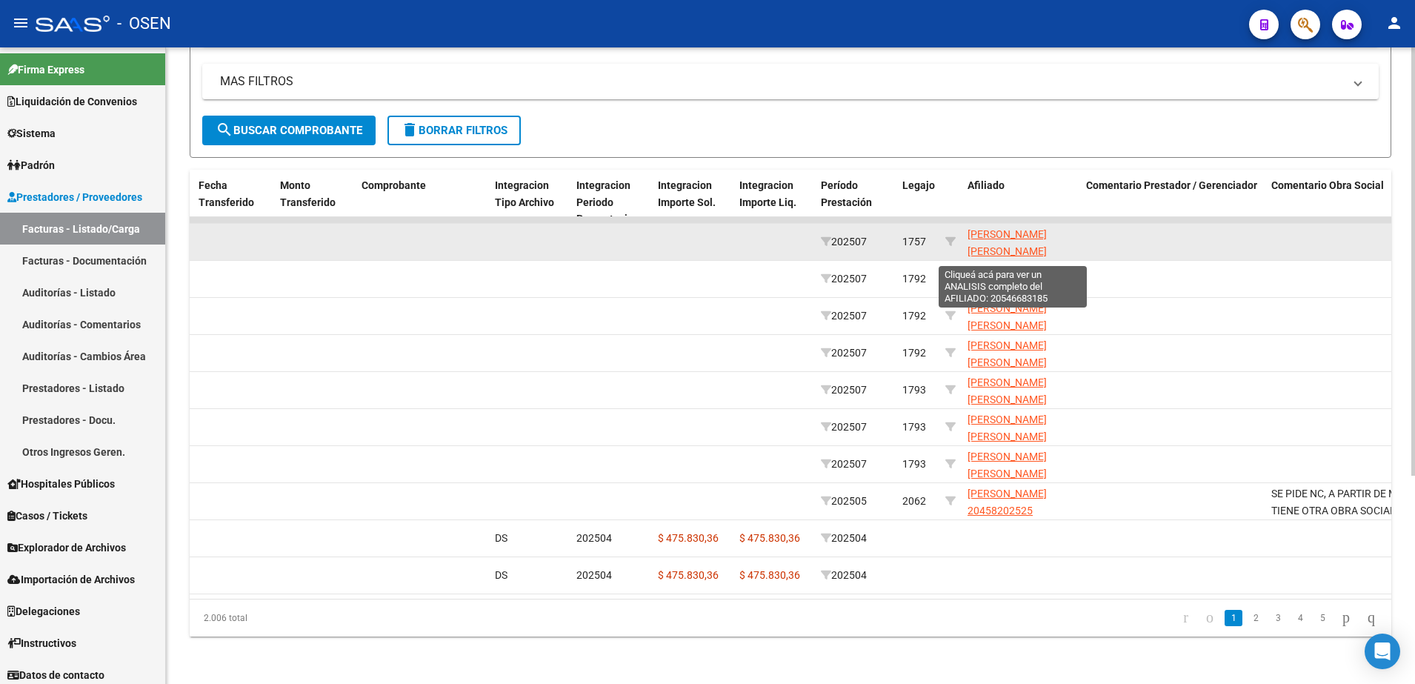
click at [996, 236] on span "BULACIO ACEVEDO NEHEMIAS DIEGO 20546683185" at bounding box center [1006, 251] width 79 height 46
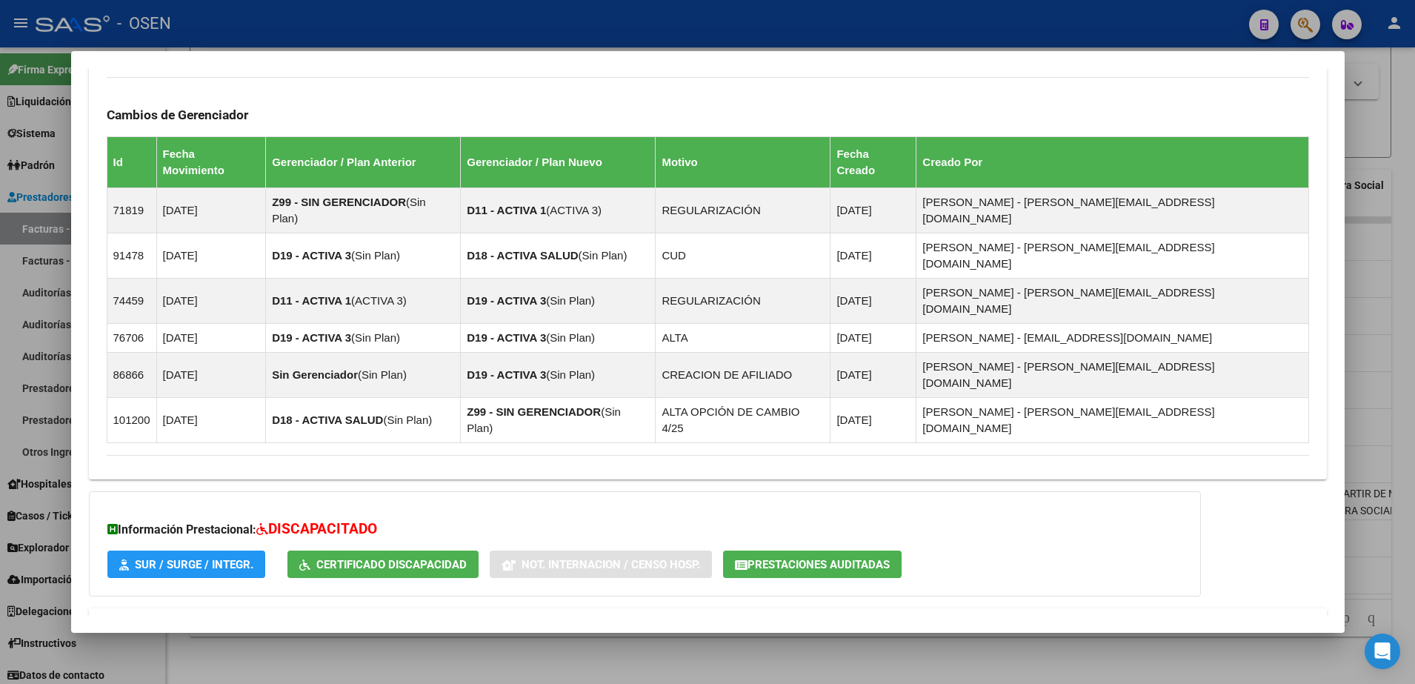
click at [716, 661] on mat-expansion-panel-header "Aportes y Contribuciones del Titular: 20388425017" at bounding box center [708, 679] width 1238 height 36
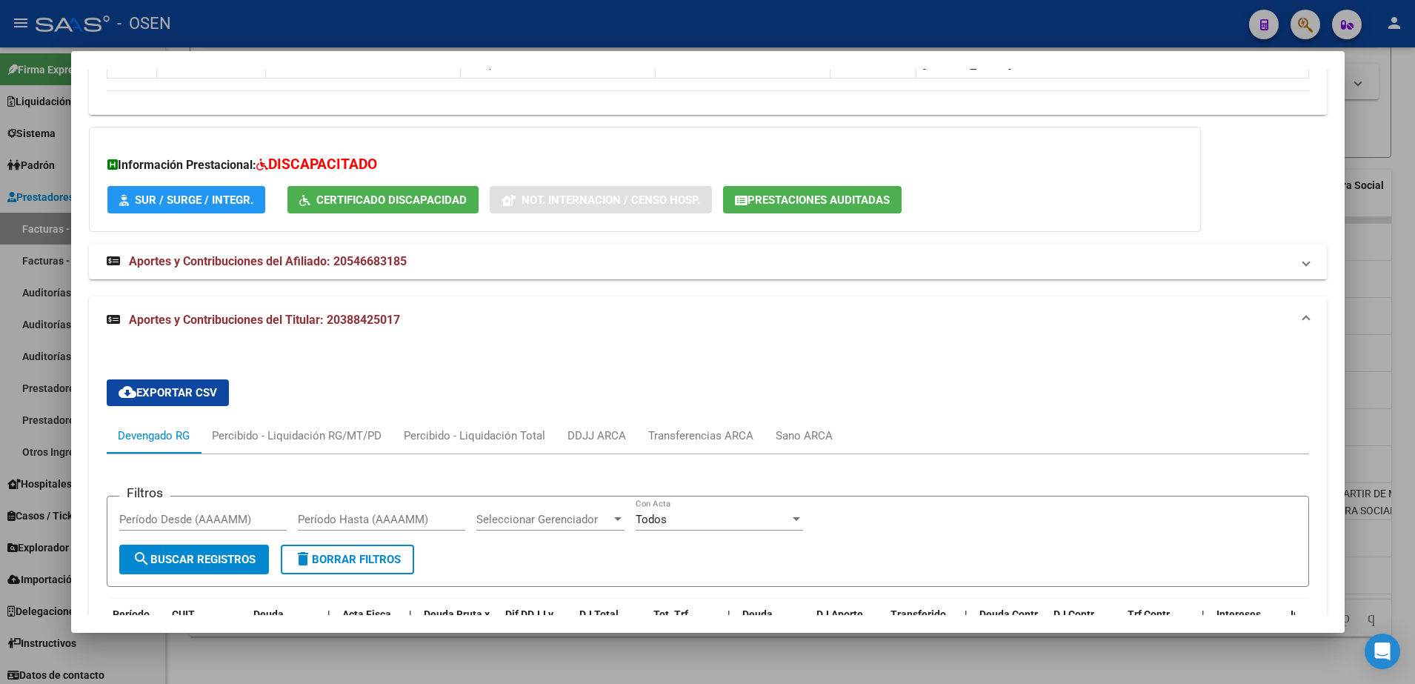
scroll to position [1798, 0]
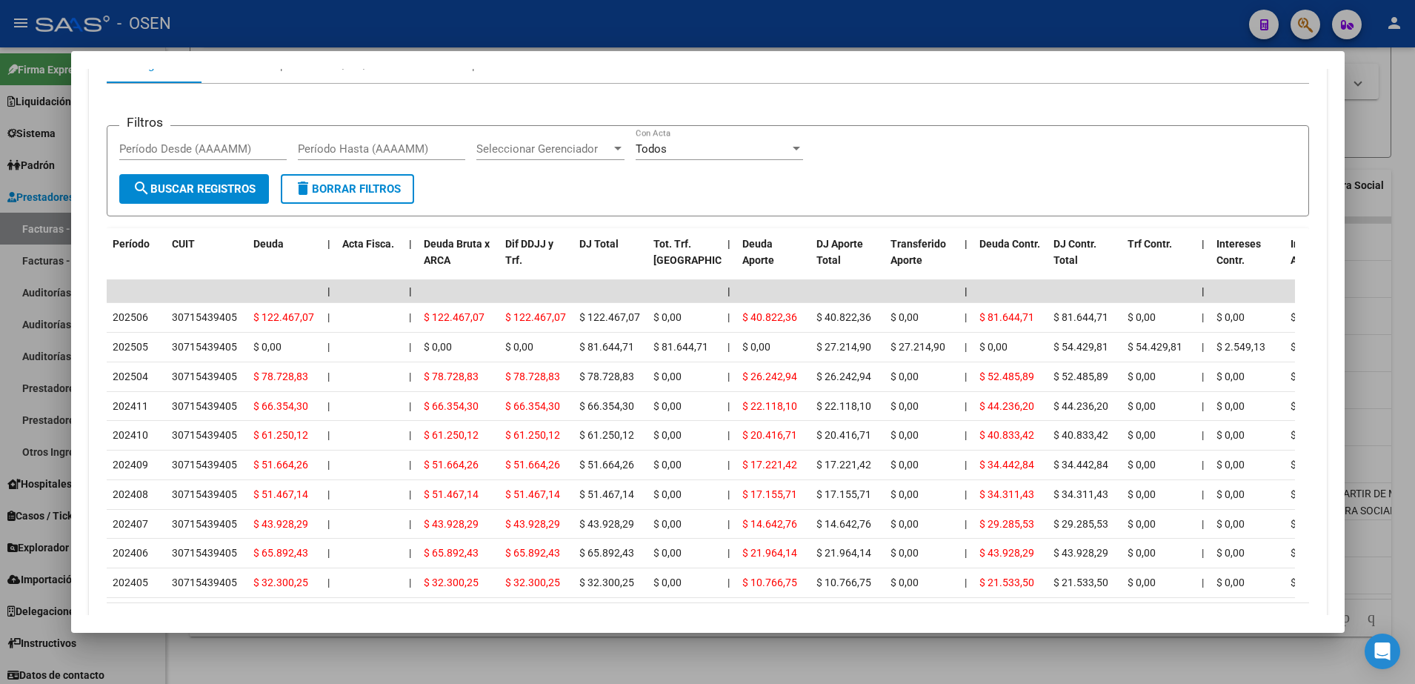
click at [447, 637] on div at bounding box center [707, 342] width 1415 height 684
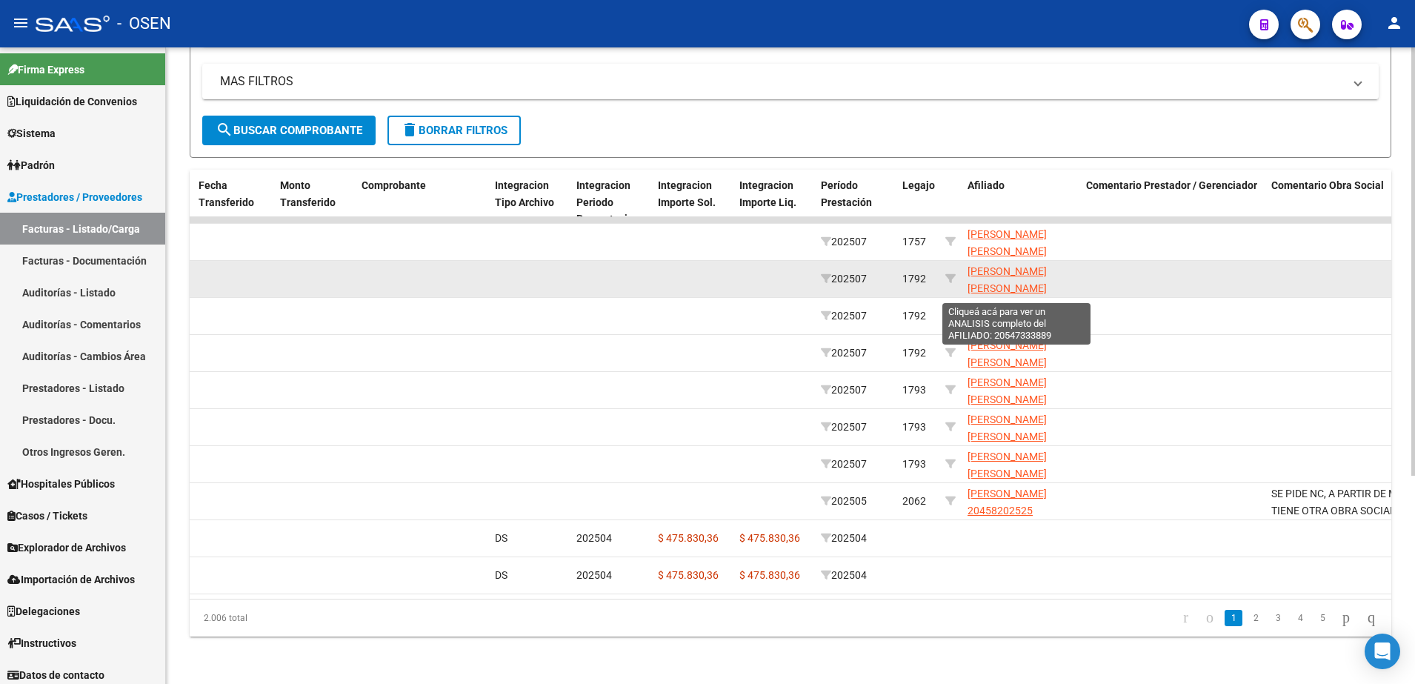
click at [995, 265] on span "QUINTANA GIMENEZ FRANCISCO SIMON 20547333889" at bounding box center [1006, 288] width 79 height 46
type textarea "20547333889"
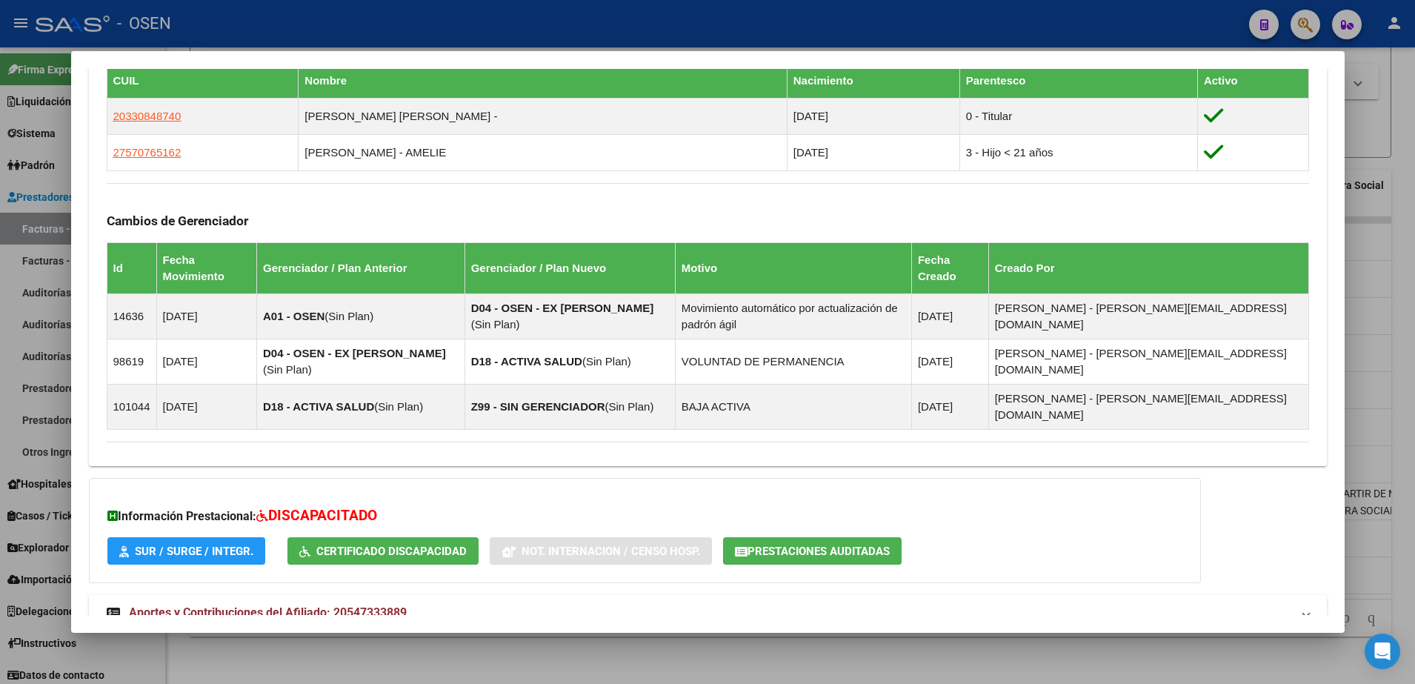
scroll to position [887, 0]
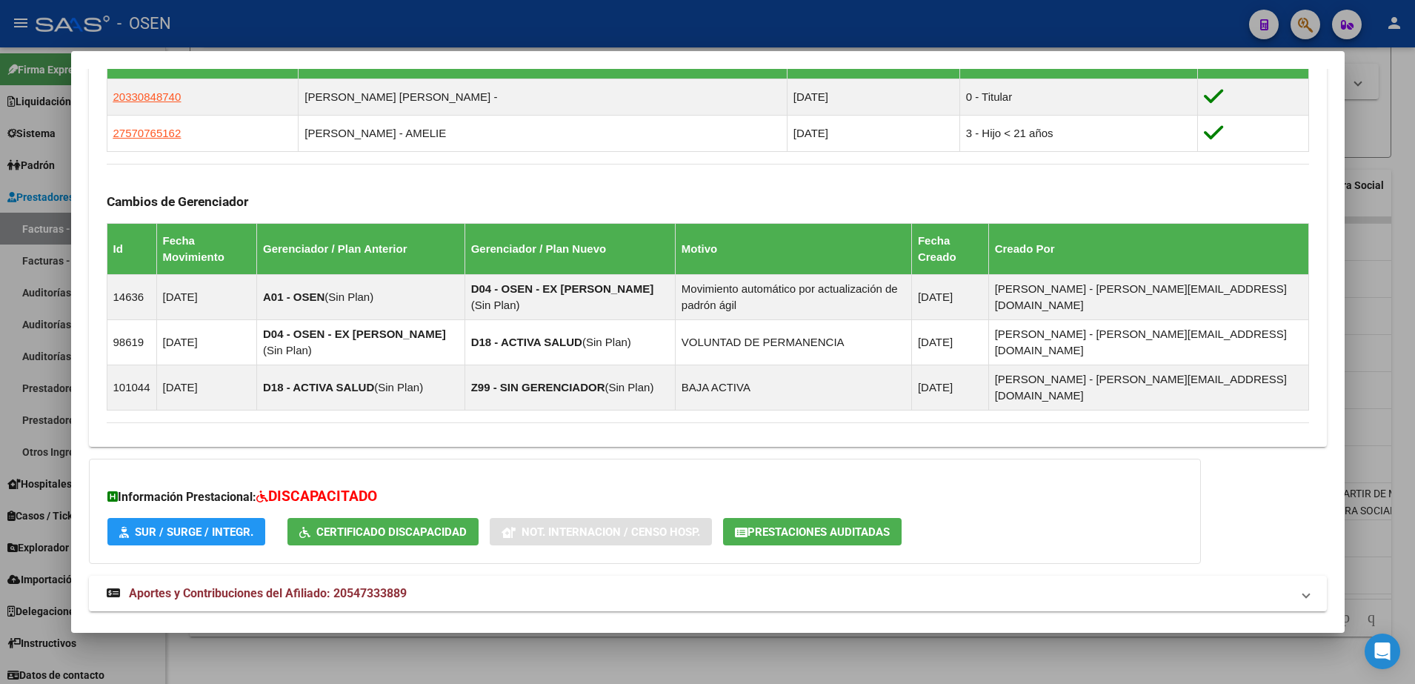
click at [933, 637] on mat-panel-title "Aportes y Contribuciones del Titular: 20330848740" at bounding box center [699, 646] width 1184 height 18
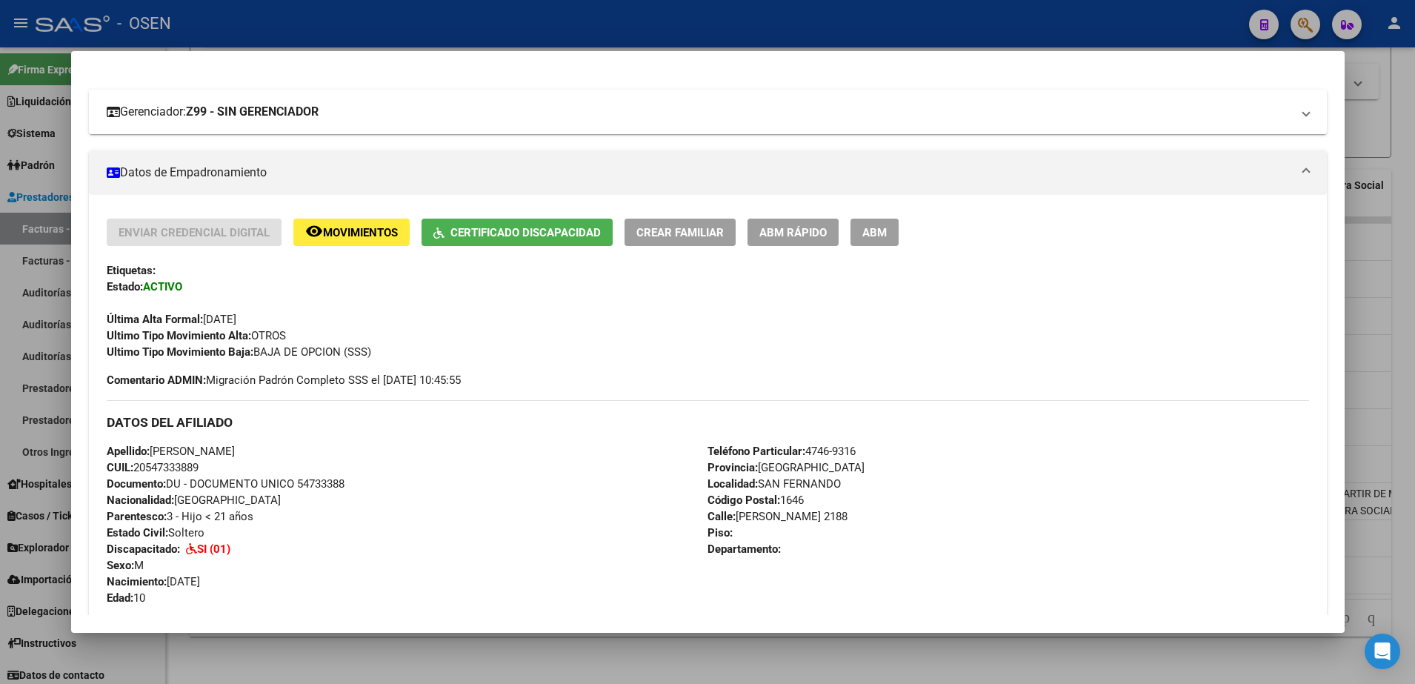
scroll to position [0, 0]
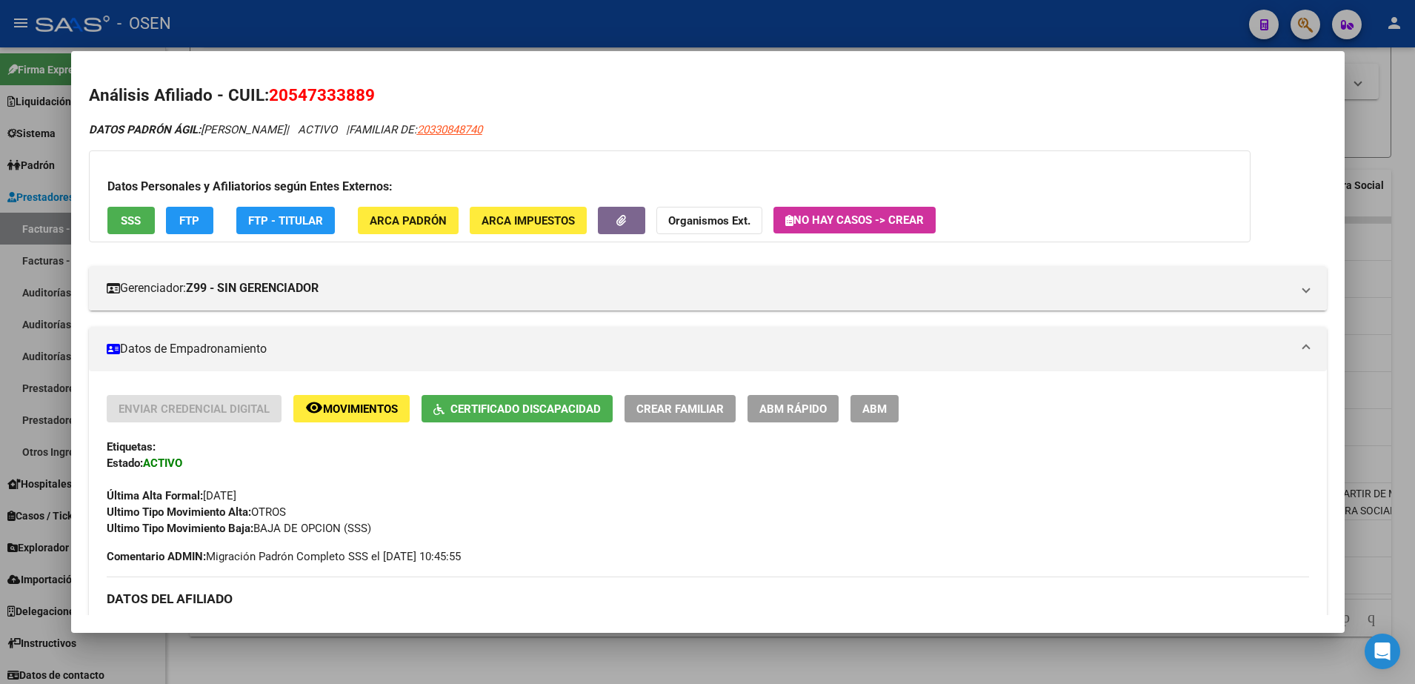
click at [438, 31] on div at bounding box center [707, 342] width 1415 height 684
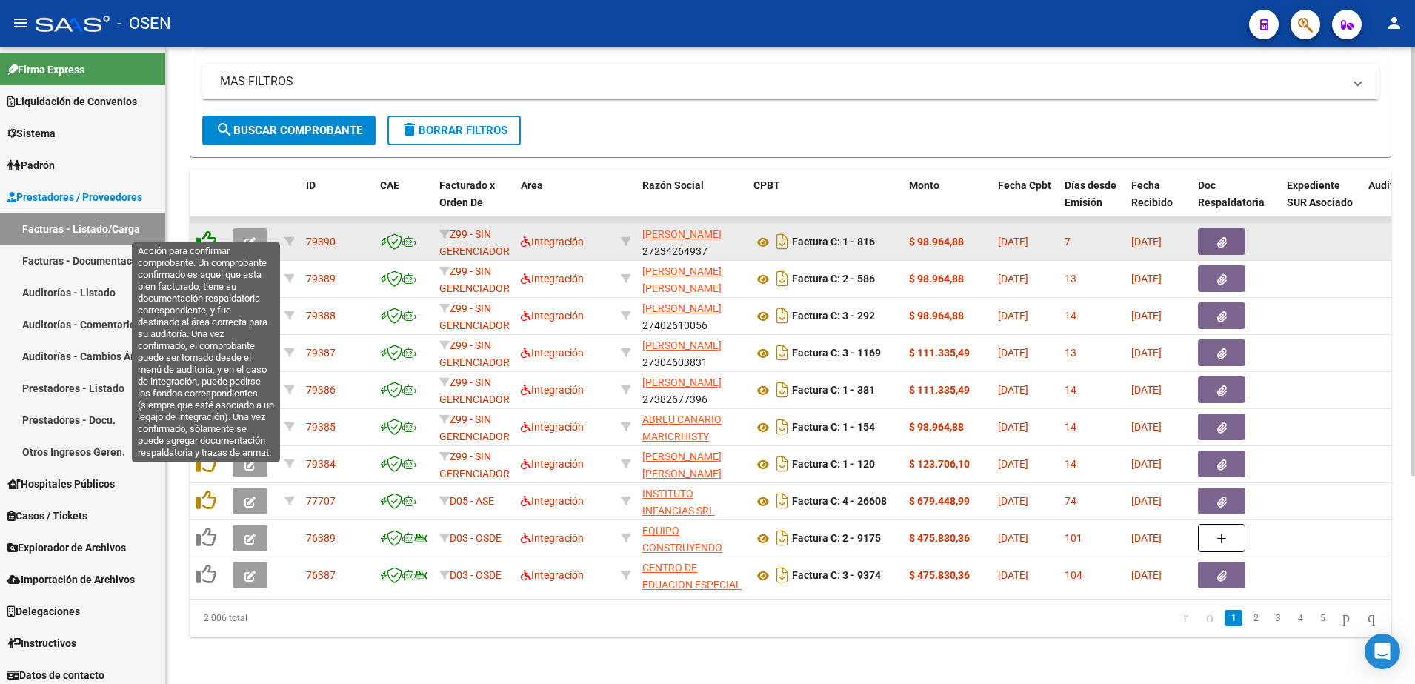
click at [204, 230] on icon at bounding box center [206, 240] width 21 height 21
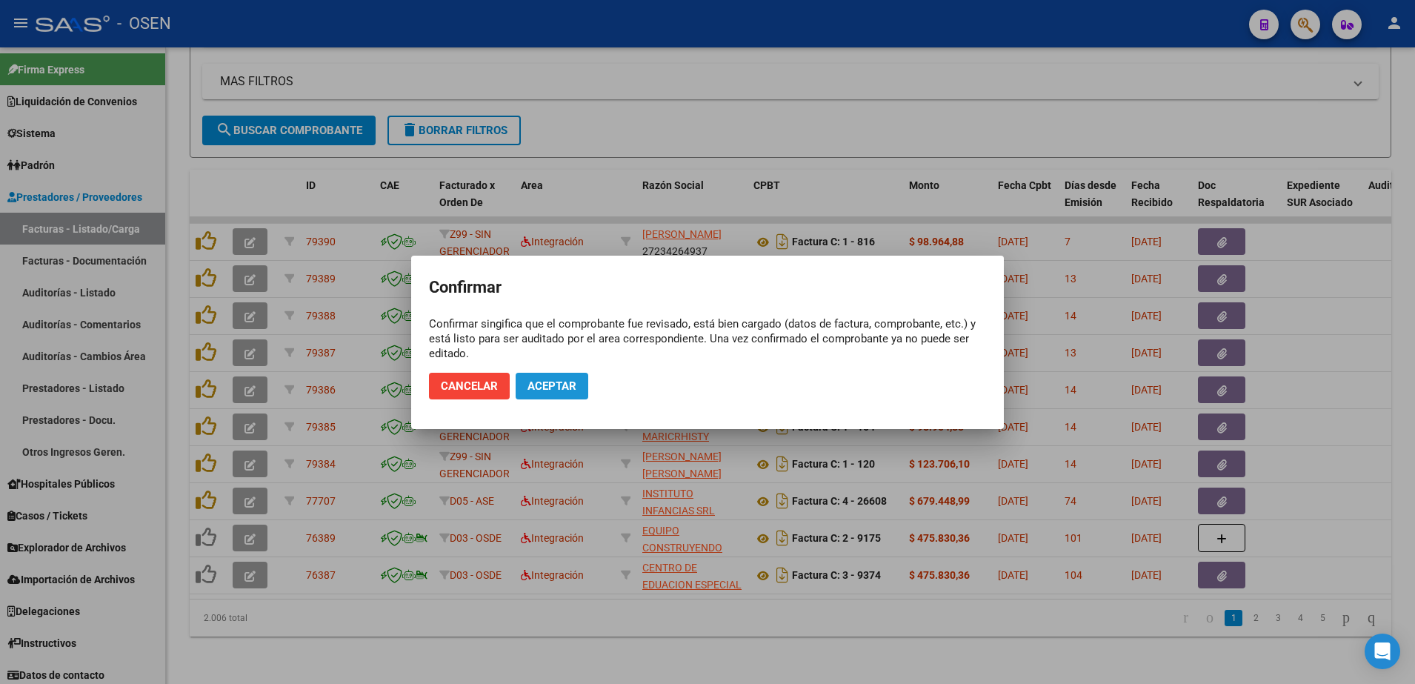
click at [553, 373] on button "Aceptar" at bounding box center [552, 386] width 73 height 27
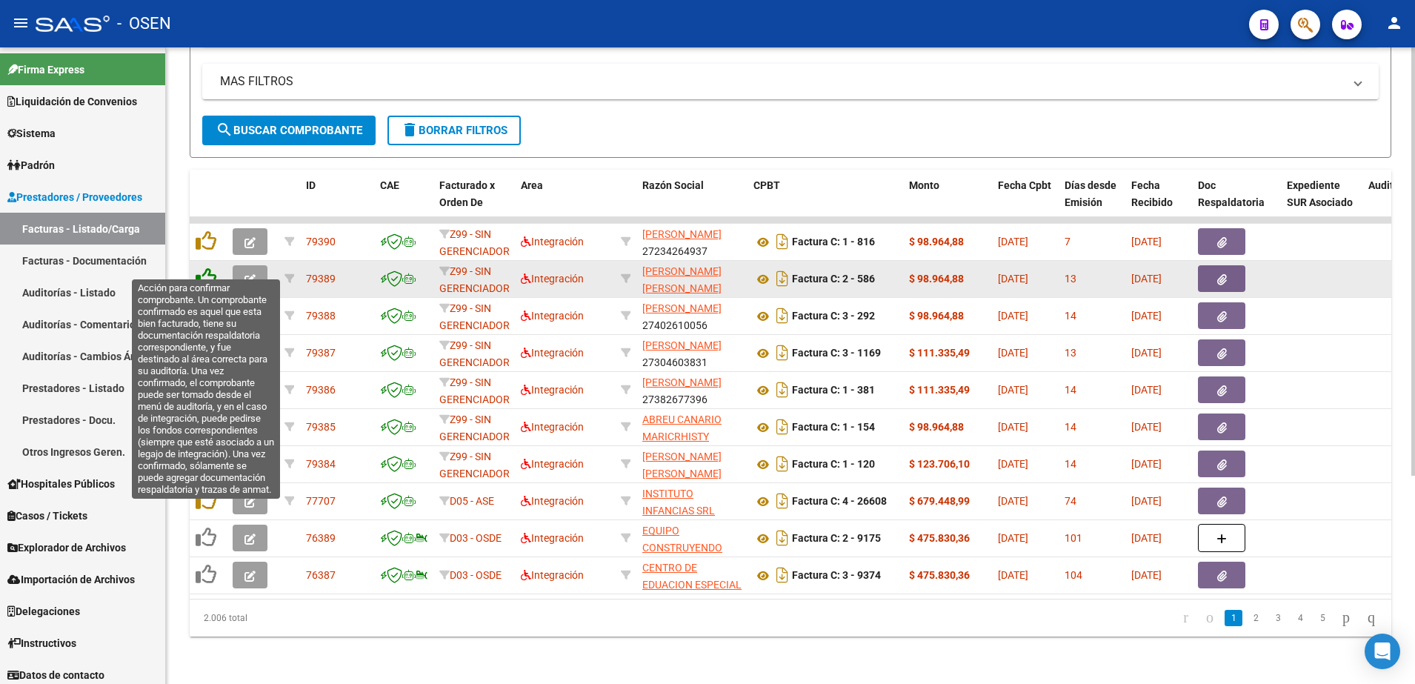
click at [207, 267] on icon at bounding box center [206, 277] width 21 height 21
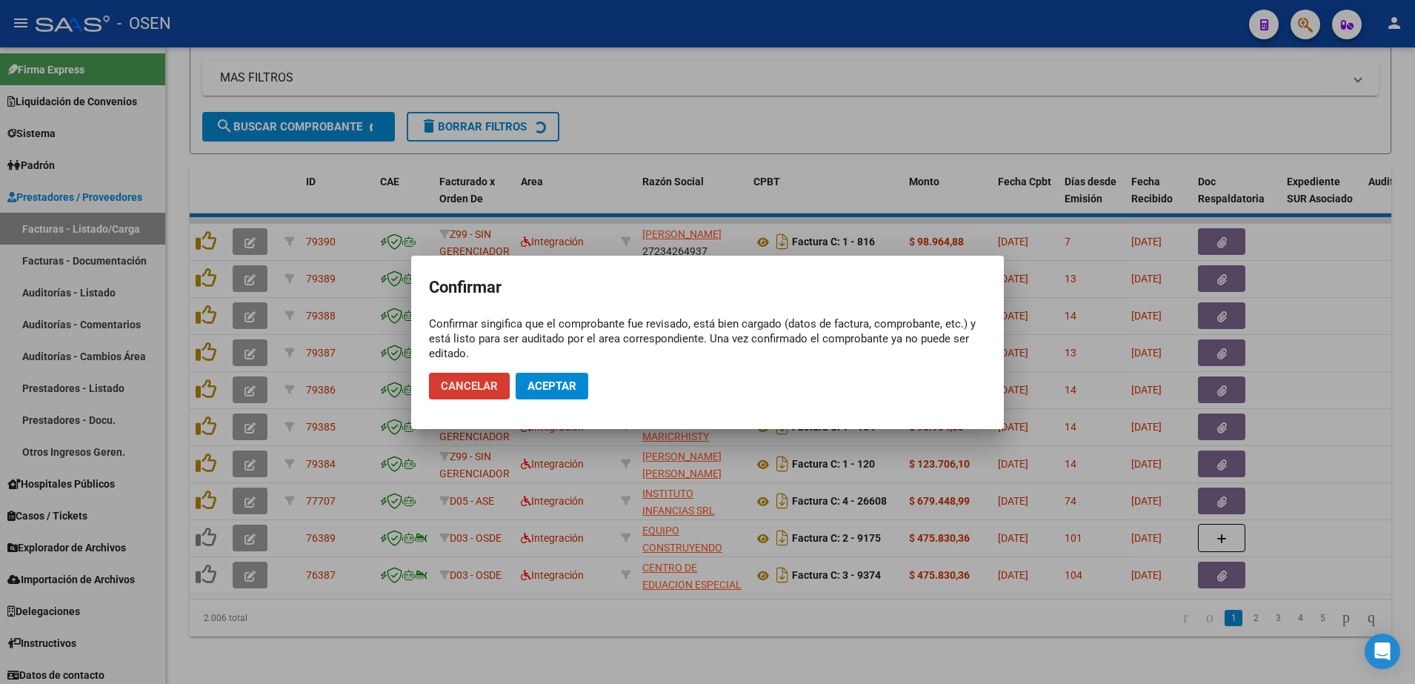
click at [529, 379] on span "Aceptar" at bounding box center [551, 385] width 49 height 13
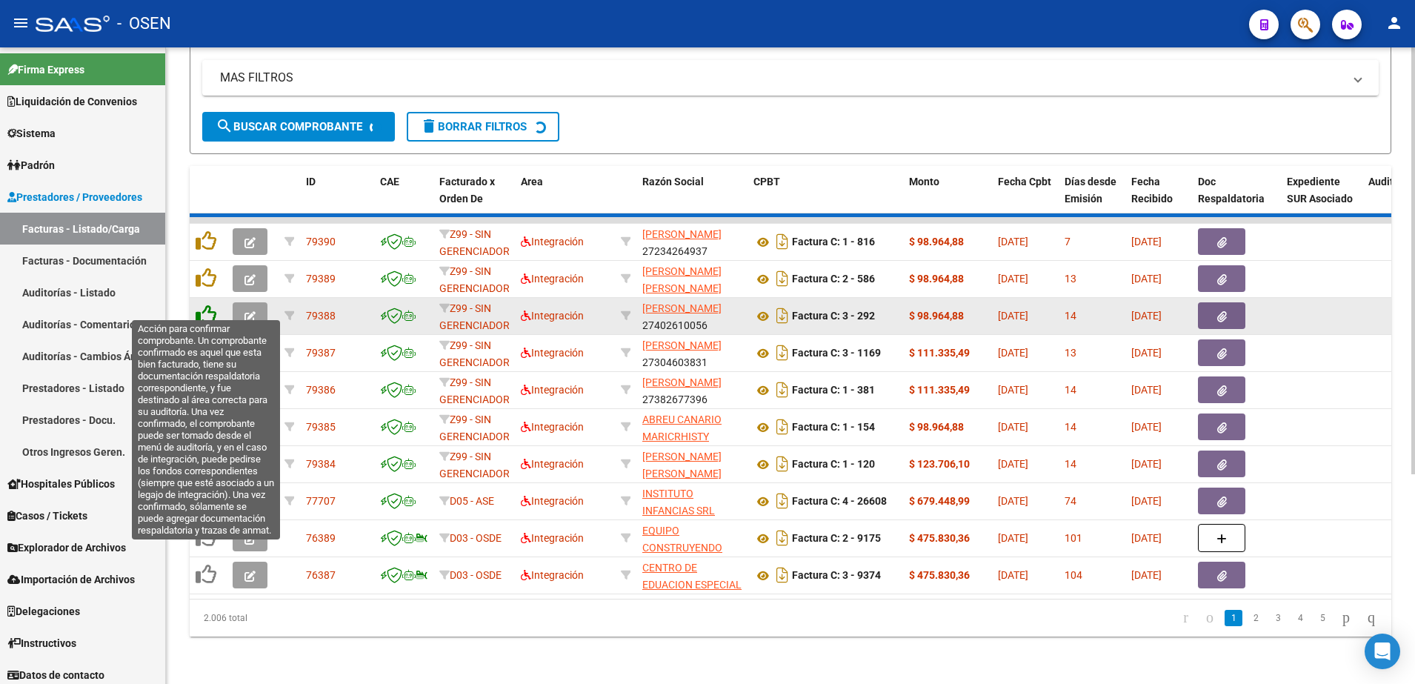
click at [205, 311] on icon at bounding box center [206, 314] width 21 height 21
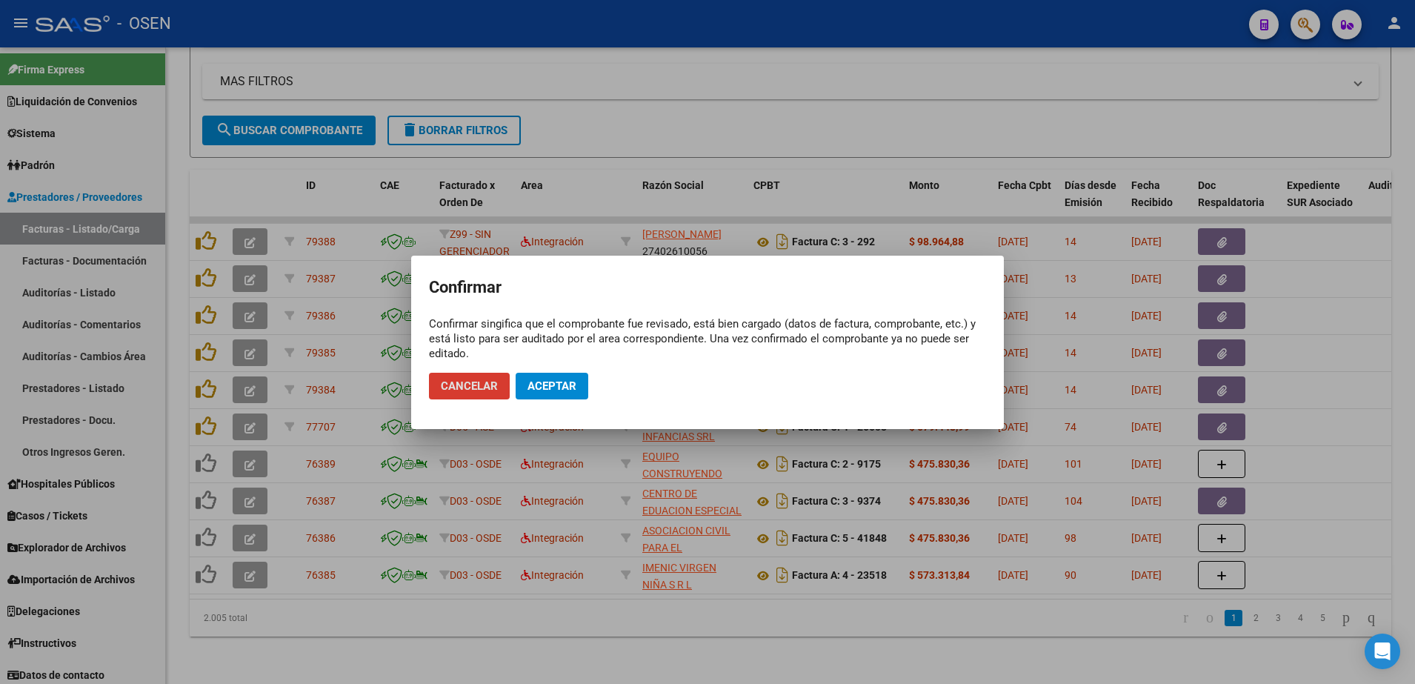
click at [577, 383] on button "Aceptar" at bounding box center [552, 386] width 73 height 27
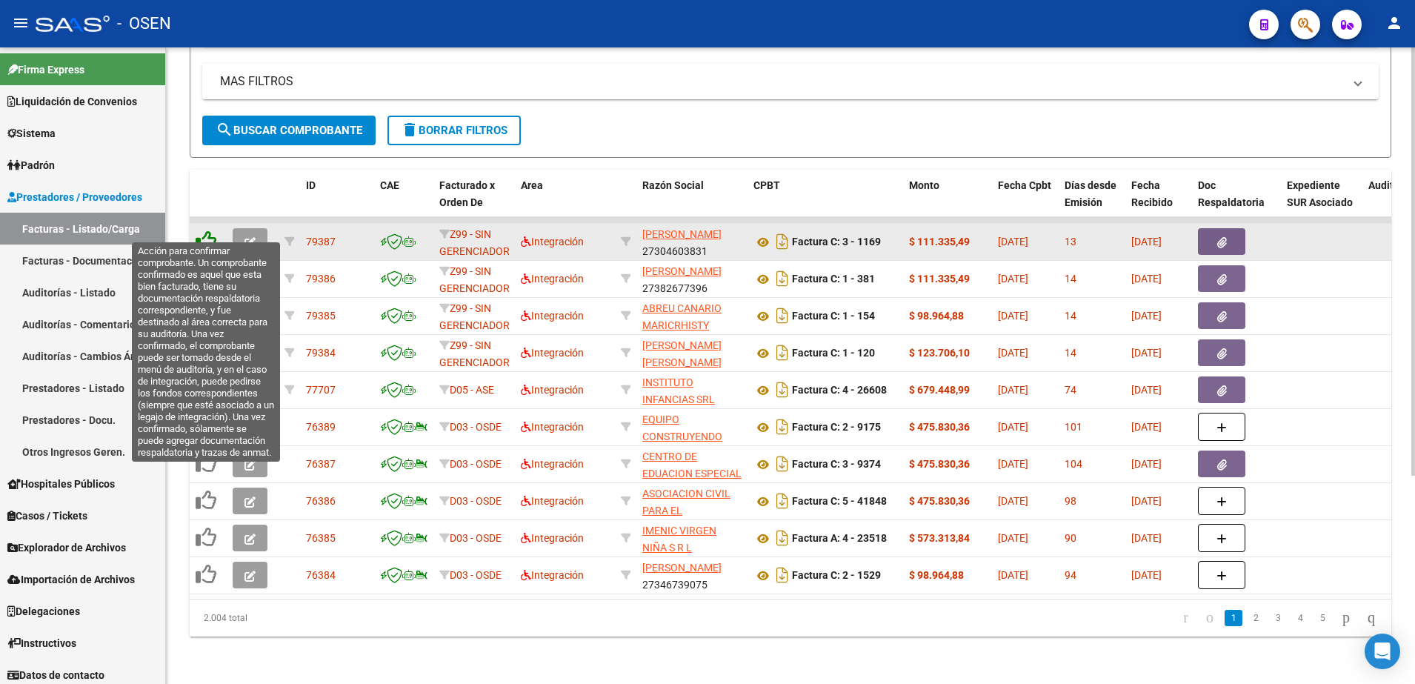
click at [207, 232] on icon at bounding box center [206, 240] width 21 height 21
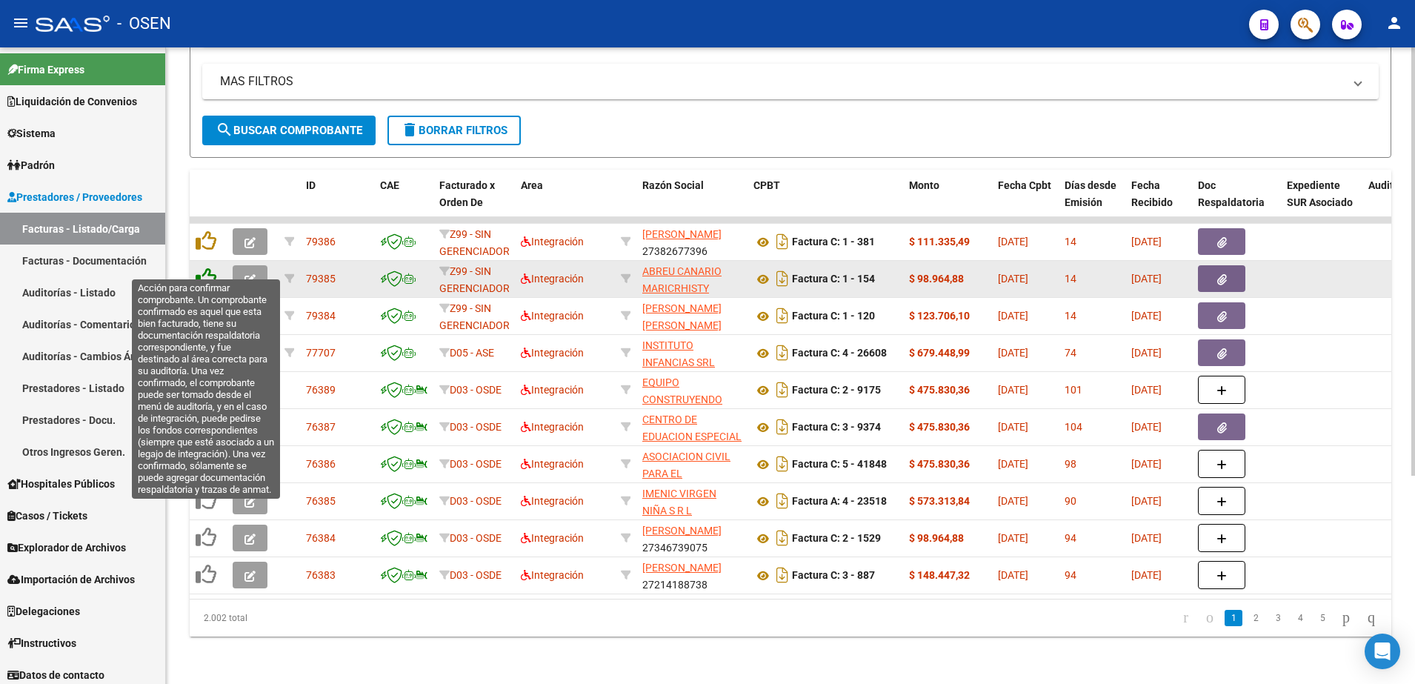
click at [199, 267] on icon at bounding box center [206, 277] width 21 height 21
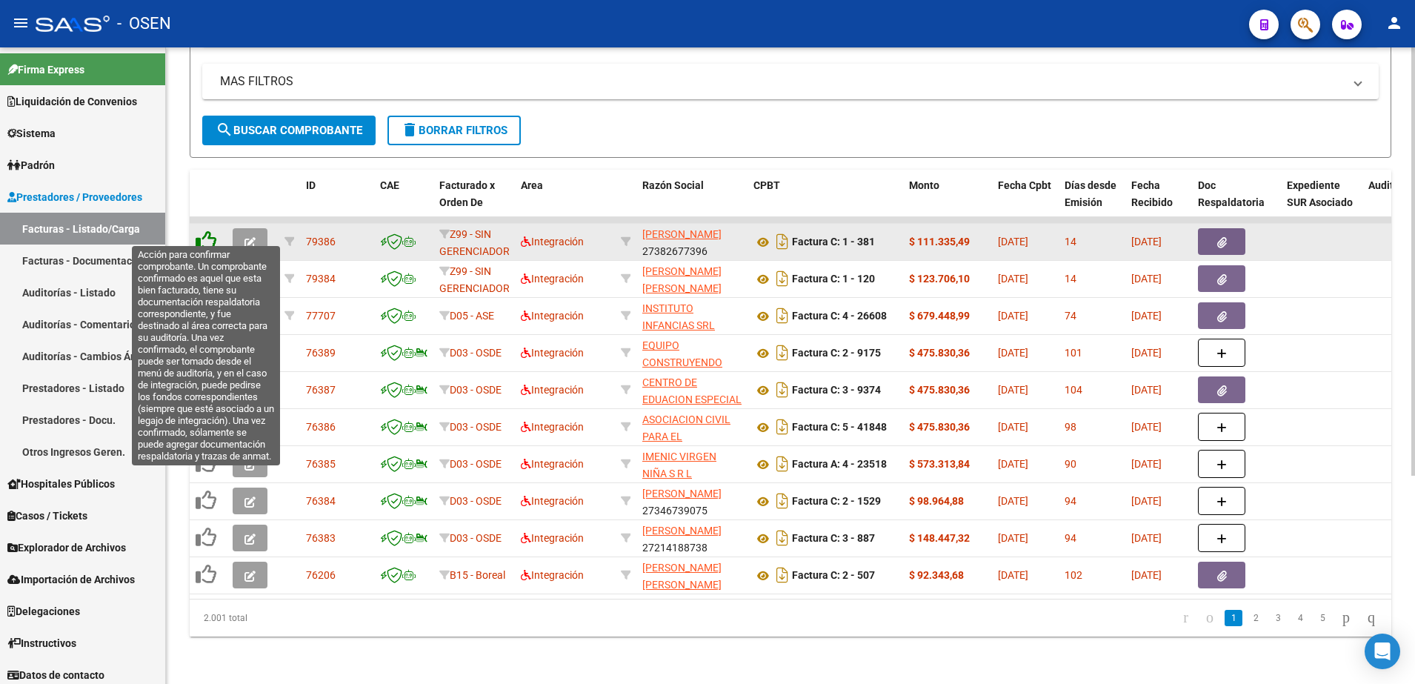
click at [207, 230] on icon at bounding box center [206, 240] width 21 height 21
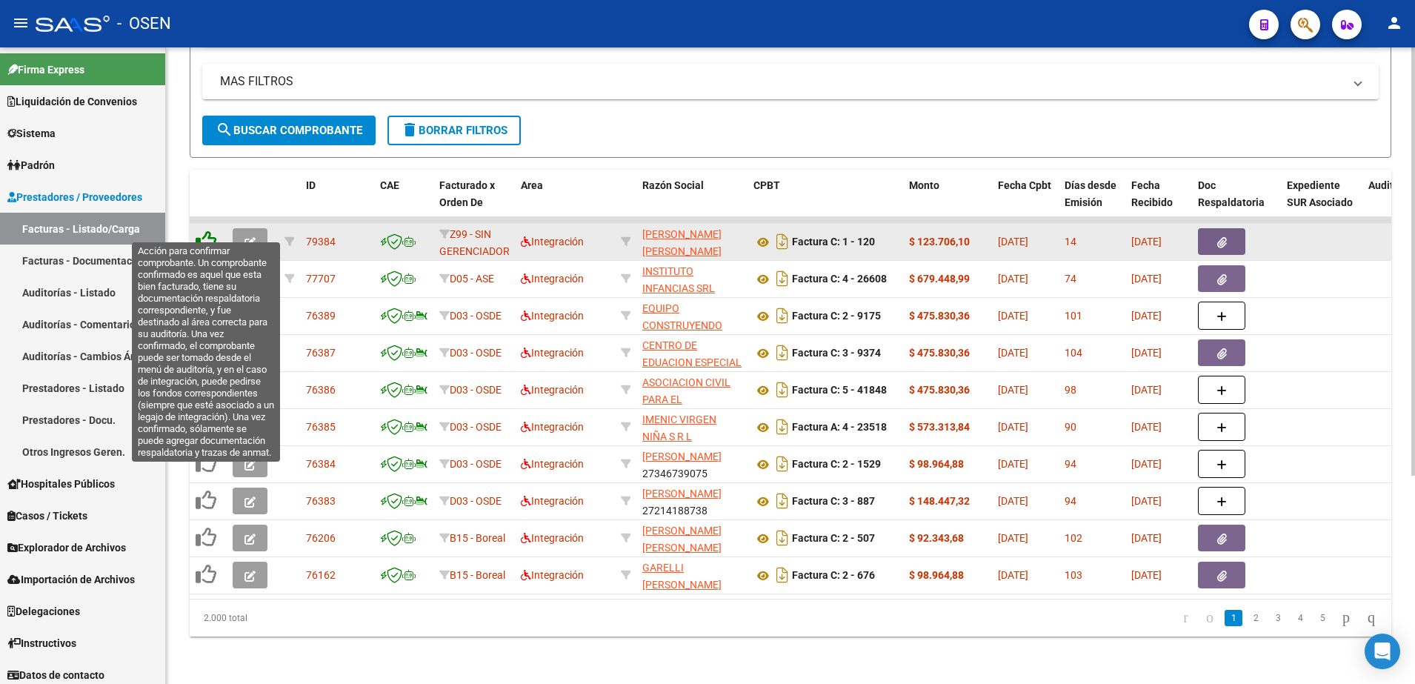
click at [214, 230] on icon at bounding box center [206, 240] width 21 height 21
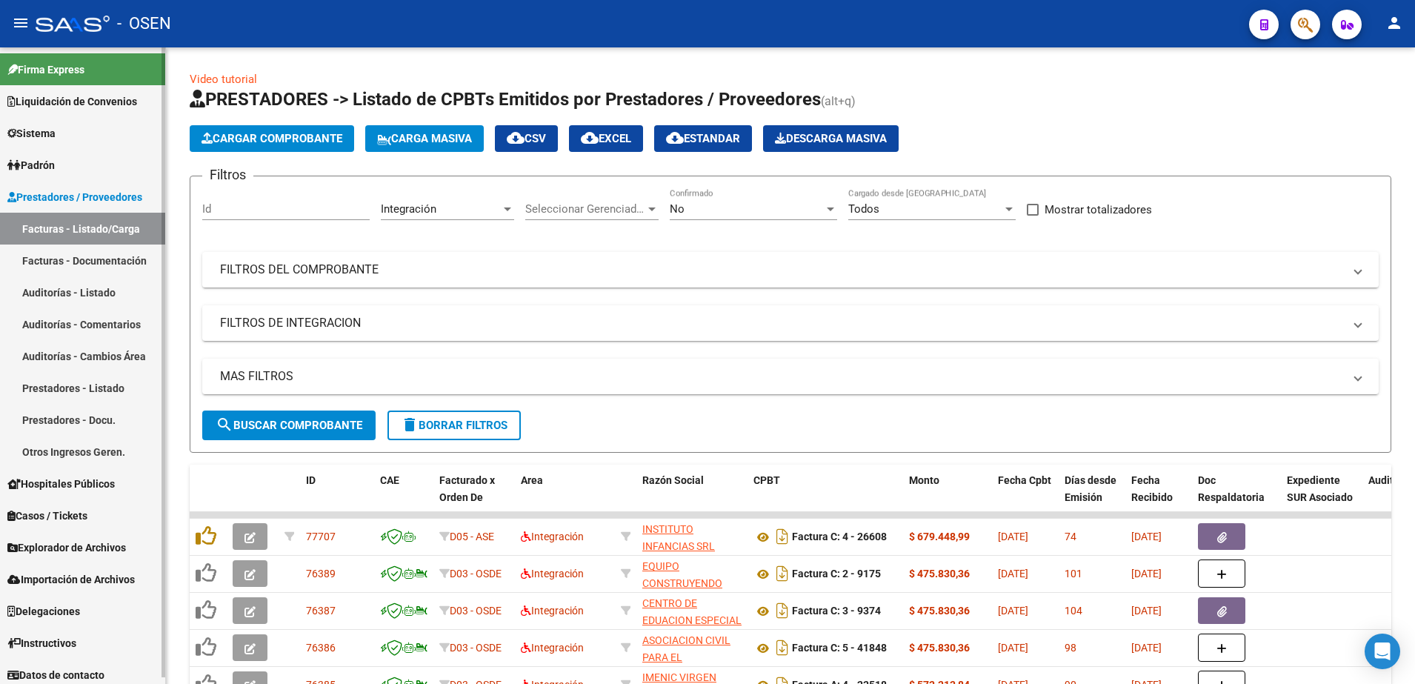
click at [133, 256] on link "Facturas - Documentación" at bounding box center [82, 260] width 165 height 32
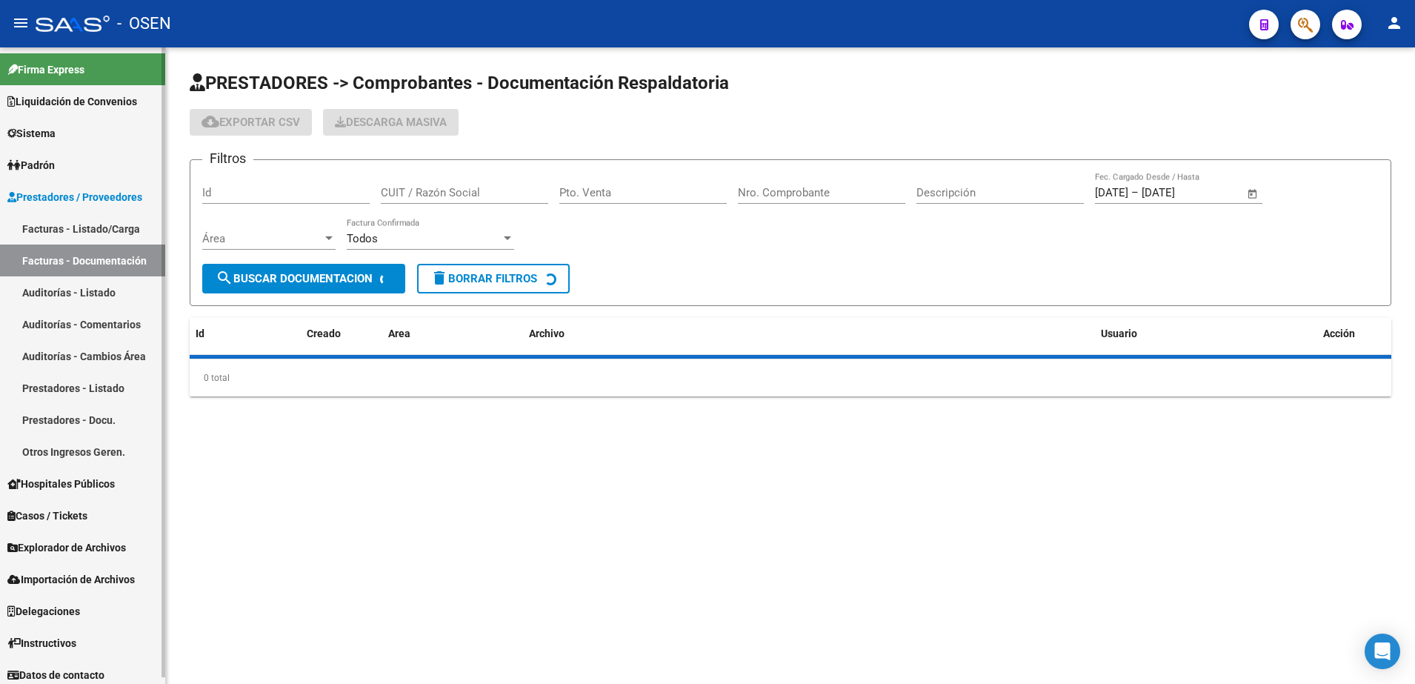
click at [118, 232] on link "Facturas - Listado/Carga" at bounding box center [82, 229] width 165 height 32
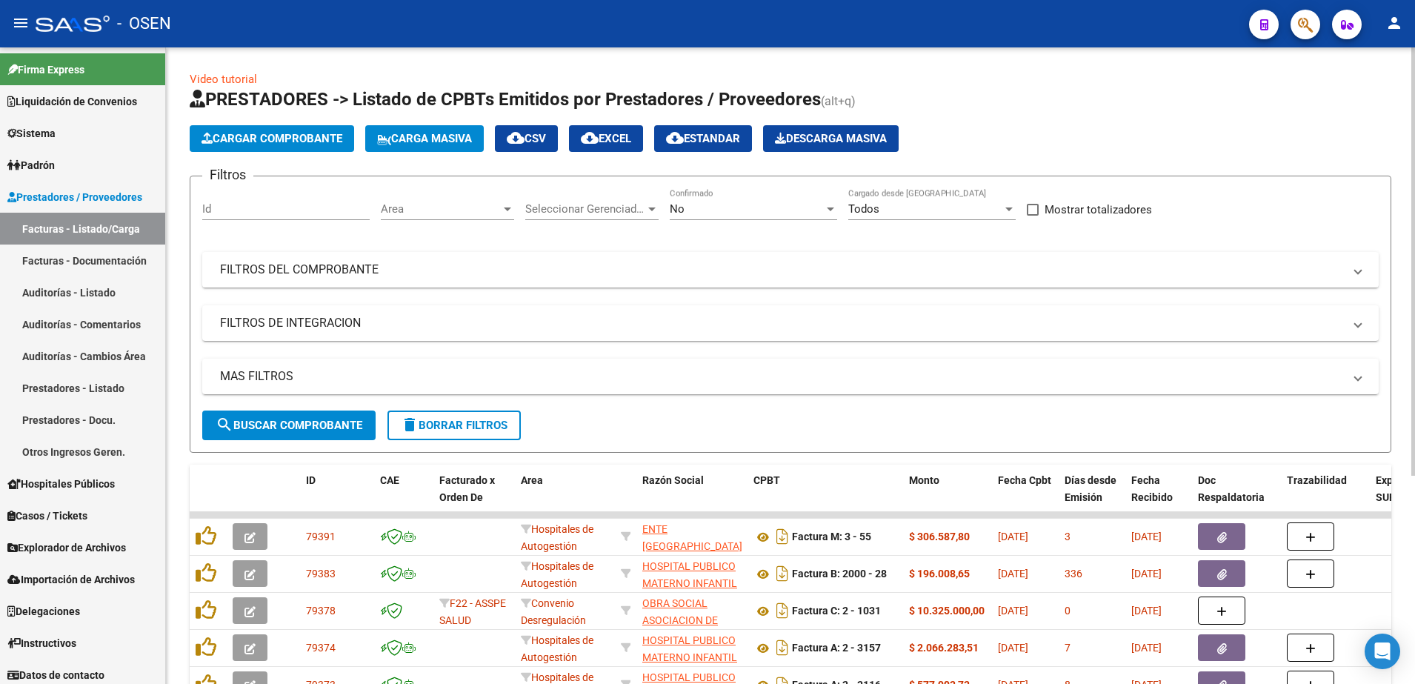
click at [485, 226] on div "Area Area" at bounding box center [447, 211] width 133 height 46
click at [493, 209] on span "Area" at bounding box center [441, 208] width 120 height 13
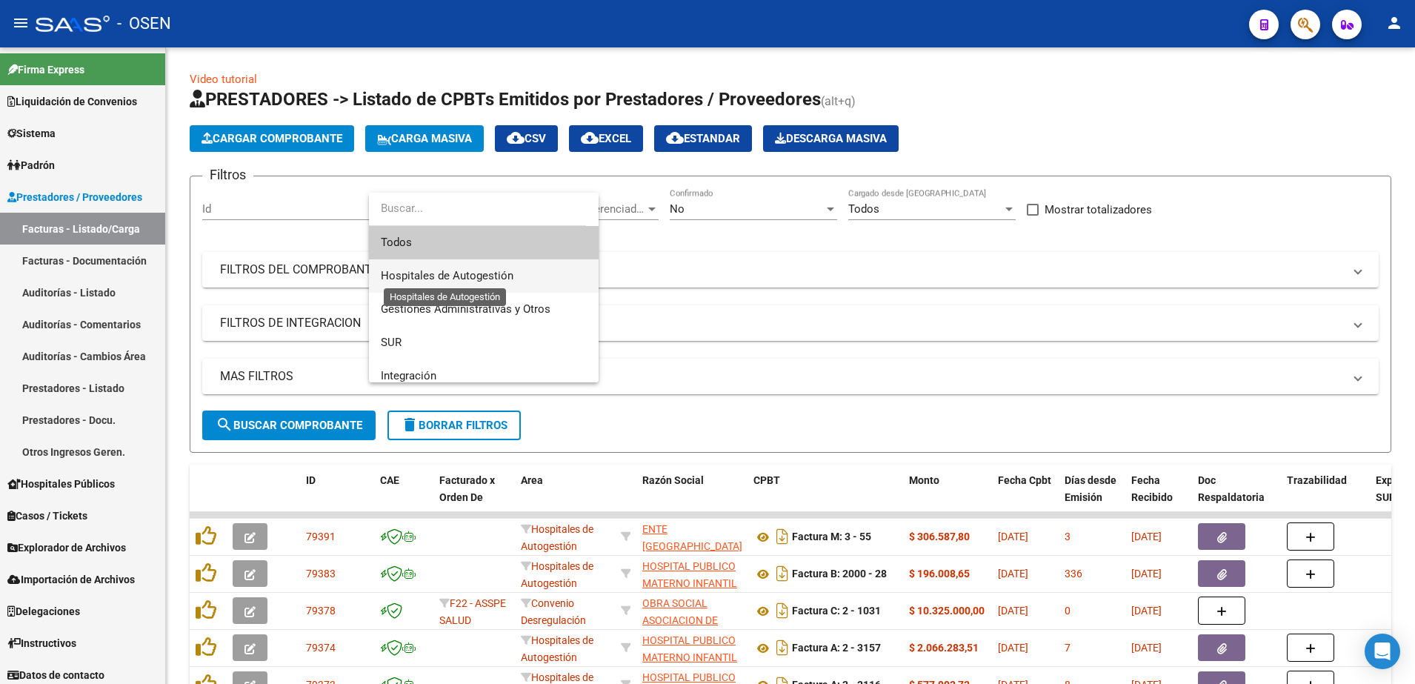
click at [501, 269] on span "Hospitales de Autogestión" at bounding box center [447, 275] width 133 height 13
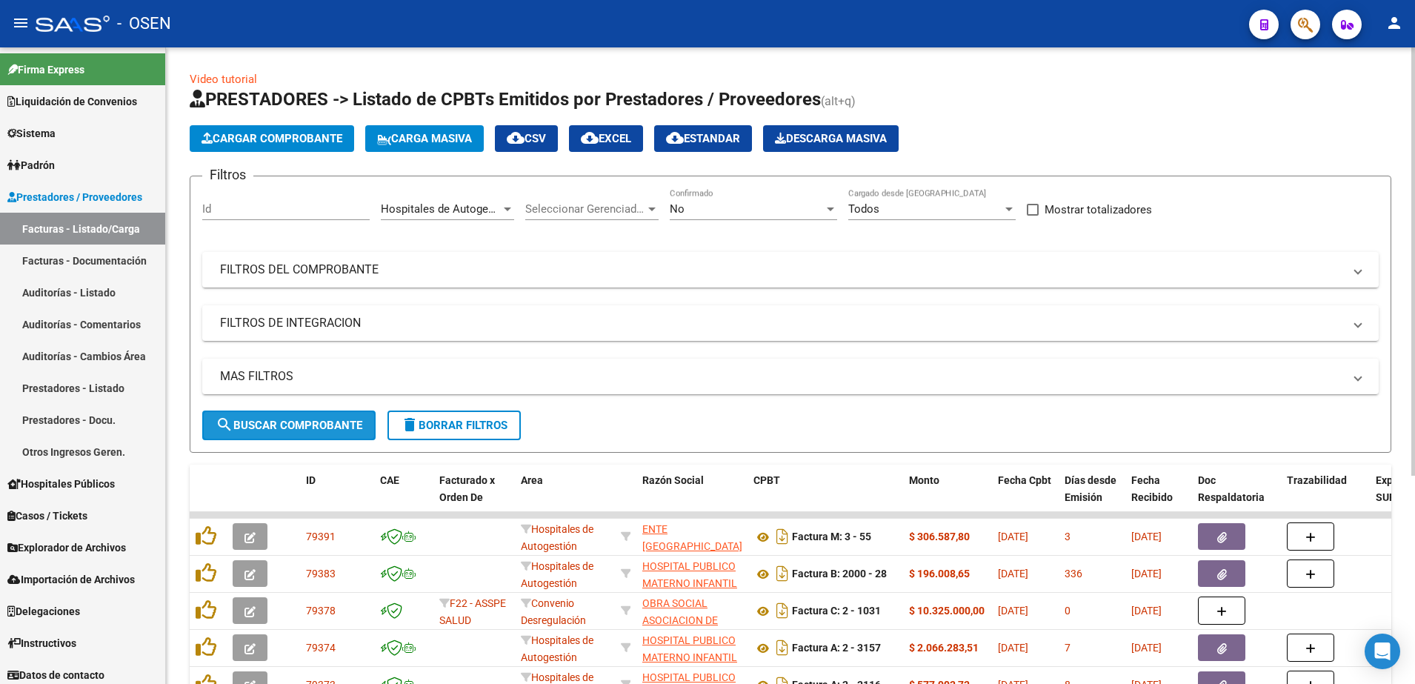
click at [328, 434] on button "search Buscar Comprobante" at bounding box center [288, 425] width 173 height 30
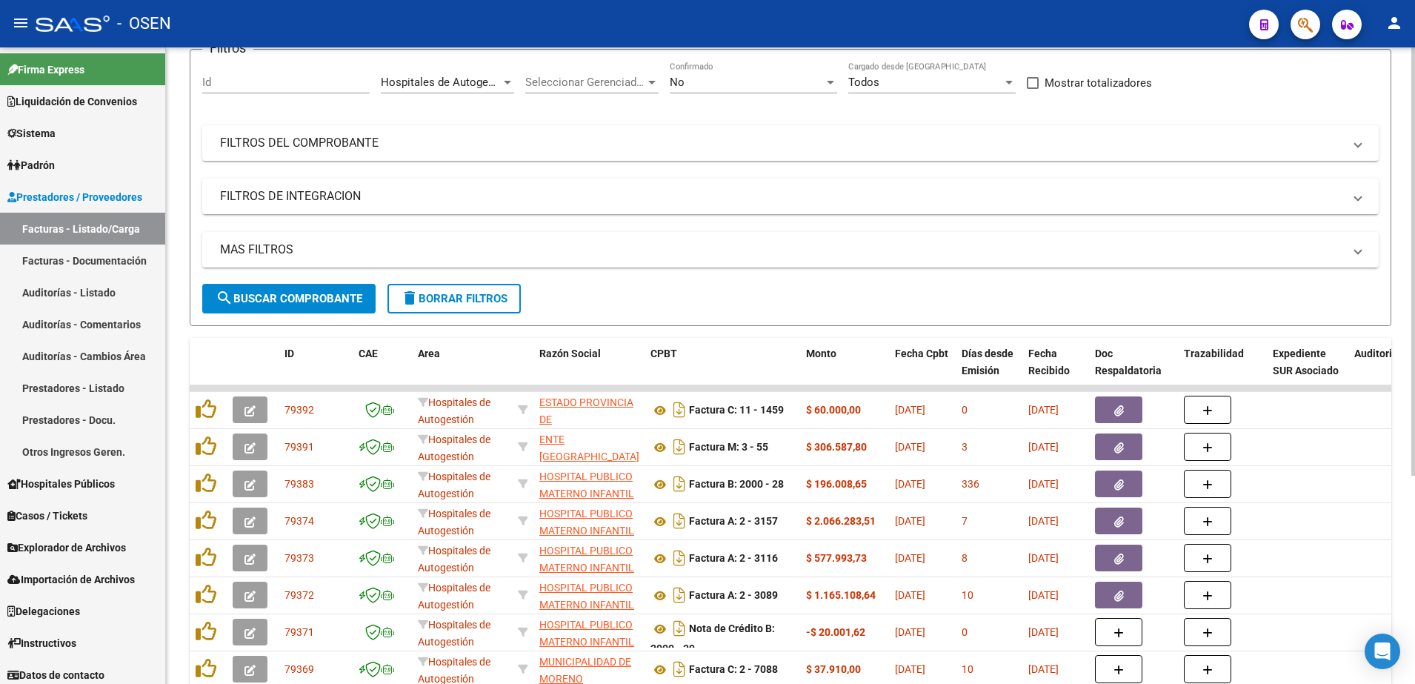
scroll to position [278, 0]
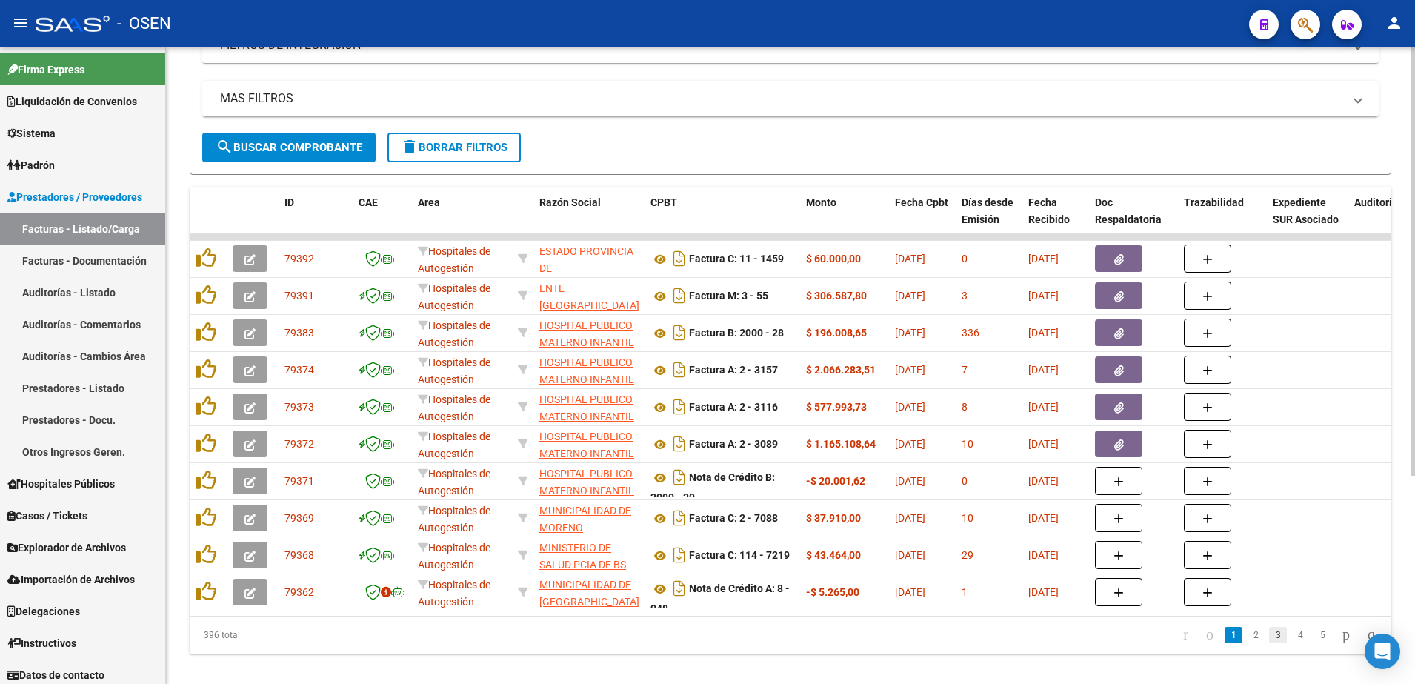
click at [1269, 643] on link "3" at bounding box center [1278, 635] width 18 height 16
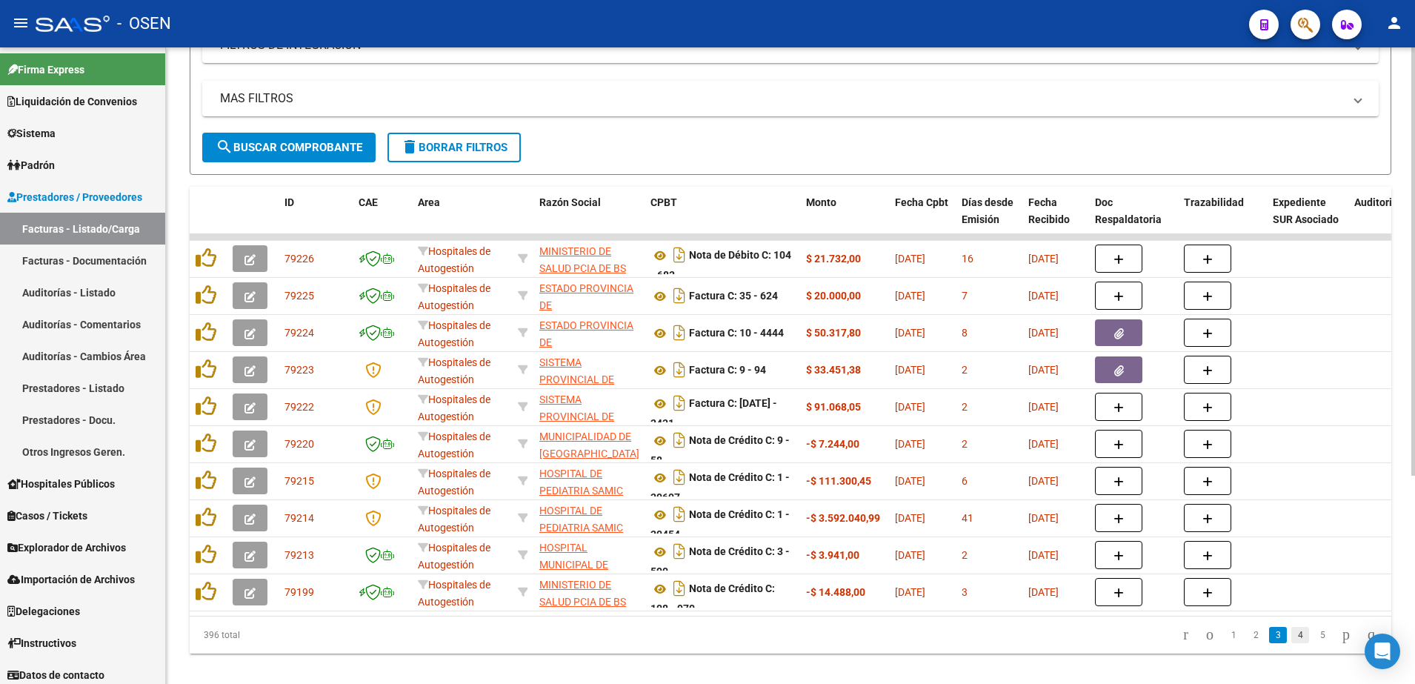
click at [1291, 643] on link "4" at bounding box center [1300, 635] width 18 height 16
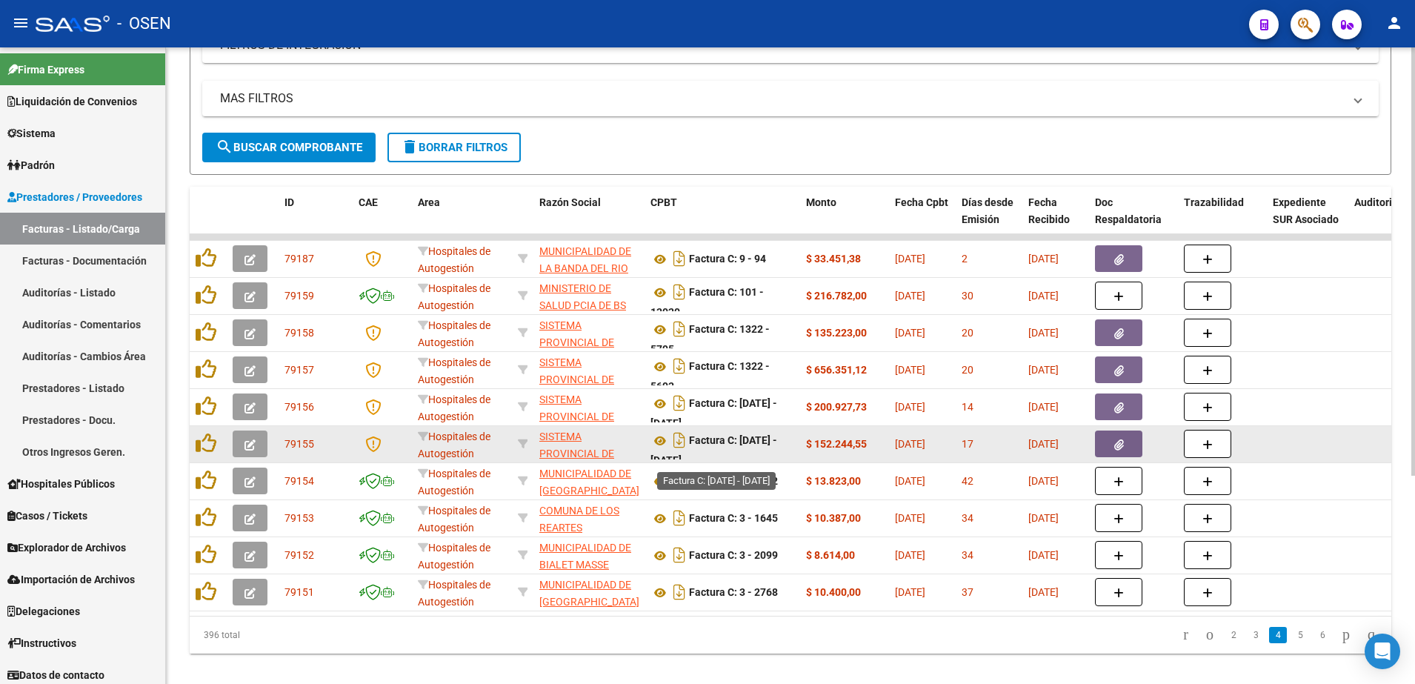
scroll to position [1, 0]
drag, startPoint x: 756, startPoint y: 447, endPoint x: 760, endPoint y: 460, distance: 14.1
click at [760, 460] on datatable-body-cell "Factura C: [DATE] - [DATE]" at bounding box center [722, 444] width 156 height 36
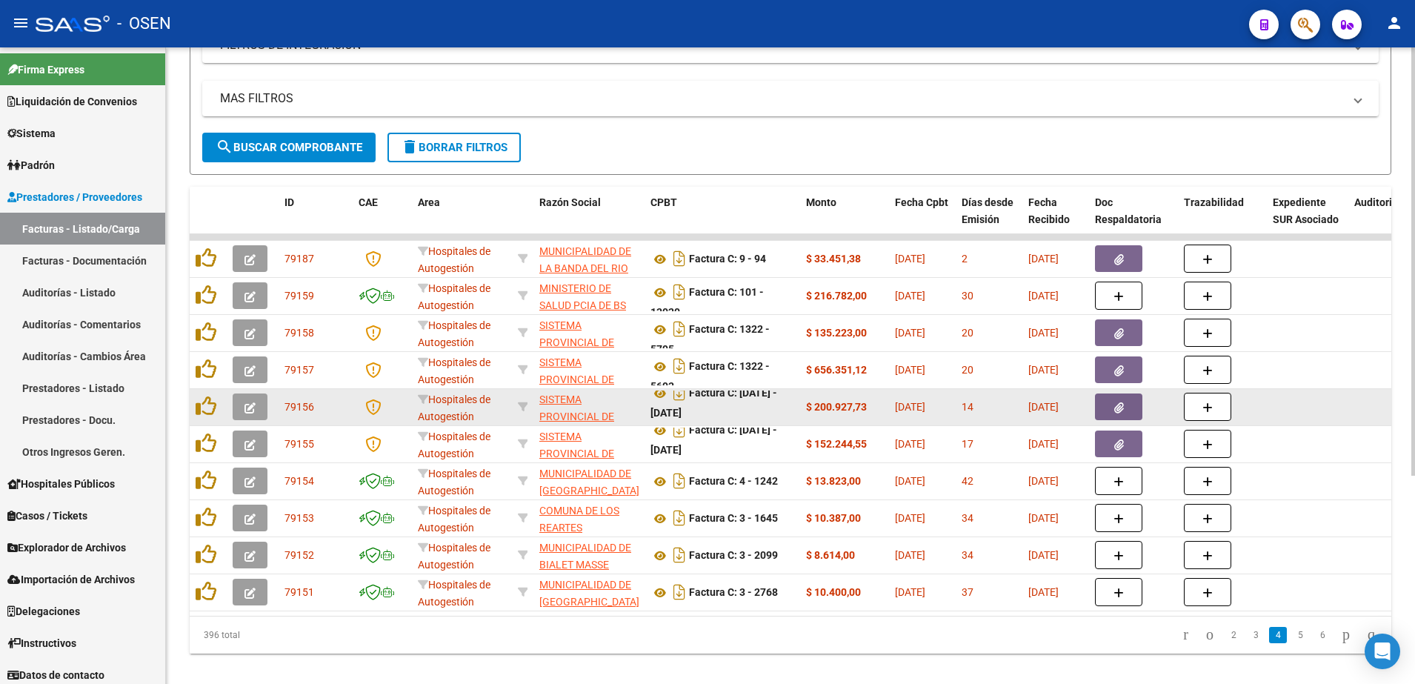
drag, startPoint x: 760, startPoint y: 460, endPoint x: 734, endPoint y: 419, distance: 48.9
click at [734, 419] on div "Factura C: 1499 - 1568" at bounding box center [722, 405] width 144 height 31
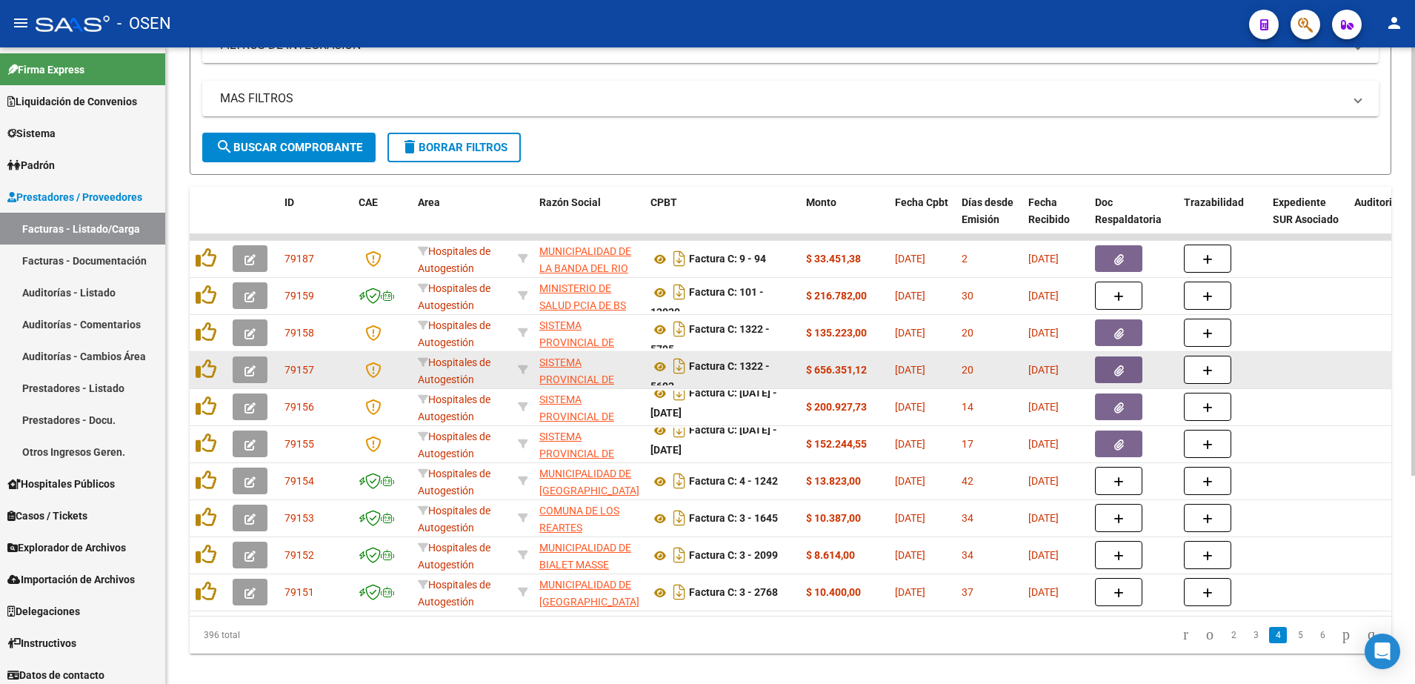
drag, startPoint x: 734, startPoint y: 419, endPoint x: 721, endPoint y: 375, distance: 45.7
click at [721, 375] on div "Factura C: 1322 - 5693" at bounding box center [722, 369] width 144 height 31
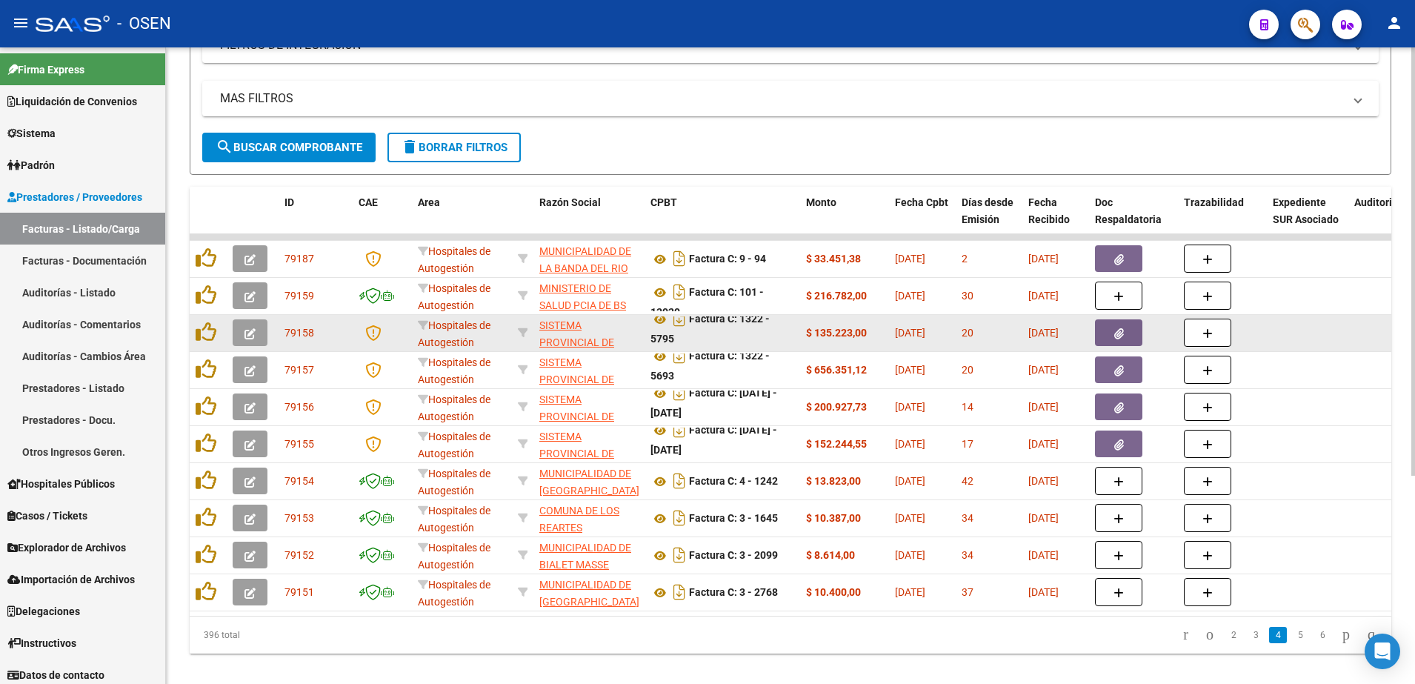
drag, startPoint x: 721, startPoint y: 375, endPoint x: 704, endPoint y: 344, distance: 34.5
click at [704, 344] on div "Factura C: 1322 - 5795" at bounding box center [722, 331] width 144 height 31
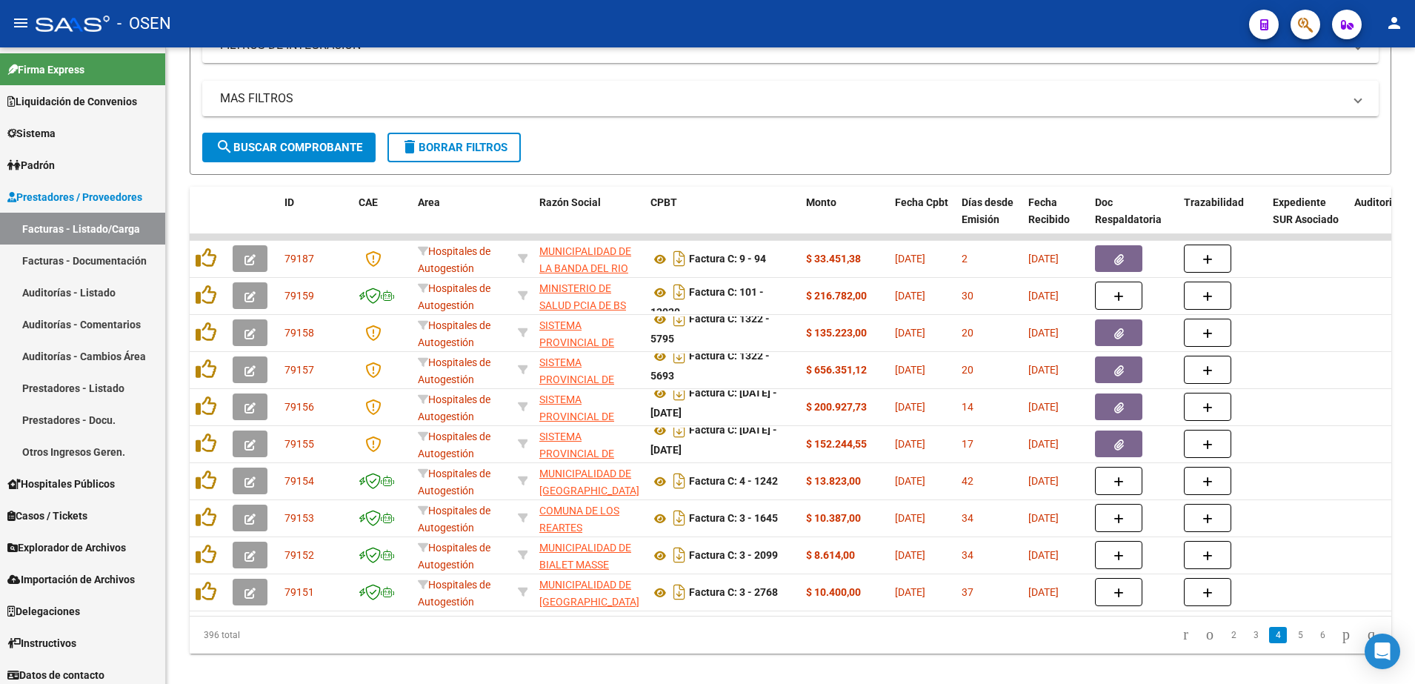
click at [775, 639] on datatable-pager "2 3 4 5 6" at bounding box center [909, 634] width 949 height 25
click at [1291, 643] on link "5" at bounding box center [1300, 635] width 18 height 16
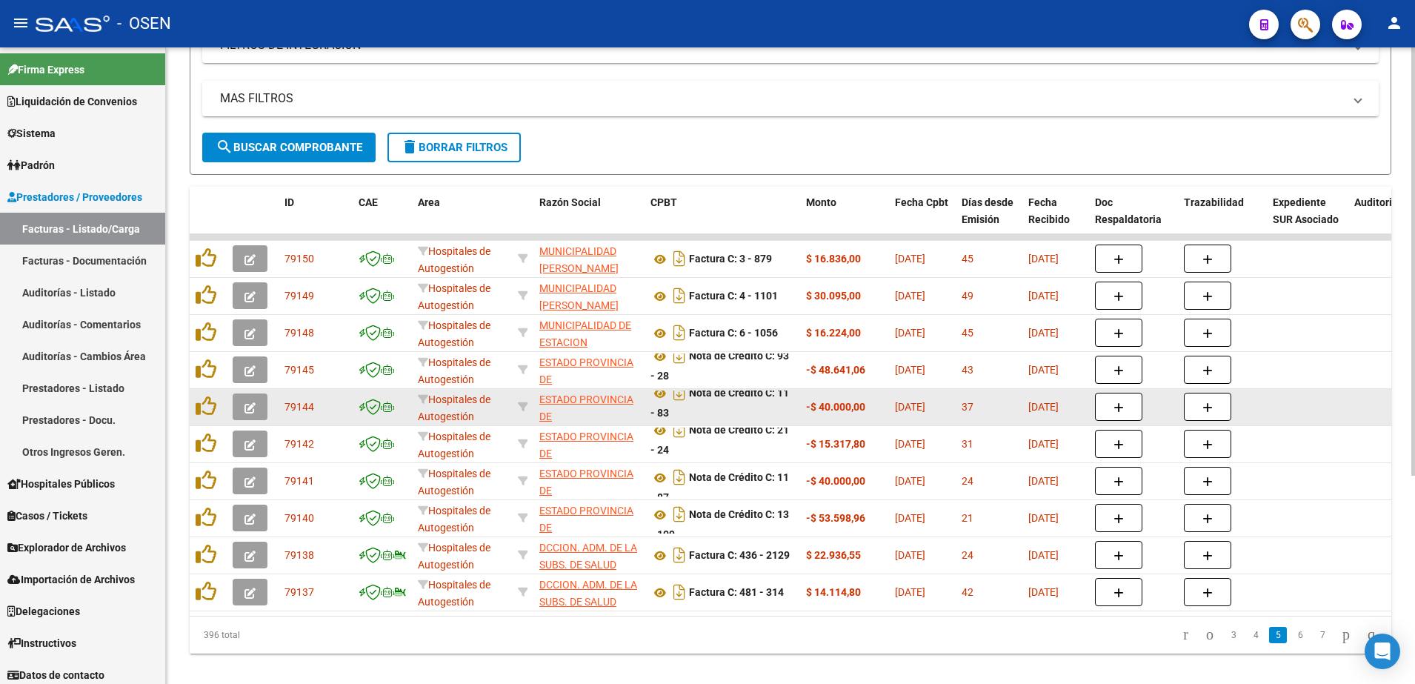
scroll to position [0, 0]
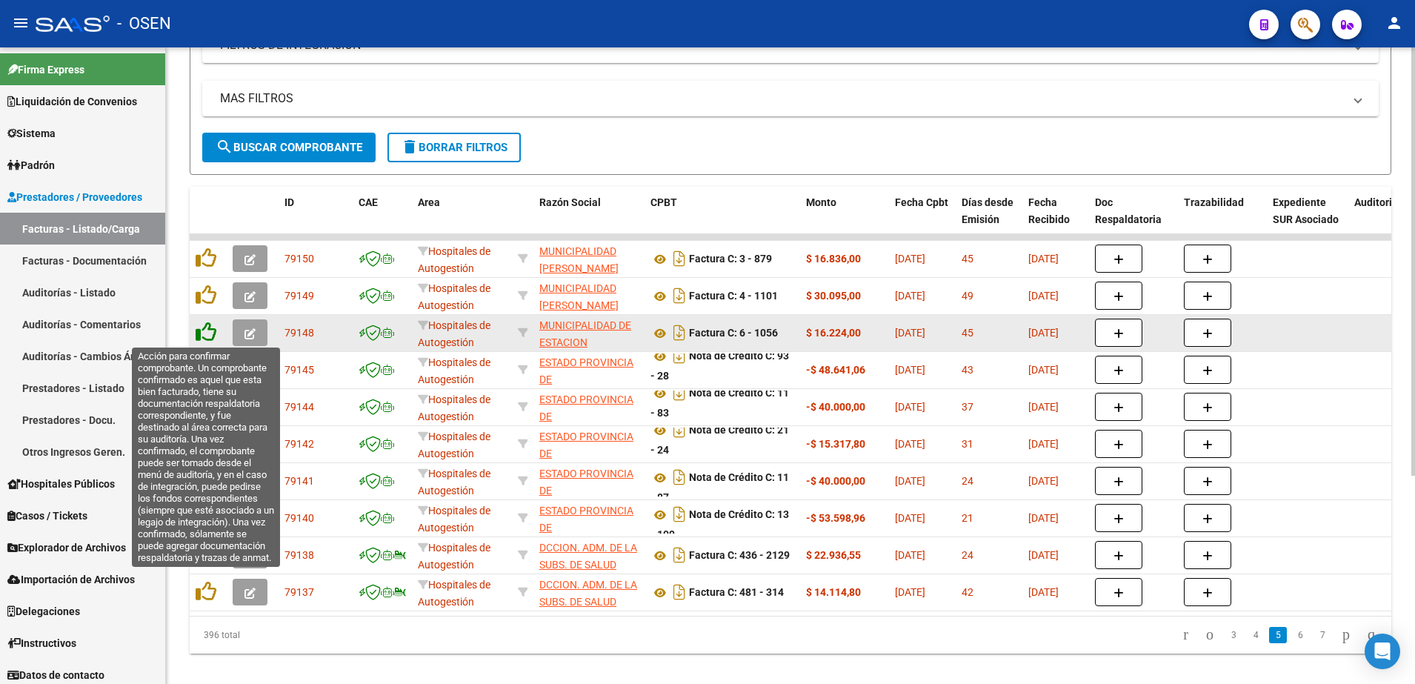
click at [204, 336] on icon at bounding box center [206, 331] width 21 height 21
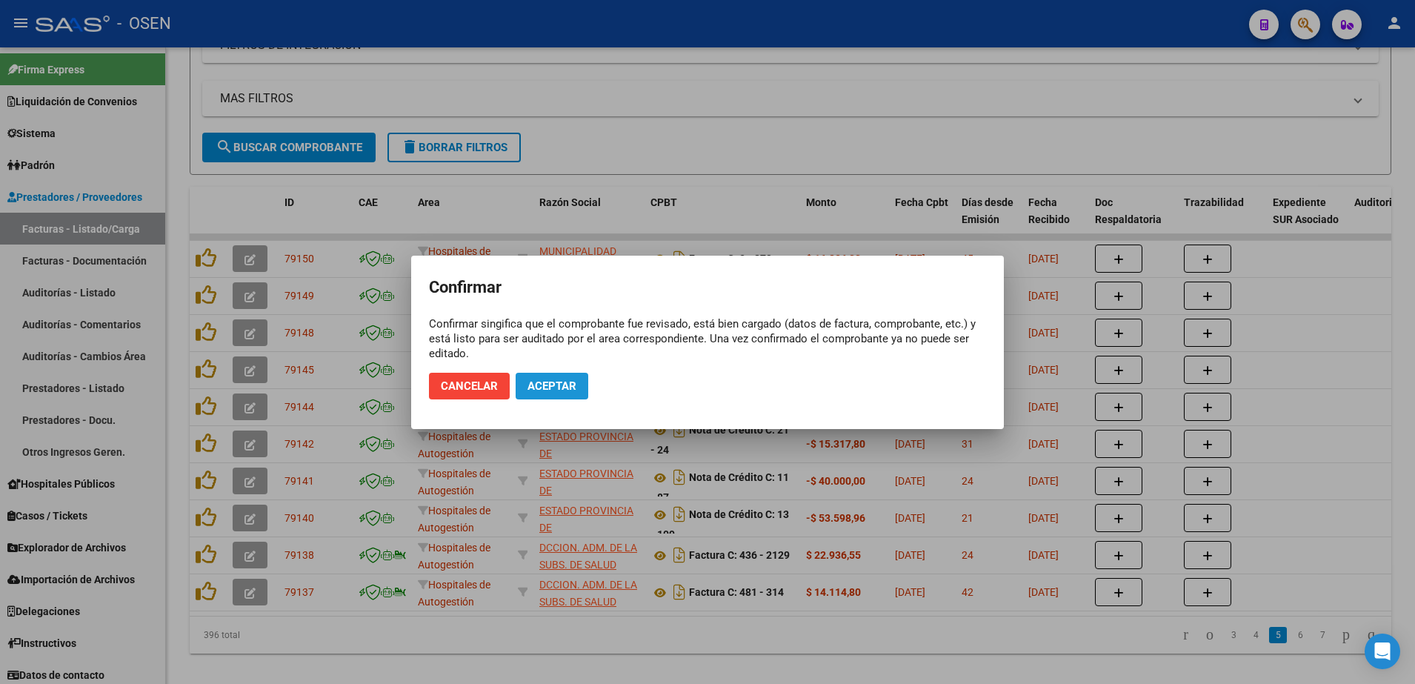
click at [549, 393] on button "Aceptar" at bounding box center [552, 386] width 73 height 27
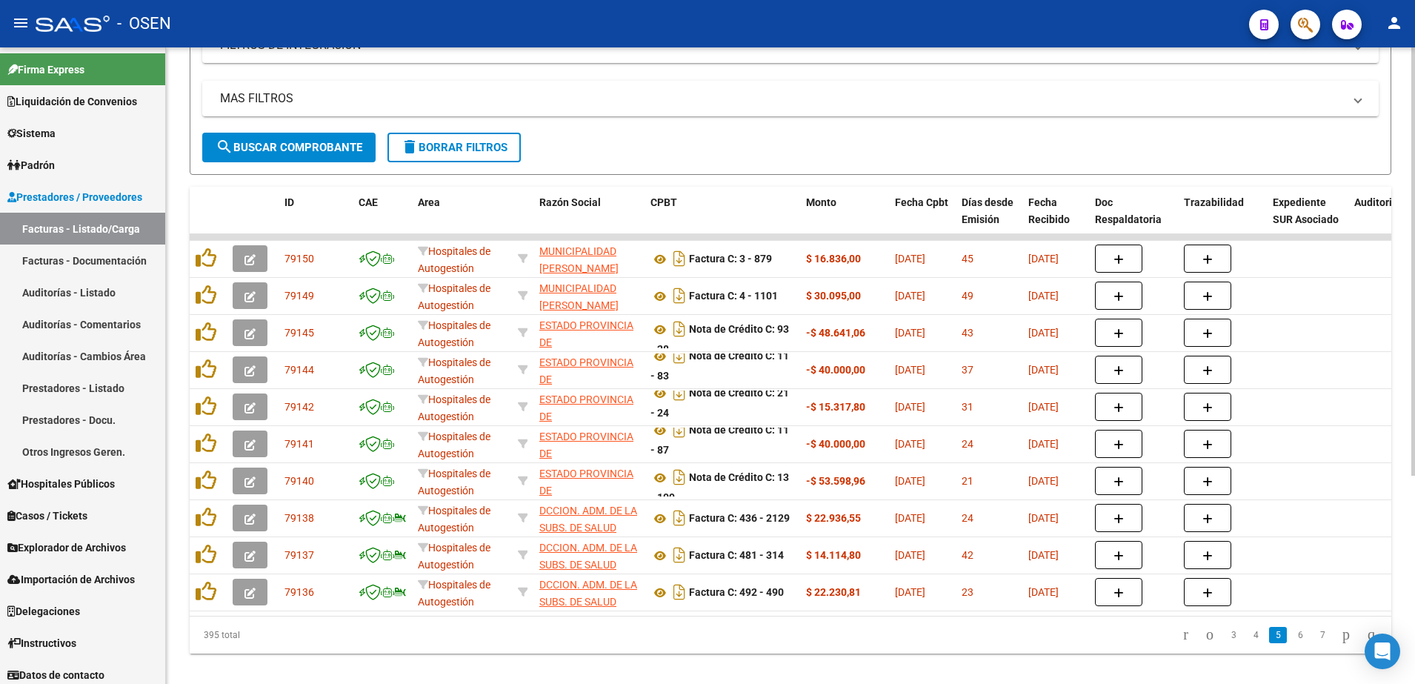
click at [787, 633] on div "395 total 3 4 5 6 7" at bounding box center [790, 634] width 1201 height 37
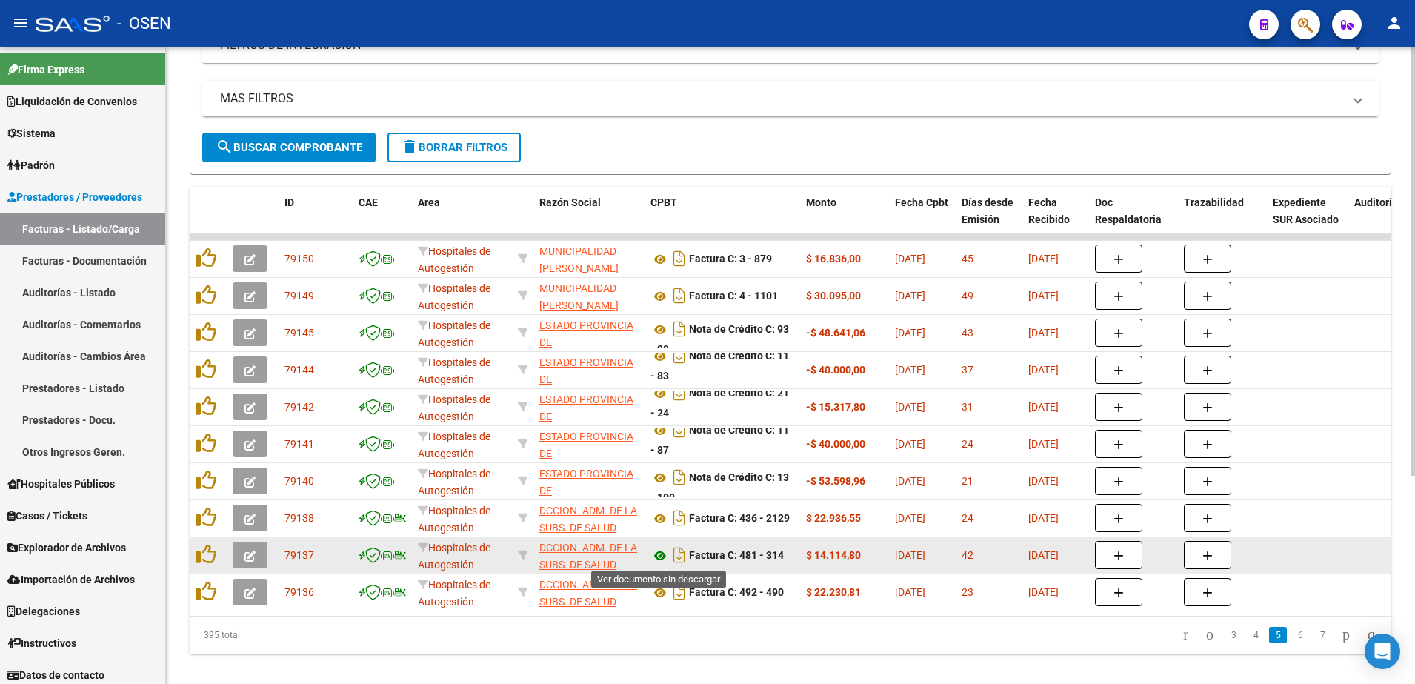
click at [656, 554] on icon at bounding box center [659, 556] width 19 height 18
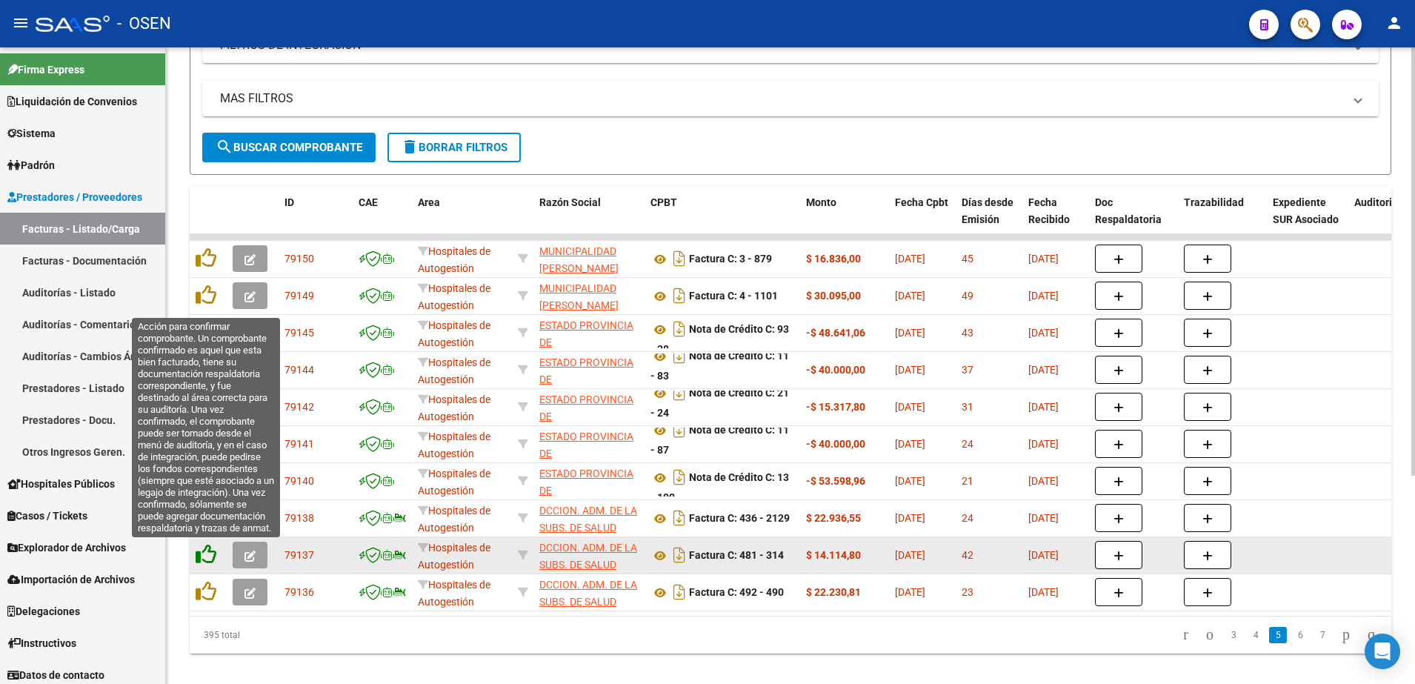
click at [200, 559] on icon at bounding box center [206, 554] width 21 height 21
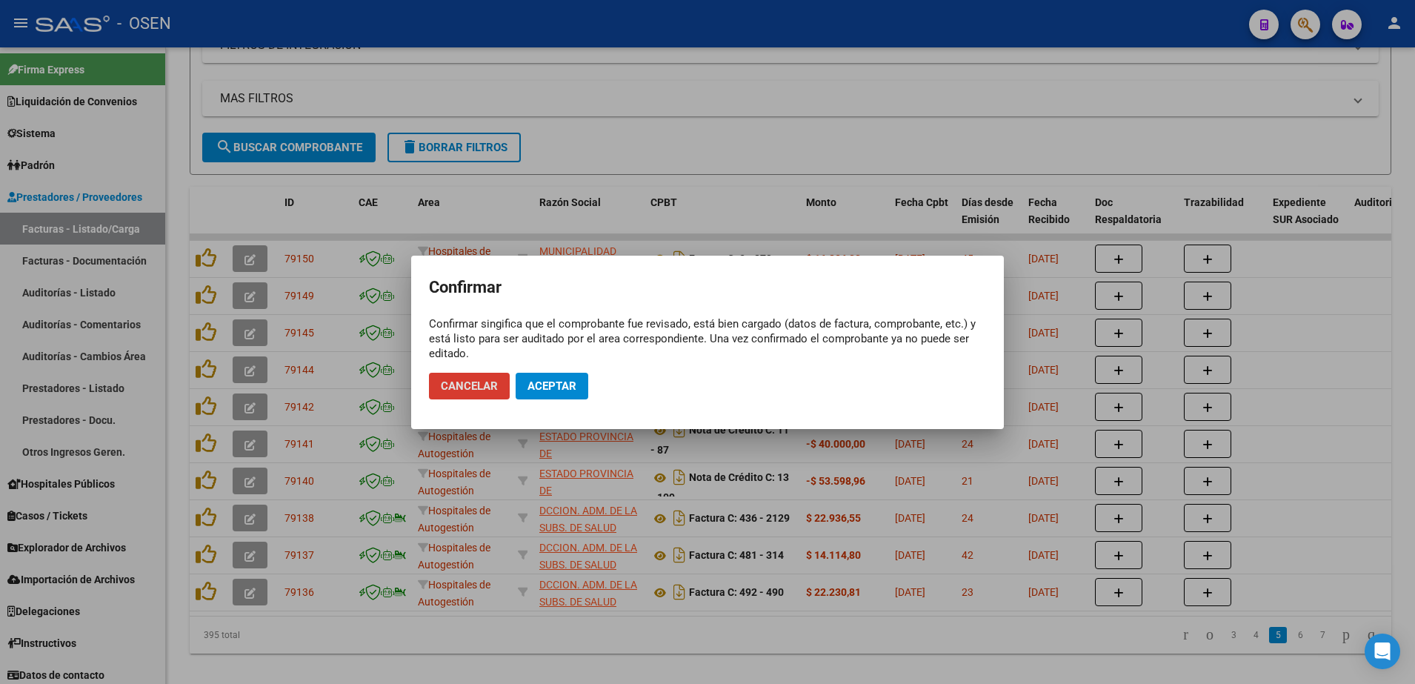
click at [570, 386] on span "Aceptar" at bounding box center [551, 385] width 49 height 13
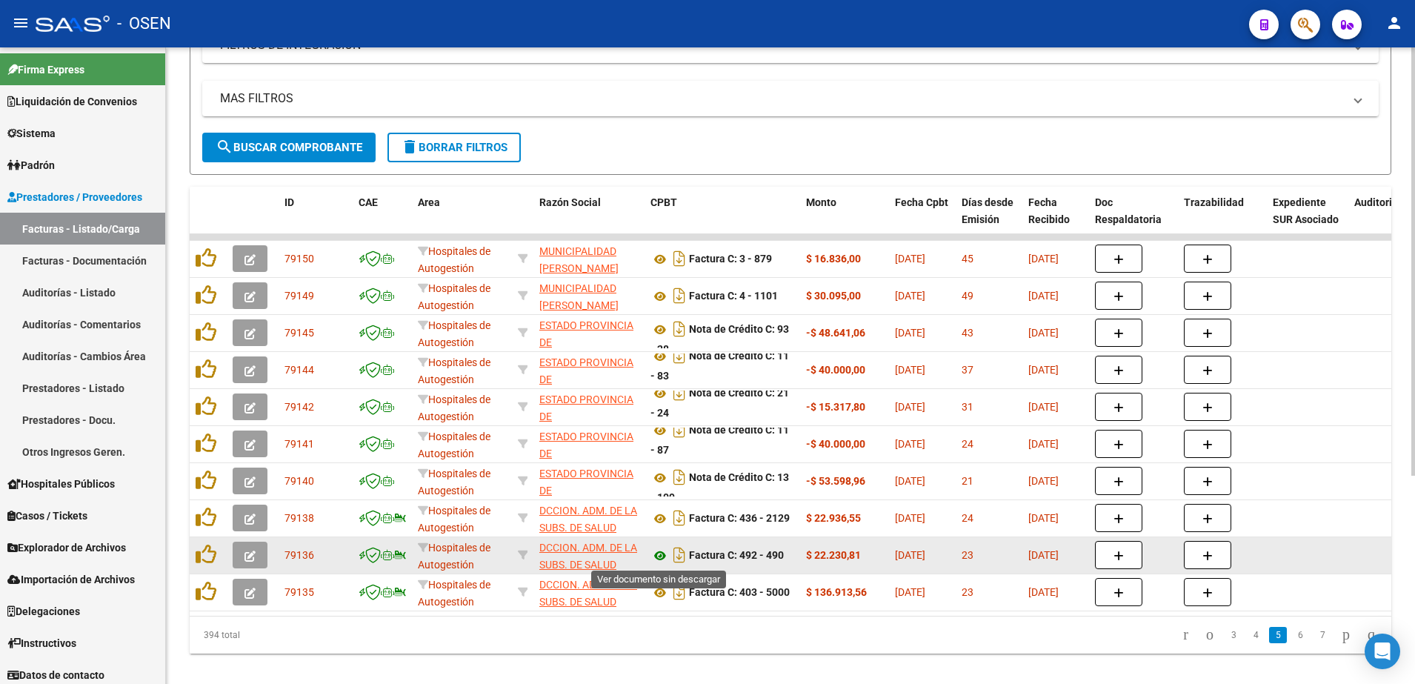
click at [661, 554] on icon at bounding box center [659, 556] width 19 height 18
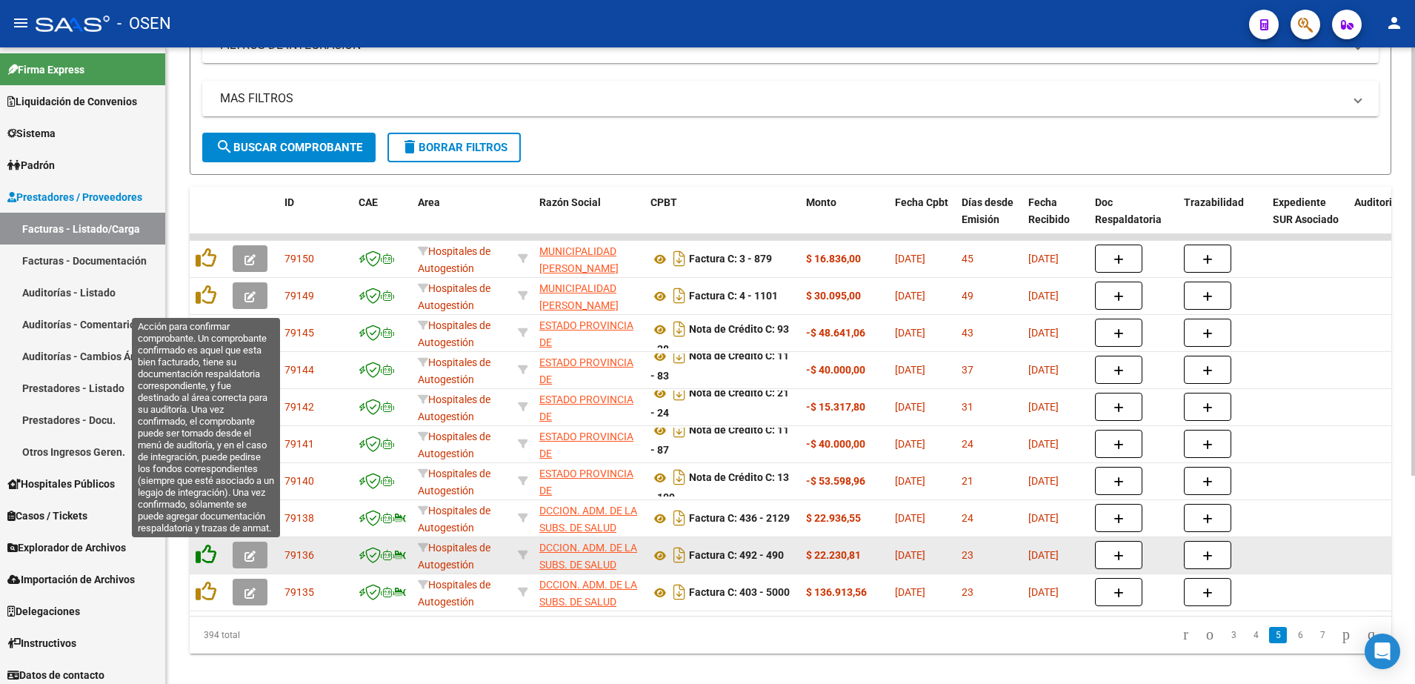
click at [205, 552] on icon at bounding box center [206, 554] width 21 height 21
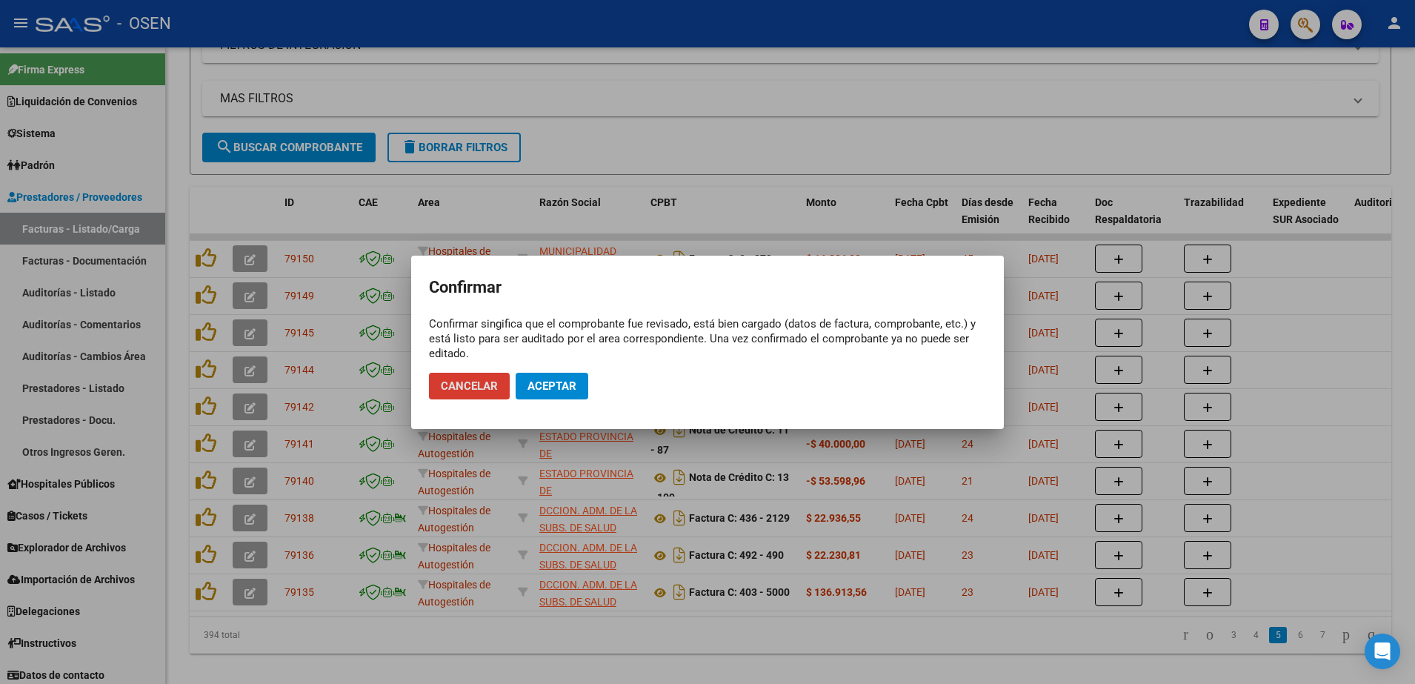
click at [543, 393] on button "Aceptar" at bounding box center [552, 386] width 73 height 27
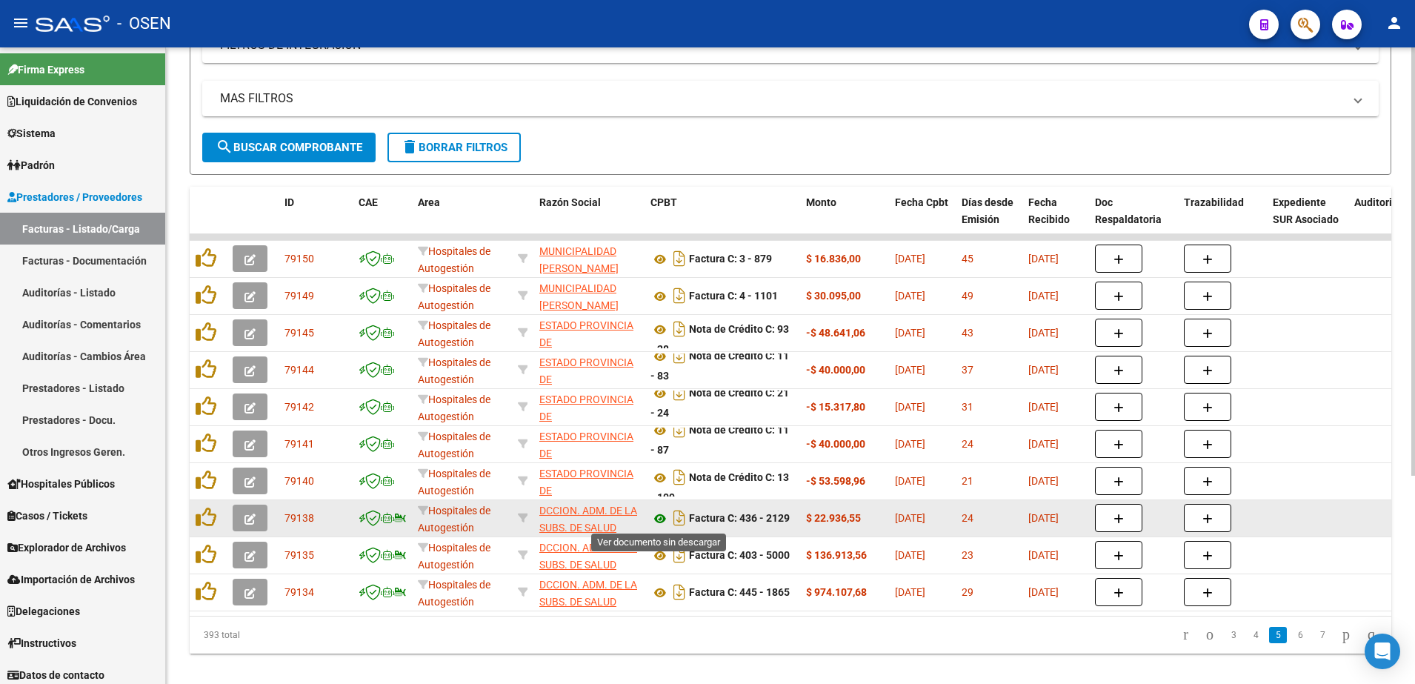
click at [657, 520] on icon at bounding box center [659, 519] width 19 height 18
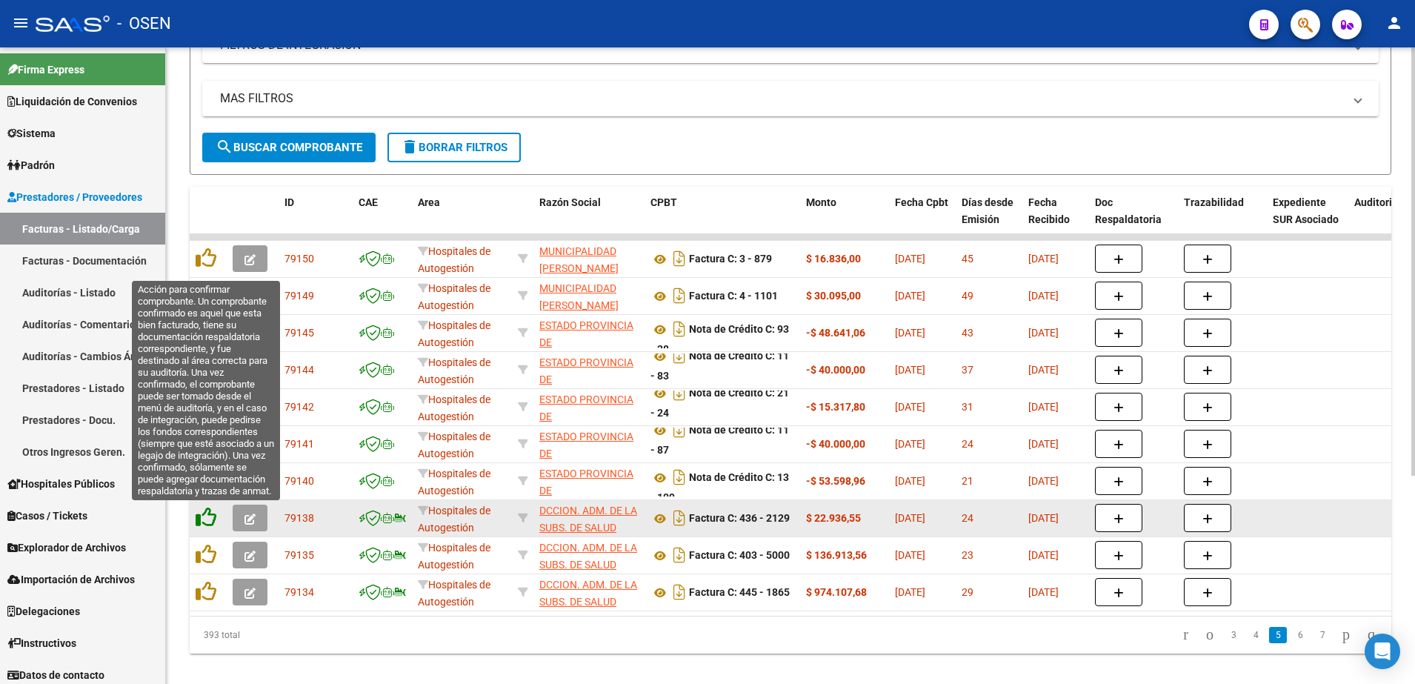
click at [200, 520] on icon at bounding box center [206, 517] width 21 height 21
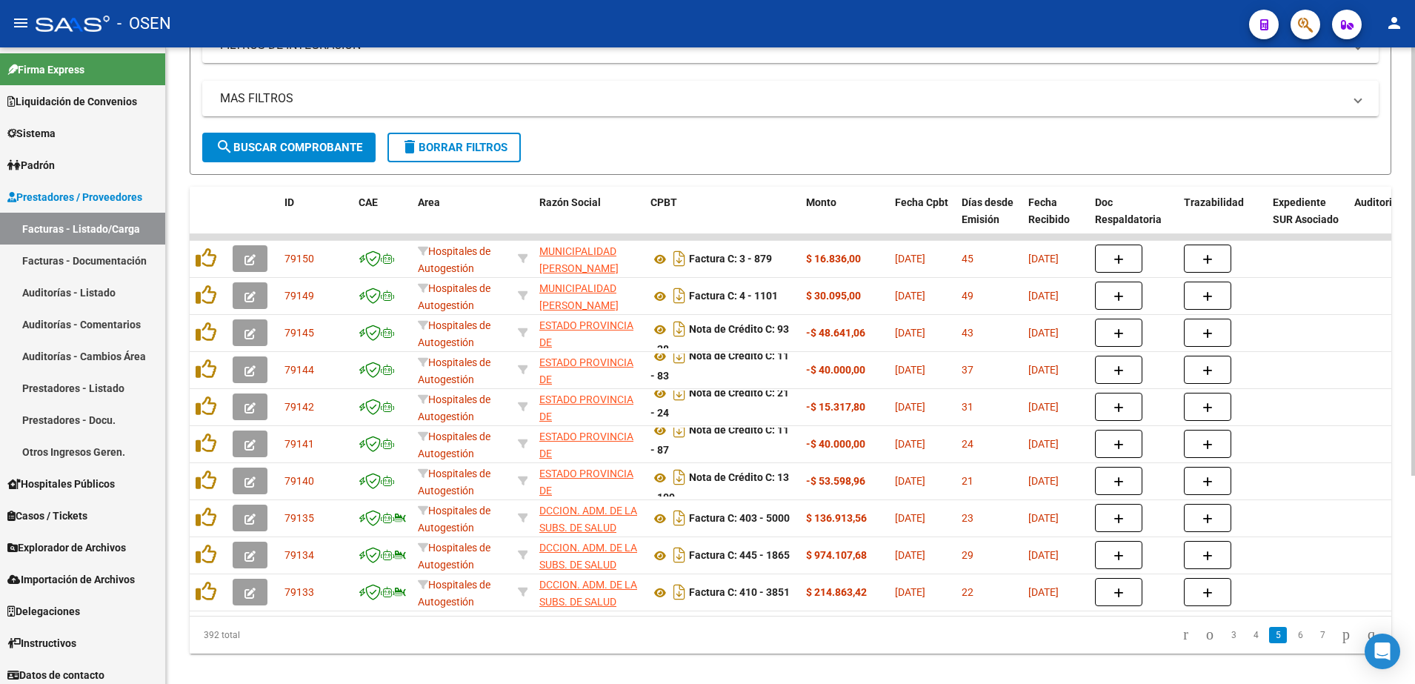
click at [296, 148] on span "search Buscar Comprobante" at bounding box center [289, 147] width 147 height 13
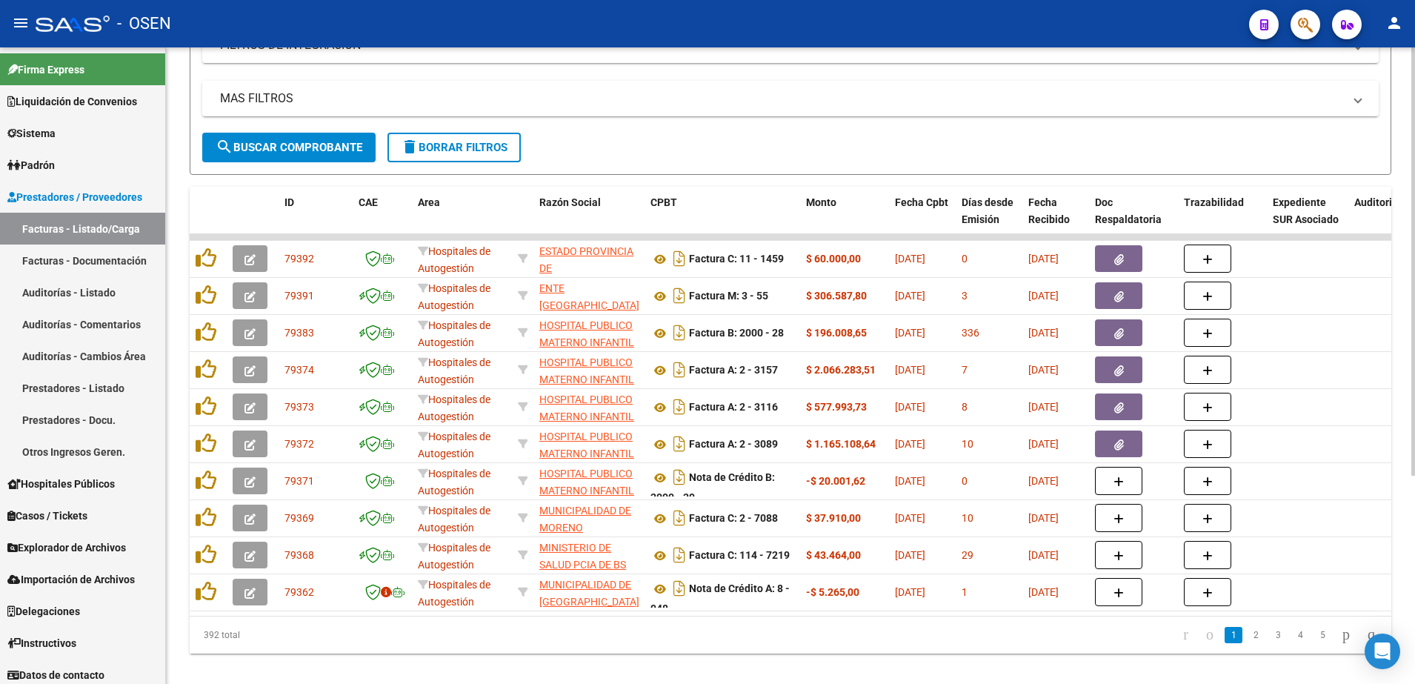
click at [336, 135] on button "search Buscar Comprobante" at bounding box center [288, 148] width 173 height 30
click at [1247, 643] on link "2" at bounding box center [1256, 635] width 18 height 16
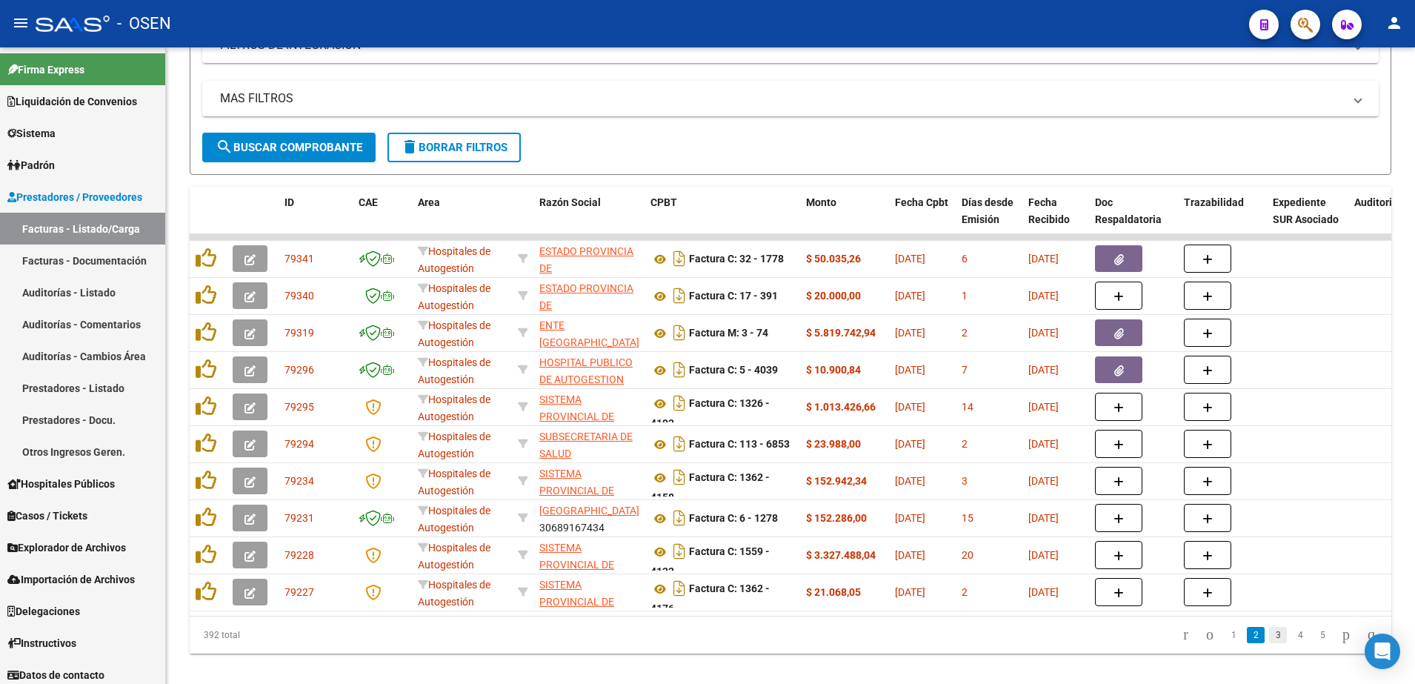
click at [1269, 643] on link "3" at bounding box center [1278, 635] width 18 height 16
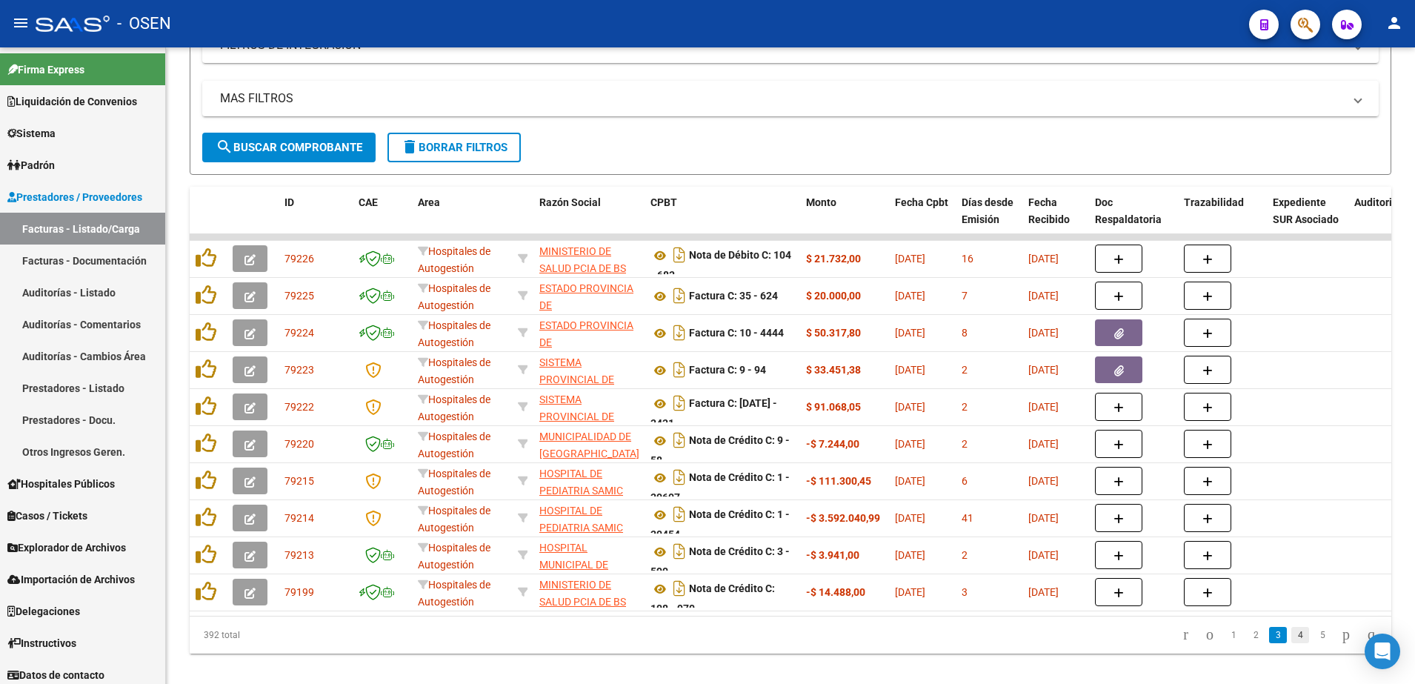
click at [1291, 643] on link "4" at bounding box center [1300, 635] width 18 height 16
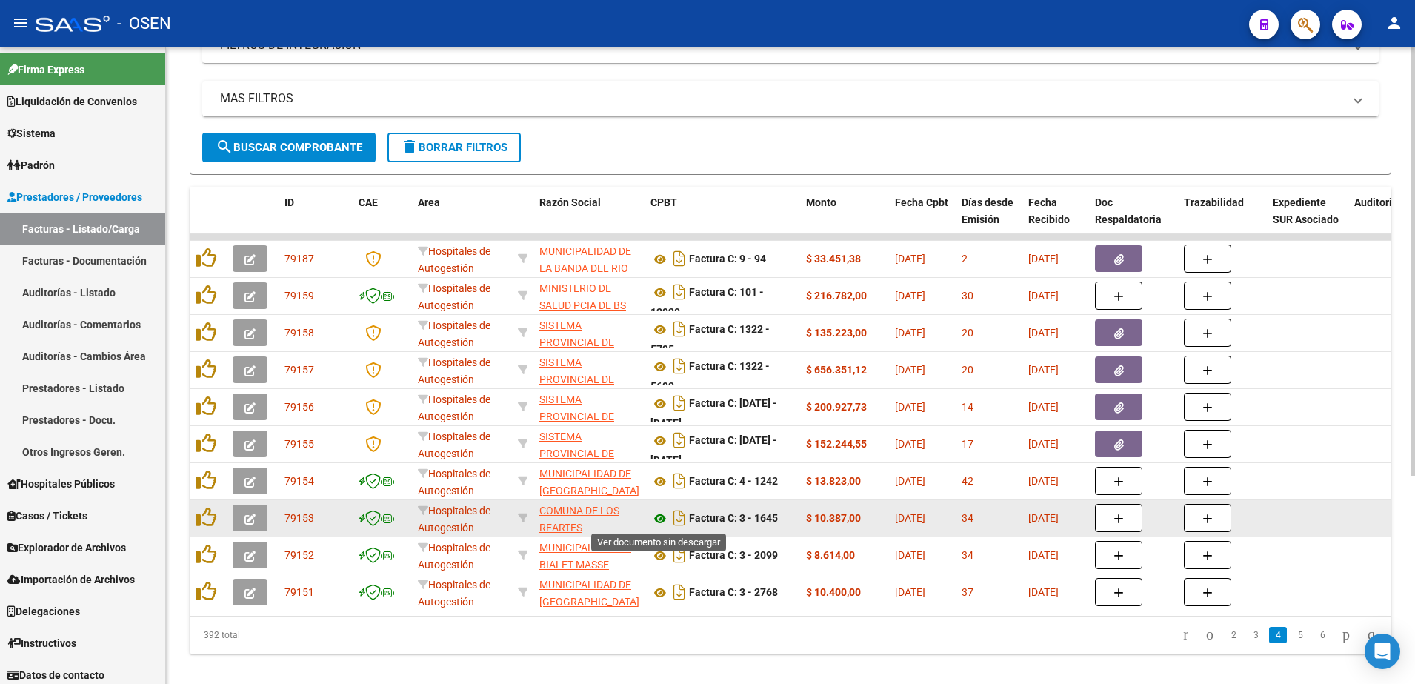
click at [654, 521] on icon at bounding box center [659, 519] width 19 height 18
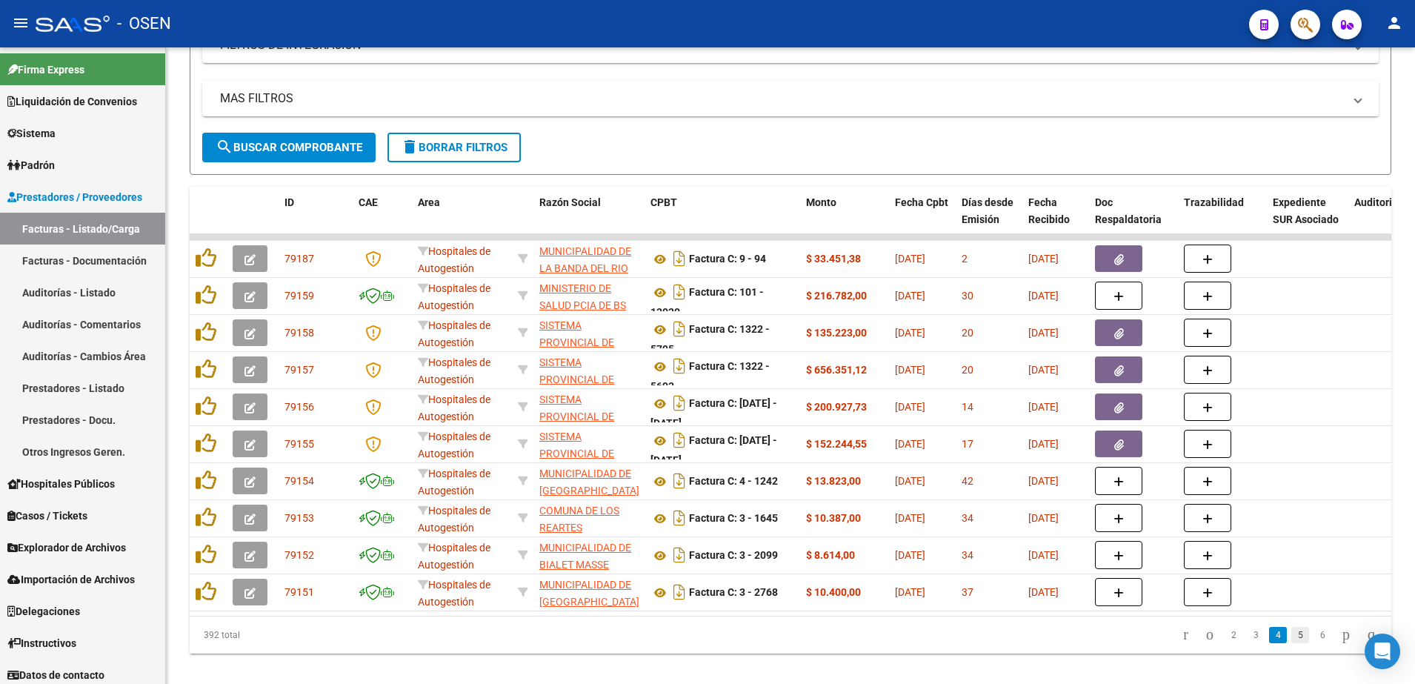
click at [1291, 643] on link "5" at bounding box center [1300, 635] width 18 height 16
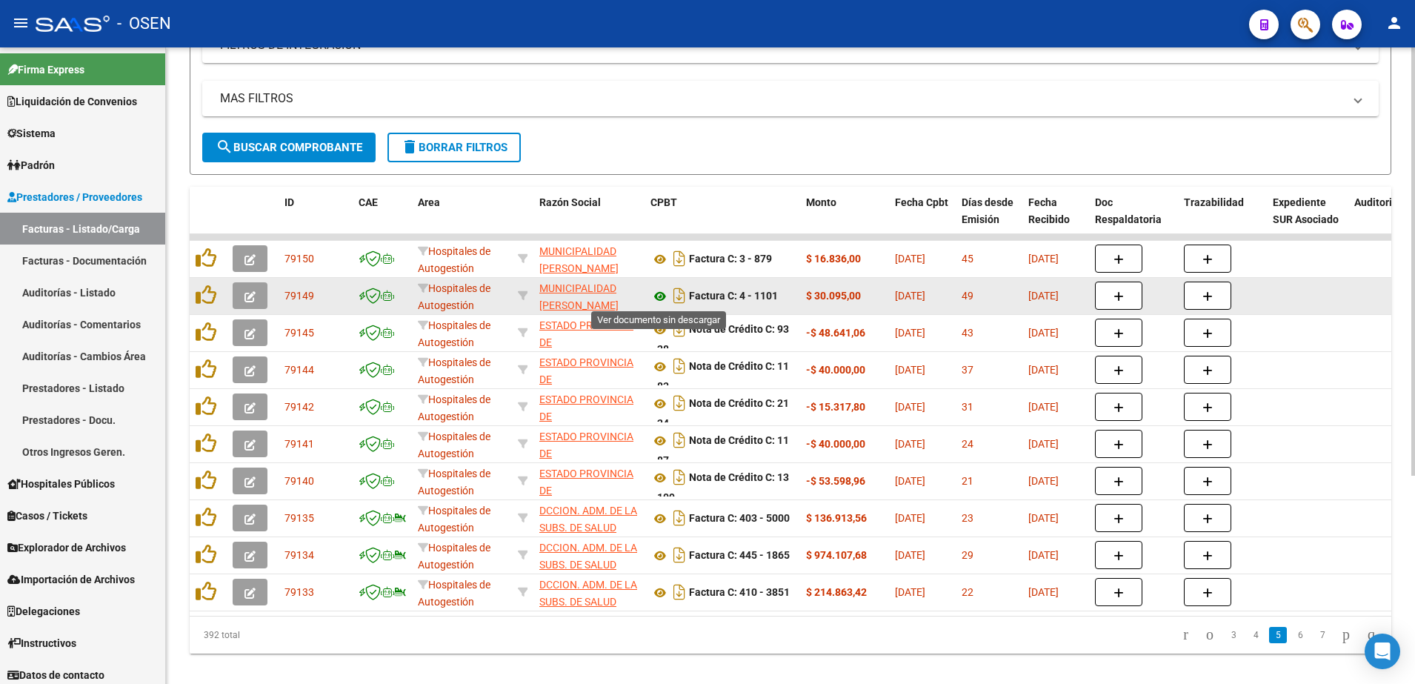
click at [658, 298] on icon at bounding box center [659, 296] width 19 height 18
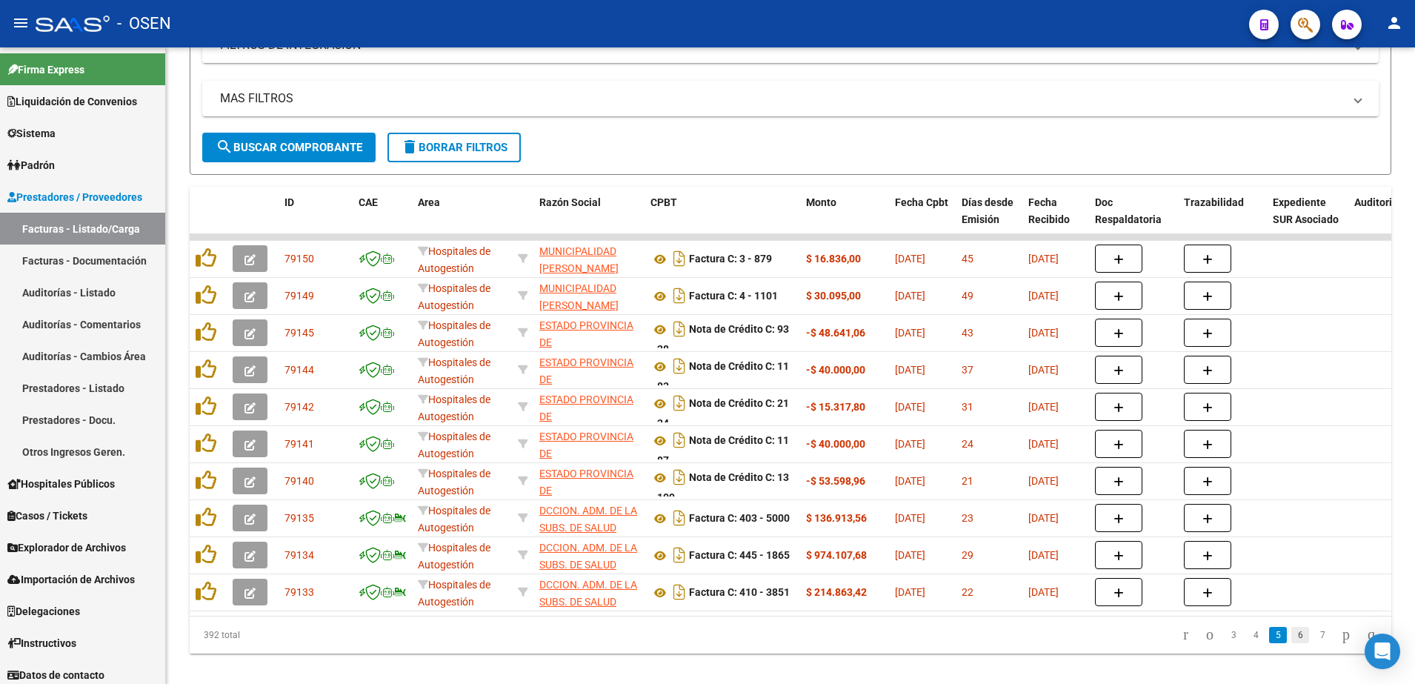
click at [1291, 643] on link "6" at bounding box center [1300, 635] width 18 height 16
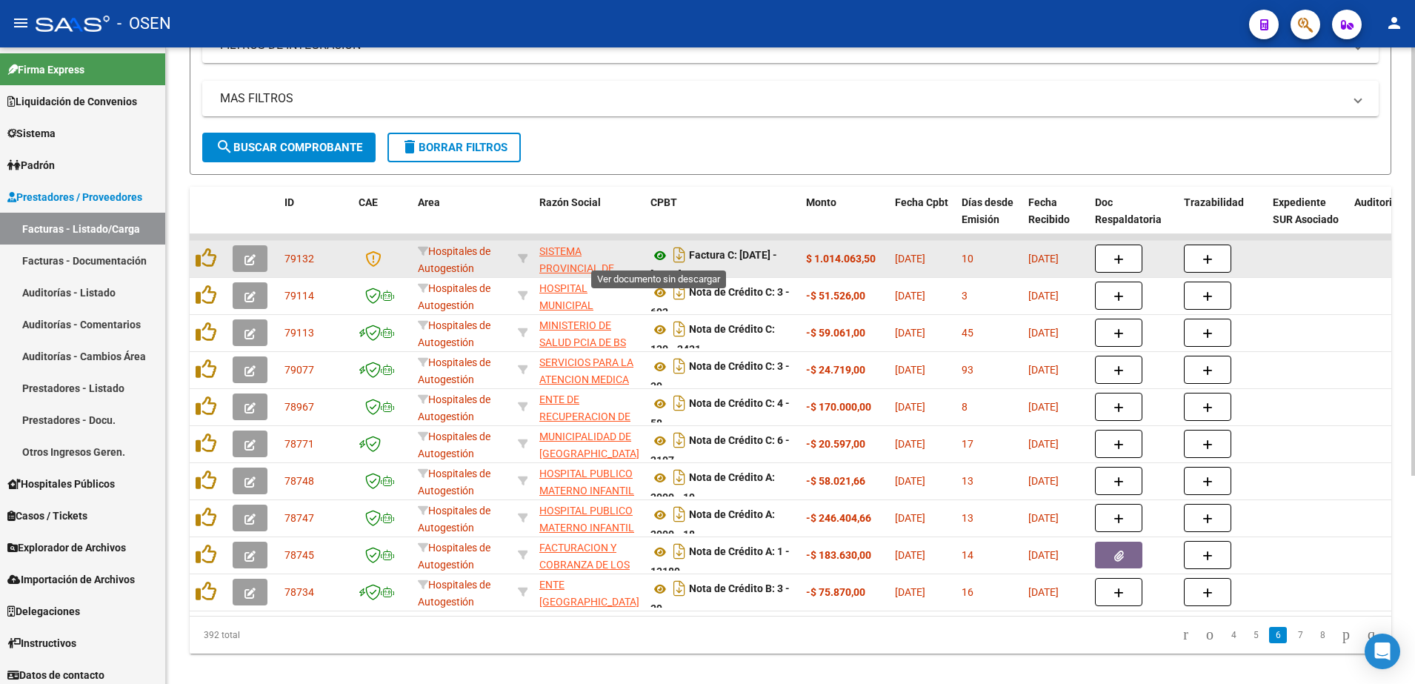
click at [655, 252] on icon at bounding box center [659, 256] width 19 height 18
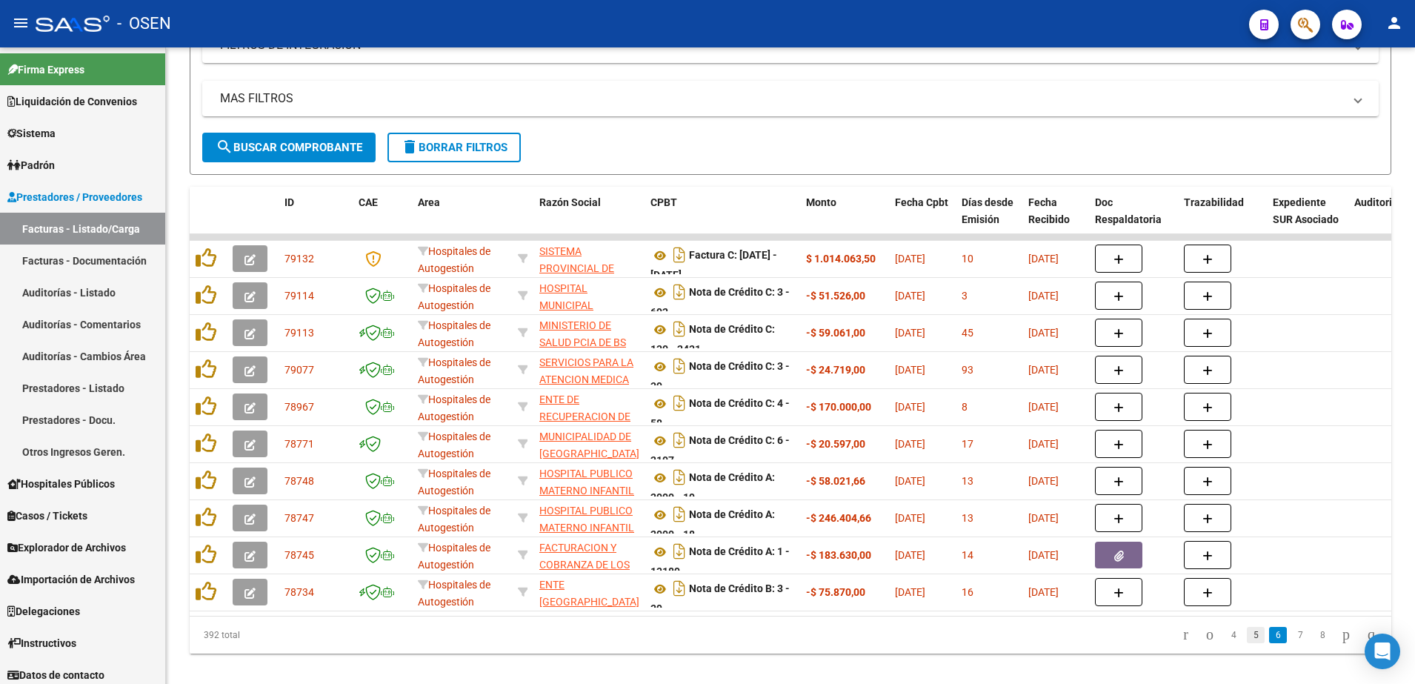
click at [1247, 643] on link "5" at bounding box center [1256, 635] width 18 height 16
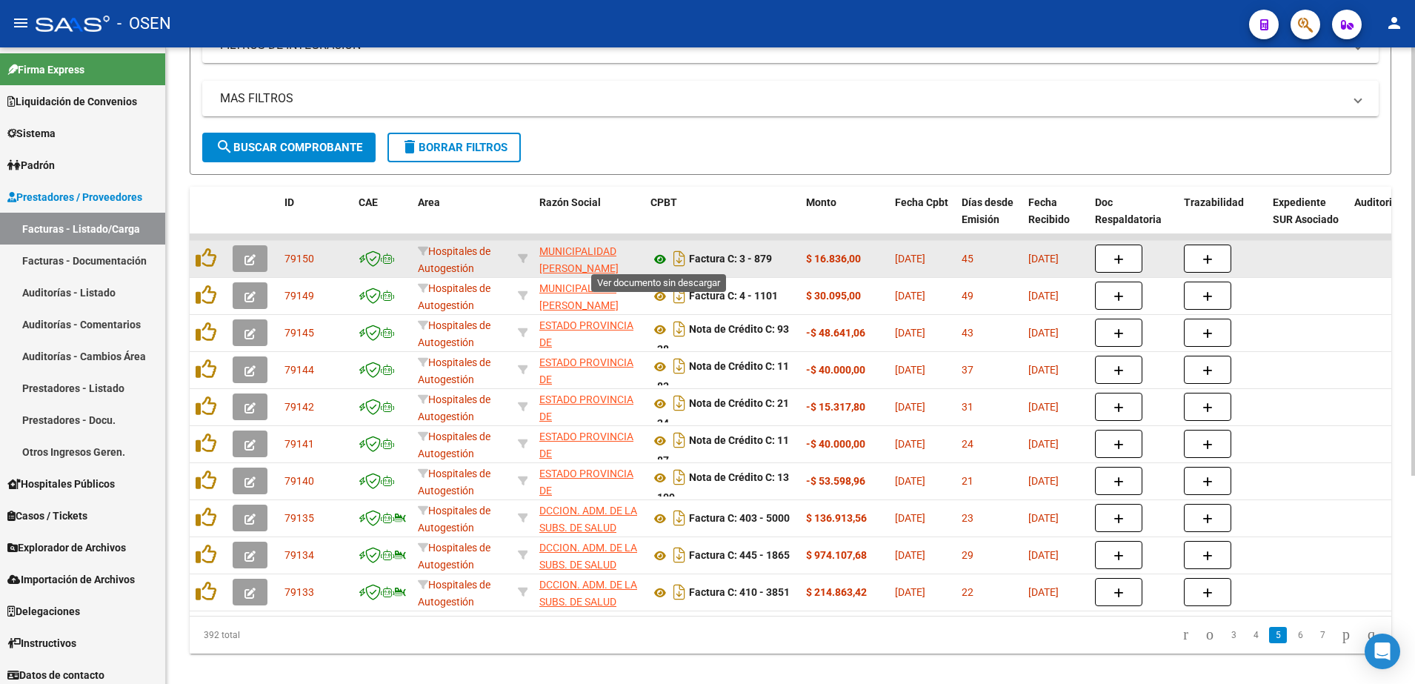
click at [659, 259] on icon at bounding box center [659, 259] width 19 height 18
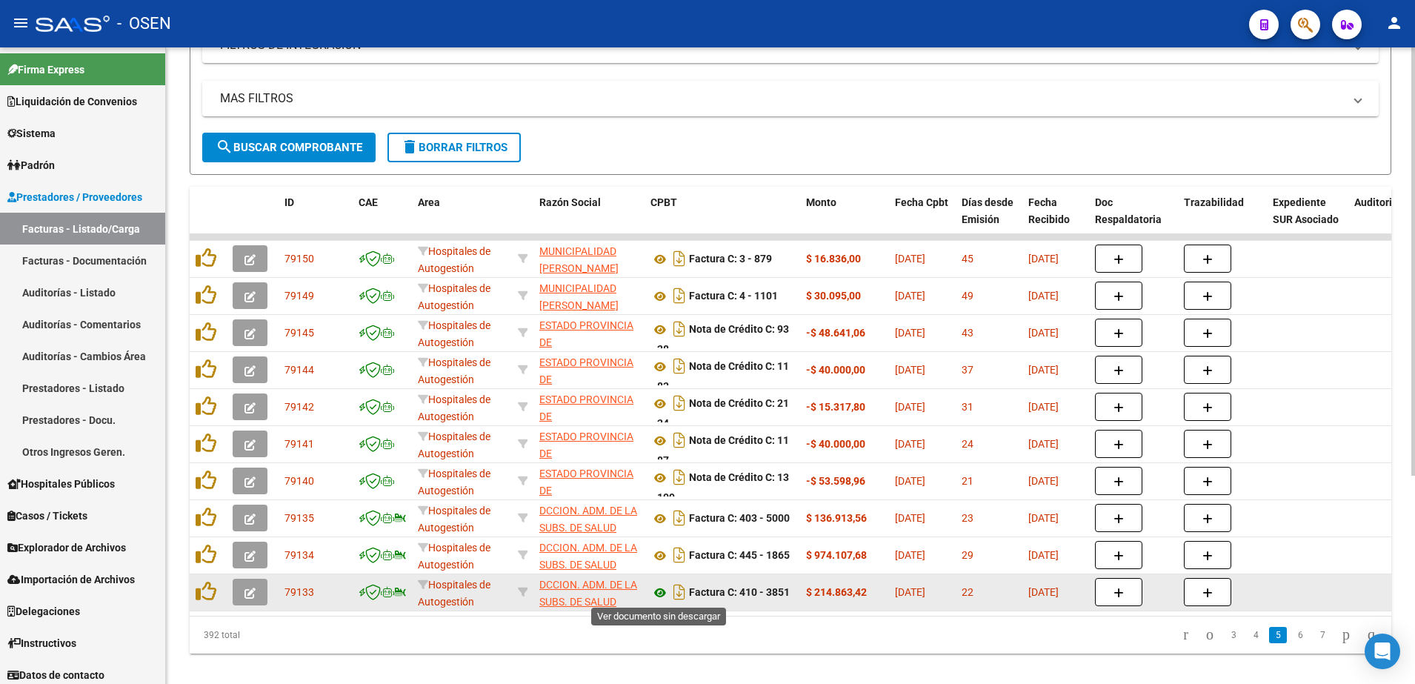
click at [658, 590] on icon at bounding box center [659, 593] width 19 height 18
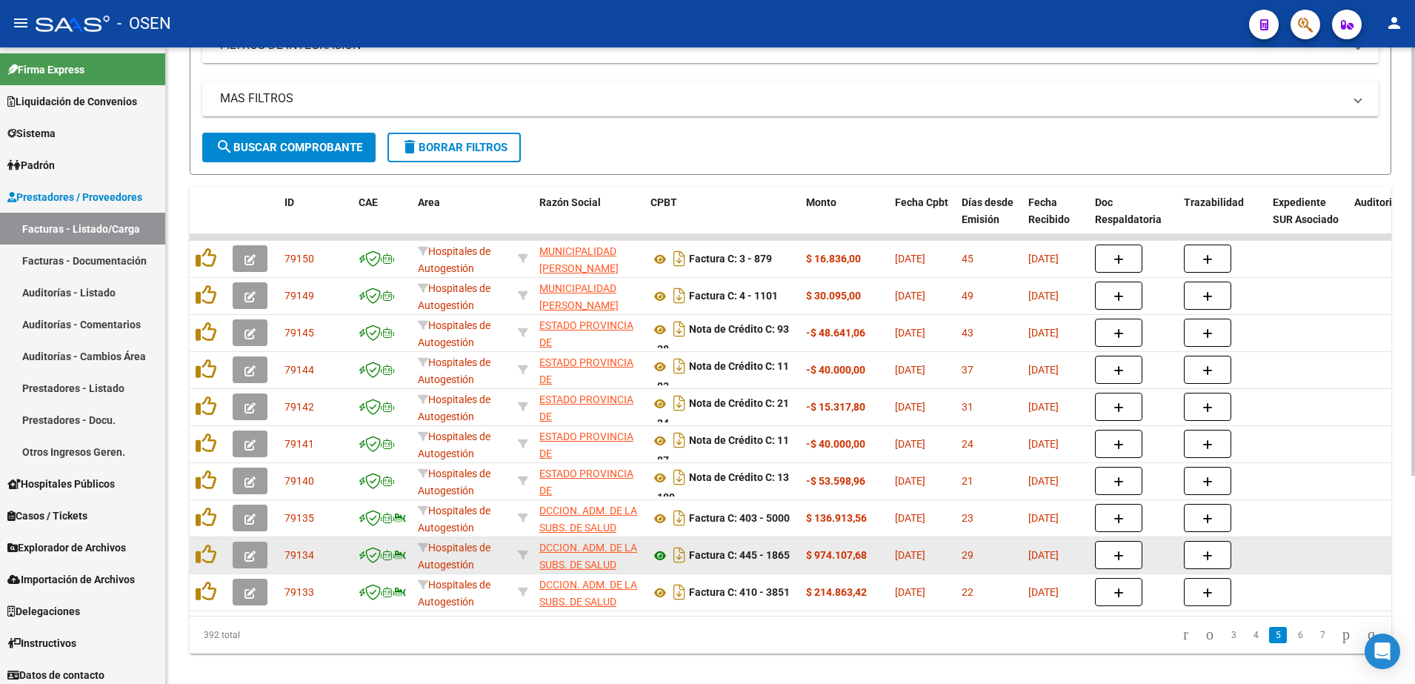
click at [654, 553] on icon at bounding box center [659, 556] width 19 height 18
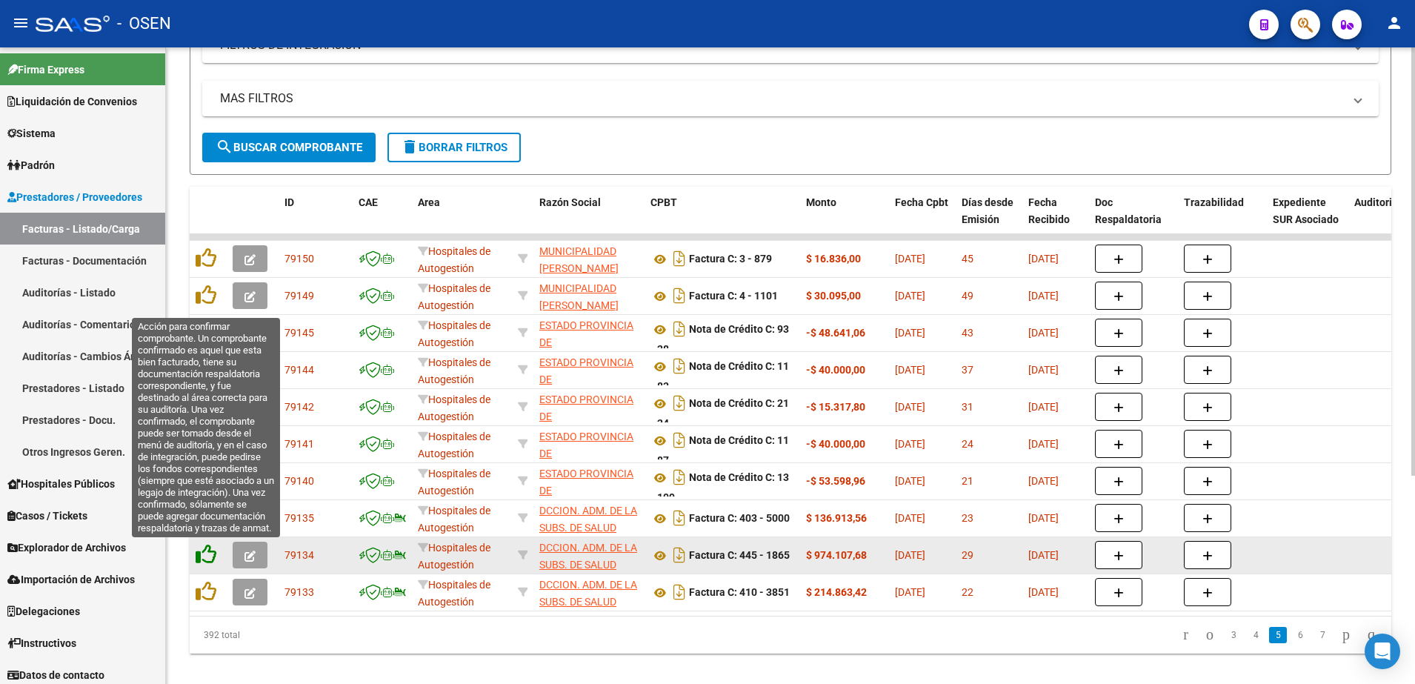
click at [211, 549] on icon at bounding box center [206, 554] width 21 height 21
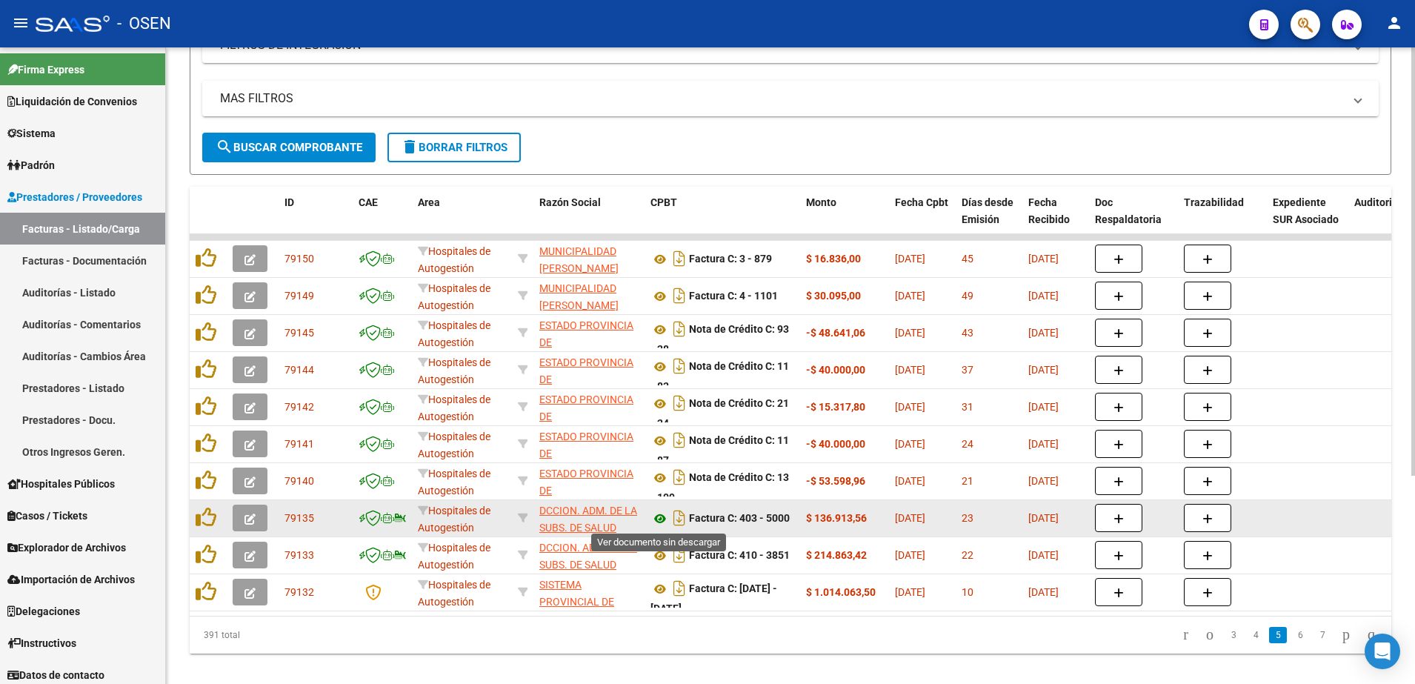
click at [659, 510] on icon at bounding box center [659, 519] width 19 height 18
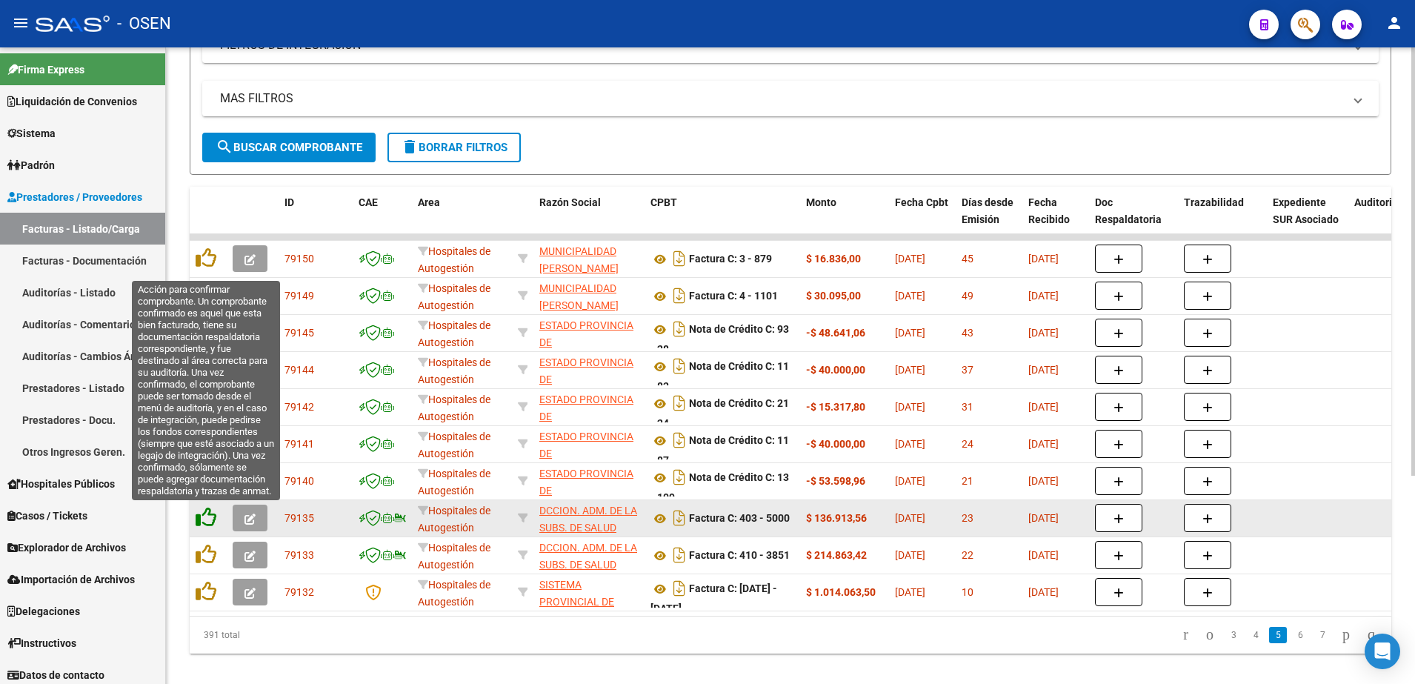
click at [204, 513] on icon at bounding box center [206, 517] width 21 height 21
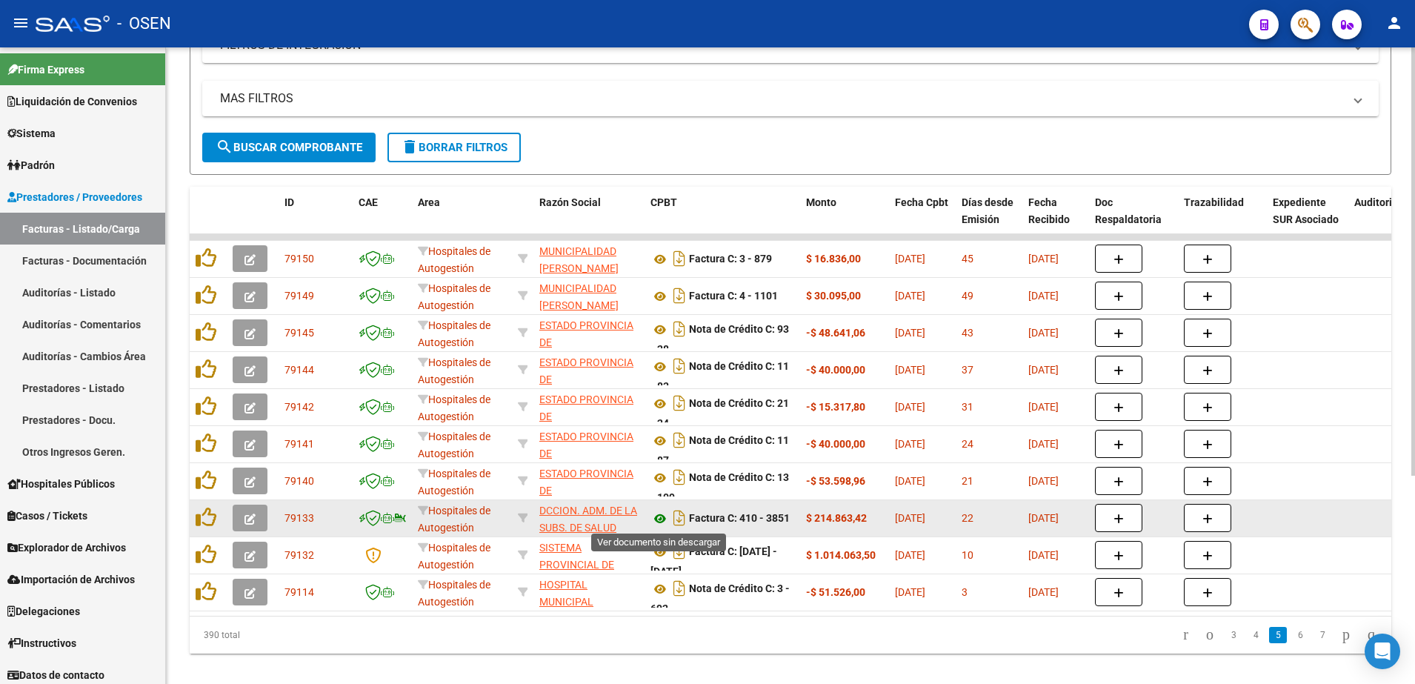
click at [659, 516] on icon at bounding box center [659, 519] width 19 height 18
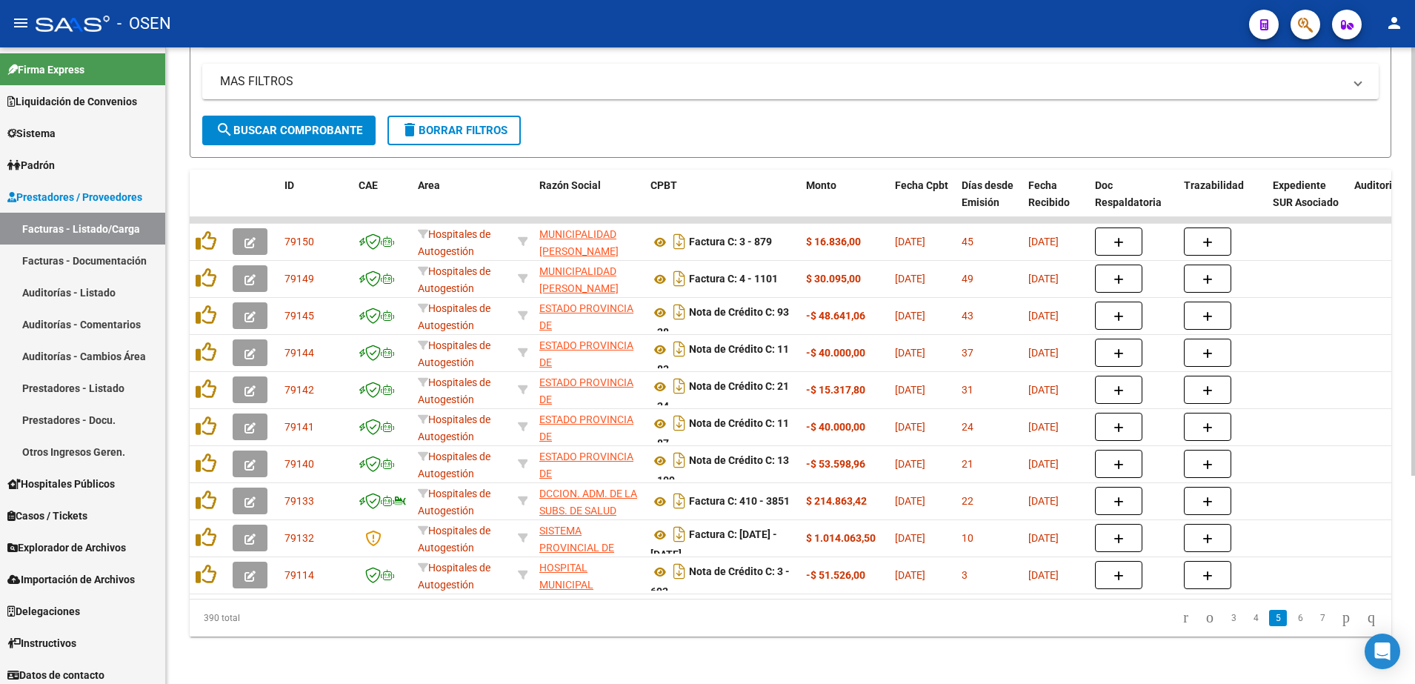
scroll to position [309, 0]
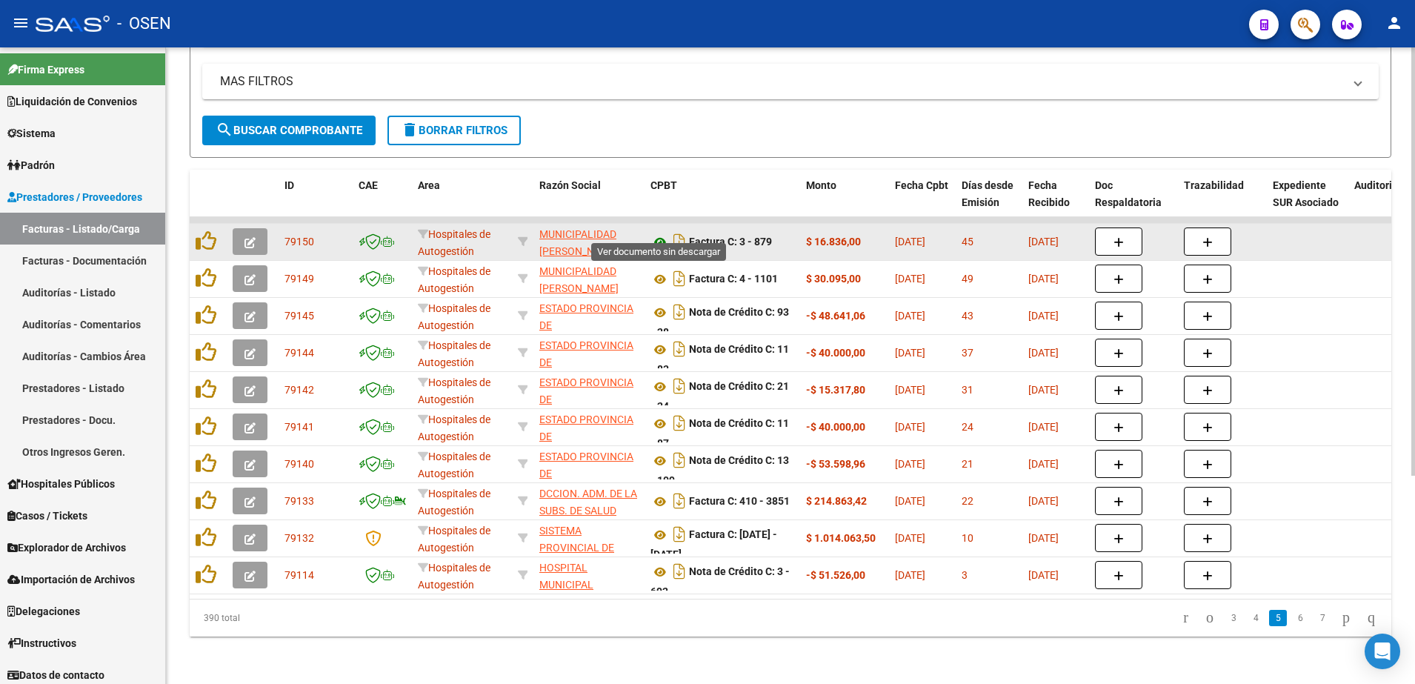
click at [653, 233] on icon at bounding box center [659, 242] width 19 height 18
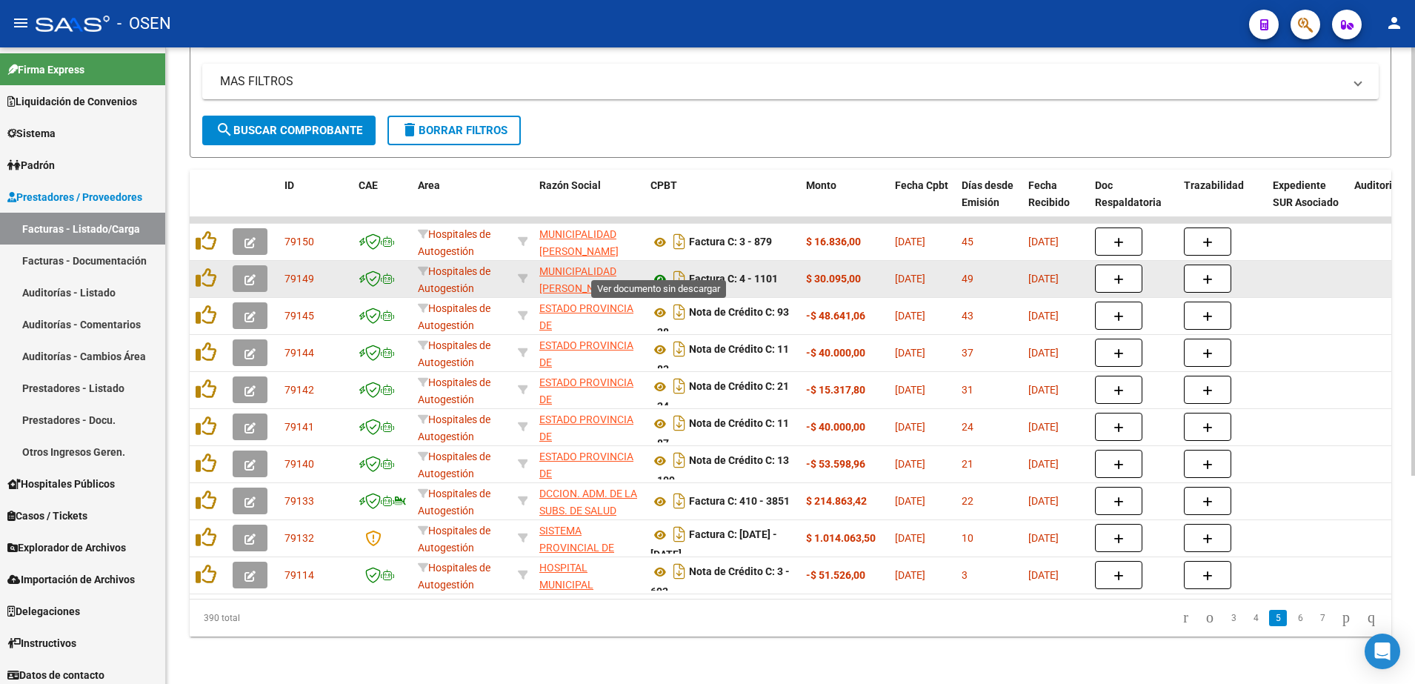
click at [661, 270] on icon at bounding box center [659, 279] width 19 height 18
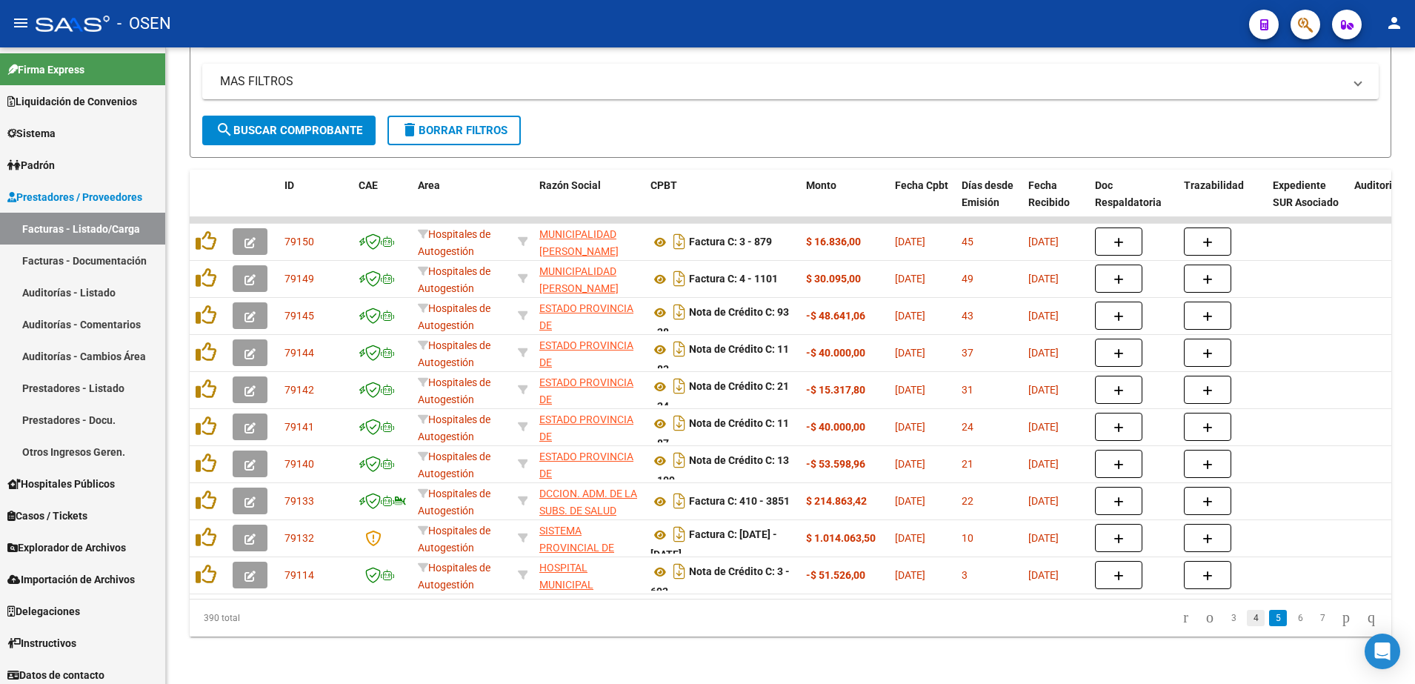
click at [1247, 616] on link "4" at bounding box center [1256, 618] width 18 height 16
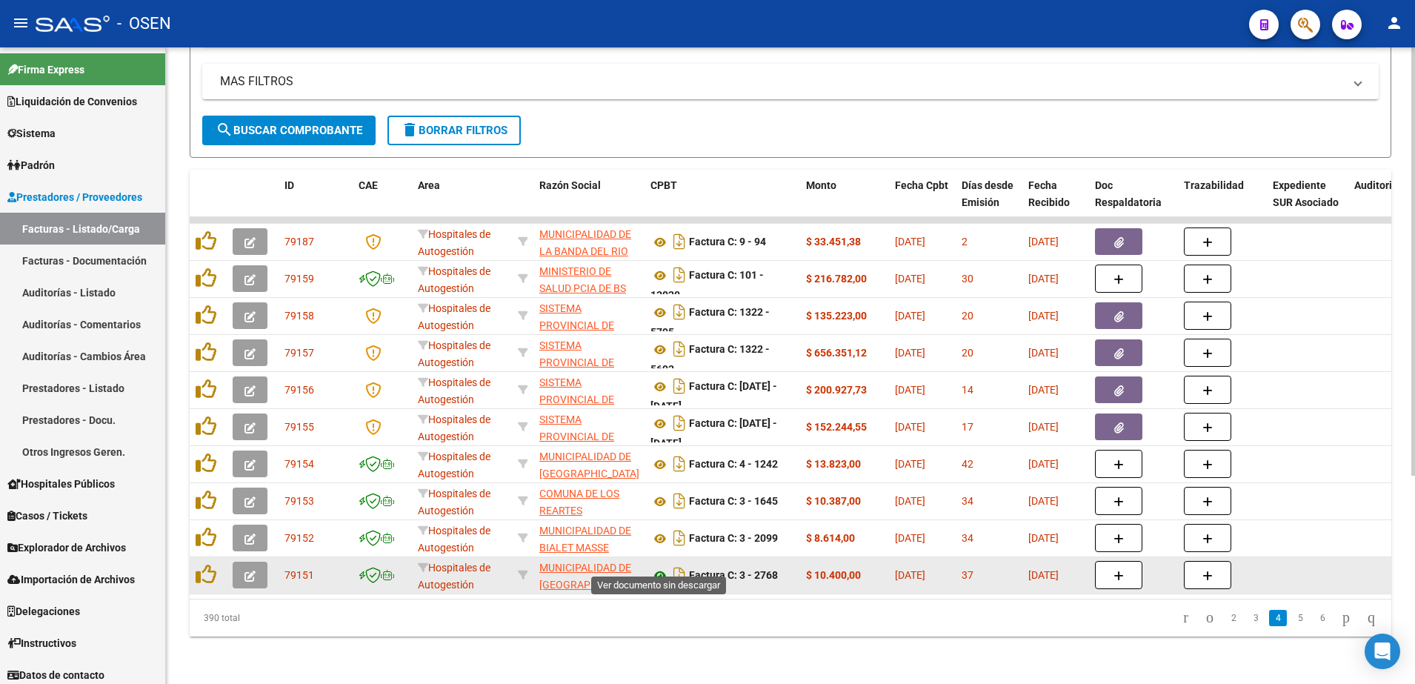
click at [659, 567] on icon at bounding box center [659, 576] width 19 height 18
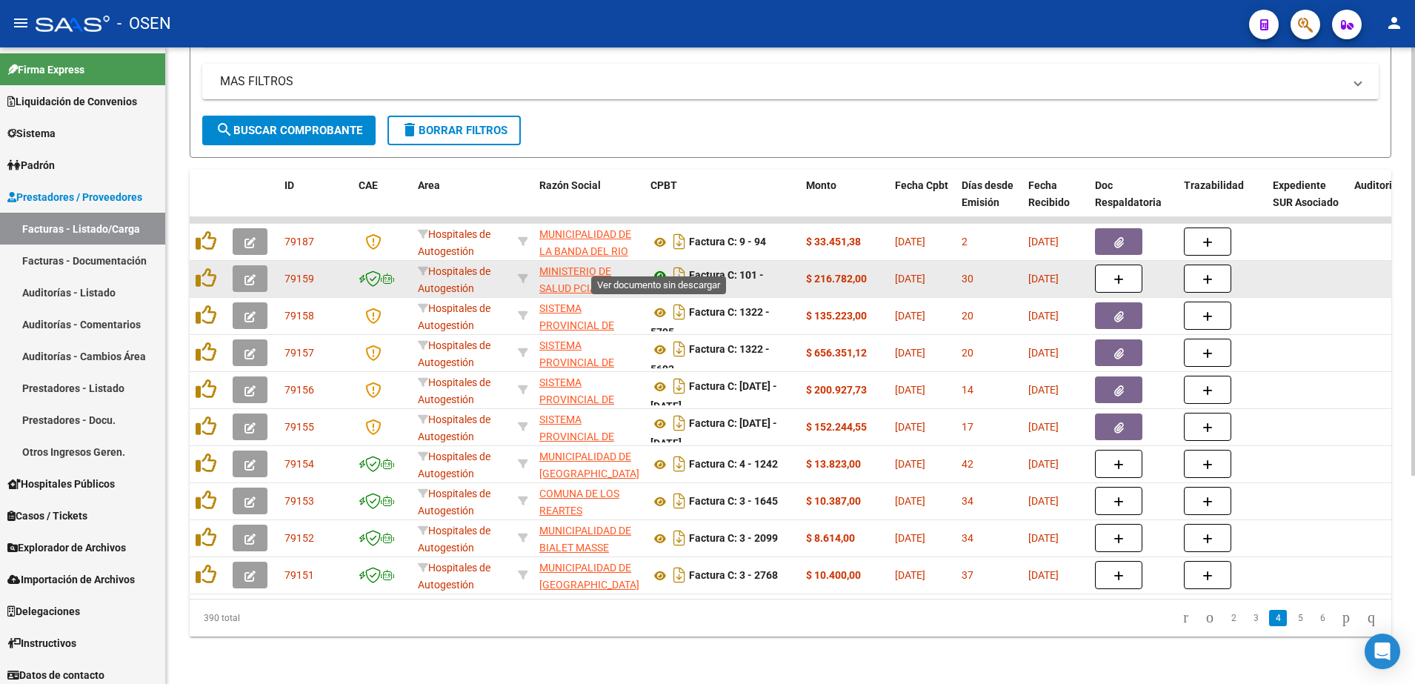
click at [659, 269] on icon at bounding box center [659, 276] width 19 height 18
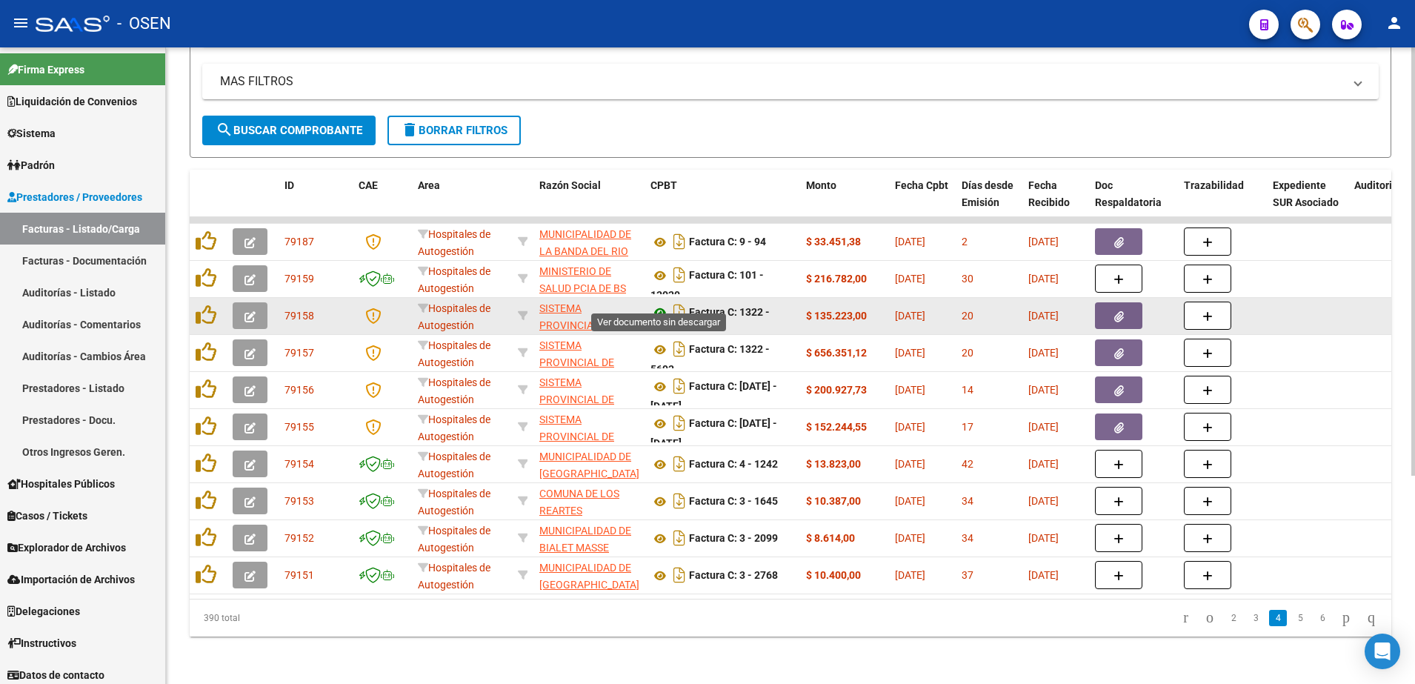
click at [656, 304] on icon at bounding box center [659, 313] width 19 height 18
drag, startPoint x: 737, startPoint y: 299, endPoint x: 742, endPoint y: 307, distance: 9.7
click at [742, 307] on div "Factura C: 1322 - 5795" at bounding box center [722, 314] width 144 height 31
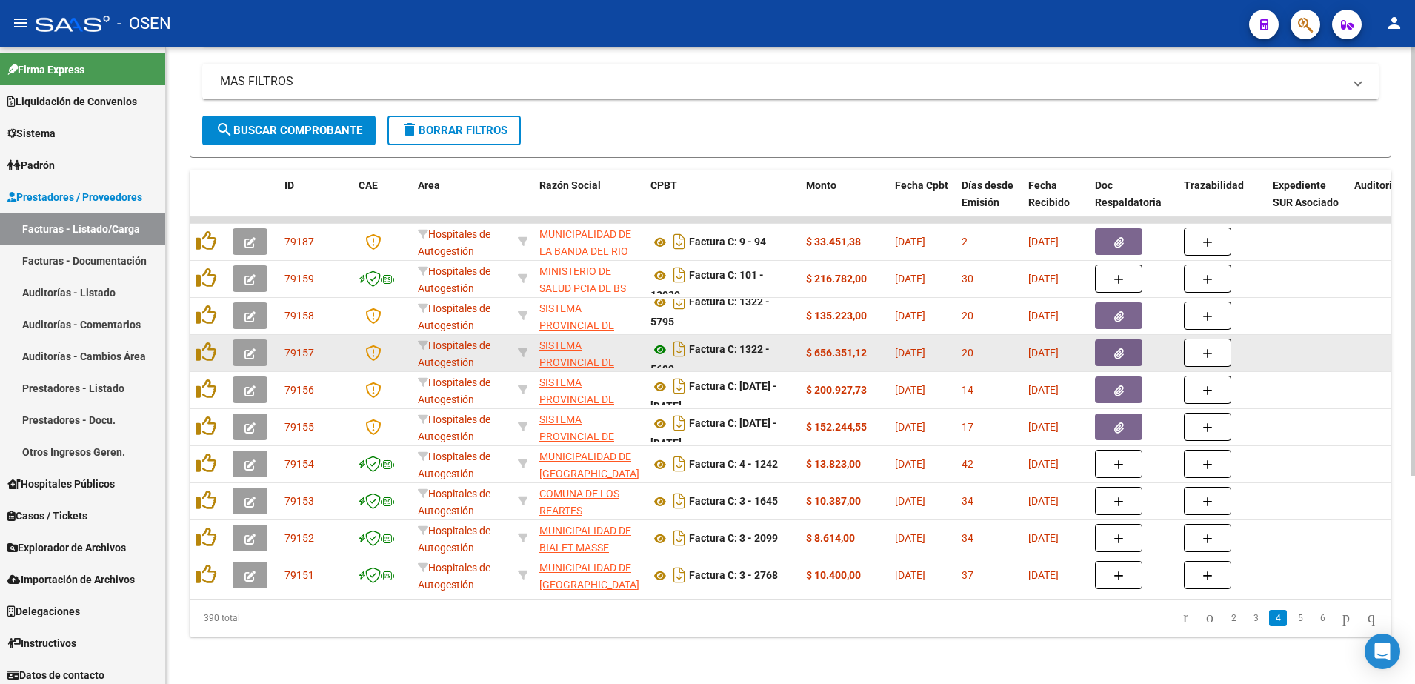
drag, startPoint x: 742, startPoint y: 307, endPoint x: 657, endPoint y: 331, distance: 88.4
click at [657, 341] on icon at bounding box center [659, 350] width 19 height 18
click at [661, 341] on icon at bounding box center [659, 350] width 19 height 18
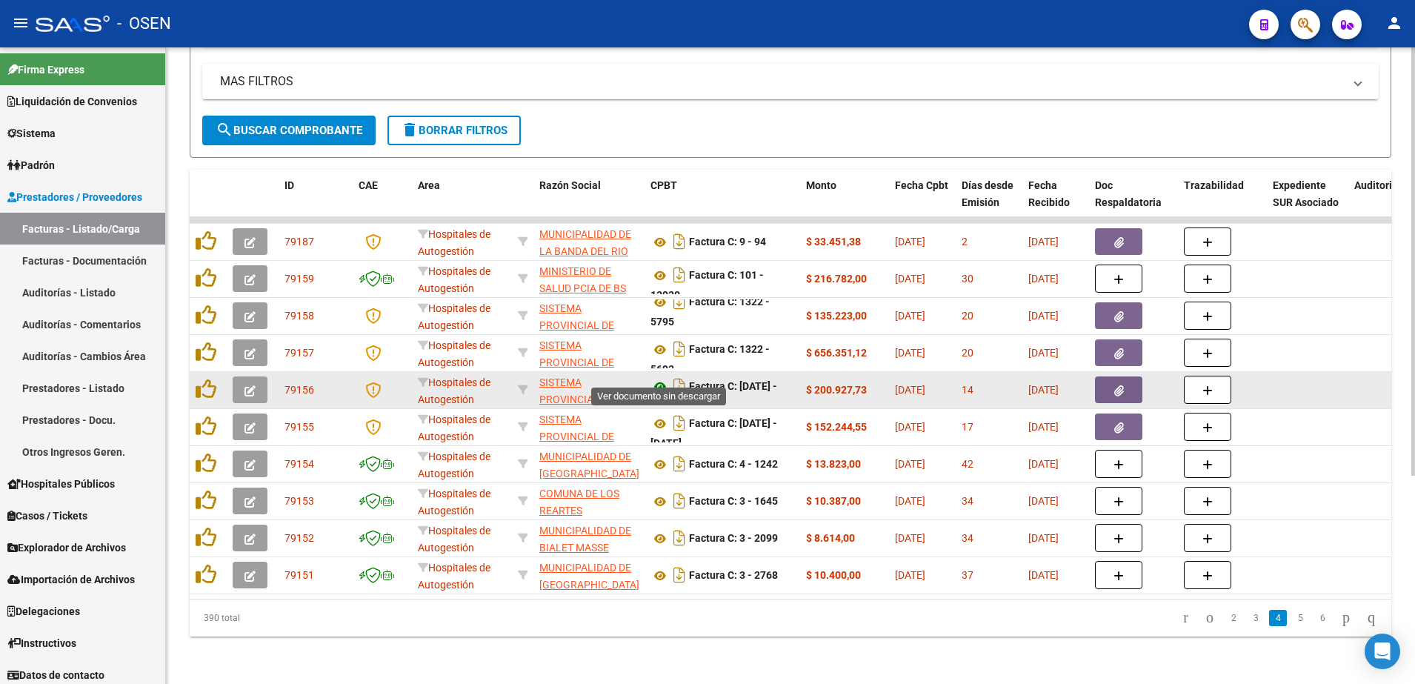
click at [661, 378] on icon at bounding box center [659, 387] width 19 height 18
click at [767, 381] on strong "Factura C: 1499 - 1568" at bounding box center [713, 397] width 127 height 32
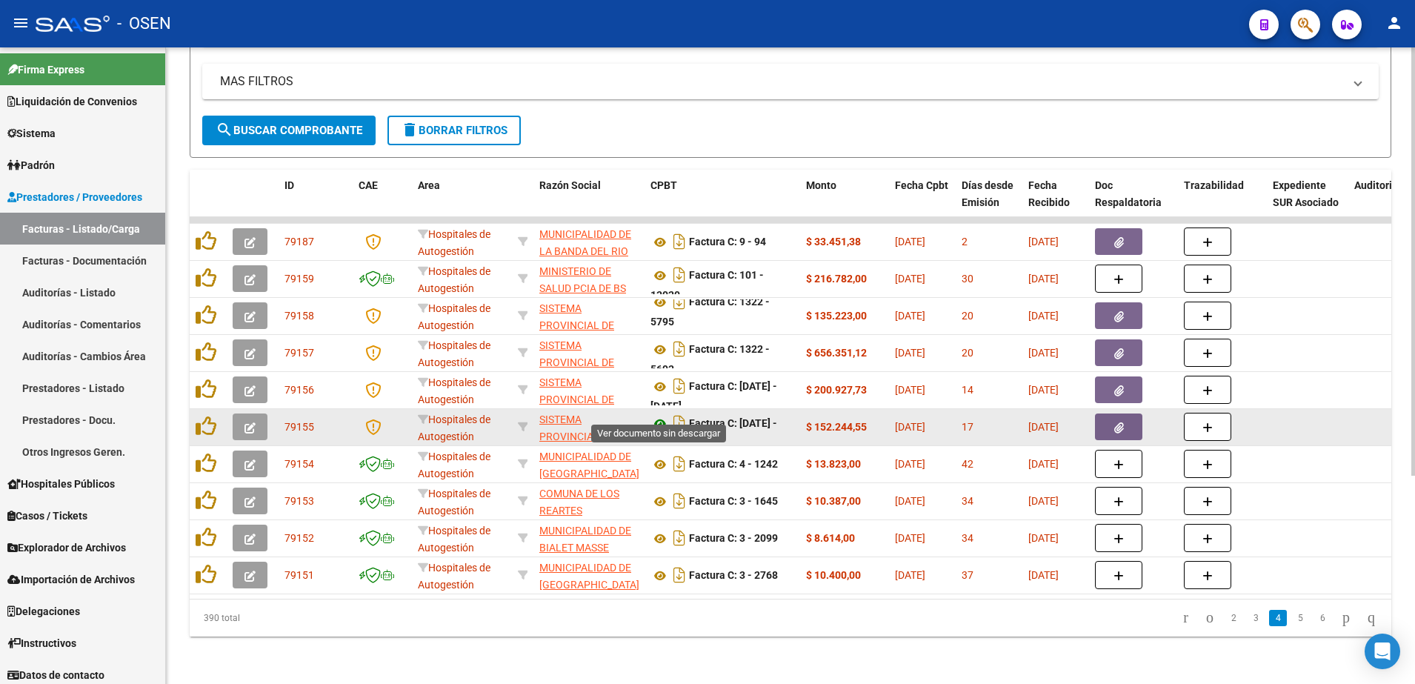
click at [653, 415] on icon at bounding box center [659, 424] width 19 height 18
drag, startPoint x: 747, startPoint y: 410, endPoint x: 769, endPoint y: 422, distance: 25.5
click at [769, 422] on div "Factura C: [DATE] - [DATE]" at bounding box center [722, 426] width 144 height 31
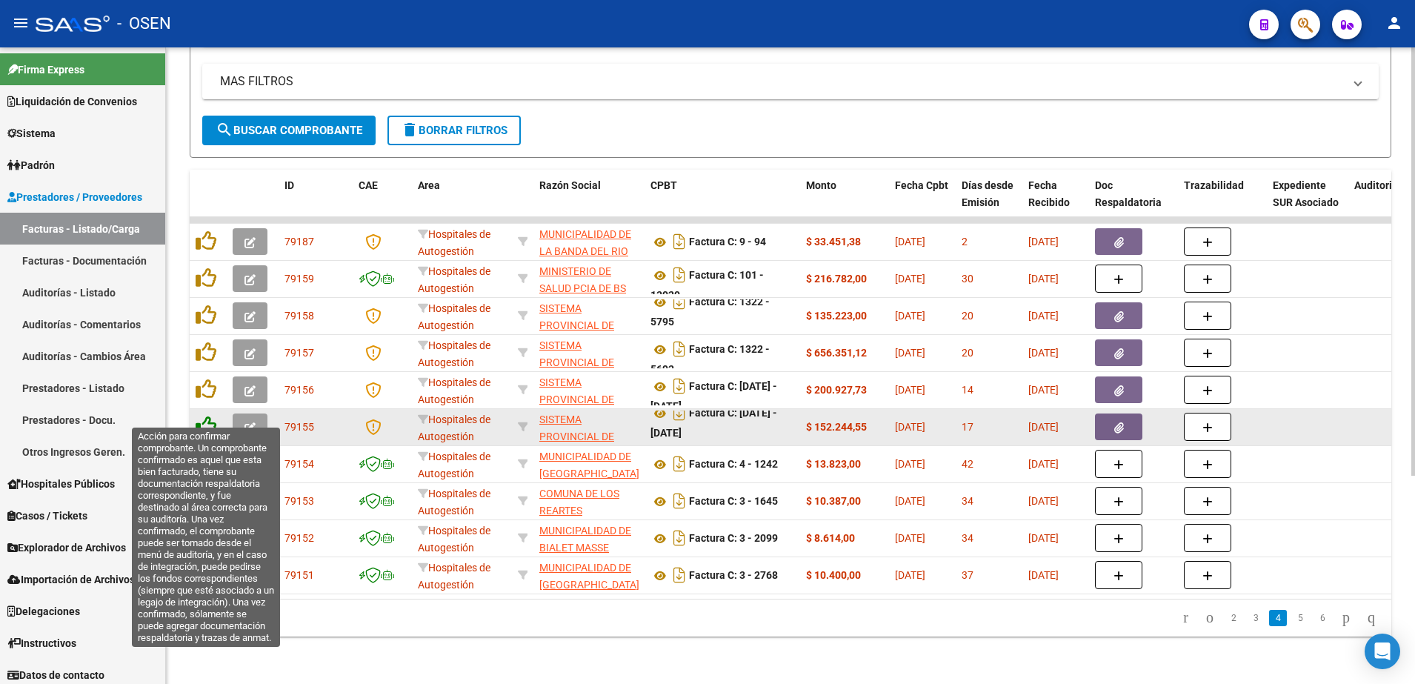
click at [205, 416] on icon at bounding box center [206, 426] width 21 height 21
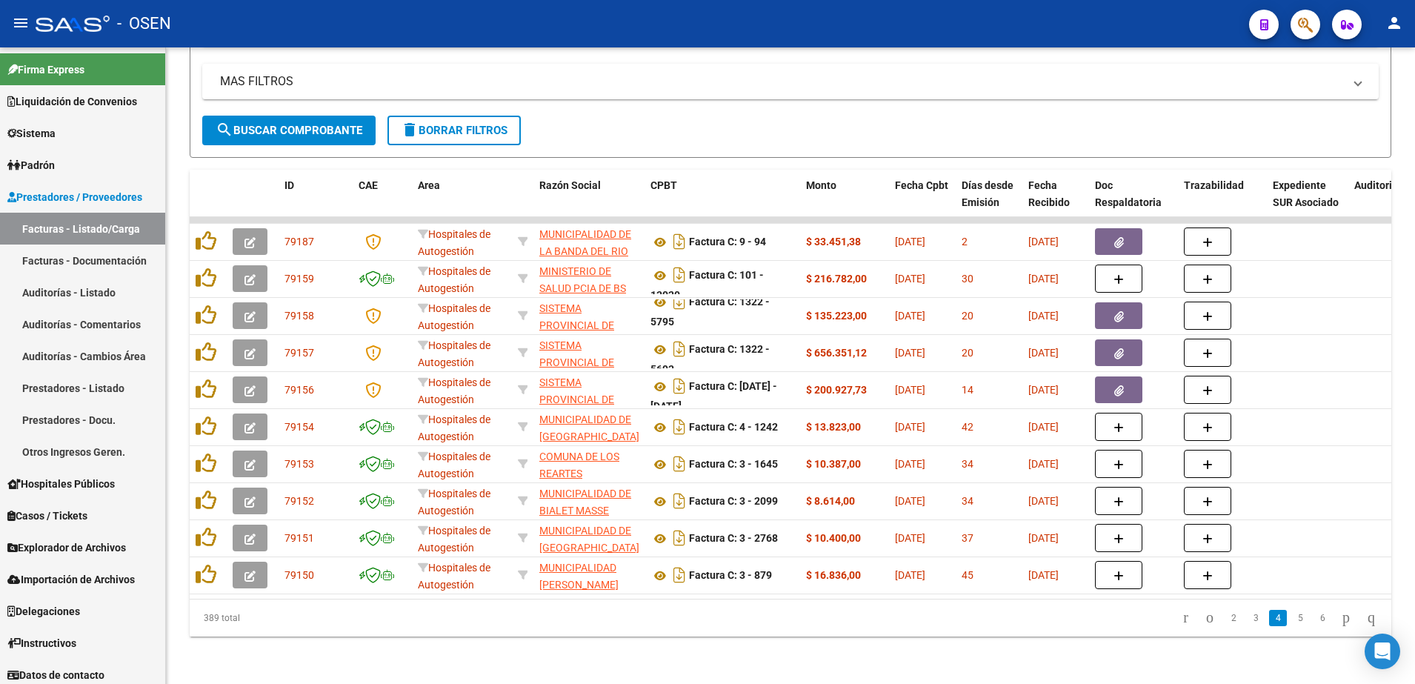
scroll to position [0, 0]
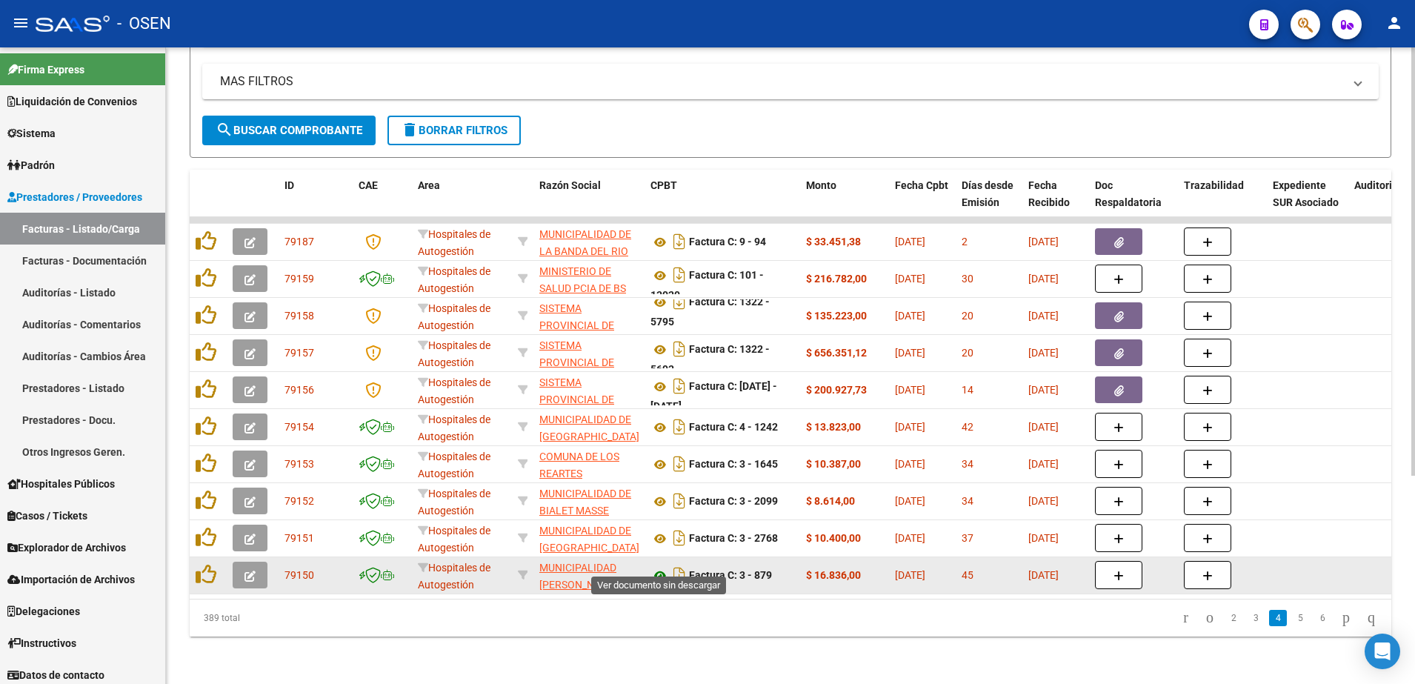
click at [664, 567] on icon at bounding box center [659, 576] width 19 height 18
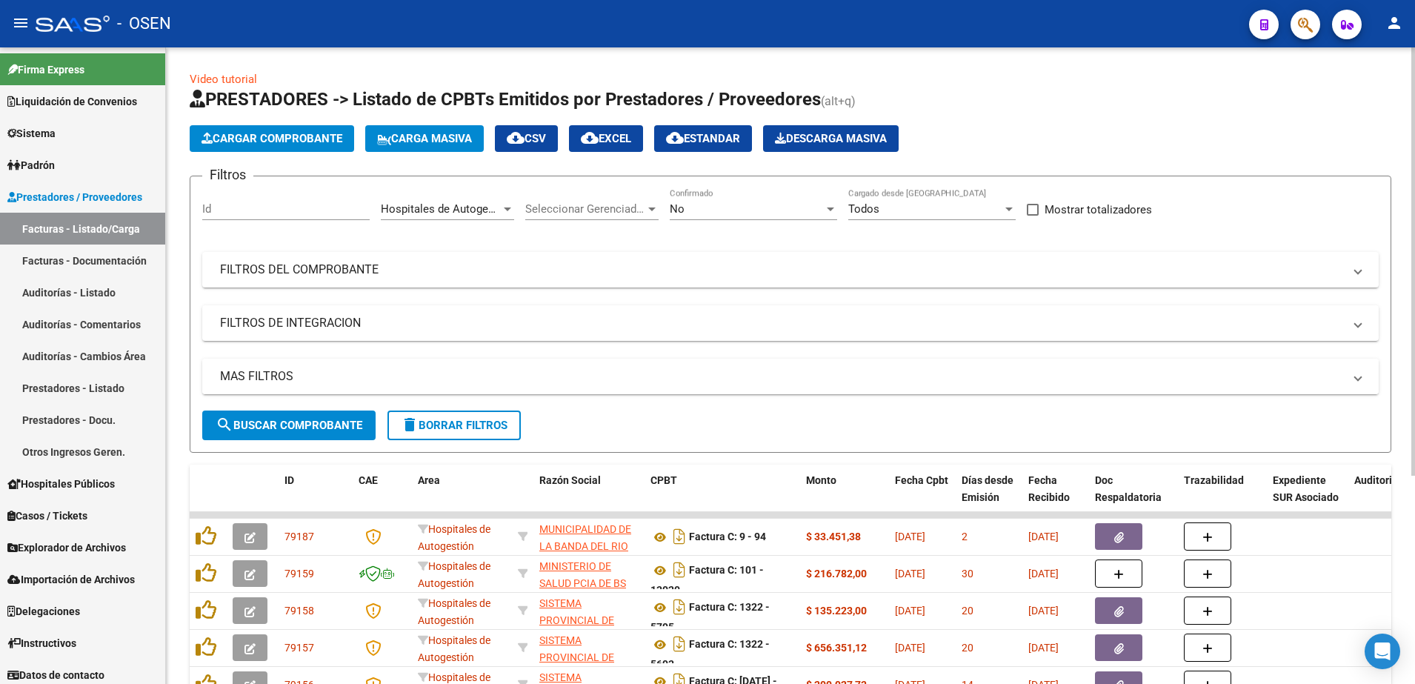
scroll to position [10, 0]
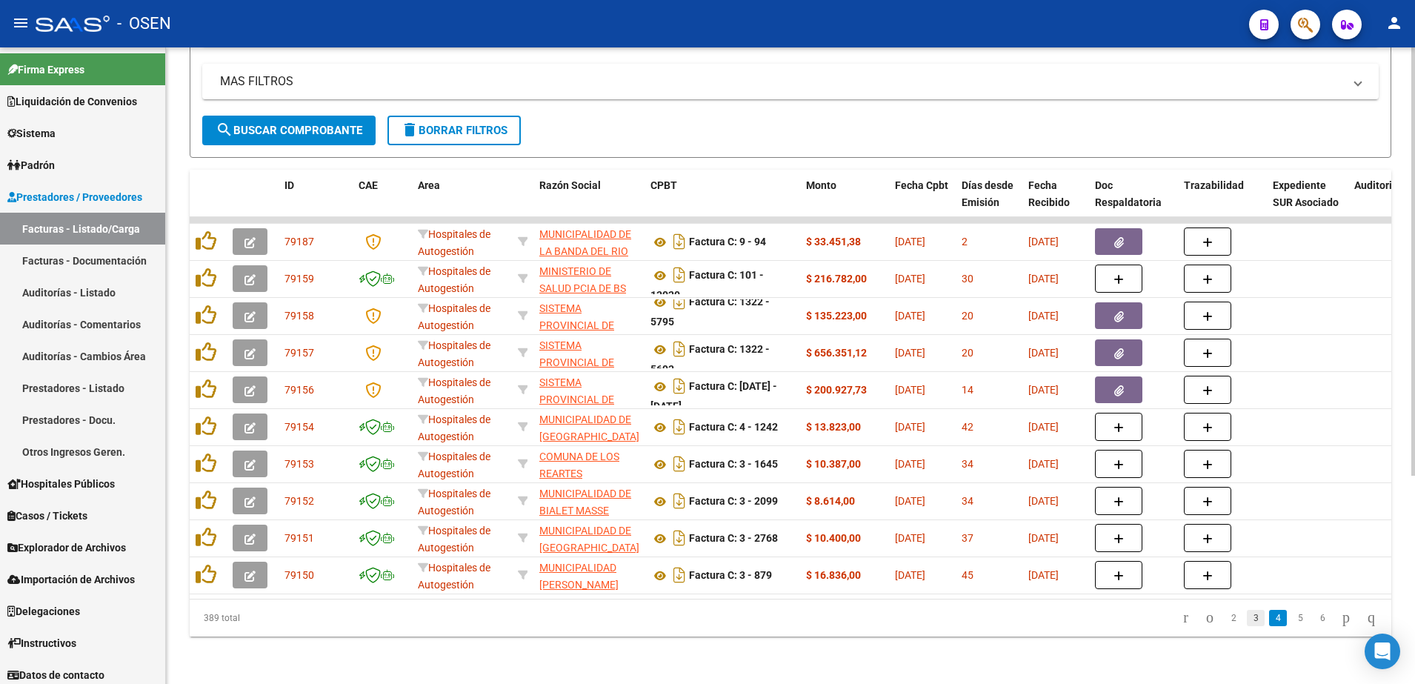
click at [1247, 614] on link "3" at bounding box center [1256, 618] width 18 height 16
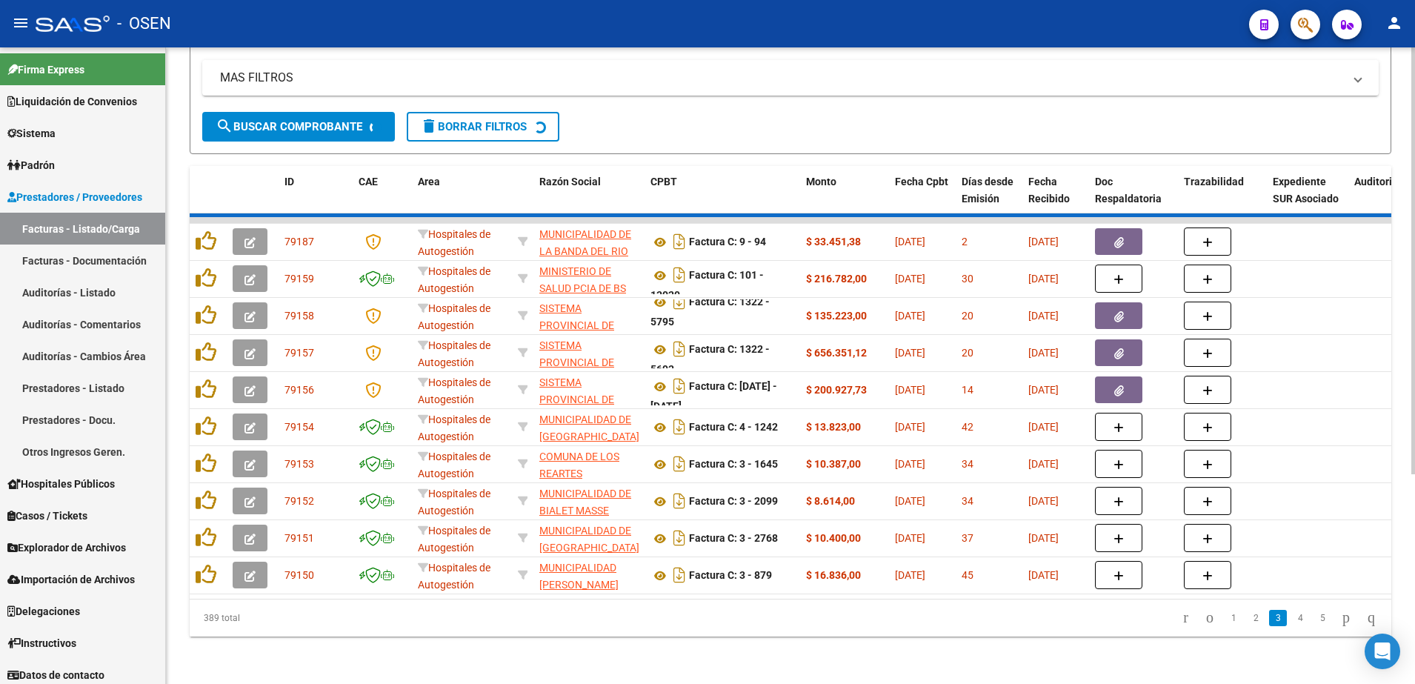
scroll to position [0, 0]
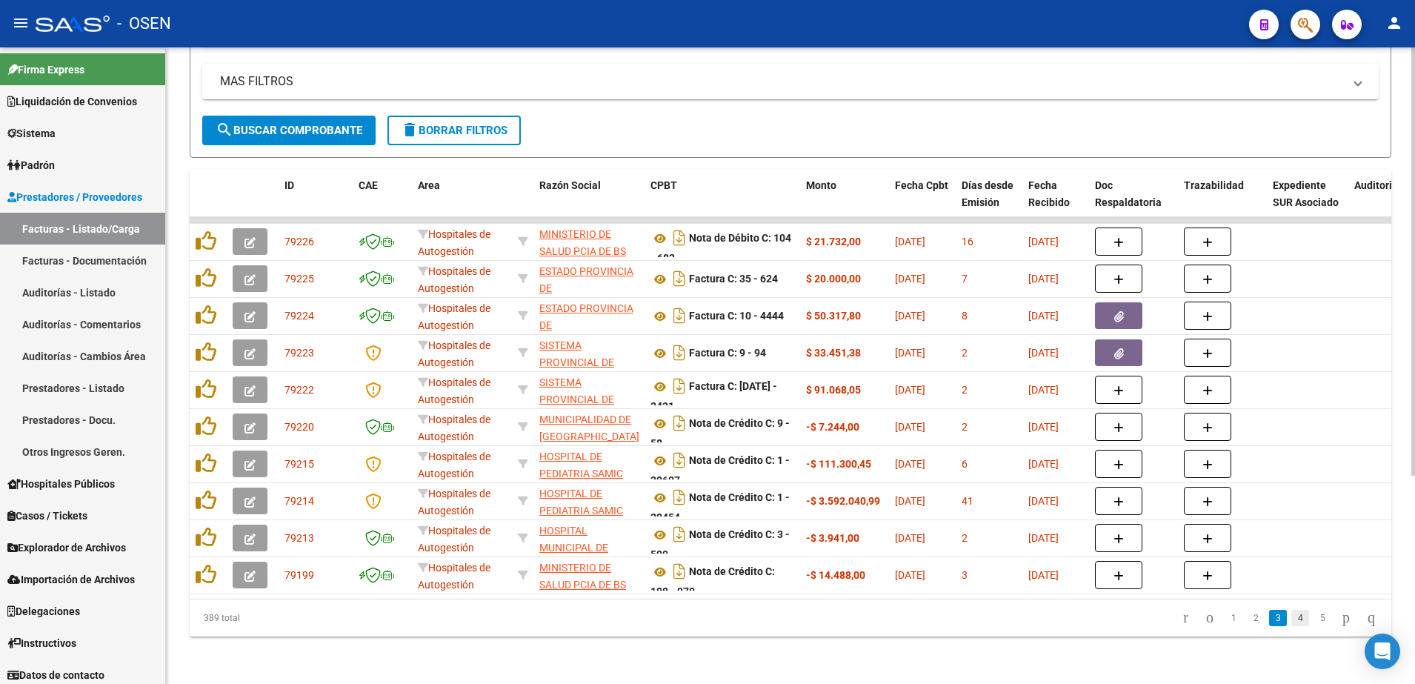
click at [1291, 619] on link "4" at bounding box center [1300, 618] width 18 height 16
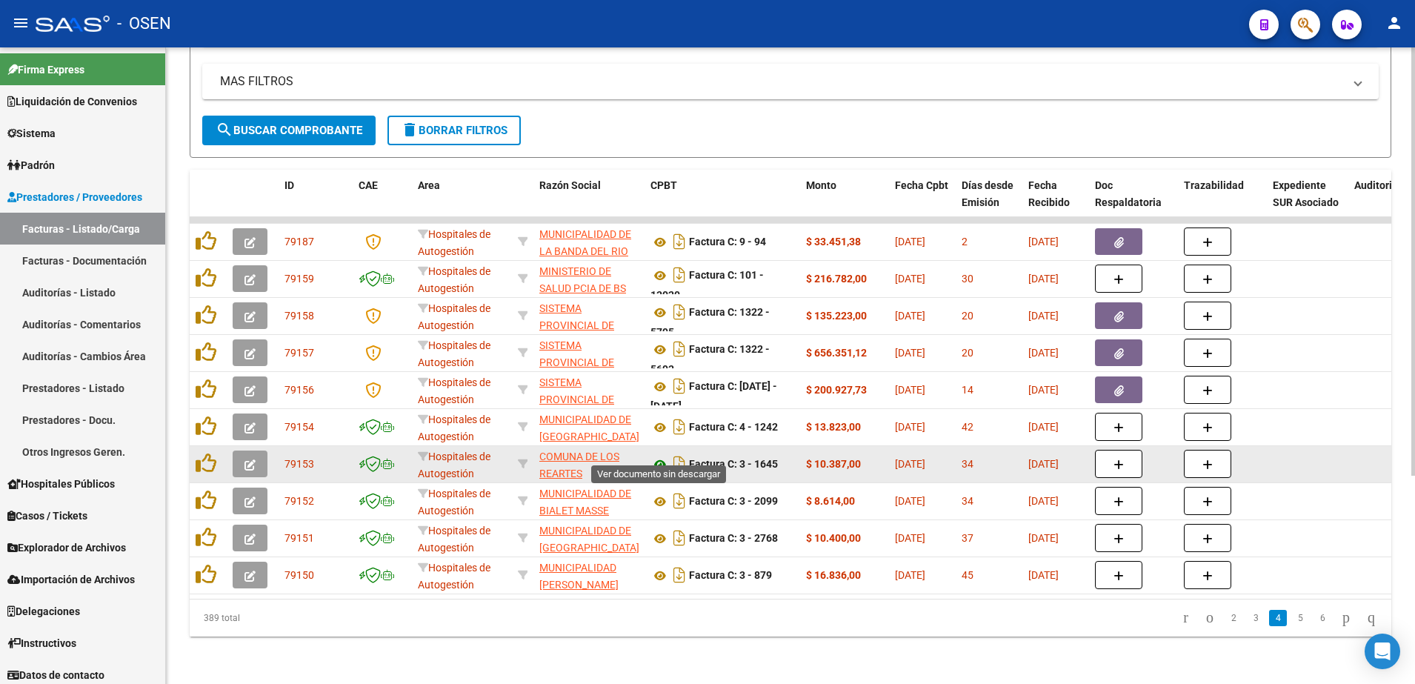
click at [660, 456] on icon at bounding box center [659, 465] width 19 height 18
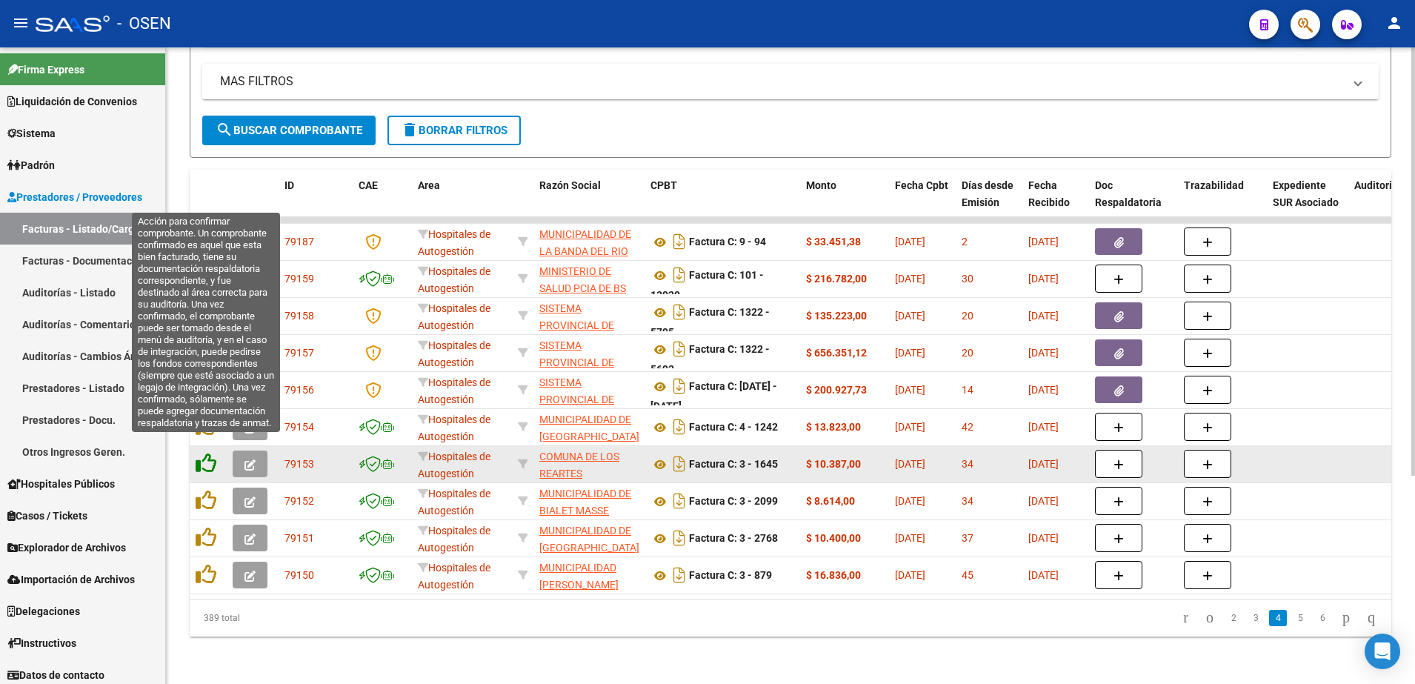
click at [215, 453] on icon at bounding box center [206, 463] width 21 height 21
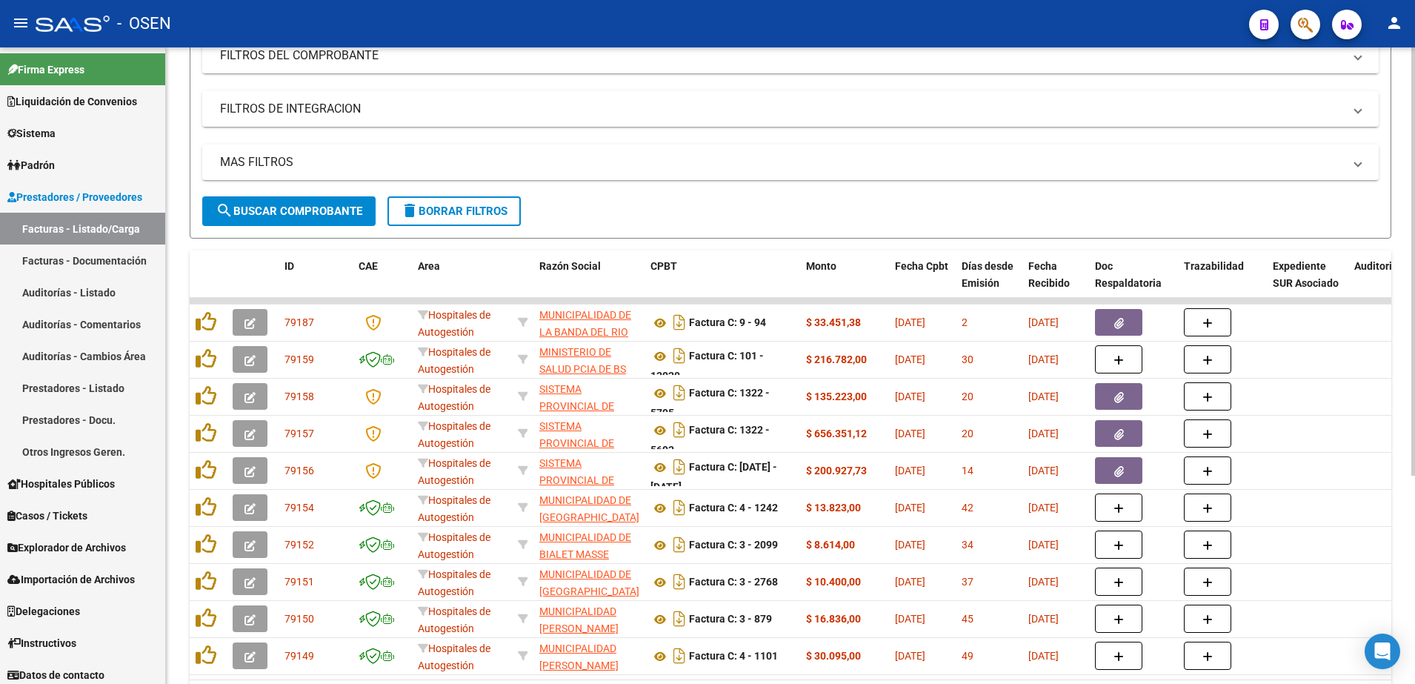
scroll to position [124, 0]
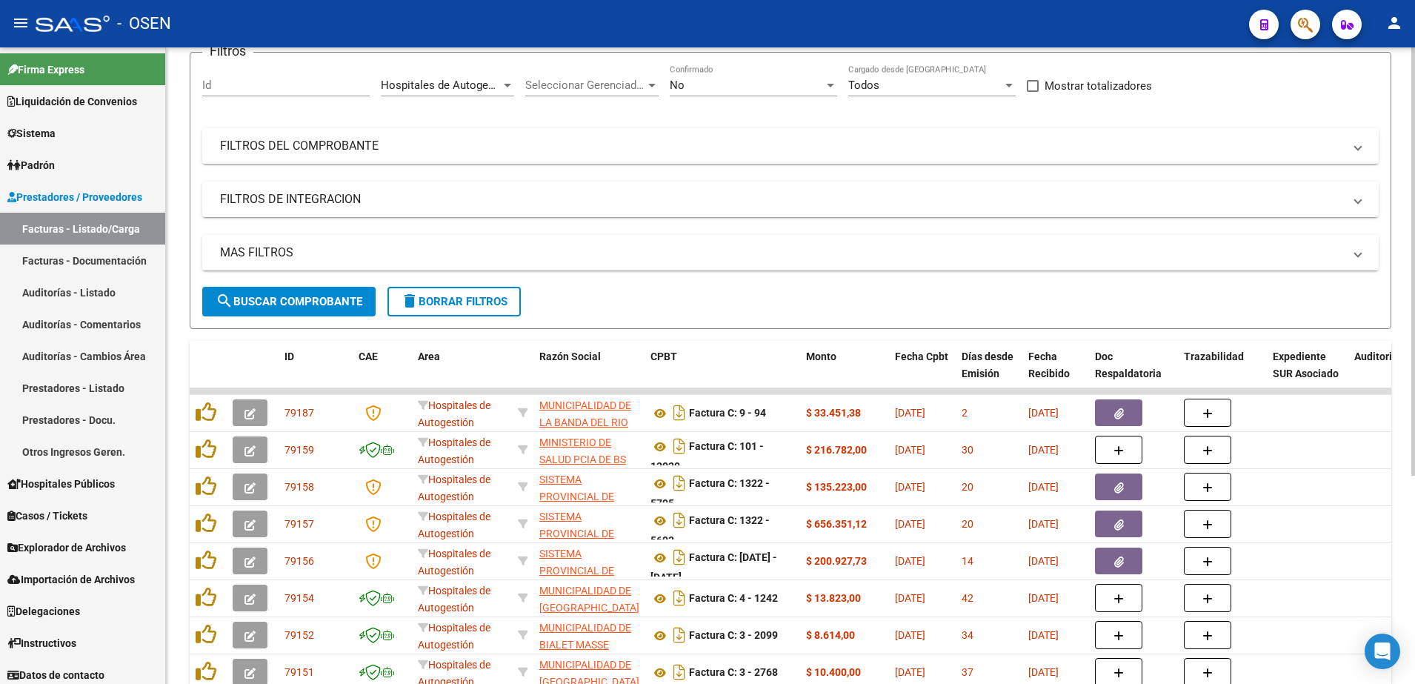
click at [449, 139] on mat-panel-title "FILTROS DEL COMPROBANTE" at bounding box center [781, 146] width 1123 height 16
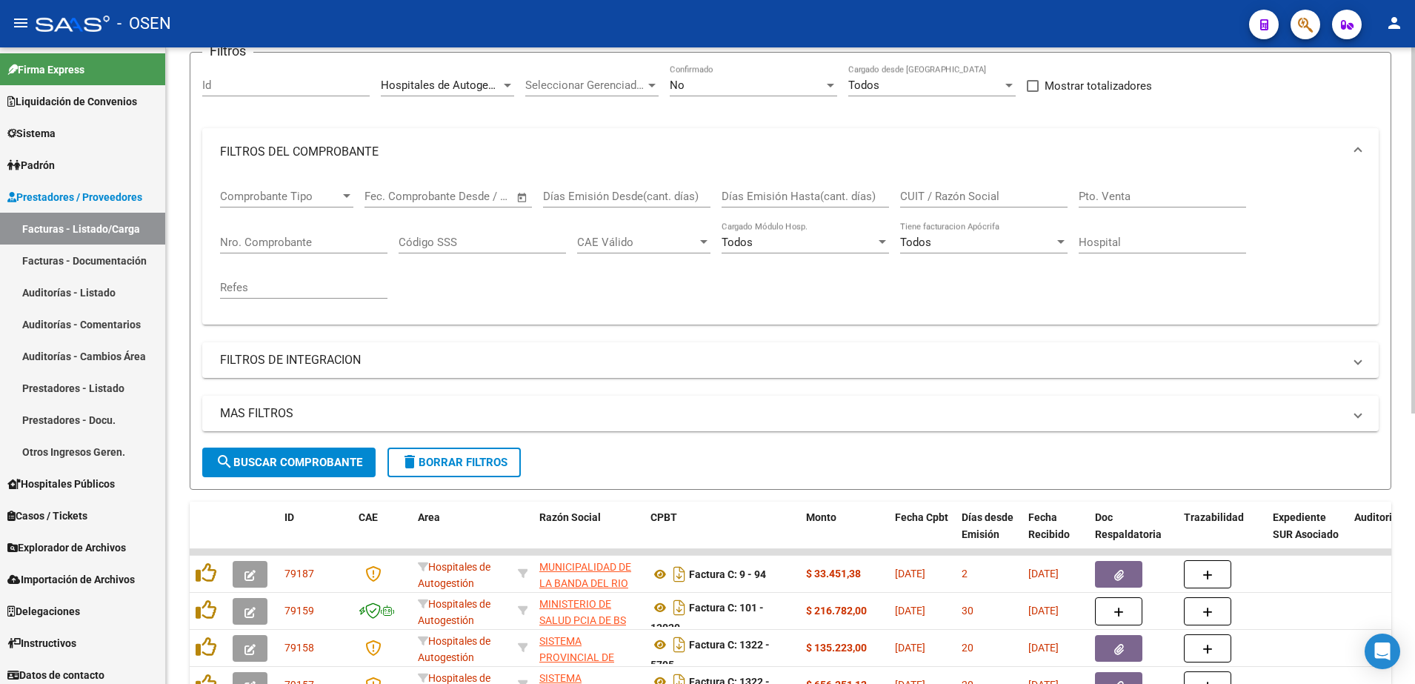
click at [364, 249] on div "Nro. Comprobante" at bounding box center [303, 237] width 167 height 32
type input "1645"
click at [703, 76] on div "No Confirmado" at bounding box center [753, 80] width 167 height 32
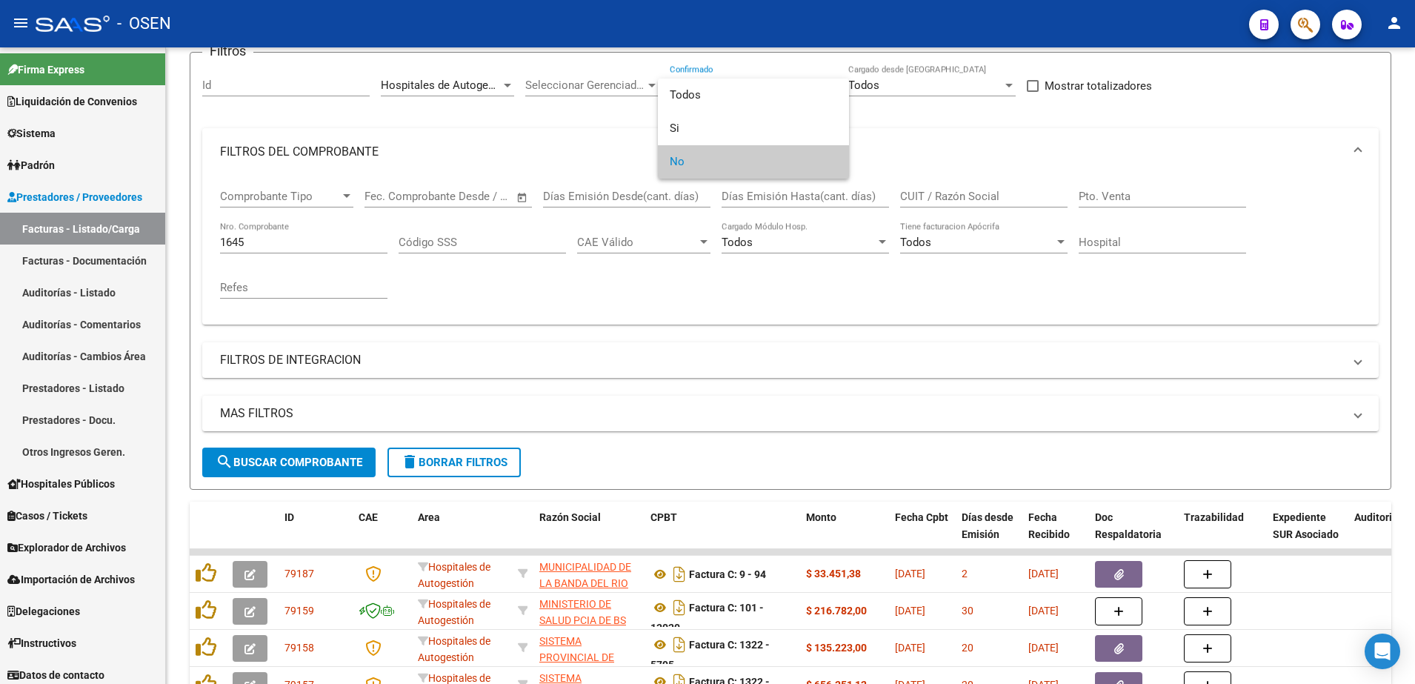
click at [701, 45] on div at bounding box center [707, 342] width 1415 height 684
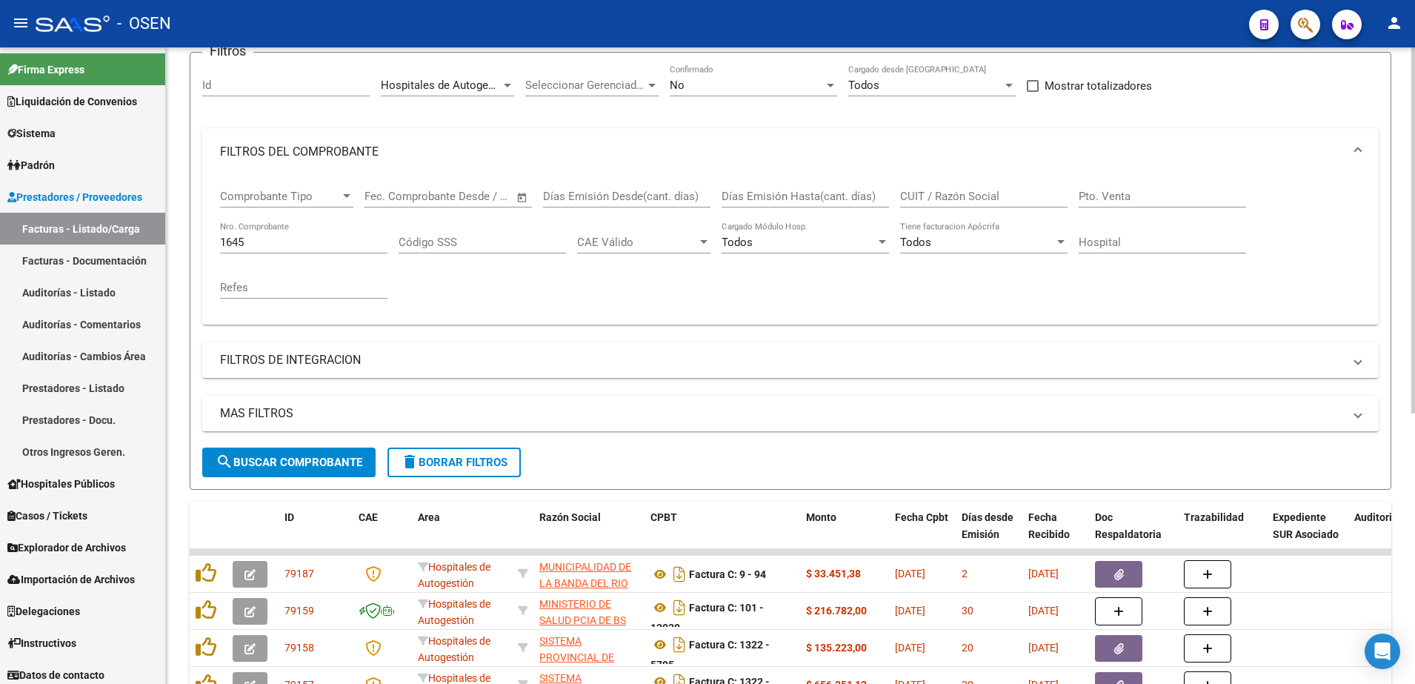
click at [698, 68] on div "No Confirmado" at bounding box center [753, 80] width 167 height 32
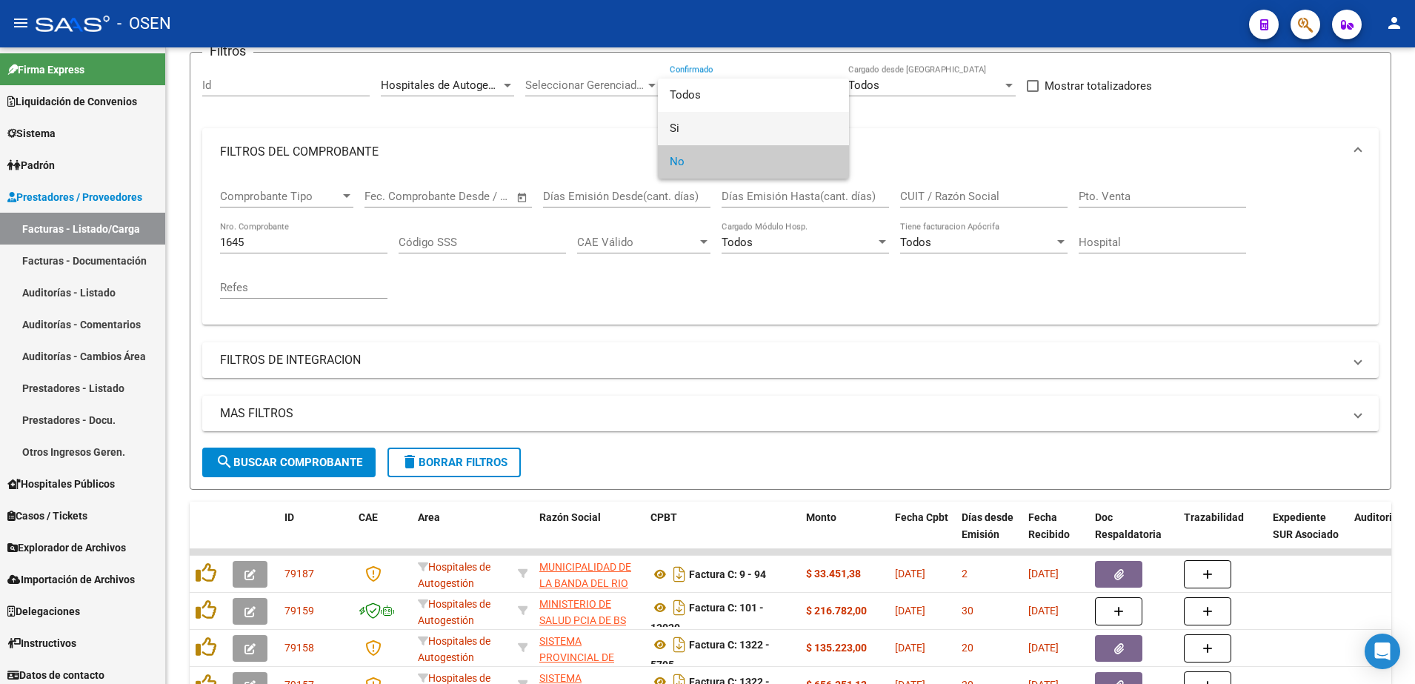
click at [701, 119] on span "Si" at bounding box center [753, 128] width 167 height 33
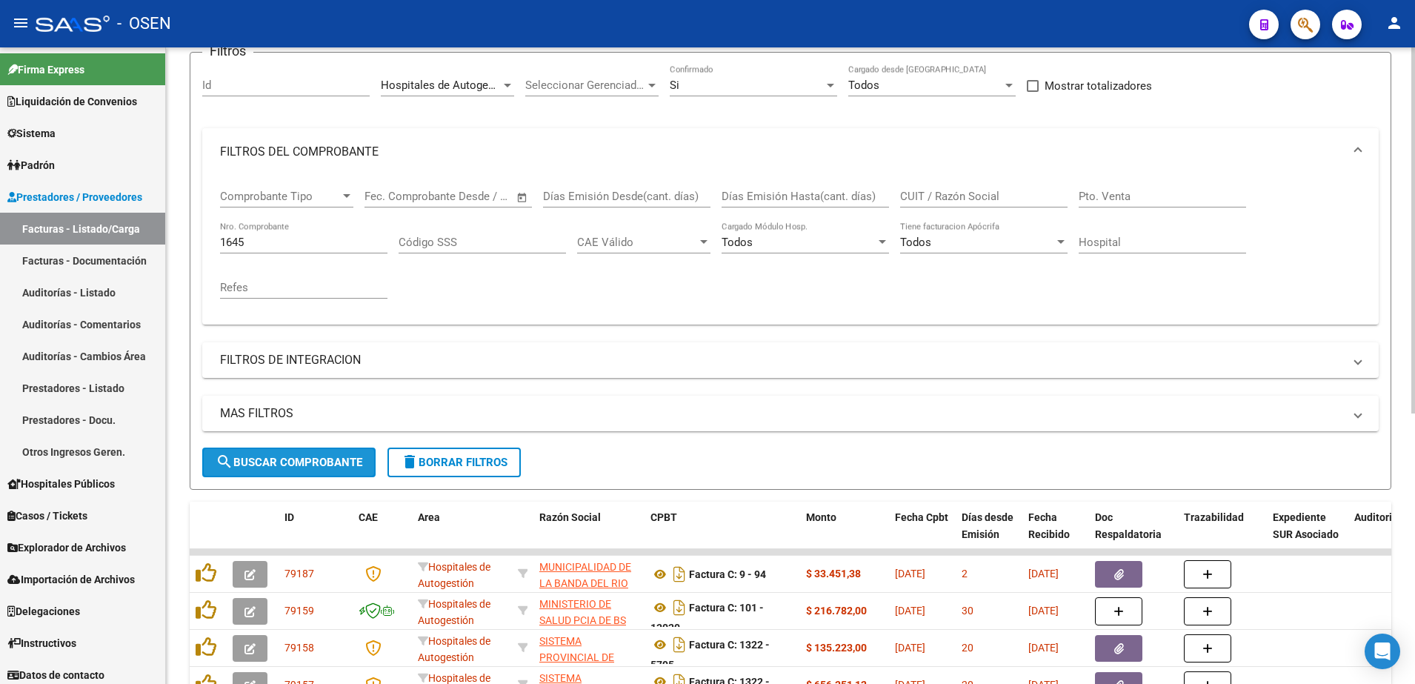
click at [365, 468] on button "search Buscar Comprobante" at bounding box center [288, 462] width 173 height 30
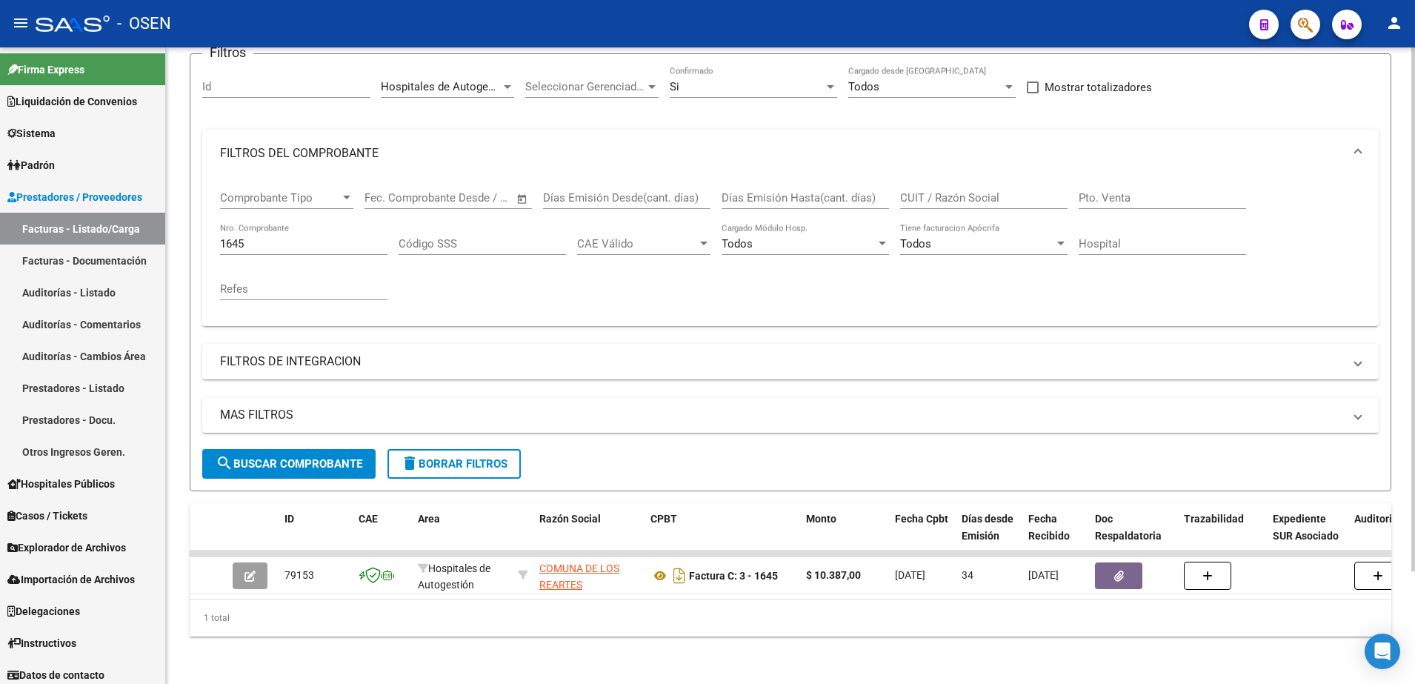
scroll to position [136, 0]
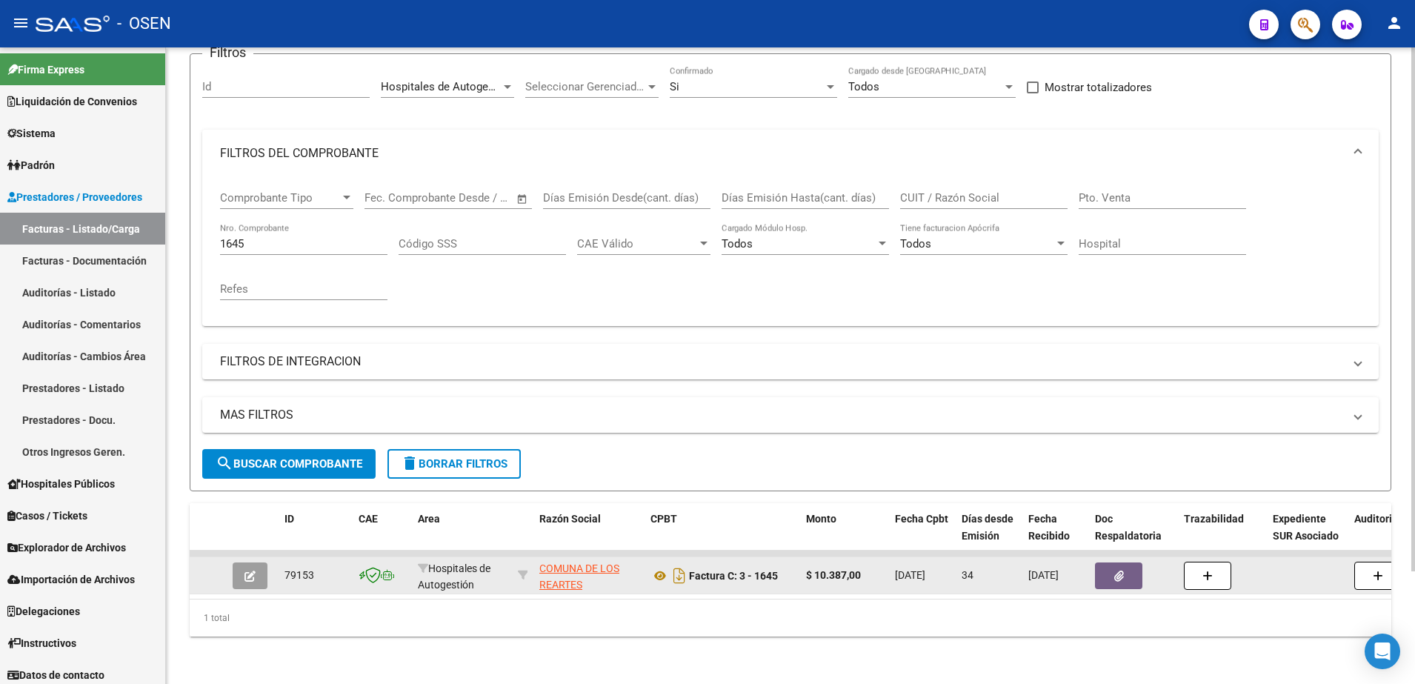
click at [239, 563] on button "button" at bounding box center [250, 575] width 35 height 27
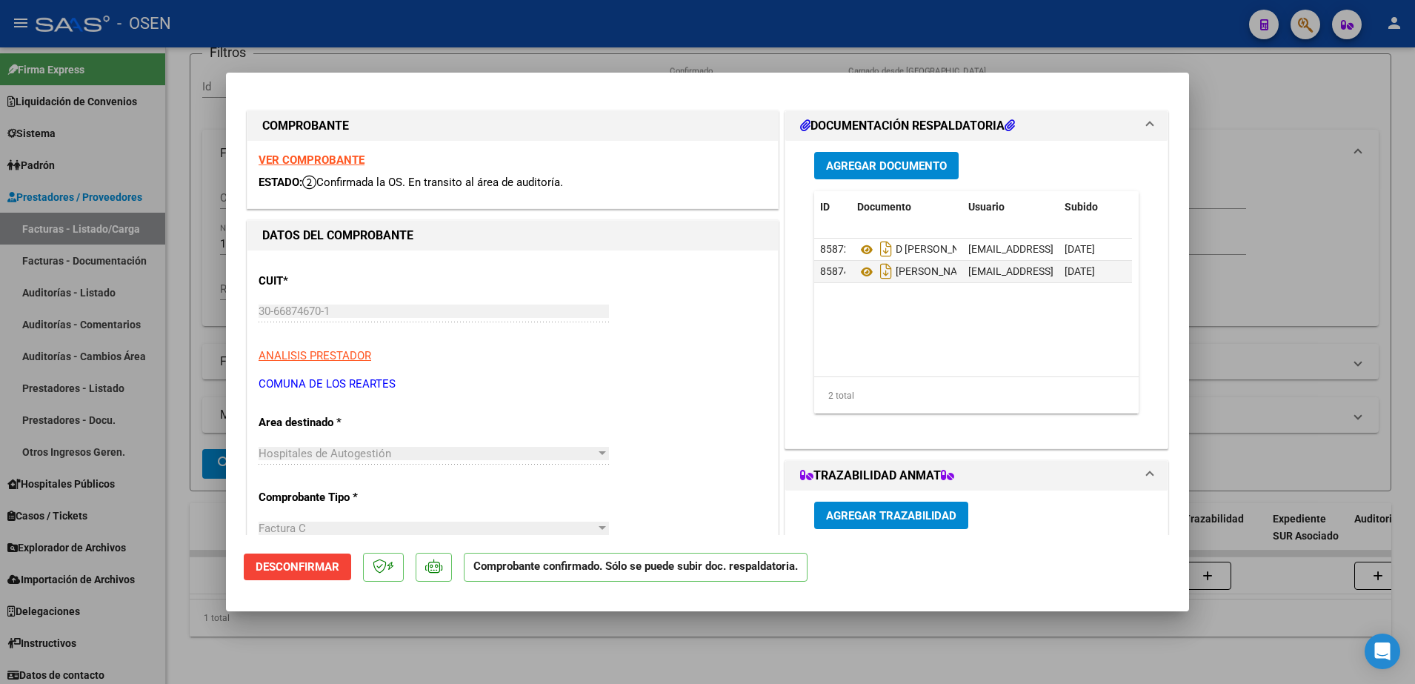
click at [330, 560] on span "Desconfirmar" at bounding box center [298, 566] width 84 height 13
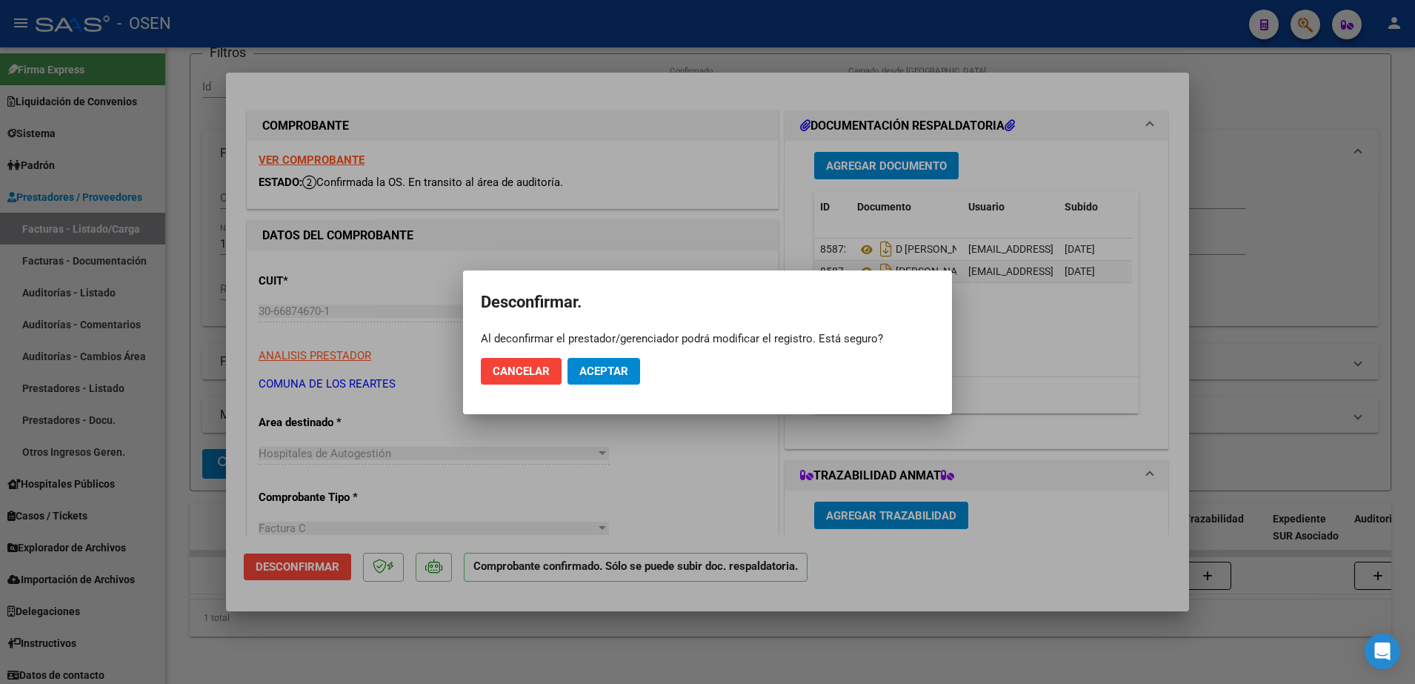
click at [633, 387] on mat-dialog-actions "Cancelar Aceptar" at bounding box center [707, 371] width 453 height 50
click at [633, 376] on button "Aceptar" at bounding box center [603, 371] width 73 height 27
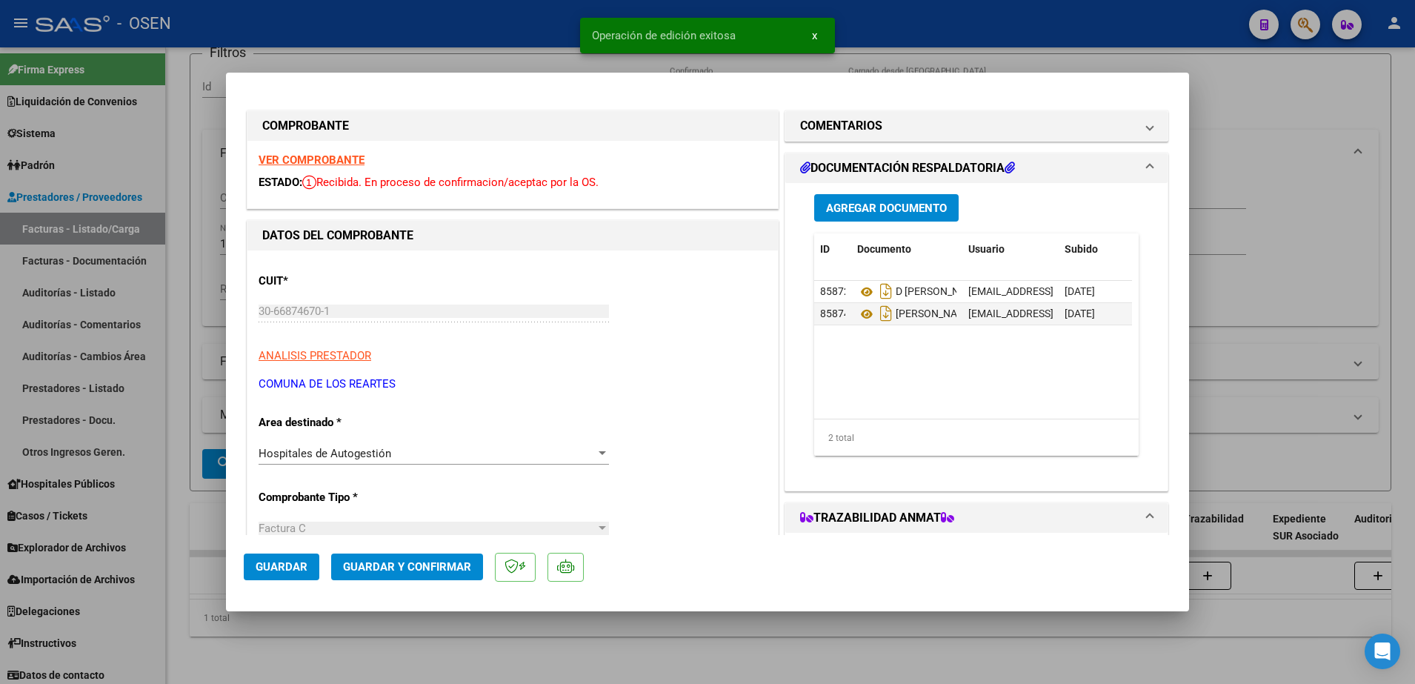
click at [630, 642] on div at bounding box center [707, 342] width 1415 height 684
type input "$ 0,00"
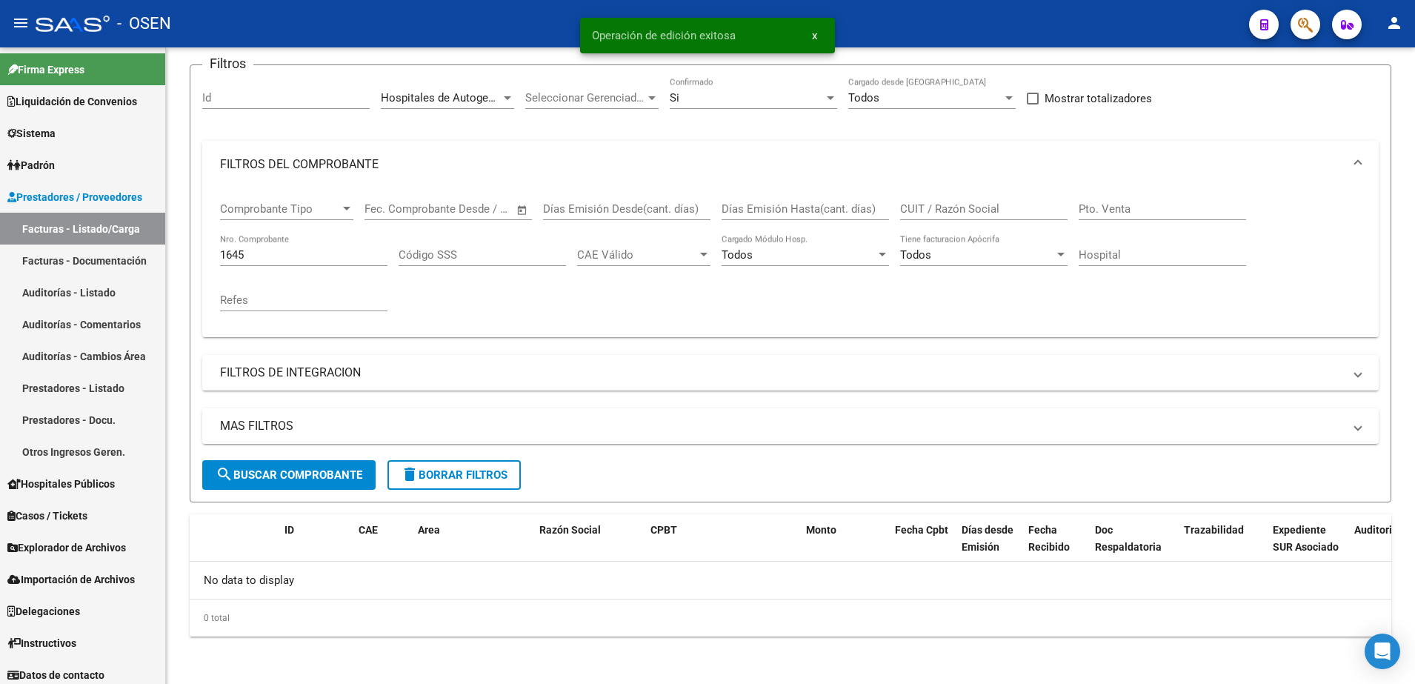
scroll to position [0, 0]
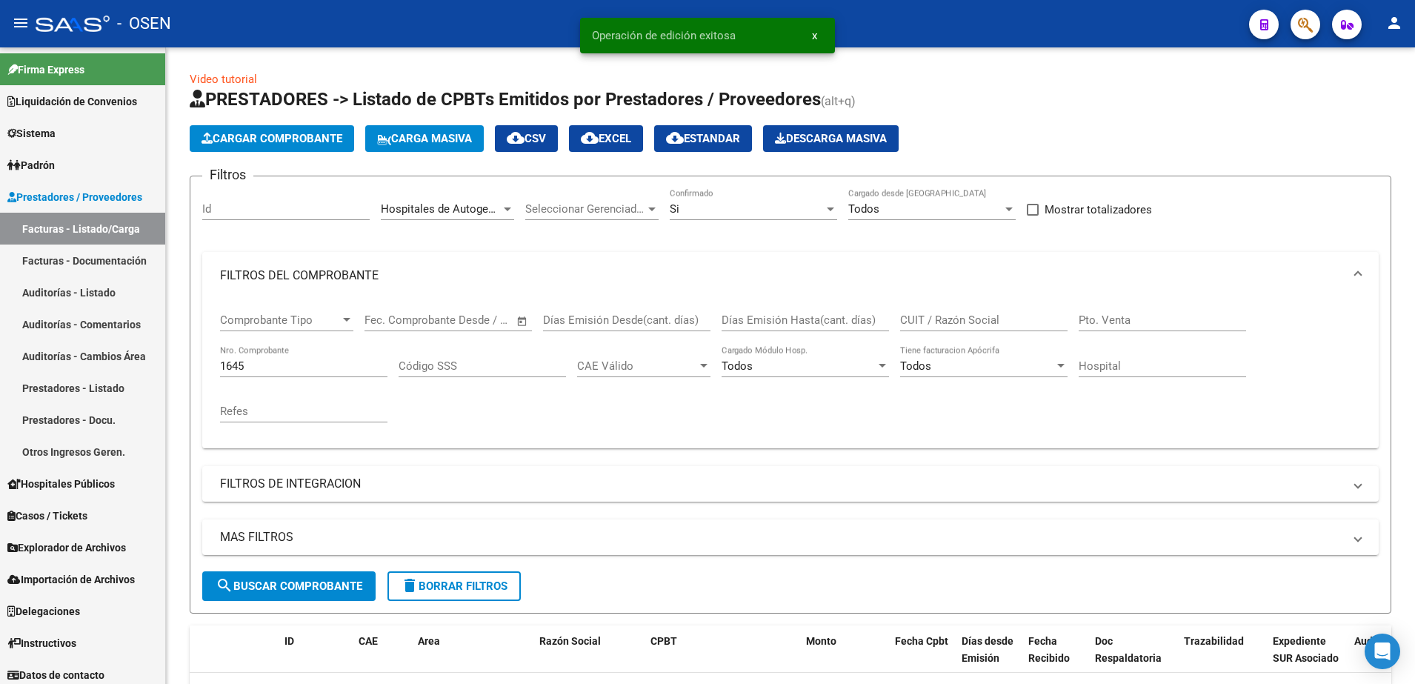
click at [719, 197] on div "Si Confirmado" at bounding box center [753, 204] width 167 height 32
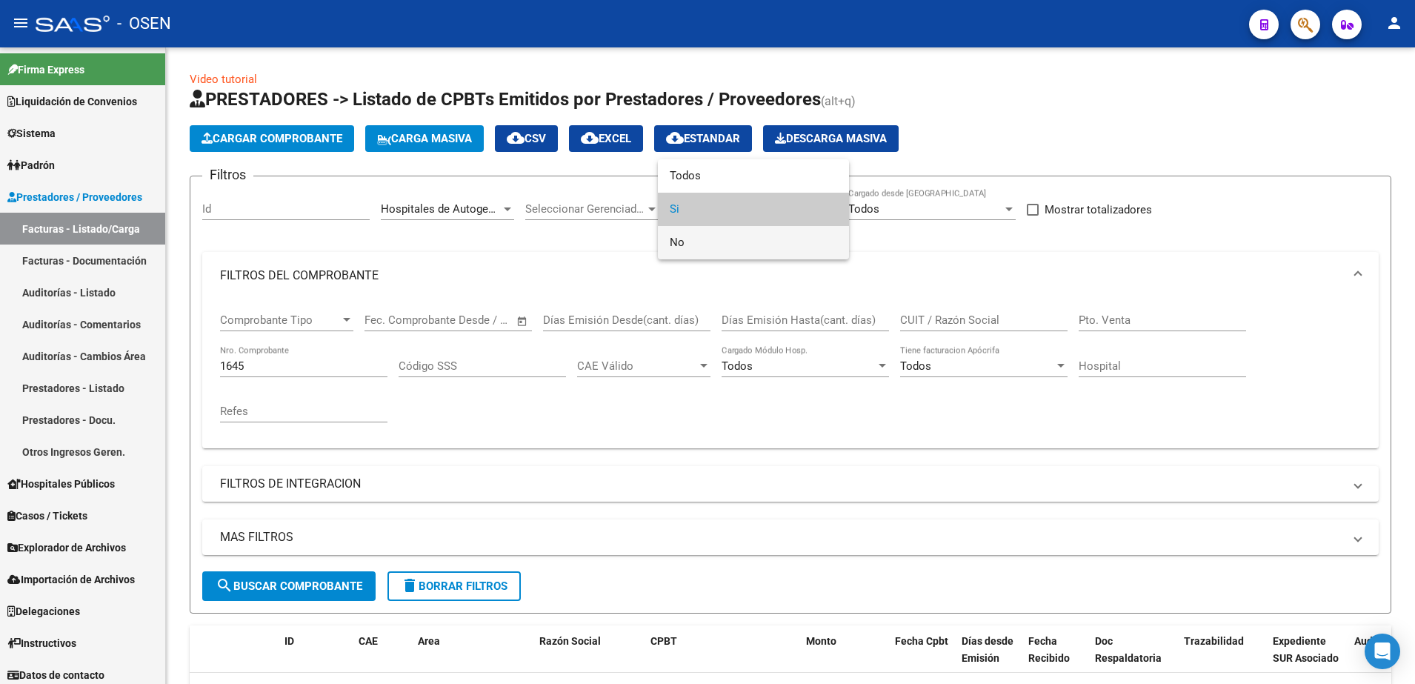
click at [708, 243] on span "No" at bounding box center [753, 242] width 167 height 33
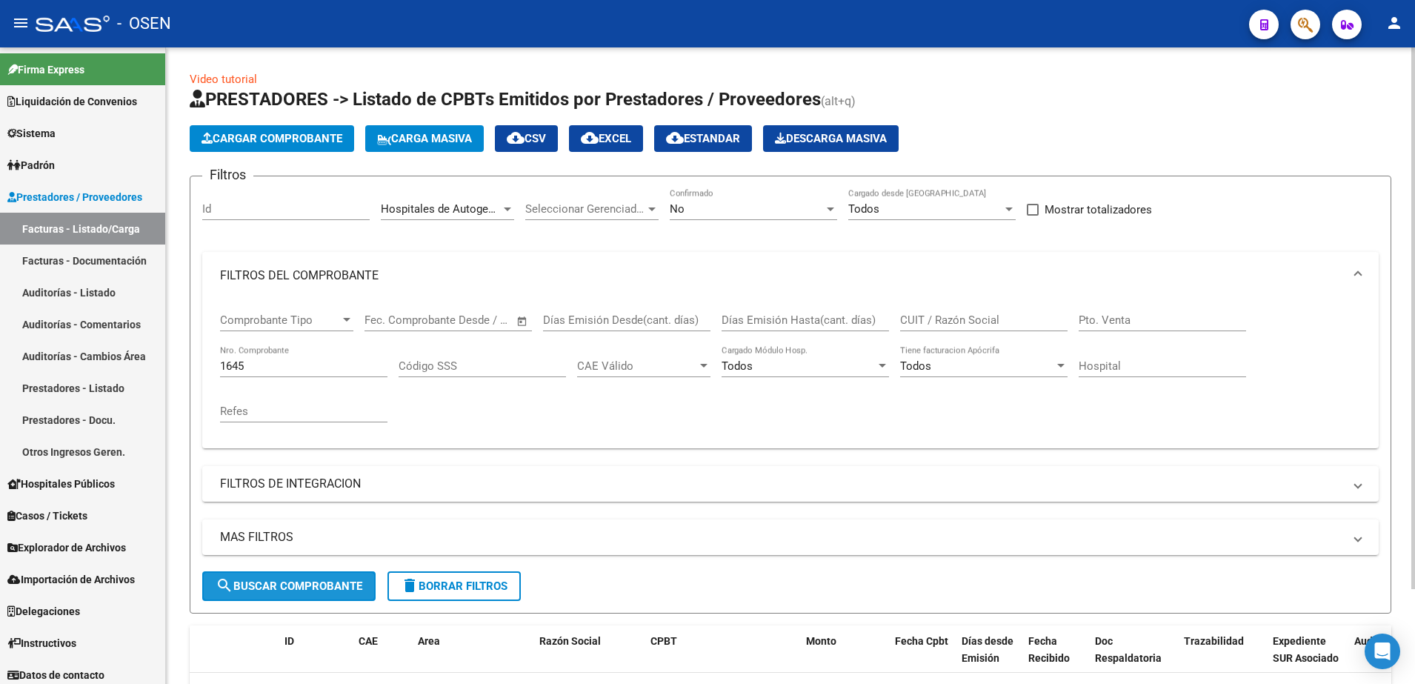
click at [361, 582] on span "search Buscar Comprobante" at bounding box center [289, 585] width 147 height 13
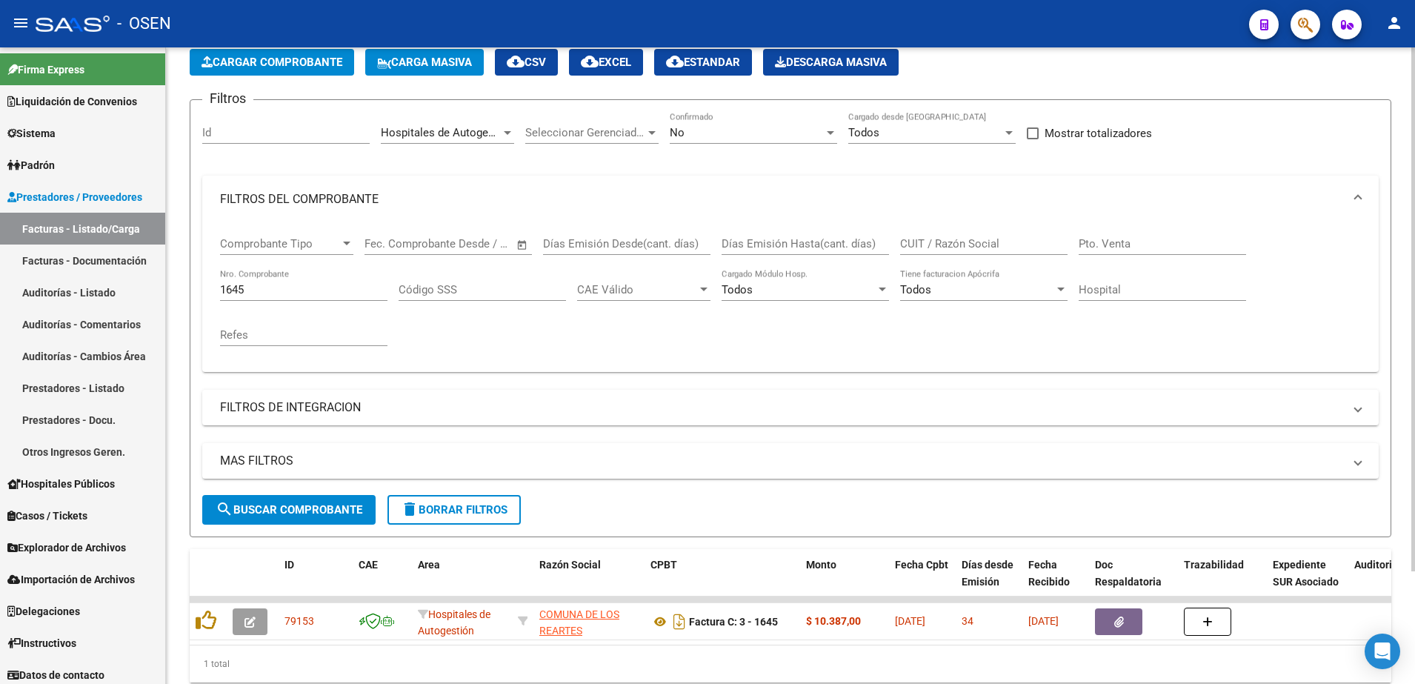
scroll to position [136, 0]
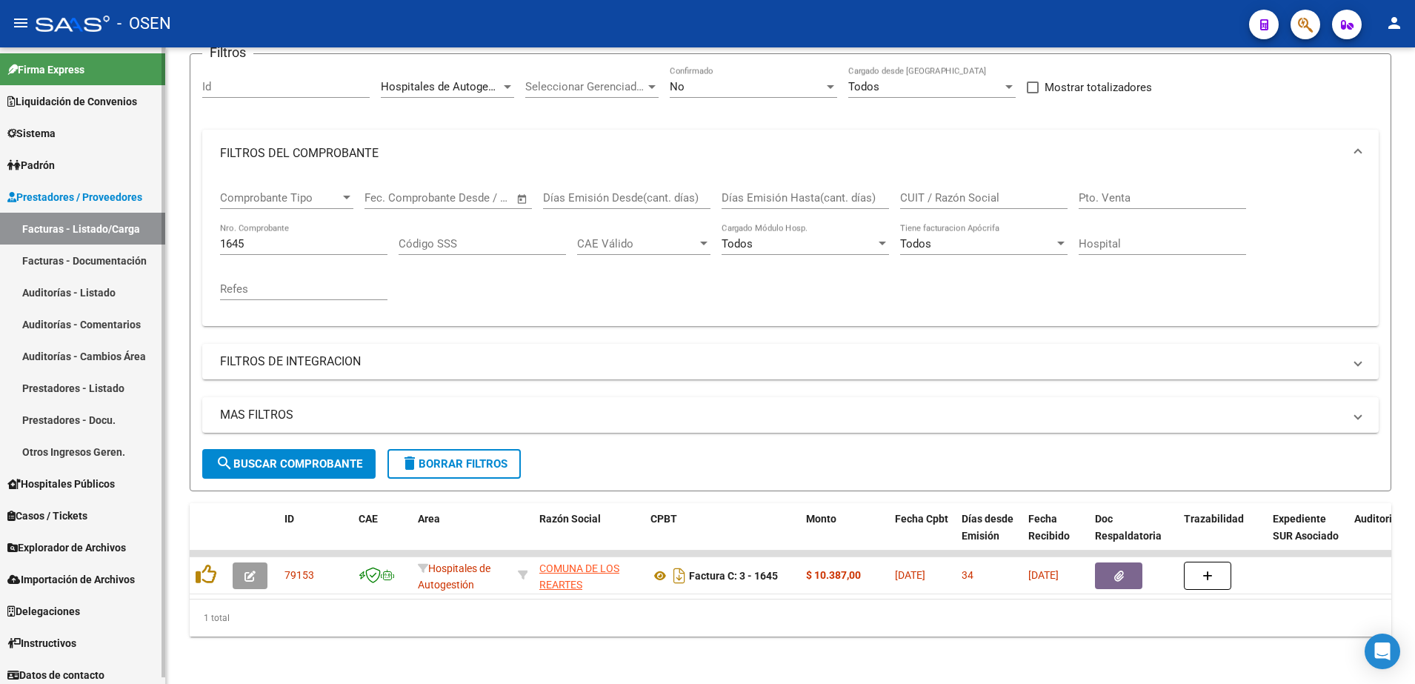
click at [71, 238] on link "Facturas - Listado/Carga" at bounding box center [82, 229] width 165 height 32
click at [91, 247] on link "Facturas - Documentación" at bounding box center [82, 260] width 165 height 32
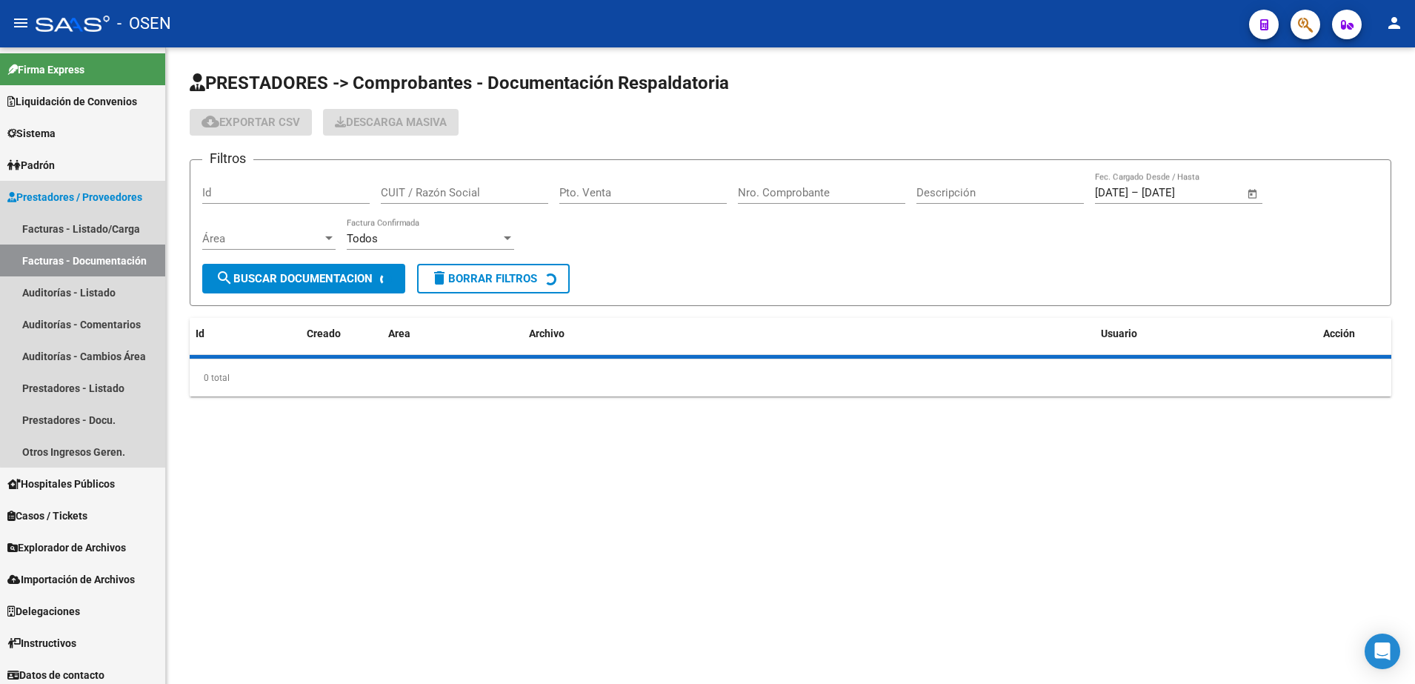
click at [95, 221] on link "Facturas - Listado/Carga" at bounding box center [82, 229] width 165 height 32
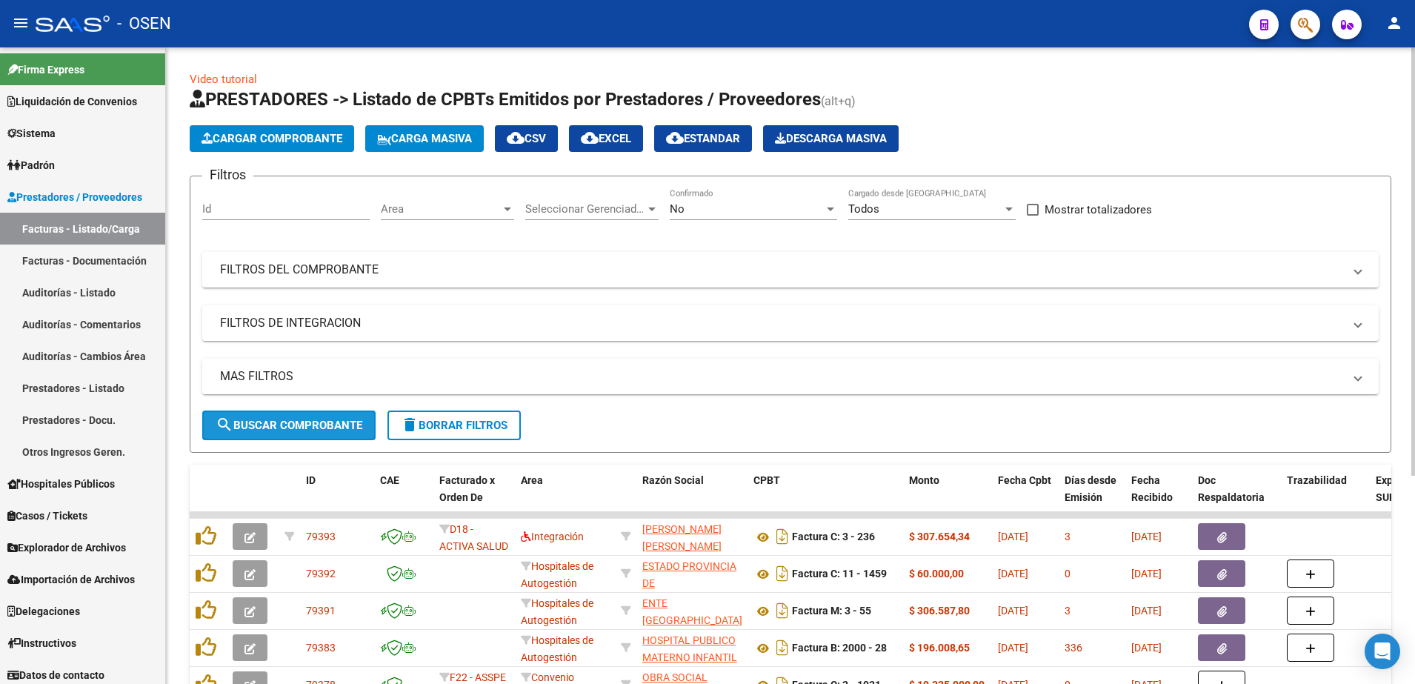
click at [307, 419] on span "search Buscar Comprobante" at bounding box center [289, 425] width 147 height 13
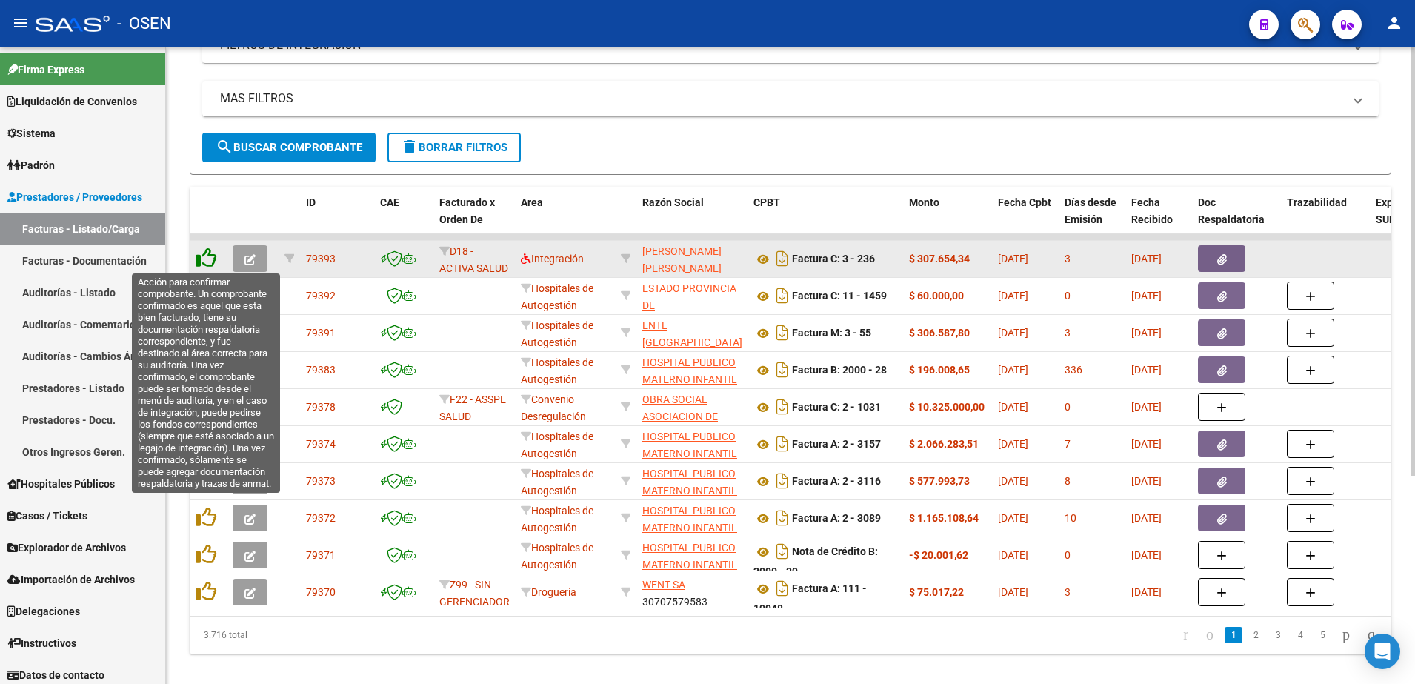
click at [210, 254] on icon at bounding box center [206, 257] width 21 height 21
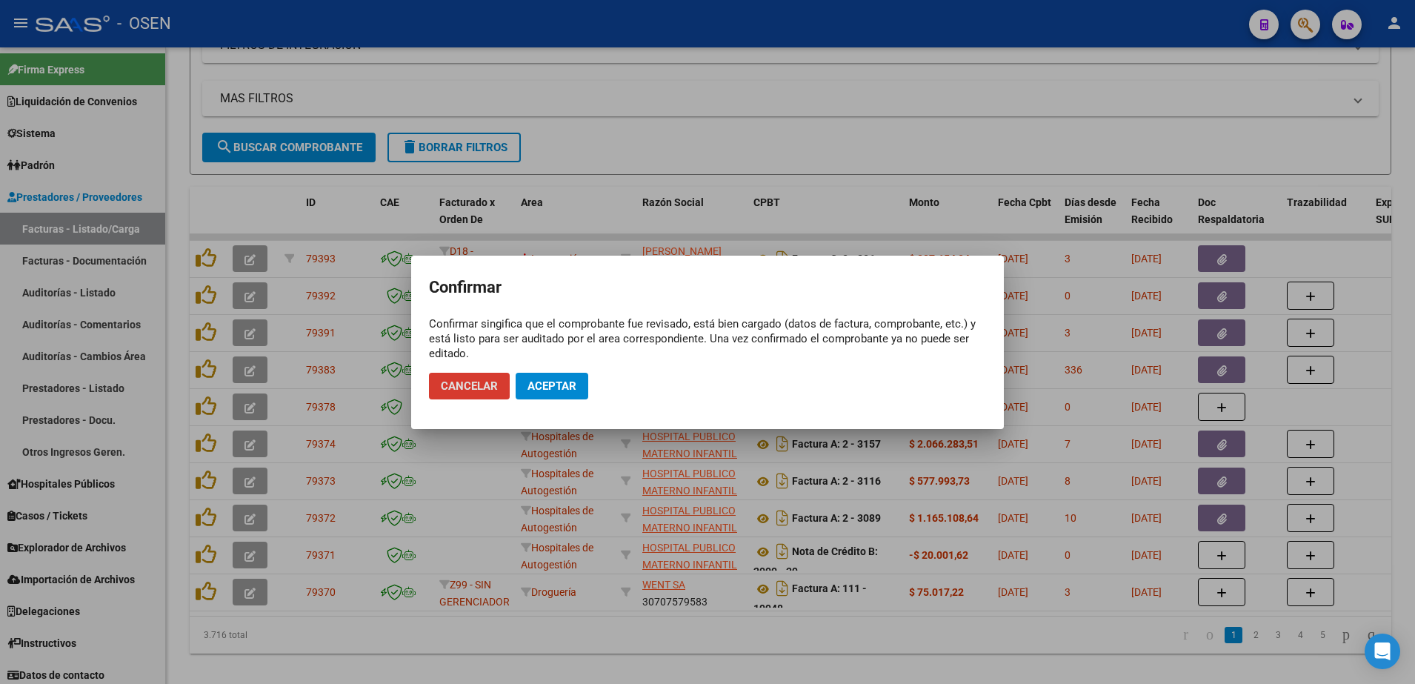
click at [561, 370] on mat-dialog-actions "Cancelar Aceptar" at bounding box center [707, 386] width 557 height 50
click at [561, 373] on button "Aceptar" at bounding box center [552, 386] width 73 height 27
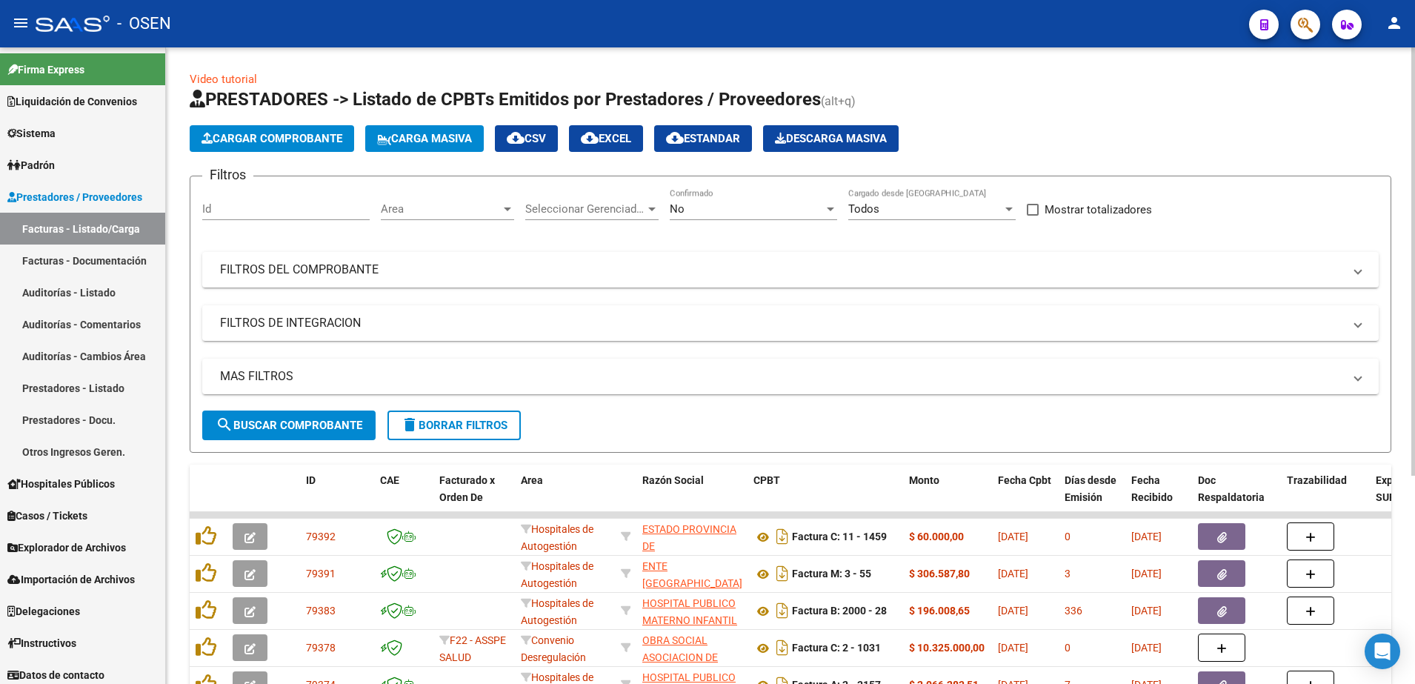
click at [343, 423] on span "search Buscar Comprobante" at bounding box center [289, 425] width 147 height 13
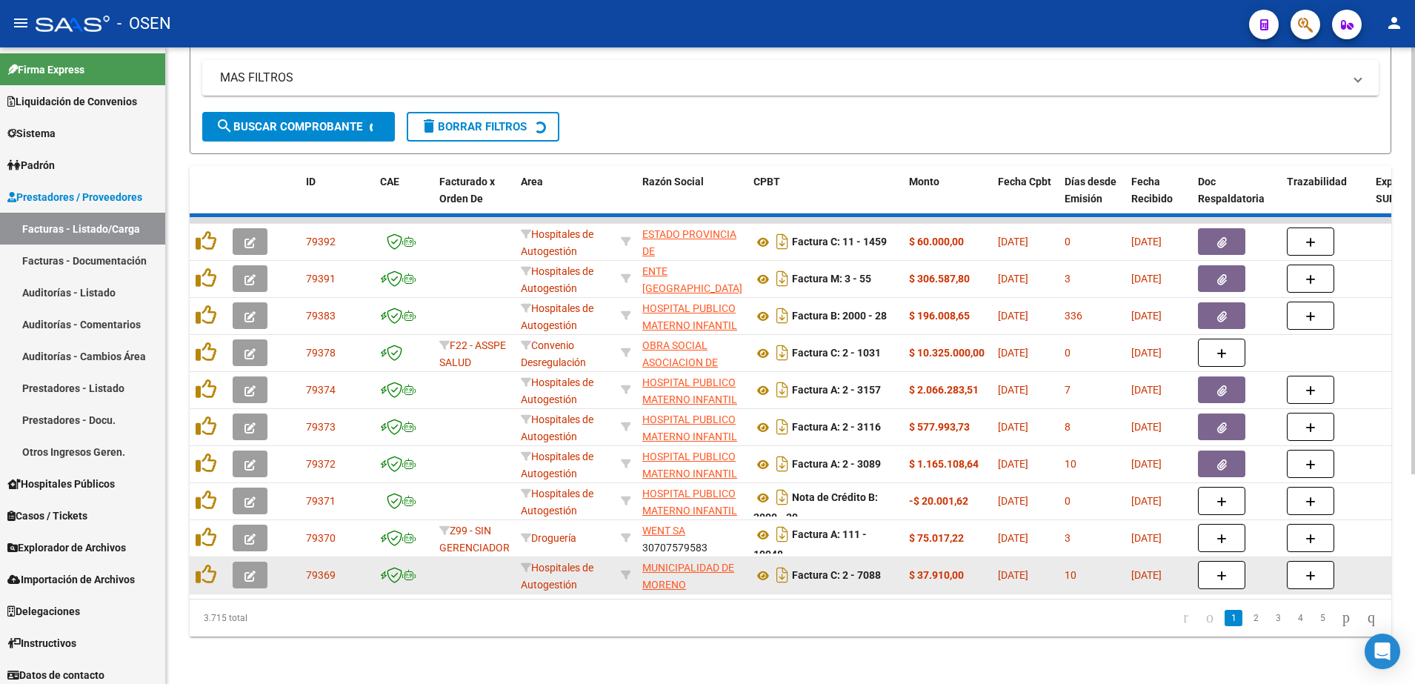
scroll to position [309, 0]
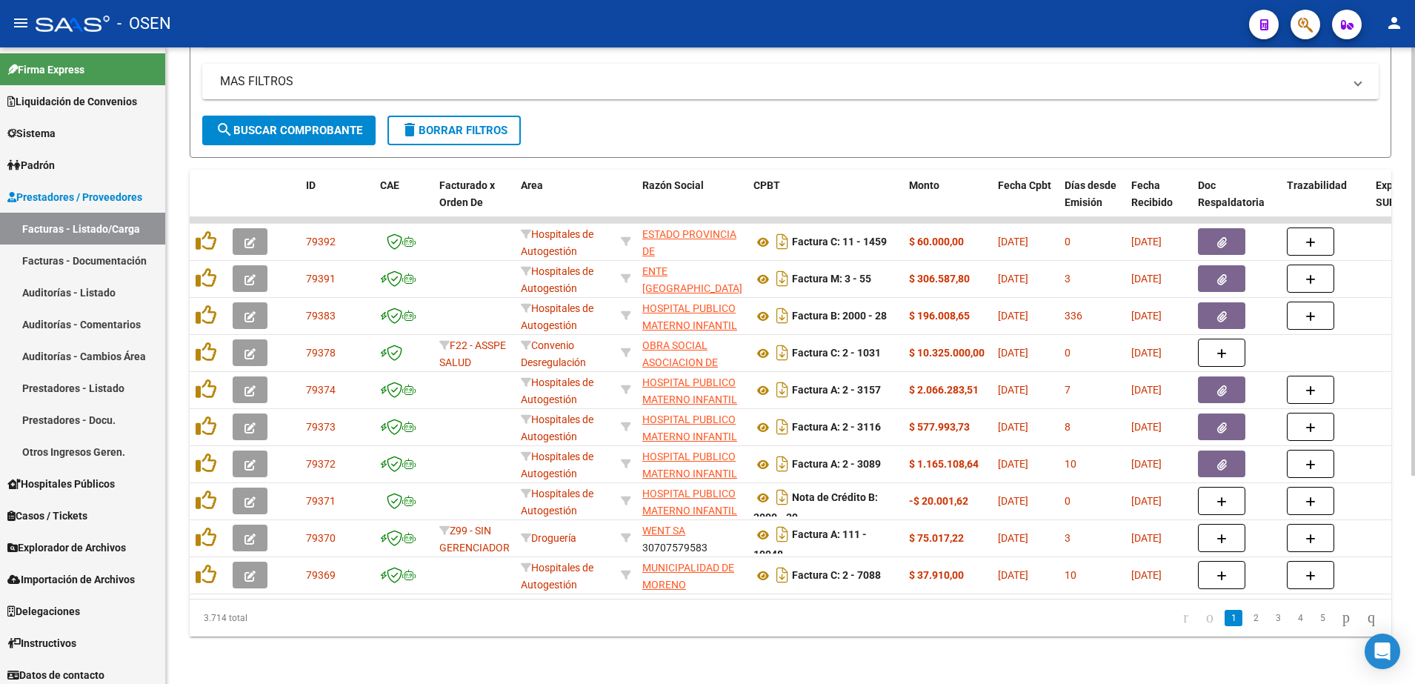
click at [278, 124] on span "search Buscar Comprobante" at bounding box center [289, 130] width 147 height 13
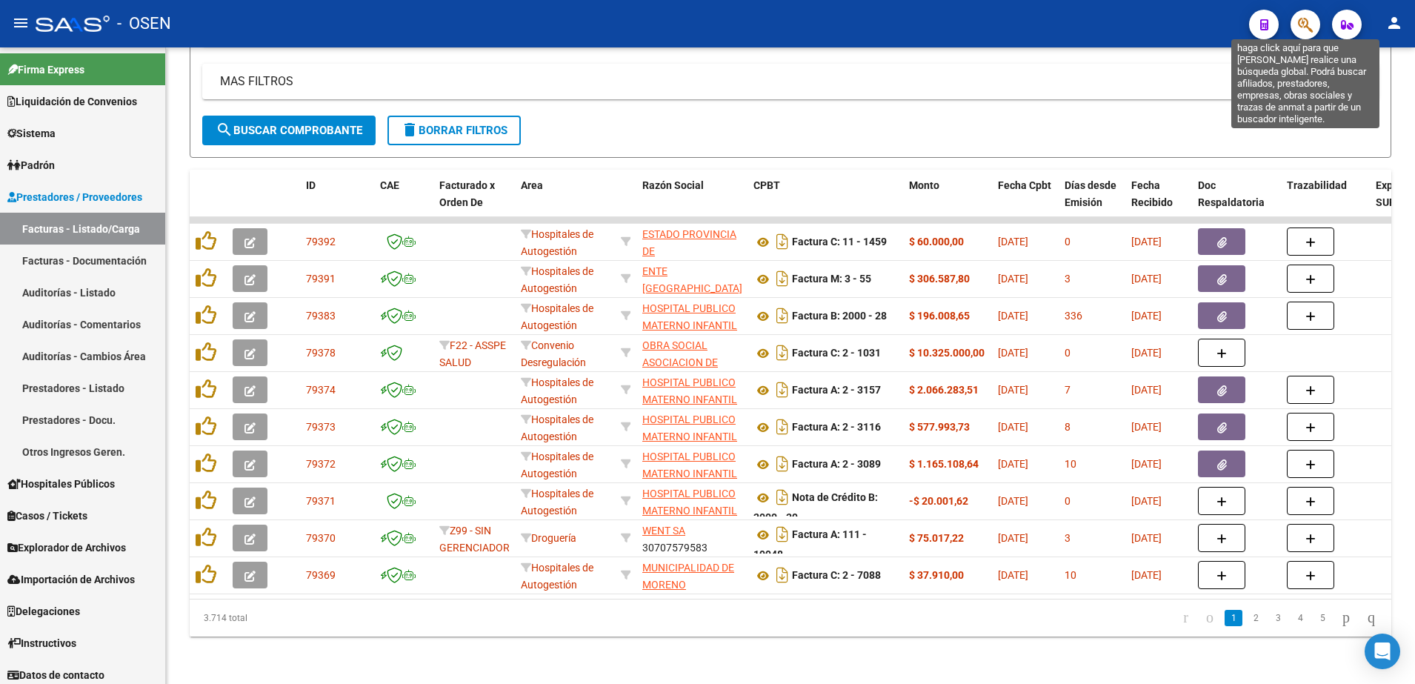
click at [1307, 21] on icon "button" at bounding box center [1305, 24] width 15 height 17
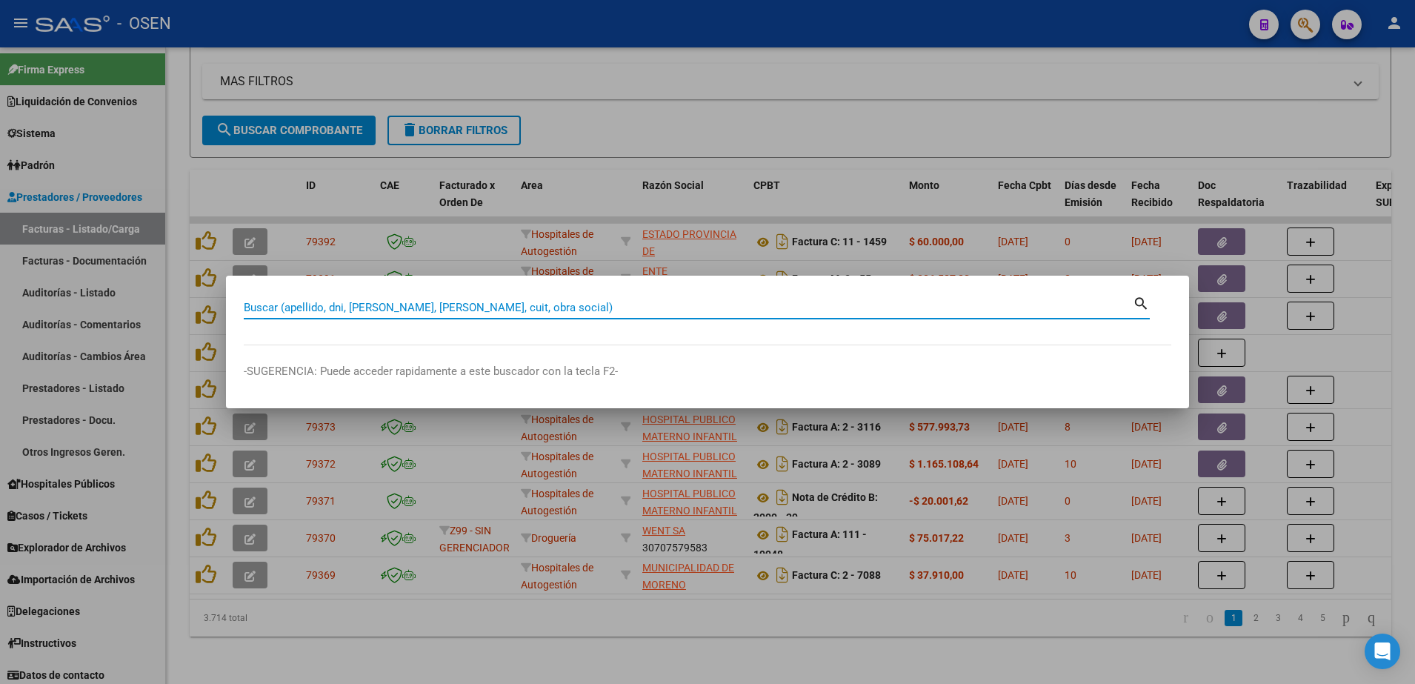
click at [1250, 84] on div at bounding box center [707, 342] width 1415 height 684
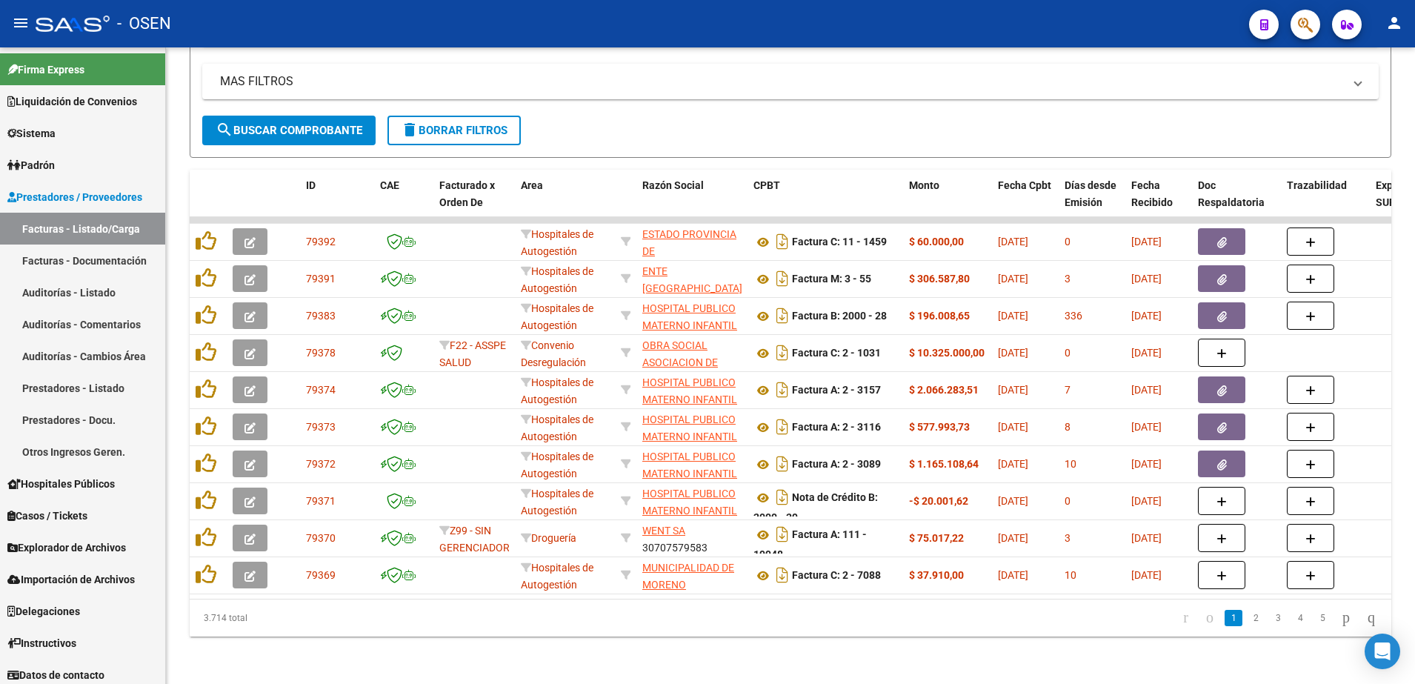
click at [1314, 21] on button "button" at bounding box center [1305, 25] width 30 height 30
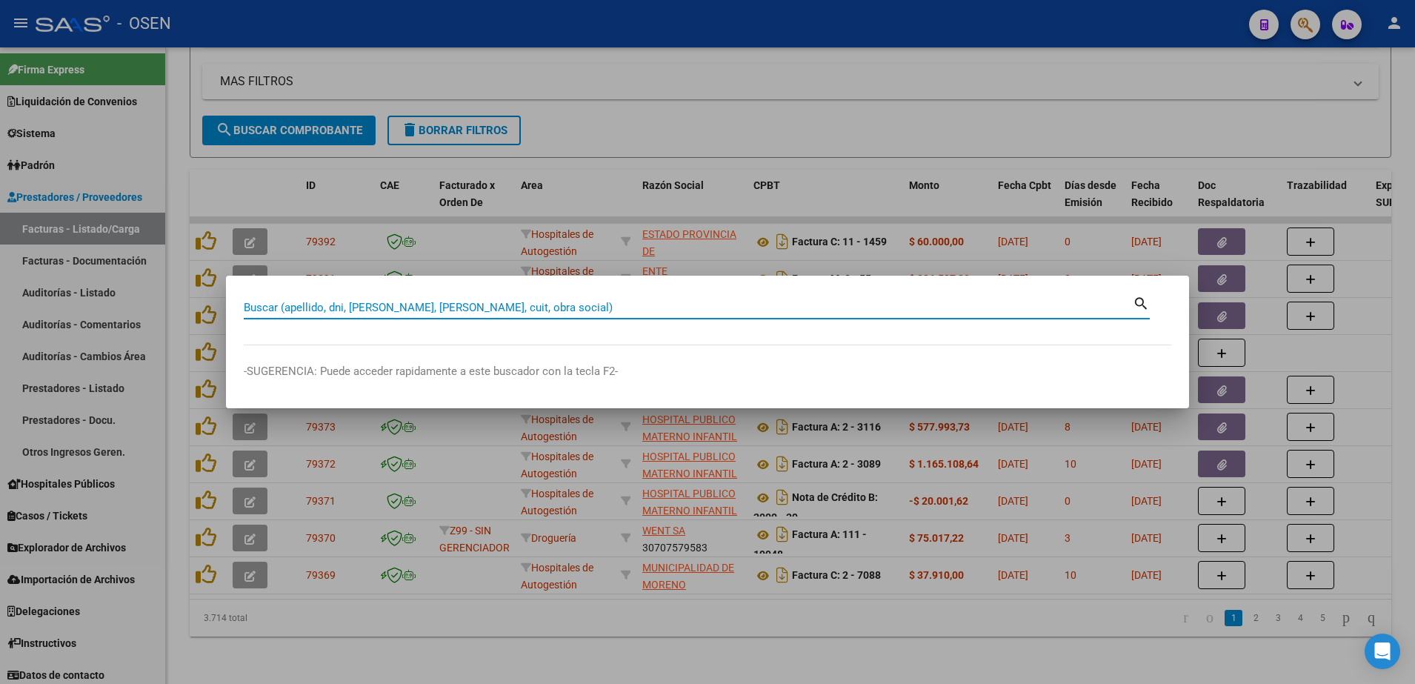
click at [1281, 110] on div at bounding box center [707, 342] width 1415 height 684
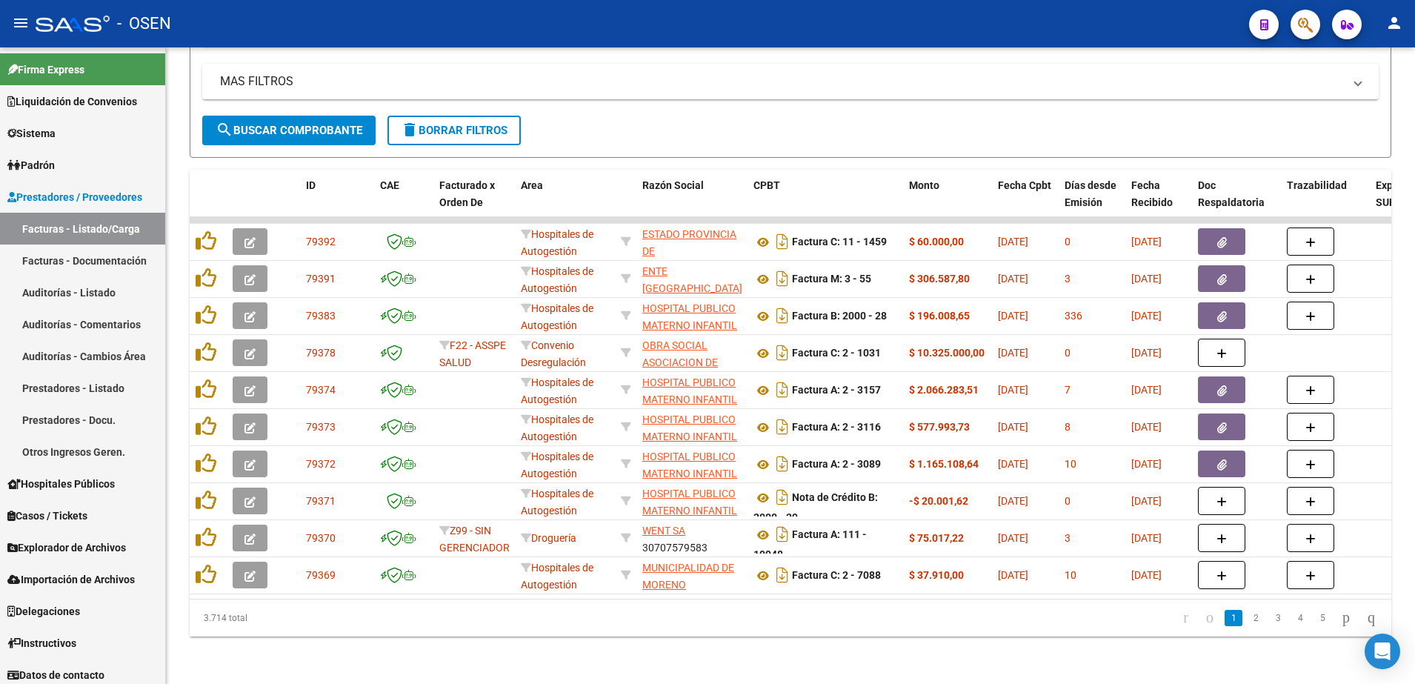
click at [1301, 13] on span "button" at bounding box center [1305, 25] width 15 height 30
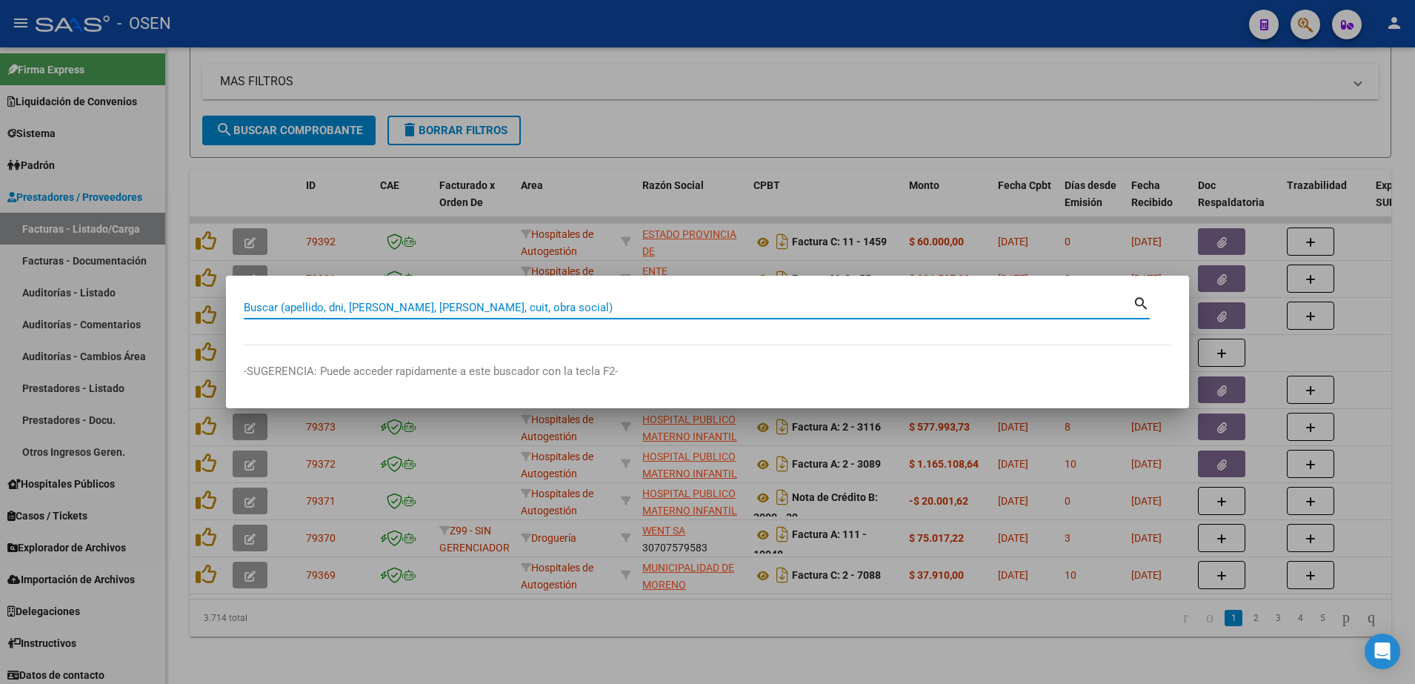
click at [1312, 81] on div at bounding box center [707, 342] width 1415 height 684
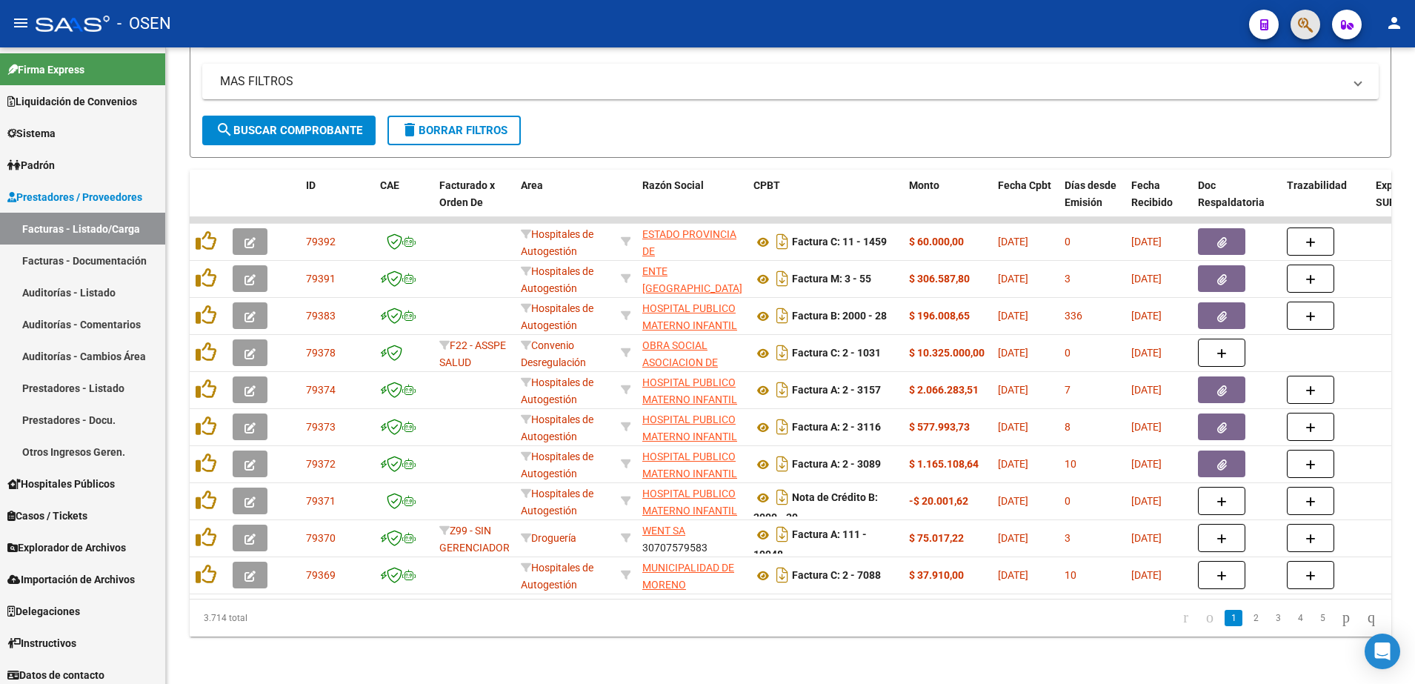
click at [1302, 13] on span "button" at bounding box center [1305, 25] width 15 height 30
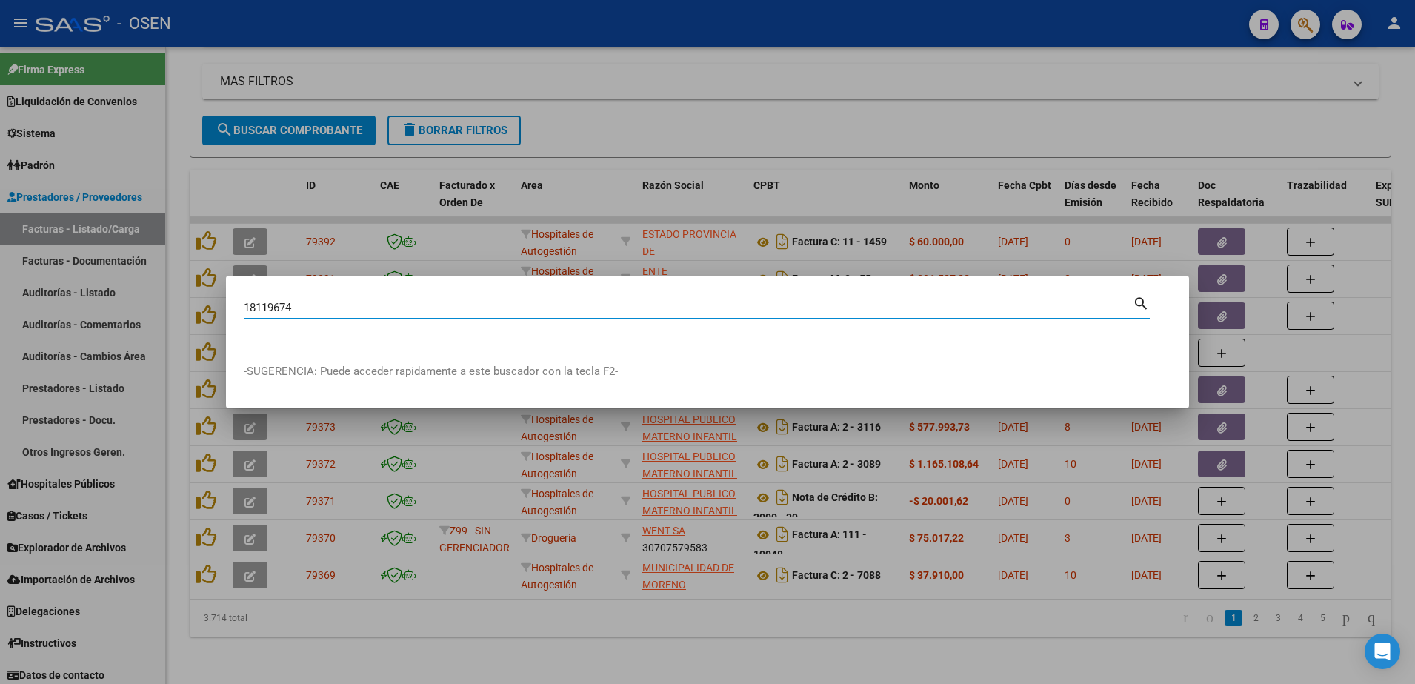
type input "18119674"
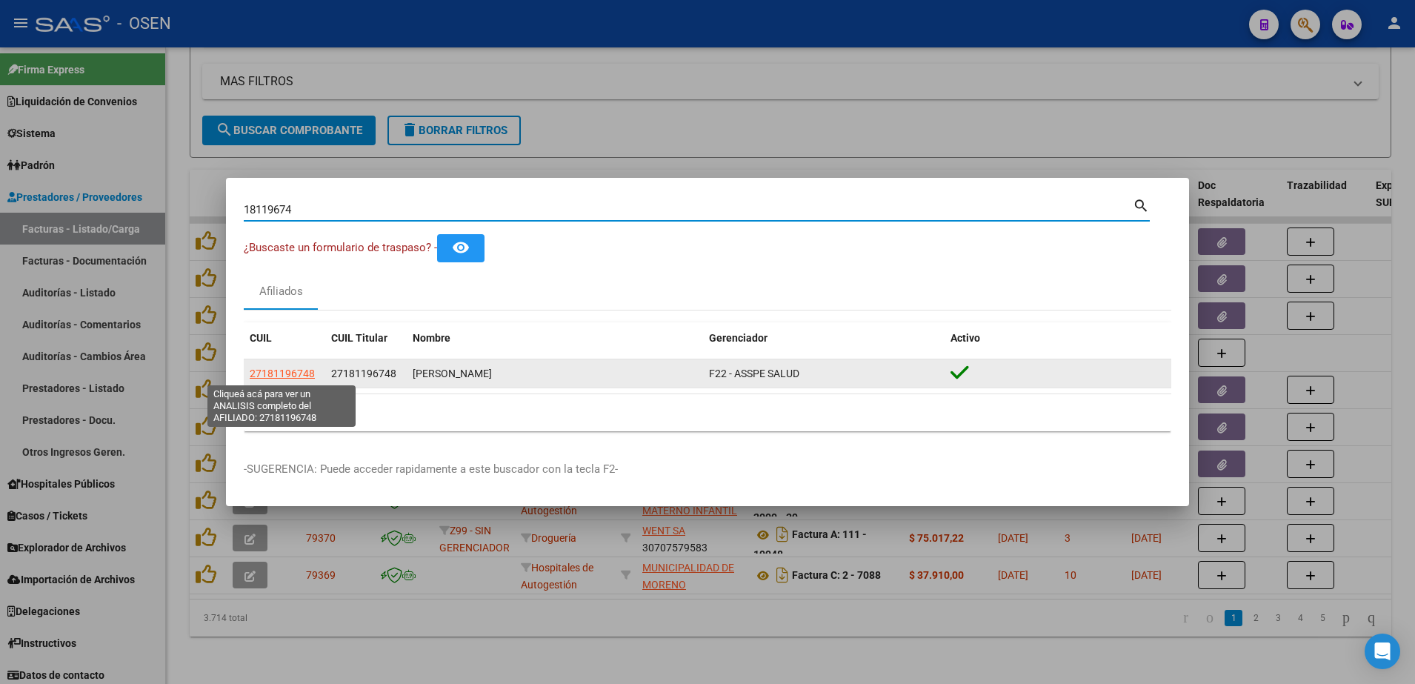
click at [265, 372] on span "27181196748" at bounding box center [282, 373] width 65 height 12
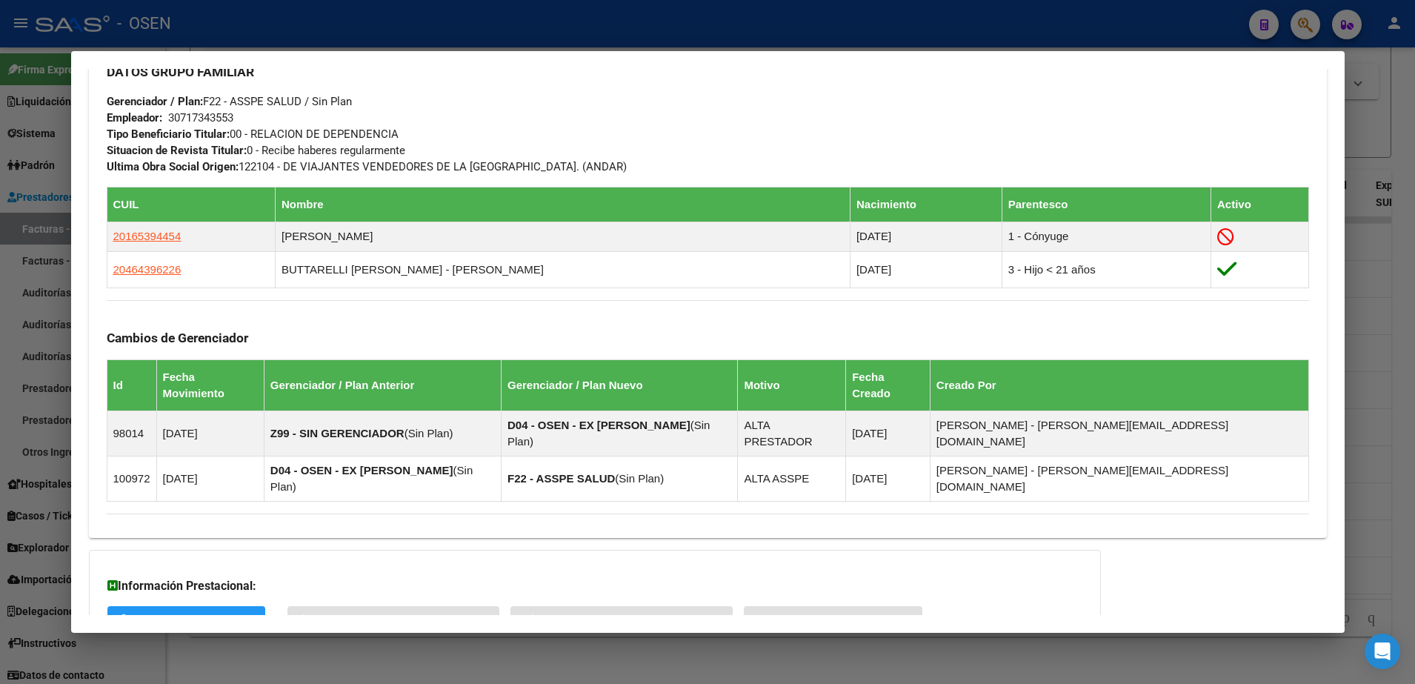
scroll to position [797, 0]
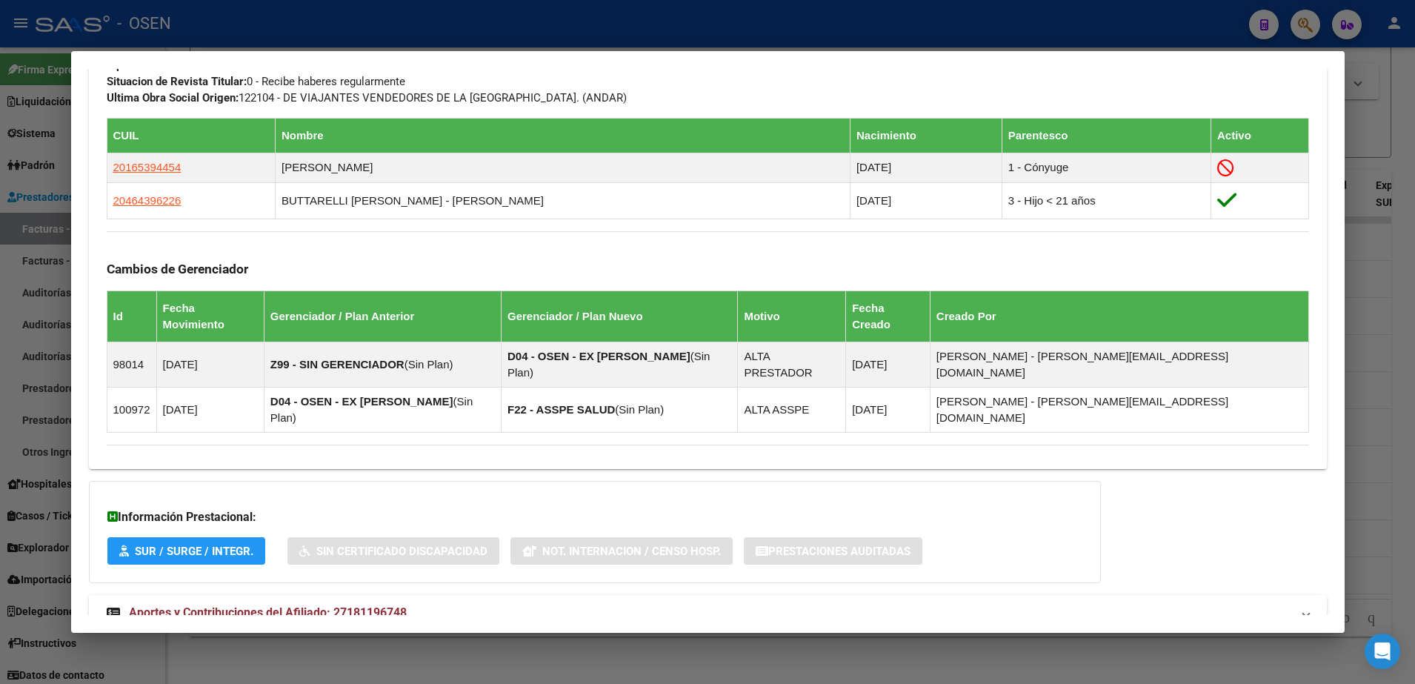
click at [873, 595] on mat-expansion-panel-header "Aportes y Contribuciones del Afiliado: 27181196748" at bounding box center [708, 613] width 1238 height 36
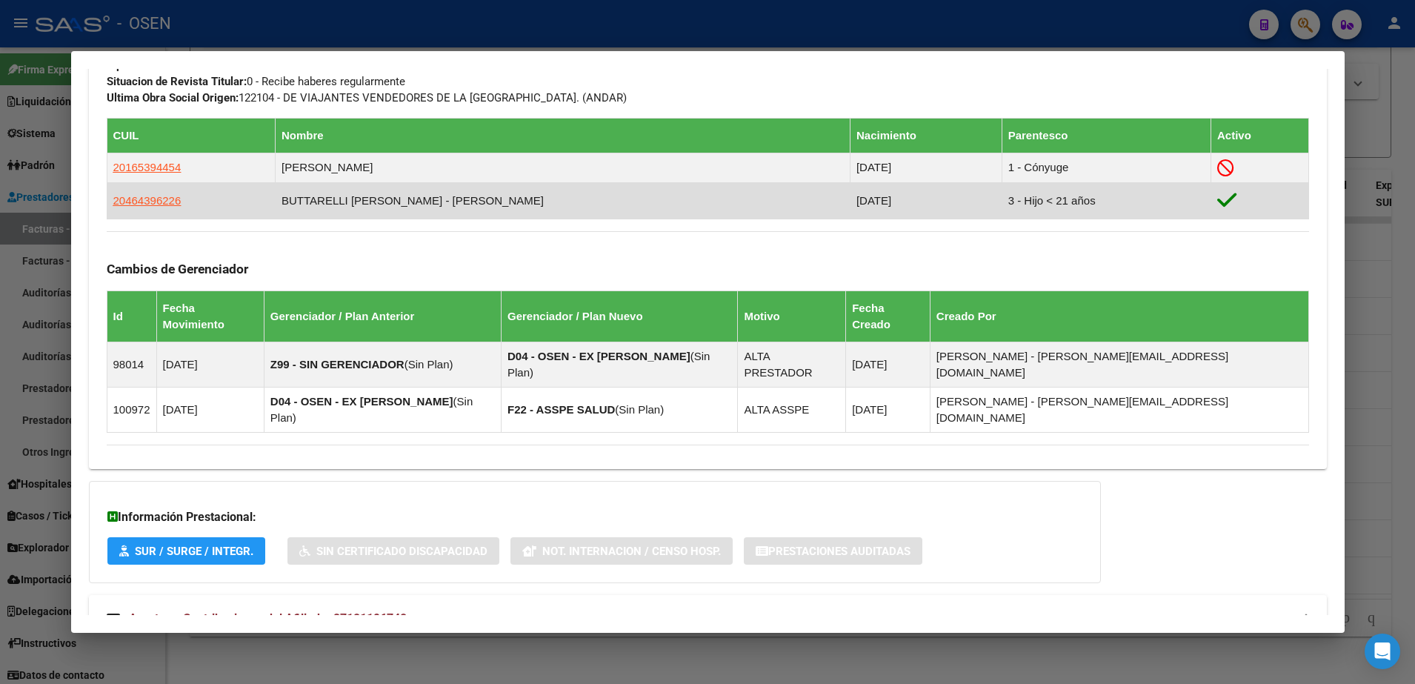
click at [140, 201] on span "20464396226" at bounding box center [147, 200] width 68 height 13
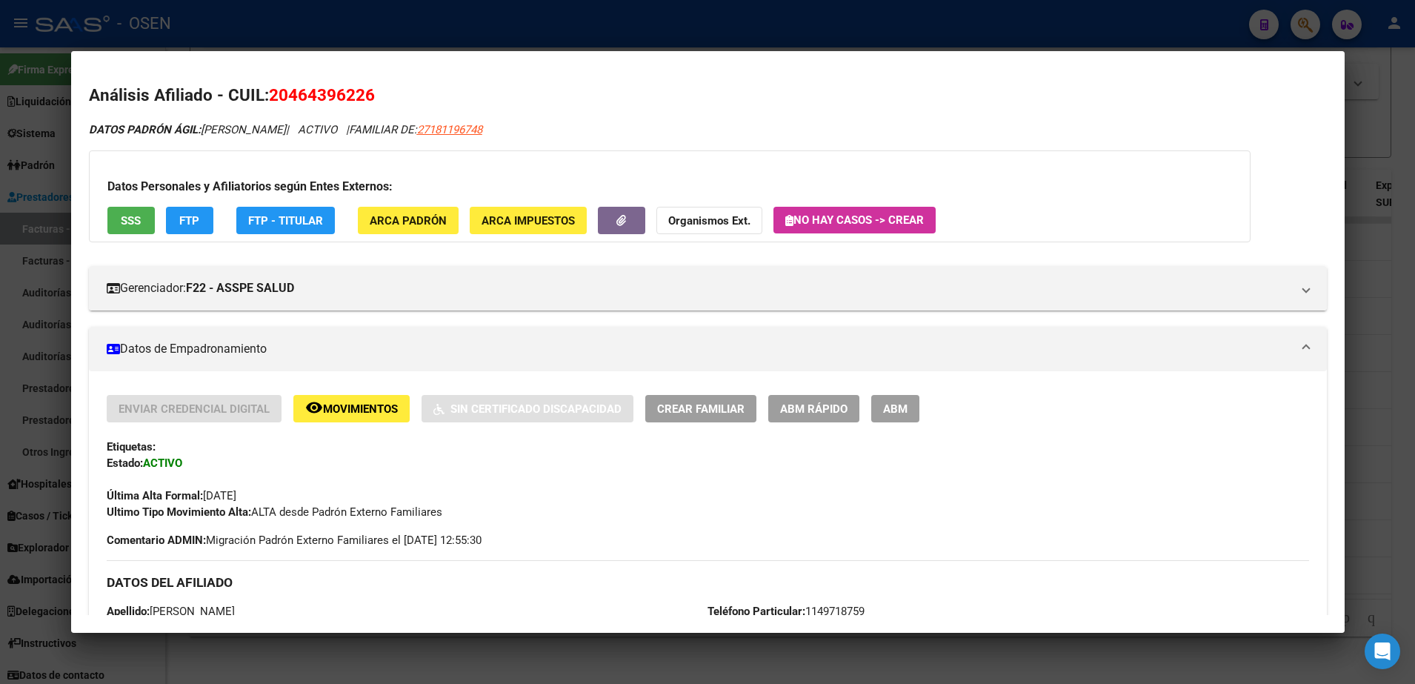
click at [143, 223] on button "SSS" at bounding box center [130, 220] width 47 height 27
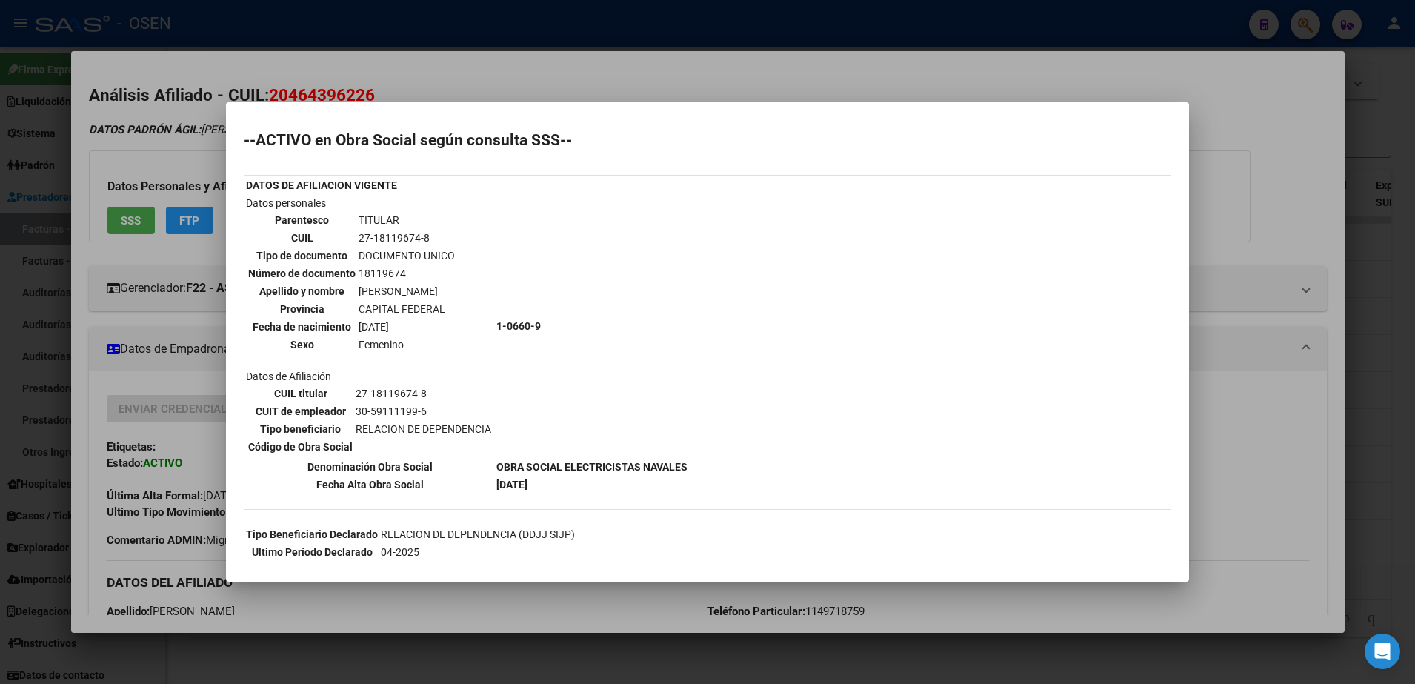
click at [494, 73] on div at bounding box center [707, 342] width 1415 height 684
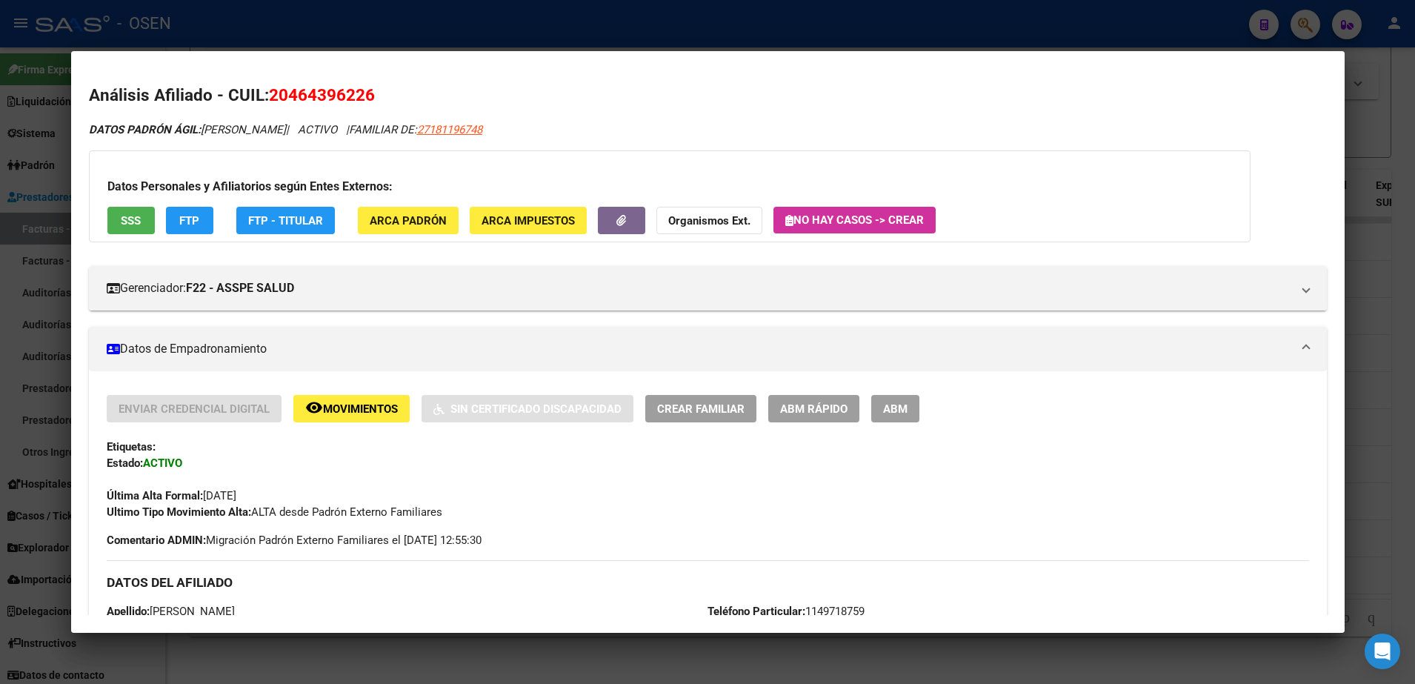
scroll to position [278, 0]
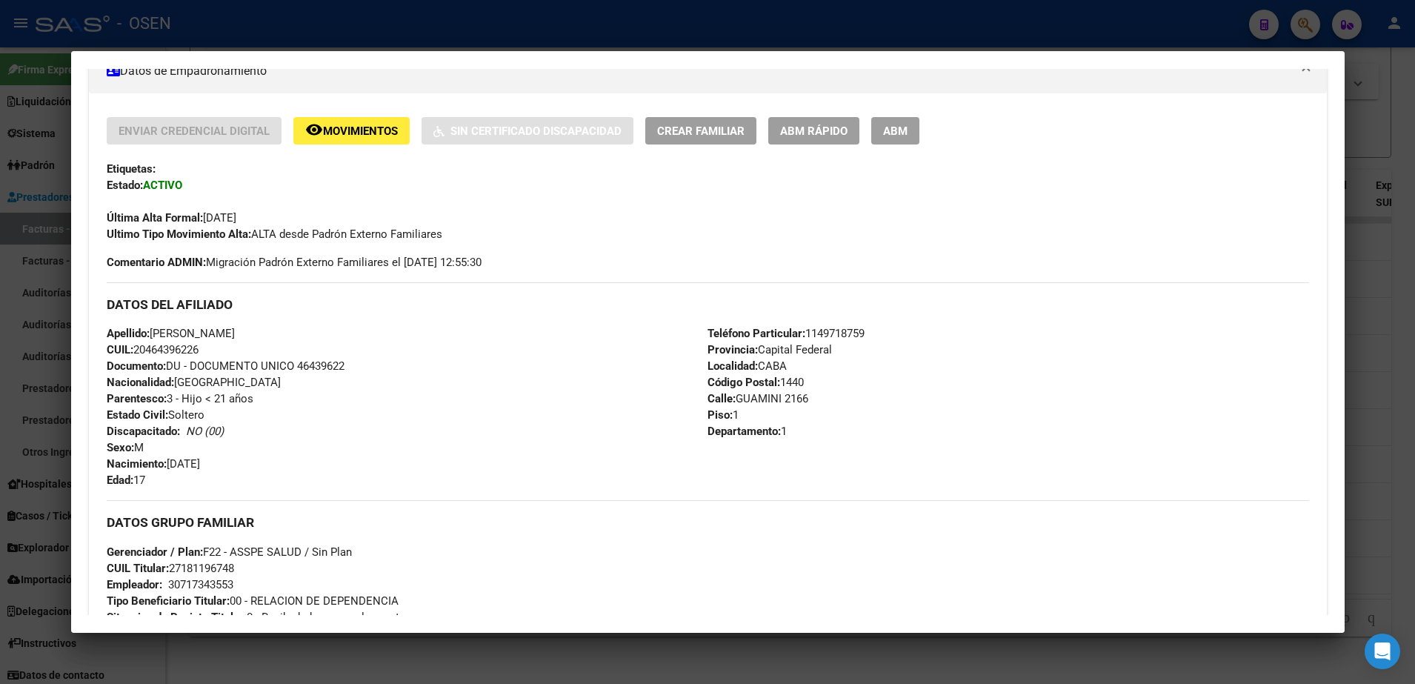
click at [44, 390] on div at bounding box center [707, 342] width 1415 height 684
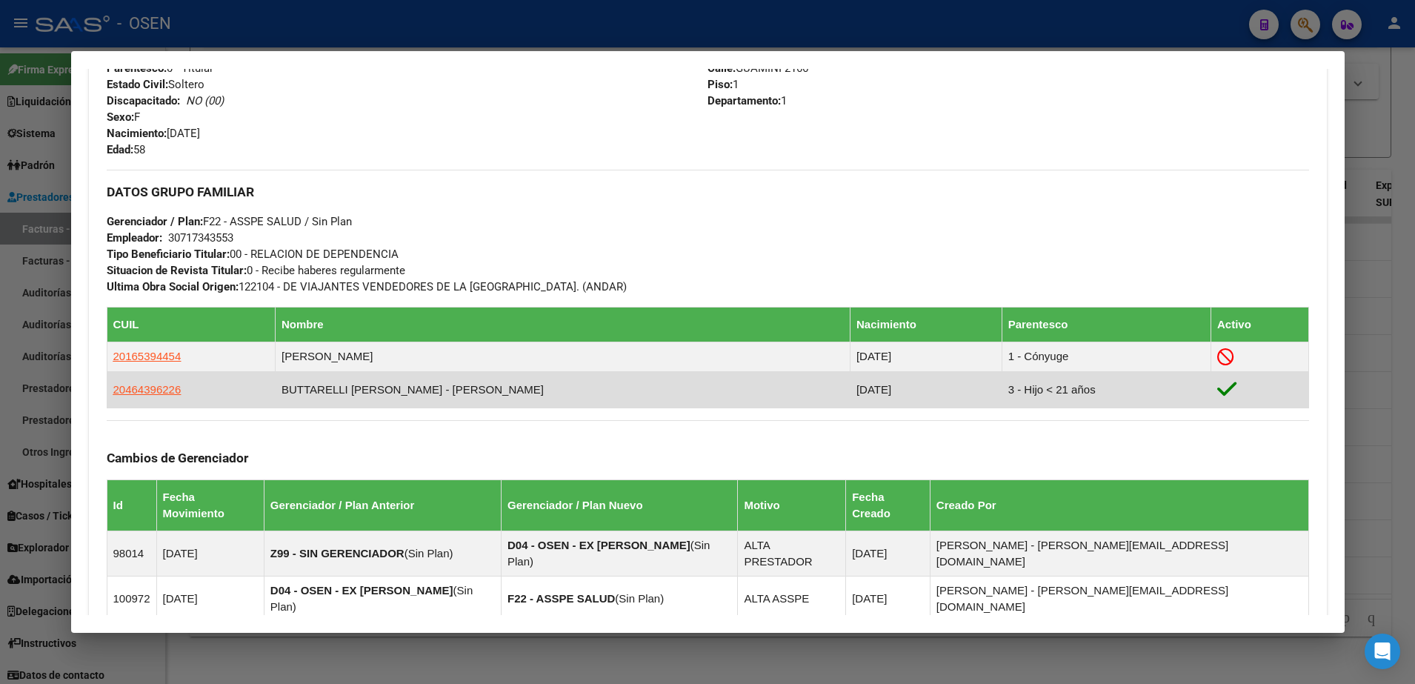
scroll to position [612, 0]
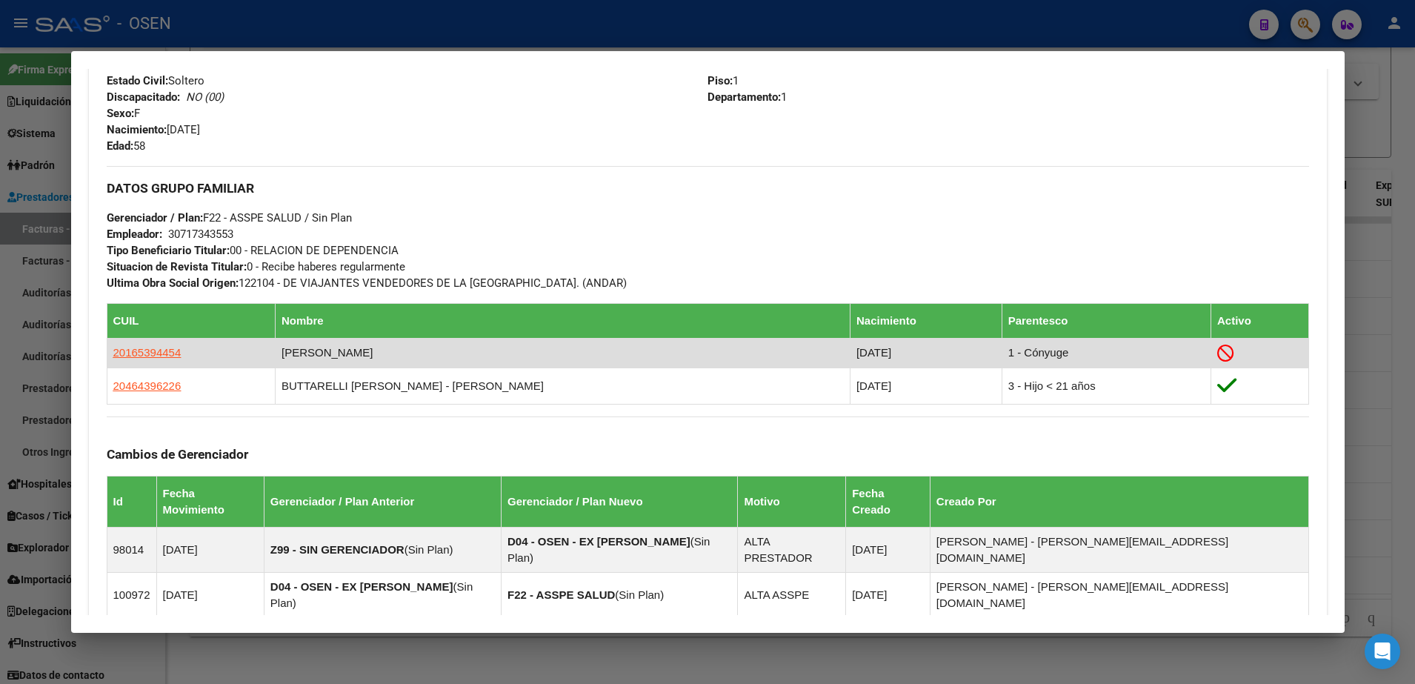
click at [147, 338] on td "20165394454" at bounding box center [191, 353] width 169 height 30
click at [154, 356] on span "20165394454" at bounding box center [147, 352] width 68 height 13
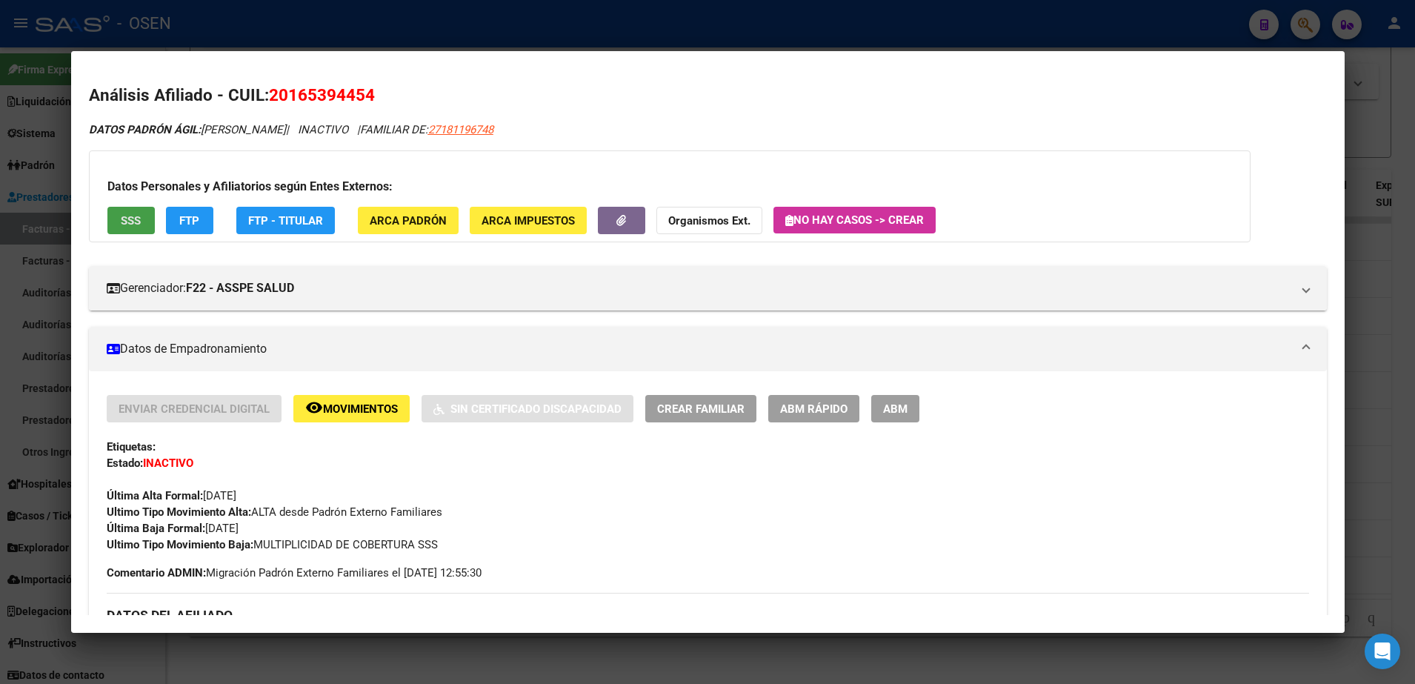
click at [147, 224] on button "SSS" at bounding box center [130, 220] width 47 height 27
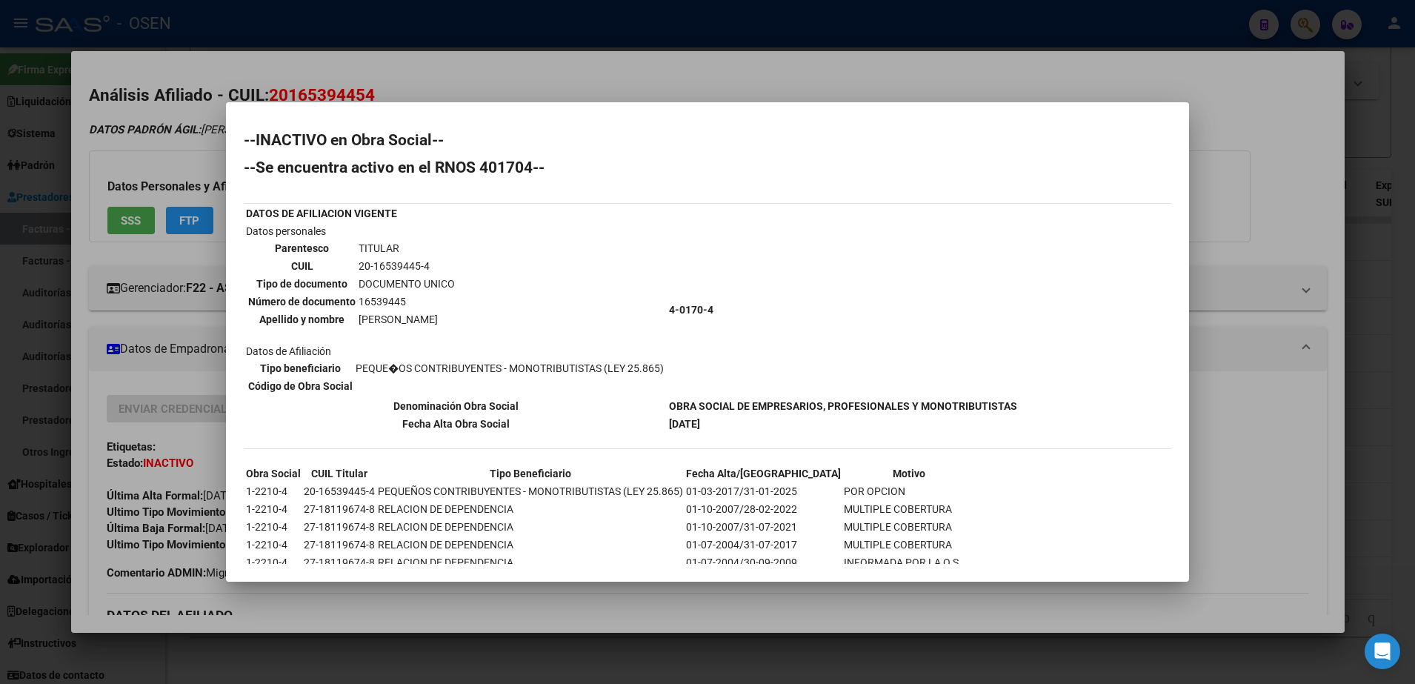
click at [585, 97] on div at bounding box center [707, 342] width 1415 height 684
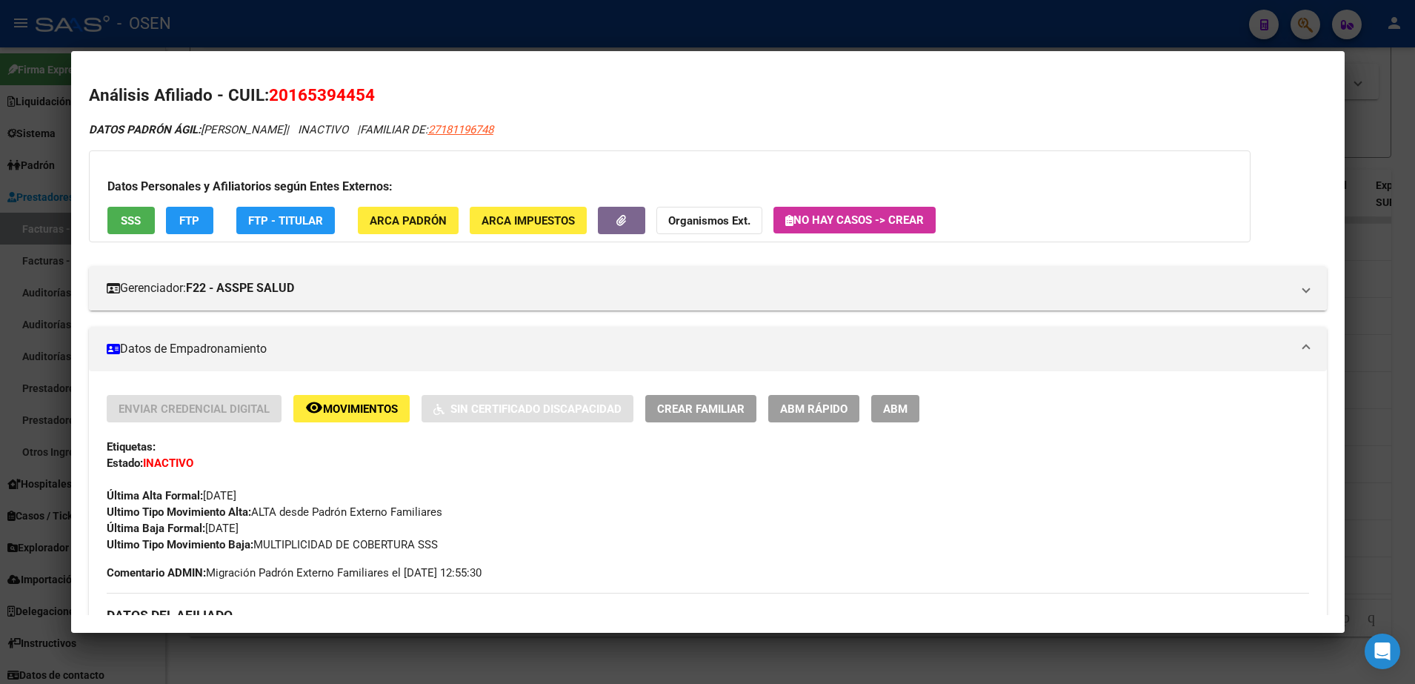
click at [549, 27] on div at bounding box center [707, 342] width 1415 height 684
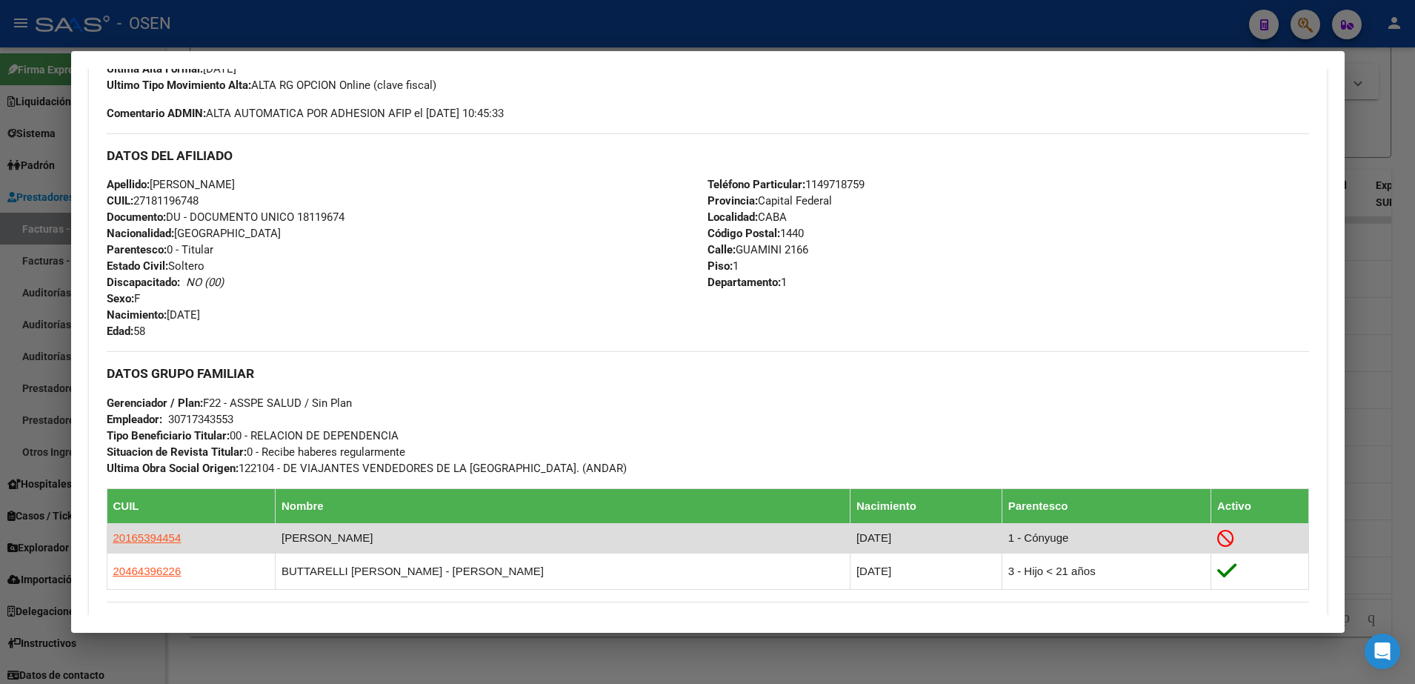
scroll to position [519, 0]
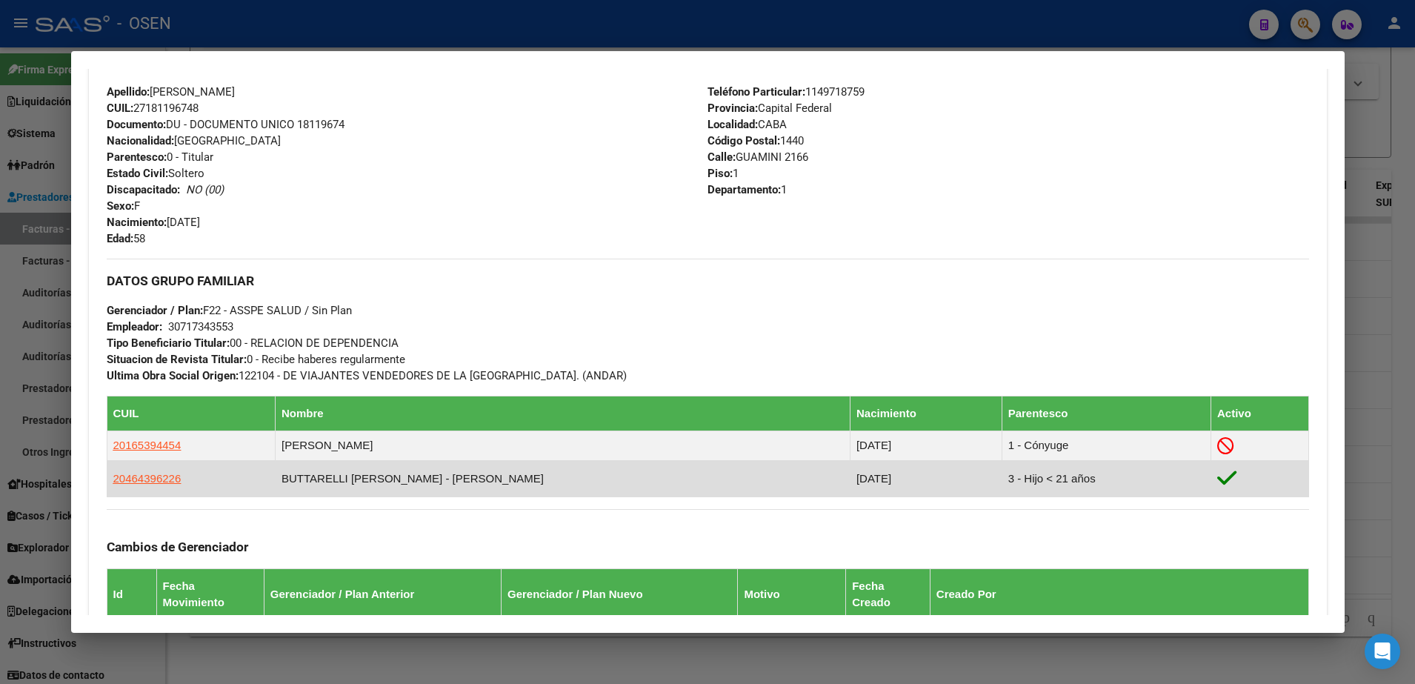
drag, startPoint x: 301, startPoint y: 479, endPoint x: 519, endPoint y: 476, distance: 217.8
click at [519, 476] on td "BUTTARELLI SARMIENTO - EMILIANO" at bounding box center [563, 478] width 575 height 36
drag, startPoint x: 519, startPoint y: 476, endPoint x: 385, endPoint y: 473, distance: 134.1
click at [392, 473] on td "BUTTARELLI SARMIENTO - EMILIANO" at bounding box center [563, 478] width 575 height 36
click at [161, 476] on span "20464396226" at bounding box center [147, 478] width 68 height 13
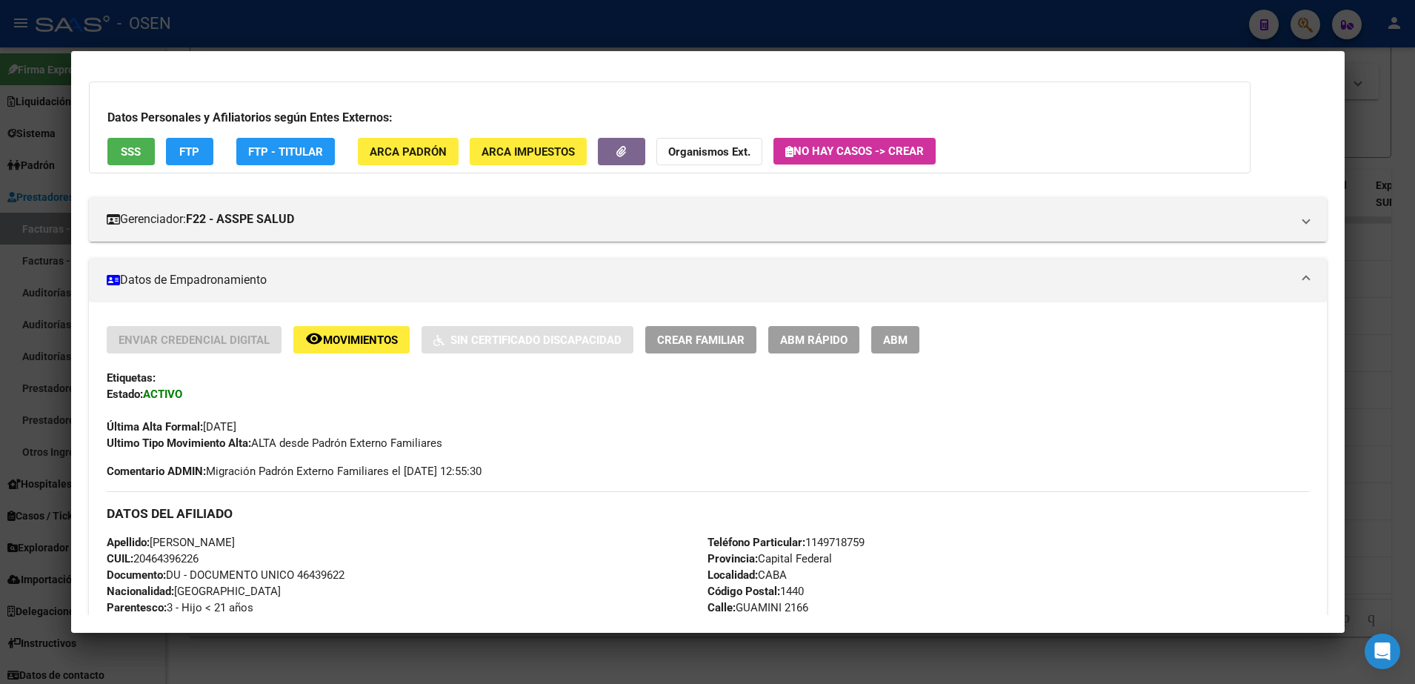
scroll to position [0, 0]
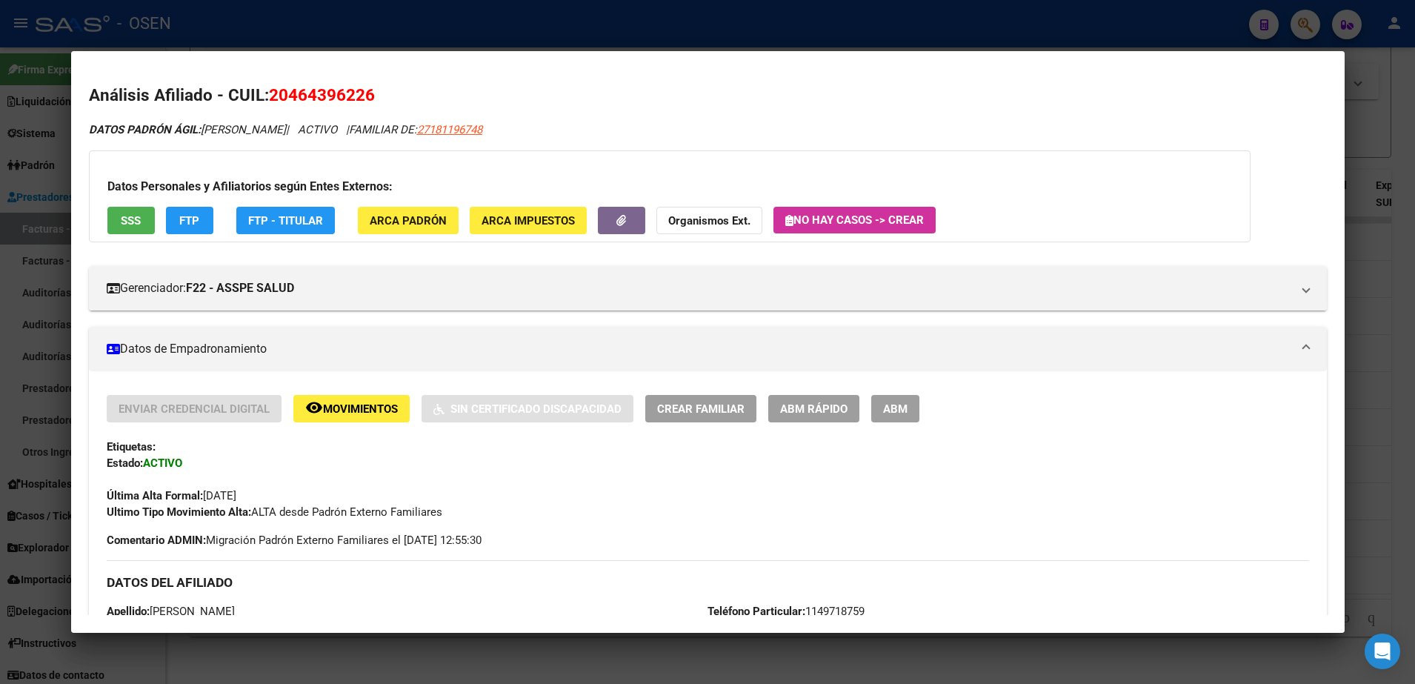
drag, startPoint x: 96, startPoint y: 92, endPoint x: 709, endPoint y: 133, distance: 614.7
drag, startPoint x: 709, startPoint y: 133, endPoint x: 1187, endPoint y: 158, distance: 478.4
click at [1187, 158] on div "Datos Personales y Afiliatorios según Entes Externos: SSS FTP FTP - Titular ARC…" at bounding box center [669, 196] width 1161 height 92
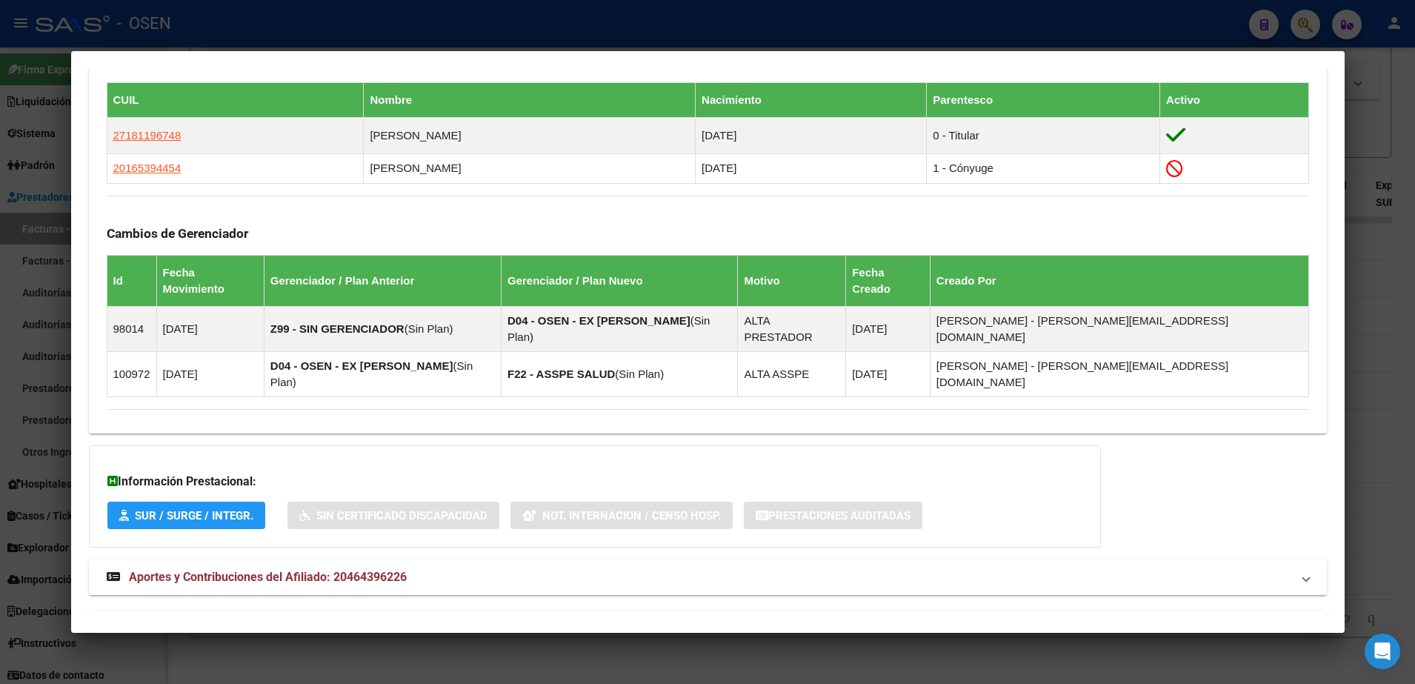
scroll to position [571, 0]
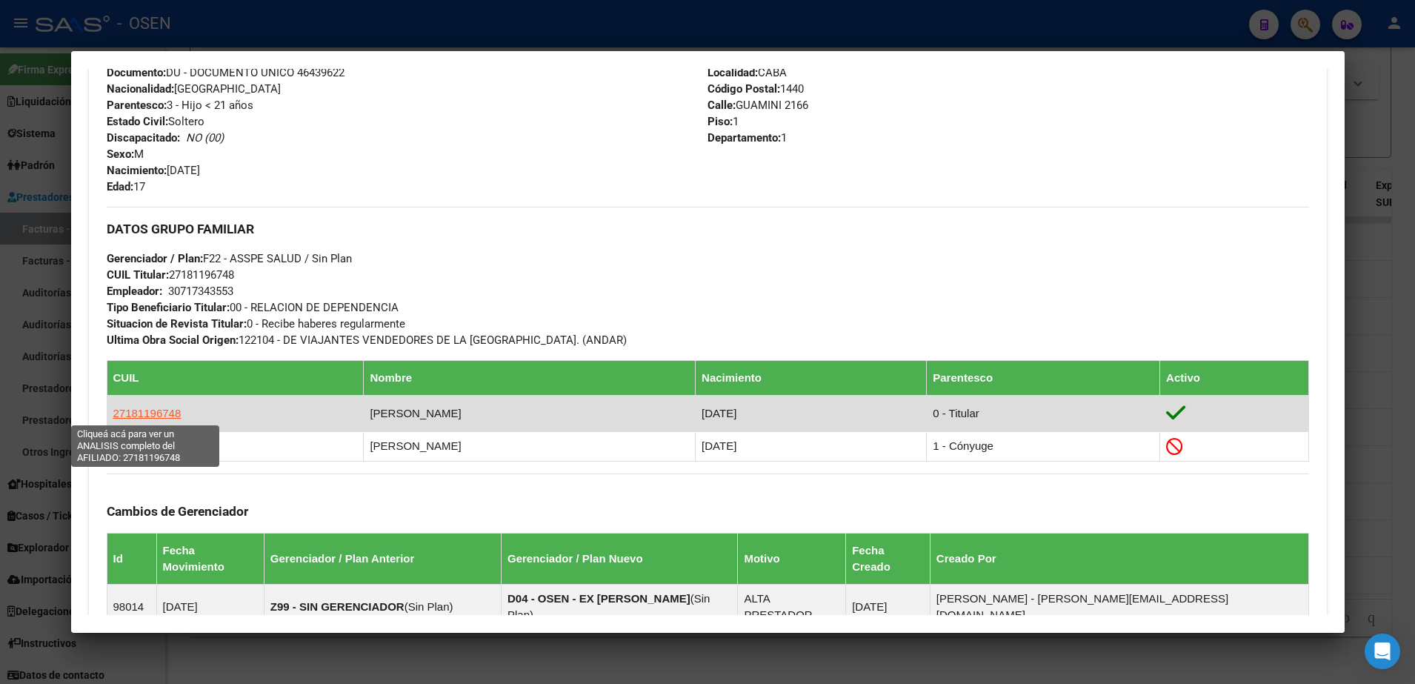
click at [153, 417] on span "27181196748" at bounding box center [147, 413] width 68 height 13
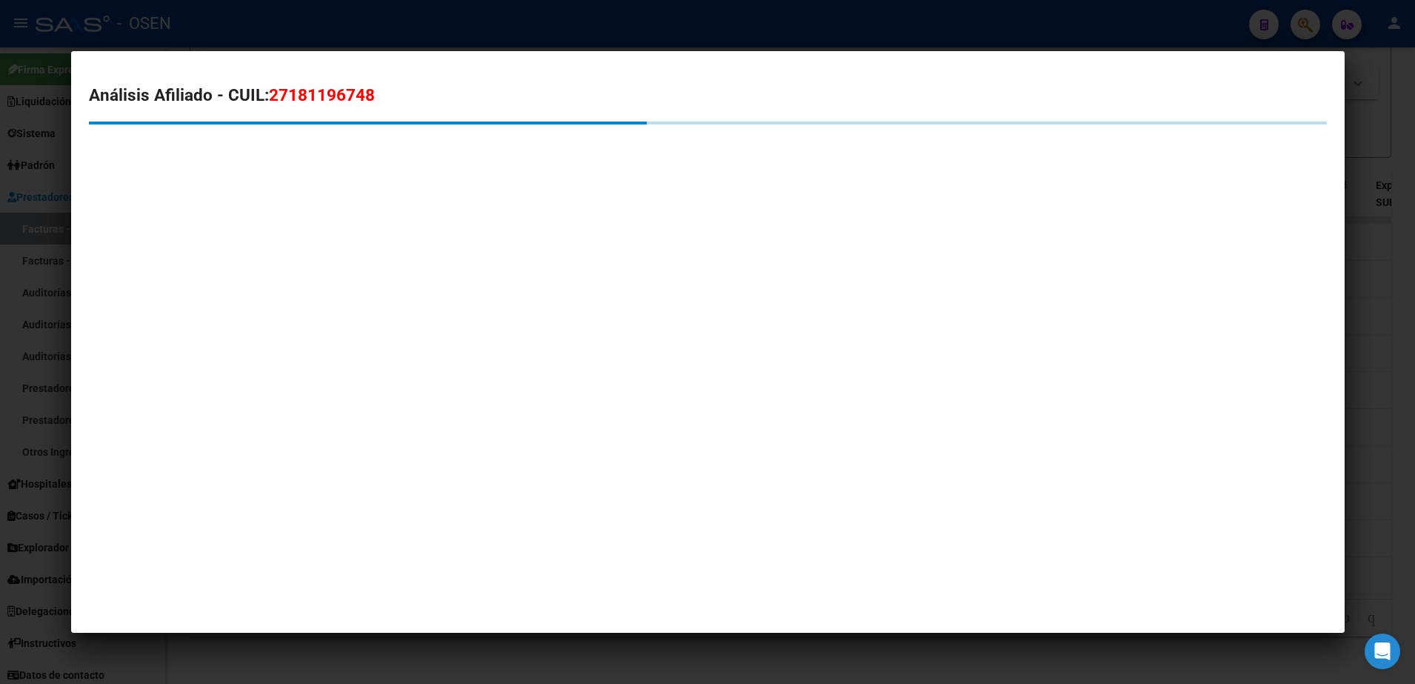
click at [810, 4] on div at bounding box center [707, 342] width 1415 height 684
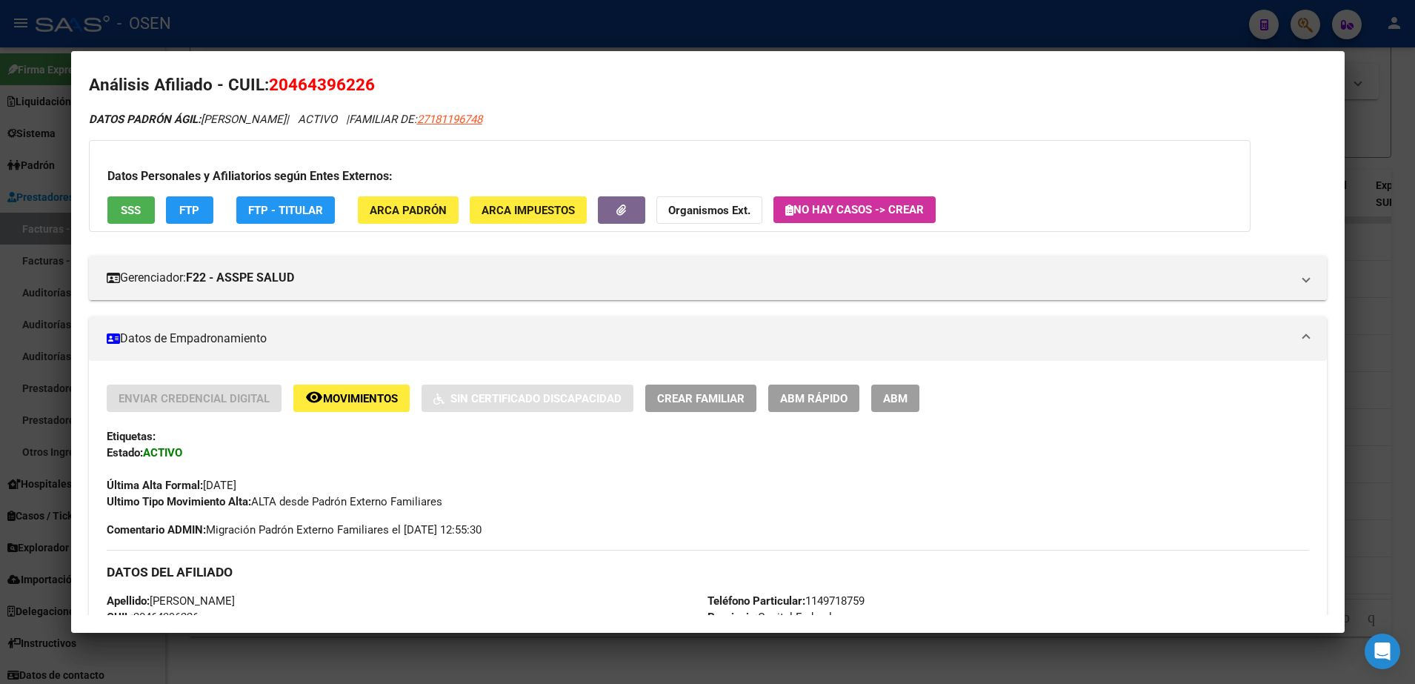
scroll to position [0, 0]
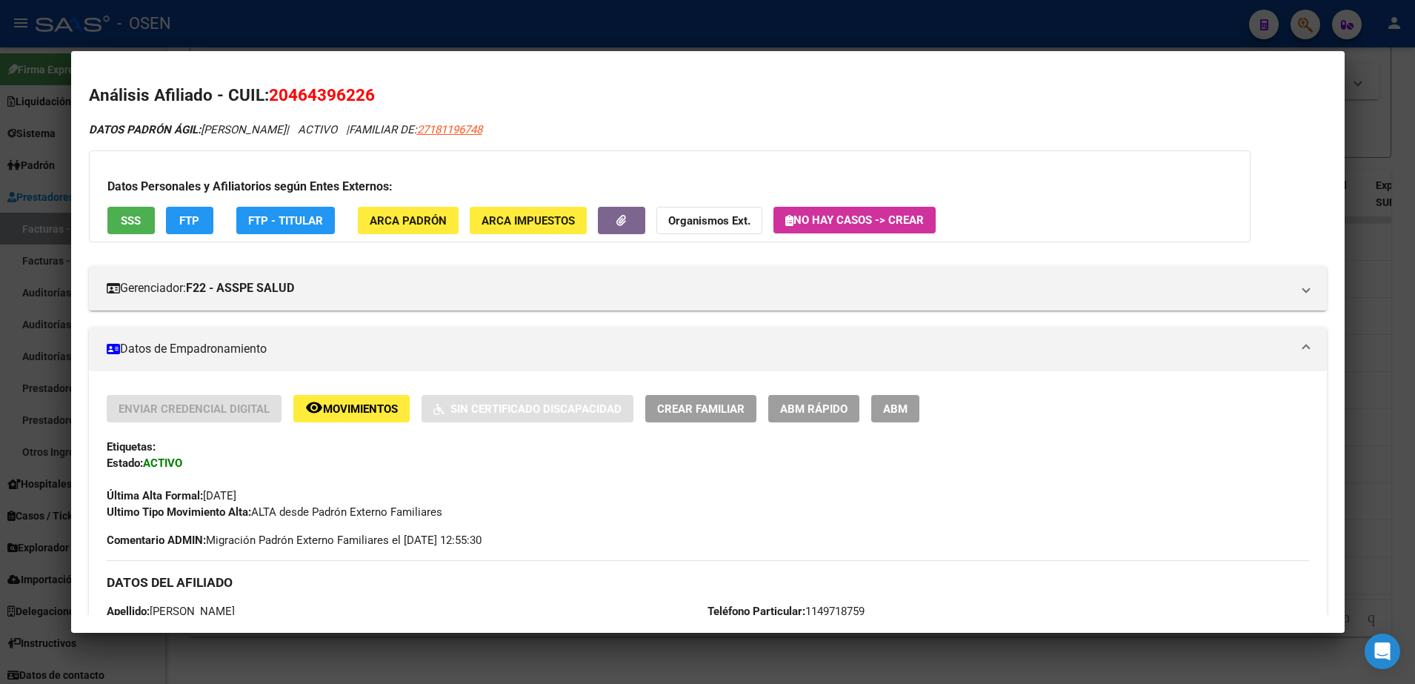
click at [139, 235] on div "Datos Personales y Afiliatorios según Entes Externos: SSS FTP FTP - Titular ARC…" at bounding box center [669, 196] width 1161 height 92
click at [139, 233] on button "SSS" at bounding box center [130, 220] width 47 height 27
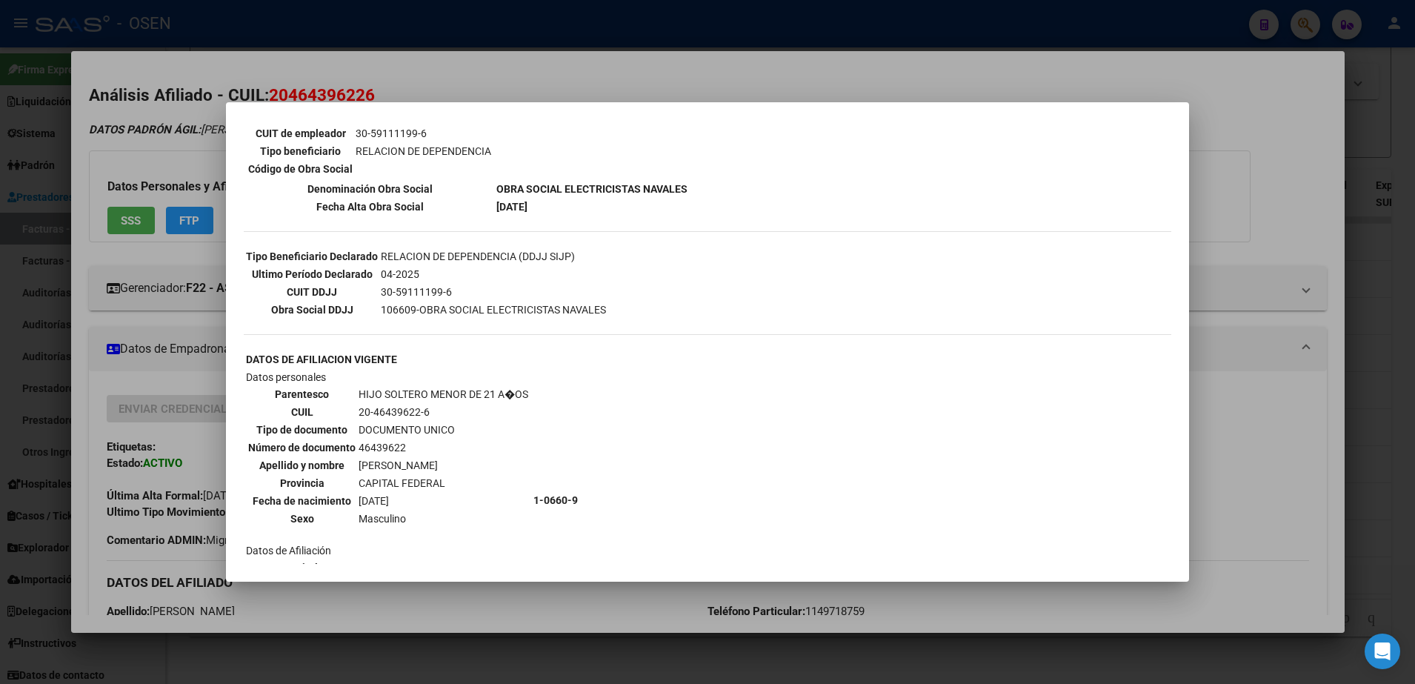
scroll to position [480, 0]
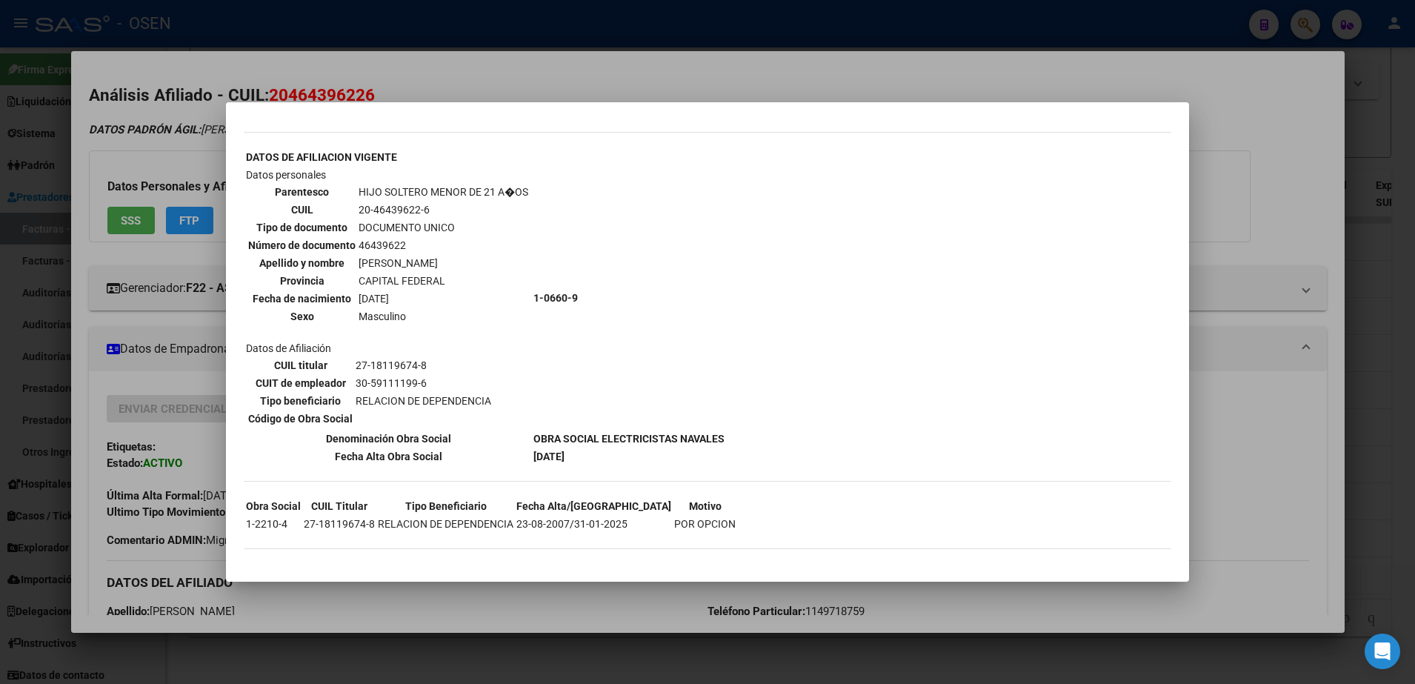
click at [199, 513] on div at bounding box center [707, 342] width 1415 height 684
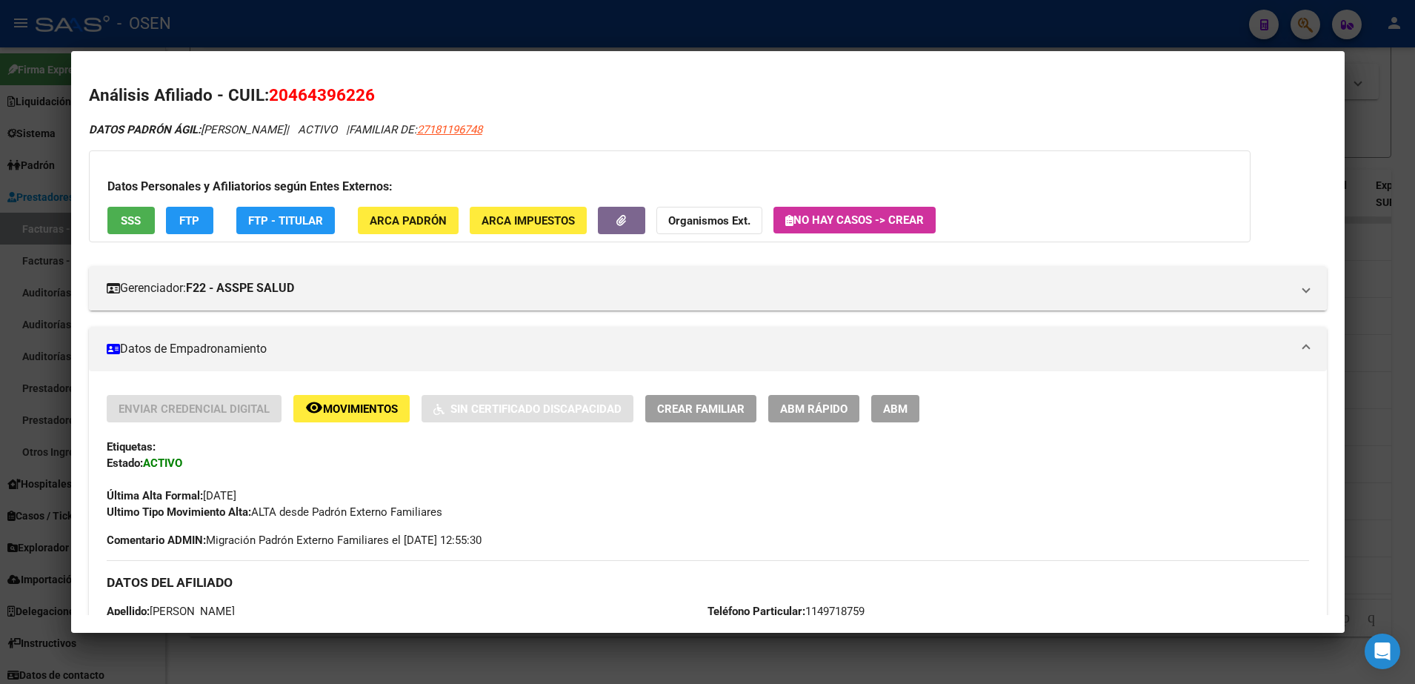
scroll to position [370, 0]
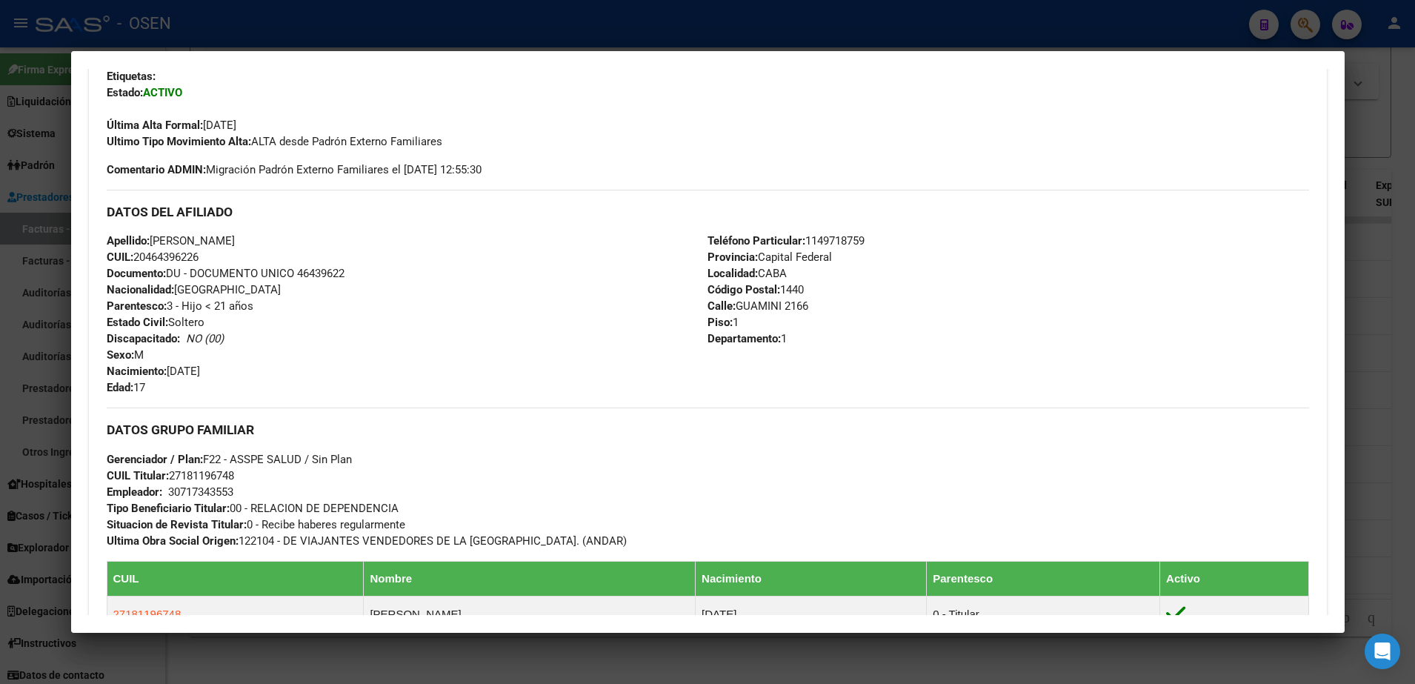
drag, startPoint x: 171, startPoint y: 369, endPoint x: 267, endPoint y: 373, distance: 95.6
click at [267, 373] on div "Apellido: EMILIANO BUTTARELLI SARMIENTO CUIL: 20464396226 Documento: DU - DOCUM…" at bounding box center [407, 314] width 601 height 163
drag, startPoint x: 267, startPoint y: 373, endPoint x: 195, endPoint y: 413, distance: 82.6
click at [195, 413] on div "DATOS GRUPO FAMILIAR Gerenciador / Plan: F22 - ASSPE SALUD / Sin Plan CUIL Titu…" at bounding box center [708, 477] width 1202 height 141
click at [195, 420] on div "DATOS GRUPO FAMILIAR Gerenciador / Plan: F22 - ASSPE SALUD / Sin Plan CUIL Titu…" at bounding box center [708, 477] width 1202 height 141
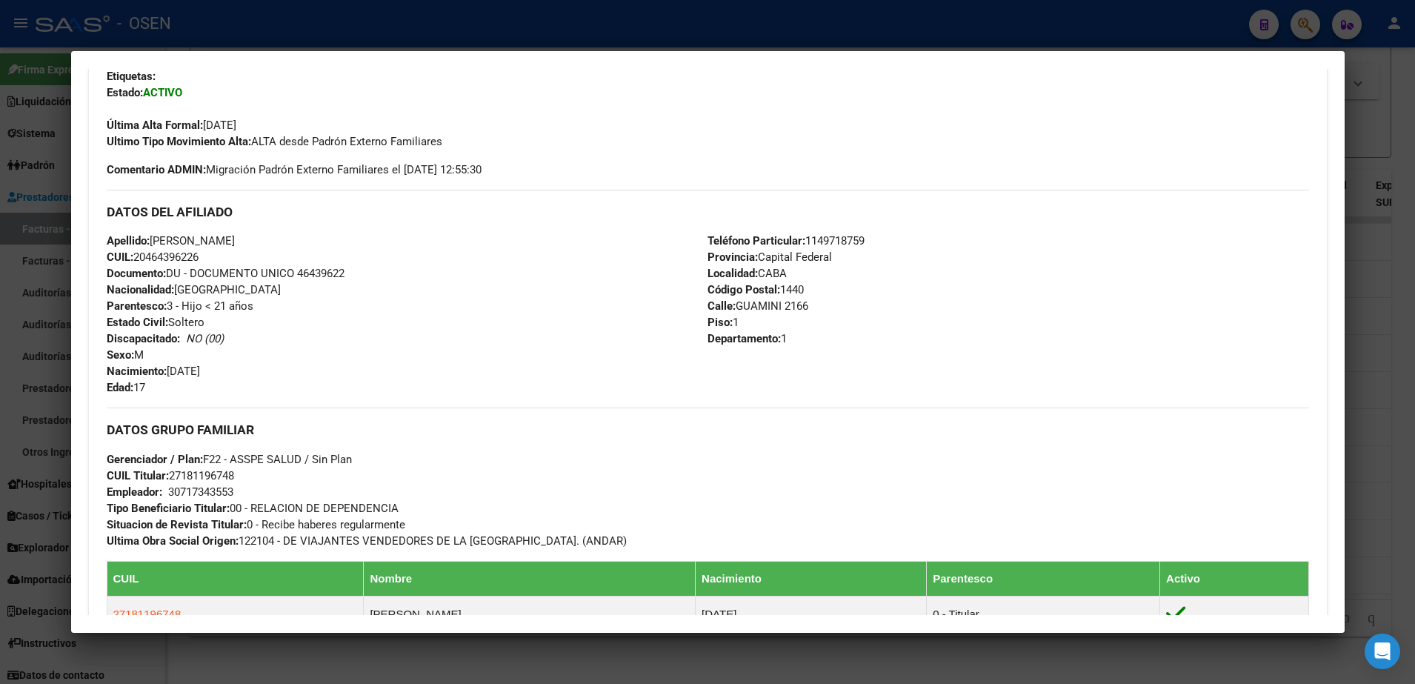
click at [169, 372] on span "Nacimiento: 23/08/2007" at bounding box center [153, 370] width 93 height 13
drag, startPoint x: 170, startPoint y: 372, endPoint x: 231, endPoint y: 370, distance: 60.8
click at [231, 370] on div "Apellido: EMILIANO BUTTARELLI SARMIENTO CUIL: 20464396226 Documento: DU - DOCUM…" at bounding box center [407, 314] width 601 height 163
drag, startPoint x: 231, startPoint y: 370, endPoint x: 140, endPoint y: 267, distance: 136.9
click at [140, 267] on strong "Documento:" at bounding box center [136, 273] width 59 height 13
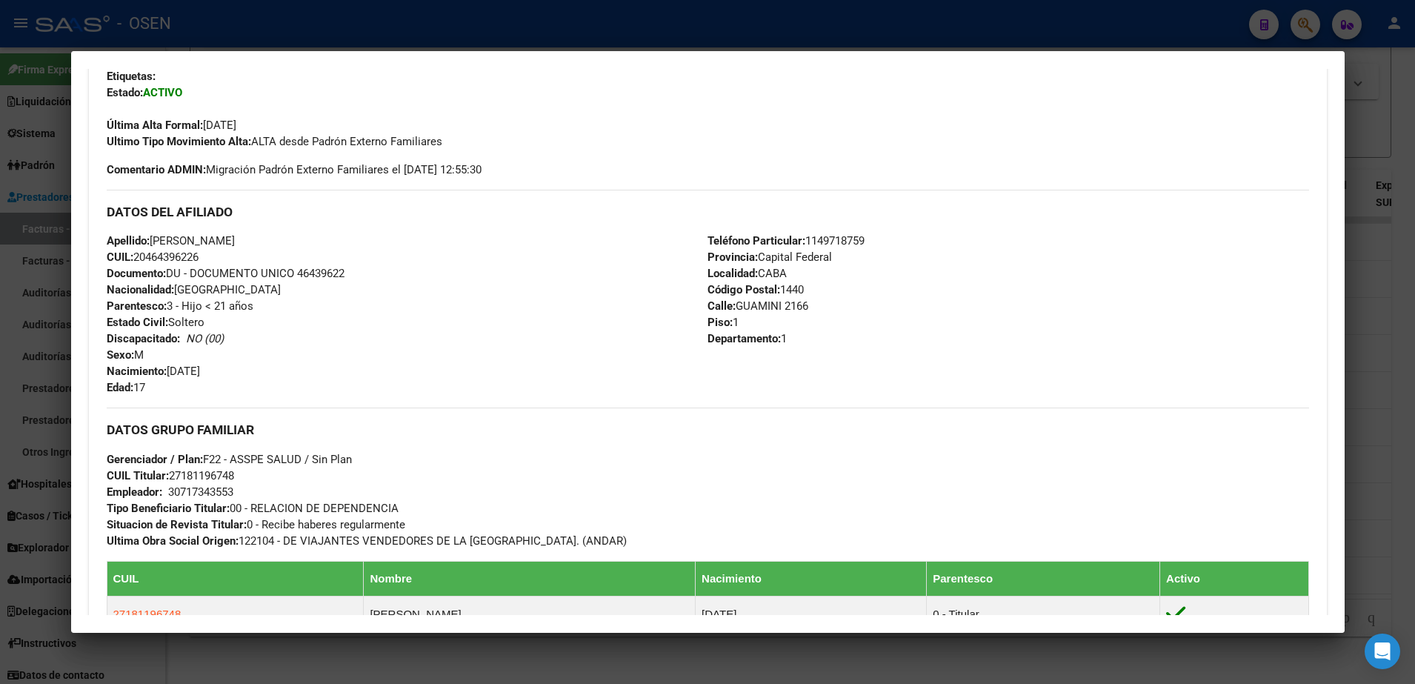
drag, startPoint x: 107, startPoint y: 238, endPoint x: 223, endPoint y: 392, distance: 192.6
click at [223, 392] on div "Apellido: EMILIANO BUTTARELLI SARMIENTO CUIL: 20464396226 Documento: DU - DOCUM…" at bounding box center [407, 314] width 601 height 163
click at [776, 496] on div "DATOS GRUPO FAMILIAR Gerenciador / Plan: F22 - ASSPE SALUD / Sin Plan CUIL Titu…" at bounding box center [708, 477] width 1202 height 141
drag, startPoint x: 700, startPoint y: 239, endPoint x: 800, endPoint y: 340, distance: 141.9
click at [800, 340] on div "Teléfono Particular: 1149718759 Provincia: Capital Federal Localidad: CABA Códi…" at bounding box center [1007, 314] width 601 height 163
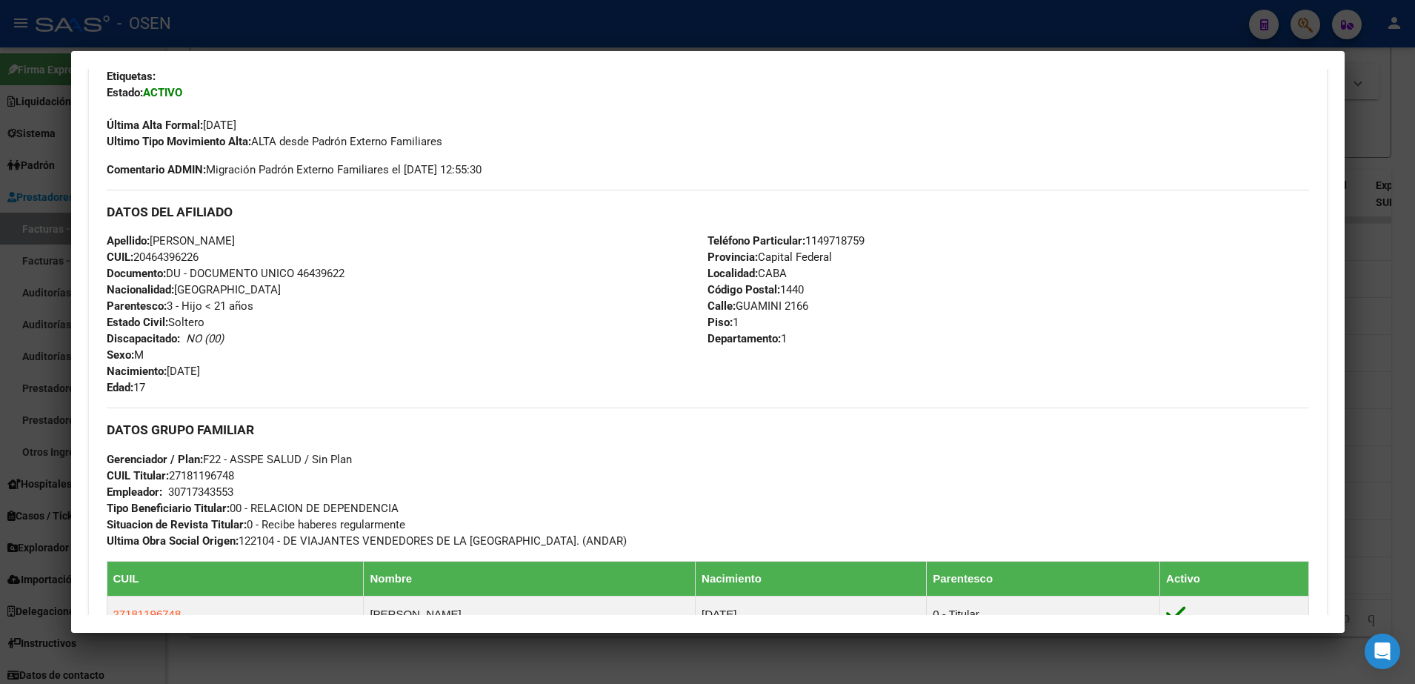
drag, startPoint x: 800, startPoint y: 340, endPoint x: 460, endPoint y: 403, distance: 345.8
click at [514, 441] on div "DATOS GRUPO FAMILIAR Gerenciador / Plan: F22 - ASSPE SALUD / Sin Plan CUIL Titu…" at bounding box center [708, 477] width 1202 height 141
drag, startPoint x: 107, startPoint y: 237, endPoint x: 237, endPoint y: 395, distance: 204.7
click at [237, 395] on div "Apellido: EMILIANO BUTTARELLI SARMIENTO CUIL: 20464396226 Documento: DU - DOCUM…" at bounding box center [407, 314] width 601 height 163
click at [736, 230] on div "DATOS DEL AFILIADO" at bounding box center [708, 211] width 1202 height 43
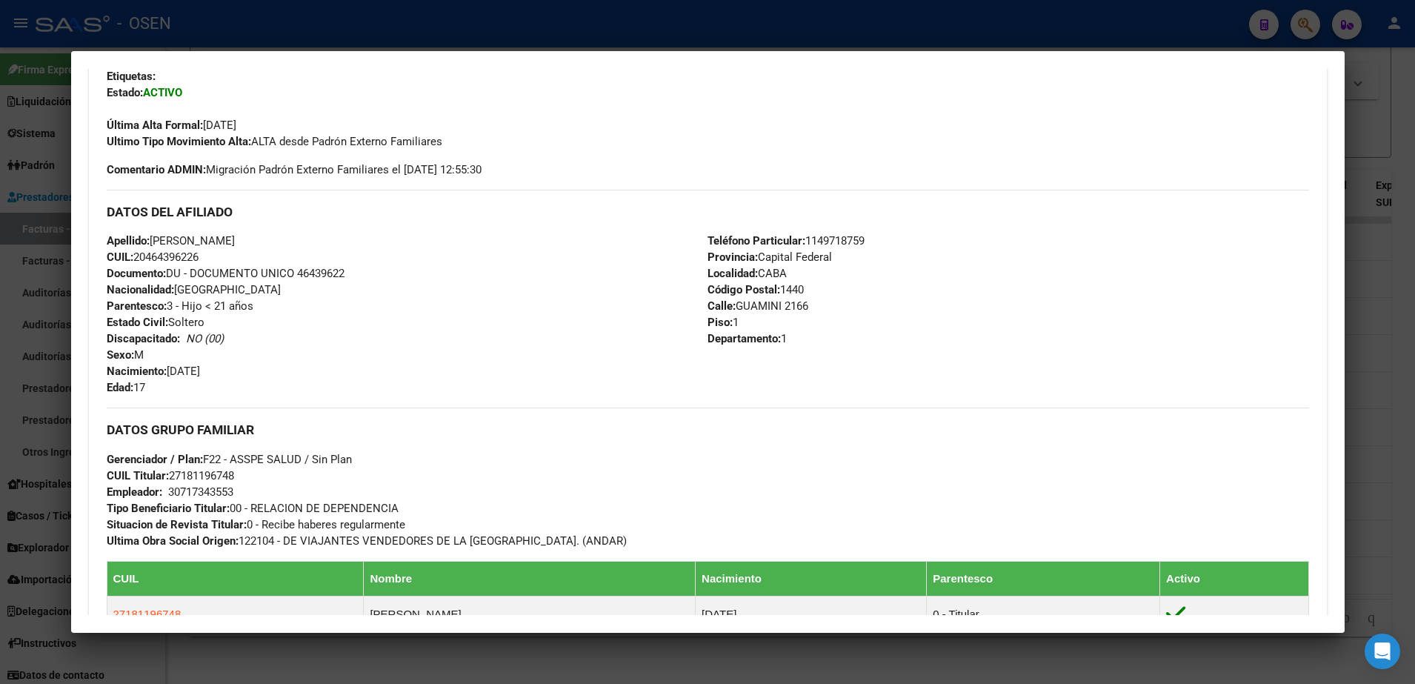
click at [707, 234] on strong "Teléfono Particular:" at bounding box center [756, 240] width 98 height 13
drag, startPoint x: 703, startPoint y: 235, endPoint x: 802, endPoint y: 367, distance: 165.0
click at [802, 367] on div "Teléfono Particular: 1149718759 Provincia: Capital Federal Localidad: CABA Códi…" at bounding box center [1007, 314] width 601 height 163
drag, startPoint x: 802, startPoint y: 367, endPoint x: 371, endPoint y: 365, distance: 431.1
click at [376, 367] on div "Apellido: EMILIANO BUTTARELLI SARMIENTO CUIL: 20464396226 Documento: DU - DOCUM…" at bounding box center [407, 314] width 601 height 163
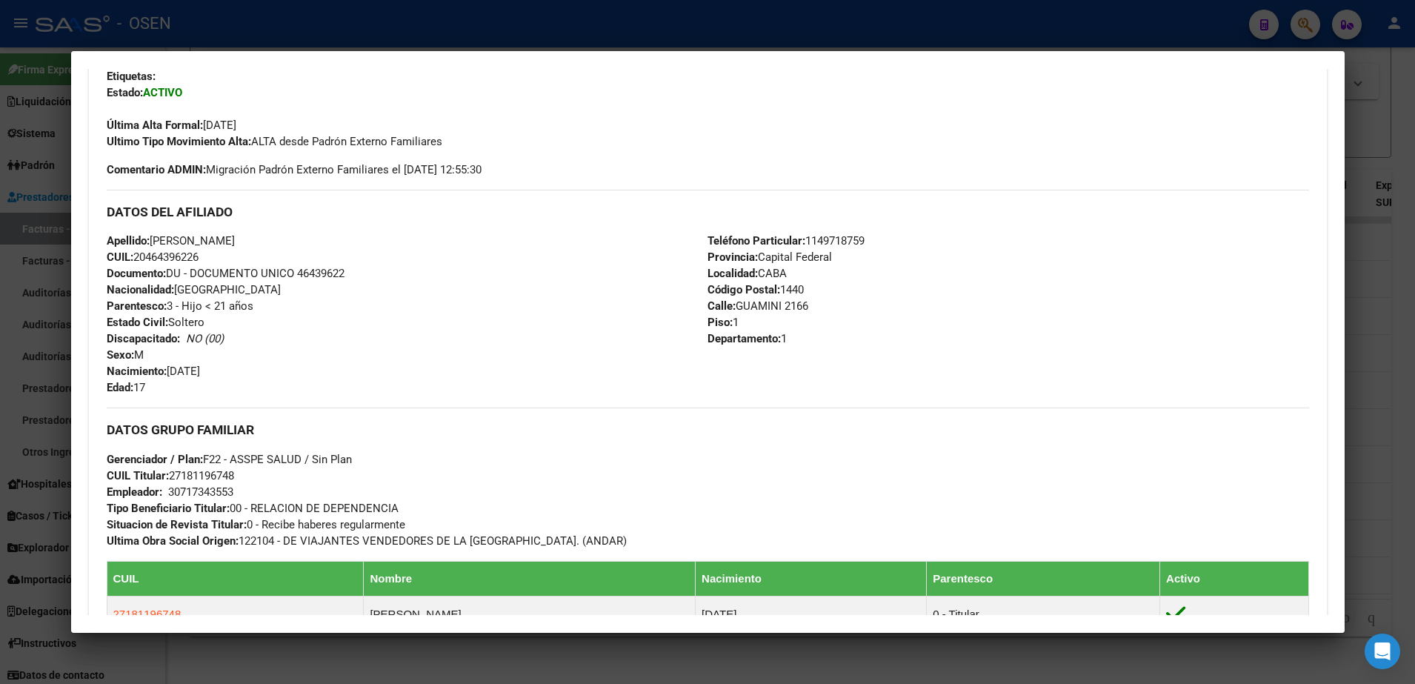
drag, startPoint x: 109, startPoint y: 243, endPoint x: 259, endPoint y: 391, distance: 211.1
click at [259, 391] on div "Apellido: EMILIANO BUTTARELLI SARMIENTO CUIL: 20464396226 Documento: DU - DOCUM…" at bounding box center [407, 314] width 601 height 163
drag, startPoint x: 259, startPoint y: 391, endPoint x: 234, endPoint y: 404, distance: 28.2
click at [234, 404] on div "Enviar Credencial Digital remove_red_eye Movimientos Sin Certificado Discapacid…" at bounding box center [708, 456] width 1202 height 864
click at [200, 373] on span "Nacimiento: 23/08/2007" at bounding box center [153, 370] width 93 height 13
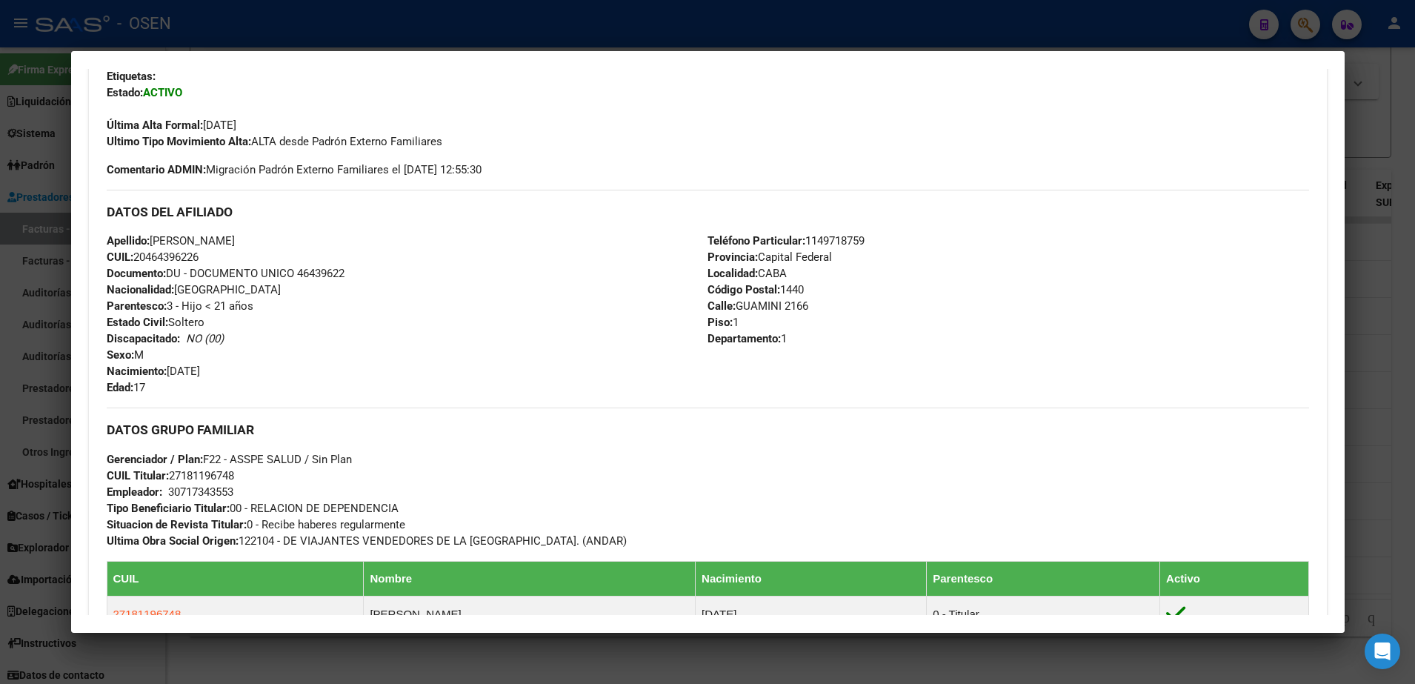
drag, startPoint x: 213, startPoint y: 386, endPoint x: 93, endPoint y: 245, distance: 185.0
click at [93, 245] on div "Enviar Credencial Digital remove_red_eye Movimientos Sin Certificado Discapacid…" at bounding box center [708, 462] width 1238 height 876
drag, startPoint x: 93, startPoint y: 245, endPoint x: 103, endPoint y: 252, distance: 11.7
click at [103, 252] on div "Enviar Credencial Digital remove_red_eye Movimientos Sin Certificado Discapacid…" at bounding box center [708, 462] width 1238 height 876
click at [107, 246] on strong "Apellido:" at bounding box center [128, 240] width 43 height 13
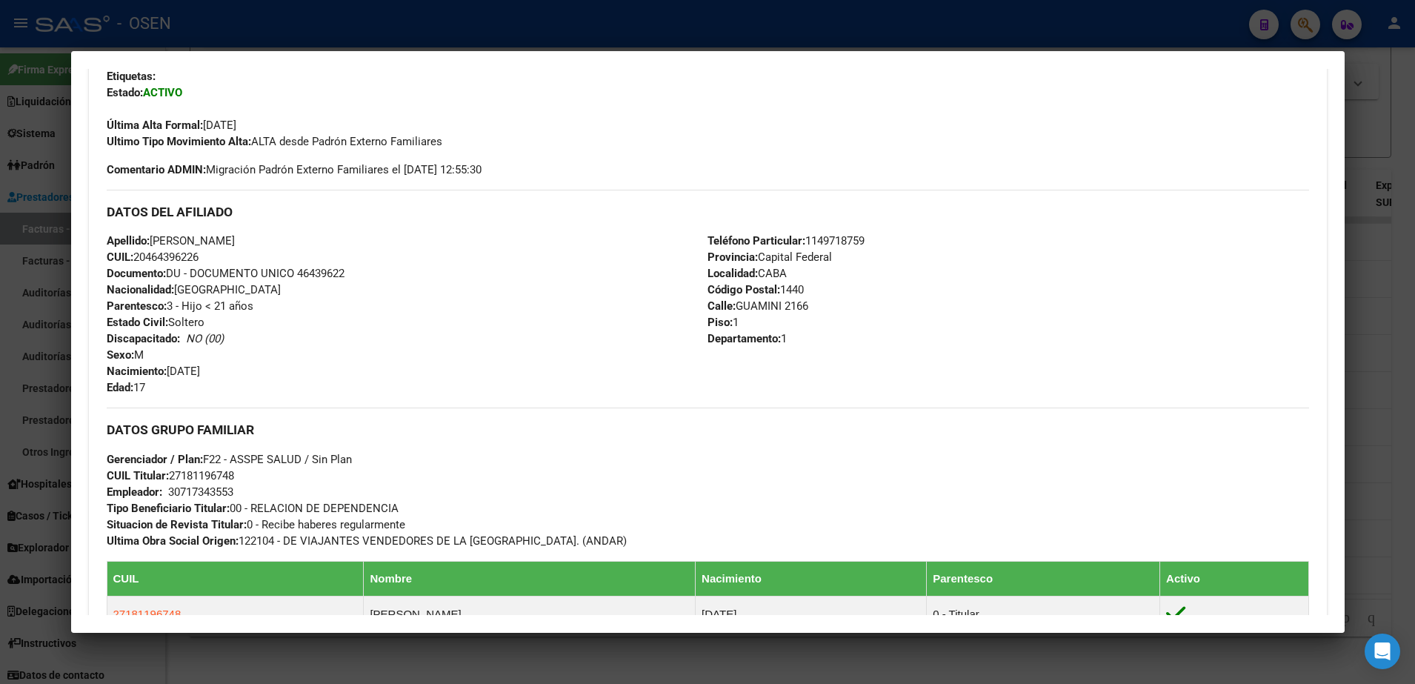
click at [109, 244] on strong "Apellido:" at bounding box center [128, 240] width 43 height 13
drag, startPoint x: 108, startPoint y: 244, endPoint x: 154, endPoint y: 407, distance: 169.3
click at [154, 407] on div "Enviar Credencial Digital remove_red_eye Movimientos Sin Certificado Discapacid…" at bounding box center [708, 456] width 1202 height 864
drag, startPoint x: 154, startPoint y: 407, endPoint x: 224, endPoint y: 422, distance: 72.1
click at [224, 422] on h3 "DATOS GRUPO FAMILIAR" at bounding box center [708, 429] width 1202 height 16
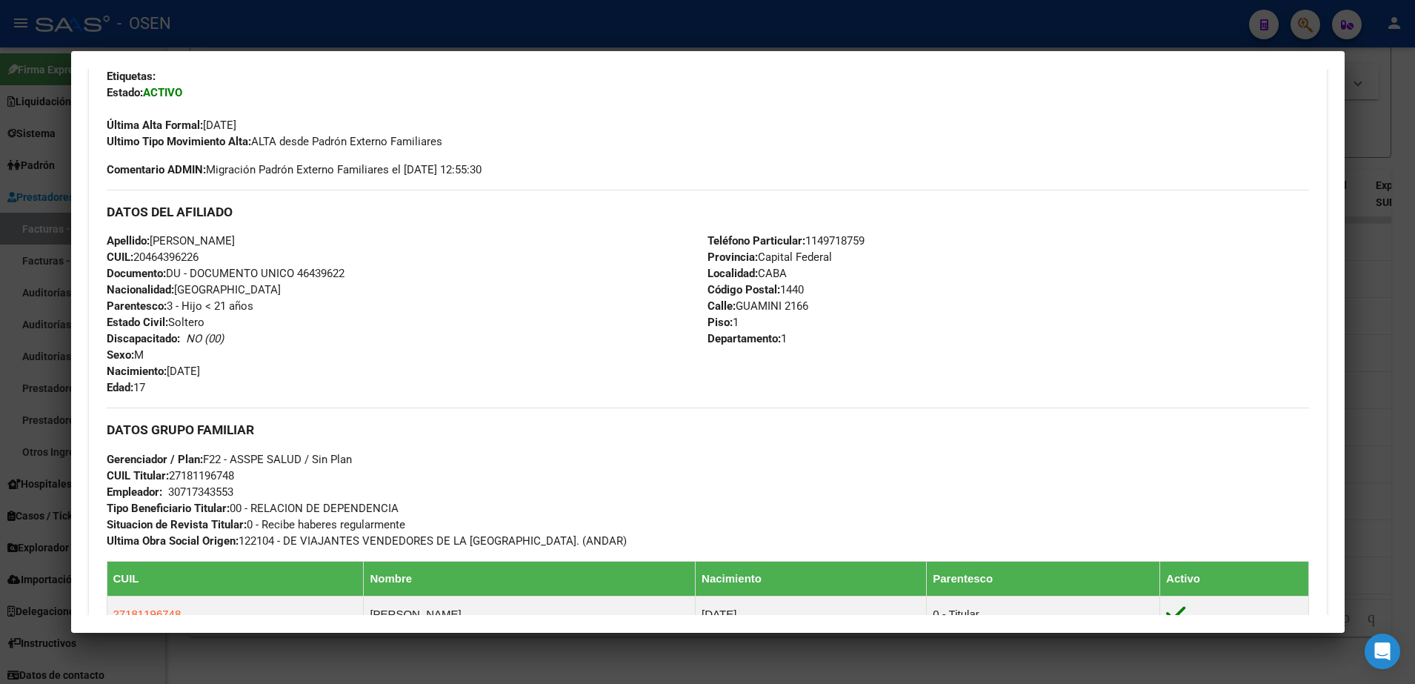
drag, startPoint x: 704, startPoint y: 240, endPoint x: 817, endPoint y: 351, distance: 158.7
click at [817, 351] on div "Teléfono Particular: 1149718759 Provincia: Capital Federal Localidad: CABA Códi…" at bounding box center [1007, 314] width 601 height 163
drag, startPoint x: 817, startPoint y: 351, endPoint x: 659, endPoint y: 290, distance: 169.1
click at [659, 290] on div "Apellido: EMILIANO BUTTARELLI SARMIENTO CUIL: 20464396226 Documento: DU - DOCUM…" at bounding box center [407, 314] width 601 height 163
drag, startPoint x: 700, startPoint y: 233, endPoint x: 808, endPoint y: 339, distance: 151.9
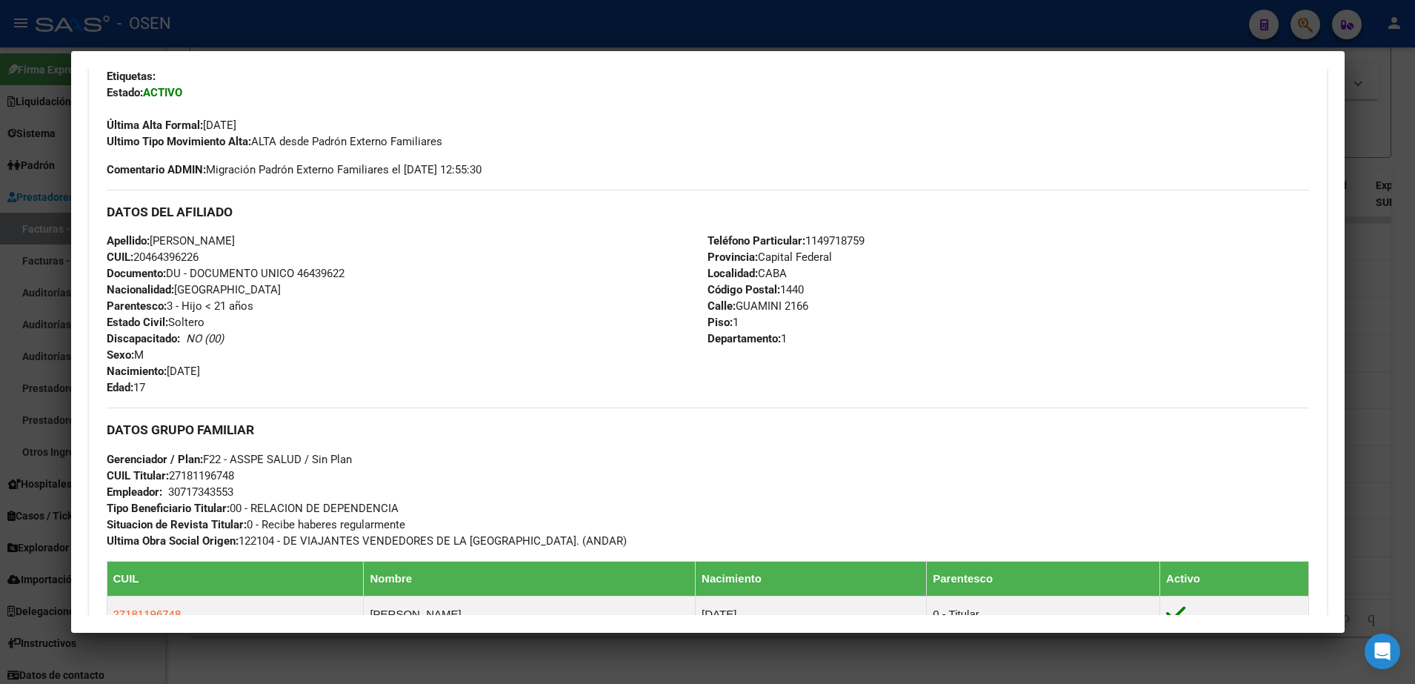
click at [808, 339] on div "Teléfono Particular: 1149718759 Provincia: Capital Federal Localidad: CABA Códi…" at bounding box center [1007, 314] width 601 height 163
click at [267, 323] on div "Apellido: EMILIANO BUTTARELLI SARMIENTO CUIL: 20464396226 Documento: DU - DOCUM…" at bounding box center [407, 314] width 601 height 163
click at [339, 267] on span "Documento: DU - DOCUMENTO UNICO 46439622" at bounding box center [226, 273] width 238 height 13
copy span "46439622"
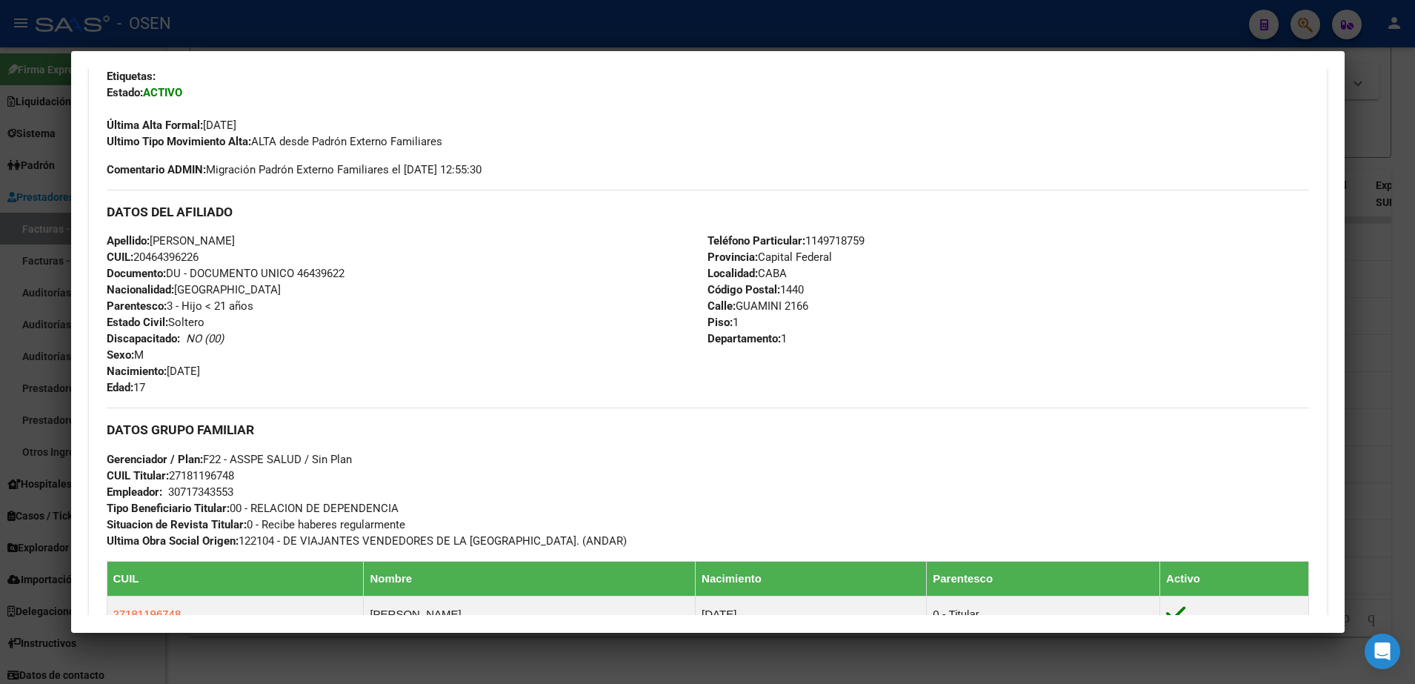
click at [493, 365] on div "Apellido: EMILIANO BUTTARELLI SARMIENTO CUIL: 20464396226 Documento: DU - DOCUM…" at bounding box center [407, 314] width 601 height 163
click at [453, 21] on div at bounding box center [707, 342] width 1415 height 684
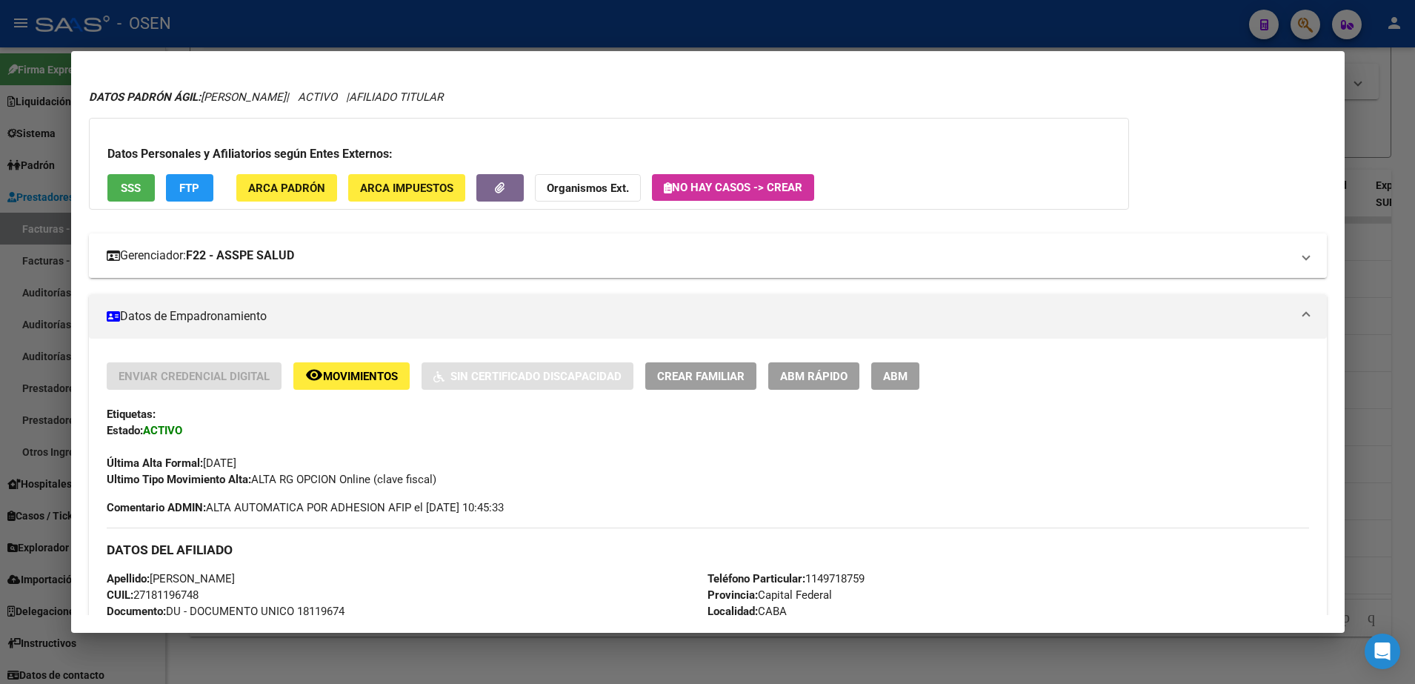
scroll to position [0, 0]
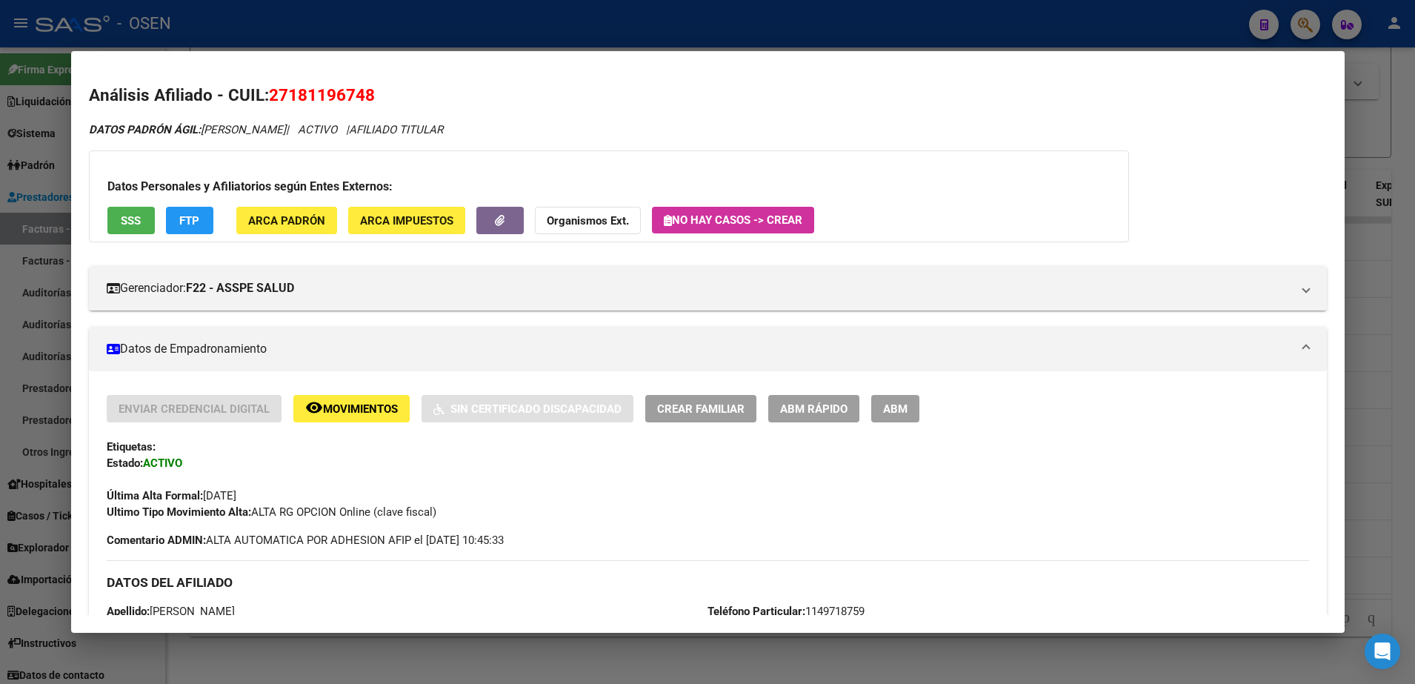
drag, startPoint x: 90, startPoint y: 90, endPoint x: 570, endPoint y: 116, distance: 481.4
click at [1356, 183] on div at bounding box center [707, 342] width 1415 height 684
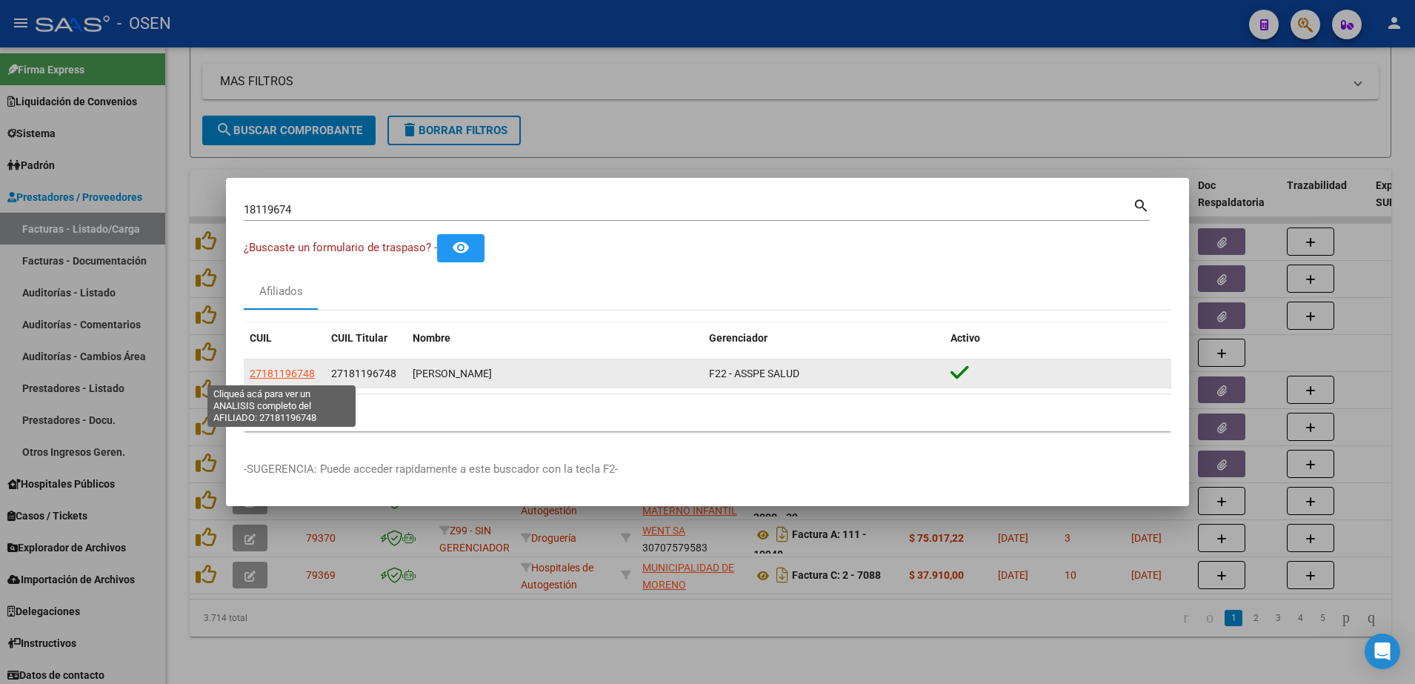
click at [299, 373] on span "27181196748" at bounding box center [282, 373] width 65 height 12
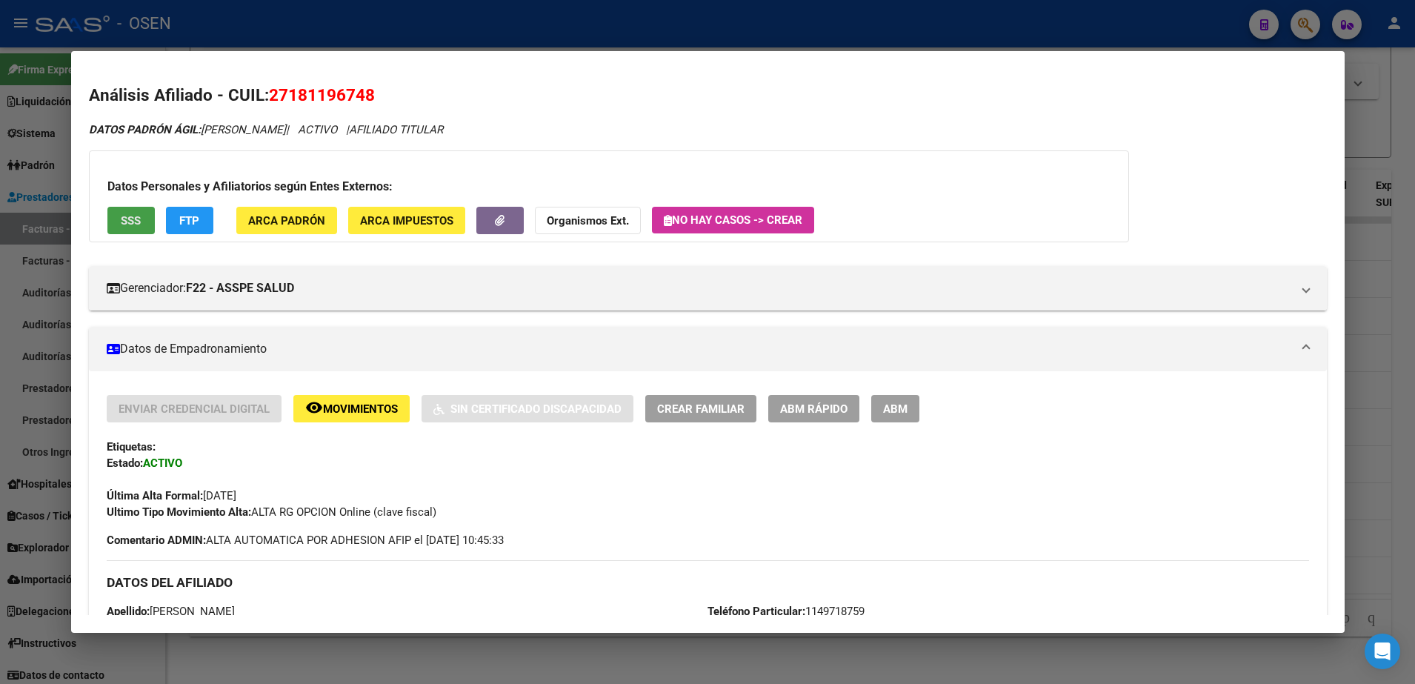
click at [133, 229] on button "SSS" at bounding box center [130, 220] width 47 height 27
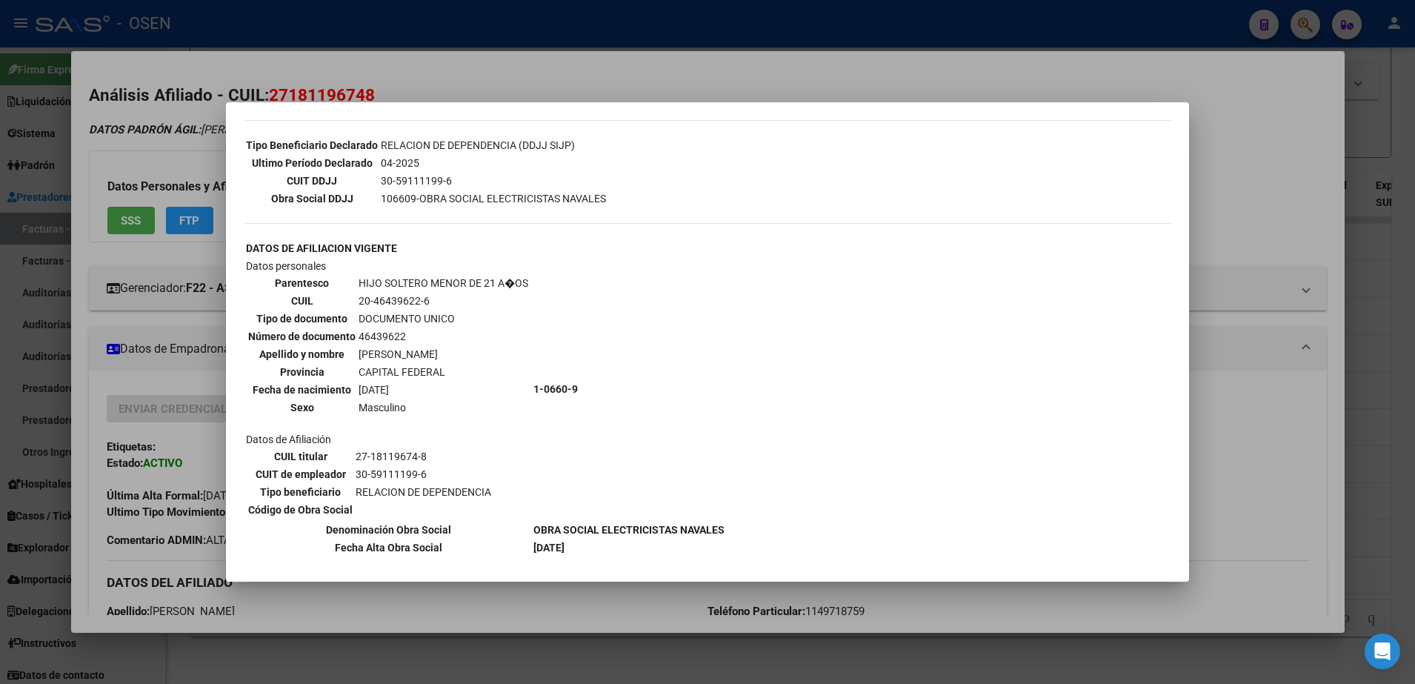
scroll to position [480, 0]
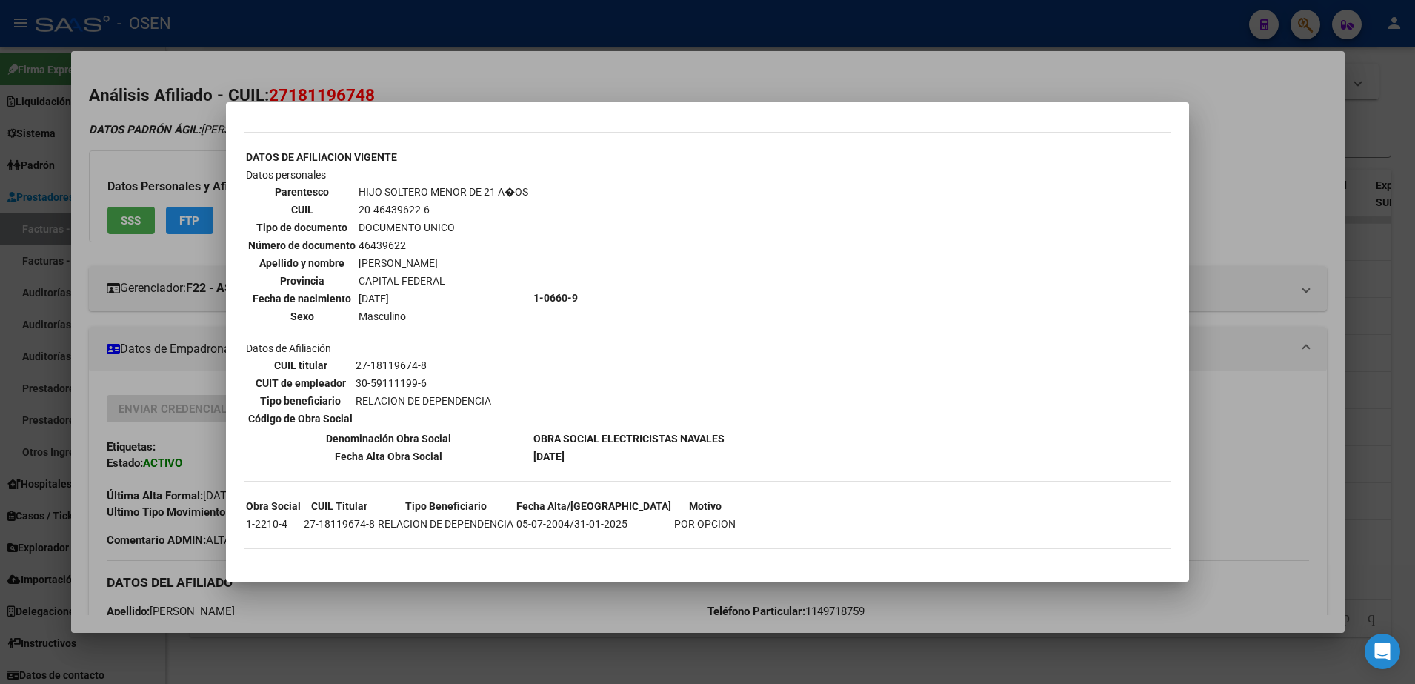
click at [544, 81] on div at bounding box center [707, 342] width 1415 height 684
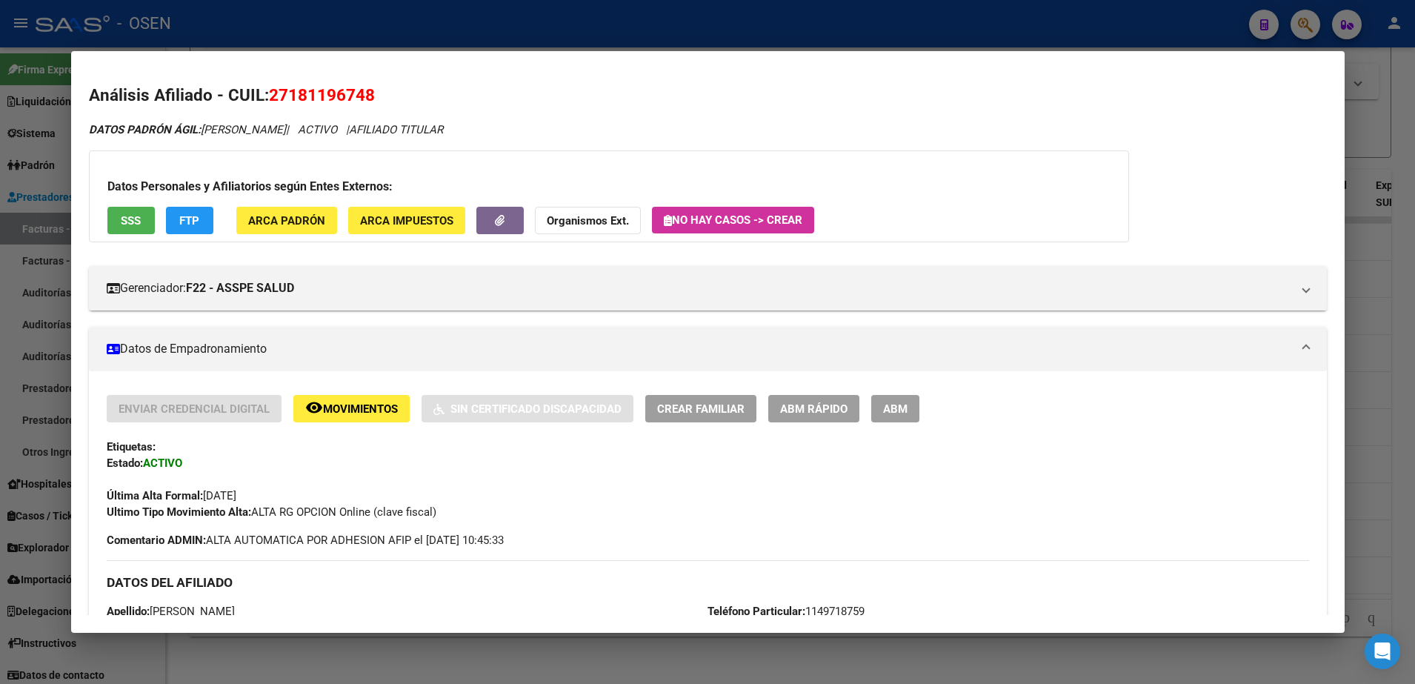
click at [318, 87] on span "27181196748" at bounding box center [322, 94] width 106 height 19
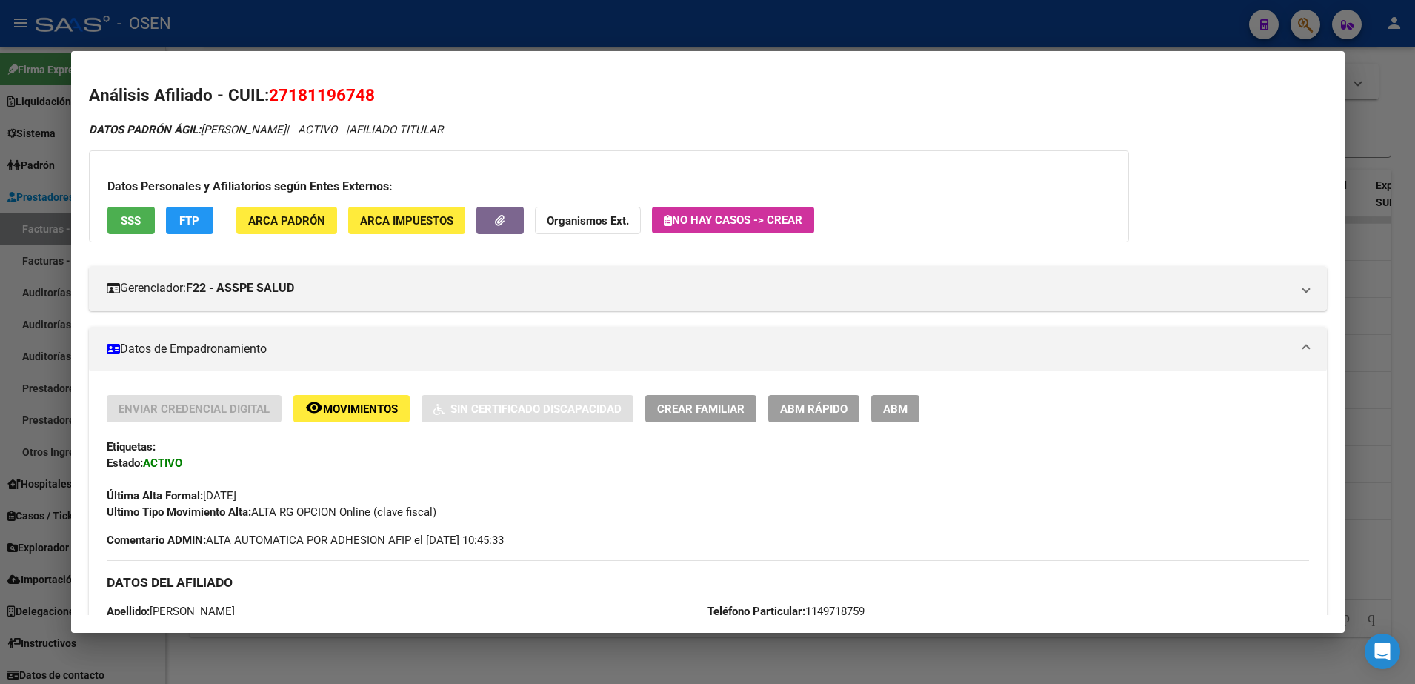
drag, startPoint x: 309, startPoint y: 110, endPoint x: 259, endPoint y: 100, distance: 50.7
click at [259, 100] on h2 "Análisis Afiliado - CUIL: 27181196748" at bounding box center [708, 95] width 1238 height 25
click at [296, 96] on span "27181196748" at bounding box center [322, 94] width 106 height 19
drag, startPoint x: 296, startPoint y: 96, endPoint x: 1216, endPoint y: 148, distance: 922.2
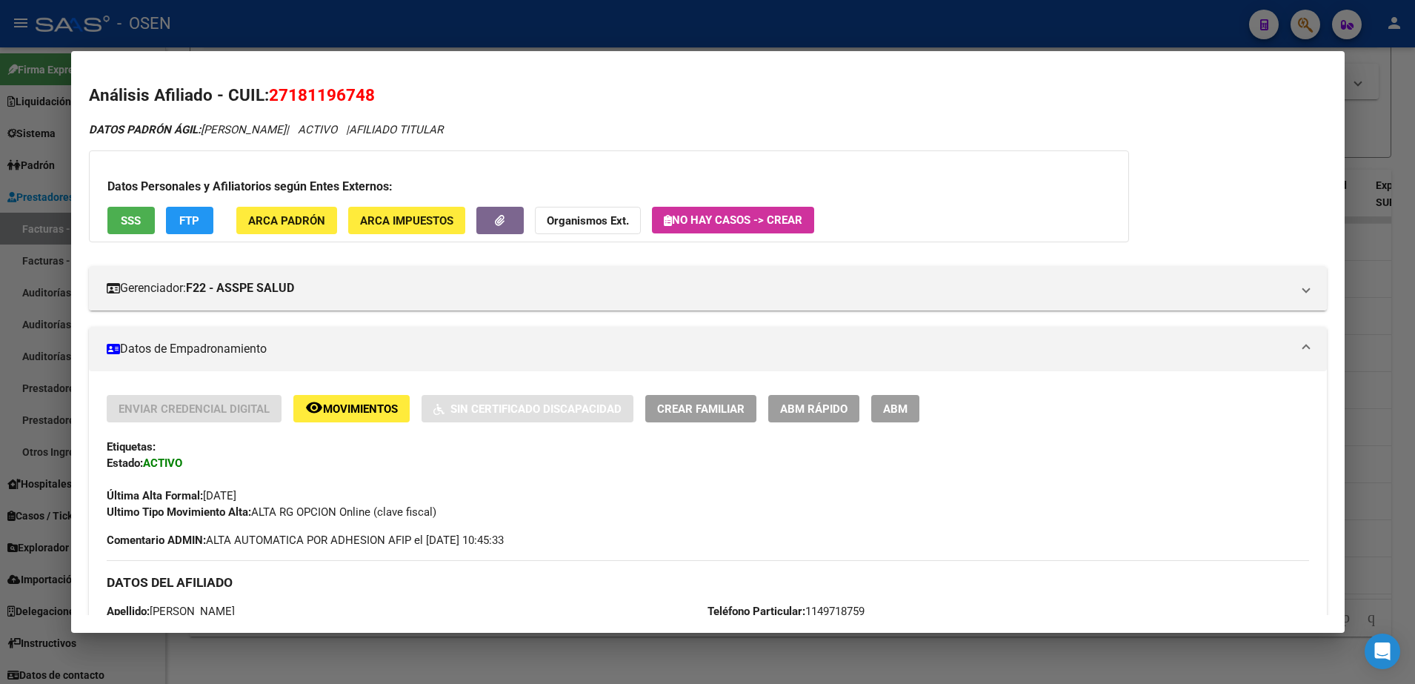
drag, startPoint x: 223, startPoint y: 101, endPoint x: 396, endPoint y: 99, distance: 172.6
click at [396, 99] on h2 "Análisis Afiliado - CUIL: 27181196748" at bounding box center [708, 95] width 1238 height 25
drag, startPoint x: 93, startPoint y: 95, endPoint x: 560, endPoint y: 125, distance: 468.4
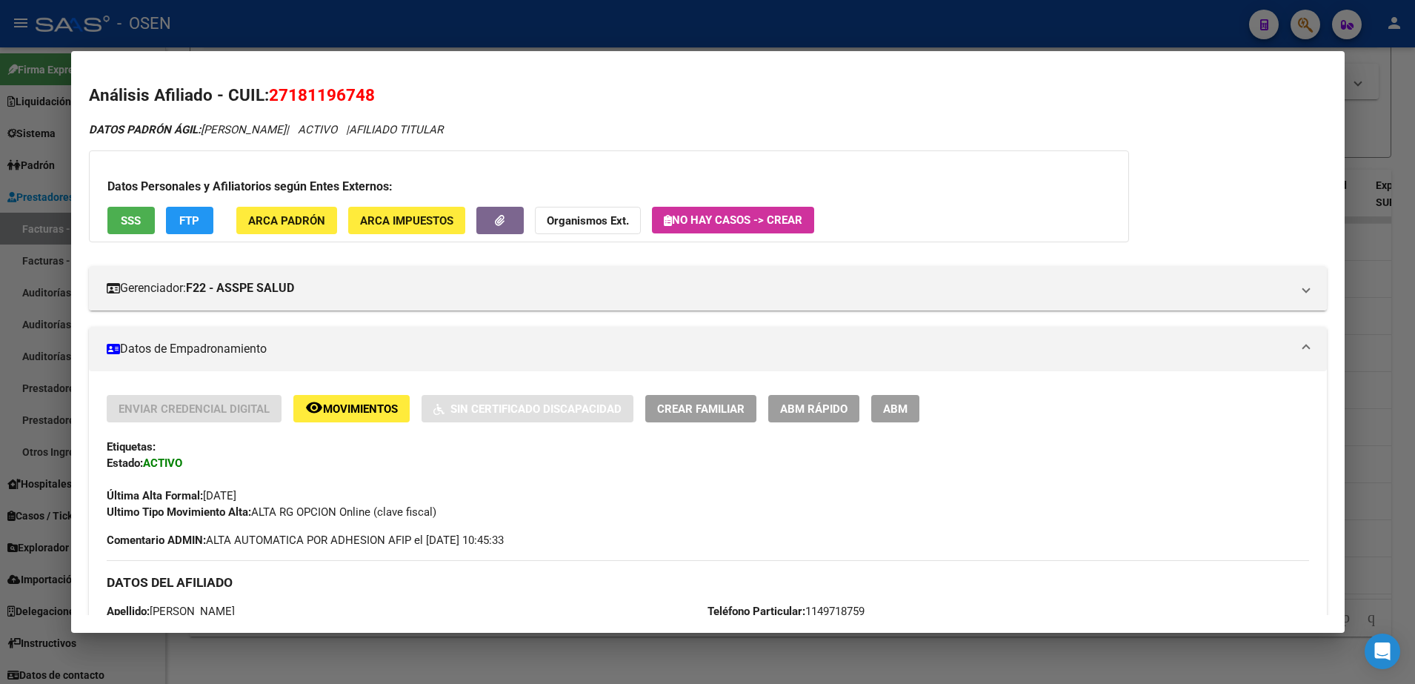
drag, startPoint x: 560, startPoint y: 125, endPoint x: 419, endPoint y: 152, distance: 143.2
click at [419, 152] on div "Datos Personales y Afiliatorios según Entes Externos: SSS FTP ARCA Padrón ARCA …" at bounding box center [609, 196] width 1040 height 92
drag, startPoint x: 89, startPoint y: 93, endPoint x: 533, endPoint y: 130, distance: 445.9
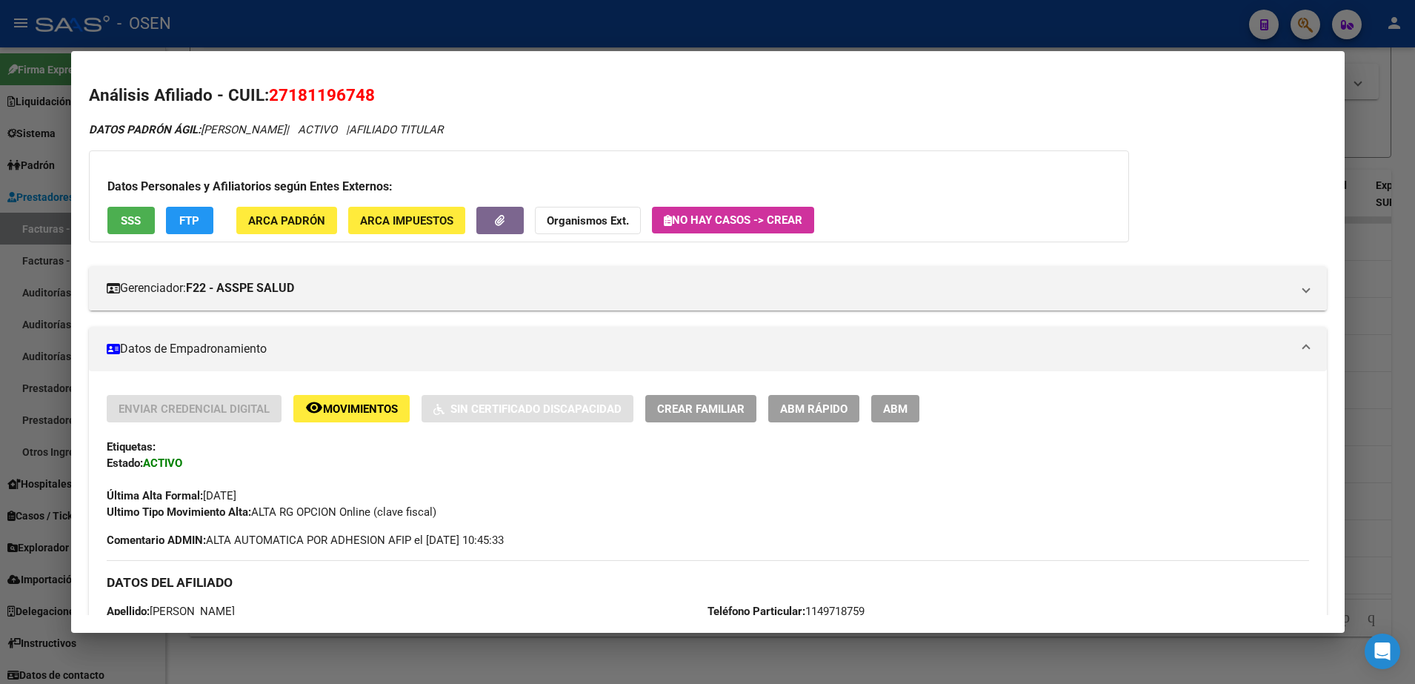
drag, startPoint x: 533, startPoint y: 130, endPoint x: 954, endPoint y: 180, distance: 423.7
click at [954, 180] on h3 "Datos Personales y Afiliatorios según Entes Externos:" at bounding box center [608, 187] width 1003 height 18
drag, startPoint x: 93, startPoint y: 101, endPoint x: 524, endPoint y: 127, distance: 432.6
drag, startPoint x: 524, startPoint y: 127, endPoint x: 393, endPoint y: 127, distance: 131.1
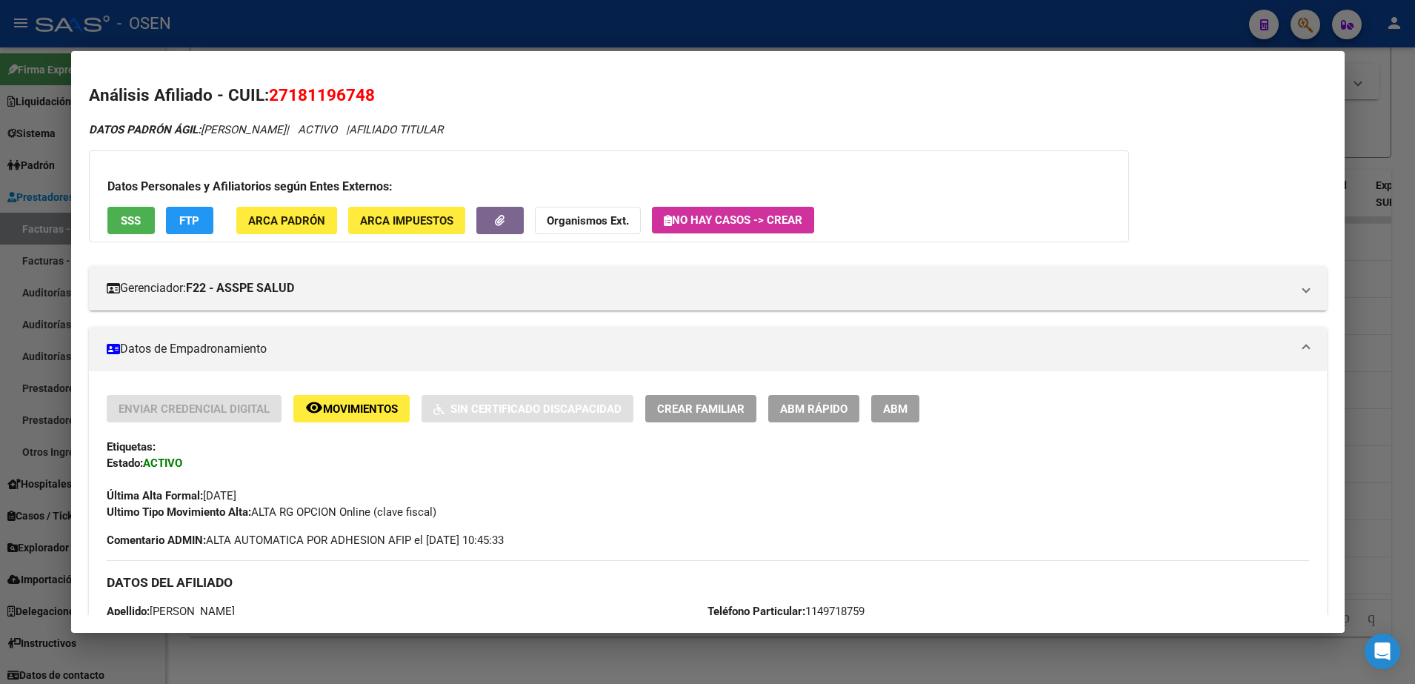
click at [399, 127] on icon "DATOS PADRÓN ÁGIL: SARMIENTO CARINA BEATRIZ | ACTIVO | AFILIADO TITULAR" at bounding box center [266, 129] width 354 height 13
click at [286, 124] on span "DATOS PADRÓN ÁGIL: SARMIENTO CARINA BEATRIZ" at bounding box center [187, 129] width 197 height 13
click at [383, 127] on icon "DATOS PADRÓN ÁGIL: SARMIENTO CARINA BEATRIZ | ACTIVO | AFILIADO TITULAR" at bounding box center [266, 129] width 354 height 13
click at [950, 133] on div "DATOS PADRÓN ÁGIL: SARMIENTO CARINA BEATRIZ | ACTIVO | AFILIADO TITULAR" at bounding box center [708, 129] width 1238 height 17
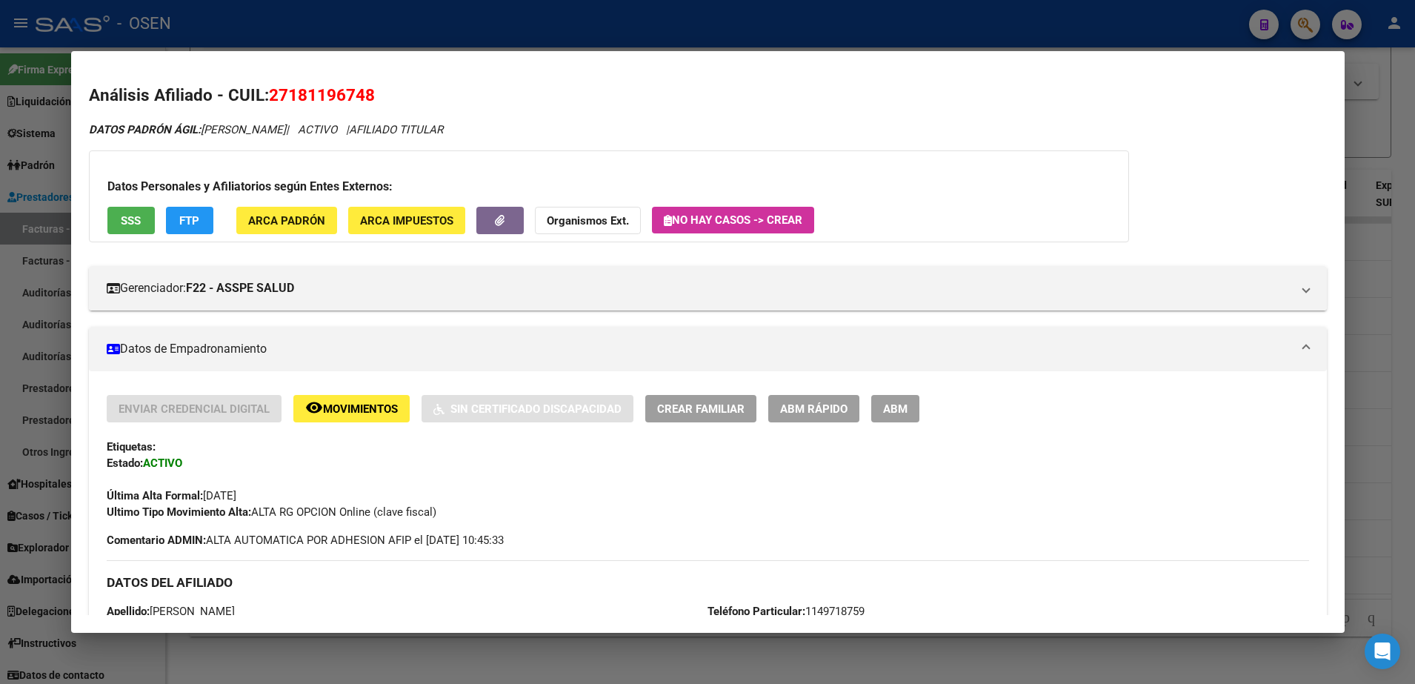
drag, startPoint x: 89, startPoint y: 88, endPoint x: 555, endPoint y: 135, distance: 468.3
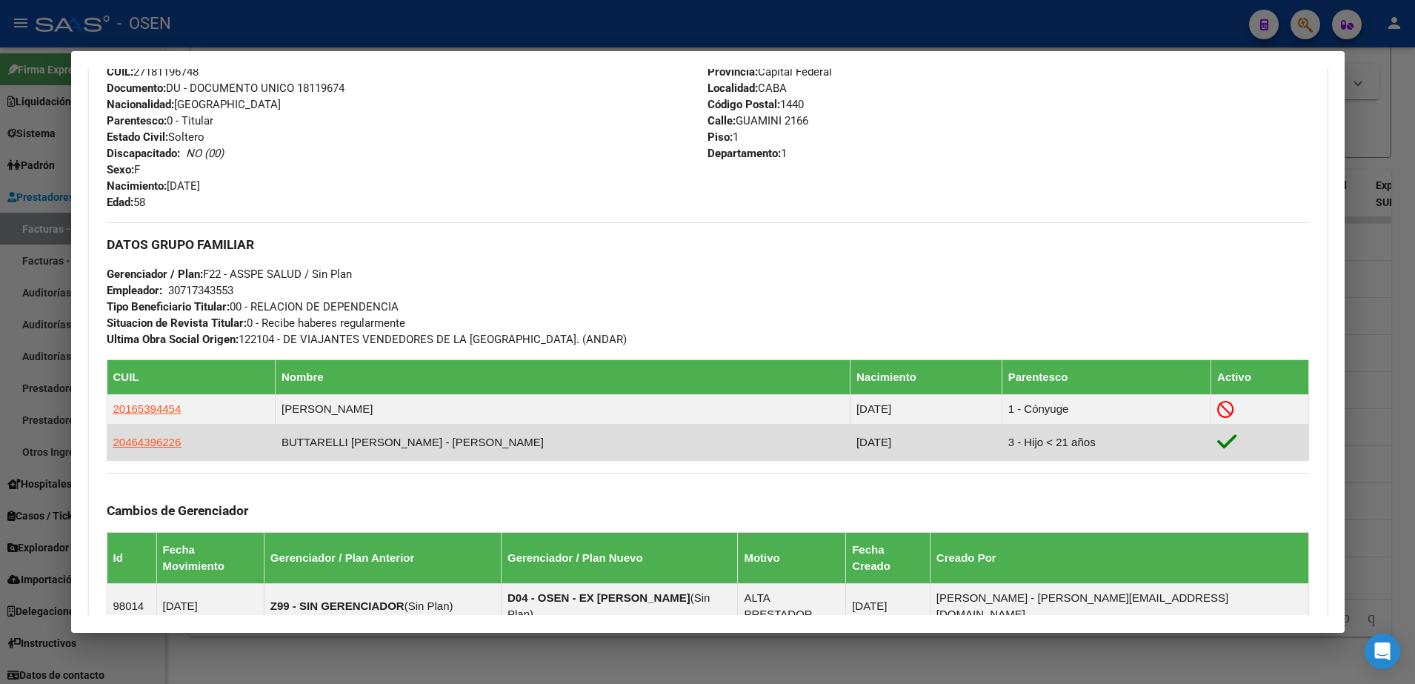
scroll to position [797, 0]
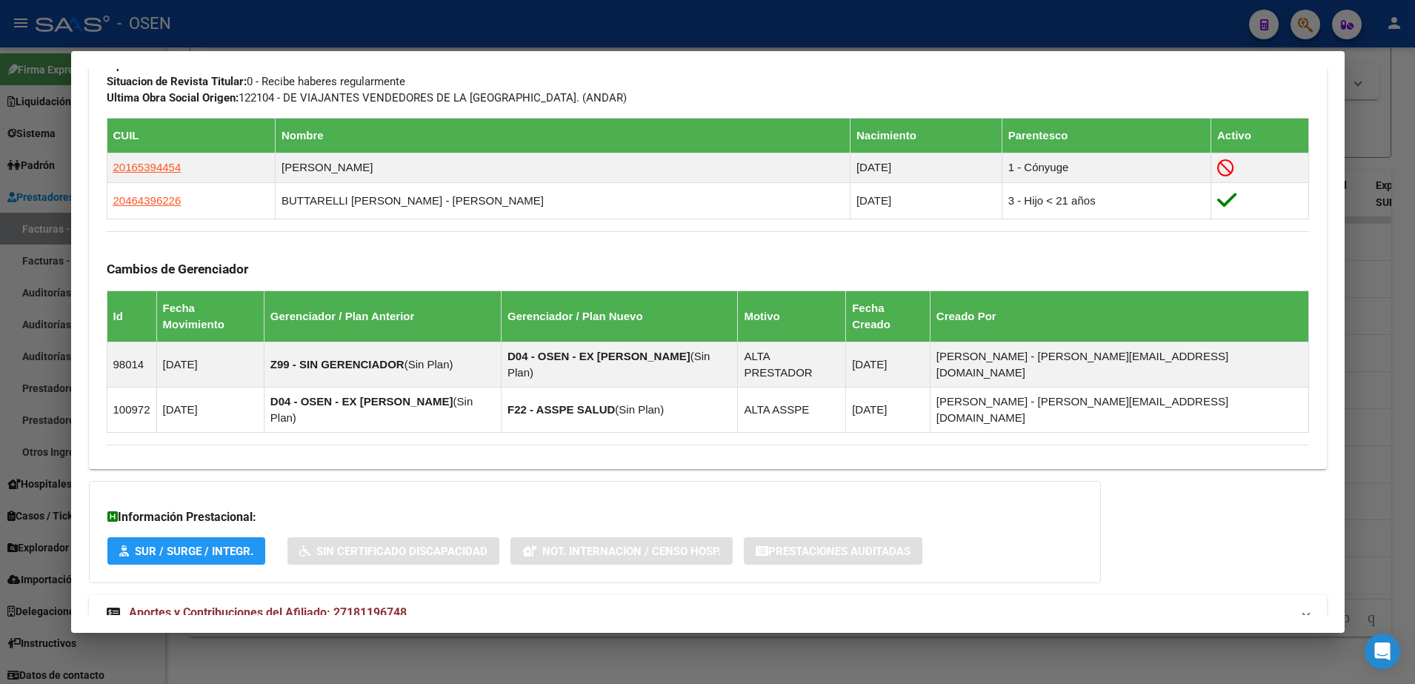
click at [641, 604] on mat-panel-title "Aportes y Contribuciones del Afiliado: 27181196748" at bounding box center [699, 613] width 1184 height 18
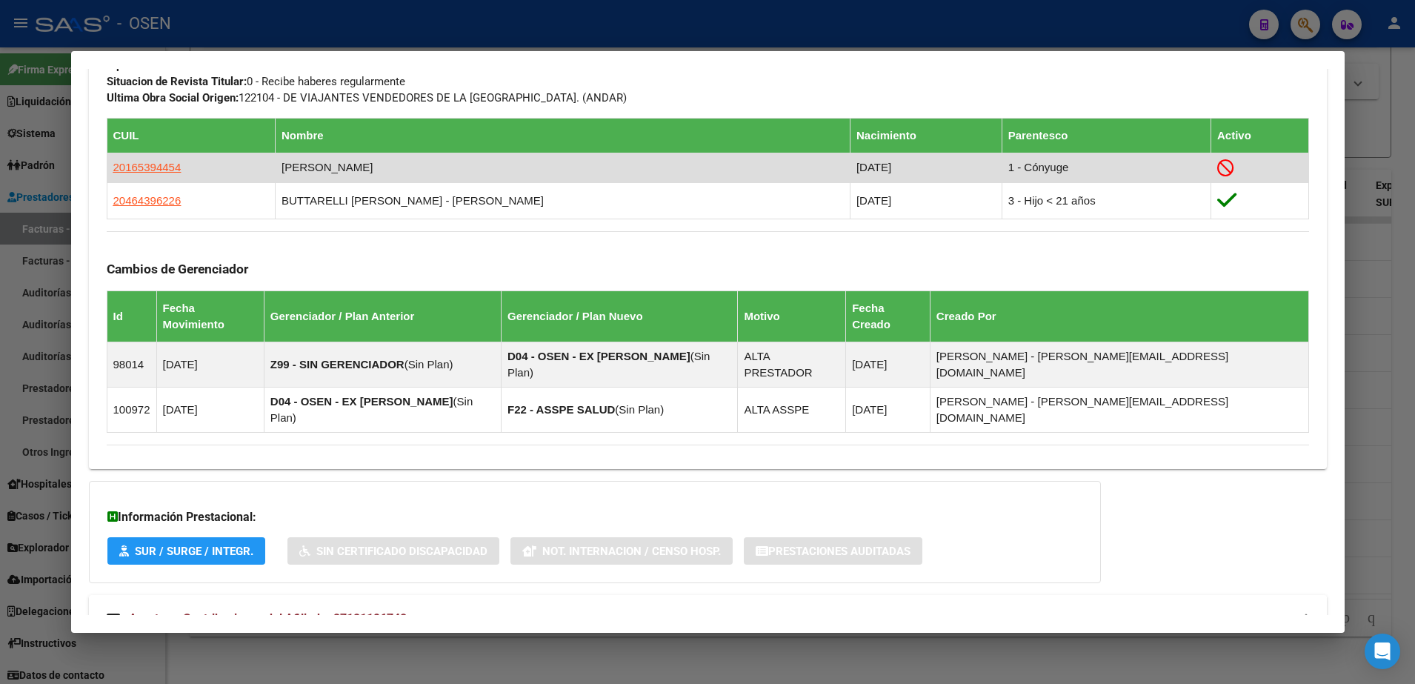
scroll to position [606, 0]
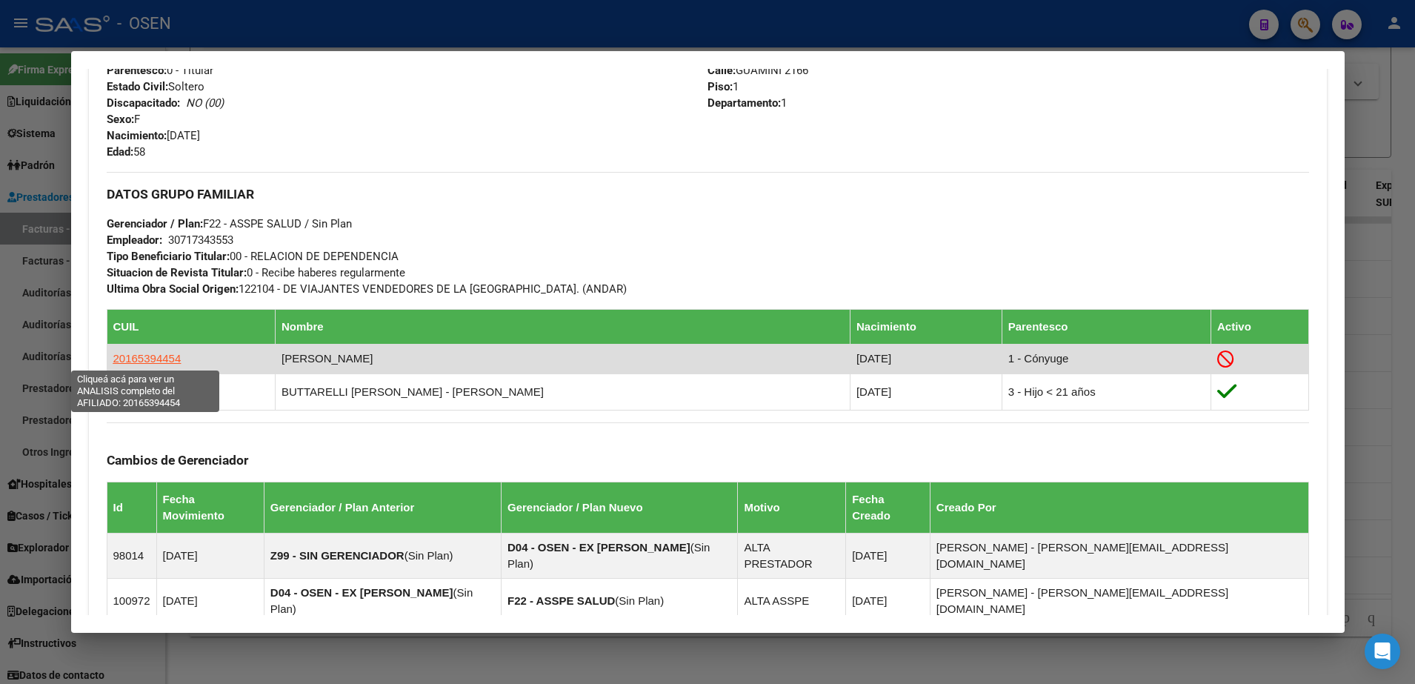
click at [169, 360] on span "20165394454" at bounding box center [147, 358] width 68 height 13
type textarea "20165394454"
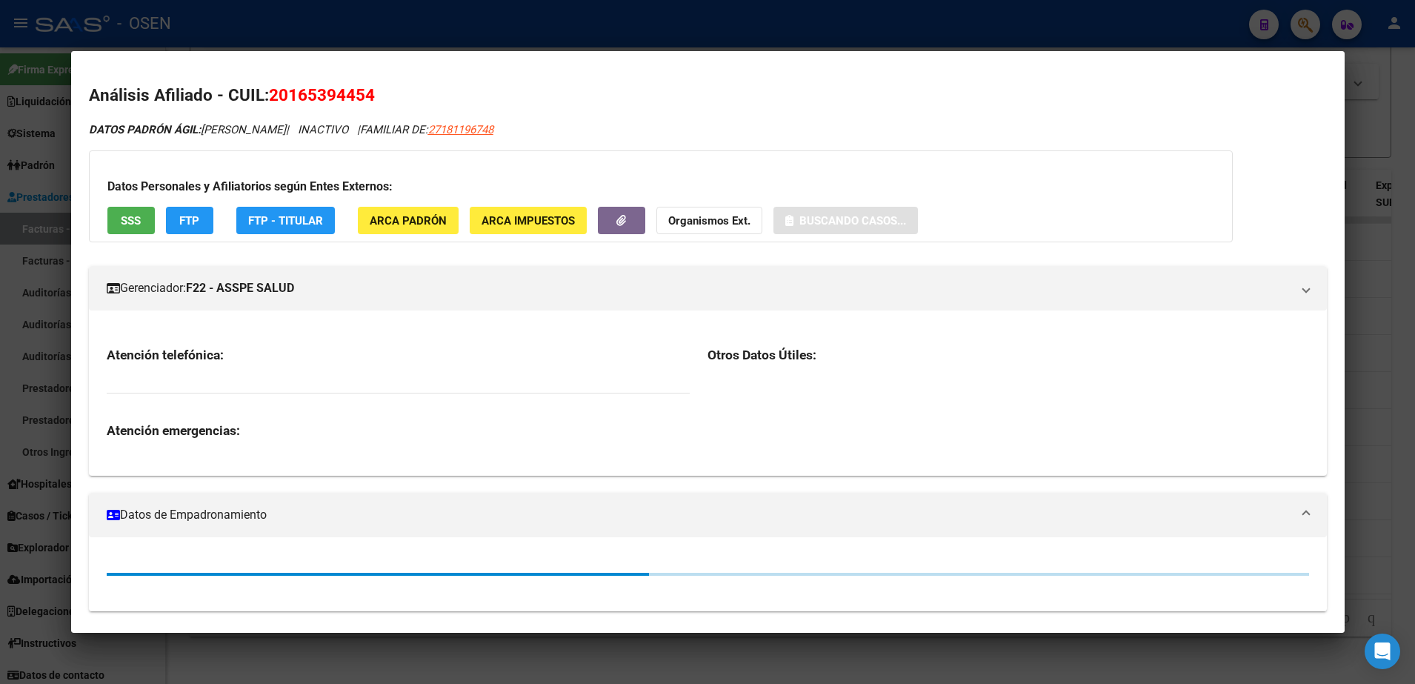
click at [153, 209] on button "SSS" at bounding box center [130, 220] width 47 height 27
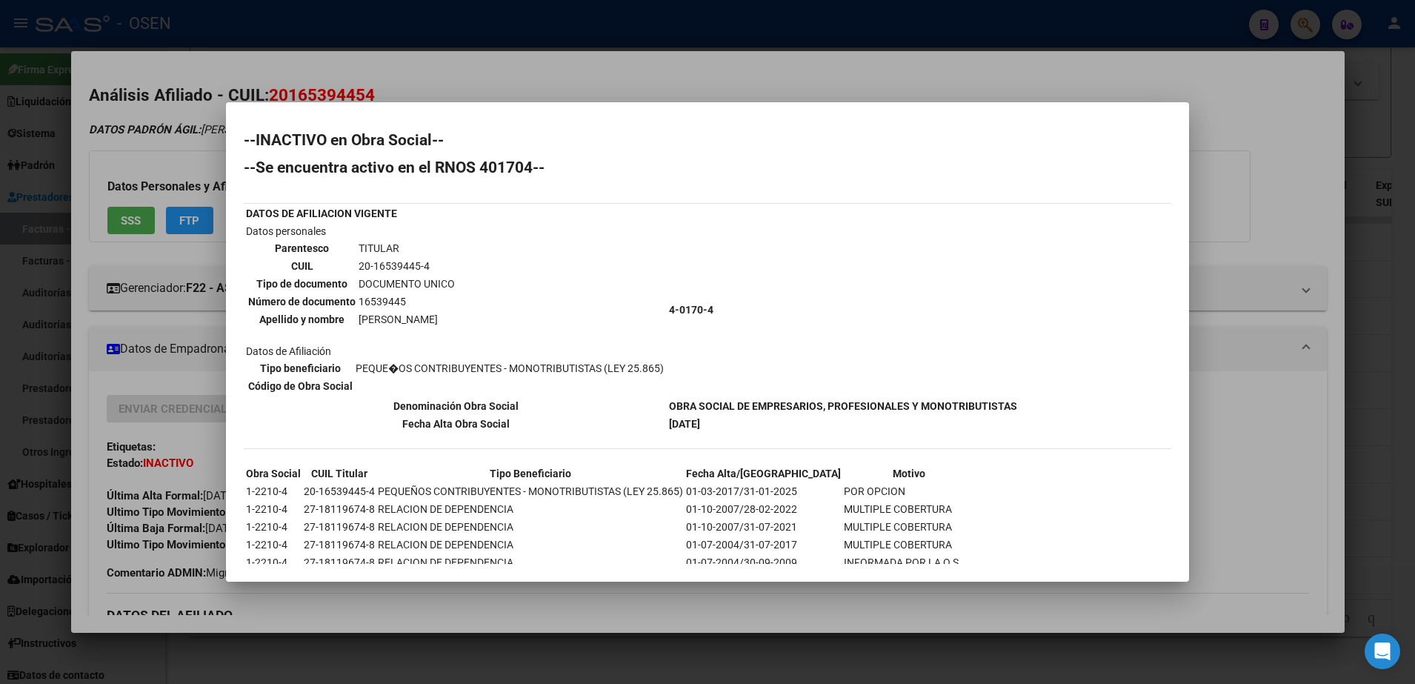
click at [320, 75] on div at bounding box center [707, 342] width 1415 height 684
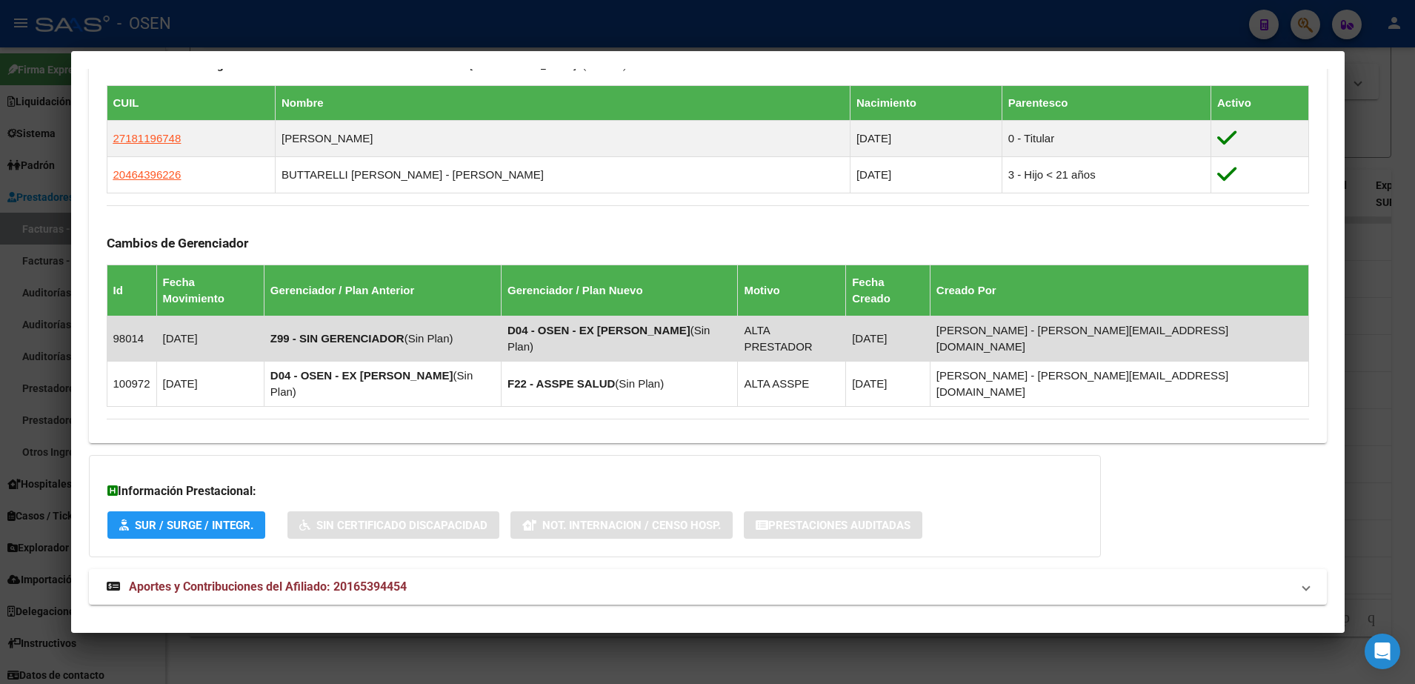
scroll to position [887, 0]
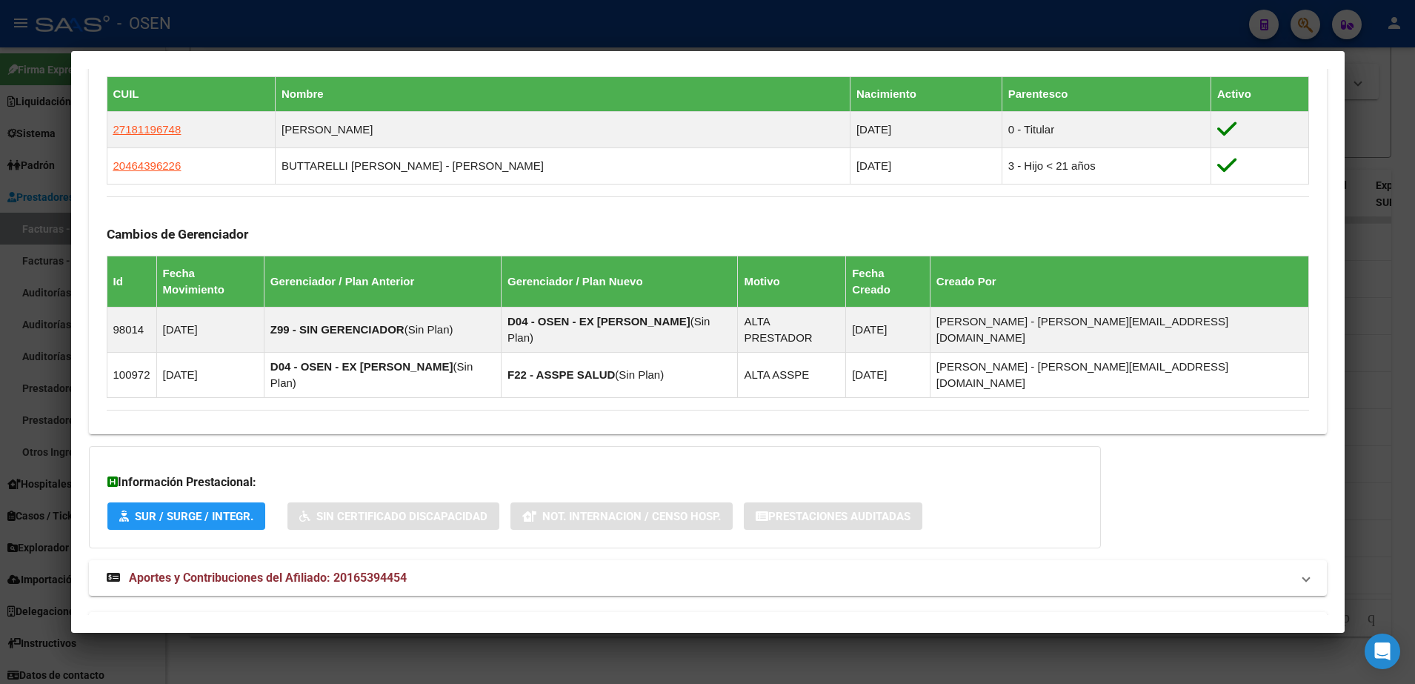
click at [657, 612] on mat-expansion-panel-header "Aportes y Contribuciones del Titular: 27181196748" at bounding box center [708, 630] width 1238 height 36
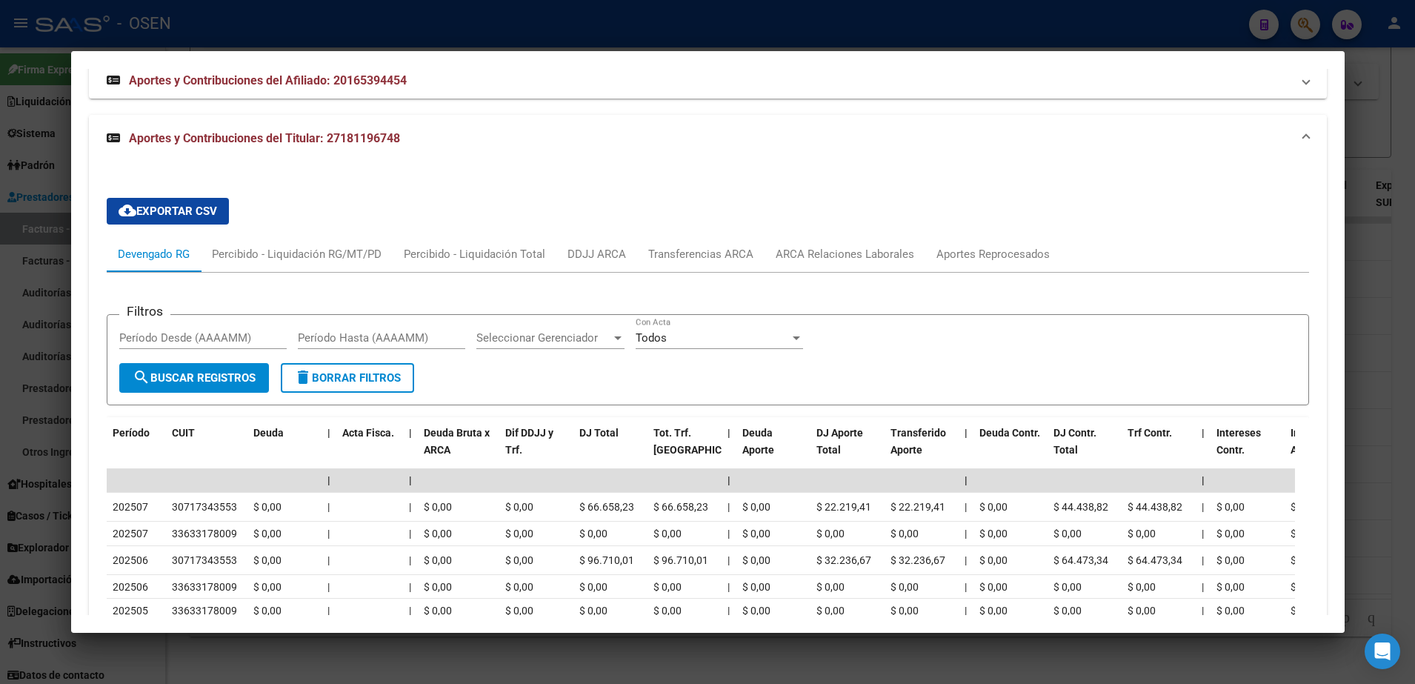
scroll to position [1537, 0]
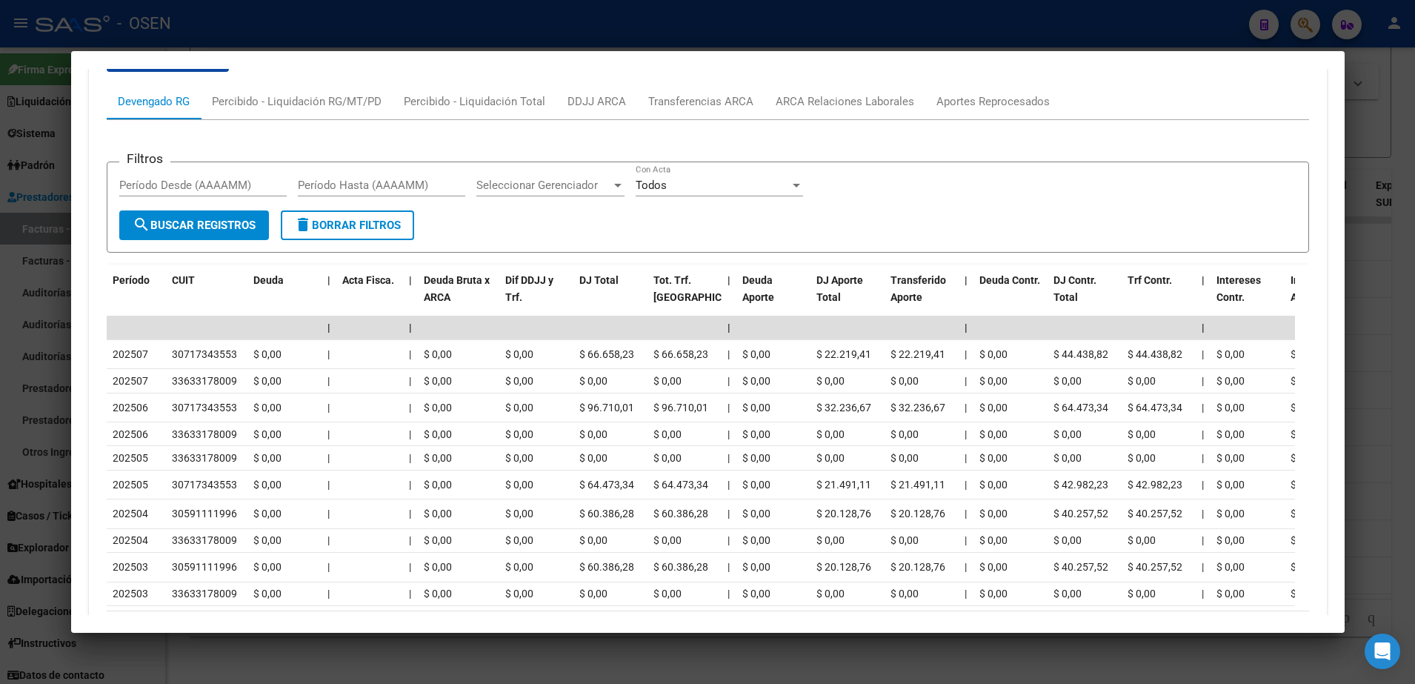
click at [701, 651] on div at bounding box center [707, 342] width 1415 height 684
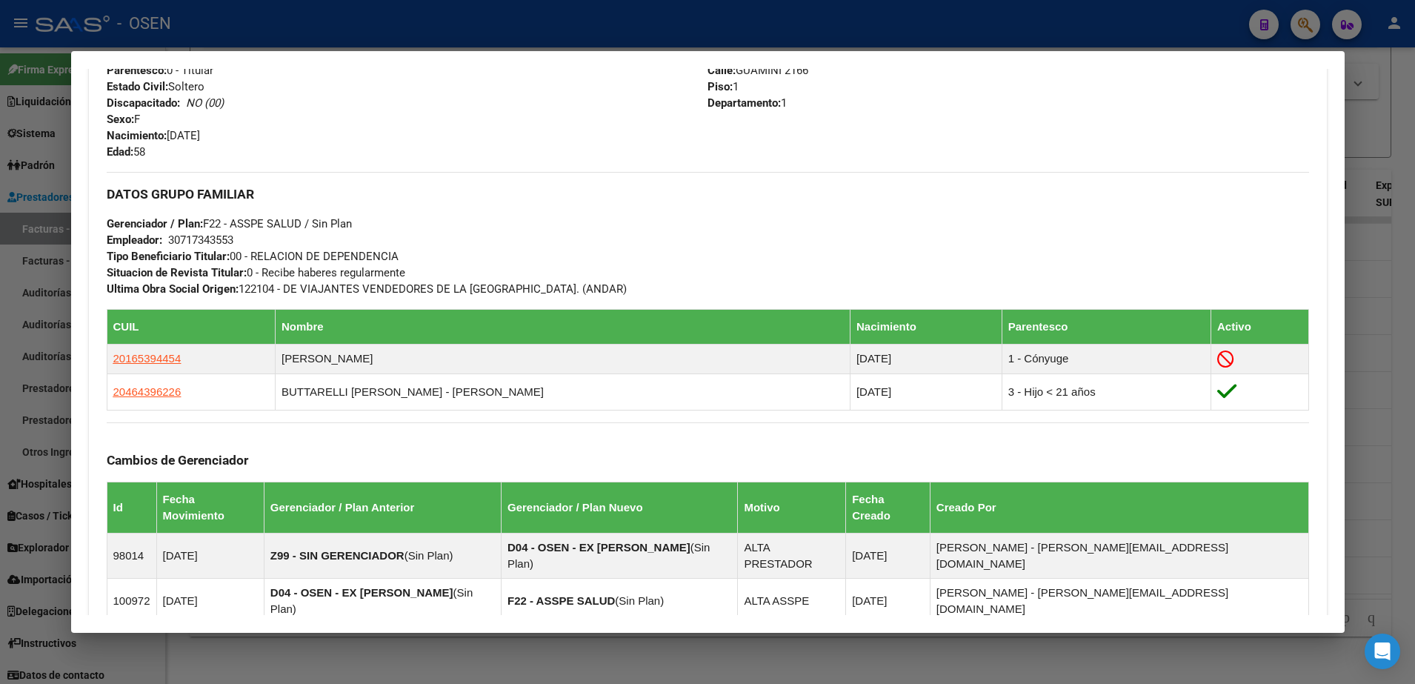
click at [1324, 412] on mat-dialog-content "Análisis Afiliado - CUIL: 27181196748 DATOS PADRÓN ÁGIL: SARMIENTO CARINA BEATR…" at bounding box center [707, 342] width 1273 height 546
click at [1371, 416] on div at bounding box center [707, 342] width 1415 height 684
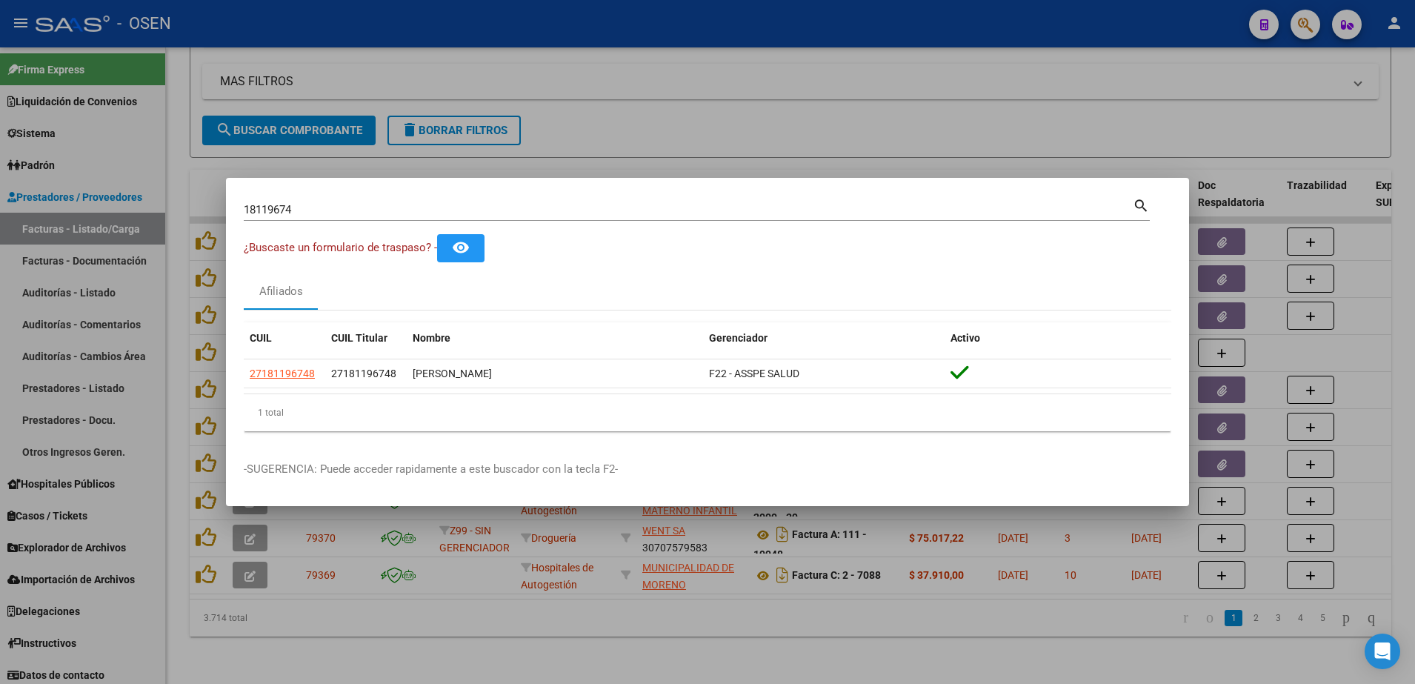
click at [715, 670] on div at bounding box center [707, 342] width 1415 height 684
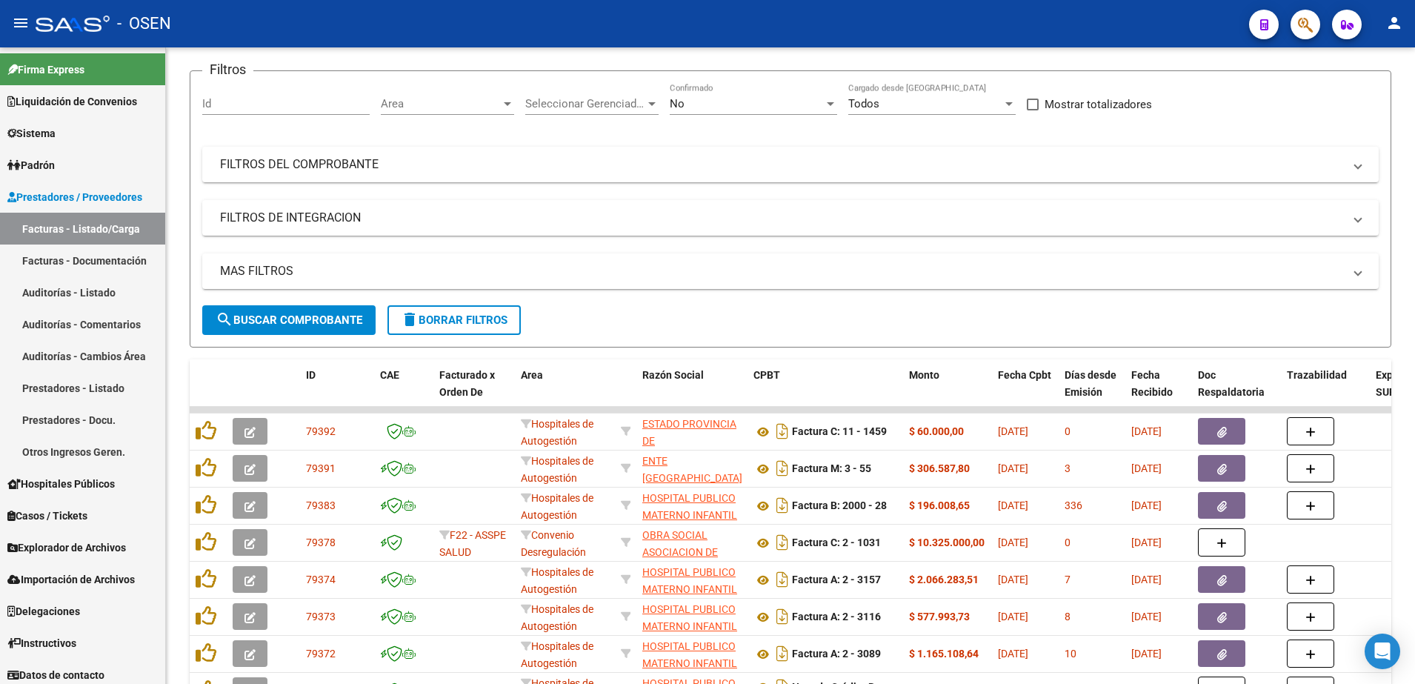
scroll to position [0, 0]
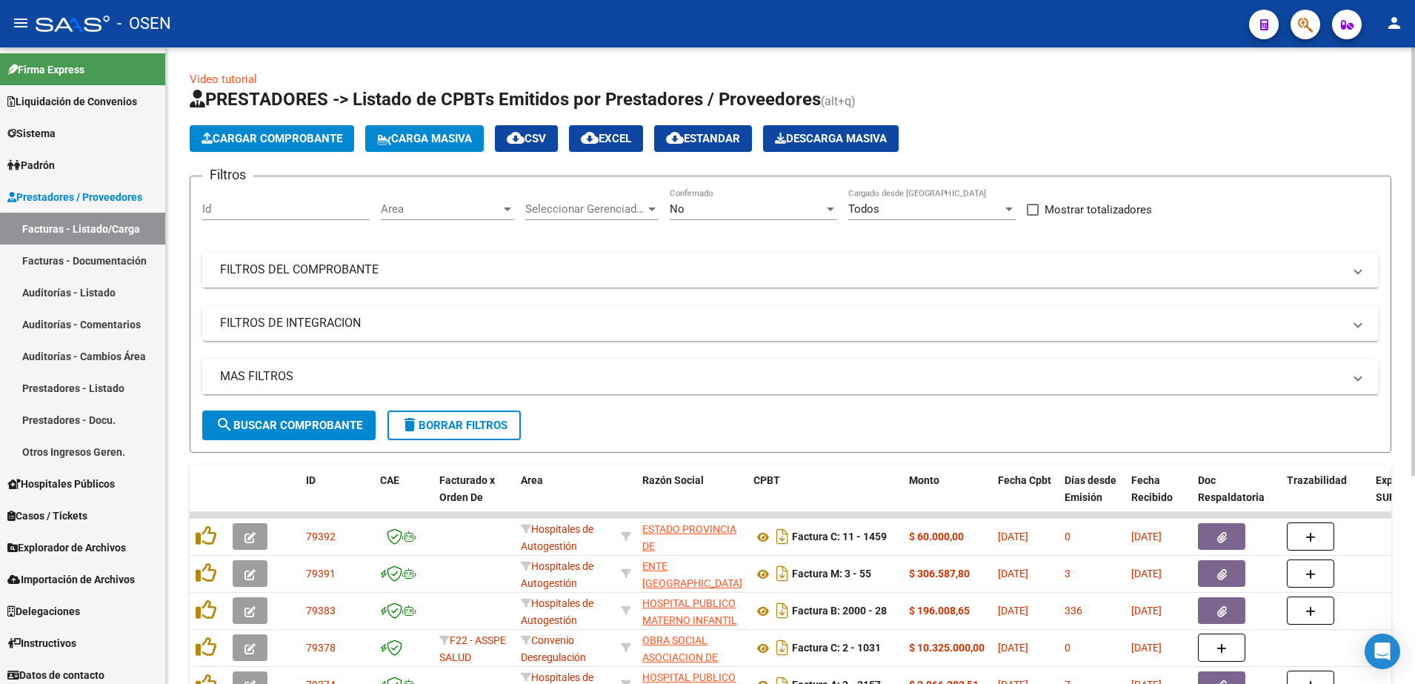
click at [327, 420] on span "search Buscar Comprobante" at bounding box center [289, 425] width 147 height 13
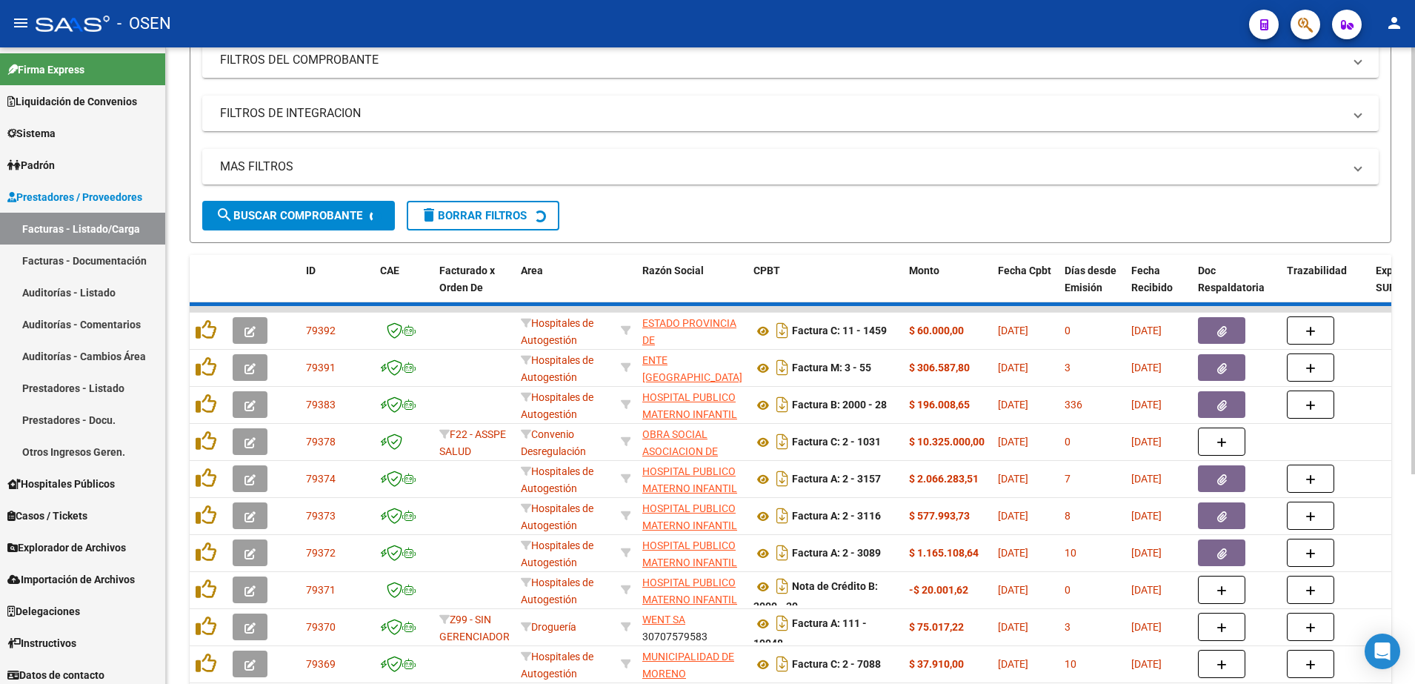
scroll to position [278, 0]
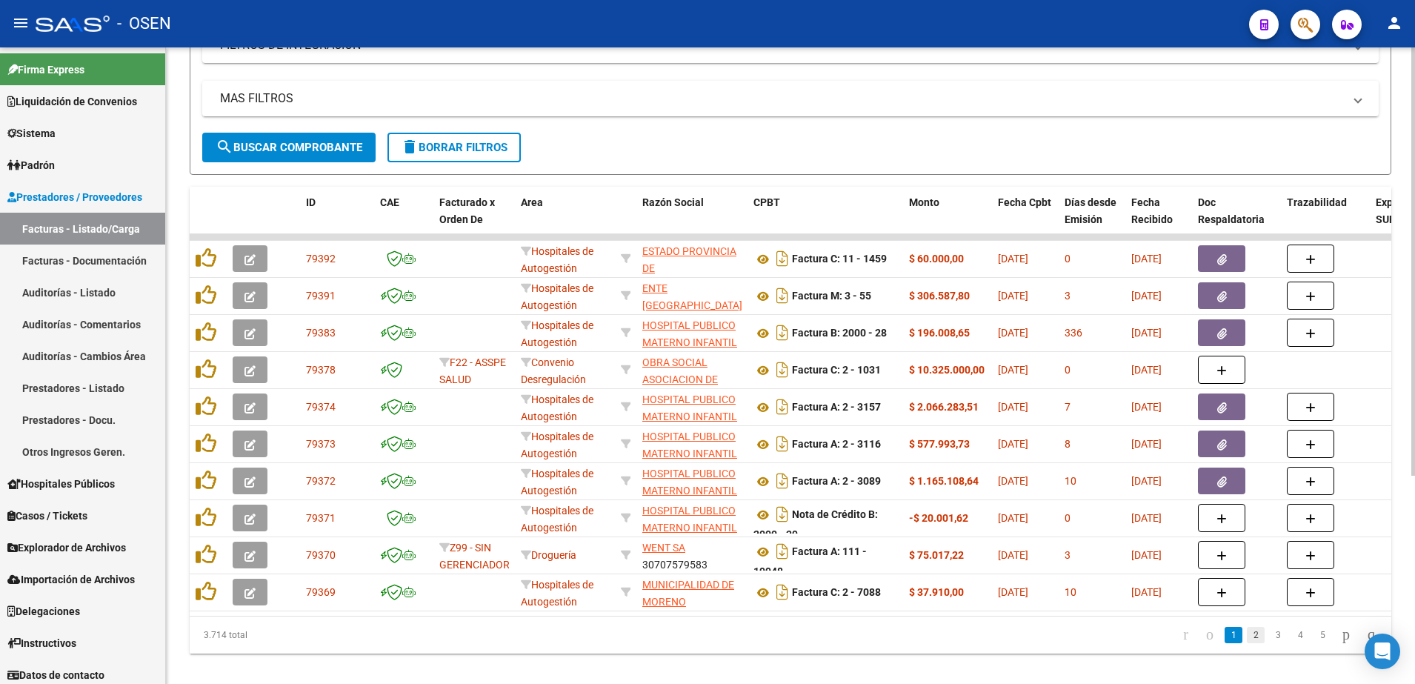
click at [1247, 643] on link "2" at bounding box center [1256, 635] width 18 height 16
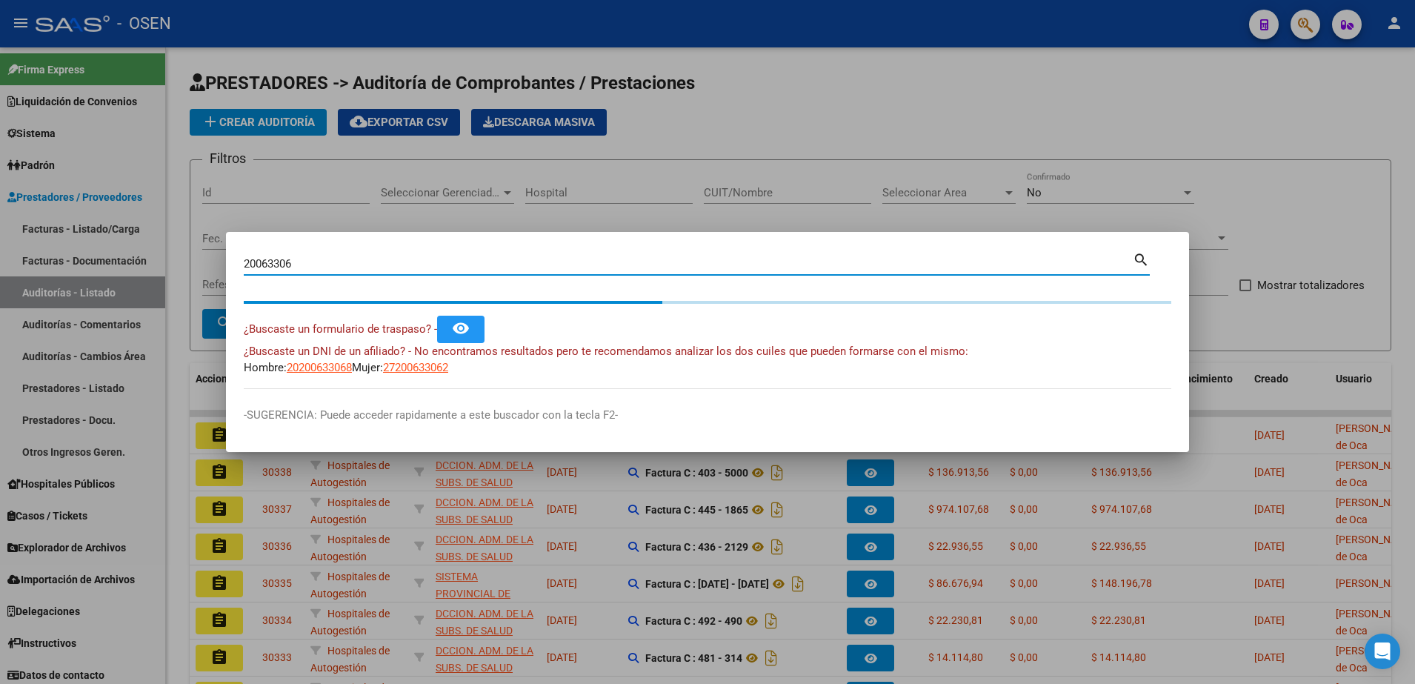
scroll to position [93, 0]
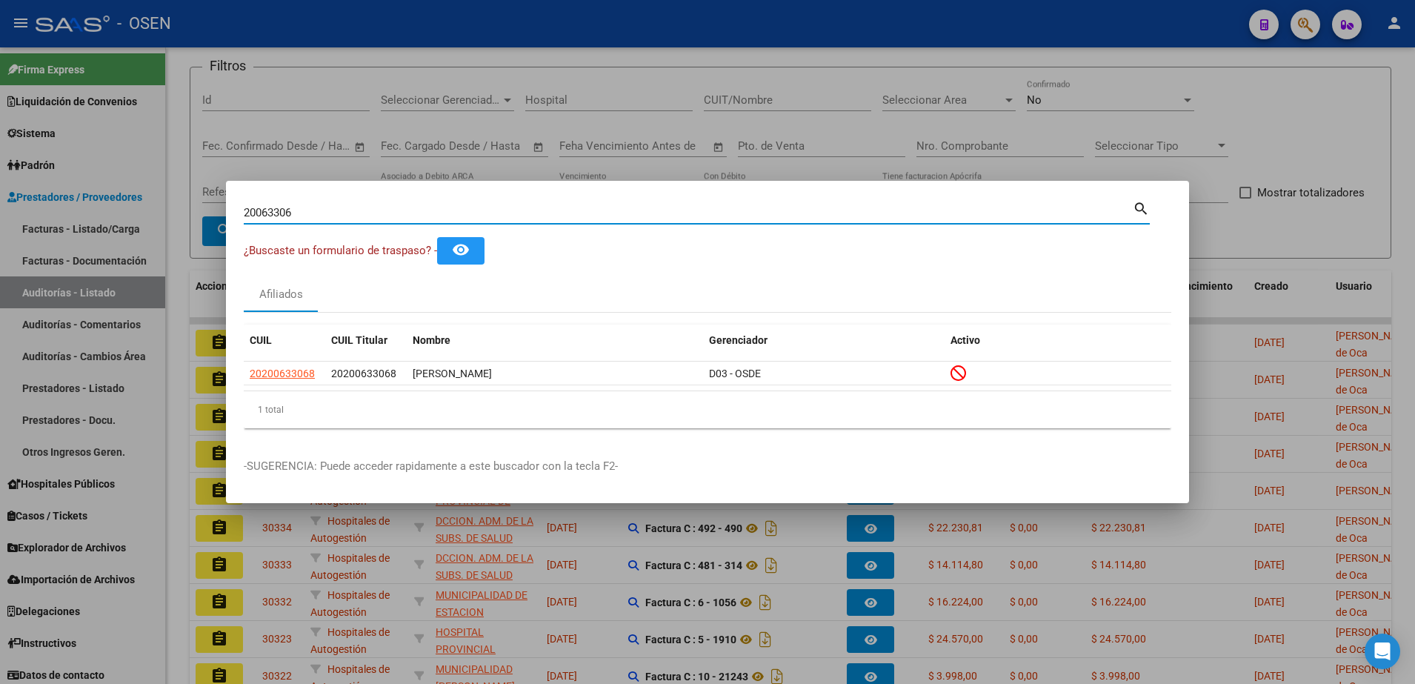
drag, startPoint x: 330, startPoint y: 217, endPoint x: 150, endPoint y: 200, distance: 180.1
click at [153, 200] on div "20063306 Buscar (apellido, dni, cuil, nro traspaso, cuit, obra social) search ¿…" at bounding box center [707, 342] width 1415 height 684
paste input "18850754"
drag, startPoint x: 357, startPoint y: 219, endPoint x: 225, endPoint y: 221, distance: 131.9
click at [225, 221] on div "18850754 Buscar (apellido, dni, cuil, nro traspaso, cuit, obra social) search ¿…" at bounding box center [707, 342] width 1415 height 684
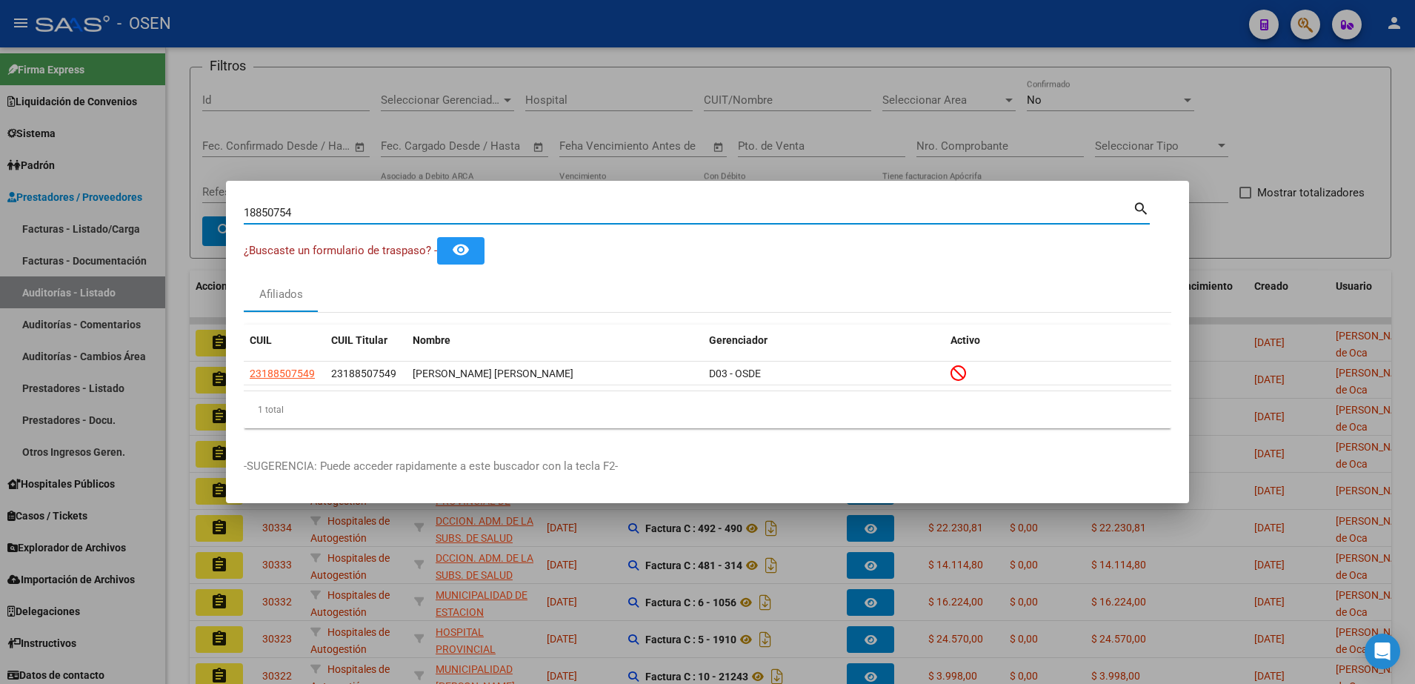
paste input "24814791"
click at [283, 216] on input "24814791" at bounding box center [688, 212] width 889 height 13
paste input
type input "24814791"
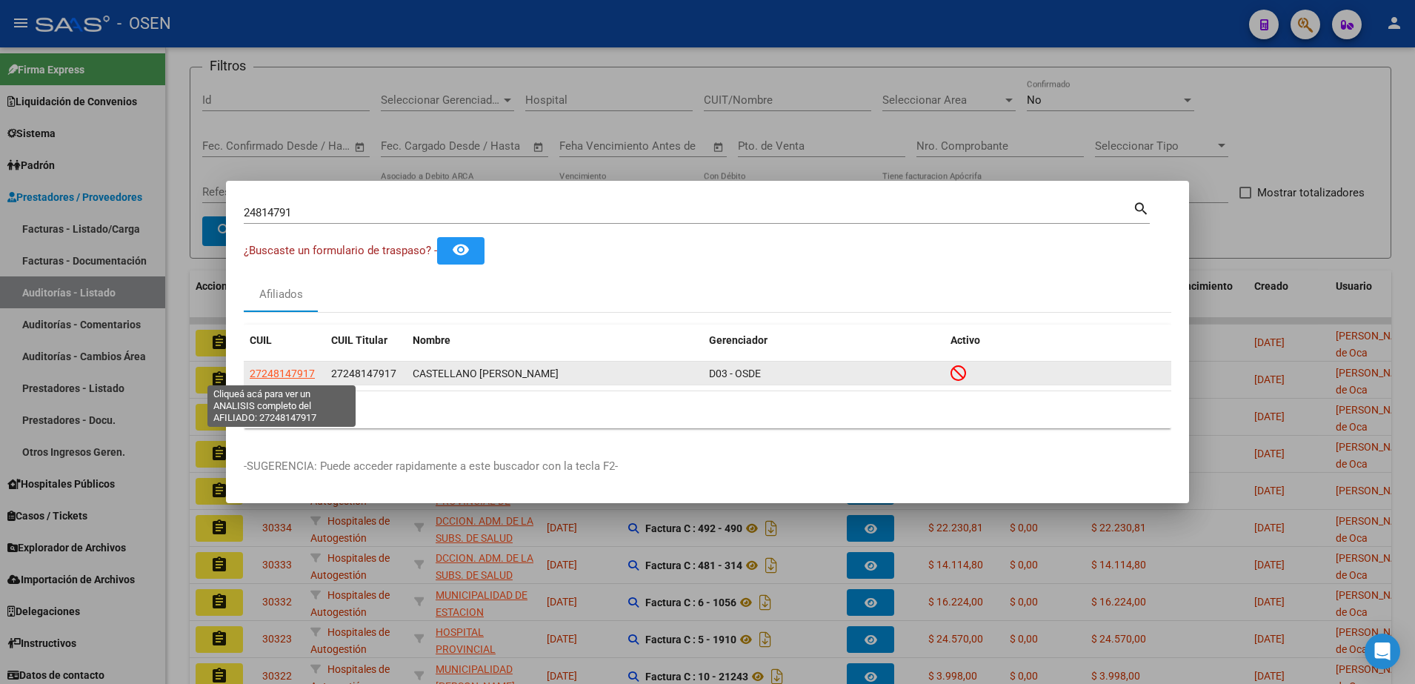
click at [277, 372] on span "27248147917" at bounding box center [282, 373] width 65 height 12
type textarea "27248147917"
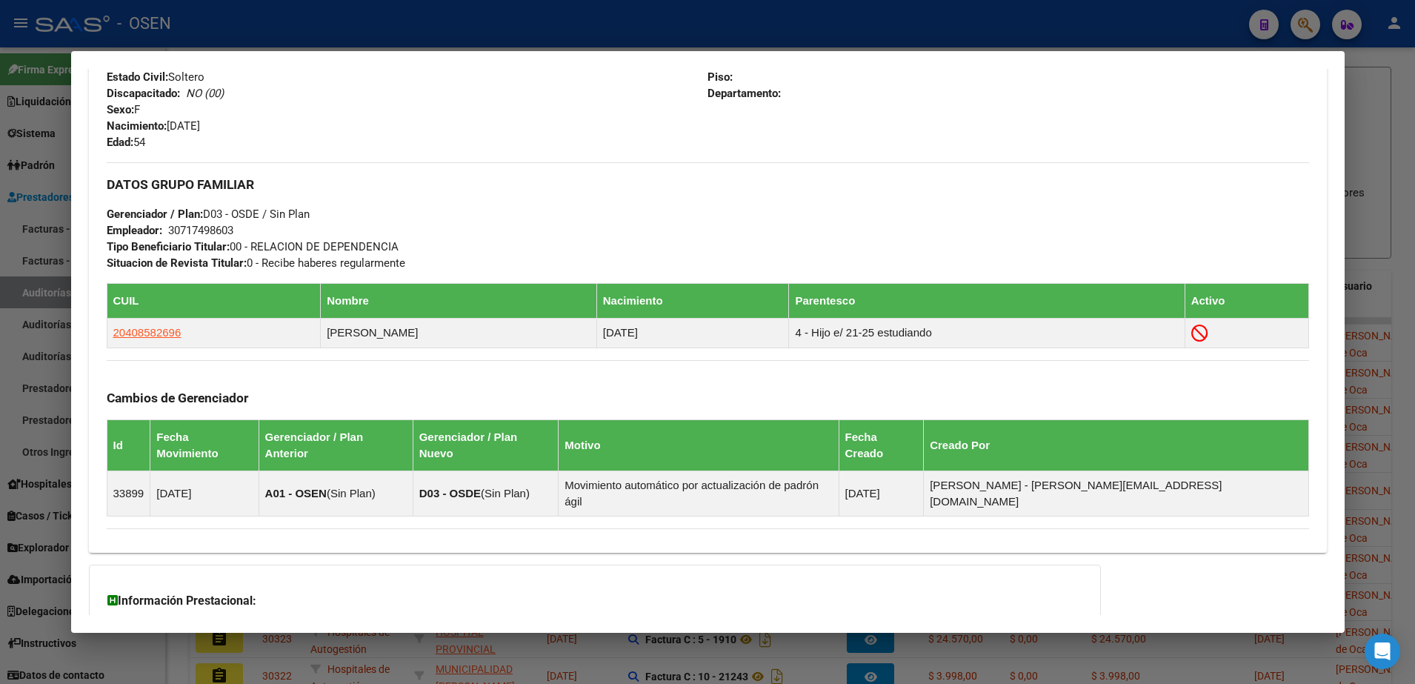
scroll to position [748, 0]
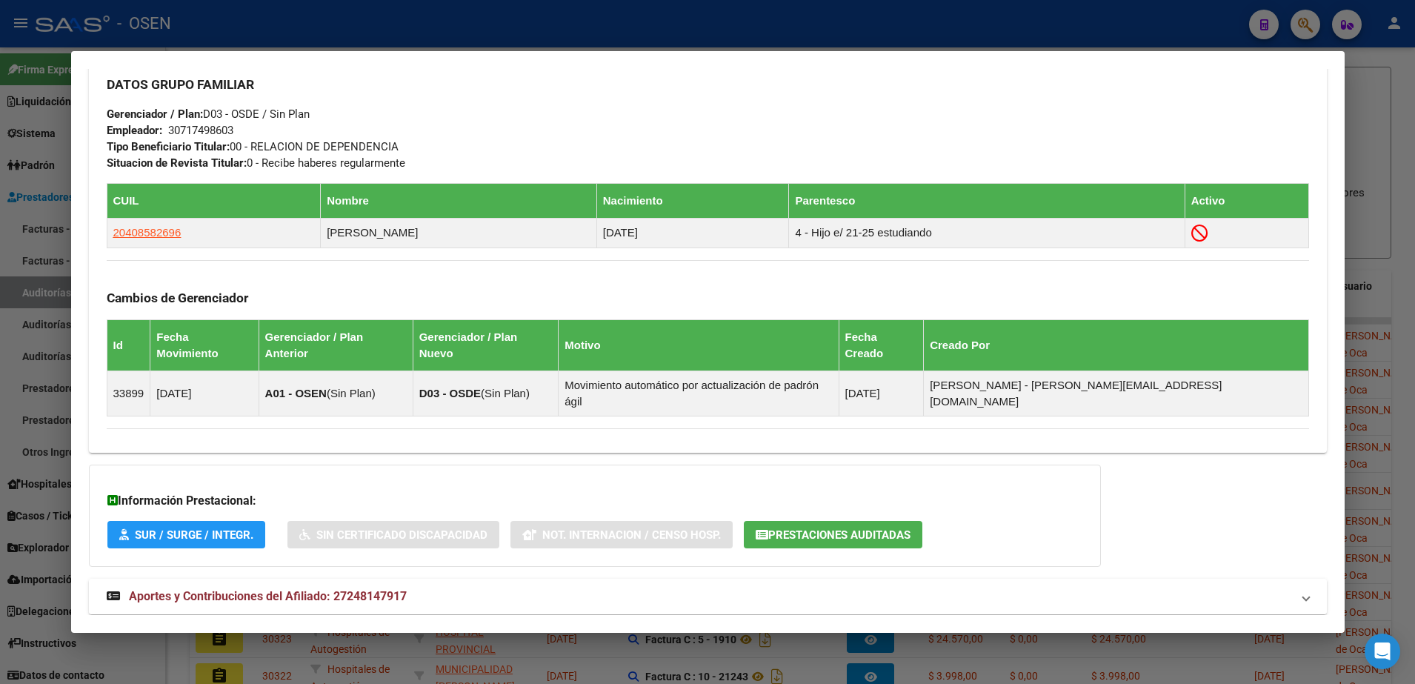
click at [679, 587] on mat-panel-title "Aportes y Contribuciones del Afiliado: 27248147917" at bounding box center [699, 596] width 1184 height 18
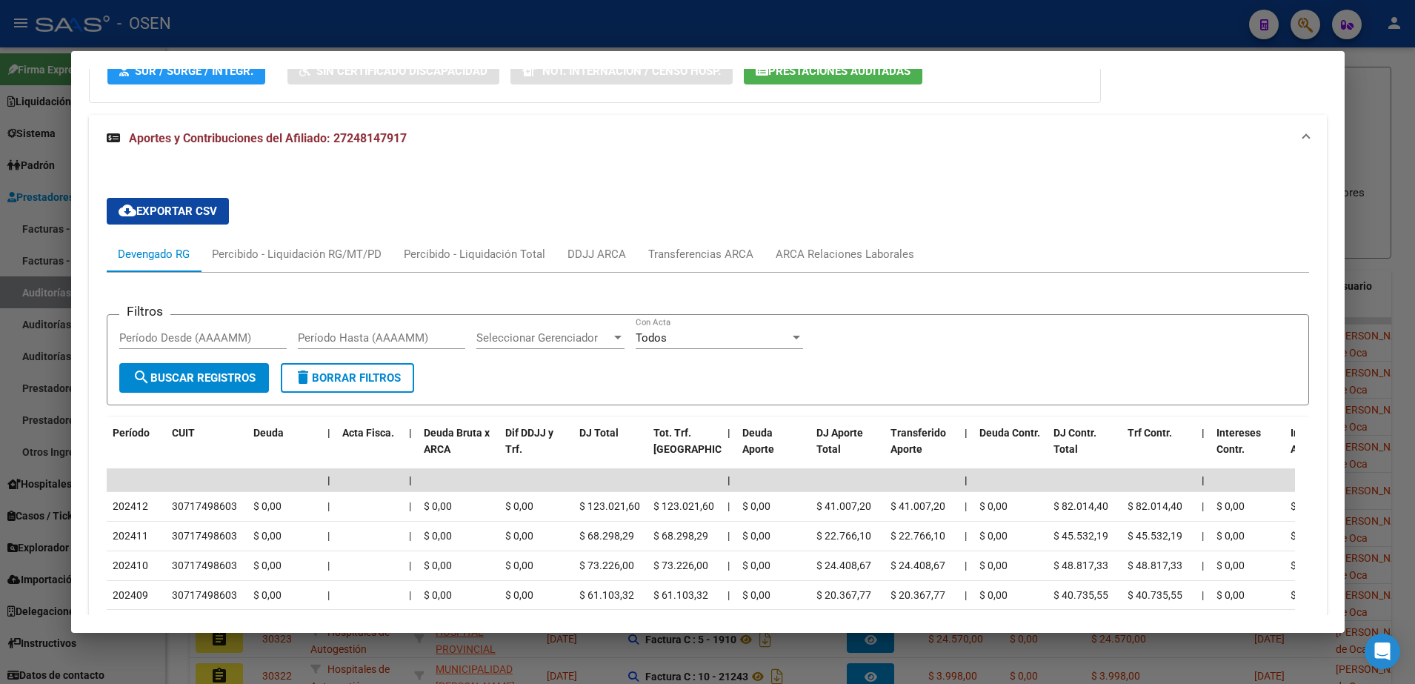
scroll to position [1397, 0]
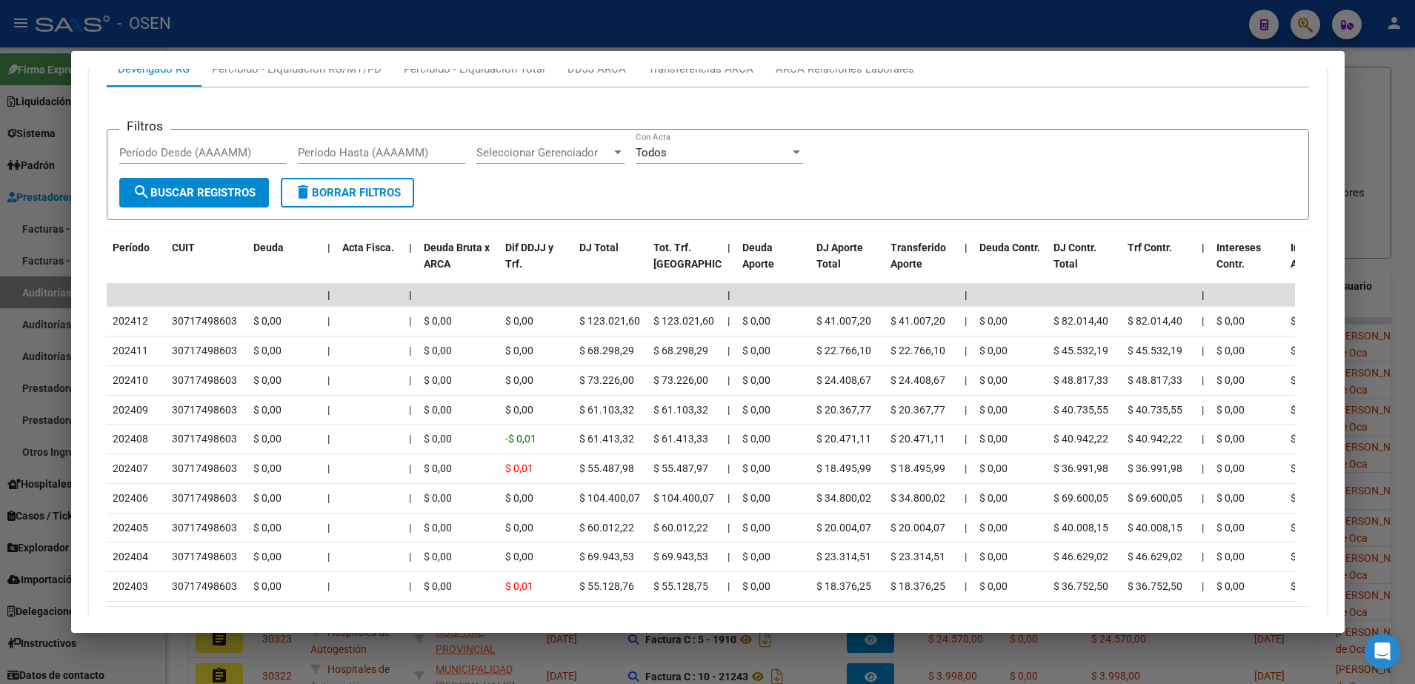
click at [299, 28] on div at bounding box center [707, 342] width 1415 height 684
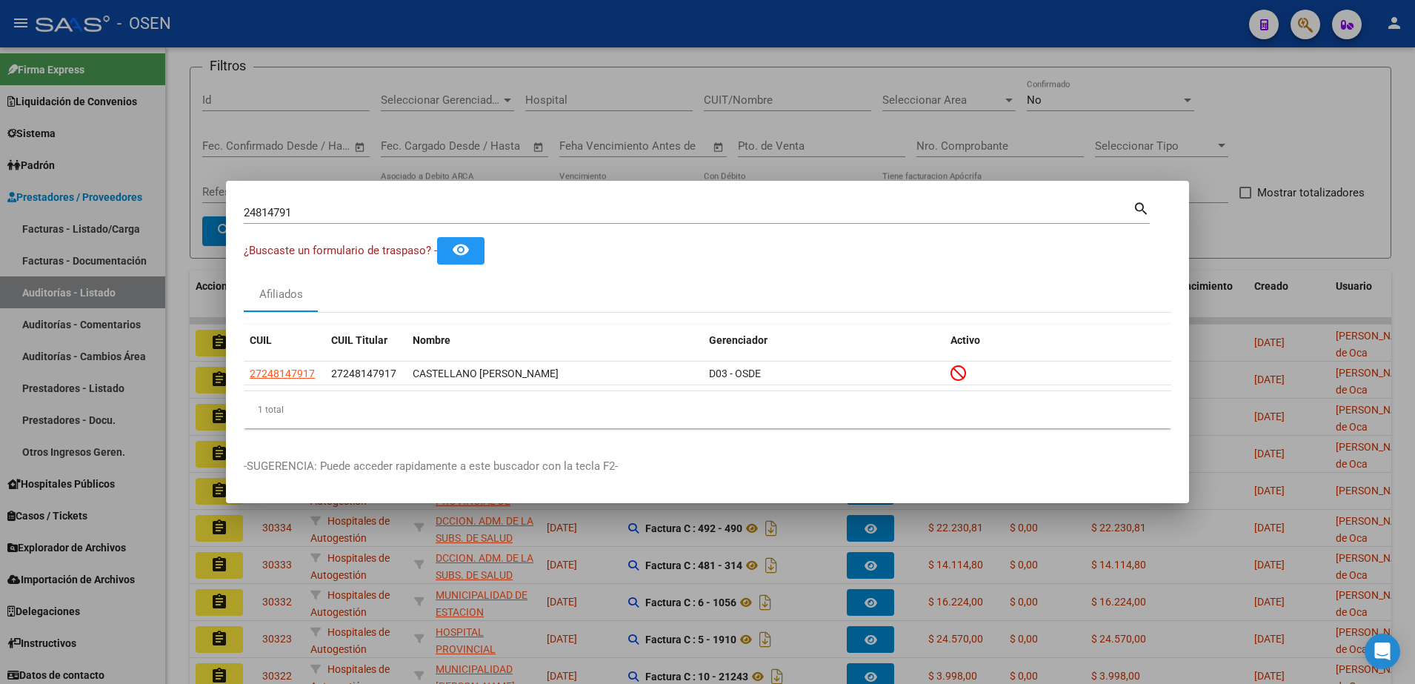
click at [649, 122] on div at bounding box center [707, 342] width 1415 height 684
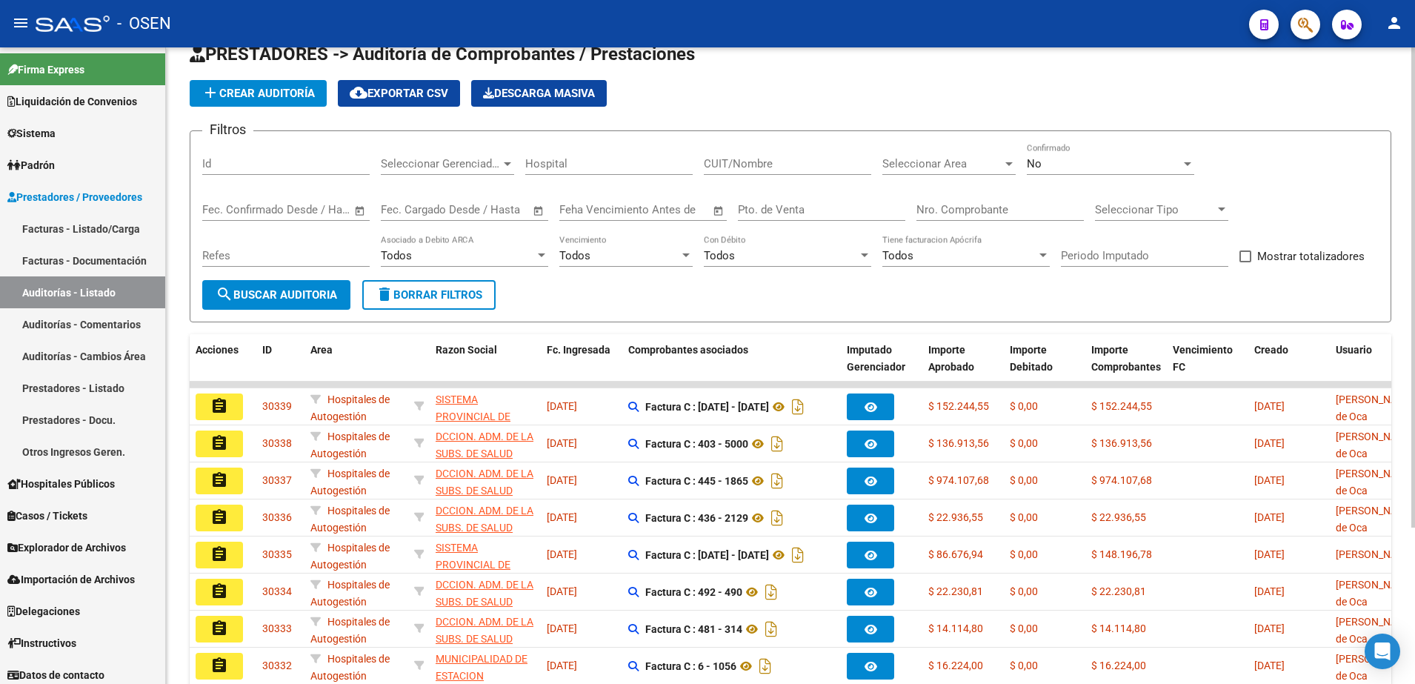
scroll to position [0, 0]
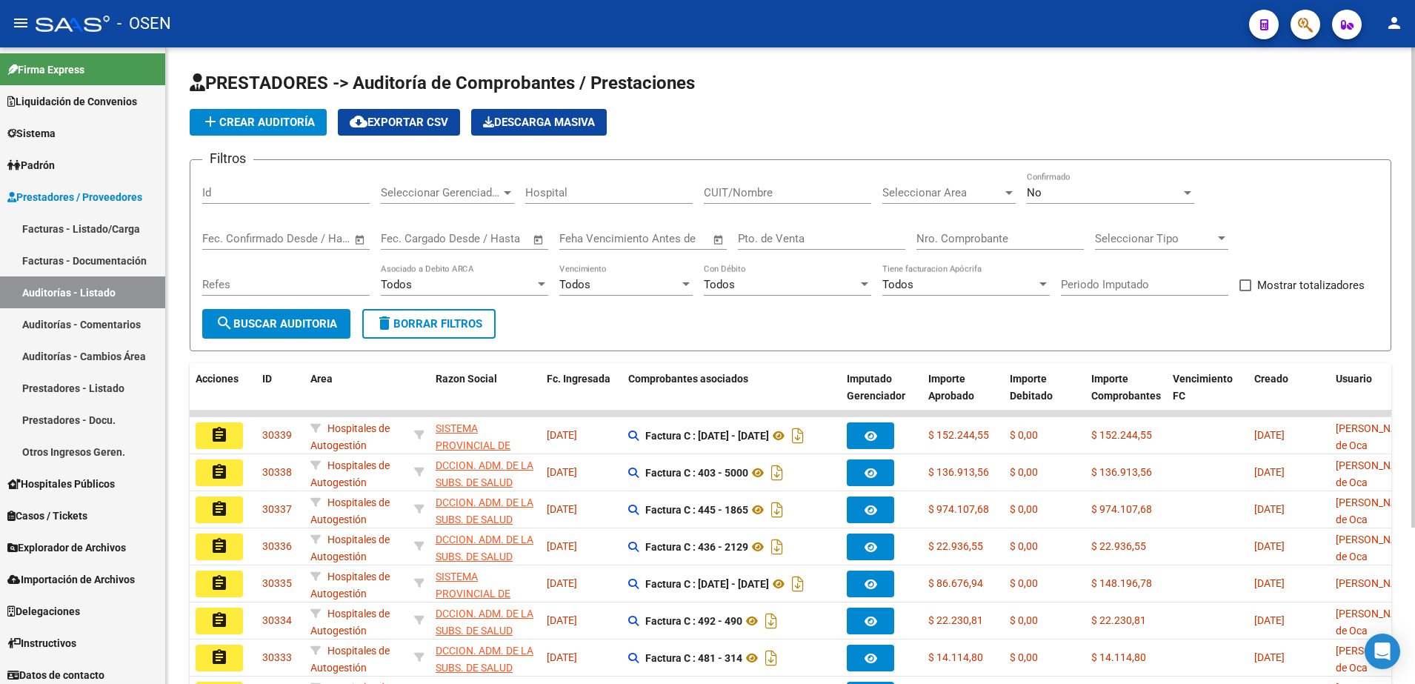
click at [307, 134] on button "add Crear Auditoría" at bounding box center [258, 122] width 137 height 27
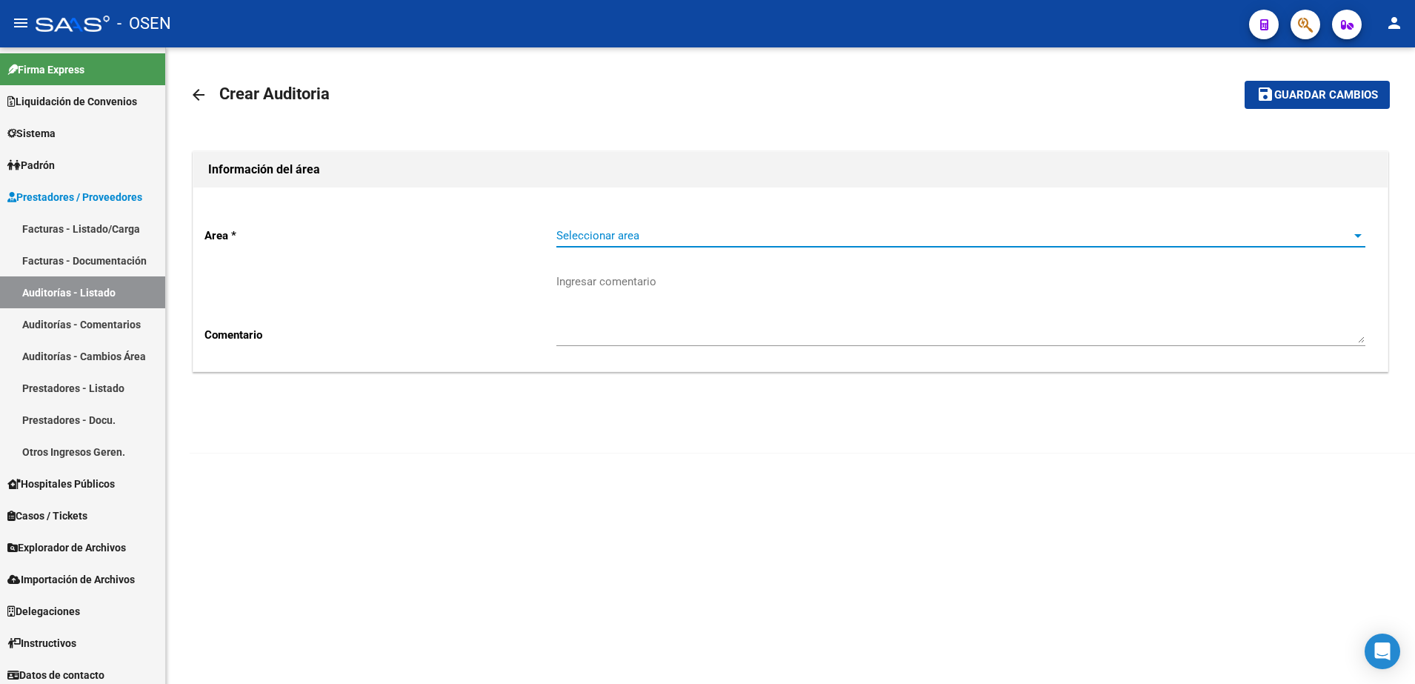
click at [638, 230] on span "Seleccionar area" at bounding box center [954, 235] width 796 height 13
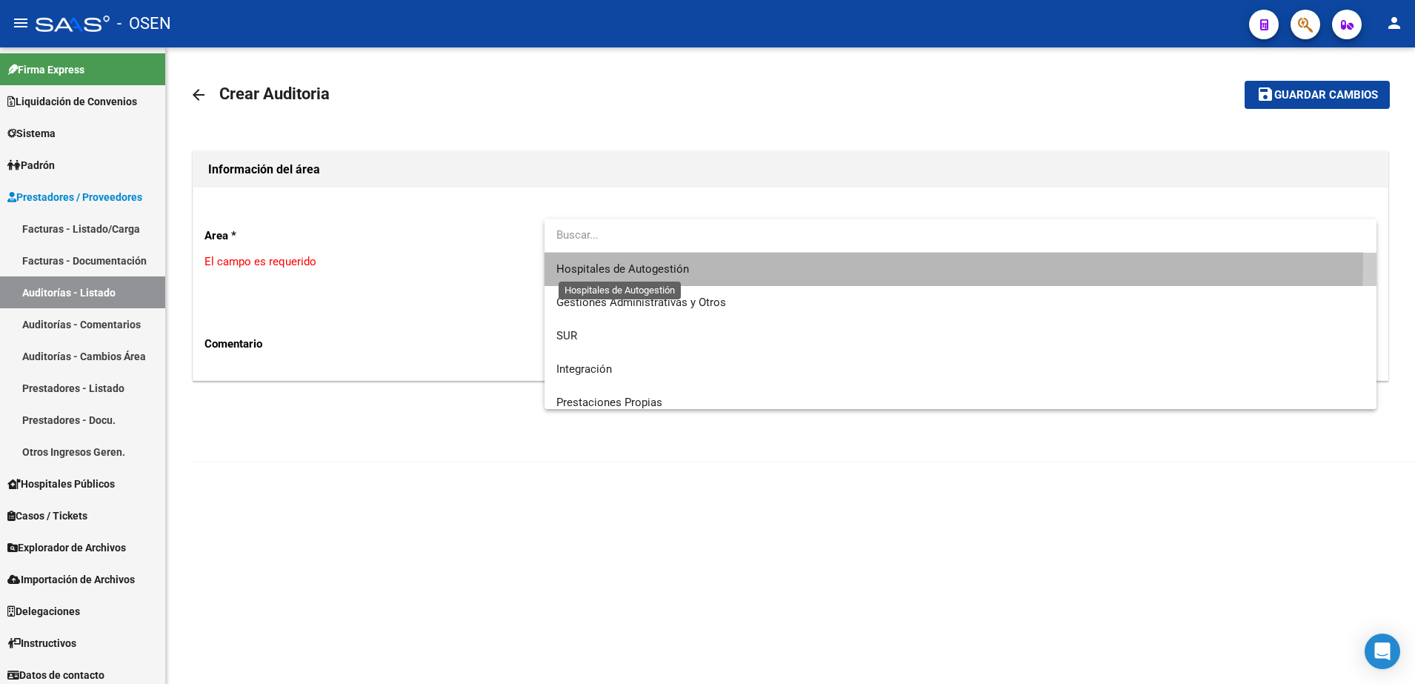
click at [659, 263] on span "Hospitales de Autogestión" at bounding box center [622, 268] width 133 height 13
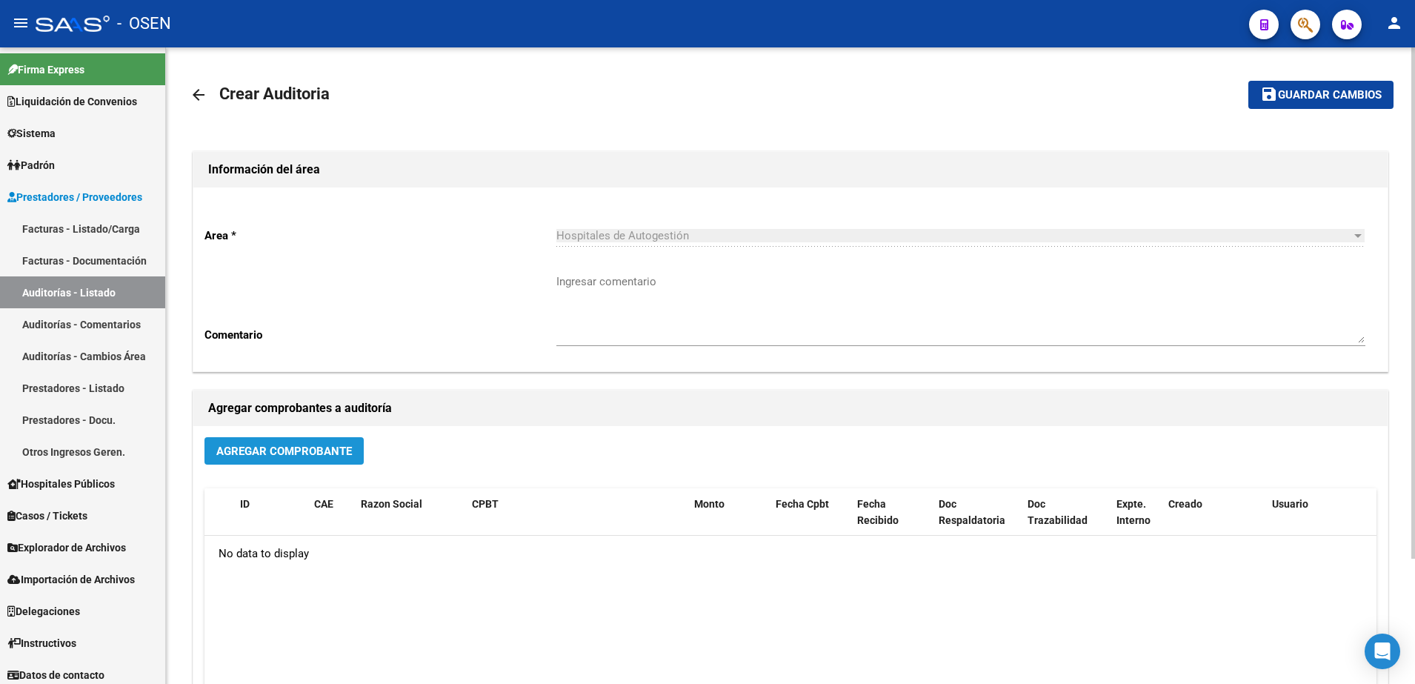
click at [301, 447] on span "Agregar Comprobante" at bounding box center [284, 450] width 136 height 13
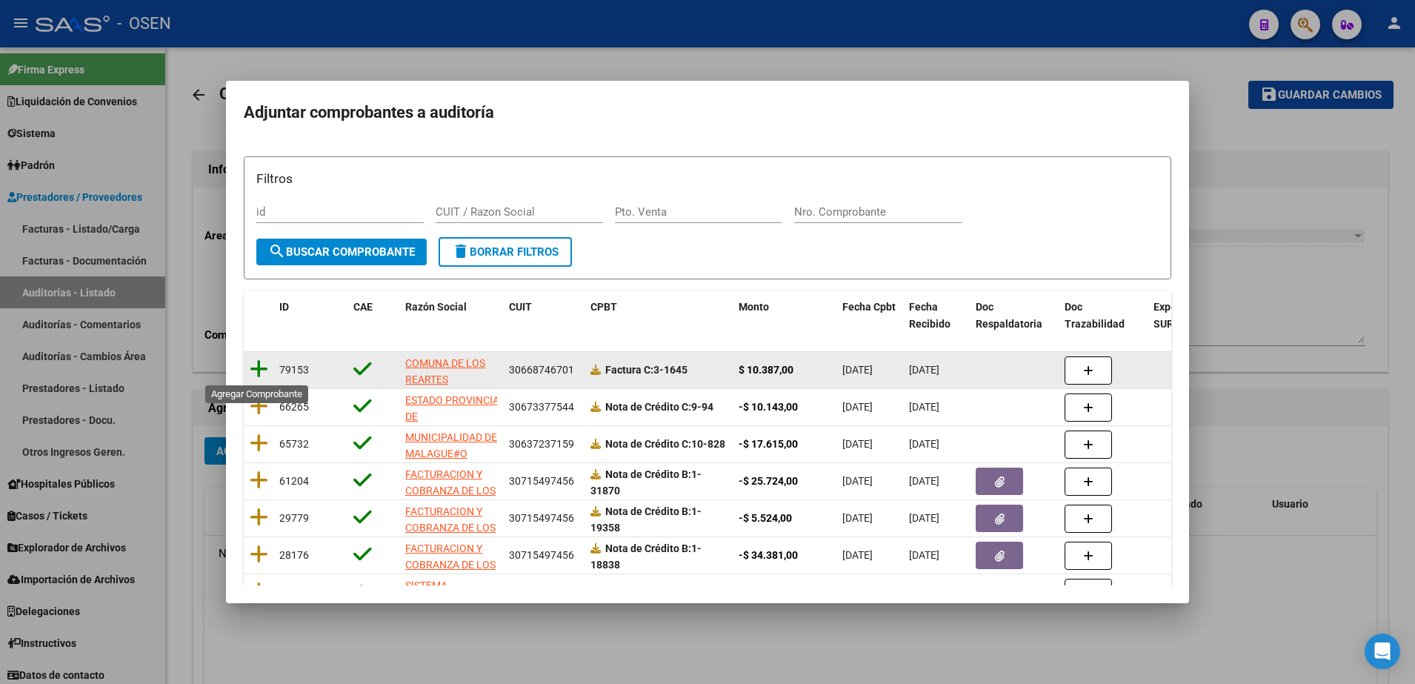
click at [263, 369] on icon at bounding box center [259, 369] width 19 height 21
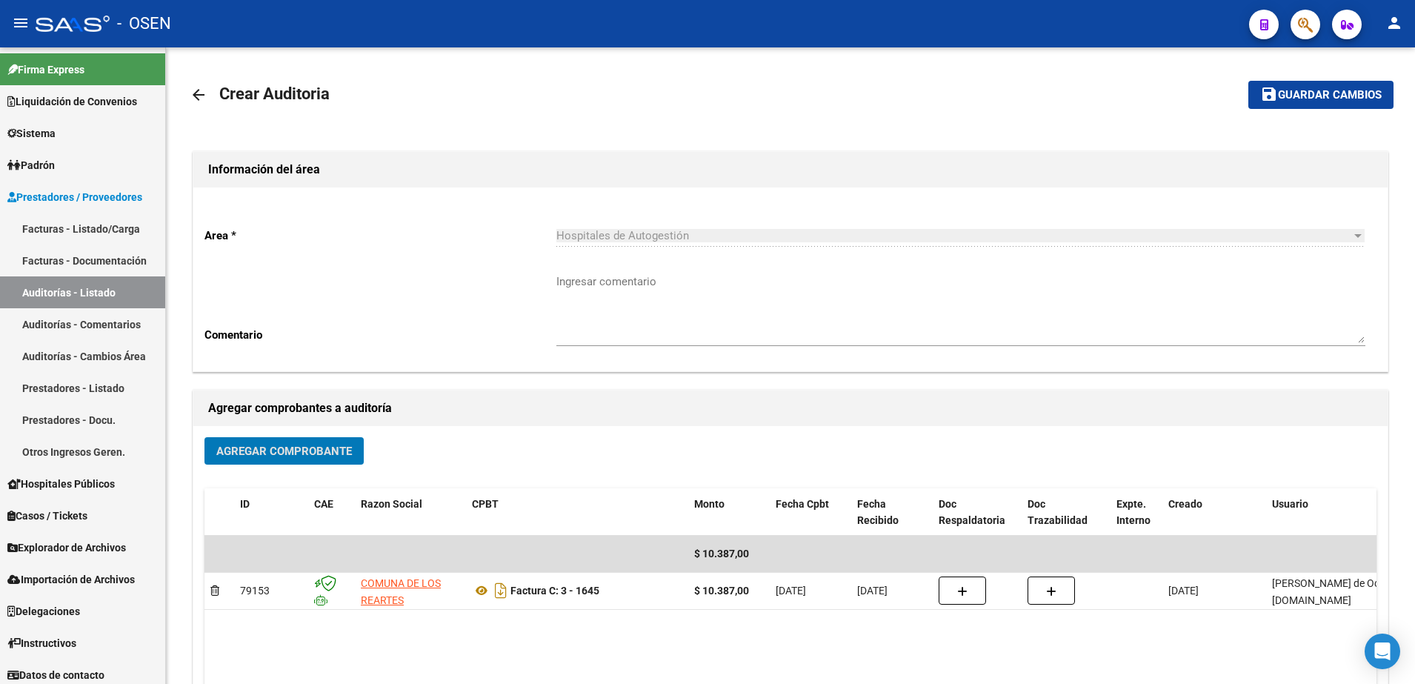
click at [1274, 68] on div "arrow_back Crear Auditoria save Guardar cambios Información del área Area * Hos…" at bounding box center [790, 443] width 1249 height 792
click at [1292, 86] on button "save Guardar cambios" at bounding box center [1320, 94] width 145 height 27
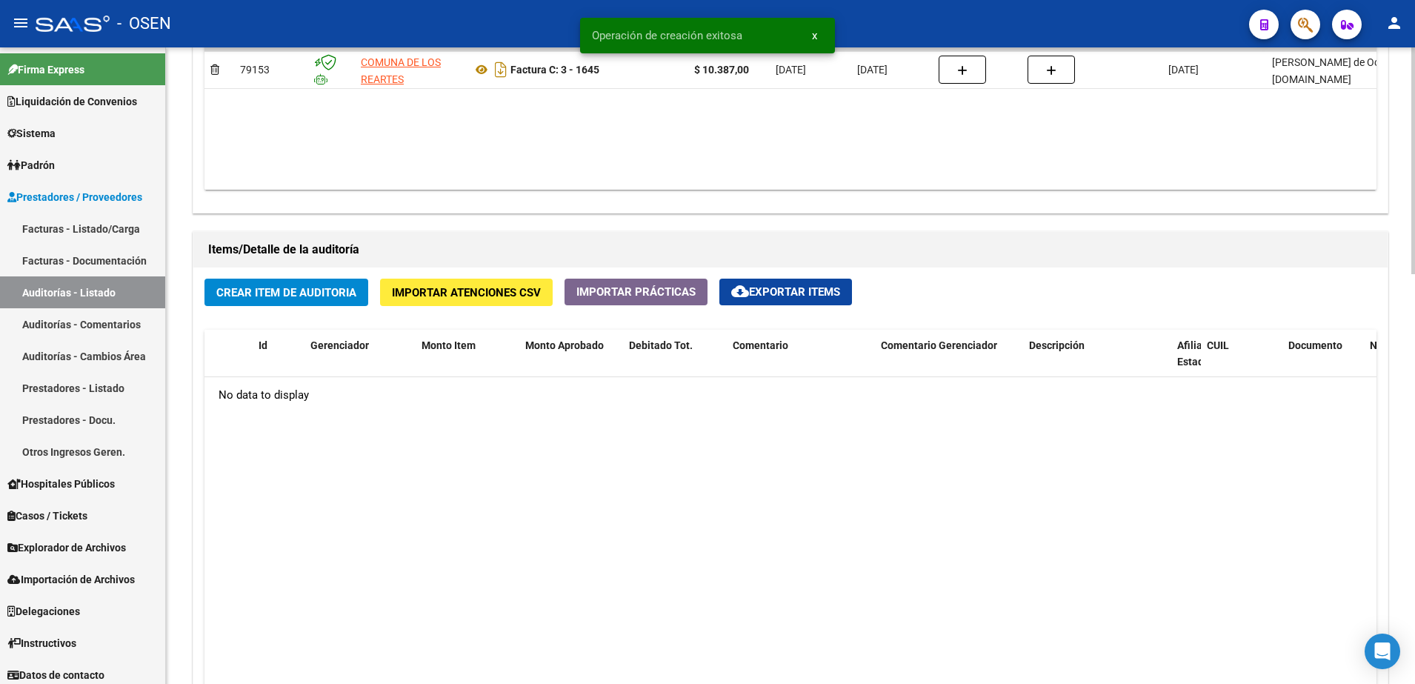
scroll to position [926, 0]
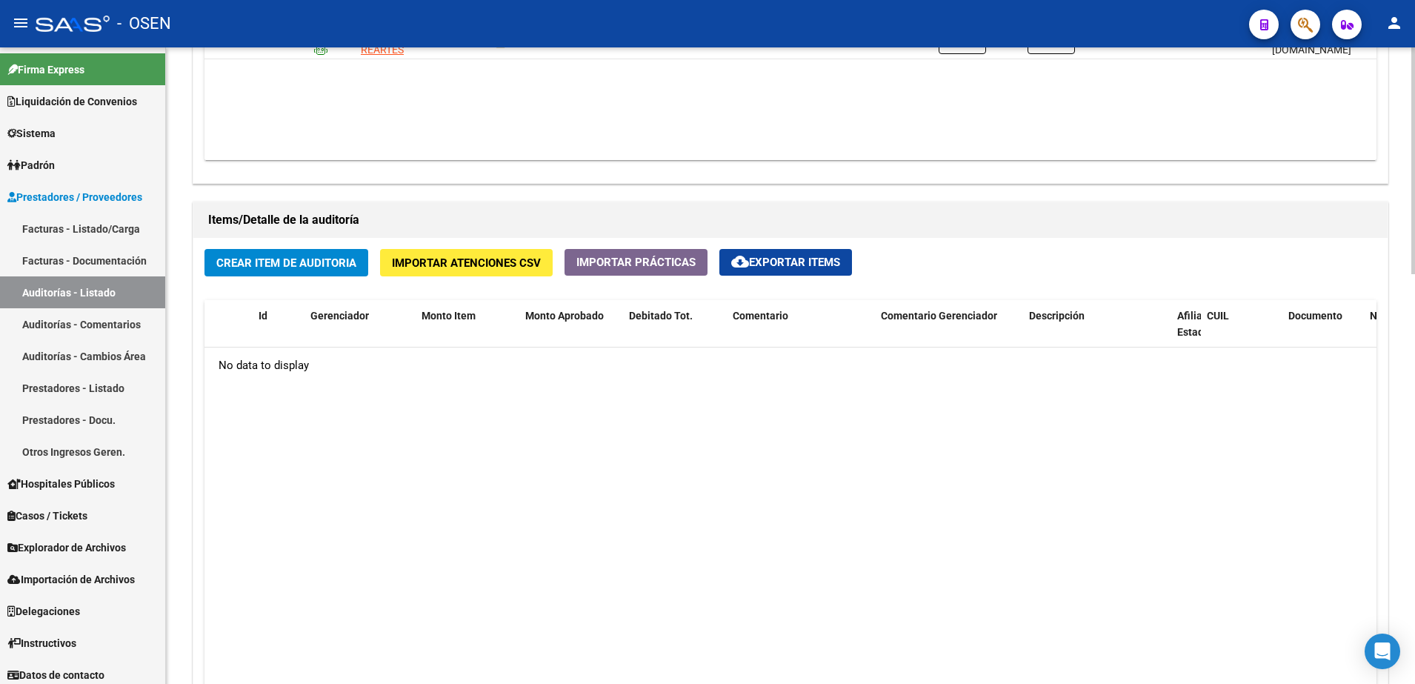
click at [336, 247] on div "Crear Item de Auditoria Importar Atenciones CSV Importar Prácticas cloud_downlo…" at bounding box center [790, 520] width 1194 height 564
click at [339, 256] on span "Crear Item de Auditoria" at bounding box center [286, 262] width 140 height 13
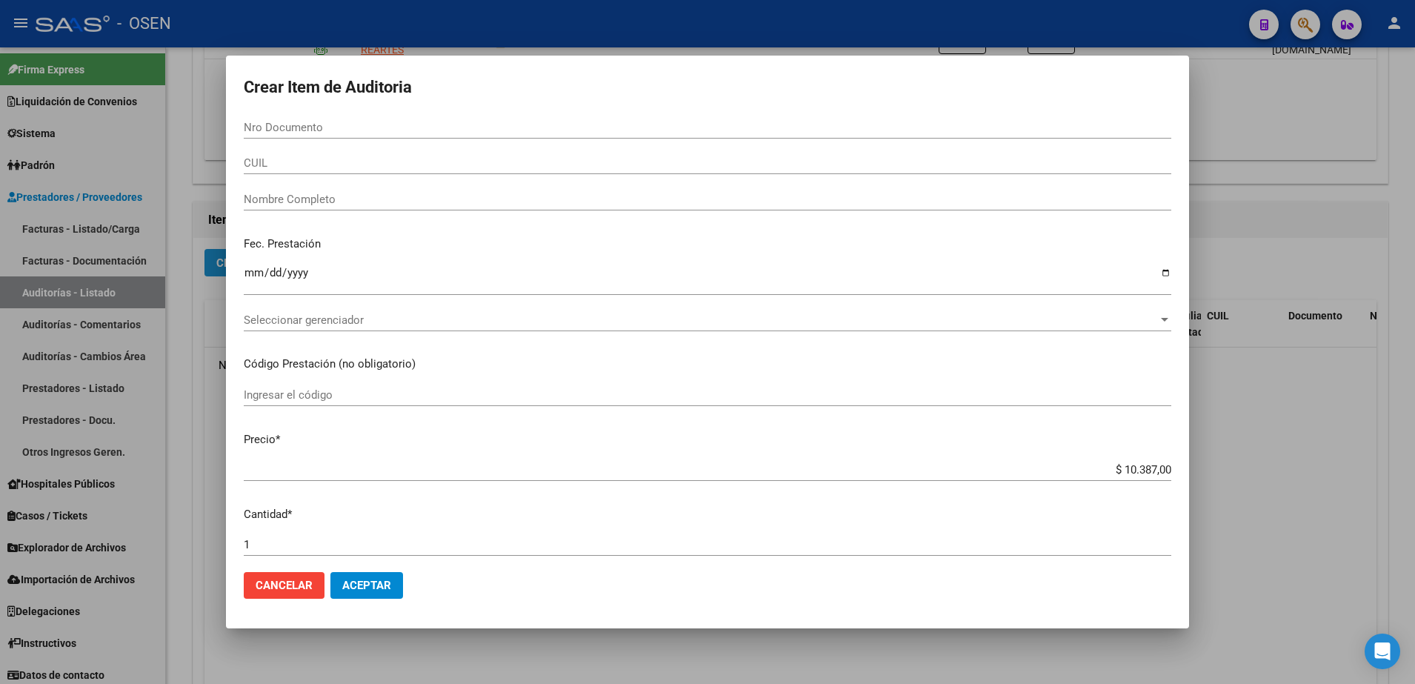
paste input "24682970"
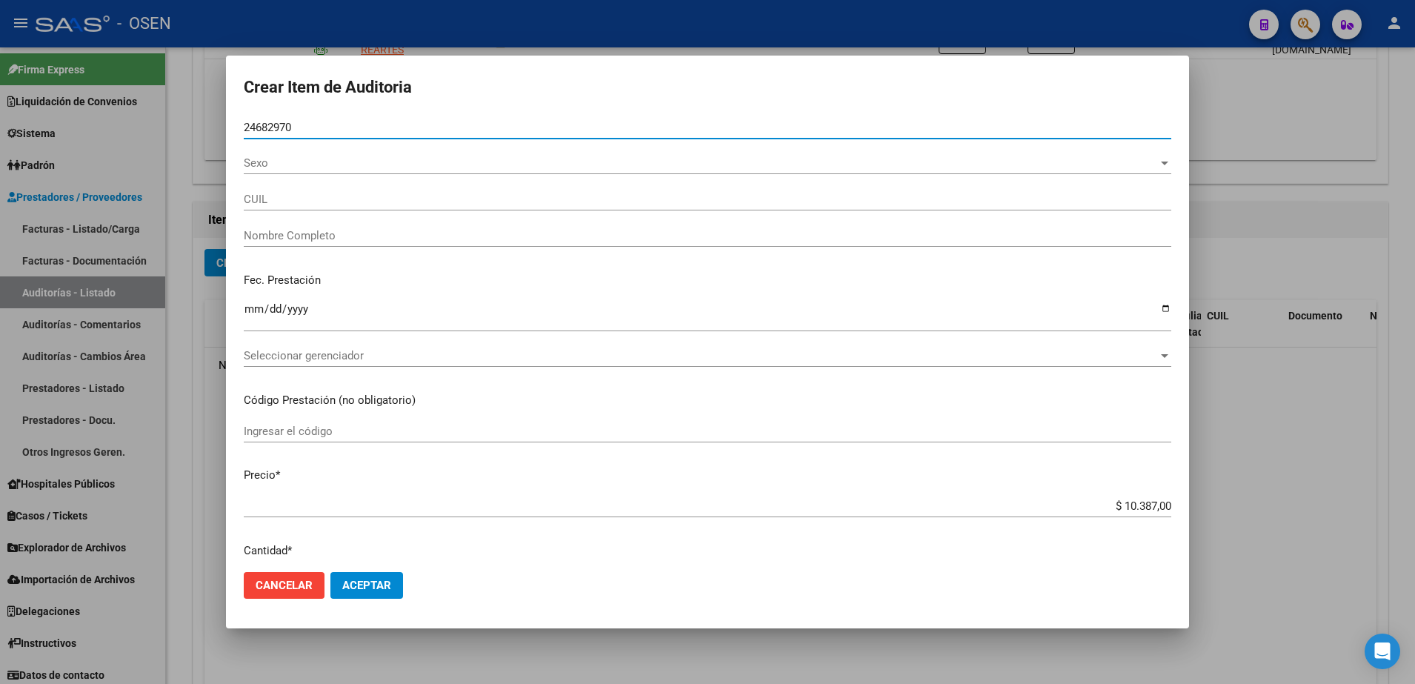
type input "24682970"
type input "27246829700"
type input "[PERSON_NAME] [PERSON_NAME]"
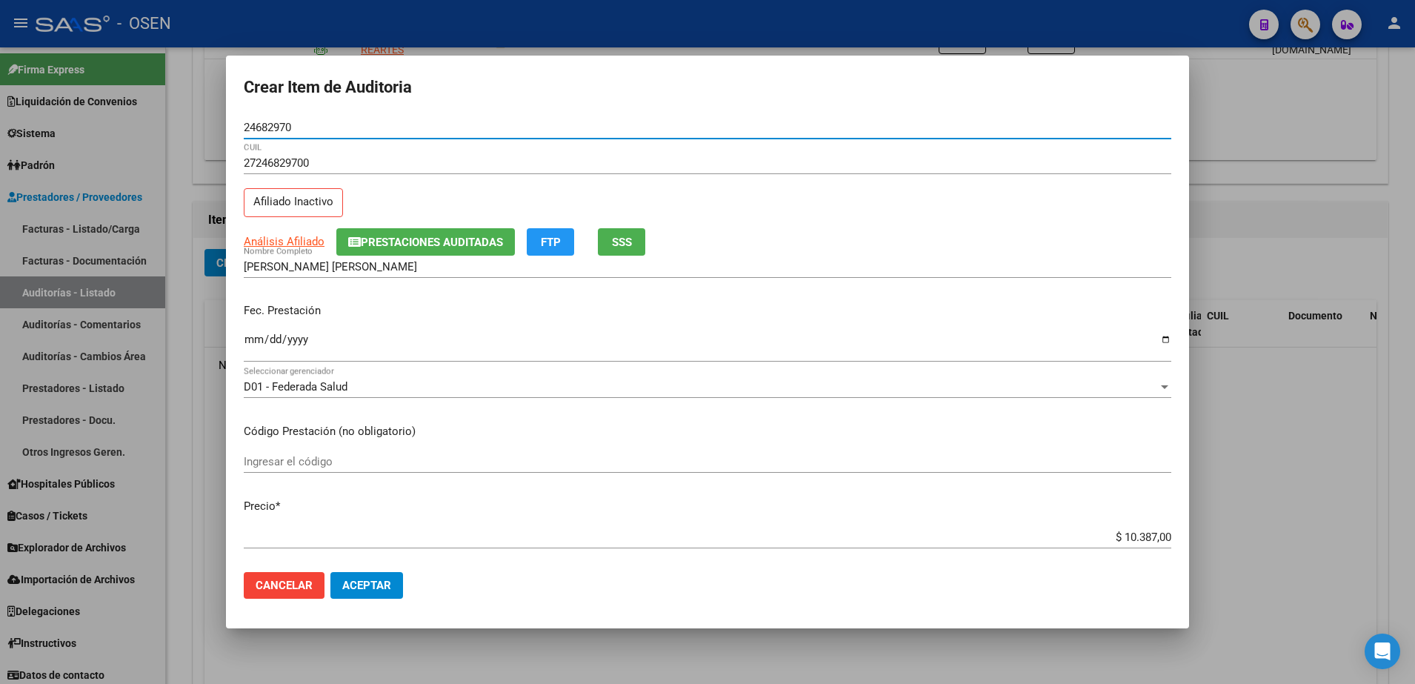
click at [256, 339] on input "Ingresar la fecha" at bounding box center [707, 345] width 927 height 24
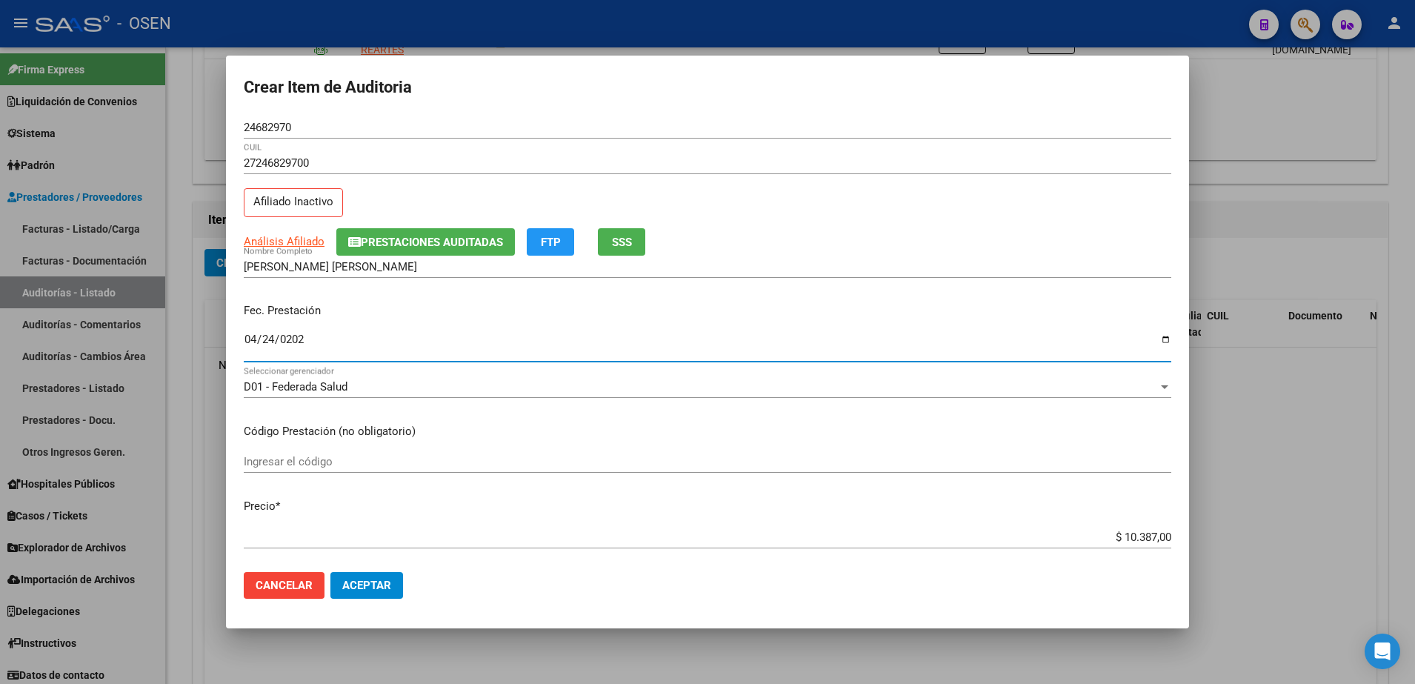
type input "2025-04-24"
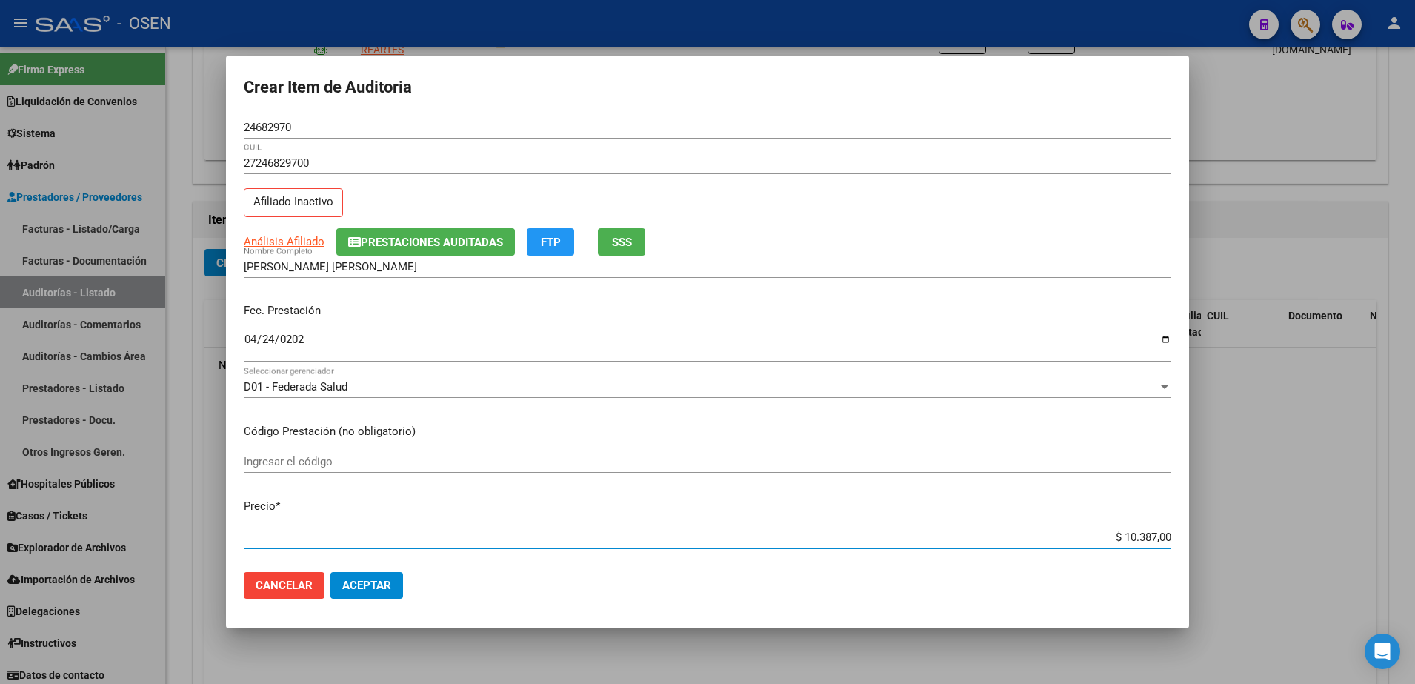
type input "$ 0,01"
type input "$ 0,15"
type input "$ 1,52"
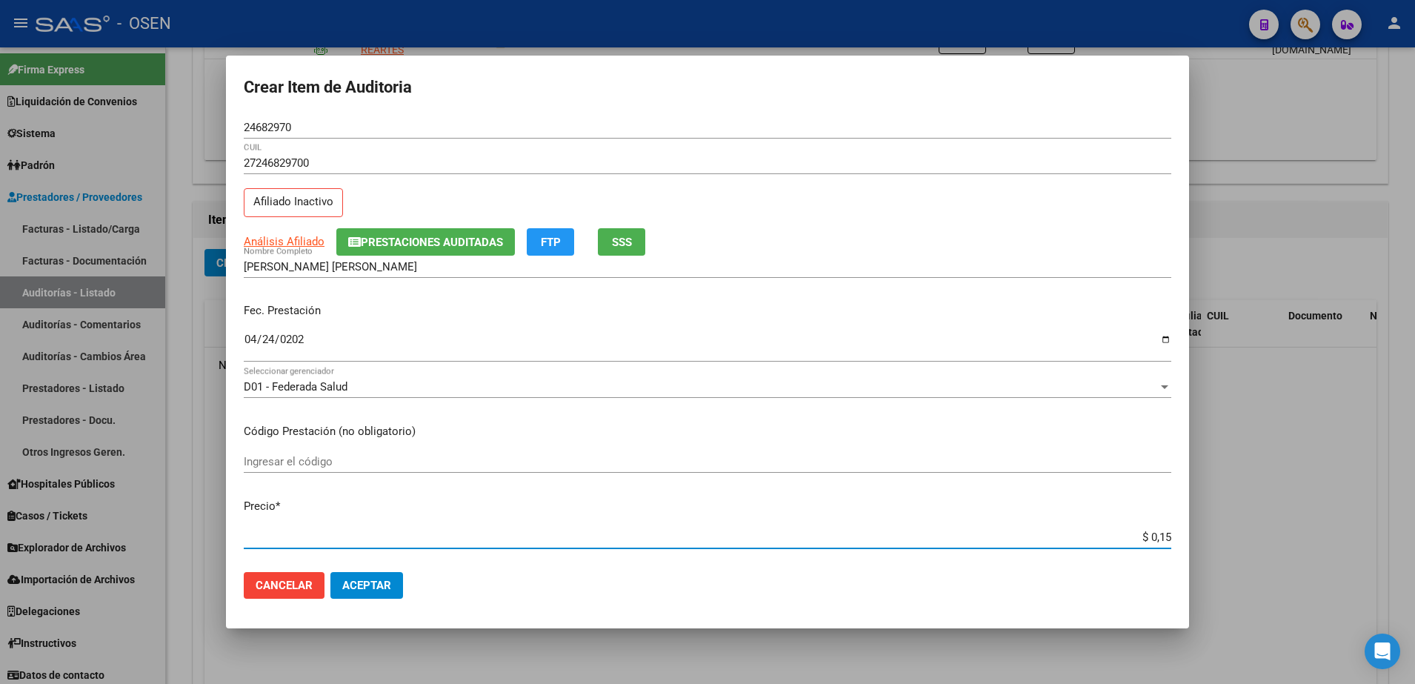
type input "$ 1,52"
type input "$ 15,20"
type input "$ 152,00"
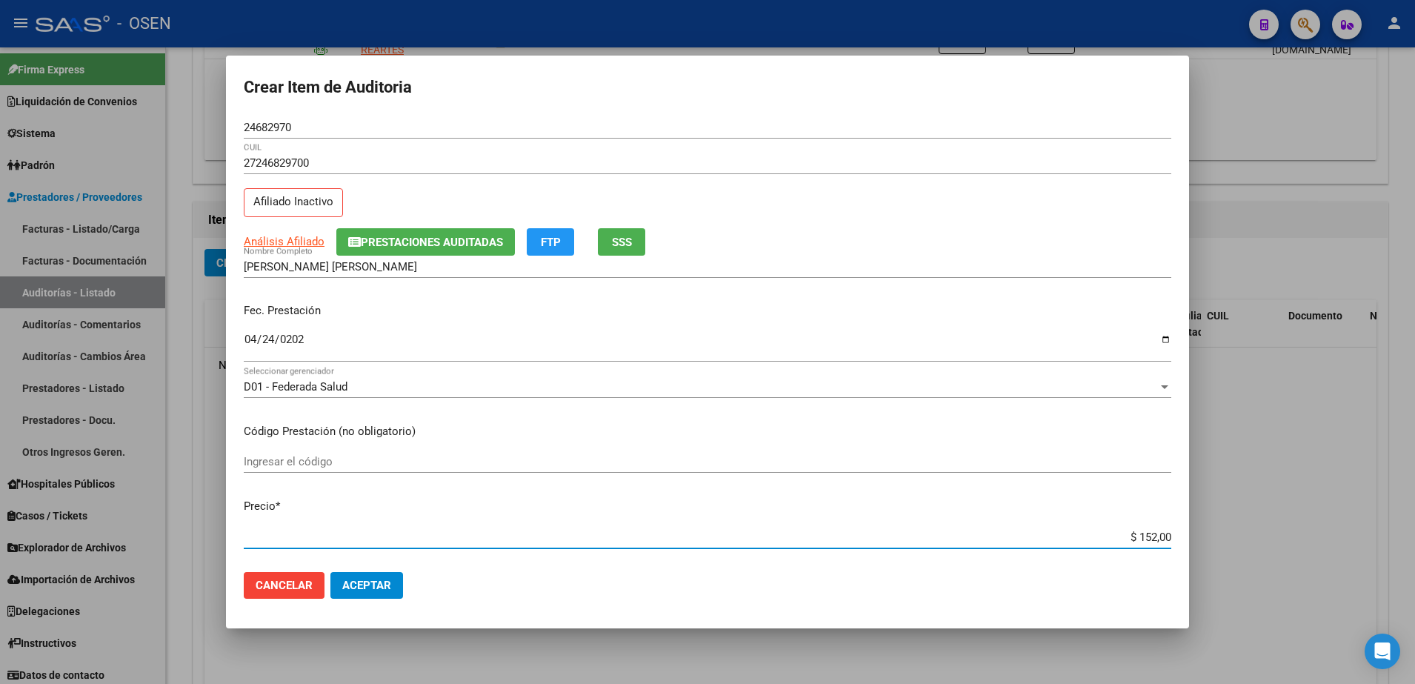
type input "$ 1.520,00"
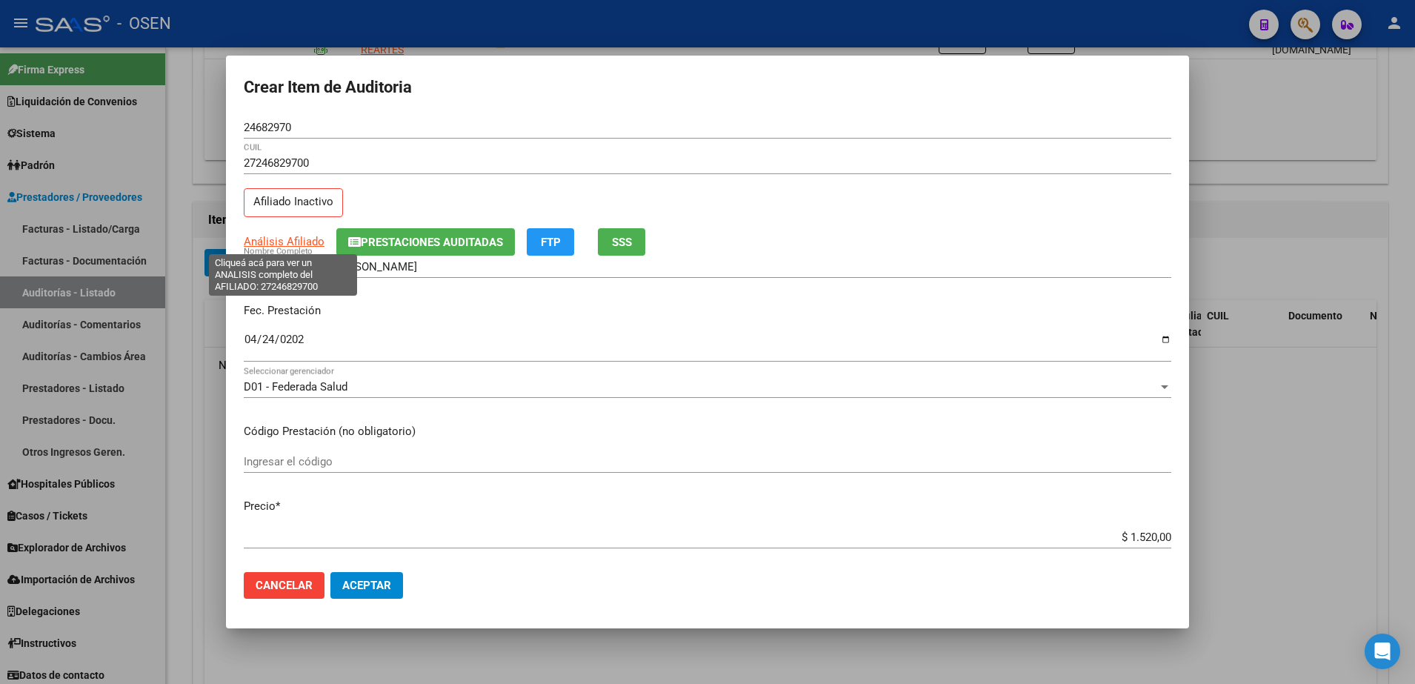
click at [293, 243] on span "Análisis Afiliado" at bounding box center [284, 241] width 81 height 13
type textarea "27246829700"
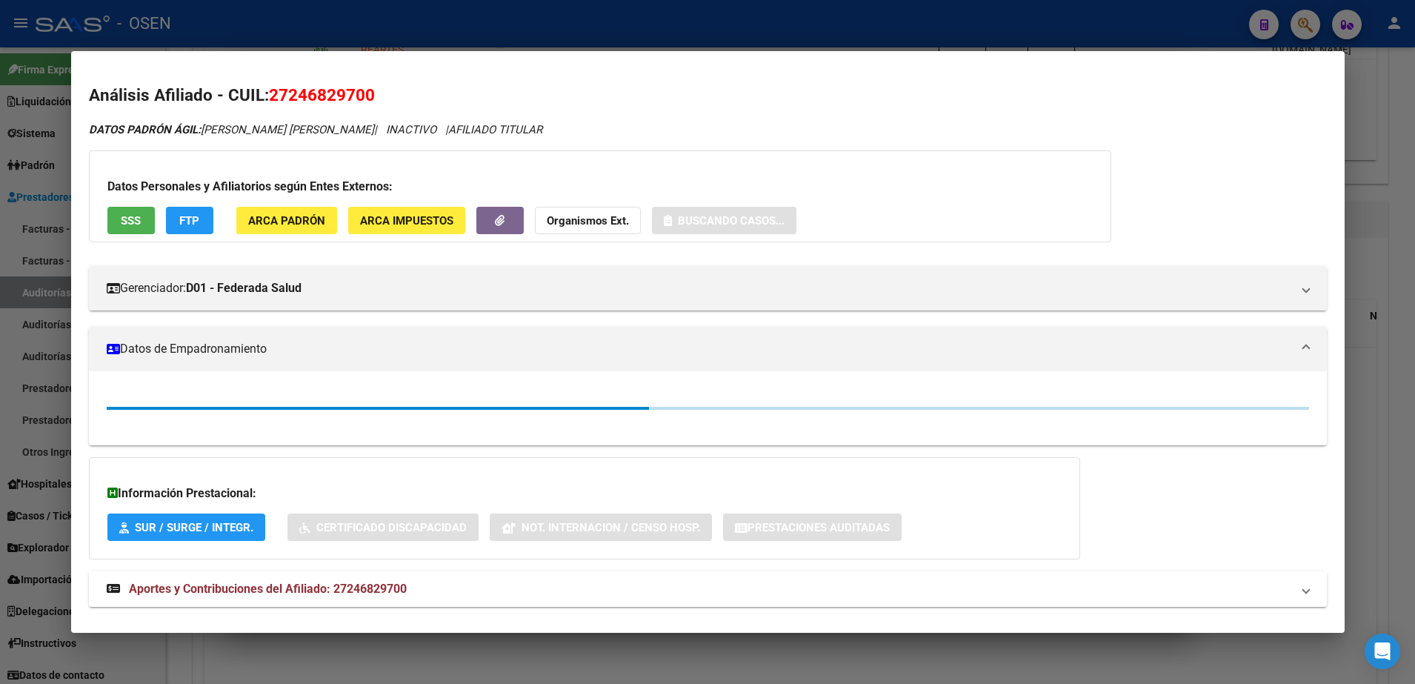
click at [129, 225] on span "SSS" at bounding box center [131, 220] width 20 height 13
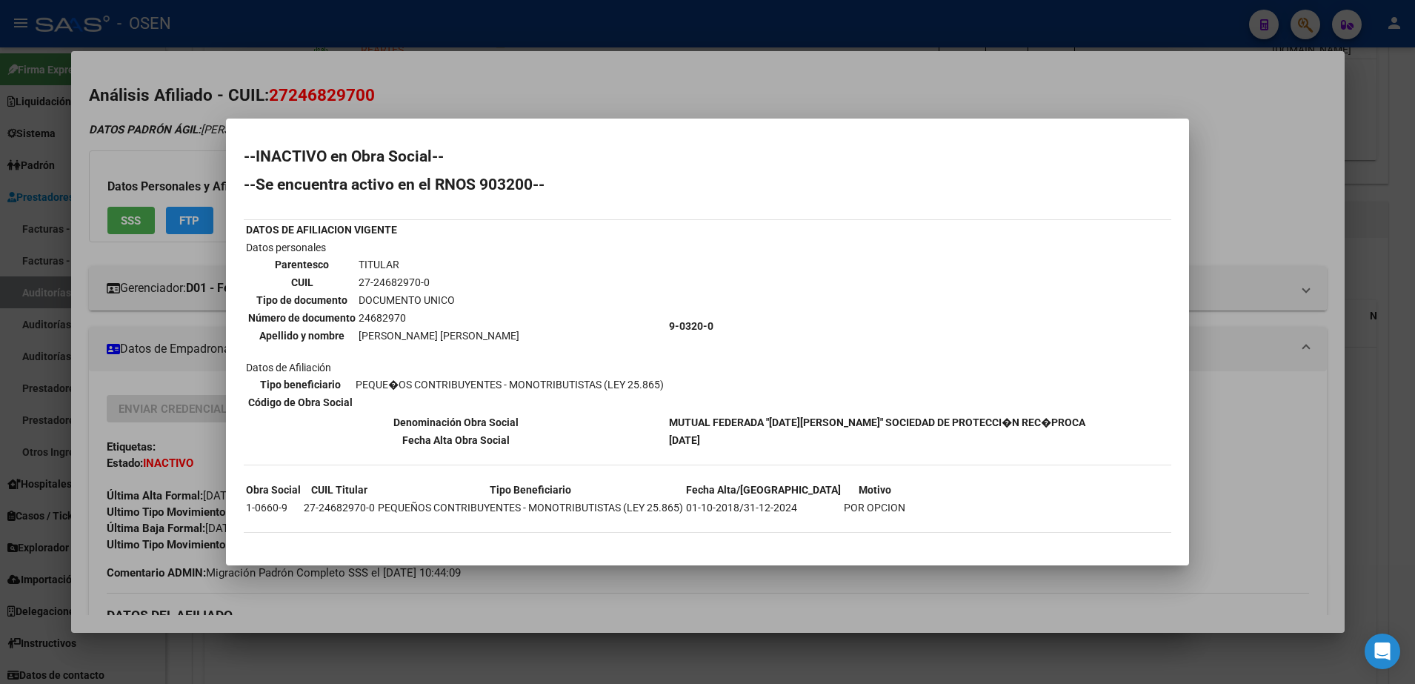
click at [1079, 300] on div "--INACTIVO en Obra Social-- --Se encuentra activo en el RNOS 903200-- DATOS DE …" at bounding box center [707, 348] width 927 height 399
click at [746, 90] on div at bounding box center [707, 342] width 1415 height 684
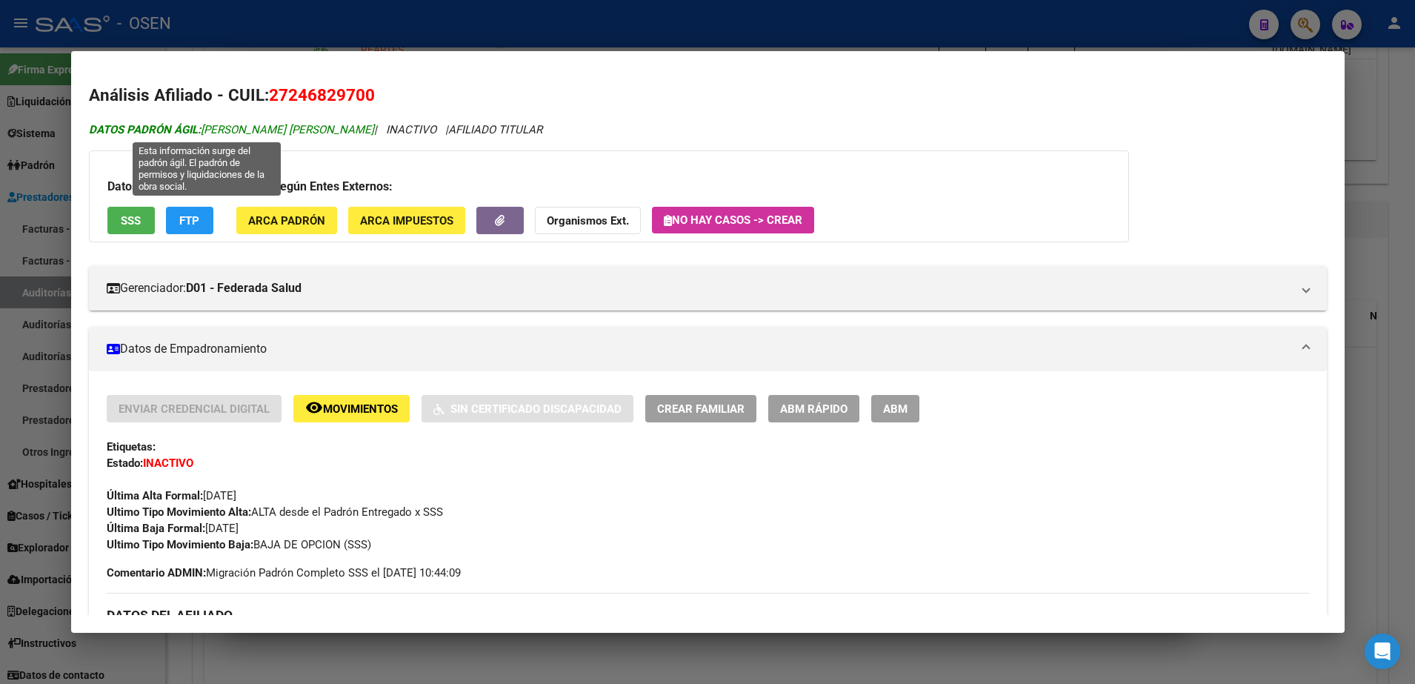
drag, startPoint x: 206, startPoint y: 128, endPoint x: 324, endPoint y: 129, distance: 117.8
click at [324, 129] on span "DATOS PADRÓN ÁGIL: PETROCHI MARIA JOSE" at bounding box center [231, 129] width 285 height 13
copy span "[PERSON_NAME] [PERSON_NAME]"
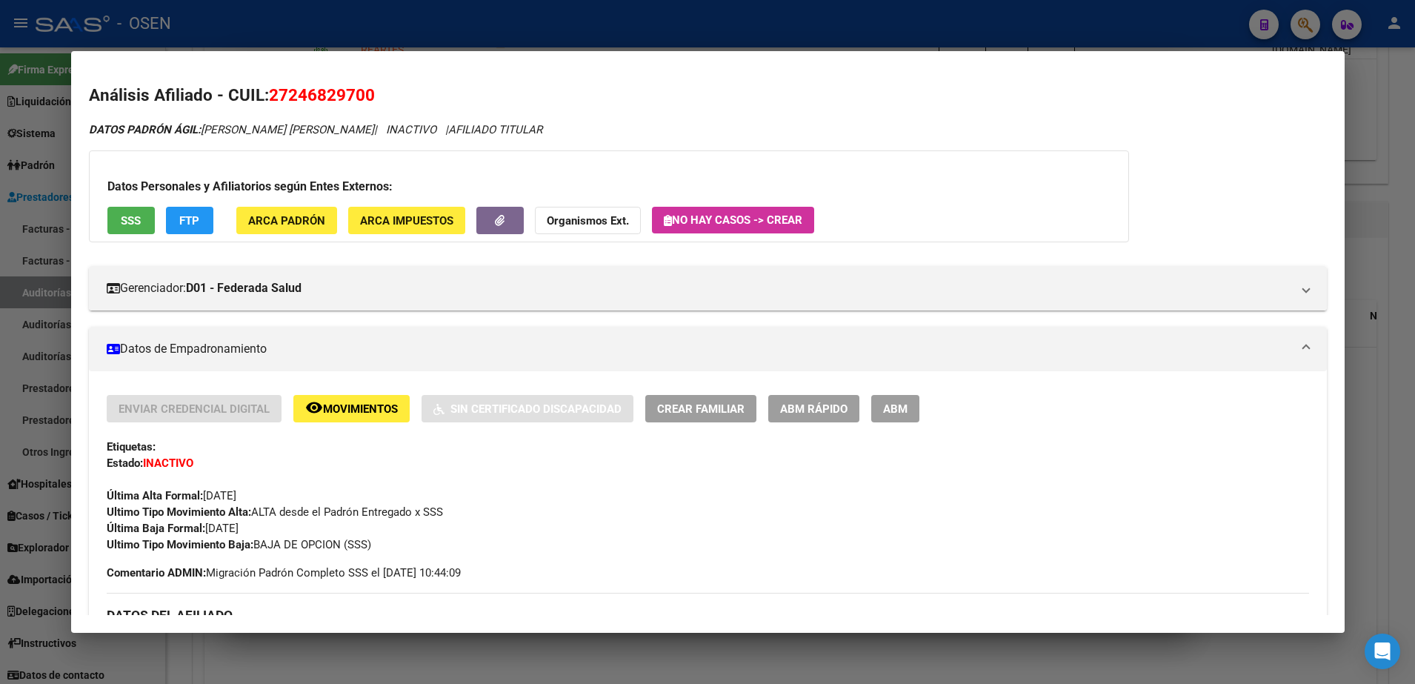
click at [253, 55] on mat-dialog-container "Análisis Afiliado - CUIL: 27246829700 DATOS PADRÓN ÁGIL: [PERSON_NAME] [PERSON_…" at bounding box center [707, 341] width 1273 height 581
click at [256, 38] on div at bounding box center [707, 342] width 1415 height 684
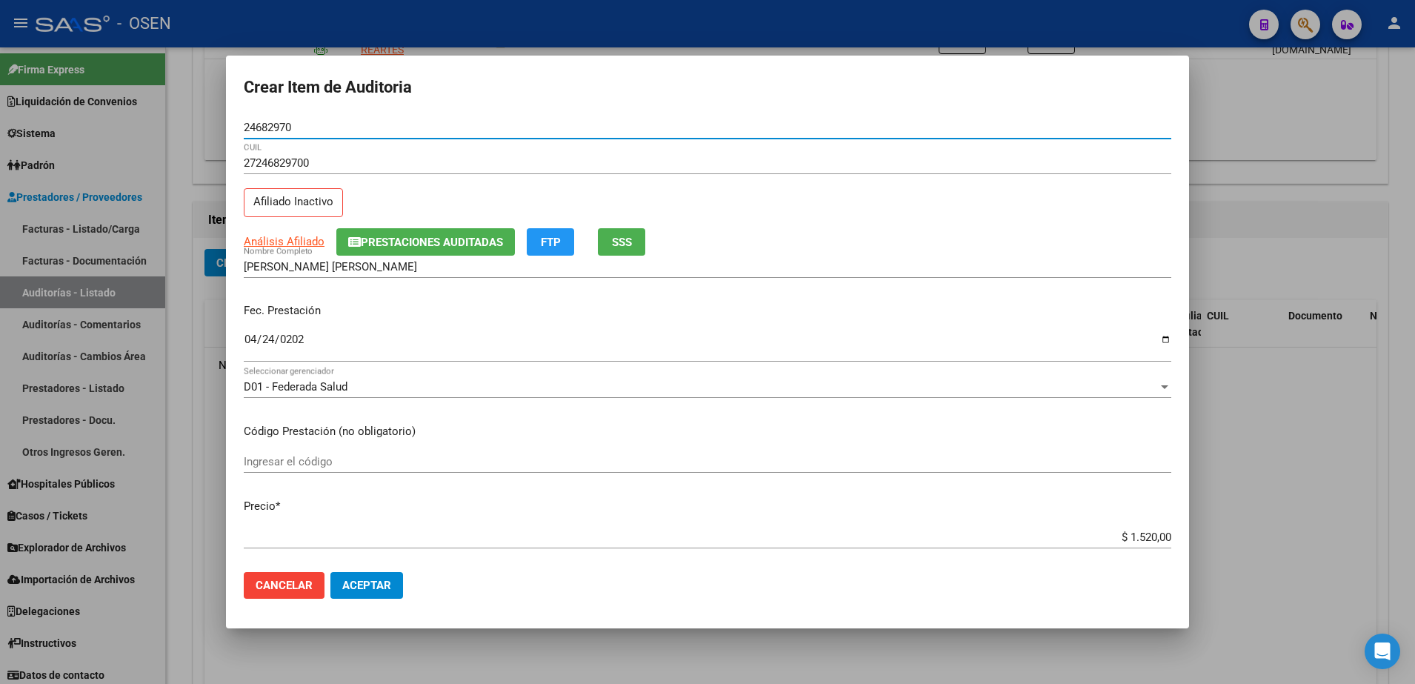
click at [279, 125] on input "24682970" at bounding box center [707, 127] width 927 height 13
click at [374, 263] on input "[PERSON_NAME] [PERSON_NAME]" at bounding box center [707, 266] width 927 height 13
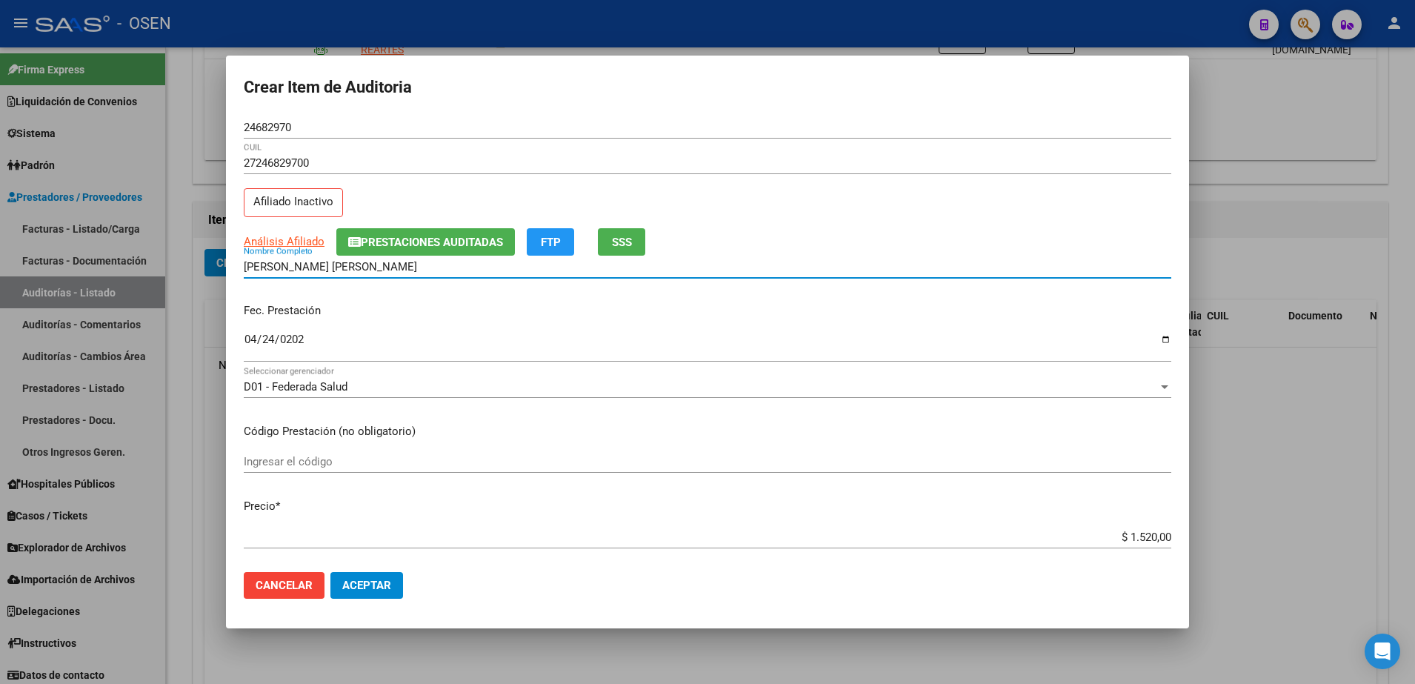
click at [363, 269] on input "[PERSON_NAME] [PERSON_NAME]" at bounding box center [707, 266] width 927 height 13
click at [368, 265] on input "[PERSON_NAME] [PERSON_NAME]" at bounding box center [707, 266] width 927 height 13
click at [368, 264] on input "[PERSON_NAME] [PERSON_NAME]" at bounding box center [707, 266] width 927 height 13
click at [371, 264] on input "[PERSON_NAME] [PERSON_NAME]" at bounding box center [707, 266] width 927 height 13
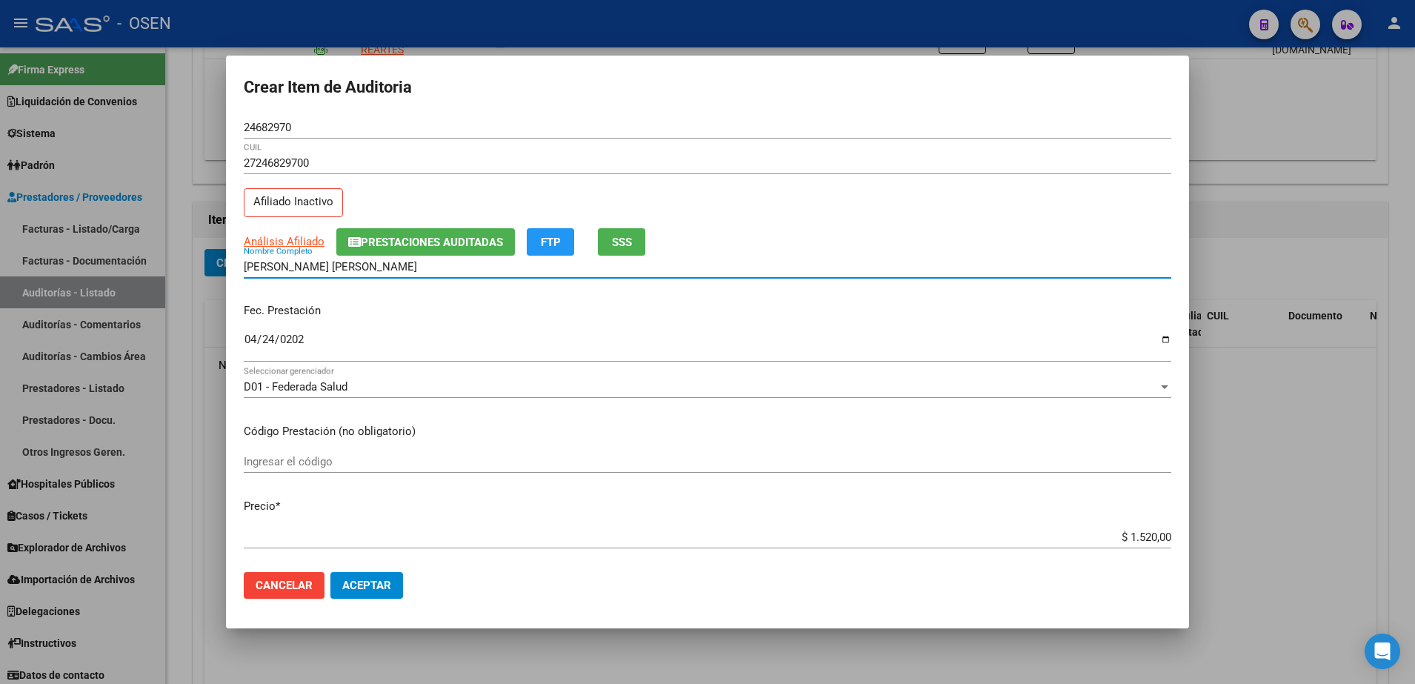
paste input "24682970"
type input "PETROCHI MARIA JOSE 24682970"
click at [1117, 536] on input "$ 1.520,00" at bounding box center [707, 536] width 927 height 13
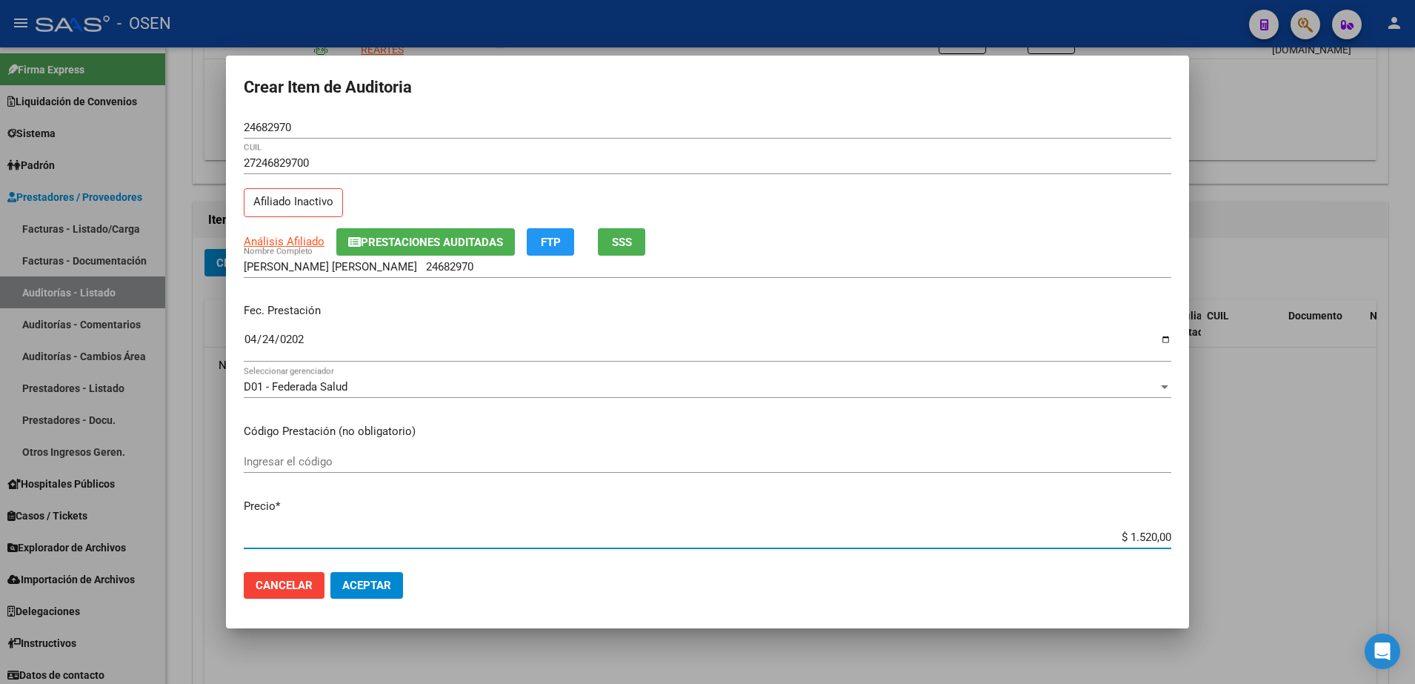
click at [1117, 536] on input "$ 1.520,00" at bounding box center [707, 536] width 927 height 13
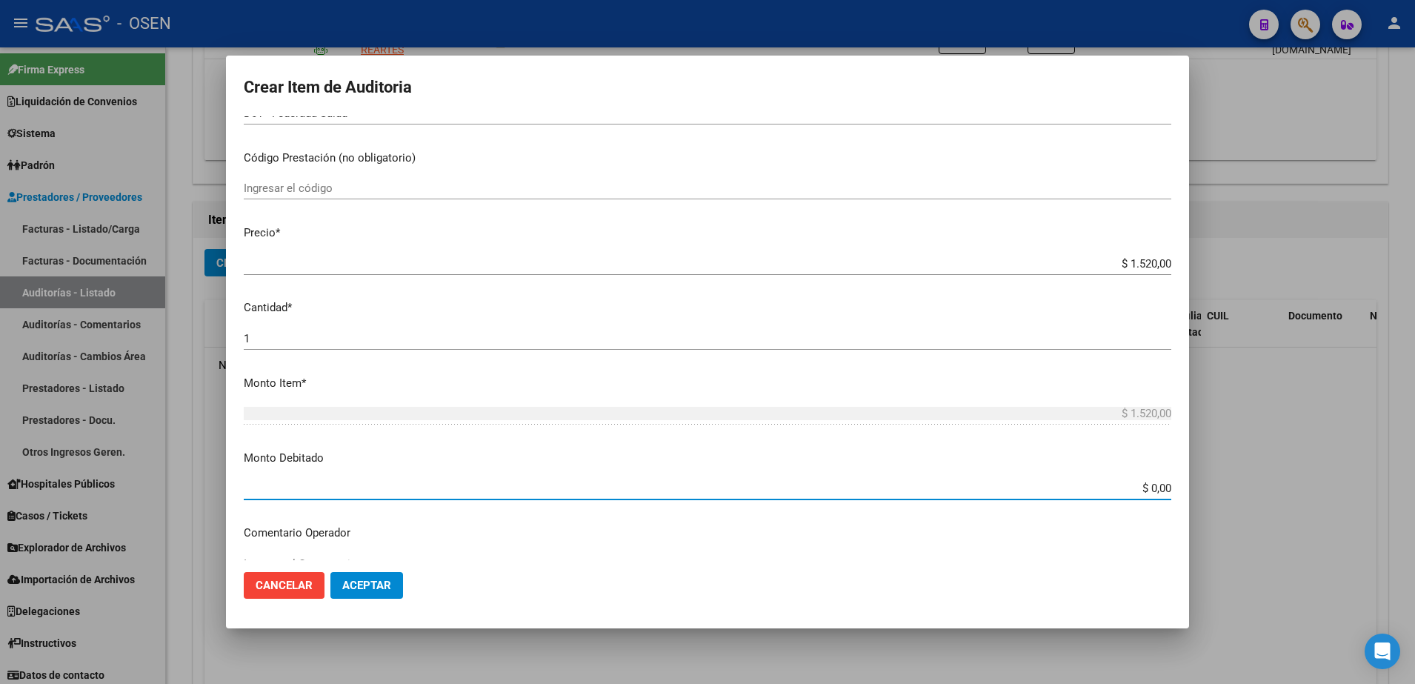
paste input "1.52"
type input "$ 1.520,00"
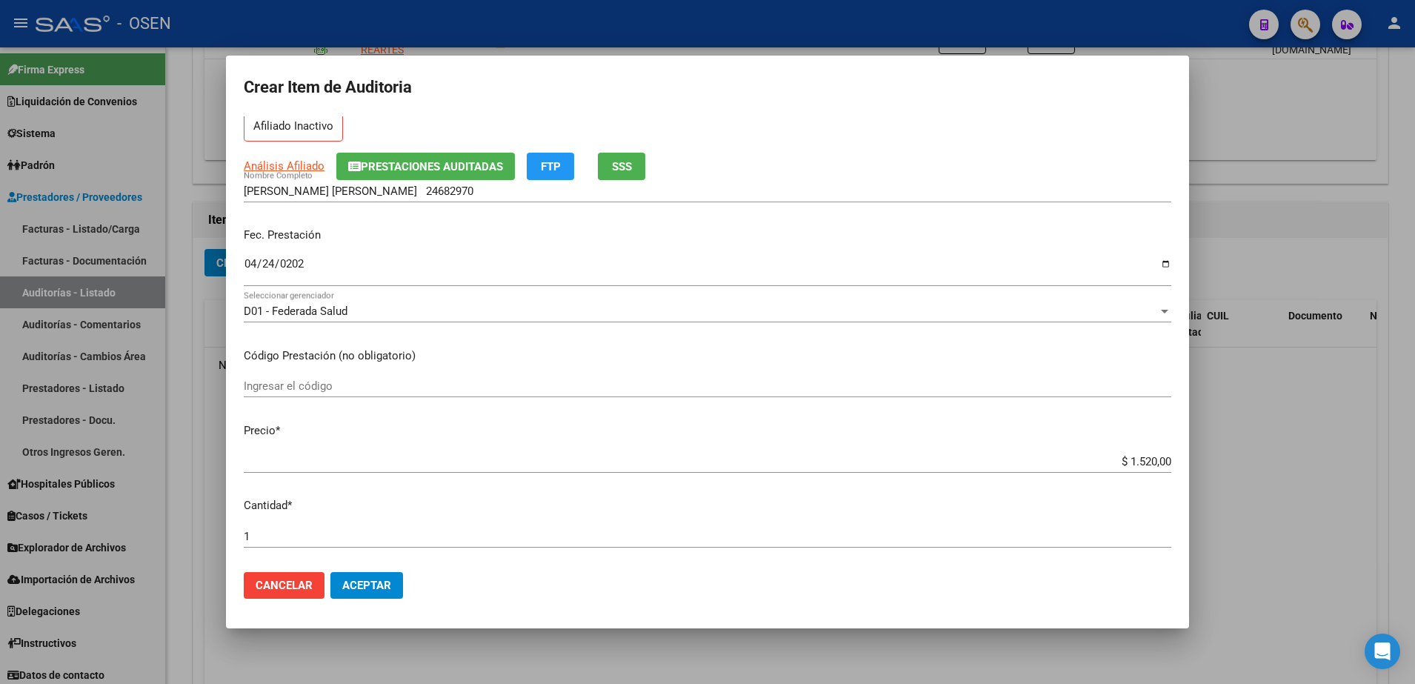
scroll to position [0, 0]
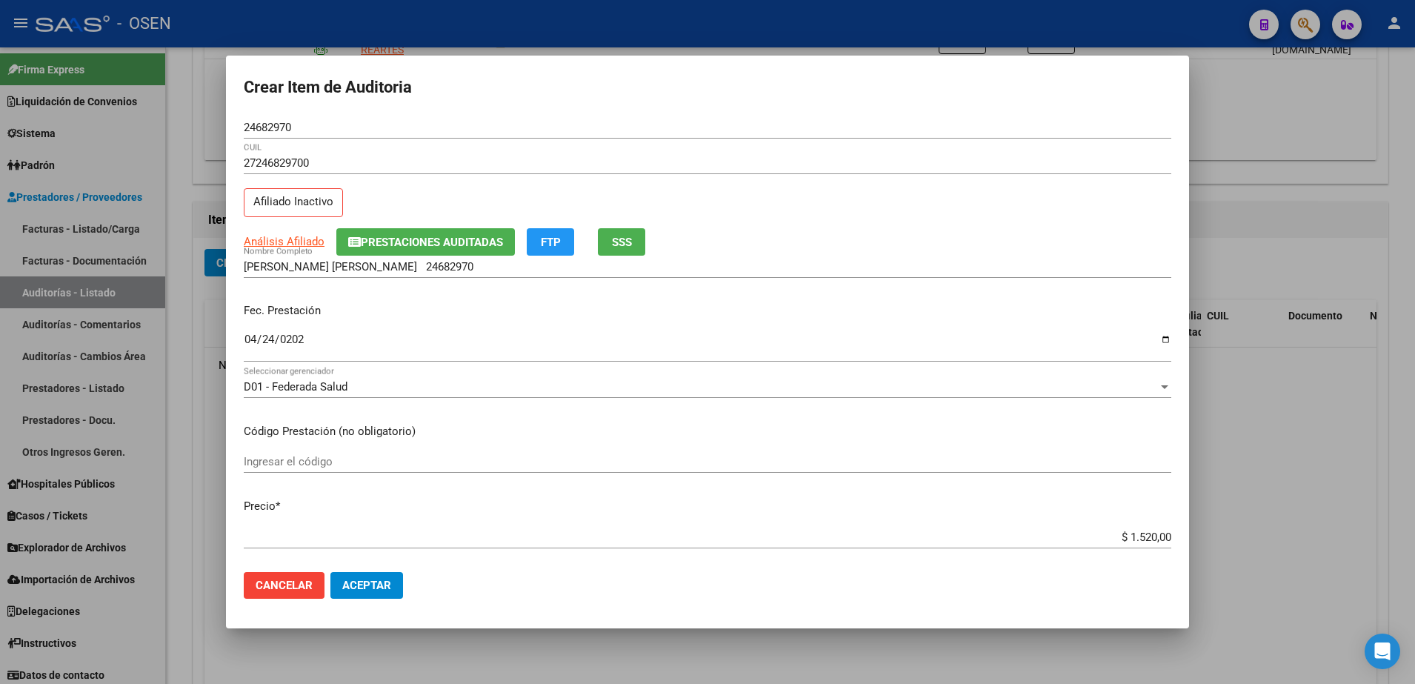
type textarea "Afectada RES 01/25"
drag, startPoint x: 1074, startPoint y: 526, endPoint x: 1207, endPoint y: 533, distance: 133.5
click at [1207, 533] on div "Crear Item de Auditoria 24682970 Nro Documento 27246829700 CUIL Afiliado Inacti…" at bounding box center [707, 342] width 1415 height 684
drag, startPoint x: 1207, startPoint y: 533, endPoint x: 1119, endPoint y: 536, distance: 88.2
click at [1098, 536] on input "$ 1.520,00" at bounding box center [707, 536] width 927 height 13
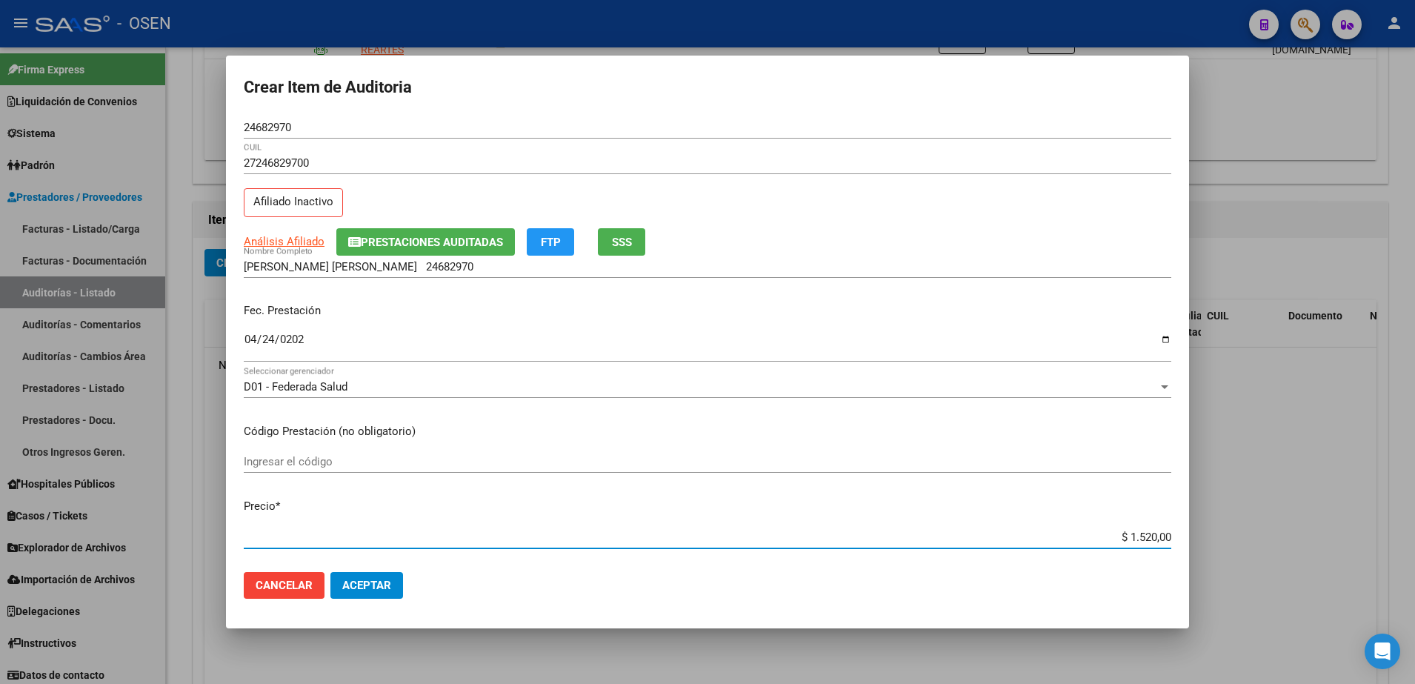
drag, startPoint x: 1102, startPoint y: 539, endPoint x: 1162, endPoint y: 539, distance: 60.0
click at [1162, 539] on app-form-text-field "Precio * $ 1.520,00 Ingresar el precio" at bounding box center [713, 521] width 939 height 46
click at [428, 267] on input "PETROCHI MARIA JOSE 24682970" at bounding box center [707, 266] width 927 height 13
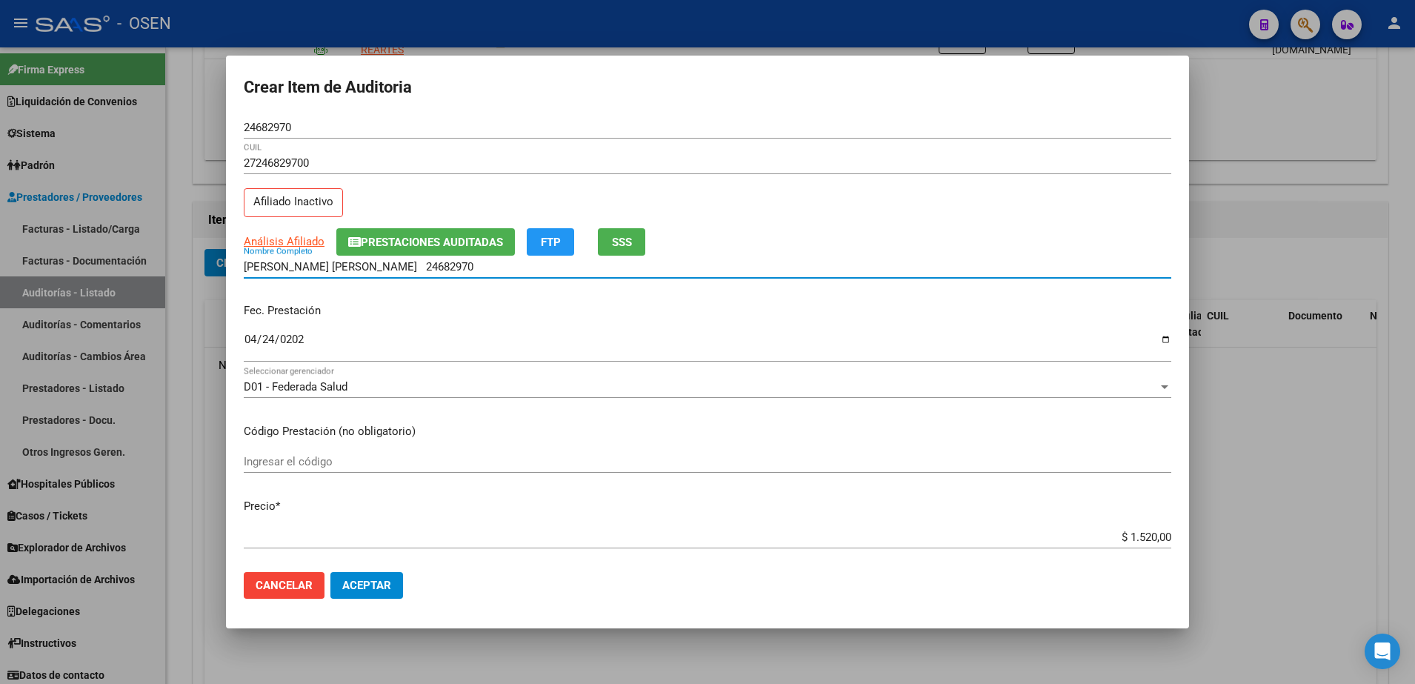
paste input "$ 1.520,00"
drag, startPoint x: 498, startPoint y: 268, endPoint x: 316, endPoint y: 372, distance: 209.7
click at [72, 276] on div "Crear Item de Auditoria 24682970 Nro Documento 27246829700 CUIL Afiliado Inacti…" at bounding box center [707, 342] width 1415 height 684
click at [453, 286] on div "PETROCHI MARIA JOSE 24682970 $ 1.520,00 Nombre Completo" at bounding box center [707, 274] width 927 height 36
drag, startPoint x: 487, startPoint y: 266, endPoint x: 376, endPoint y: 266, distance: 110.4
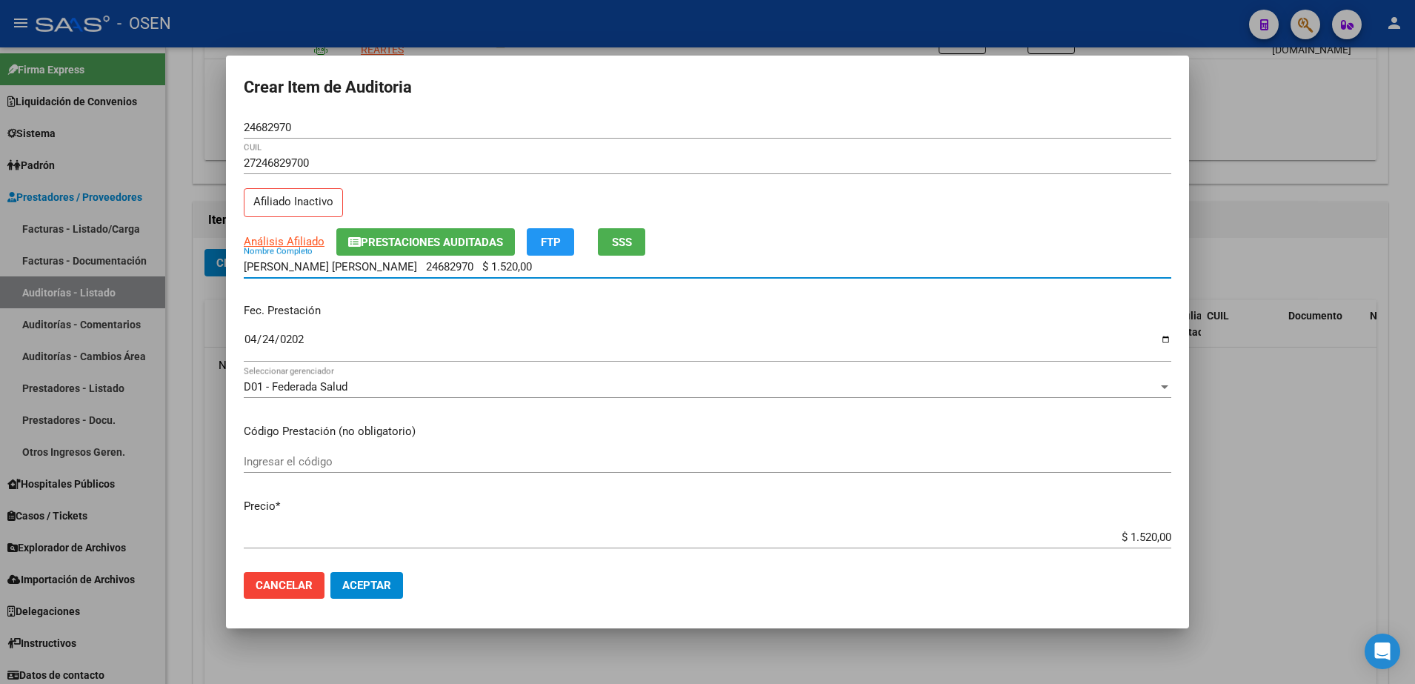
click at [376, 266] on input "PETROCHI MARIA JOSE 24682970 $ 1.520,00" at bounding box center [707, 266] width 927 height 13
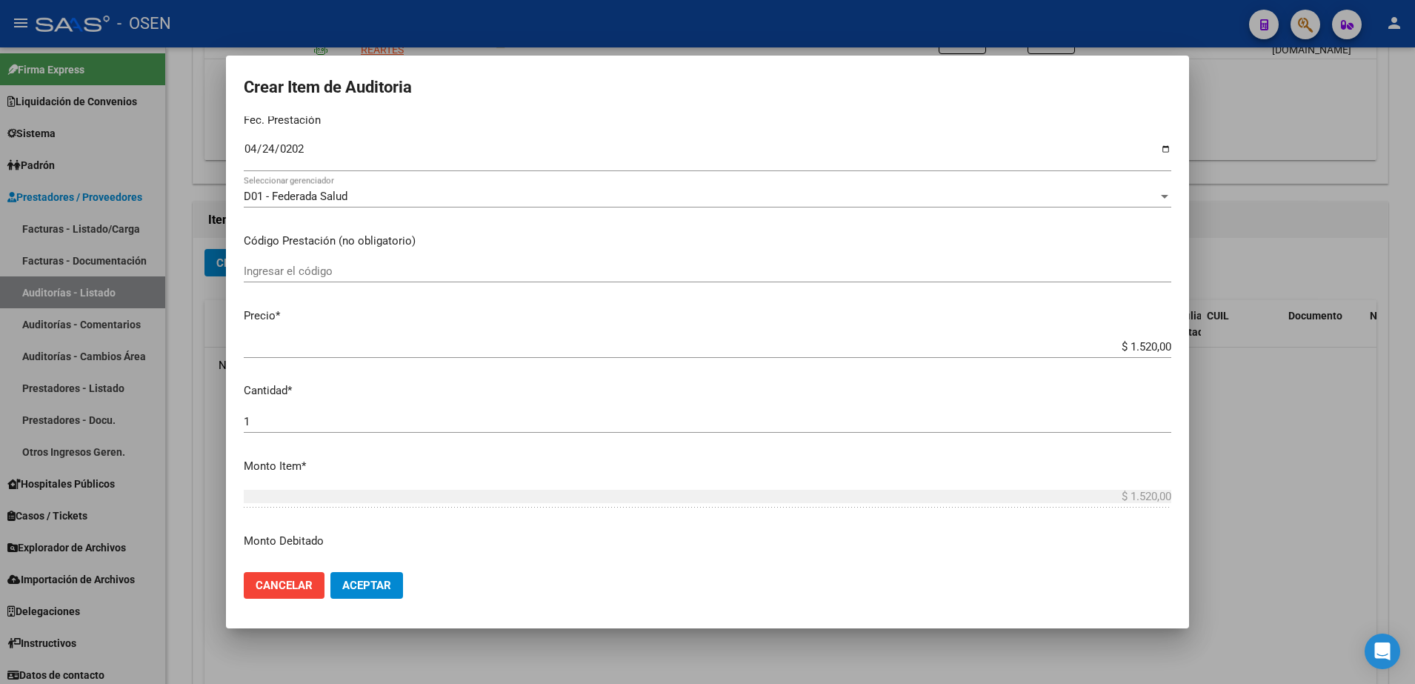
scroll to position [93, 0]
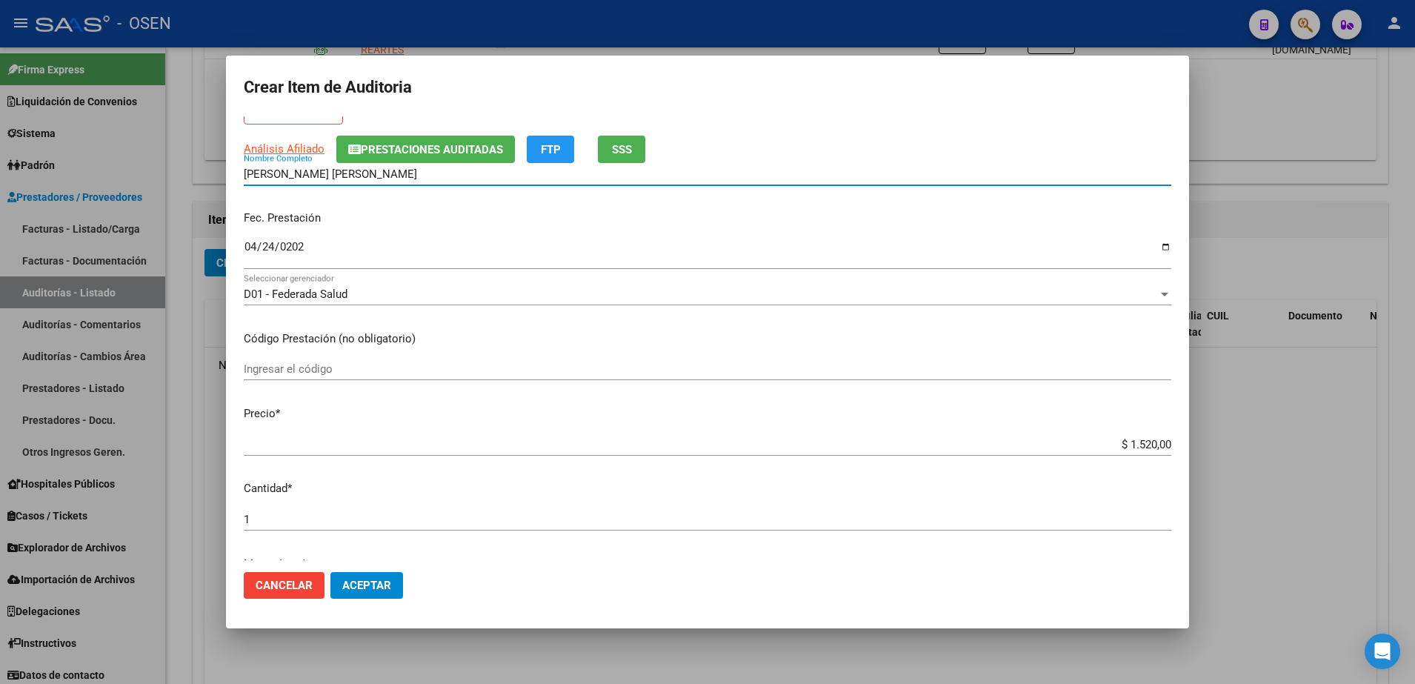
drag, startPoint x: 375, startPoint y: 171, endPoint x: 168, endPoint y: 170, distance: 206.7
click at [168, 170] on div "Crear Item de Auditoria 24682970 Nro Documento 27246829700 CUIL Afiliado Inacti…" at bounding box center [707, 342] width 1415 height 684
type input "[PERSON_NAME] [PERSON_NAME]"
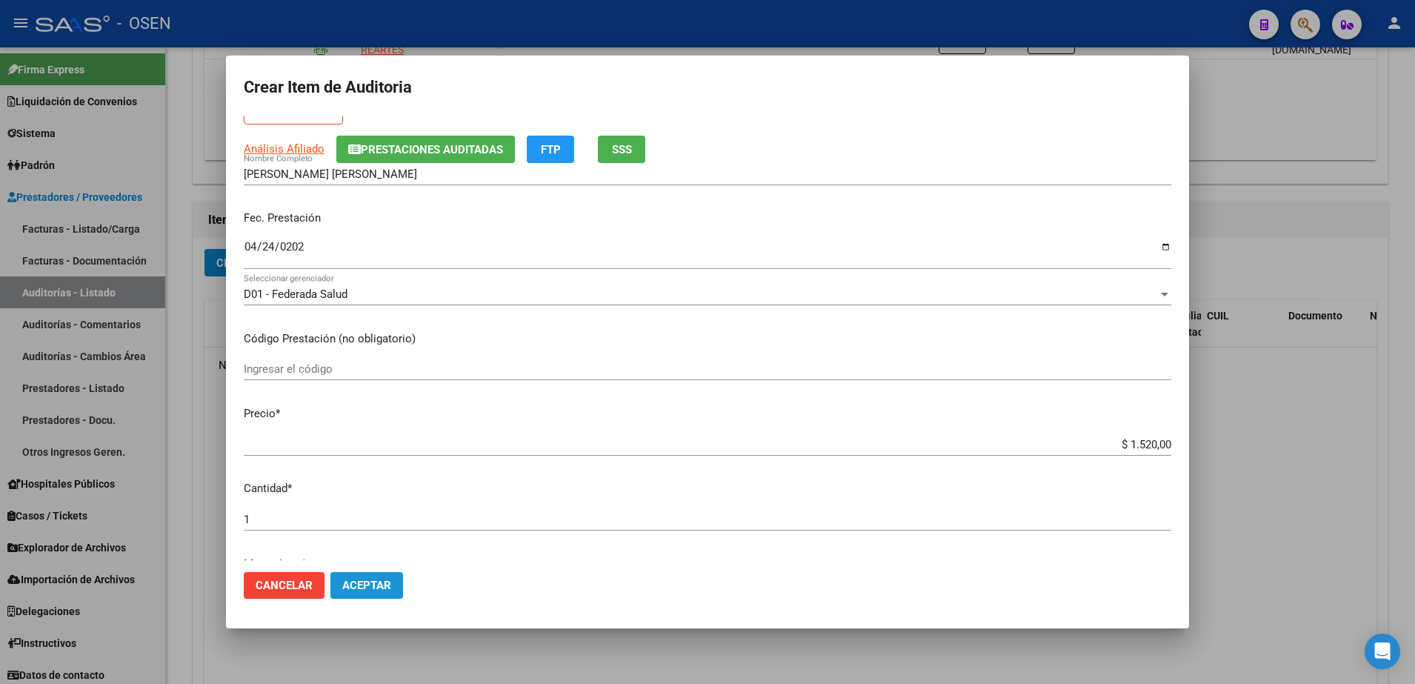
click at [377, 592] on button "Aceptar" at bounding box center [366, 585] width 73 height 27
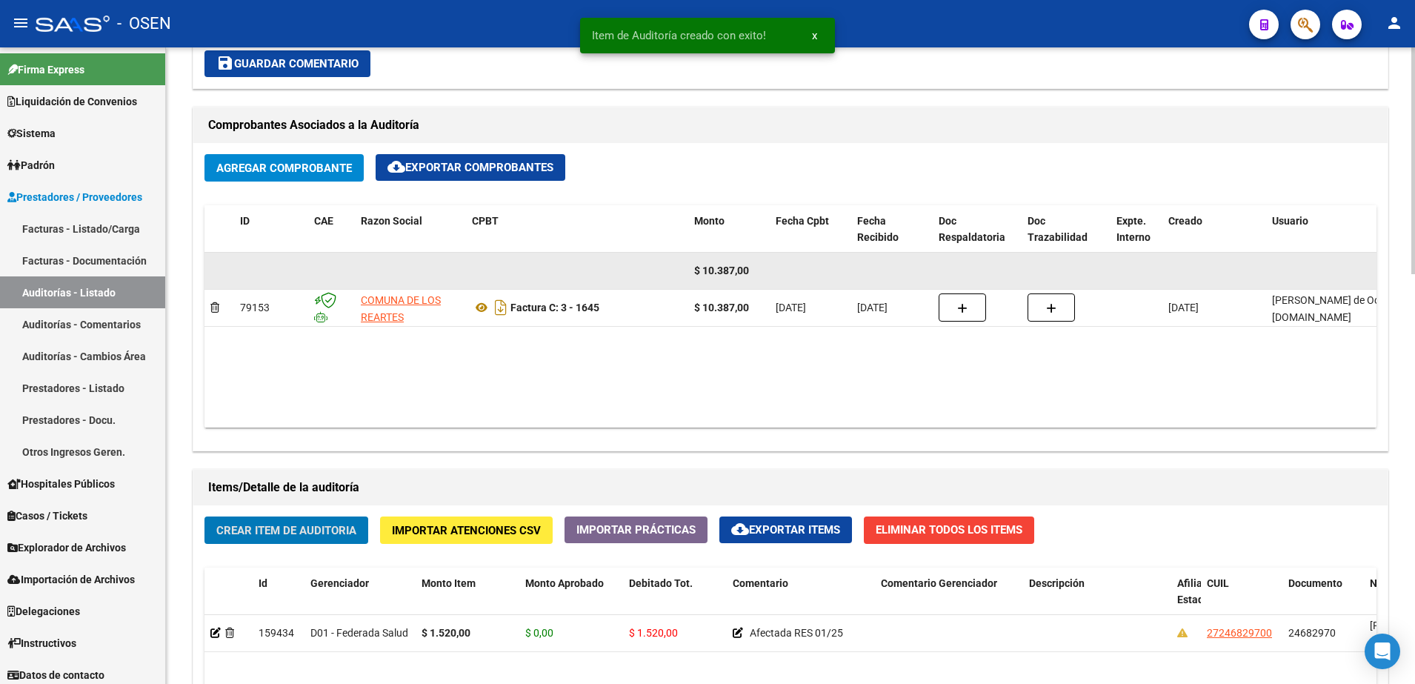
scroll to position [649, 0]
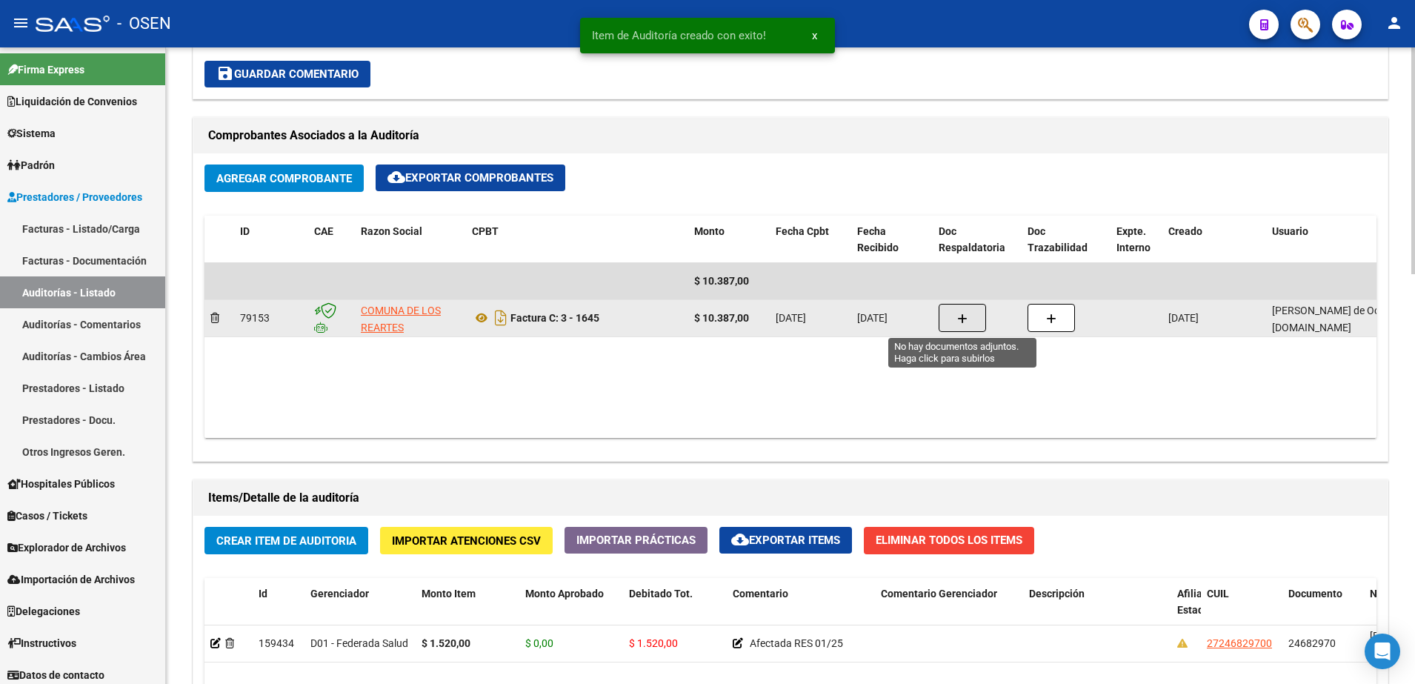
click at [945, 316] on button "button" at bounding box center [962, 318] width 47 height 28
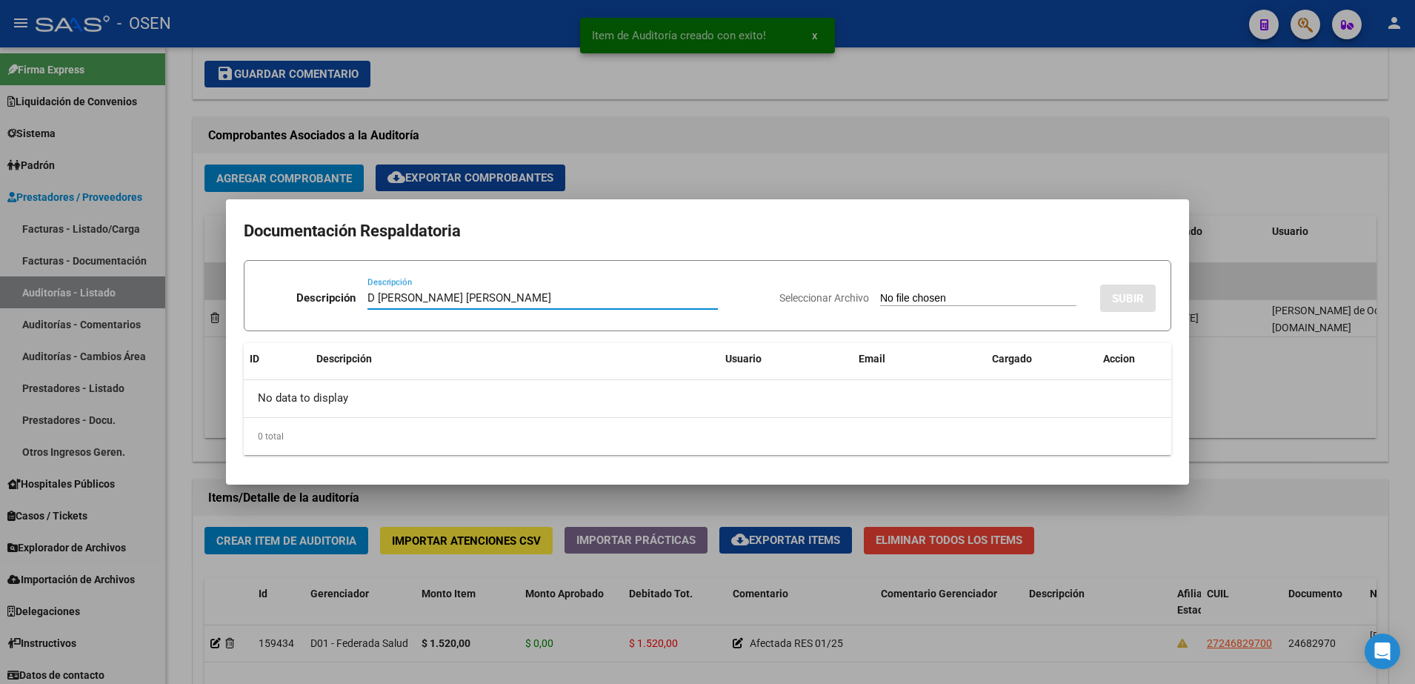
type input "D PETROCHI MARIA JOSE"
click at [951, 297] on input "Seleccionar Archivo" at bounding box center [978, 299] width 196 height 14
type input "C:\fakepath\PETROCHI MARIA JOSE .png"
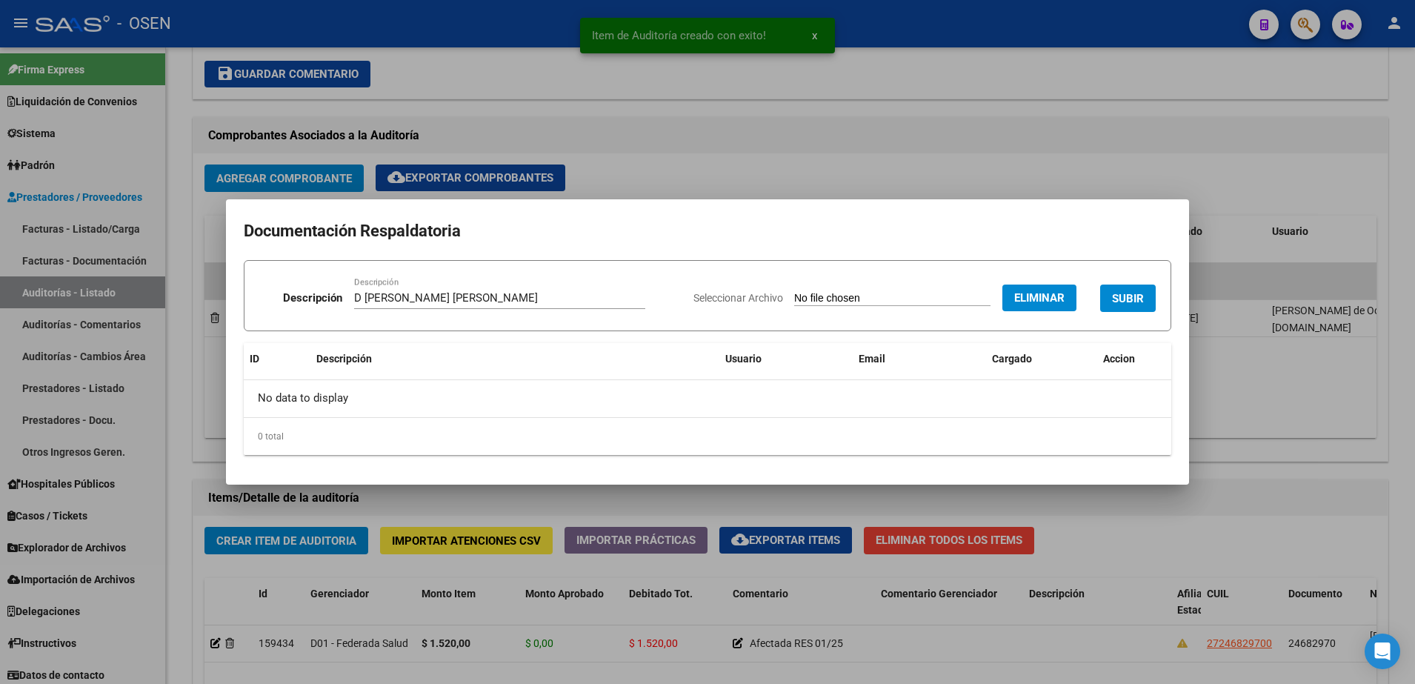
click at [1137, 289] on button "SUBIR" at bounding box center [1128, 297] width 56 height 27
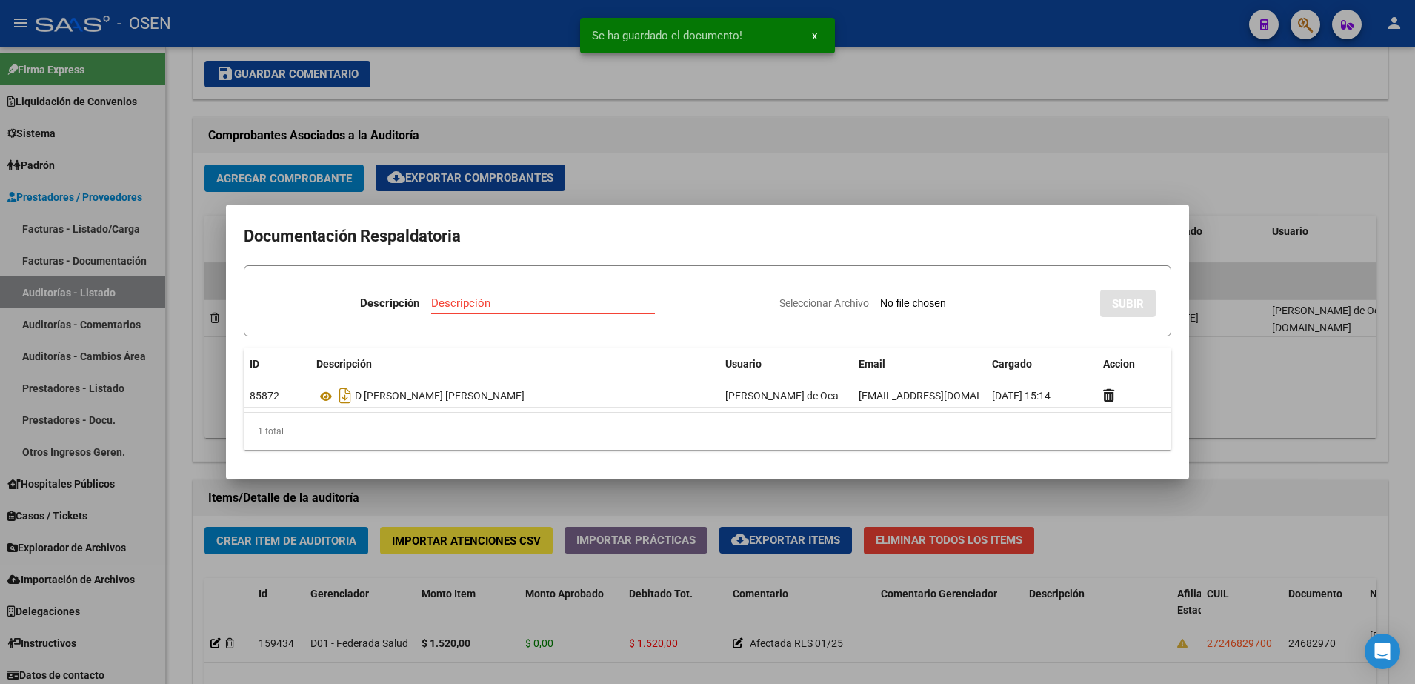
click at [1242, 456] on div at bounding box center [707, 342] width 1415 height 684
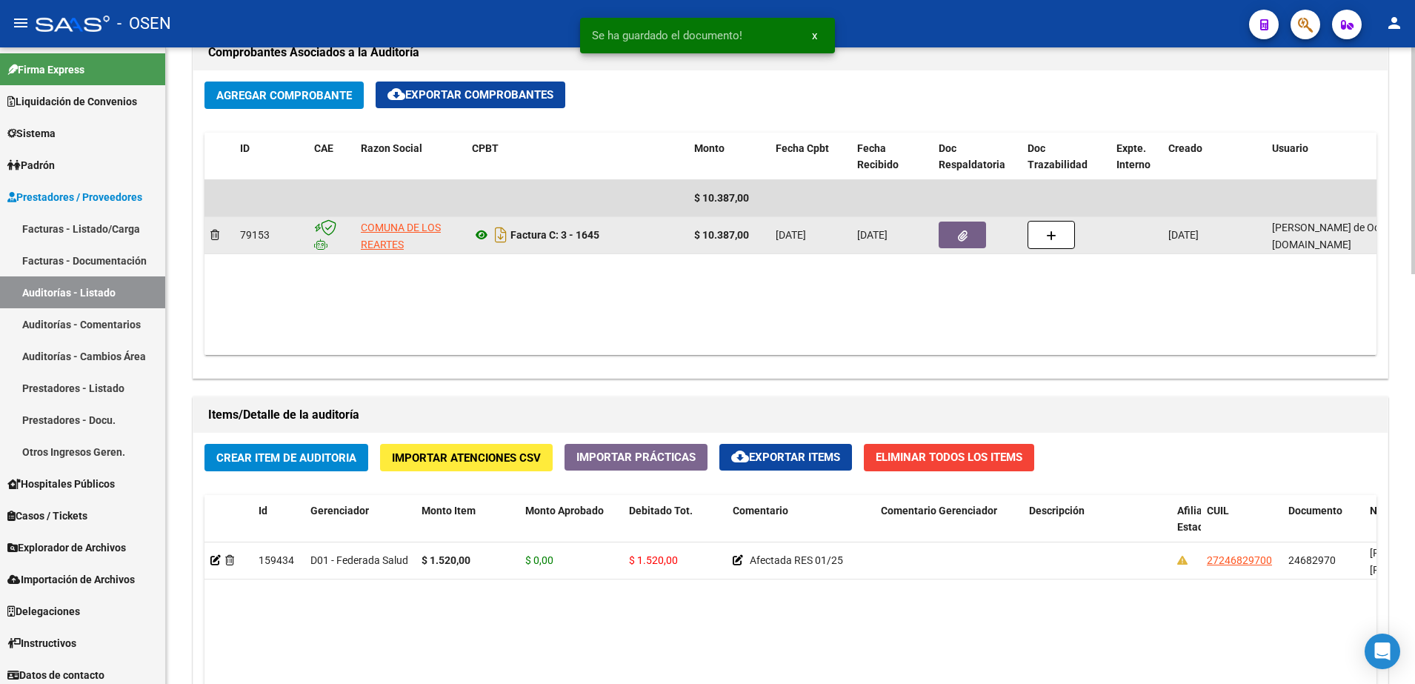
scroll to position [834, 0]
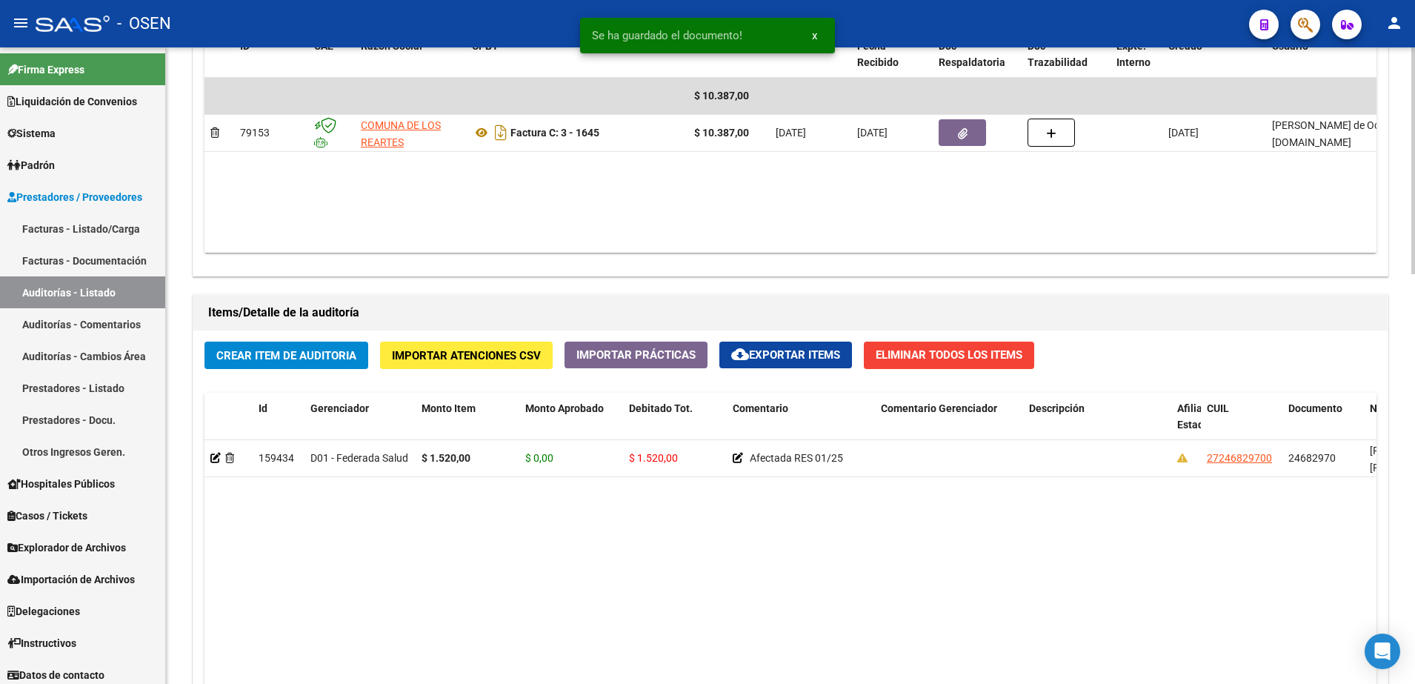
click at [330, 373] on div "Crear Item de Auditoria Importar Atenciones CSV Importar Prácticas cloud_downlo…" at bounding box center [790, 612] width 1194 height 564
click at [333, 367] on button "Crear Item de Auditoria" at bounding box center [286, 354] width 164 height 27
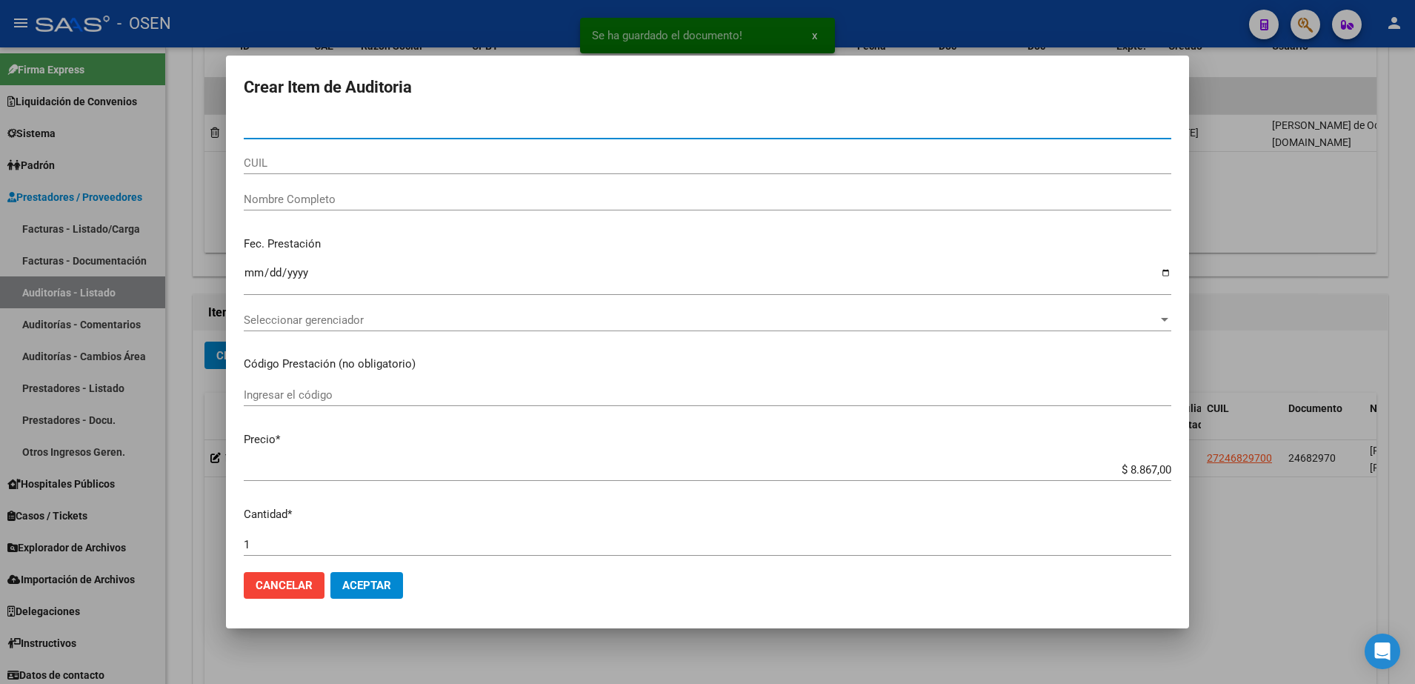
paste input "23705979"
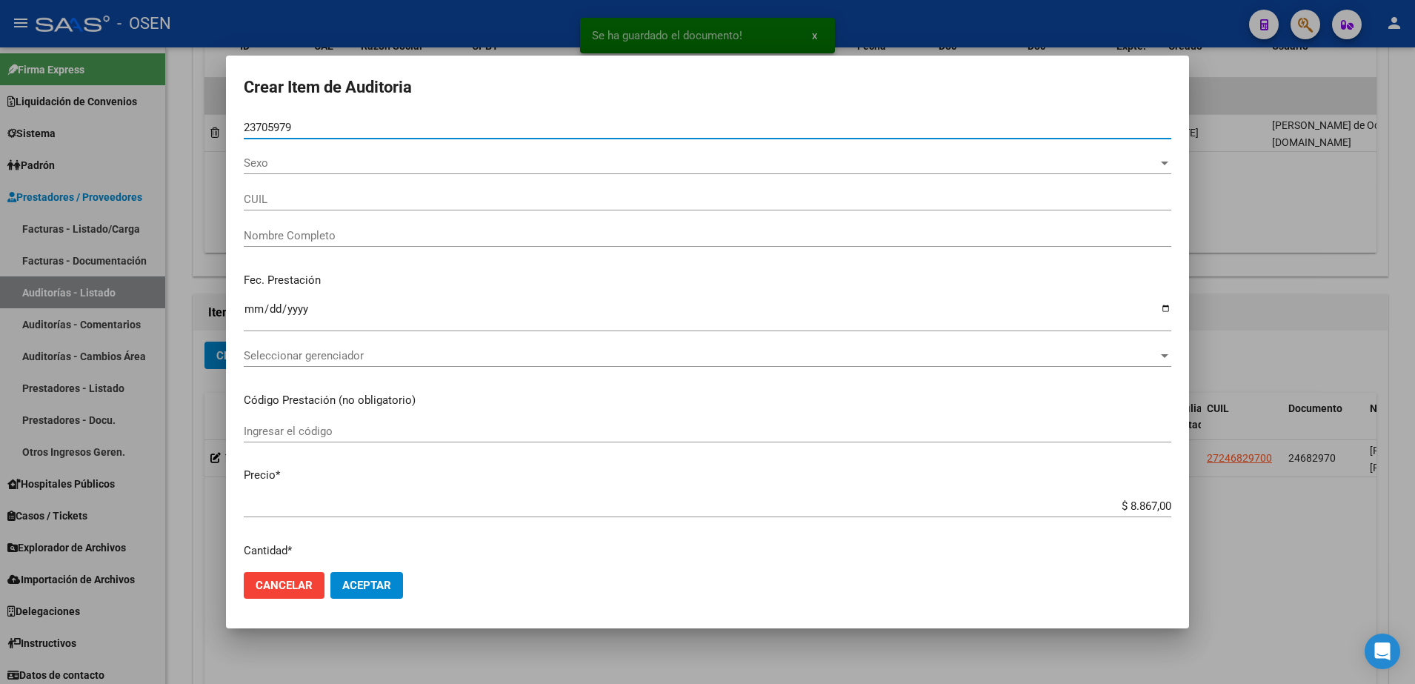
type input "23705979"
type input "23237059794"
type input "[PERSON_NAME]"
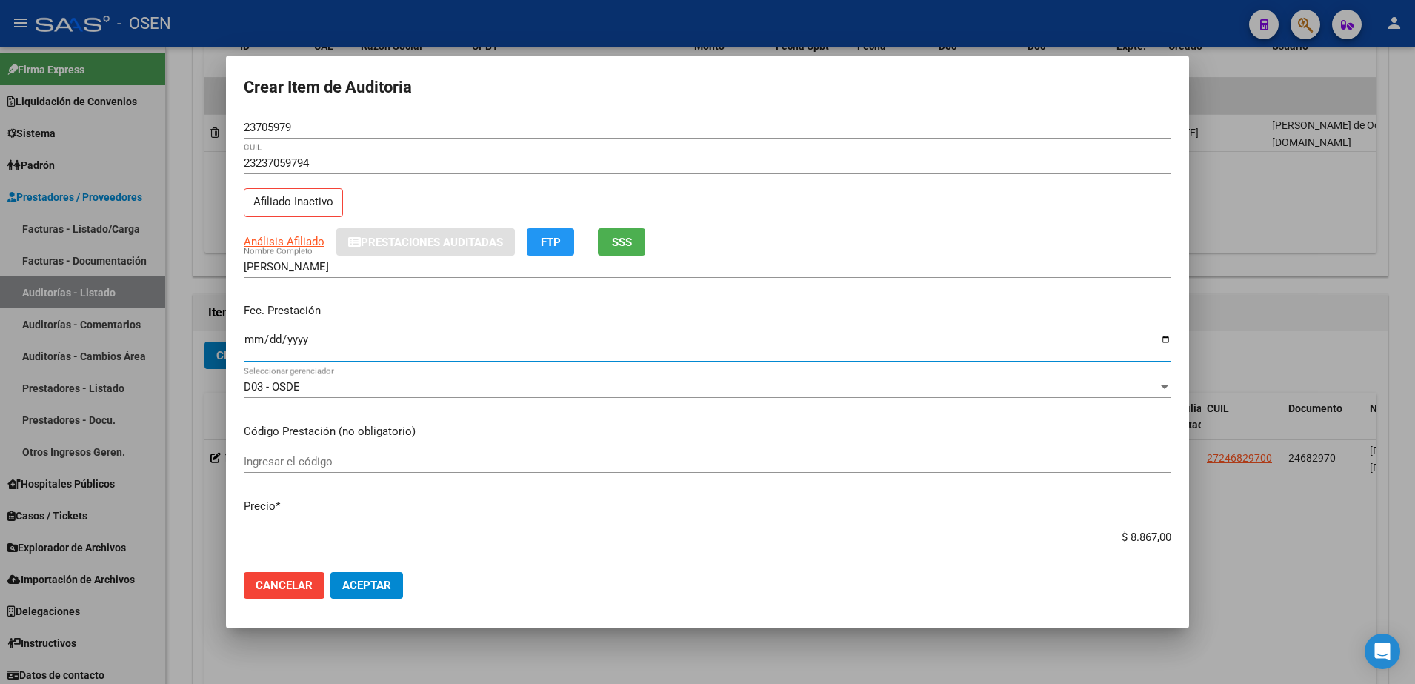
click at [261, 339] on input "Ingresar la fecha" at bounding box center [707, 345] width 927 height 24
type input "2025-04-15"
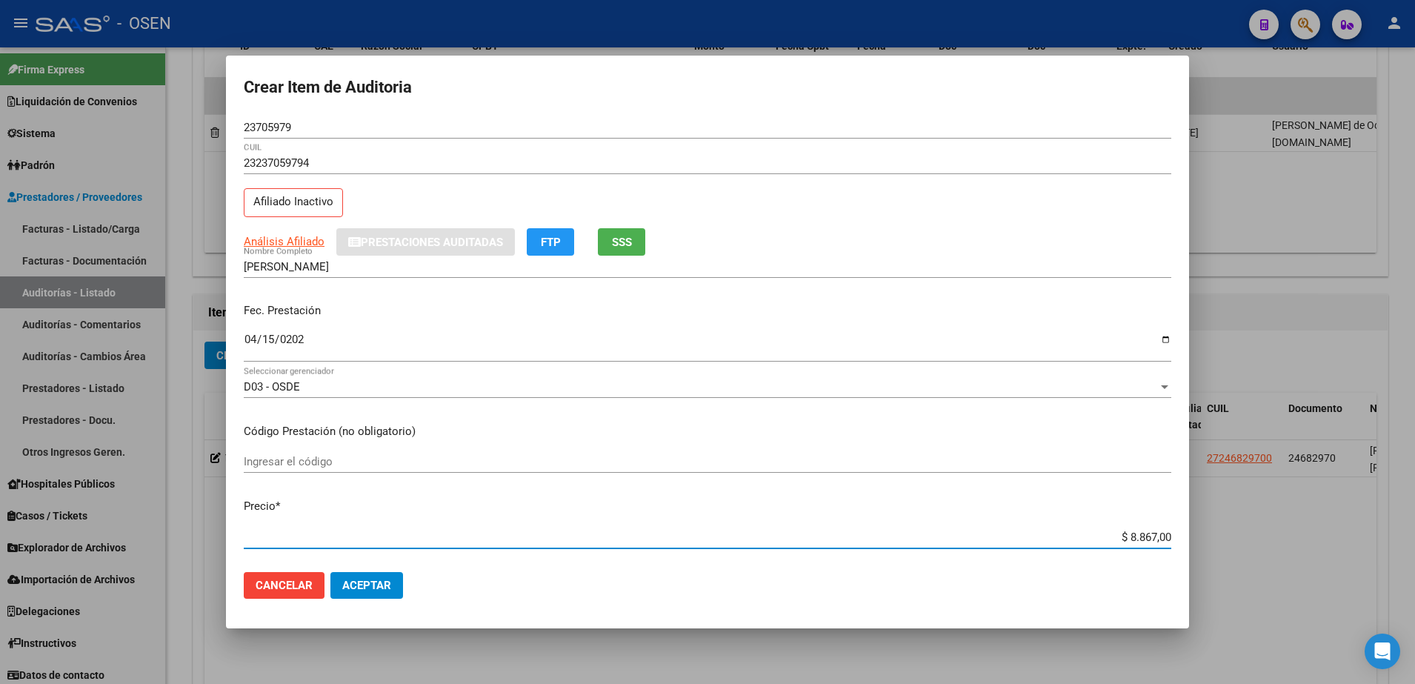
type input "$ 0,01"
type input "$ 0,15"
type input "$ 1,52"
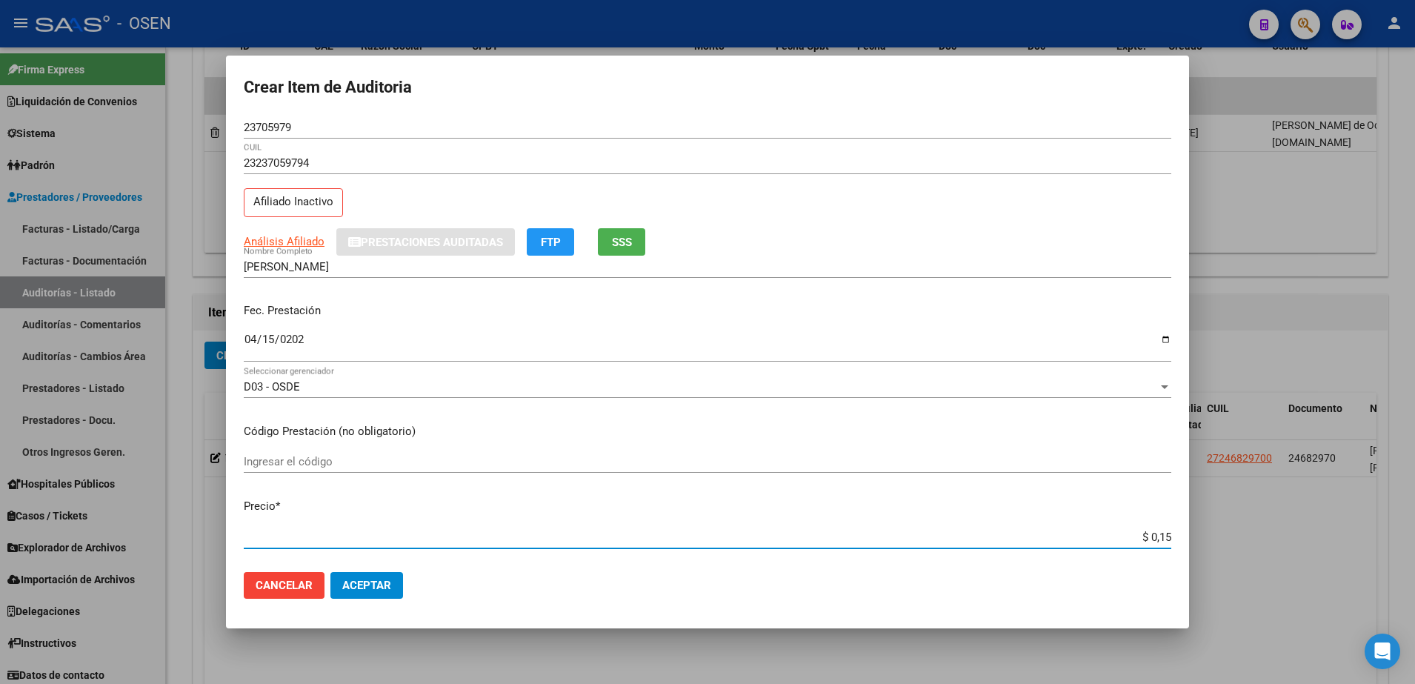
type input "$ 1,52"
type input "$ 15,20"
type input "$ 152,00"
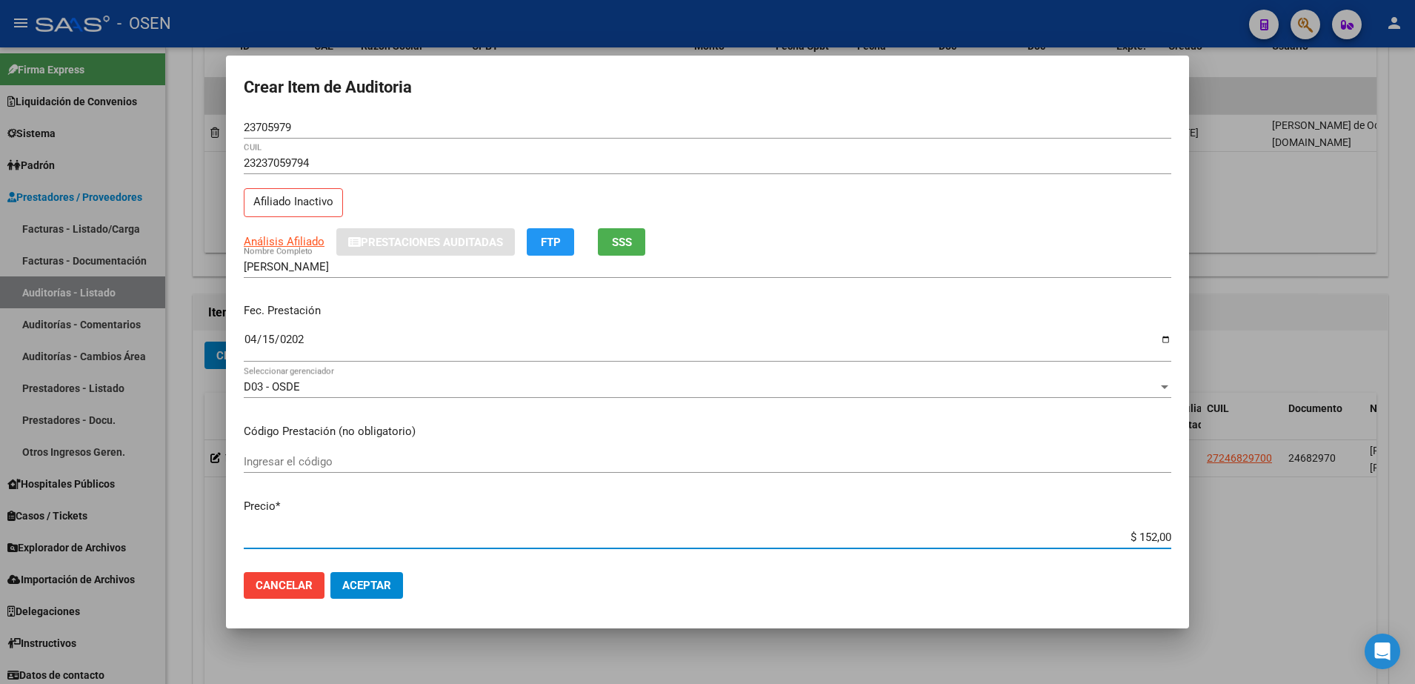
type input "$ 1.520,00"
click at [615, 243] on span "SSS" at bounding box center [622, 242] width 20 height 13
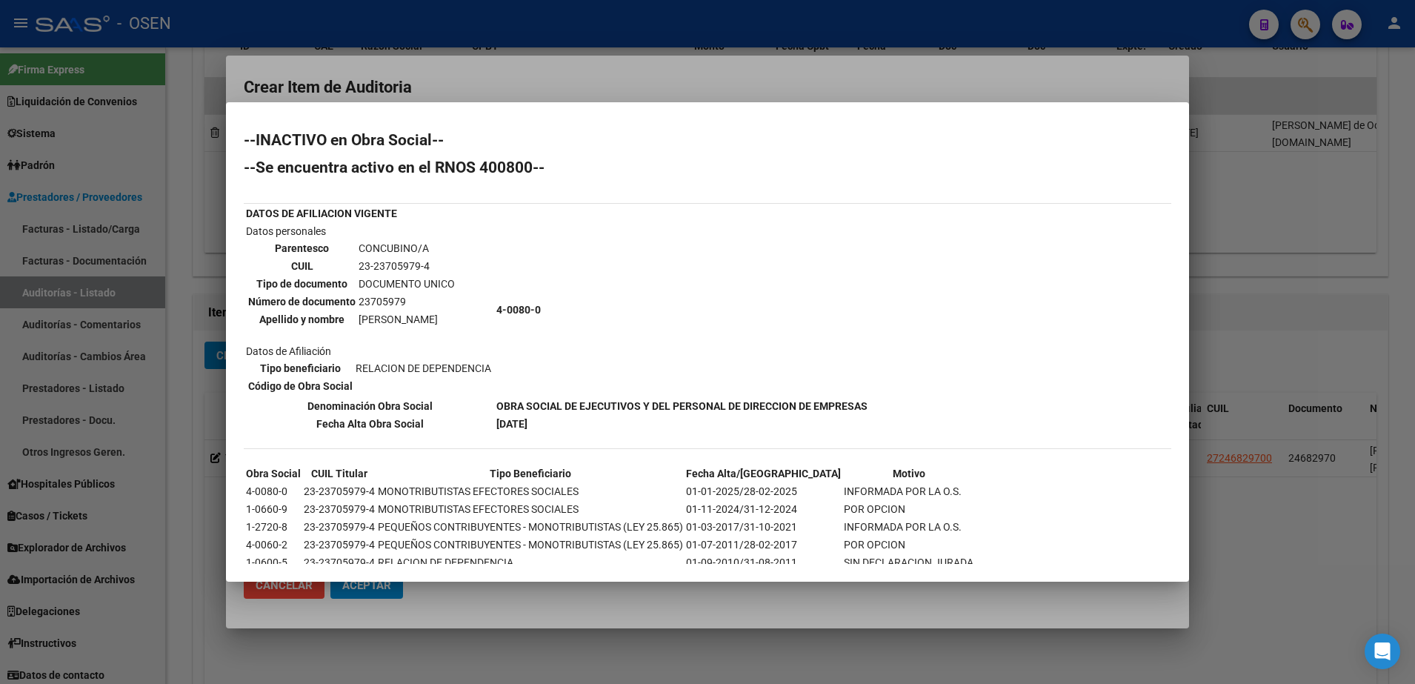
drag, startPoint x: 1041, startPoint y: 350, endPoint x: 878, endPoint y: 350, distance: 163.0
click at [1041, 350] on div "--INACTIVO en Obra Social-- --Se encuentra activo en el RNOS 400800-- DATOS DE …" at bounding box center [707, 385] width 927 height 505
drag, startPoint x: 362, startPoint y: 327, endPoint x: 451, endPoint y: 326, distance: 88.9
click at [451, 326] on table "Parentesco CONCUBINO/A CUIL 23-23705979-4 Tipo de documento DOCUMENTO UNICO Núm…" at bounding box center [351, 284] width 211 height 90
drag, startPoint x: 451, startPoint y: 326, endPoint x: 336, endPoint y: 316, distance: 116.0
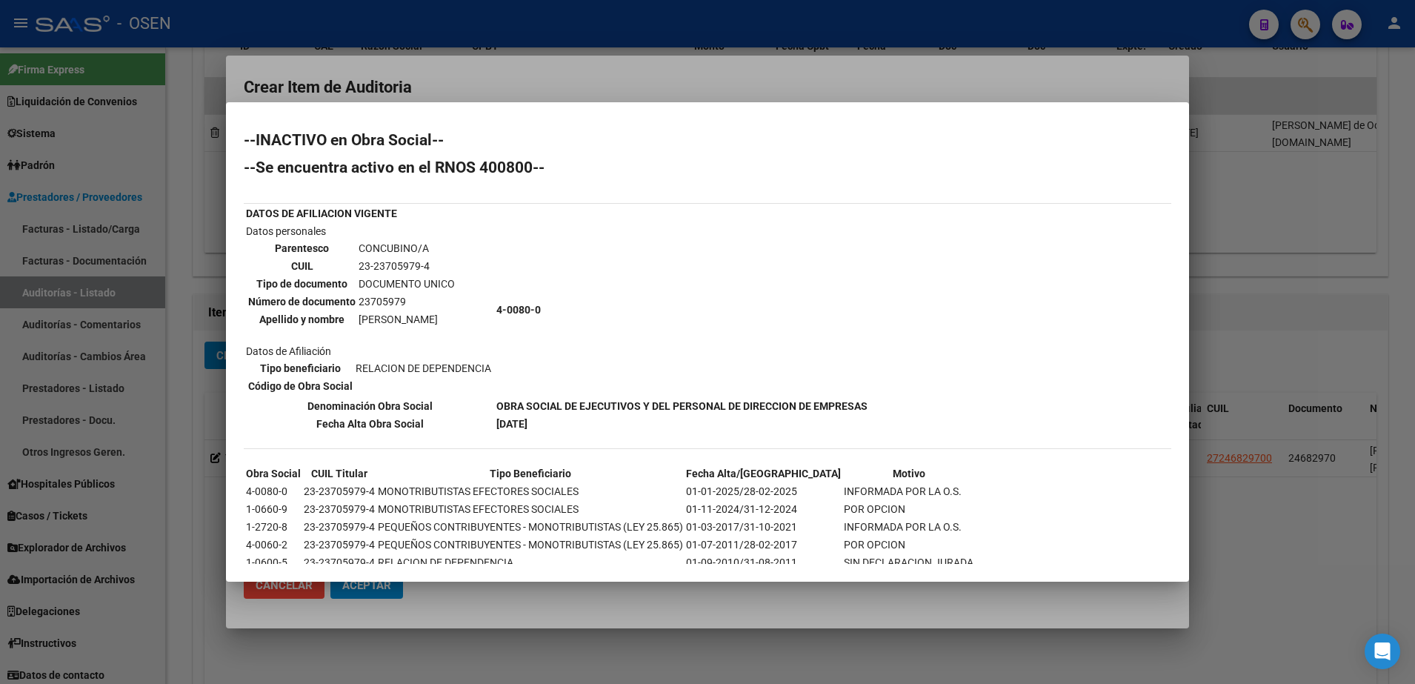
click at [336, 316] on th "Apellido y nombre" at bounding box center [301, 319] width 109 height 16
drag, startPoint x: 336, startPoint y: 316, endPoint x: 444, endPoint y: 316, distance: 108.2
click at [444, 316] on tr "Apellido y nombre CAPURRO ELIANA ALEJANDRA" at bounding box center [351, 319] width 208 height 16
copy tr "CAPURRO ELIANA"
click at [1077, 210] on div "--INACTIVO en Obra Social-- --Se encuentra activo en el RNOS 400800-- DATOS DE …" at bounding box center [707, 385] width 927 height 505
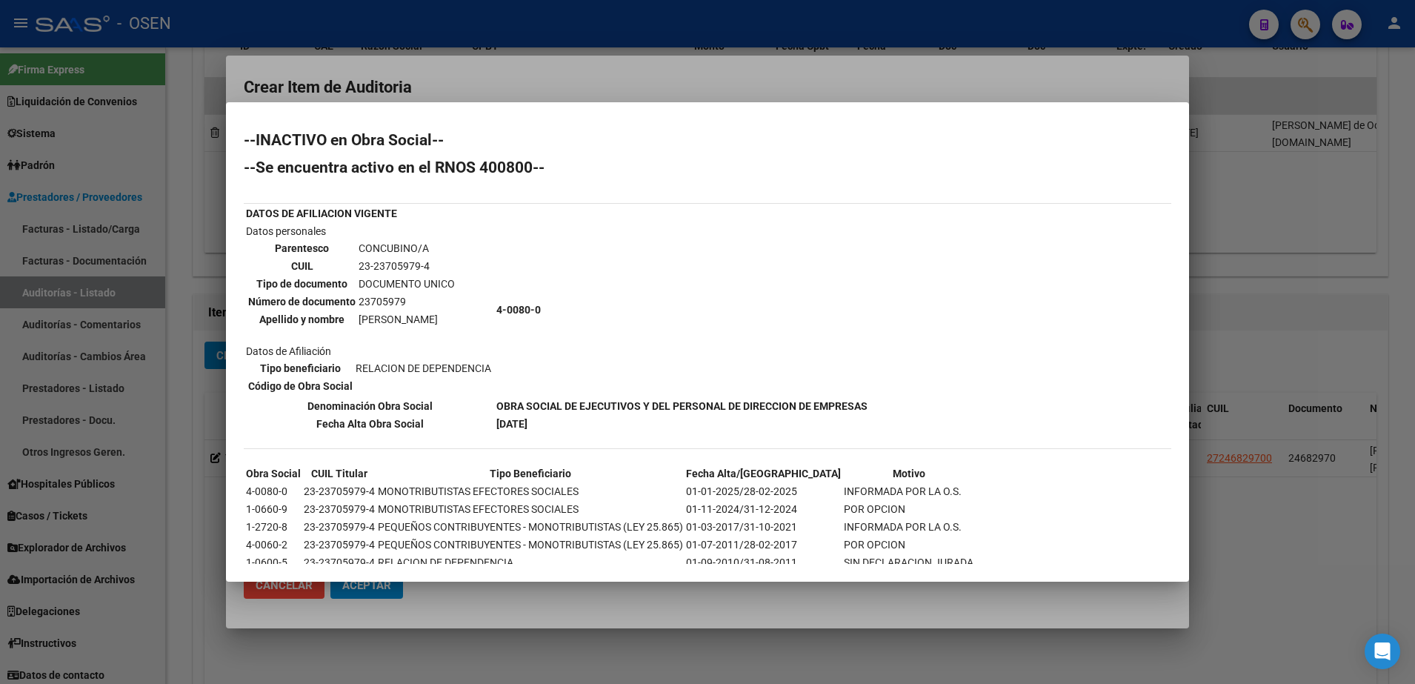
click at [1028, 88] on div at bounding box center [707, 342] width 1415 height 684
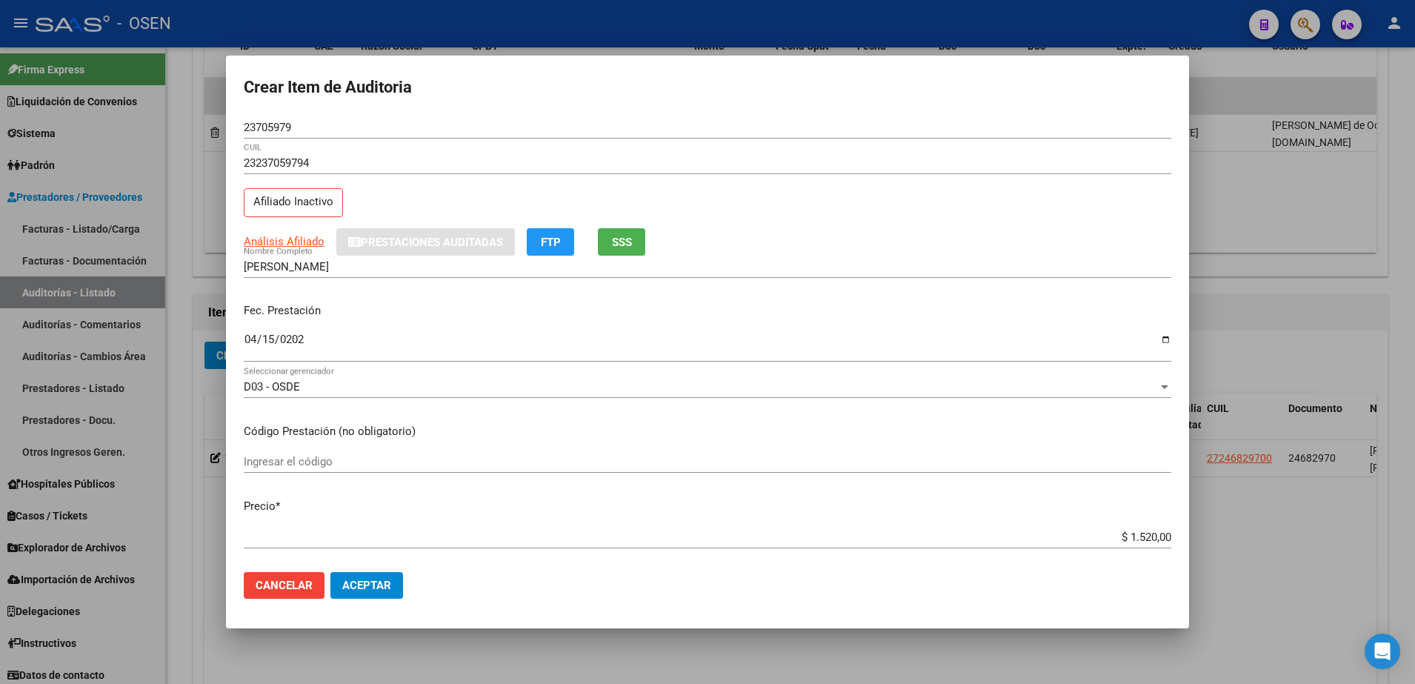
click at [275, 109] on form "Crear Item de Auditoria 23705979 Nro Documento 23237059794 CUIL Afiliado Inacti…" at bounding box center [707, 342] width 927 height 538
click at [281, 123] on input "23705979" at bounding box center [707, 127] width 927 height 13
click at [404, 265] on input "[PERSON_NAME]" at bounding box center [707, 266] width 927 height 13
paste input "23705979"
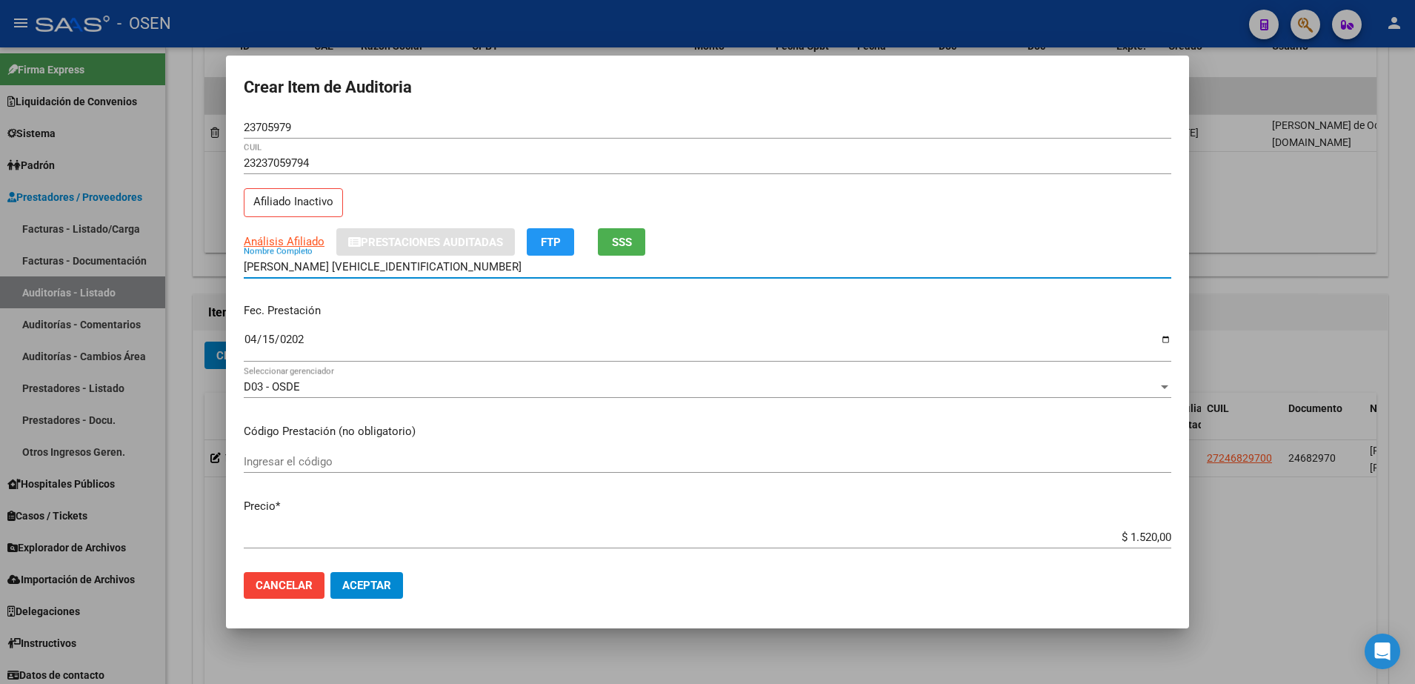
click at [396, 265] on input "CAPURRO ELIANA ALEJANDRA23705979" at bounding box center [707, 266] width 927 height 13
drag, startPoint x: 478, startPoint y: 263, endPoint x: 216, endPoint y: 261, distance: 261.5
click at [214, 260] on div "Crear Item de Auditoria 23705979 Nro Documento 23237059794 CUIL Afiliado Inacti…" at bounding box center [707, 342] width 1415 height 684
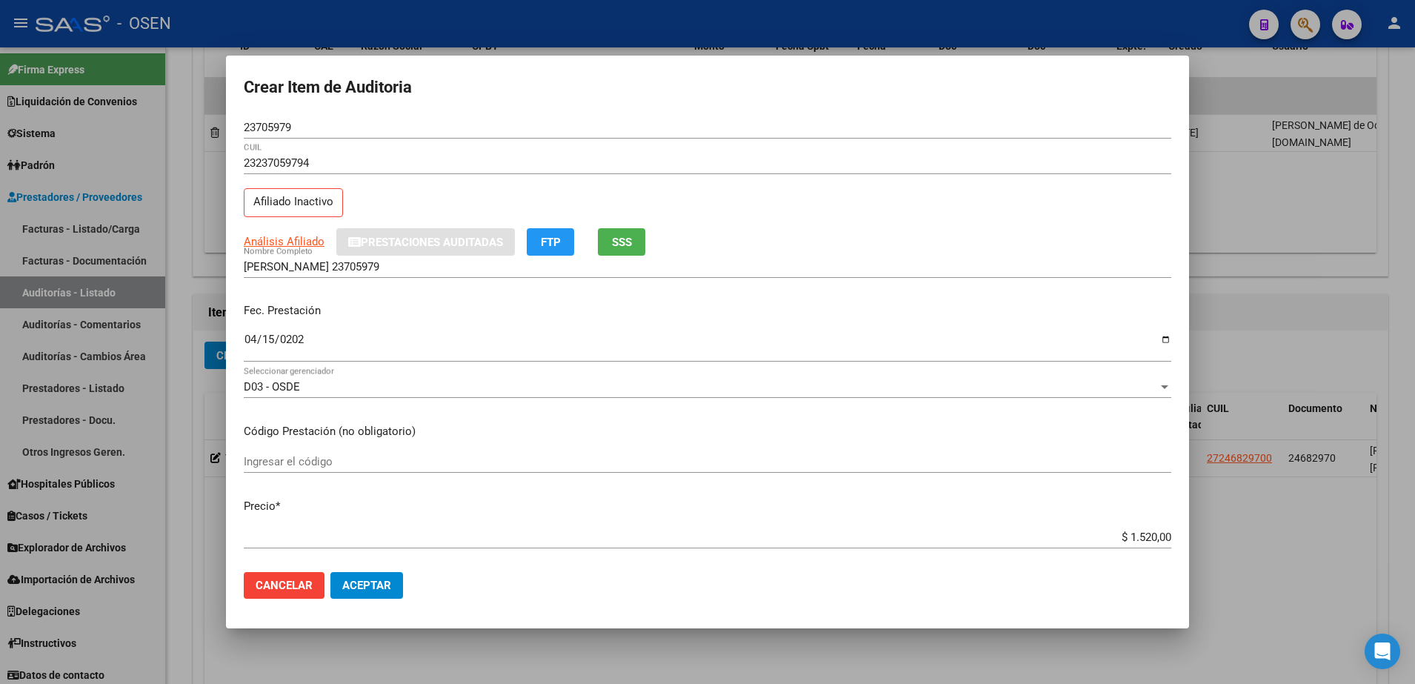
click at [484, 256] on div "CAPURRO ELIANA ALEJANDRA 23705979 Nombre Completo" at bounding box center [707, 267] width 927 height 22
click at [484, 268] on input "CAPURRO ELIANA ALEJANDRA 23705979" at bounding box center [707, 266] width 927 height 13
click at [483, 268] on input "CAPURRO ELIANA ALEJANDRA 23705979" at bounding box center [707, 266] width 927 height 13
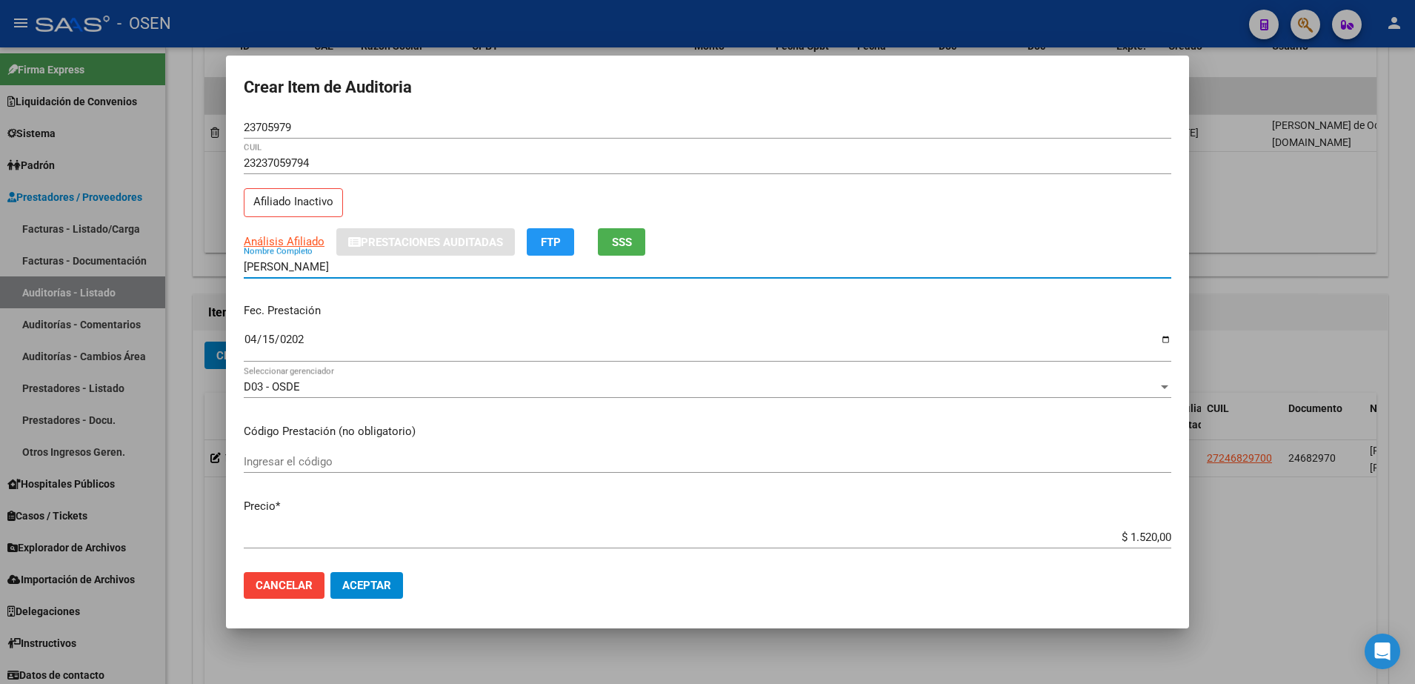
type input "[PERSON_NAME]"
click at [1129, 549] on div "$ 1.520,00 Ingresar el precio" at bounding box center [707, 544] width 927 height 36
click at [1120, 536] on input "$ 1.520,00" at bounding box center [707, 536] width 927 height 13
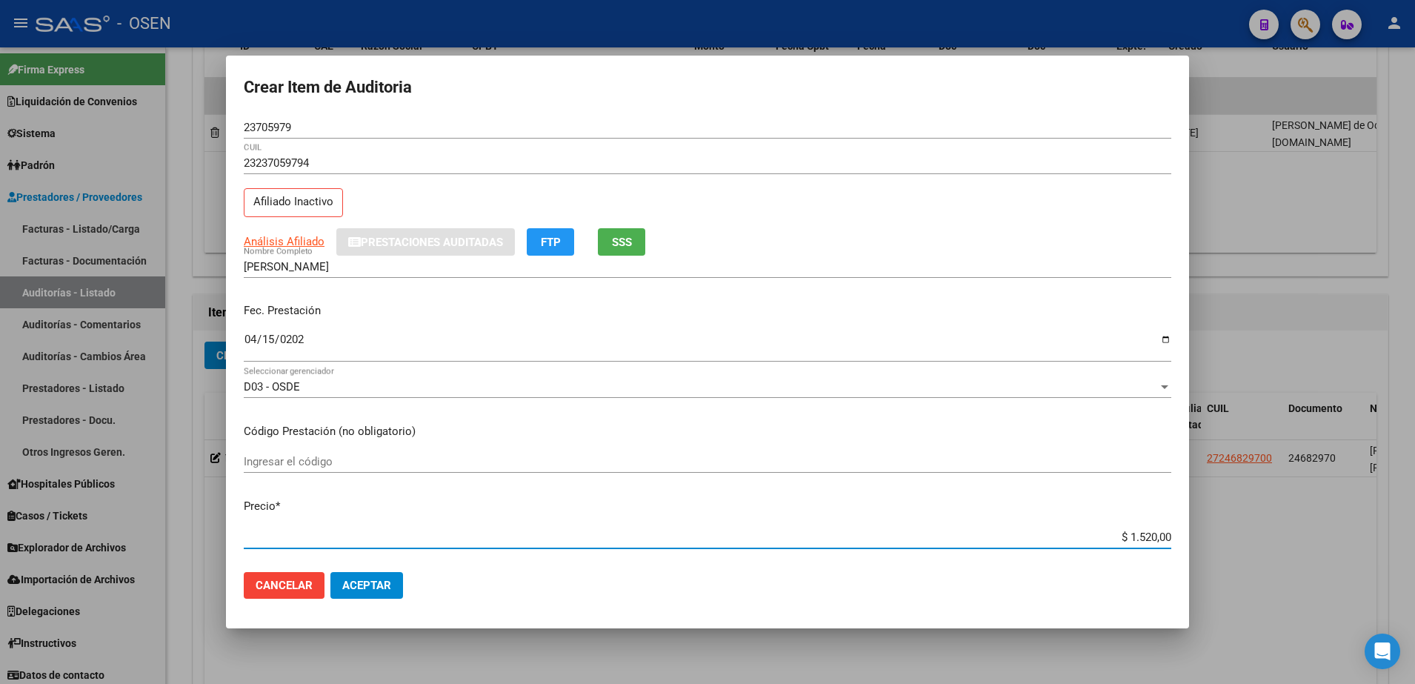
click at [1120, 536] on input "$ 1.520,00" at bounding box center [707, 536] width 927 height 13
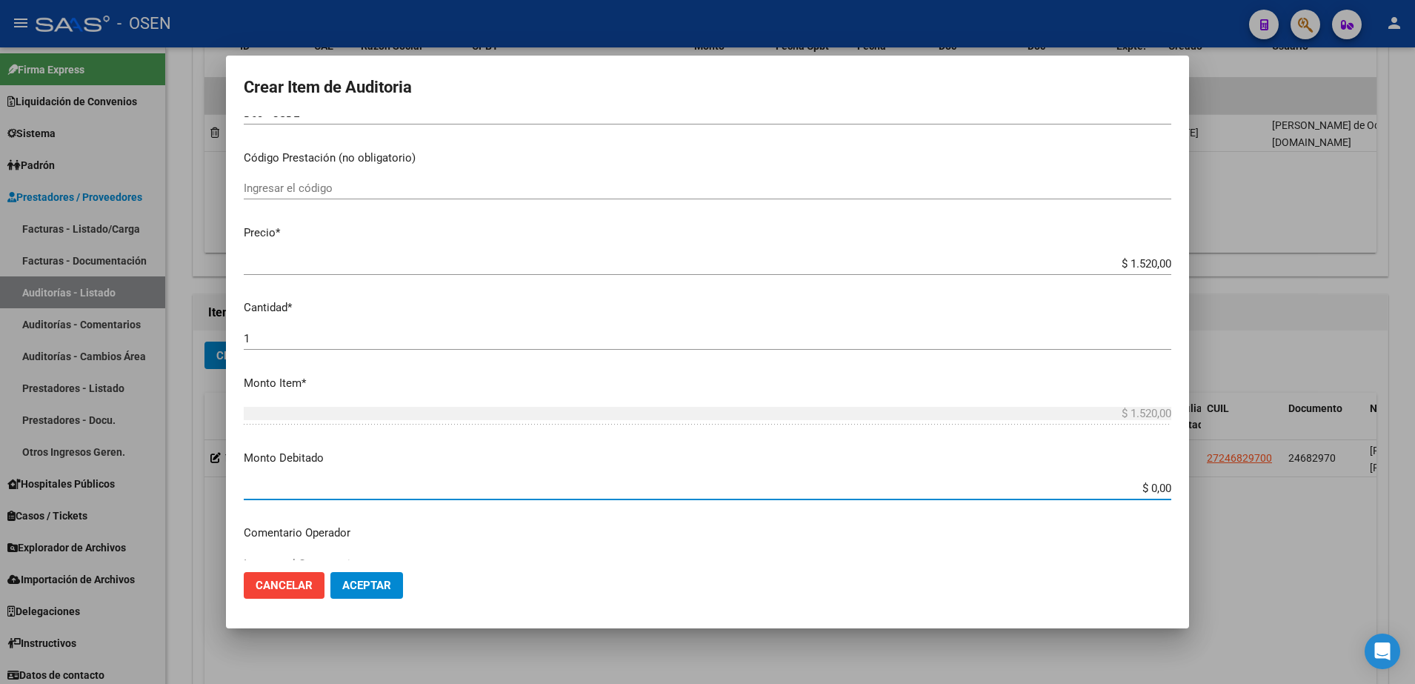
paste input "1.52"
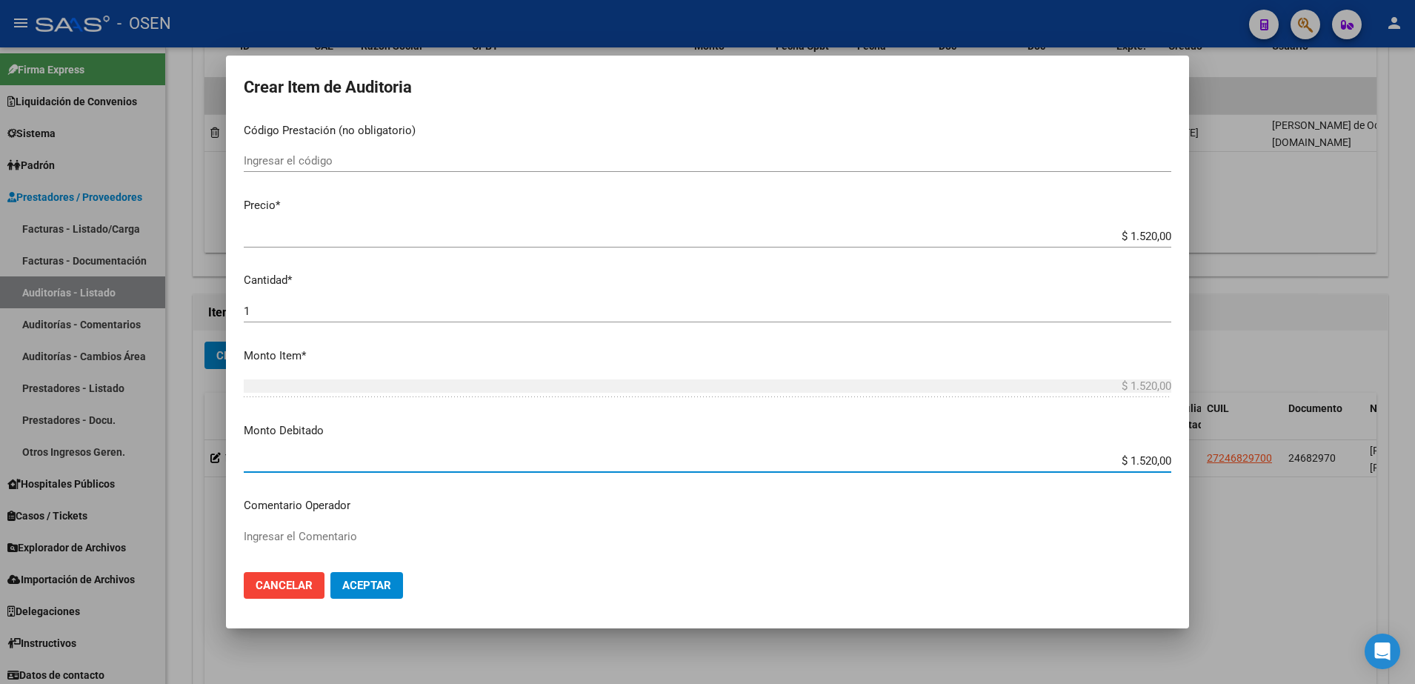
scroll to position [366, 0]
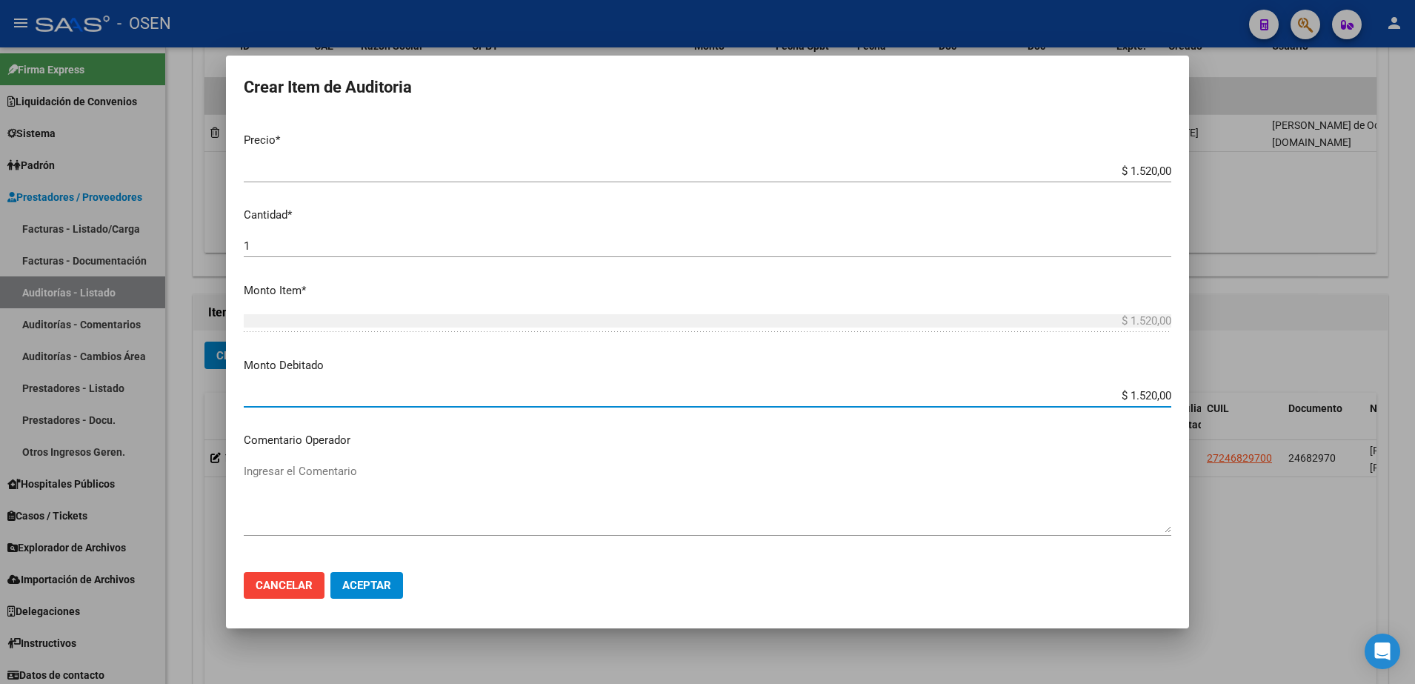
type input "$ 1.520,00"
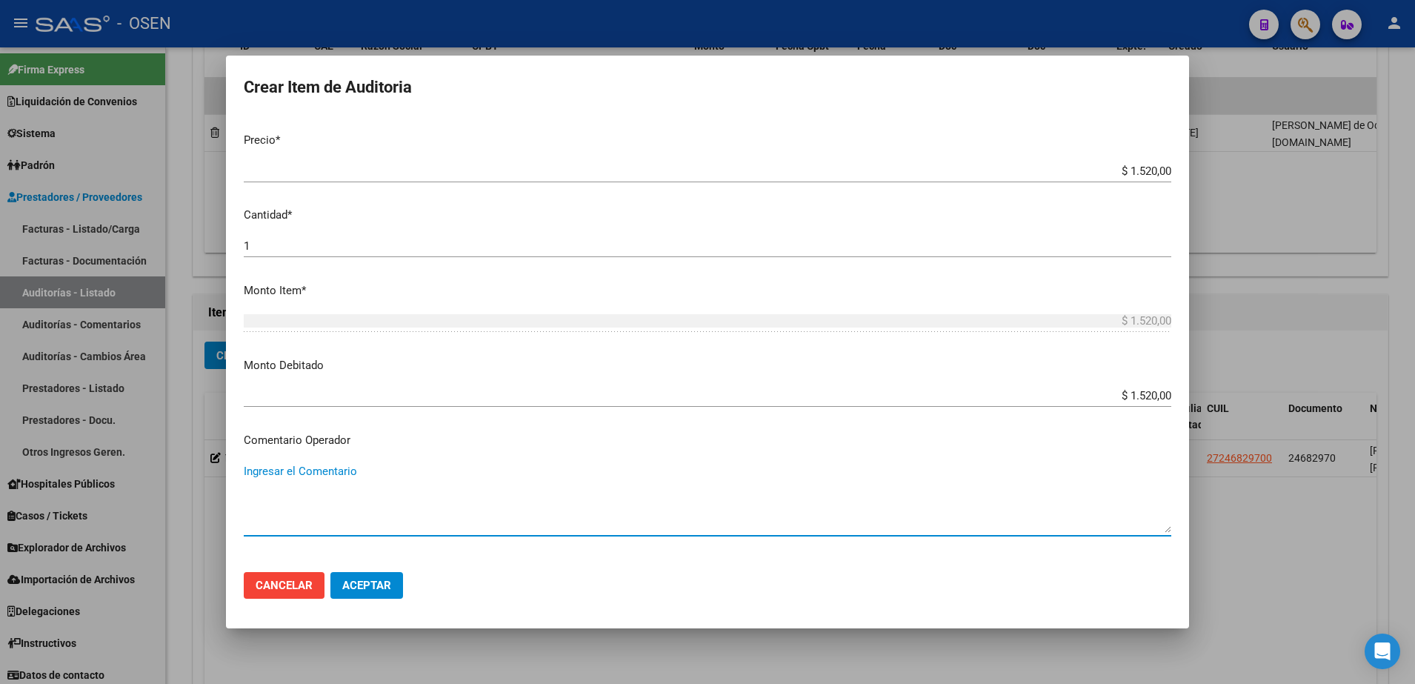
type textarea "a"
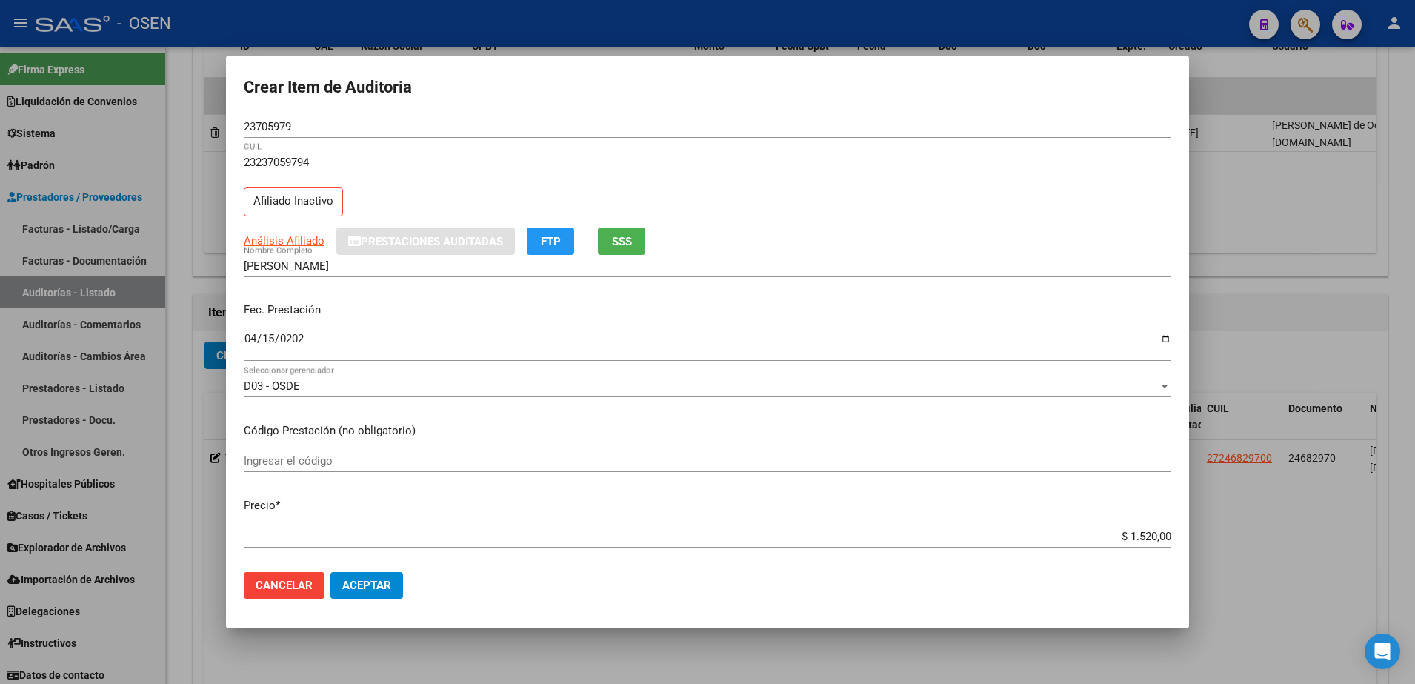
scroll to position [0, 0]
type textarea "Afectada RES 01/25"
drag, startPoint x: 423, startPoint y: 268, endPoint x: 181, endPoint y: 281, distance: 241.8
click at [181, 281] on div "Crear Item de Auditoria 23705979 Nro Documento 23237059794 CUIL Afiliado Inacti…" at bounding box center [707, 342] width 1415 height 684
click at [389, 581] on span "Aceptar" at bounding box center [366, 585] width 49 height 13
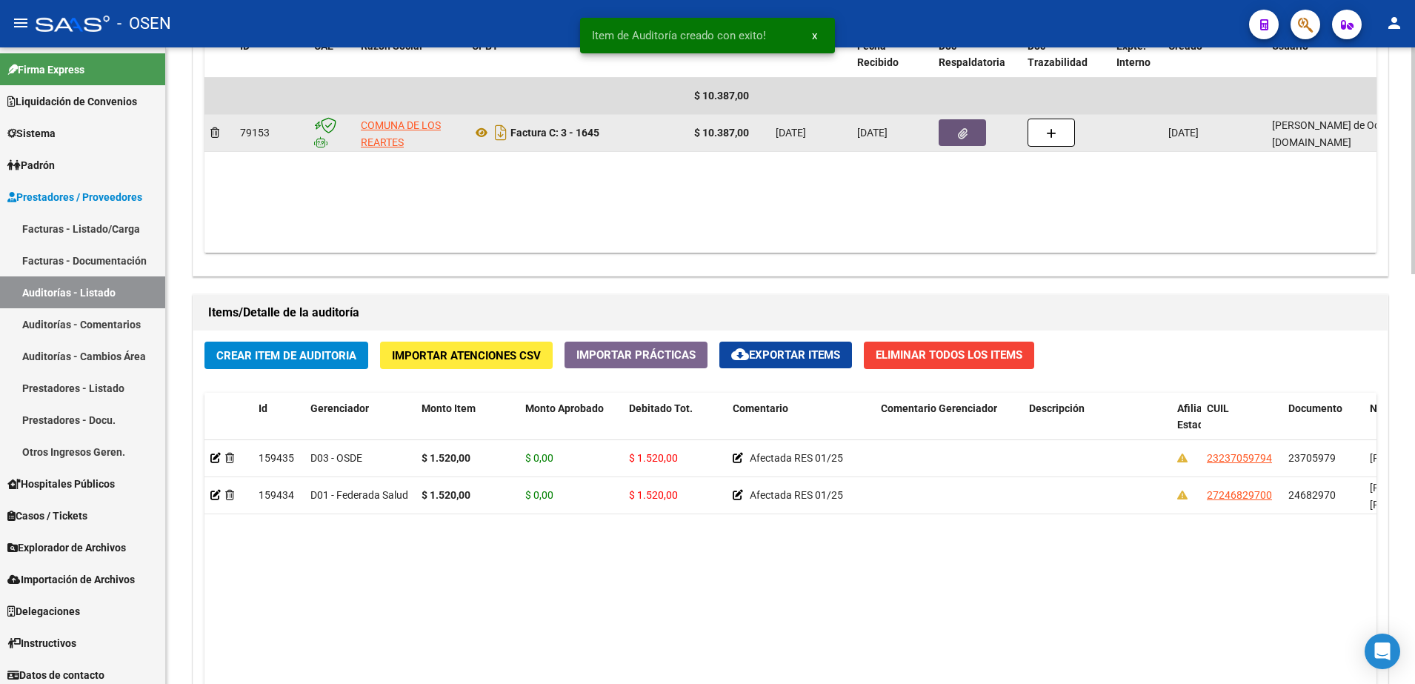
click at [959, 128] on icon "button" at bounding box center [963, 133] width 10 height 11
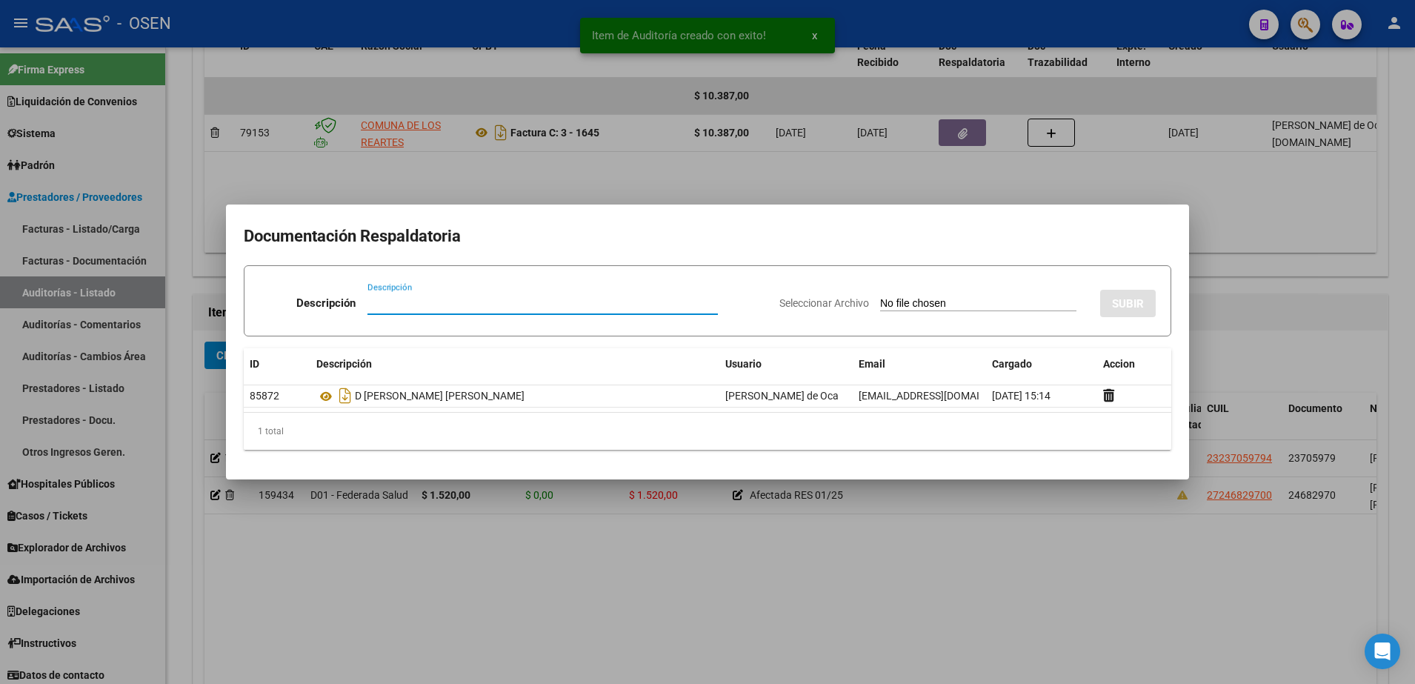
click at [640, 302] on input "Descripción" at bounding box center [542, 302] width 350 height 13
type input "D CAPURRO ELIANA ALEJANDRA"
click at [971, 301] on input "Seleccionar Archivo" at bounding box center [978, 304] width 196 height 14
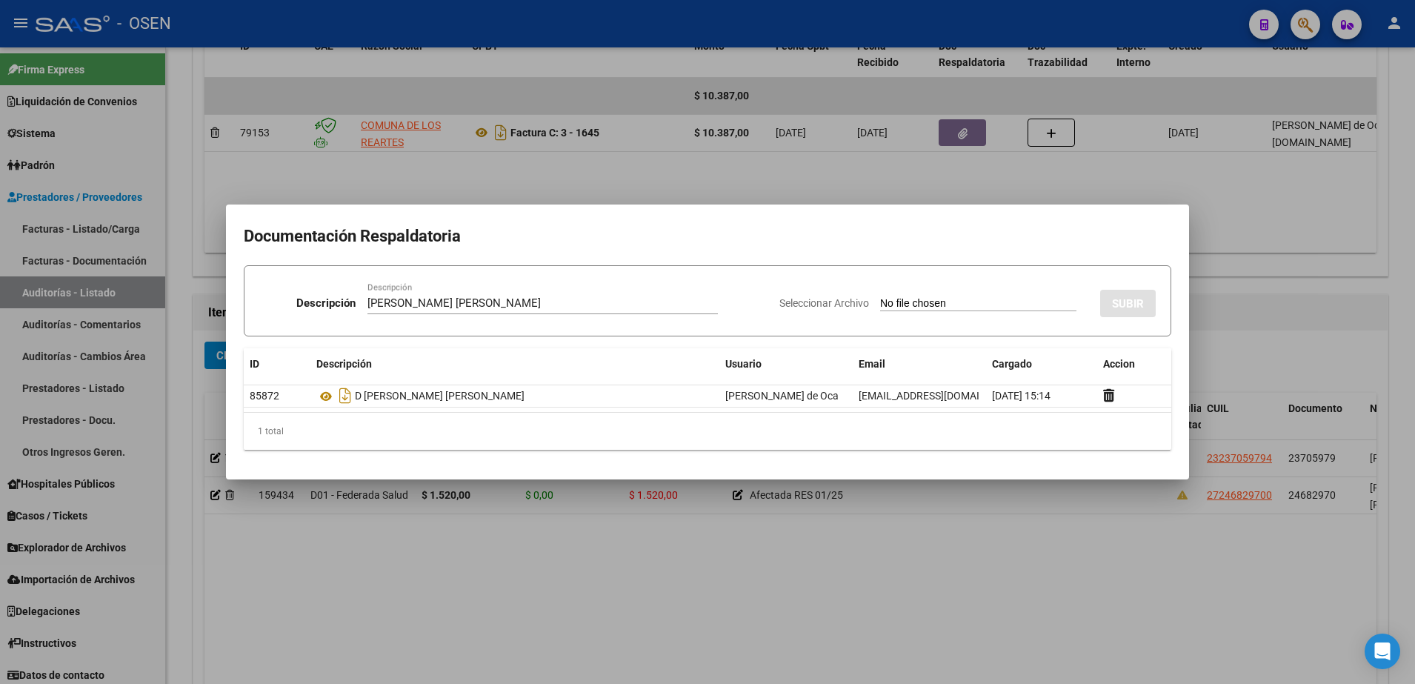
type input "C:\fakepath\CAPURRO ELIANA .png"
click at [1096, 301] on div "Seleccionar Archivo Eliminar SUBIR" at bounding box center [924, 300] width 462 height 45
click at [1102, 301] on div "Seleccionar Archivo Eliminar SUBIR" at bounding box center [924, 300] width 462 height 45
click at [1134, 259] on mat-dialog-content "Documentación Respaldatoria Descripción D CAPURRO ELIANA ALEJANDRA Descripción …" at bounding box center [707, 341] width 963 height 239
click at [1156, 309] on form "Descripción D CAPURRO ELIANA ALEJANDRA Descripción Seleccionar Archivo Eliminar…" at bounding box center [707, 300] width 927 height 71
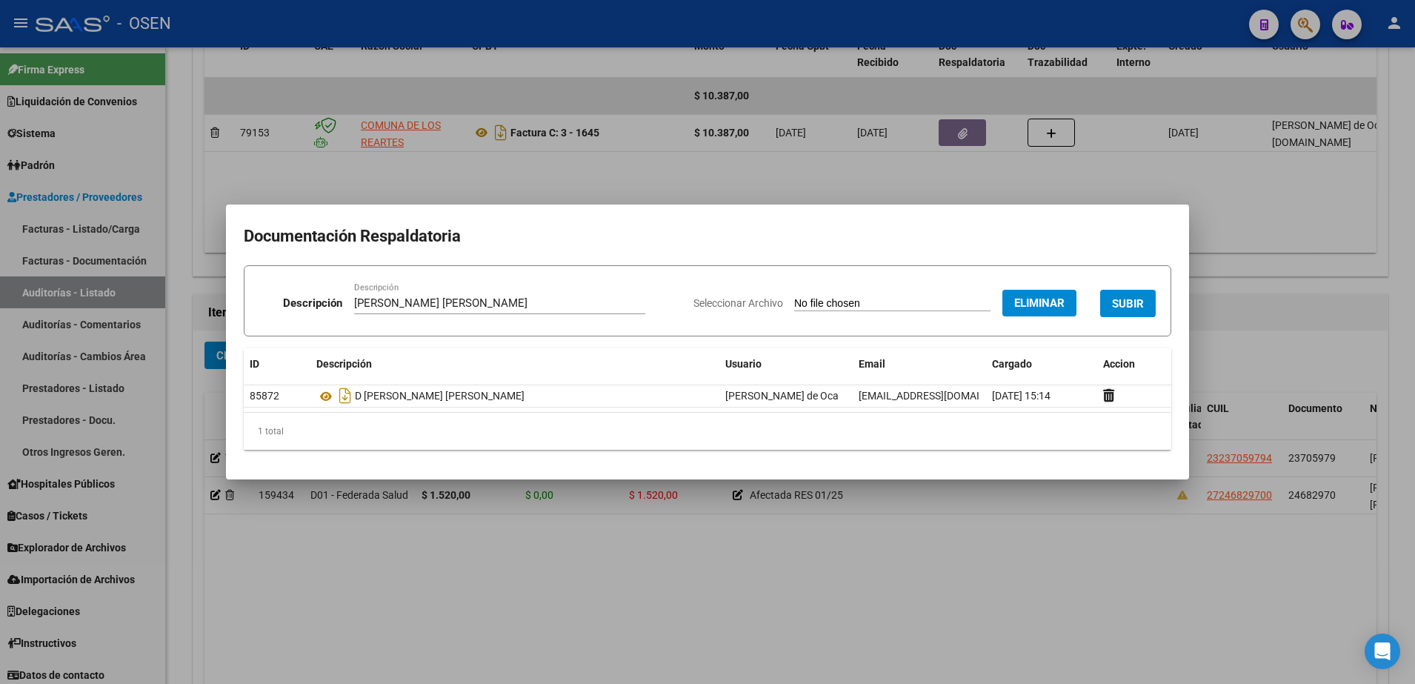
click at [1150, 309] on button "SUBIR" at bounding box center [1128, 303] width 56 height 27
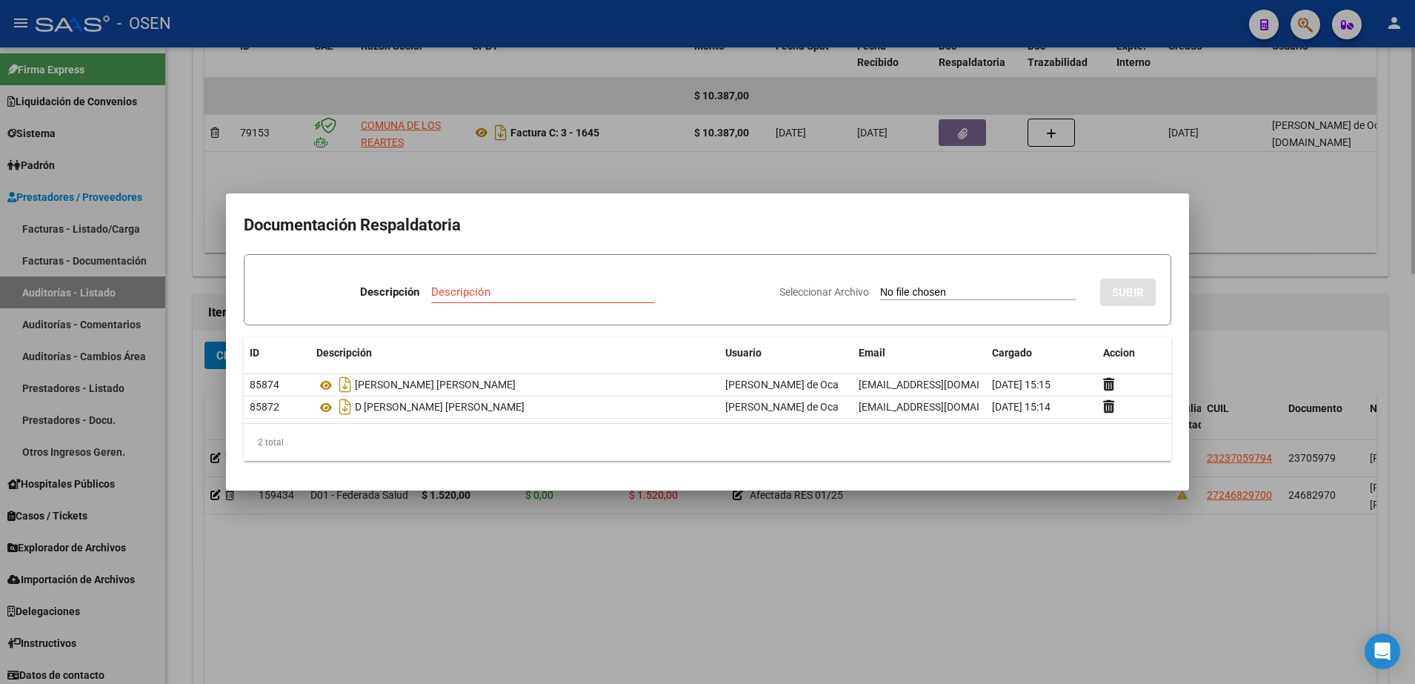
click at [476, 610] on div at bounding box center [707, 342] width 1415 height 684
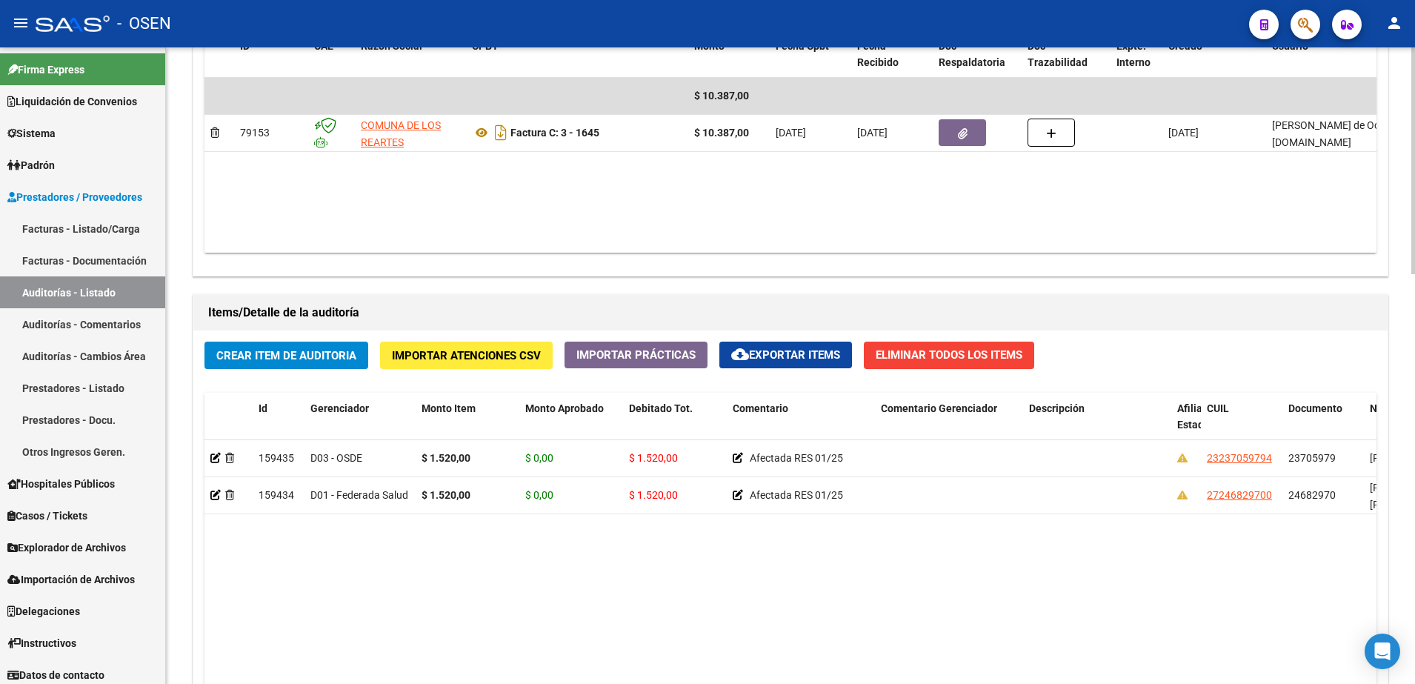
click at [323, 350] on span "Crear Item de Auditoria" at bounding box center [286, 355] width 140 height 13
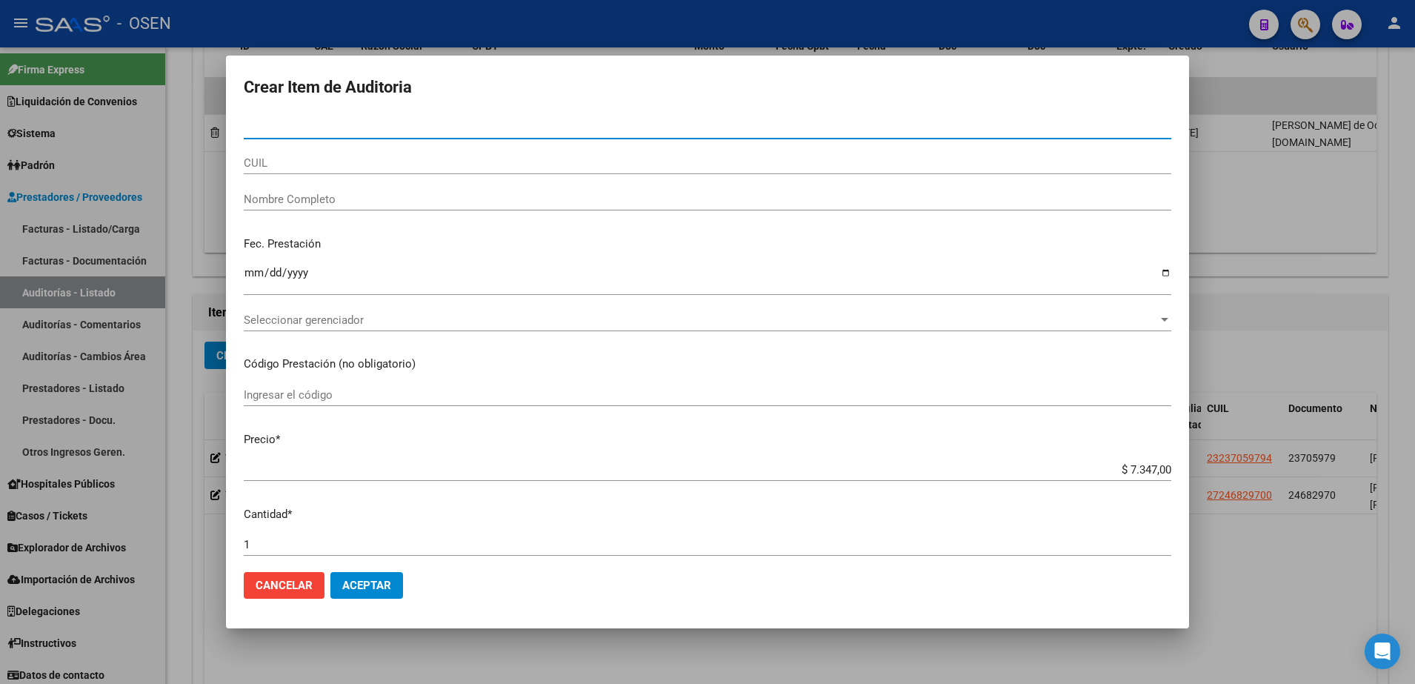
paste input "18850754"
type input "18850754"
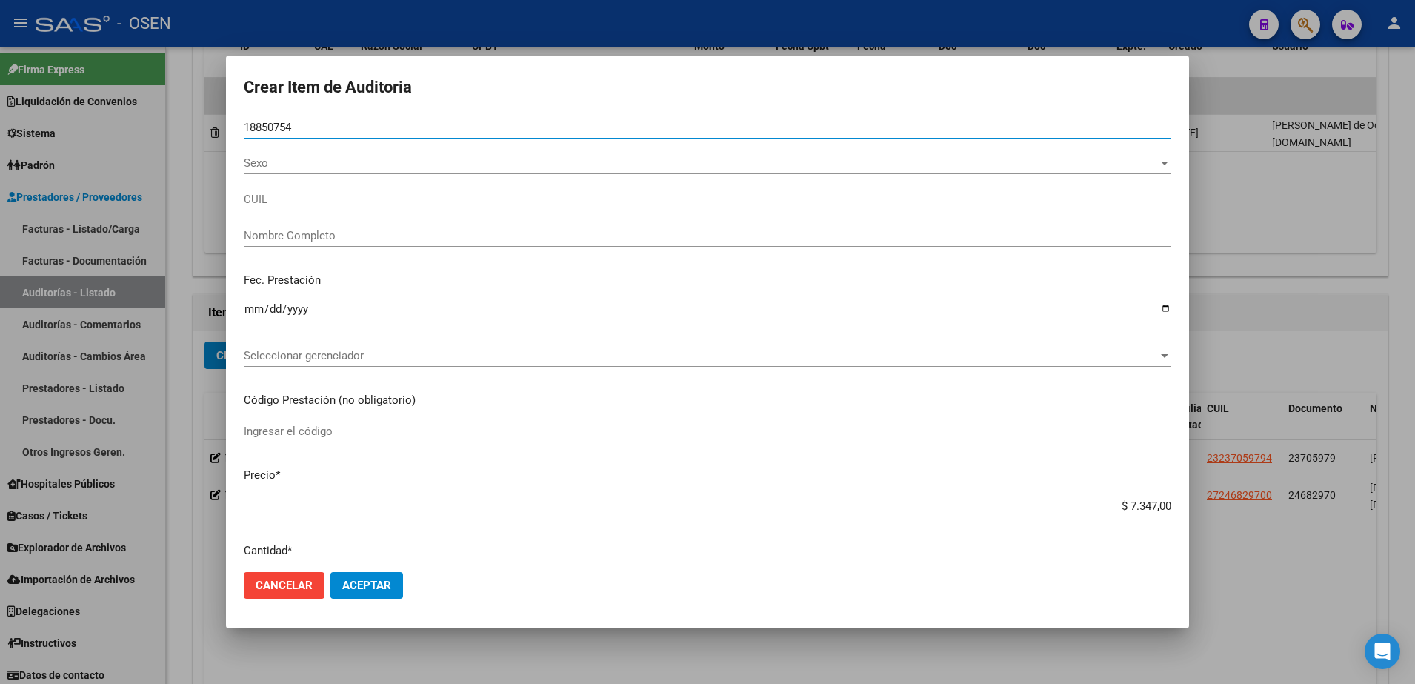
type input "23188507549"
type input "[PERSON_NAME] [PERSON_NAME]"
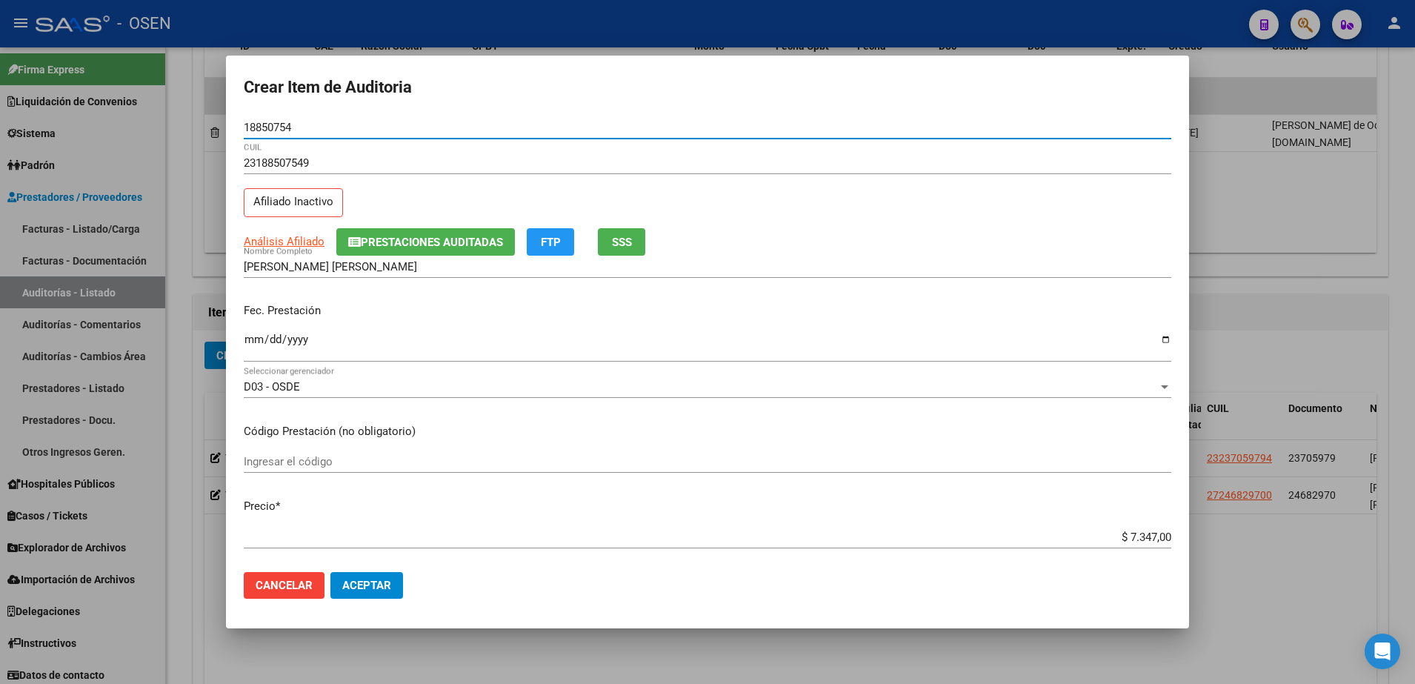
type input "18850754"
click at [249, 340] on input "Ingresar la fecha" at bounding box center [707, 345] width 927 height 24
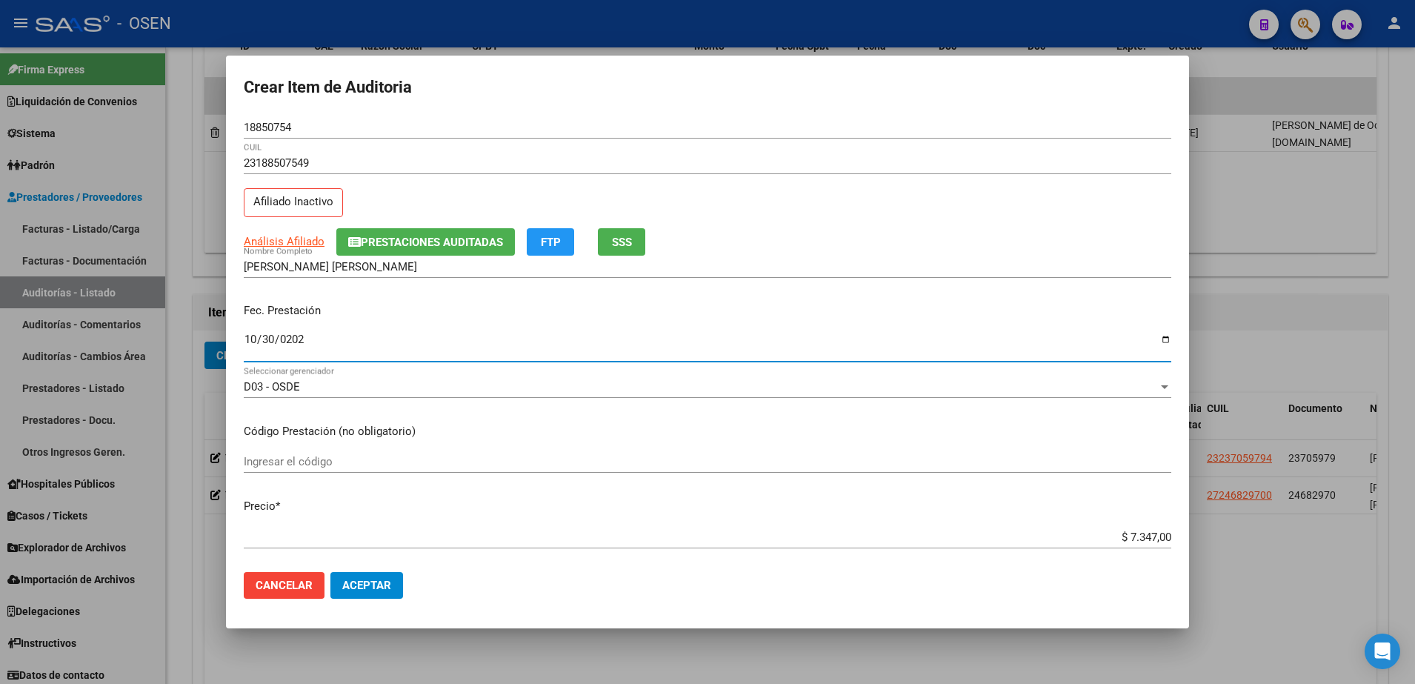
type input "2023-10-30"
click at [1141, 550] on div "$ 7.347,00 Ingresar el precio" at bounding box center [707, 544] width 927 height 36
click at [1139, 541] on input "$ 7.347,00" at bounding box center [707, 536] width 927 height 13
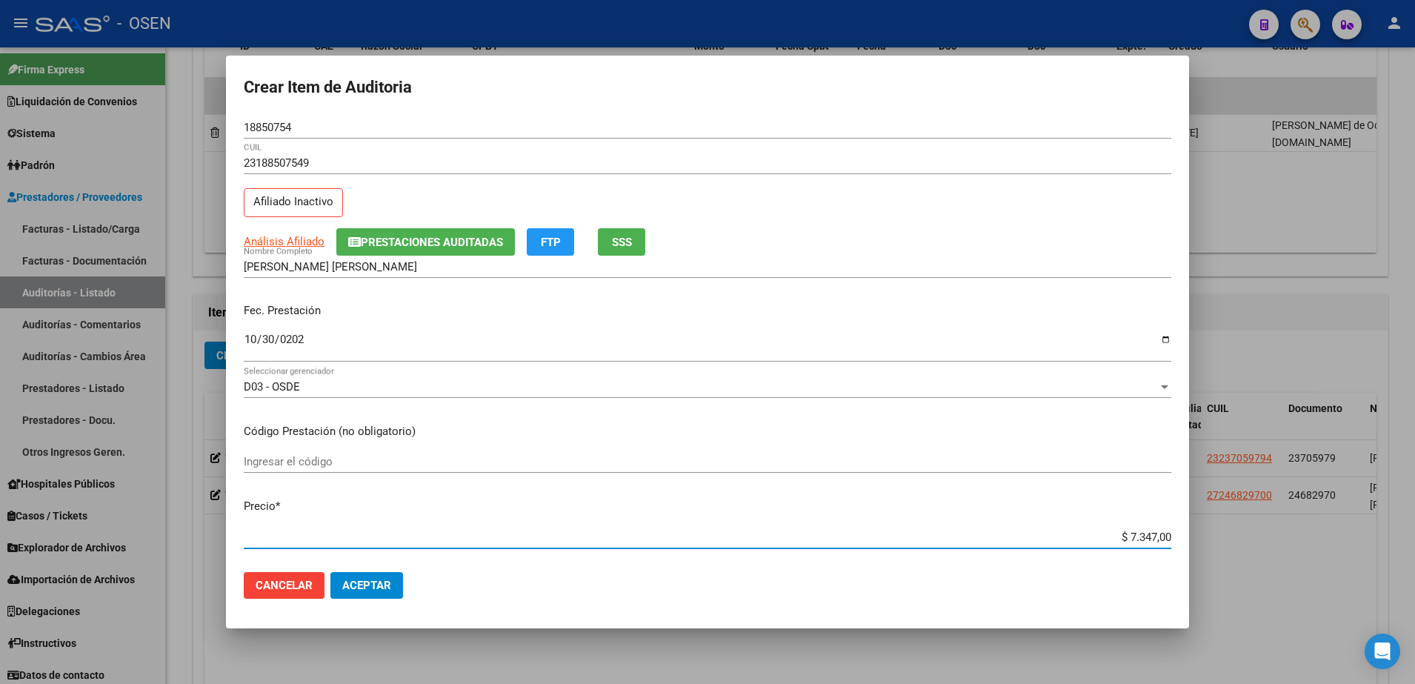
click at [1139, 541] on input "$ 7.347,00" at bounding box center [707, 536] width 927 height 13
type input "$ 0,01"
type input "$ 0,15"
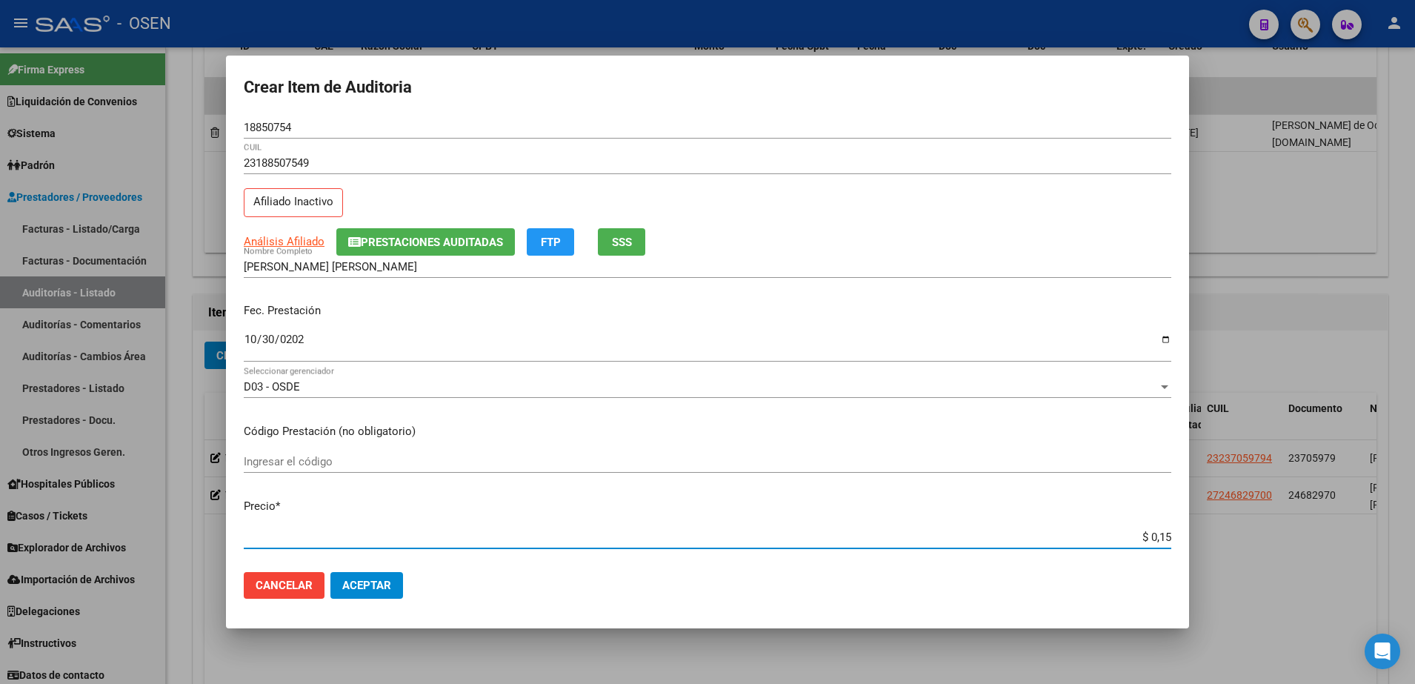
type input "$ 1,52"
type input "$ 15,20"
type input "$ 152,00"
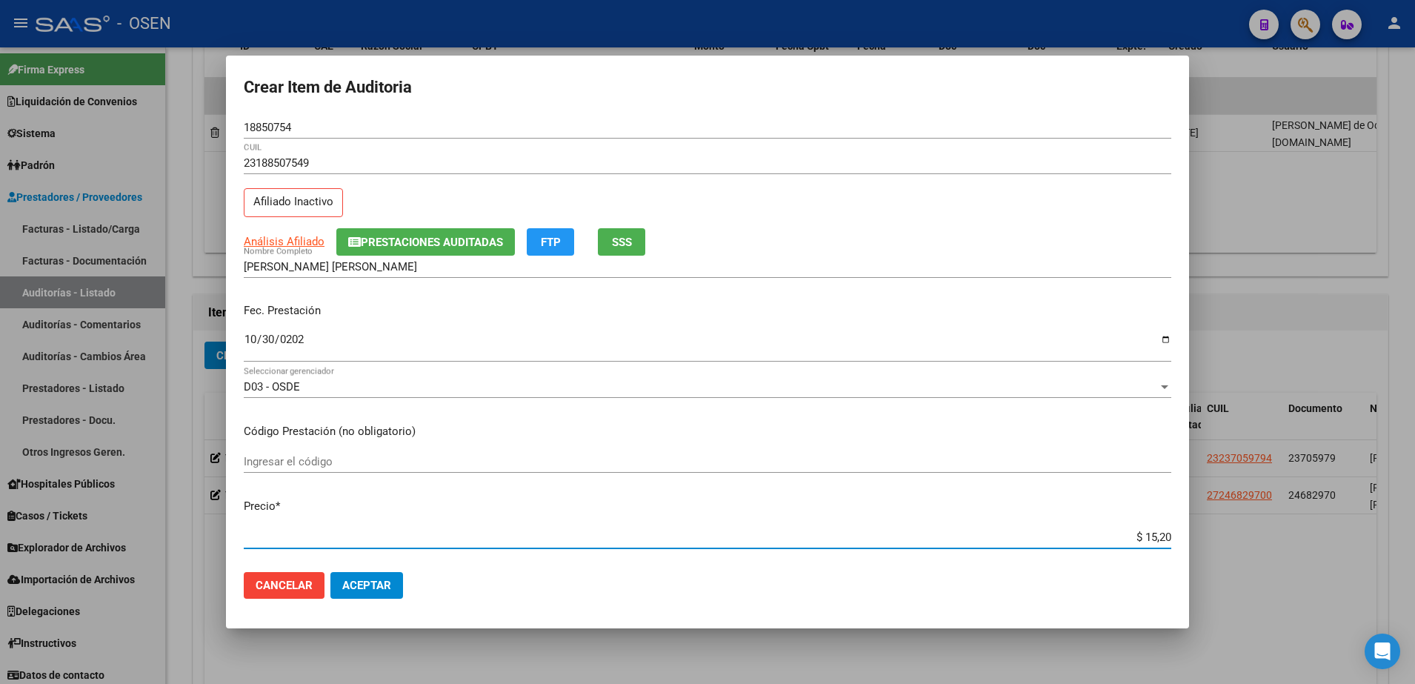
type input "$ 152,00"
type input "$ 1.520,00"
click at [624, 240] on span "SSS" at bounding box center [622, 242] width 20 height 13
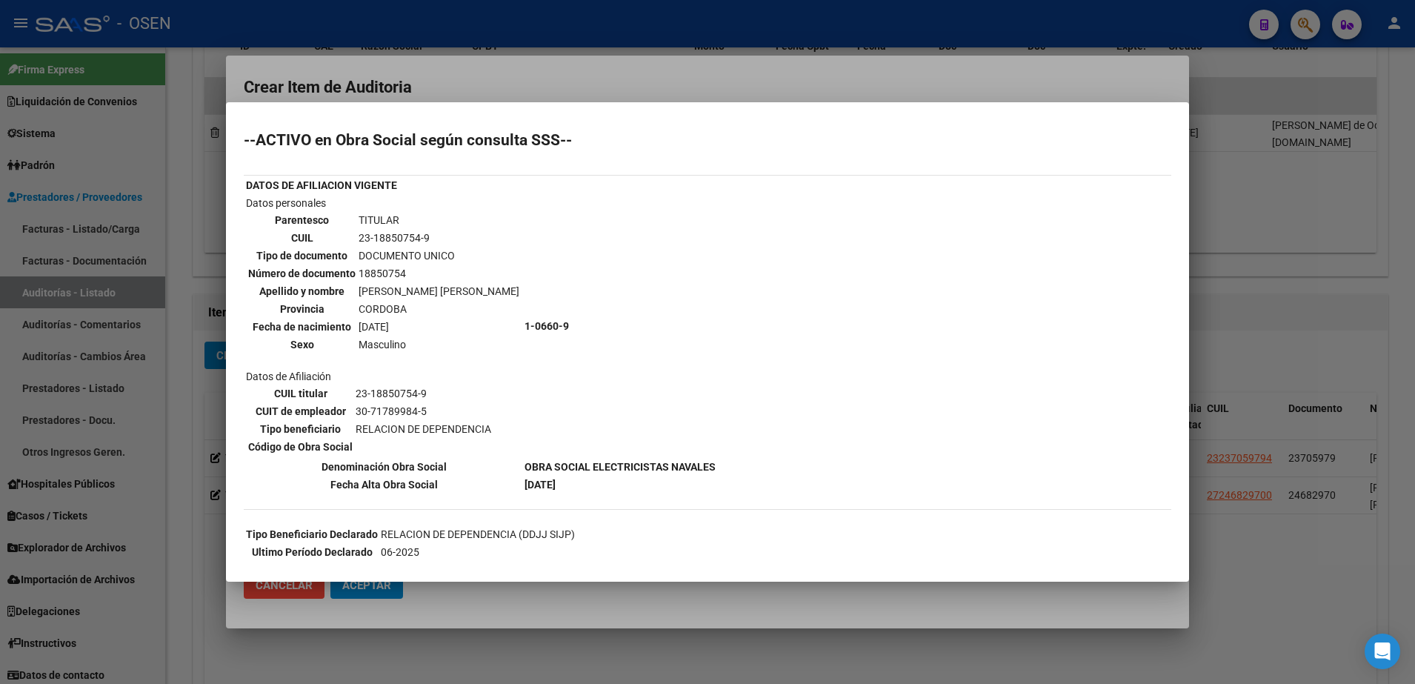
click at [605, 629] on div at bounding box center [707, 342] width 1415 height 684
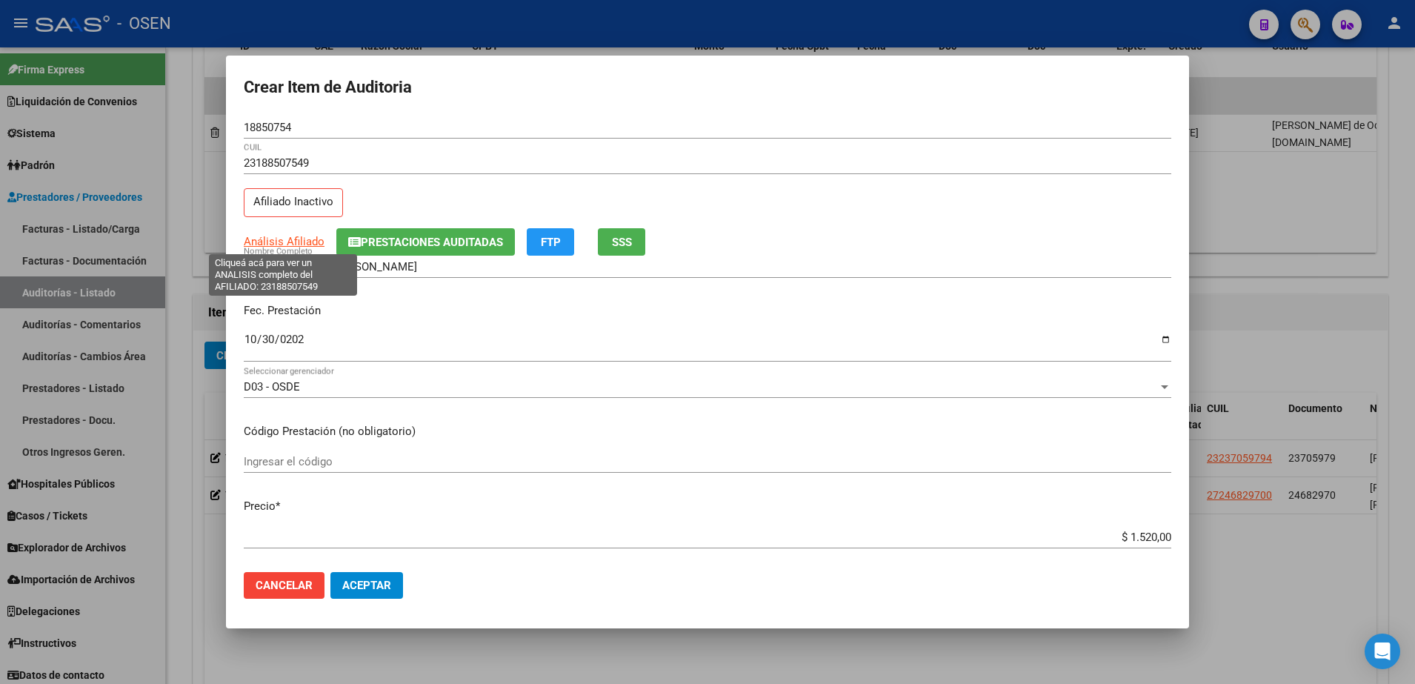
click at [293, 235] on span "Análisis Afiliado" at bounding box center [284, 241] width 81 height 13
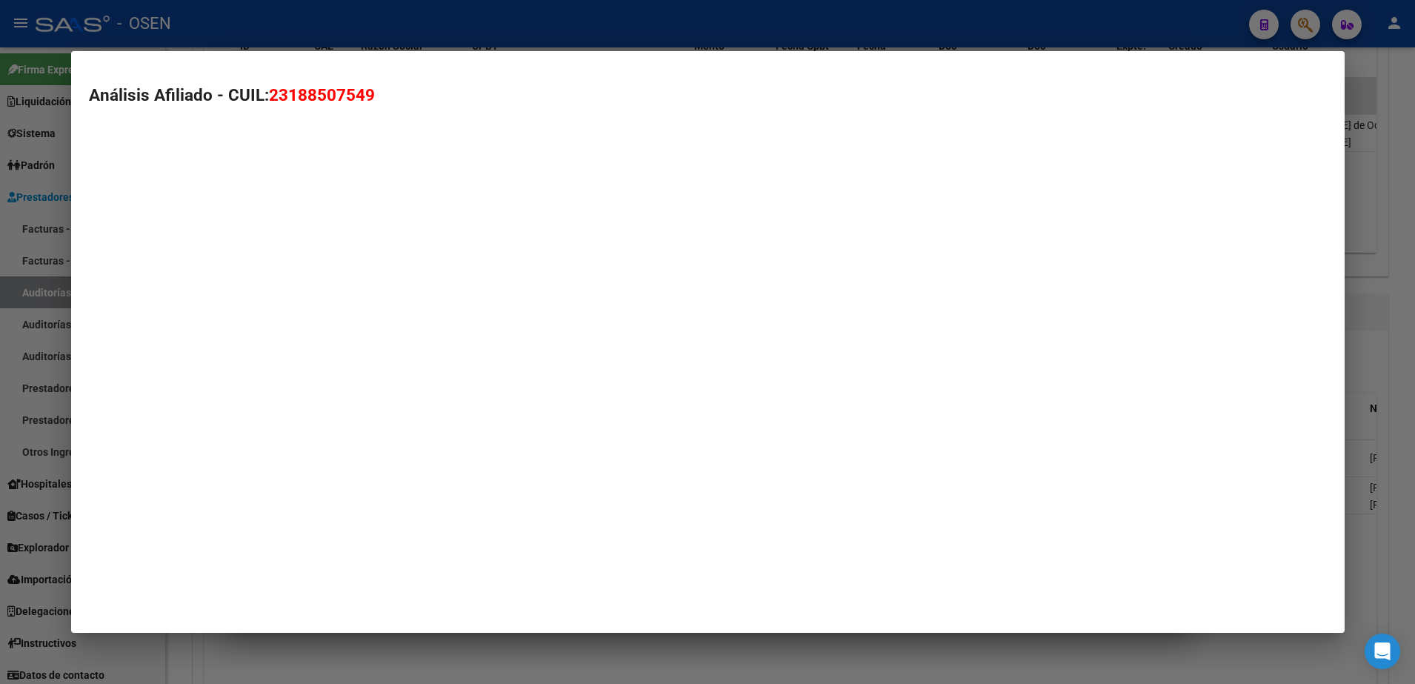
type textarea "23188507549"
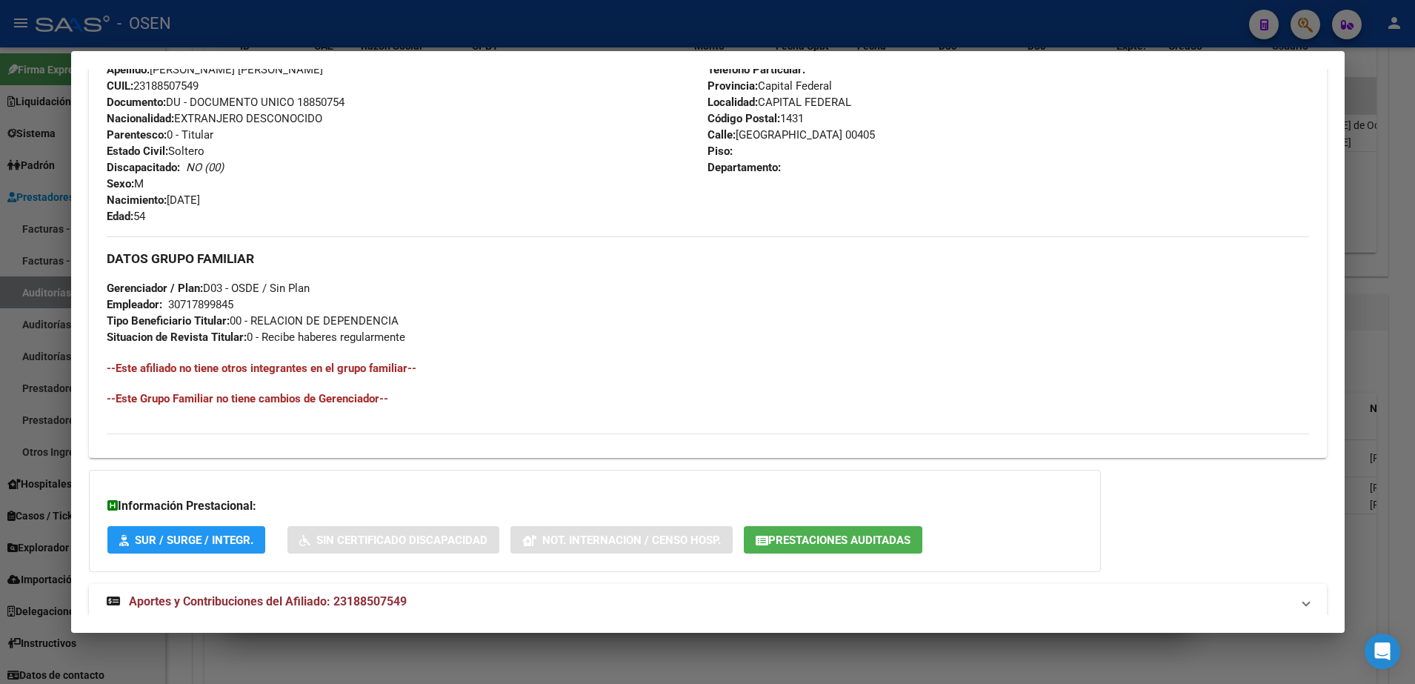
scroll to position [612, 0]
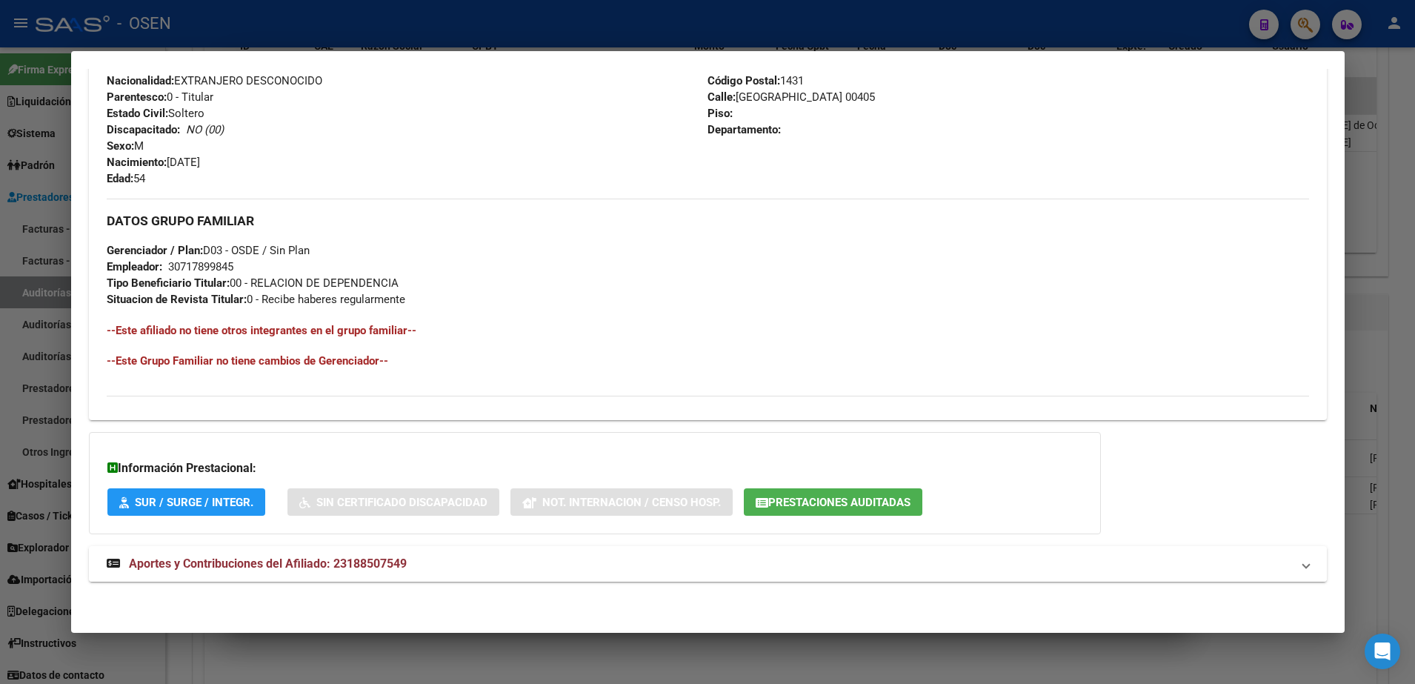
click at [721, 564] on mat-panel-title "Aportes y Contribuciones del Afiliado: 23188507549" at bounding box center [699, 564] width 1184 height 18
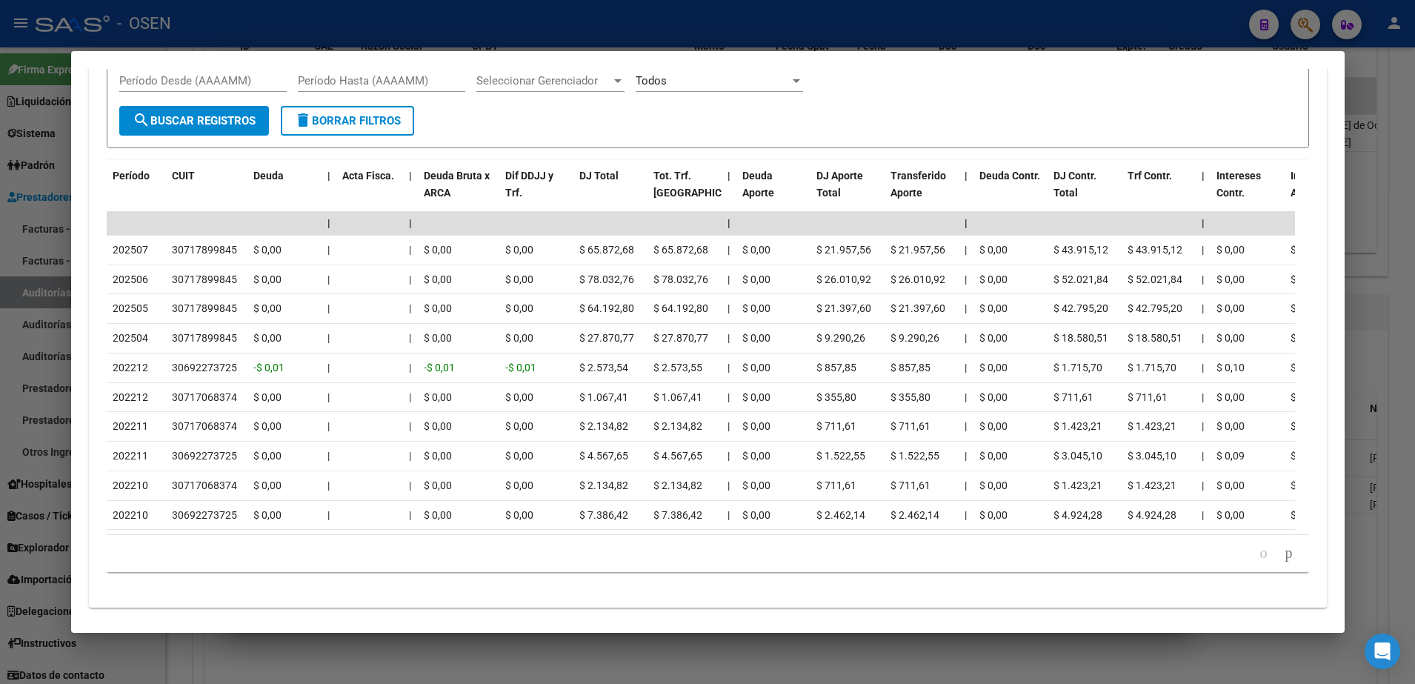
scroll to position [1347, 0]
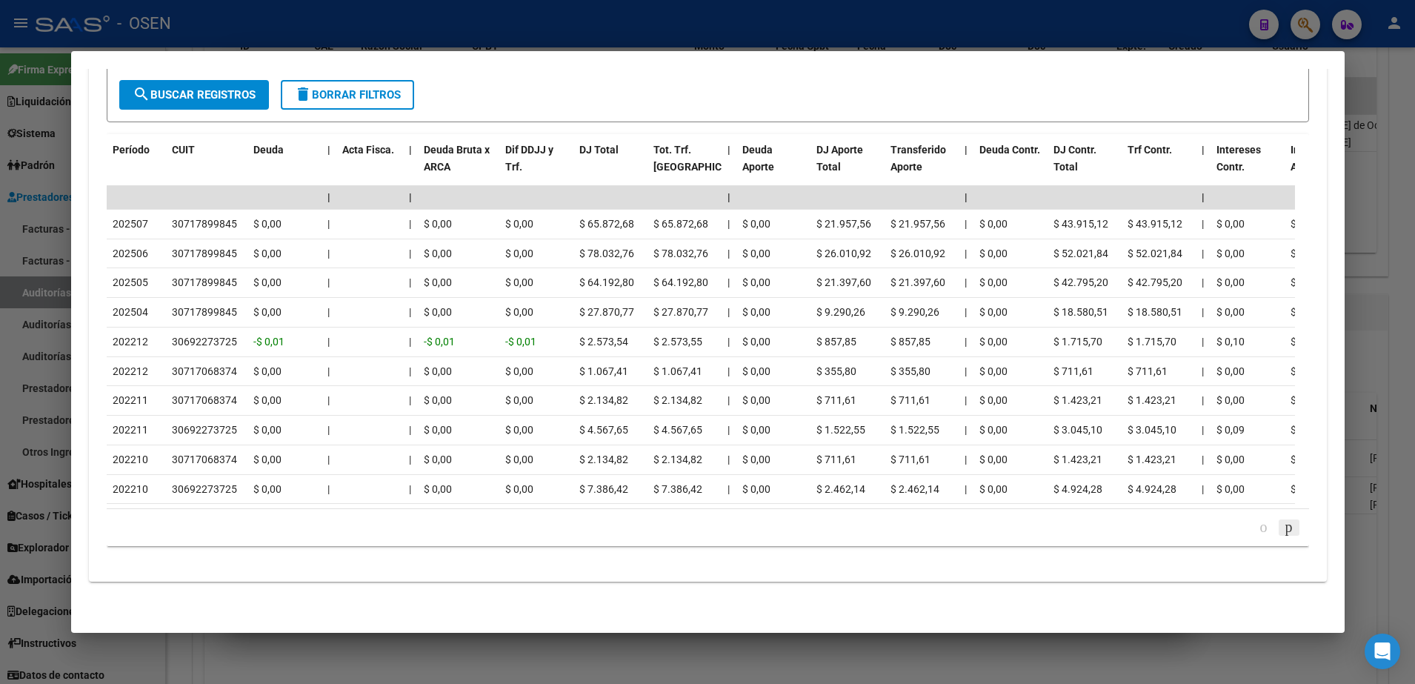
click at [1279, 526] on link "go to next page" at bounding box center [1289, 527] width 21 height 16
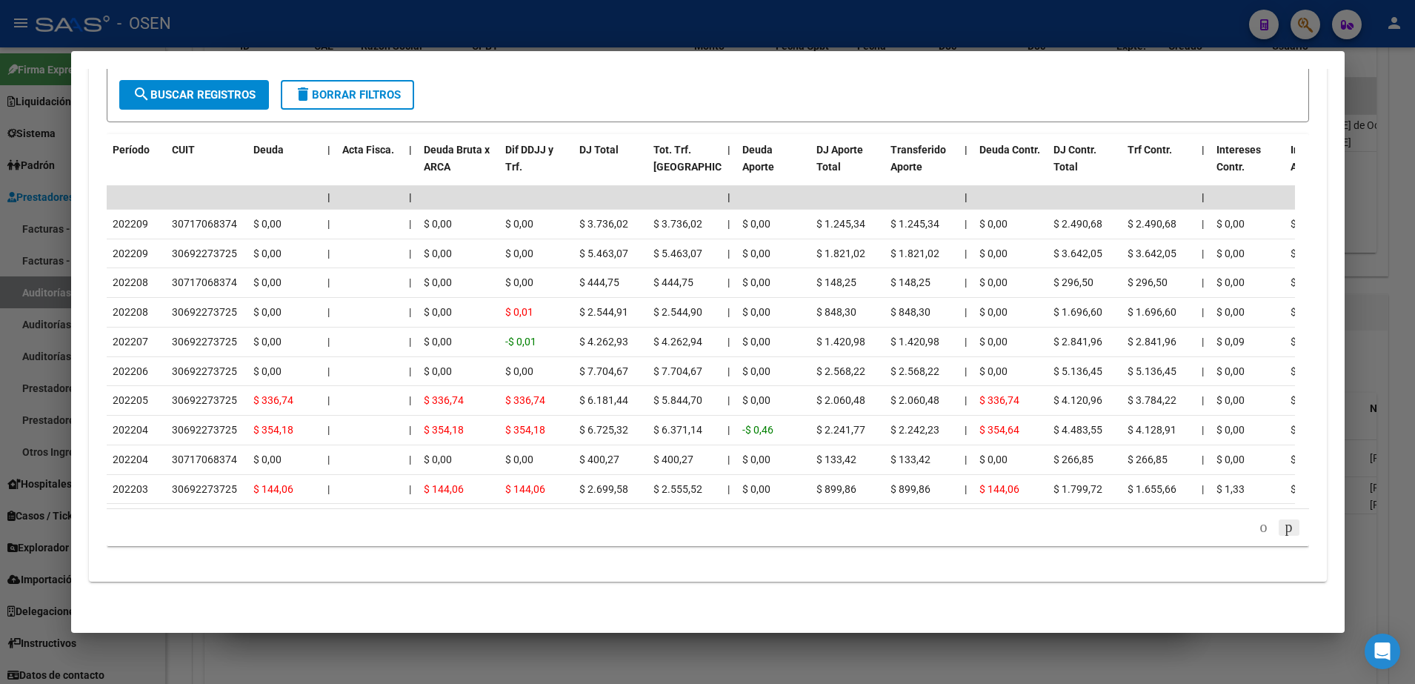
click at [1279, 526] on link "go to next page" at bounding box center [1289, 527] width 21 height 16
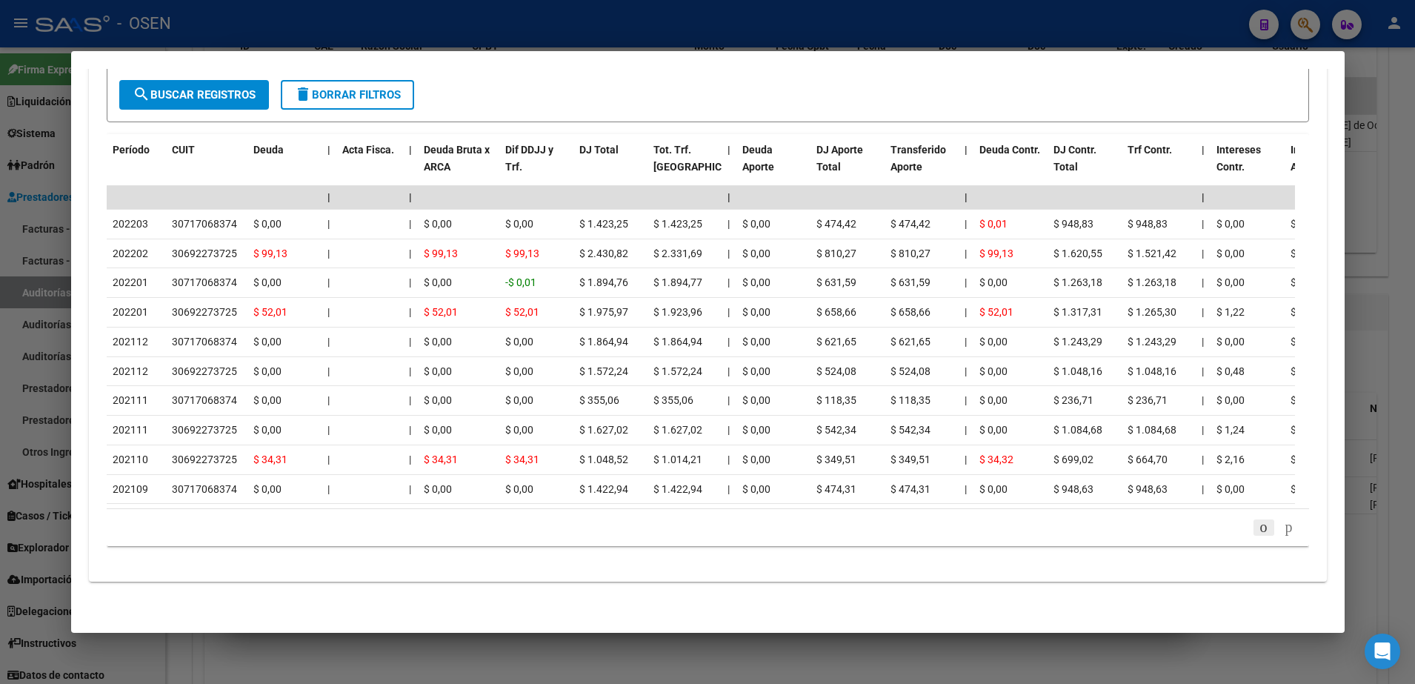
click at [1258, 528] on icon "go to previous page" at bounding box center [1264, 527] width 12 height 18
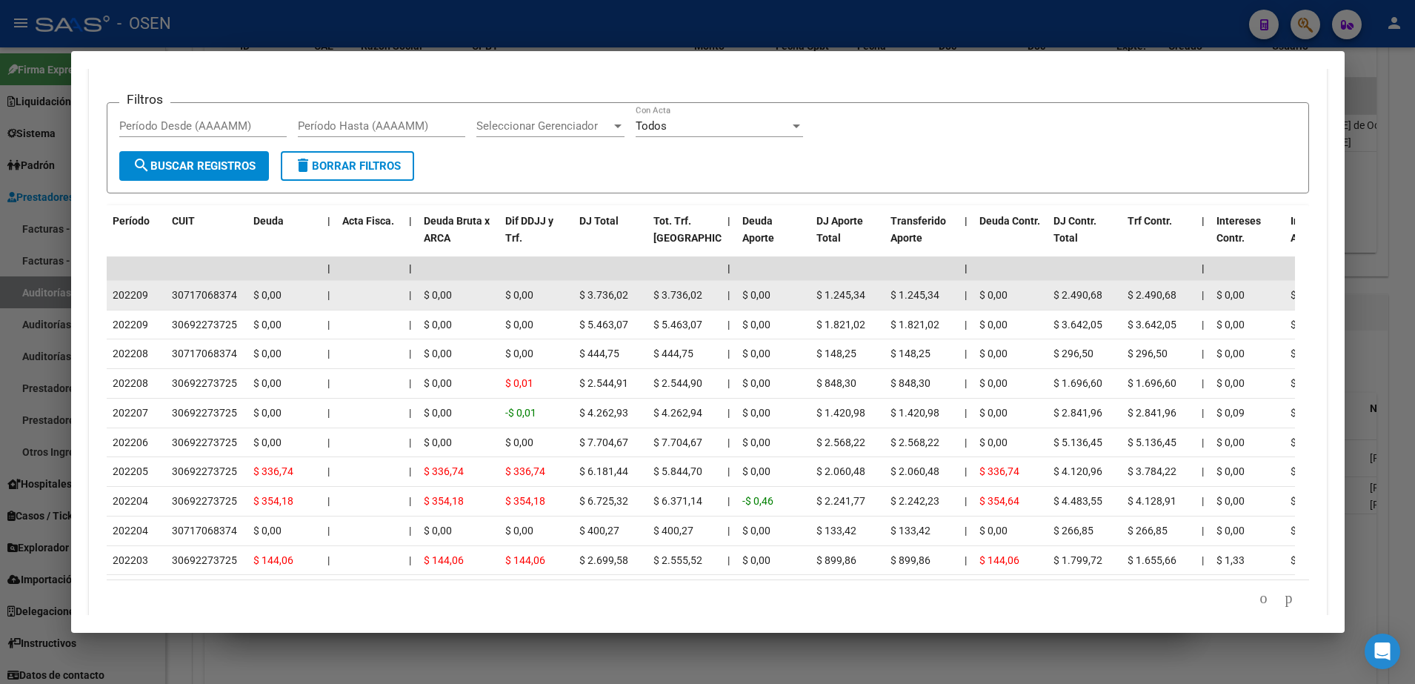
scroll to position [977, 0]
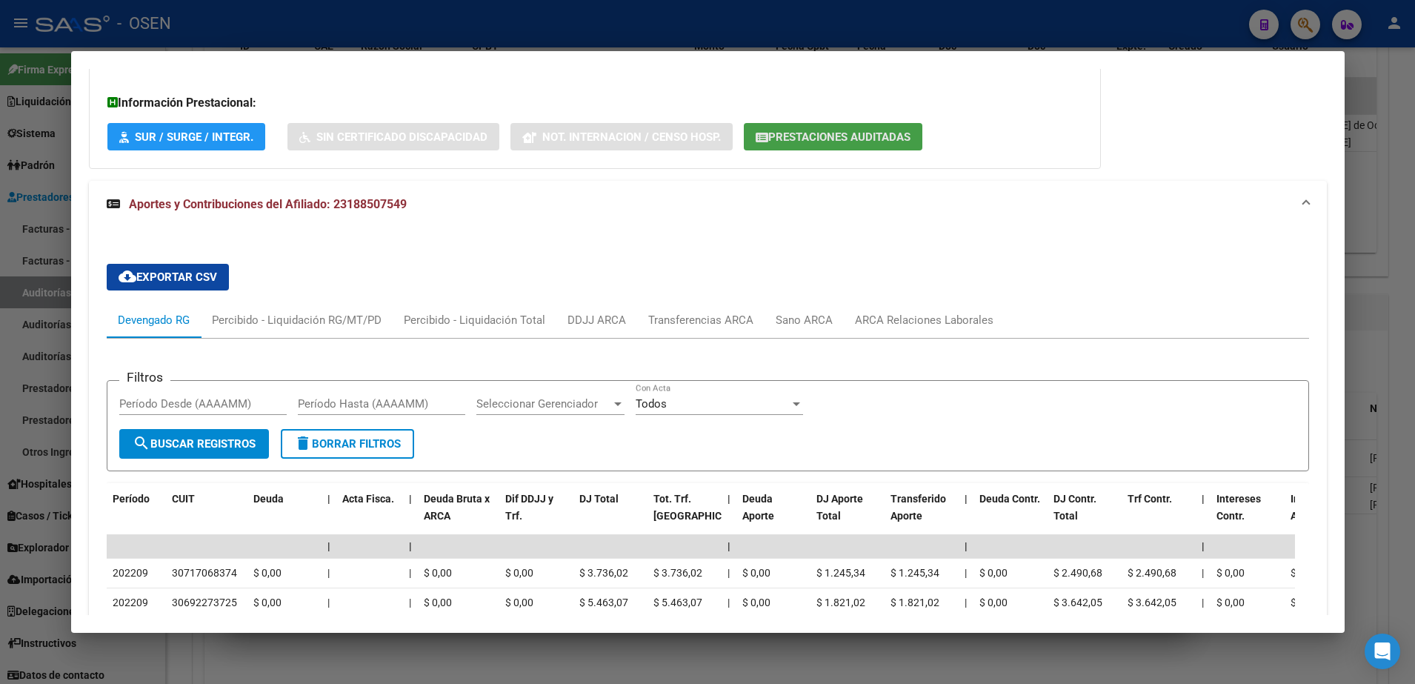
click at [819, 146] on button "Prestaciones Auditadas" at bounding box center [833, 136] width 179 height 27
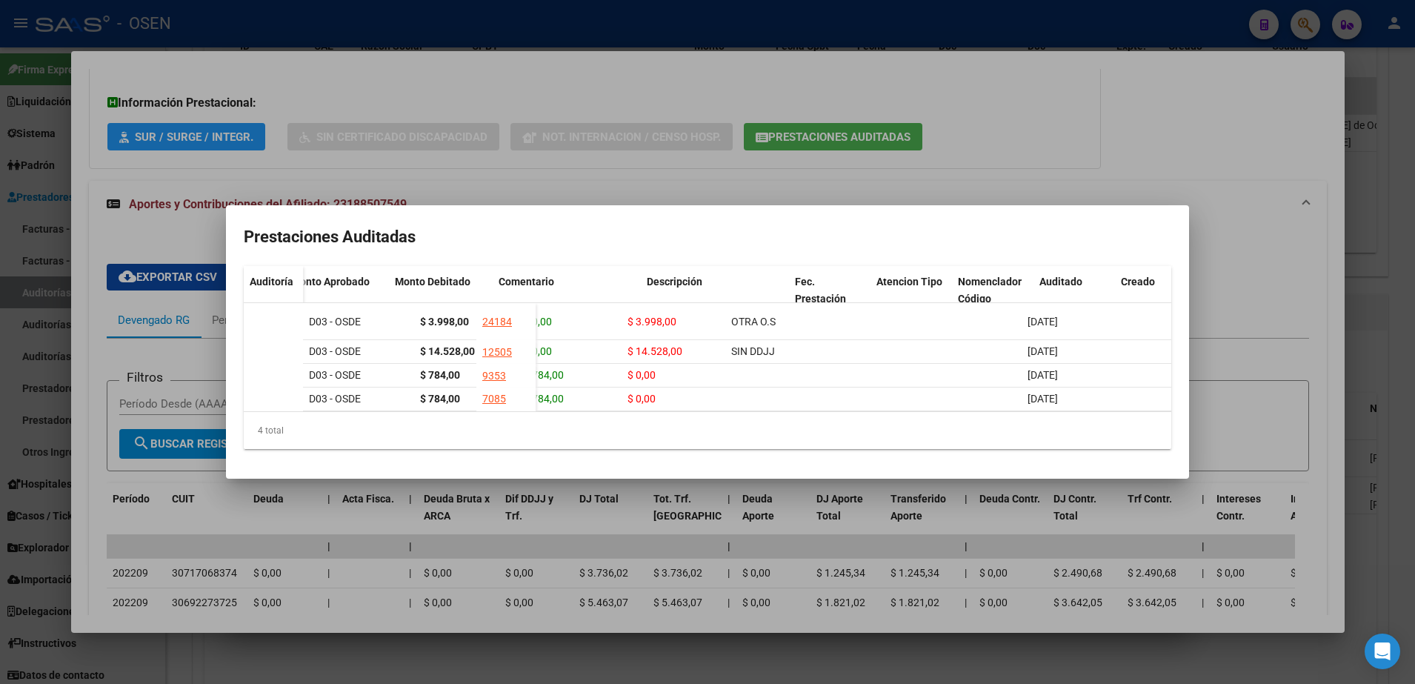
scroll to position [0, 233]
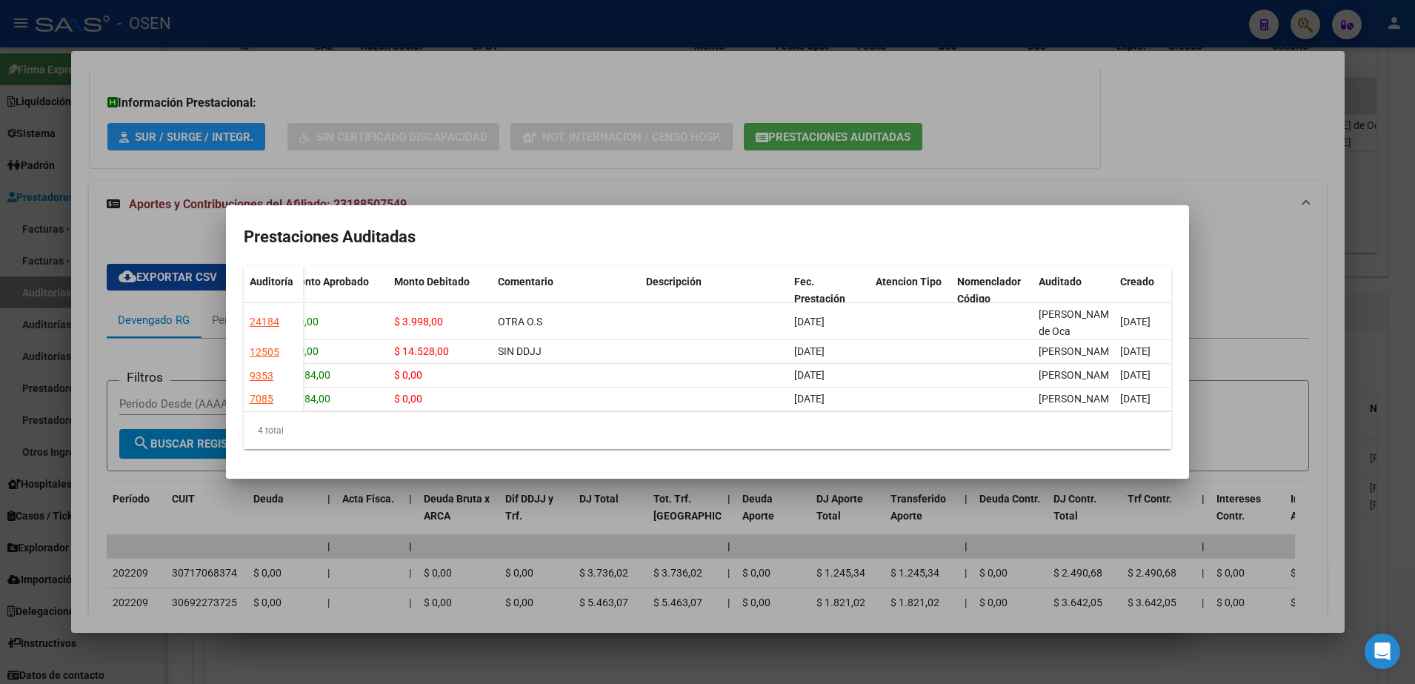
click at [1103, 68] on div at bounding box center [707, 342] width 1415 height 684
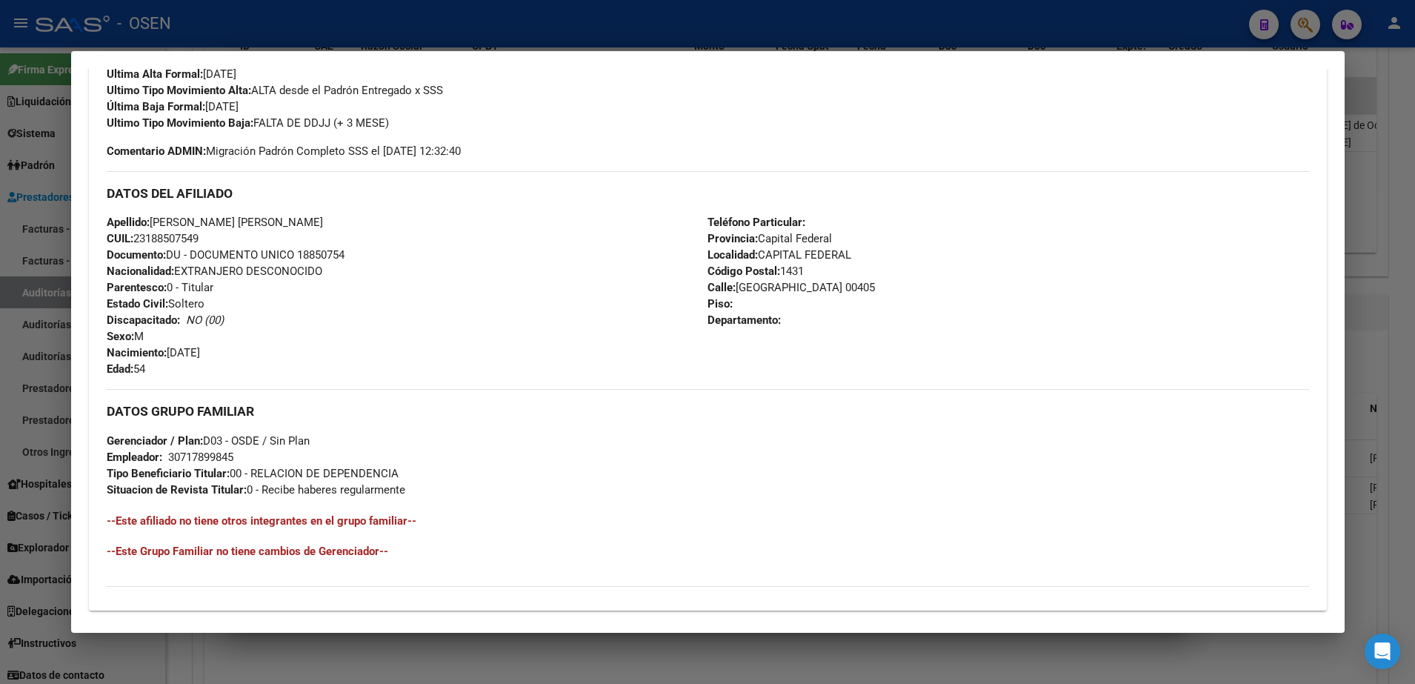
scroll to position [0, 0]
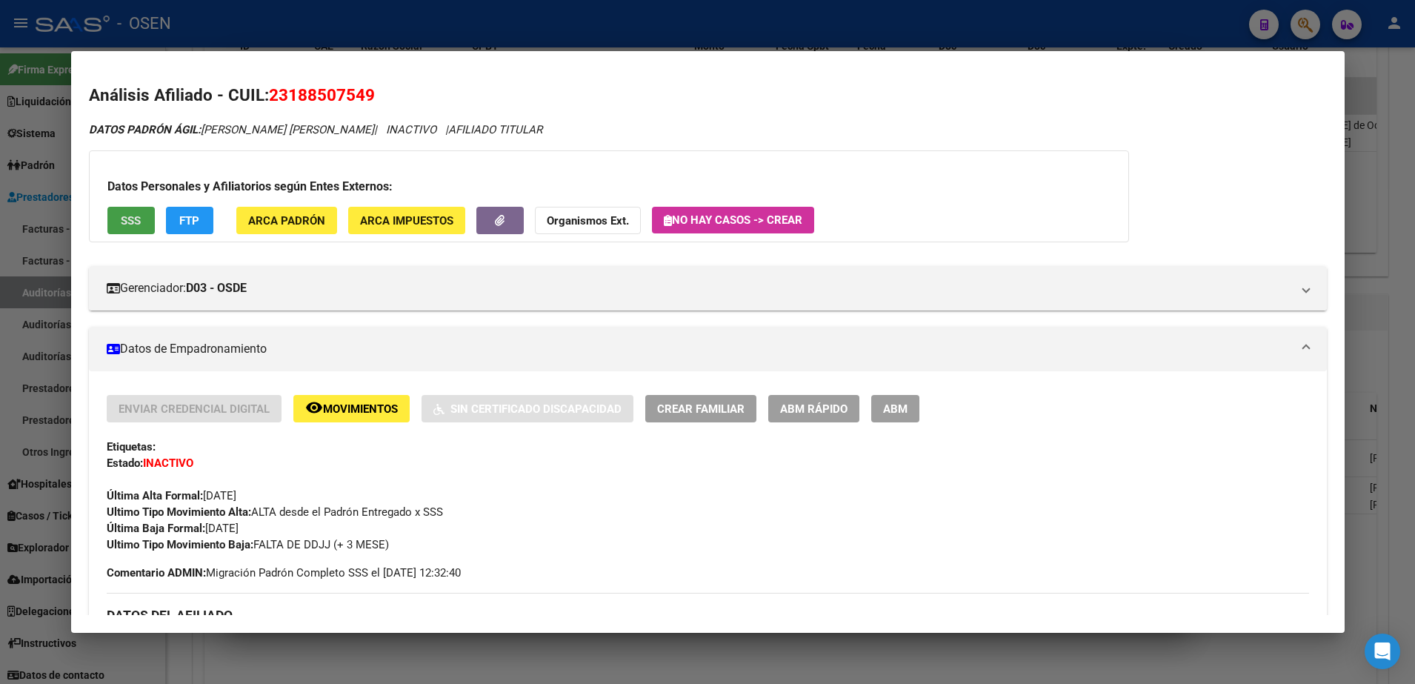
click at [129, 221] on span "SSS" at bounding box center [131, 220] width 20 height 13
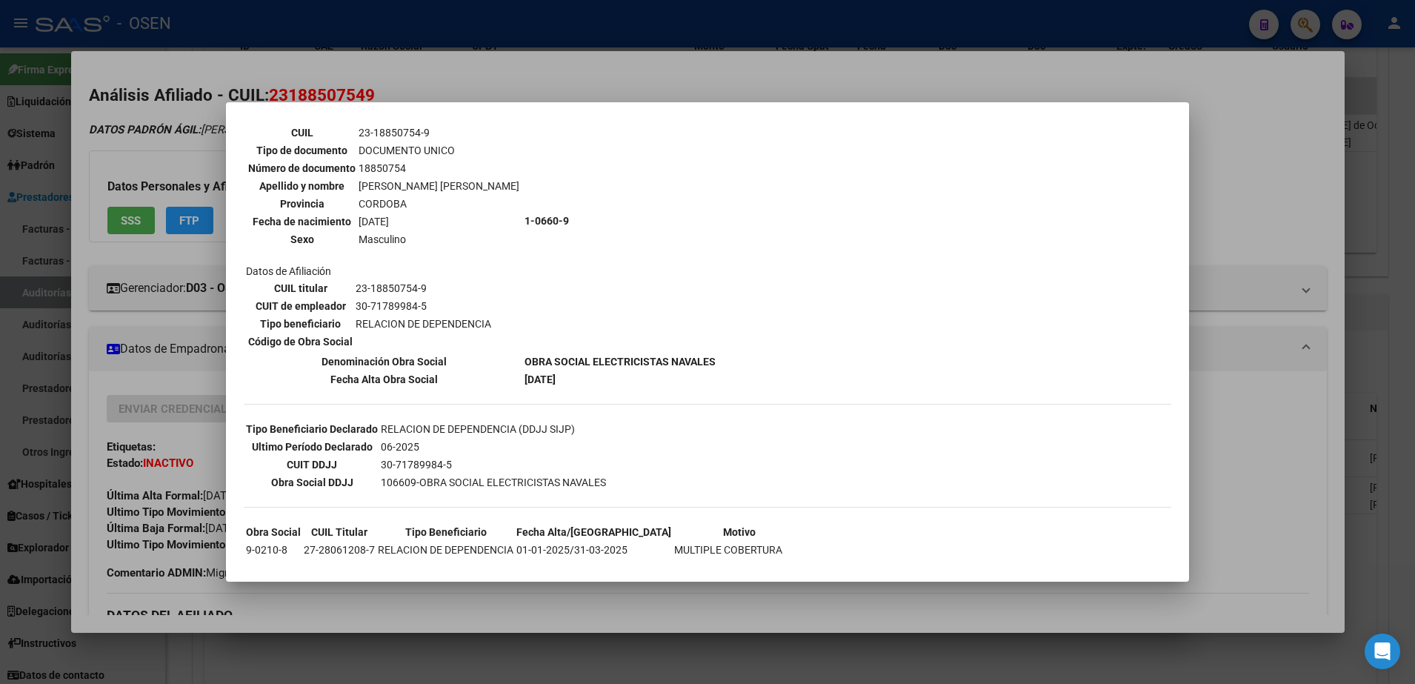
scroll to position [202, 0]
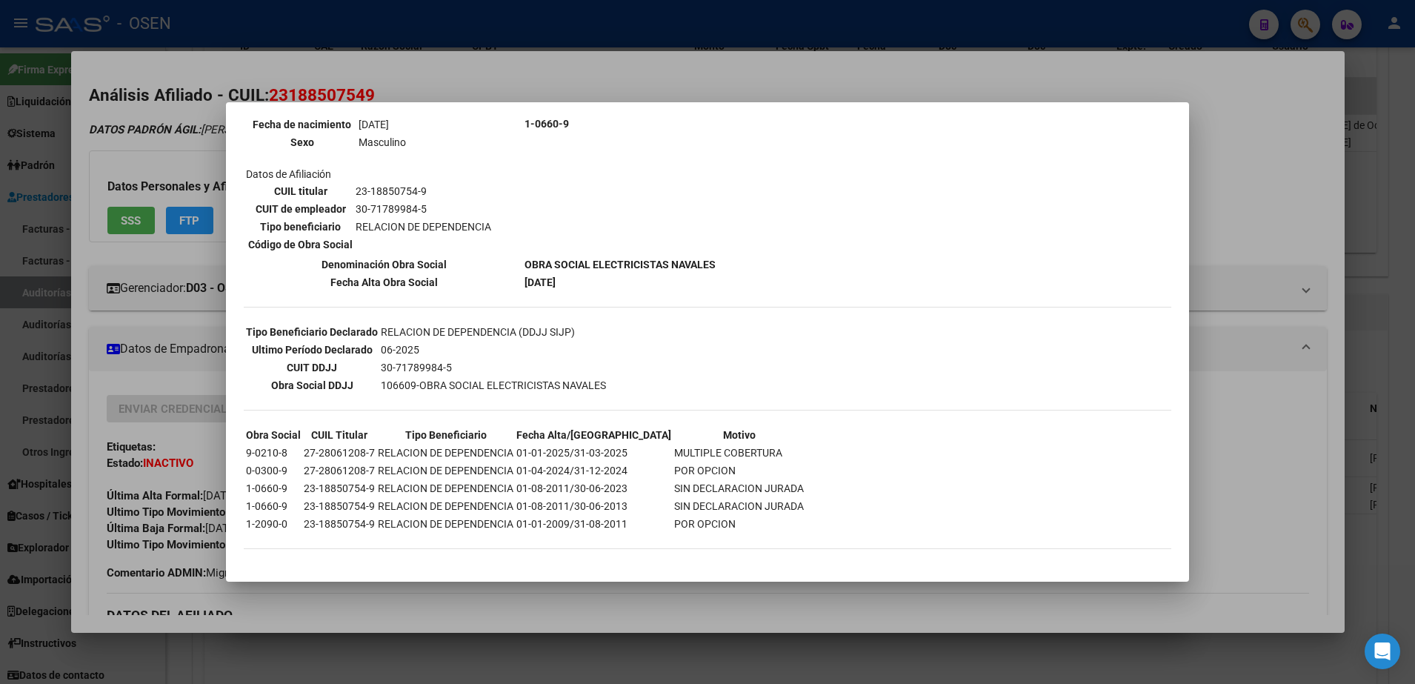
click at [1170, 360] on mat-dialog-content "--ACTIVO en Obra Social según consulta SSS-- DATOS DE AFILIACION VIGENTE Datos …" at bounding box center [707, 342] width 963 height 444
click at [1290, 359] on div at bounding box center [707, 342] width 1415 height 684
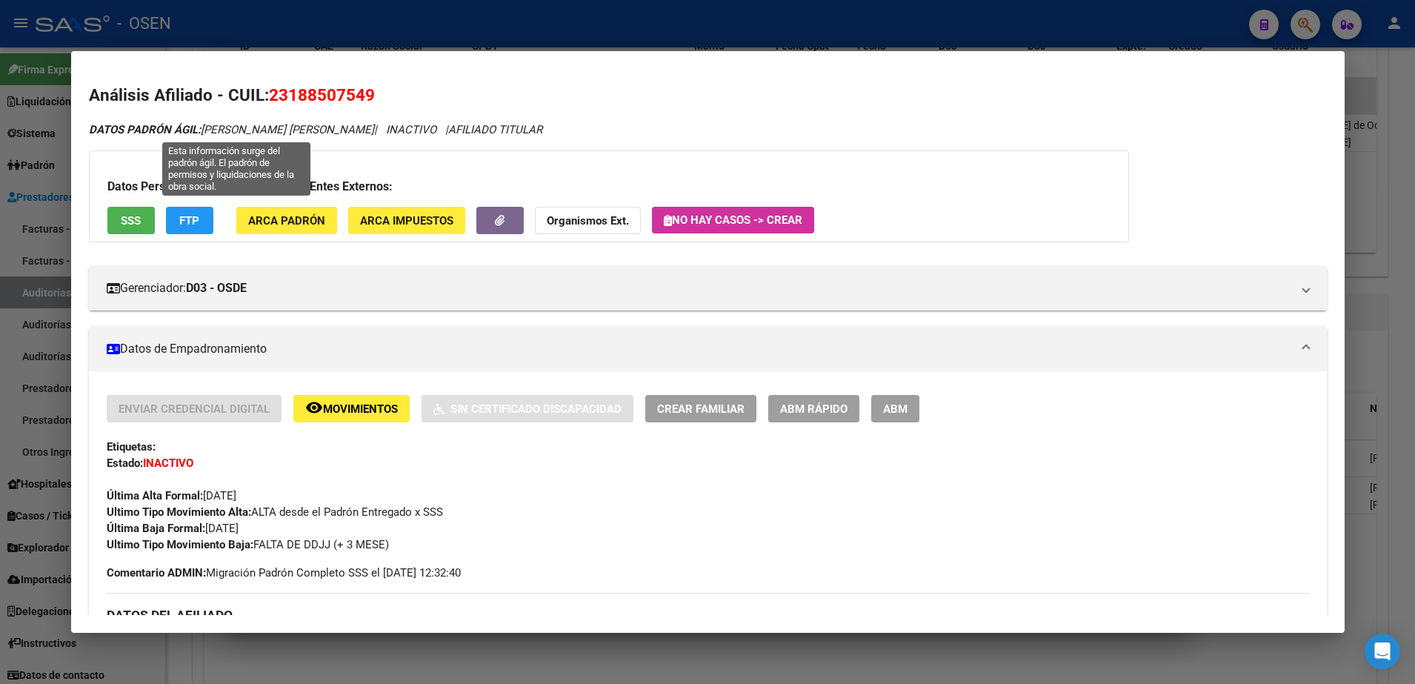
click at [306, 100] on span "23188507549" at bounding box center [322, 94] width 106 height 19
copy span "23188507549"
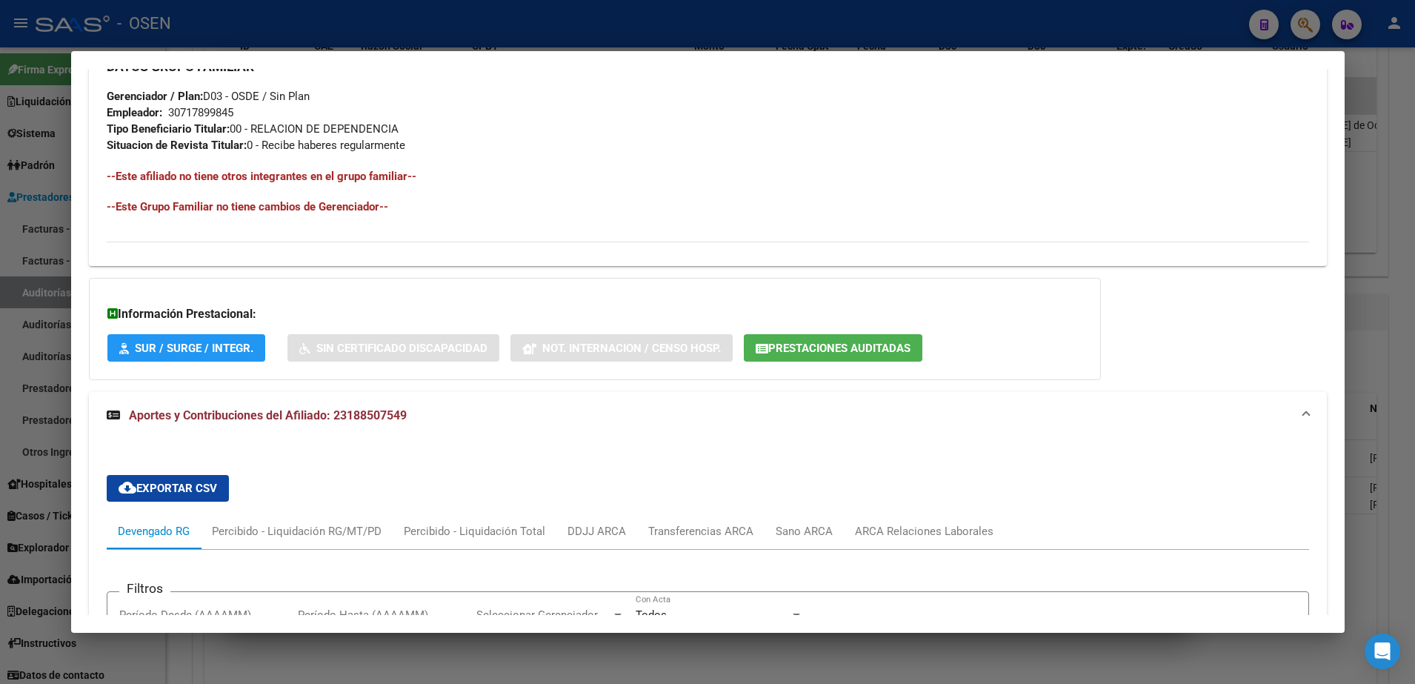
scroll to position [926, 0]
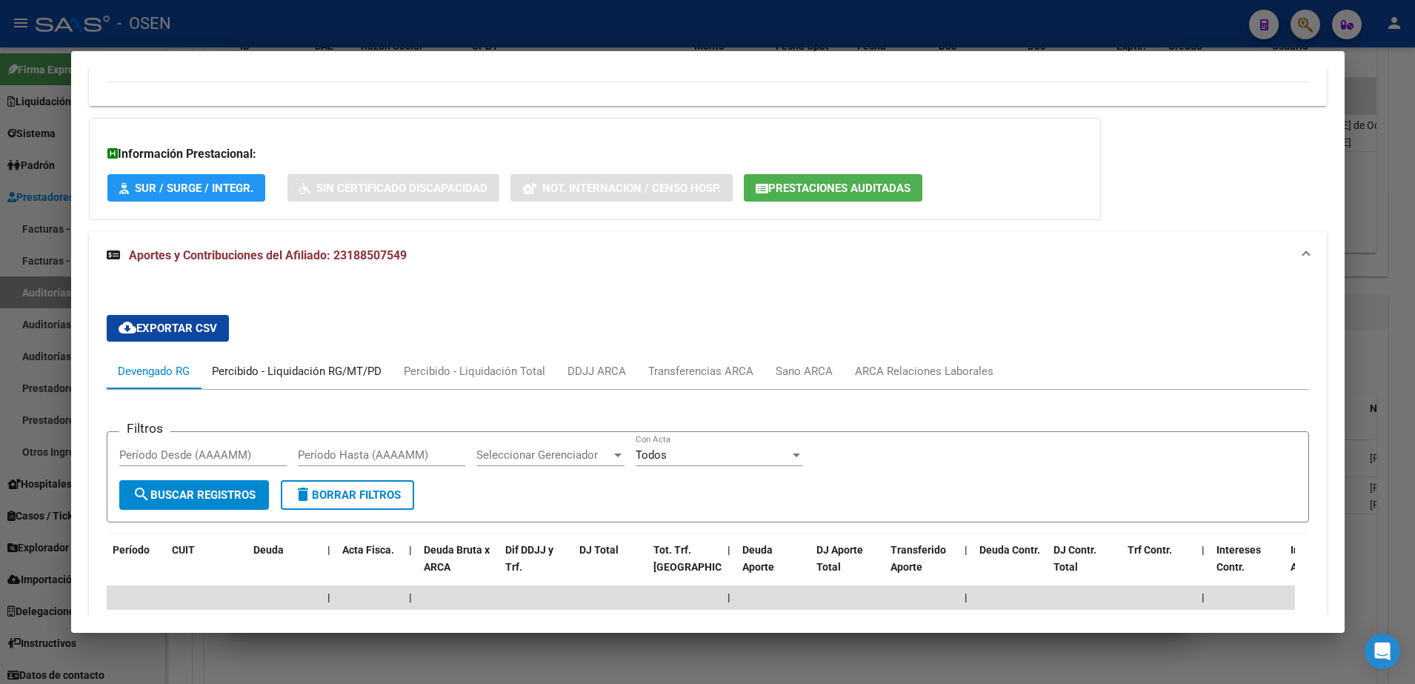
click at [285, 370] on div "Percibido - Liquidación RG/MT/PD" at bounding box center [297, 371] width 170 height 16
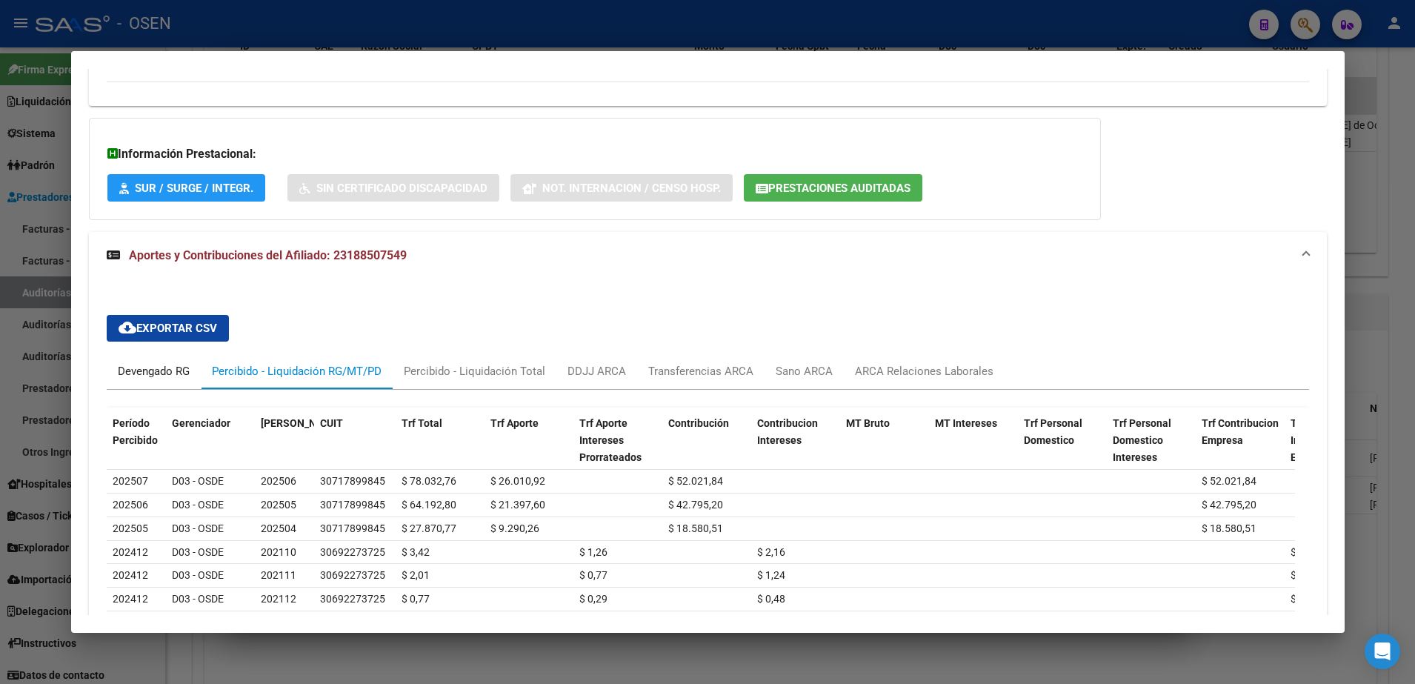
click at [167, 368] on div "Devengado RG" at bounding box center [154, 371] width 72 height 16
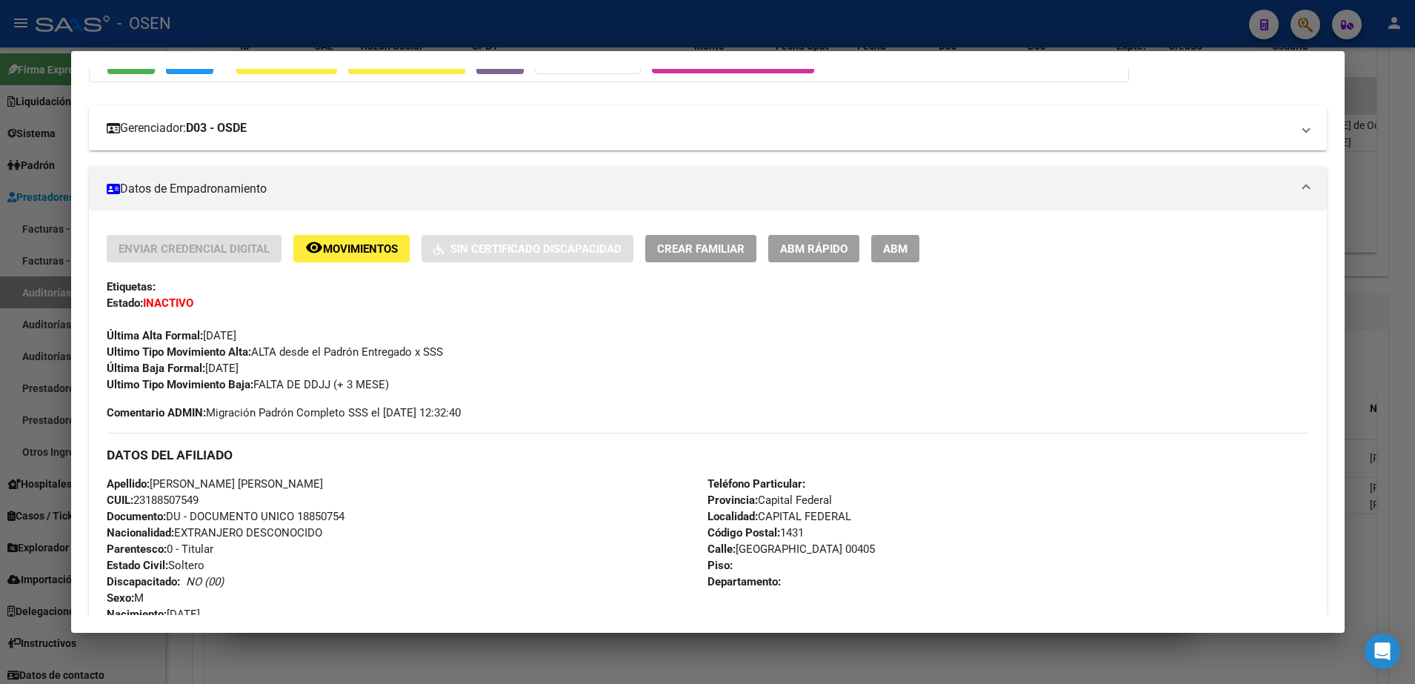
scroll to position [0, 0]
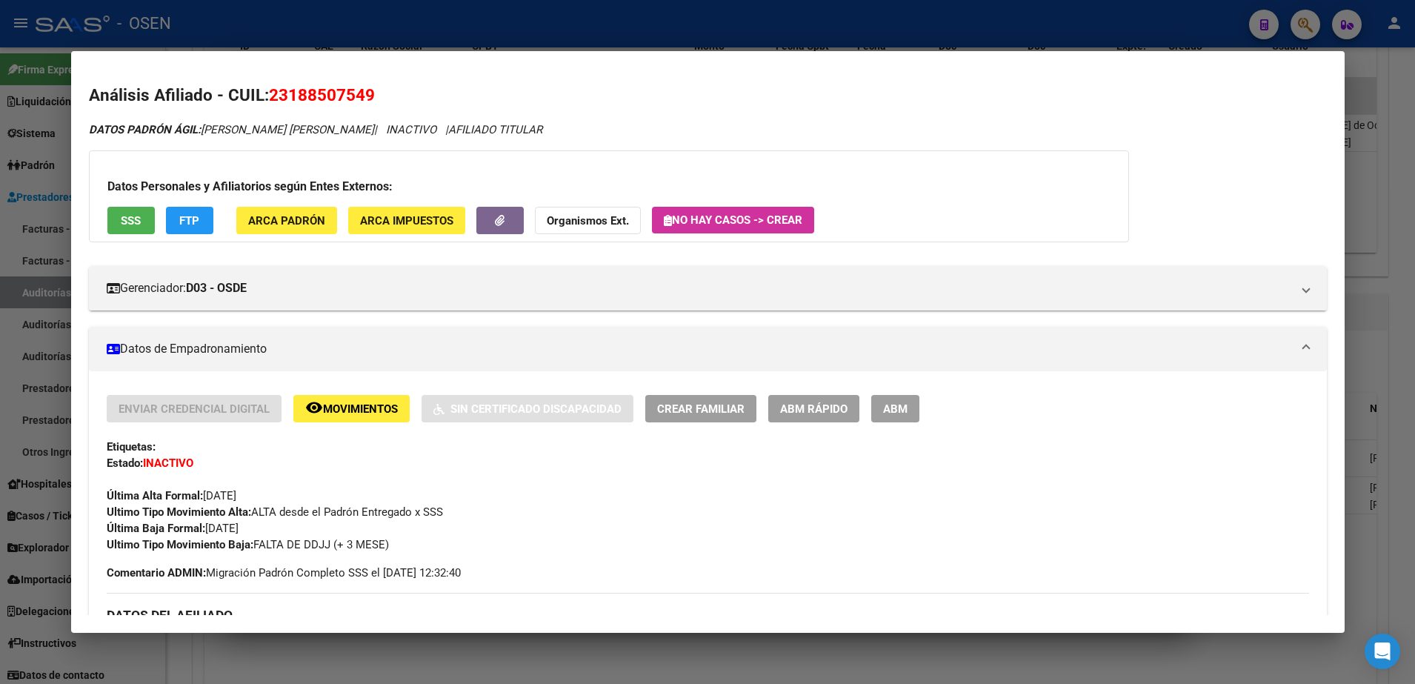
click at [295, 93] on span "23188507549" at bounding box center [322, 94] width 106 height 19
copy span "23188507549"
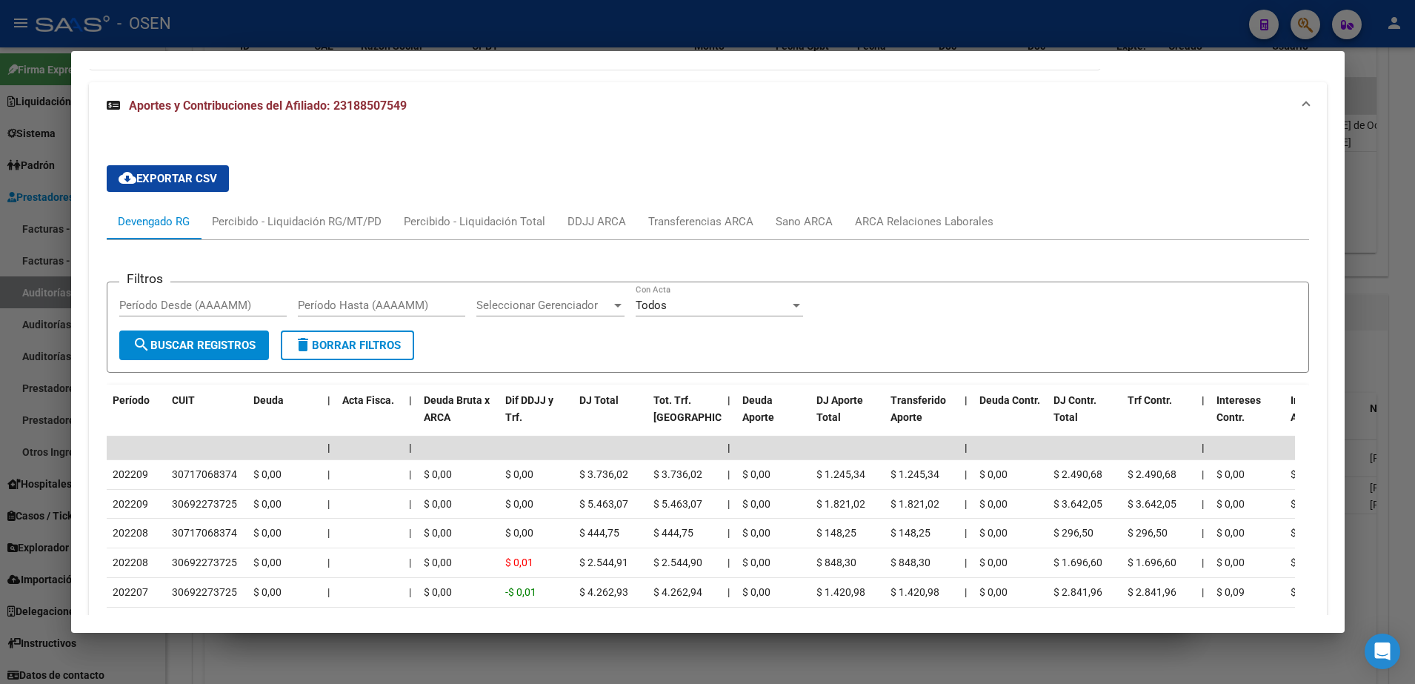
scroll to position [1204, 0]
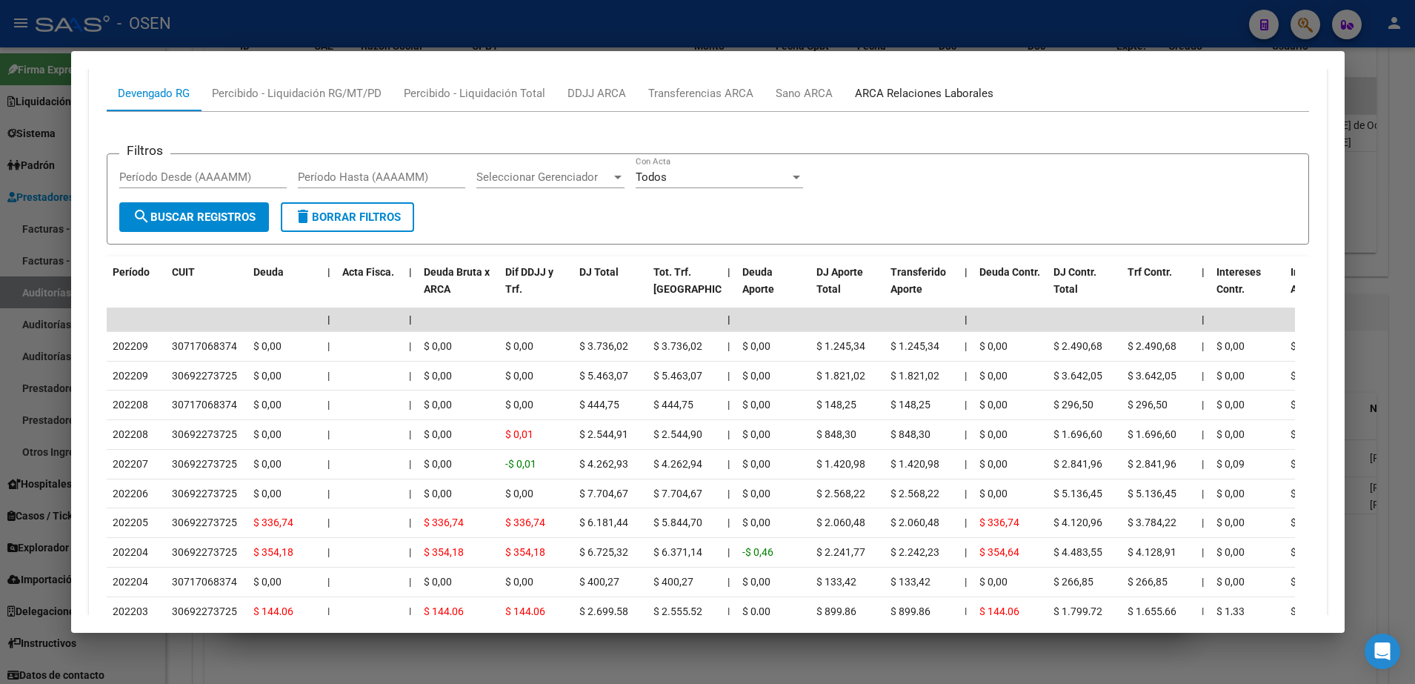
click at [921, 88] on div "ARCA Relaciones Laborales" at bounding box center [924, 93] width 139 height 16
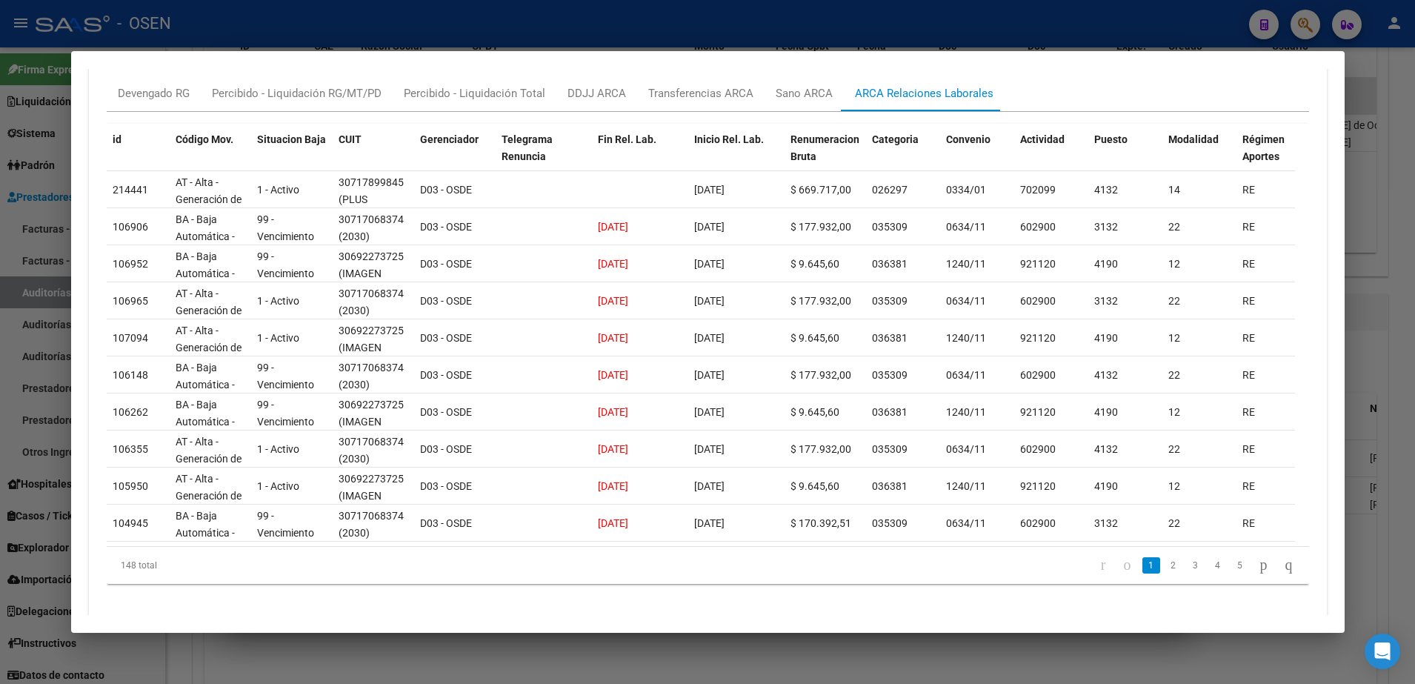
click at [442, 30] on div at bounding box center [707, 342] width 1415 height 684
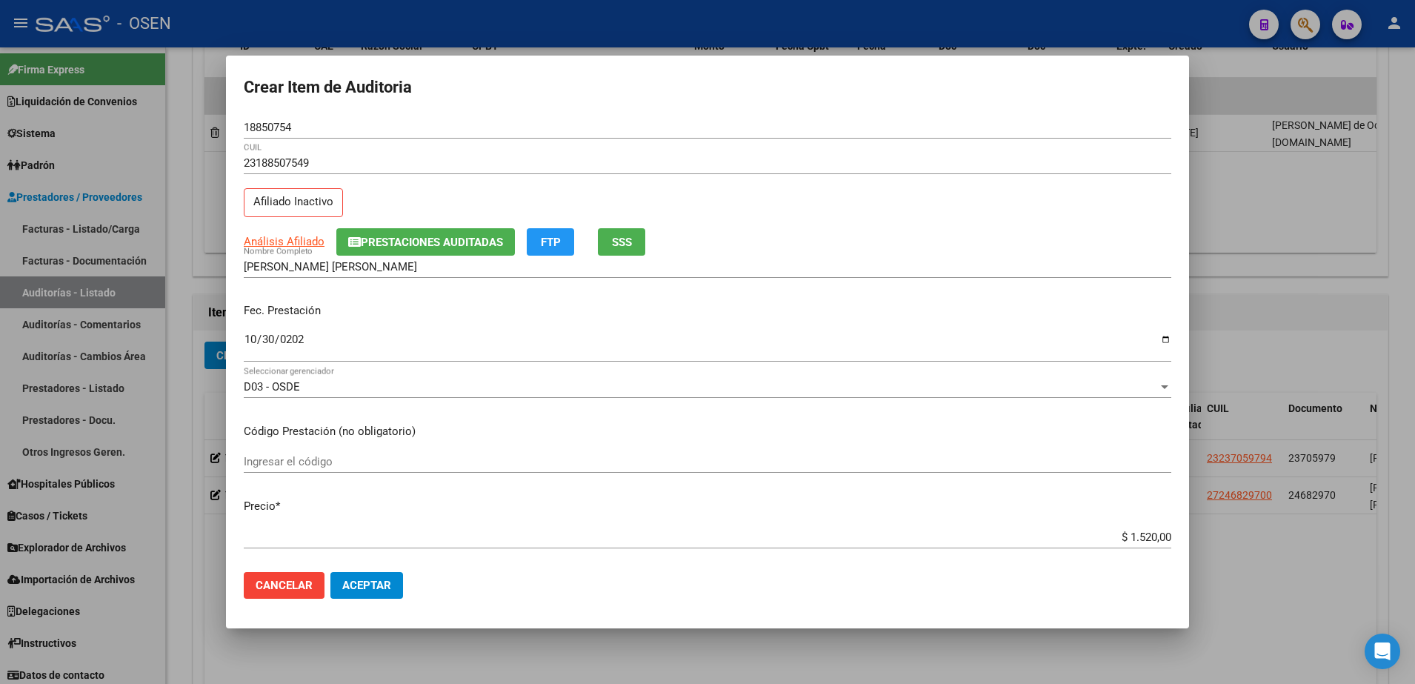
click at [304, 233] on app-link-go-to "Análisis Afiliado" at bounding box center [284, 241] width 81 height 17
click at [304, 239] on span "Análisis Afiliado" at bounding box center [284, 241] width 81 height 13
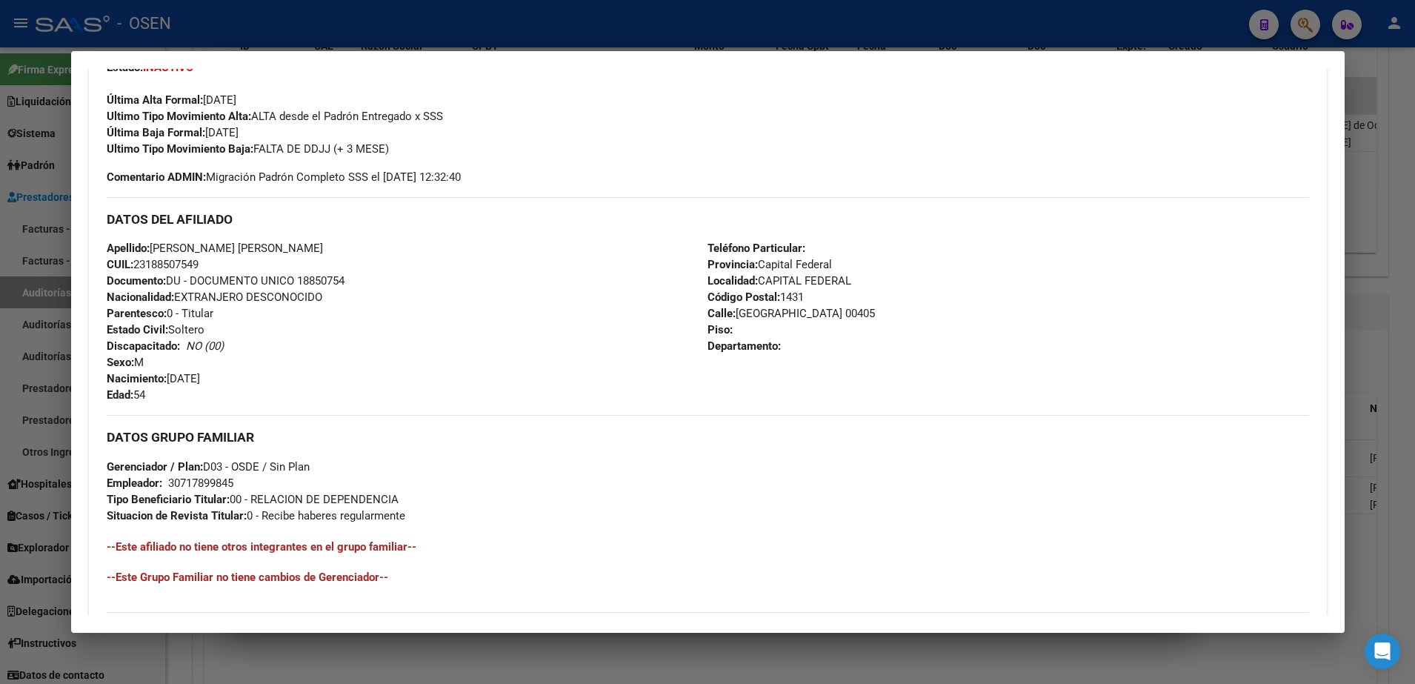
scroll to position [612, 0]
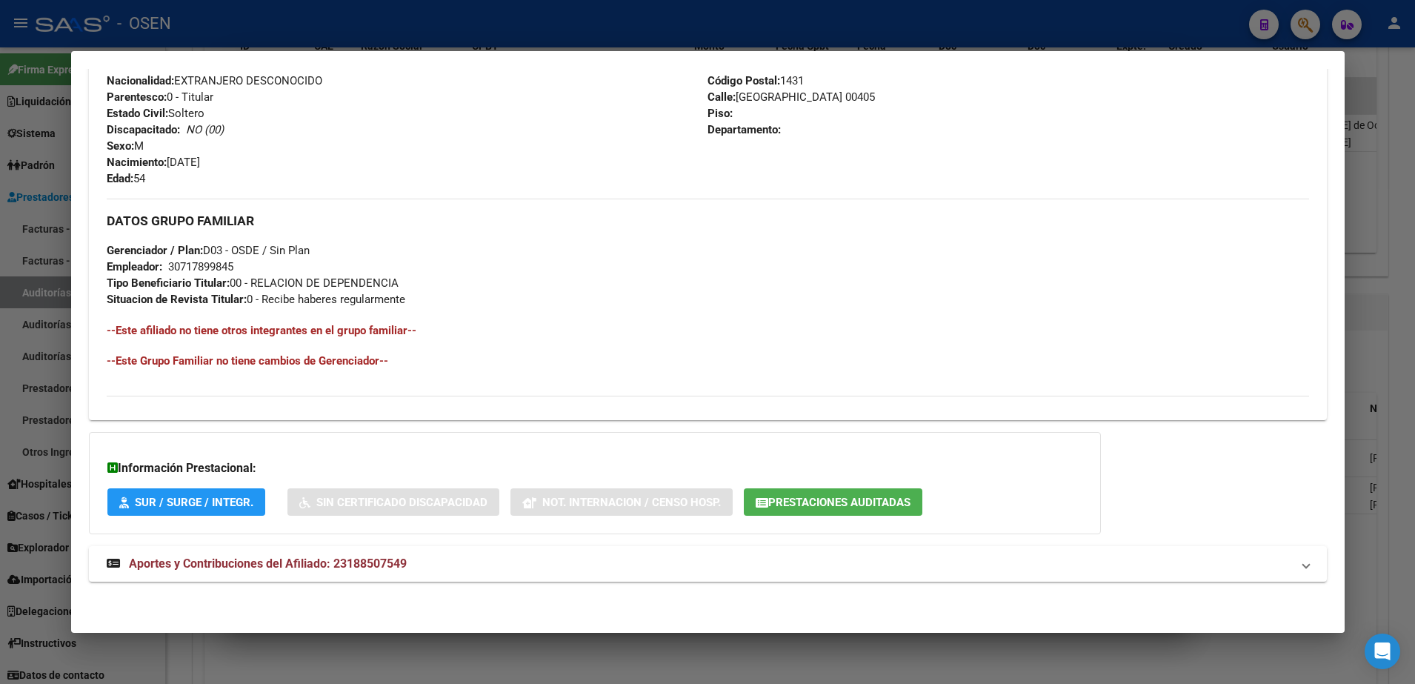
click at [596, 537] on div "DATOS PADRÓN ÁGIL: MARTINEZ COBAS JOSE ARMANDO | INACTIVO | AFILIADO TITULAR Da…" at bounding box center [708, 54] width 1238 height 1089
click at [613, 559] on mat-panel-title "Aportes y Contribuciones del Afiliado: 23188507549" at bounding box center [699, 564] width 1184 height 18
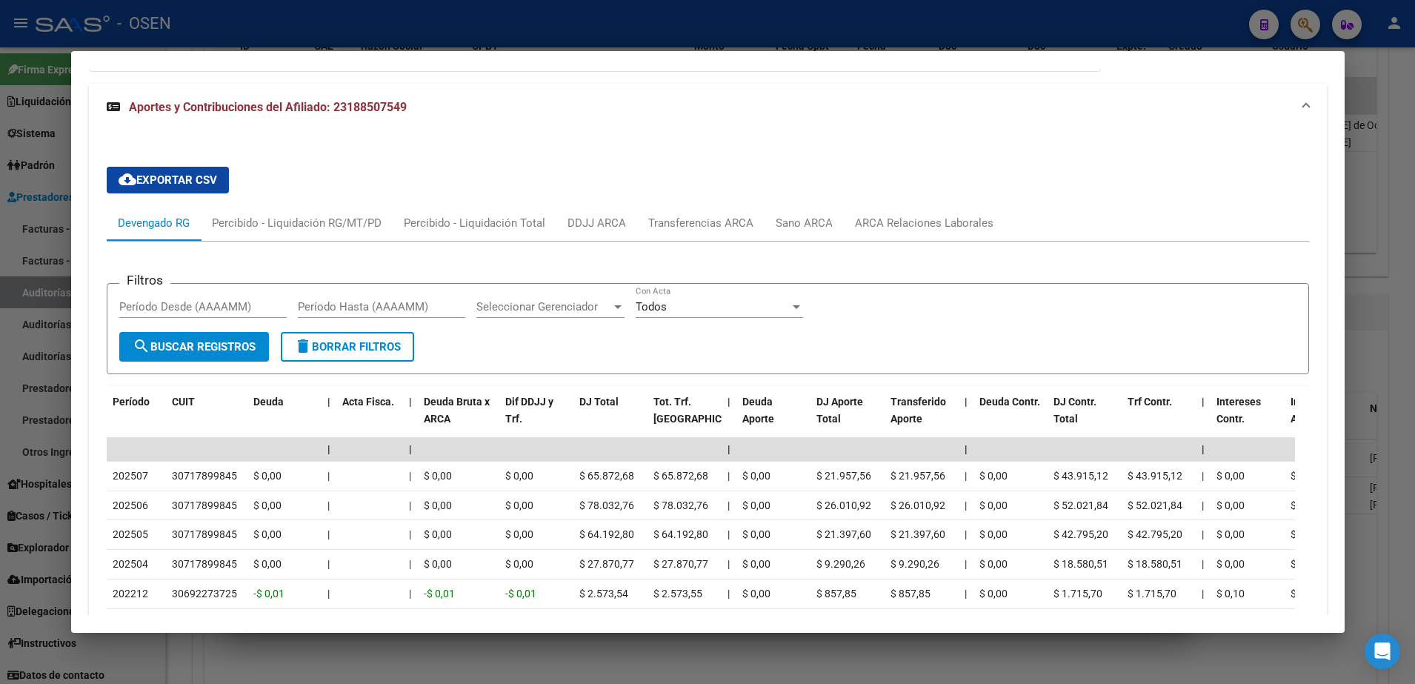
scroll to position [984, 0]
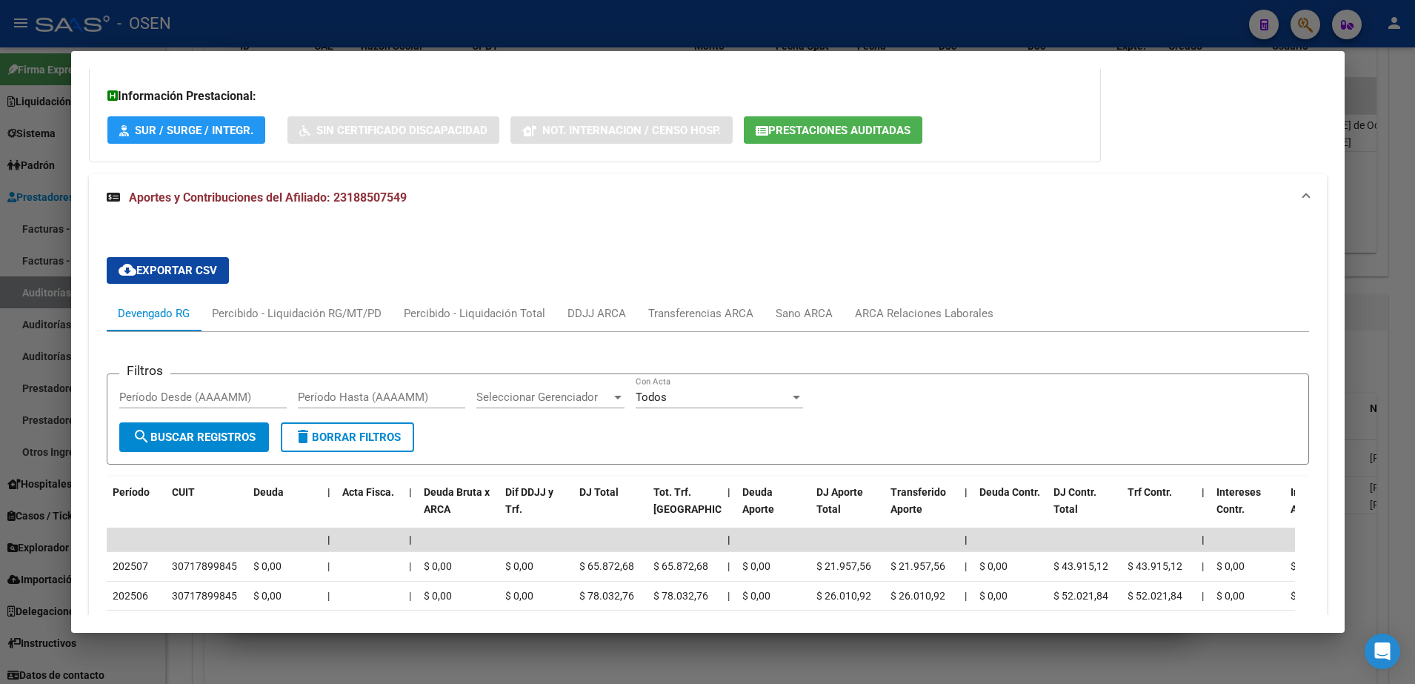
click at [413, 2] on div at bounding box center [707, 342] width 1415 height 684
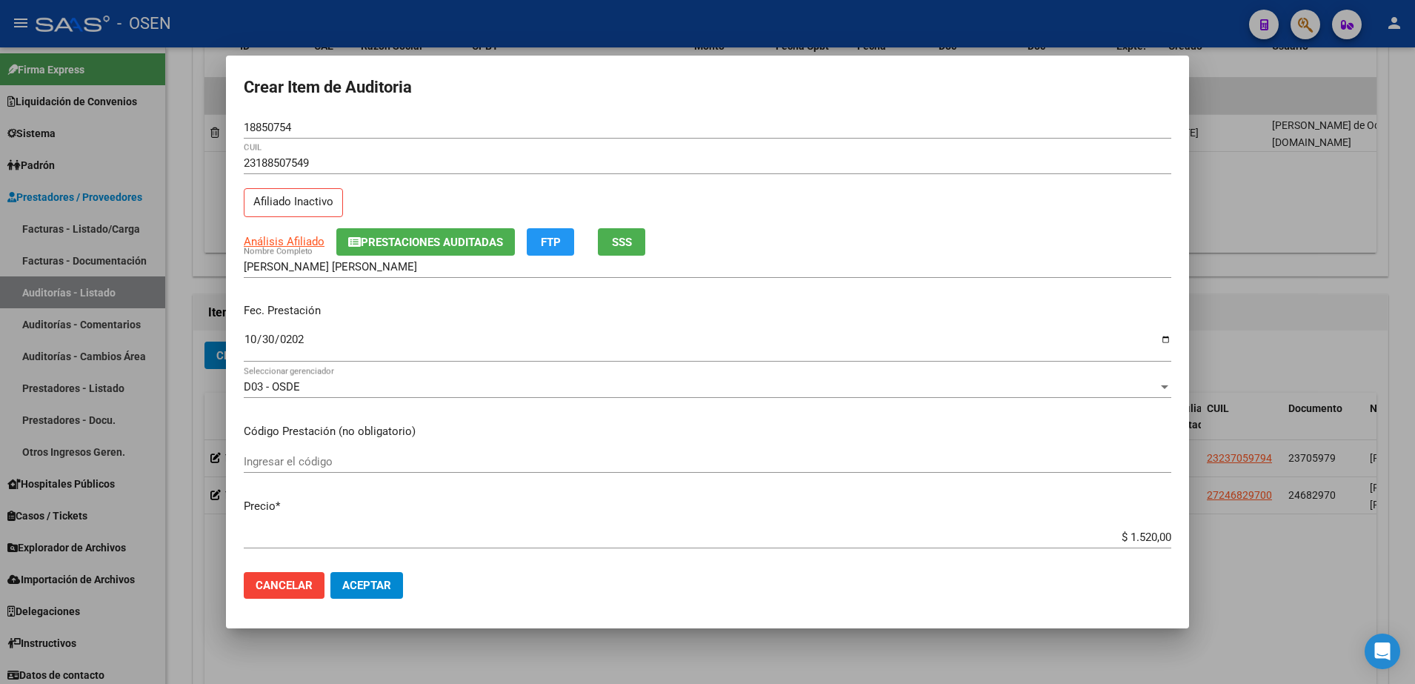
click at [317, 569] on mat-dialog-actions "Cancelar Aceptar" at bounding box center [707, 585] width 927 height 50
click at [313, 582] on button "Cancelar" at bounding box center [284, 585] width 81 height 27
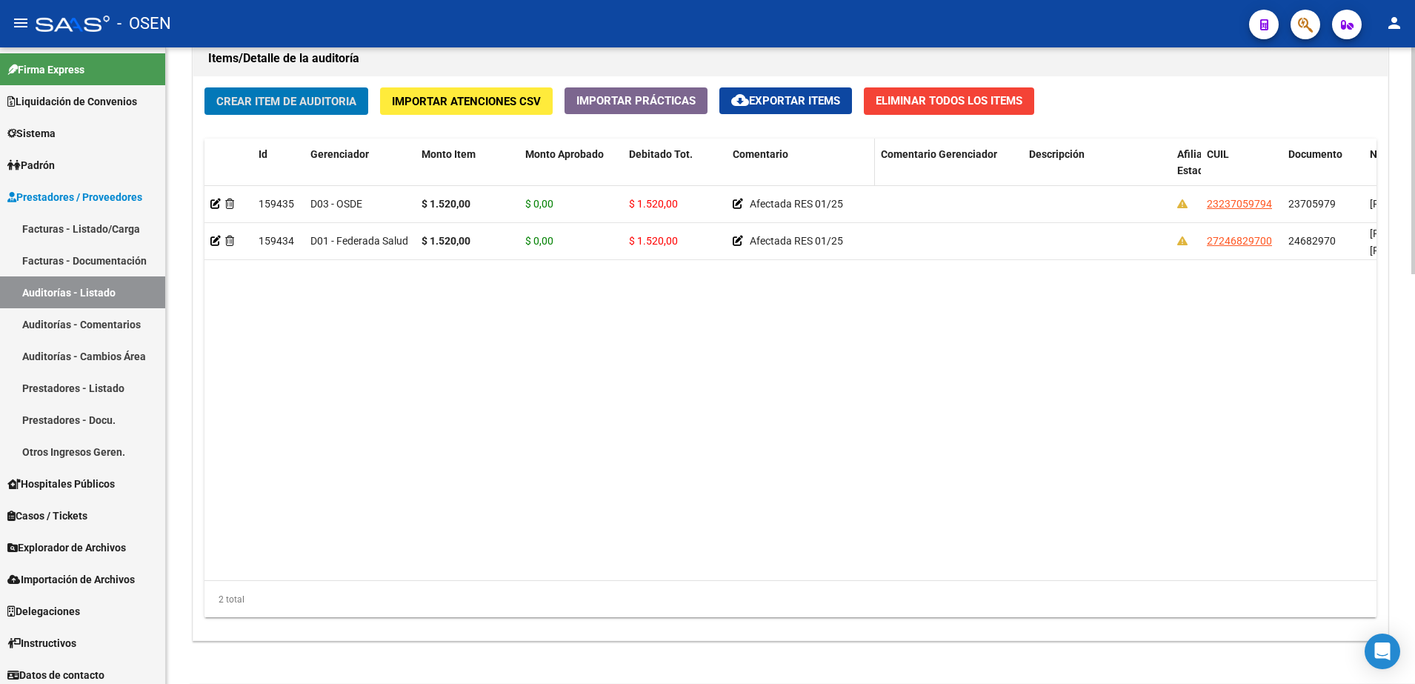
scroll to position [873, 0]
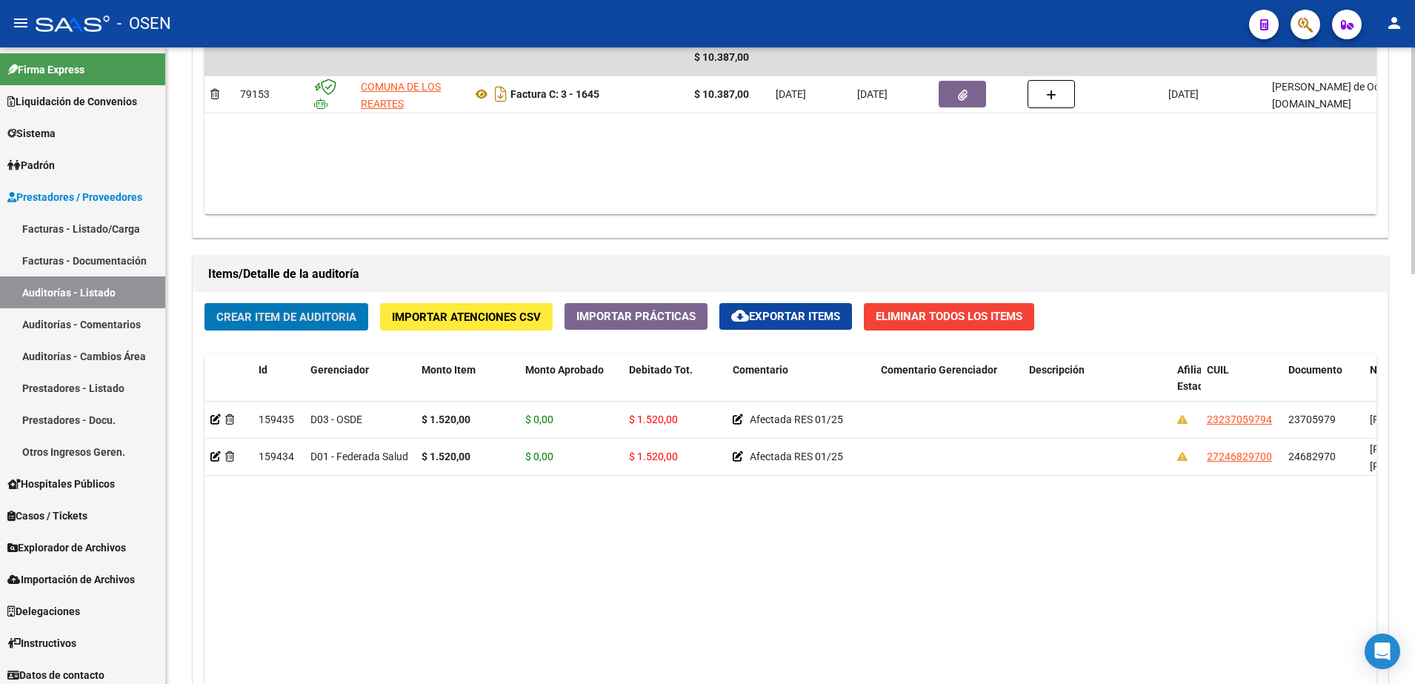
click at [970, 304] on button "Eliminar Todos los Items" at bounding box center [949, 316] width 170 height 27
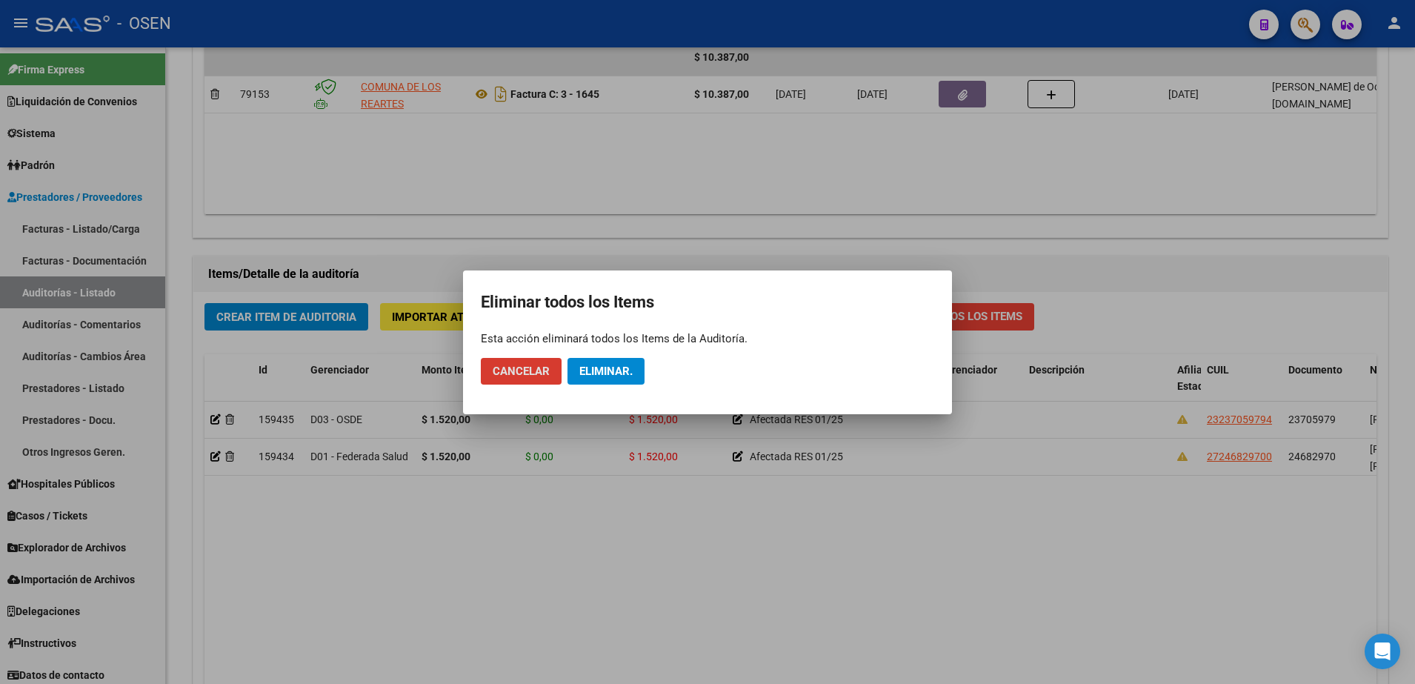
click at [591, 372] on span "Eliminar." at bounding box center [605, 370] width 53 height 13
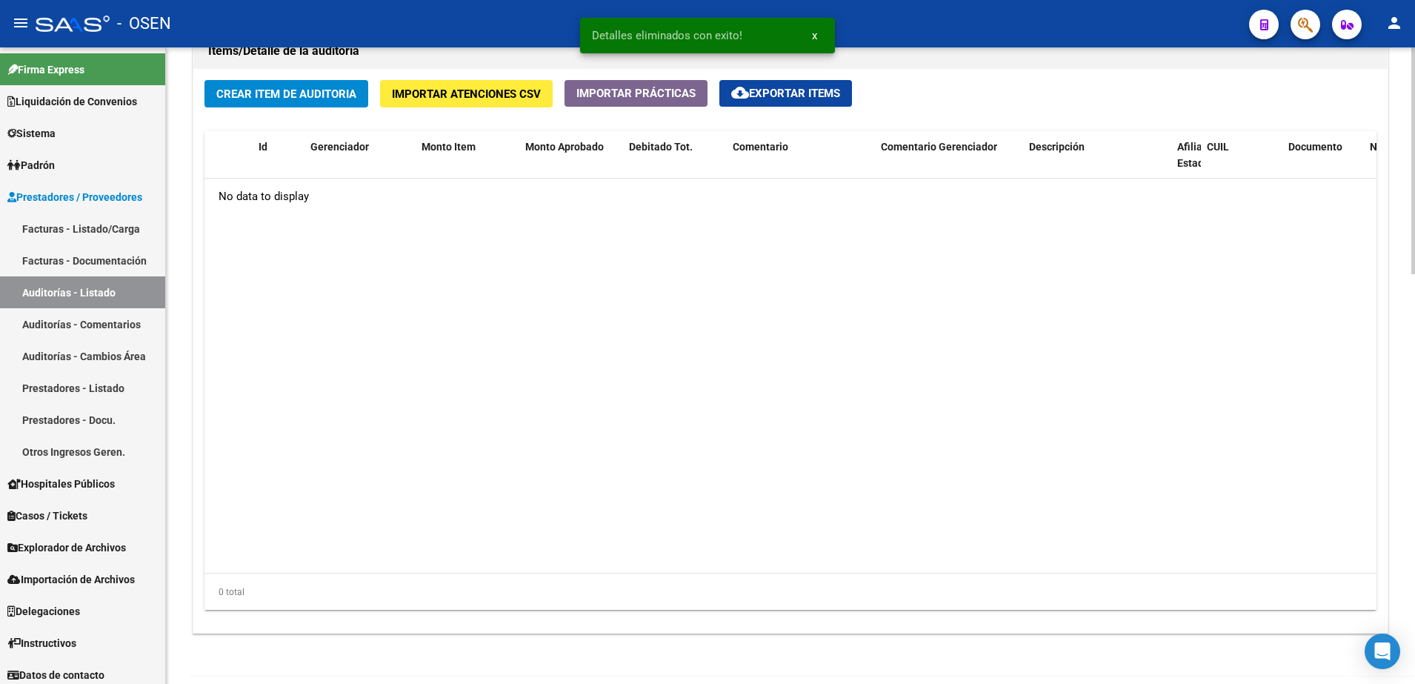
scroll to position [1150, 0]
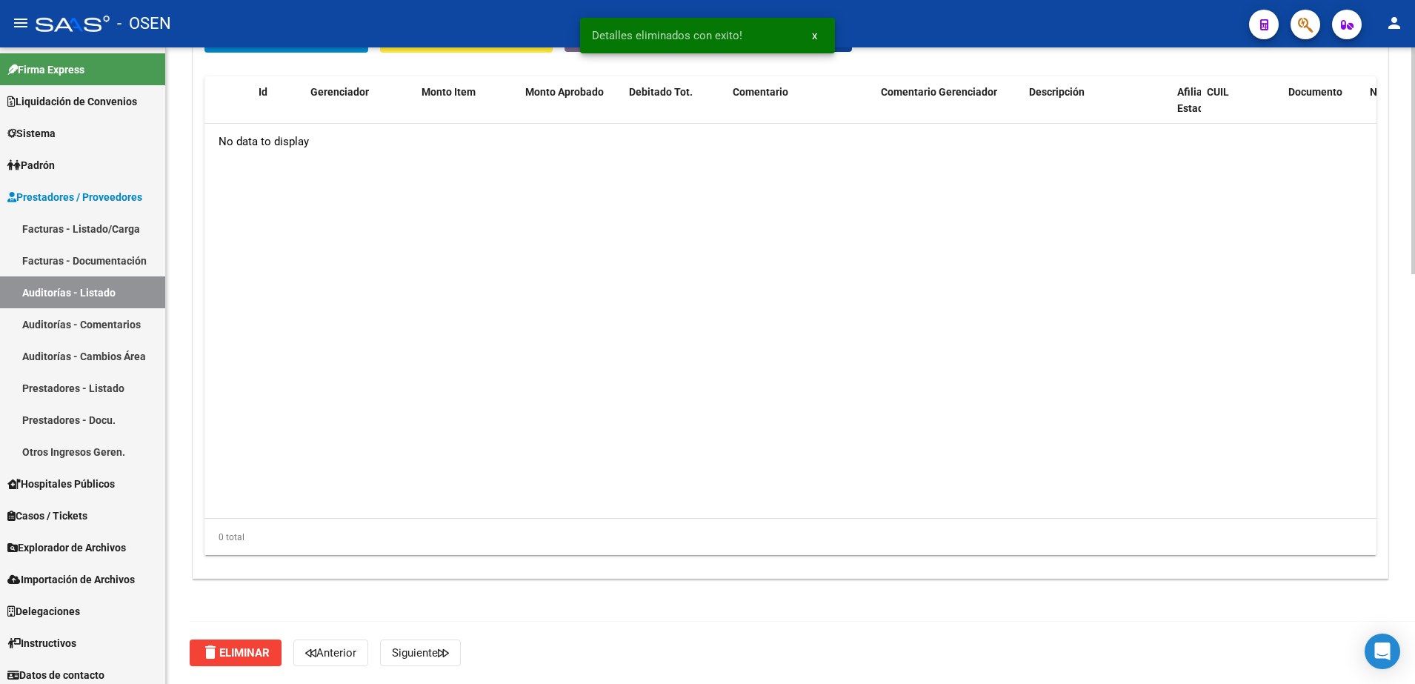
click at [242, 643] on button "delete Eliminar" at bounding box center [236, 652] width 92 height 27
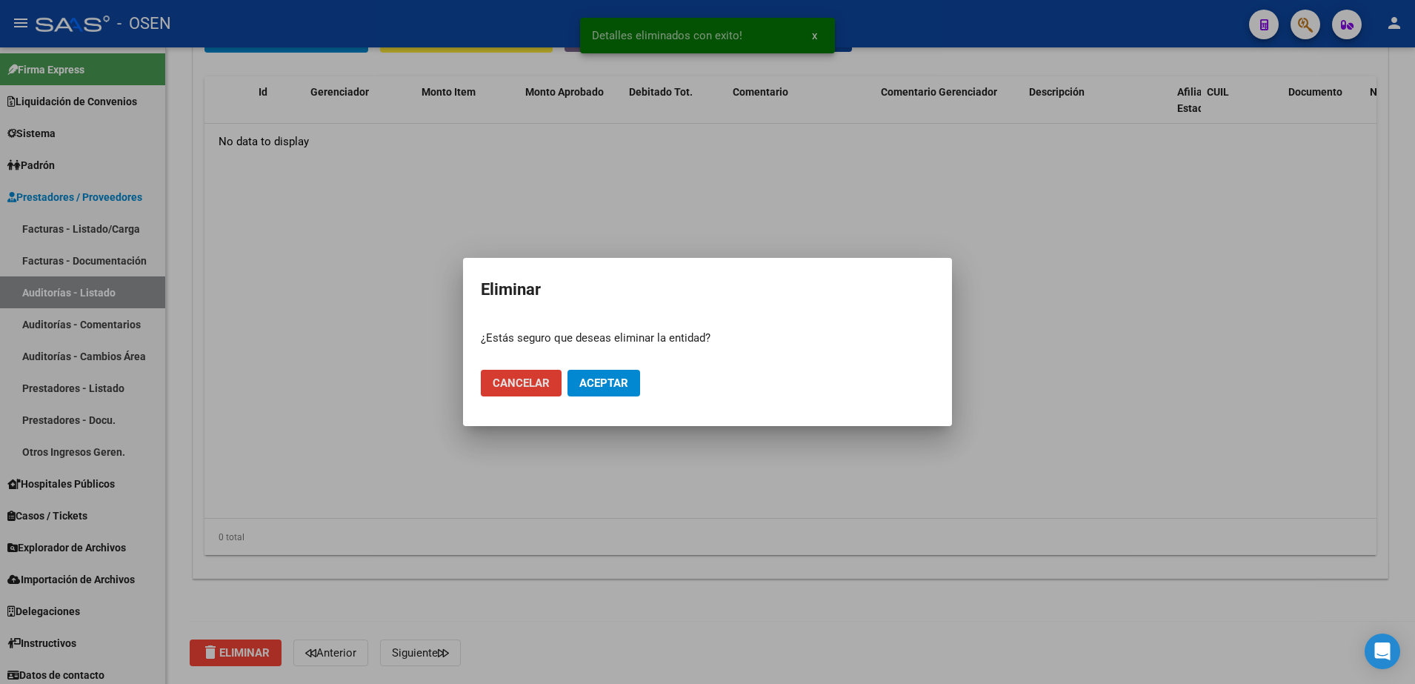
click at [579, 368] on mat-dialog-actions "Cancelar Aceptar" at bounding box center [707, 383] width 453 height 50
click at [590, 376] on span "Aceptar" at bounding box center [603, 382] width 49 height 13
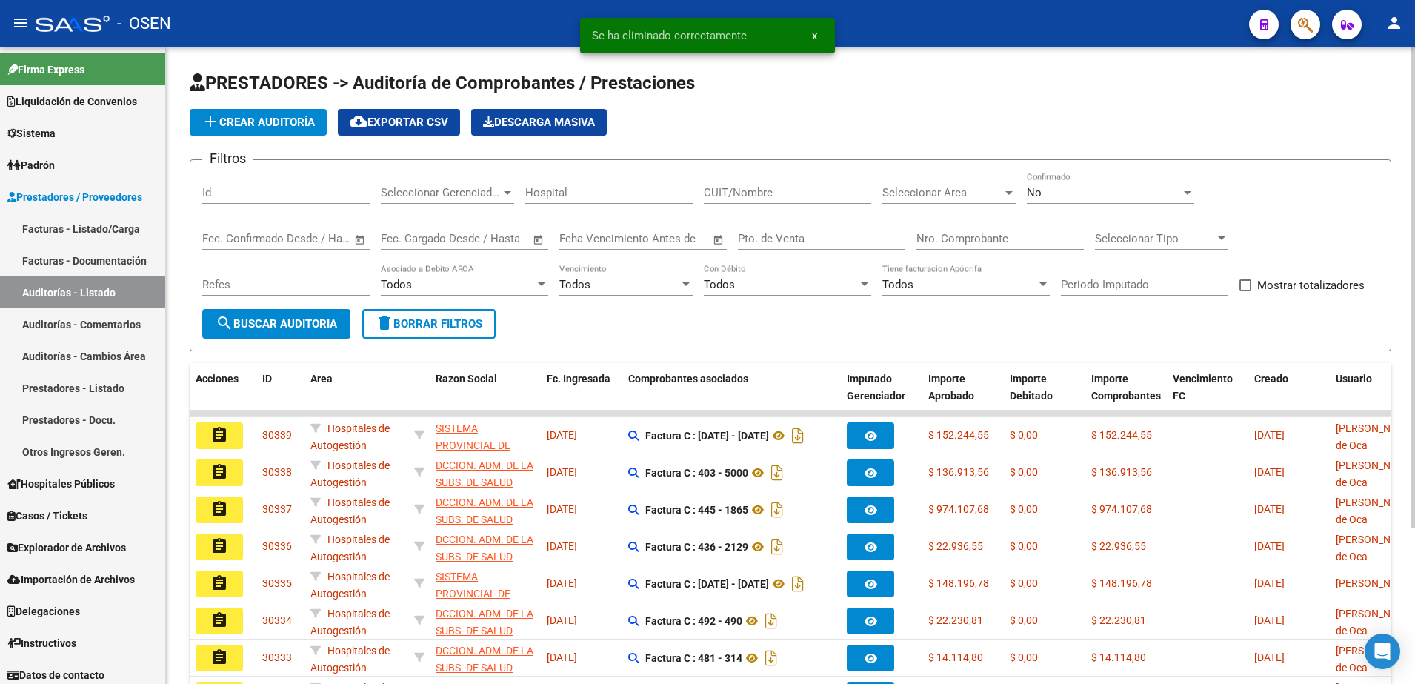
click at [304, 321] on span "search Buscar Auditoria" at bounding box center [276, 323] width 121 height 13
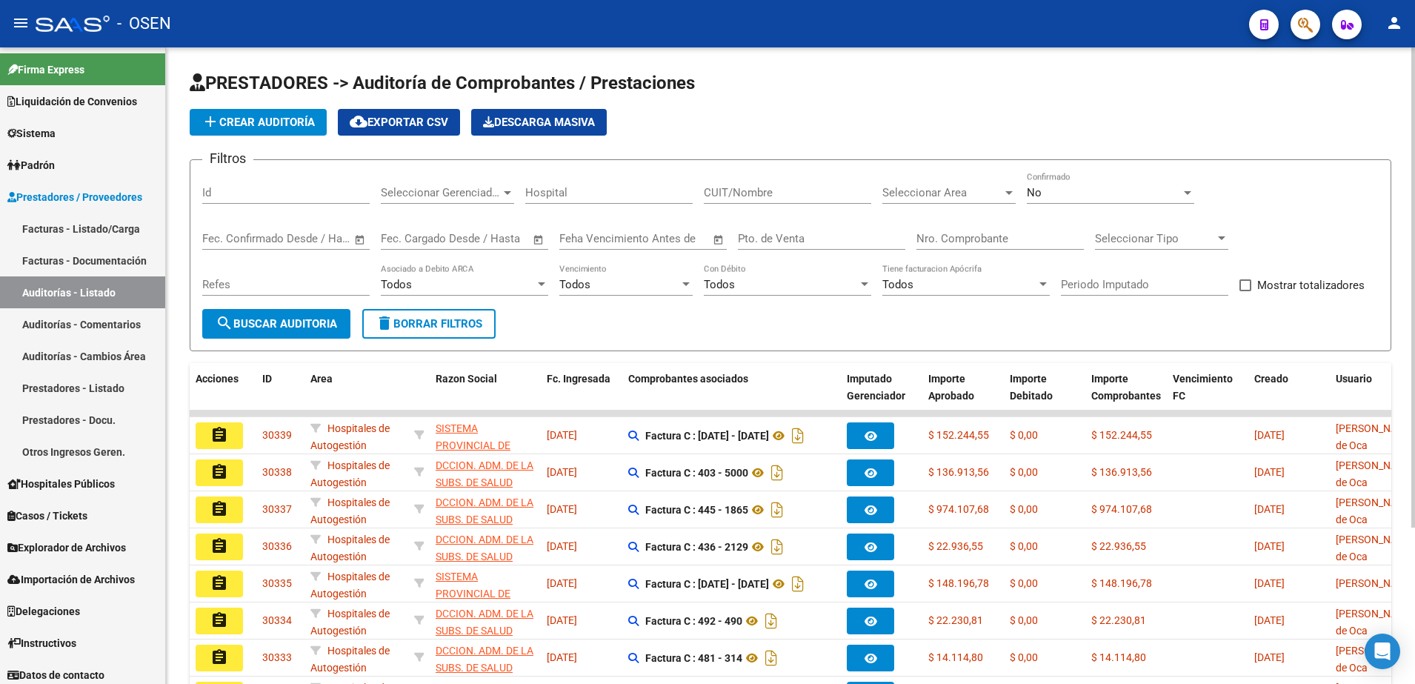
click at [298, 309] on button "search Buscar Auditoria" at bounding box center [276, 324] width 148 height 30
click at [292, 324] on span "search Buscar Auditoria" at bounding box center [276, 323] width 121 height 13
click at [274, 326] on span "search Buscar Auditoria" at bounding box center [276, 323] width 121 height 13
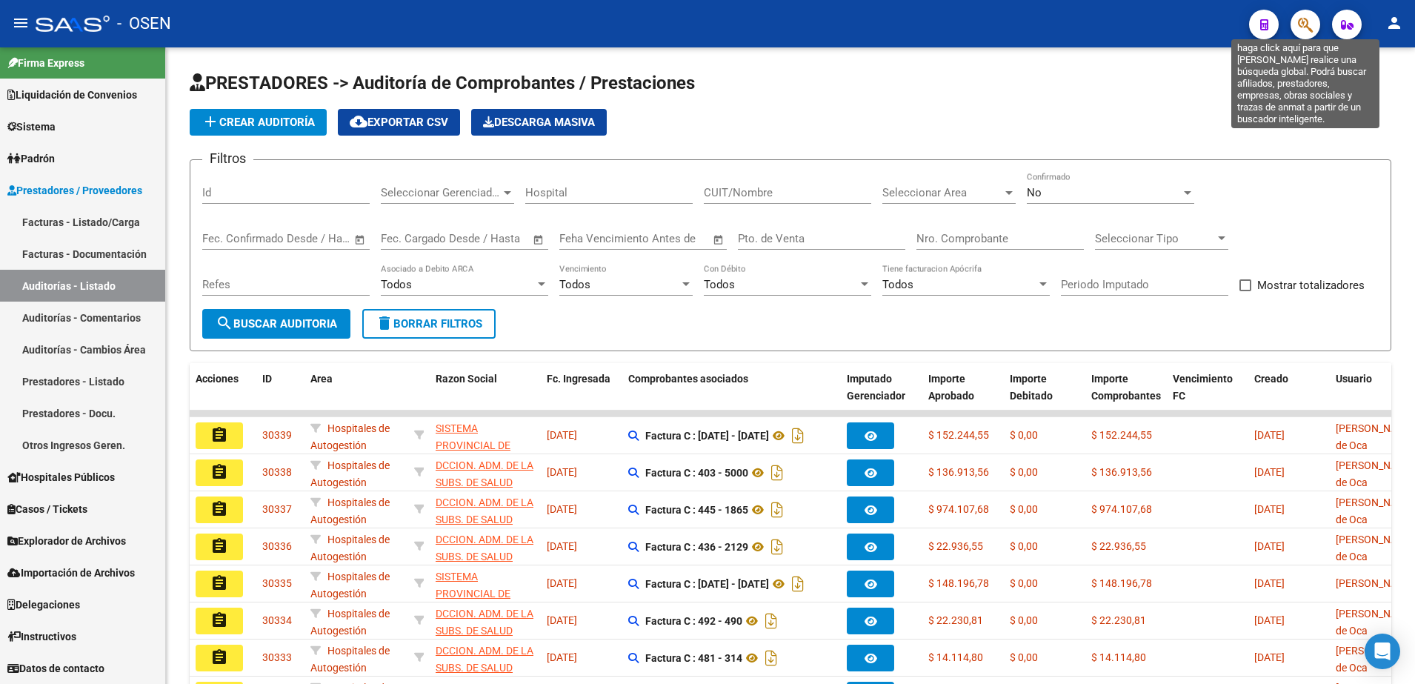
click at [1302, 32] on icon "button" at bounding box center [1305, 24] width 15 height 17
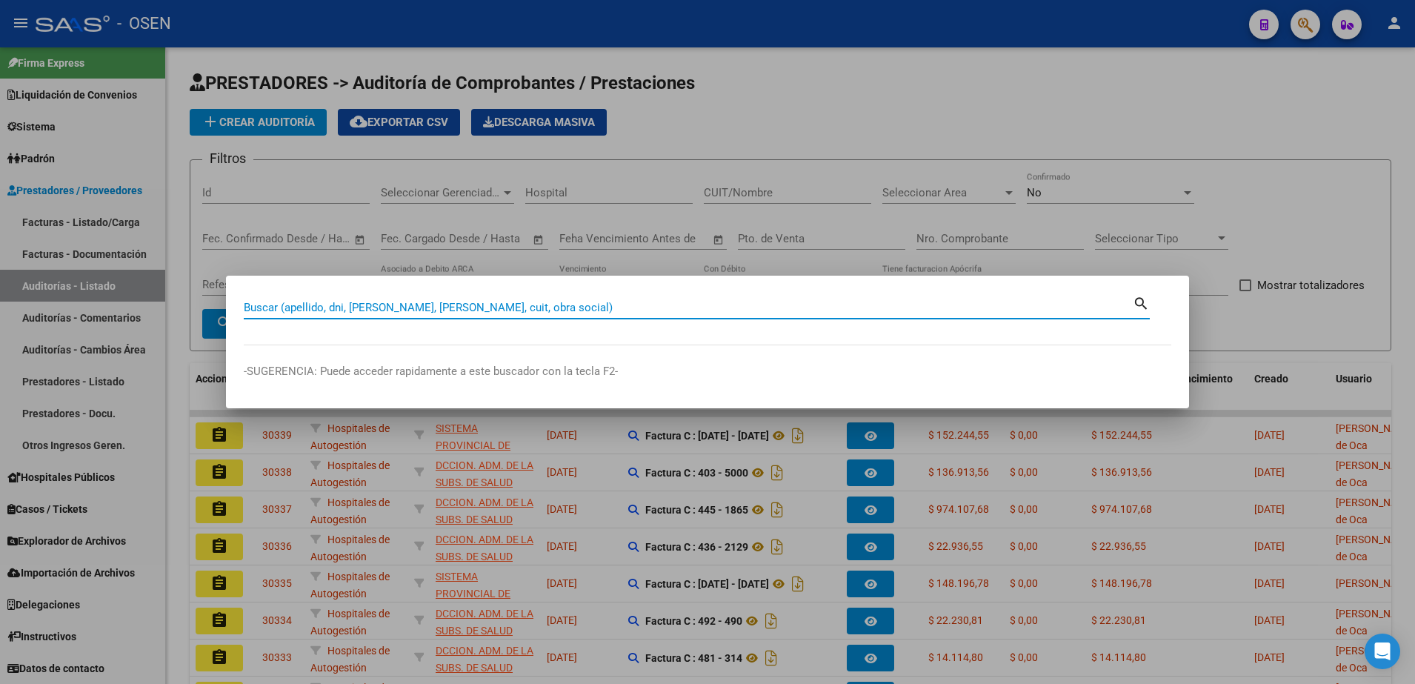
paste input "20165394454"
type input "20165394454"
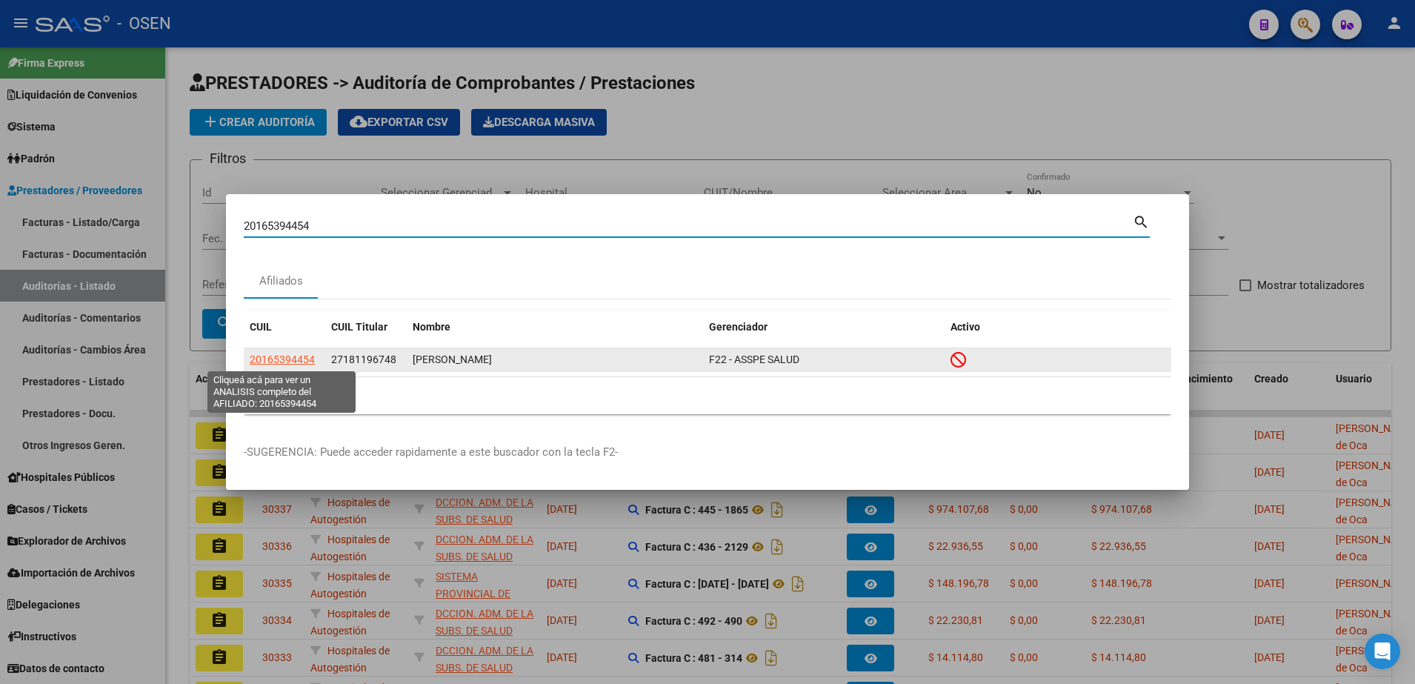
click at [296, 358] on span "20165394454" at bounding box center [282, 359] width 65 height 12
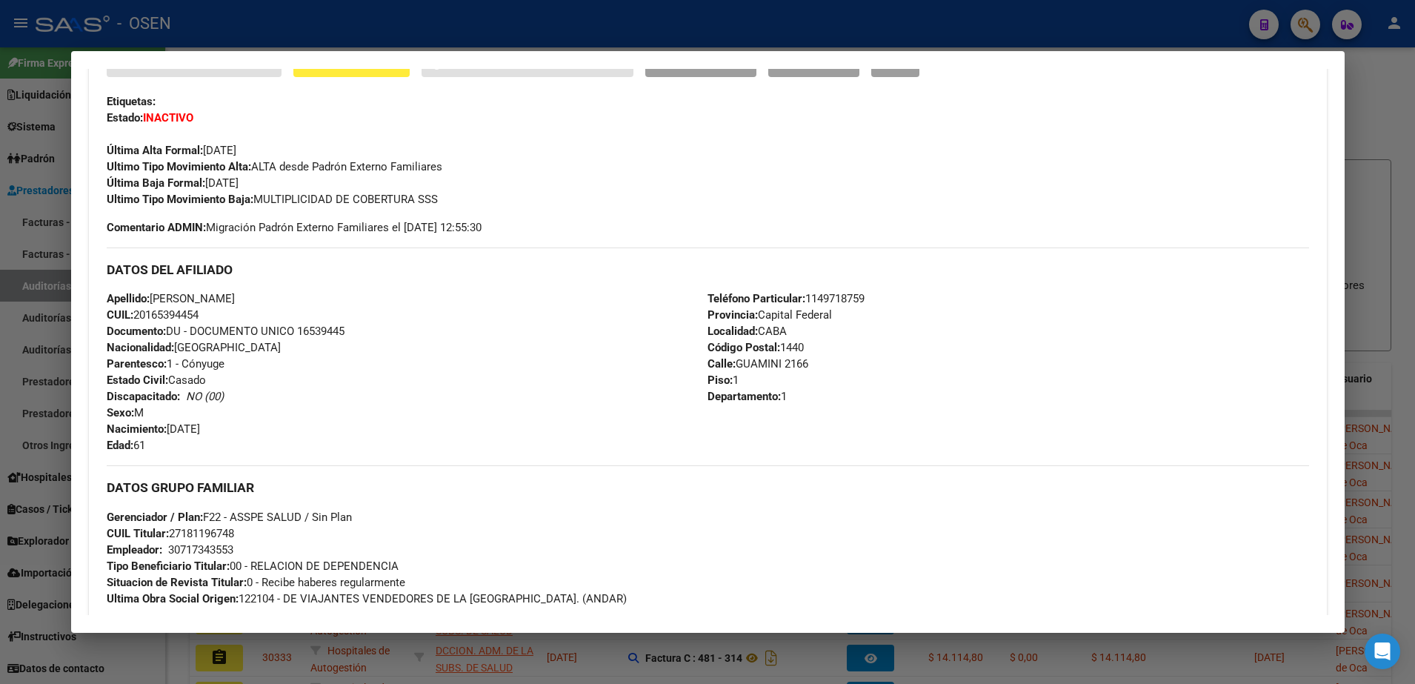
scroll to position [648, 0]
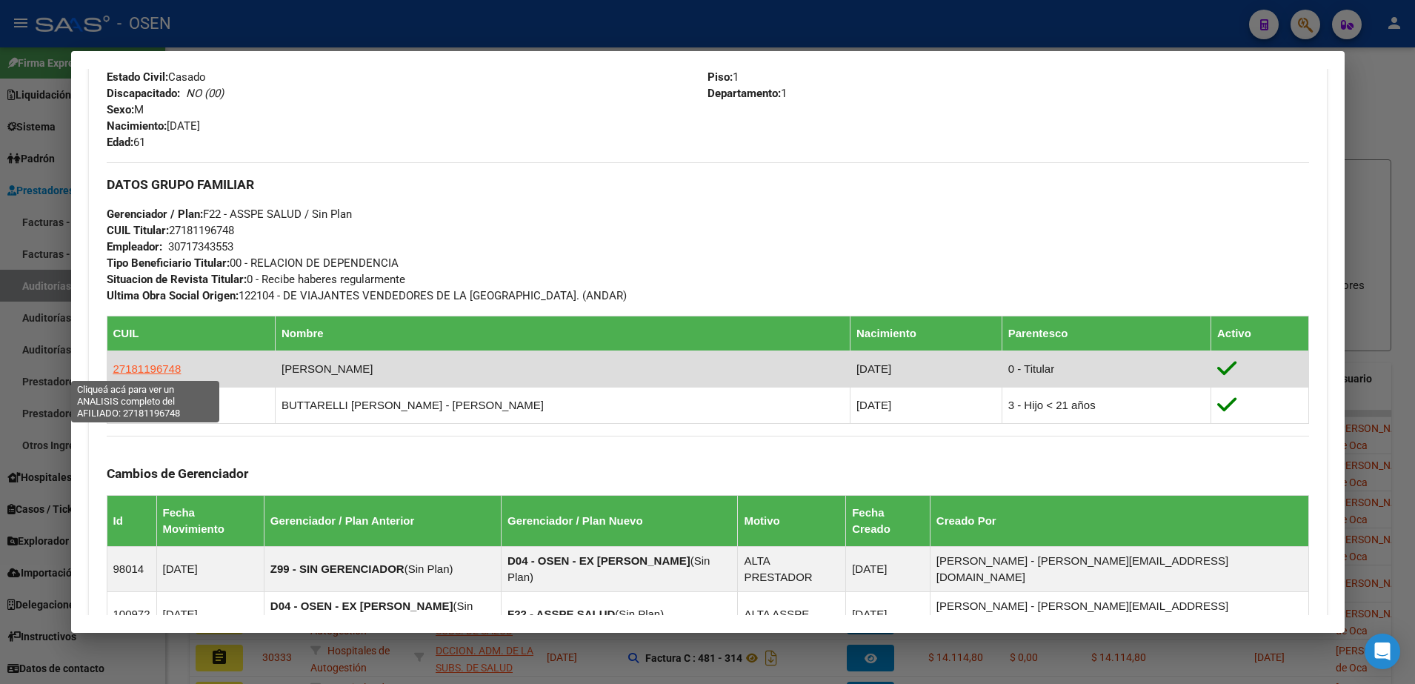
click at [165, 363] on span "27181196748" at bounding box center [147, 368] width 68 height 13
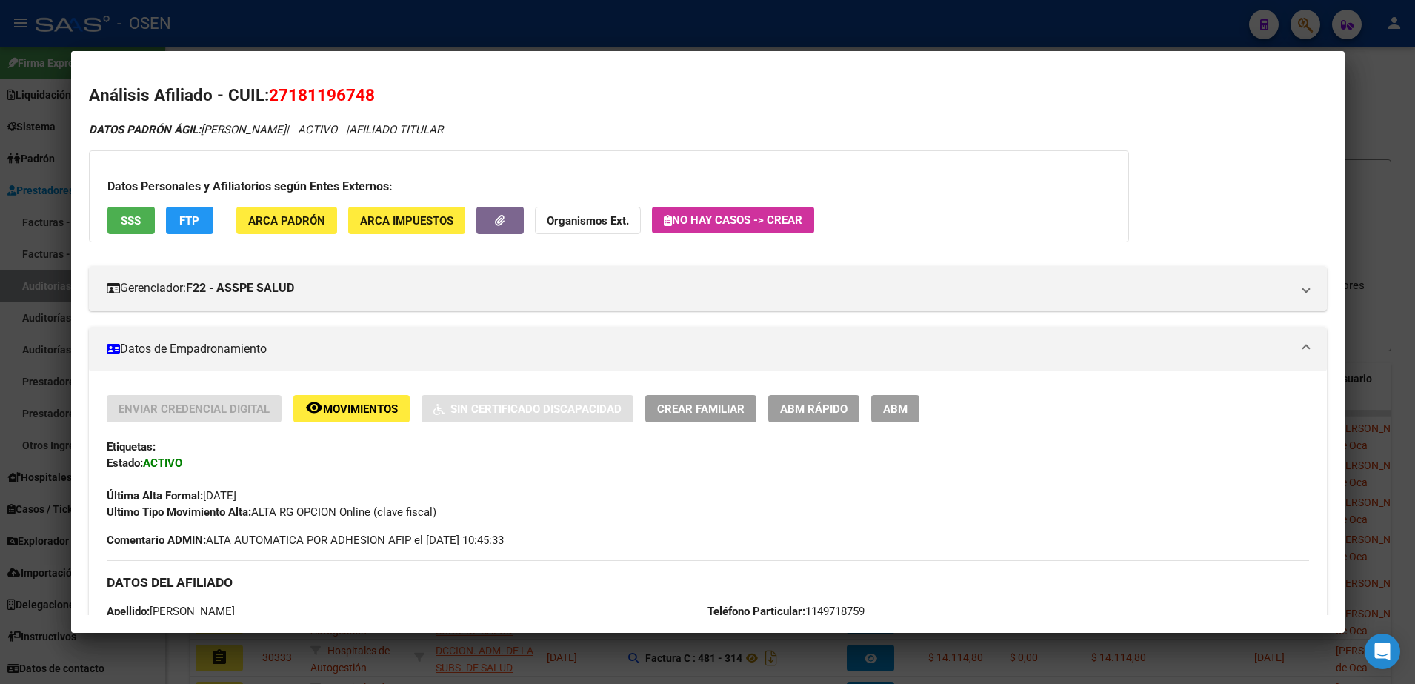
click at [134, 214] on span "SSS" at bounding box center [131, 220] width 20 height 13
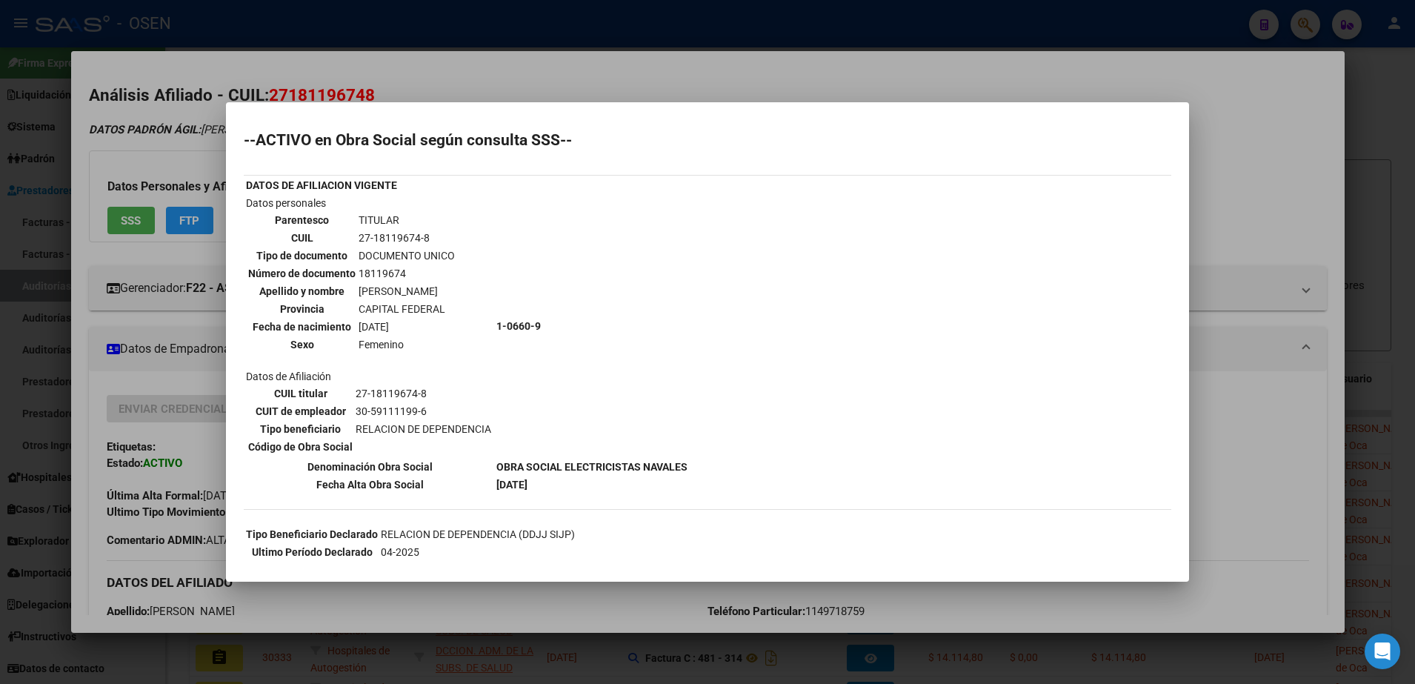
click at [721, 55] on div at bounding box center [707, 342] width 1415 height 684
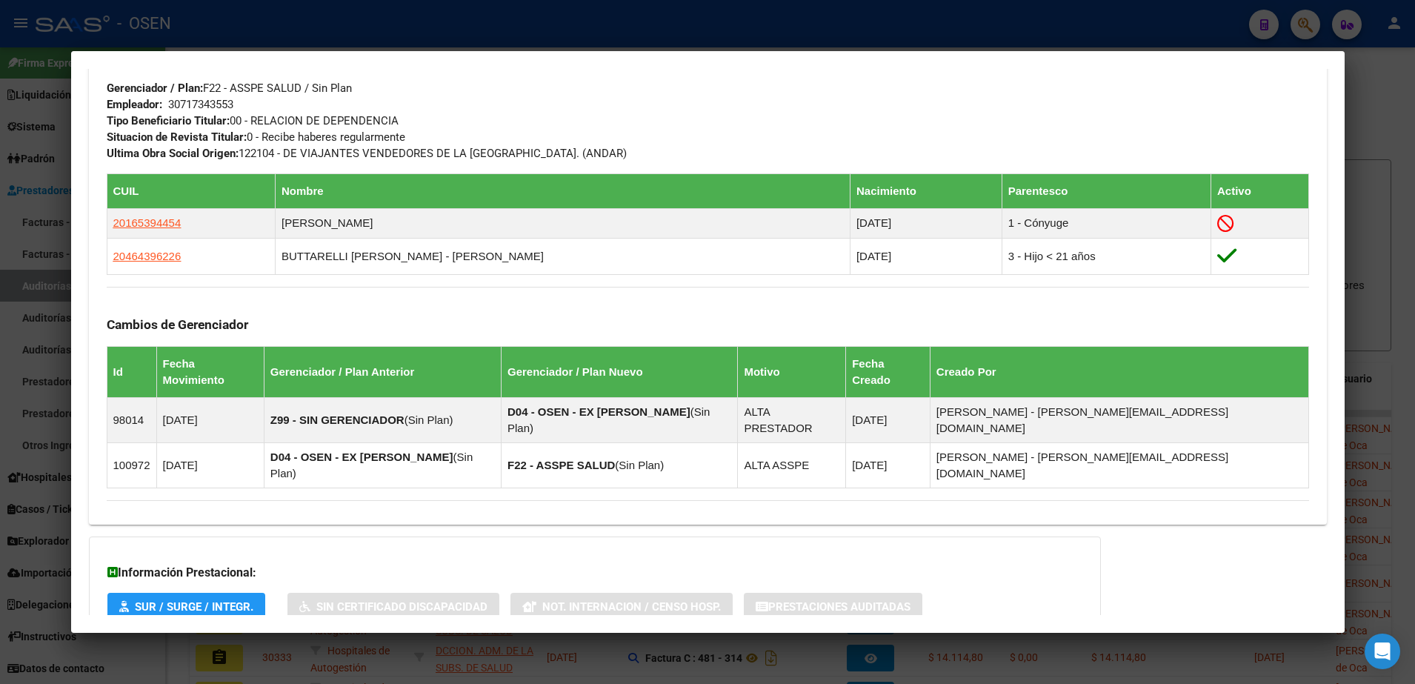
scroll to position [797, 0]
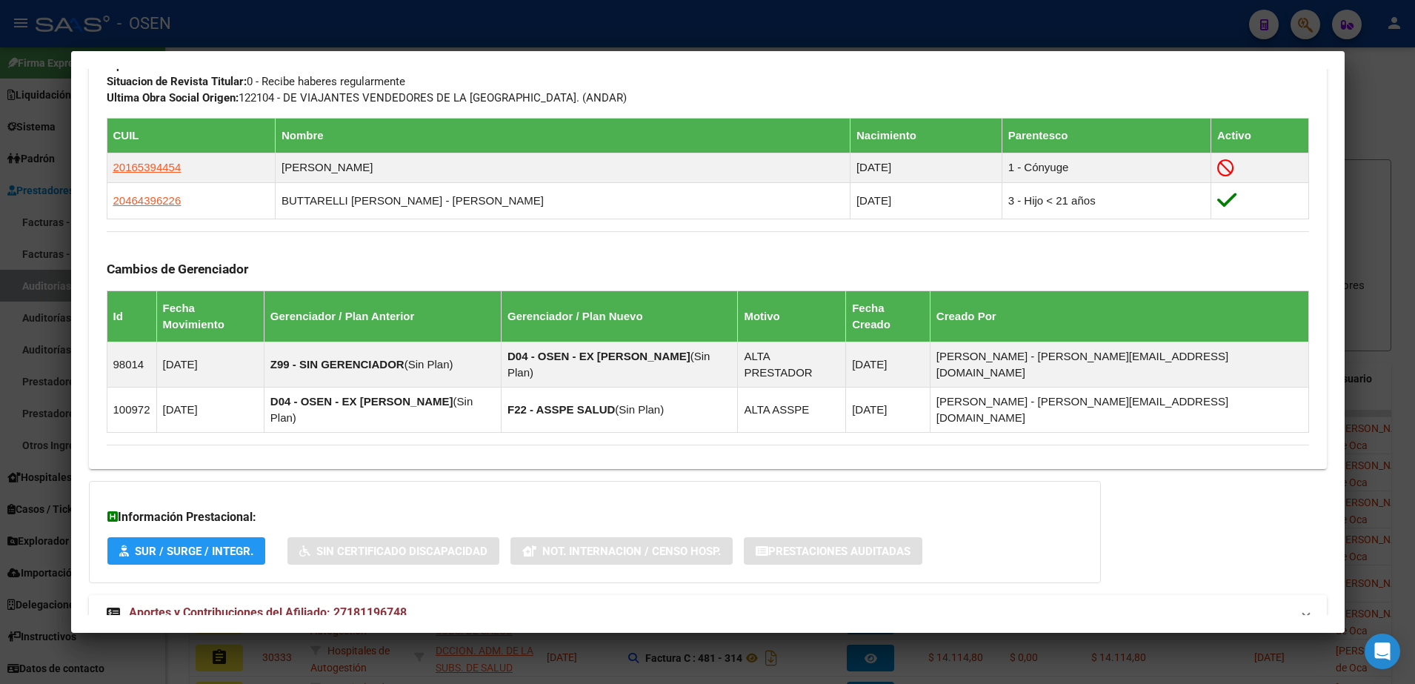
click at [729, 604] on mat-panel-title "Aportes y Contribuciones del Afiliado: 27181196748" at bounding box center [699, 613] width 1184 height 18
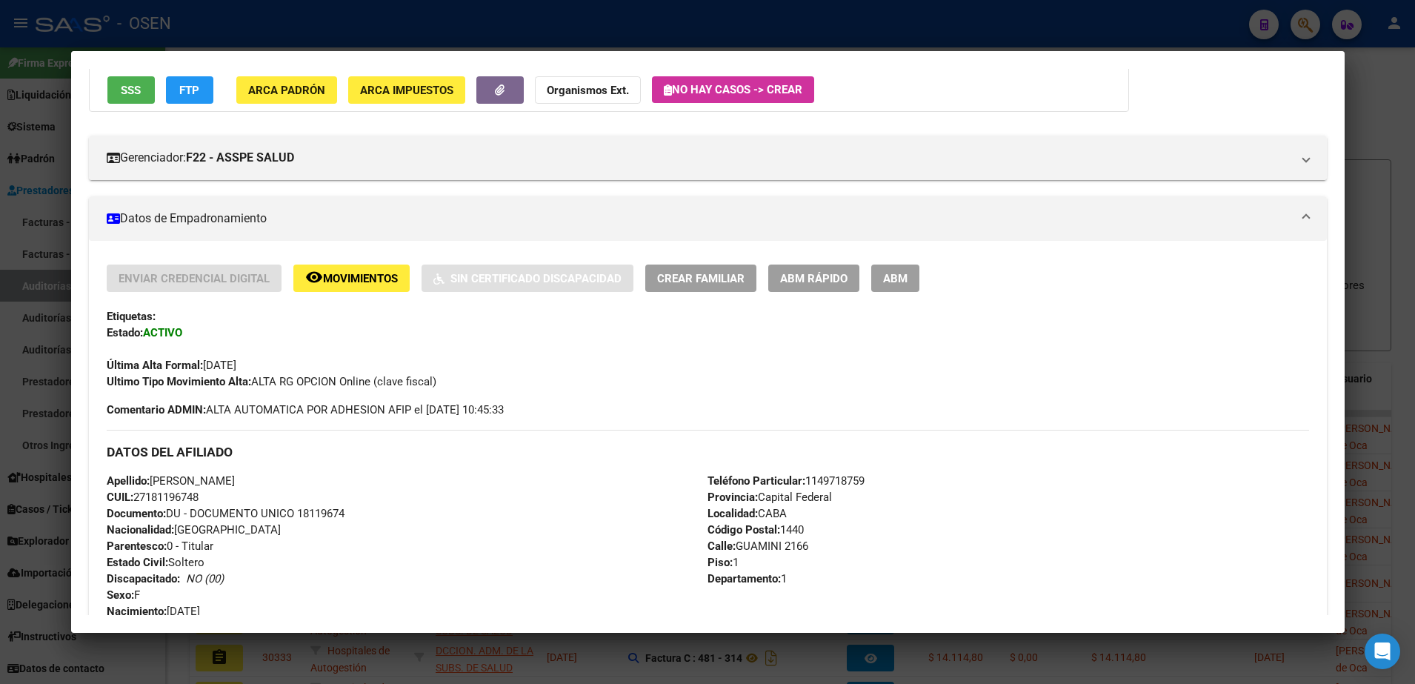
scroll to position [0, 0]
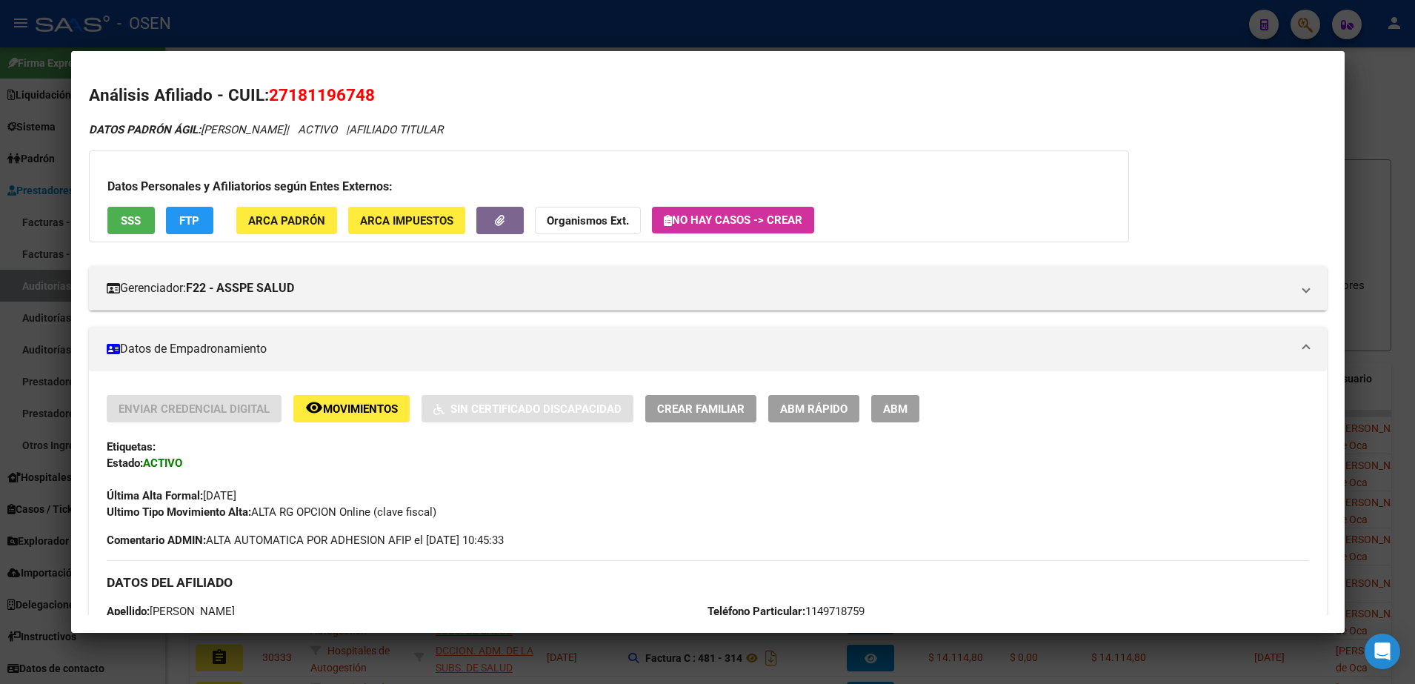
click at [344, 93] on span "27181196748" at bounding box center [322, 94] width 106 height 19
click at [342, 96] on span "27181196748" at bounding box center [322, 94] width 106 height 19
drag, startPoint x: 1105, startPoint y: 155, endPoint x: 1090, endPoint y: 153, distance: 15.7
click at [1105, 154] on div "Datos Personales y Afiliatorios según Entes Externos: SSS FTP ARCA Padrón ARCA …" at bounding box center [609, 196] width 1040 height 92
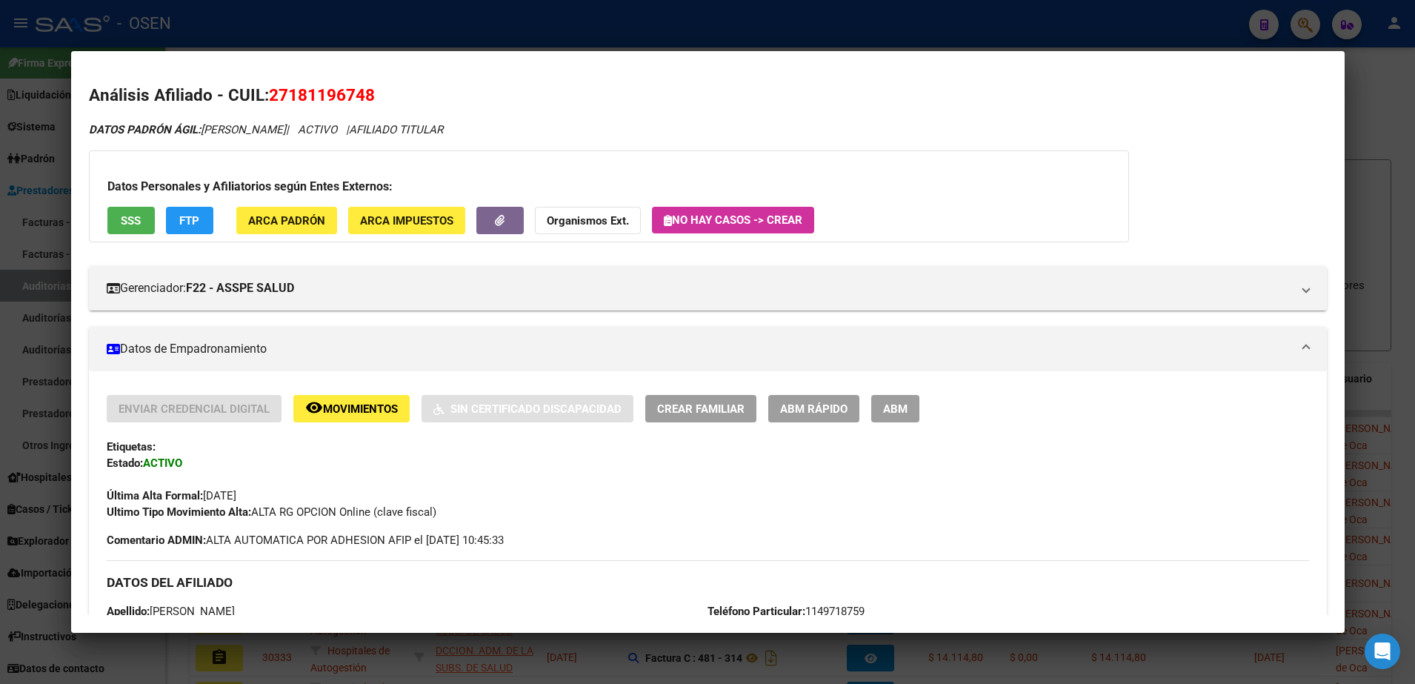
click at [316, 88] on span "27181196748" at bounding box center [322, 94] width 106 height 19
click at [420, 27] on div at bounding box center [707, 342] width 1415 height 684
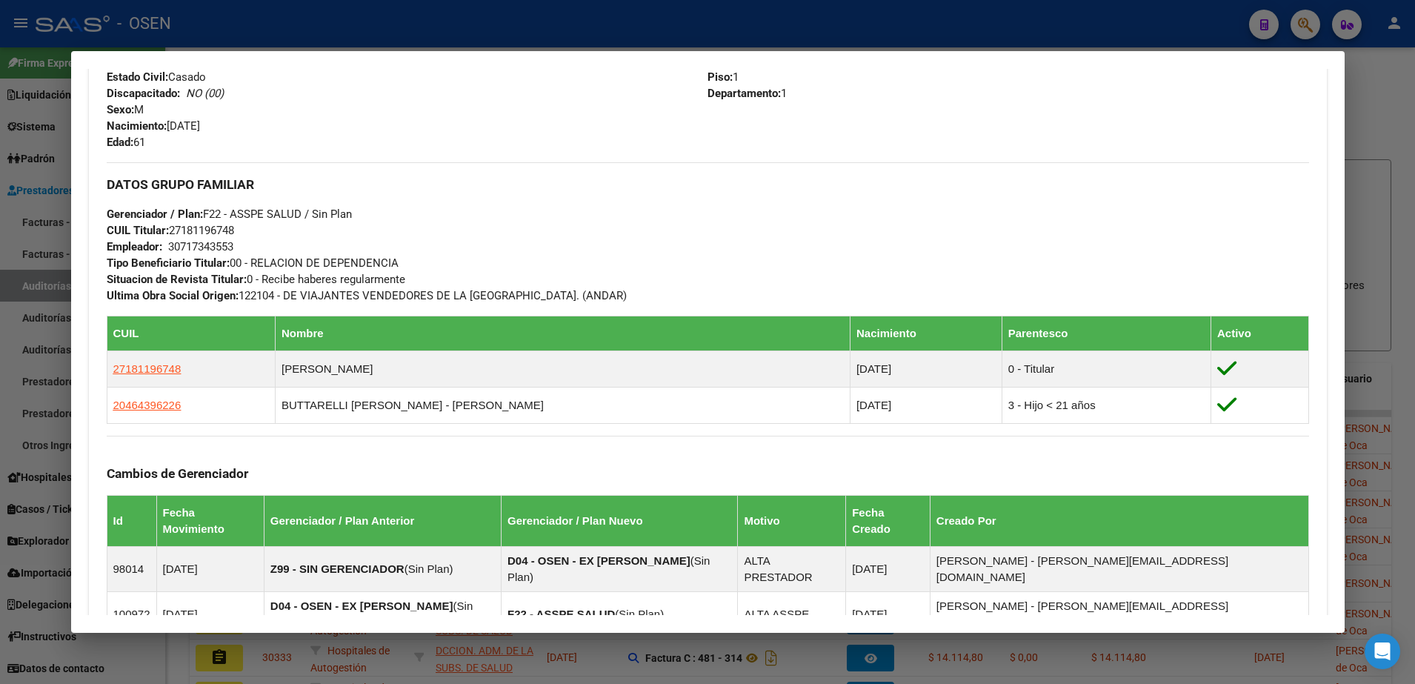
click at [571, 44] on div at bounding box center [707, 342] width 1415 height 684
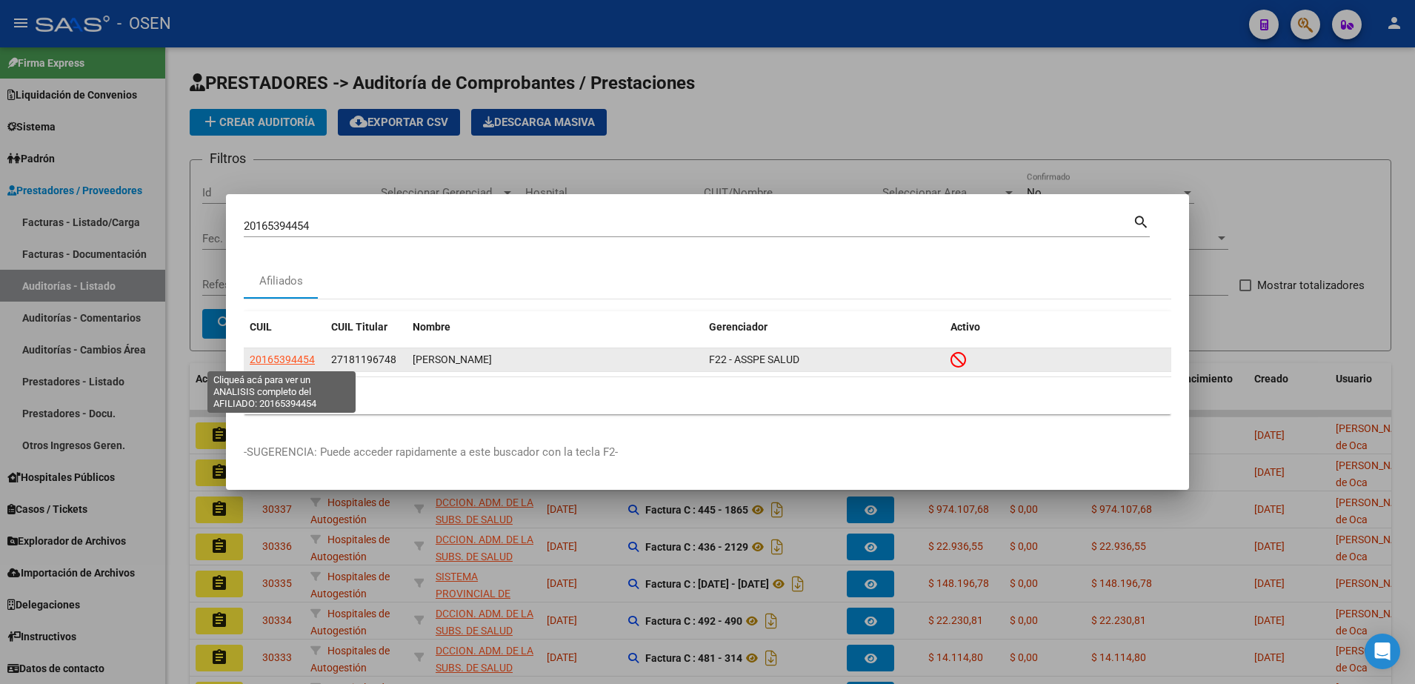
click at [262, 356] on span "20165394454" at bounding box center [282, 359] width 65 height 12
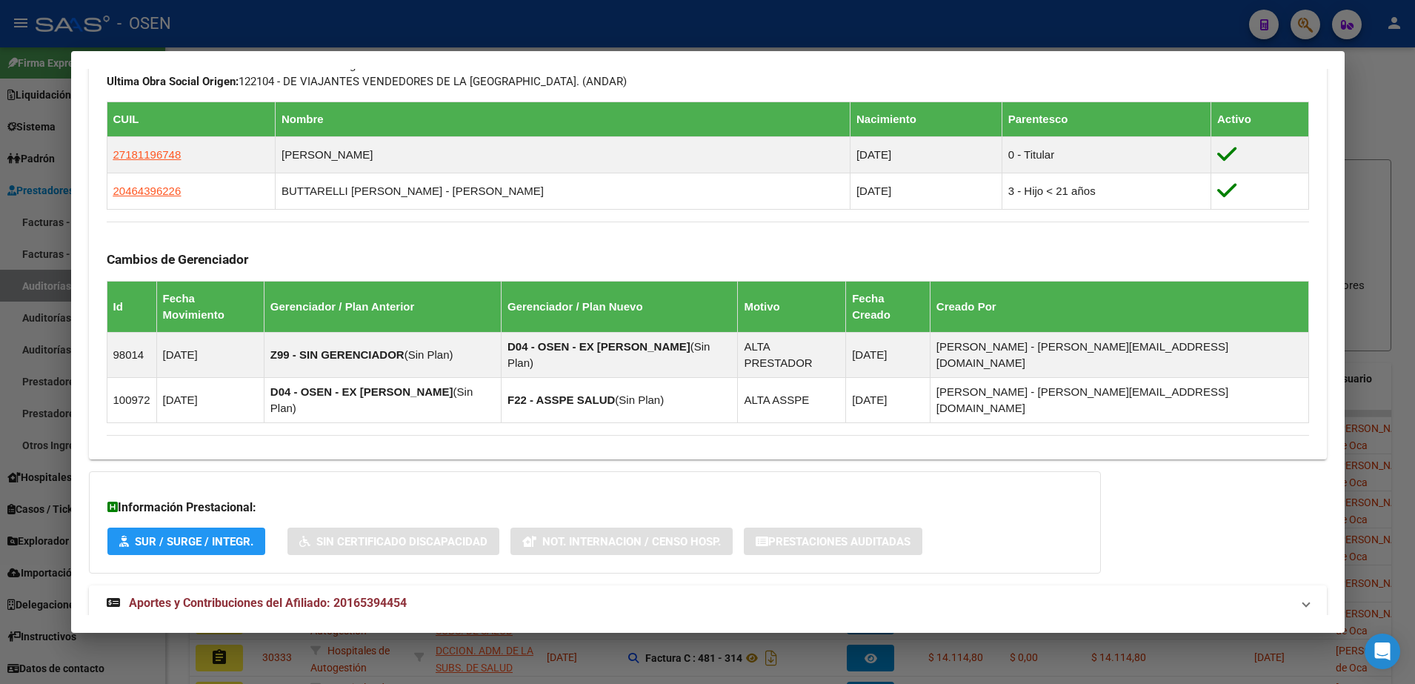
scroll to position [887, 0]
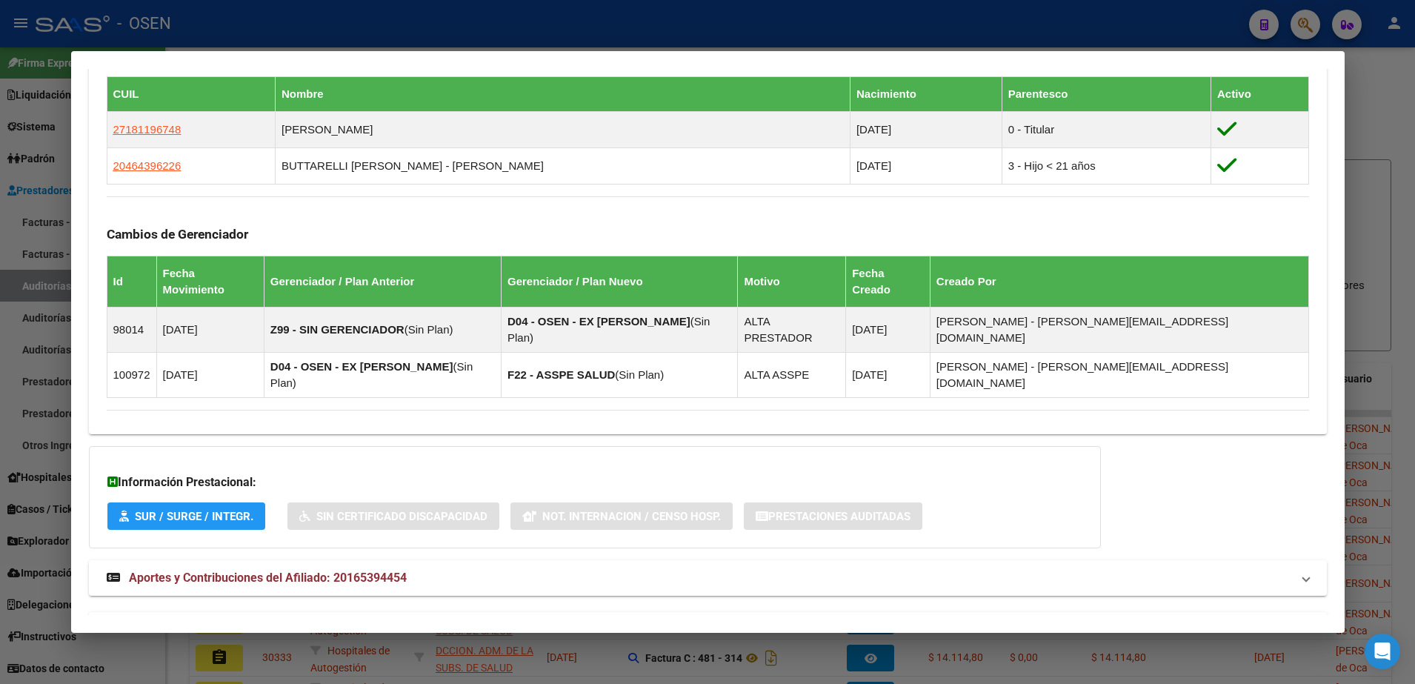
click at [789, 612] on mat-expansion-panel-header "Aportes y Contribuciones del Titular: 27181196748" at bounding box center [708, 630] width 1238 height 36
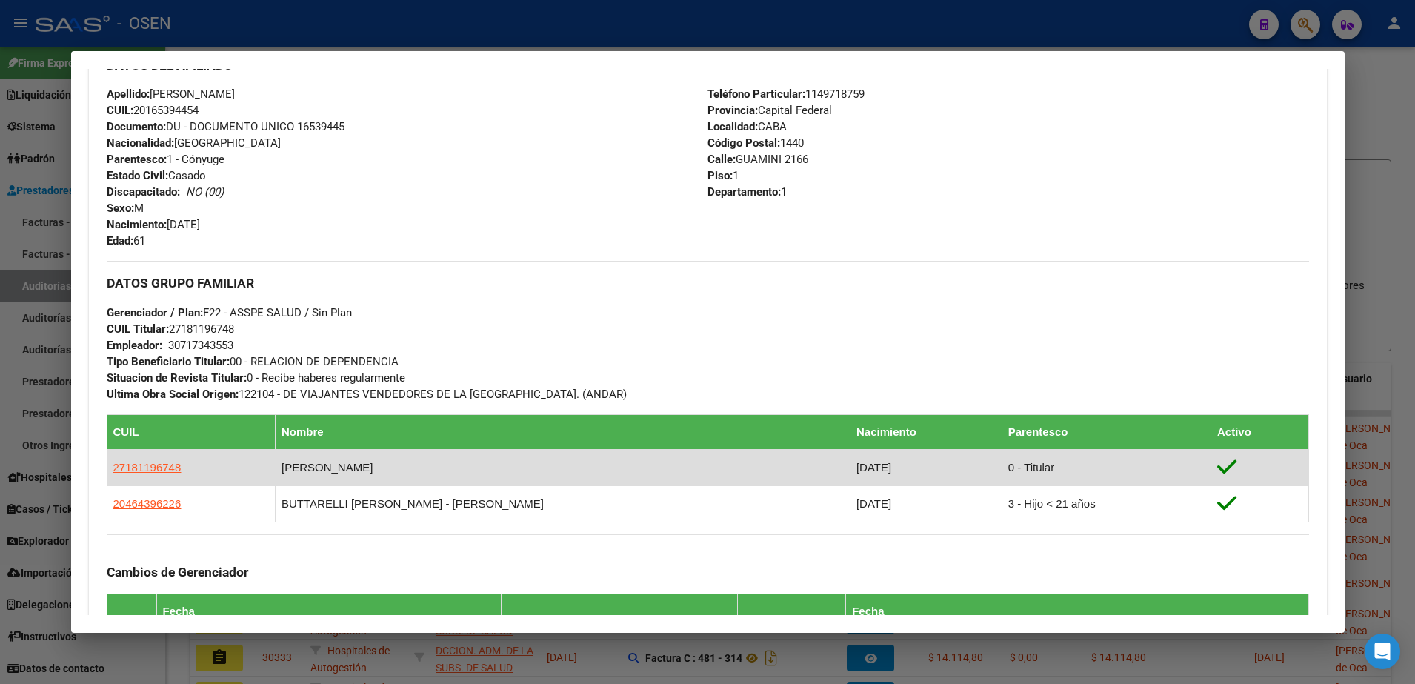
scroll to position [517, 0]
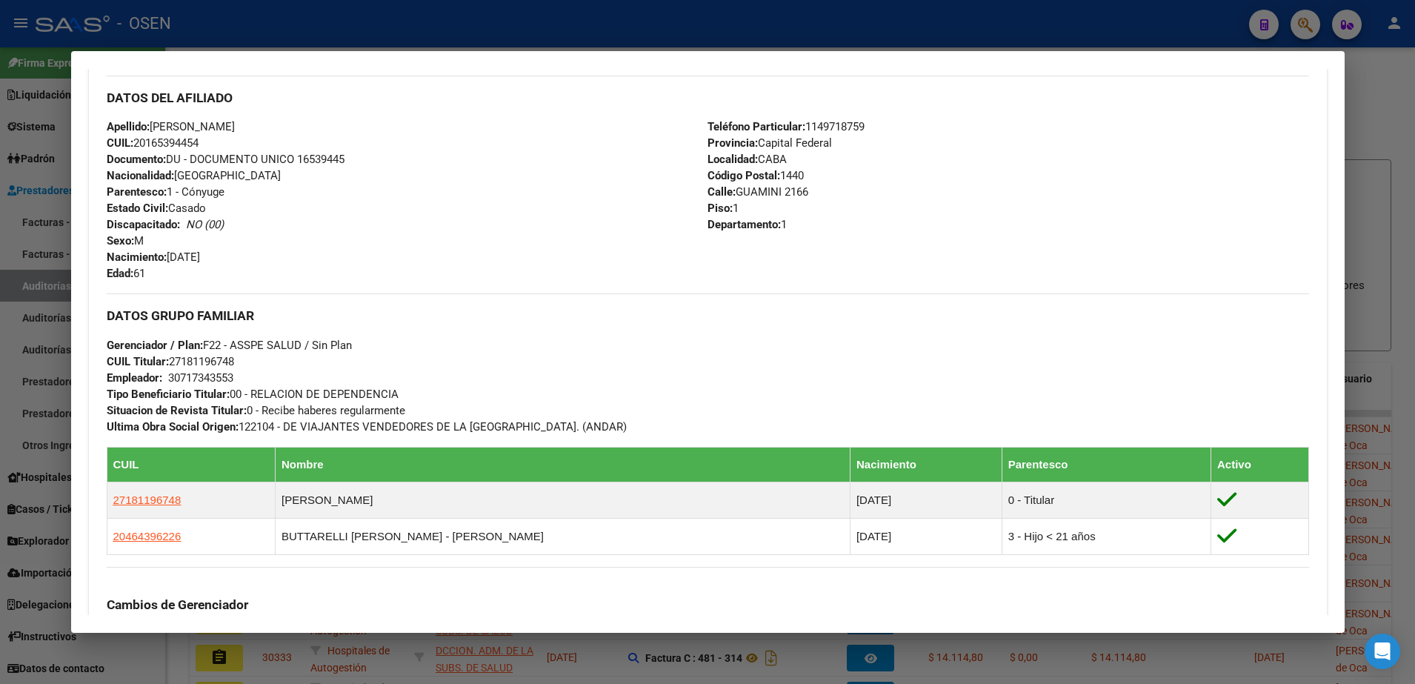
click at [401, 40] on div at bounding box center [707, 342] width 1415 height 684
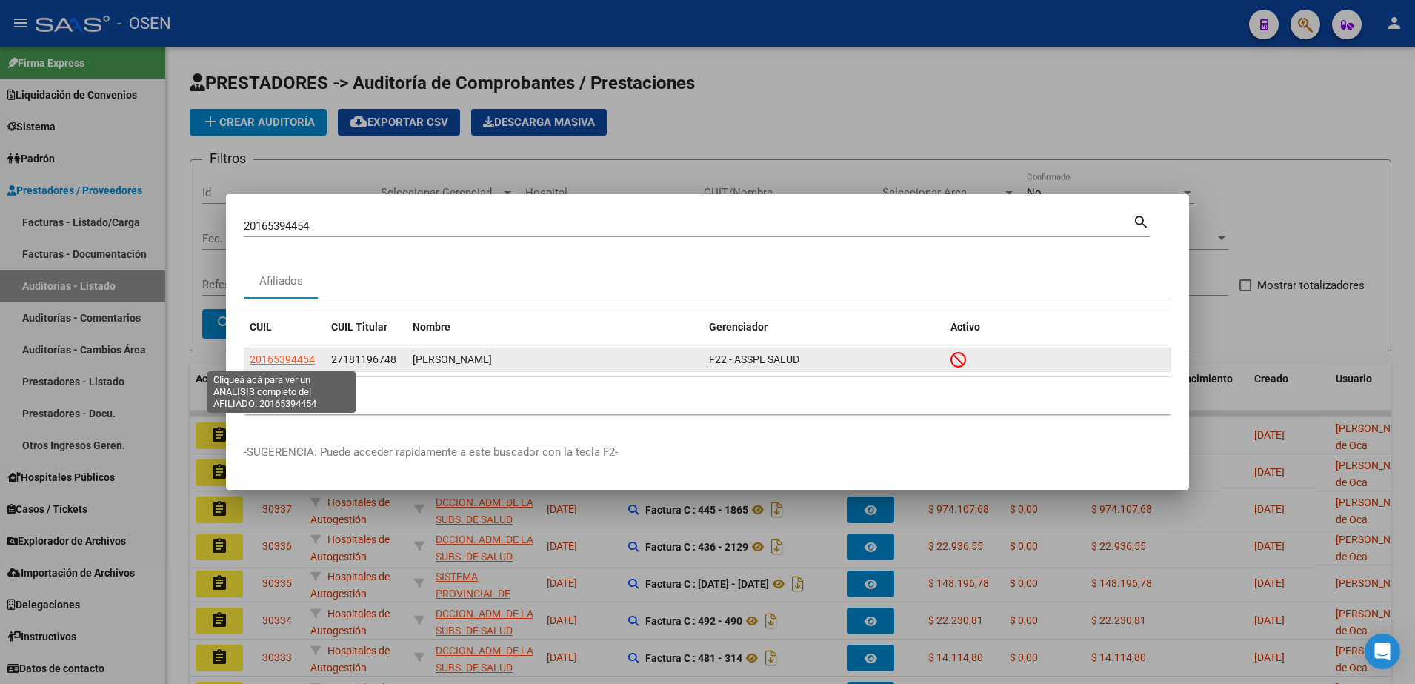
click at [284, 357] on span "20165394454" at bounding box center [282, 359] width 65 height 12
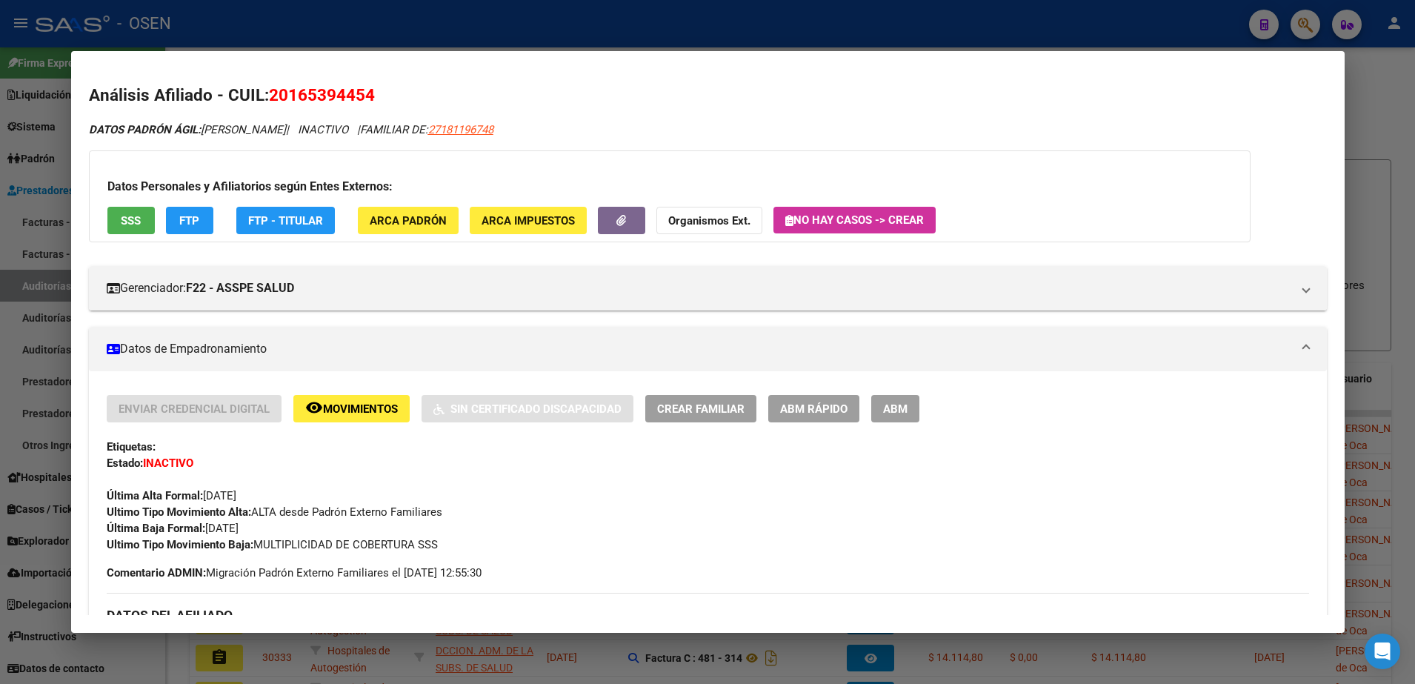
scroll to position [185, 0]
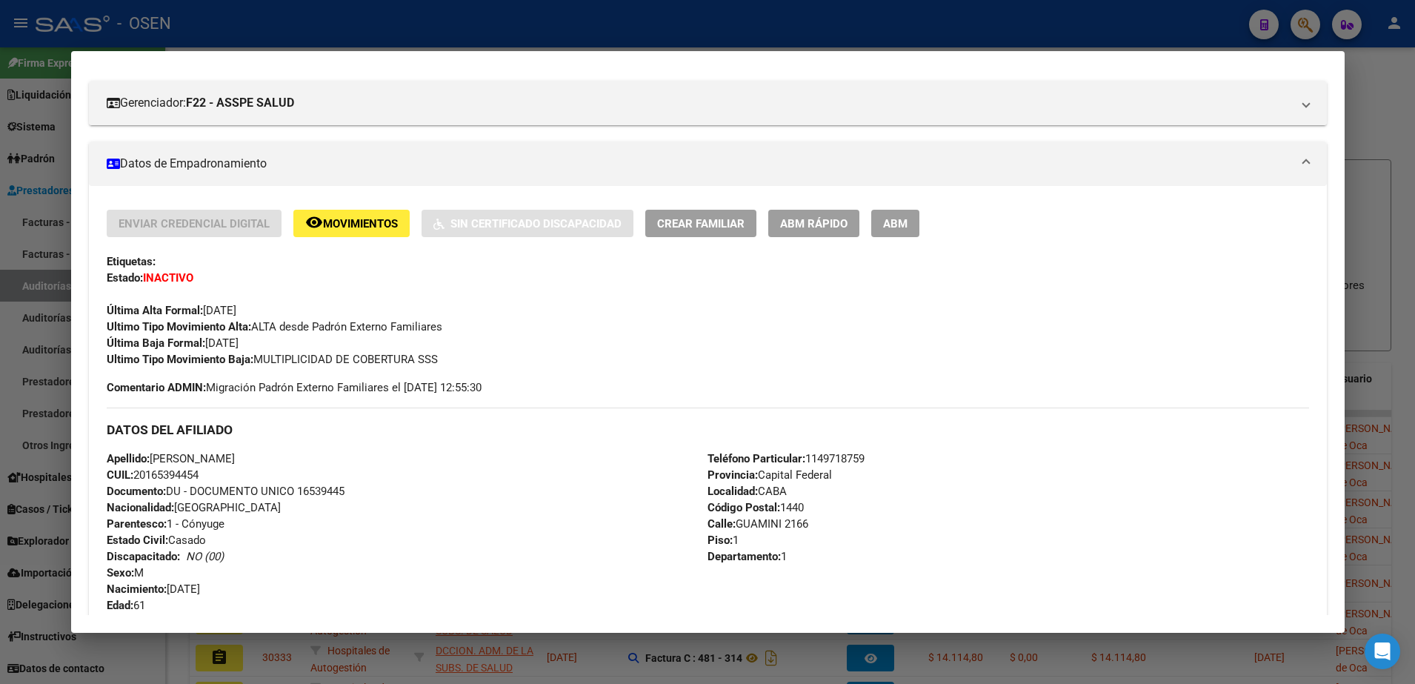
click at [523, 44] on div at bounding box center [707, 342] width 1415 height 684
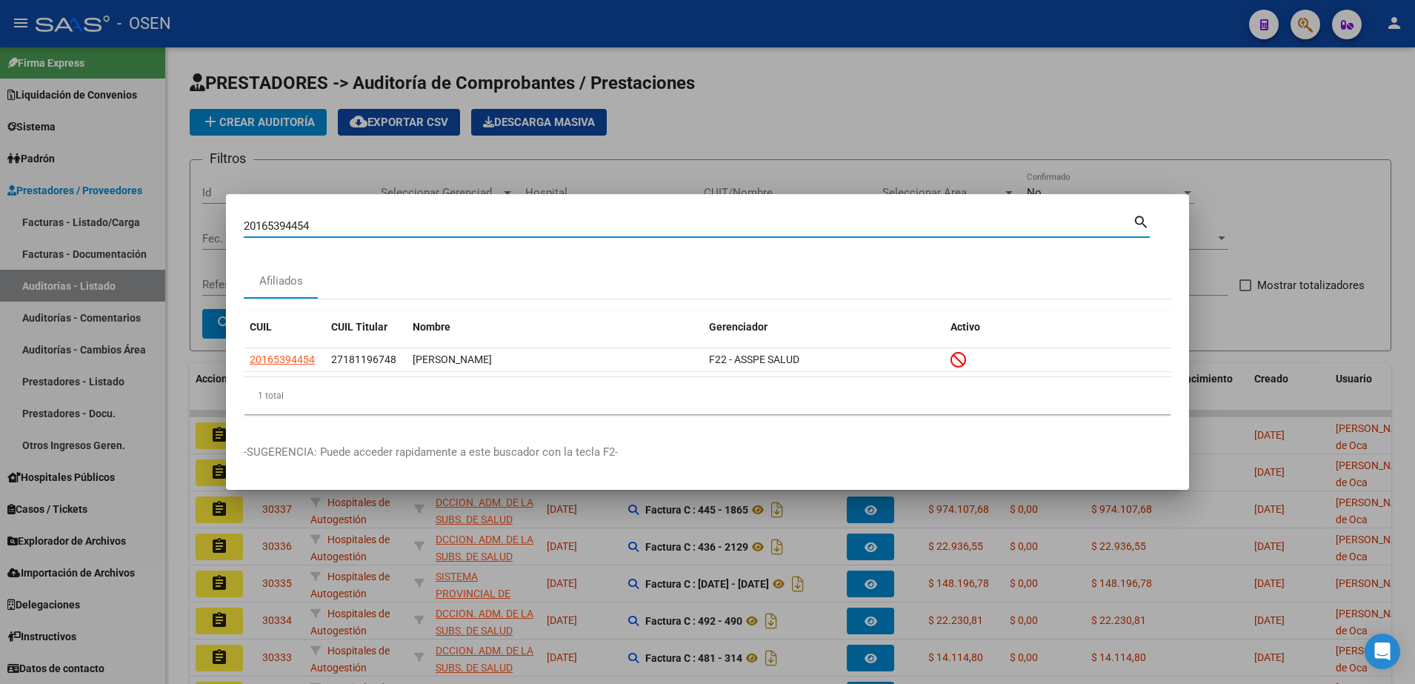
click at [344, 224] on input "20165394454" at bounding box center [688, 225] width 889 height 13
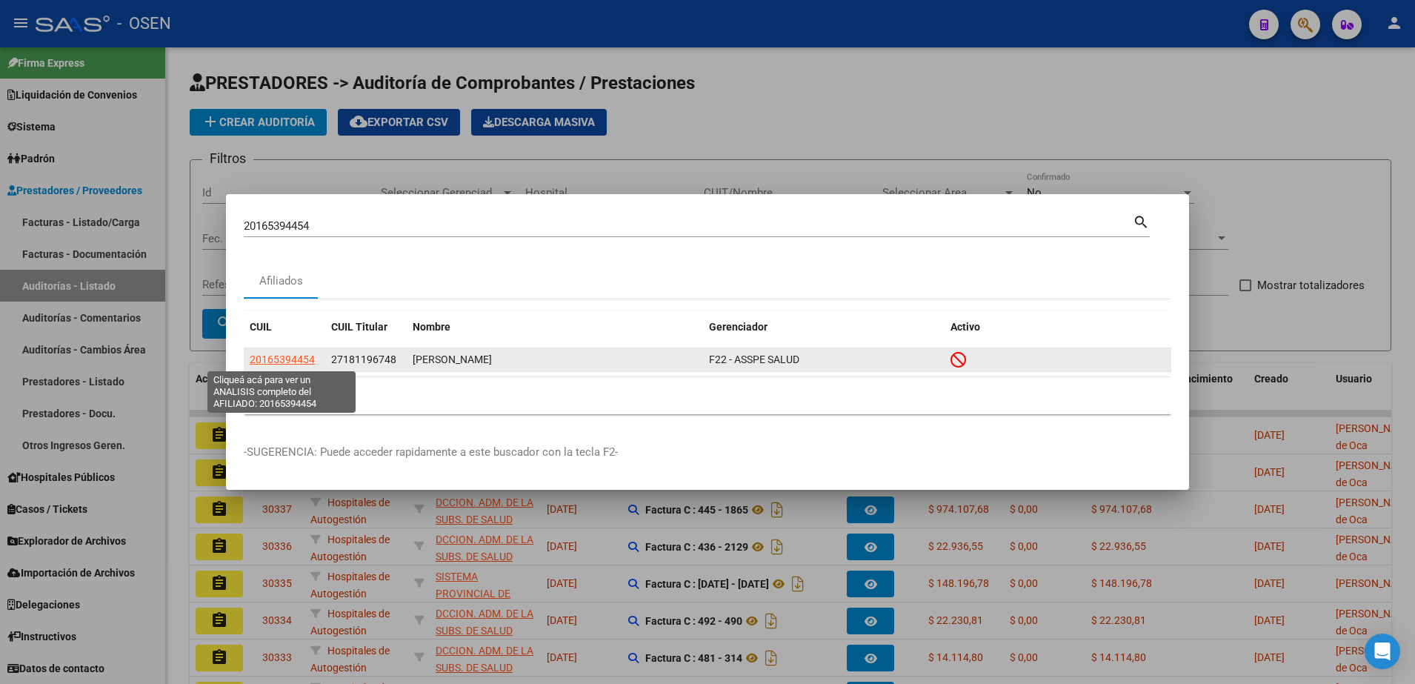
click at [296, 364] on span "20165394454" at bounding box center [282, 359] width 65 height 12
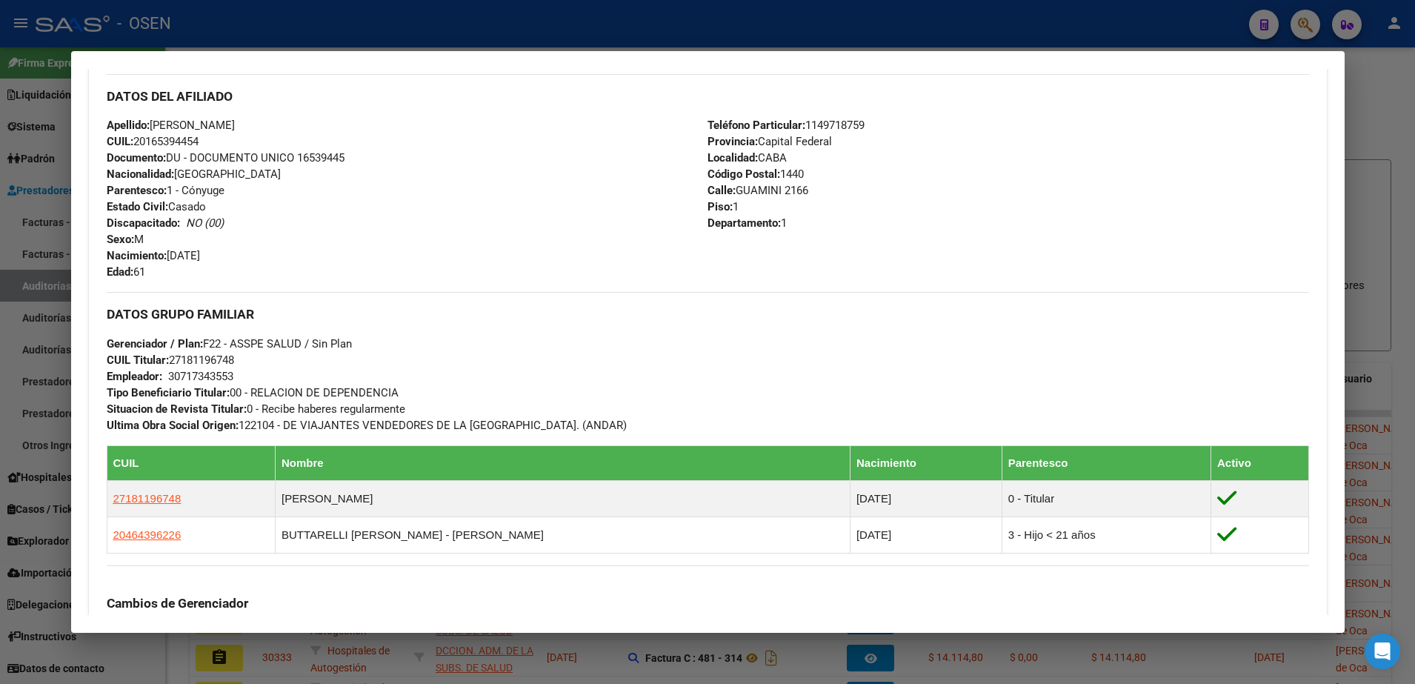
scroll to position [524, 0]
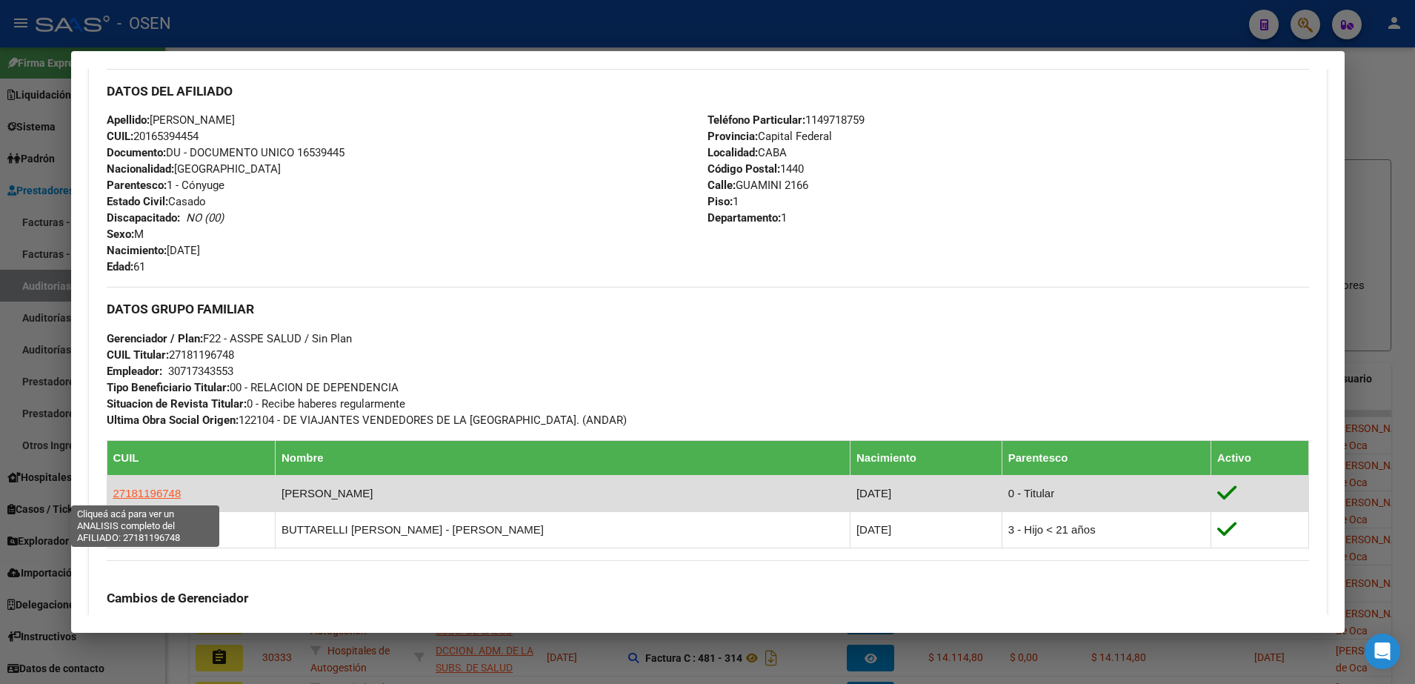
click at [147, 487] on span "27181196748" at bounding box center [147, 493] width 68 height 13
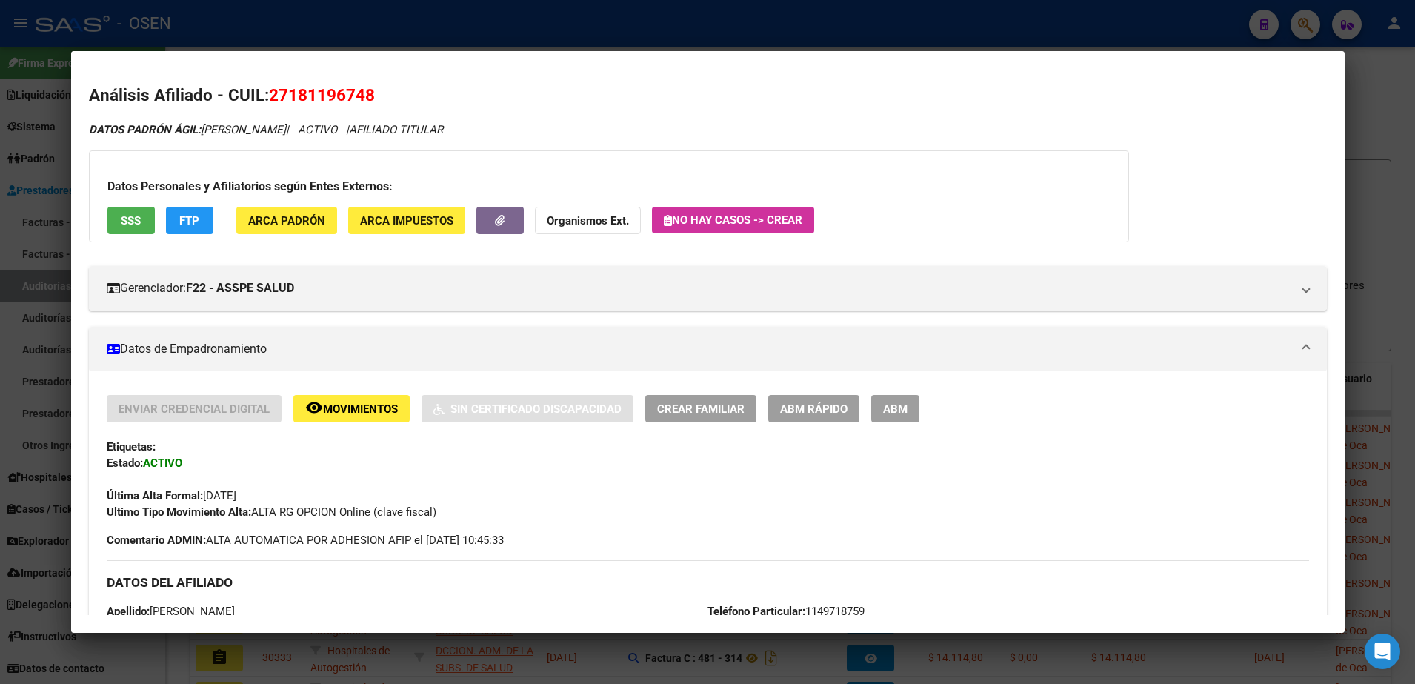
click at [696, 35] on div at bounding box center [707, 342] width 1415 height 684
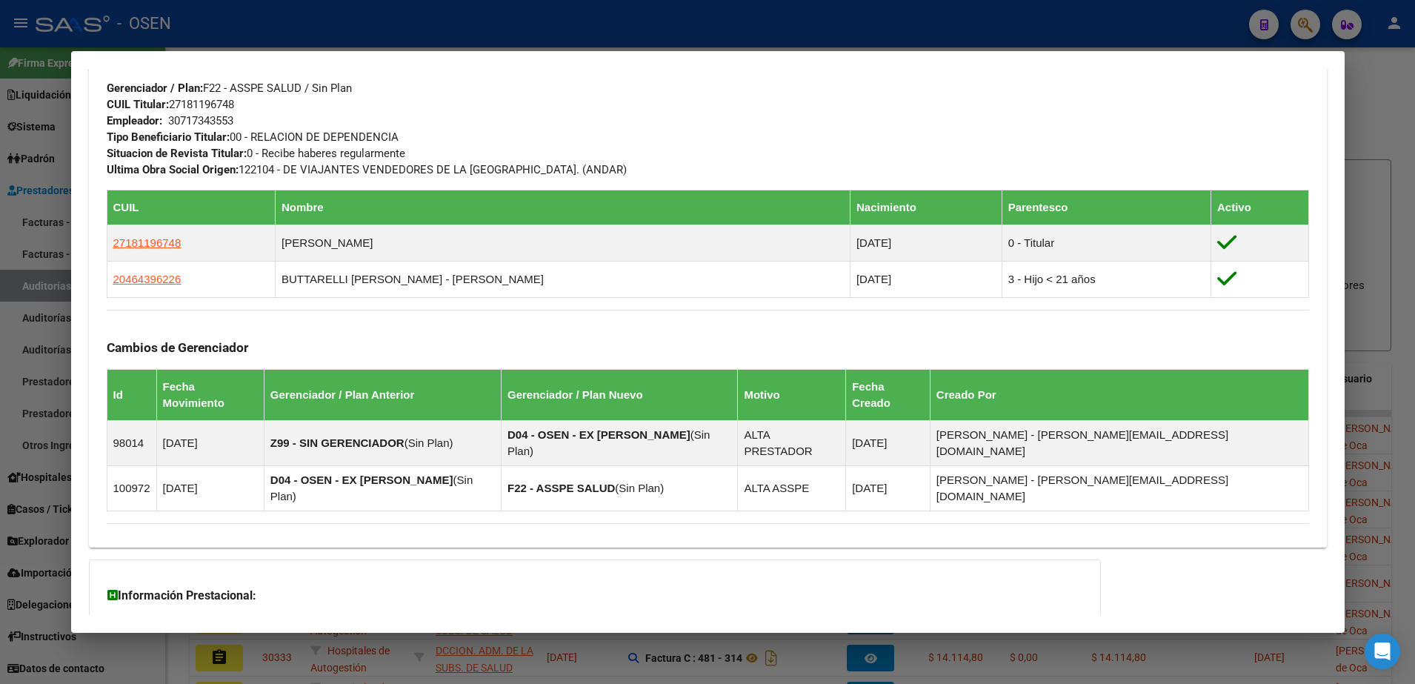
scroll to position [887, 0]
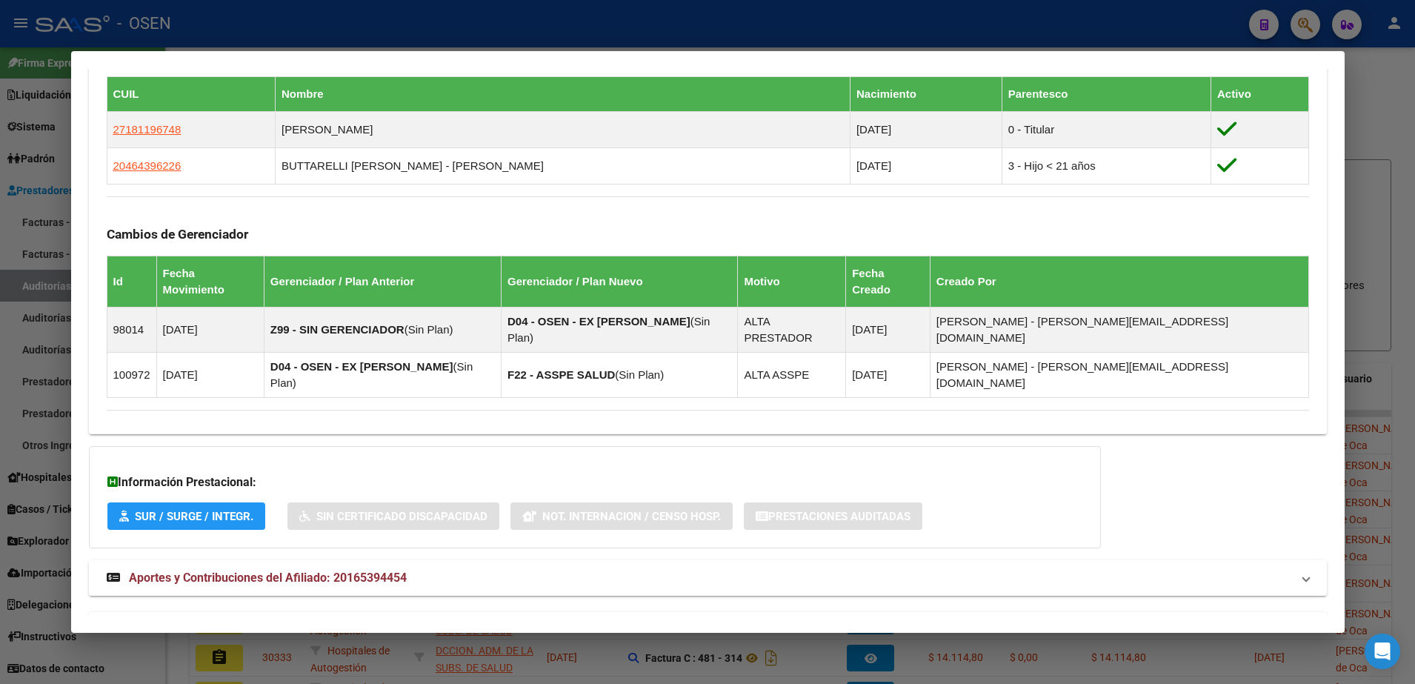
click at [763, 621] on mat-panel-title "Aportes y Contribuciones del Titular: 27181196748" at bounding box center [699, 630] width 1184 height 18
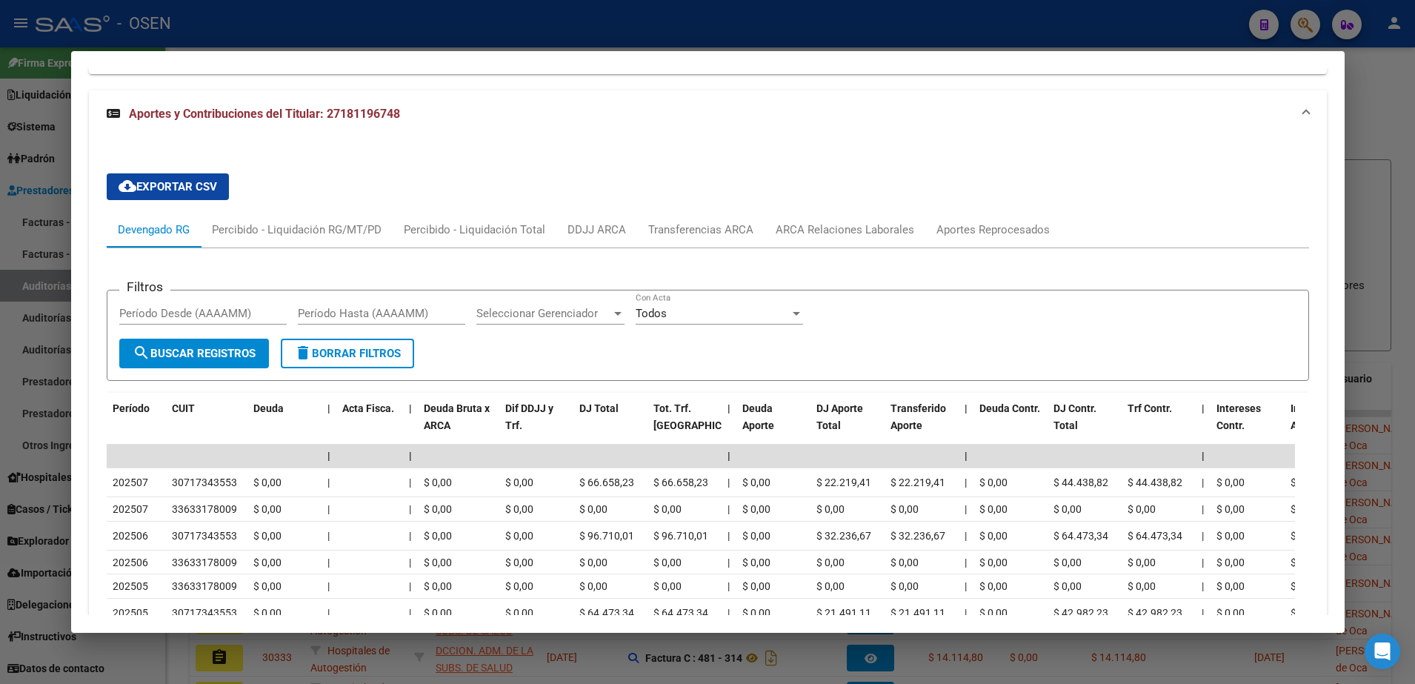
scroll to position [1437, 0]
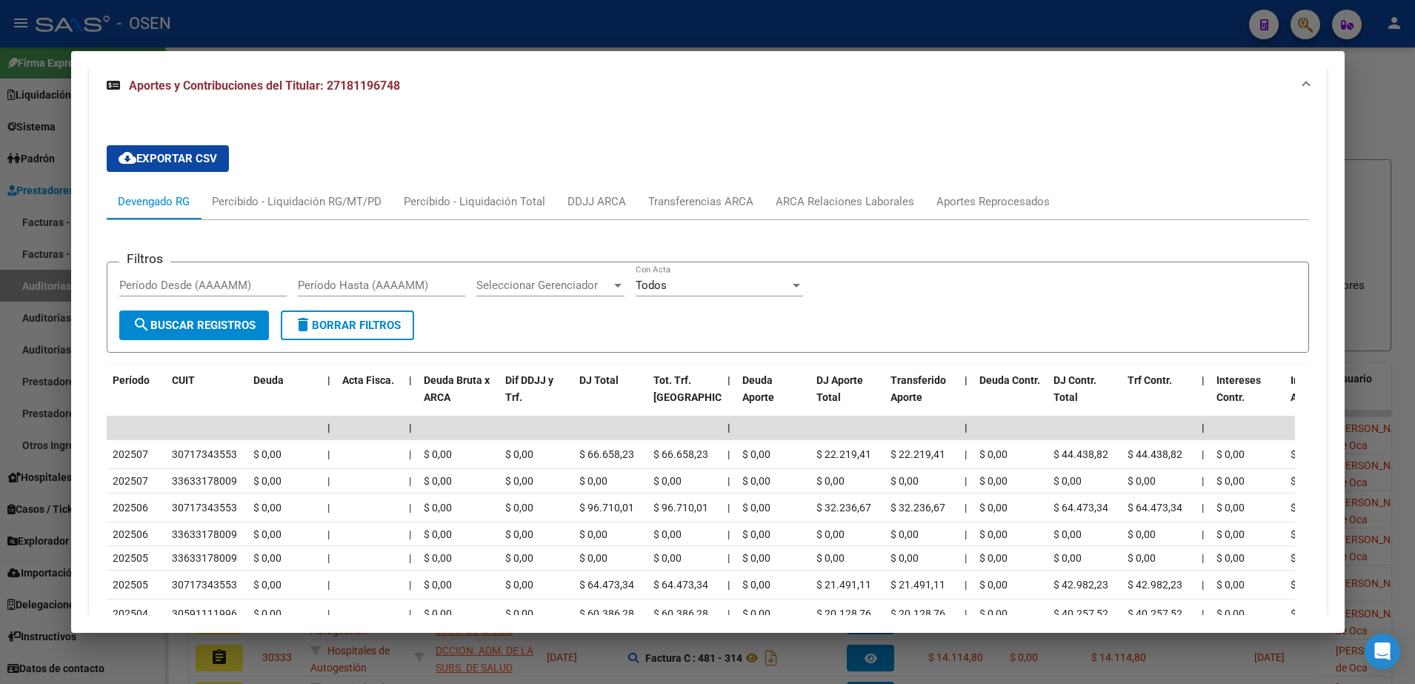
click at [476, 27] on div at bounding box center [707, 342] width 1415 height 684
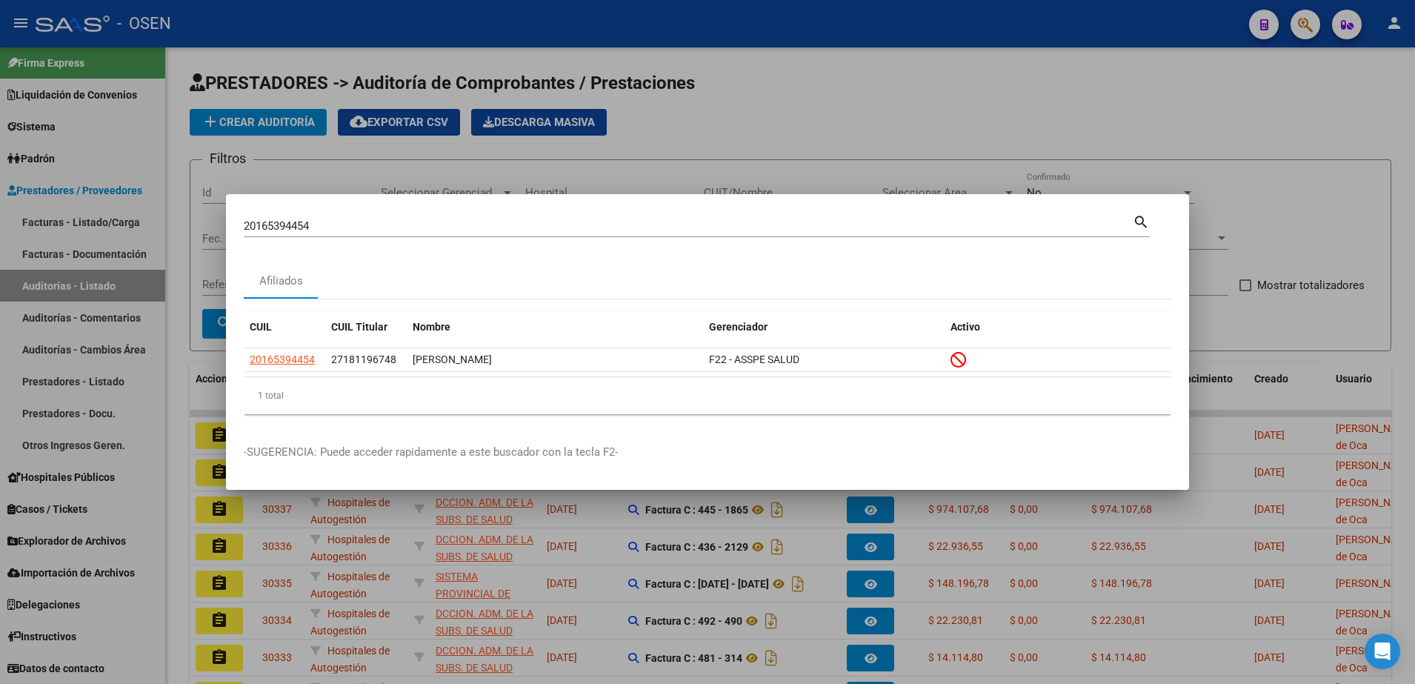
click at [261, 384] on div "1 total" at bounding box center [707, 395] width 927 height 37
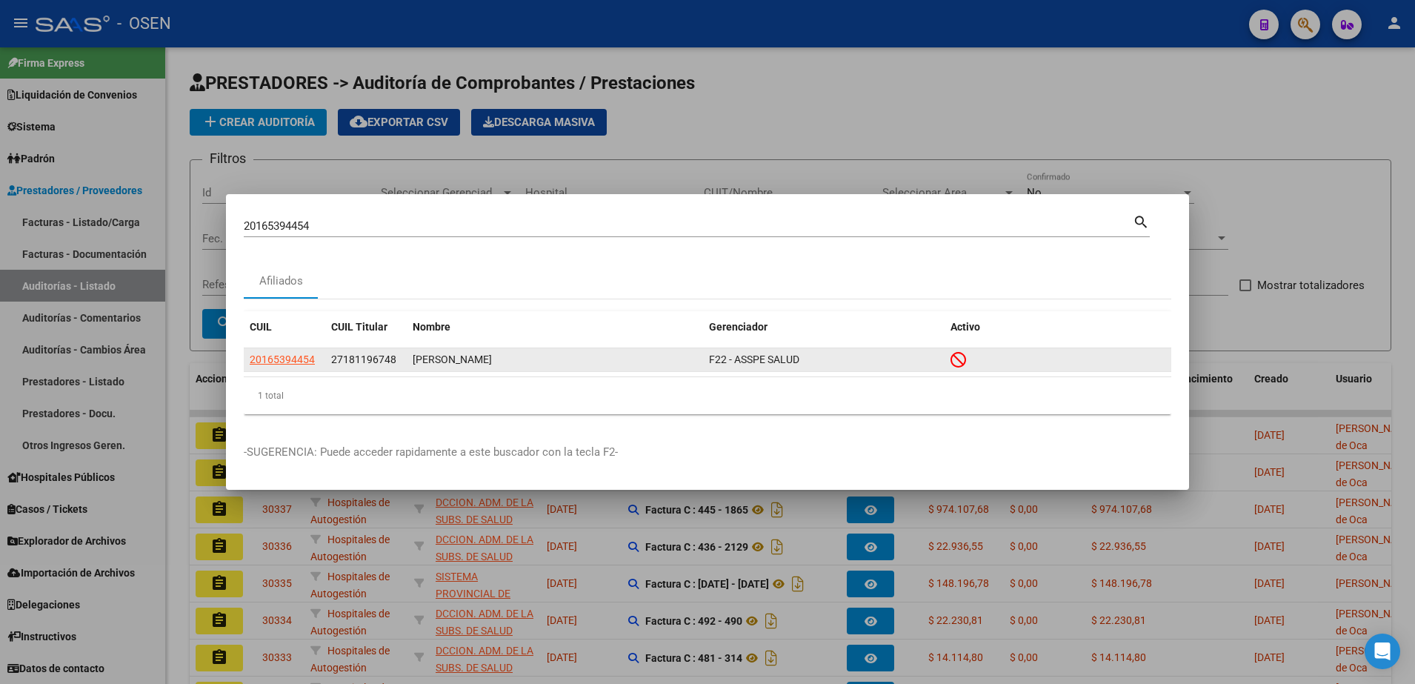
click at [265, 369] on datatable-body-cell "20165394454" at bounding box center [284, 359] width 81 height 23
click at [267, 356] on span "20165394454" at bounding box center [282, 359] width 65 height 12
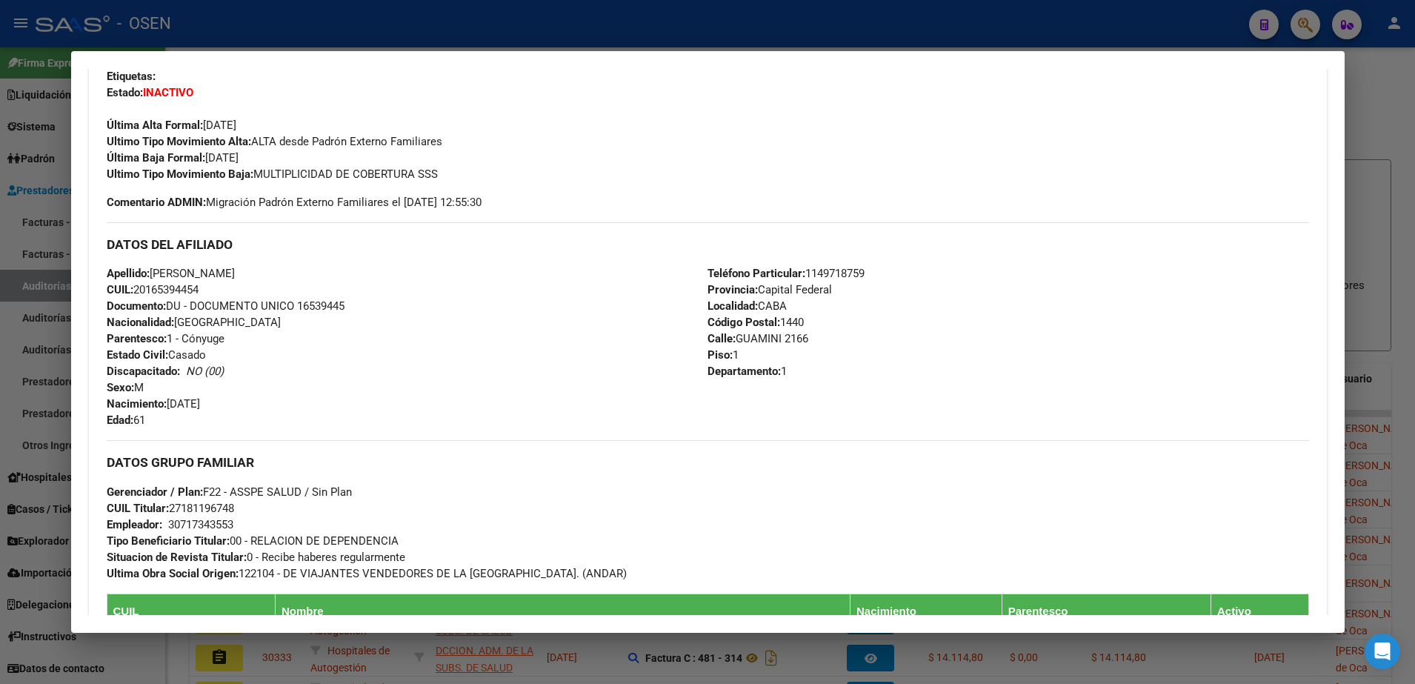
scroll to position [648, 0]
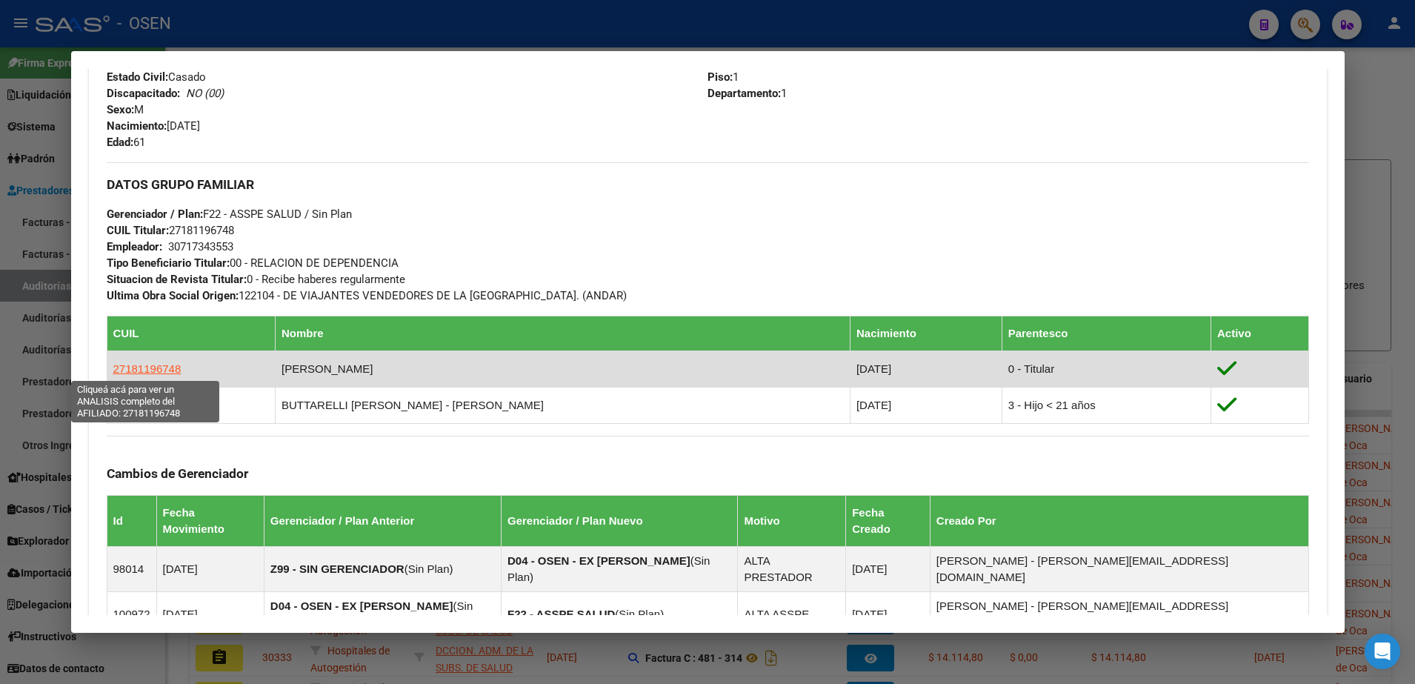
click at [167, 367] on span "27181196748" at bounding box center [147, 368] width 68 height 13
type textarea "27181196748"
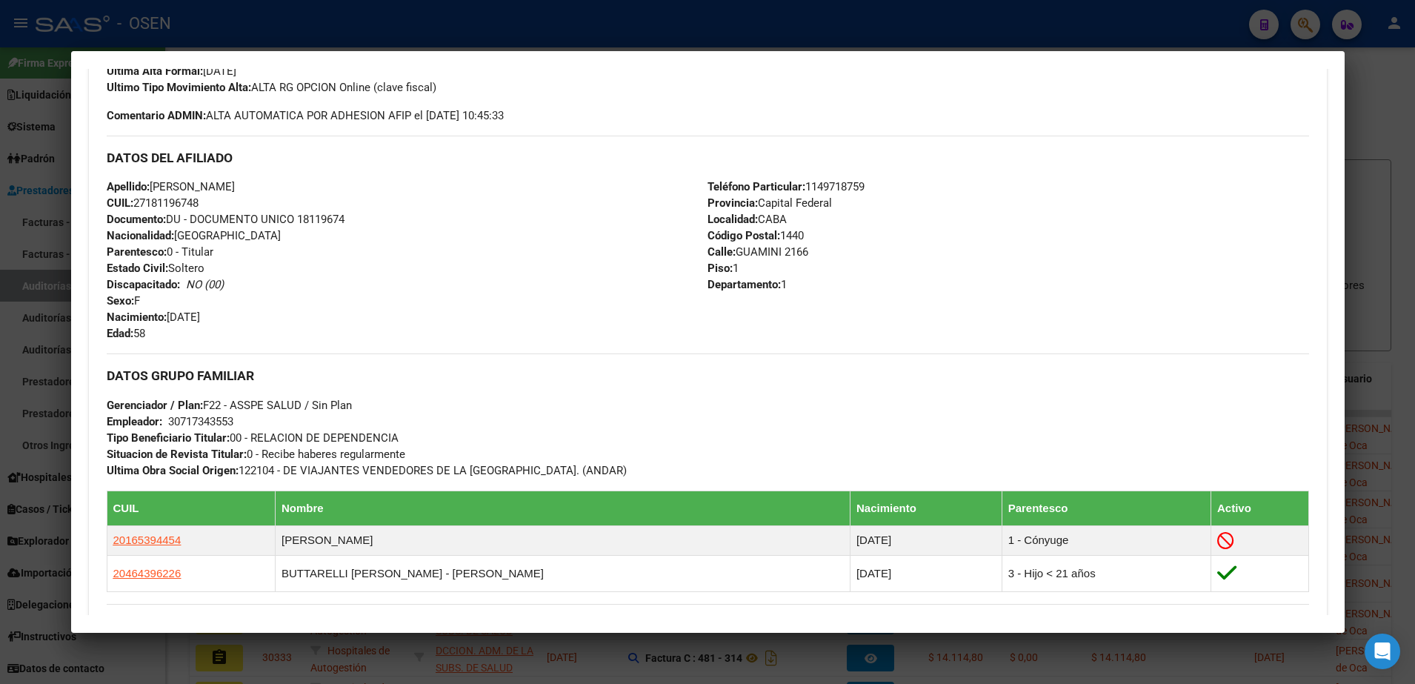
scroll to position [463, 0]
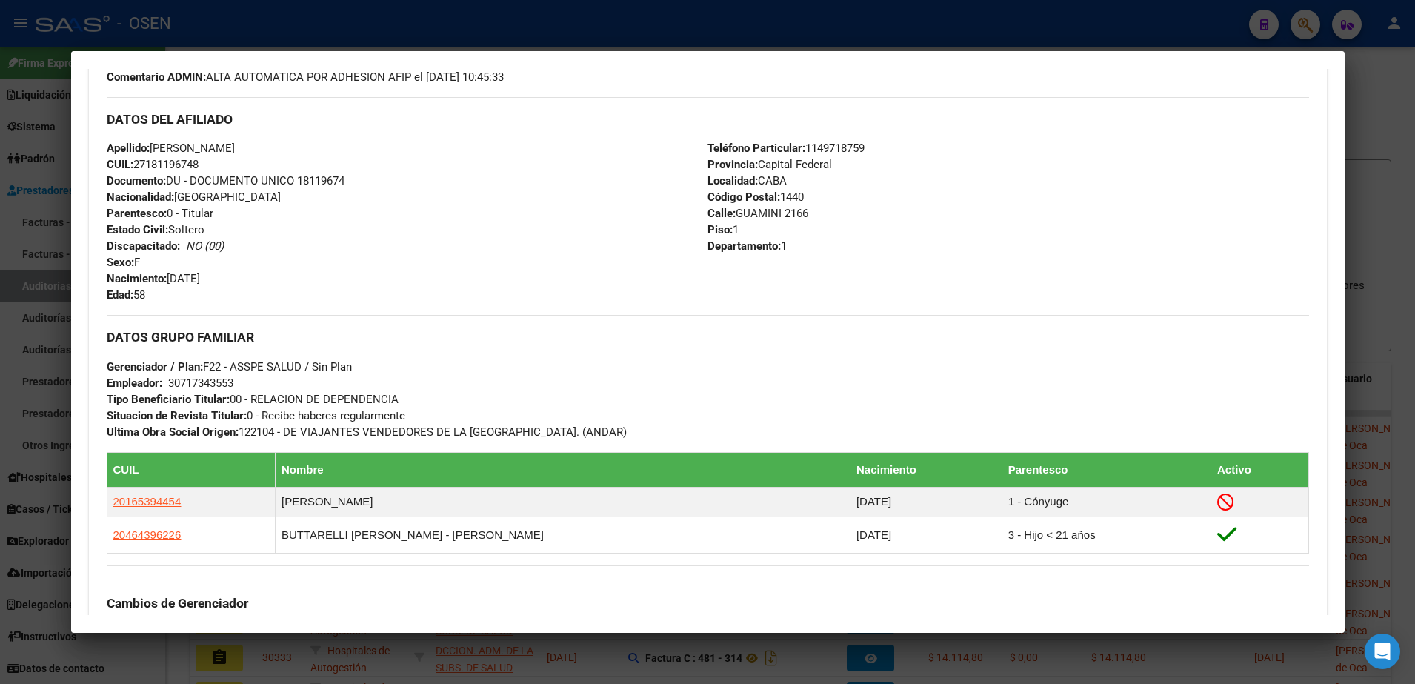
click at [448, 25] on div at bounding box center [707, 342] width 1415 height 684
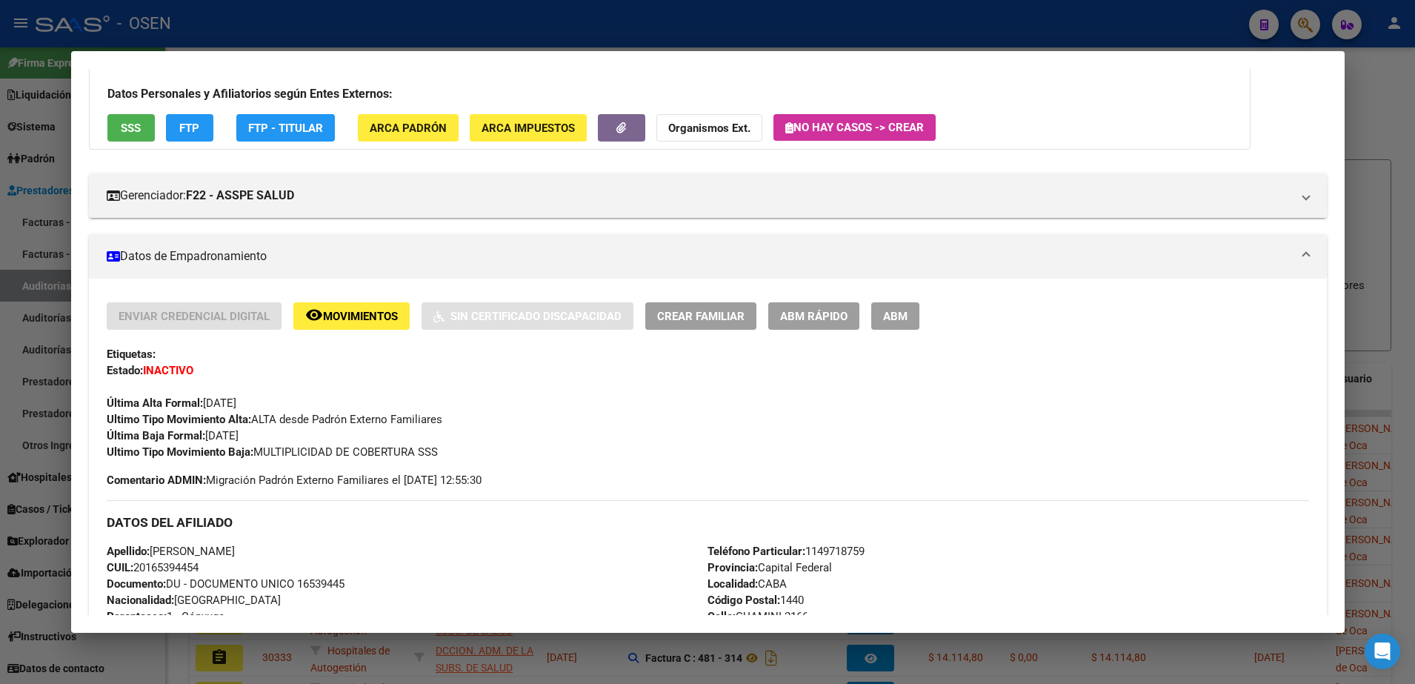
scroll to position [185, 0]
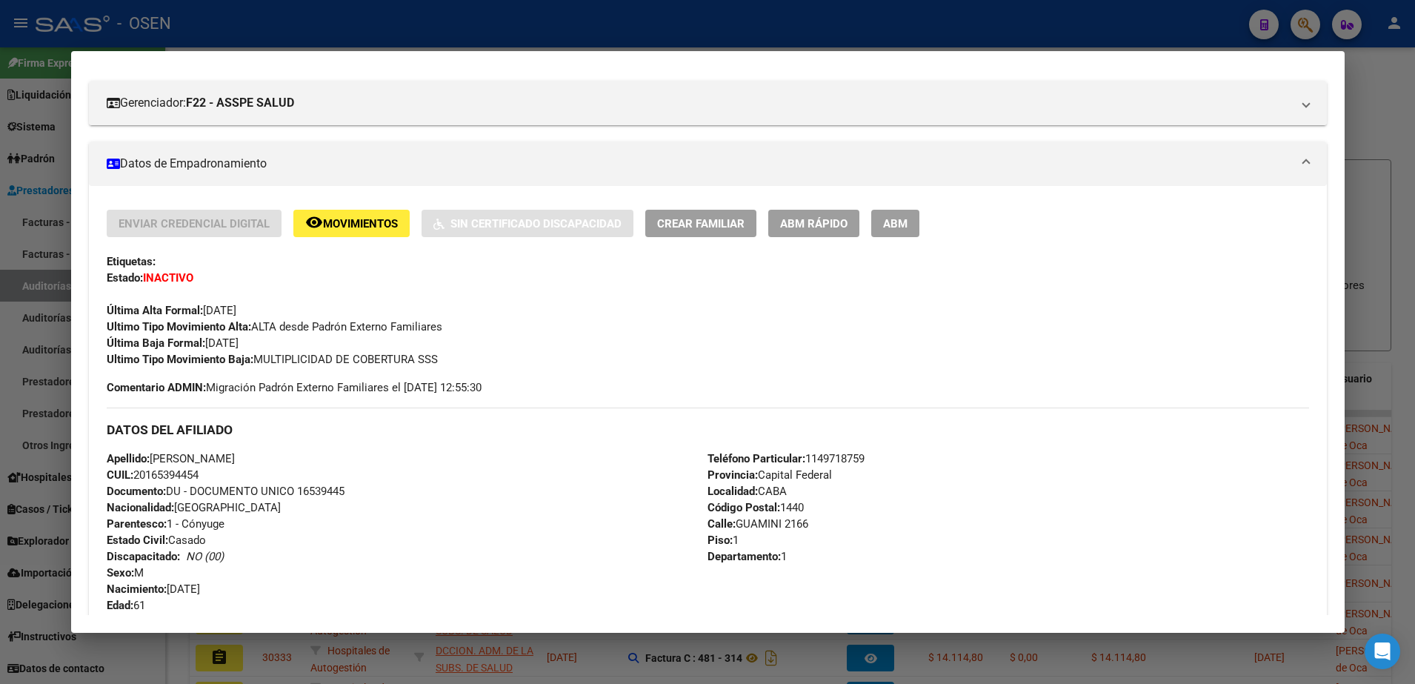
click at [404, 41] on div at bounding box center [707, 342] width 1415 height 684
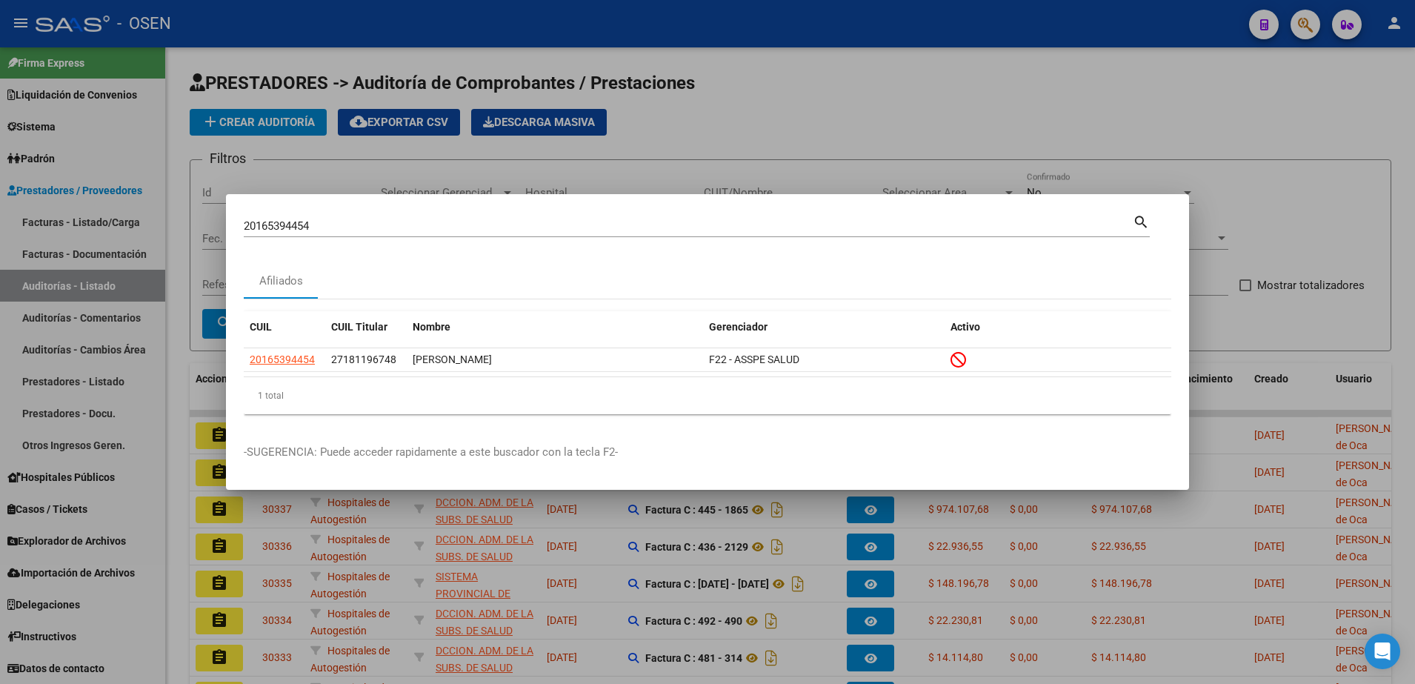
click at [404, 41] on div at bounding box center [707, 342] width 1415 height 684
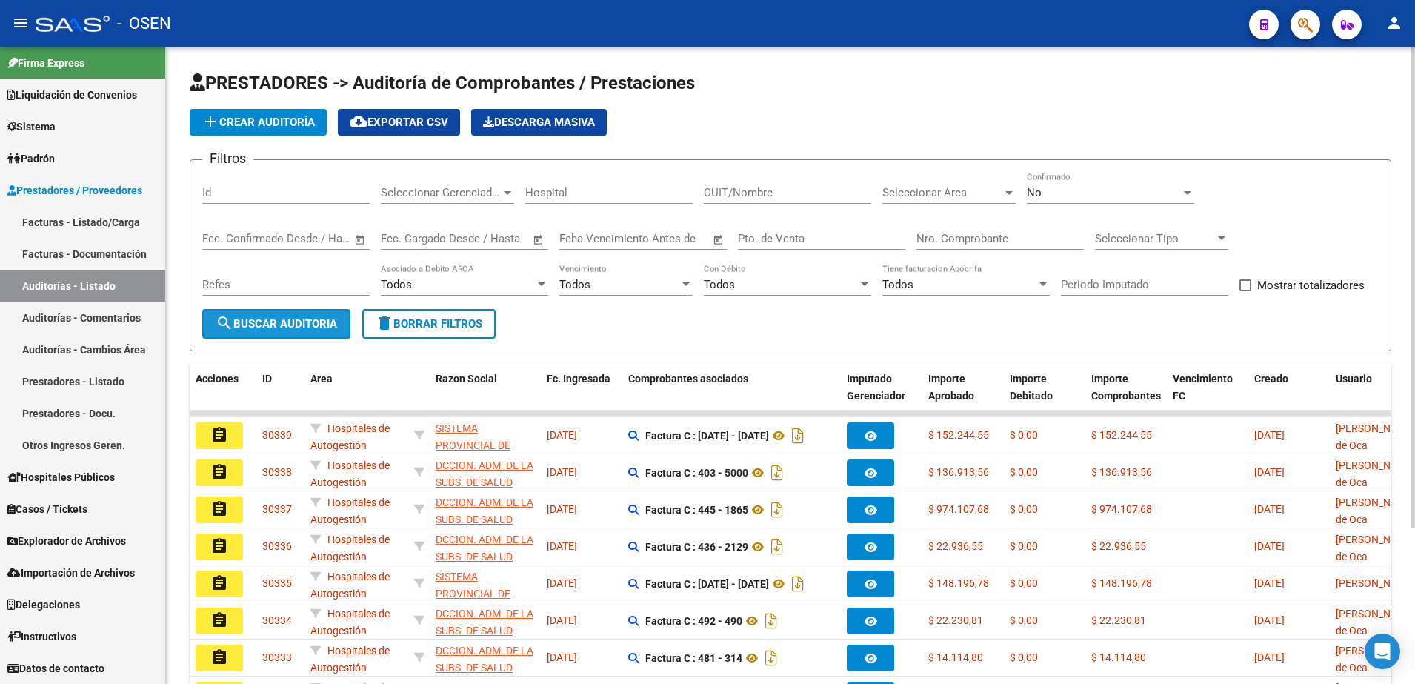
click at [343, 333] on button "search Buscar Auditoria" at bounding box center [276, 324] width 148 height 30
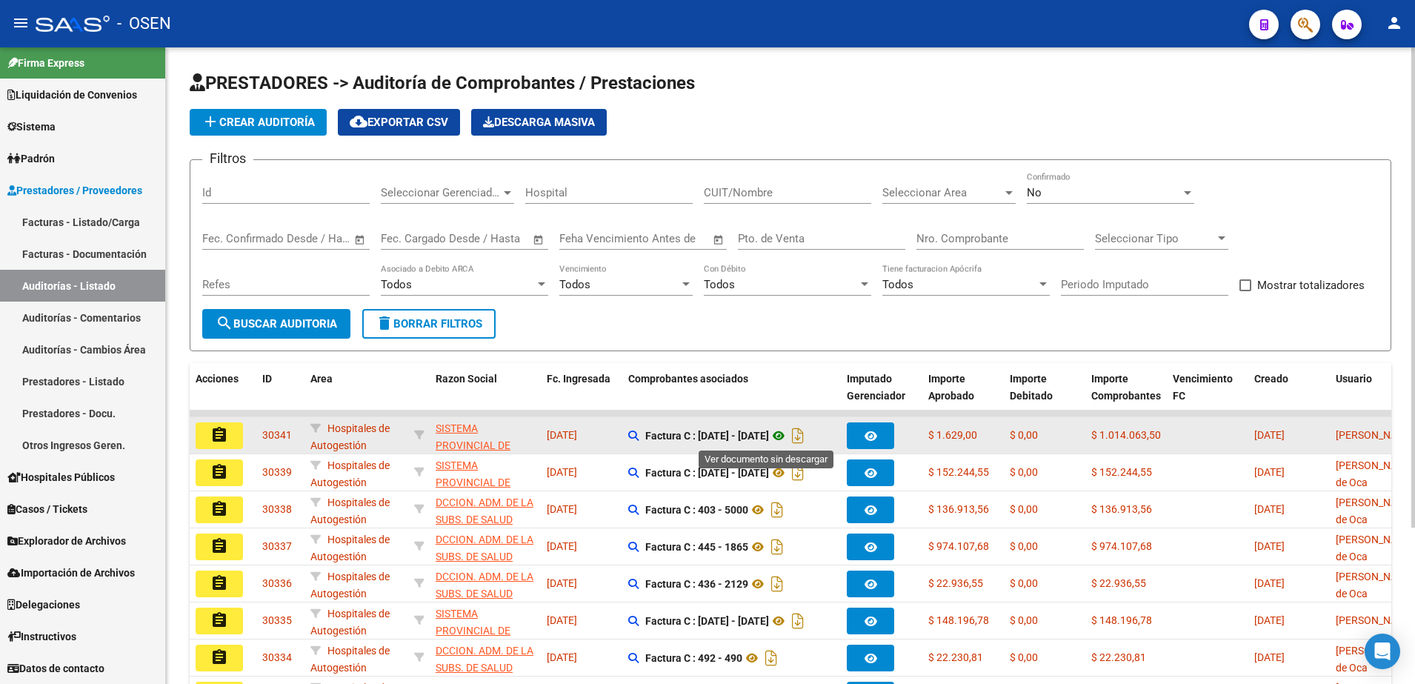
click at [769, 435] on icon at bounding box center [778, 436] width 19 height 18
